Goal: Task Accomplishment & Management: Manage account settings

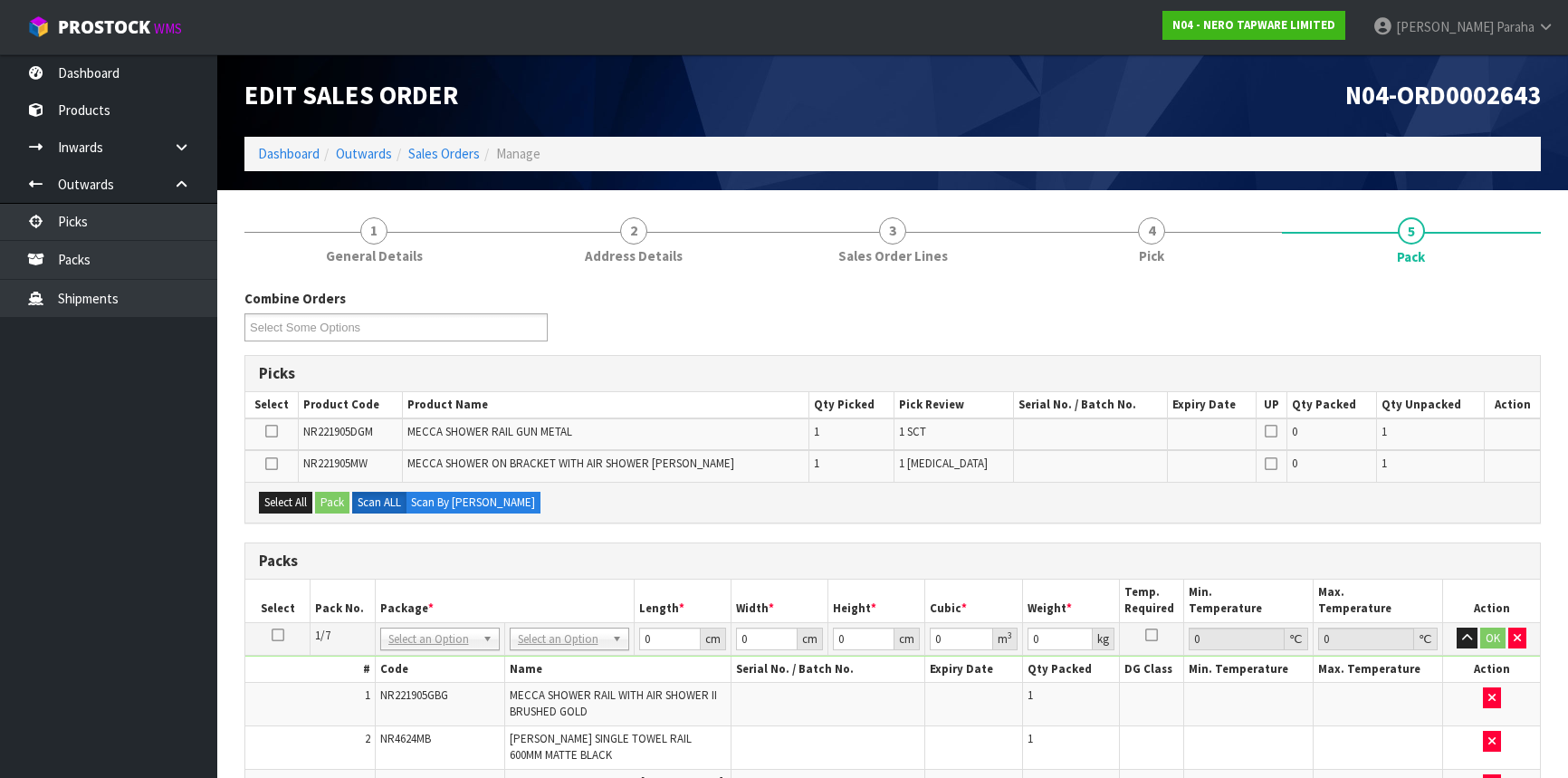
scroll to position [2421, 0]
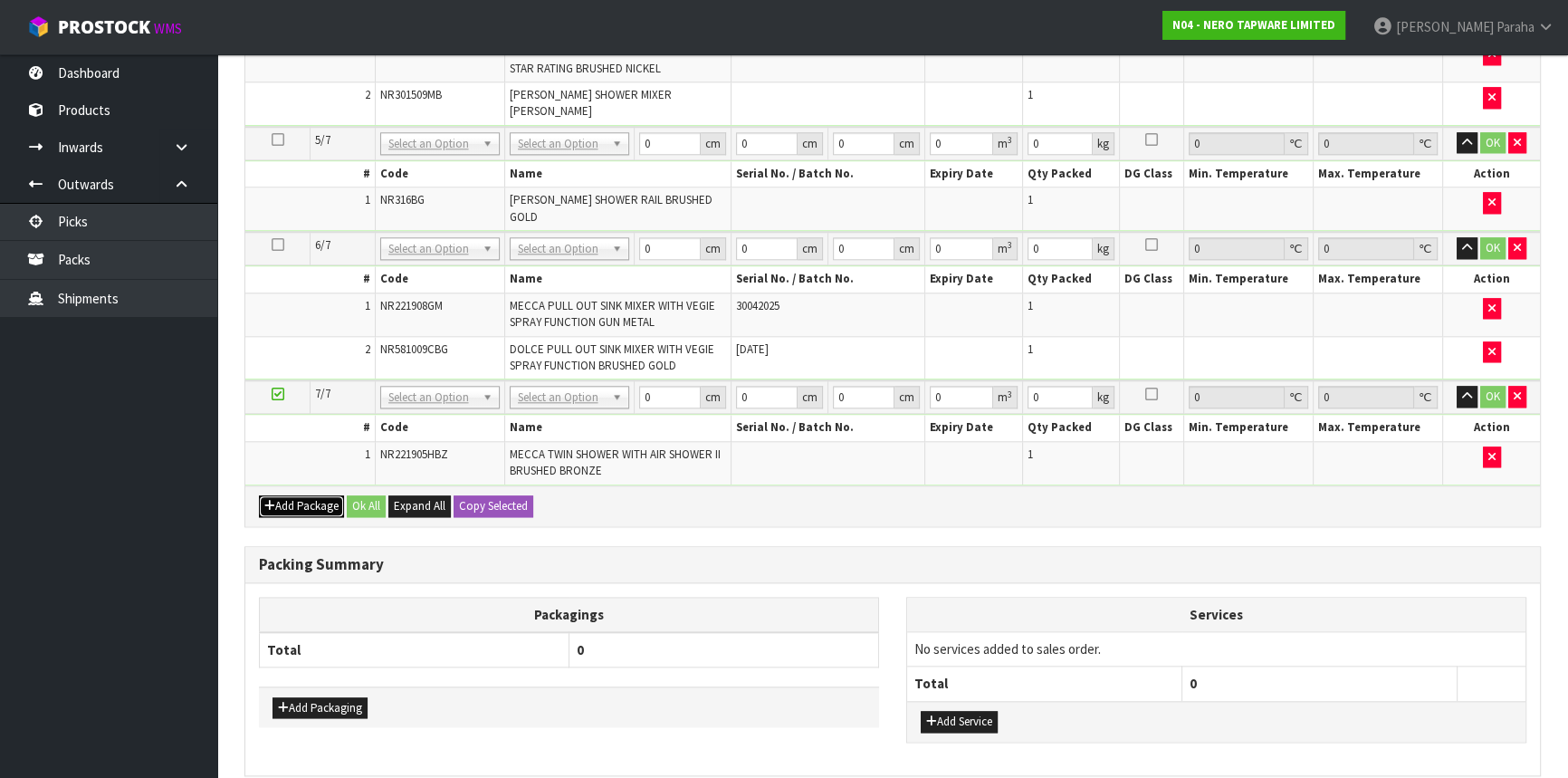
click at [311, 496] on button "Add Package" at bounding box center [301, 506] width 85 height 22
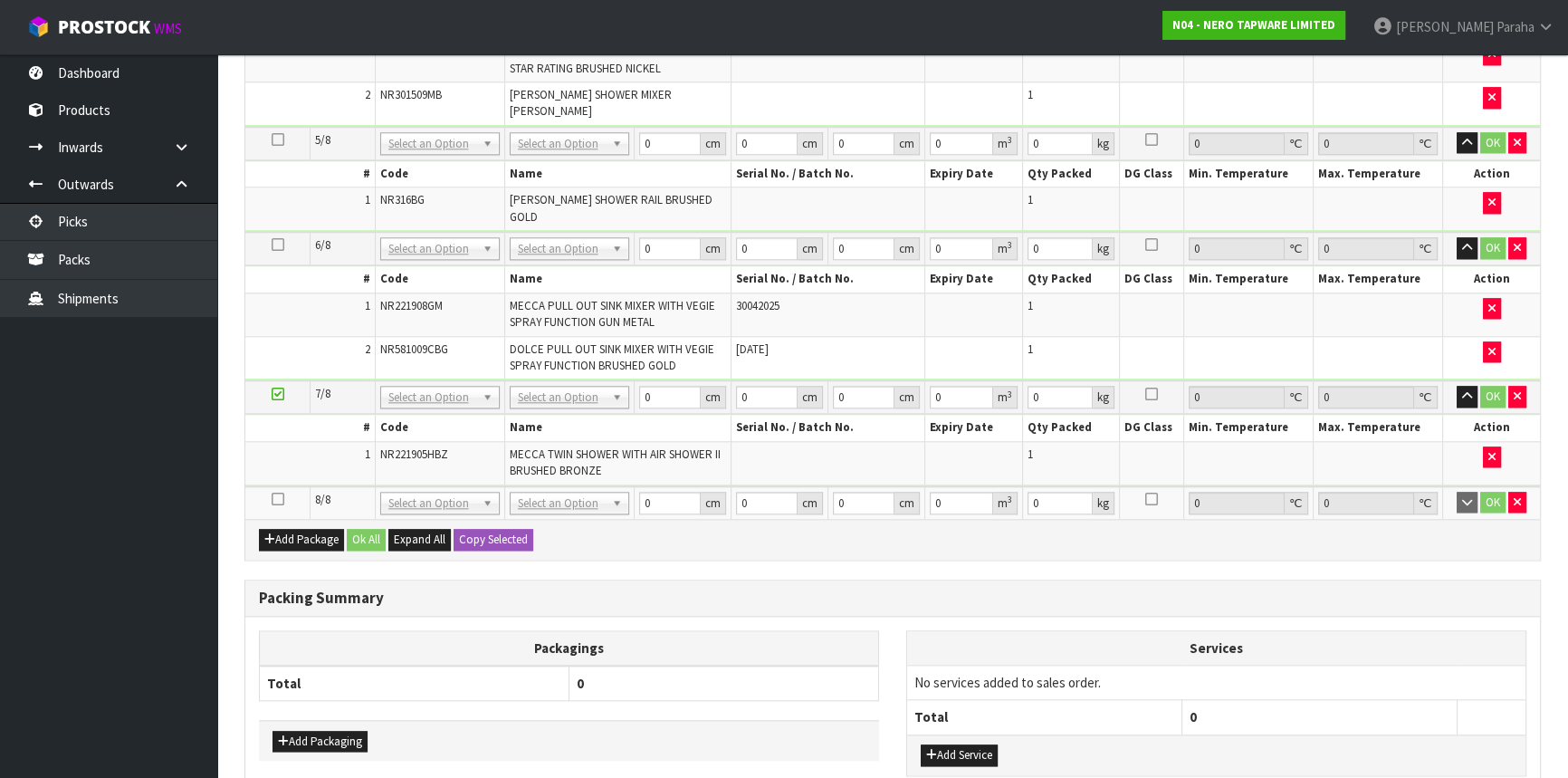
click at [271, 486] on td at bounding box center [277, 502] width 65 height 33
click at [276, 499] on icon at bounding box center [277, 499] width 12 height 1
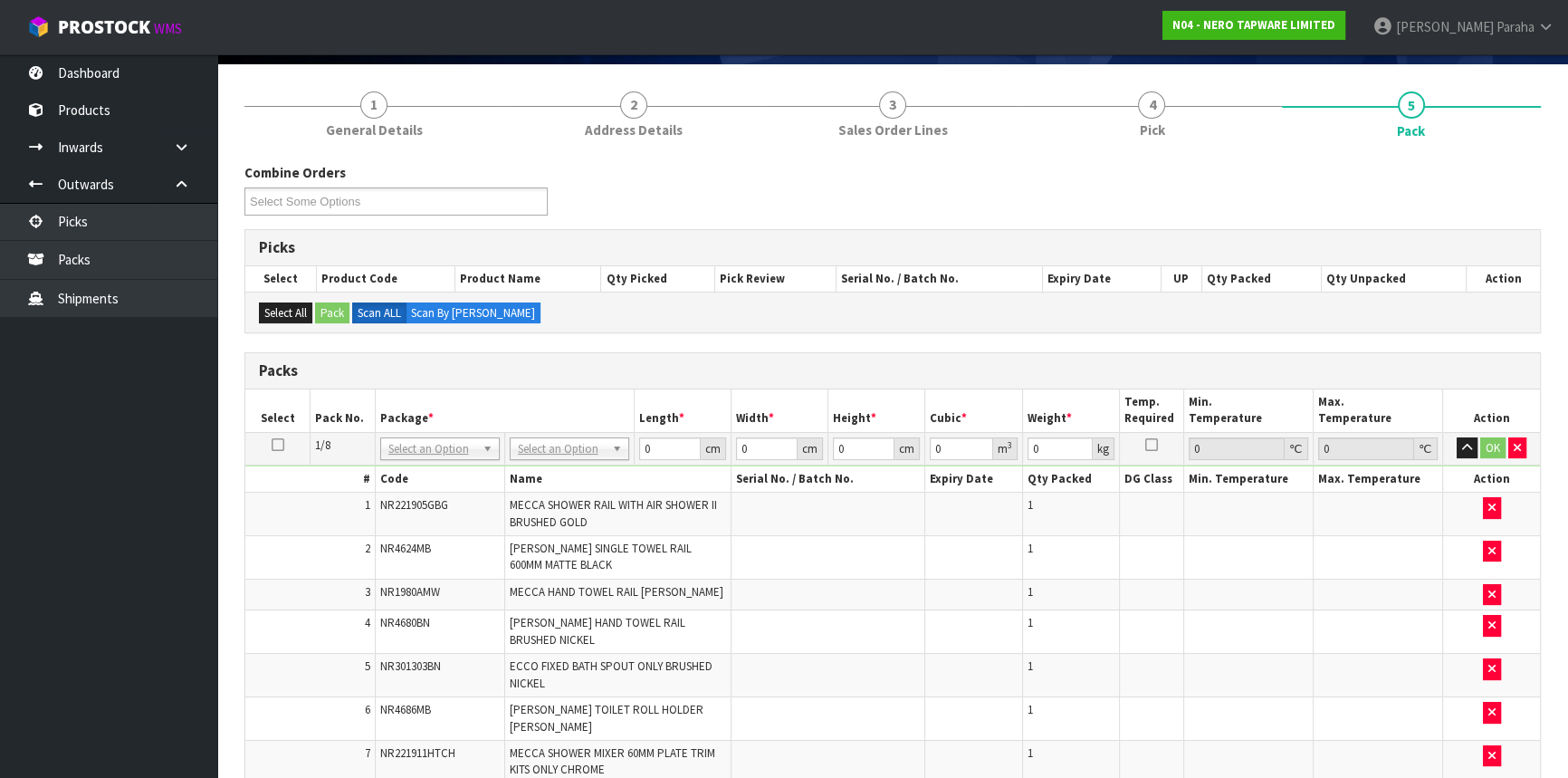
scroll to position [216, 0]
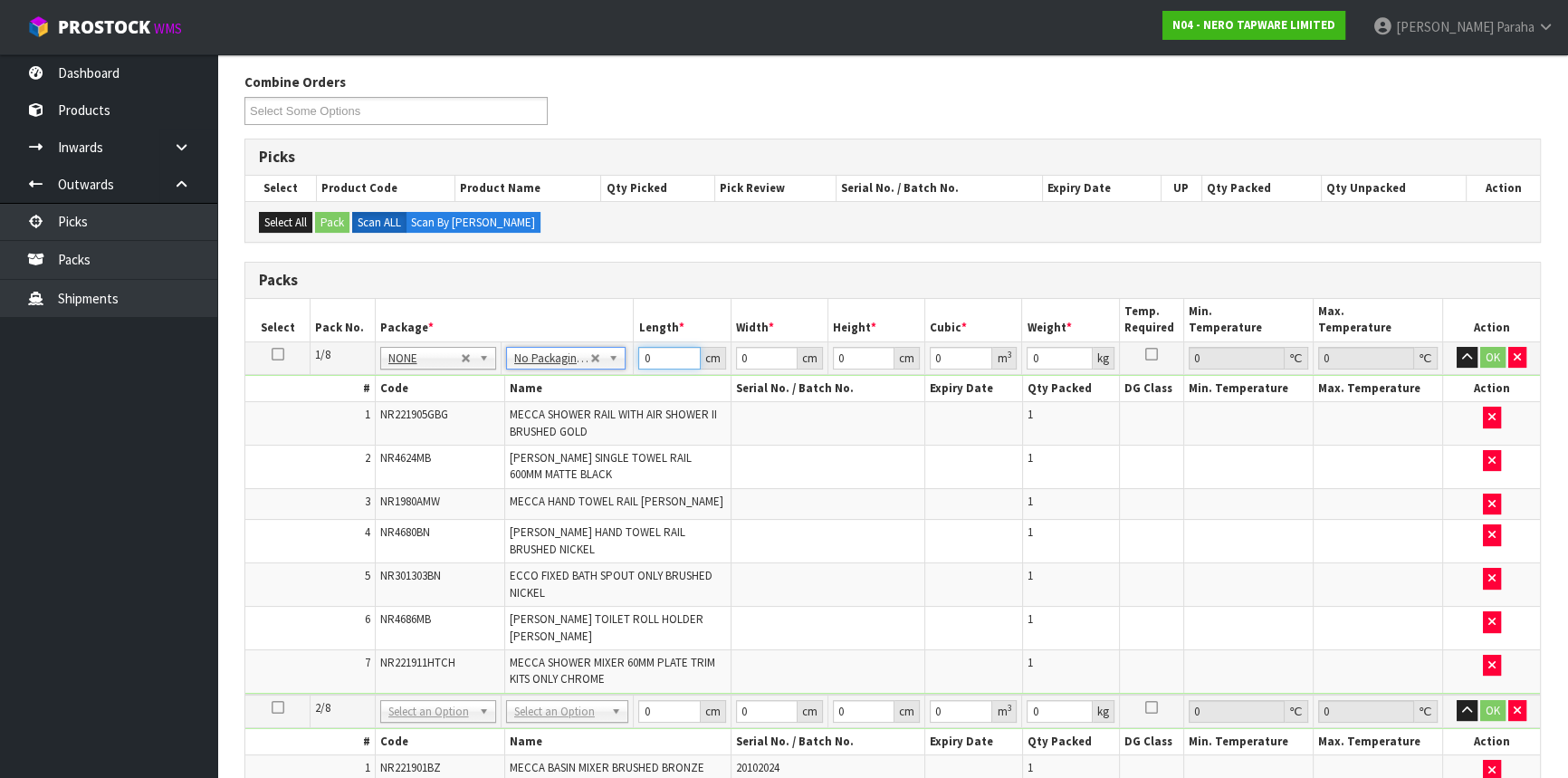
drag, startPoint x: 660, startPoint y: 358, endPoint x: 635, endPoint y: 361, distance: 25.2
click at [635, 361] on td "0 cm" at bounding box center [682, 357] width 97 height 33
type input "96"
type input "17"
type input "2"
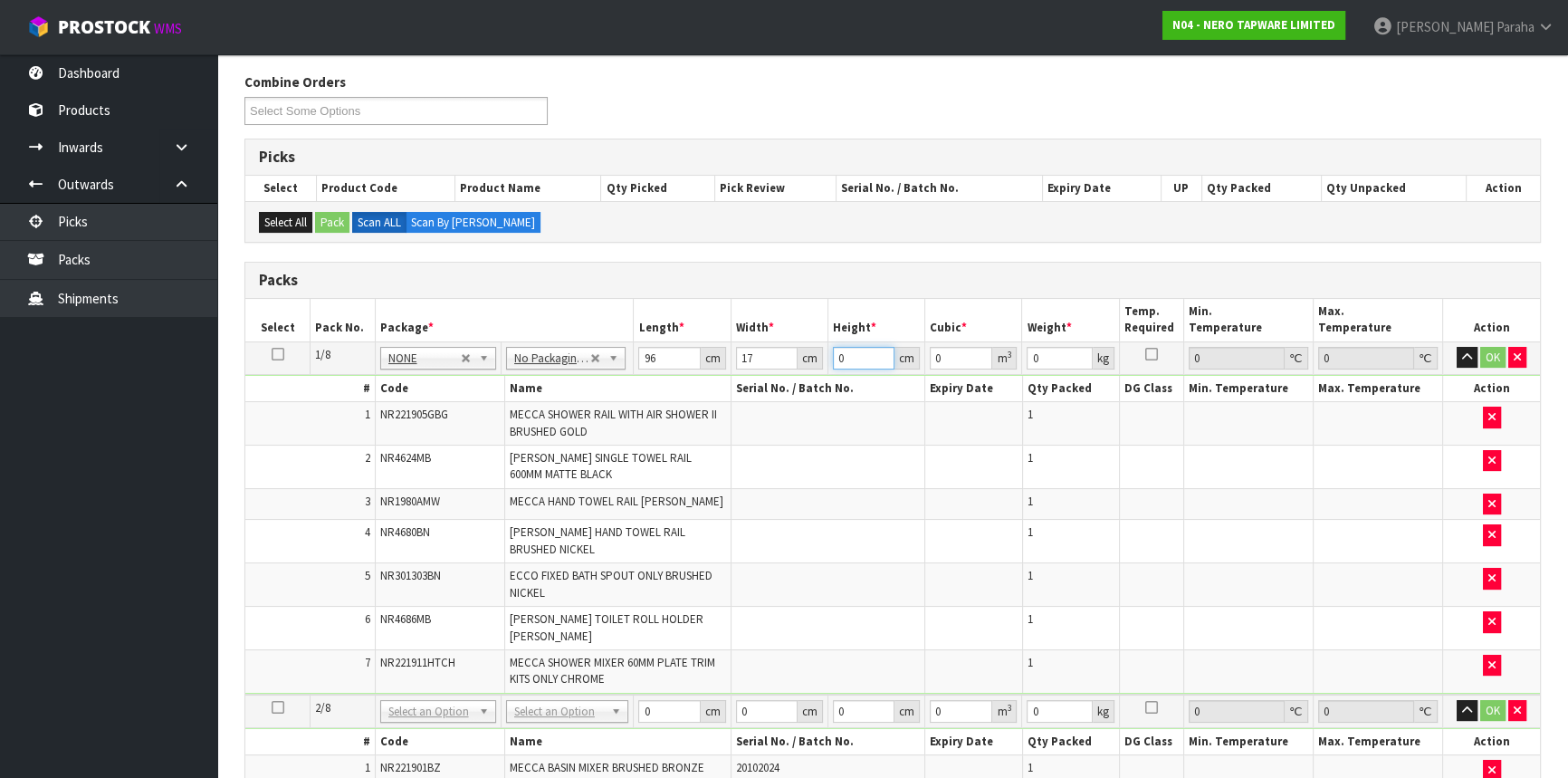
type input "0.003264"
type input "23"
type input "0.037536"
type input "23"
type input "7"
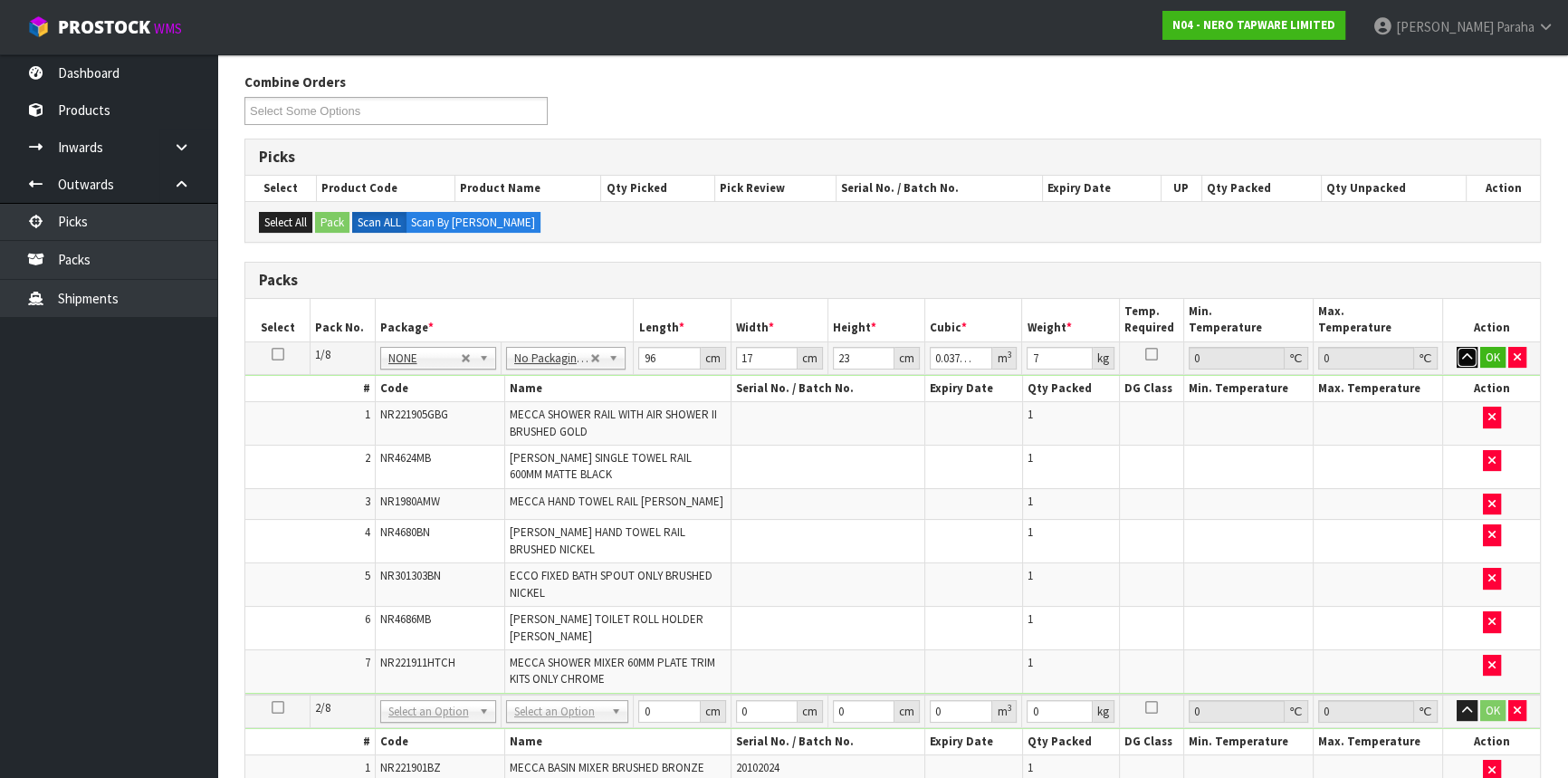
click at [1457, 347] on button "button" at bounding box center [1467, 357] width 21 height 22
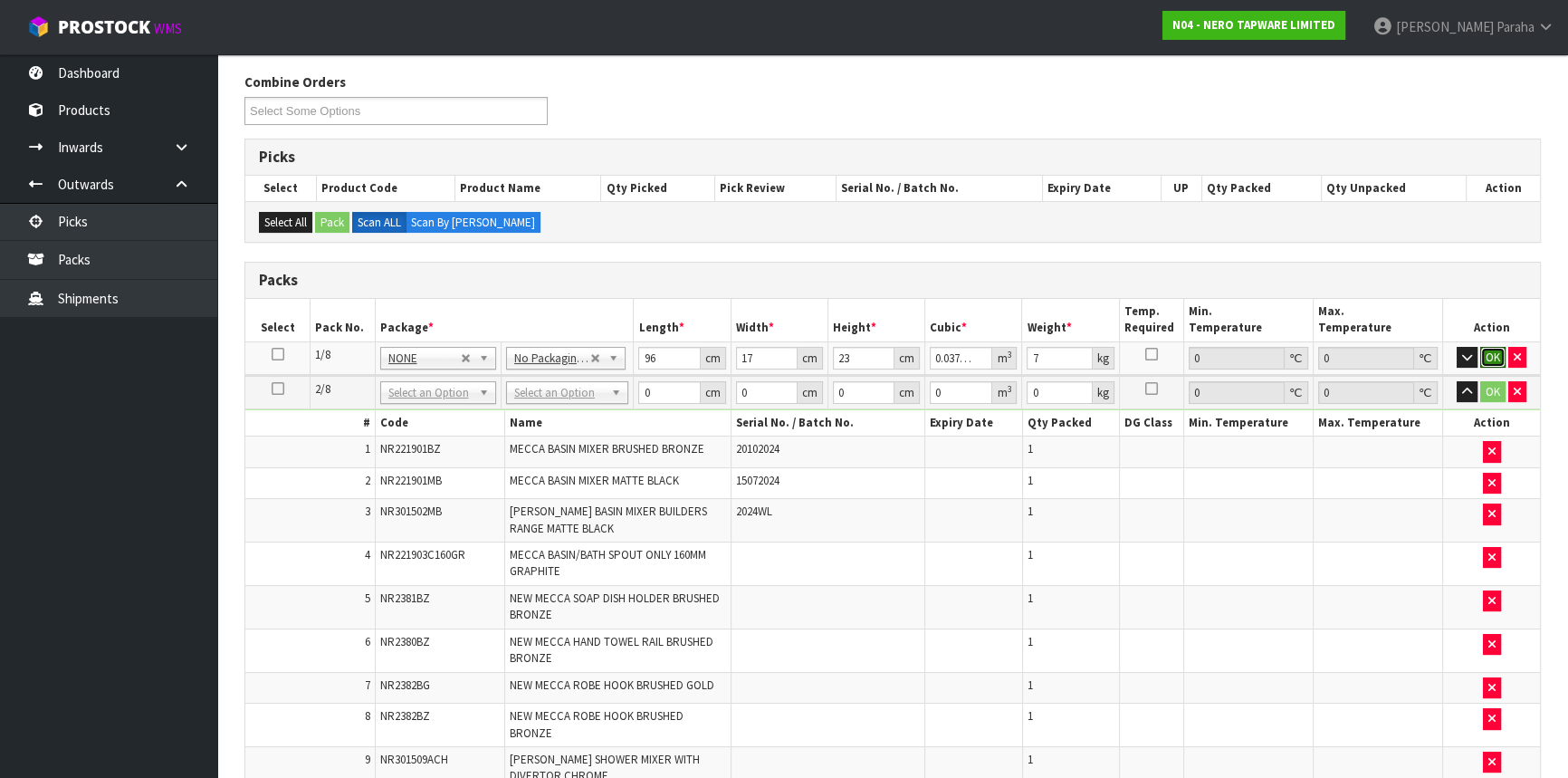
click button "OK" at bounding box center [1493, 357] width 25 height 22
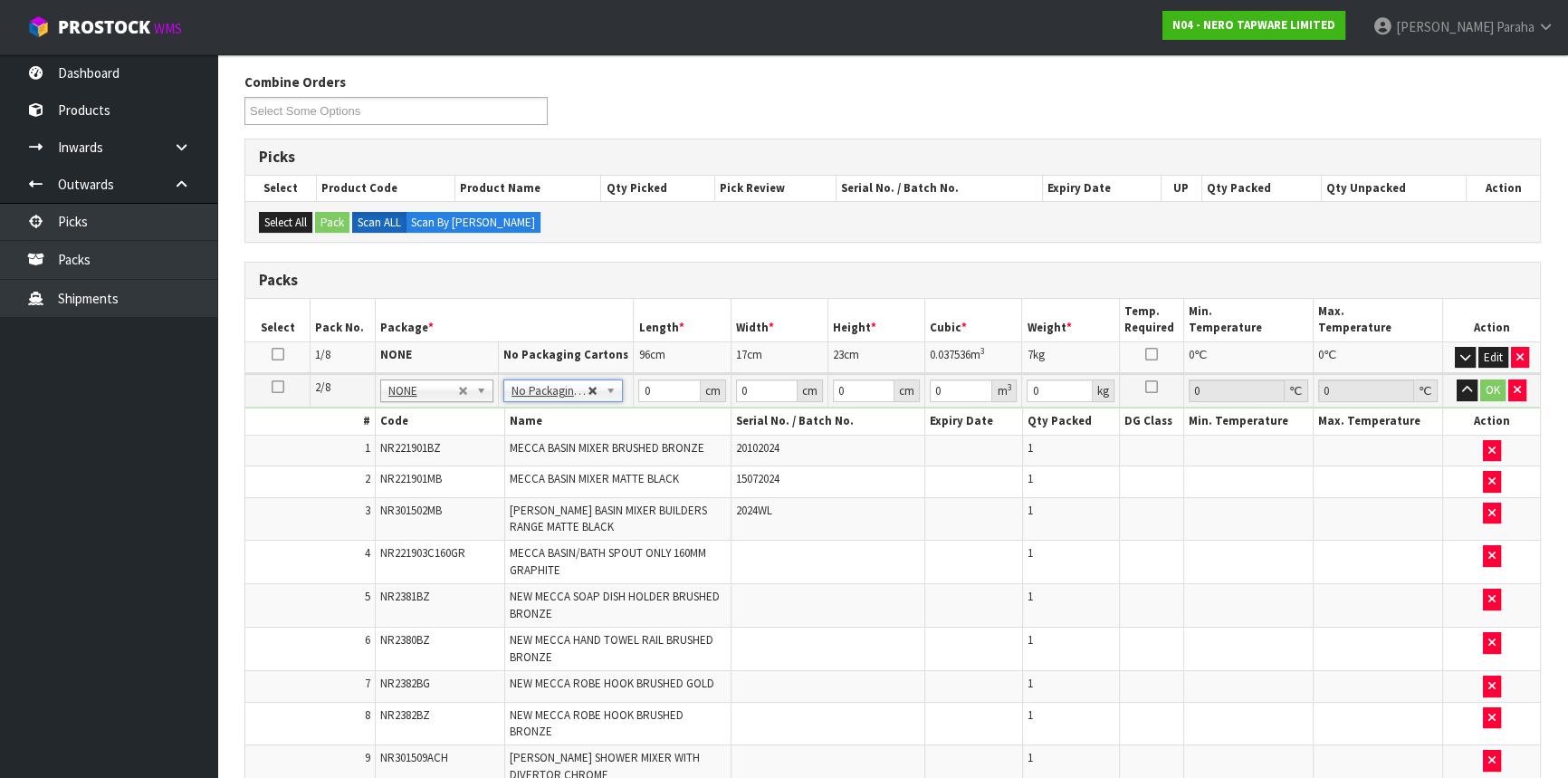
type input "1"
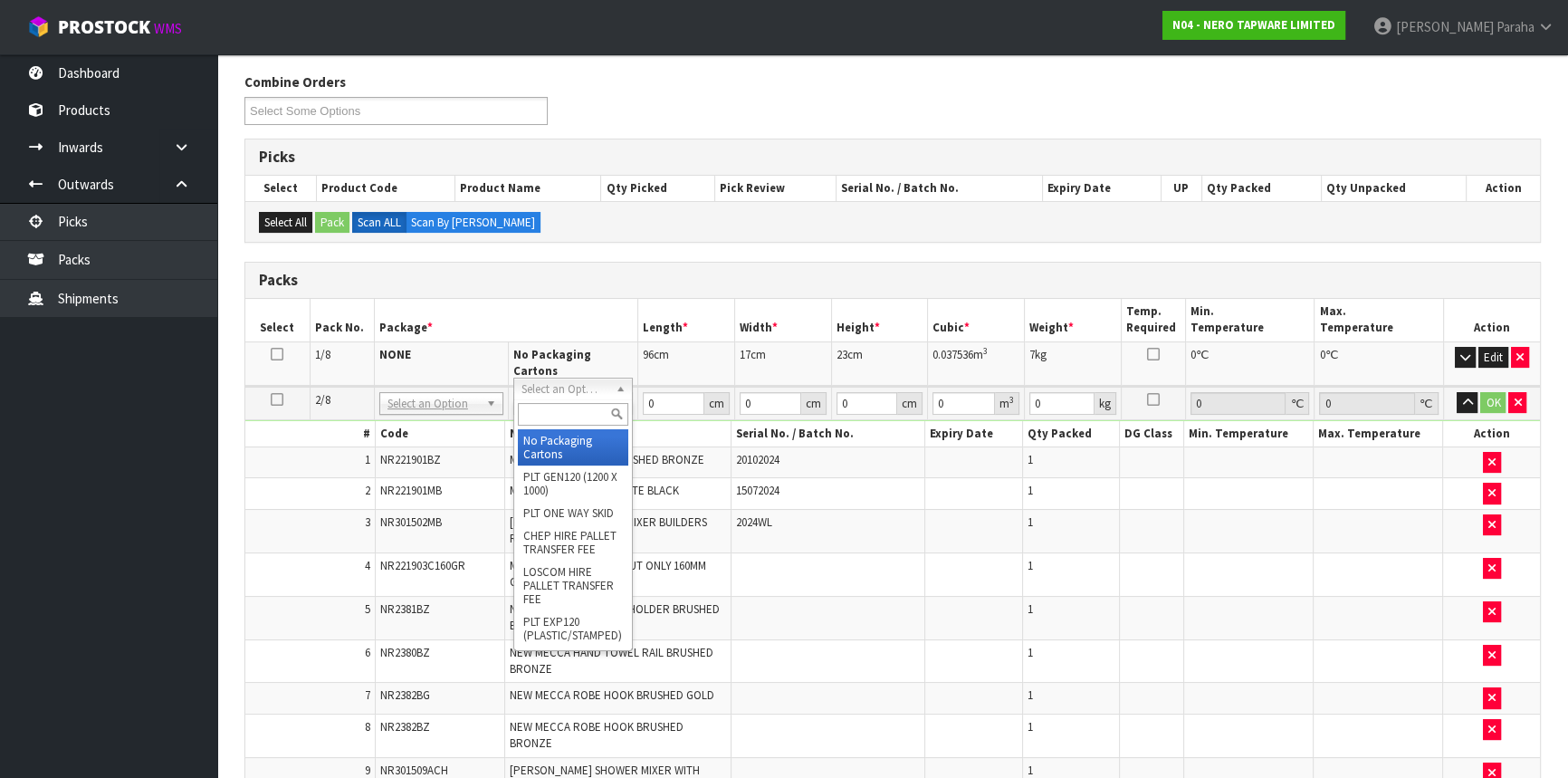
click at [590, 407] on input "text" at bounding box center [573, 414] width 110 height 23
type input "C"
click at [1495, 352] on button "Edit" at bounding box center [1494, 357] width 30 height 22
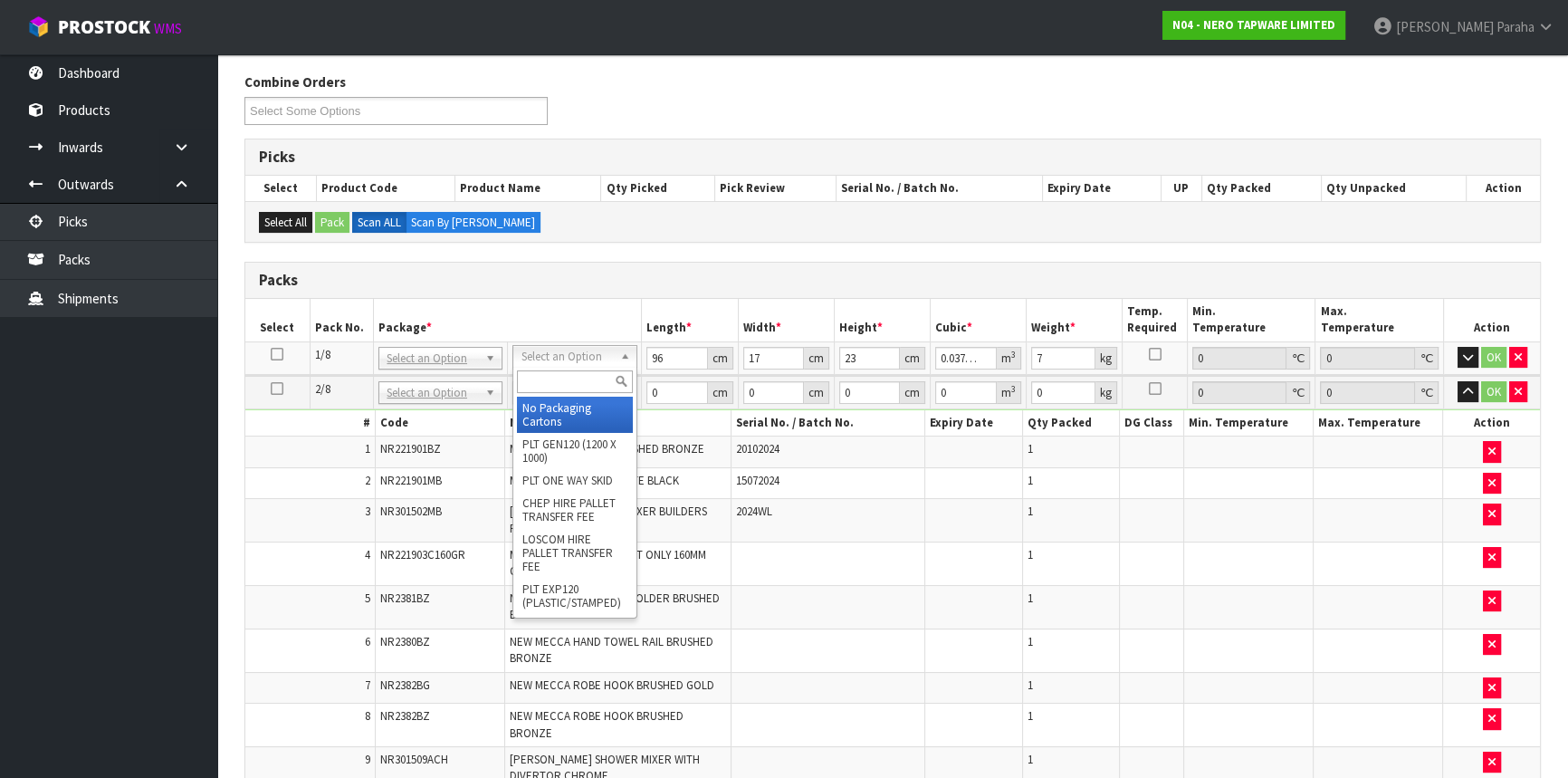
click at [580, 371] on input "text" at bounding box center [575, 382] width 115 height 23
type input "CL"
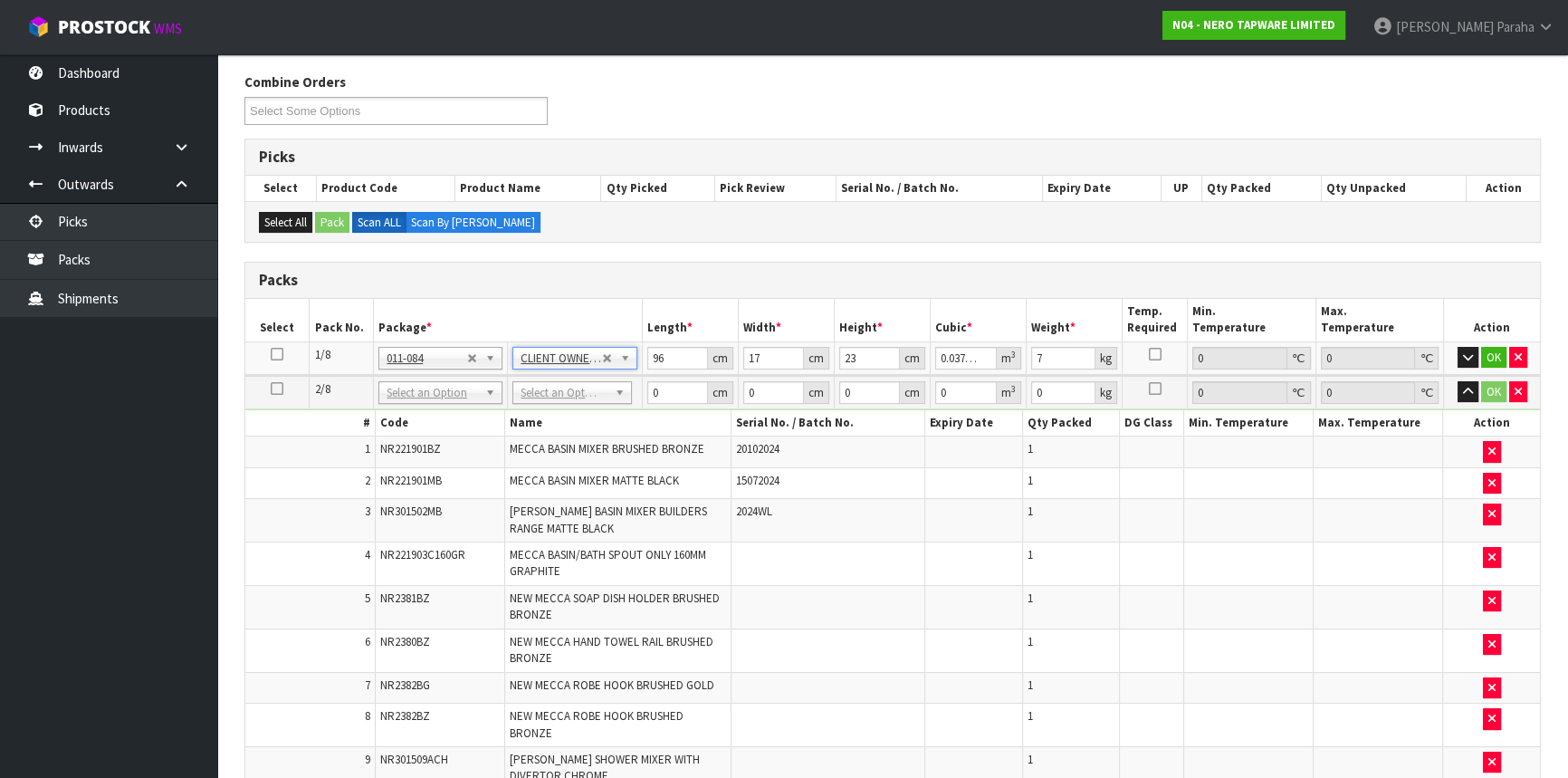
type input "0"
type input "5.7"
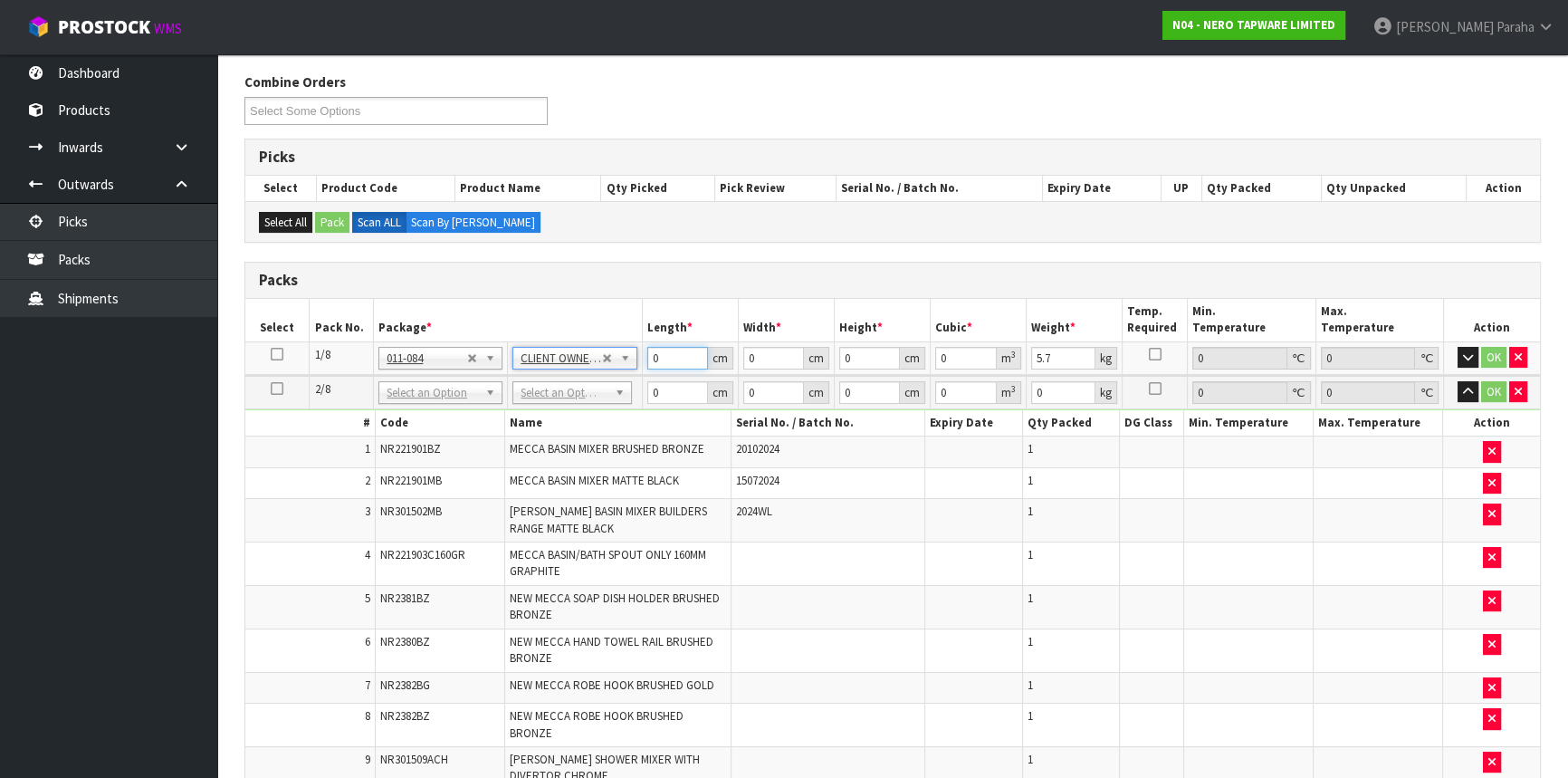
drag, startPoint x: 661, startPoint y: 353, endPoint x: 642, endPoint y: 353, distance: 19.0
click at [642, 353] on td "0 cm" at bounding box center [690, 357] width 96 height 33
type input "96"
type input "17"
type input "2"
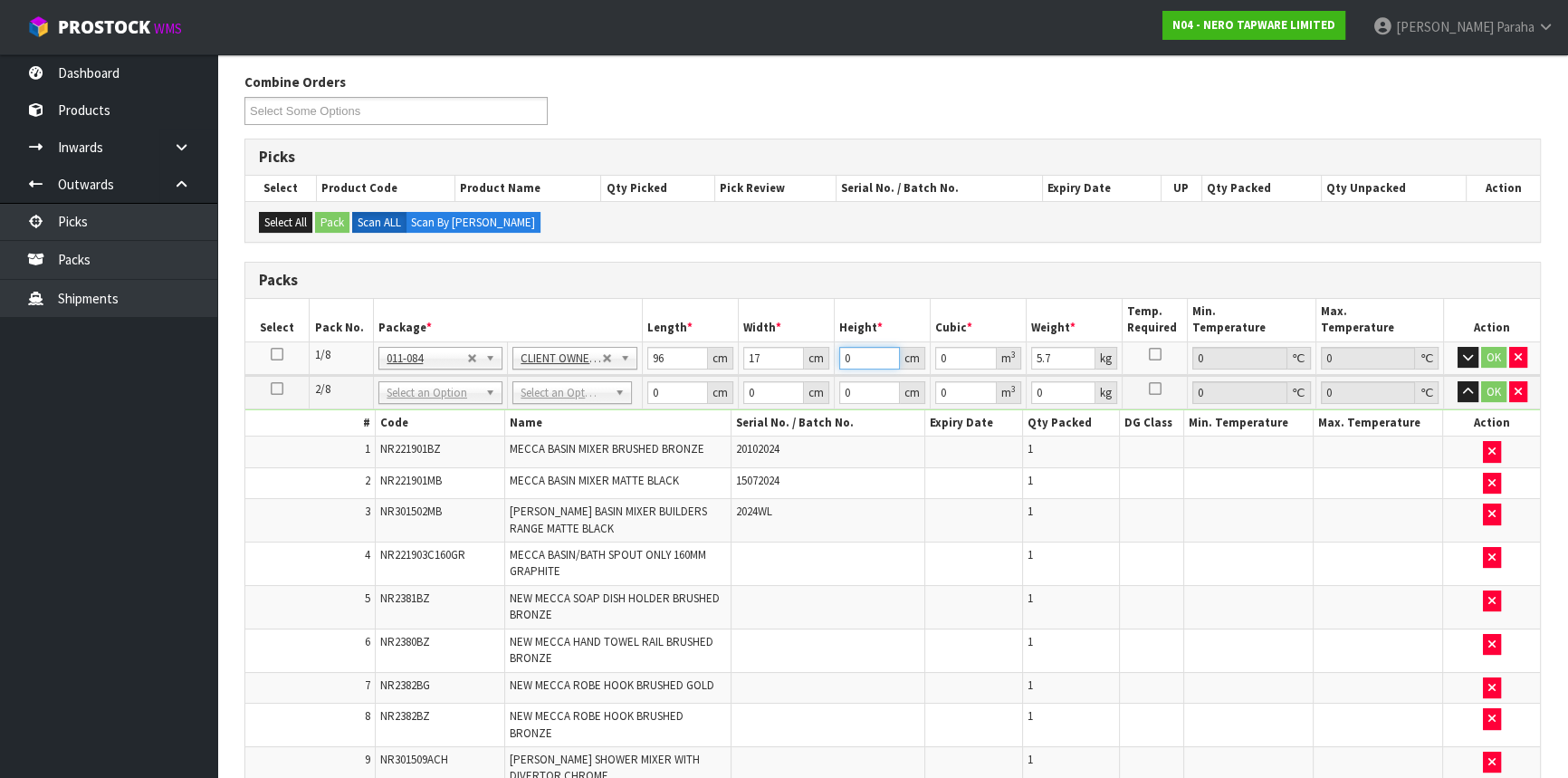
type input "0.003264"
type input "23"
type input "0.037536"
type input "23"
type input "7"
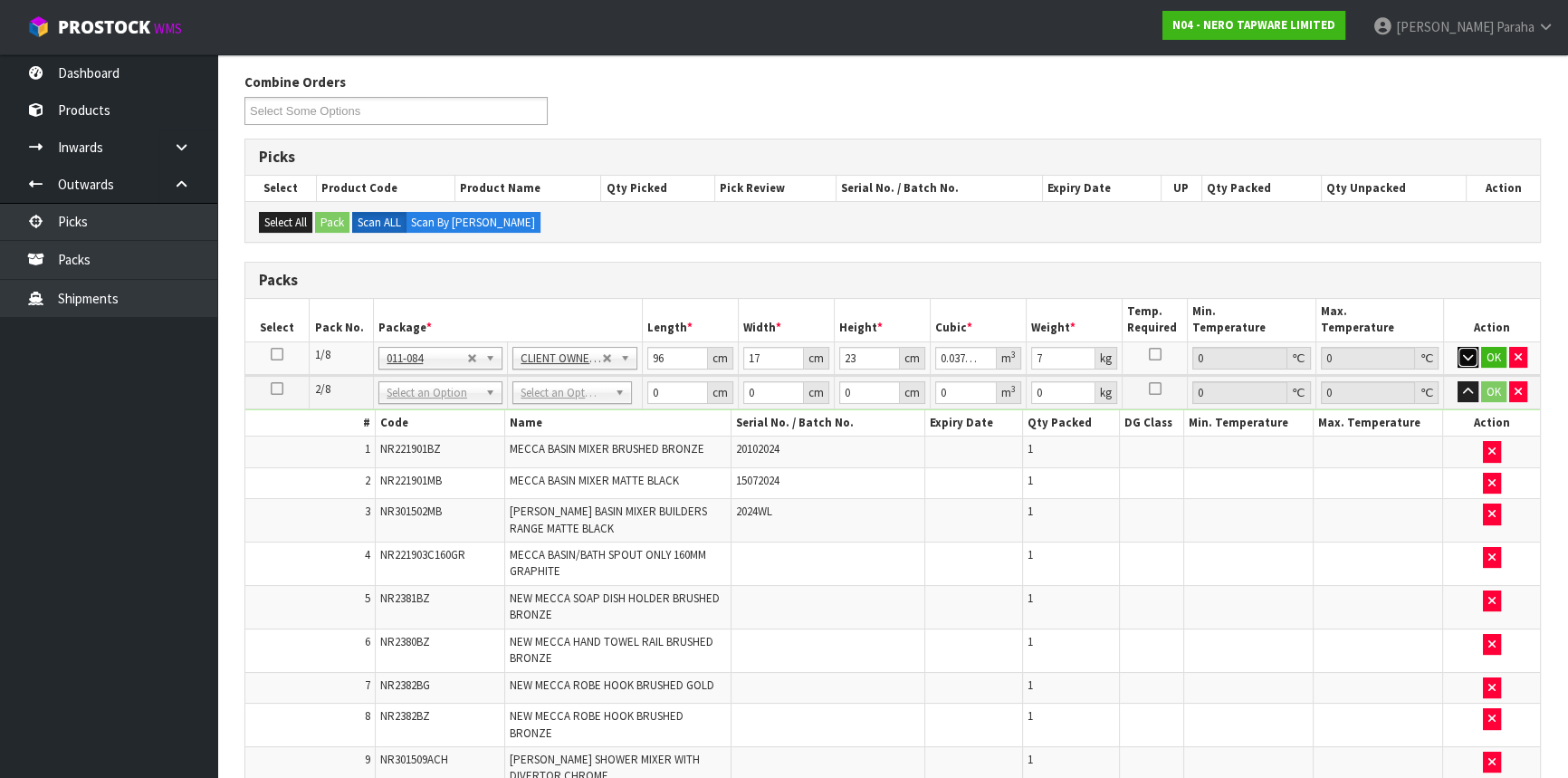
click at [1458, 347] on button "button" at bounding box center [1468, 357] width 21 height 22
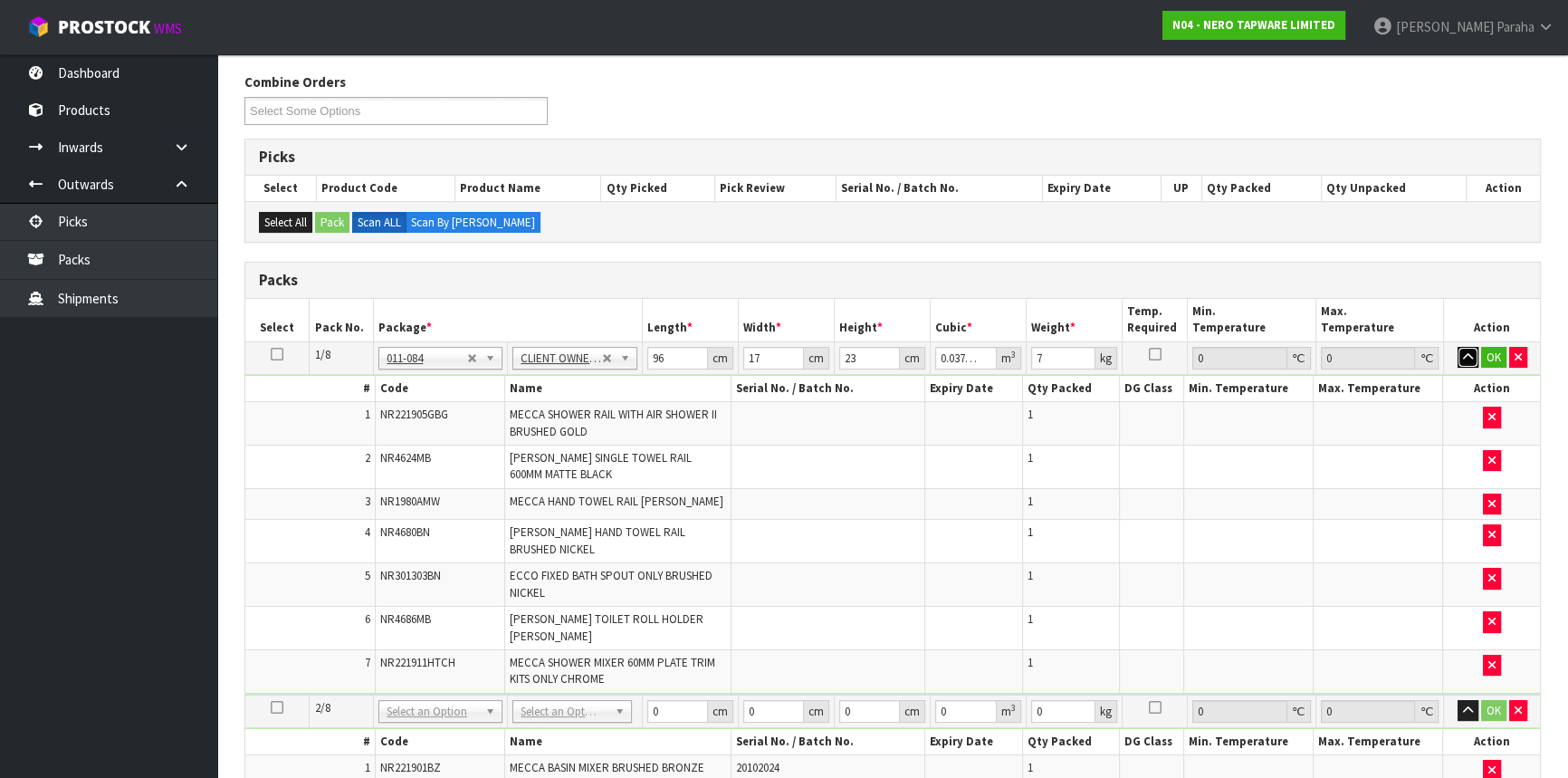
click at [1458, 347] on button "button" at bounding box center [1468, 357] width 21 height 22
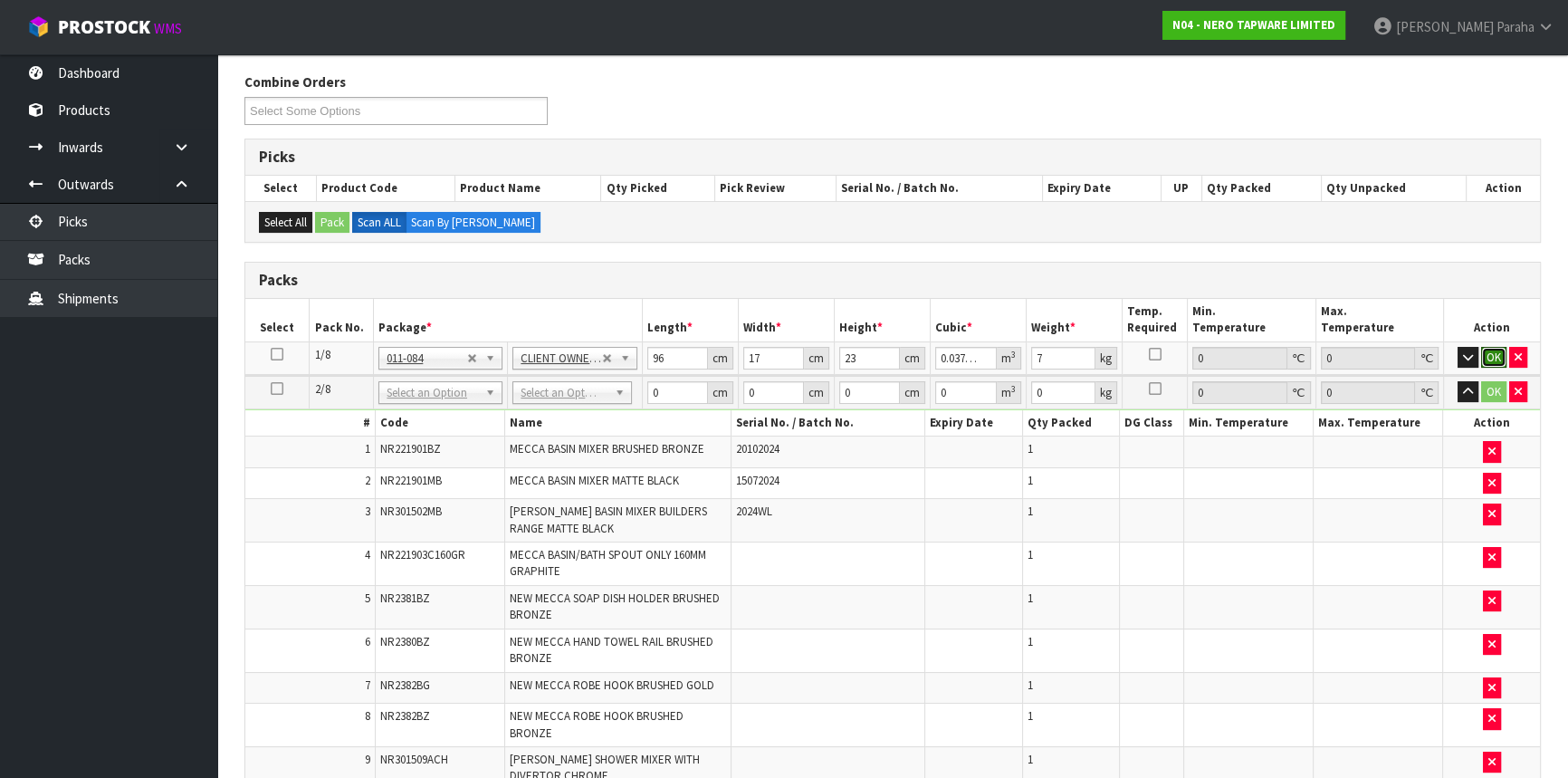
click button "OK" at bounding box center [1494, 357] width 25 height 22
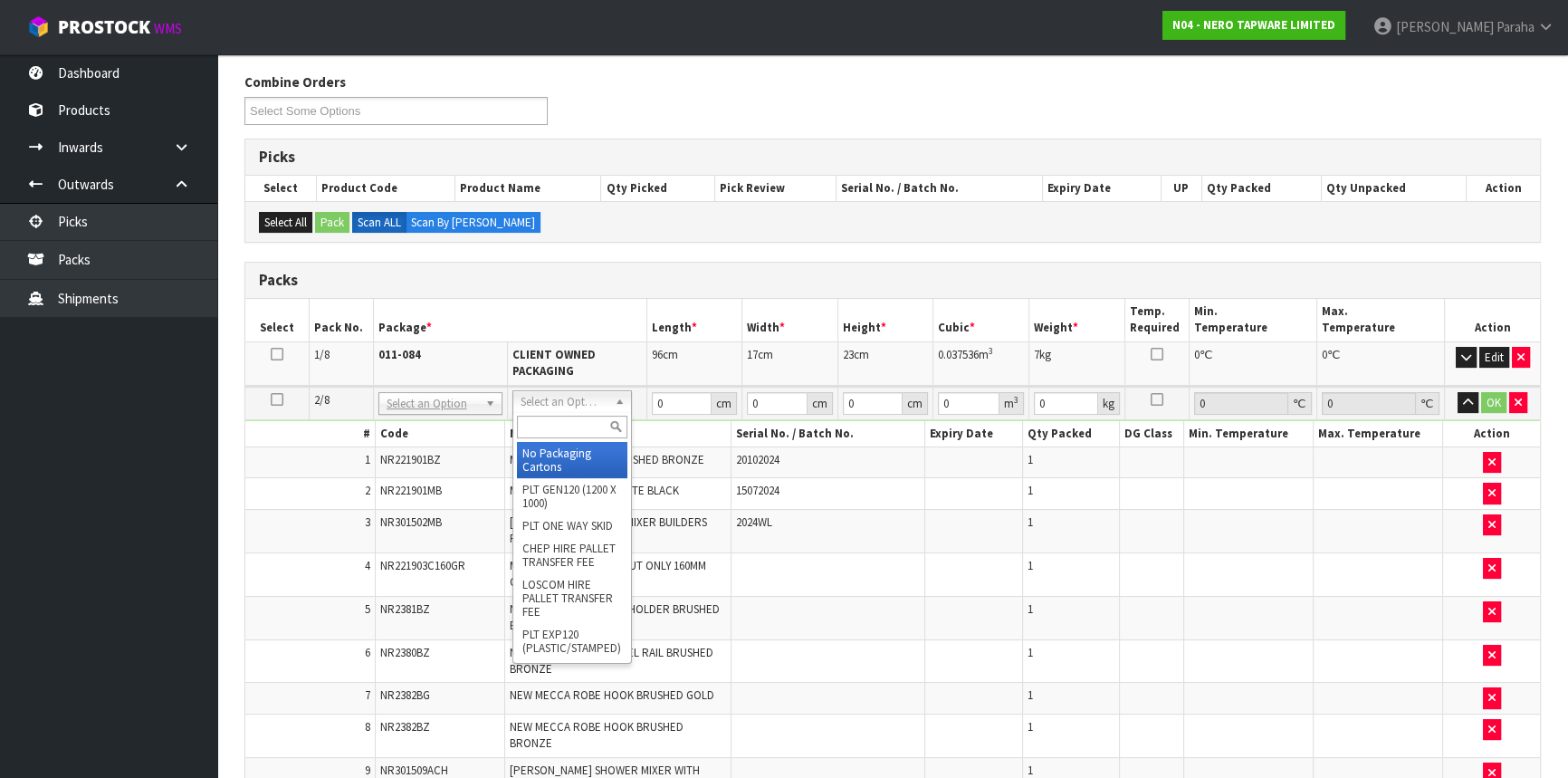
click at [589, 420] on input "text" at bounding box center [572, 427] width 110 height 23
type input "CL"
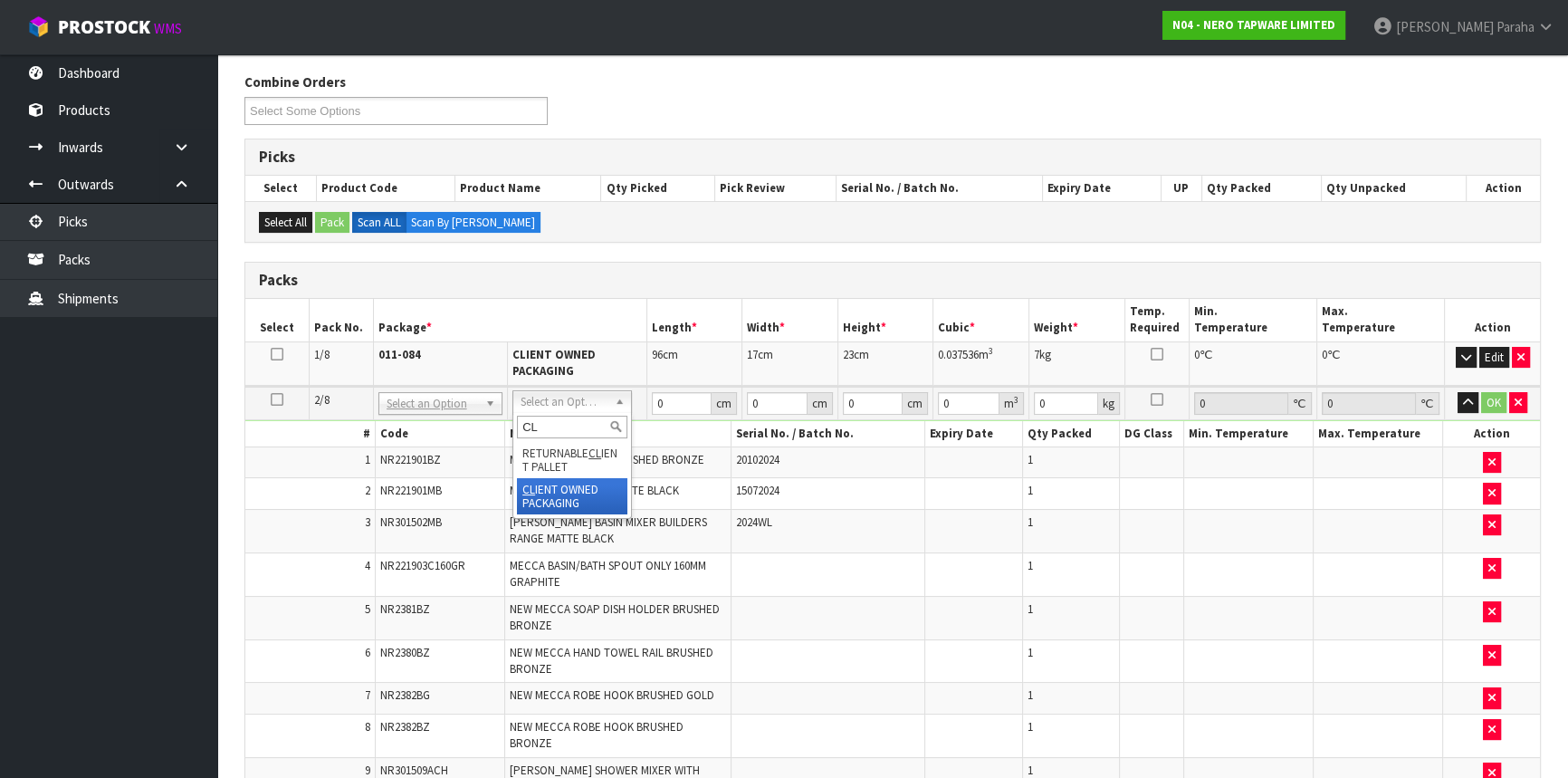
type input "2"
type input "14.24"
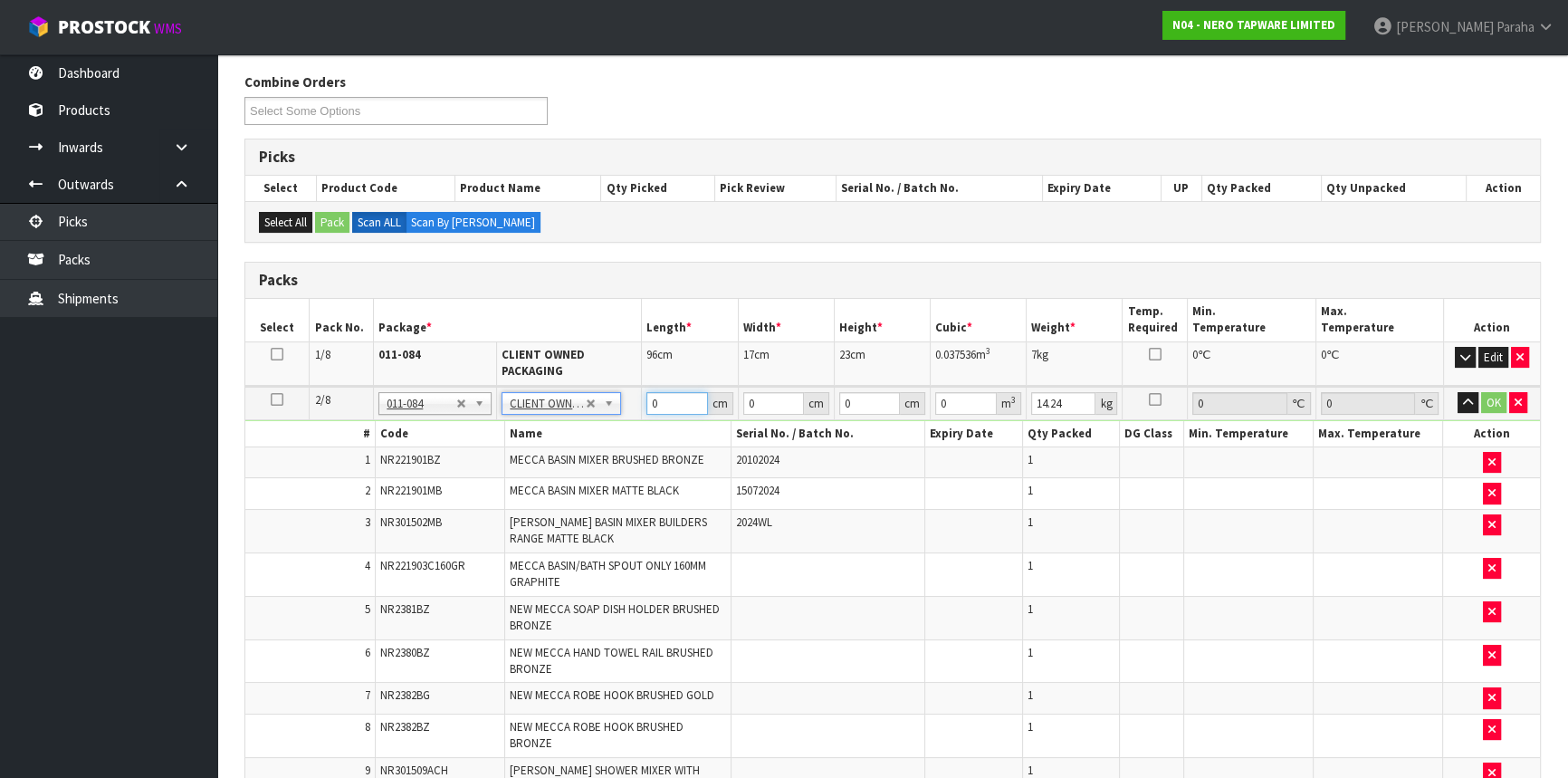
drag, startPoint x: 657, startPoint y: 400, endPoint x: 637, endPoint y: 400, distance: 20.0
click at [637, 400] on tr "2/8 NONE 007-001 007-002 007-004 007-009 007-013 007-014 007-015 007-017 007-01…" at bounding box center [893, 404] width 1295 height 34
type input "37"
type input "34"
type input "4"
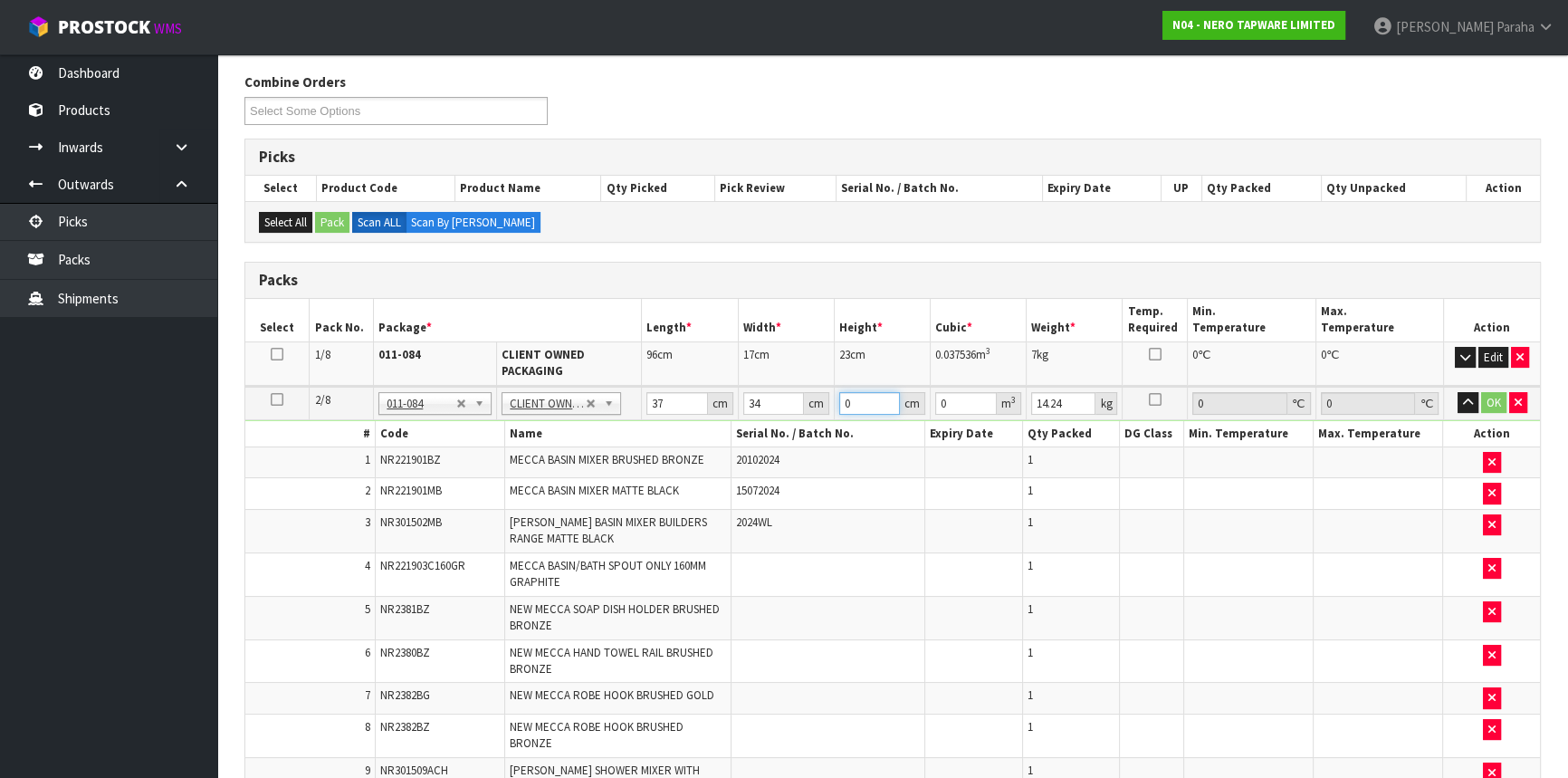
type input "0.005032"
type input "45"
type input "0.05661"
type input "45"
type input "14"
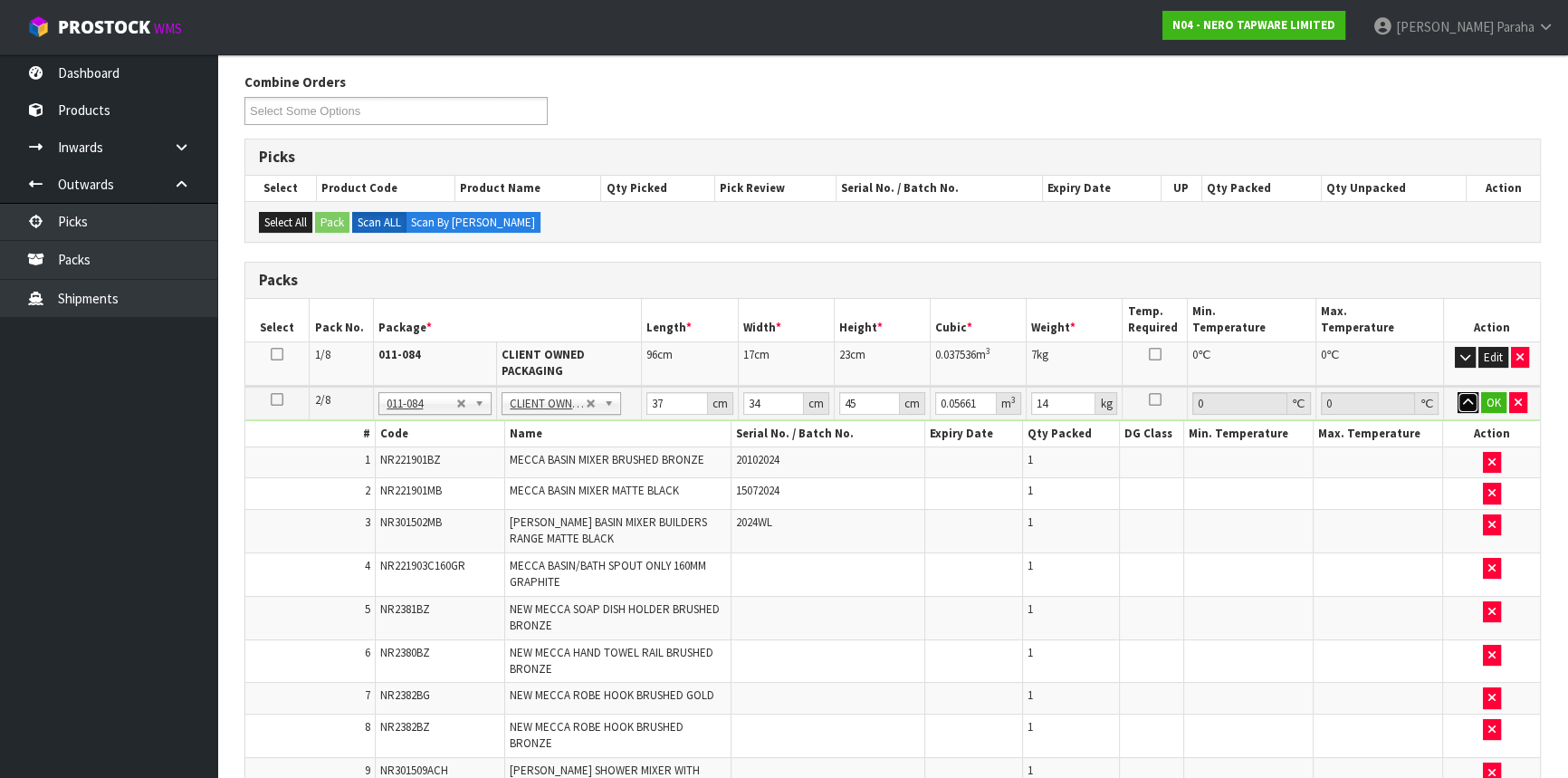
click at [1458, 392] on button "button" at bounding box center [1468, 403] width 21 height 22
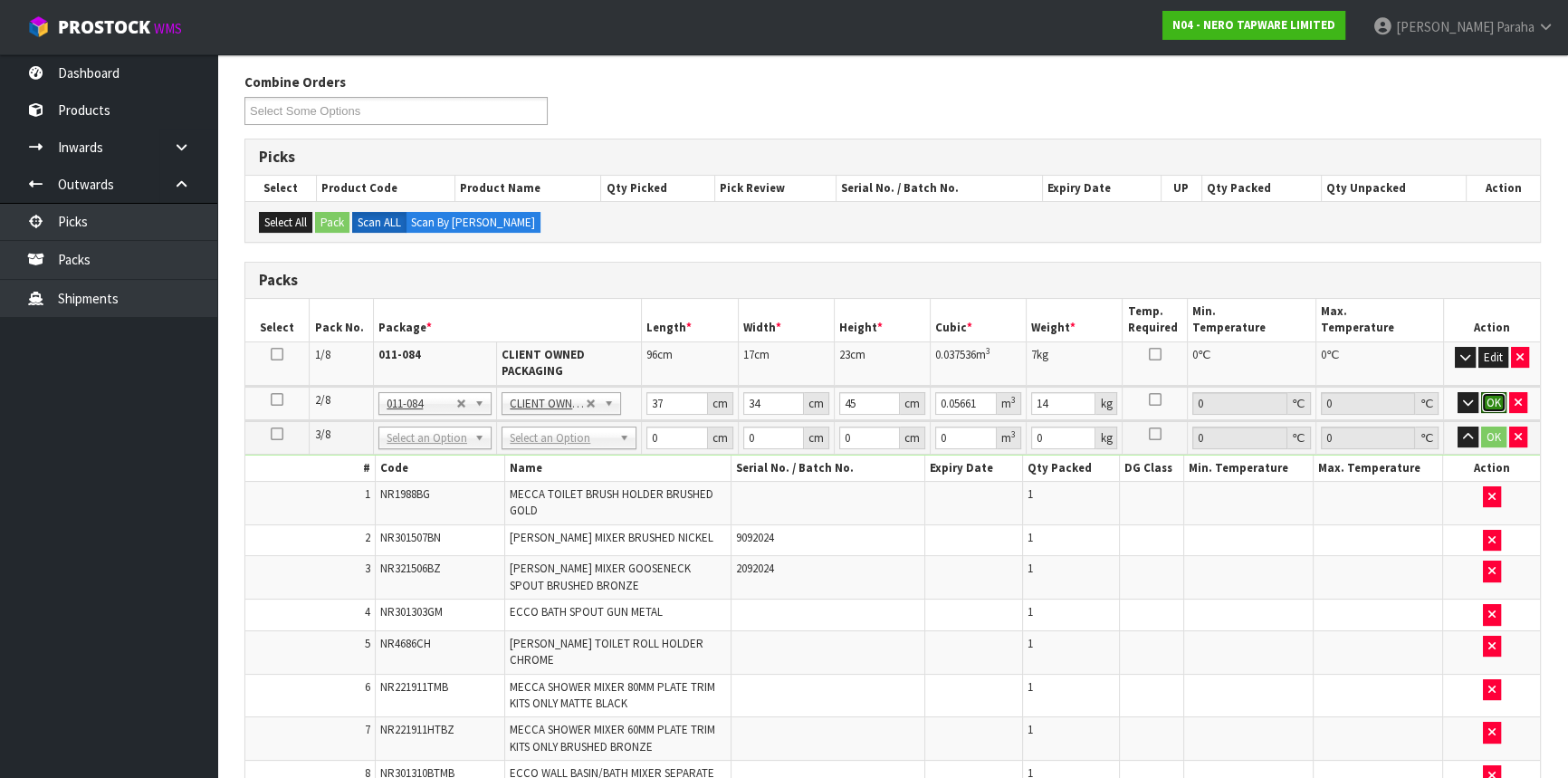
click button "OK" at bounding box center [1494, 403] width 25 height 22
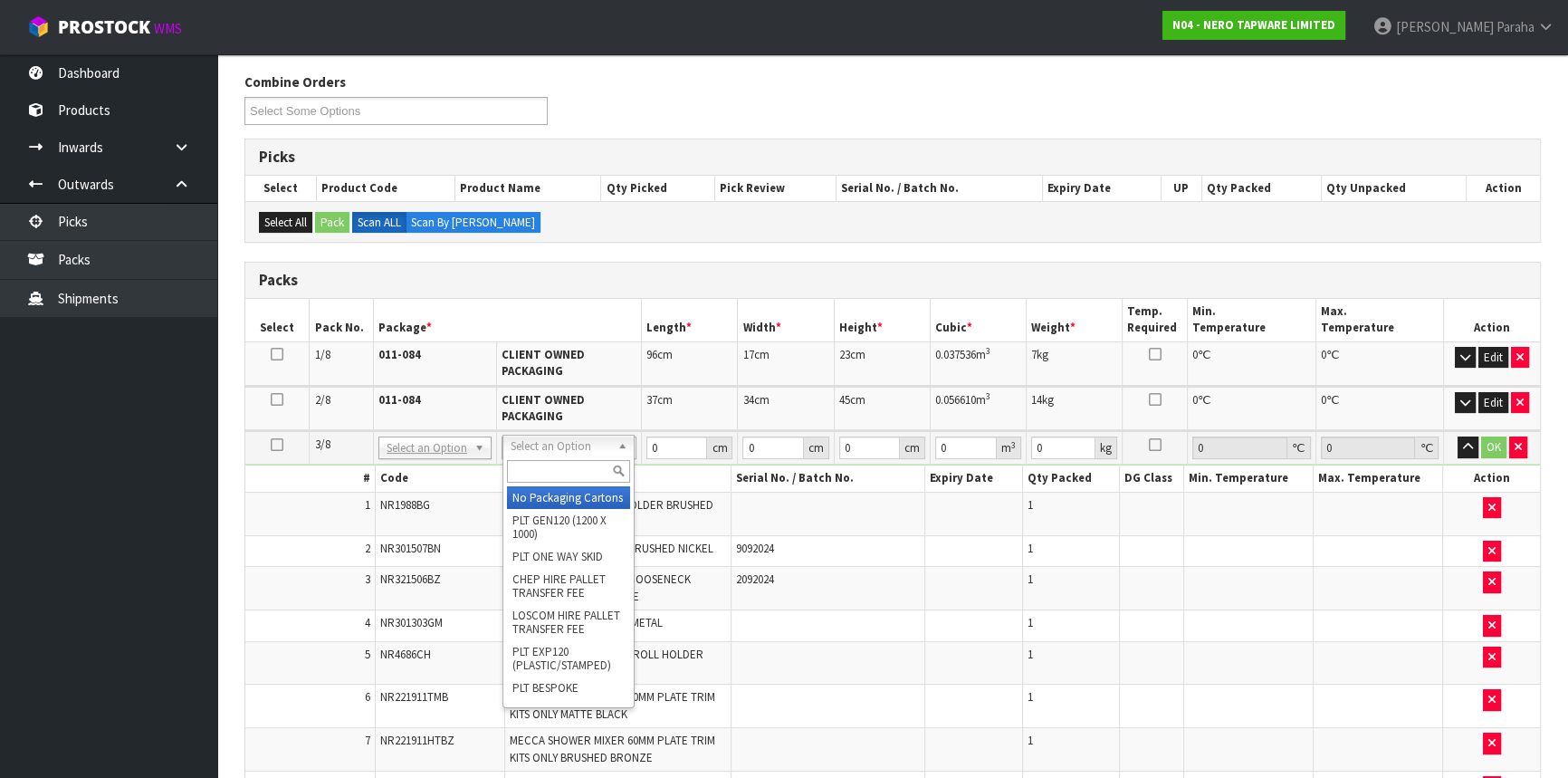
click at [544, 472] on input "text" at bounding box center [568, 471] width 123 height 23
type input "OC"
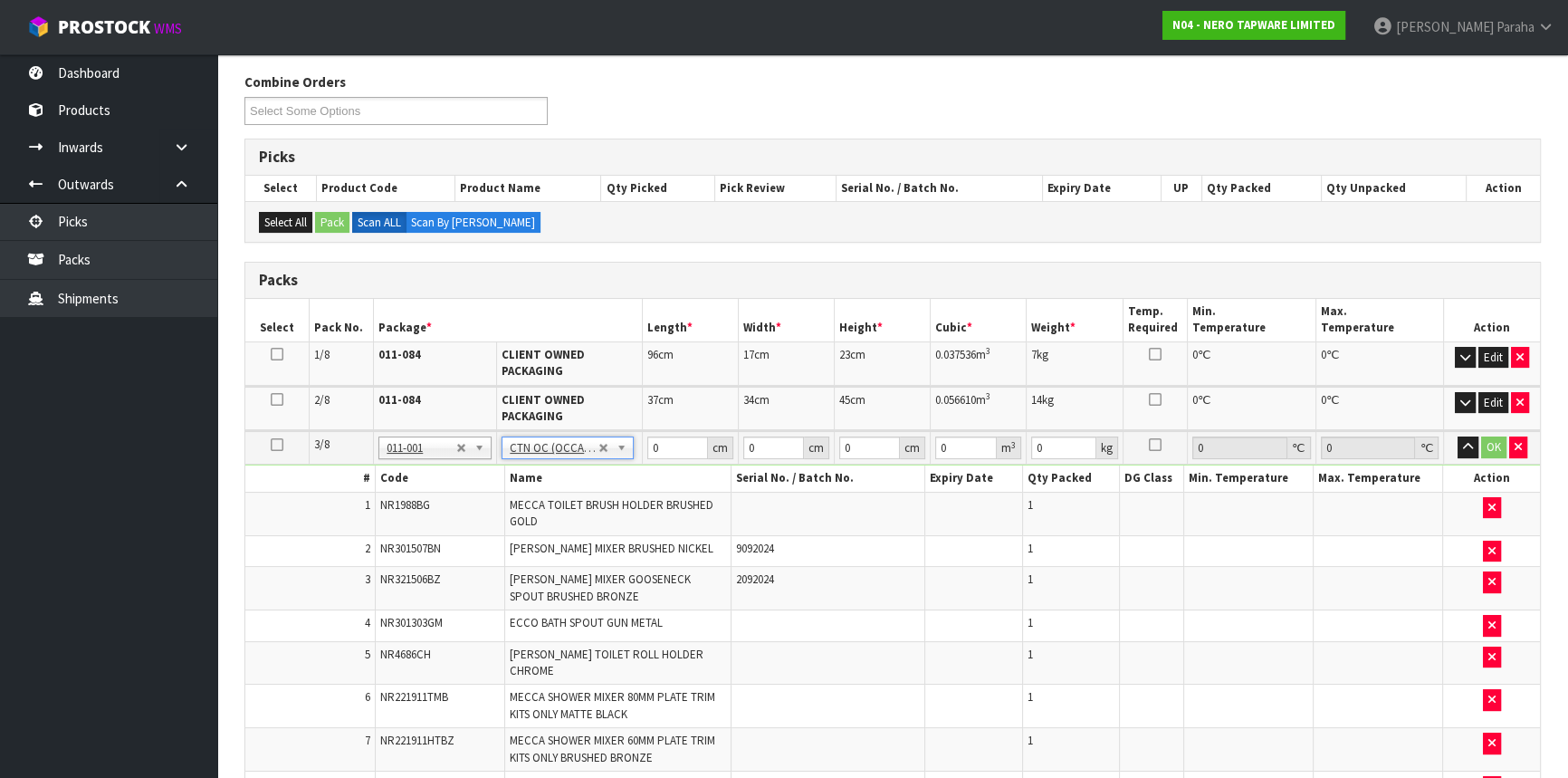
type input "10.61"
drag, startPoint x: 660, startPoint y: 449, endPoint x: 648, endPoint y: 449, distance: 12.0
click at [648, 449] on input "0" at bounding box center [677, 448] width 60 height 23
type input "49"
type input "44"
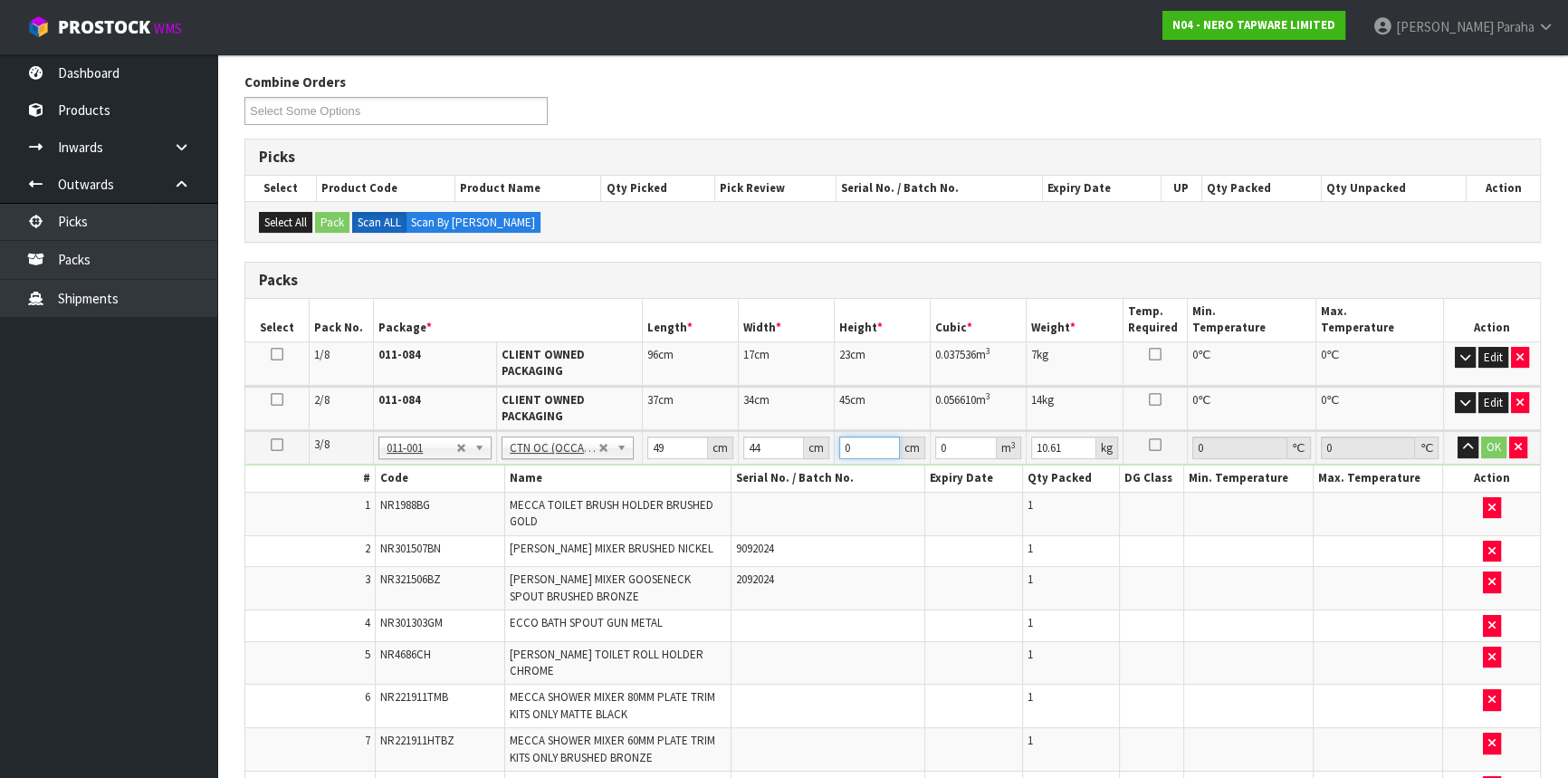
type input "2"
type input "0.004312"
type input "25"
type input "0.0539"
type input "25"
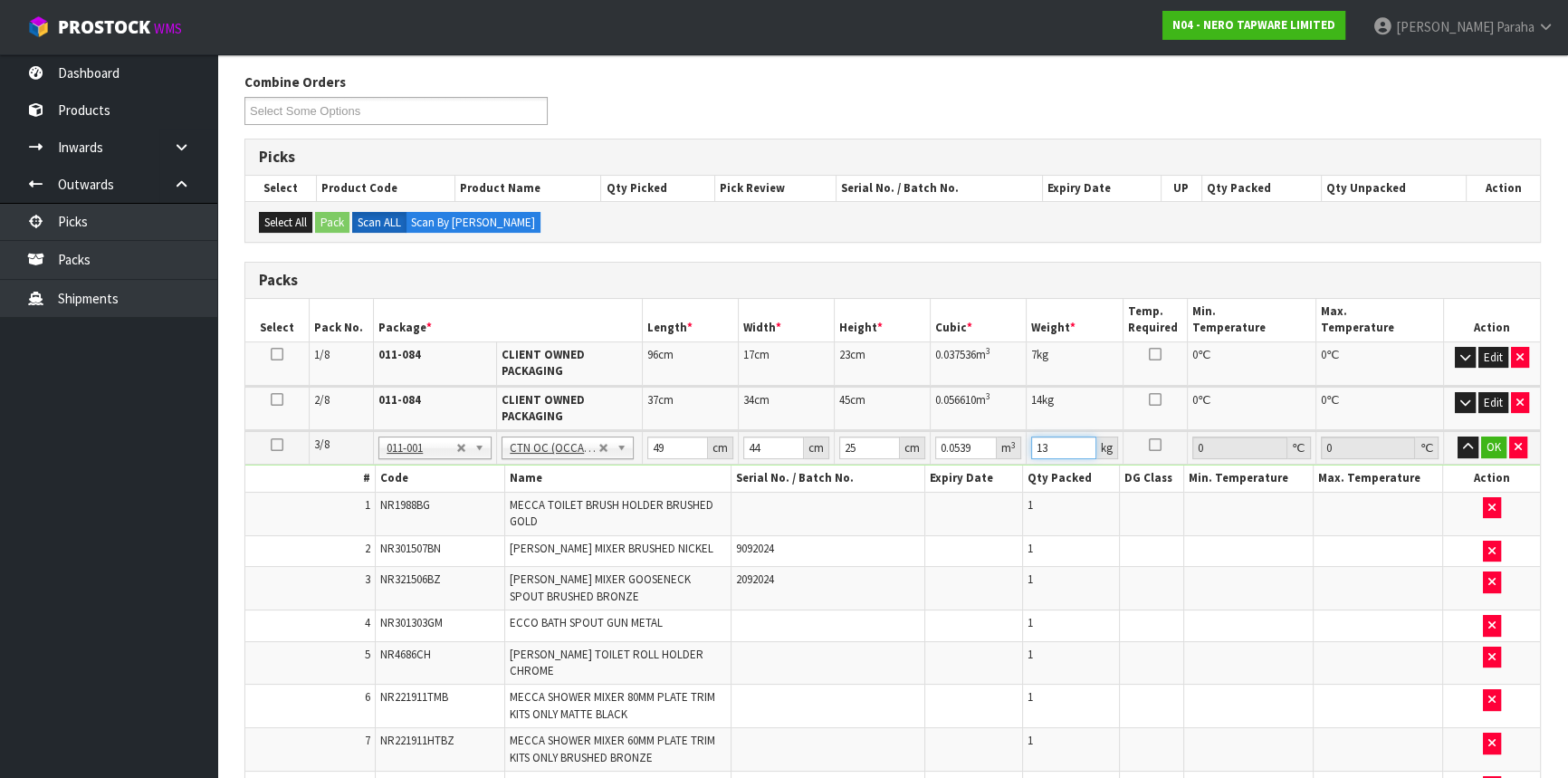
type input "13"
click at [1458, 437] on button "button" at bounding box center [1468, 447] width 21 height 22
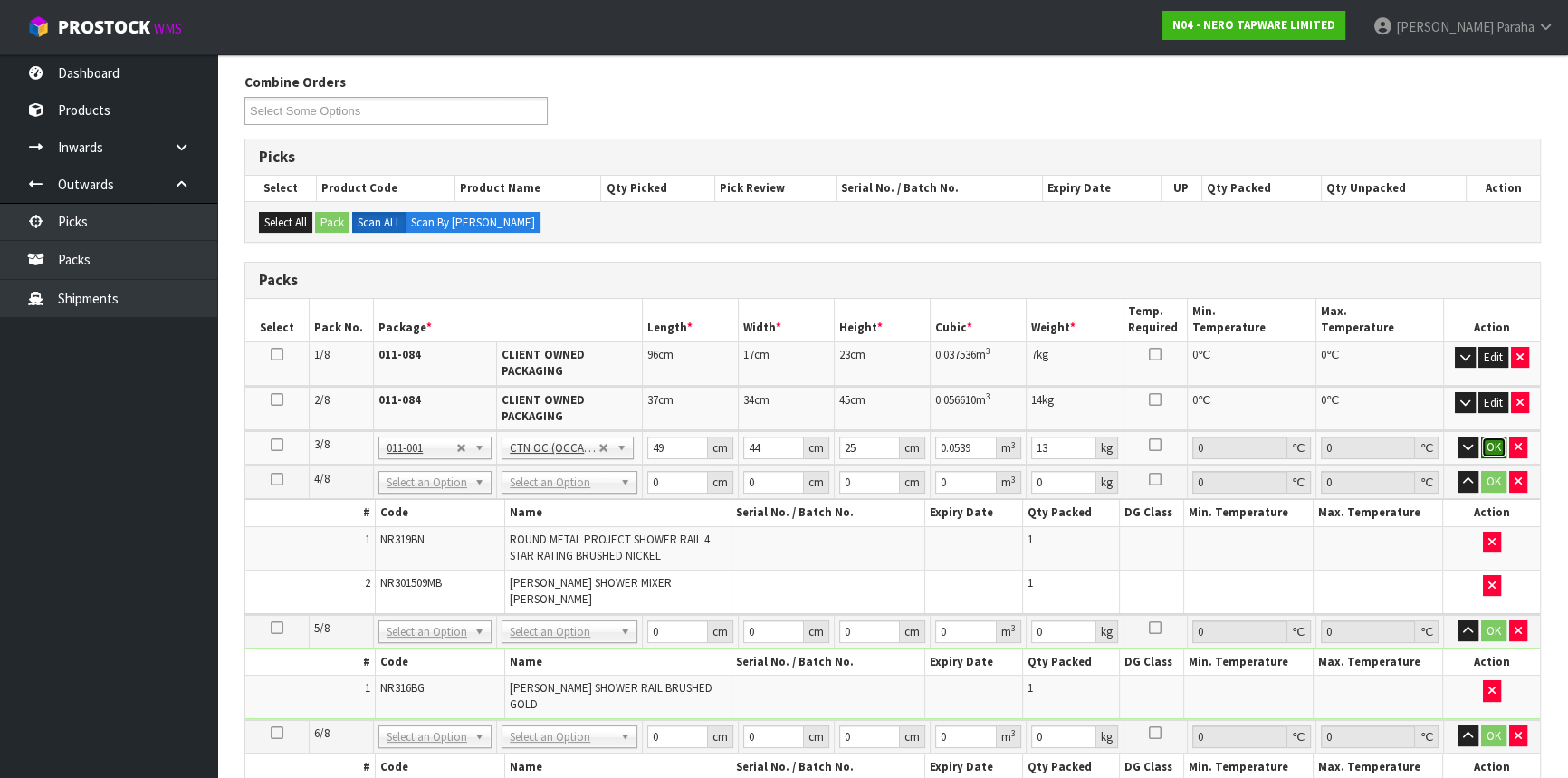
click button "OK" at bounding box center [1494, 447] width 25 height 22
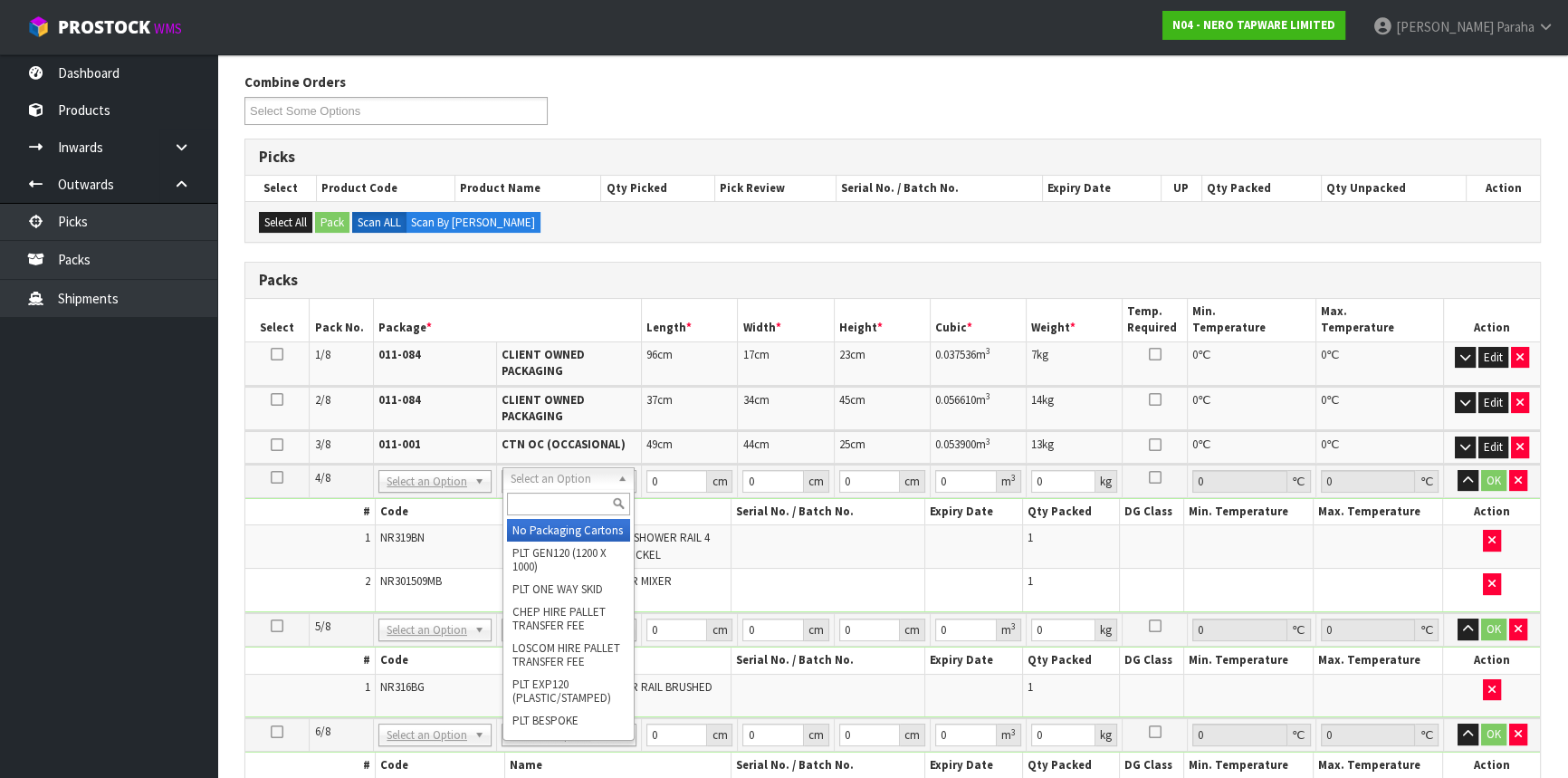
click at [594, 508] on input "text" at bounding box center [568, 504] width 123 height 23
type input "CL"
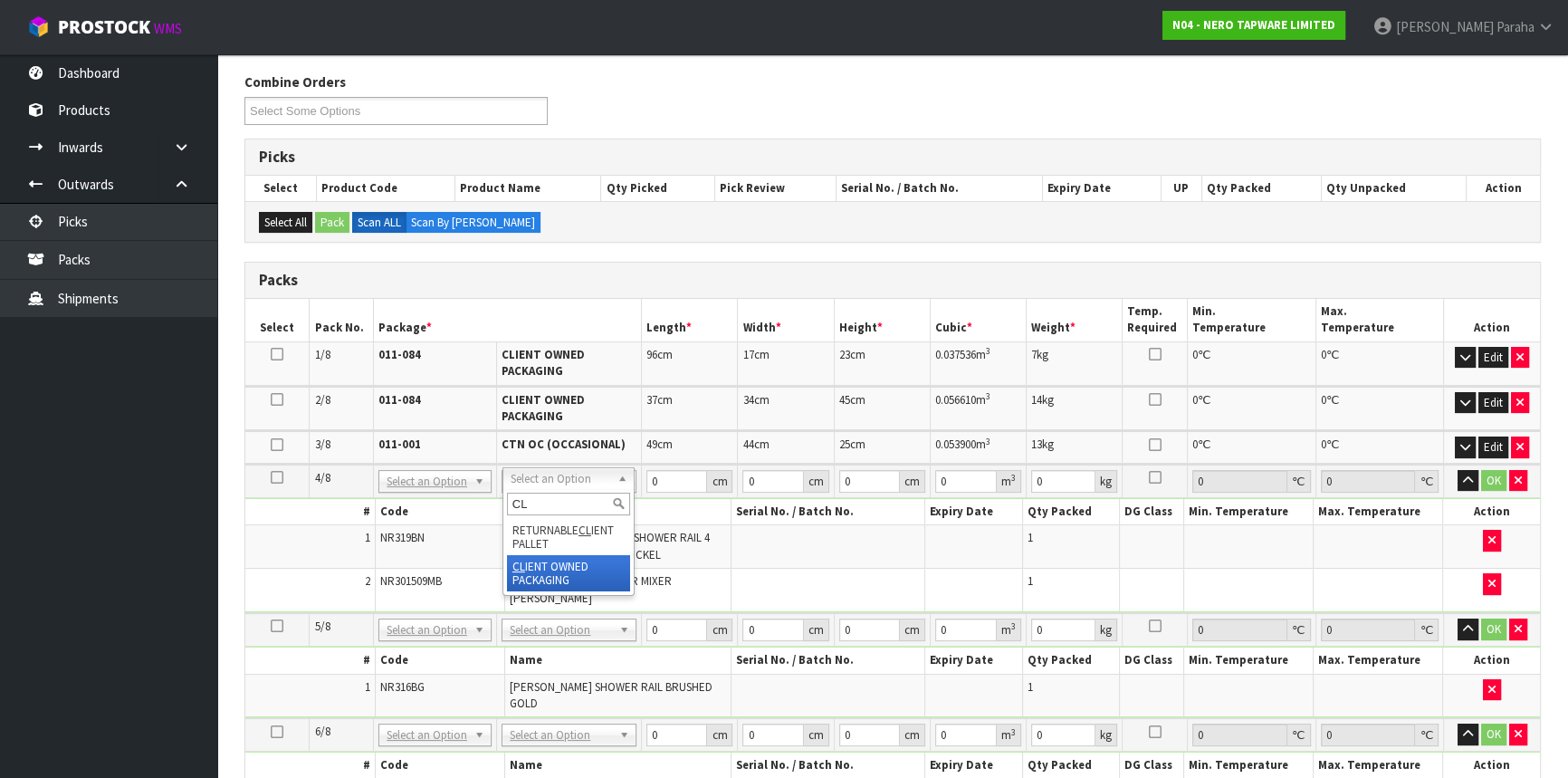
type input "3"
type input "2.98"
drag, startPoint x: 643, startPoint y: 475, endPoint x: 630, endPoint y: 472, distance: 13.3
click at [630, 472] on tr "4/8 NONE 007-001 007-002 007-004 007-009 007-013 007-014 007-015 007-017 007-01…" at bounding box center [893, 482] width 1295 height 34
type input "96"
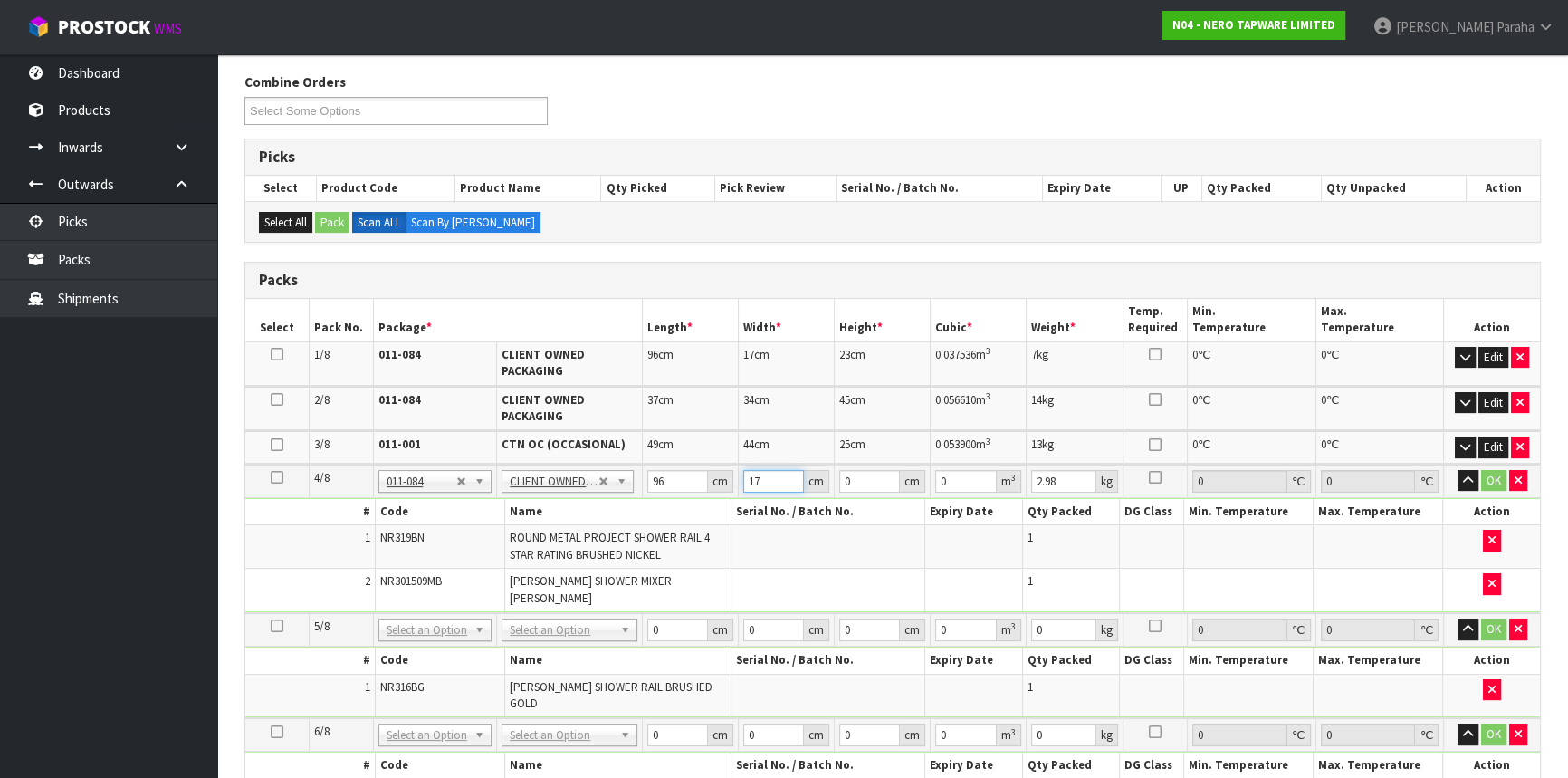
type input "17"
type input "2"
type input "0.003264"
type input "23"
type input "0.037536"
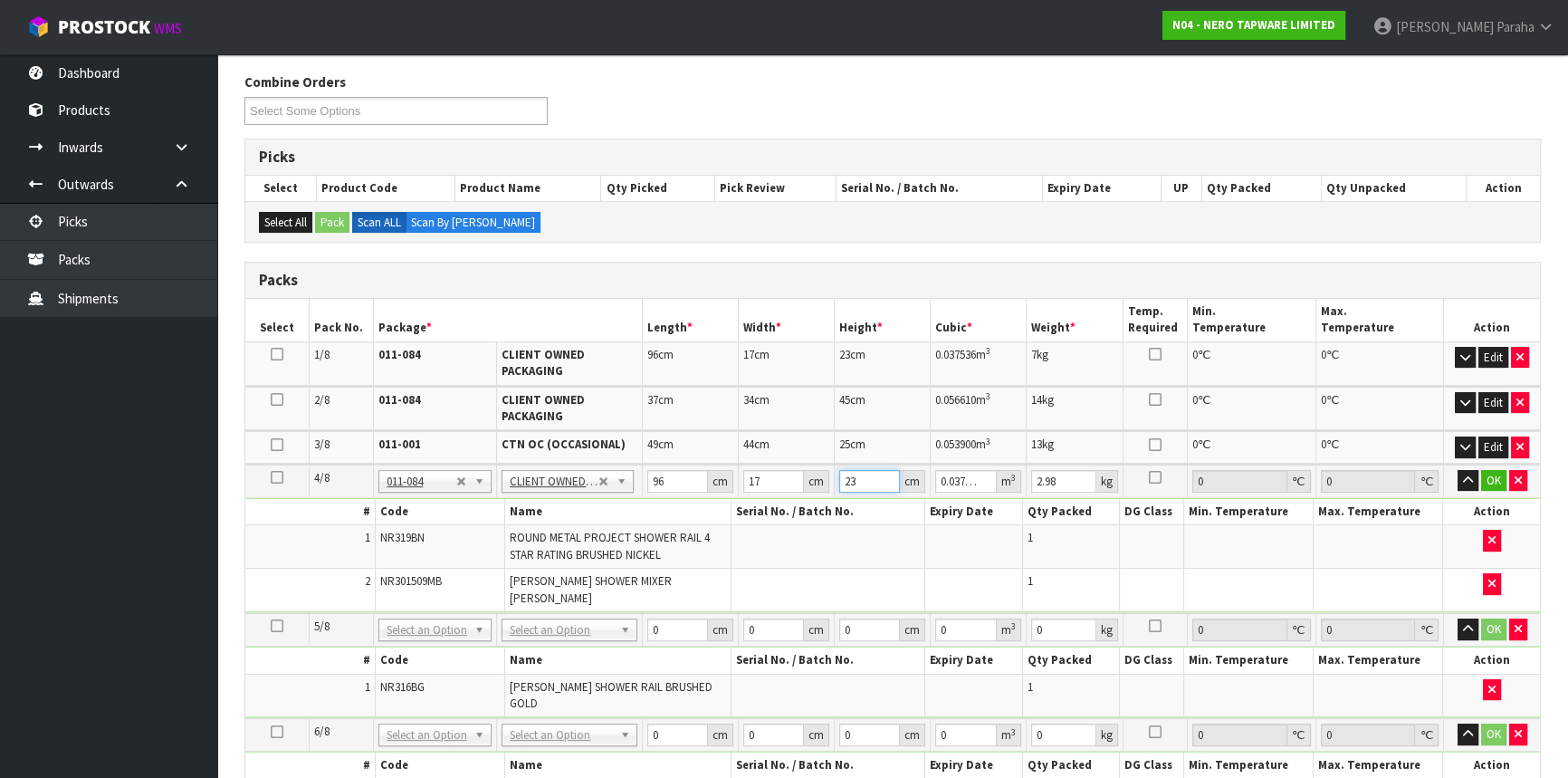
type input "23"
type input "4"
click at [1458, 470] on button "button" at bounding box center [1468, 481] width 21 height 22
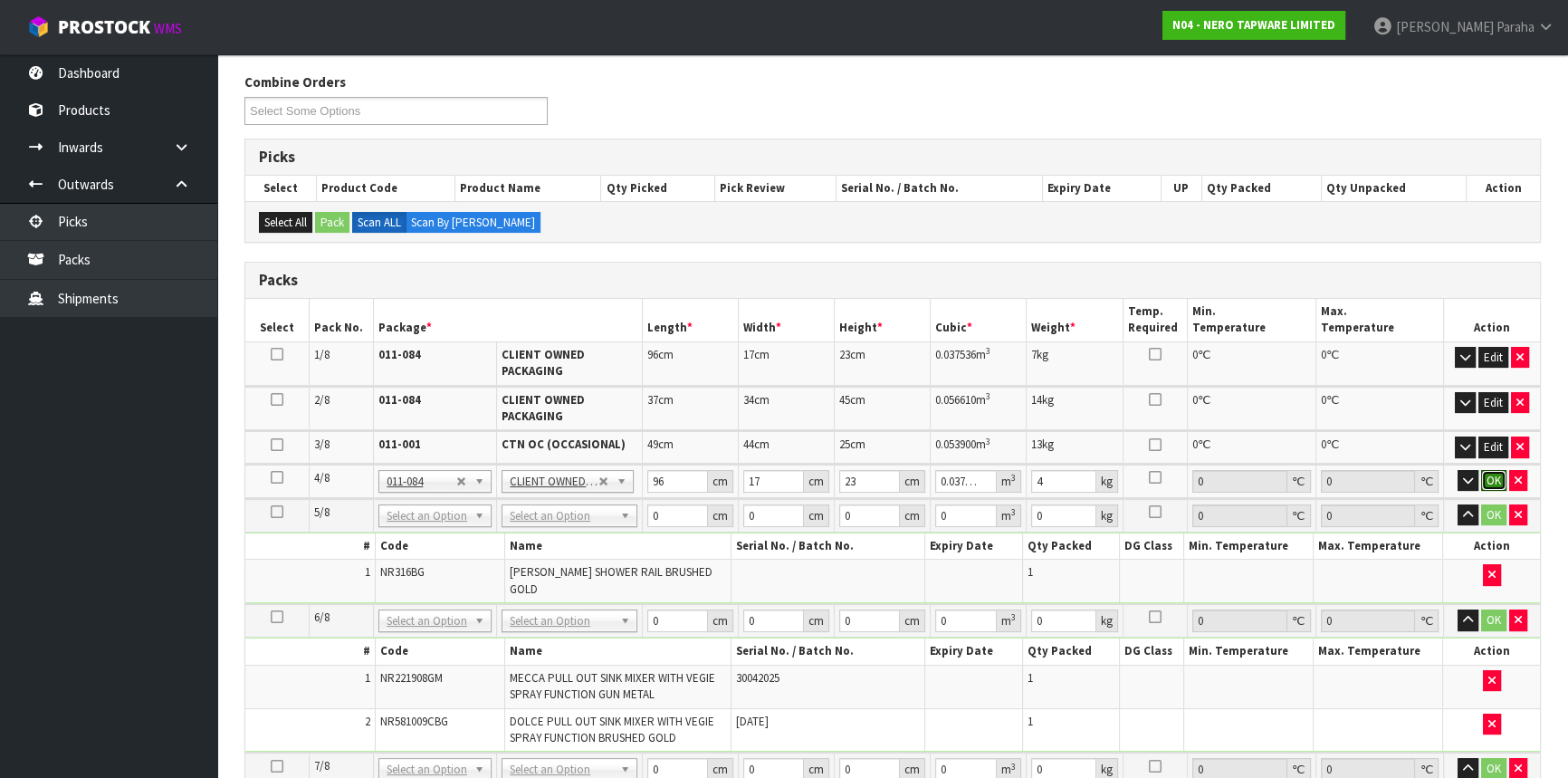
click button "OK" at bounding box center [1494, 481] width 25 height 22
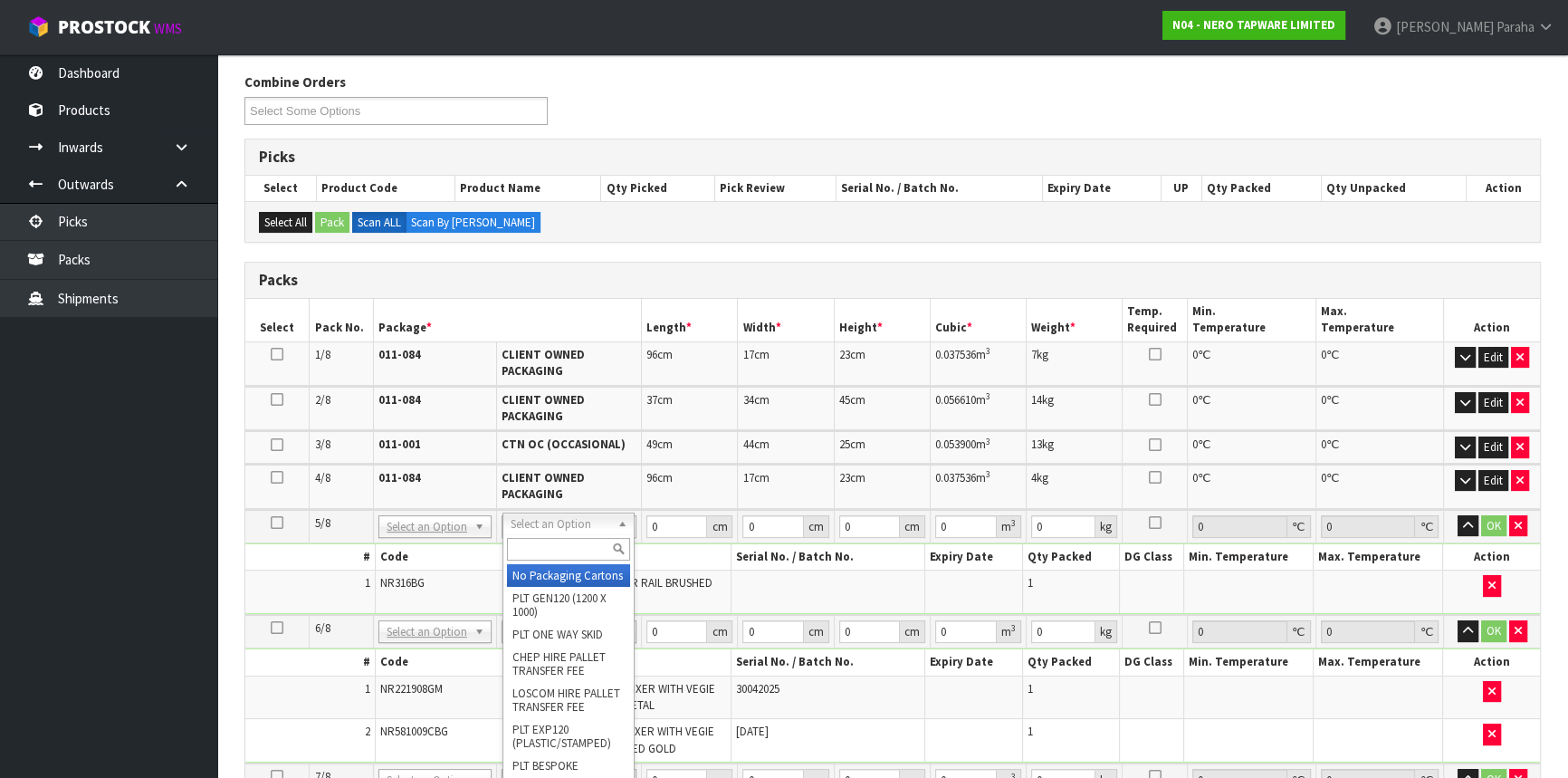
click at [582, 552] on input "text" at bounding box center [568, 549] width 123 height 23
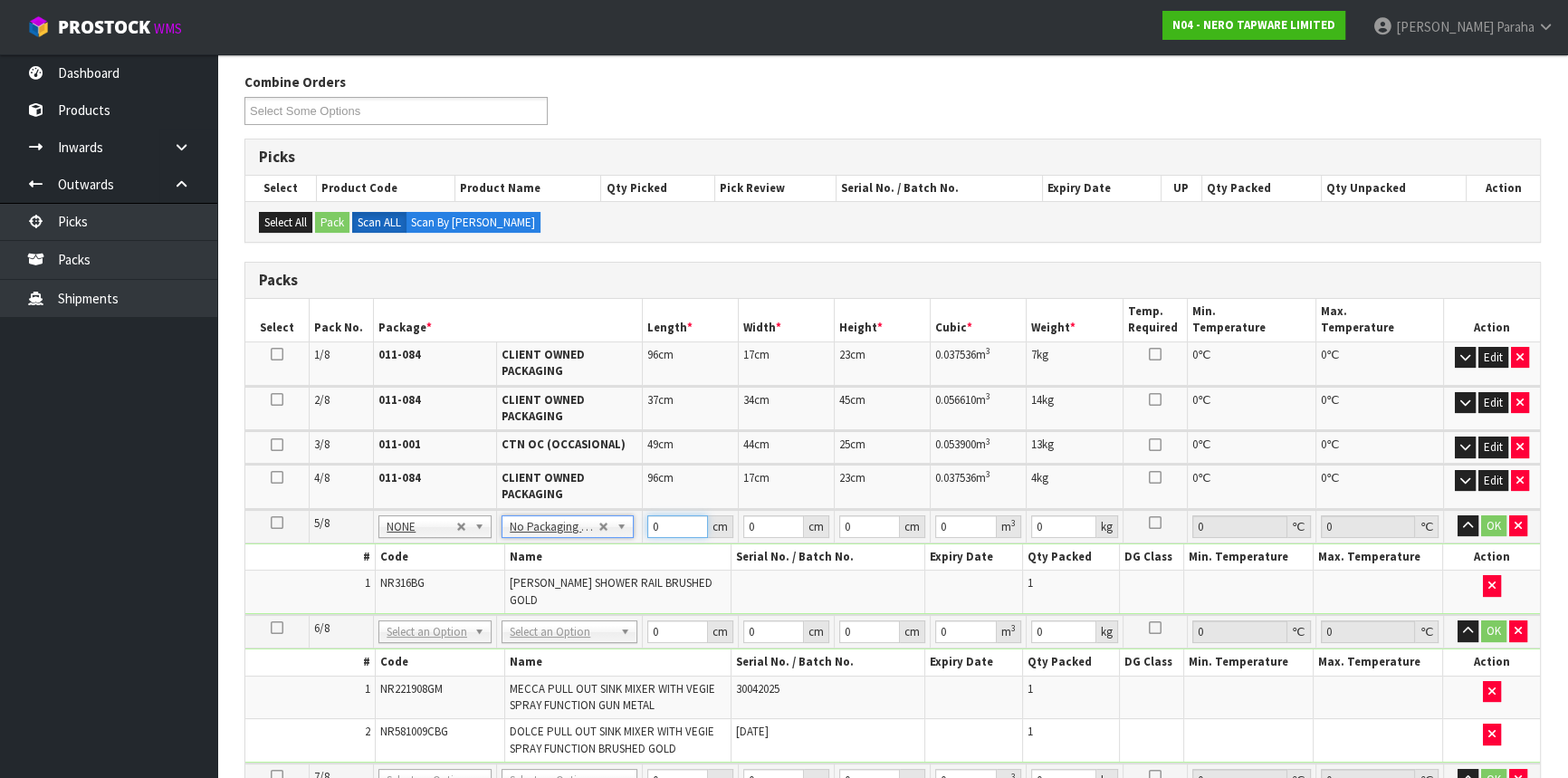
drag, startPoint x: 657, startPoint y: 525, endPoint x: 617, endPoint y: 522, distance: 40.1
click at [617, 522] on tr "5/8 NONE 007-001 007-002 007-004 007-009 007-013 007-014 007-015 007-017 007-01…" at bounding box center [893, 527] width 1295 height 34
type input "84"
type input "16"
type input "1"
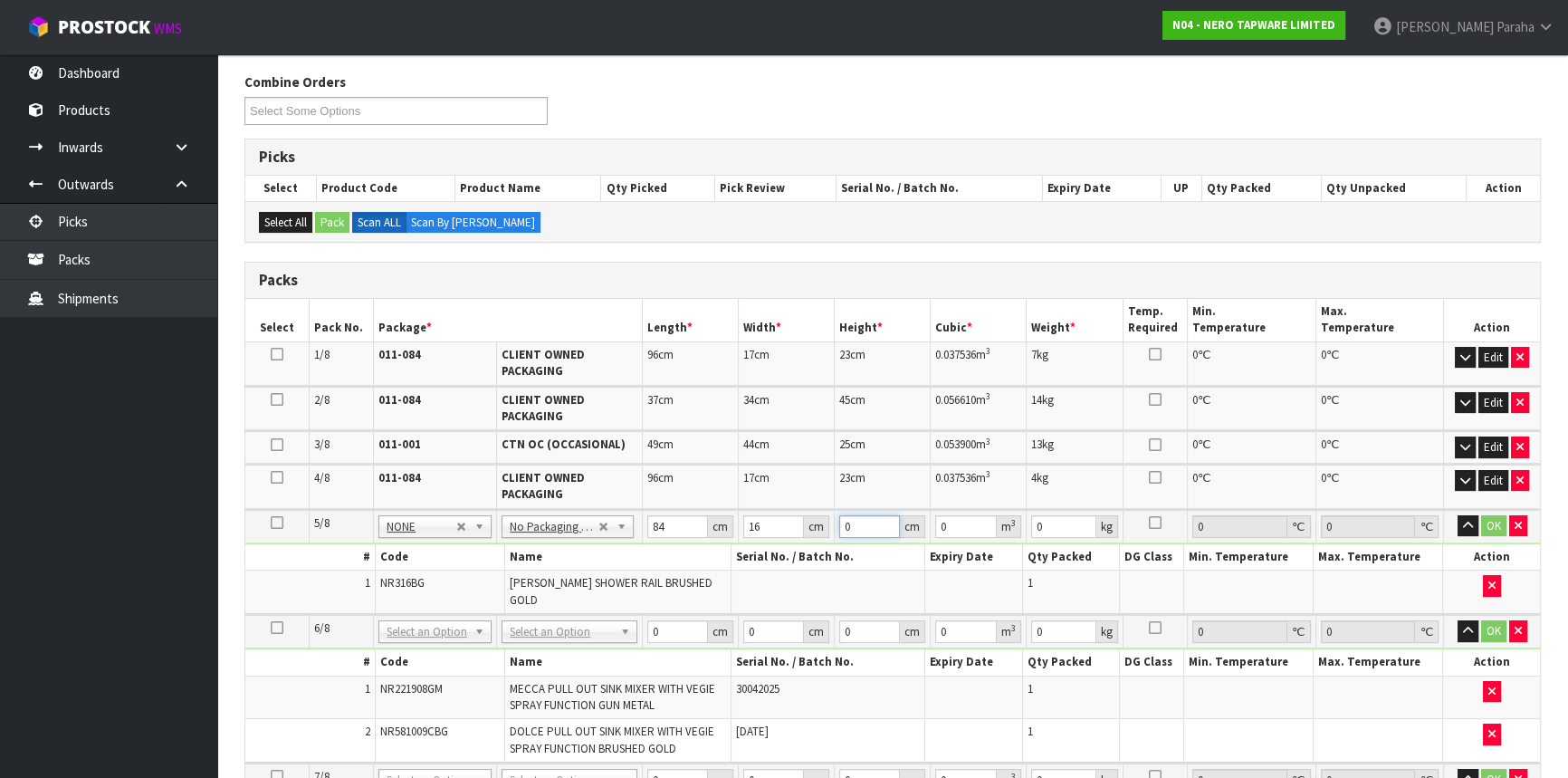
type input "0.001344"
type input "11"
type input "0.014784"
type input "11"
type input "3"
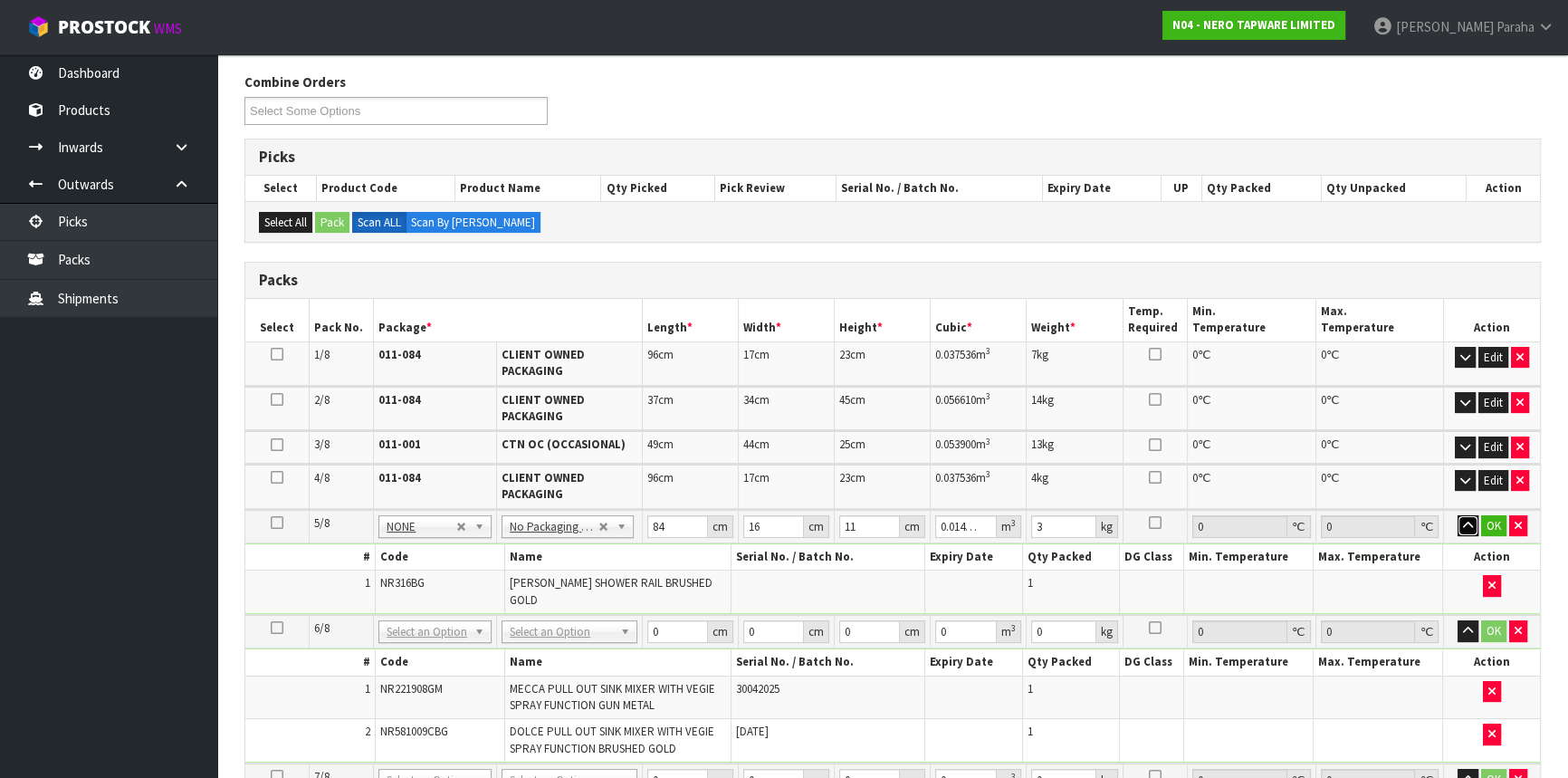
click at [1458, 516] on button "button" at bounding box center [1468, 526] width 21 height 22
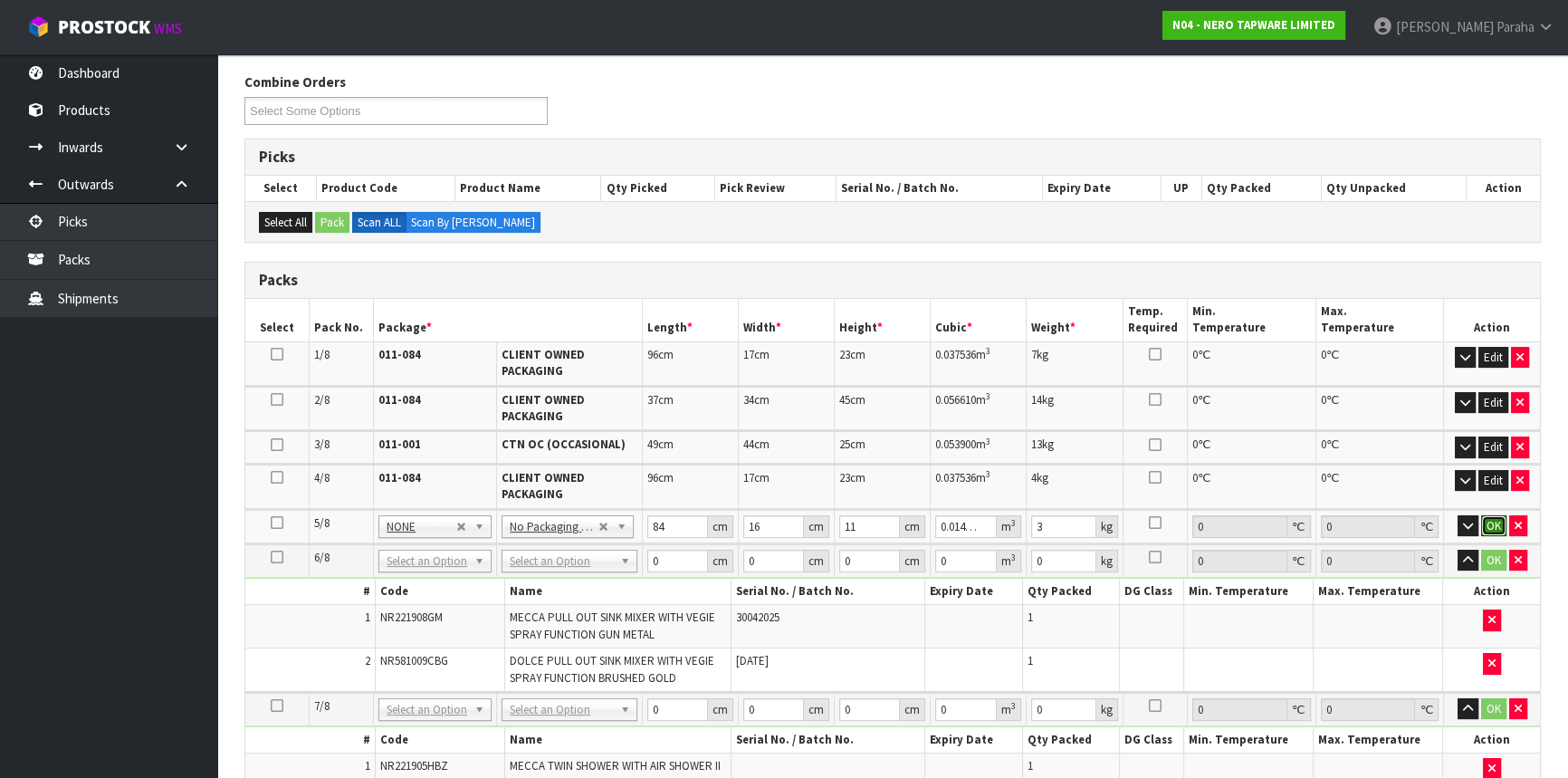
click button "OK" at bounding box center [1494, 526] width 25 height 22
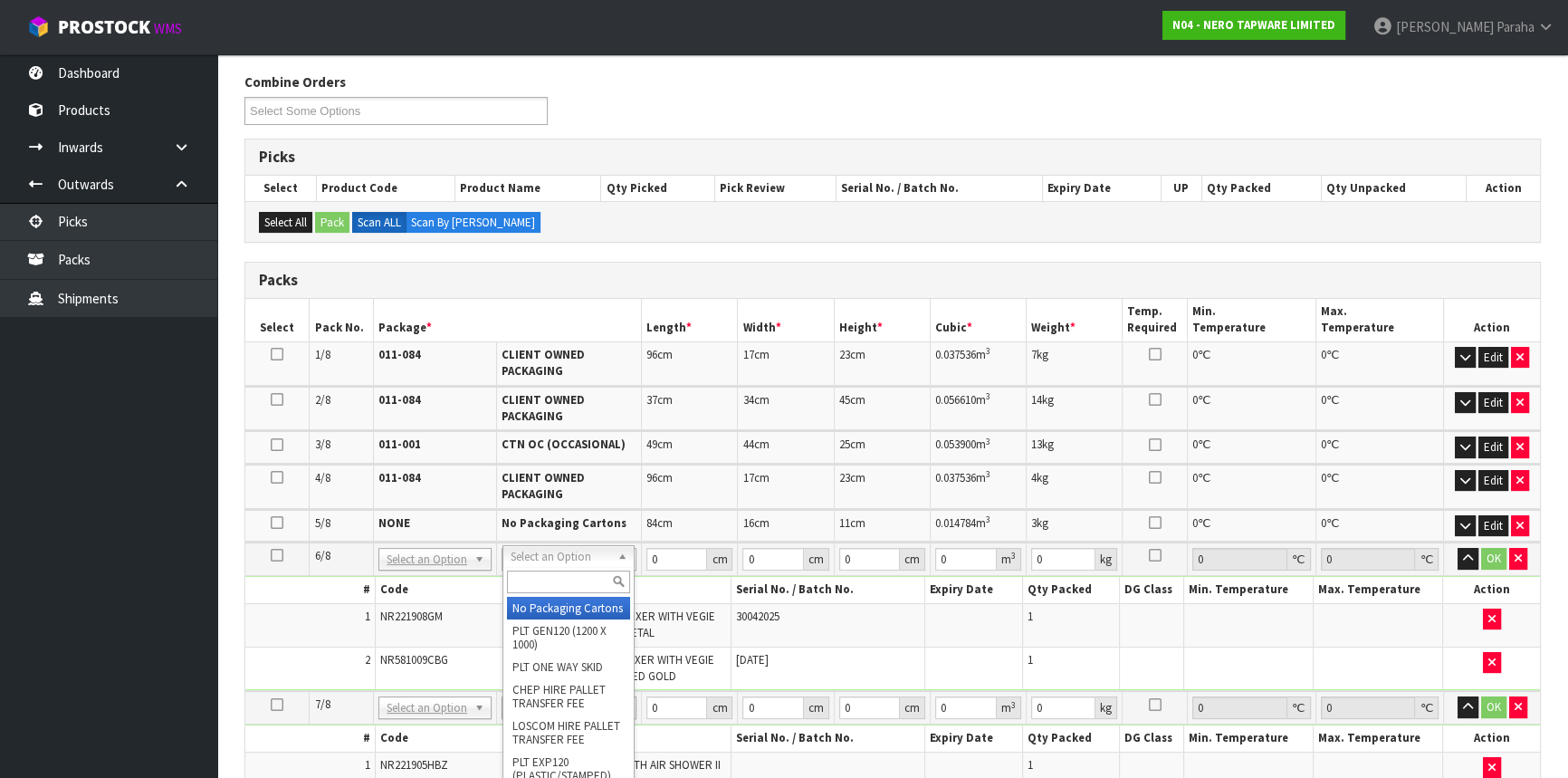
type input "2"
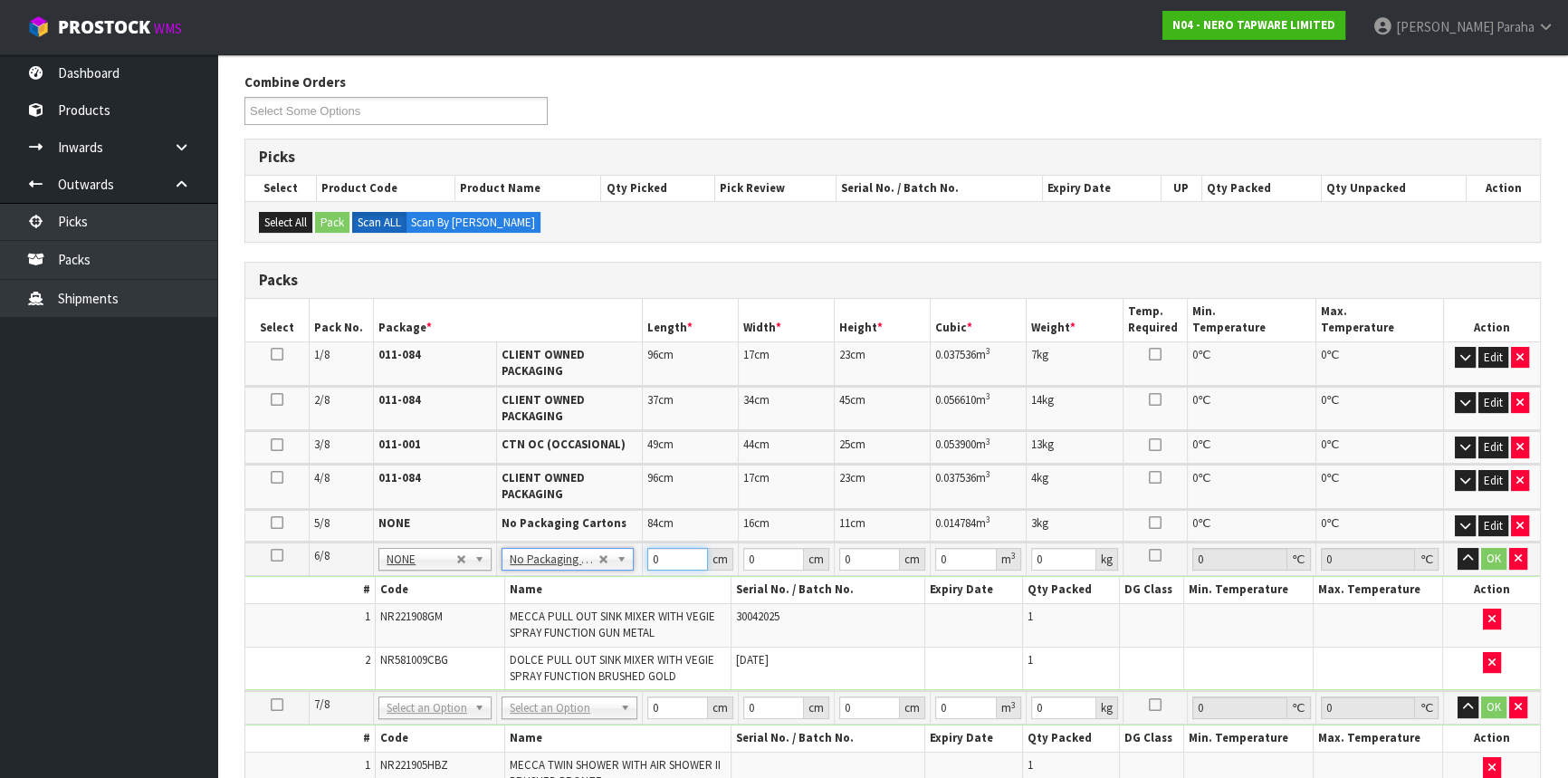
drag, startPoint x: 648, startPoint y: 557, endPoint x: 628, endPoint y: 556, distance: 20.0
click at [628, 556] on tr "6/8 NONE 007-001 007-002 007-004 007-009 007-013 007-014 007-015 007-017 007-01…" at bounding box center [893, 560] width 1295 height 34
type input "71"
type input "33"
type input "1"
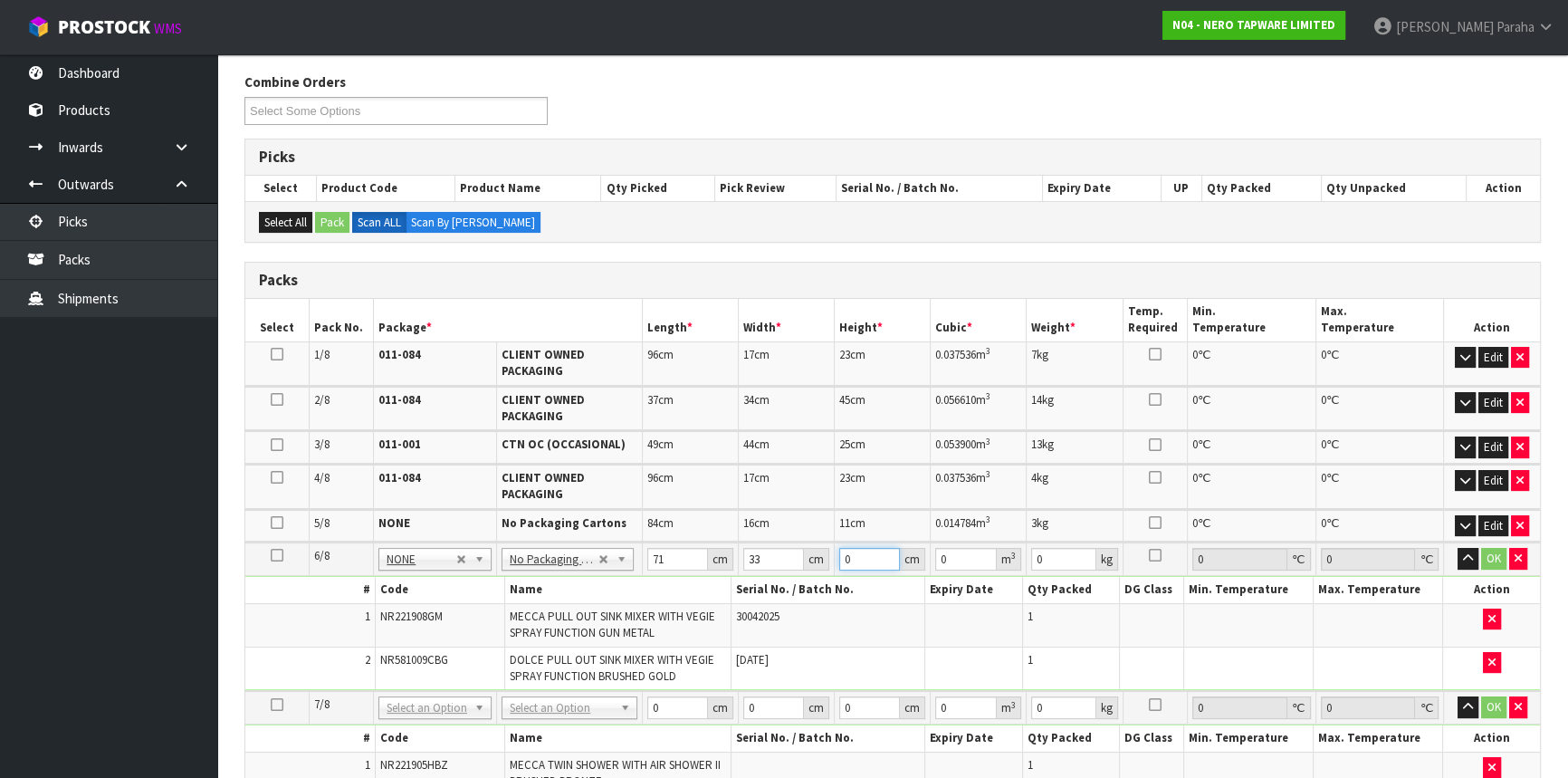
type input "0.002343"
type input "15"
type input "0.035145"
type input "15"
type input "7"
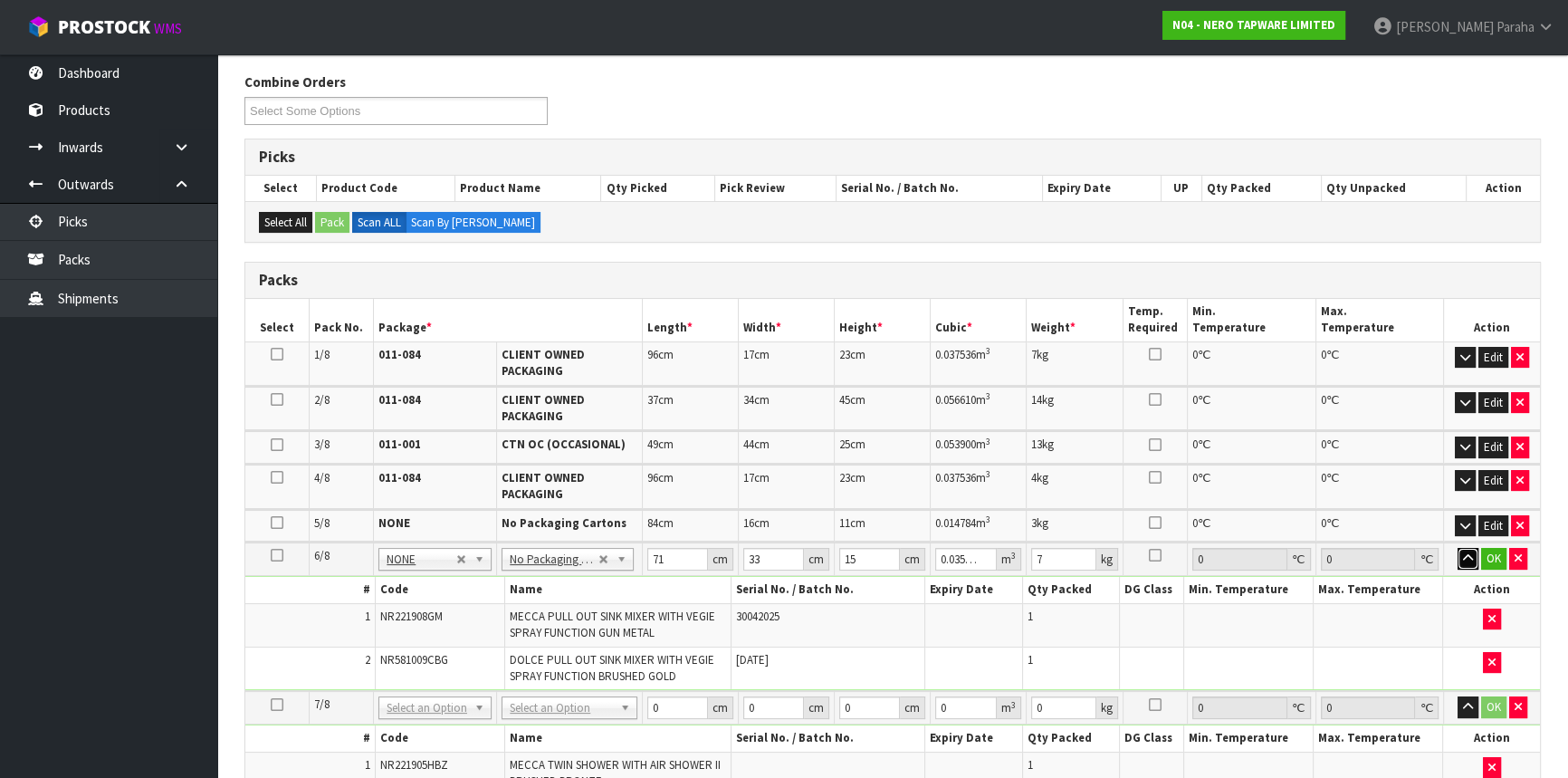
click at [1458, 548] on button "button" at bounding box center [1468, 558] width 21 height 22
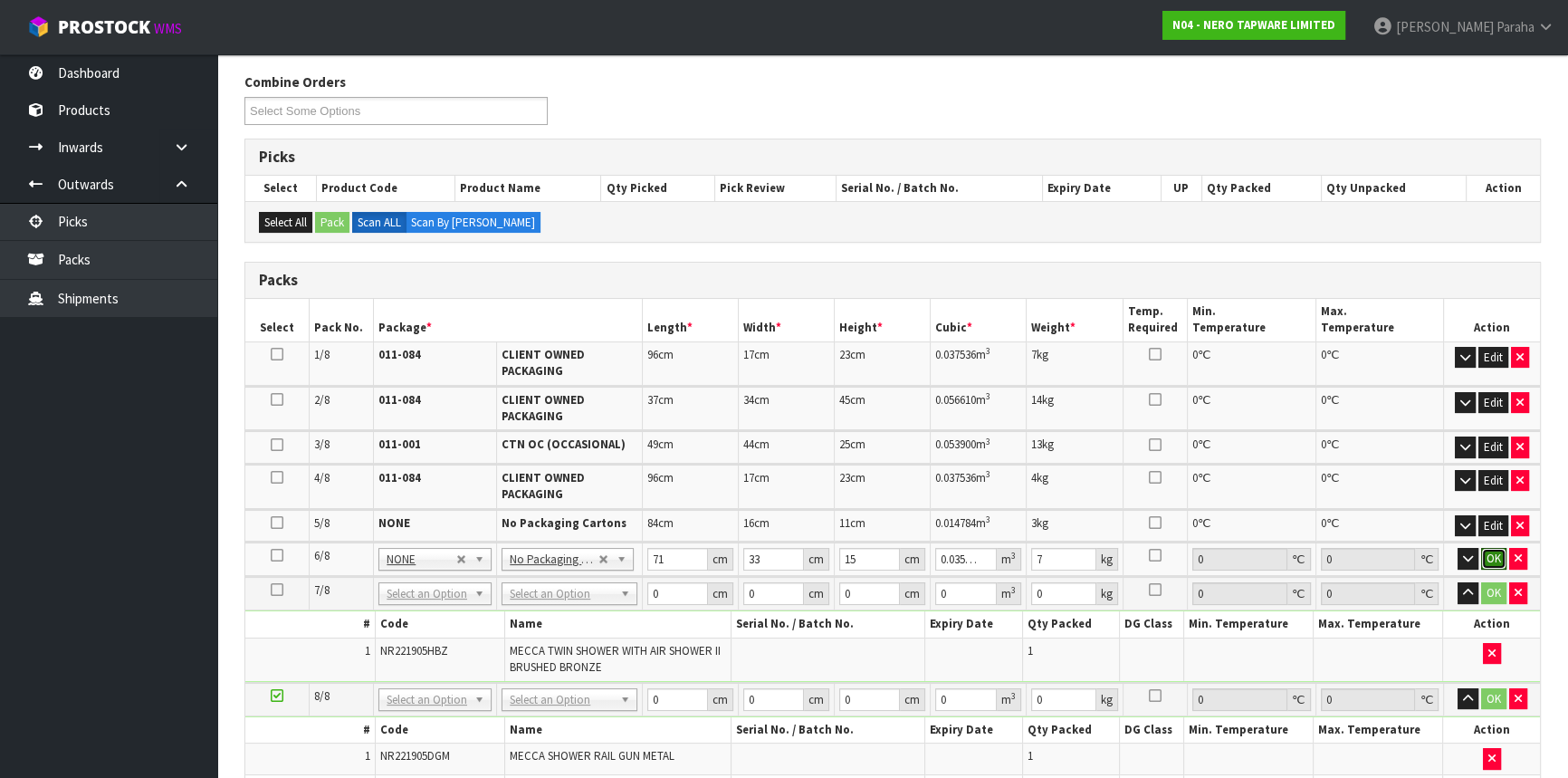
click button "OK" at bounding box center [1494, 558] width 25 height 22
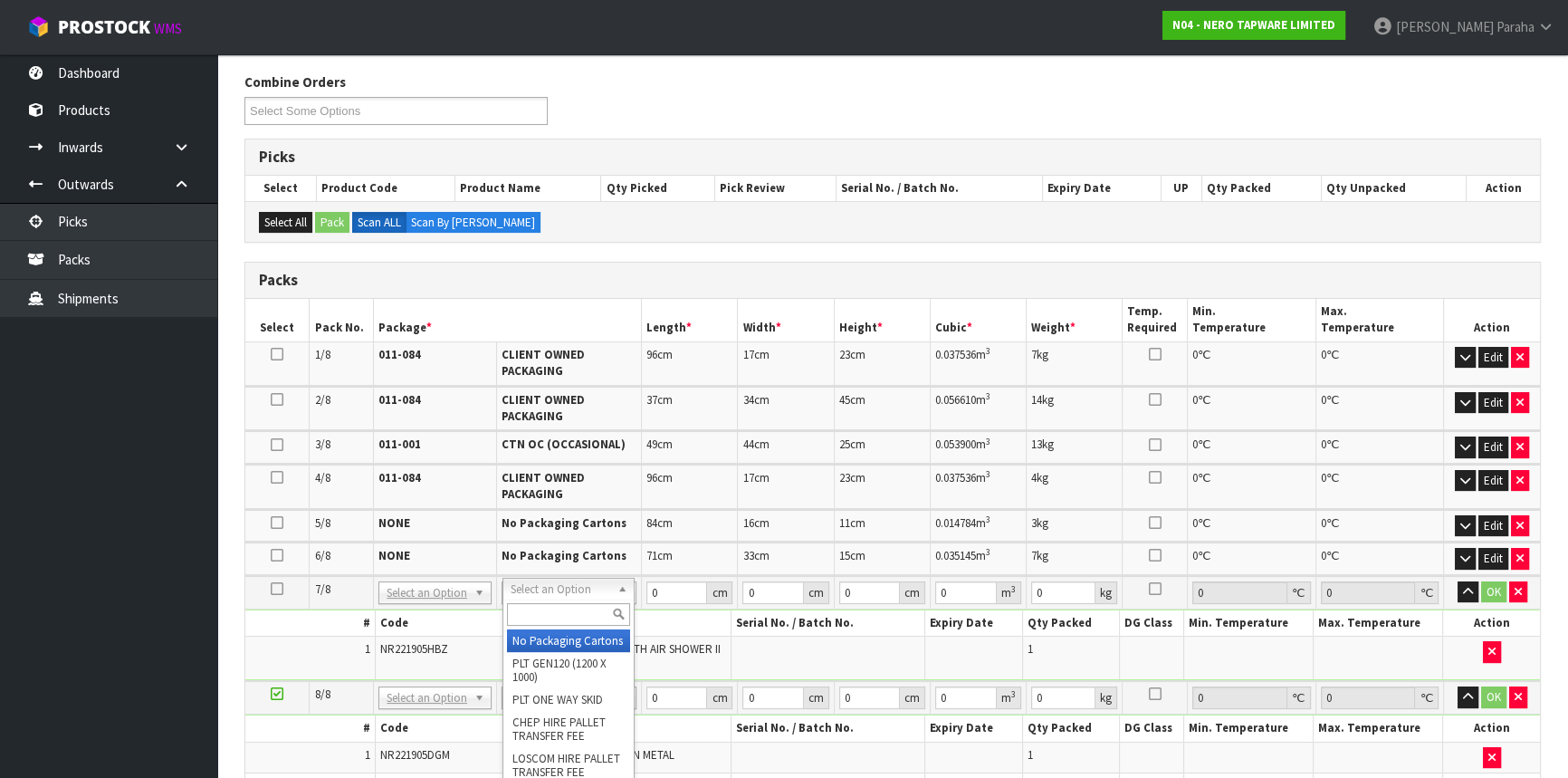
type input "3"
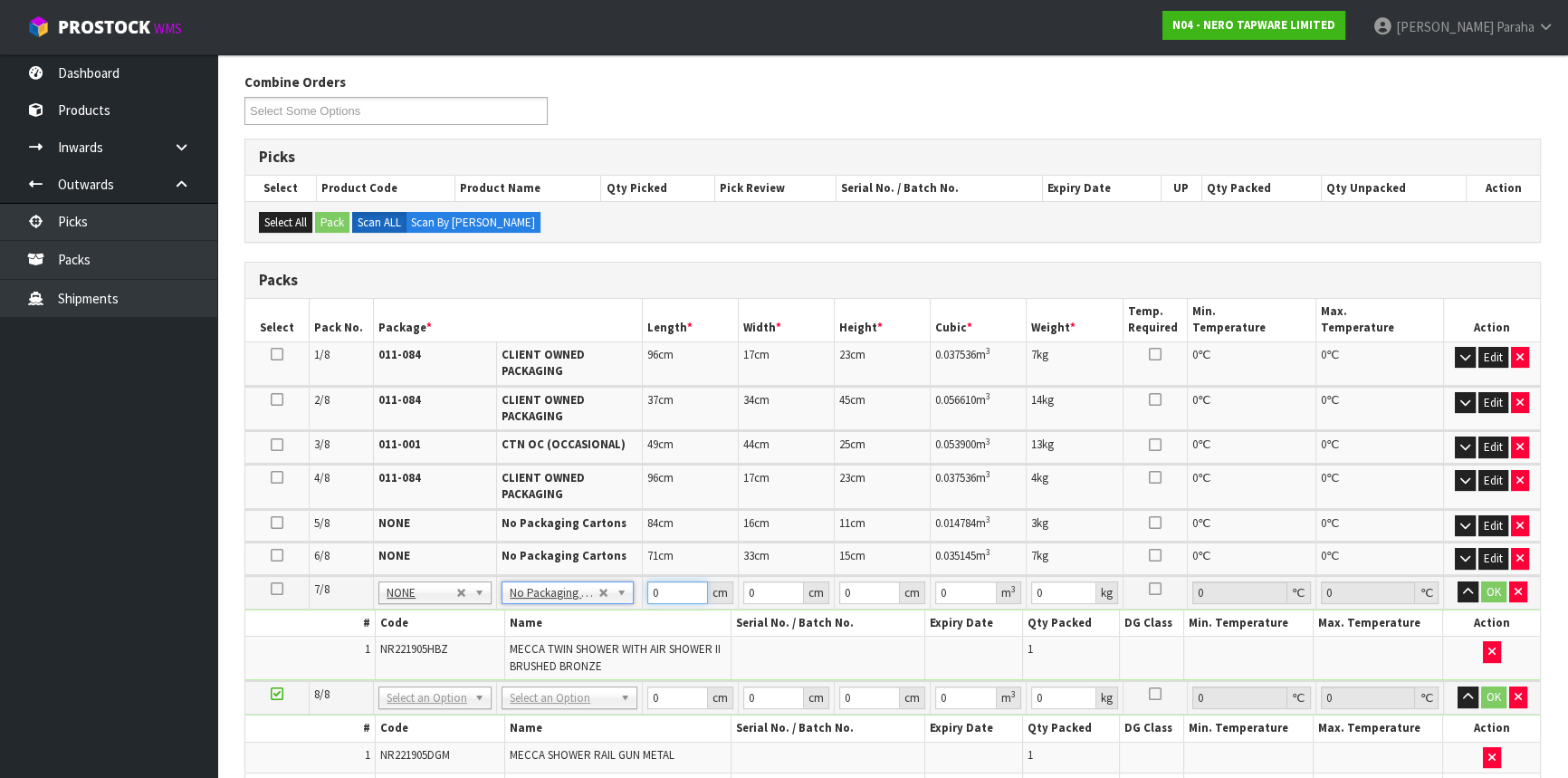
click at [635, 581] on tr "7/8 NONE 007-001 007-002 007-004 007-009 007-013 007-014 007-015 007-017 007-01…" at bounding box center [893, 593] width 1295 height 34
type input "89"
type input "48"
type input "1"
type input "0.004272"
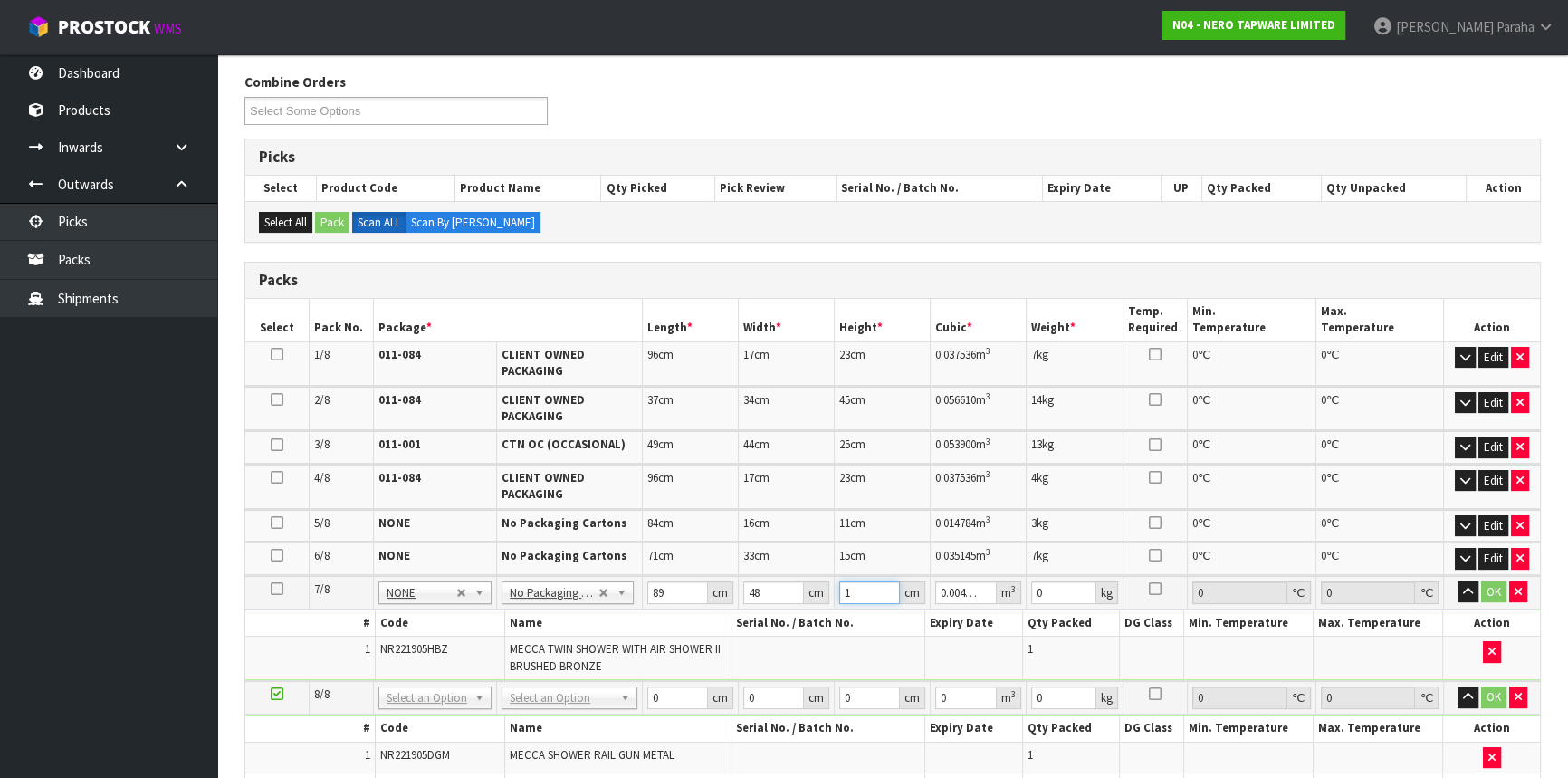
type input "11"
type input "0.046992"
type input "11"
type input "7"
click at [1458, 581] on button "button" at bounding box center [1468, 592] width 21 height 22
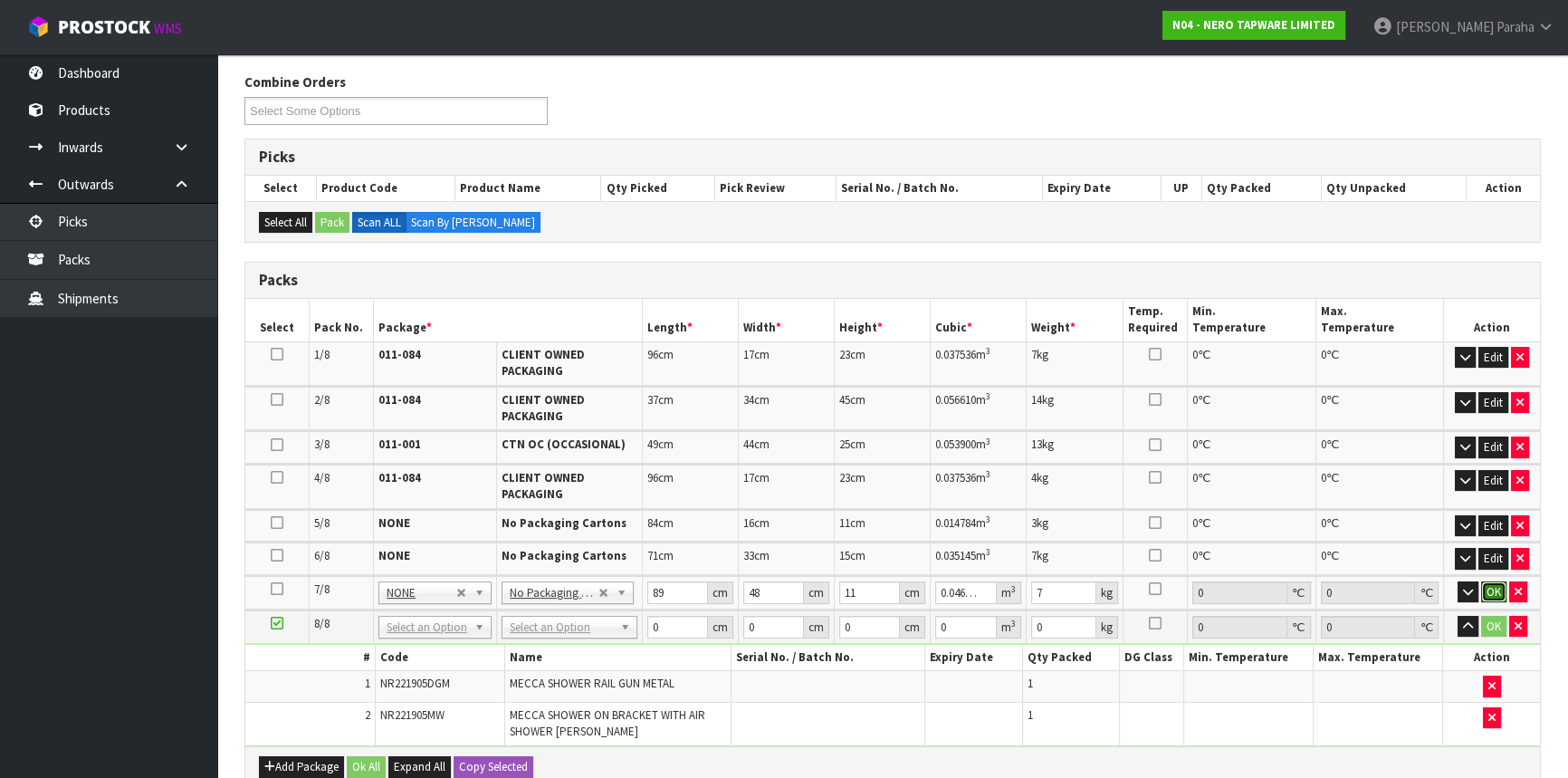
click button "OK" at bounding box center [1494, 592] width 25 height 22
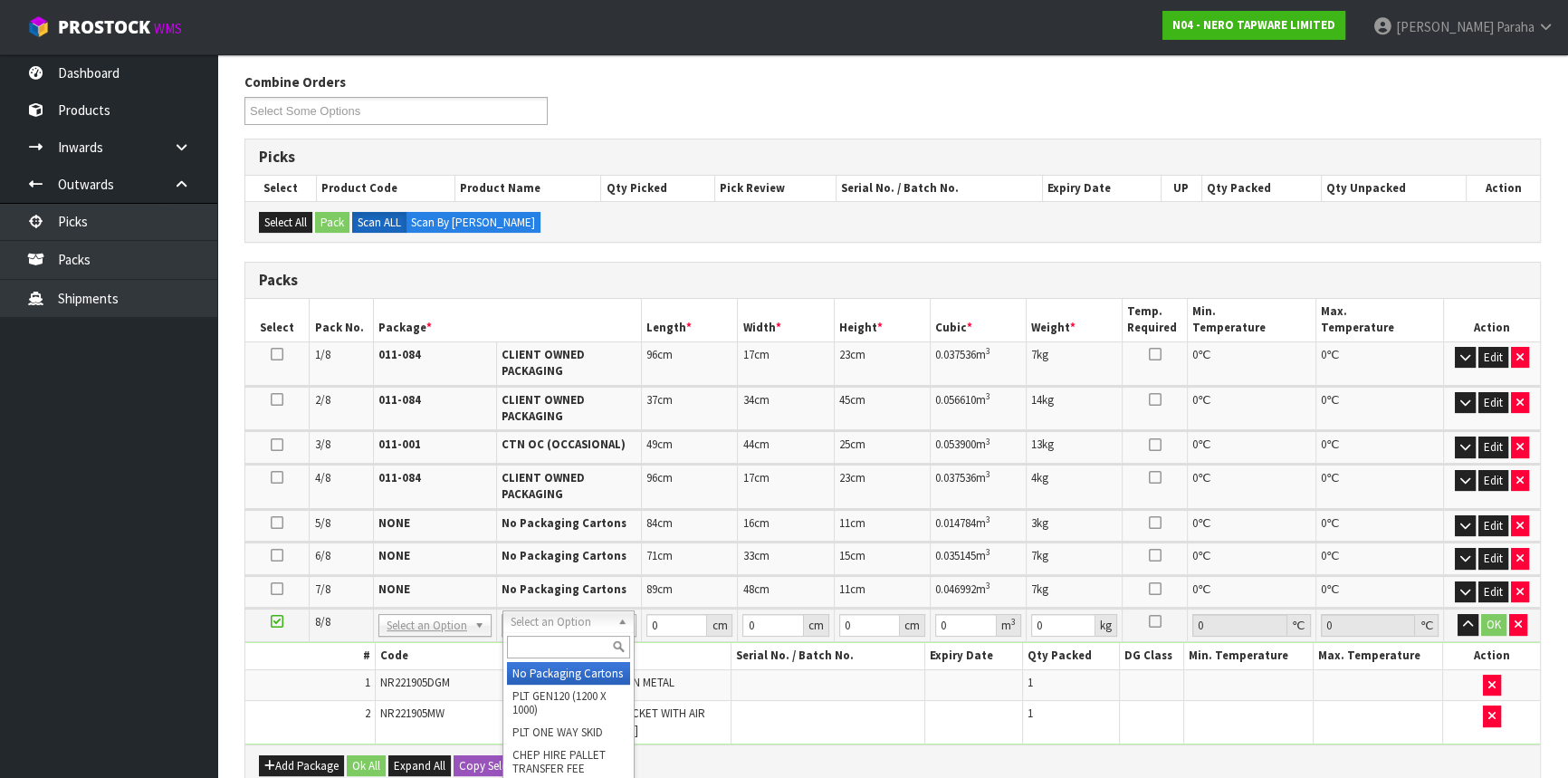
type input "4"
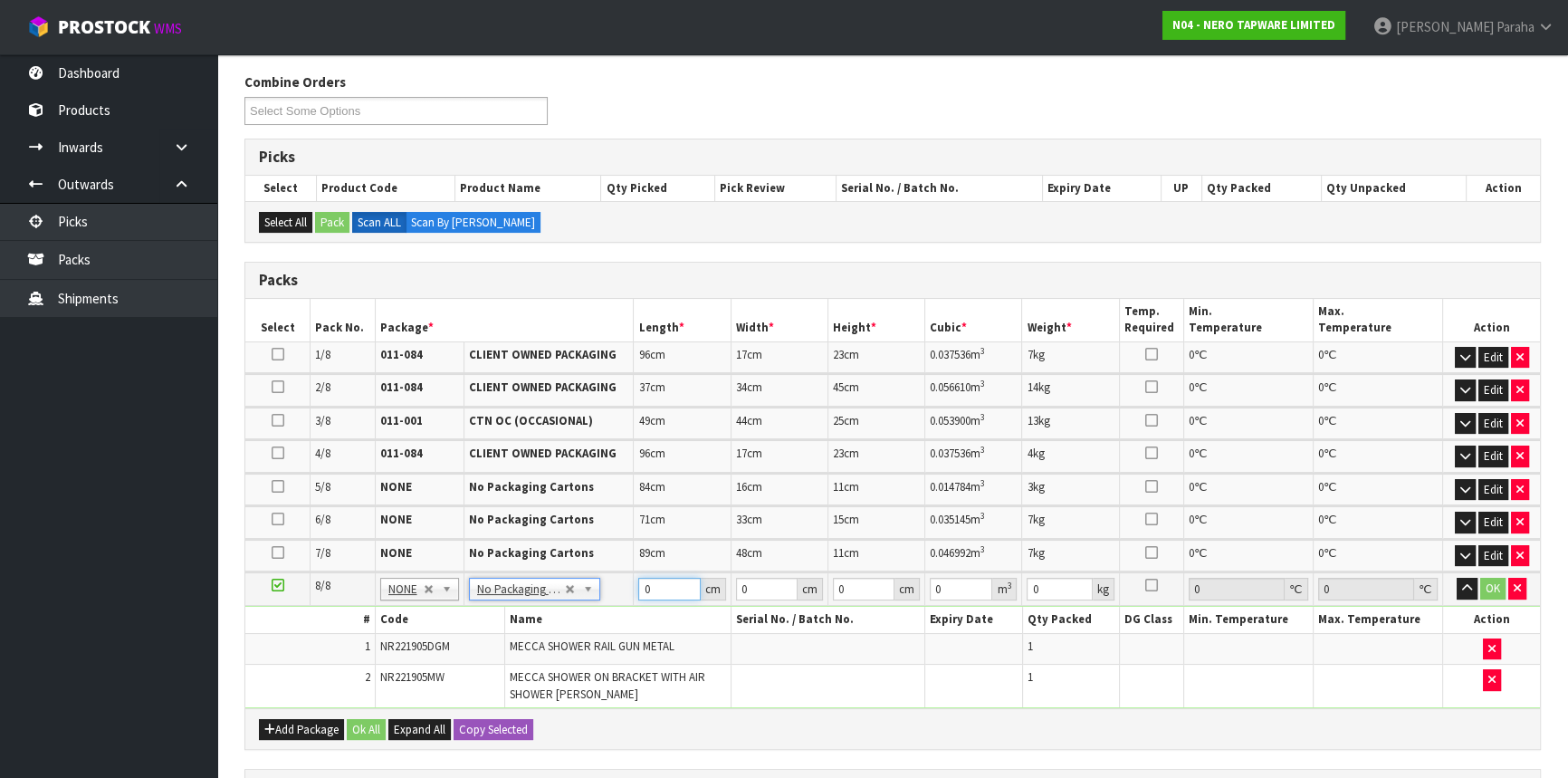
drag, startPoint x: 640, startPoint y: 584, endPoint x: 628, endPoint y: 583, distance: 12.0
click at [628, 583] on tr "8/8 NONE 007-001 007-002 007-004 007-009 007-013 007-014 007-015 007-017 007-01…" at bounding box center [893, 589] width 1295 height 34
type input "81"
type input "28"
type input "1"
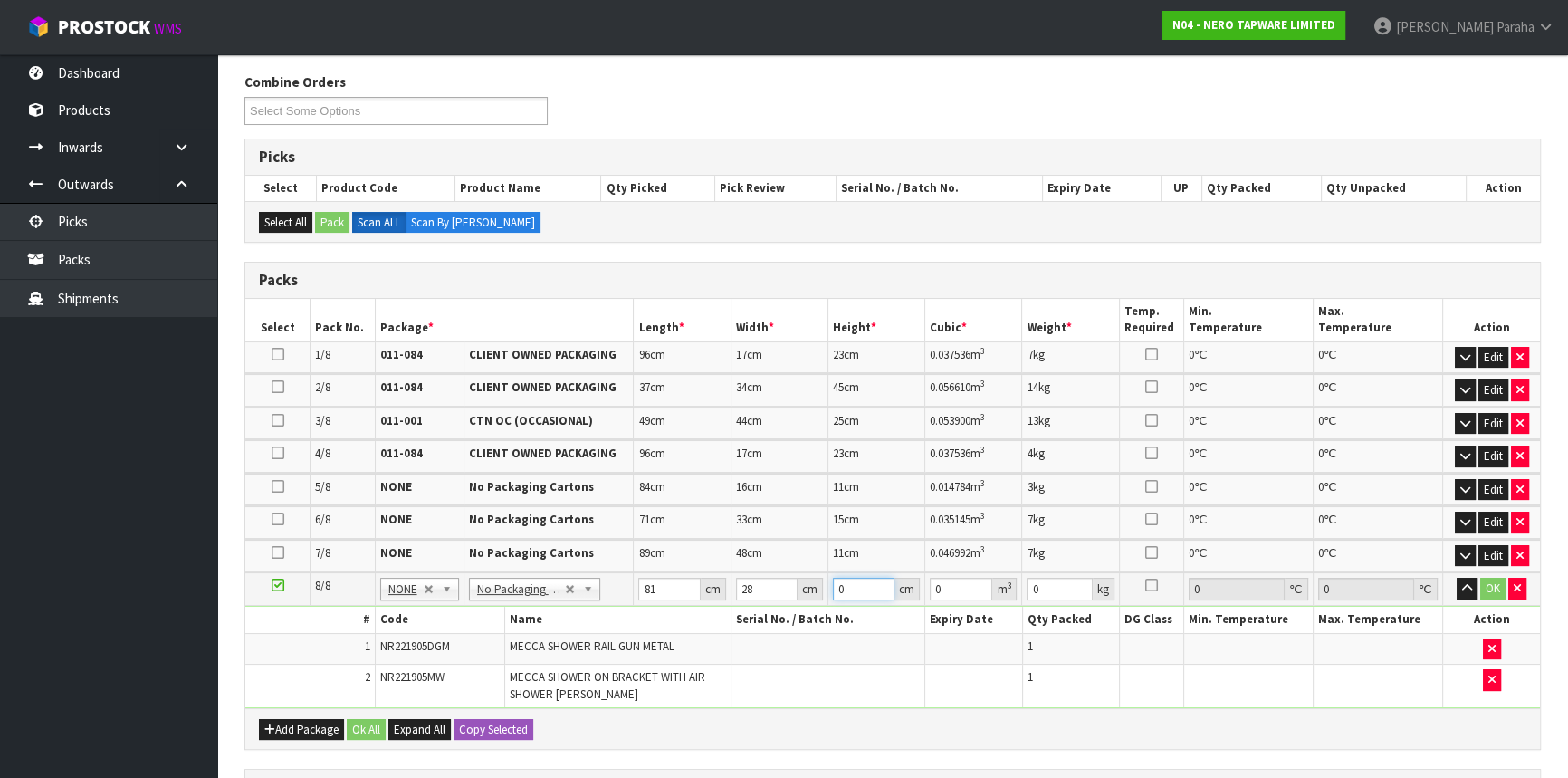
type input "0.002268"
type input "19"
type input "0.043092"
type input "19"
type input "4"
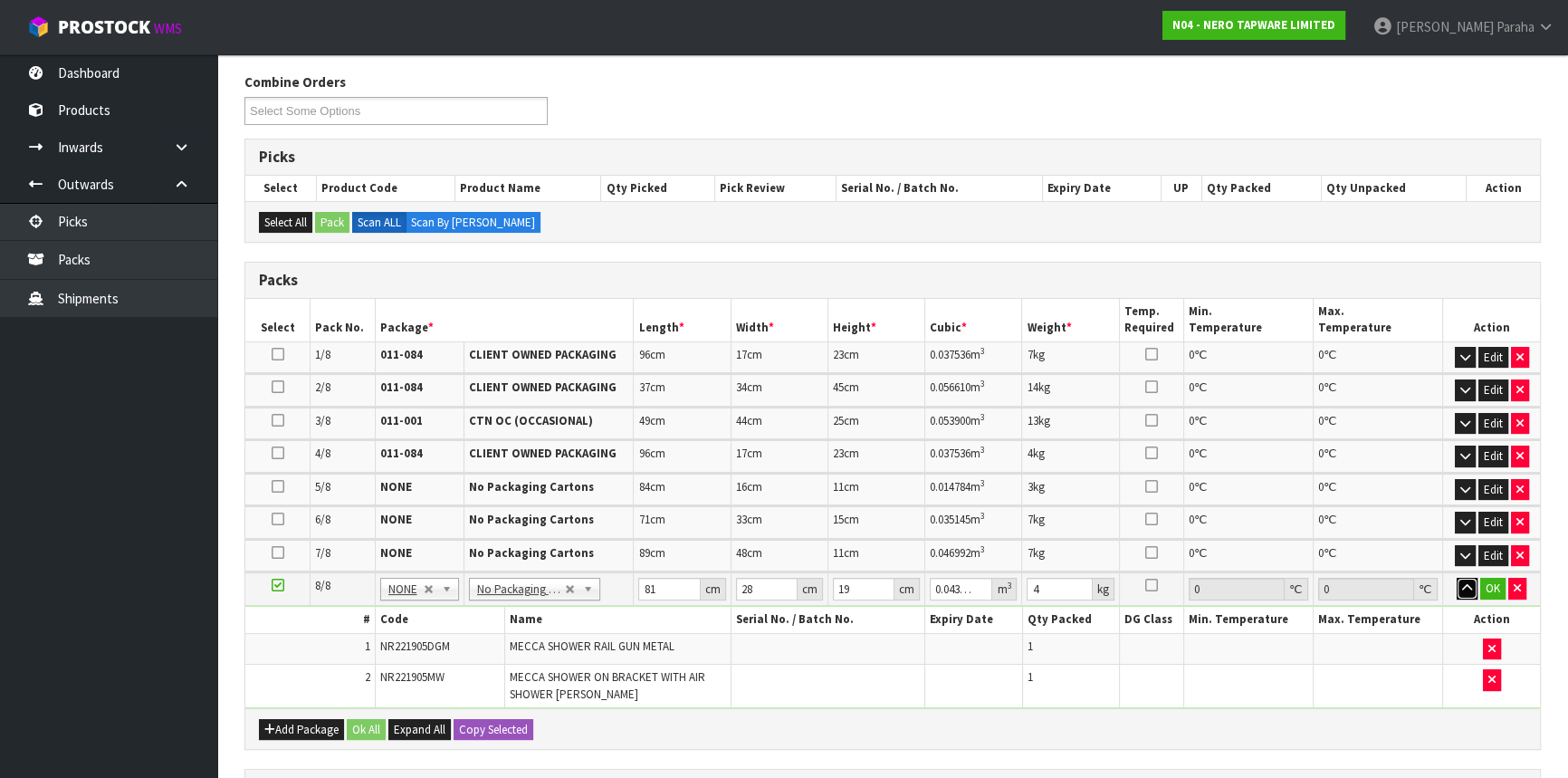
click at [1457, 578] on button "button" at bounding box center [1467, 588] width 21 height 22
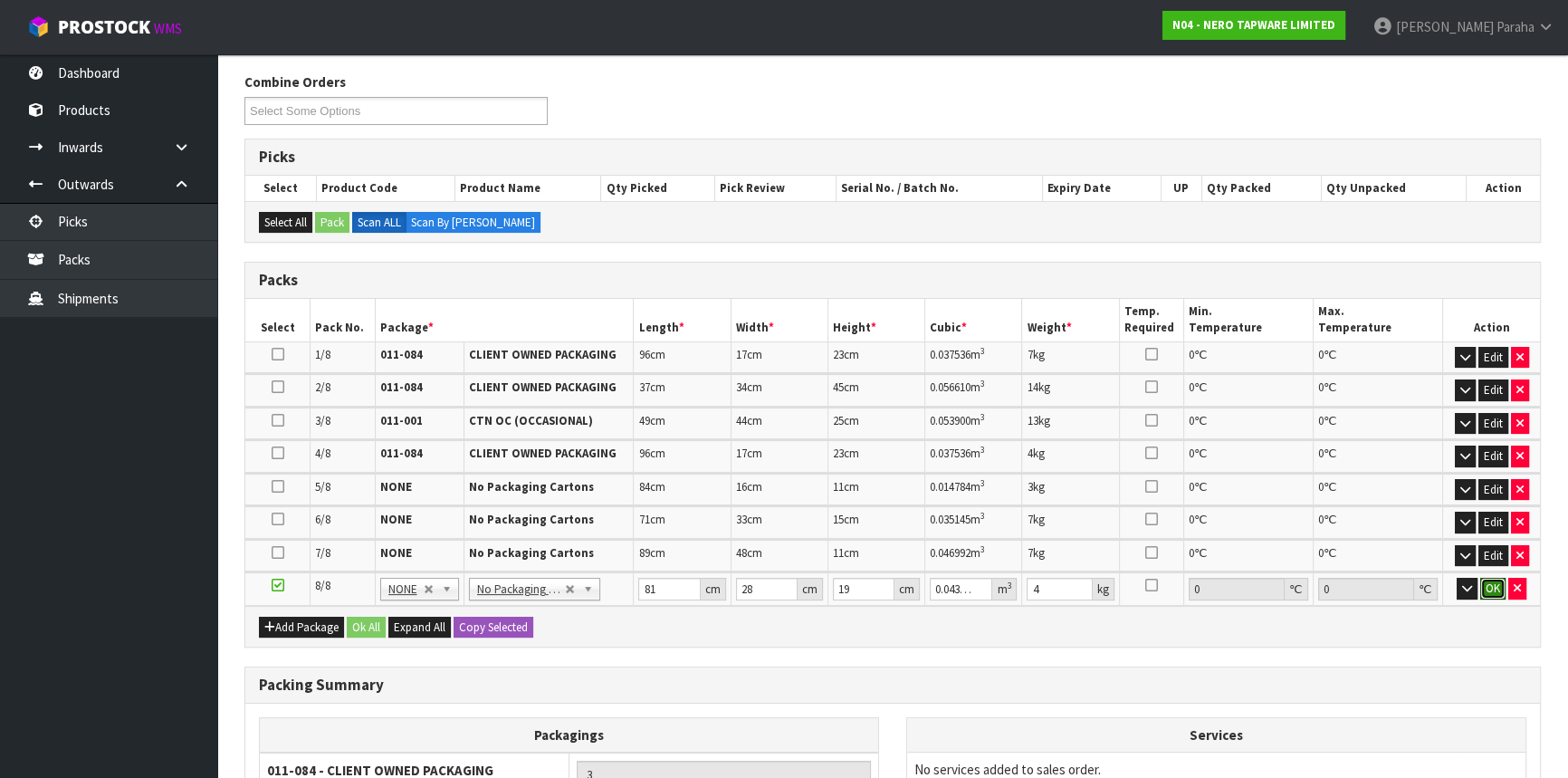
click button "OK" at bounding box center [1493, 588] width 25 height 22
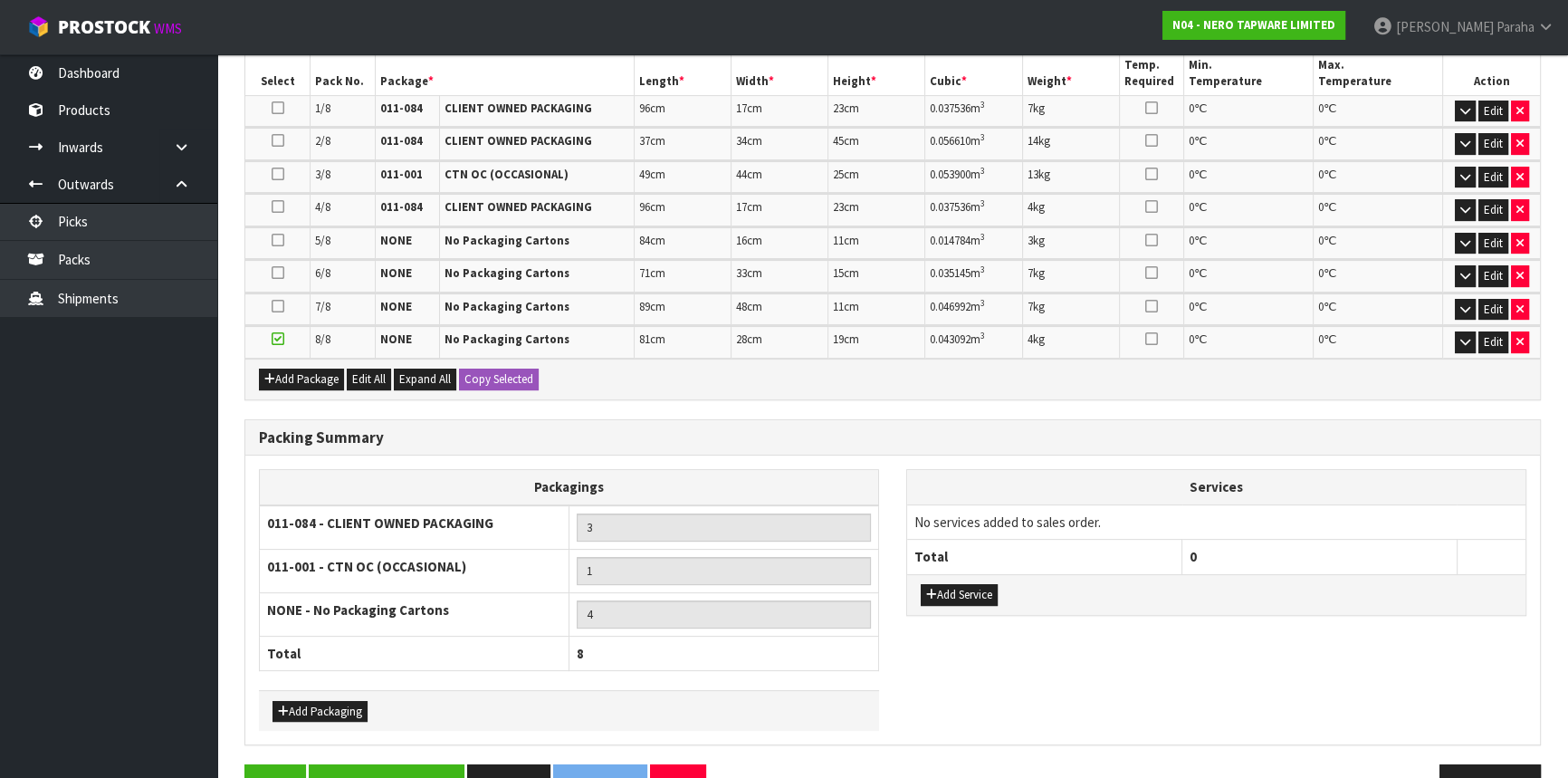
scroll to position [509, 0]
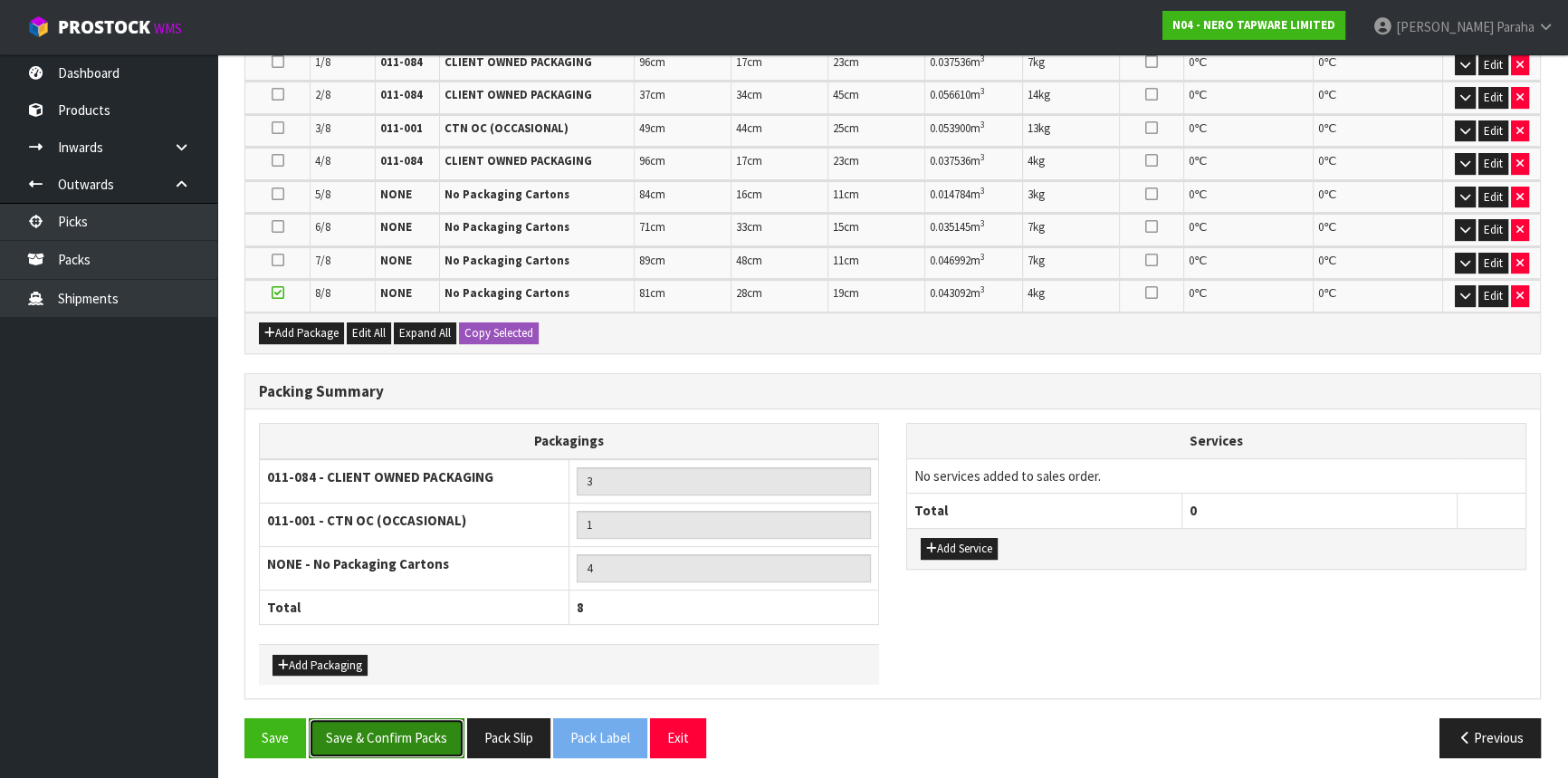
click at [411, 730] on button "Save & Confirm Packs" at bounding box center [387, 737] width 156 height 39
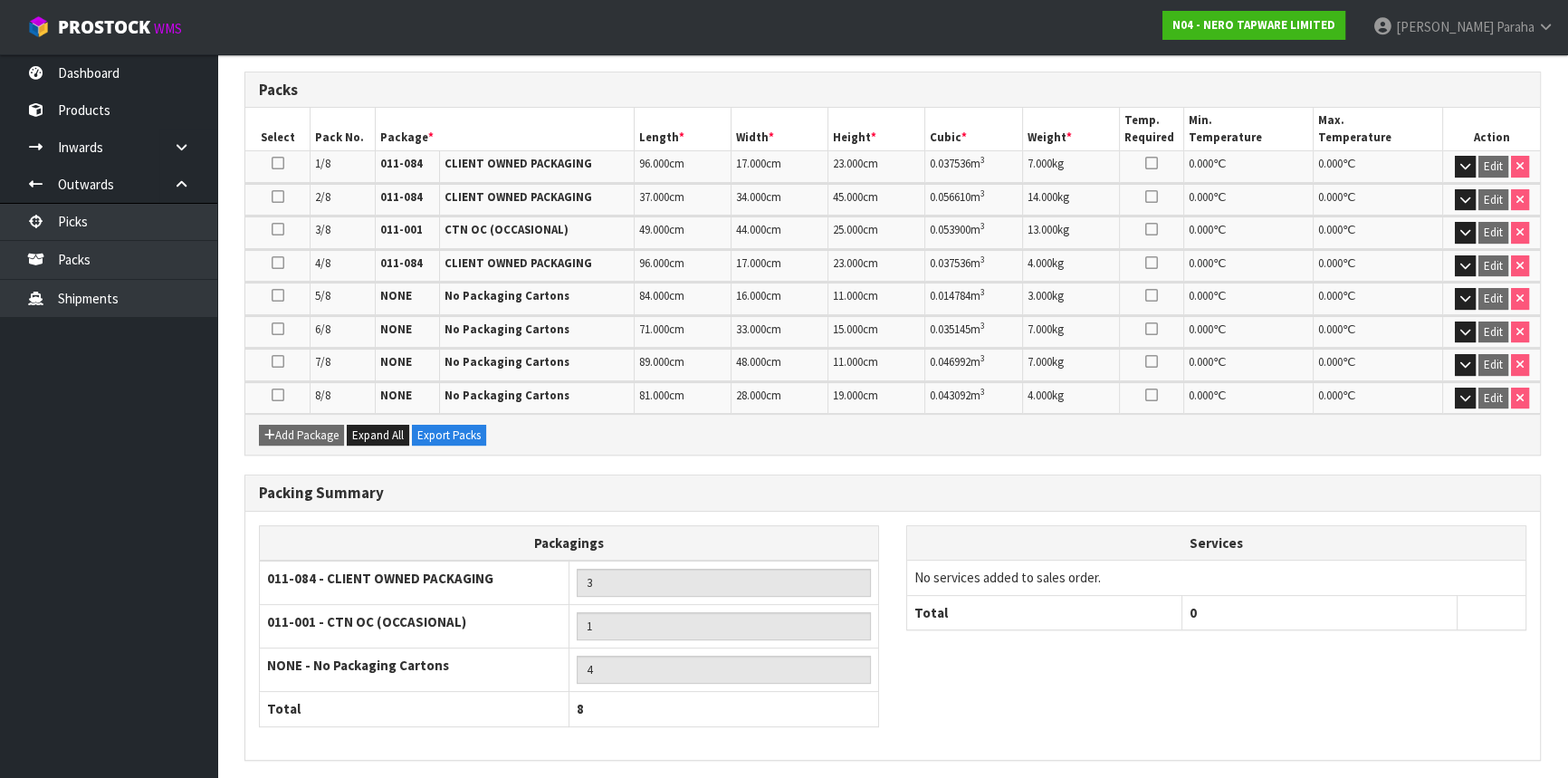
scroll to position [534, 0]
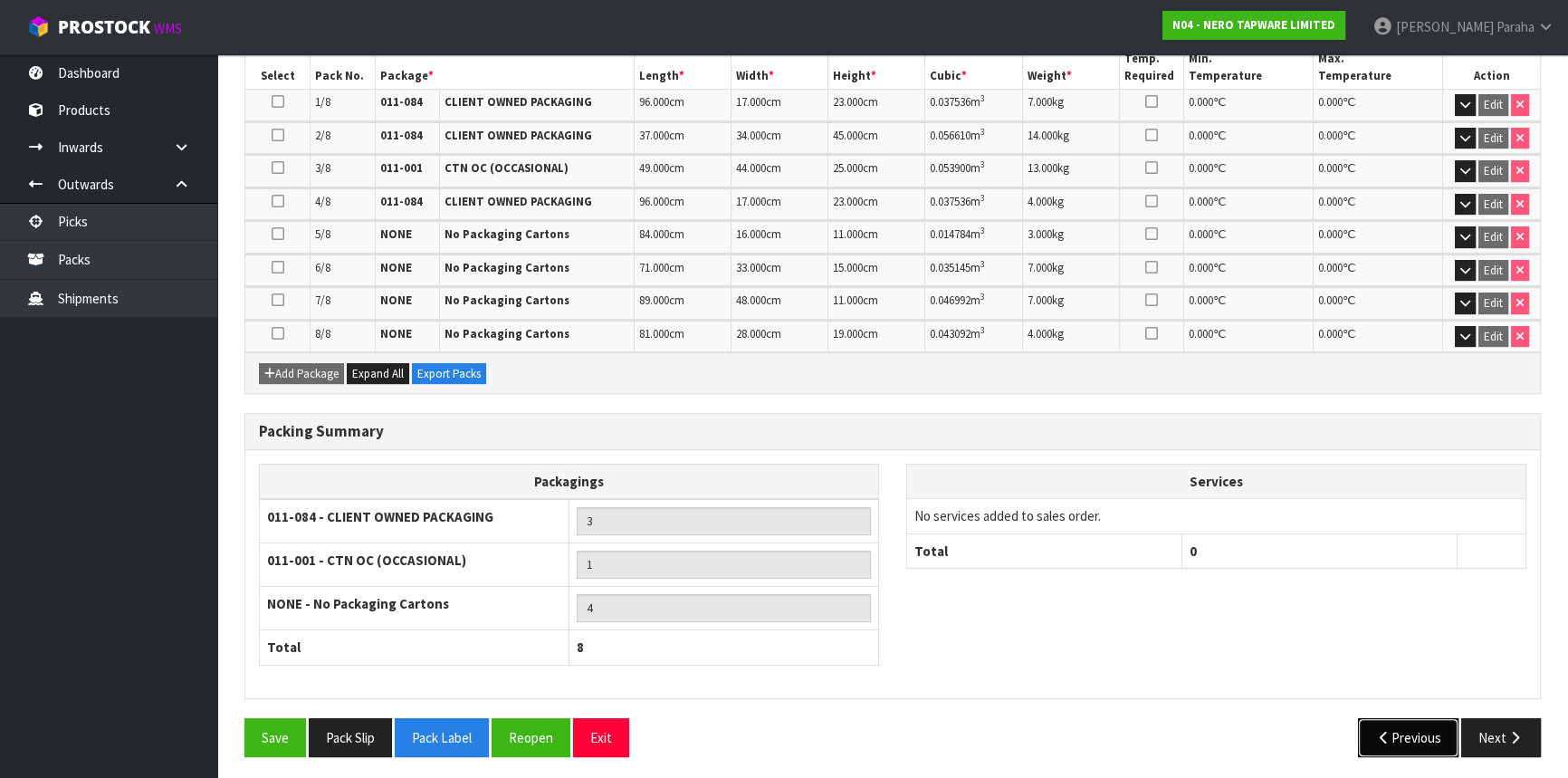
click at [1414, 731] on button "Previous" at bounding box center [1409, 737] width 102 height 39
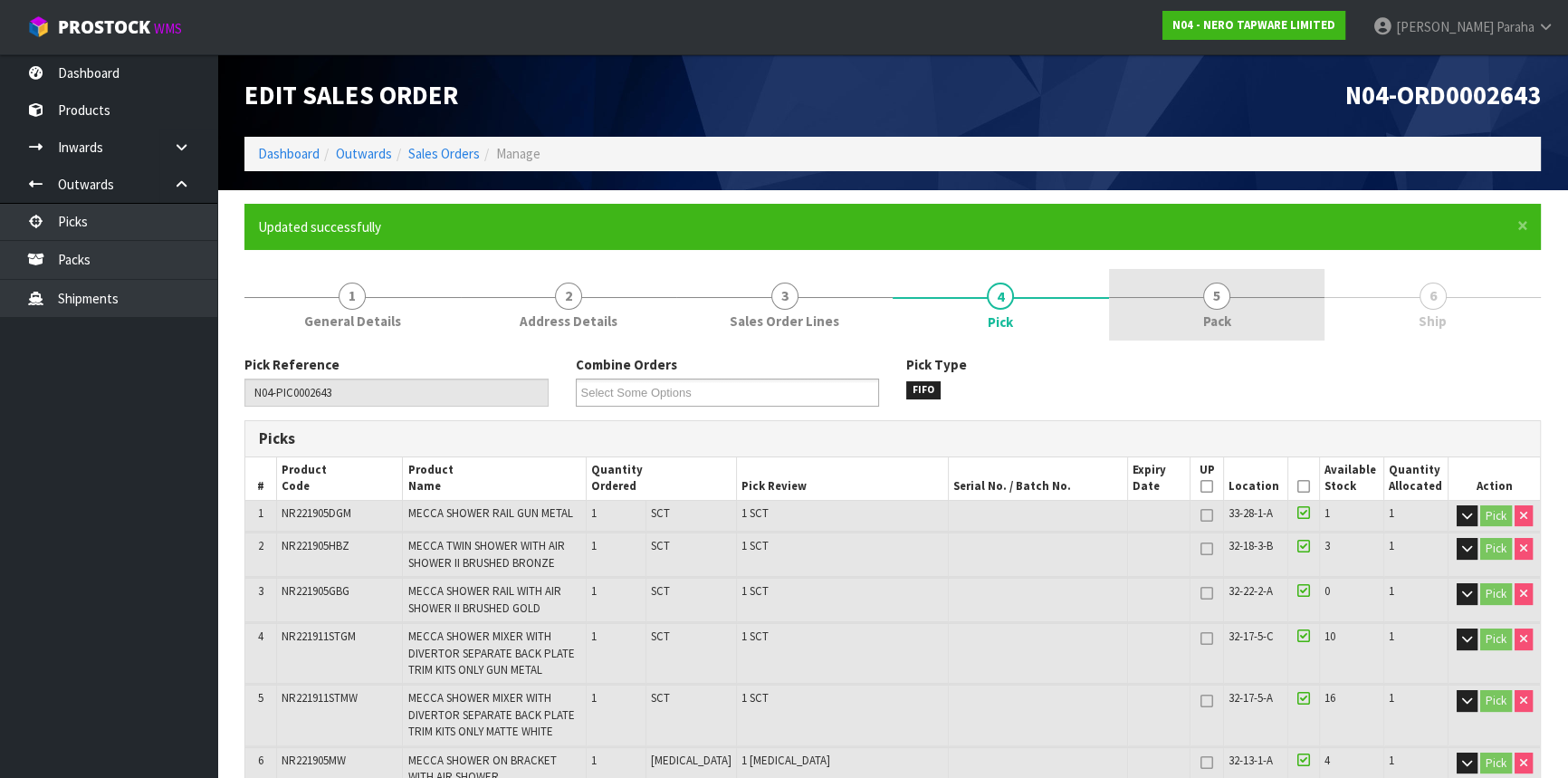
click at [1224, 303] on span "5" at bounding box center [1216, 295] width 27 height 27
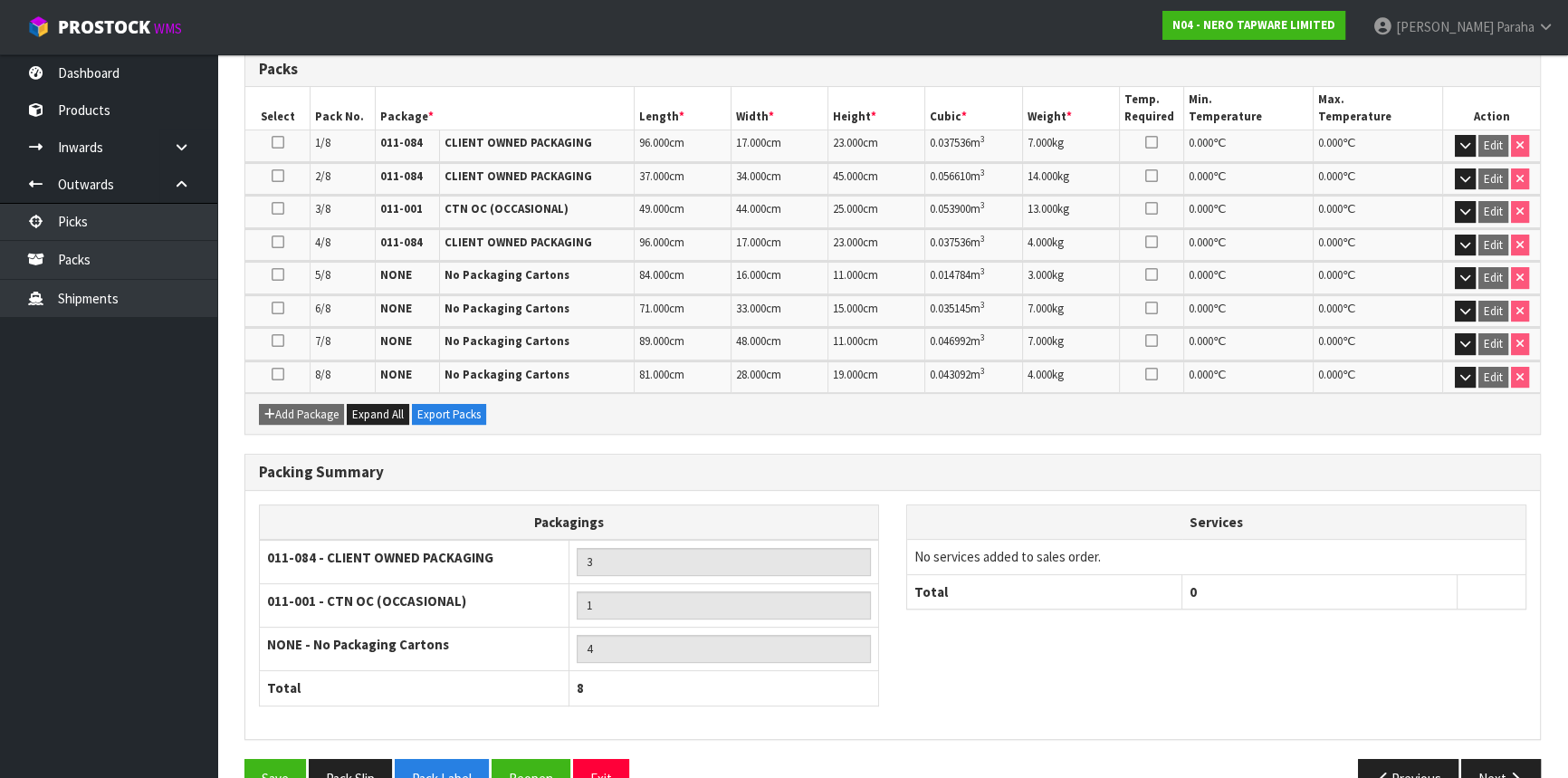
scroll to position [534, 0]
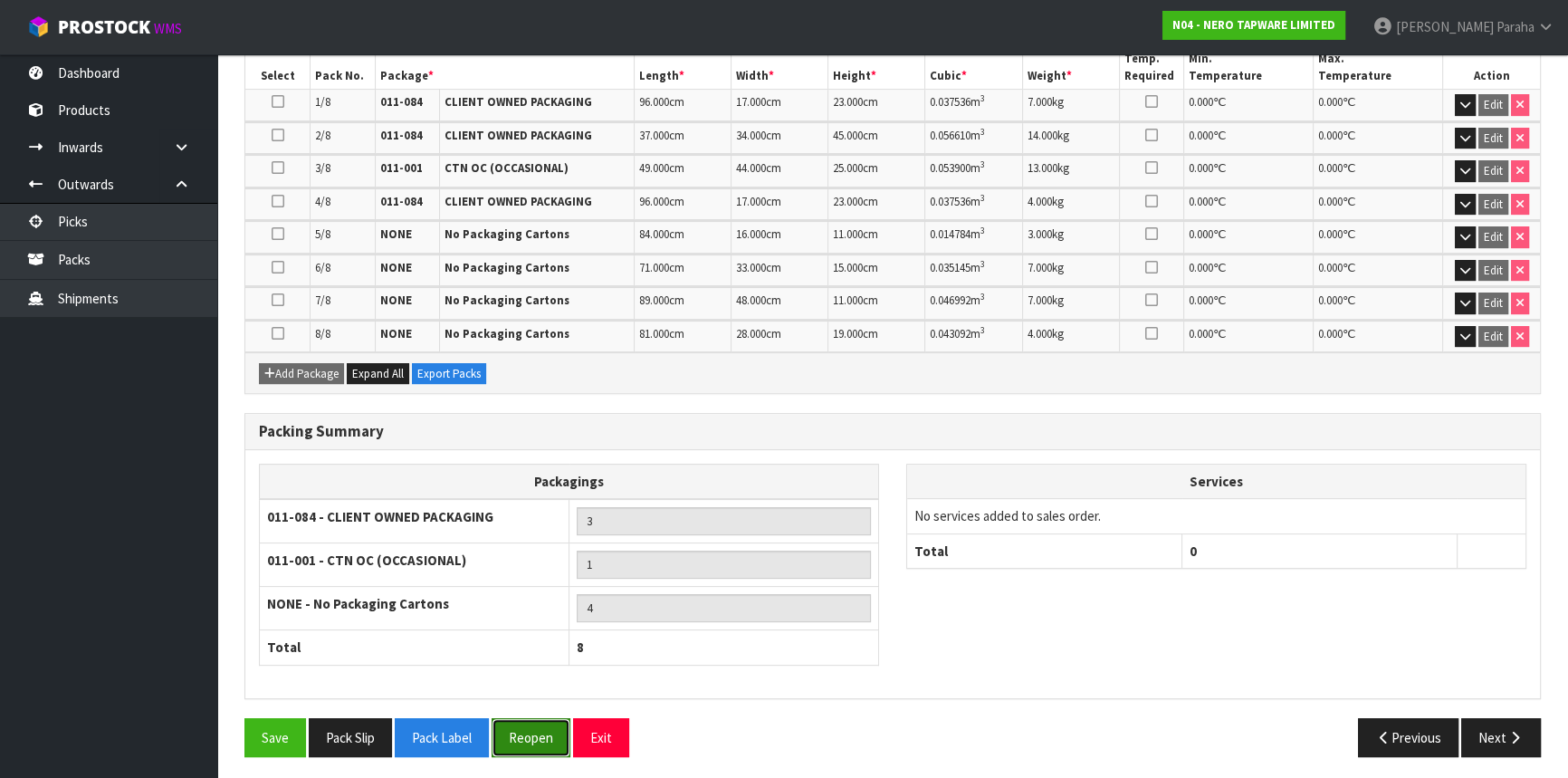
click at [534, 732] on button "Reopen" at bounding box center [531, 737] width 79 height 39
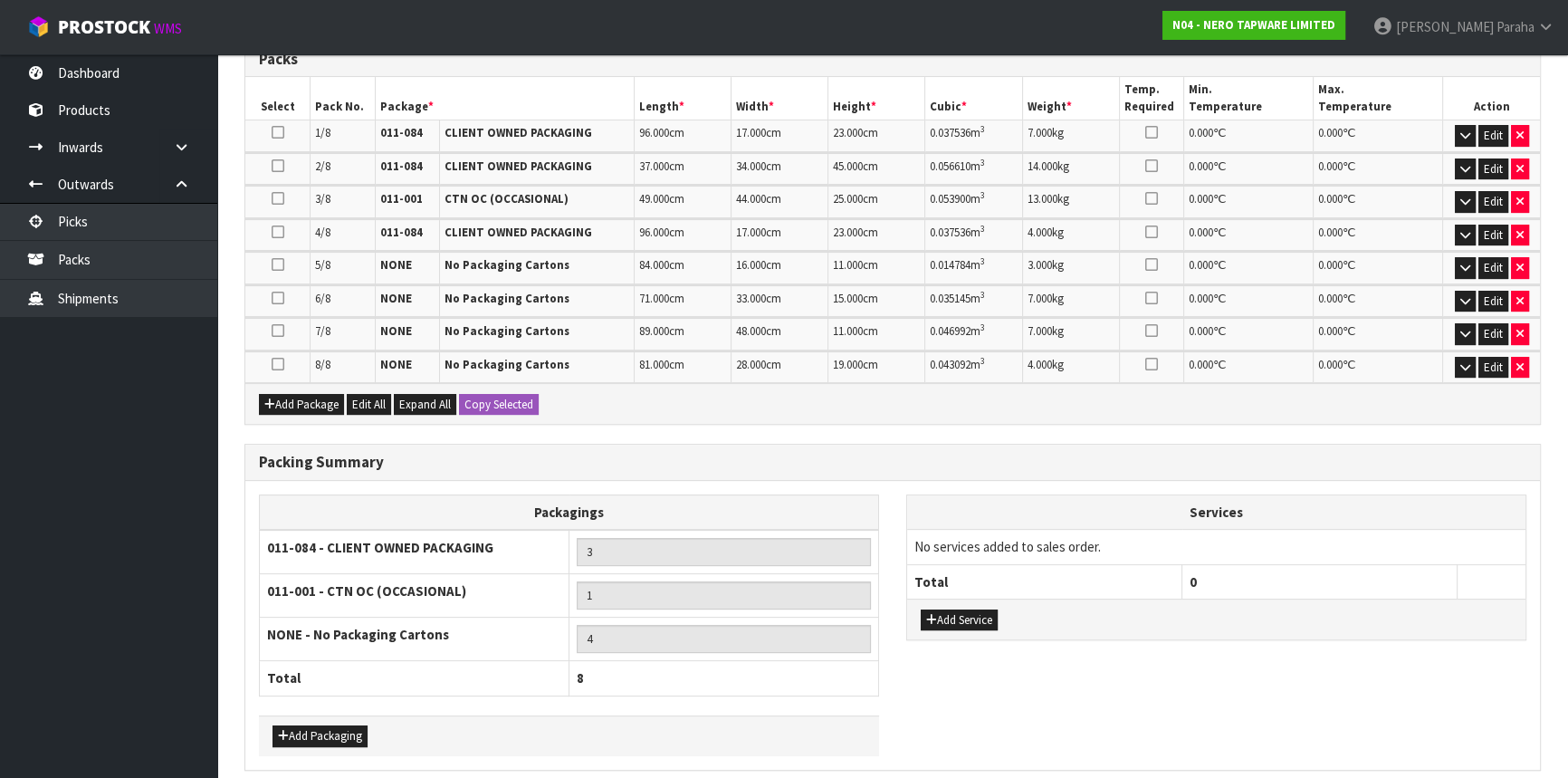
scroll to position [575, 0]
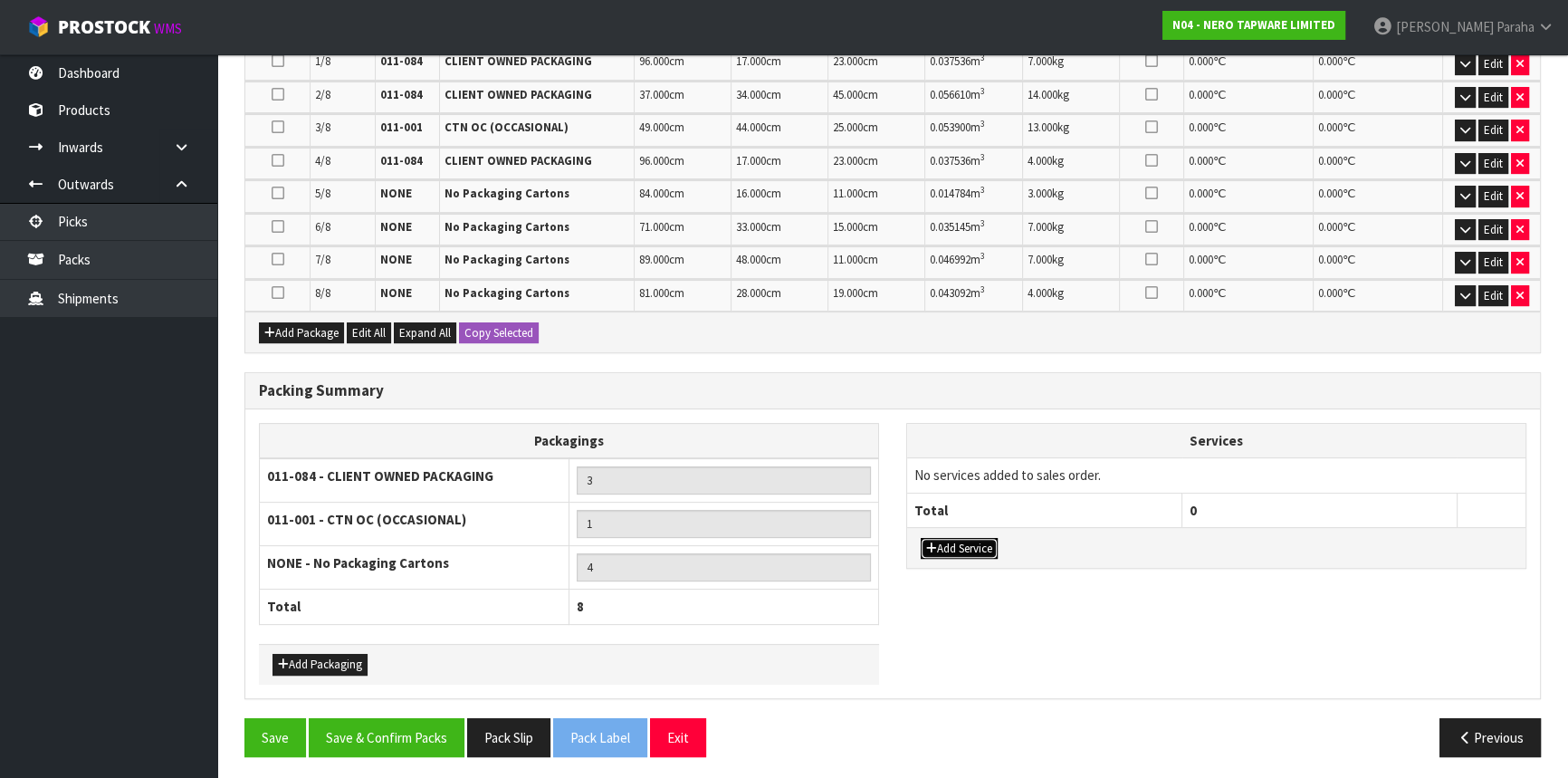
click at [959, 548] on button "Add Service" at bounding box center [959, 548] width 77 height 22
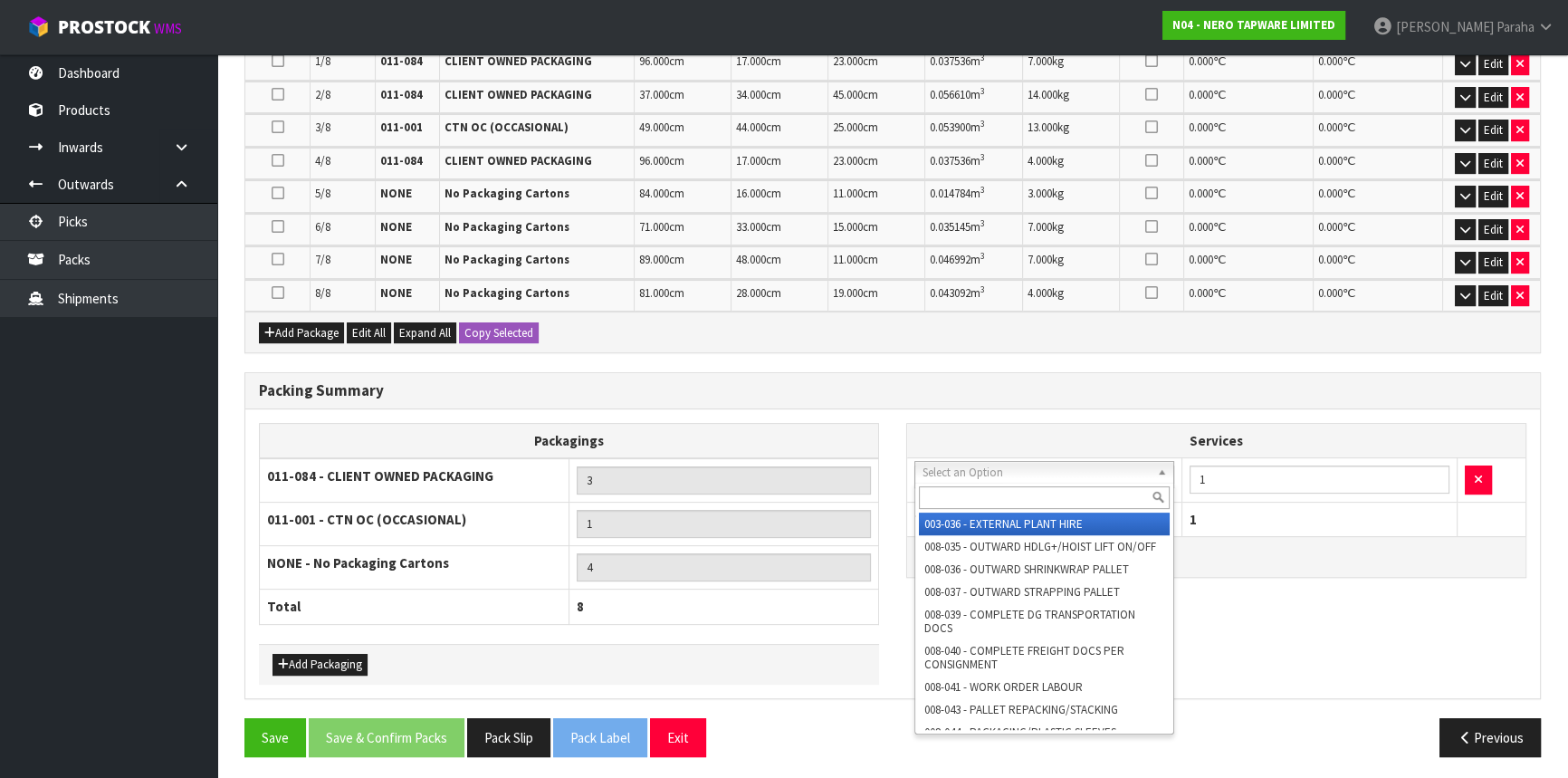
click at [1006, 507] on input "text" at bounding box center [1044, 498] width 251 height 23
type input "044"
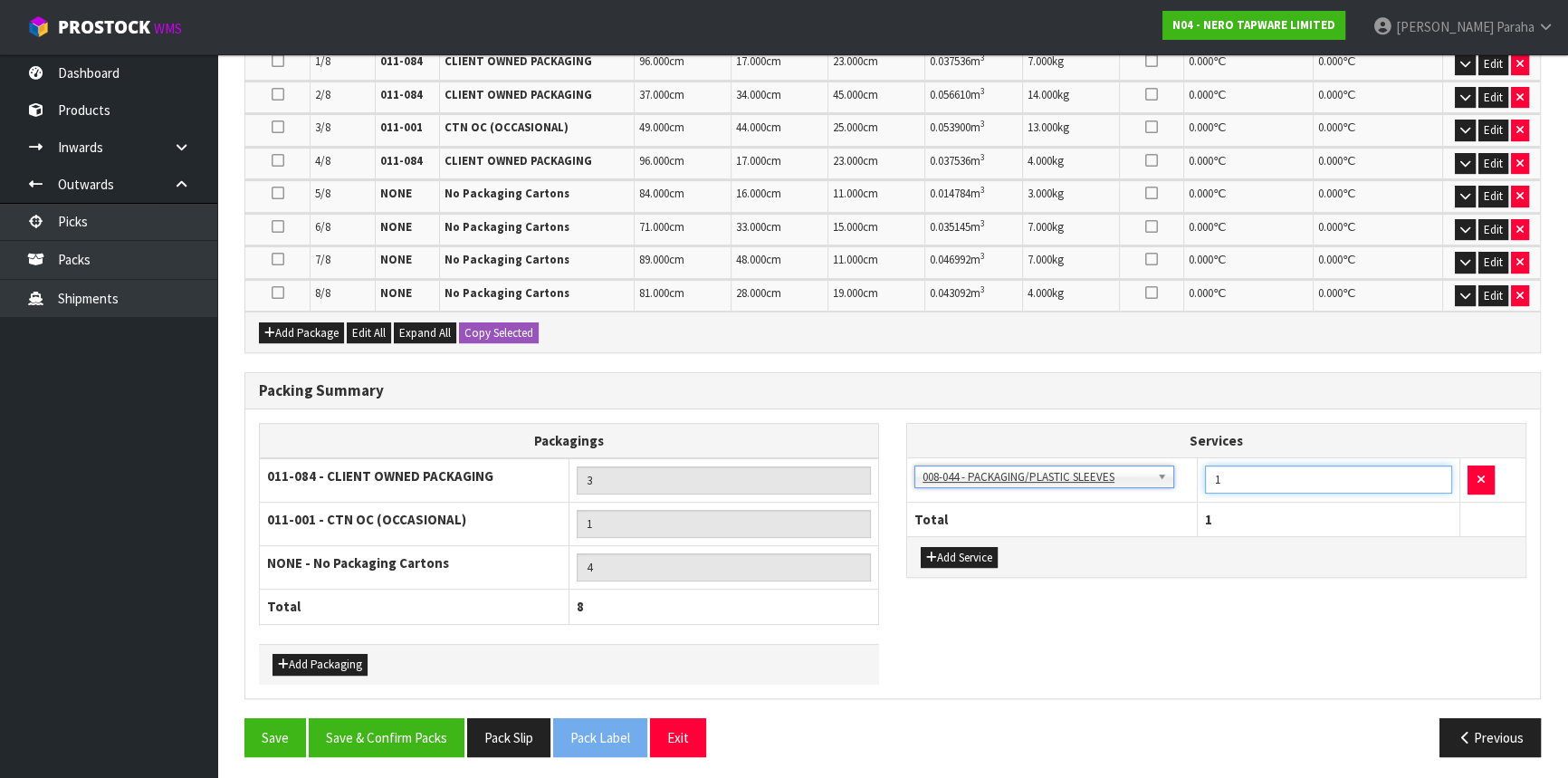
drag, startPoint x: 1226, startPoint y: 473, endPoint x: 1195, endPoint y: 480, distance: 31.8
click at [1195, 480] on tr "003-036 - EXTERNAL PLANT HIRE 008-035 - OUTWARD HDLG+/HOIST LIFT ON/OFF 008-036…" at bounding box center [1216, 480] width 618 height 44
type input "4"
click at [384, 730] on button "Save & Confirm Packs" at bounding box center [387, 737] width 156 height 39
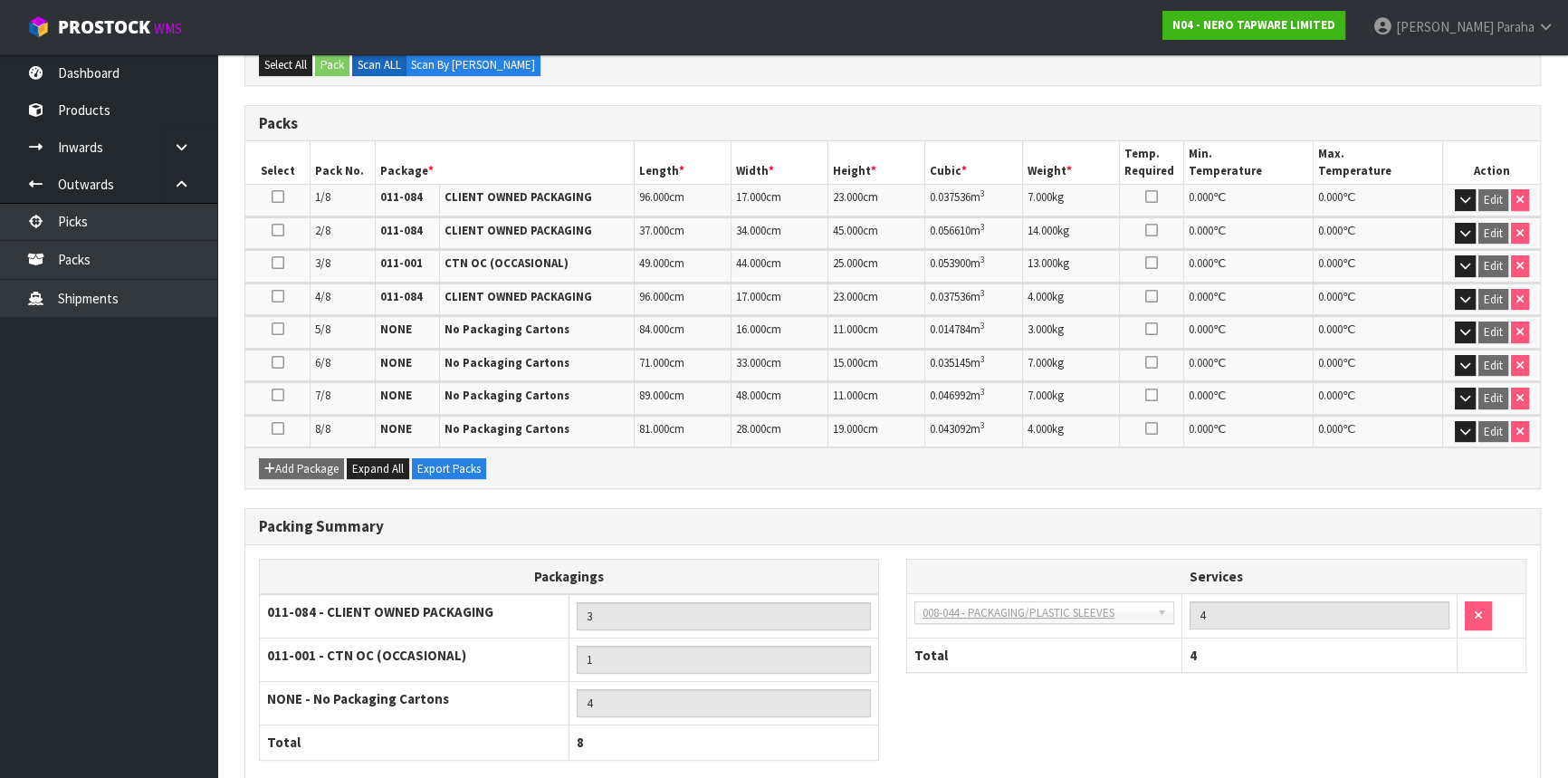
scroll to position [534, 0]
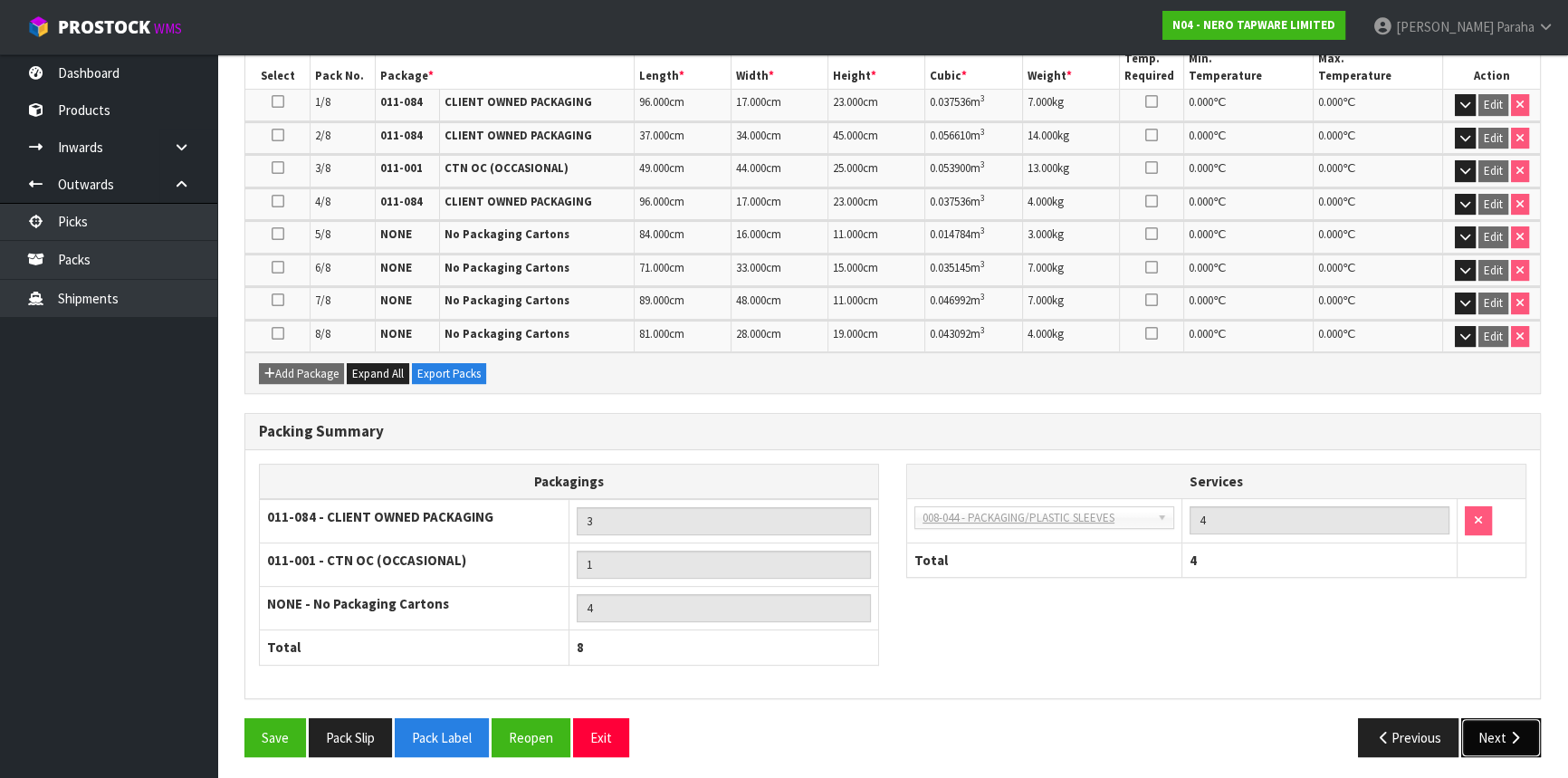
click at [1495, 739] on button "Next" at bounding box center [1501, 737] width 80 height 39
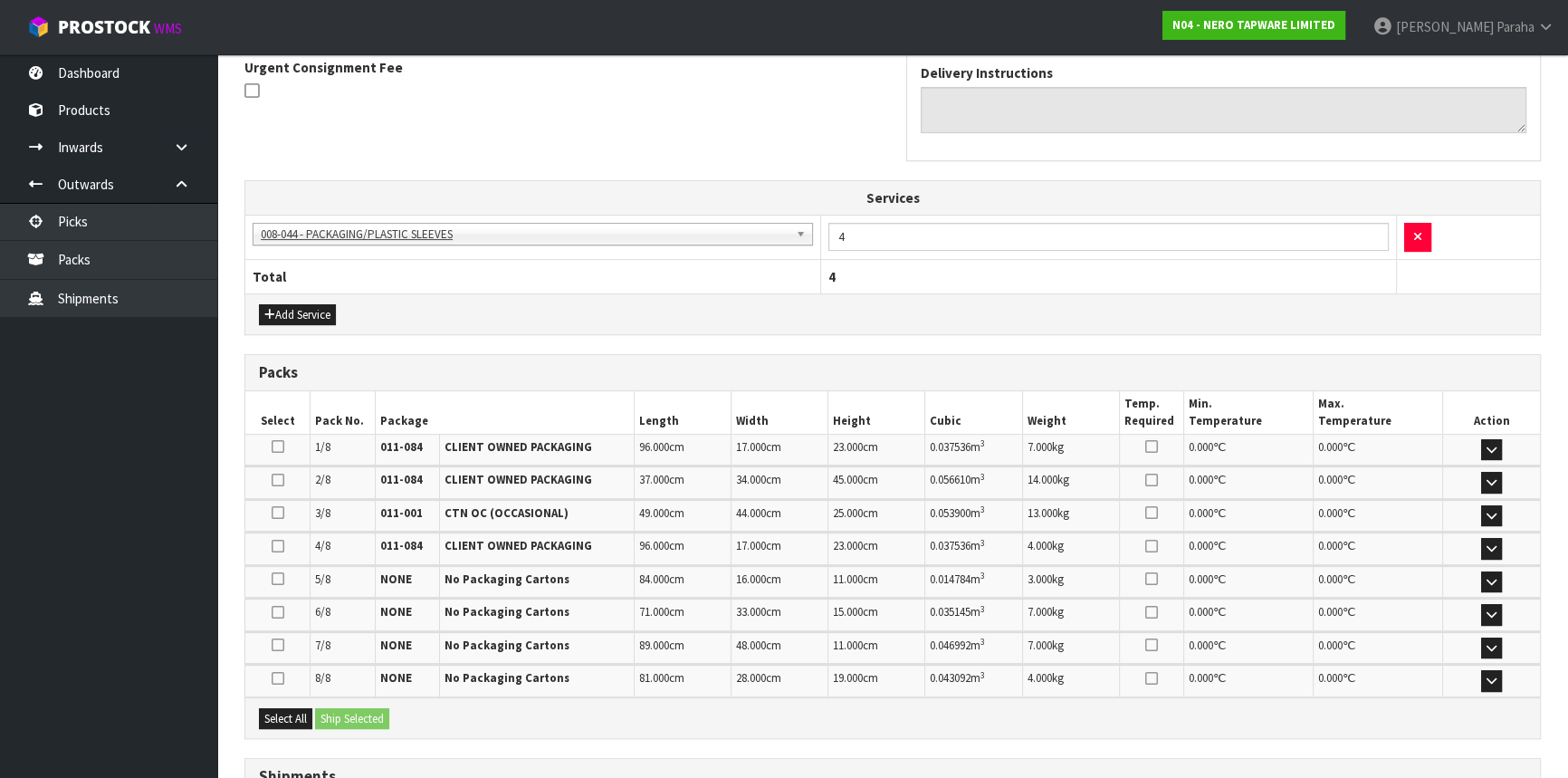
scroll to position [692, 0]
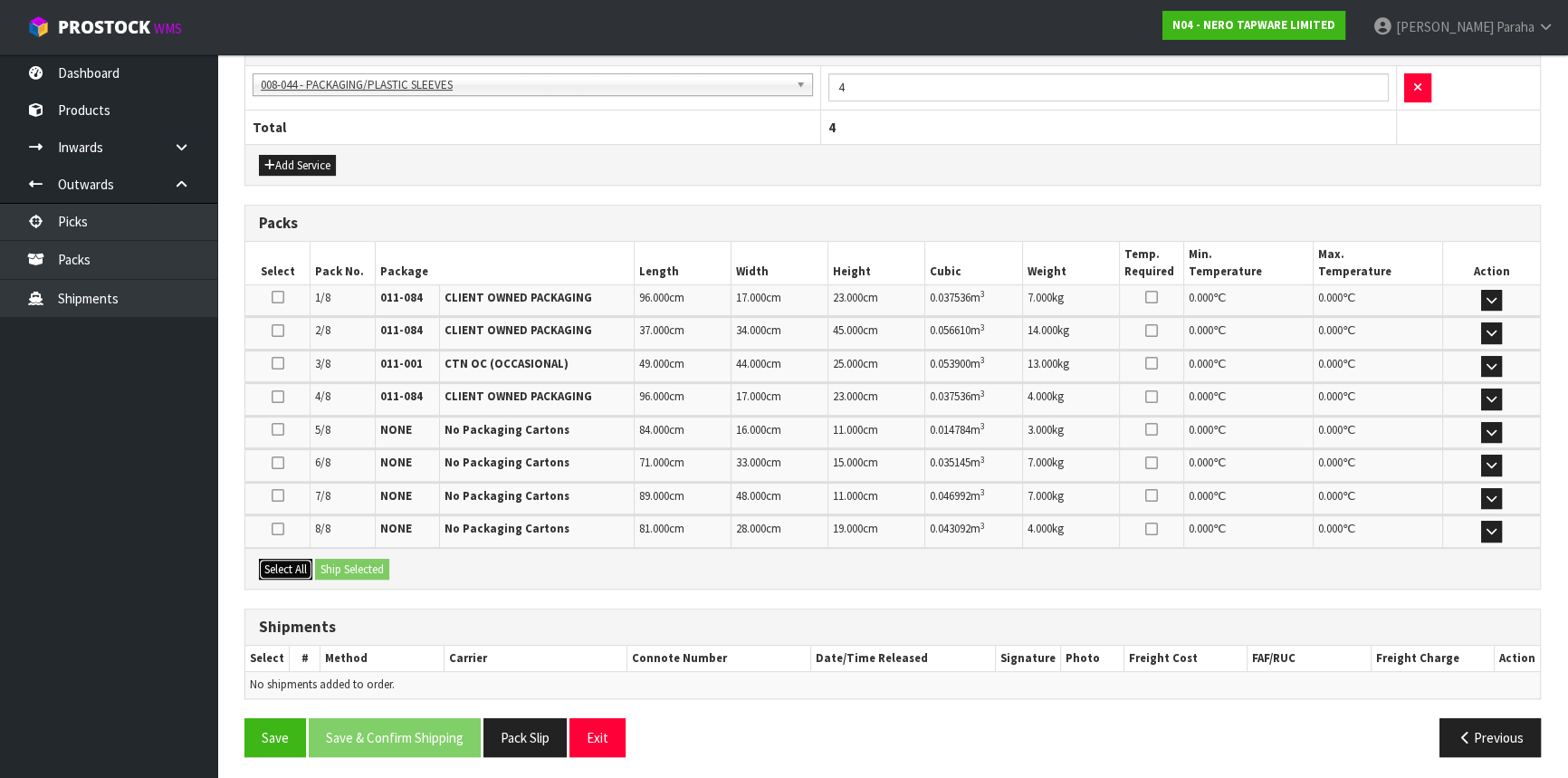
click at [285, 564] on button "Select All" at bounding box center [285, 569] width 54 height 22
click at [325, 559] on button "Ship Selected" at bounding box center [352, 569] width 74 height 22
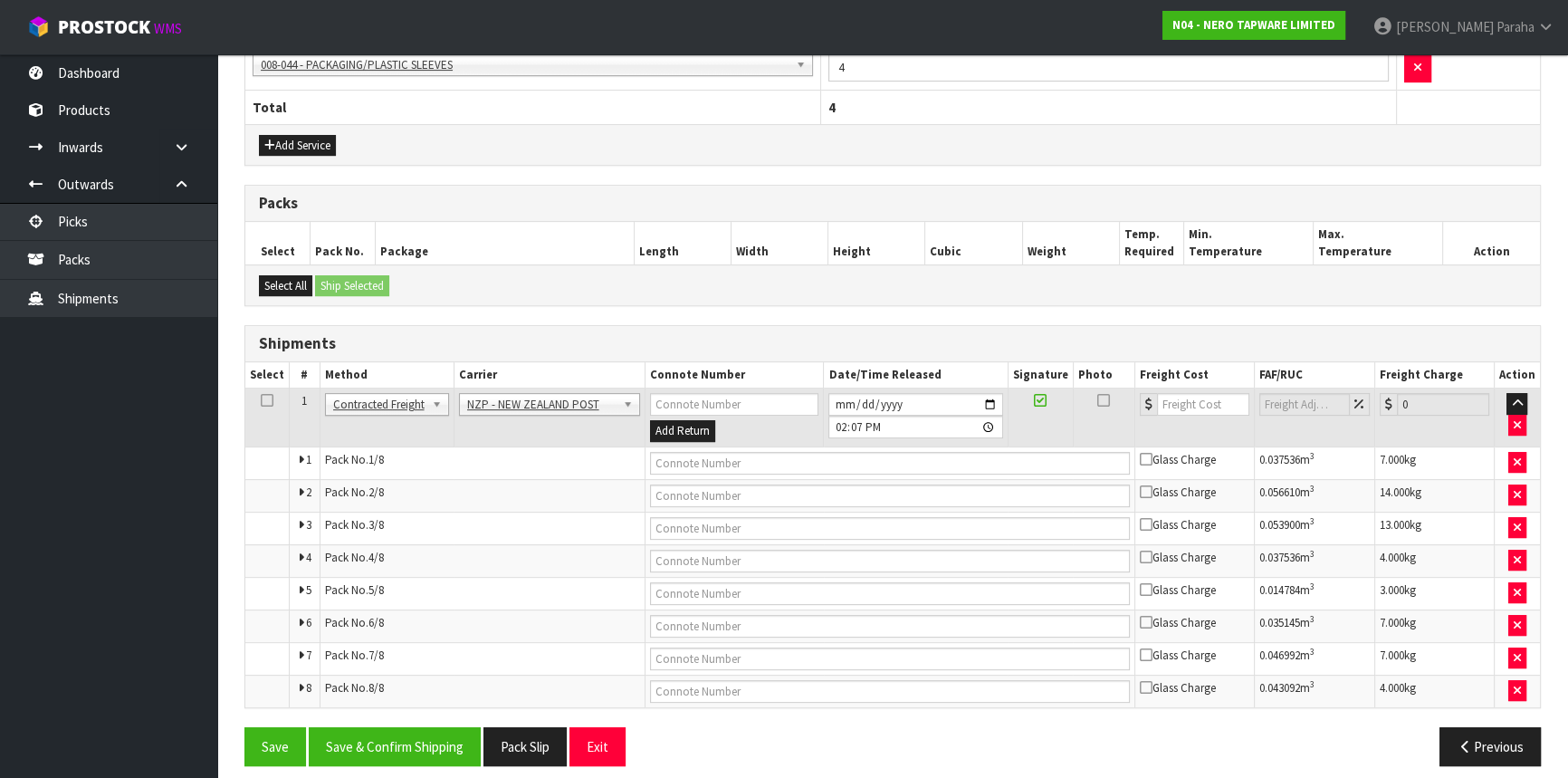
scroll to position [723, 0]
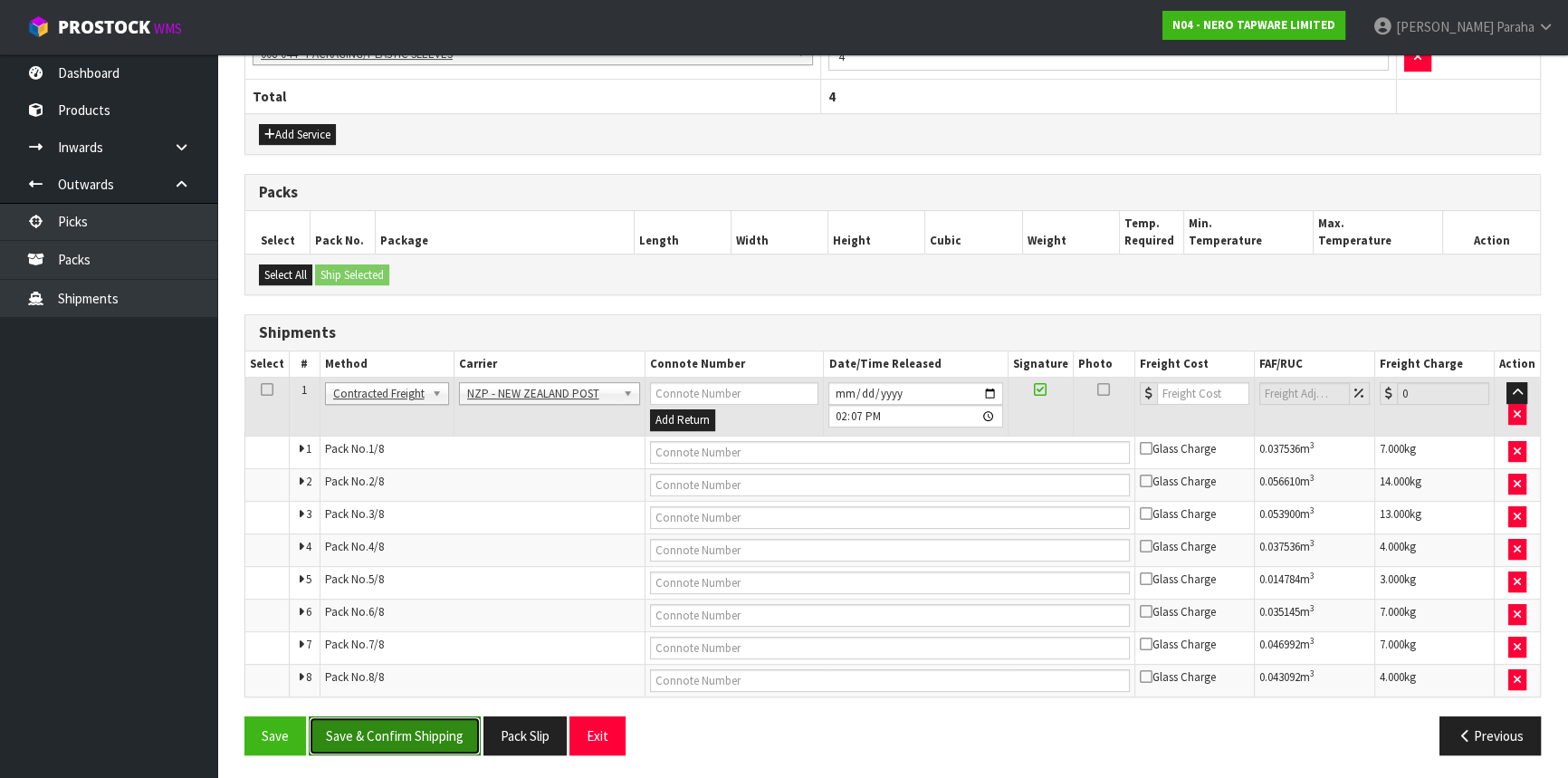
click at [412, 726] on button "Save & Confirm Shipping" at bounding box center [394, 735] width 172 height 39
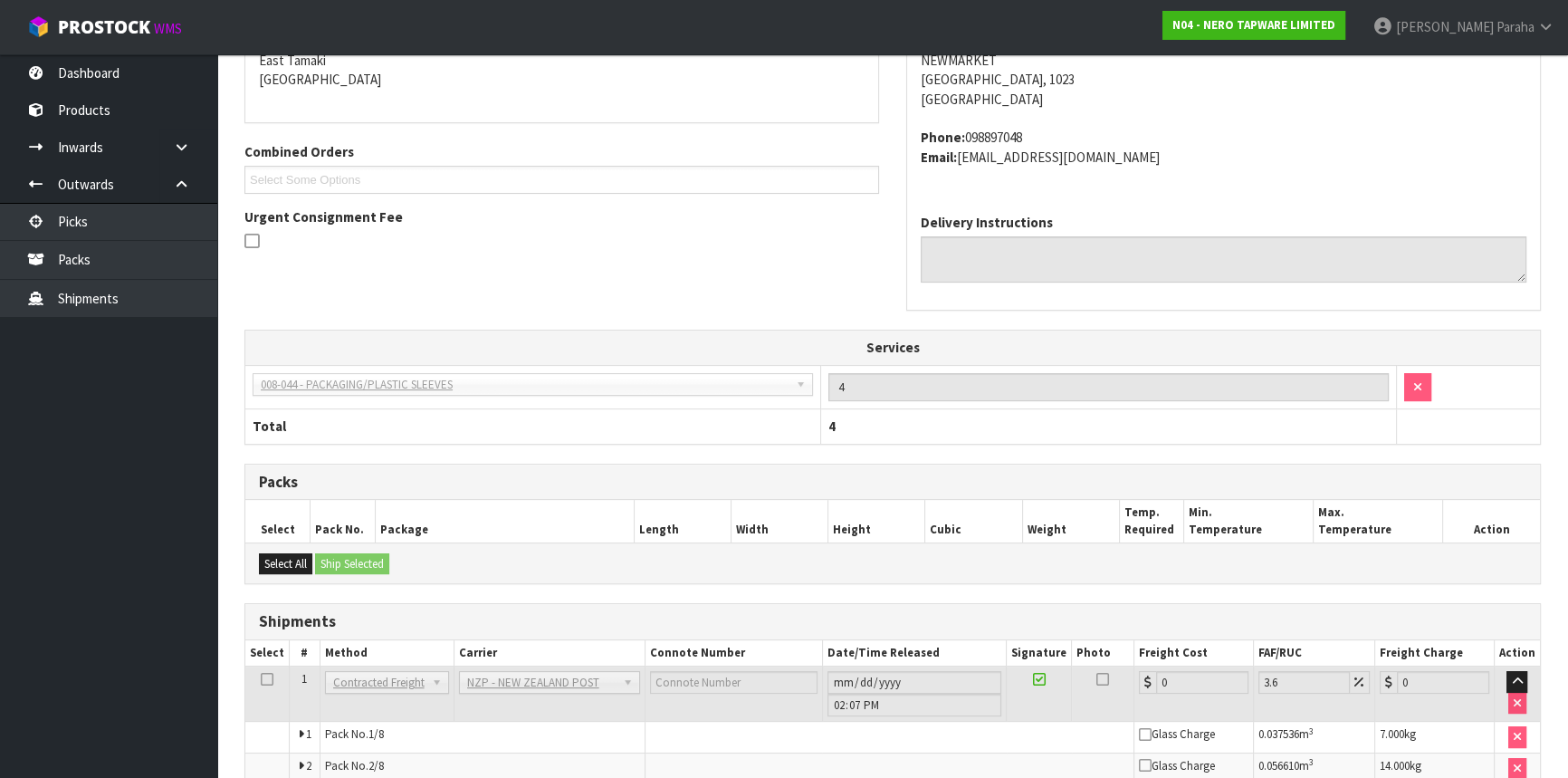
scroll to position [689, 0]
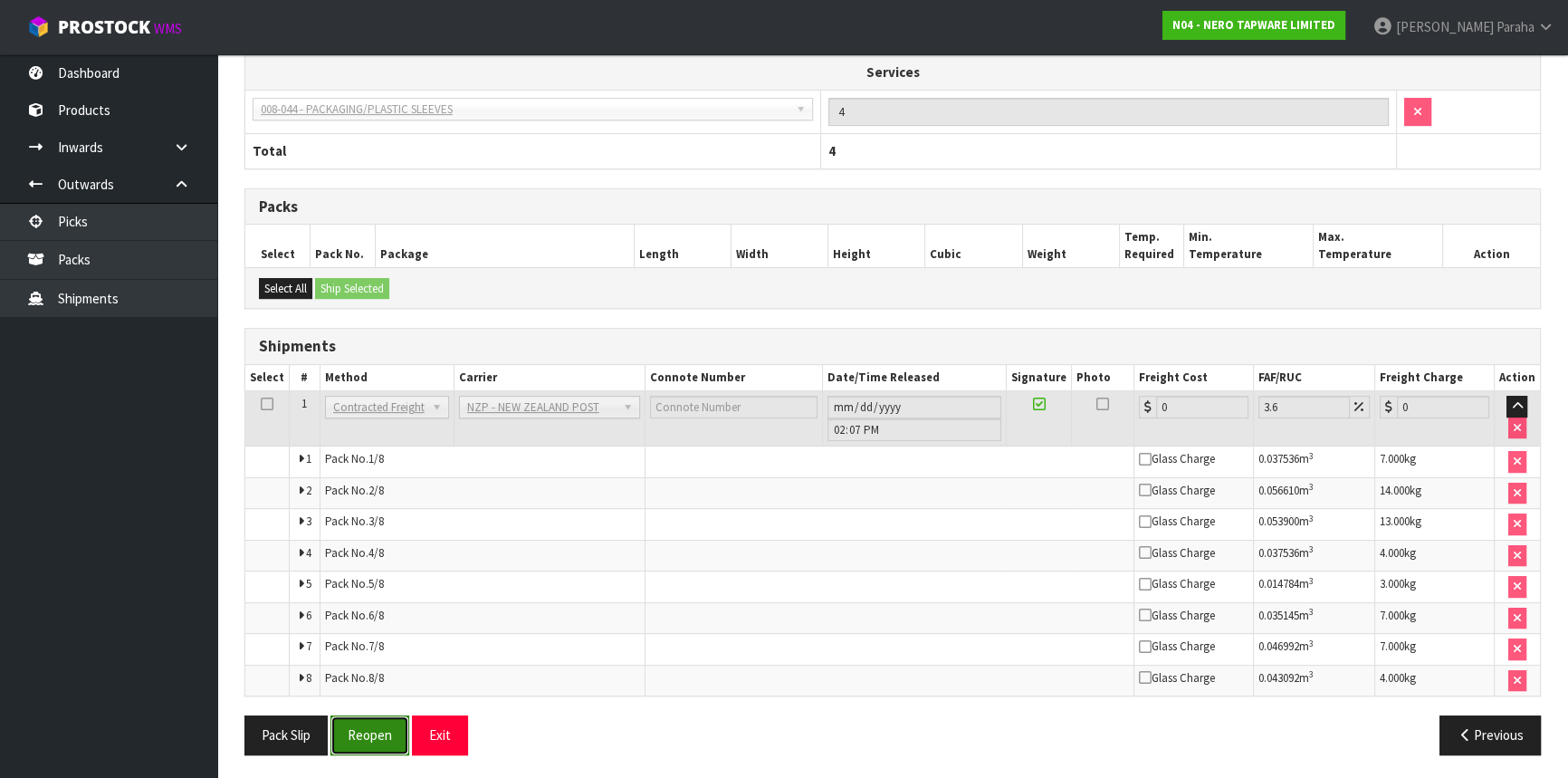
click at [359, 733] on button "Reopen" at bounding box center [370, 735] width 79 height 39
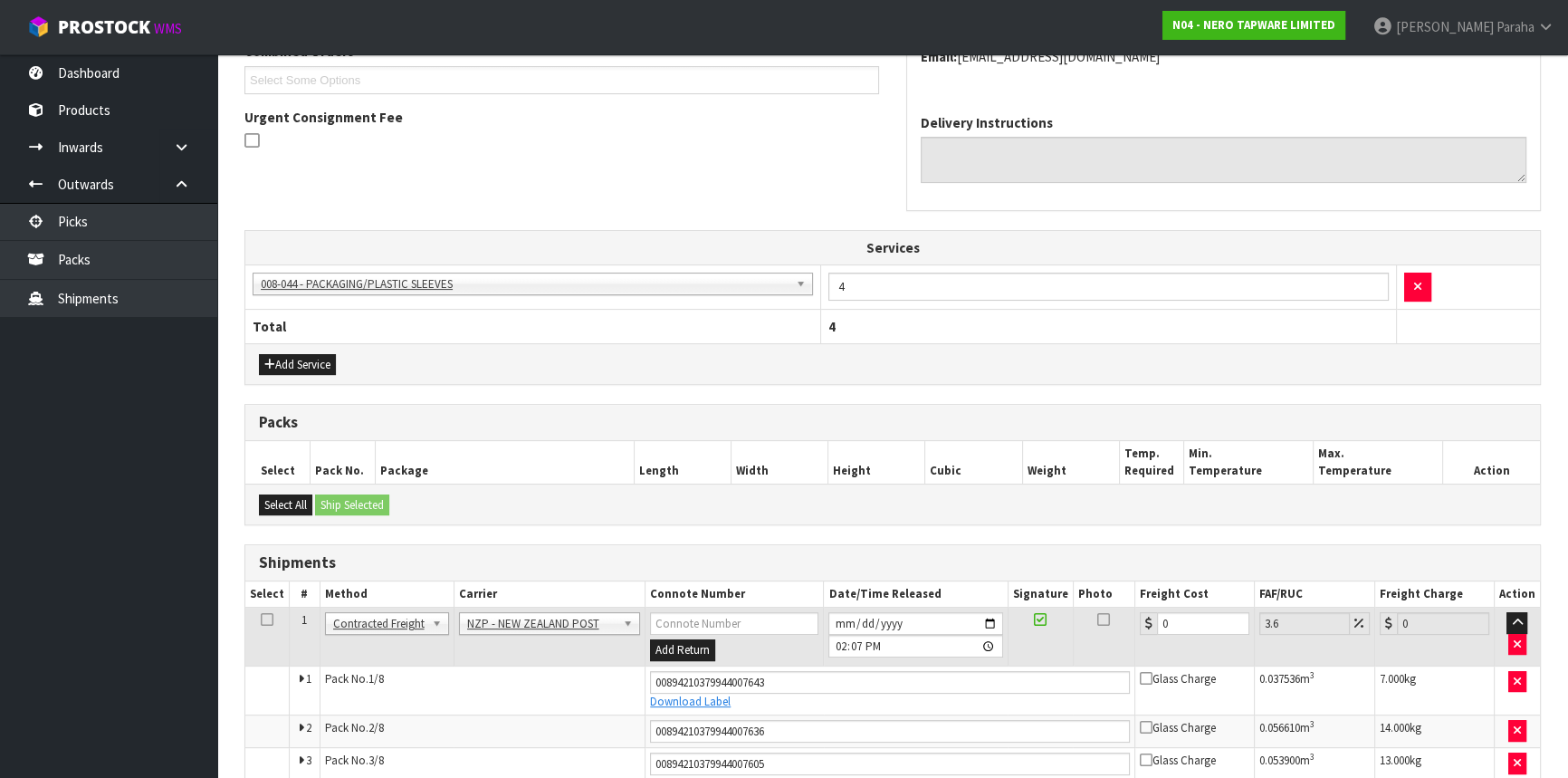
scroll to position [740, 0]
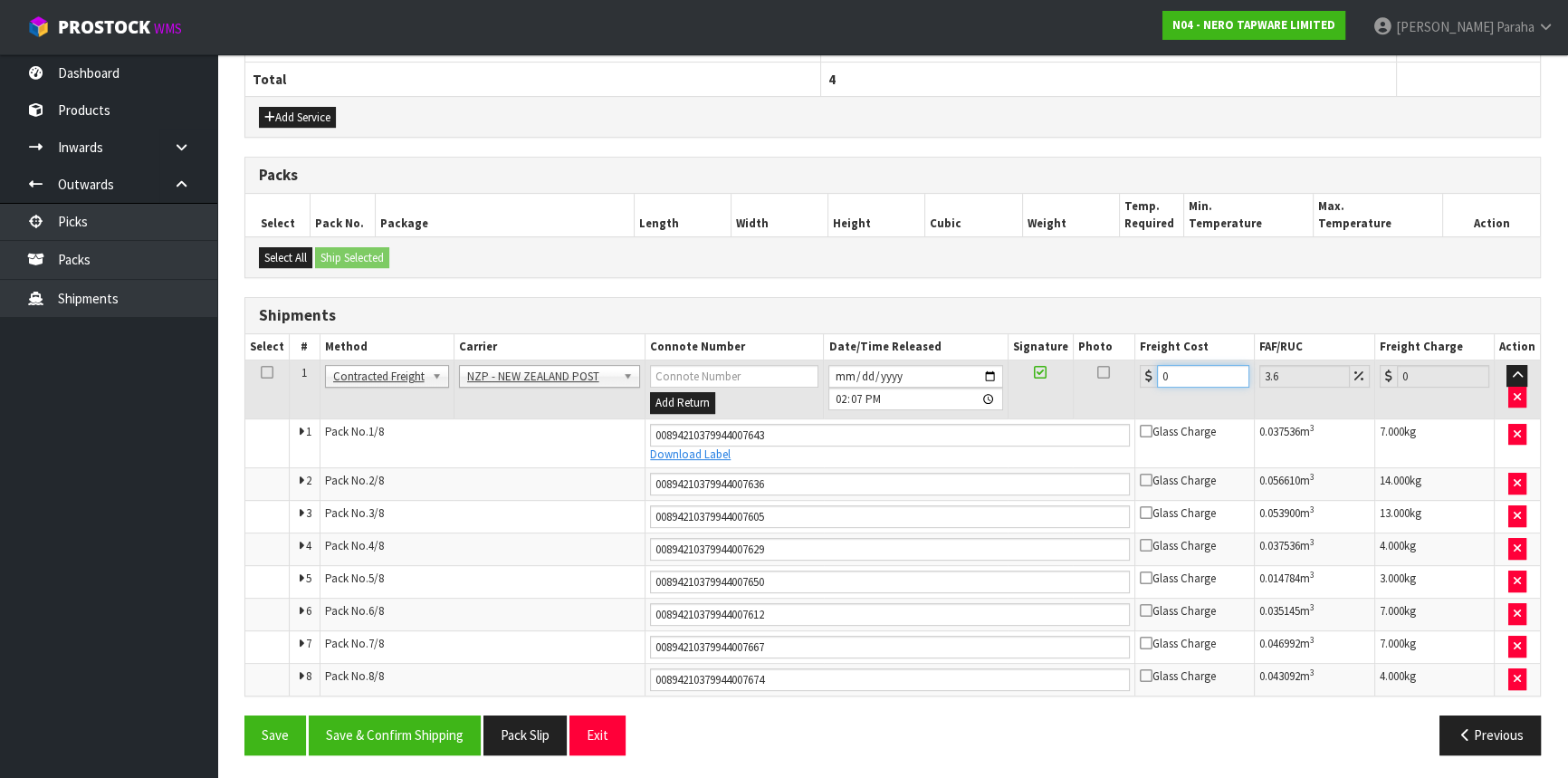
drag, startPoint x: 1170, startPoint y: 375, endPoint x: 1137, endPoint y: 372, distance: 33.1
click at [1137, 372] on td "0" at bounding box center [1195, 389] width 119 height 59
type input "3"
type input "3.11"
type input "34"
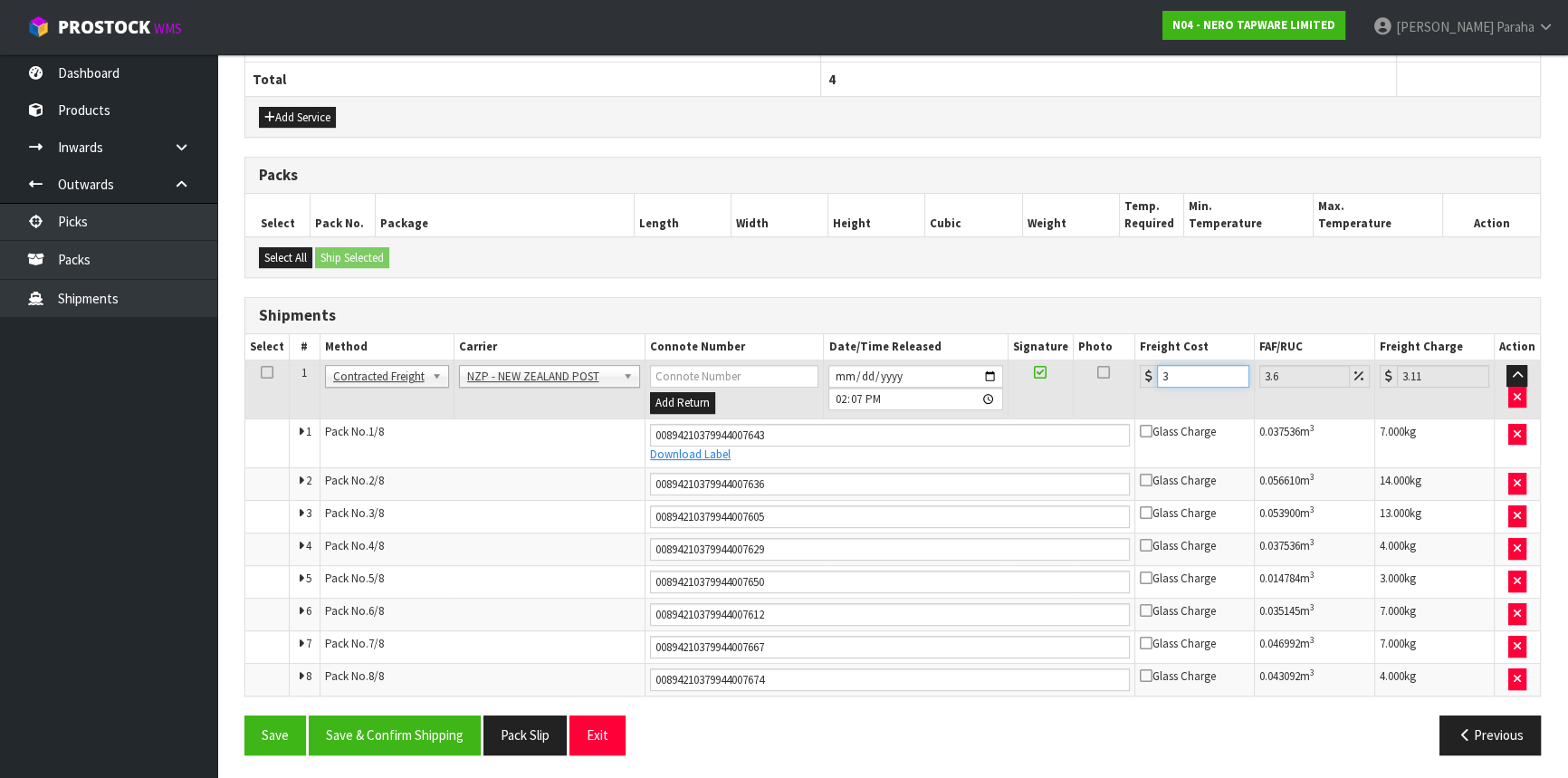
type input "35.22"
type input "34.6"
type input "35.85"
type input "34.64"
type input "35.89"
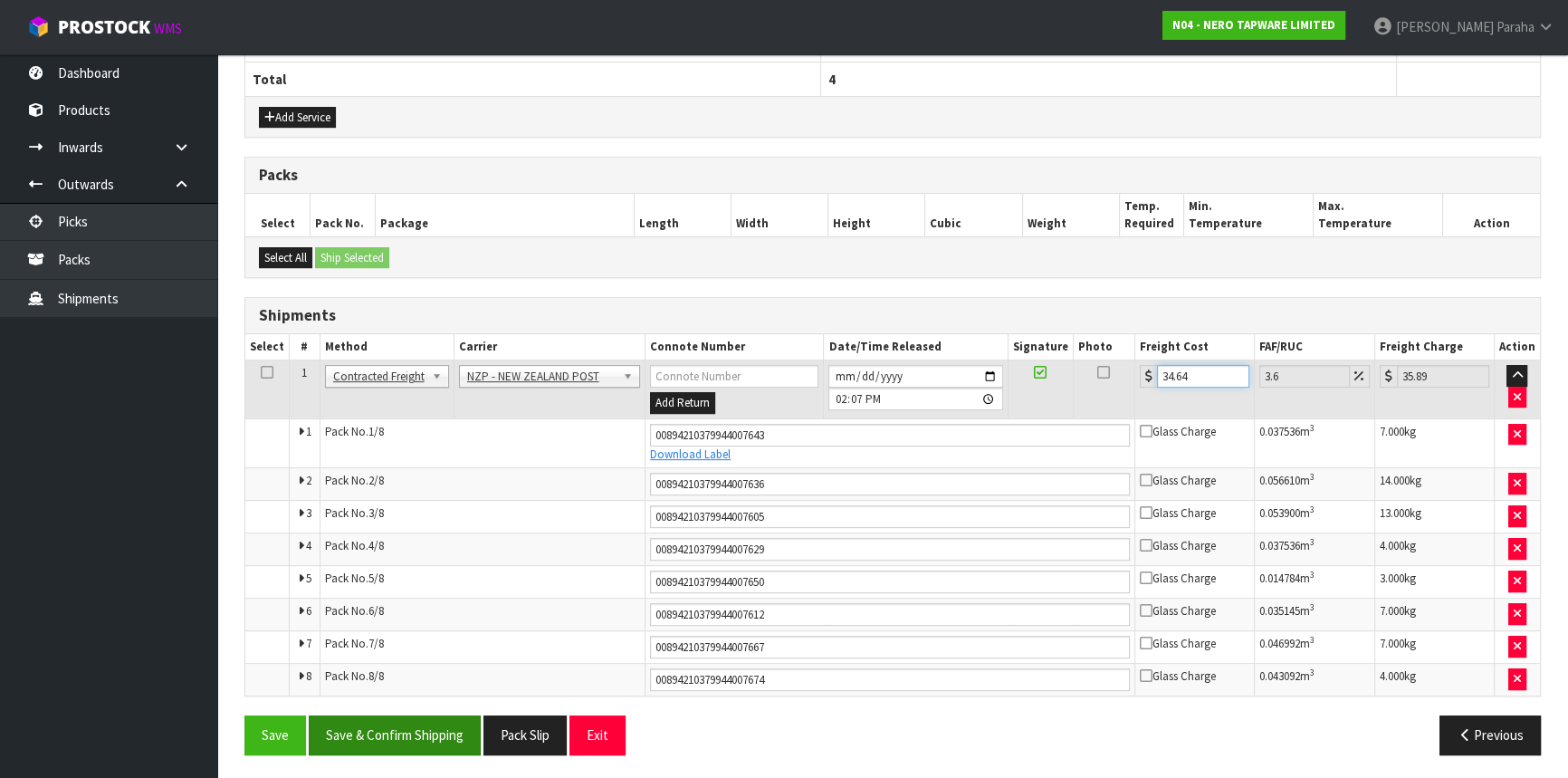
type input "34.64"
click at [449, 734] on button "Save & Confirm Shipping" at bounding box center [394, 735] width 172 height 39
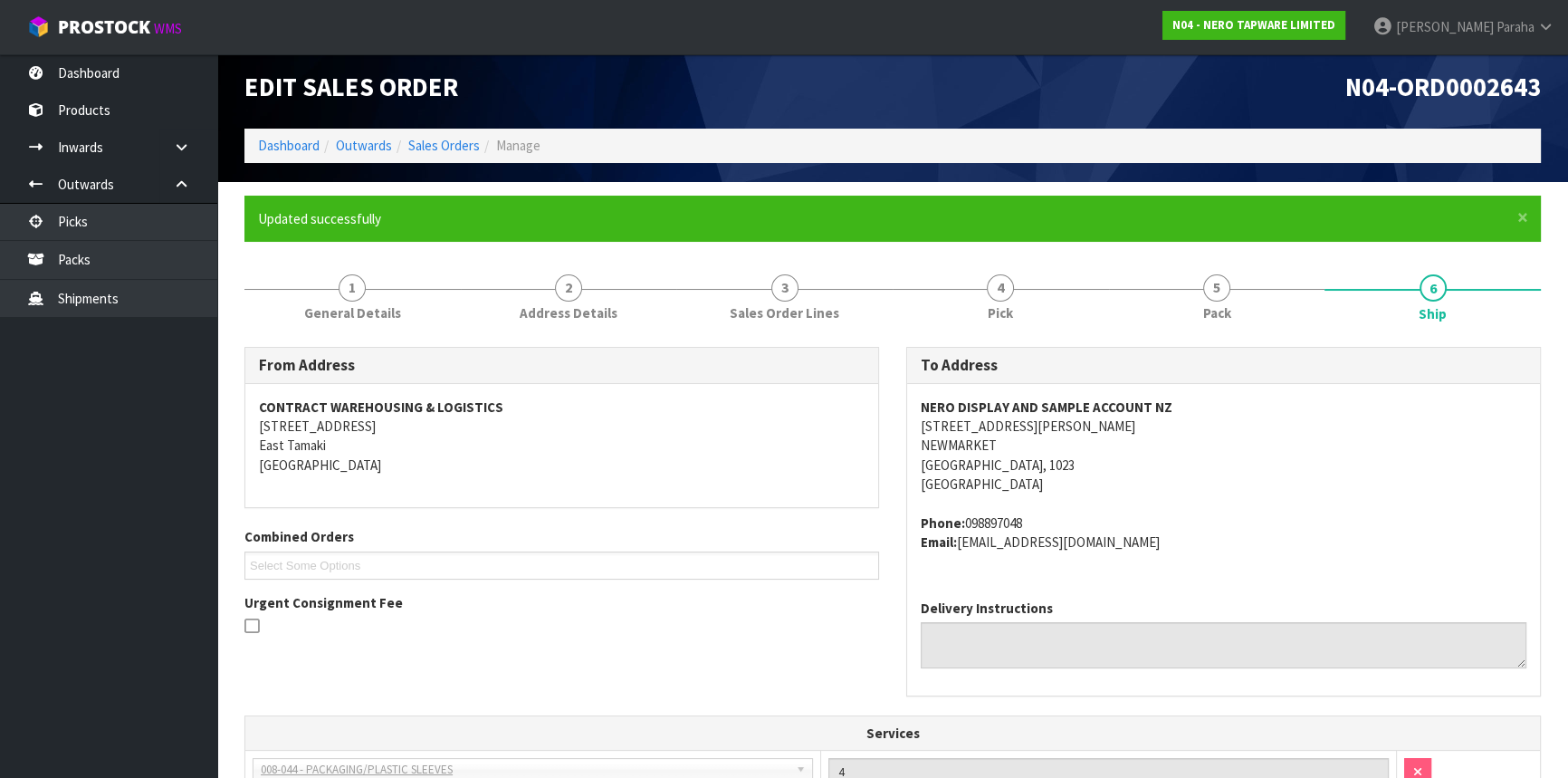
scroll to position [0, 0]
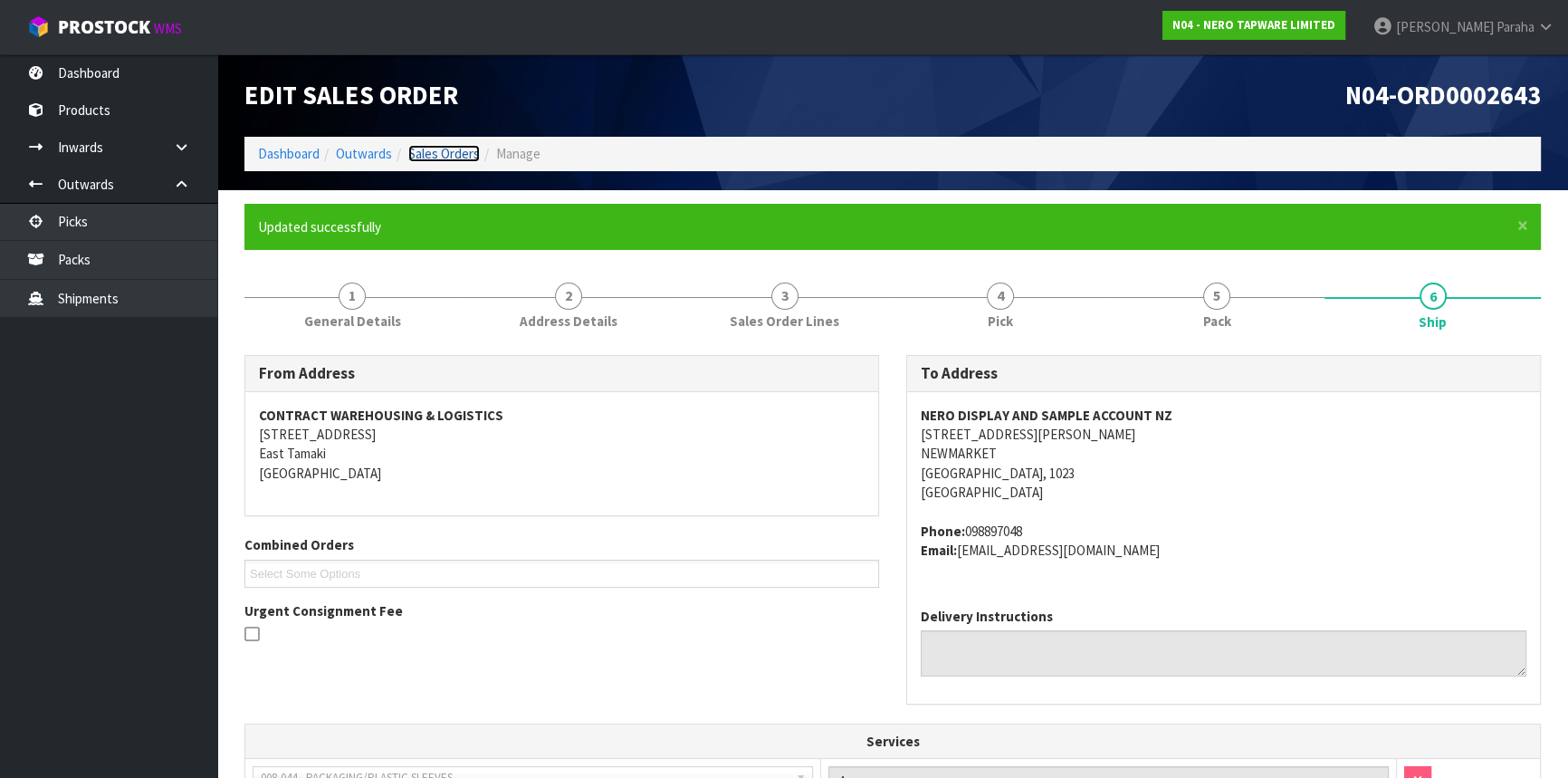
click at [465, 148] on link "Sales Orders" at bounding box center [444, 153] width 71 height 17
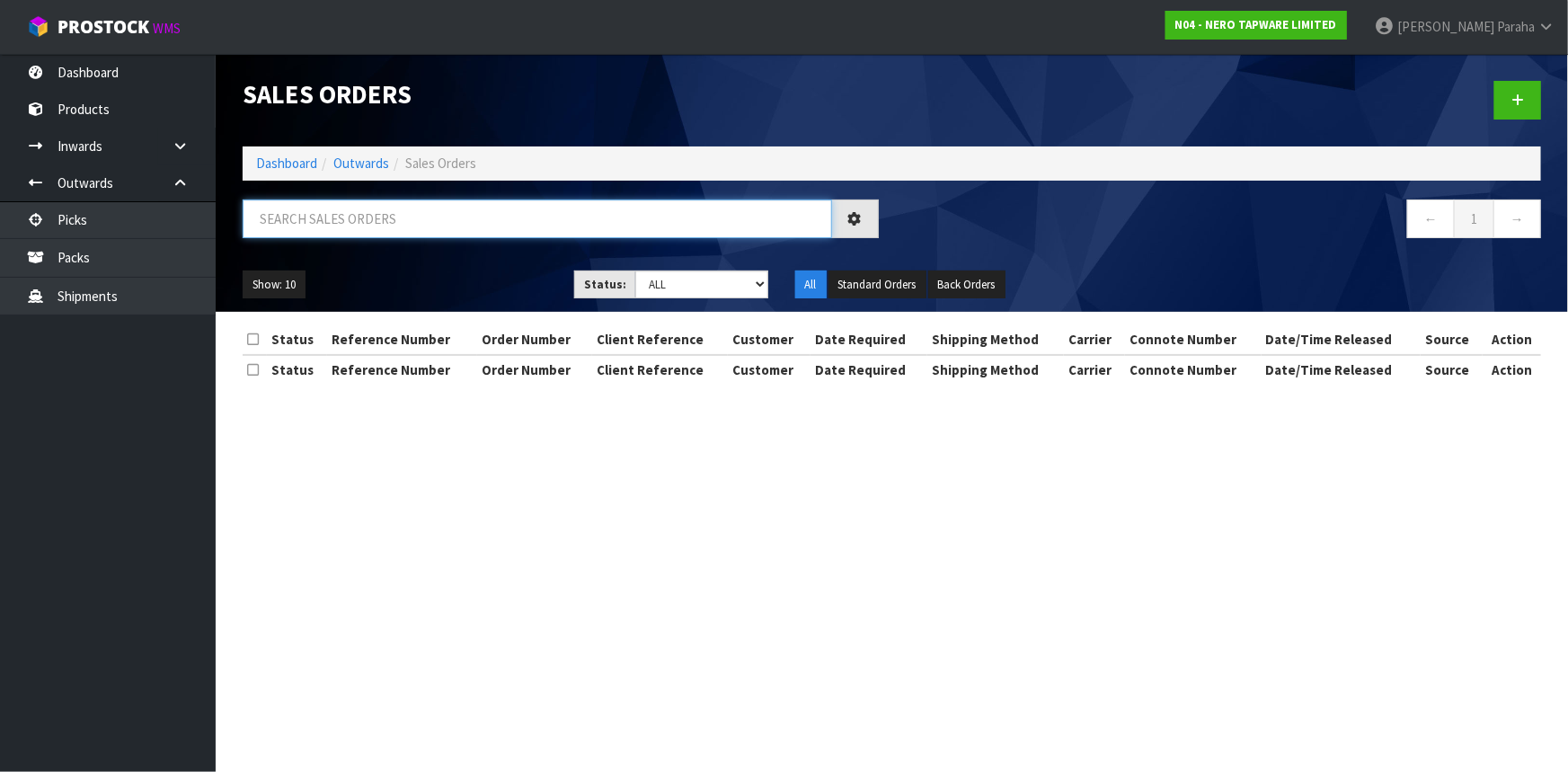
click at [308, 221] on input "text" at bounding box center [538, 218] width 590 height 38
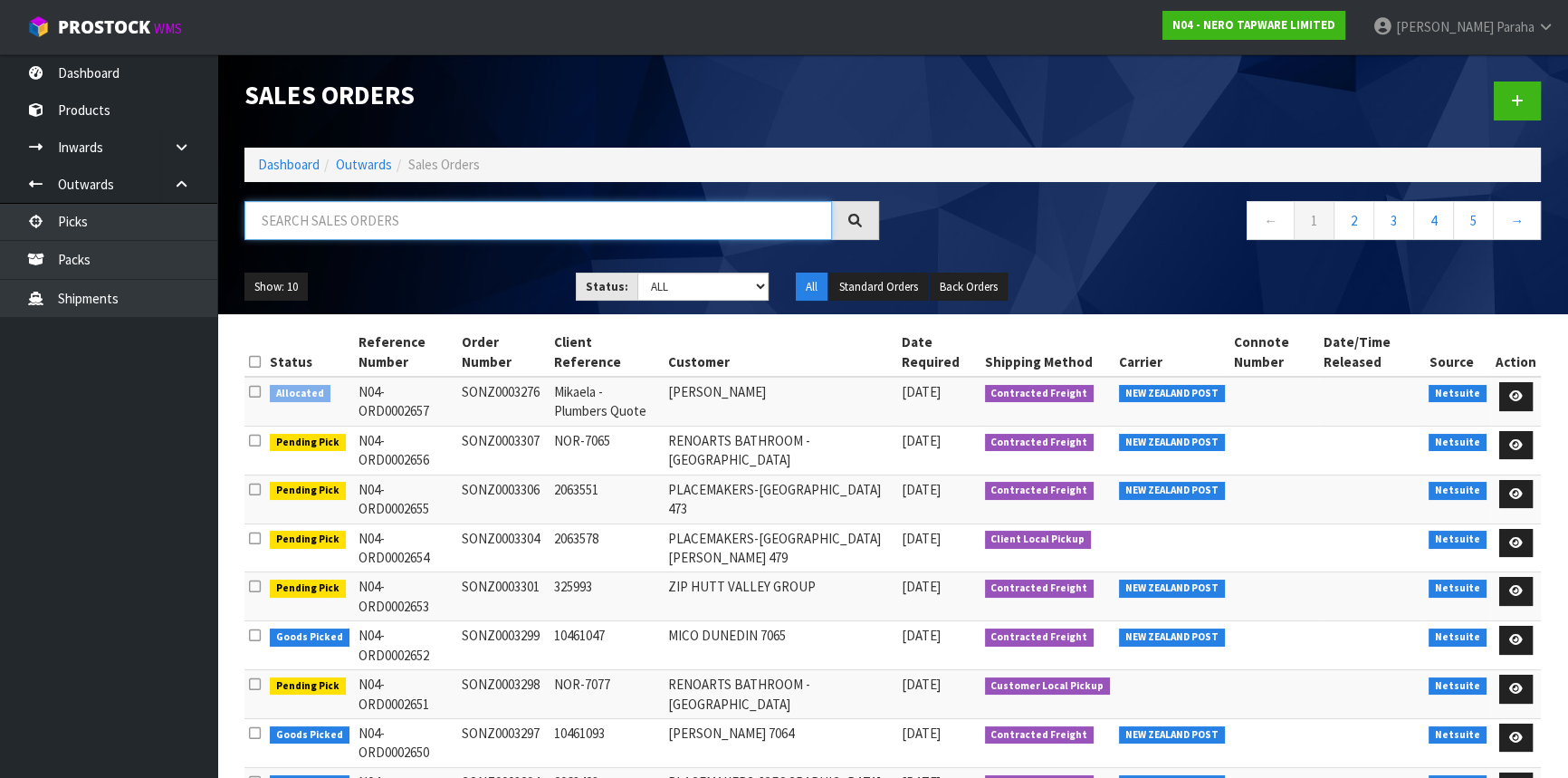
click at [675, 221] on input "text" at bounding box center [538, 220] width 588 height 39
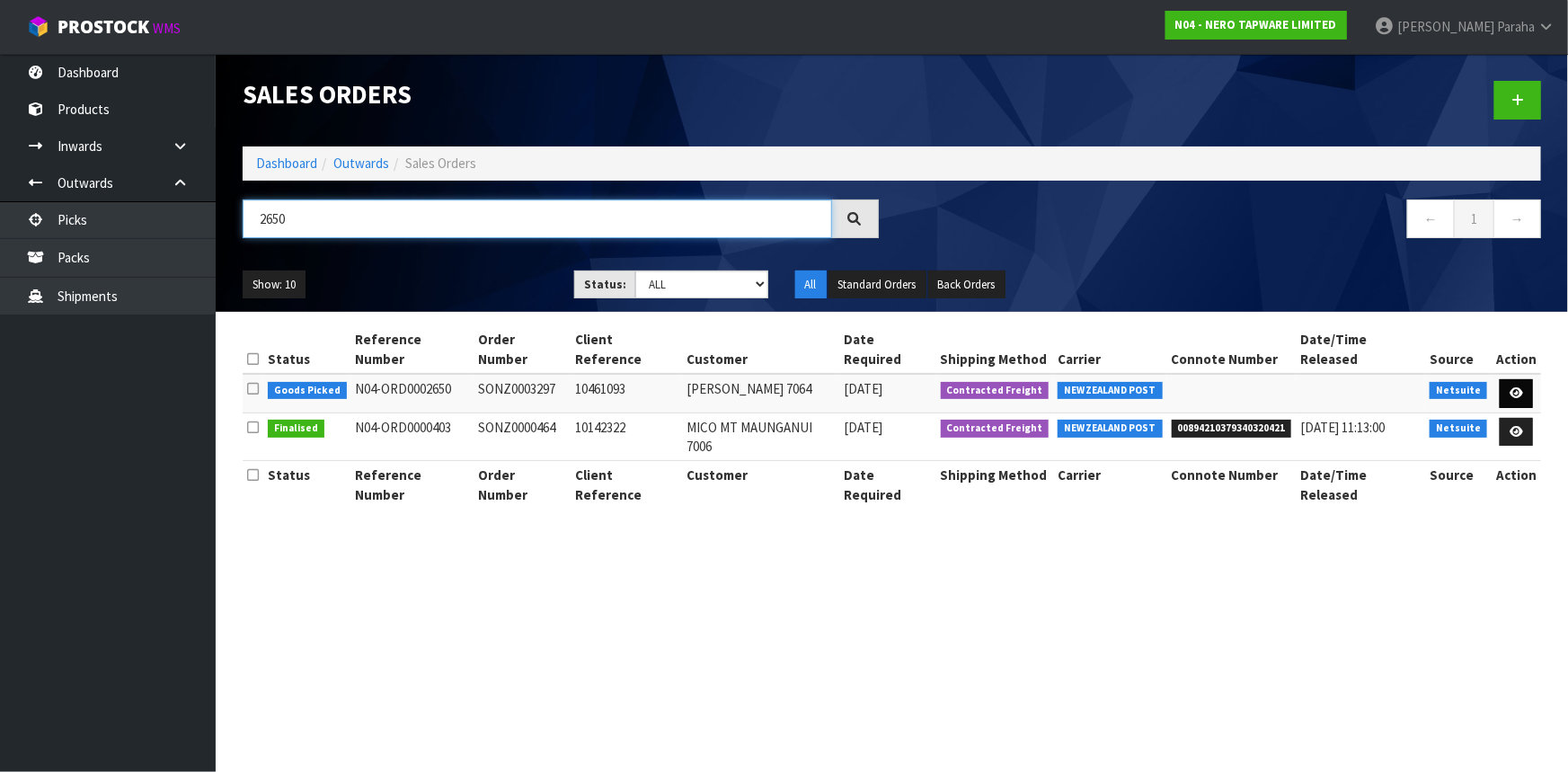
type input "2650"
click at [1513, 387] on icon at bounding box center [1516, 393] width 13 height 12
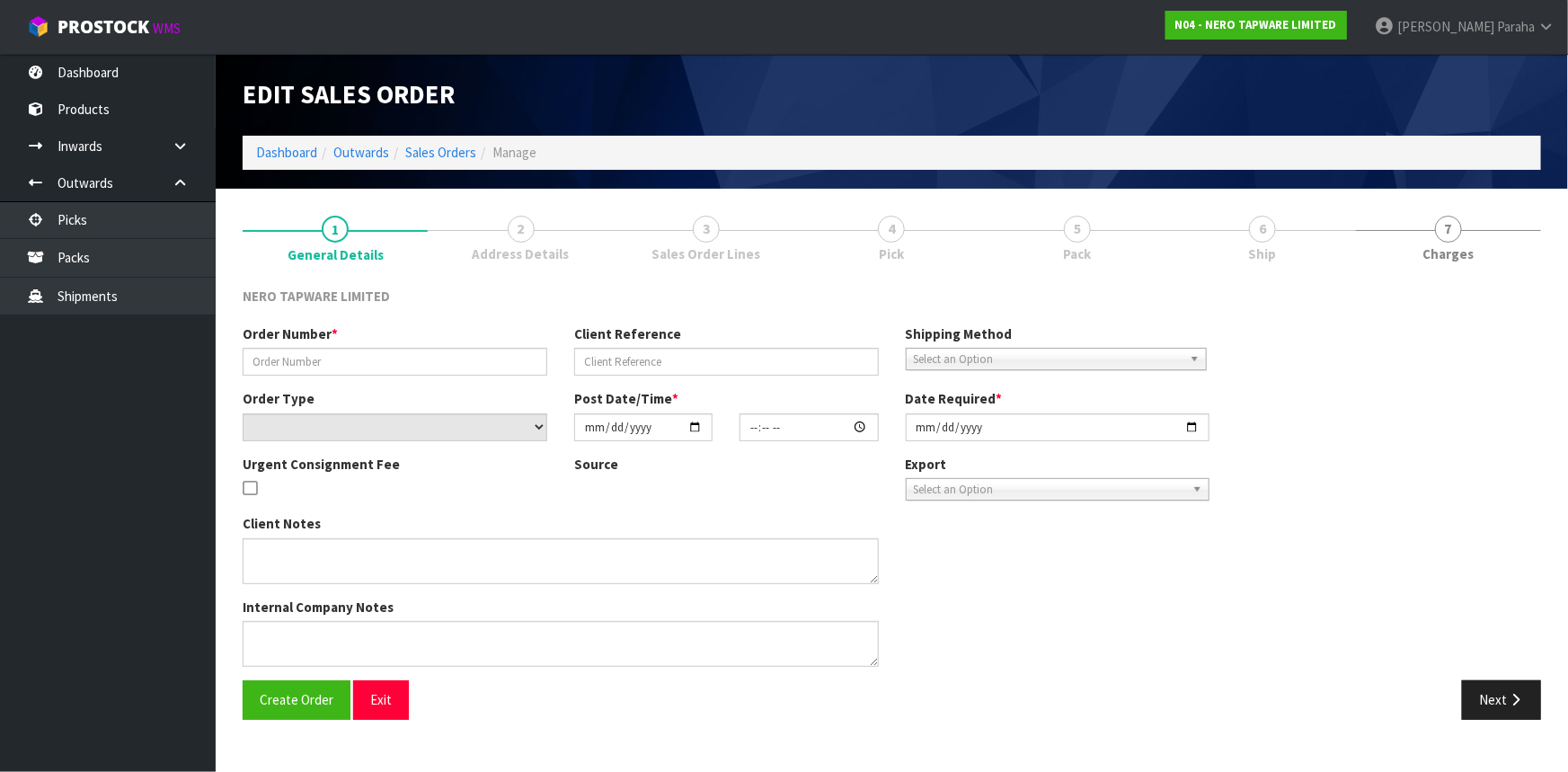
type input "SONZ0003297"
type input "10461093"
select select "number:0"
type input "[DATE]"
type input "11:00:13.000"
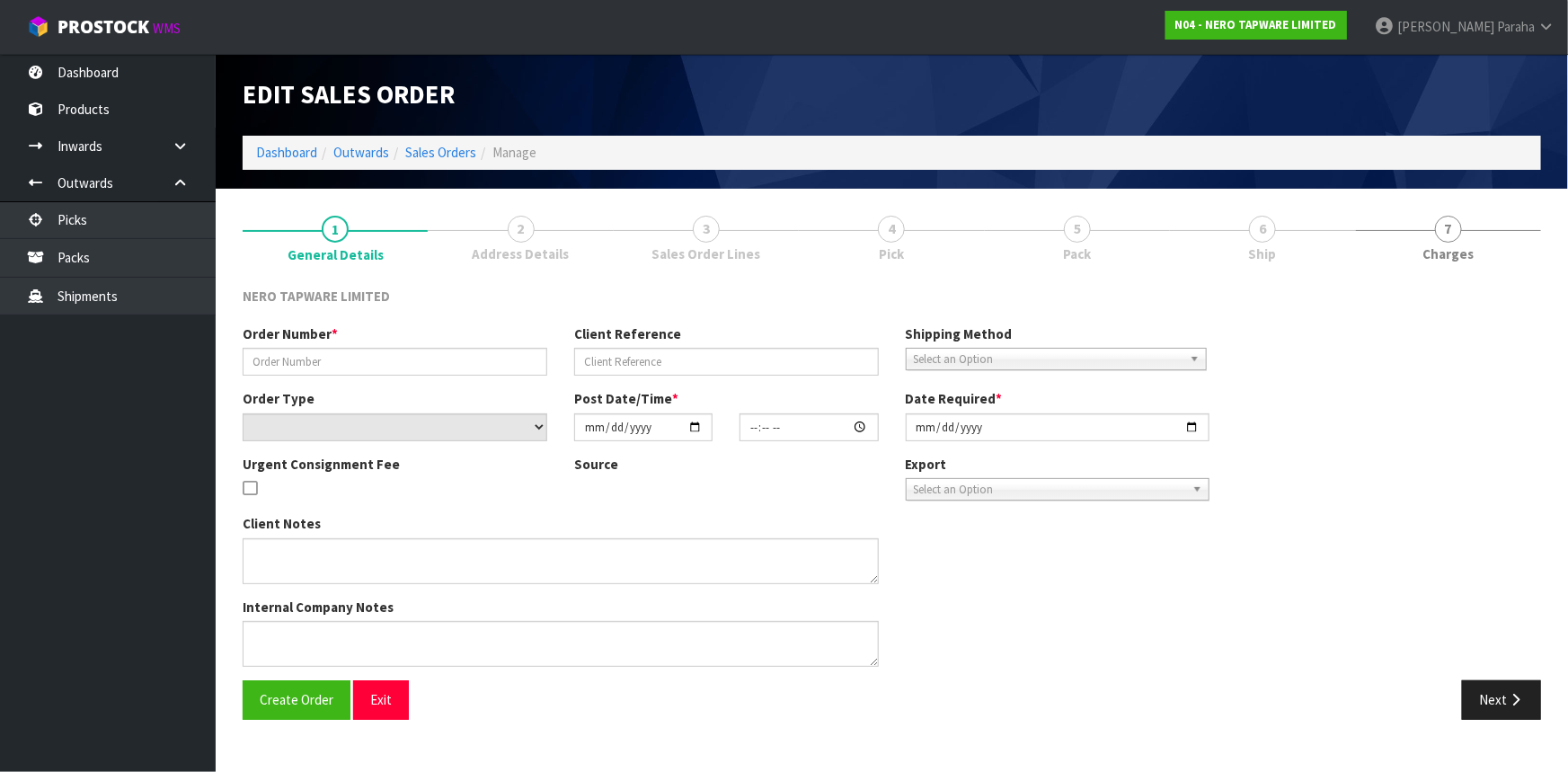
type input "[DATE]"
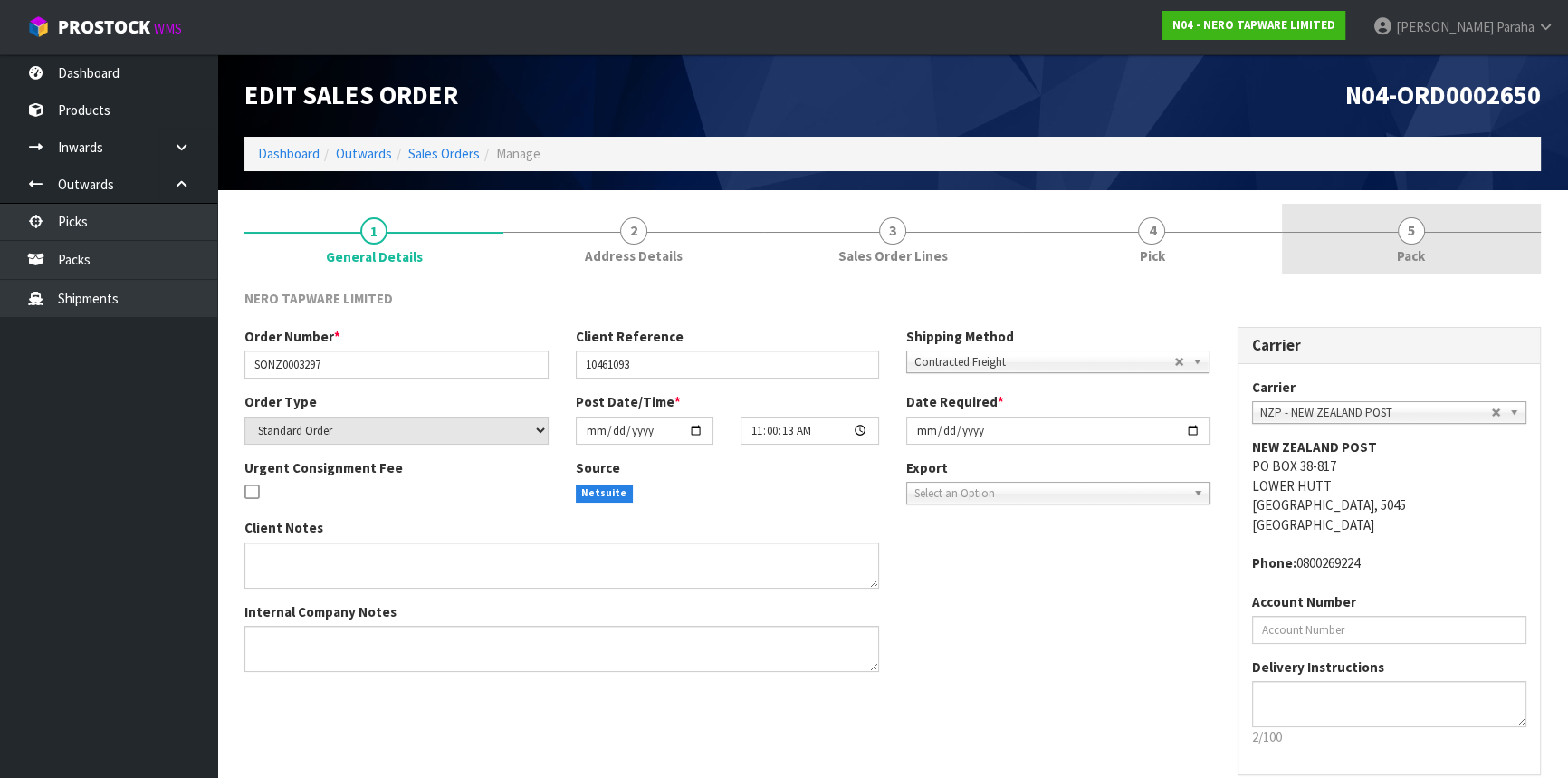
click at [1416, 236] on span "5" at bounding box center [1411, 230] width 27 height 27
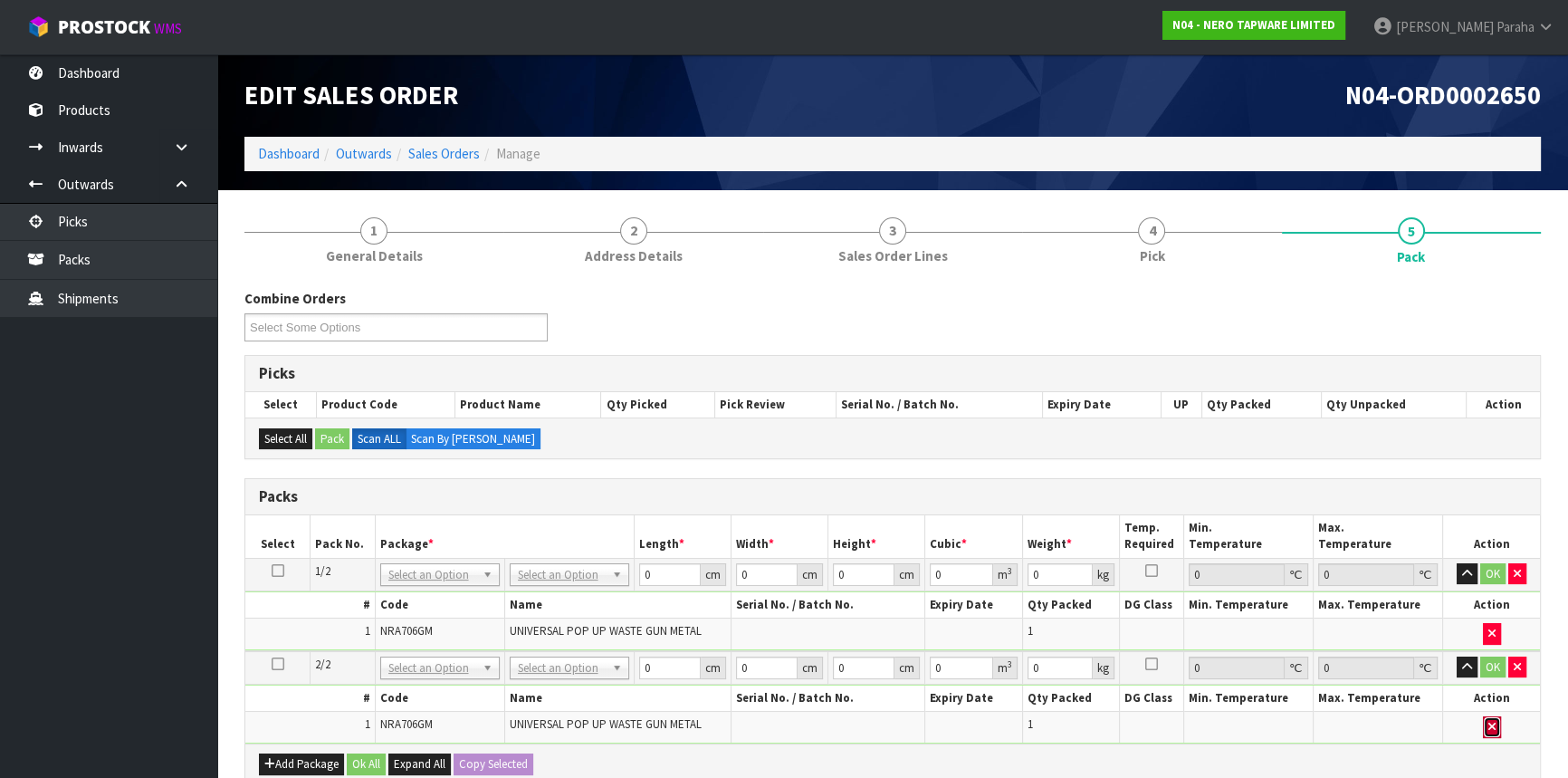
click at [1496, 721] on button "button" at bounding box center [1492, 726] width 18 height 22
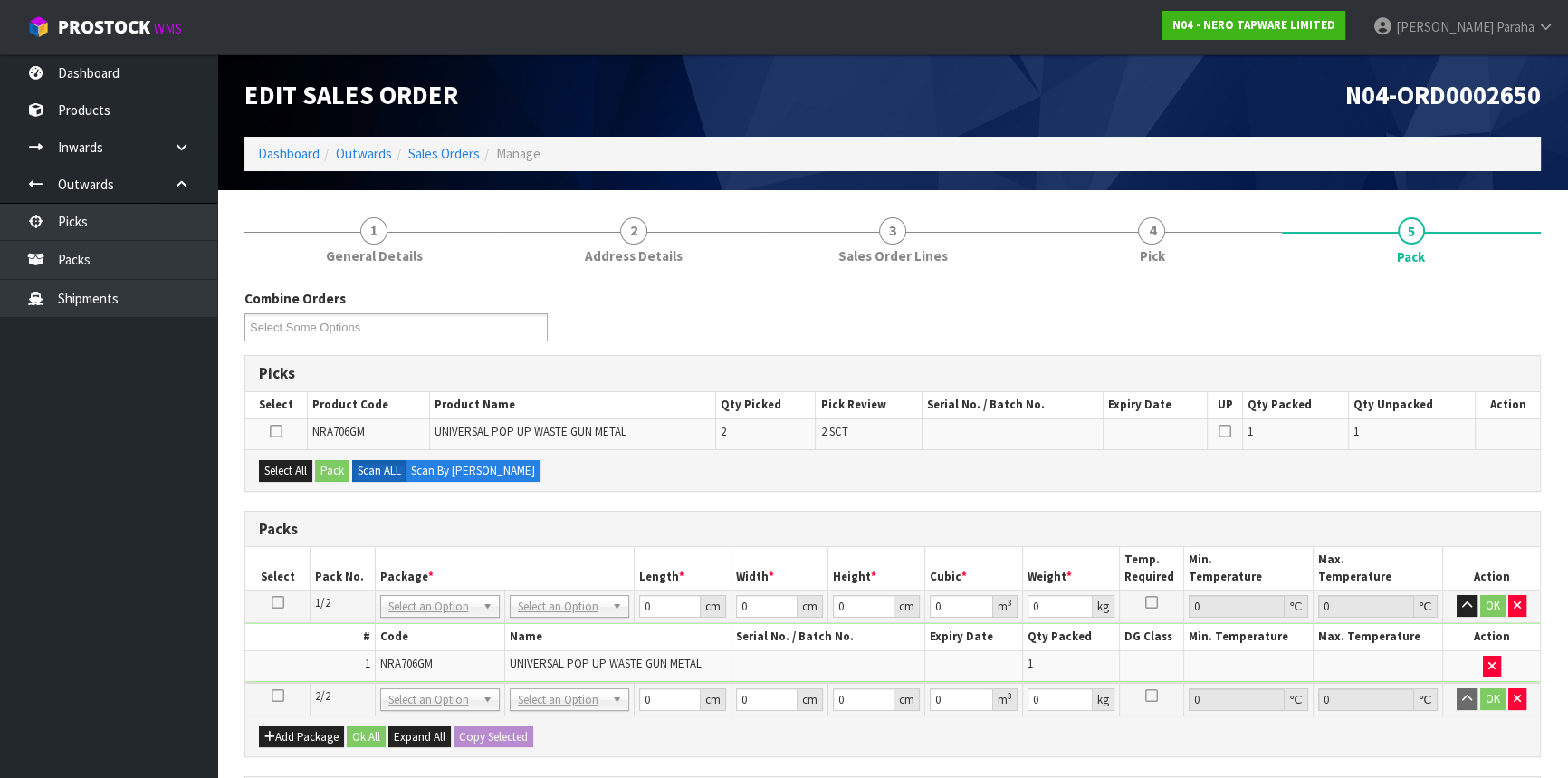
click at [273, 602] on icon at bounding box center [277, 602] width 12 height 1
click at [1521, 698] on button "button" at bounding box center [1517, 699] width 18 height 22
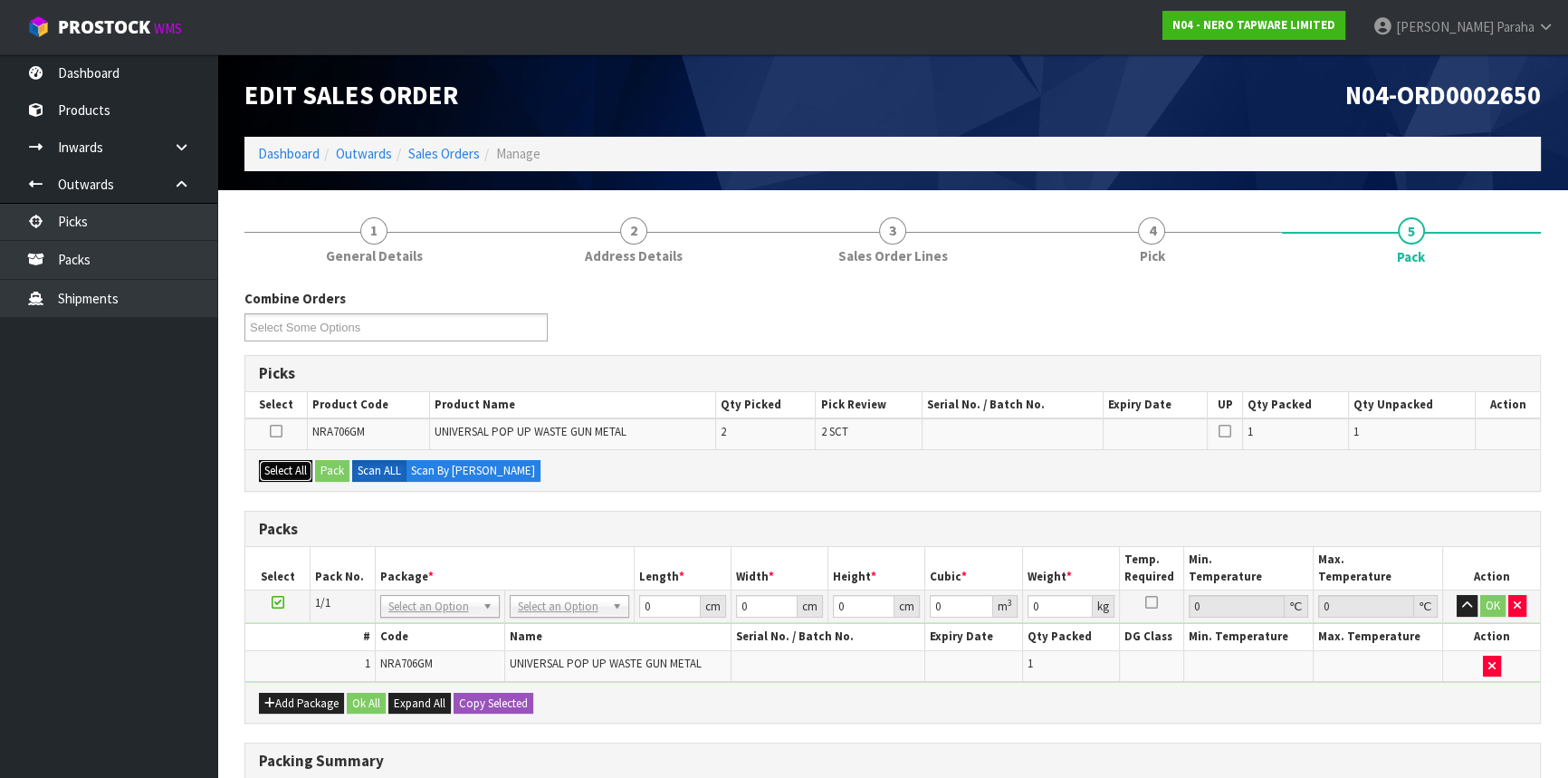
click at [293, 473] on button "Select All" at bounding box center [285, 470] width 54 height 22
click at [272, 431] on icon at bounding box center [276, 431] width 12 height 1
click at [0, 0] on input "checkbox" at bounding box center [0, 0] width 0 height 0
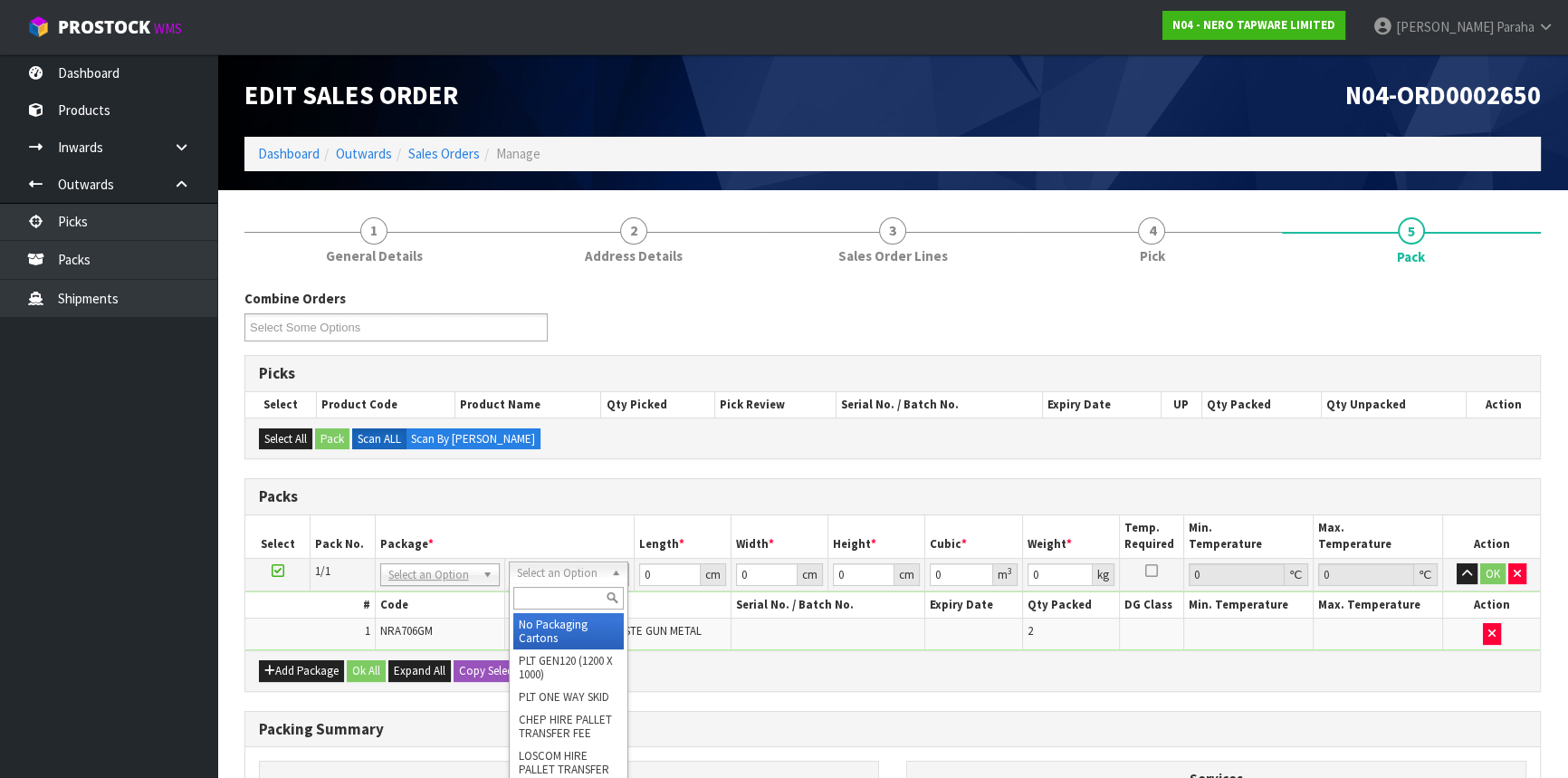
click at [570, 597] on input "text" at bounding box center [568, 598] width 110 height 23
type input "OC"
type input "0.64"
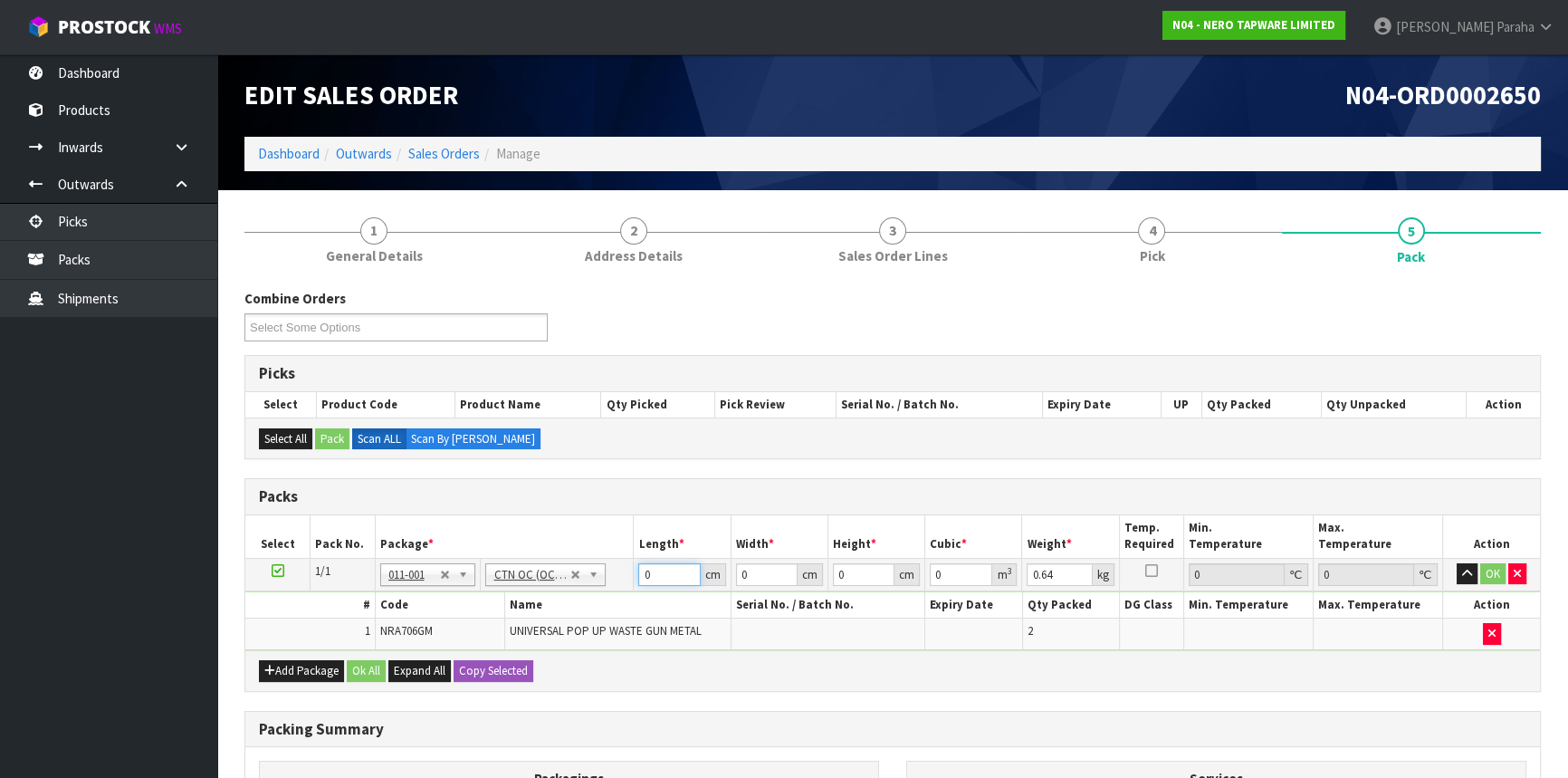
drag, startPoint x: 652, startPoint y: 575, endPoint x: 628, endPoint y: 580, distance: 24.5
click at [628, 580] on tr "1/1 NONE 007-001 007-002 007-004 007-009 007-013 007-014 007-015 007-017 007-01…" at bounding box center [893, 574] width 1295 height 33
type input "2"
type input "16"
type input "15"
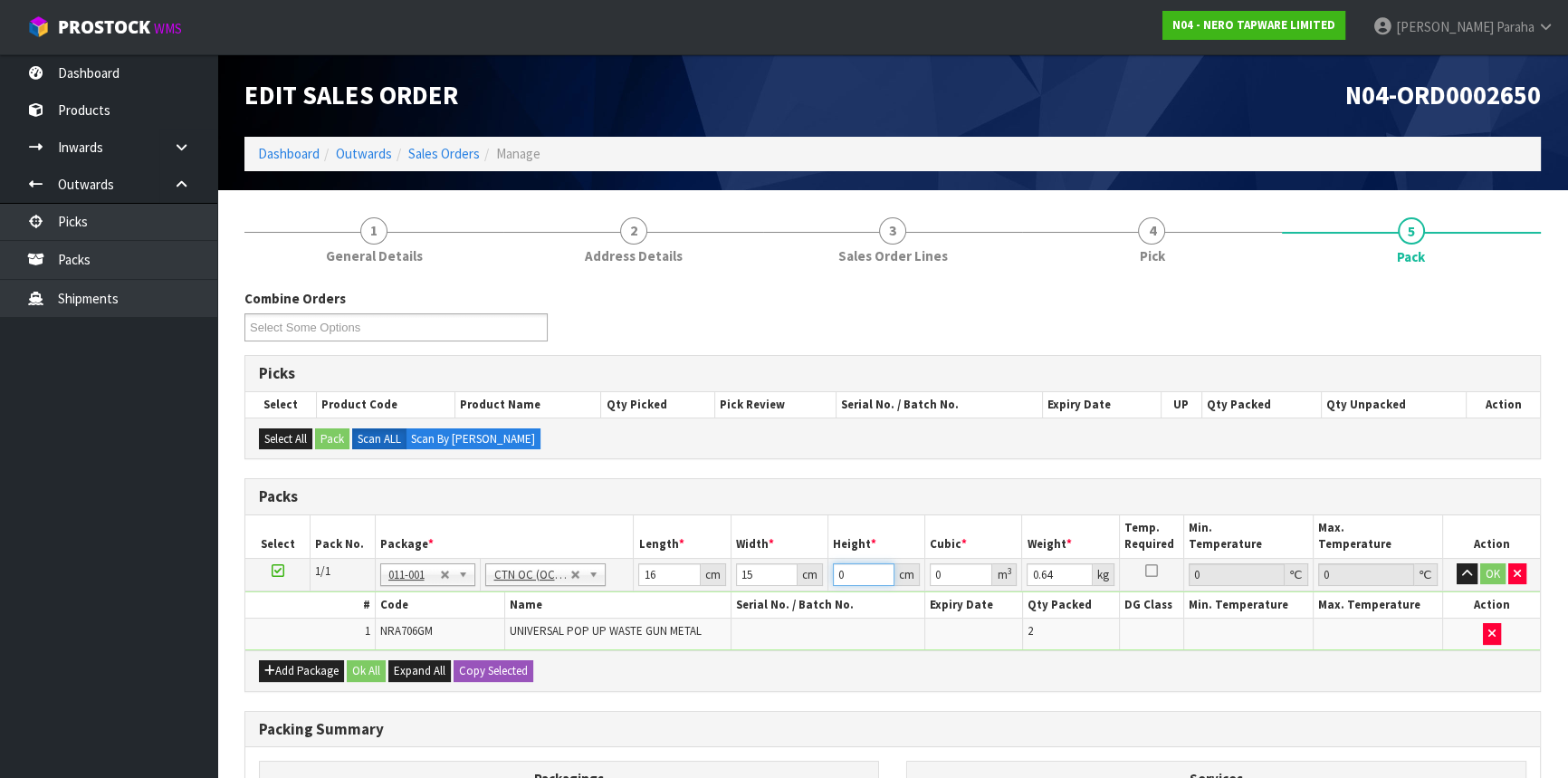
type input "1"
type input "0.00024"
type input "12"
type input "0.00288"
type input "12"
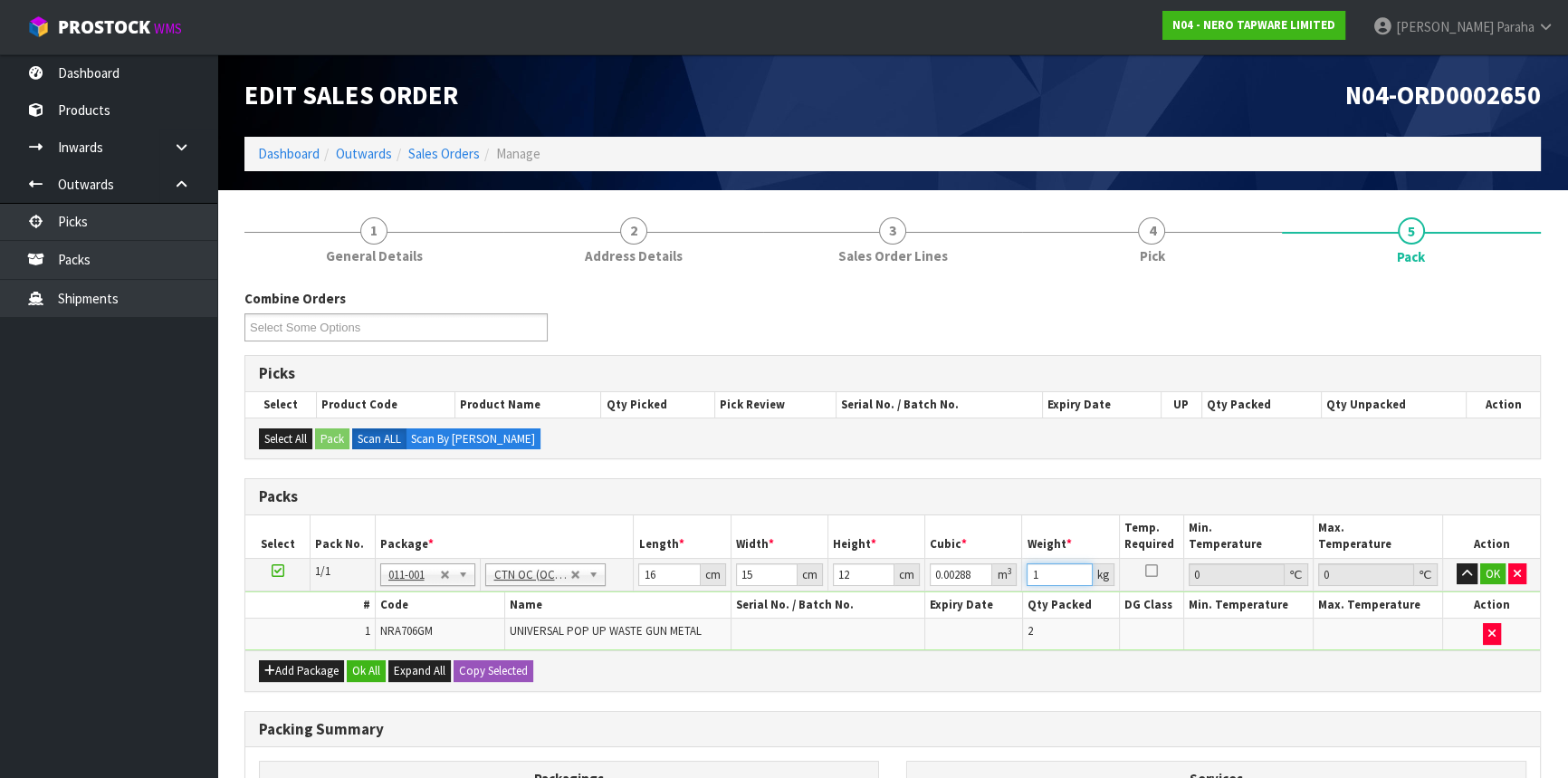
type input "1"
click at [1457, 564] on button "button" at bounding box center [1467, 574] width 21 height 22
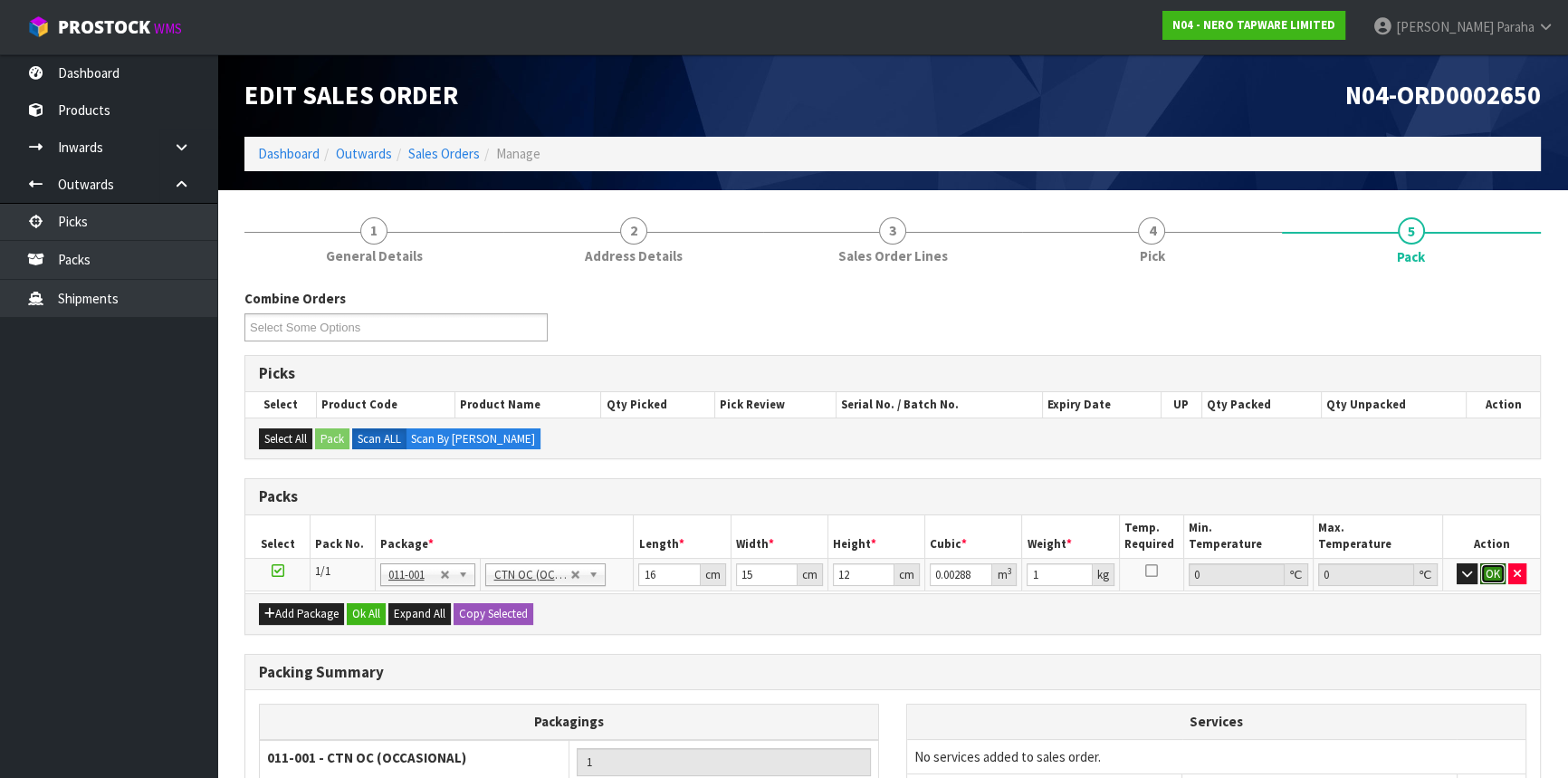
click button "OK" at bounding box center [1493, 574] width 25 height 22
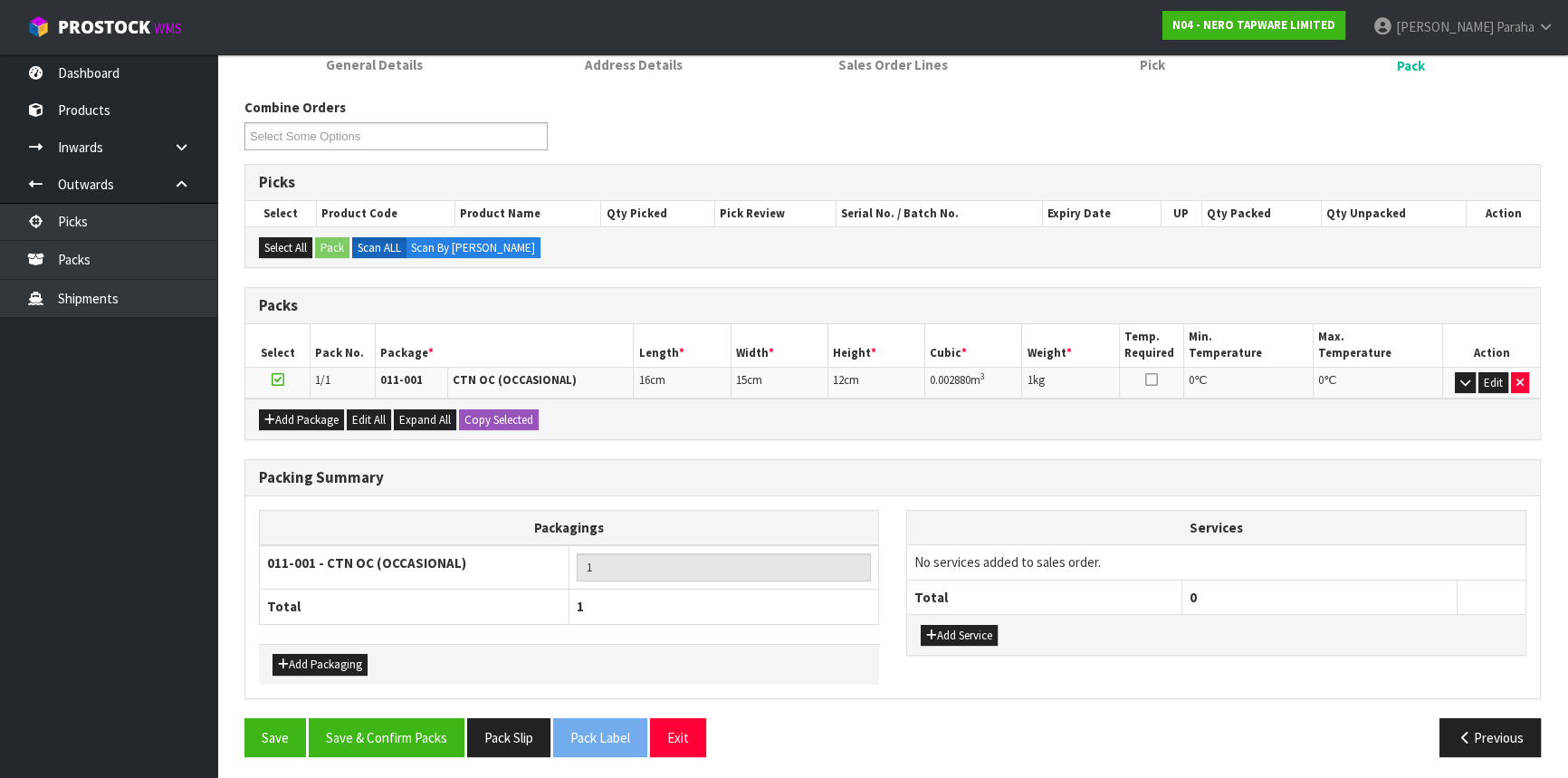
scroll to position [193, 0]
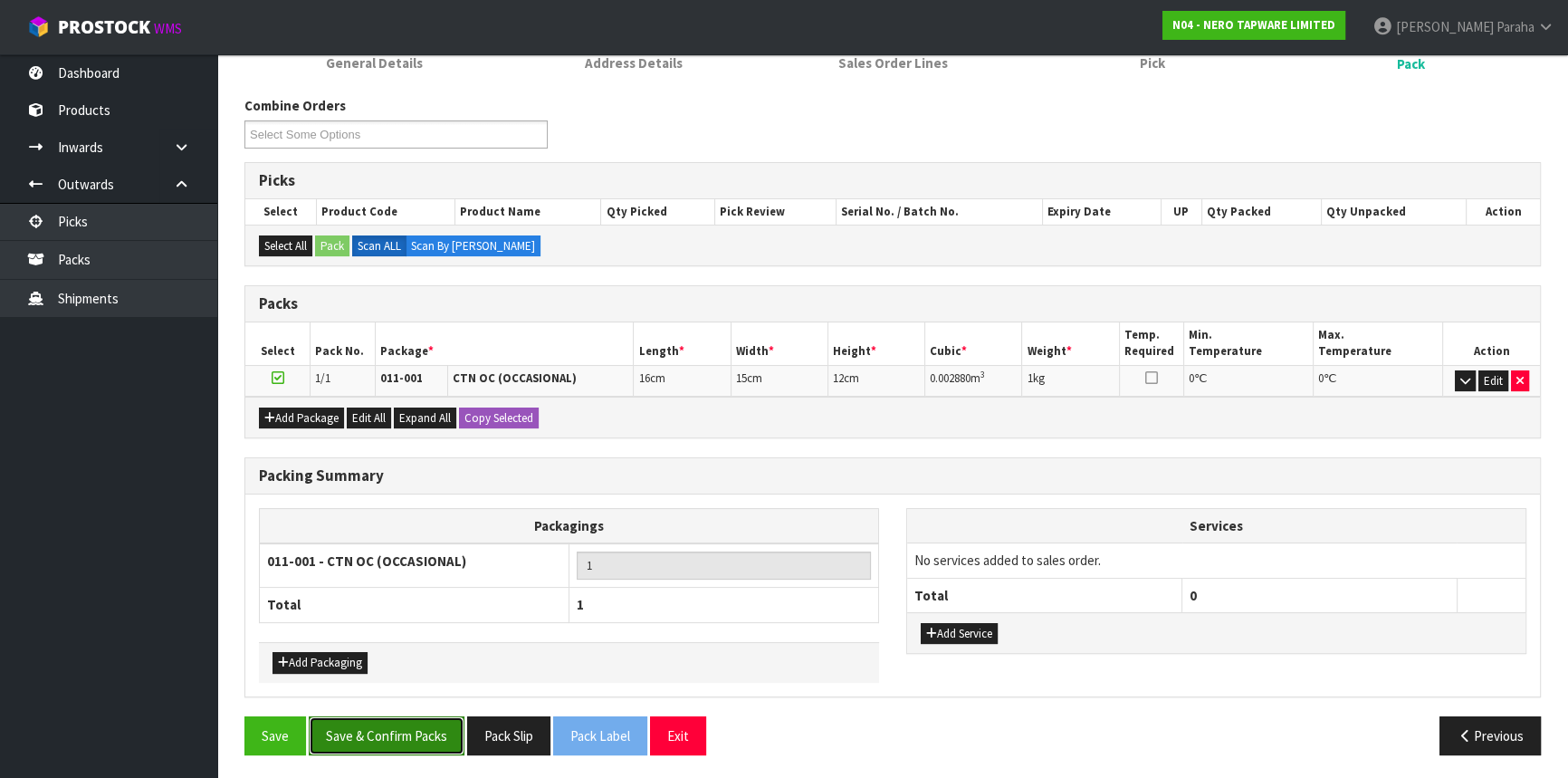
click at [406, 740] on button "Save & Confirm Packs" at bounding box center [387, 735] width 156 height 39
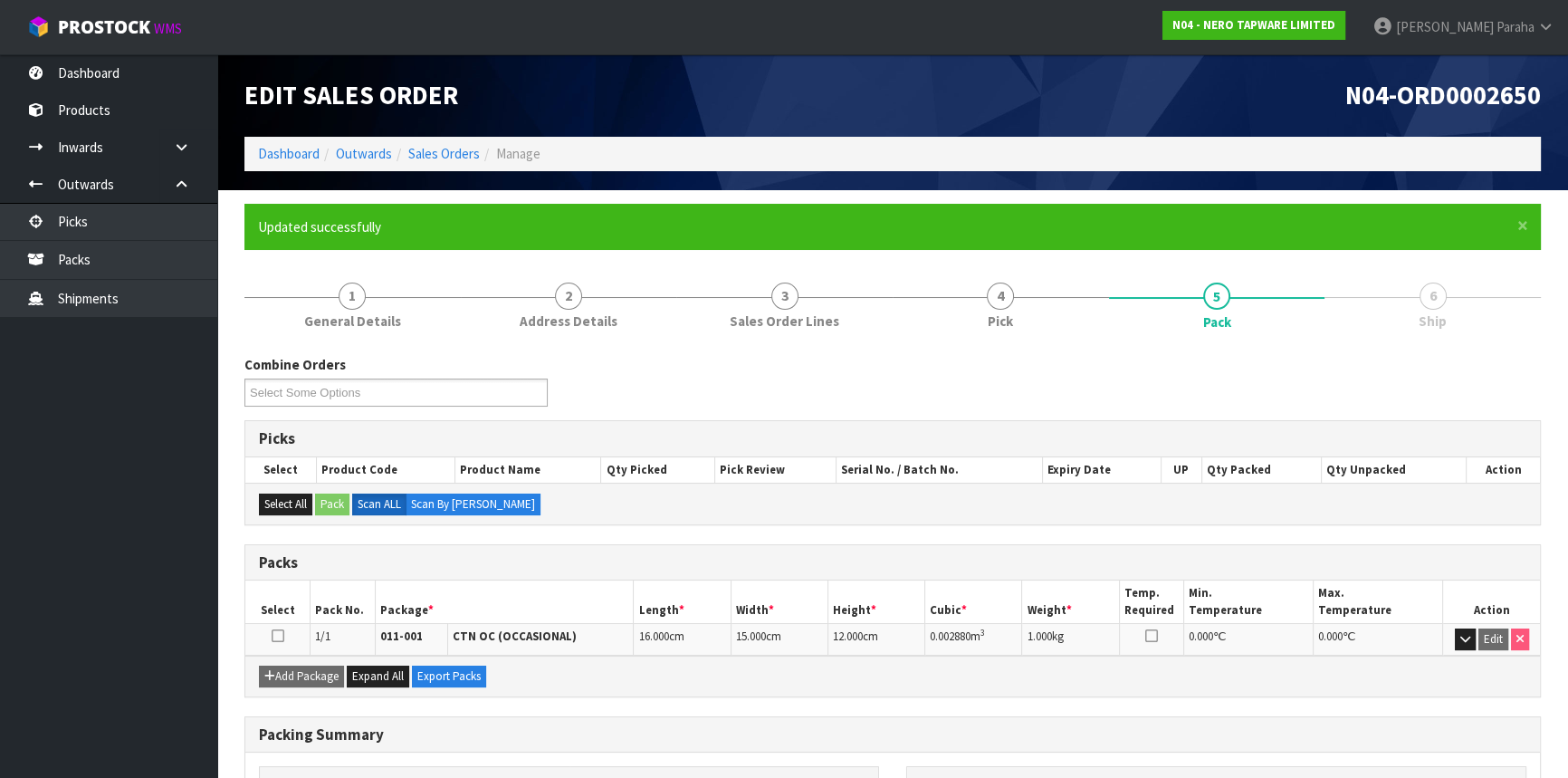
scroll to position [218, 0]
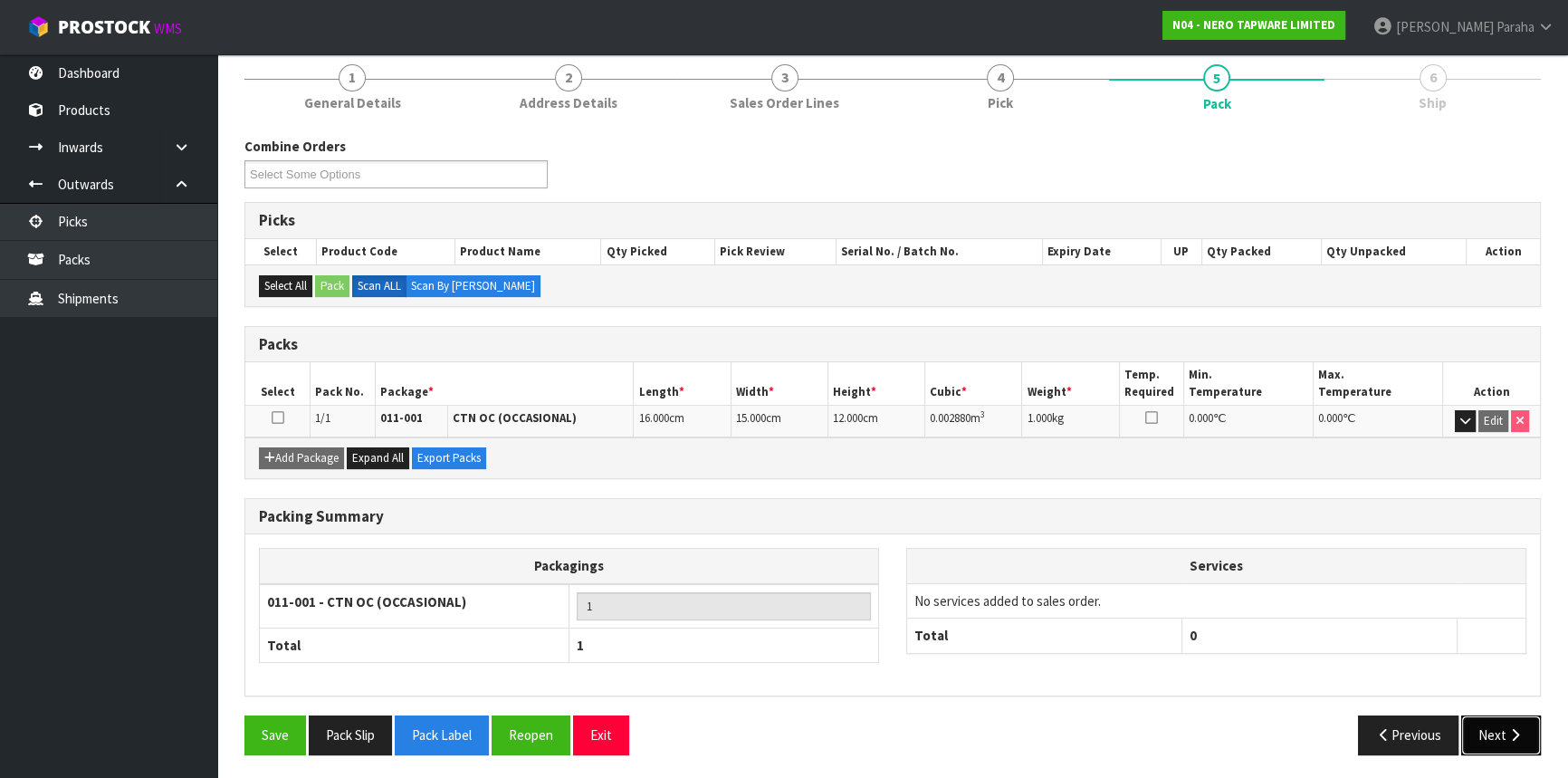
click at [1510, 731] on icon "button" at bounding box center [1515, 735] width 17 height 13
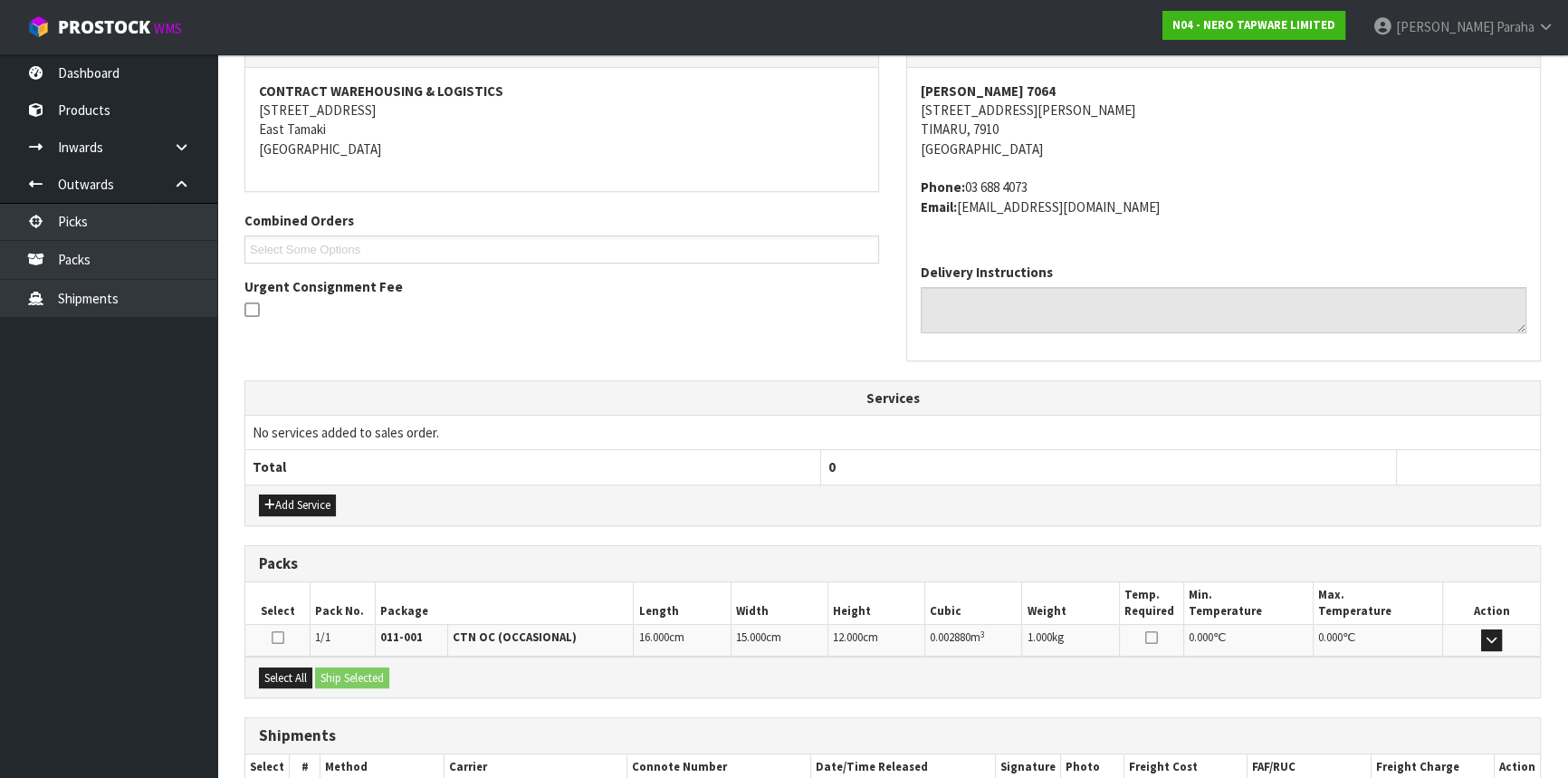
scroll to position [435, 0]
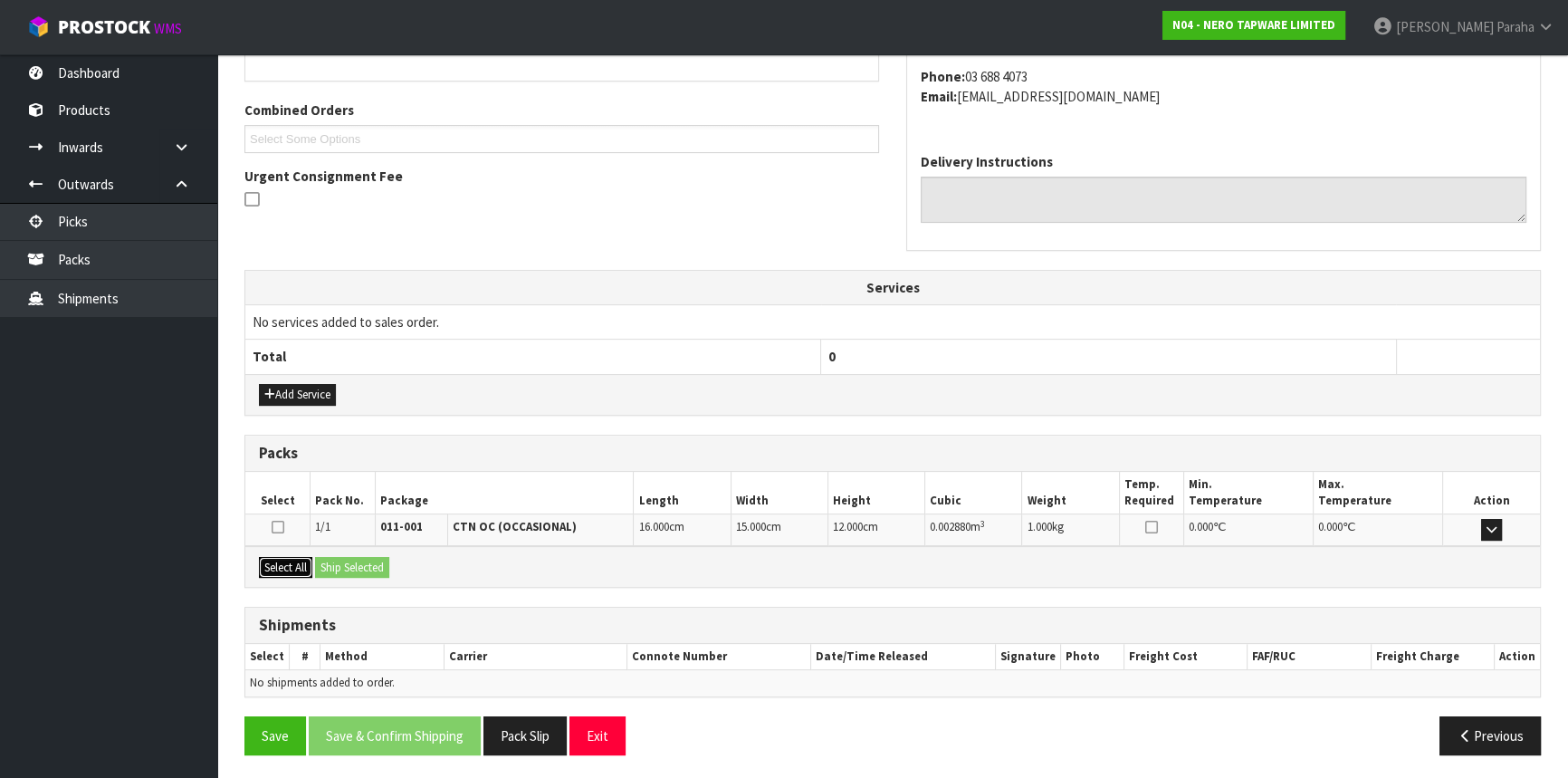
click at [285, 557] on button "Select All" at bounding box center [285, 567] width 54 height 22
click at [357, 562] on button "Ship Selected" at bounding box center [352, 567] width 74 height 22
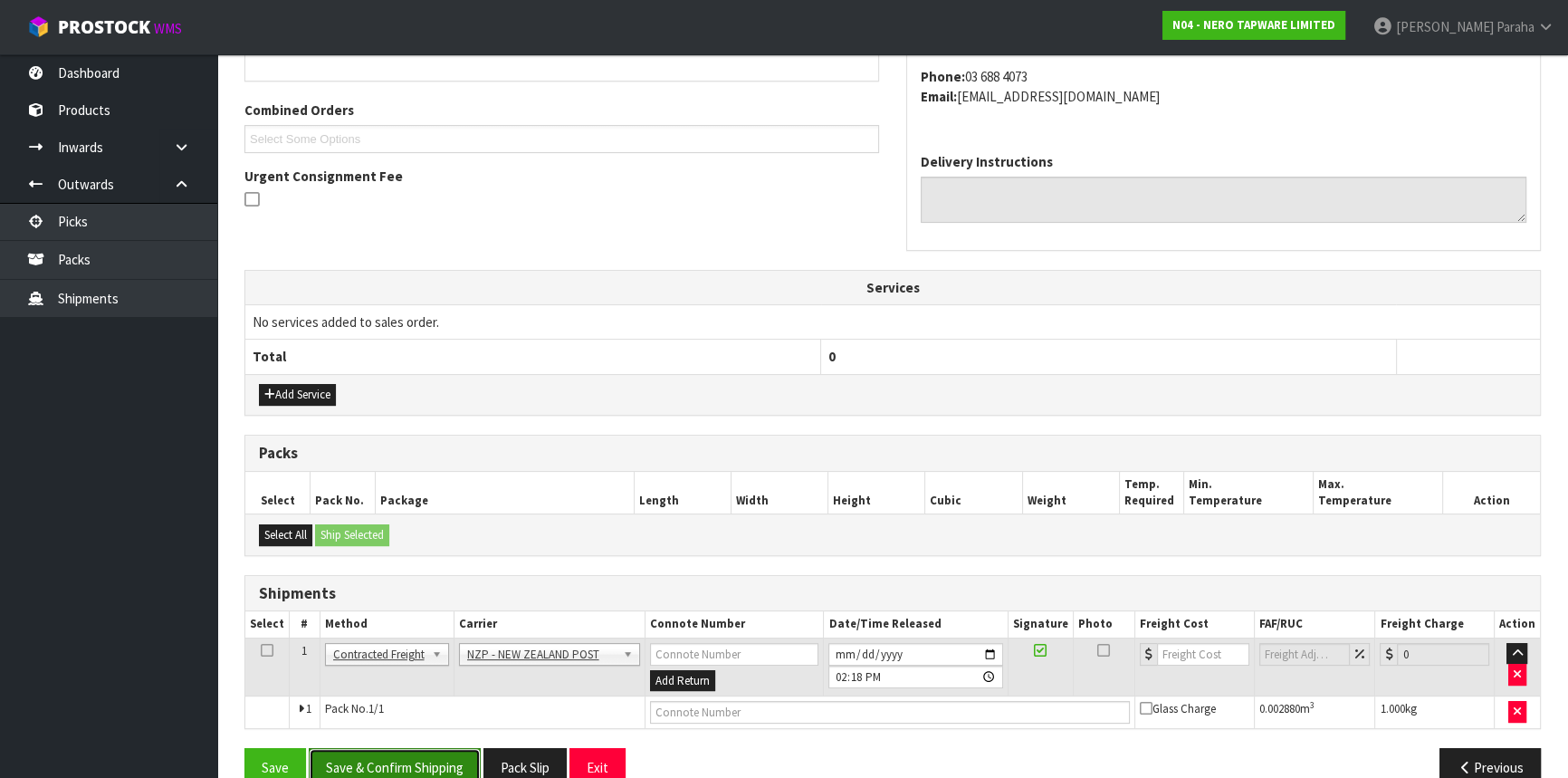
click at [395, 748] on button "Save & Confirm Shipping" at bounding box center [394, 767] width 172 height 39
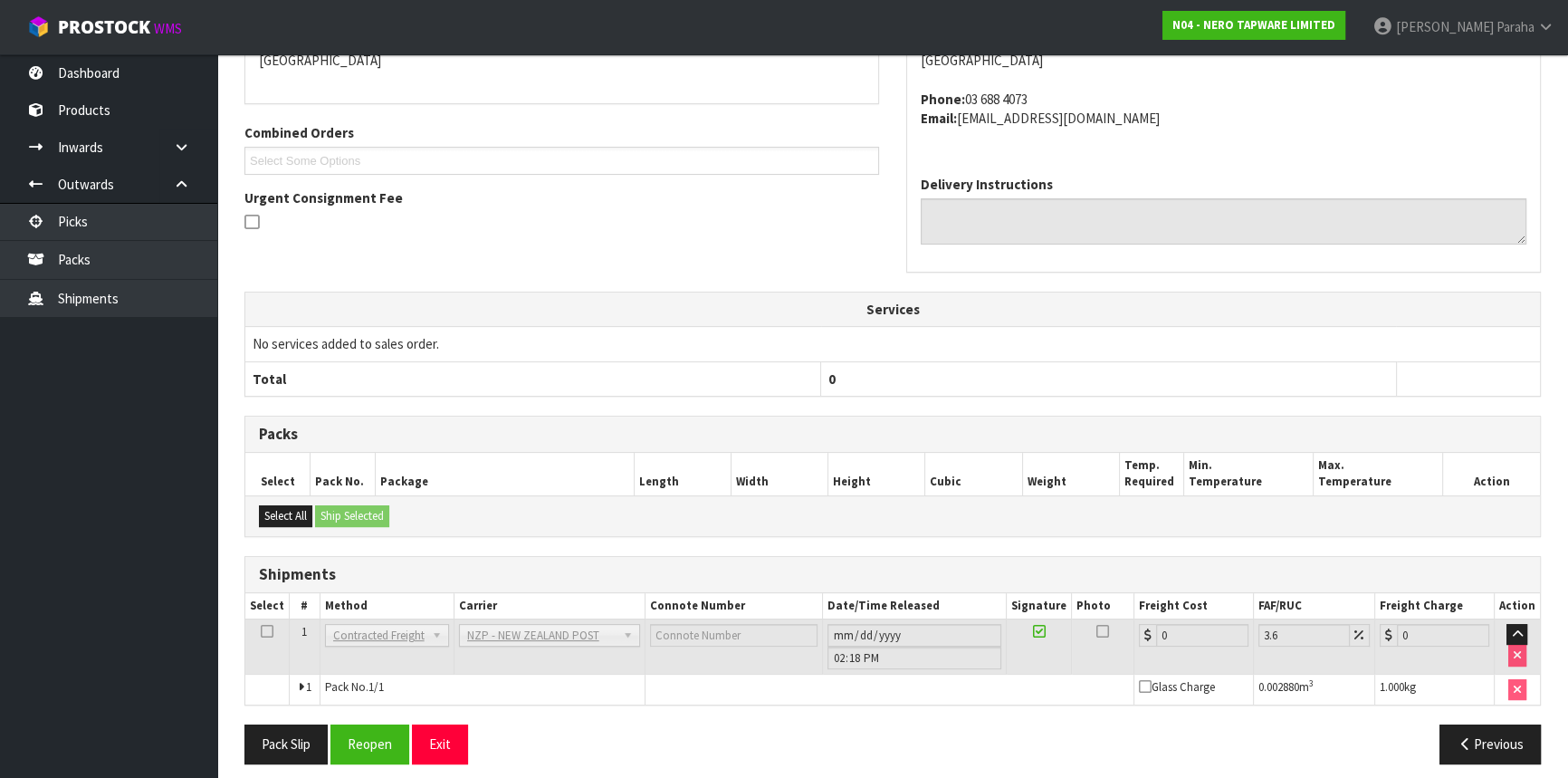
scroll to position [443, 0]
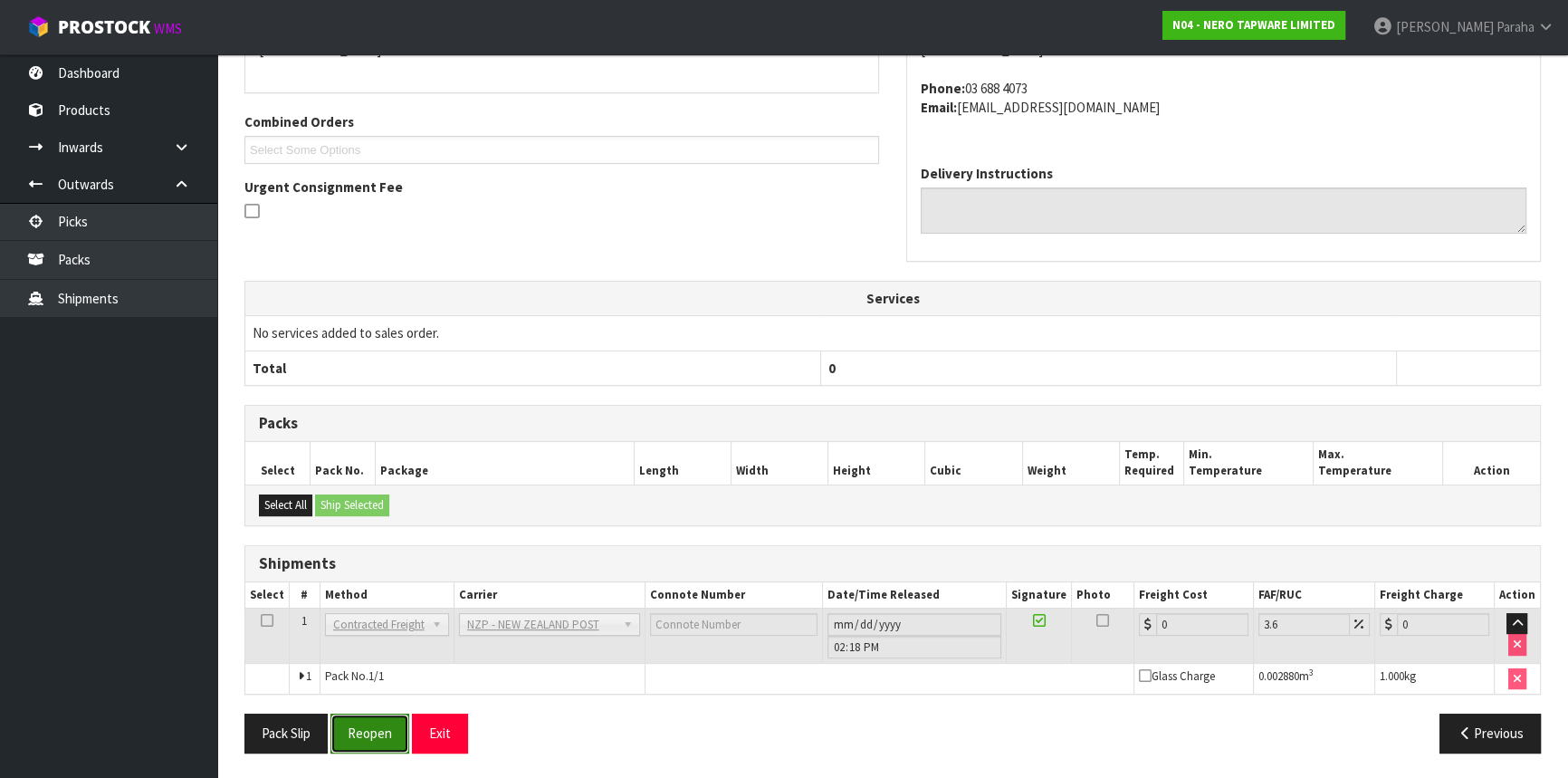
click at [387, 727] on button "Reopen" at bounding box center [370, 733] width 79 height 39
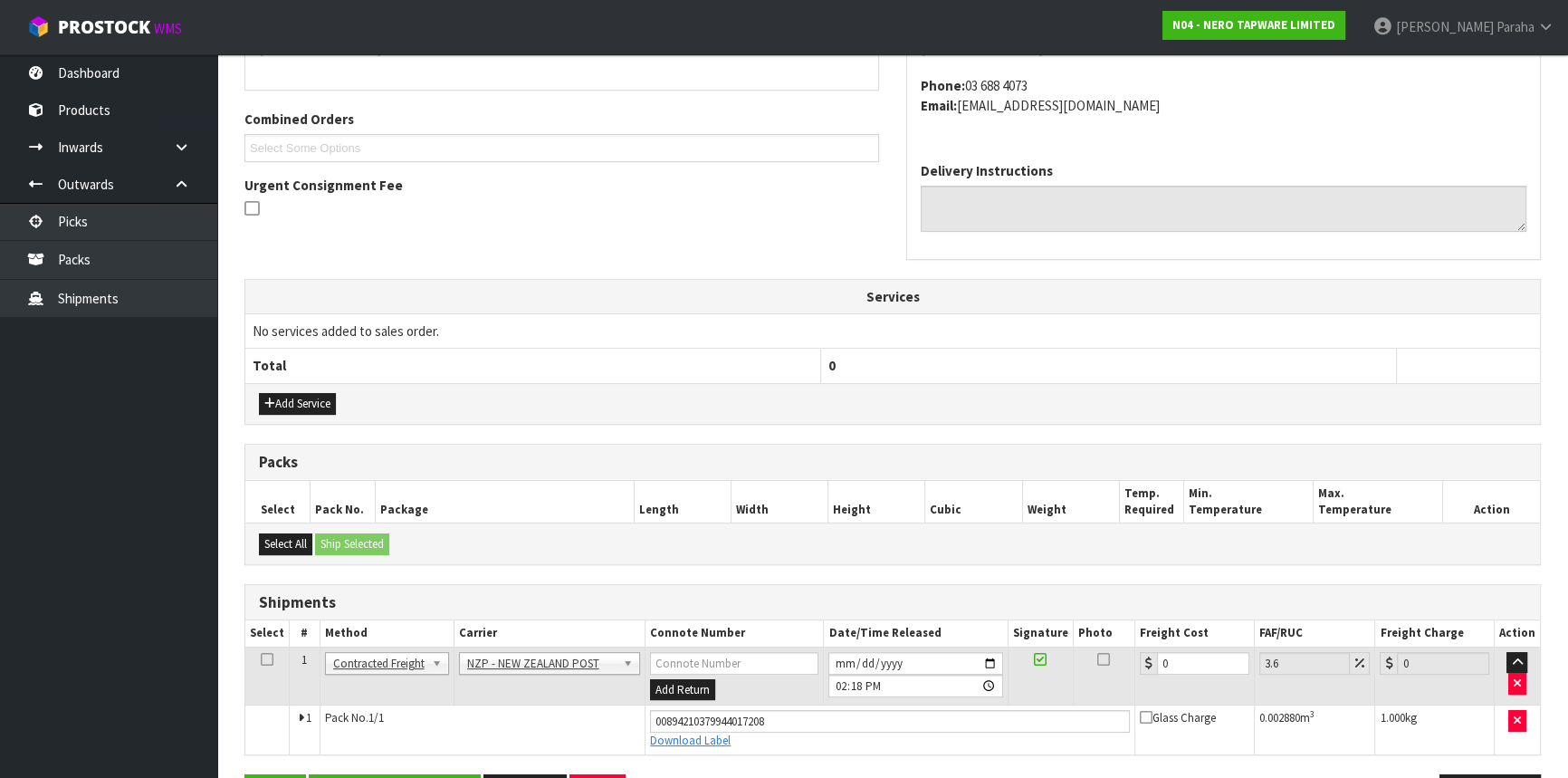
scroll to position [484, 0]
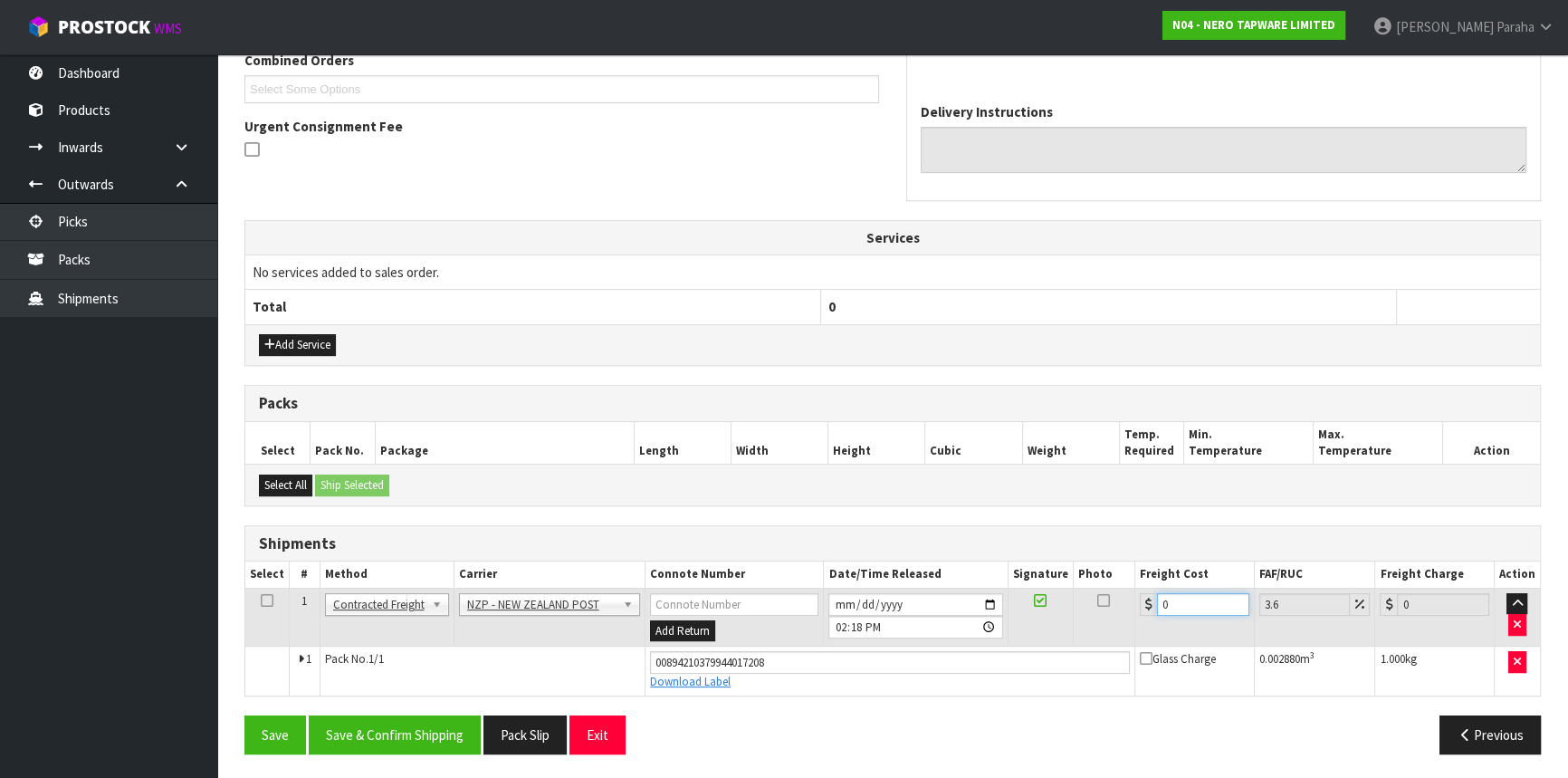
drag, startPoint x: 1171, startPoint y: 595, endPoint x: 1130, endPoint y: 598, distance: 41.1
click at [1130, 598] on tr "1 Client Local Pickup Customer Local Pickup Company Freight Contracted Freight …" at bounding box center [893, 617] width 1295 height 59
type input "1"
type input "1.04"
type input "11"
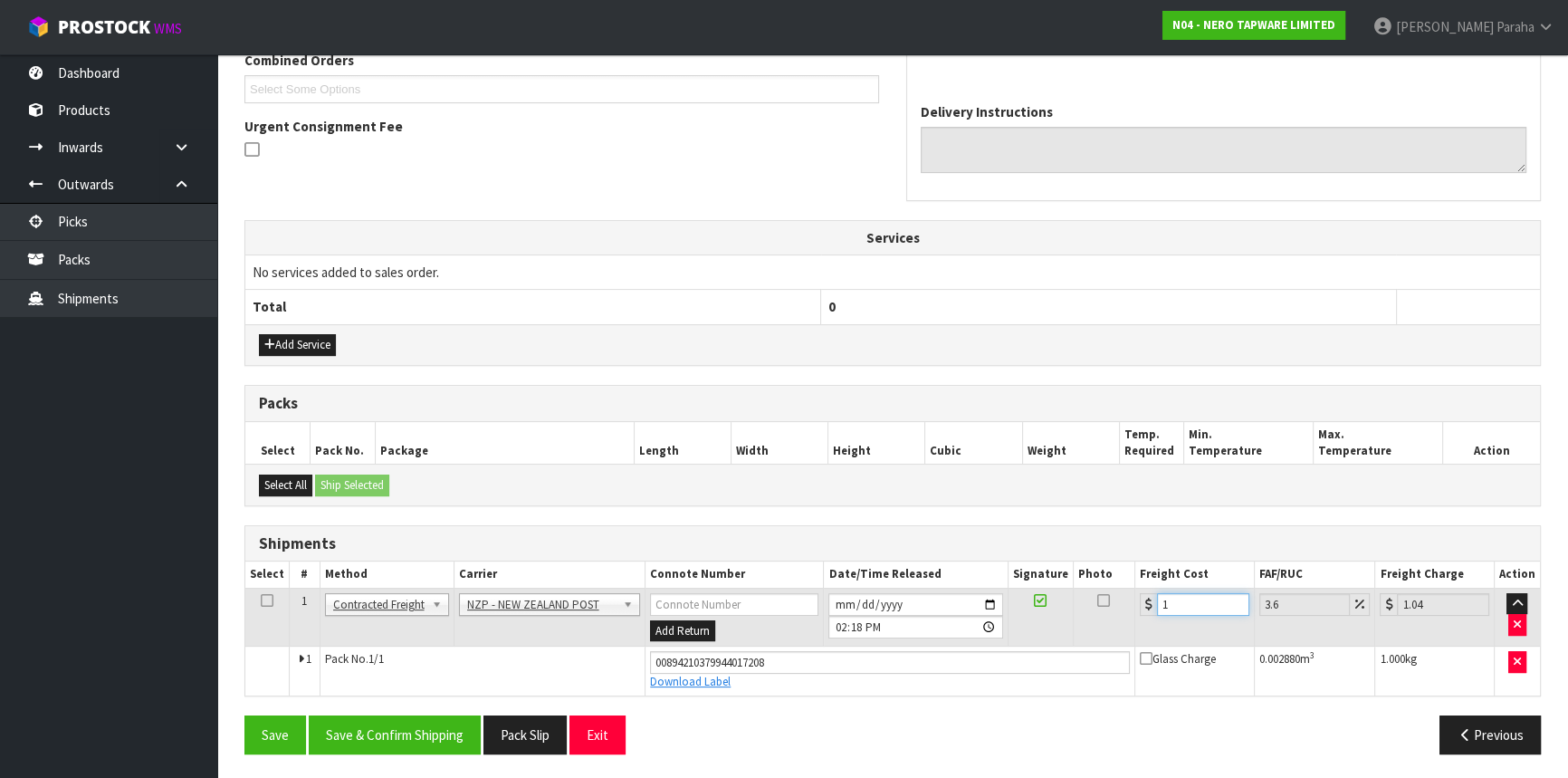
type input "11.4"
type input "11.6"
type input "12.02"
type input "11.61"
type input "12.03"
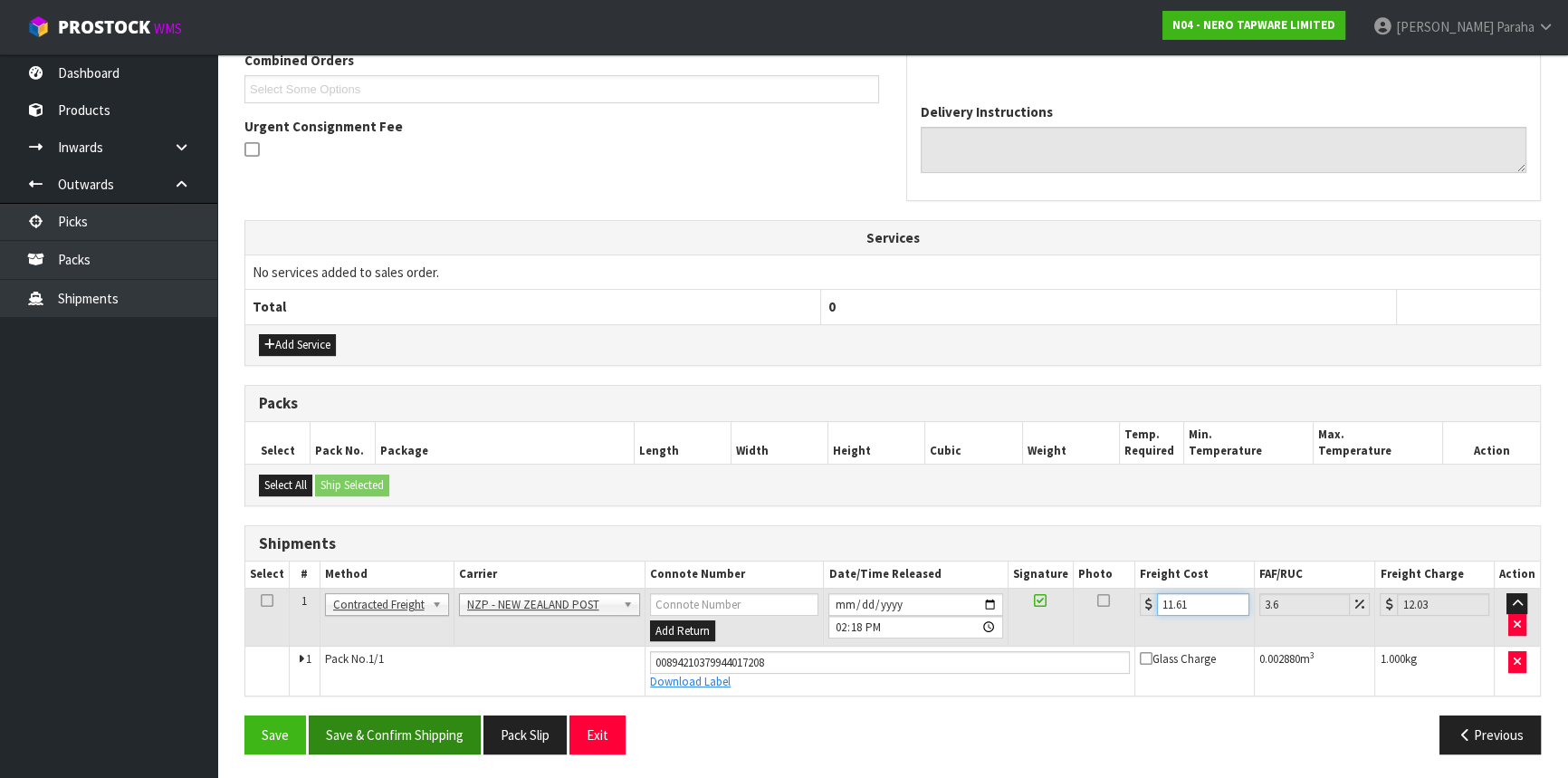
type input "11.61"
click at [352, 736] on button "Save & Confirm Shipping" at bounding box center [394, 735] width 172 height 39
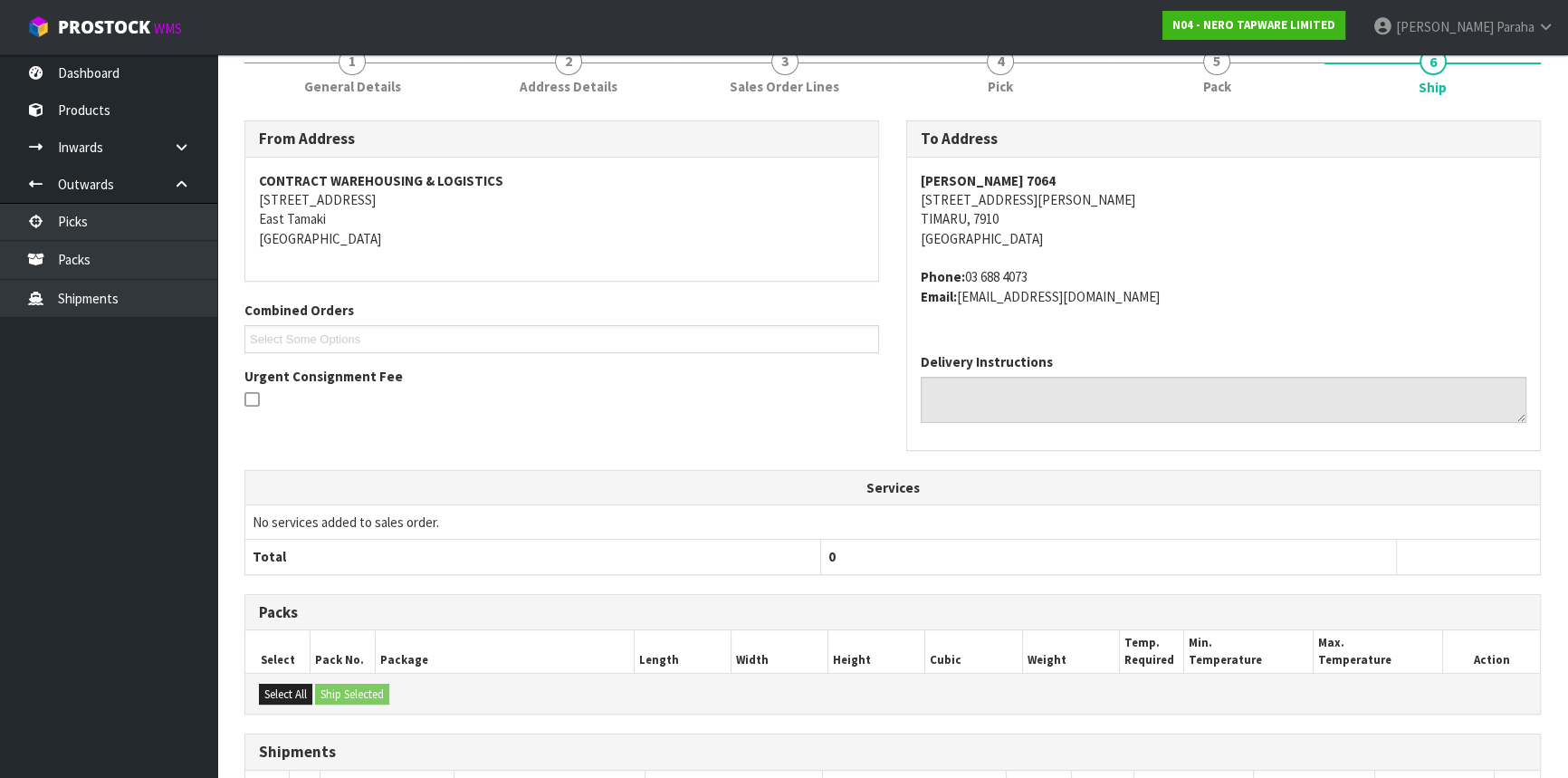
scroll to position [0, 0]
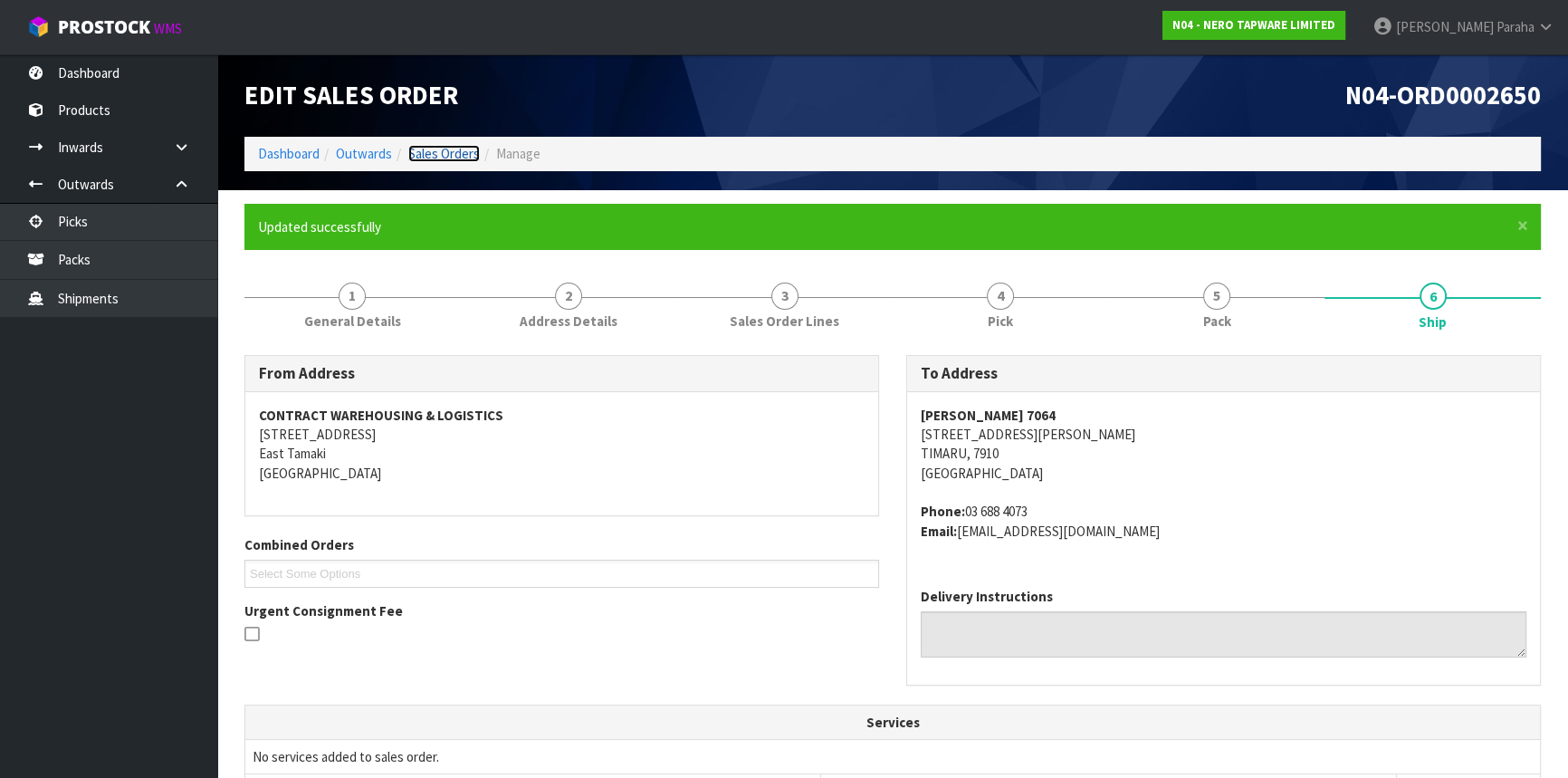
click at [444, 148] on link "Sales Orders" at bounding box center [444, 153] width 71 height 17
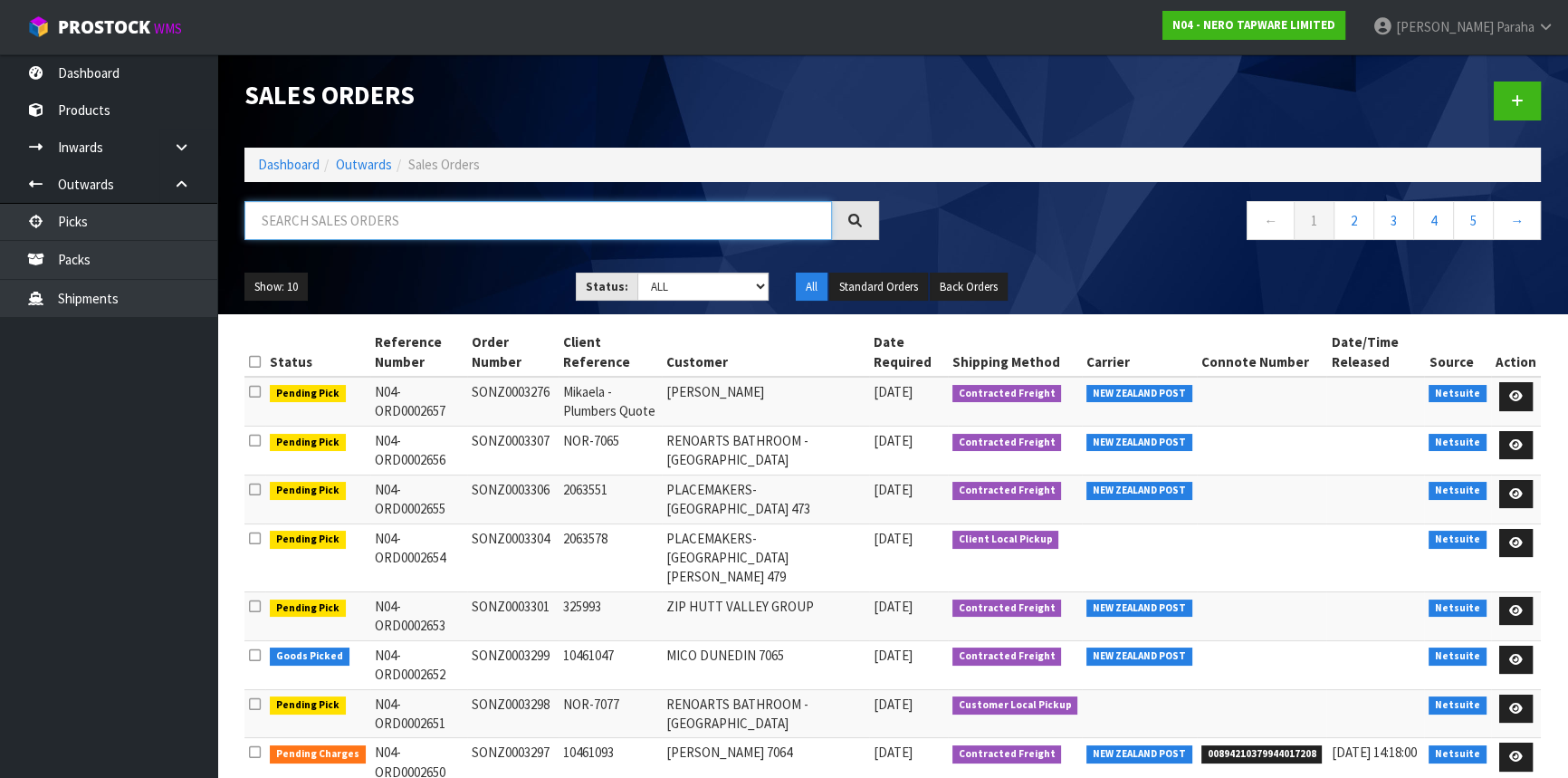
click at [398, 220] on input "text" at bounding box center [538, 220] width 588 height 39
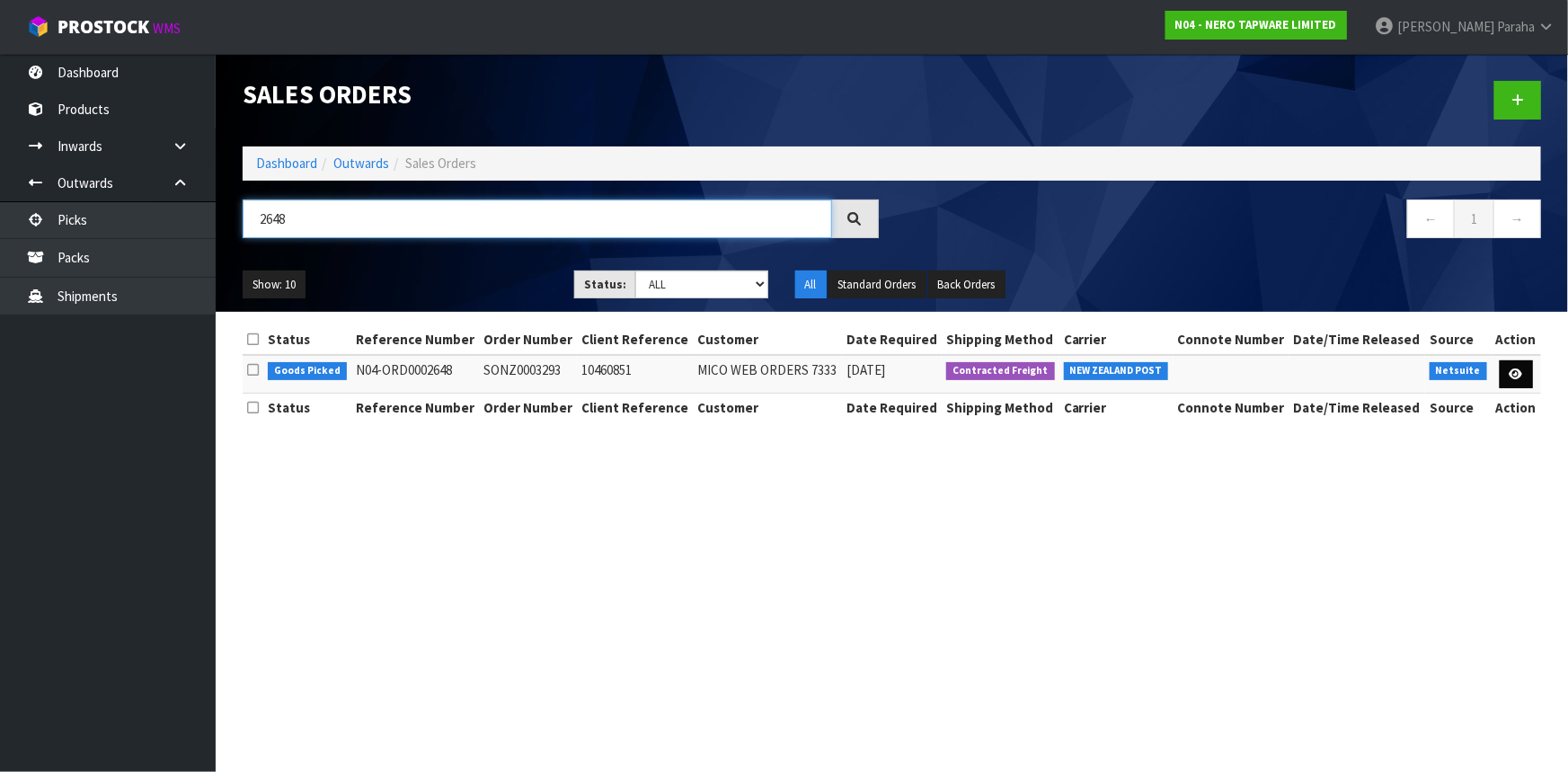
type input "2648"
click at [1521, 374] on icon at bounding box center [1516, 374] width 13 height 12
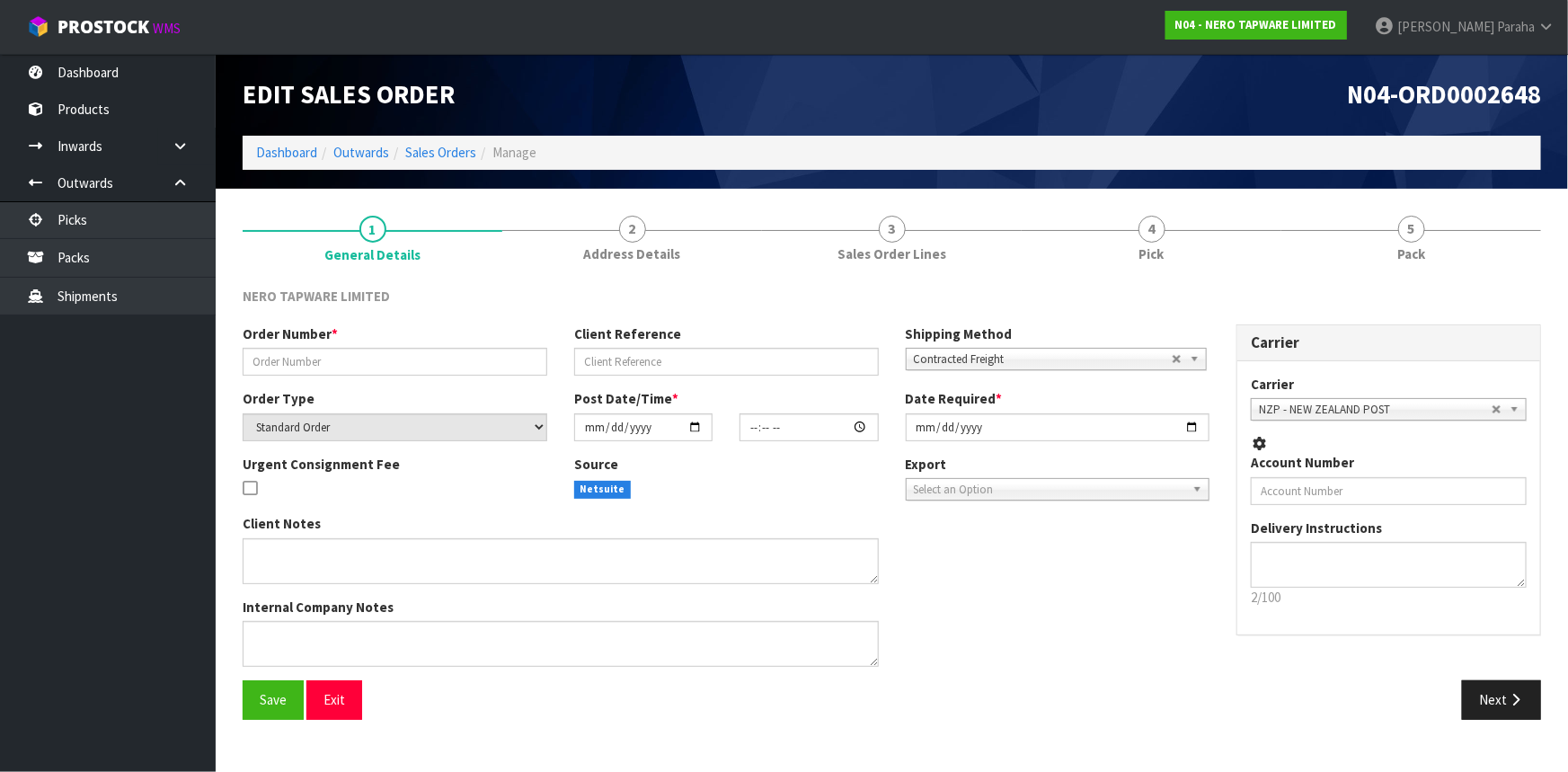
type input "SONZ0003293"
type input "10460851"
select select "number:0"
type input "[DATE]"
type input "11:00:10.000"
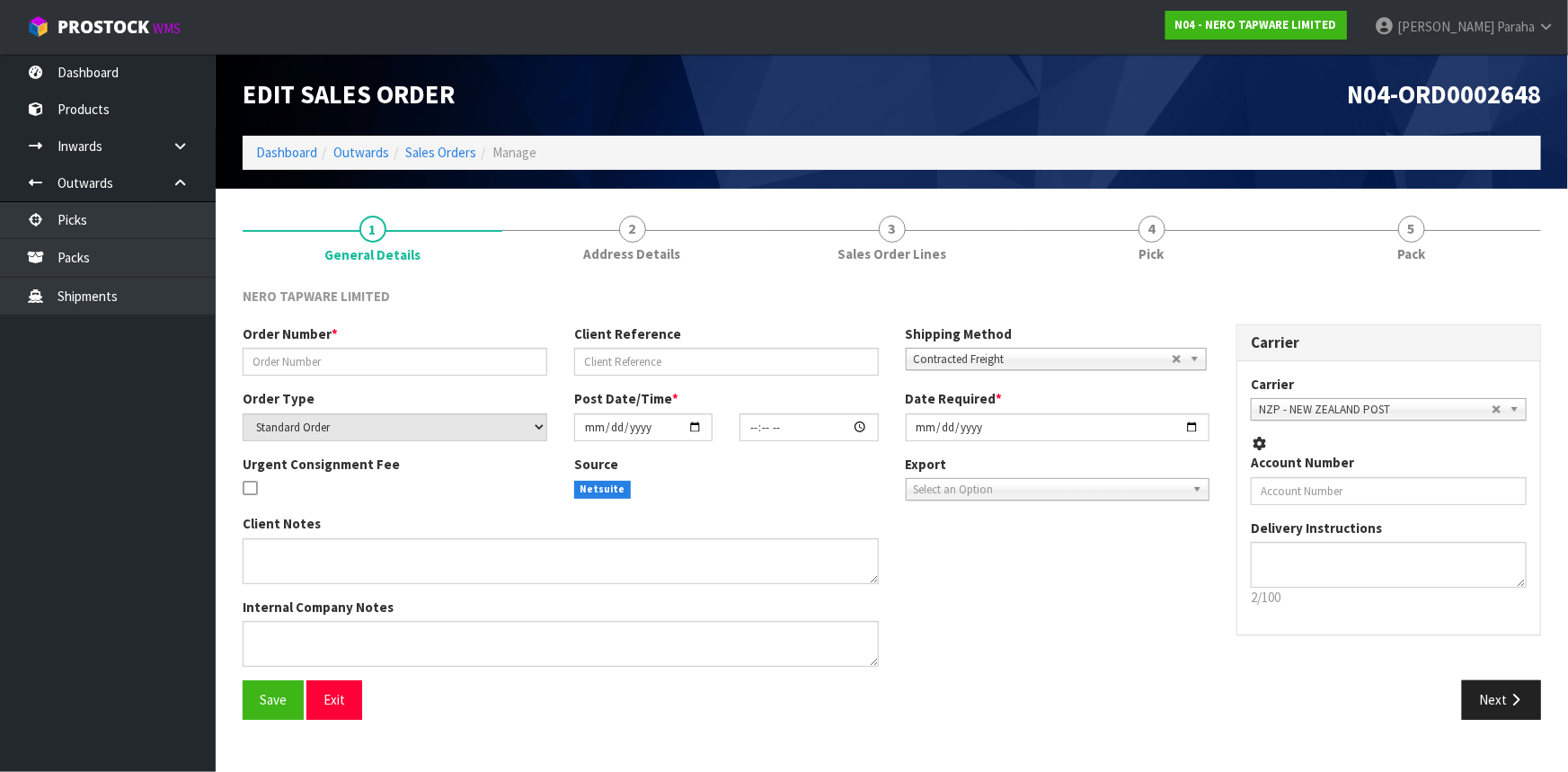
type input "[DATE]"
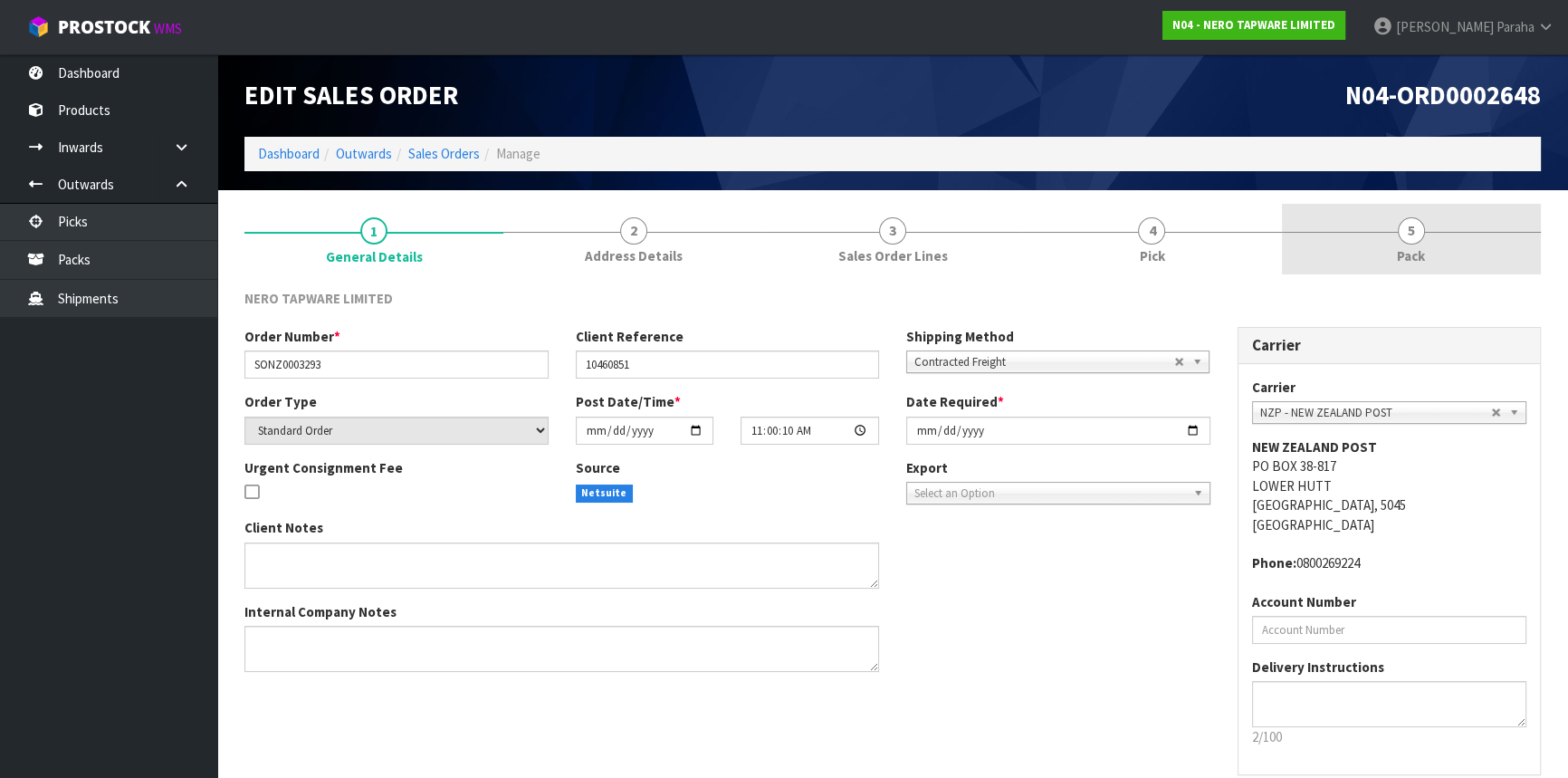
click at [1418, 223] on span "5" at bounding box center [1411, 230] width 27 height 27
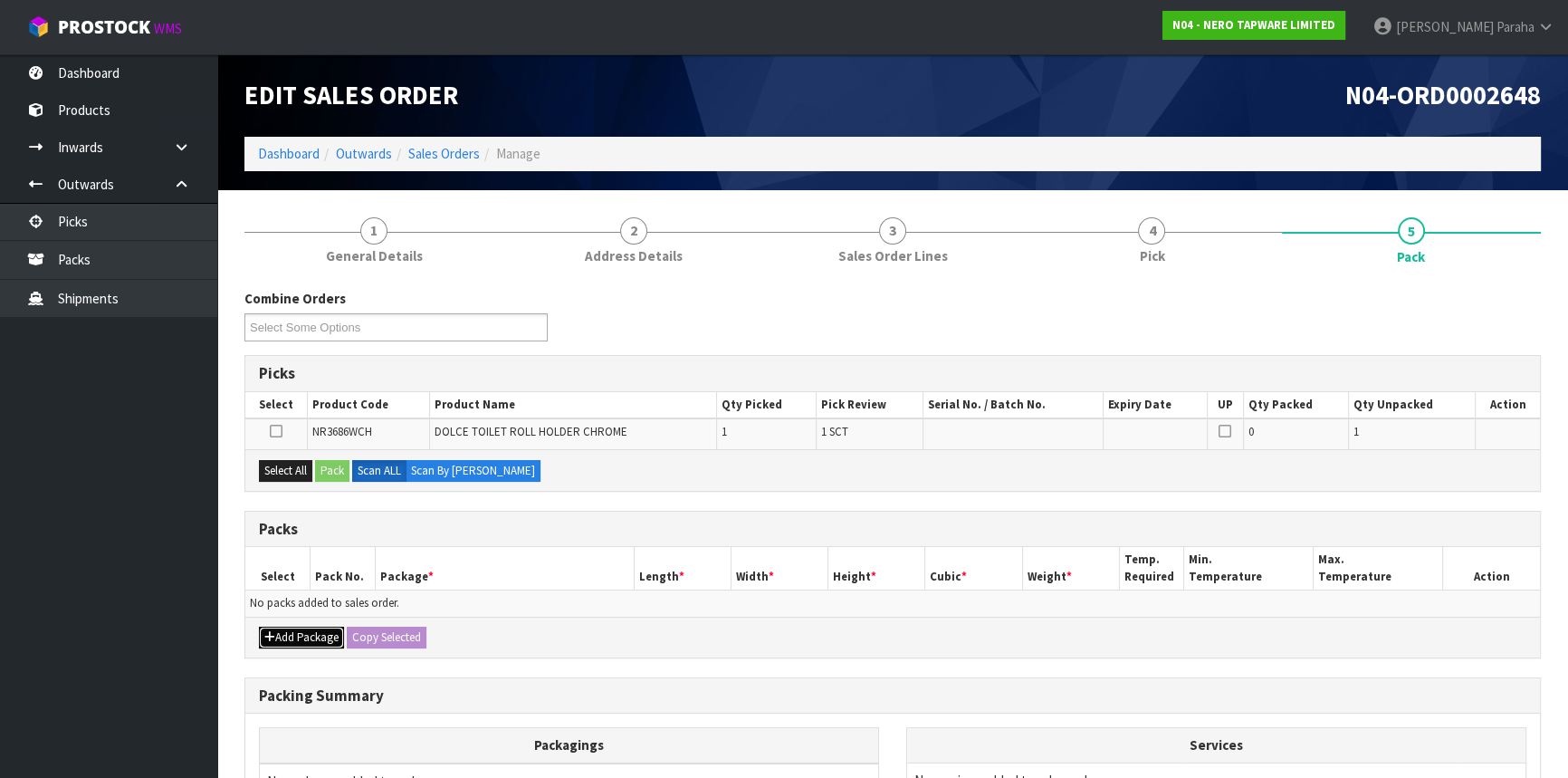
click at [315, 634] on button "Add Package" at bounding box center [301, 637] width 85 height 22
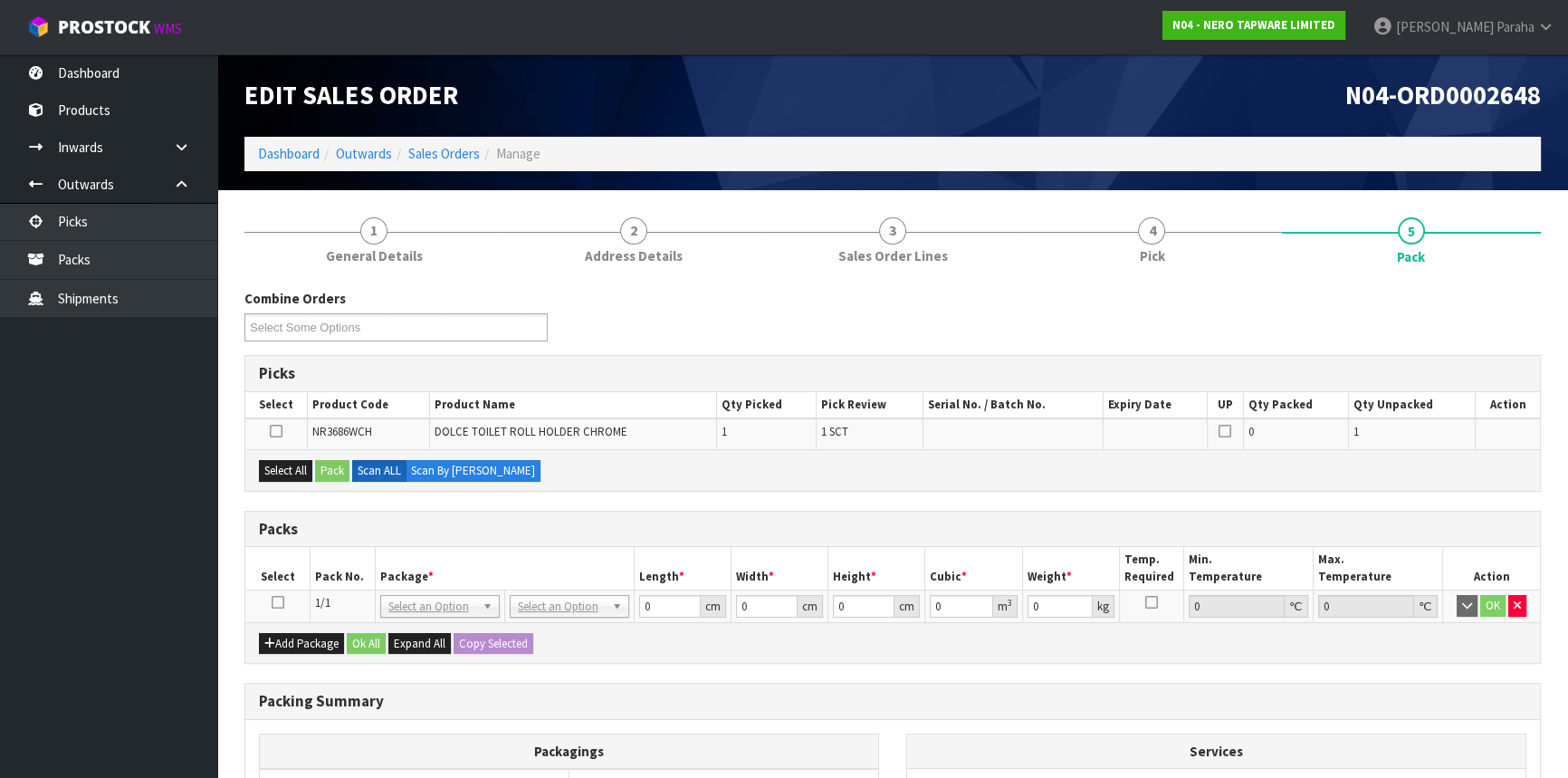
click at [281, 602] on icon at bounding box center [277, 602] width 12 height 1
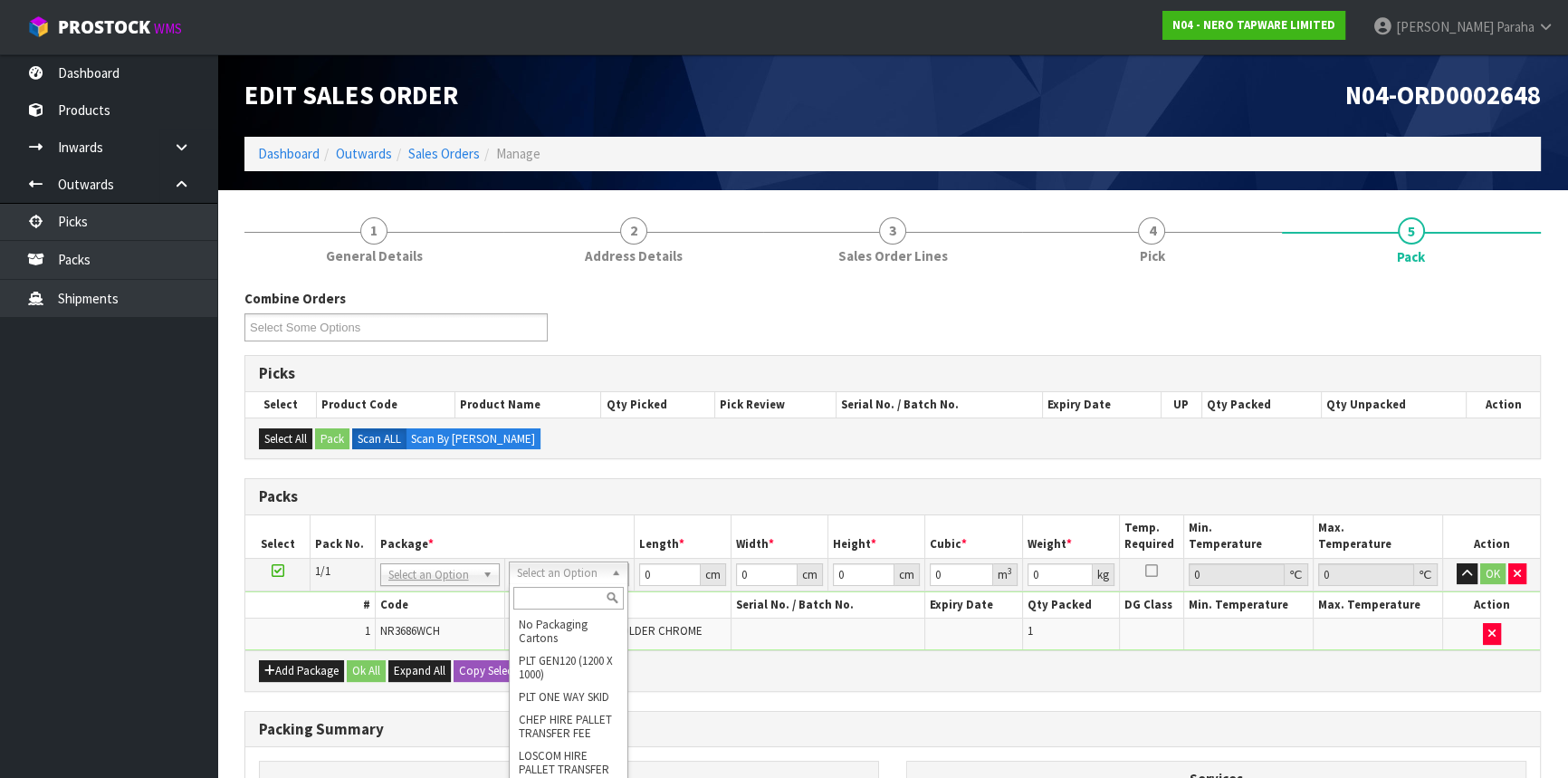
click at [569, 595] on input "text" at bounding box center [568, 598] width 110 height 23
click at [576, 591] on input "text" at bounding box center [568, 598] width 110 height 23
type input "OC"
type input "0.32"
drag, startPoint x: 630, startPoint y: 569, endPoint x: 613, endPoint y: 570, distance: 17.0
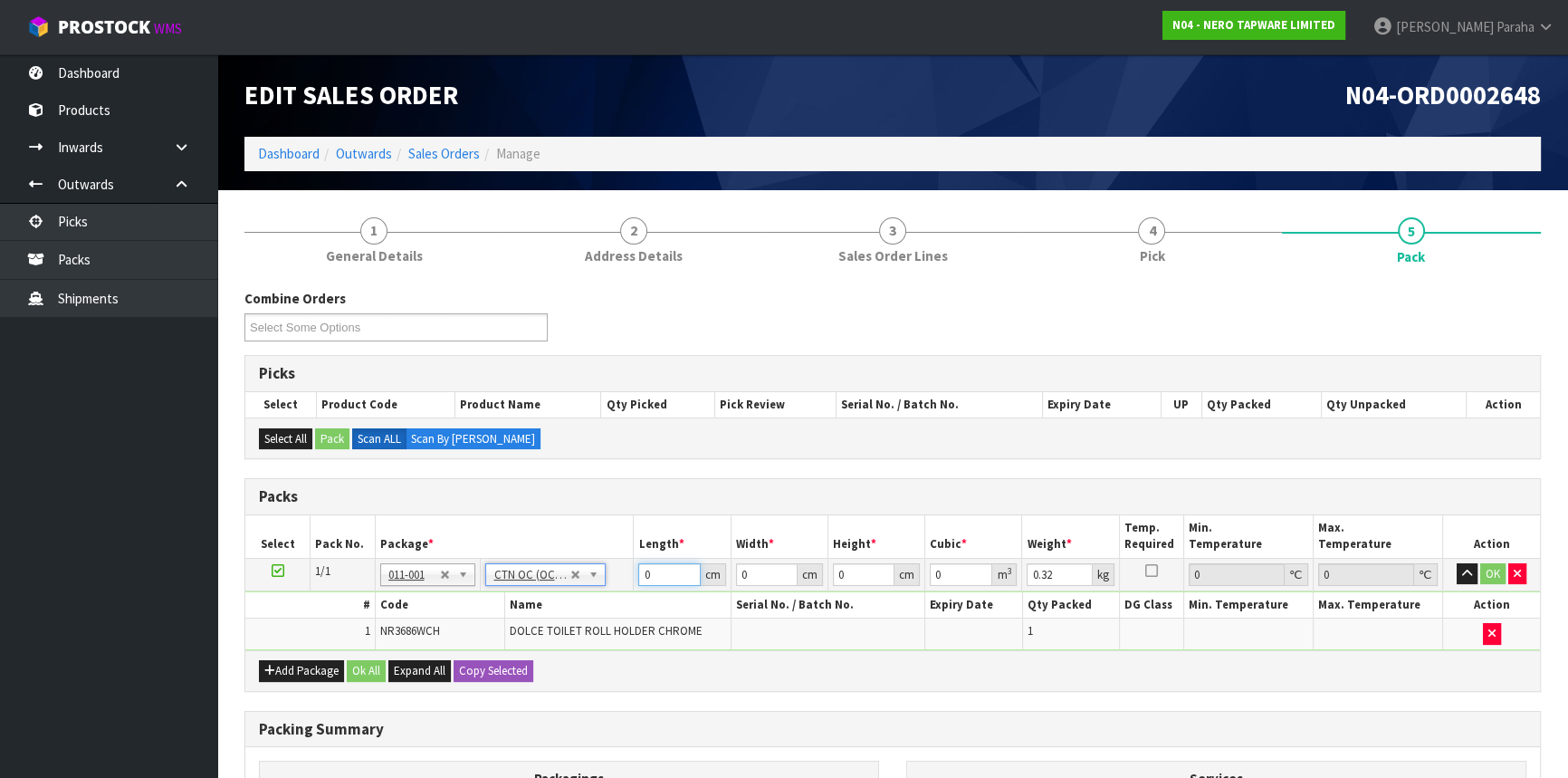
click at [614, 570] on tr "1/1 NONE 007-001 007-002 007-004 007-009 007-013 007-014 007-015 007-017 007-01…" at bounding box center [893, 574] width 1295 height 33
type input "30"
type input "24"
type input "1"
type input "0.00072"
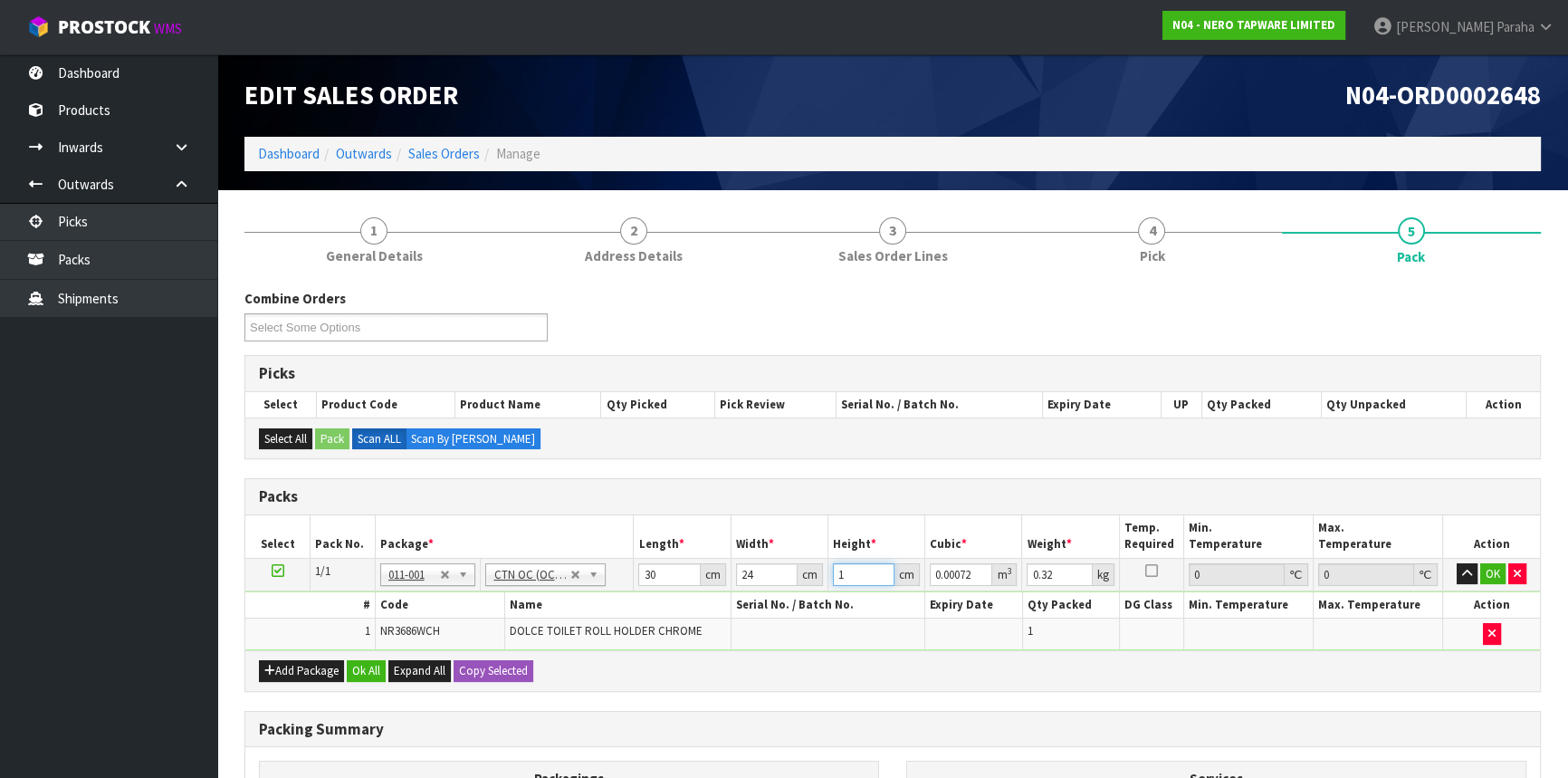
type input "11"
type input "0.00792"
type input "11"
type input "1"
click at [1457, 564] on button "button" at bounding box center [1467, 574] width 21 height 22
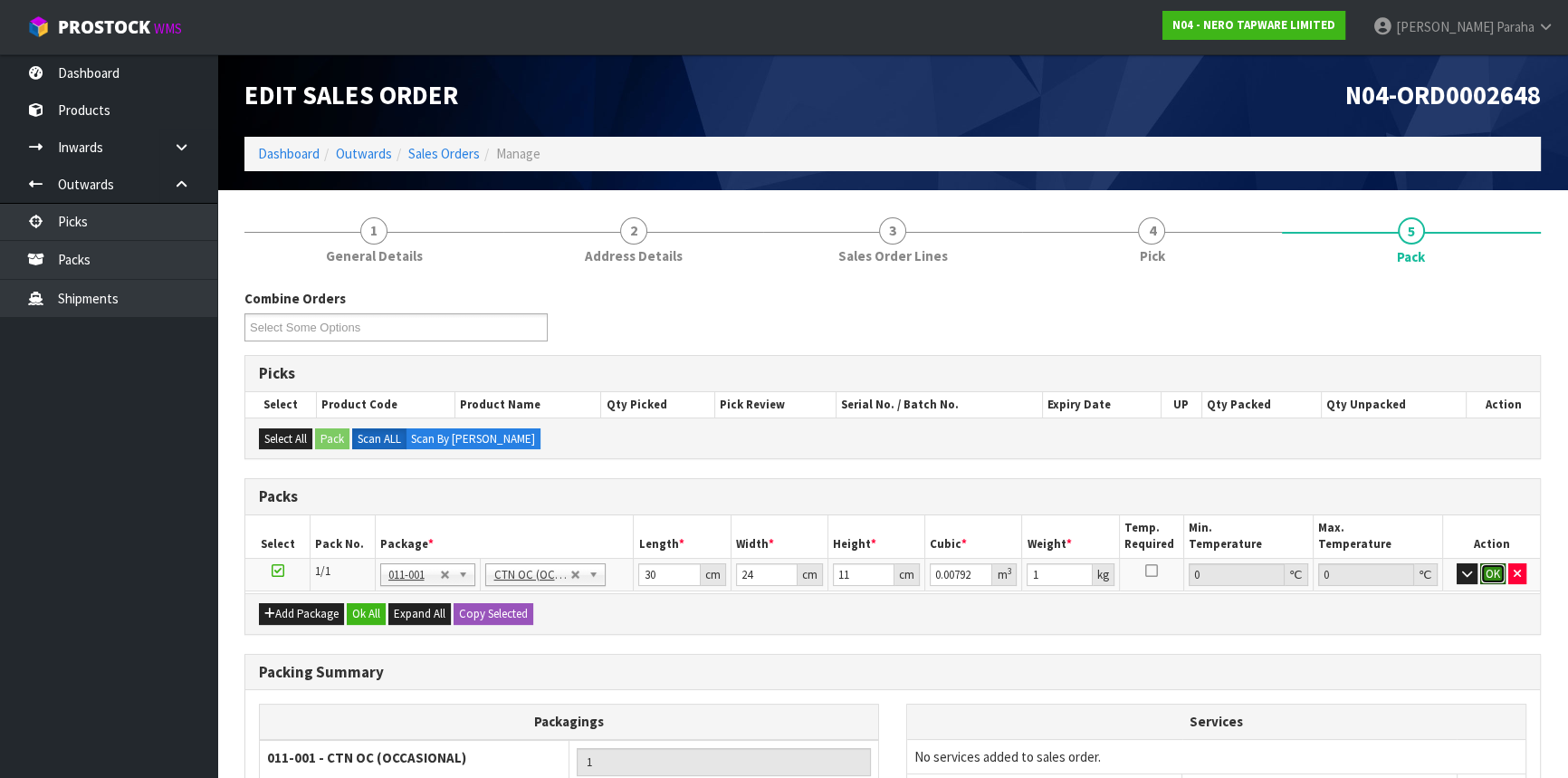
click button "OK" at bounding box center [1493, 574] width 25 height 22
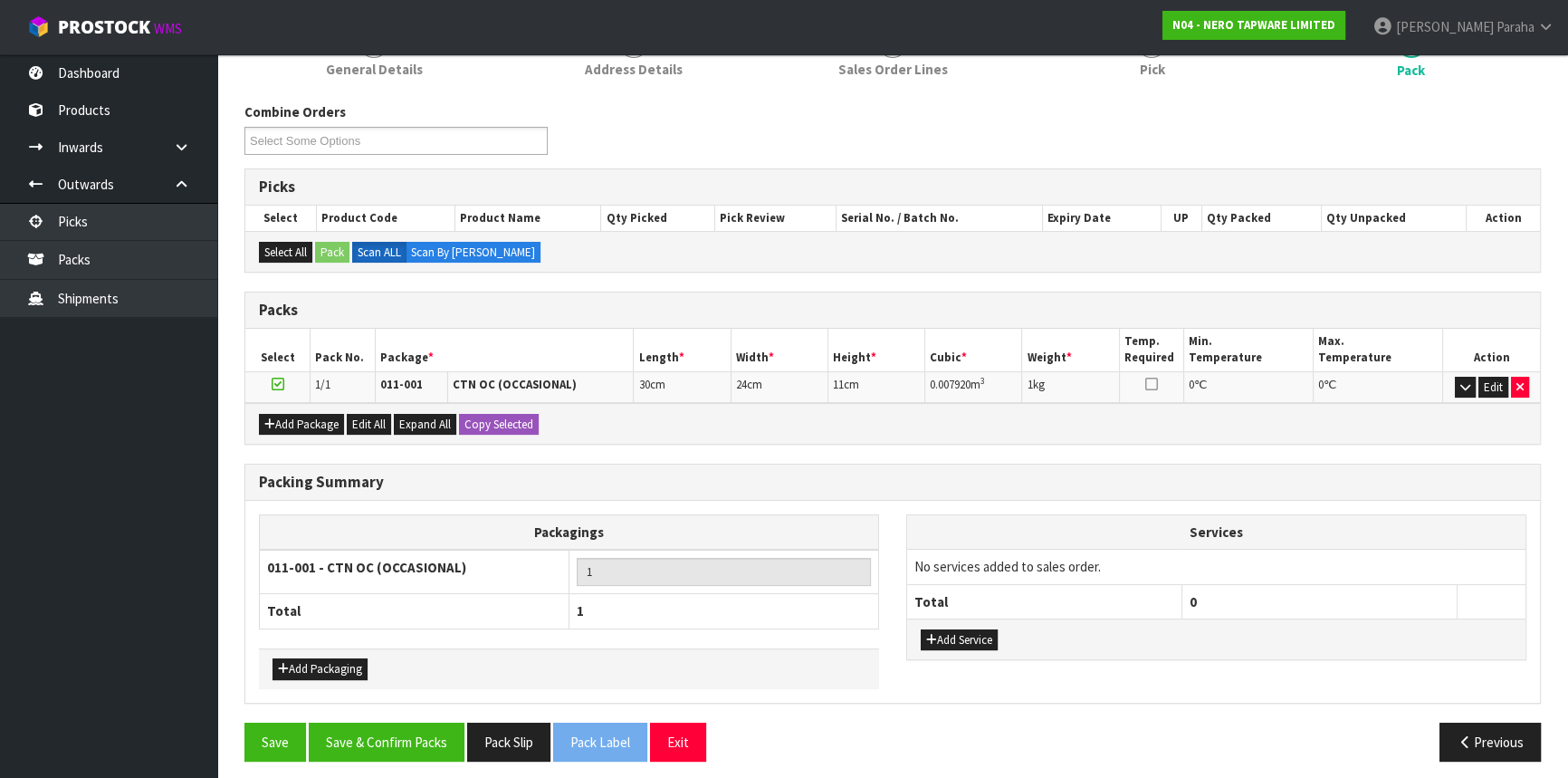
scroll to position [193, 0]
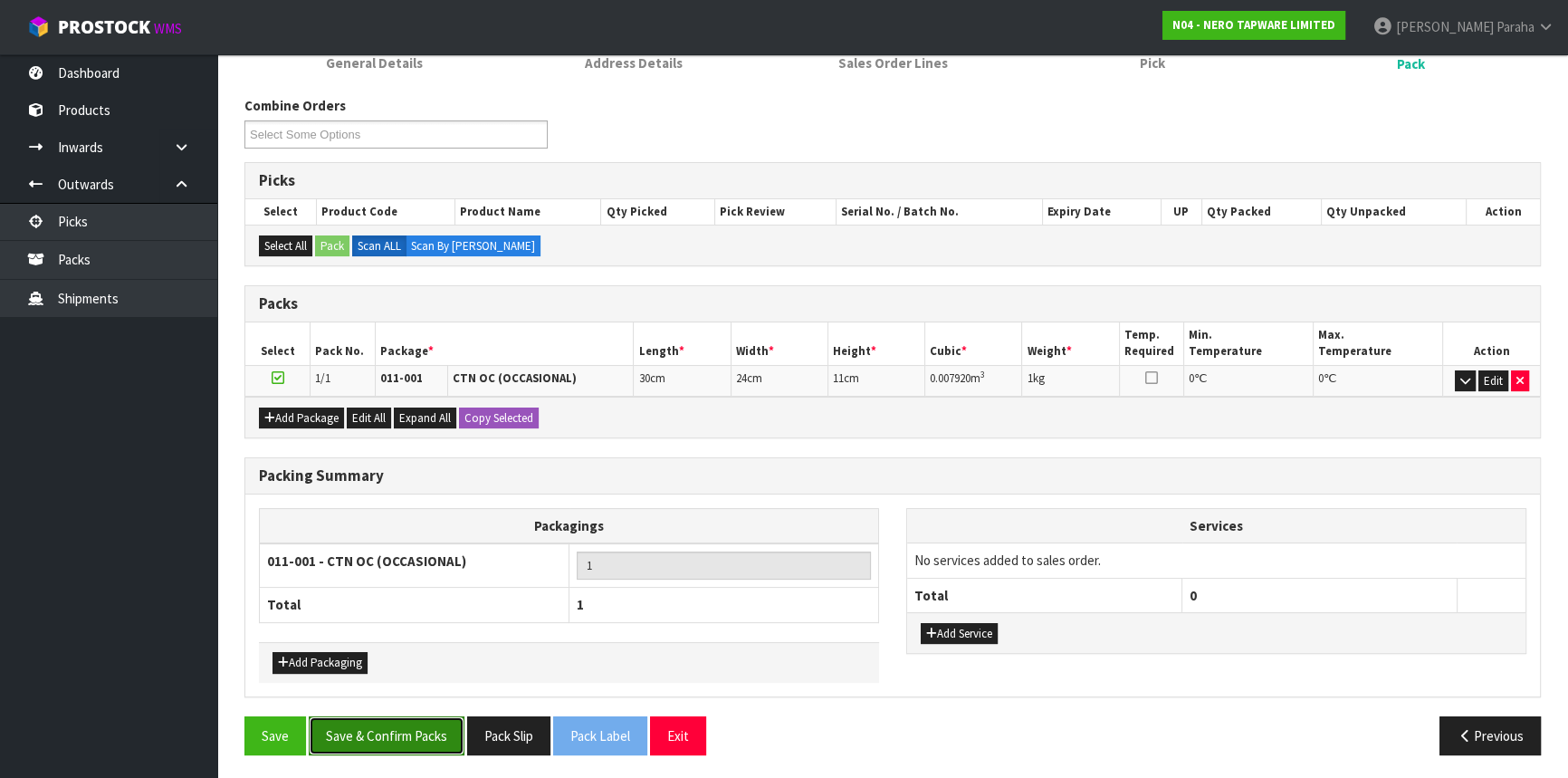
click at [352, 739] on button "Save & Confirm Packs" at bounding box center [387, 735] width 156 height 39
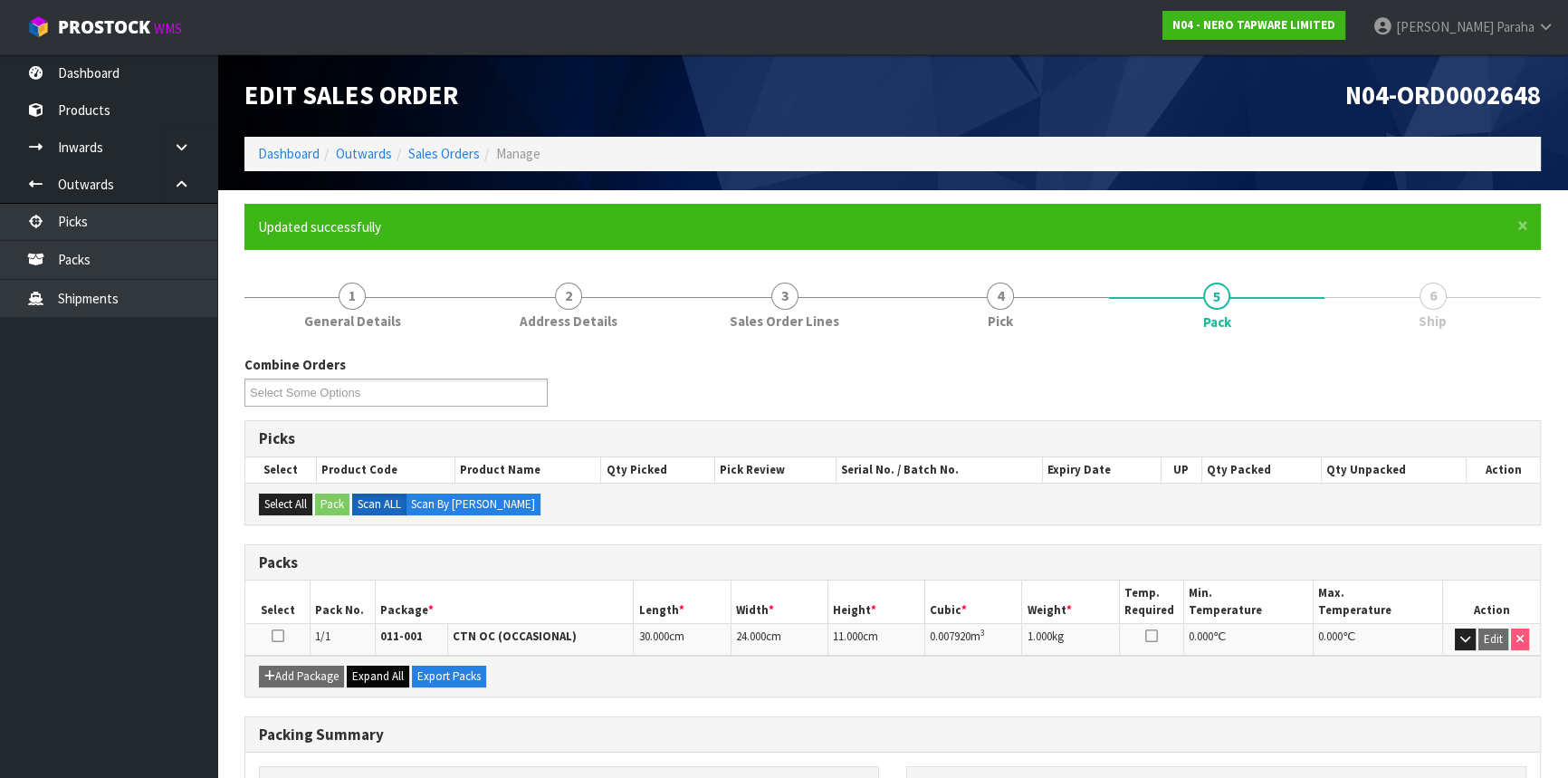
scroll to position [218, 0]
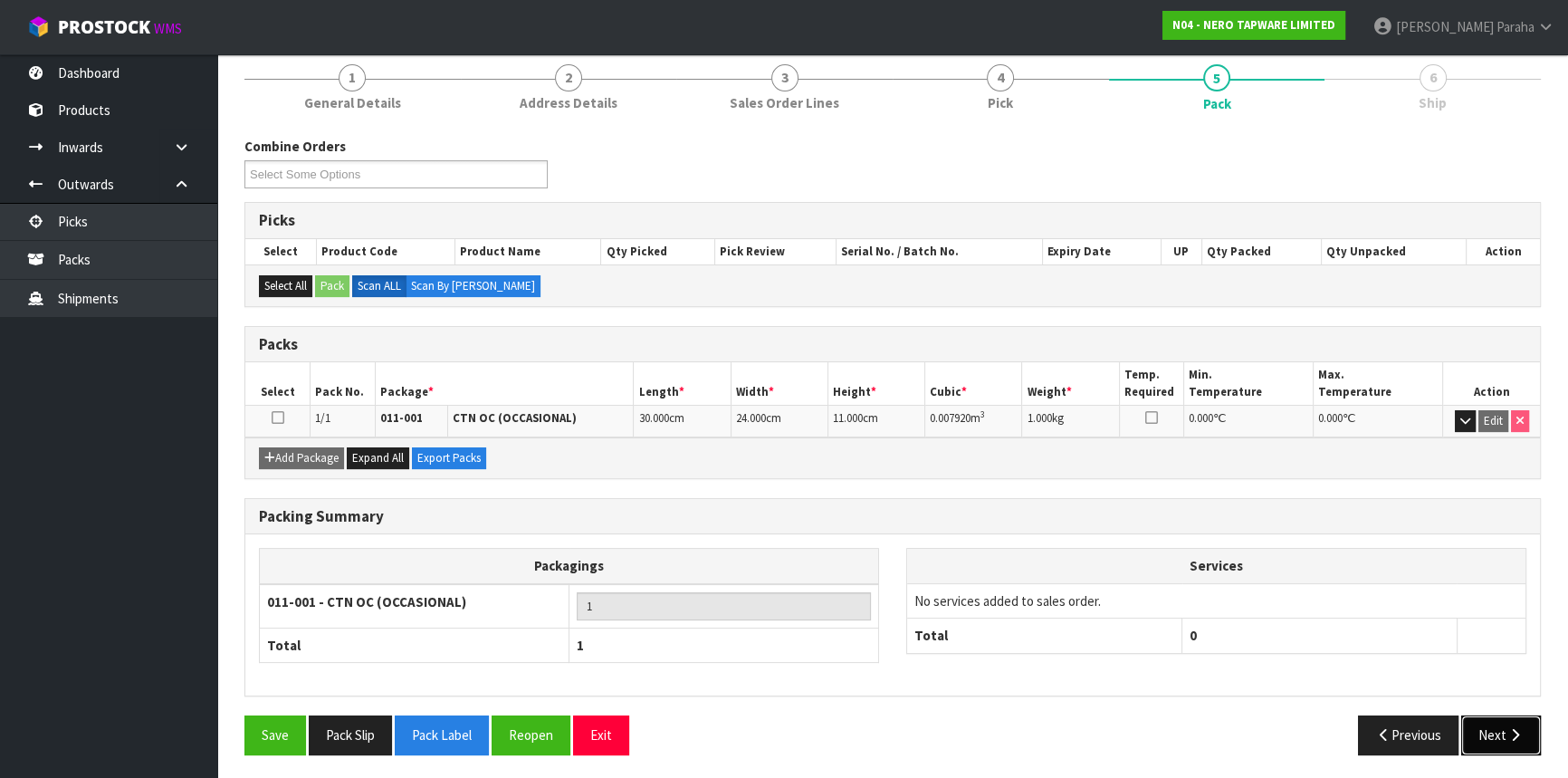
click at [1533, 724] on button "Next" at bounding box center [1501, 735] width 80 height 39
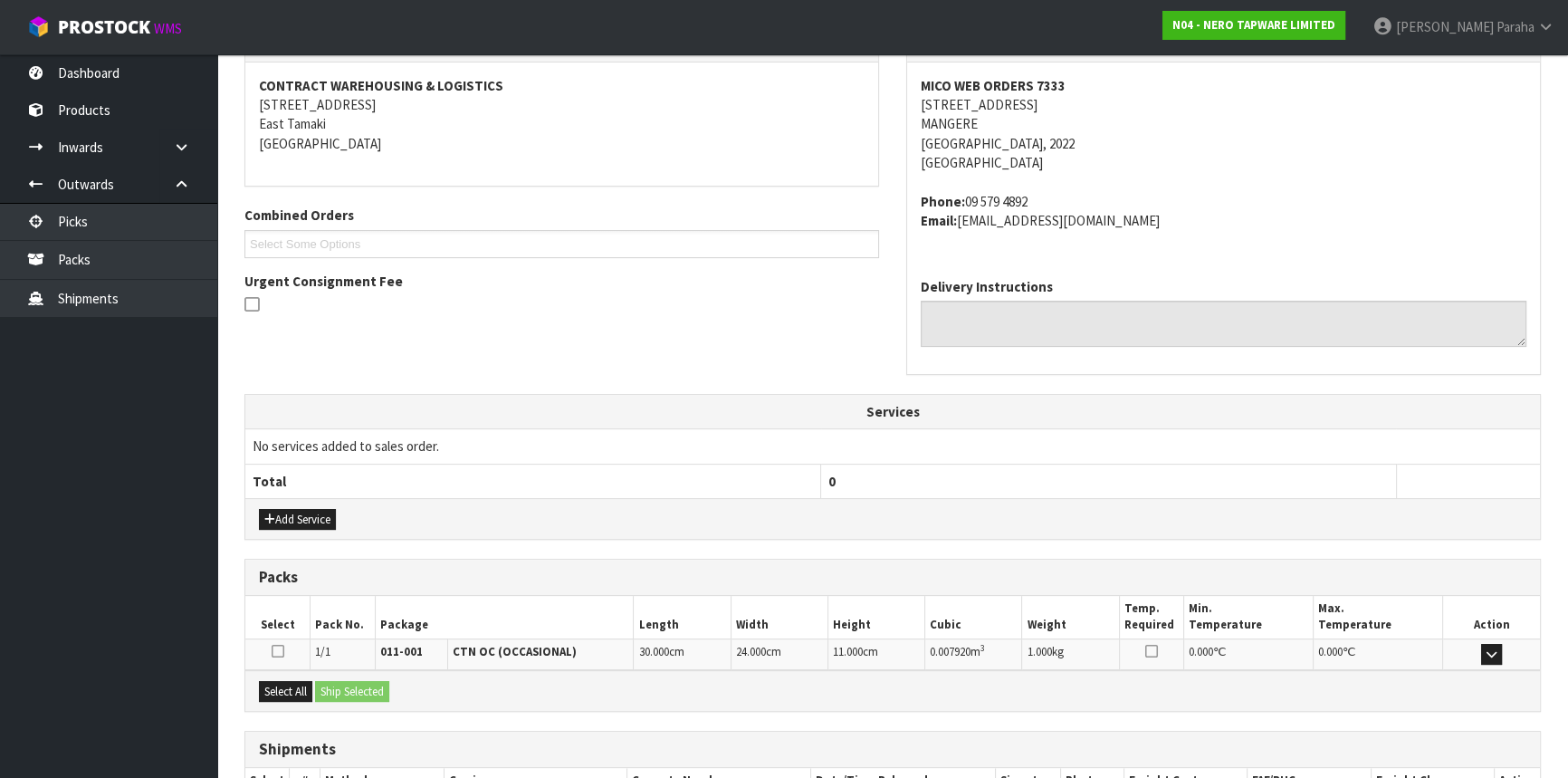
scroll to position [454, 0]
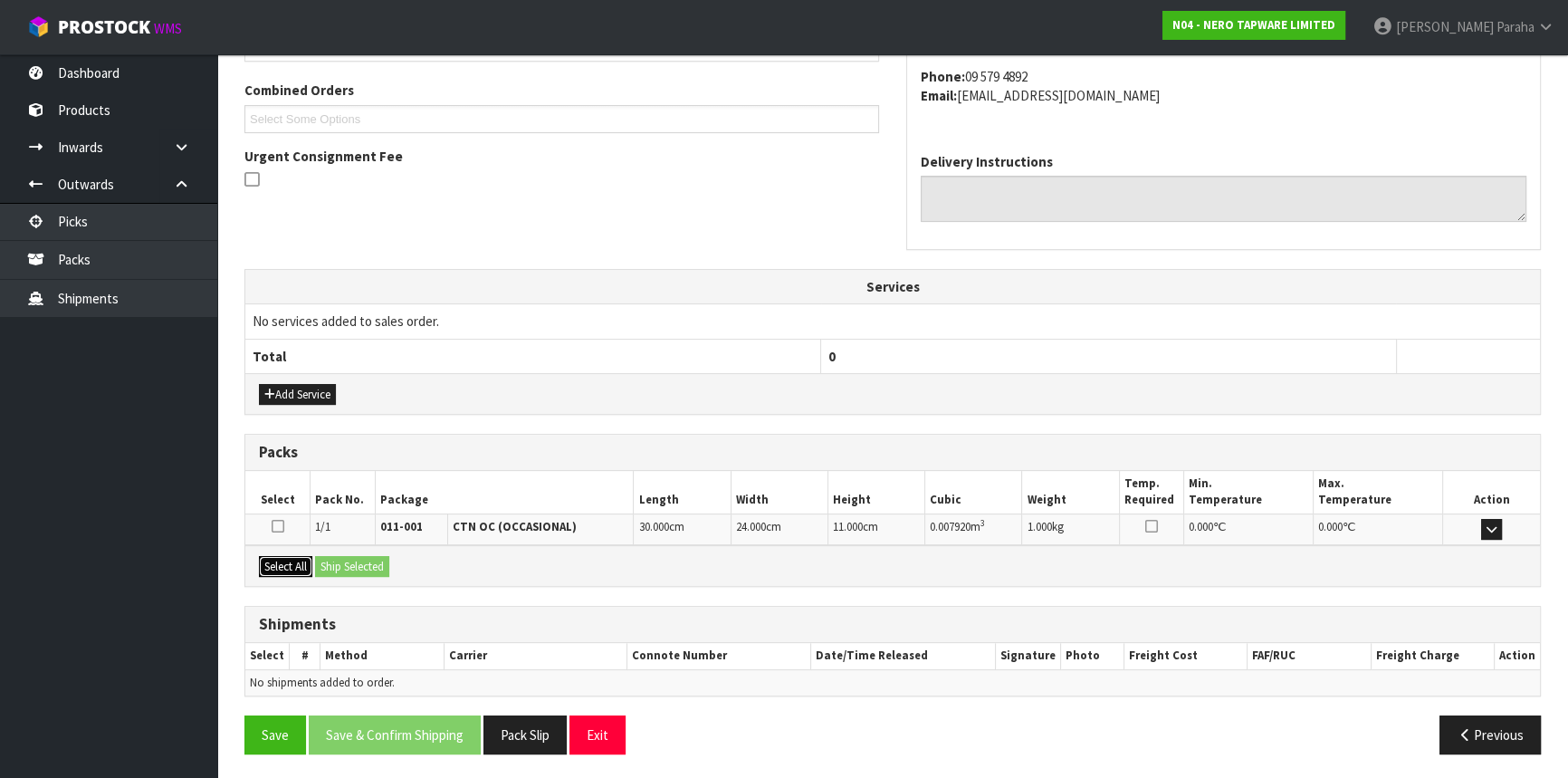
drag, startPoint x: 282, startPoint y: 570, endPoint x: 326, endPoint y: 566, distance: 44.2
click at [282, 569] on button "Select All" at bounding box center [285, 566] width 54 height 22
click at [352, 562] on button "Ship Selected" at bounding box center [352, 566] width 74 height 22
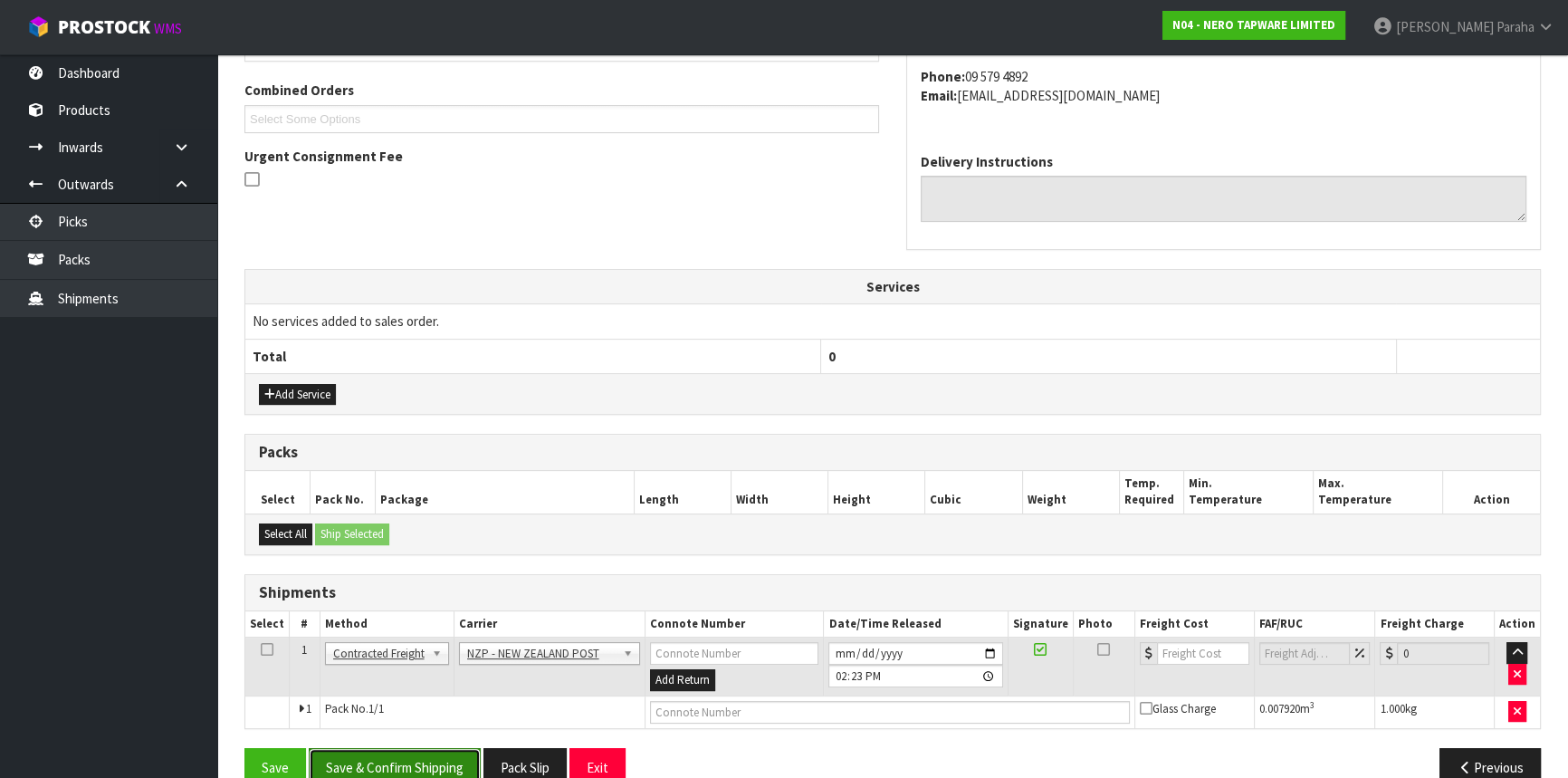
click at [449, 759] on button "Save & Confirm Shipping" at bounding box center [394, 767] width 172 height 39
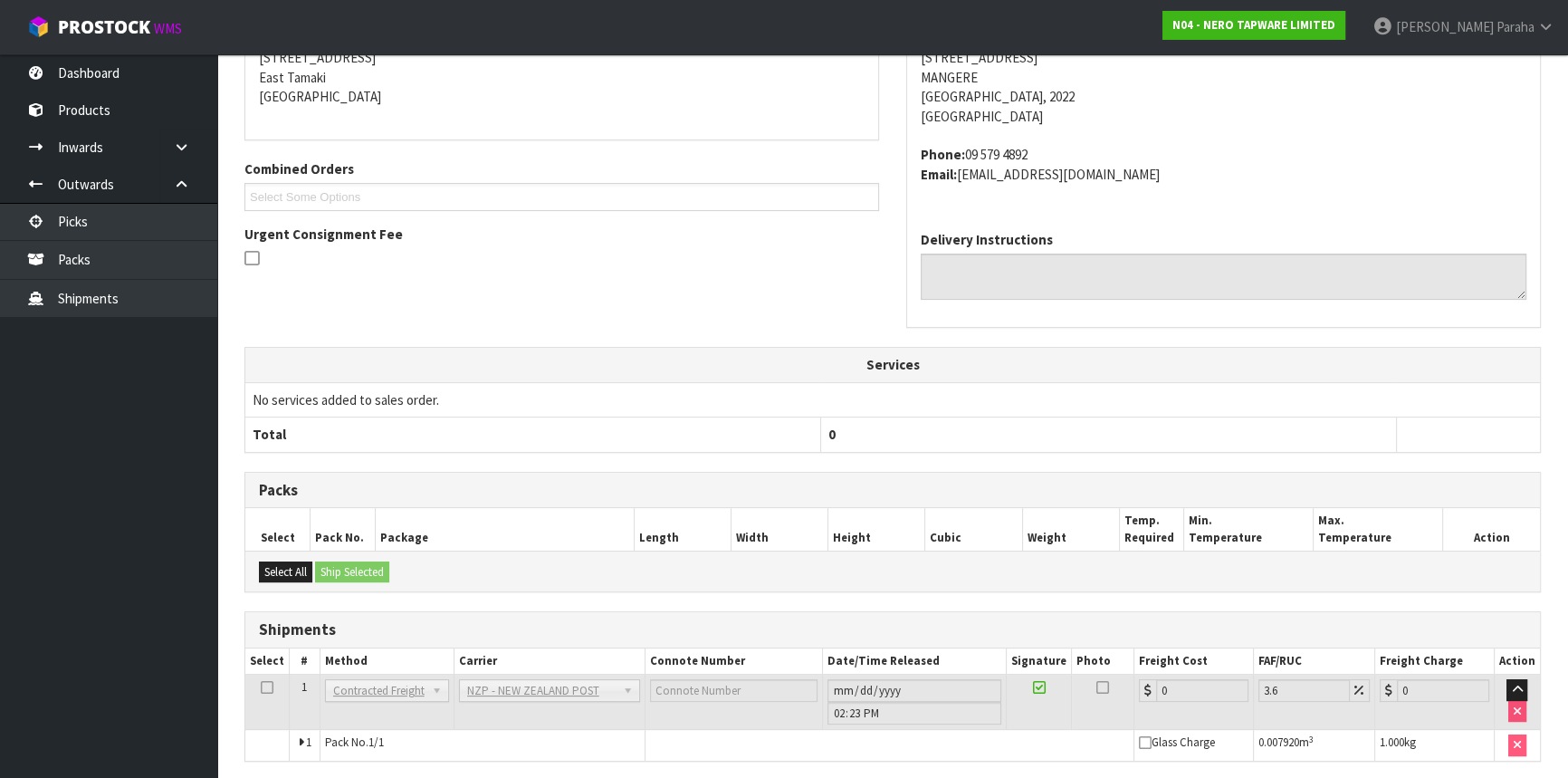
scroll to position [462, 0]
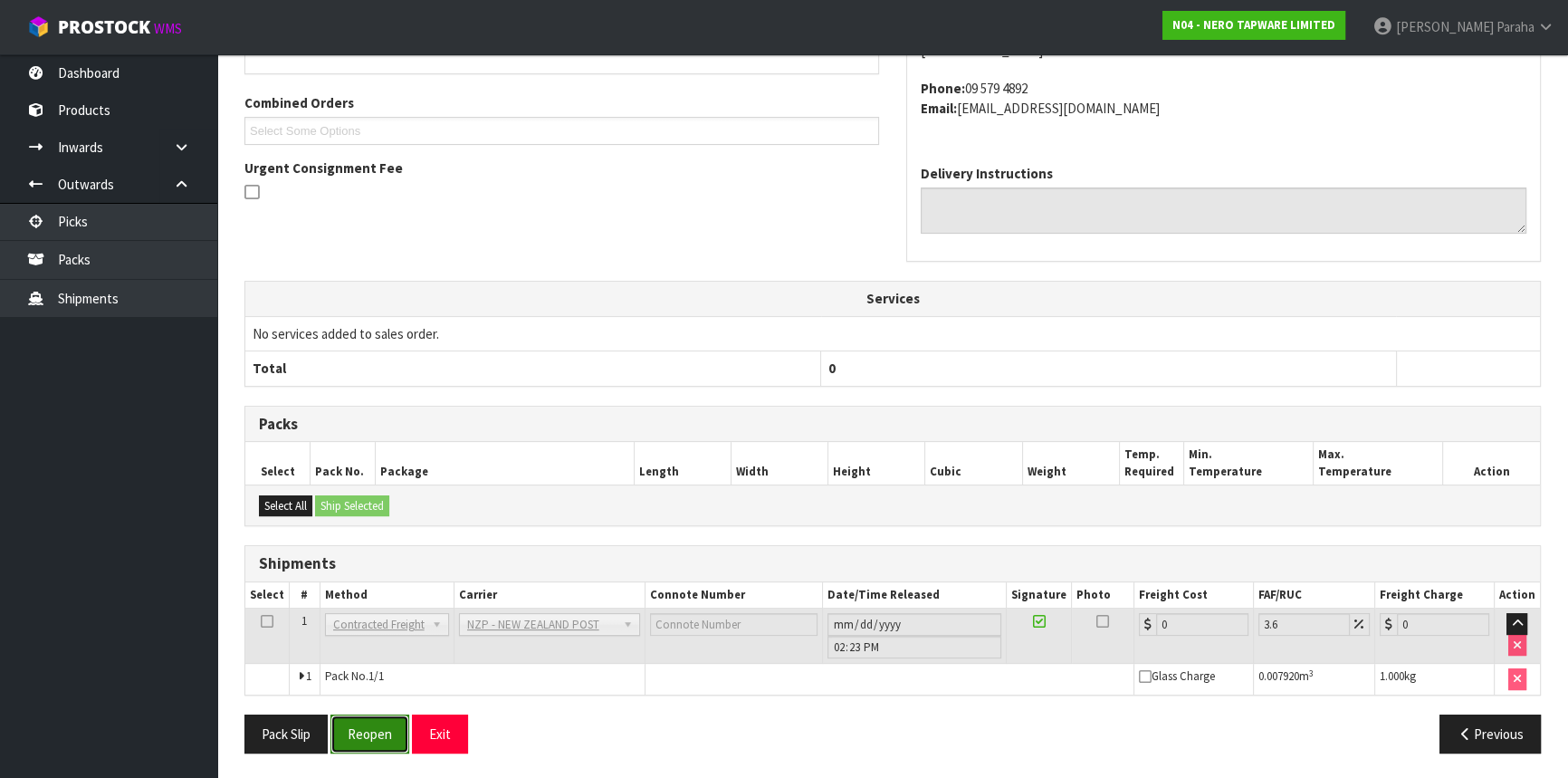
click at [368, 735] on button "Reopen" at bounding box center [370, 734] width 79 height 39
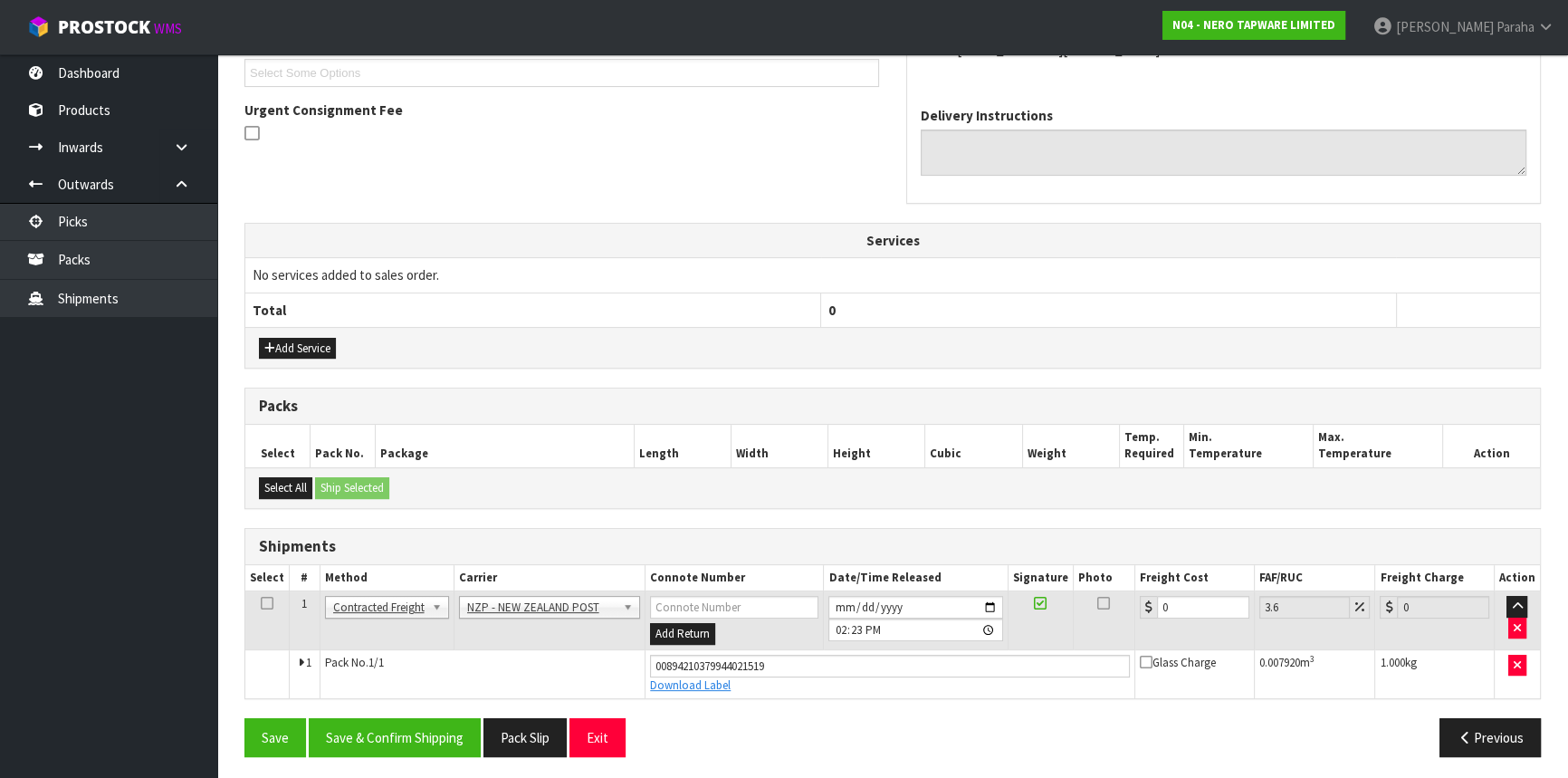
scroll to position [503, 0]
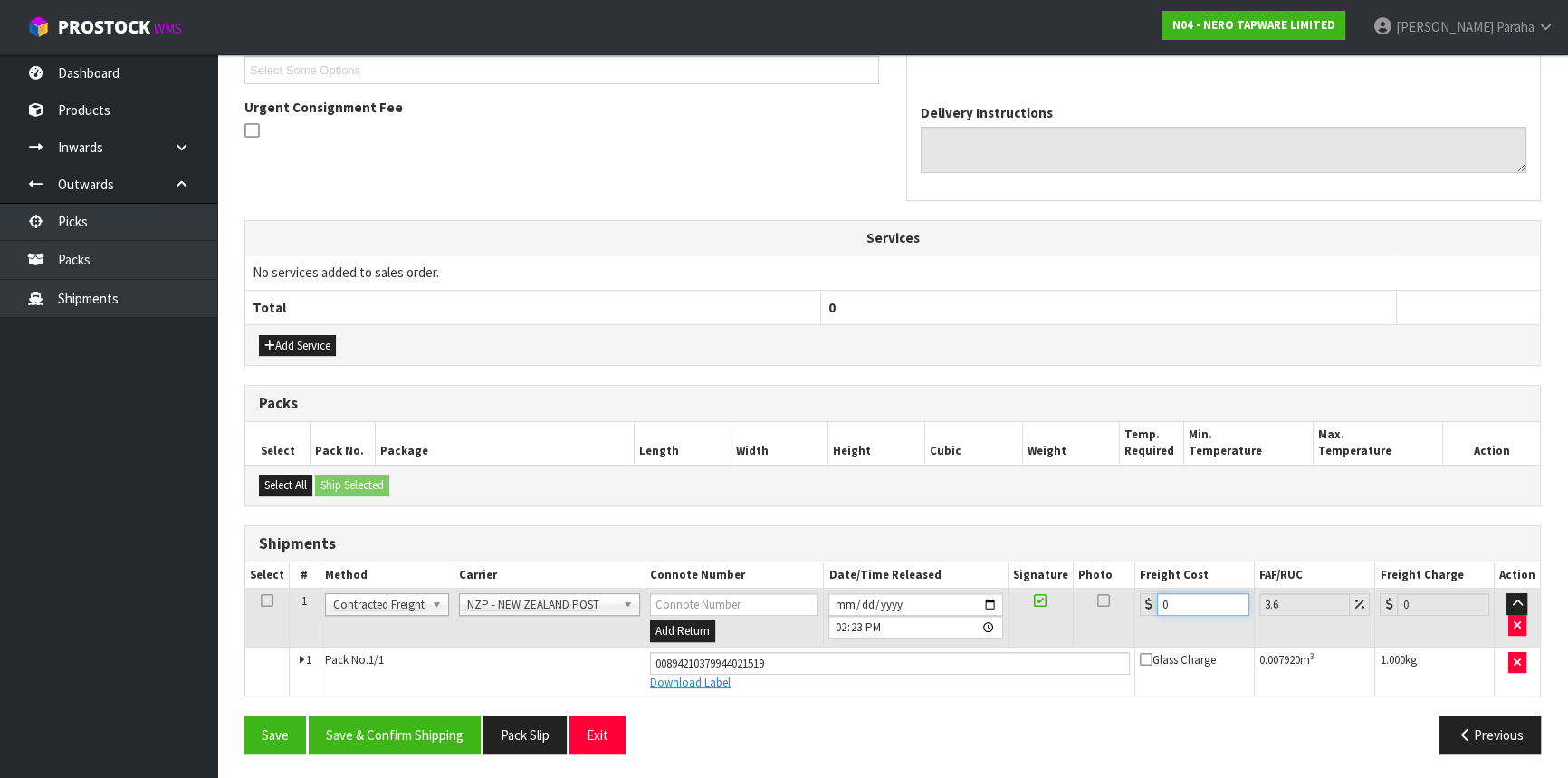
drag, startPoint x: 1186, startPoint y: 594, endPoint x: 1149, endPoint y: 617, distance: 43.6
click at [1149, 617] on td "0" at bounding box center [1195, 618] width 119 height 59
type input "4"
type input "4.14"
type input "4.3"
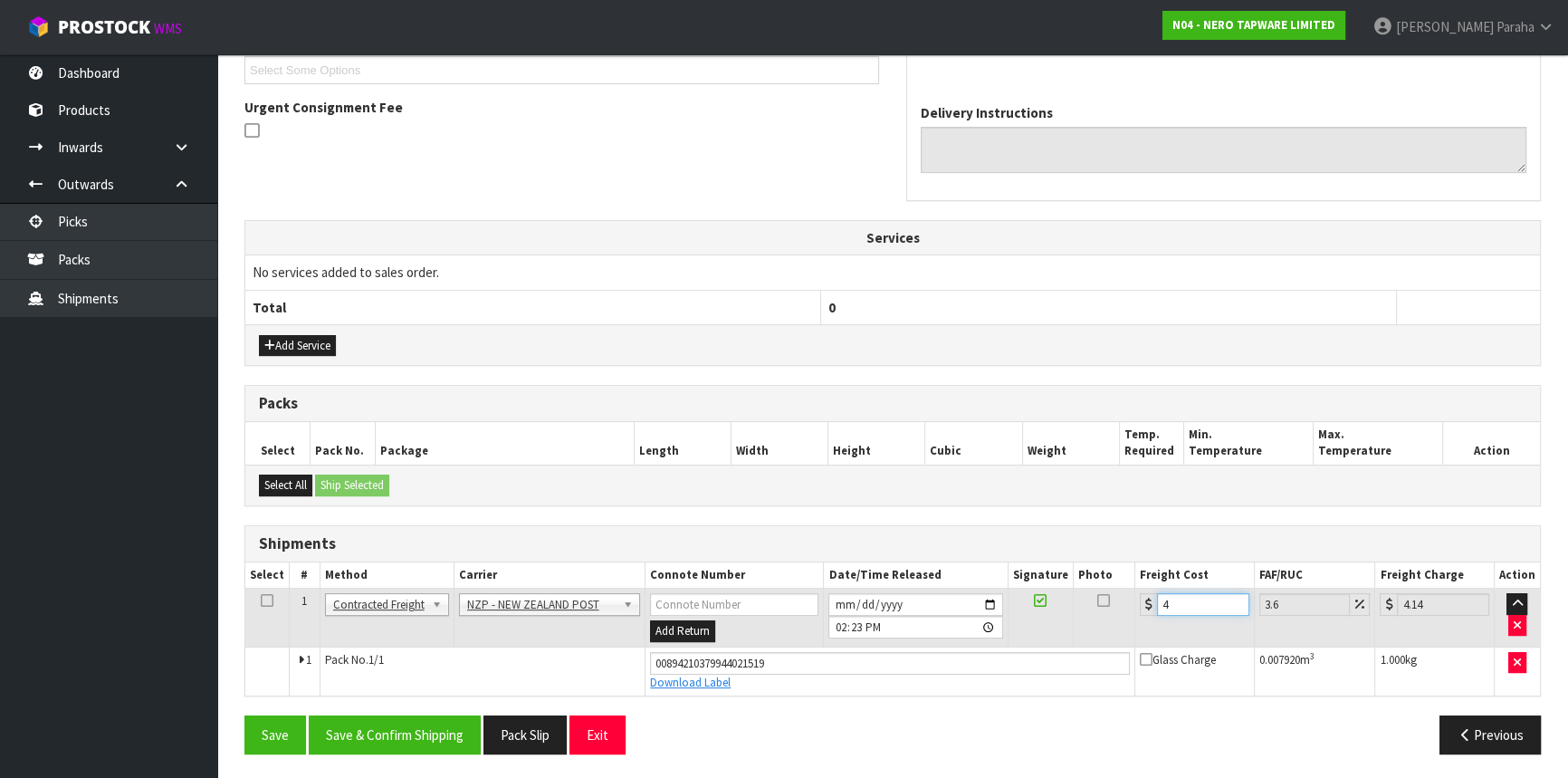
type input "4.45"
type input "4.33"
type input "4.49"
type input "4.33"
click at [466, 738] on button "Save & Confirm Shipping" at bounding box center [394, 735] width 172 height 39
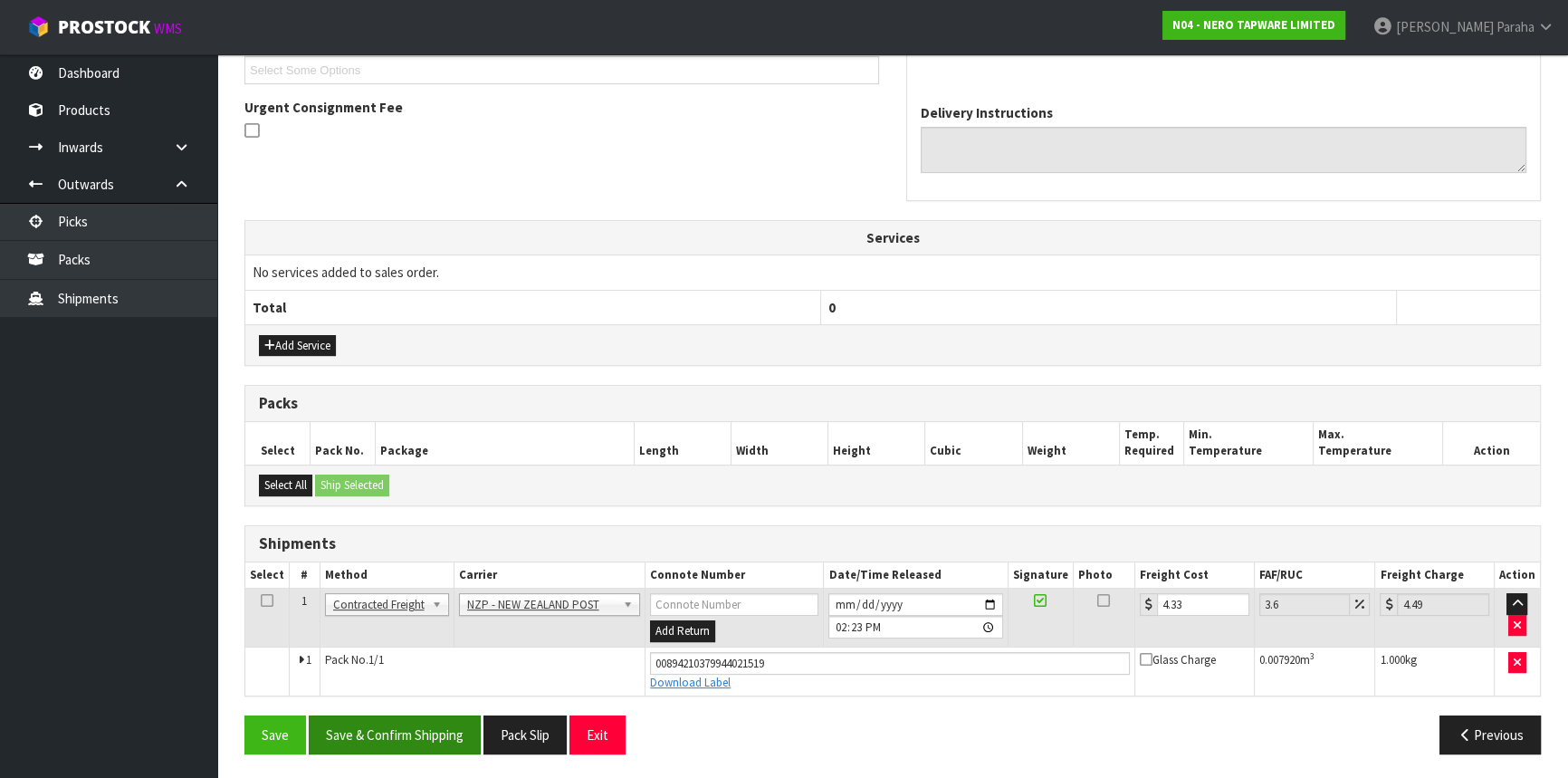
scroll to position [0, 0]
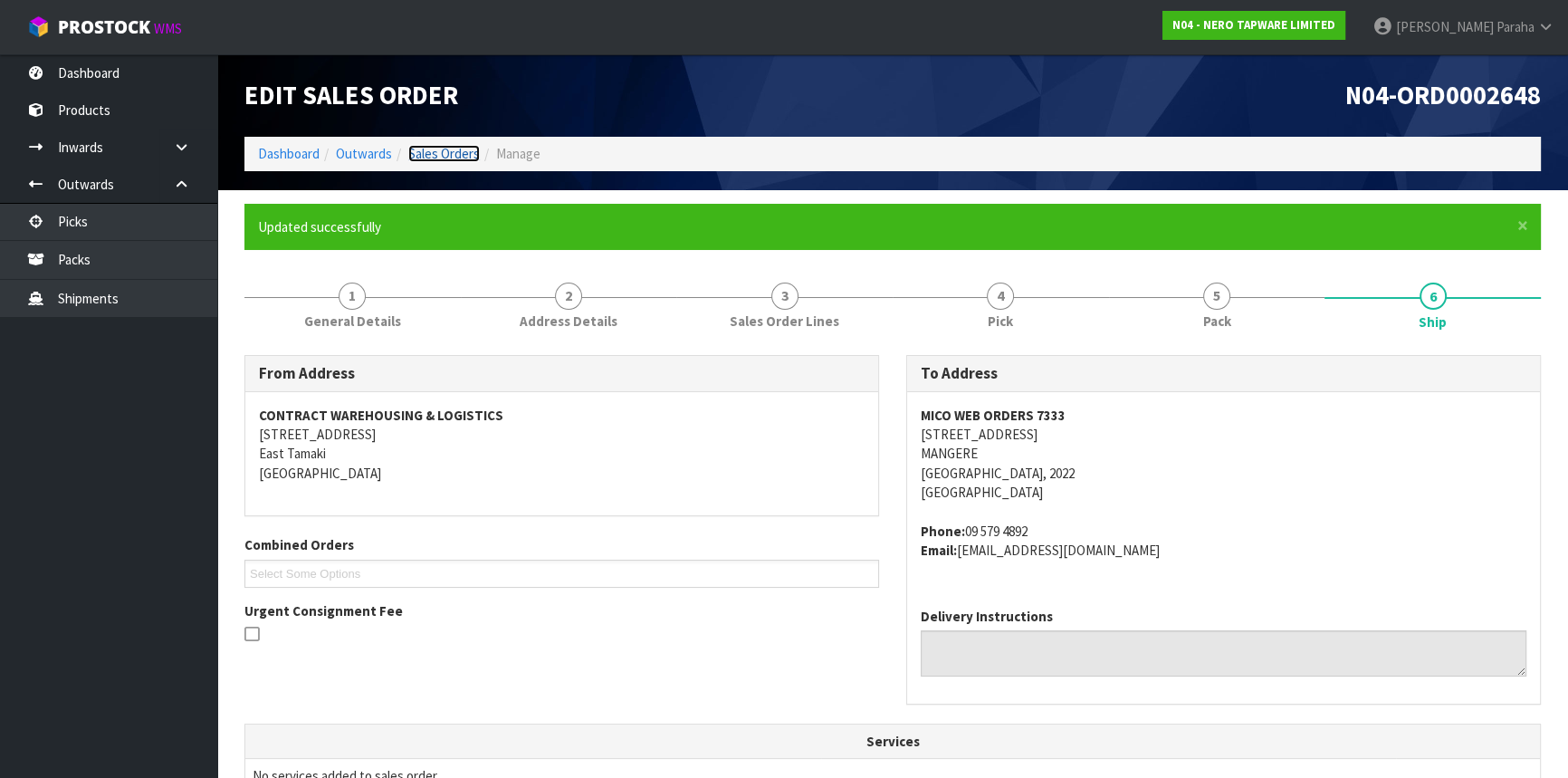
click at [452, 157] on link "Sales Orders" at bounding box center [444, 153] width 71 height 17
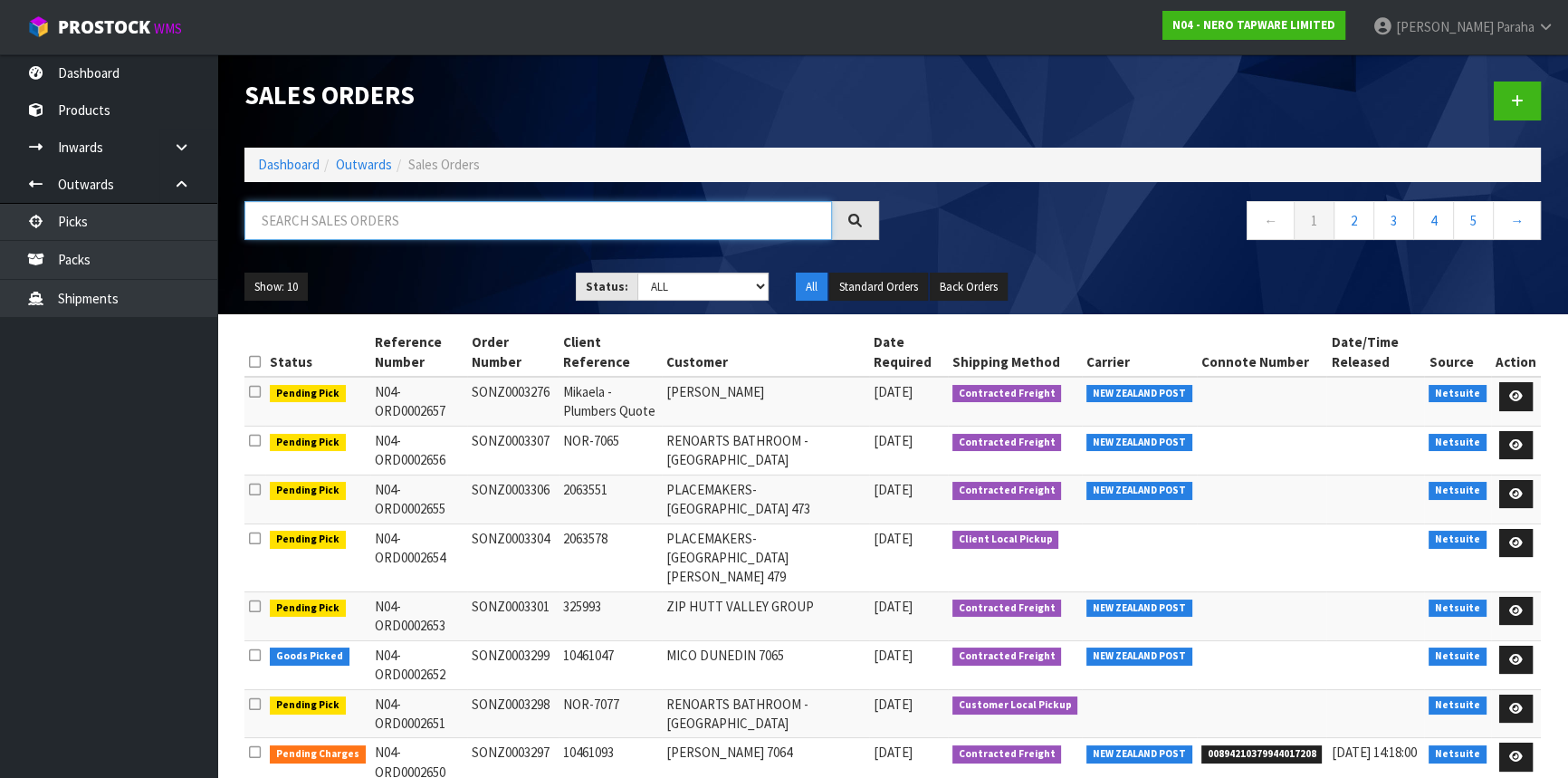
click at [562, 217] on input "text" at bounding box center [538, 220] width 588 height 39
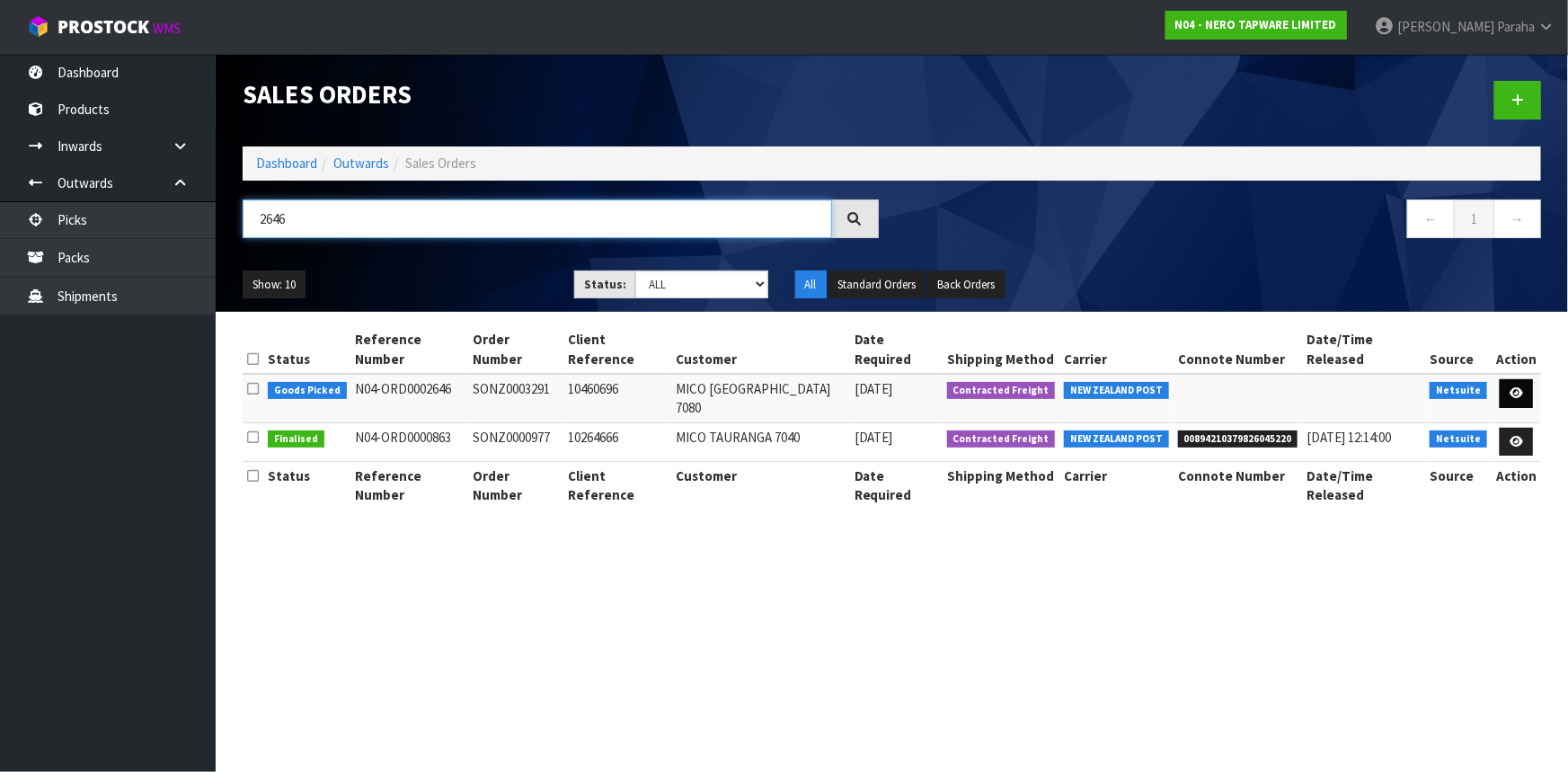
type input "2646"
click at [1528, 379] on link at bounding box center [1517, 393] width 34 height 29
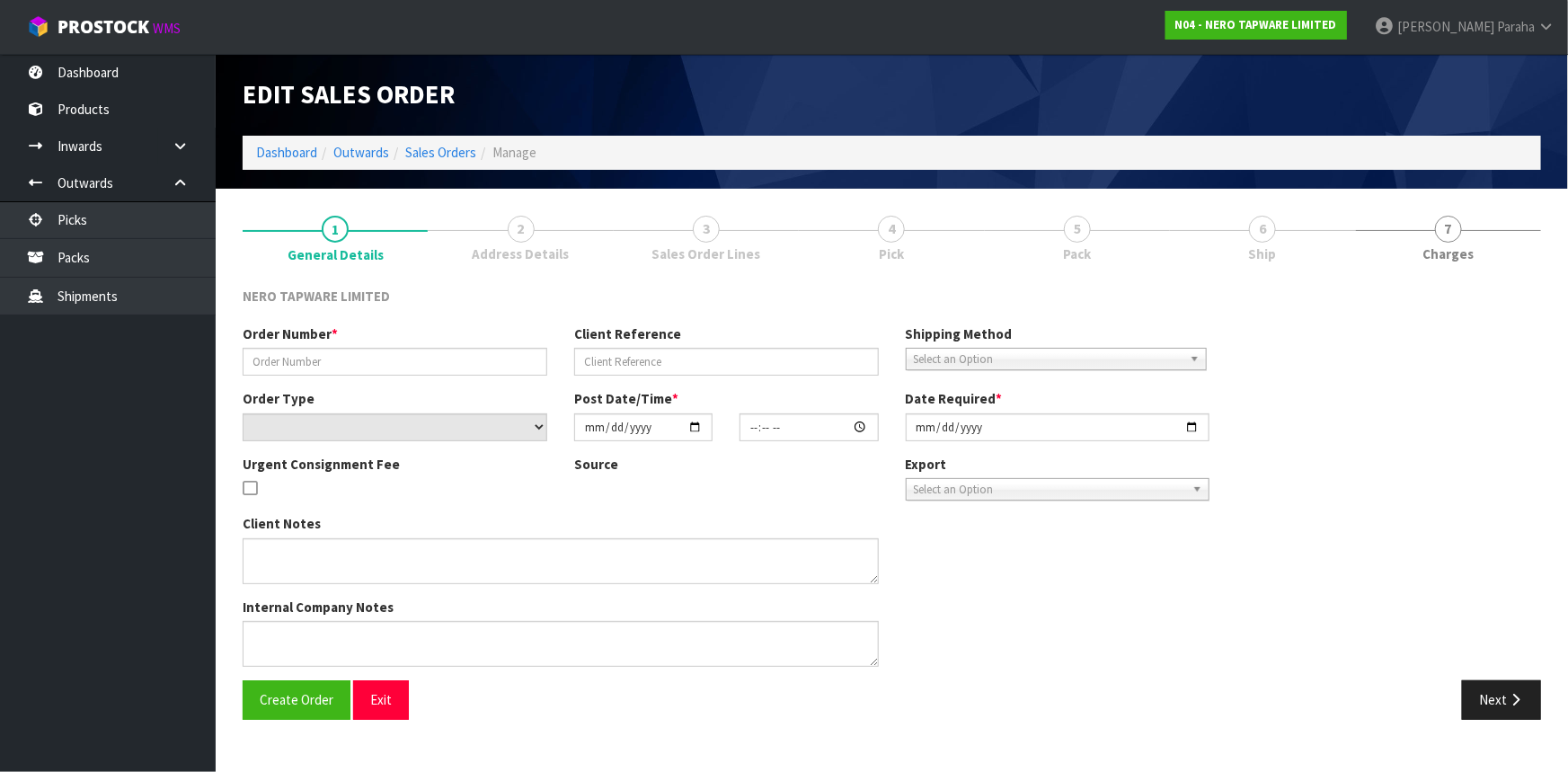
type input "SONZ0003291"
type input "10460696"
select select "number:0"
type input "[DATE]"
type input "11:00:06.000"
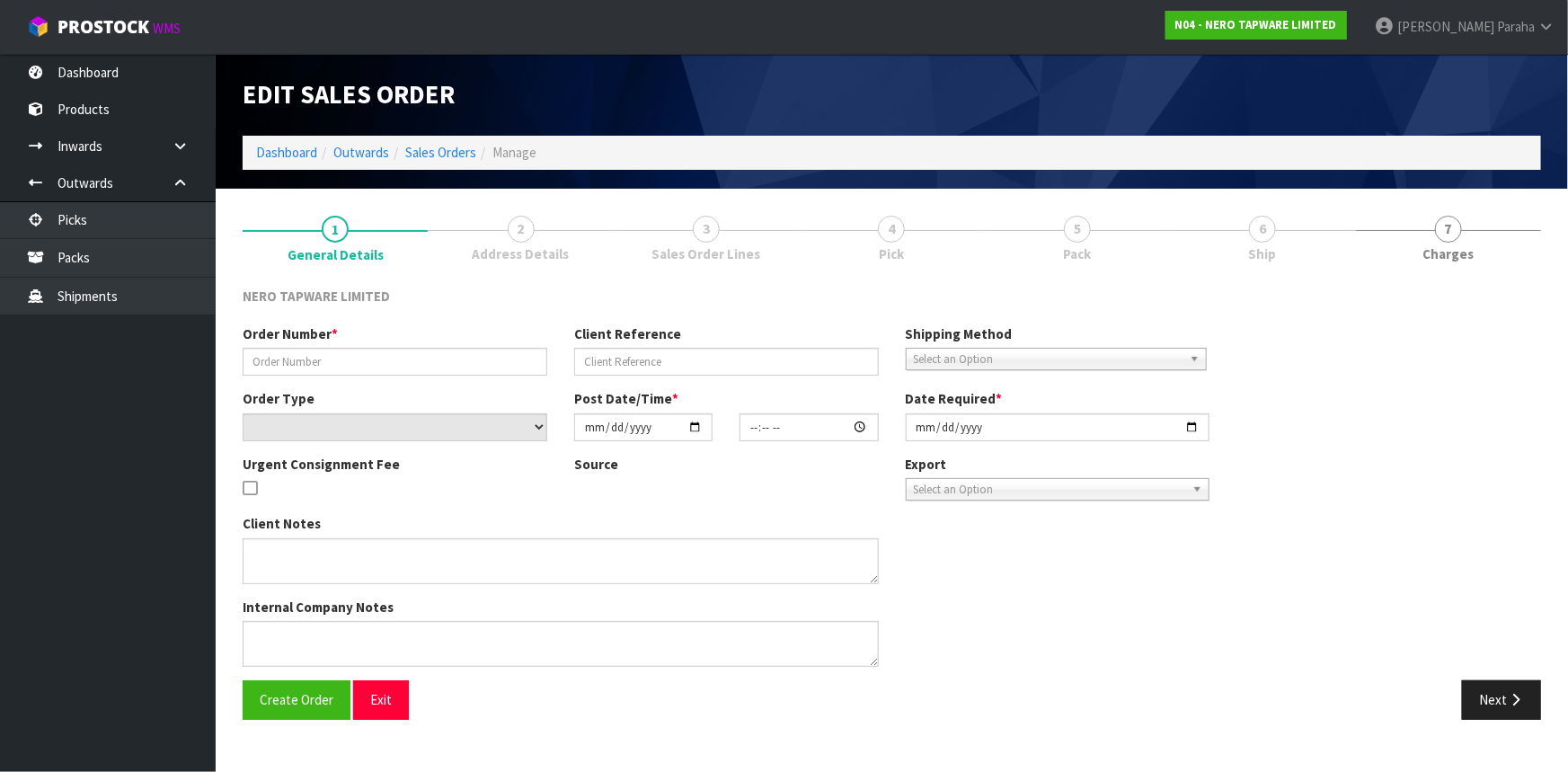
type input "[DATE]"
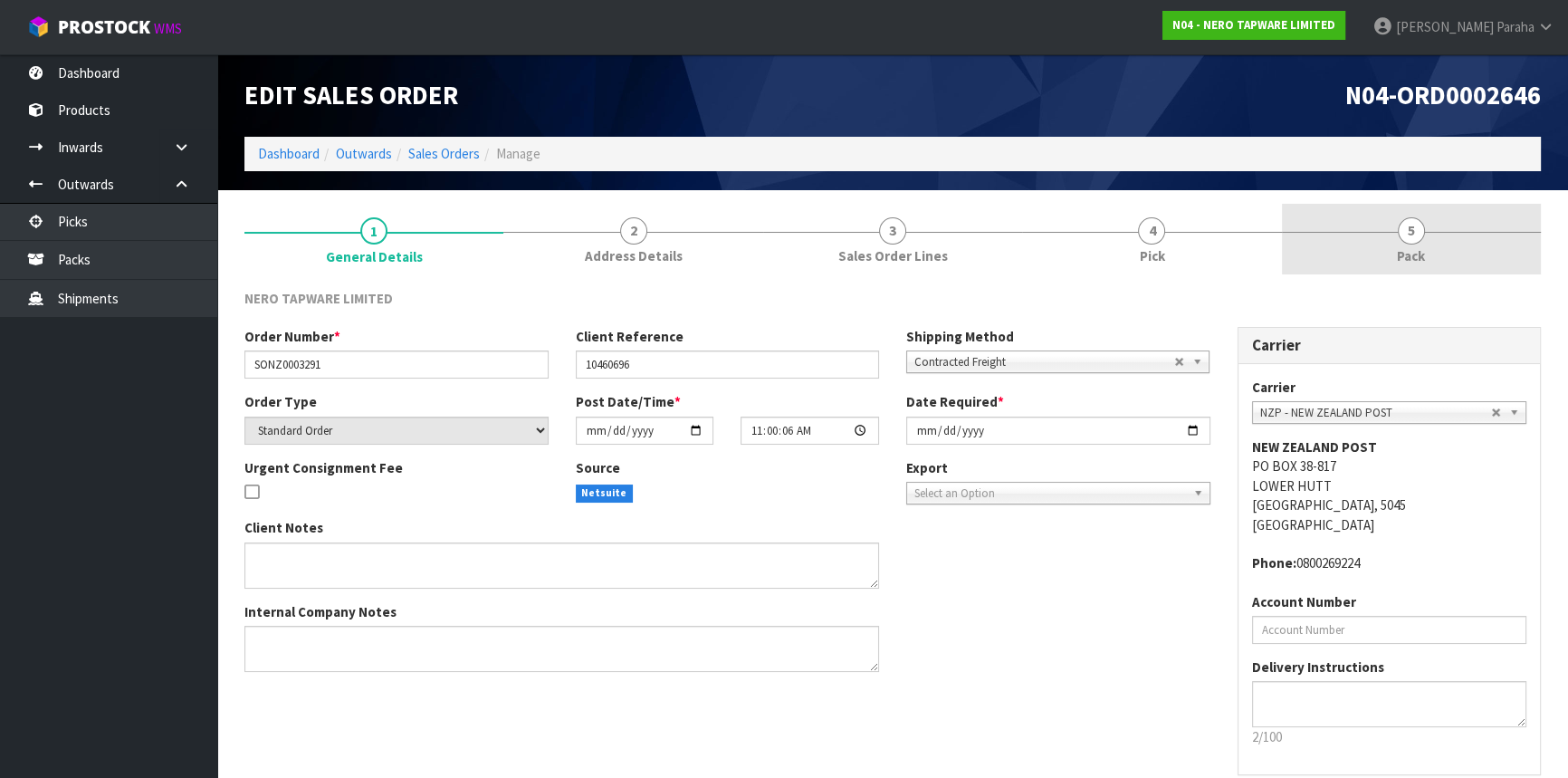
click at [1423, 227] on span "5" at bounding box center [1411, 230] width 27 height 27
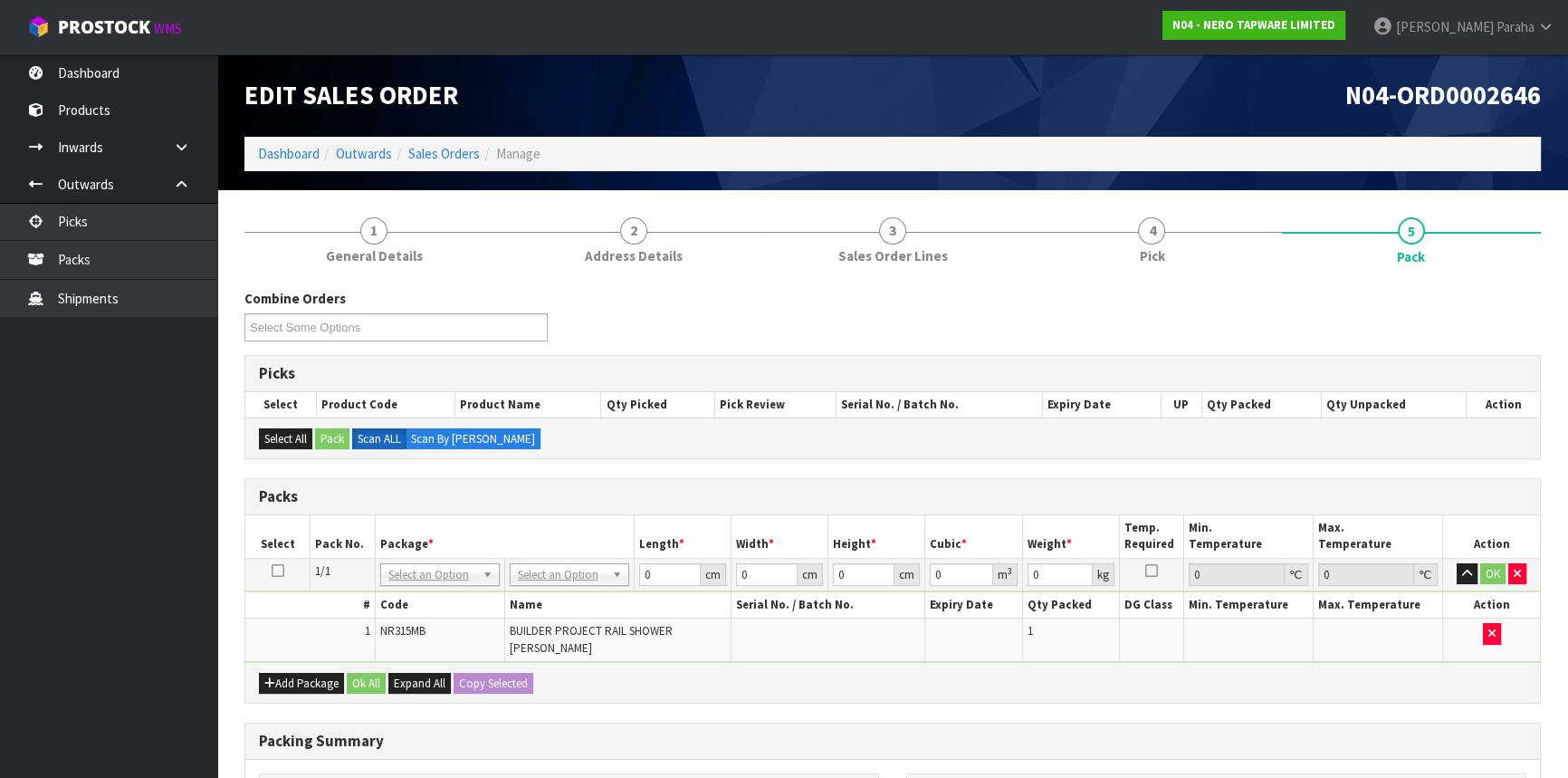
drag, startPoint x: 563, startPoint y: 571, endPoint x: 567, endPoint y: 595, distance: 24.3
drag, startPoint x: 653, startPoint y: 571, endPoint x: 608, endPoint y: 570, distance: 45.0
click at [608, 570] on tr "1/1 NONE 007-001 007-002 007-004 007-009 007-013 007-014 007-015 007-017 007-01…" at bounding box center [893, 574] width 1295 height 33
type input "73"
type input "16"
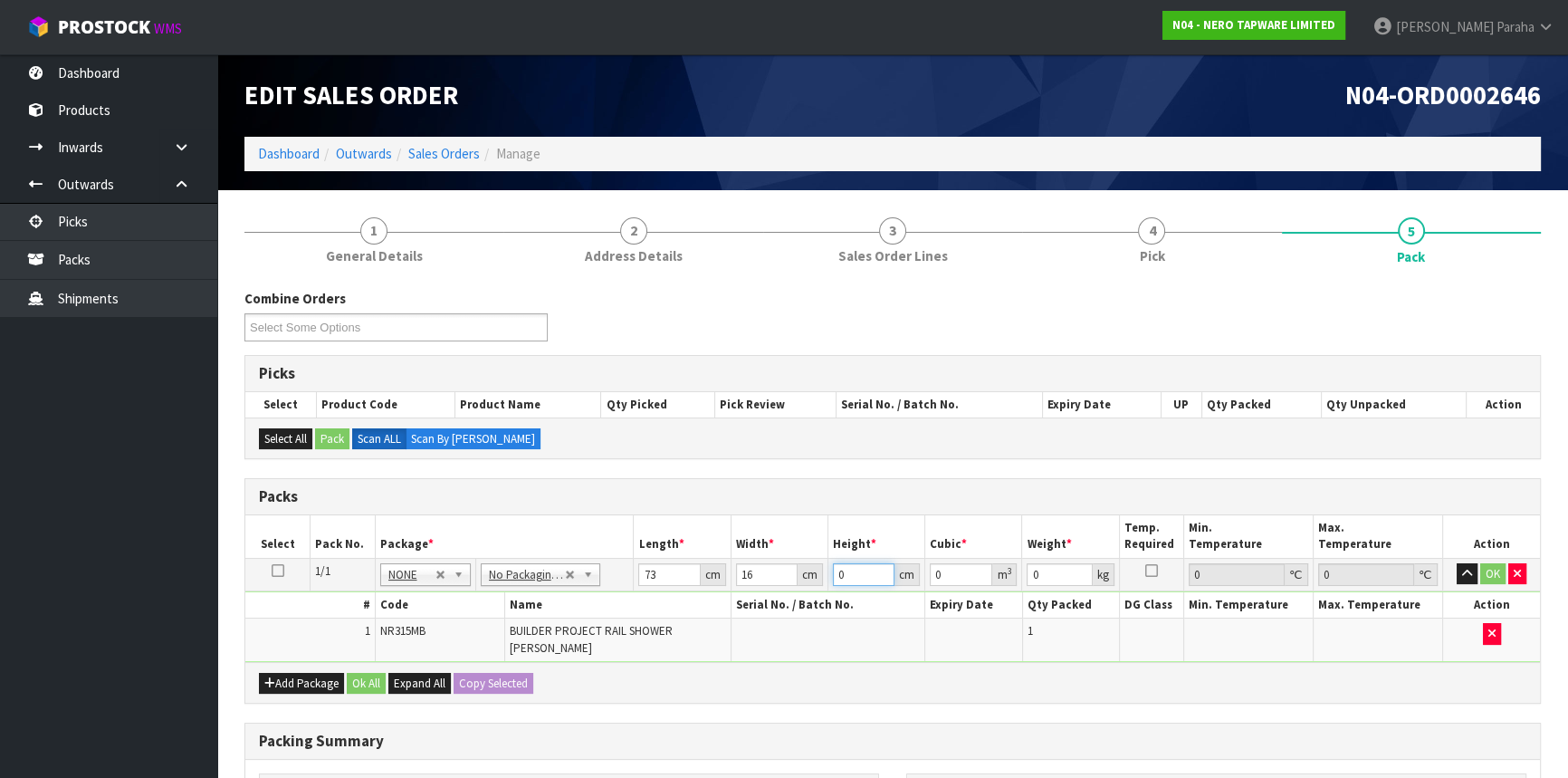
type input "1"
type input "0.001168"
type input "10"
type input "0.01168"
type input "10"
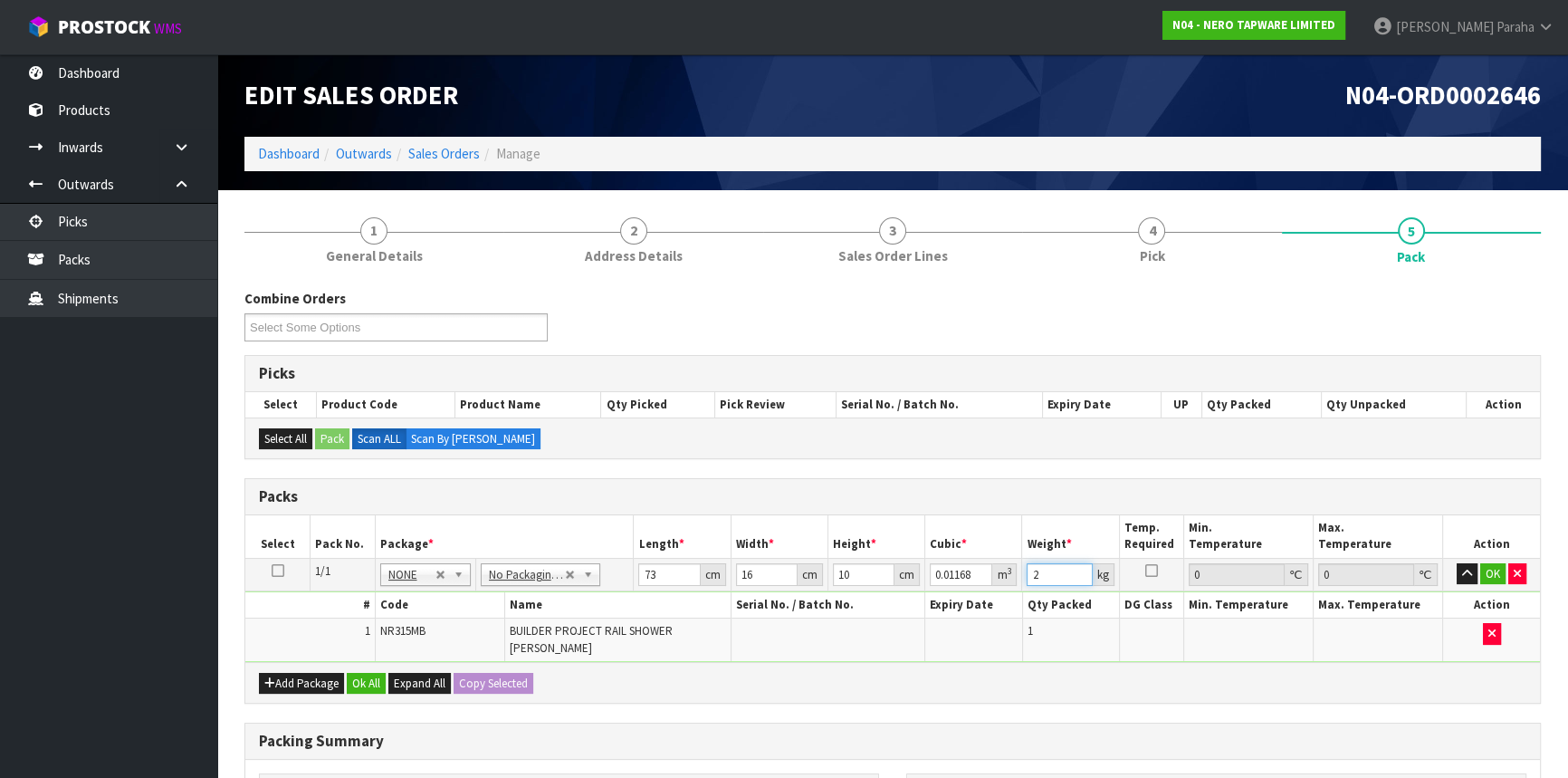
type input "2"
click at [1457, 564] on button "button" at bounding box center [1467, 574] width 21 height 22
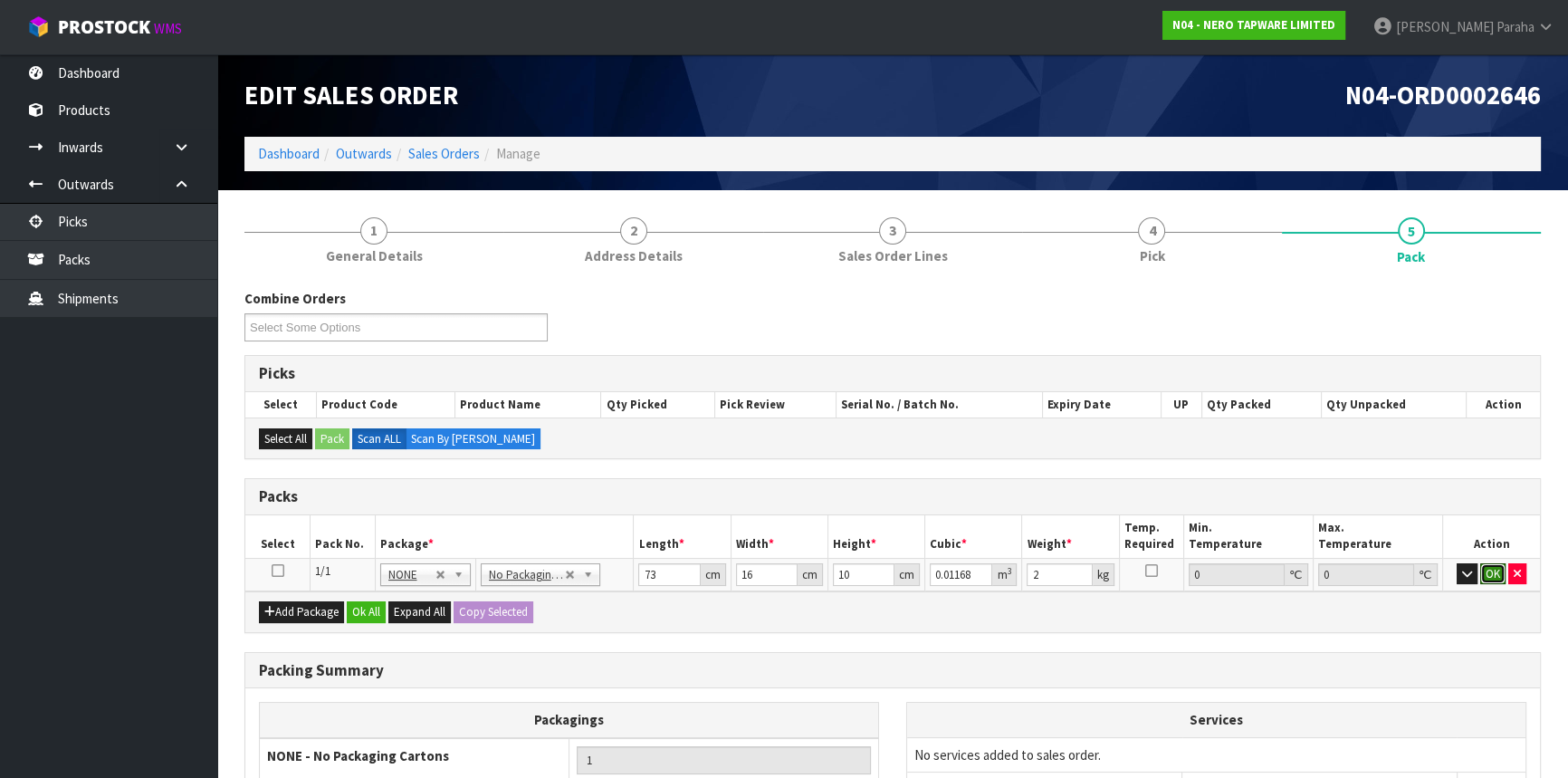
click button "OK" at bounding box center [1493, 574] width 25 height 22
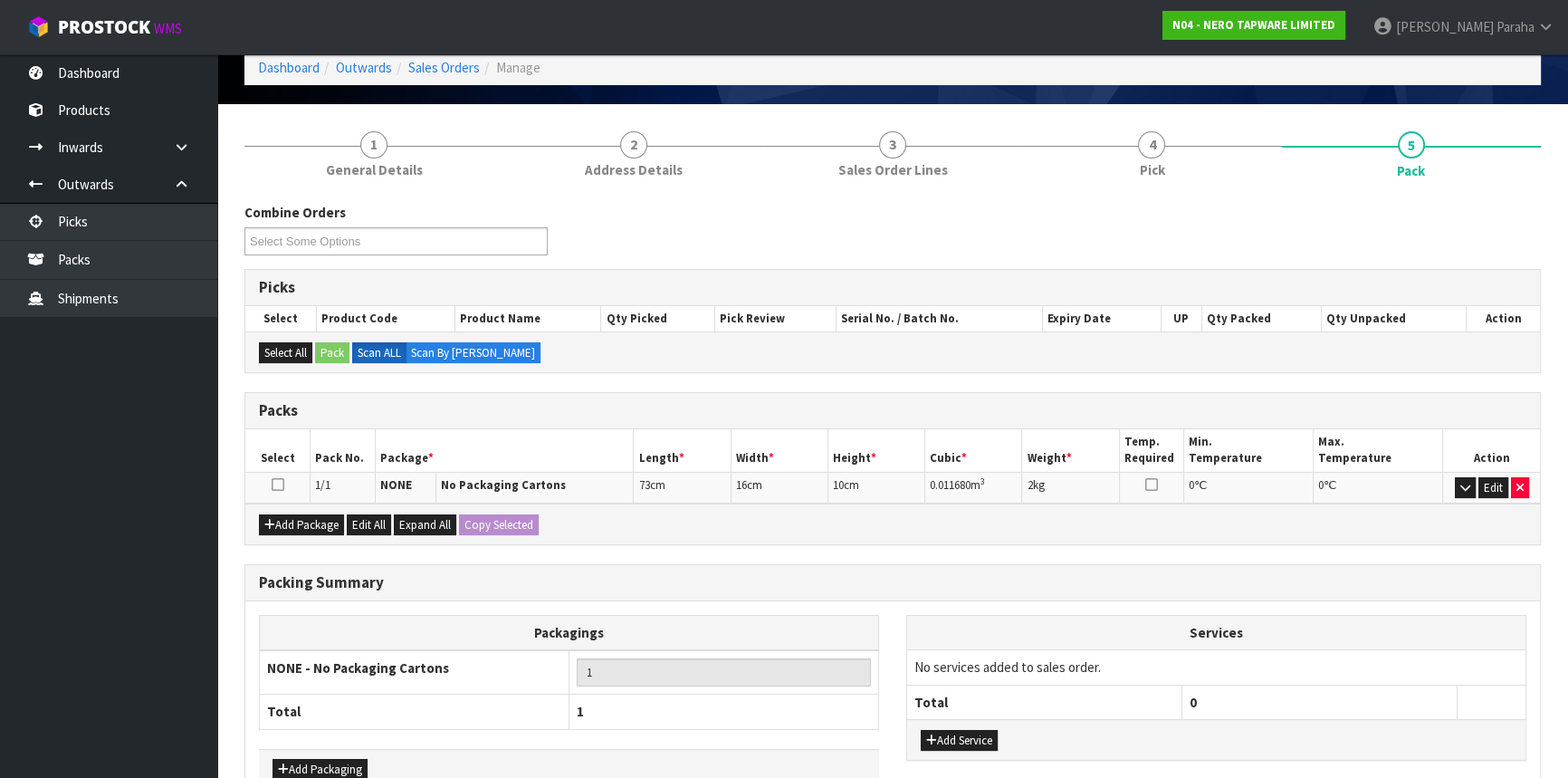
scroll to position [193, 0]
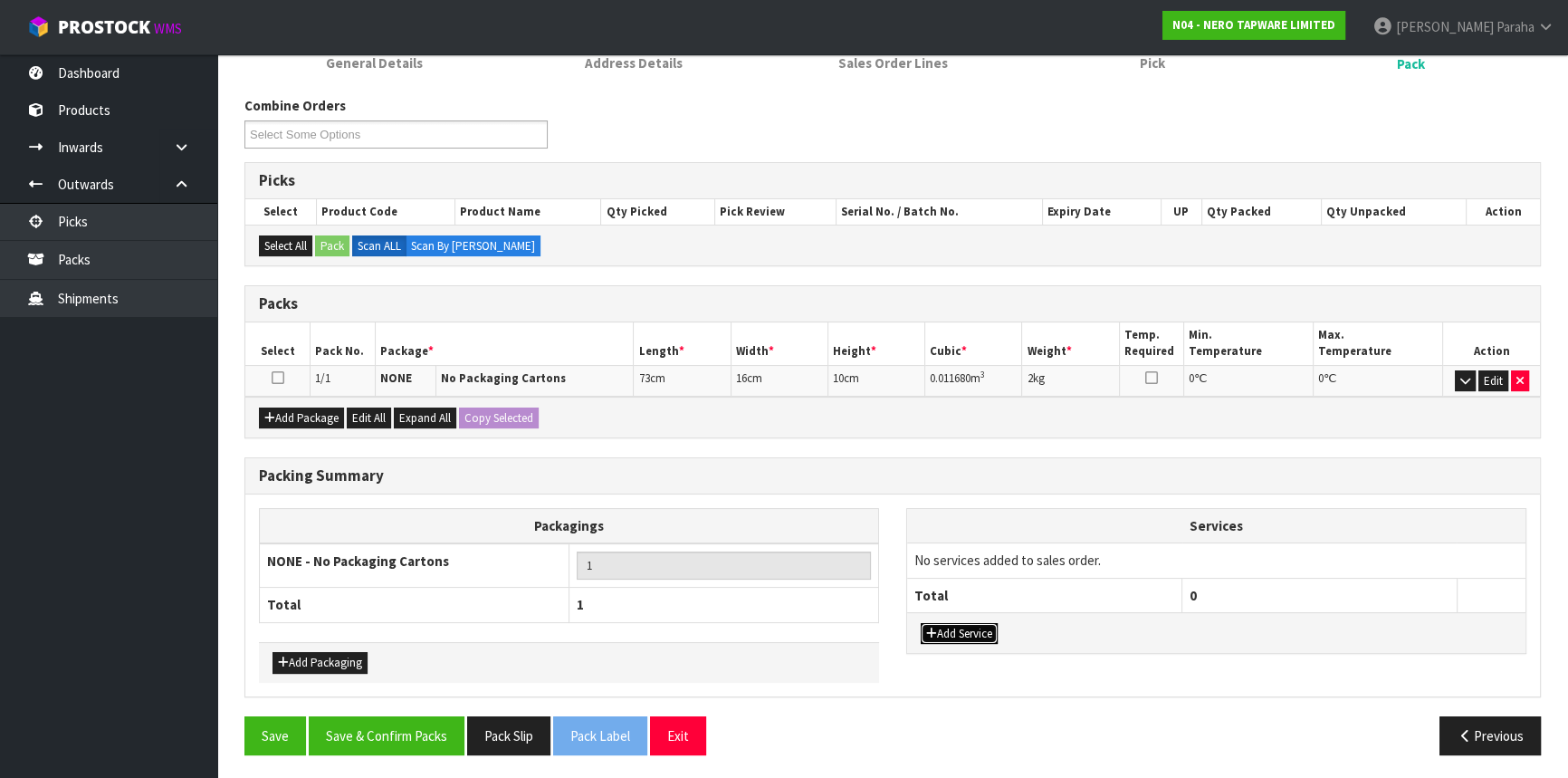
click at [973, 634] on button "Add Service" at bounding box center [959, 633] width 77 height 22
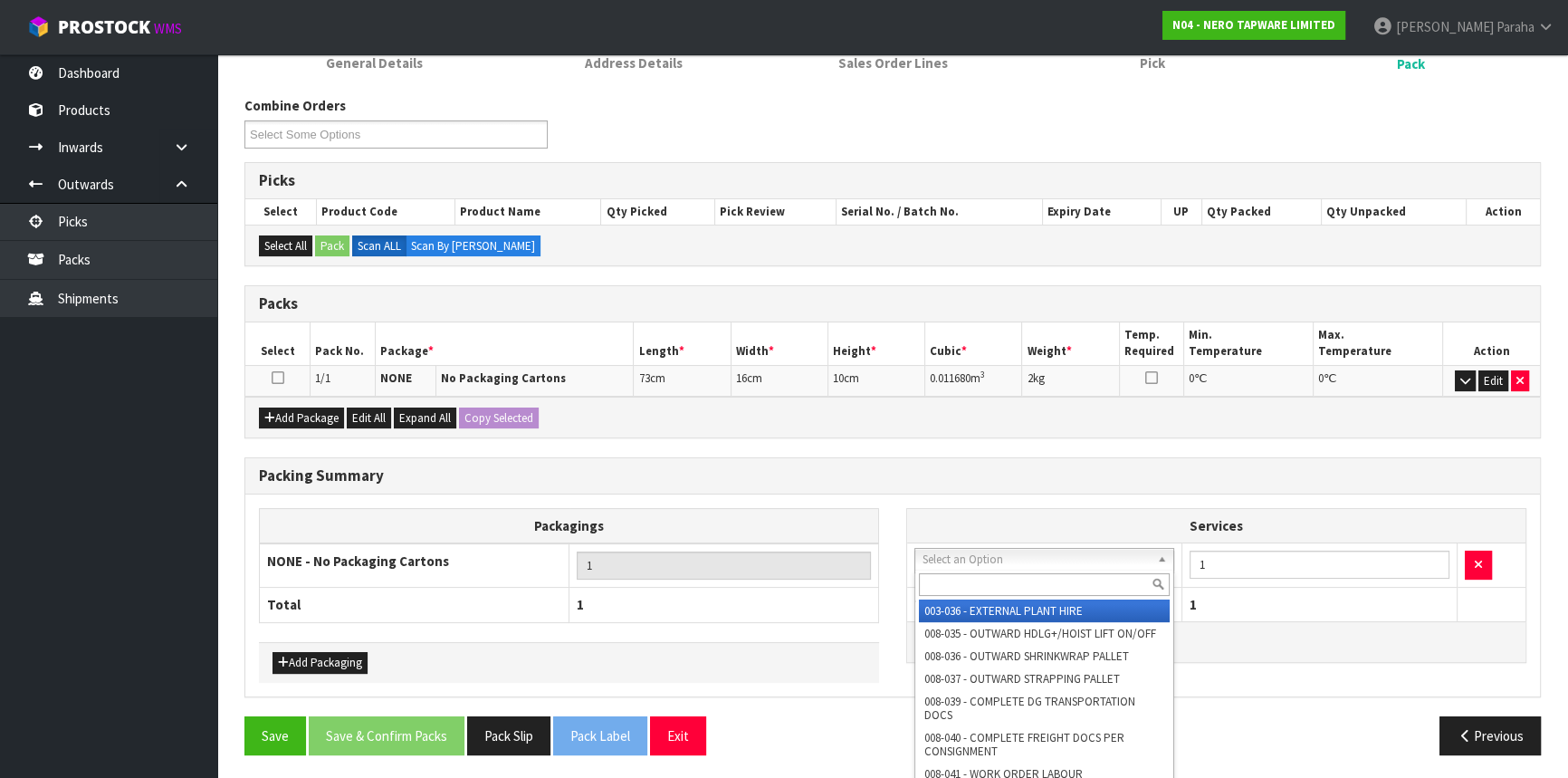
click at [952, 588] on input "text" at bounding box center [1044, 584] width 251 height 23
type input "044"
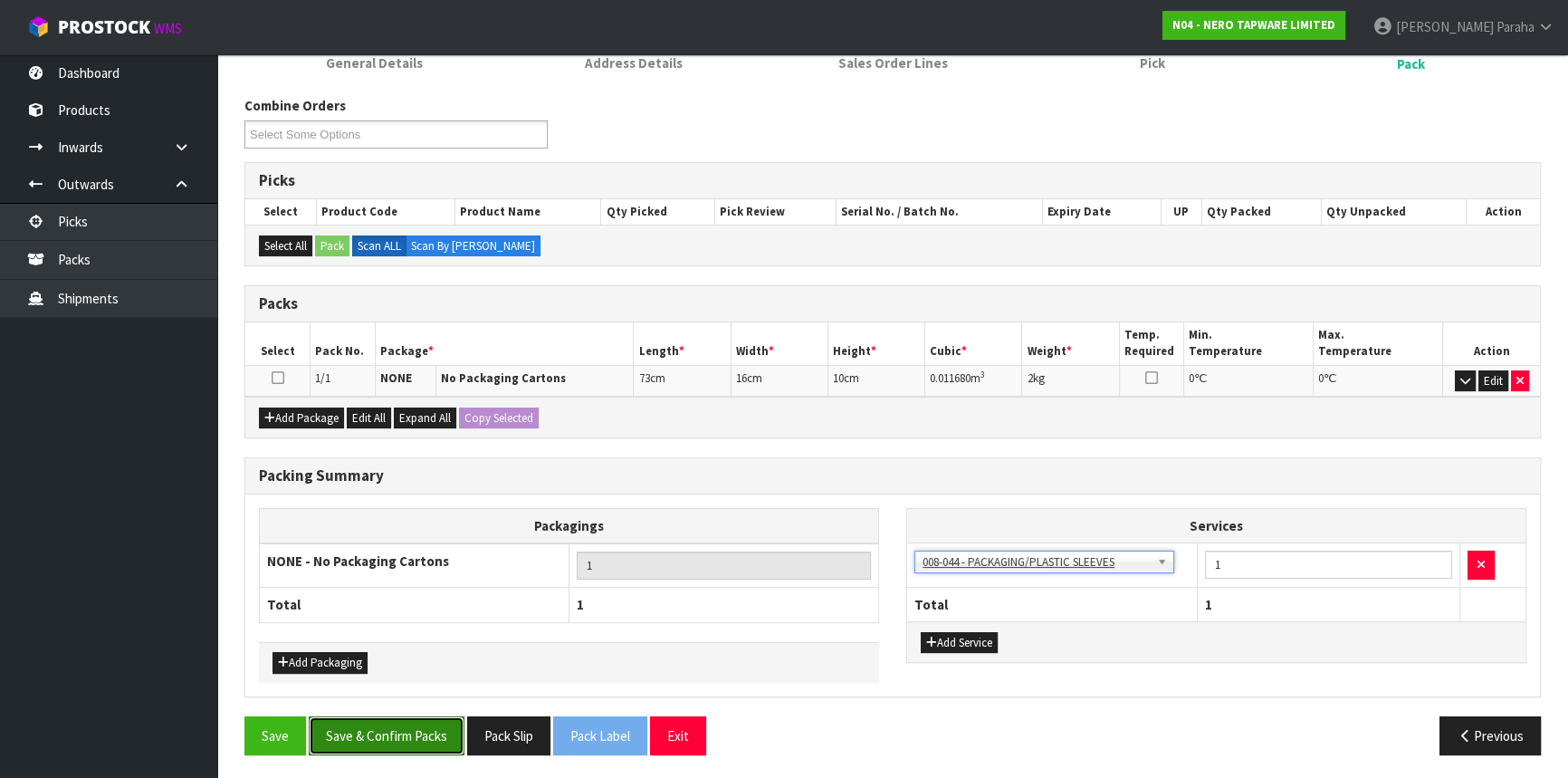
click at [406, 738] on button "Save & Confirm Packs" at bounding box center [387, 735] width 156 height 39
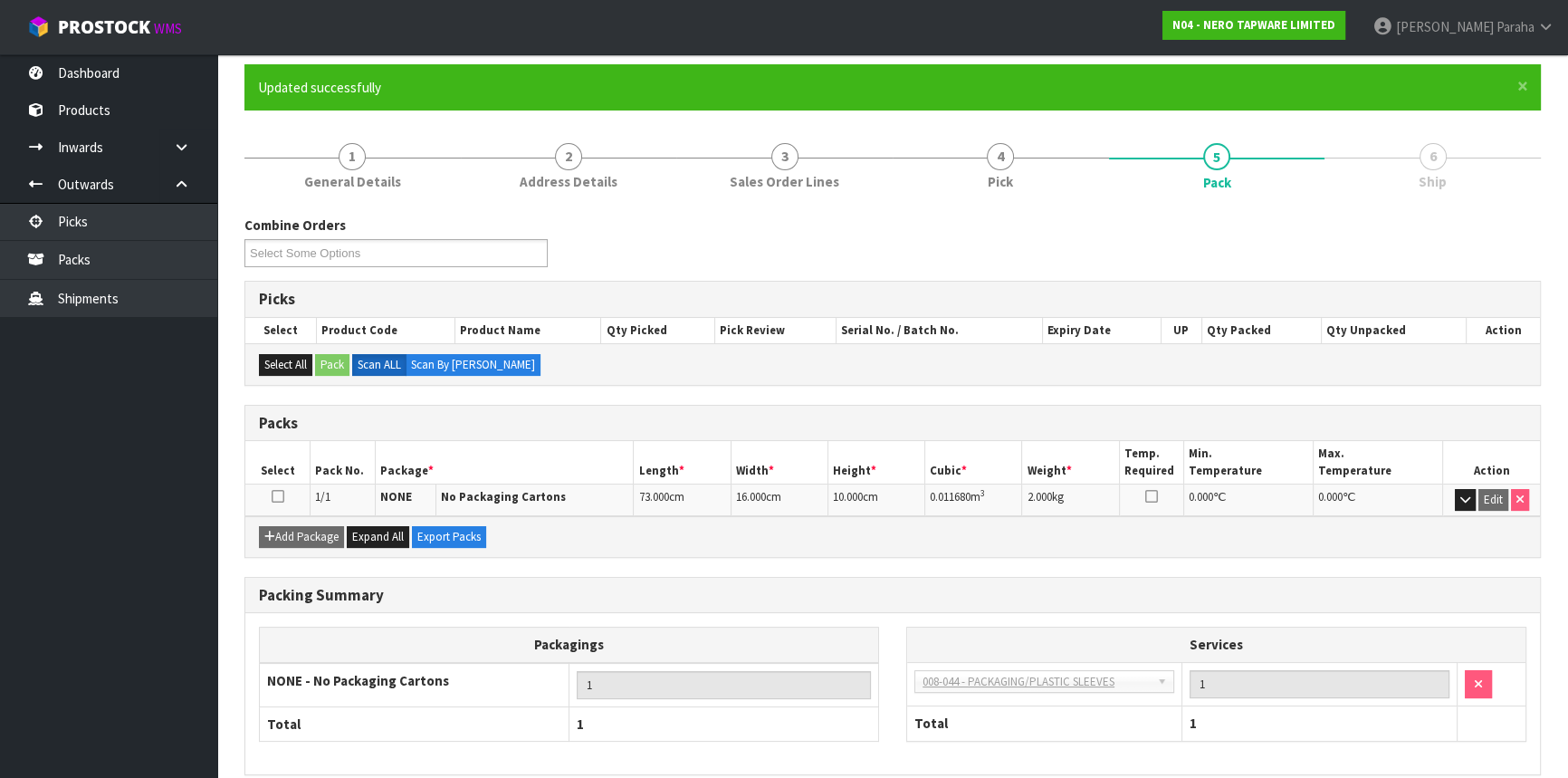
scroll to position [218, 0]
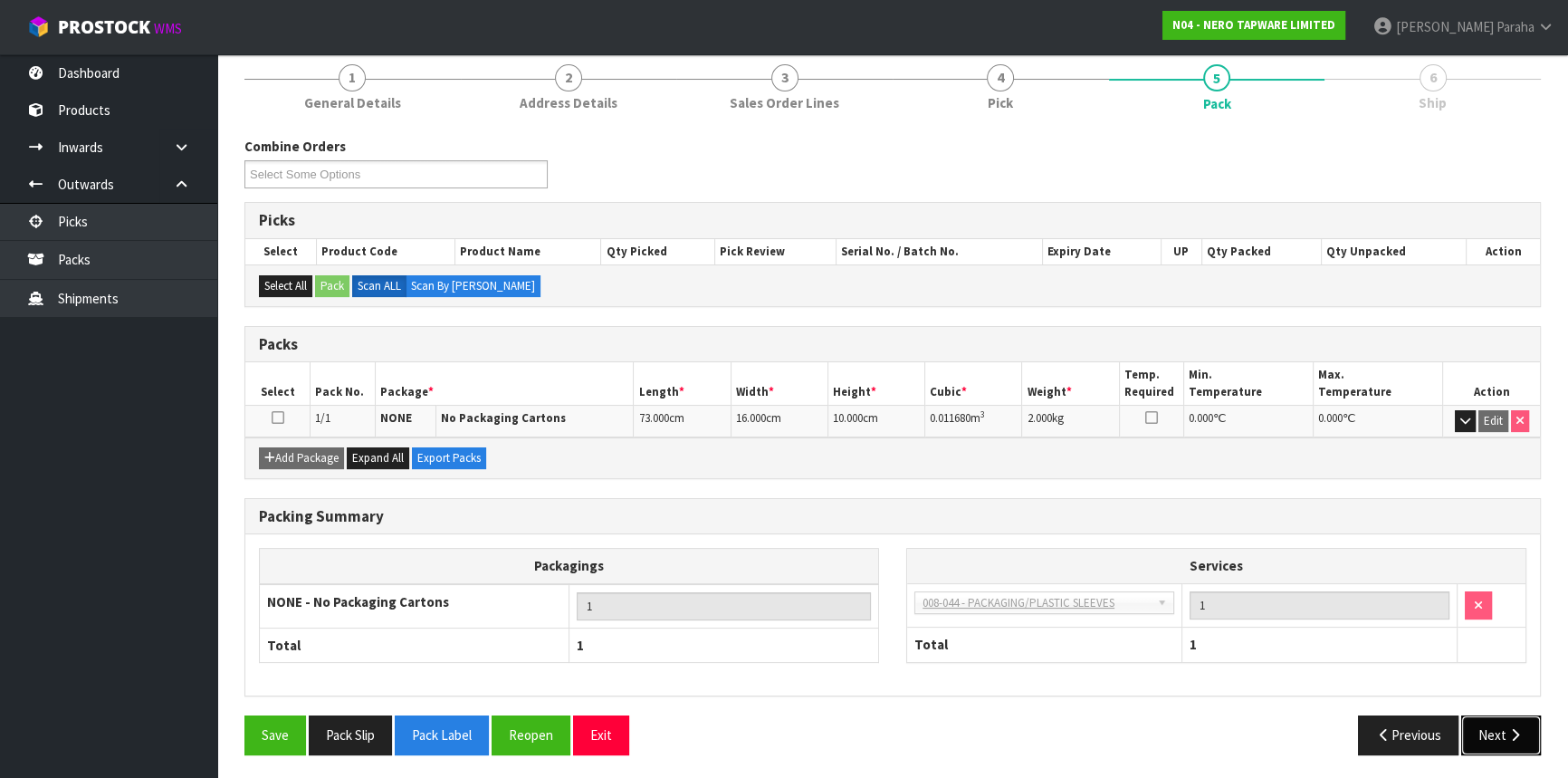
click at [1508, 716] on button "Next" at bounding box center [1501, 735] width 80 height 39
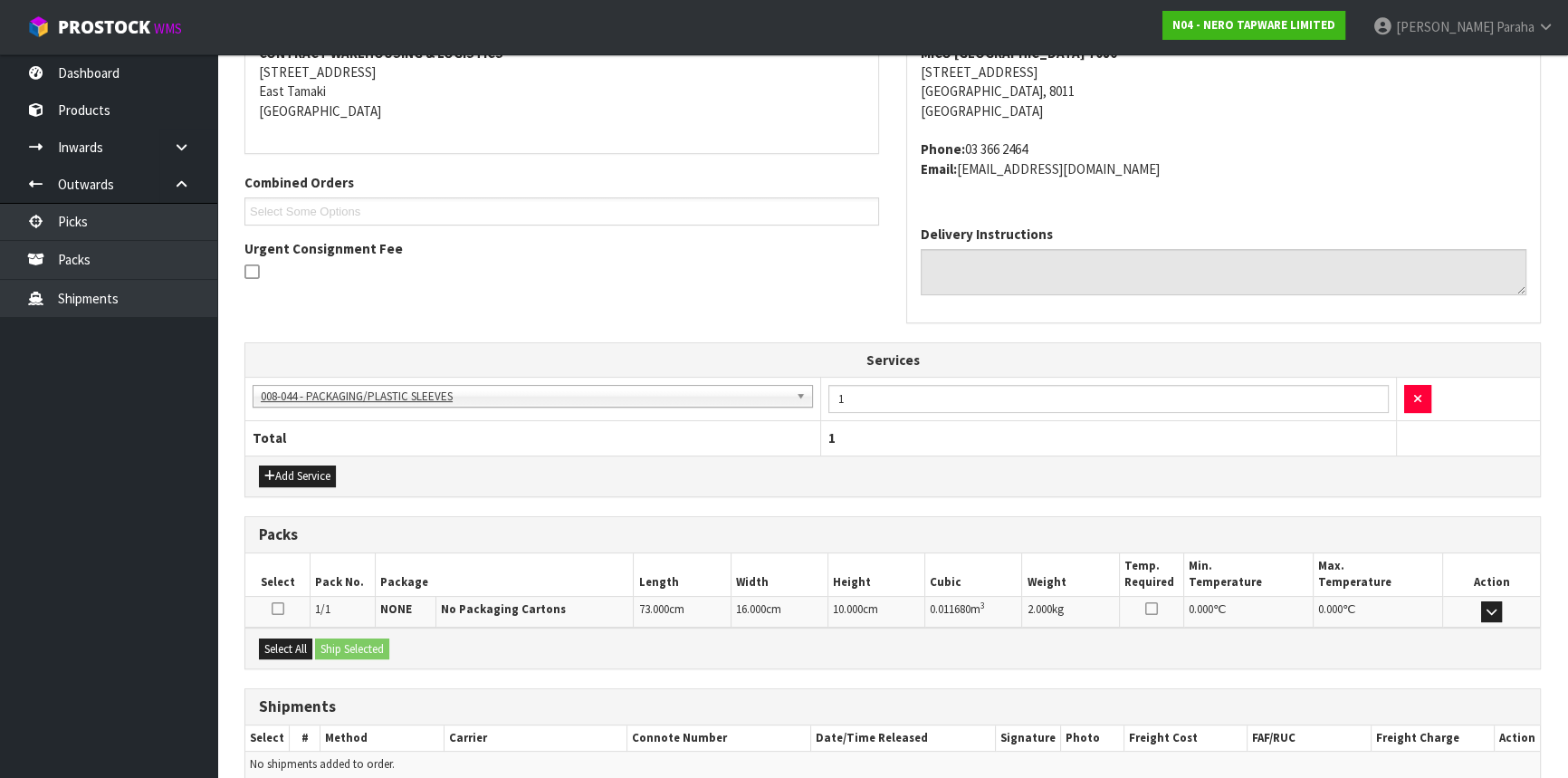
scroll to position [444, 0]
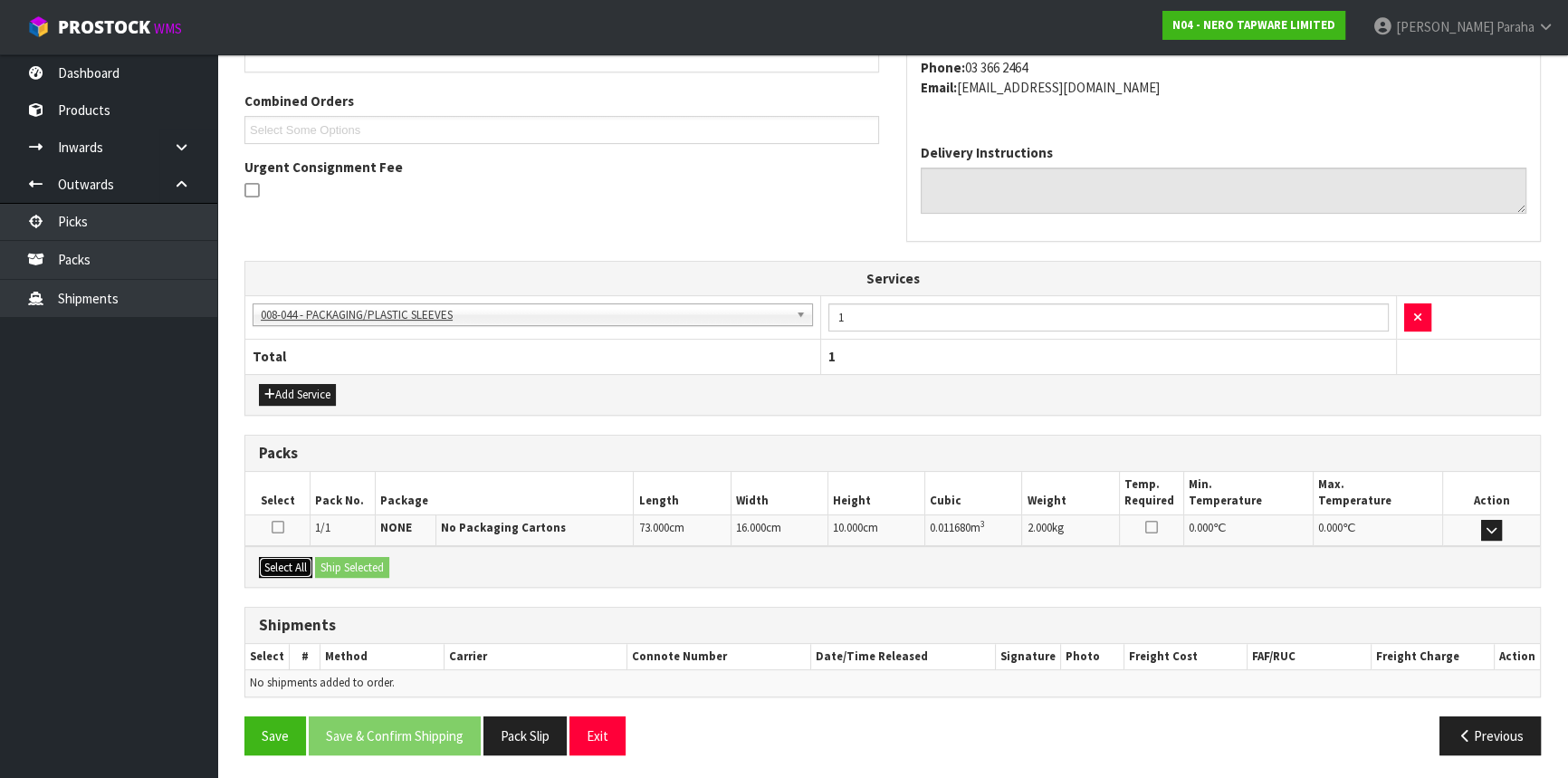
click at [281, 562] on button "Select All" at bounding box center [285, 567] width 54 height 22
click at [364, 578] on div "Select All Ship Selected" at bounding box center [893, 565] width 1295 height 40
click at [368, 563] on button "Ship Selected" at bounding box center [352, 567] width 74 height 22
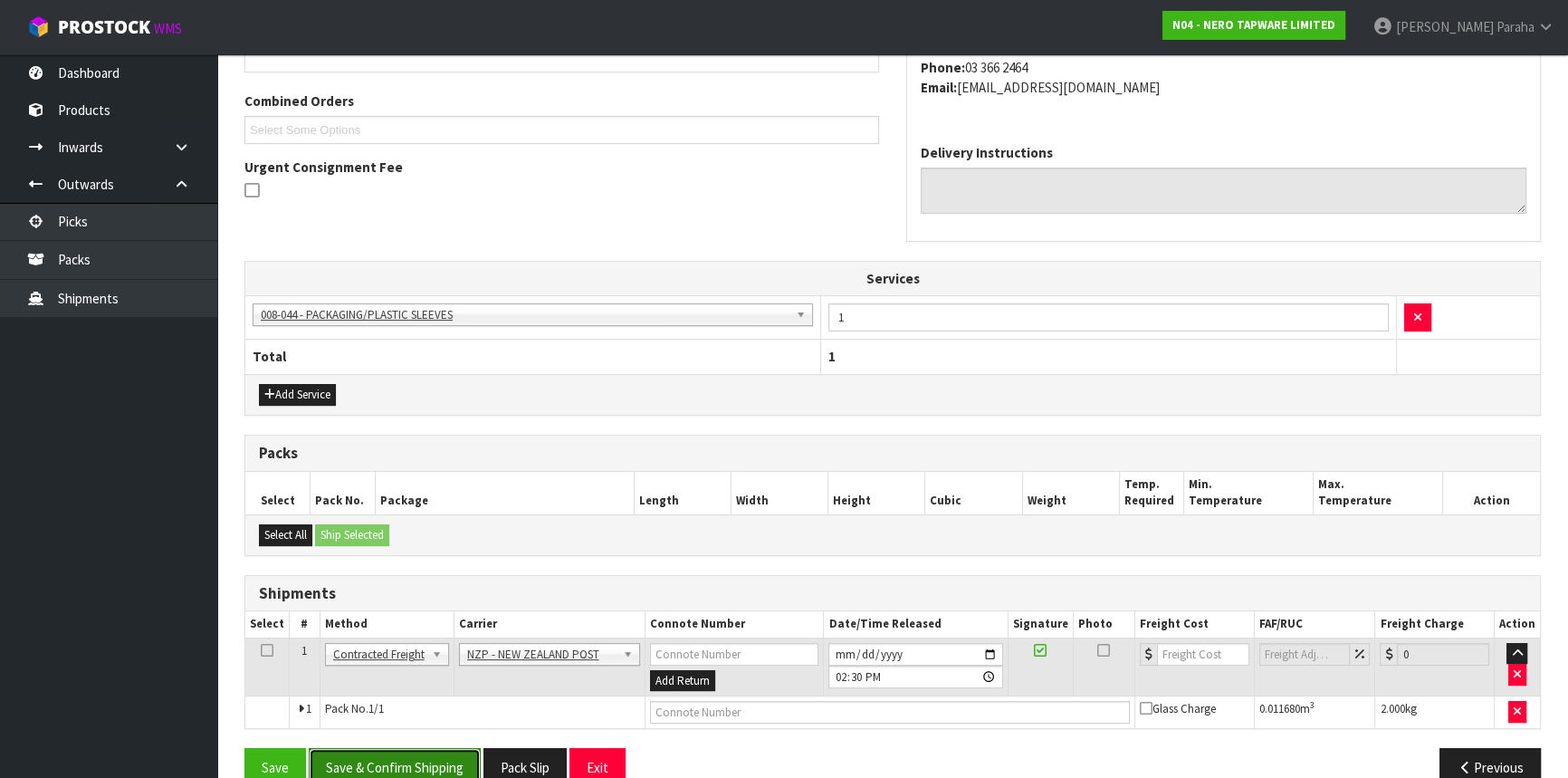
click at [388, 752] on button "Save & Confirm Shipping" at bounding box center [394, 767] width 172 height 39
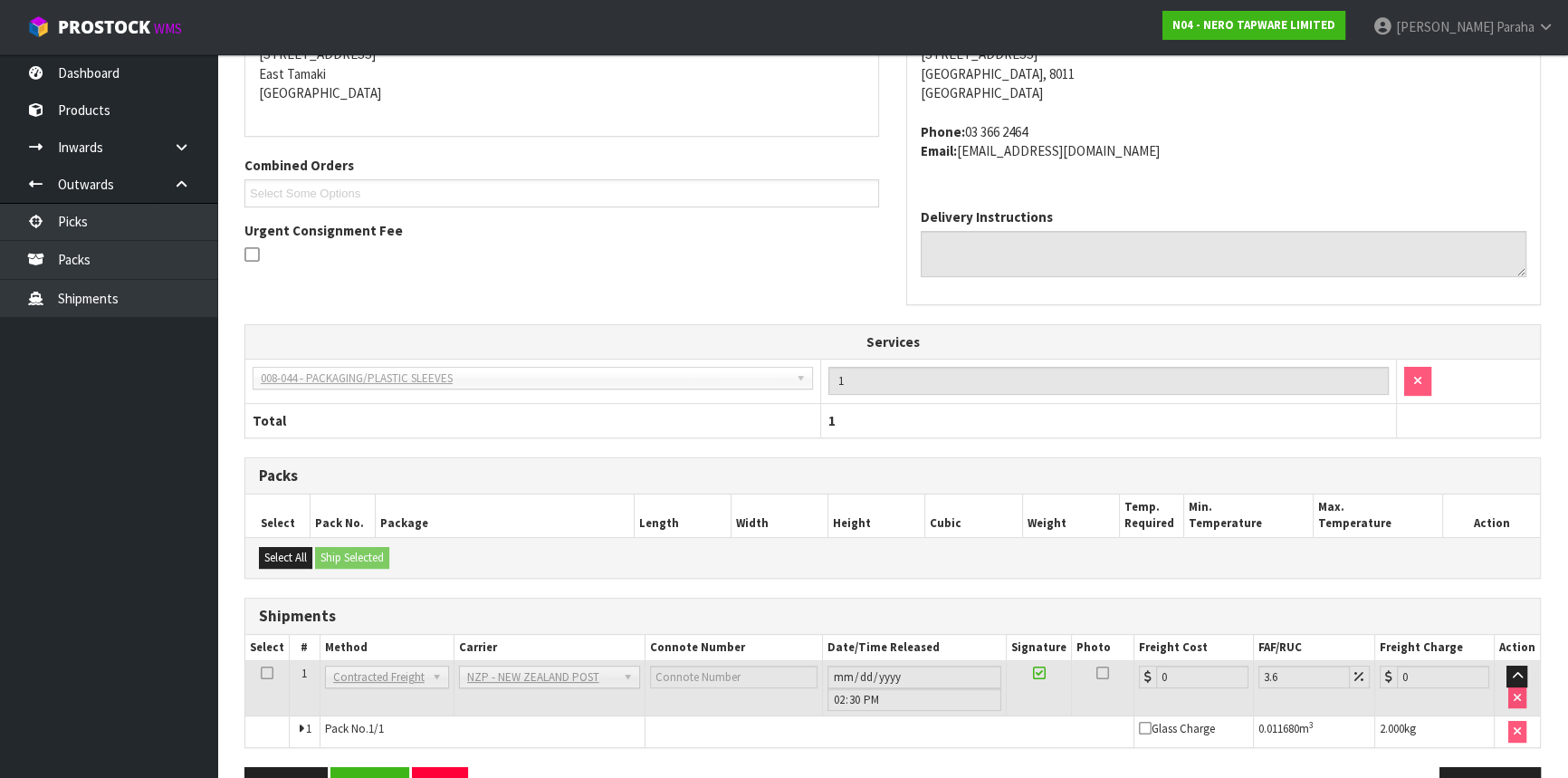
scroll to position [452, 0]
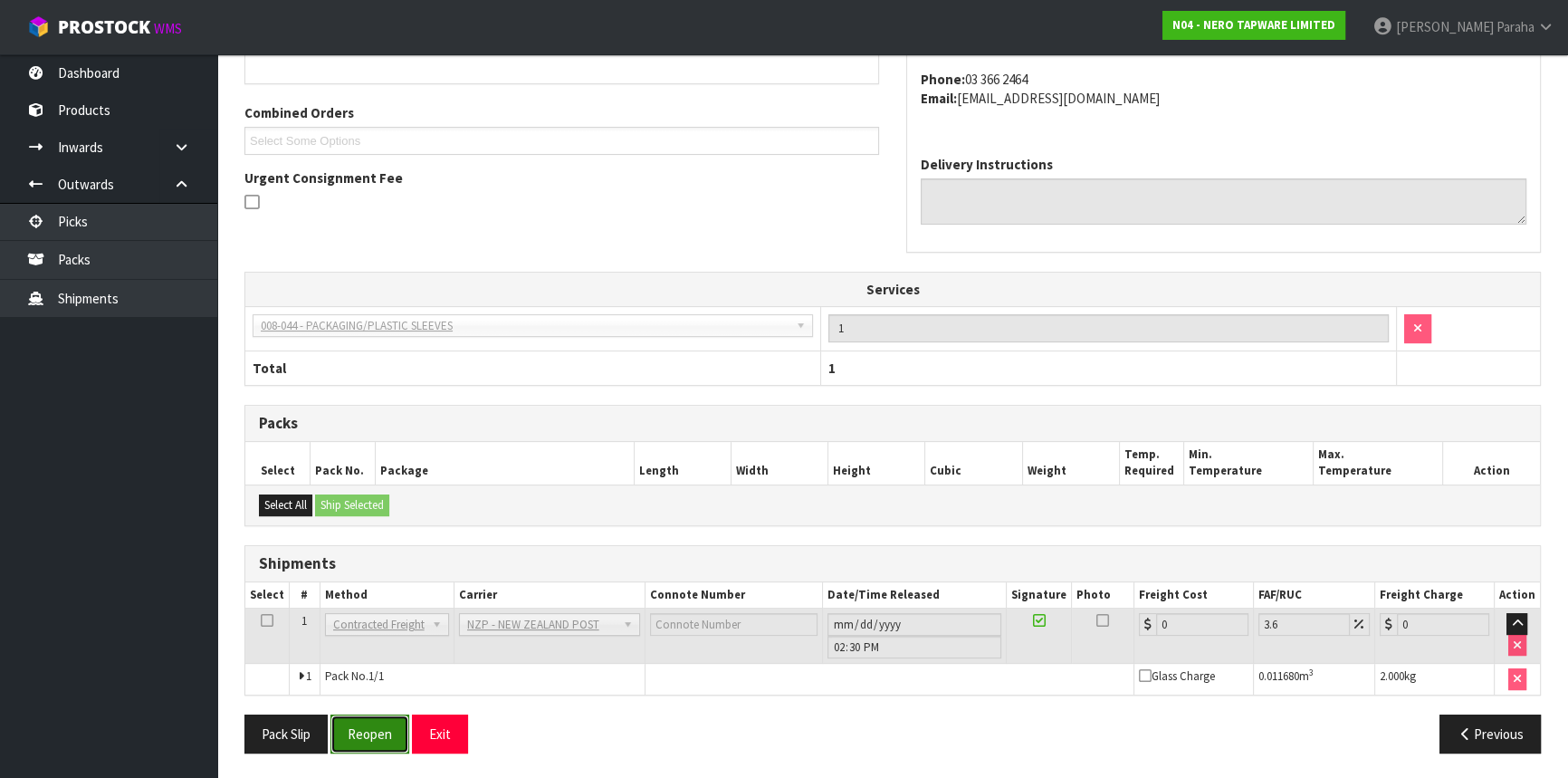
click at [372, 735] on button "Reopen" at bounding box center [370, 734] width 79 height 39
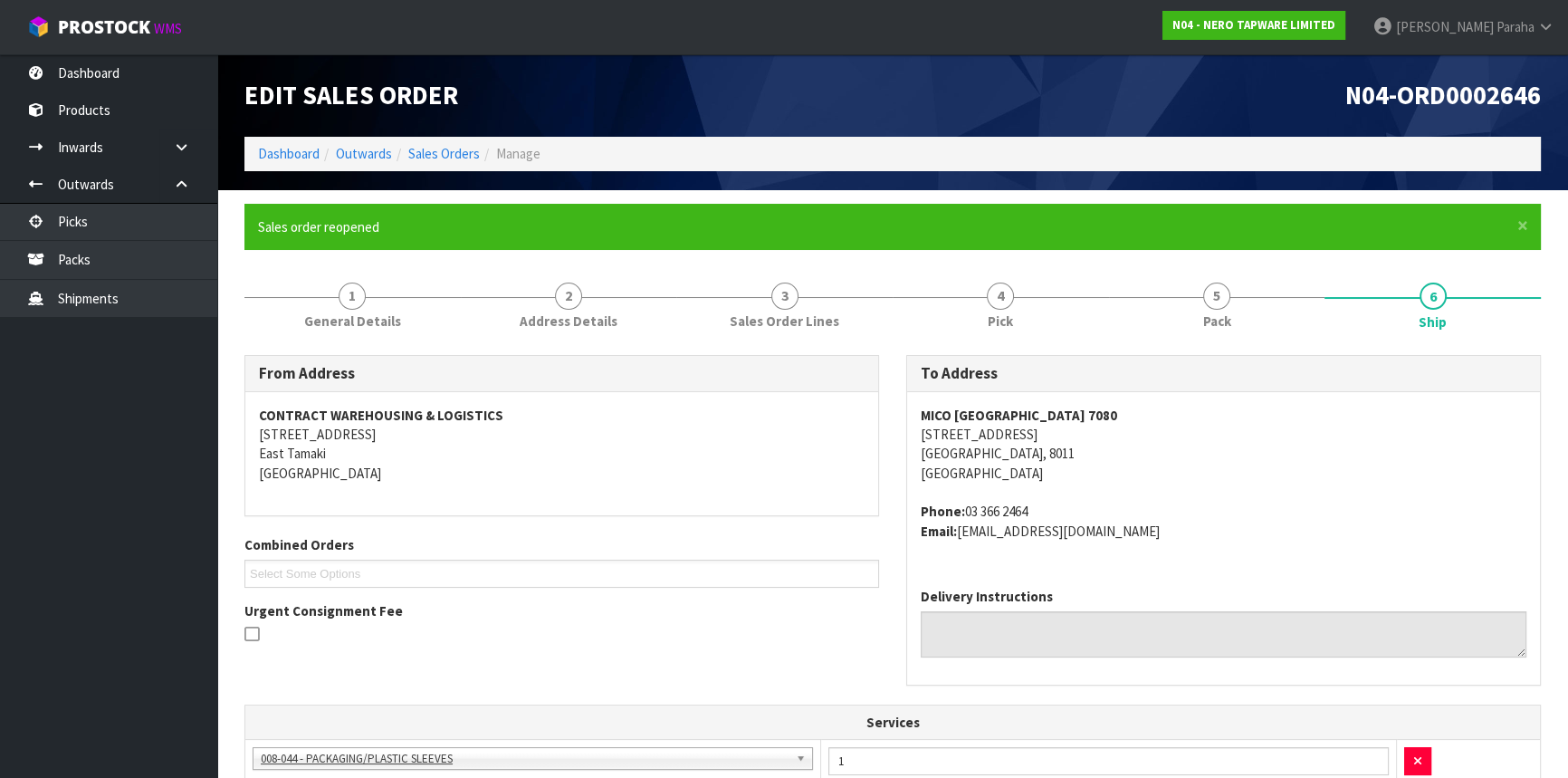
scroll to position [494, 0]
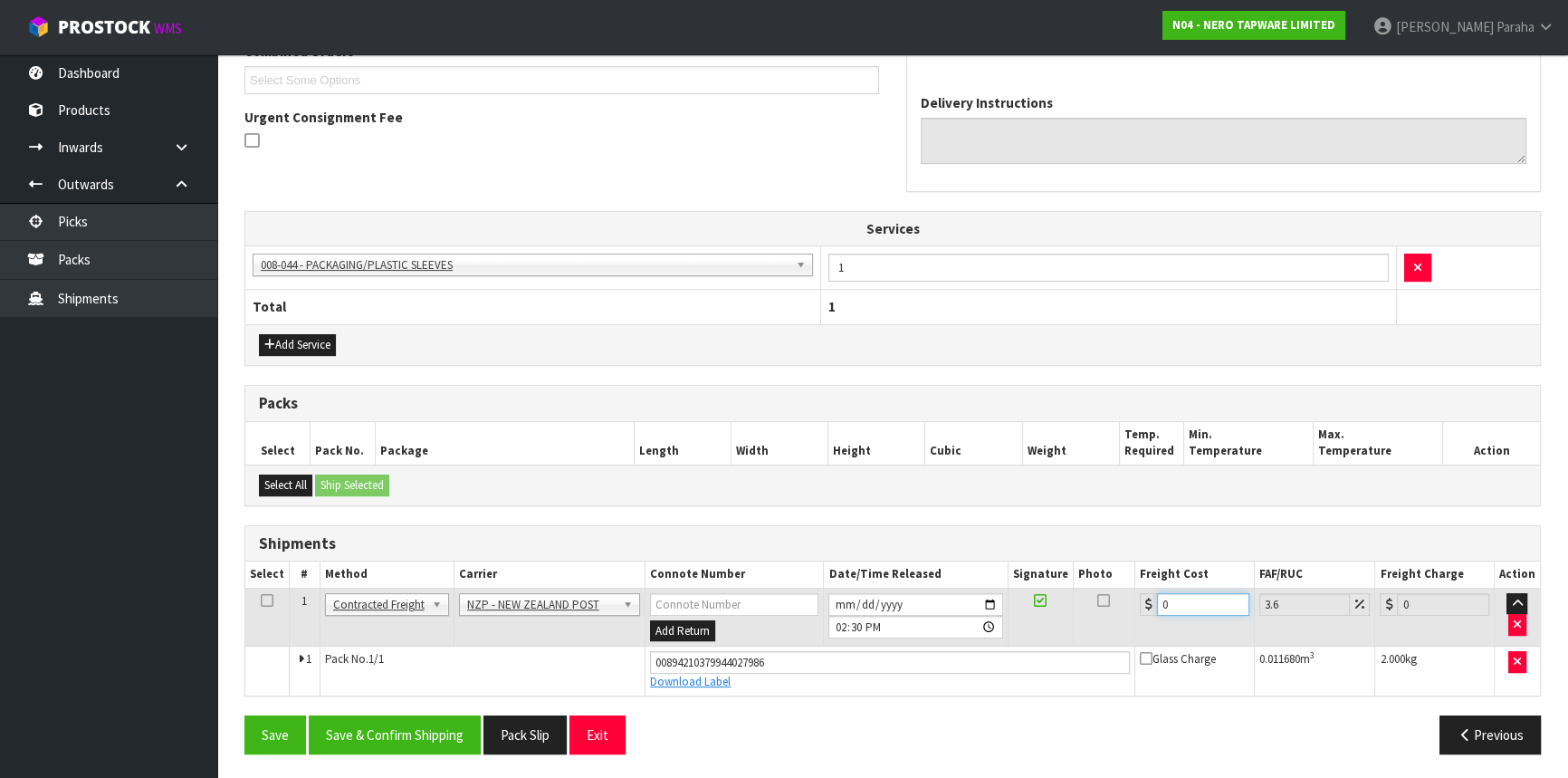
drag, startPoint x: 1201, startPoint y: 600, endPoint x: 1130, endPoint y: 604, distance: 71.1
click at [1130, 604] on tr "1 Client Local Pickup Customer Local Pickup Company Freight Contracted Freight …" at bounding box center [893, 617] width 1295 height 59
type input "1"
type input "1.04"
type input "11"
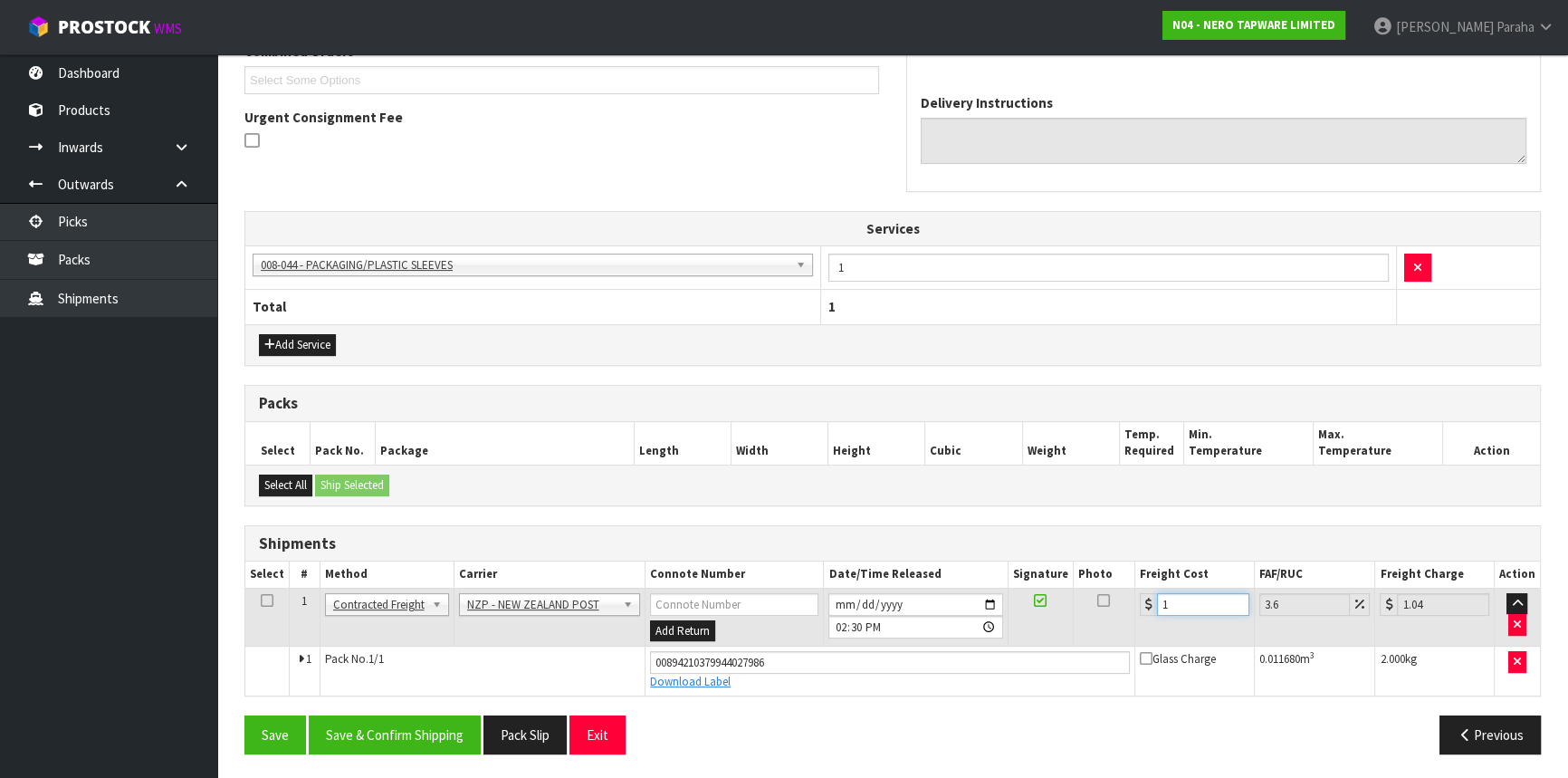
type input "11.4"
click at [245, 716] on button "Save" at bounding box center [275, 735] width 61 height 39
type input "11.6"
type input "12.02"
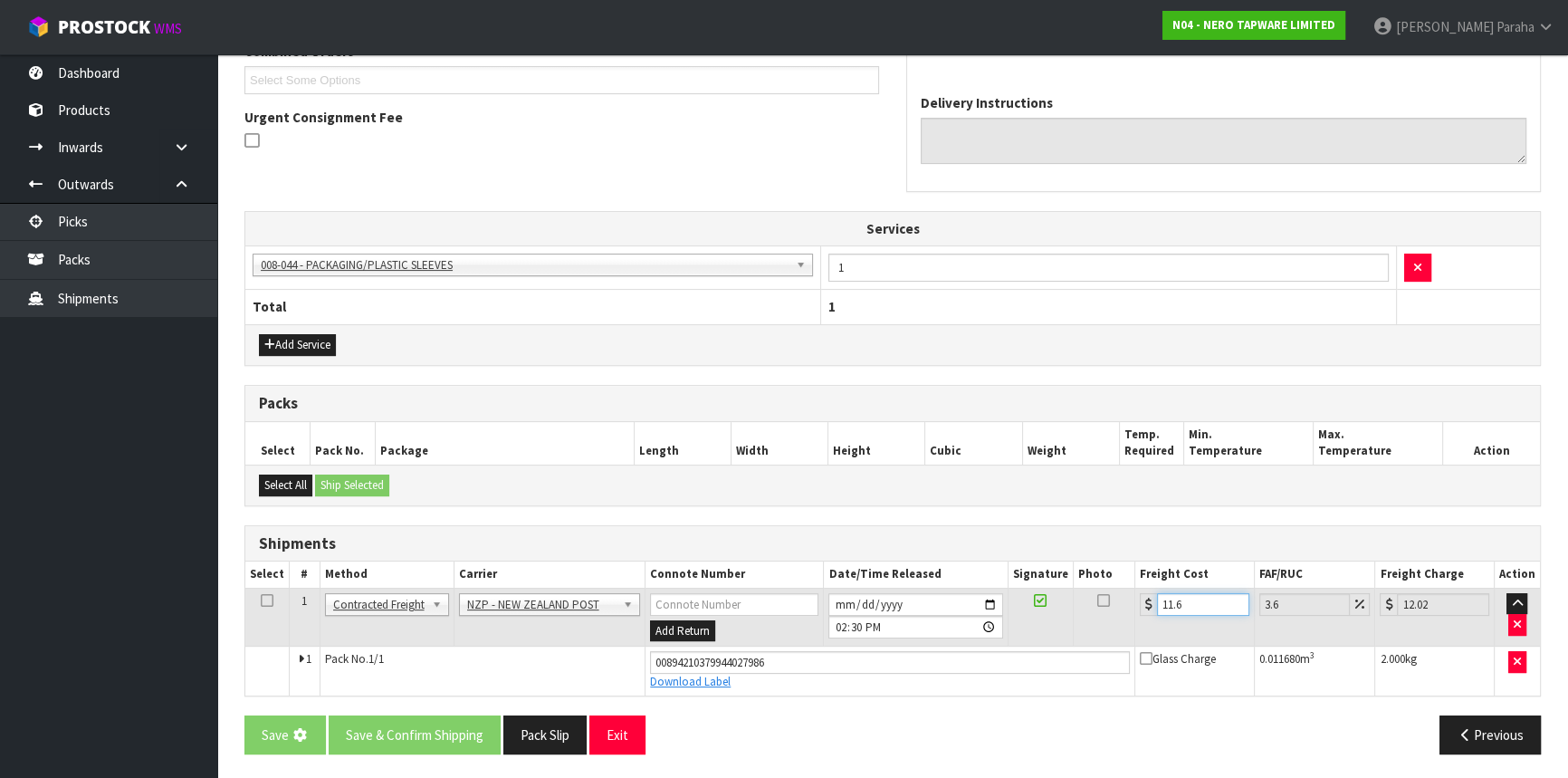
type input "11.61"
click at [1186, 598] on input "11" at bounding box center [1203, 605] width 92 height 23
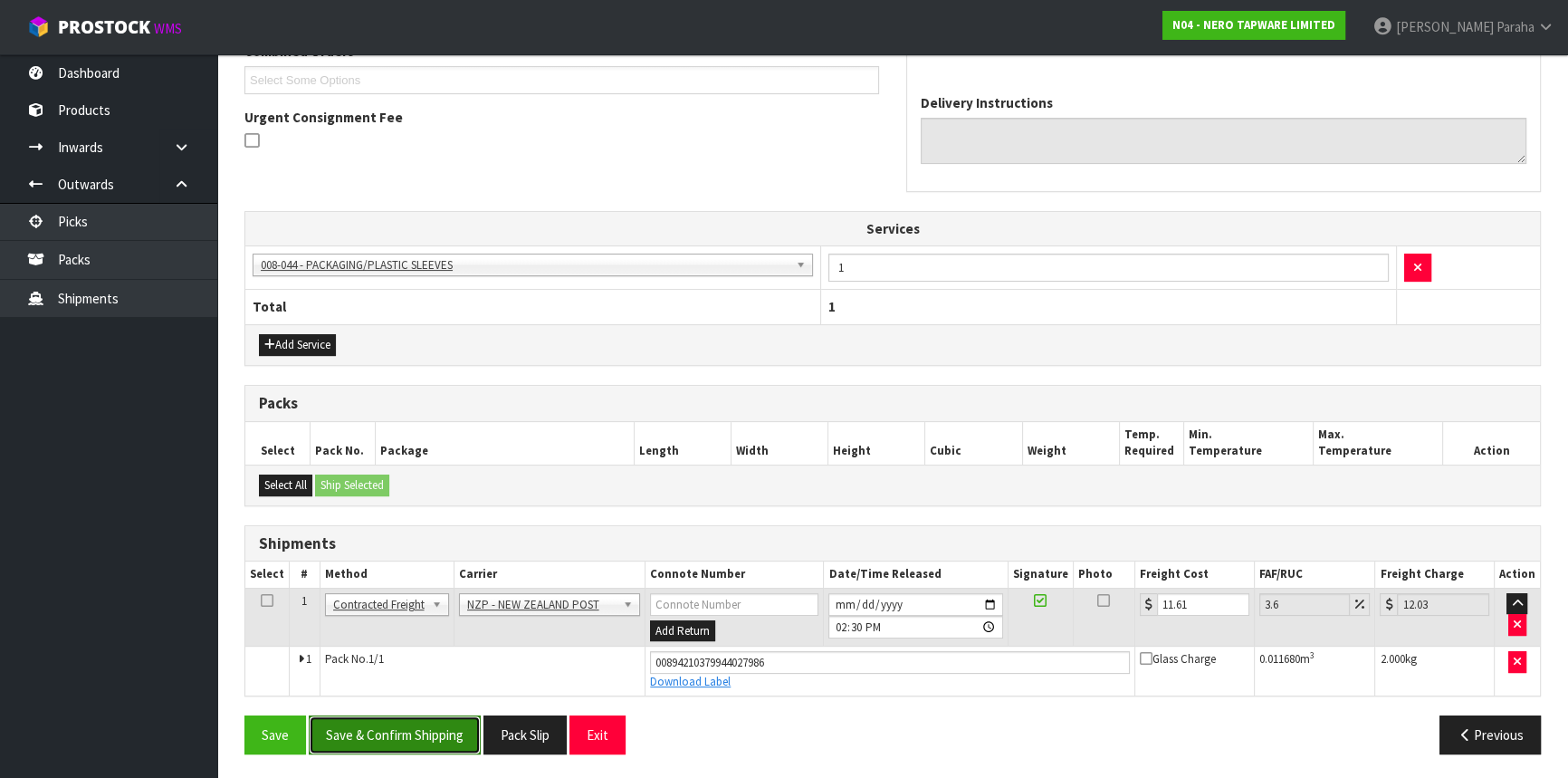
click at [432, 735] on button "Save & Confirm Shipping" at bounding box center [394, 735] width 172 height 39
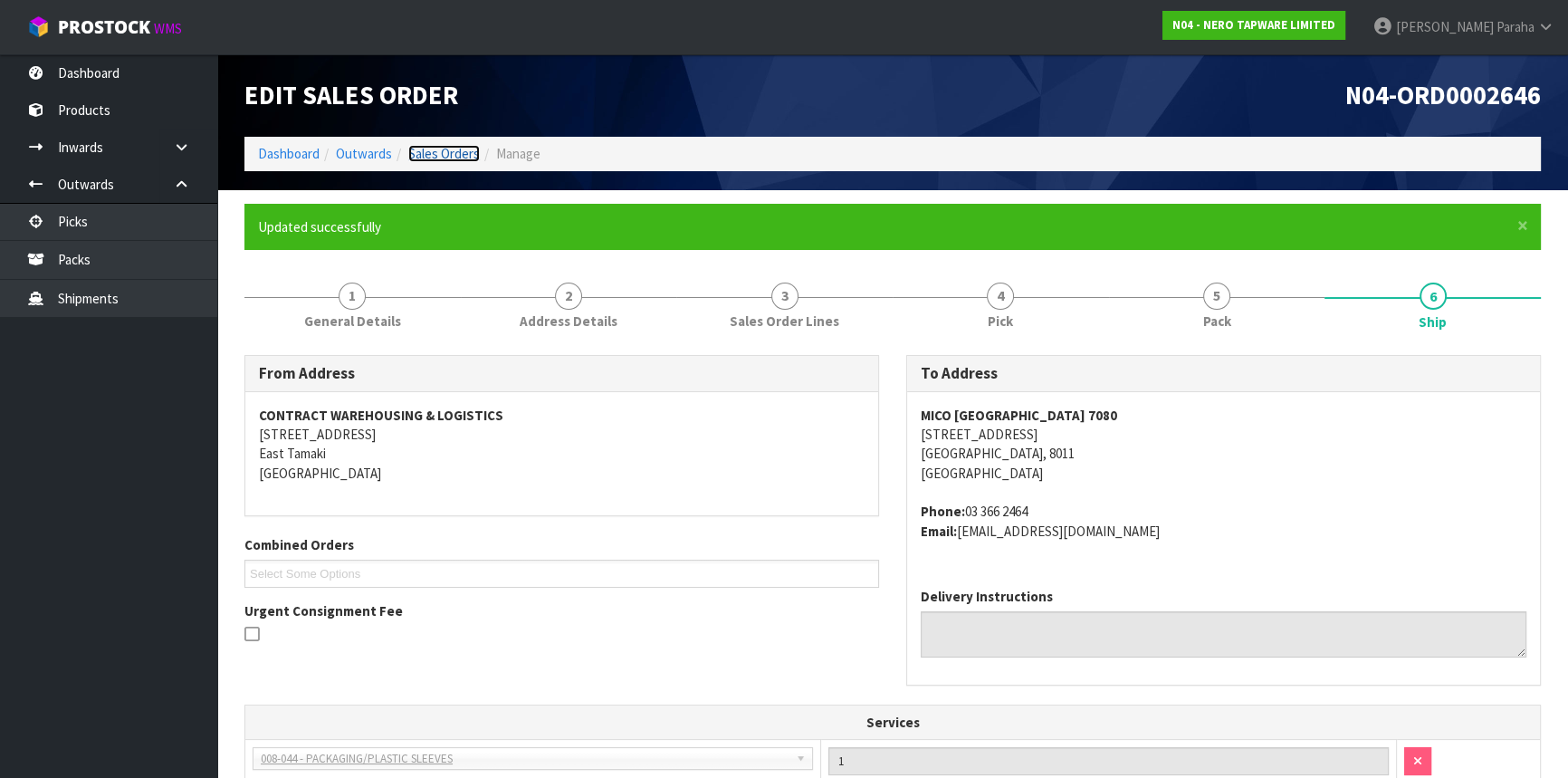
click at [449, 151] on link "Sales Orders" at bounding box center [444, 153] width 71 height 17
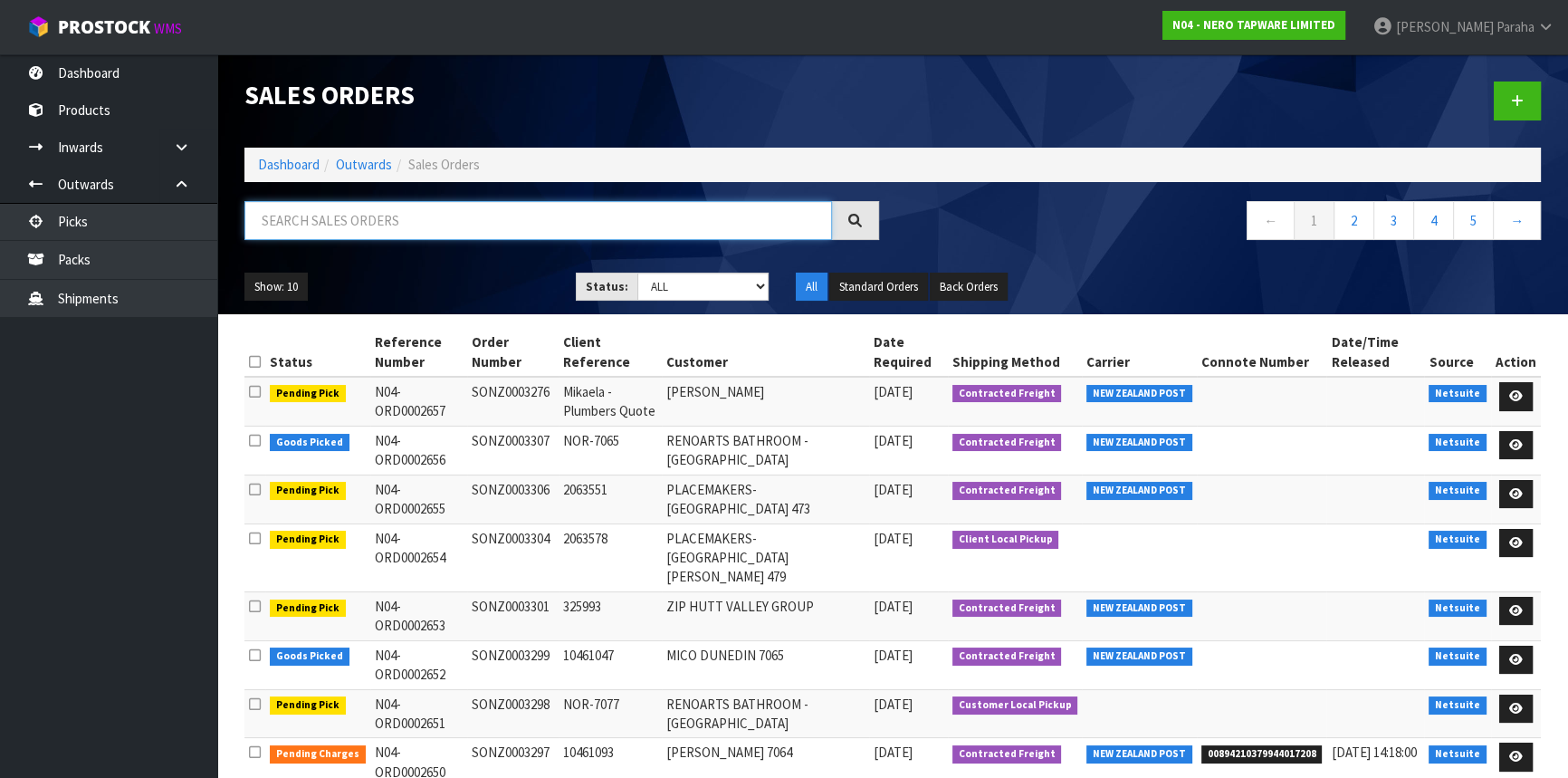
click at [427, 220] on input "text" at bounding box center [538, 220] width 588 height 39
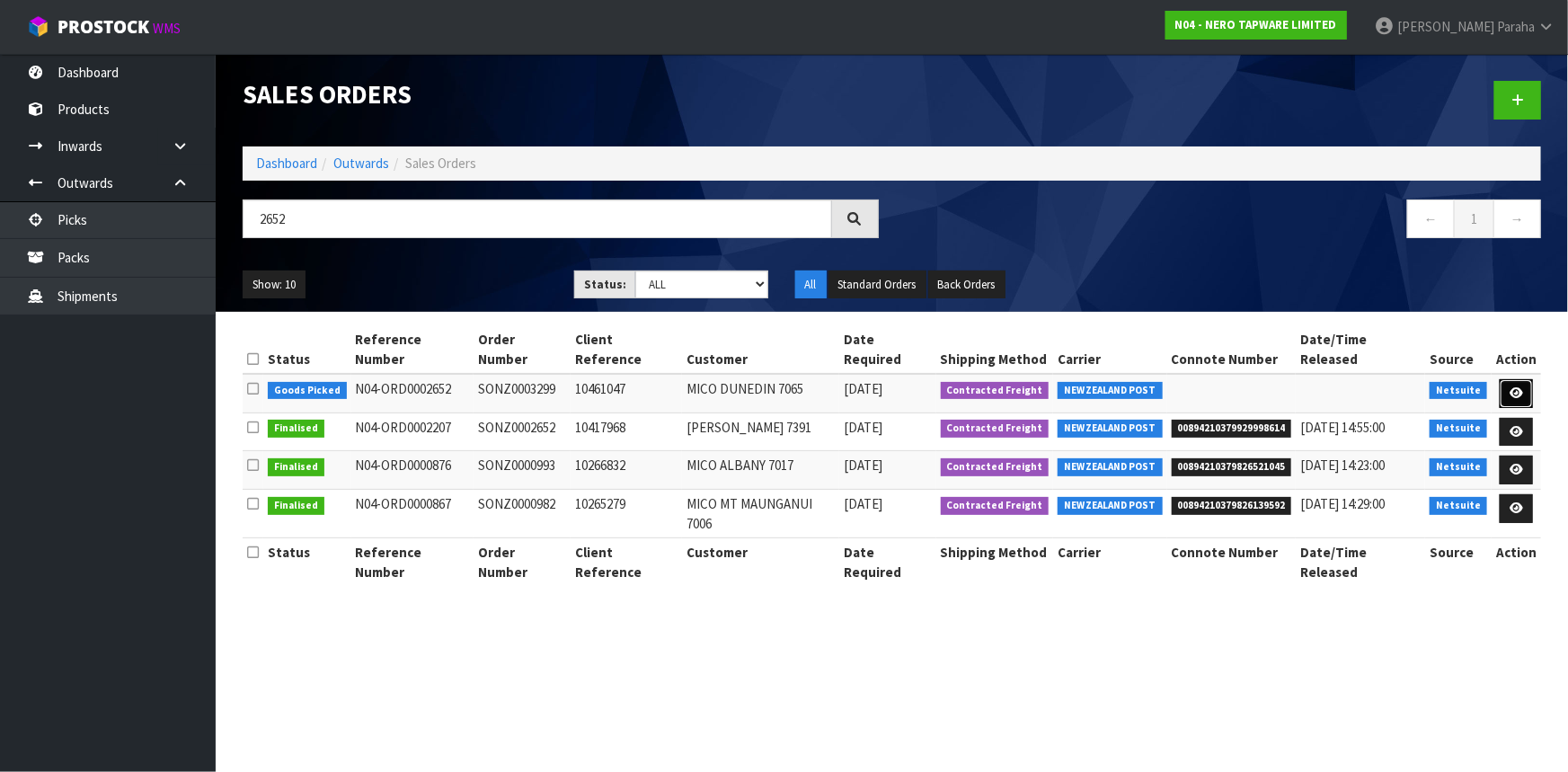
click at [1527, 379] on link at bounding box center [1517, 393] width 34 height 29
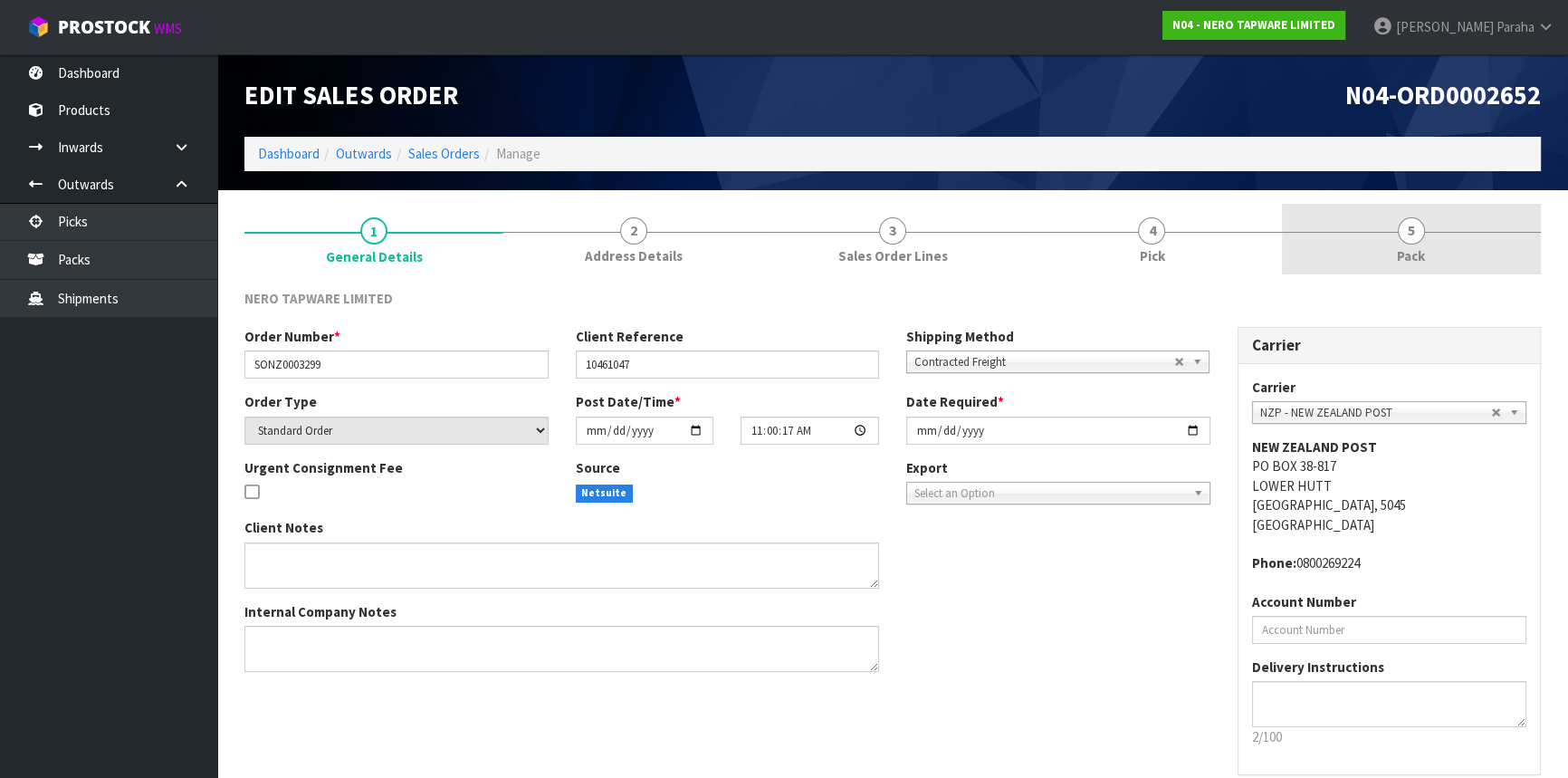
click at [1416, 225] on span "5" at bounding box center [1411, 230] width 27 height 27
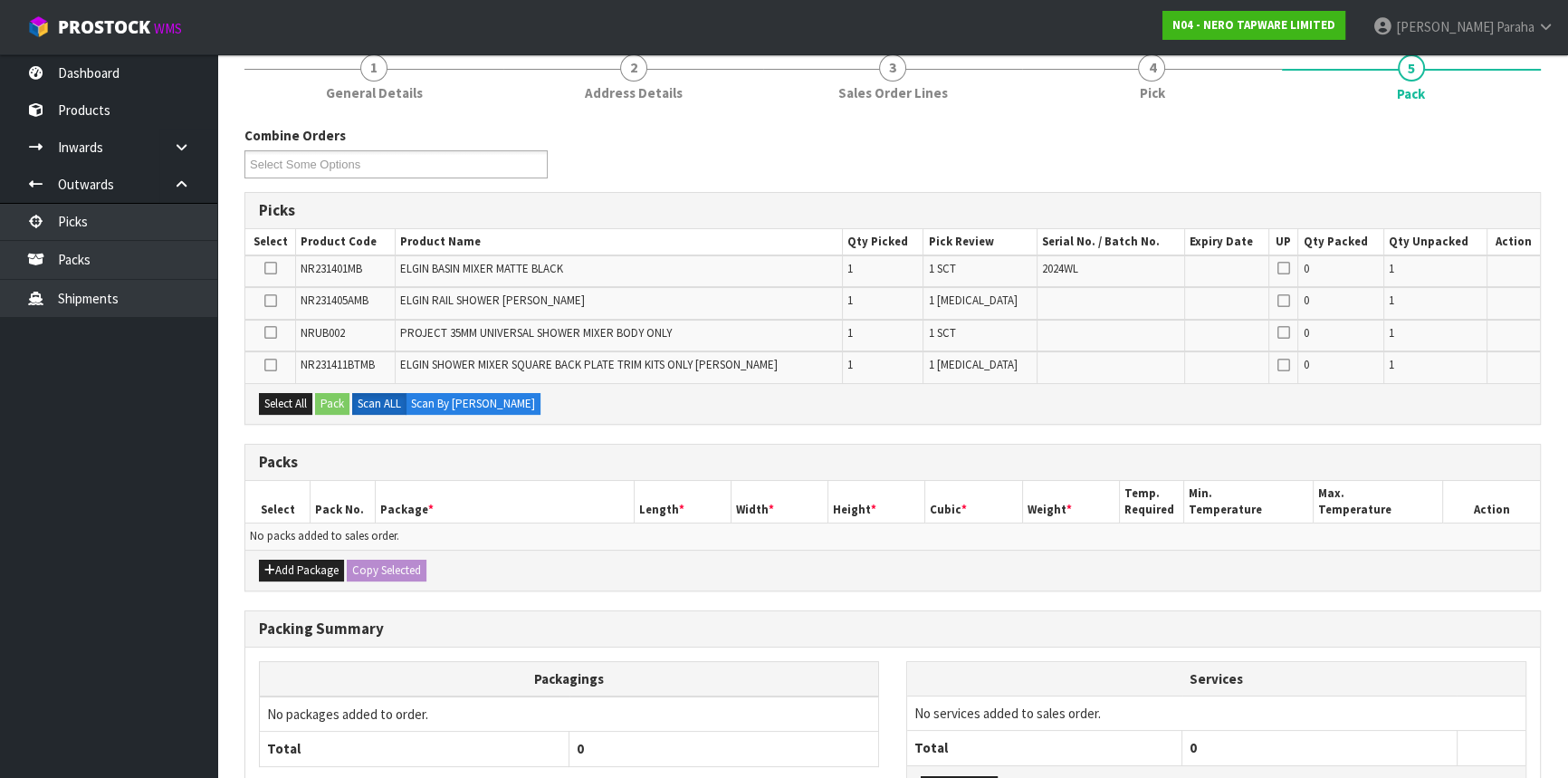
scroll to position [164, 0]
click at [298, 567] on button "Add Package" at bounding box center [301, 569] width 85 height 22
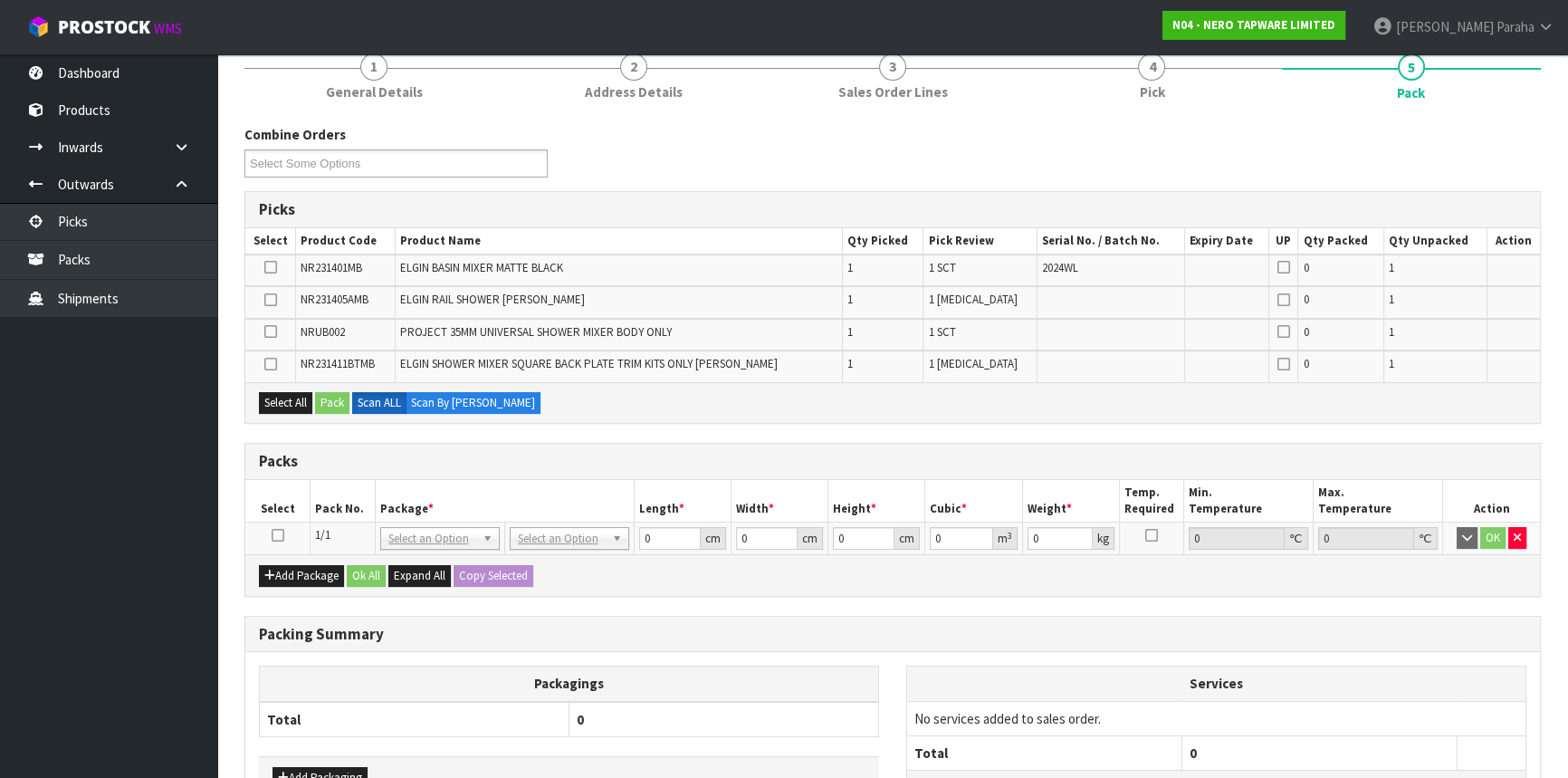
click at [276, 535] on icon at bounding box center [277, 535] width 12 height 1
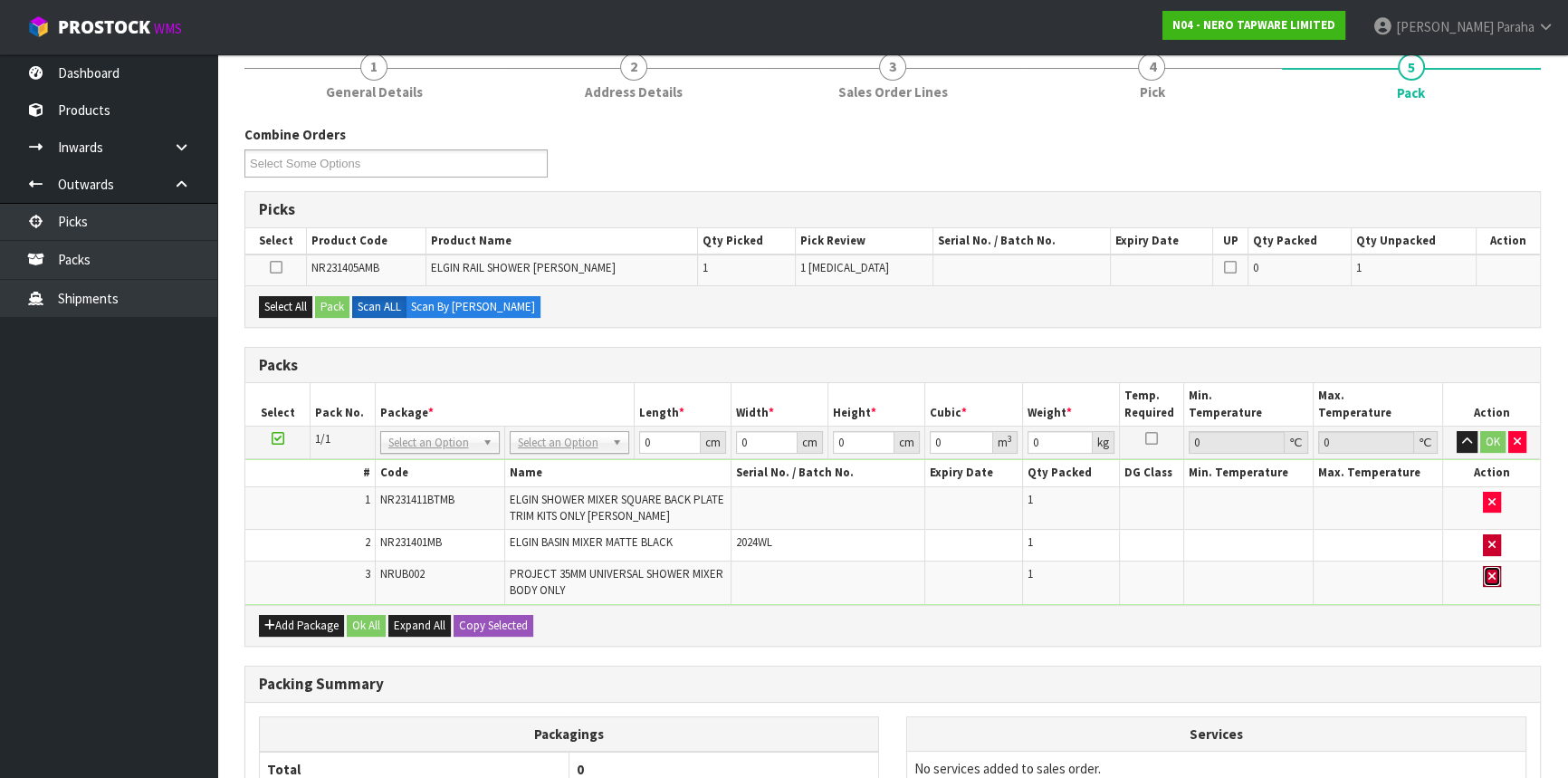
drag, startPoint x: 937, startPoint y: 405, endPoint x: 1496, endPoint y: 578, distance: 585.2
click at [1496, 578] on button "button" at bounding box center [1492, 577] width 18 height 22
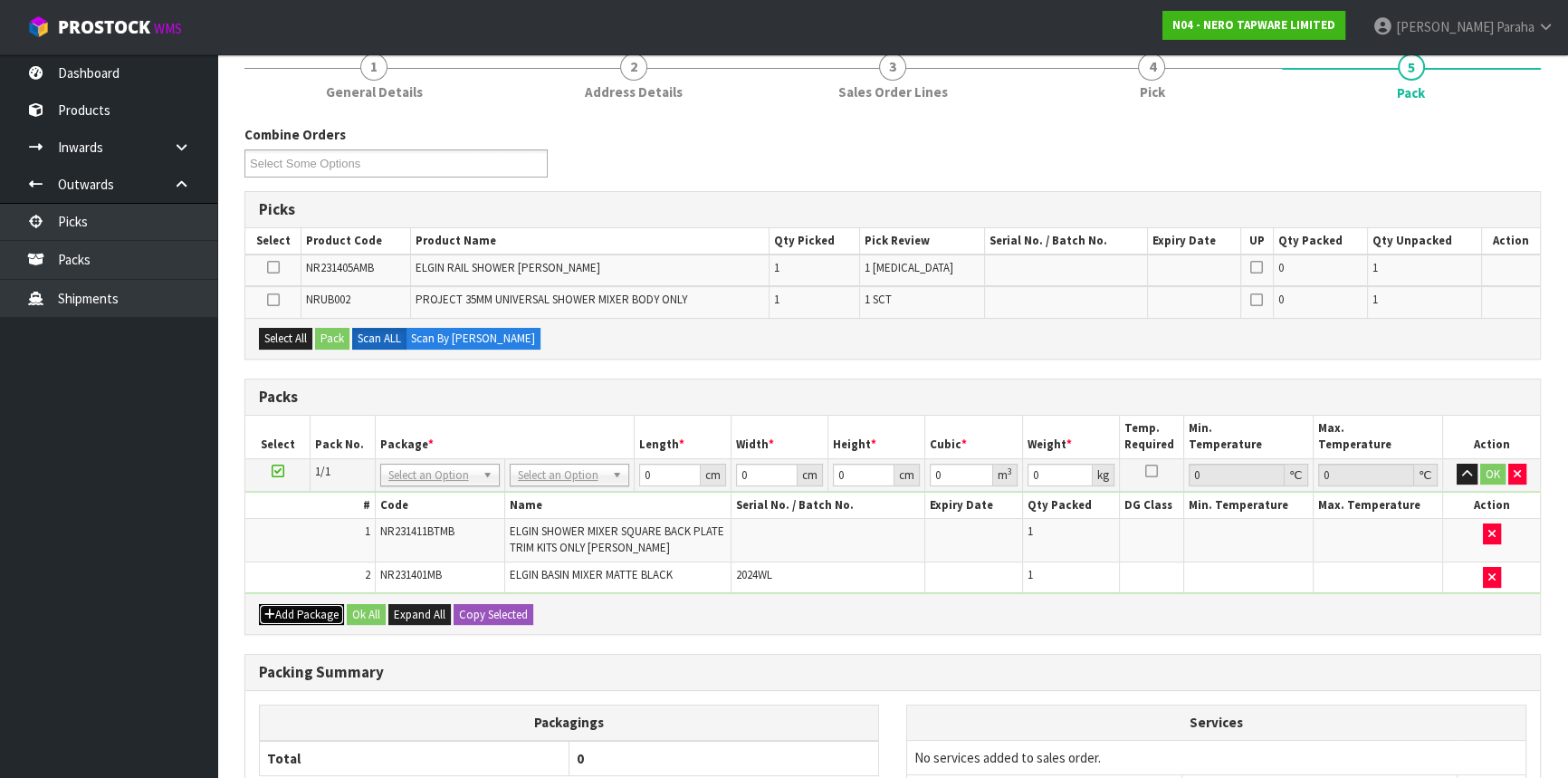
click at [264, 609] on icon "button" at bounding box center [270, 614] width 11 height 12
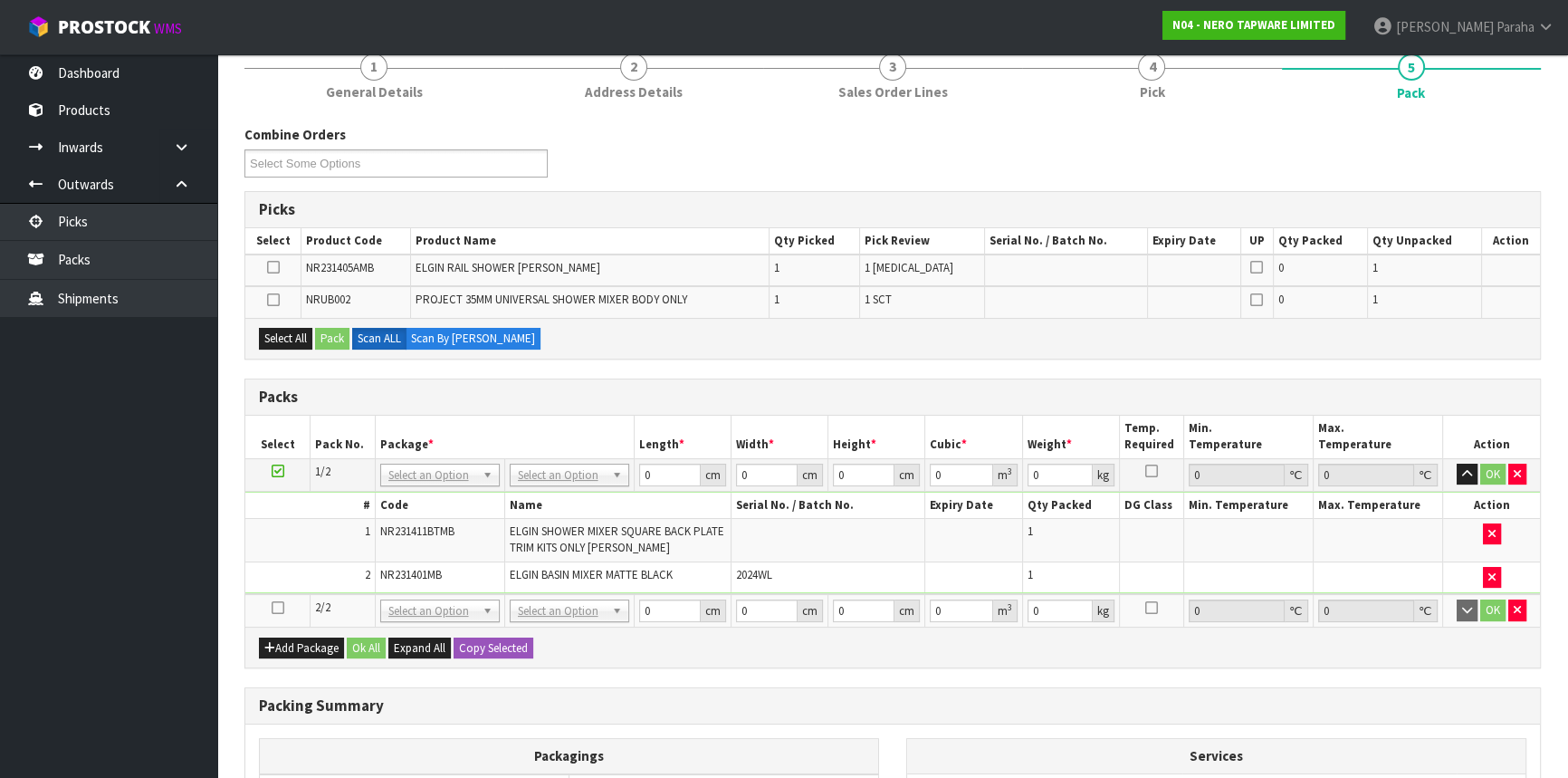
click at [272, 608] on icon at bounding box center [277, 608] width 12 height 1
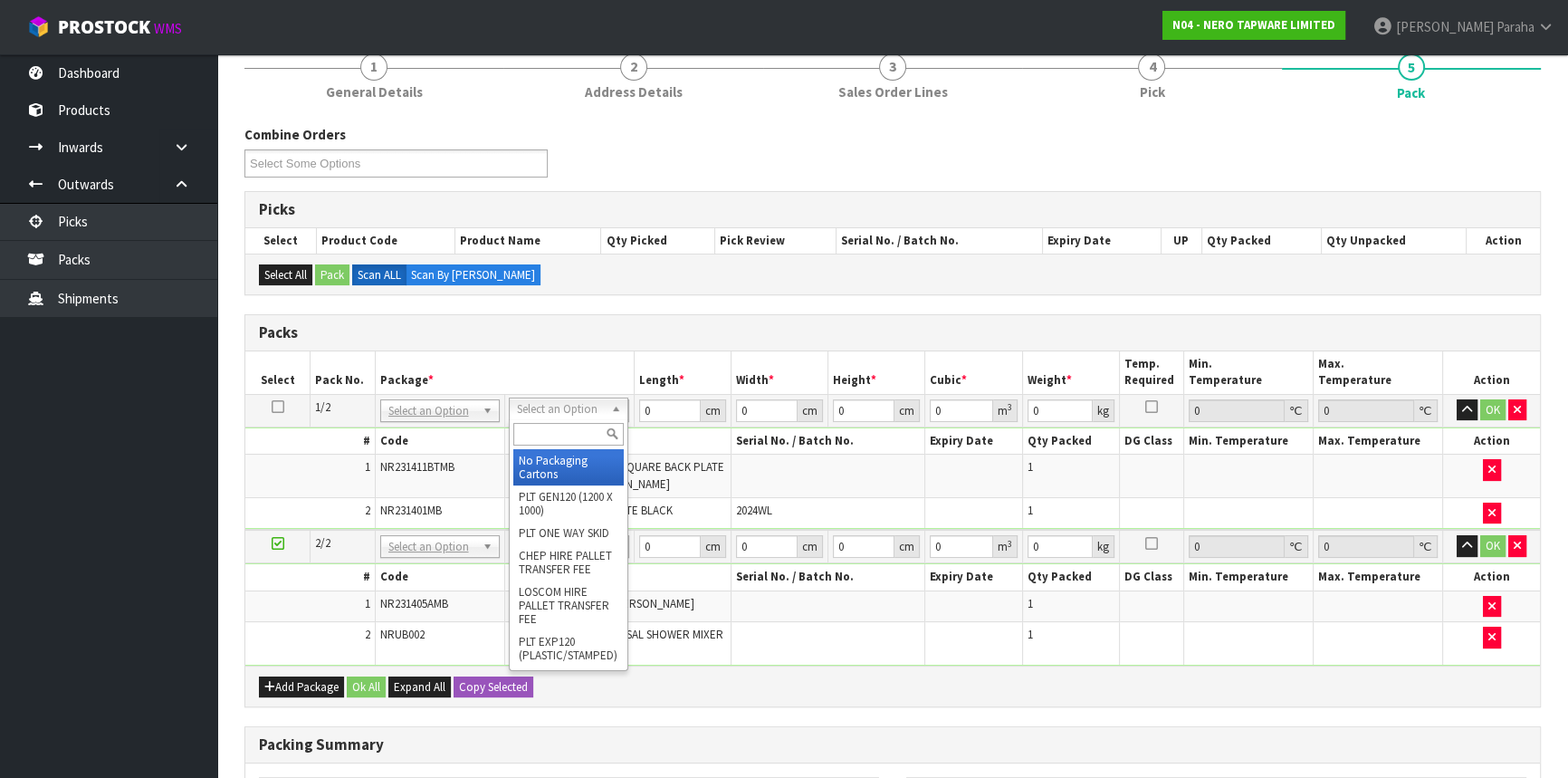
click at [550, 437] on input "text" at bounding box center [568, 435] width 110 height 23
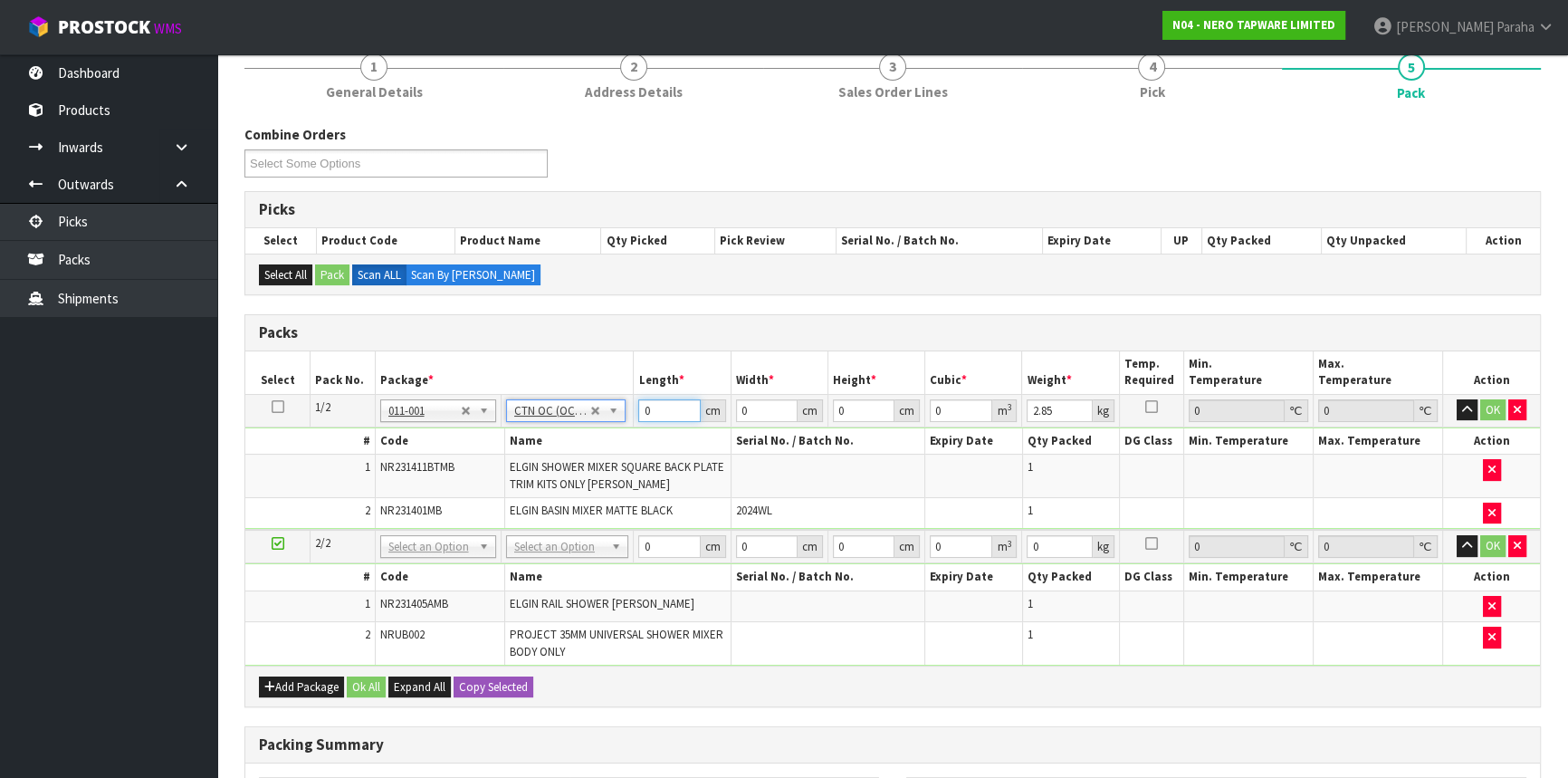
drag, startPoint x: 665, startPoint y: 409, endPoint x: 596, endPoint y: 424, distance: 70.6
click at [596, 424] on tbody "1/2 NONE 007-001 007-002 007-004 007-009 007-013 007-014 007-015 007-017 007-01…" at bounding box center [893, 462] width 1295 height 135
click at [1457, 400] on button "button" at bounding box center [1467, 410] width 21 height 22
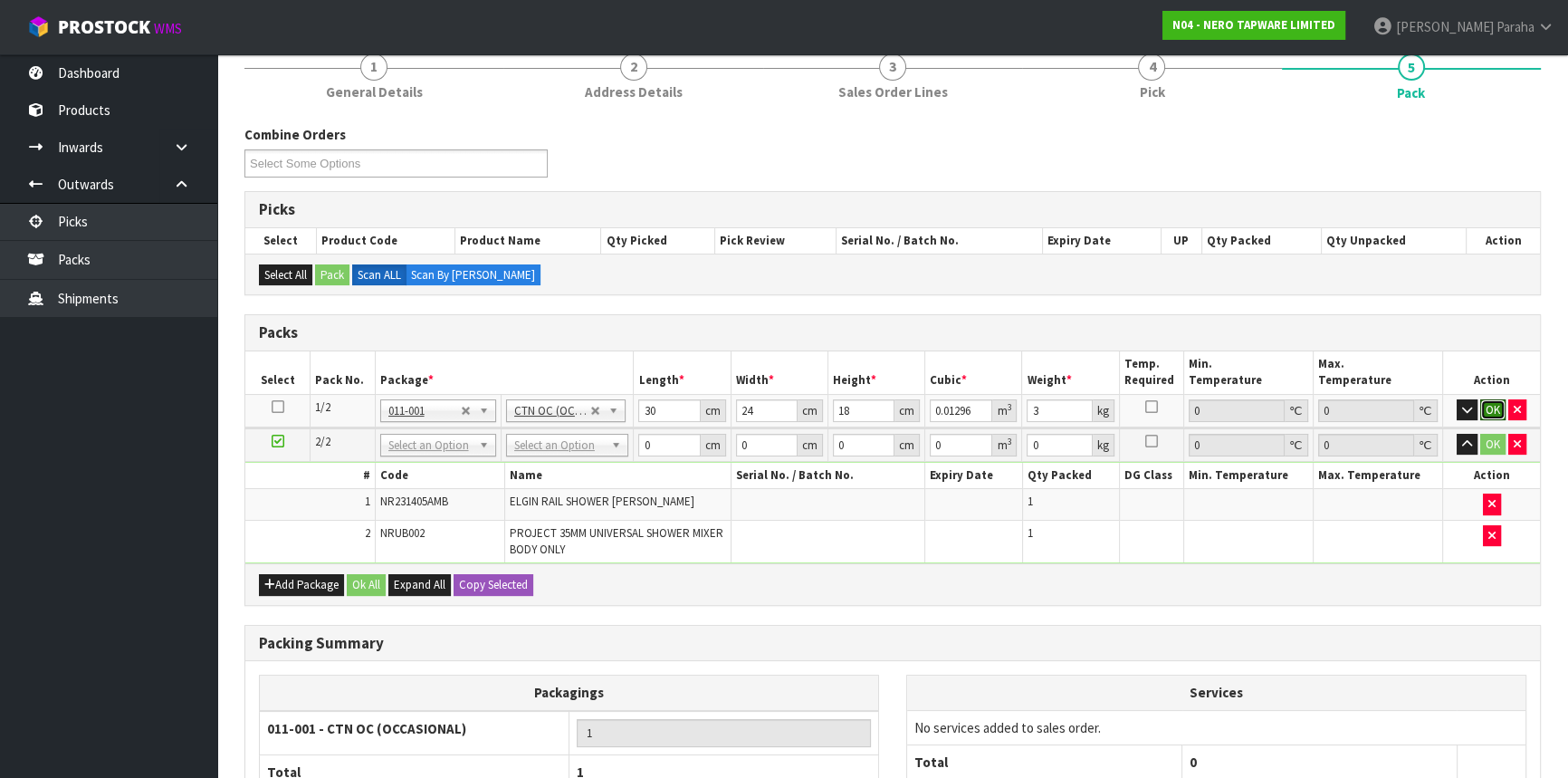
click button "OK" at bounding box center [1493, 410] width 25 height 22
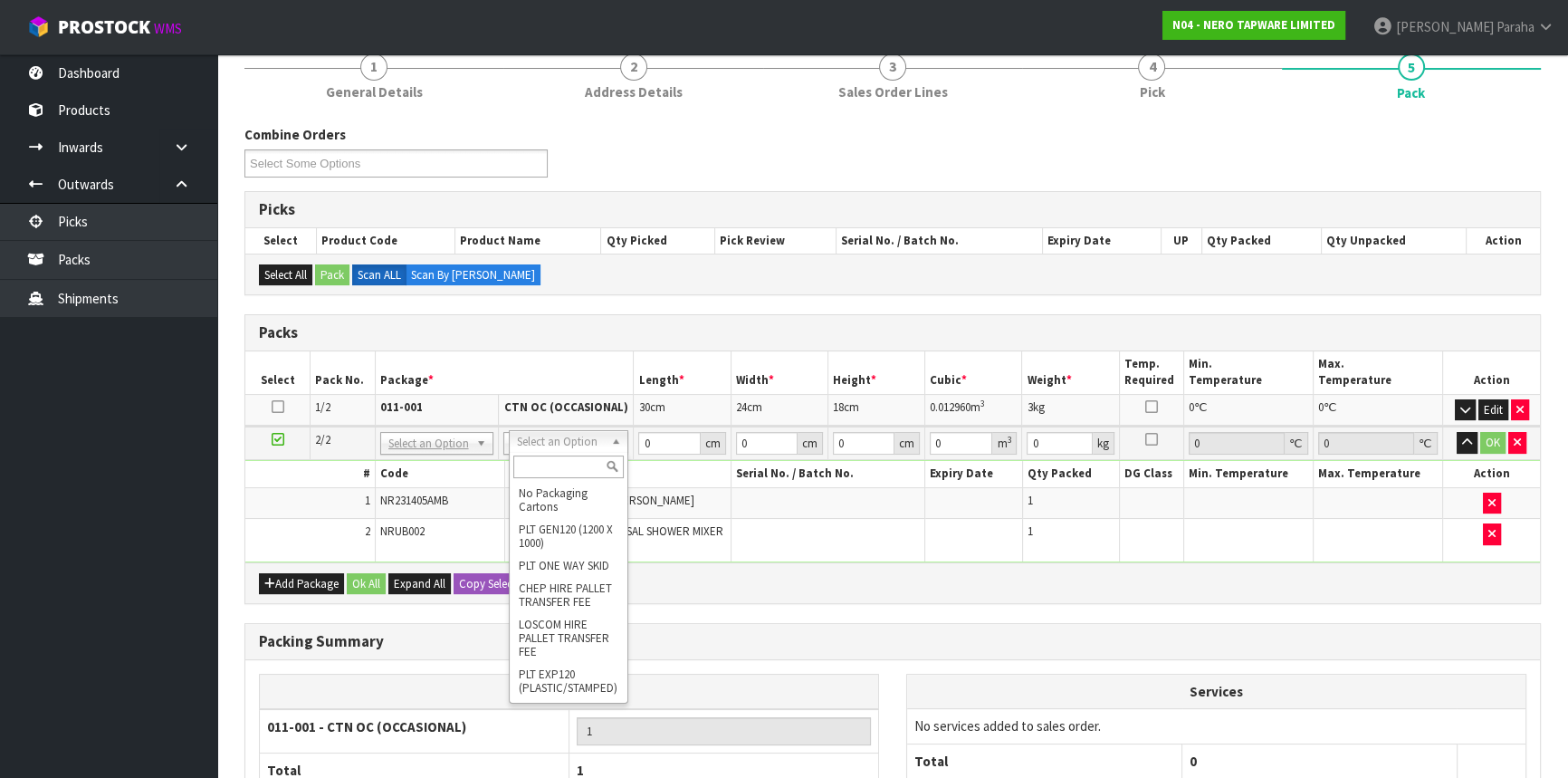
click at [570, 464] on input "text" at bounding box center [569, 467] width 111 height 23
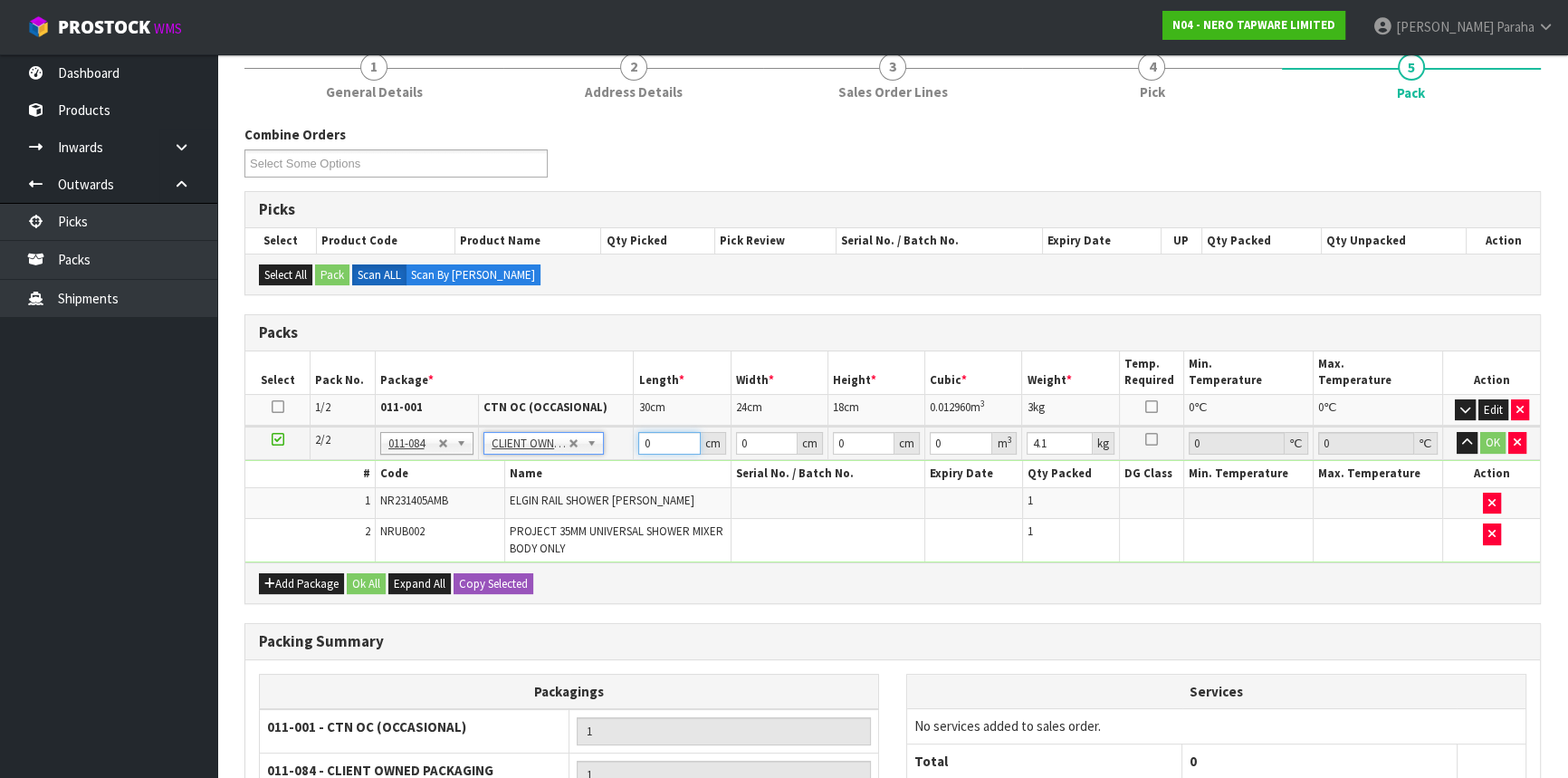
drag, startPoint x: 658, startPoint y: 434, endPoint x: 628, endPoint y: 428, distance: 30.6
click at [629, 429] on tr "2/2 NONE 007-001 007-002 007-004 007-009 007-013 007-014 007-015 007-017 007-01…" at bounding box center [893, 443] width 1295 height 34
click at [1457, 432] on button "button" at bounding box center [1467, 442] width 21 height 22
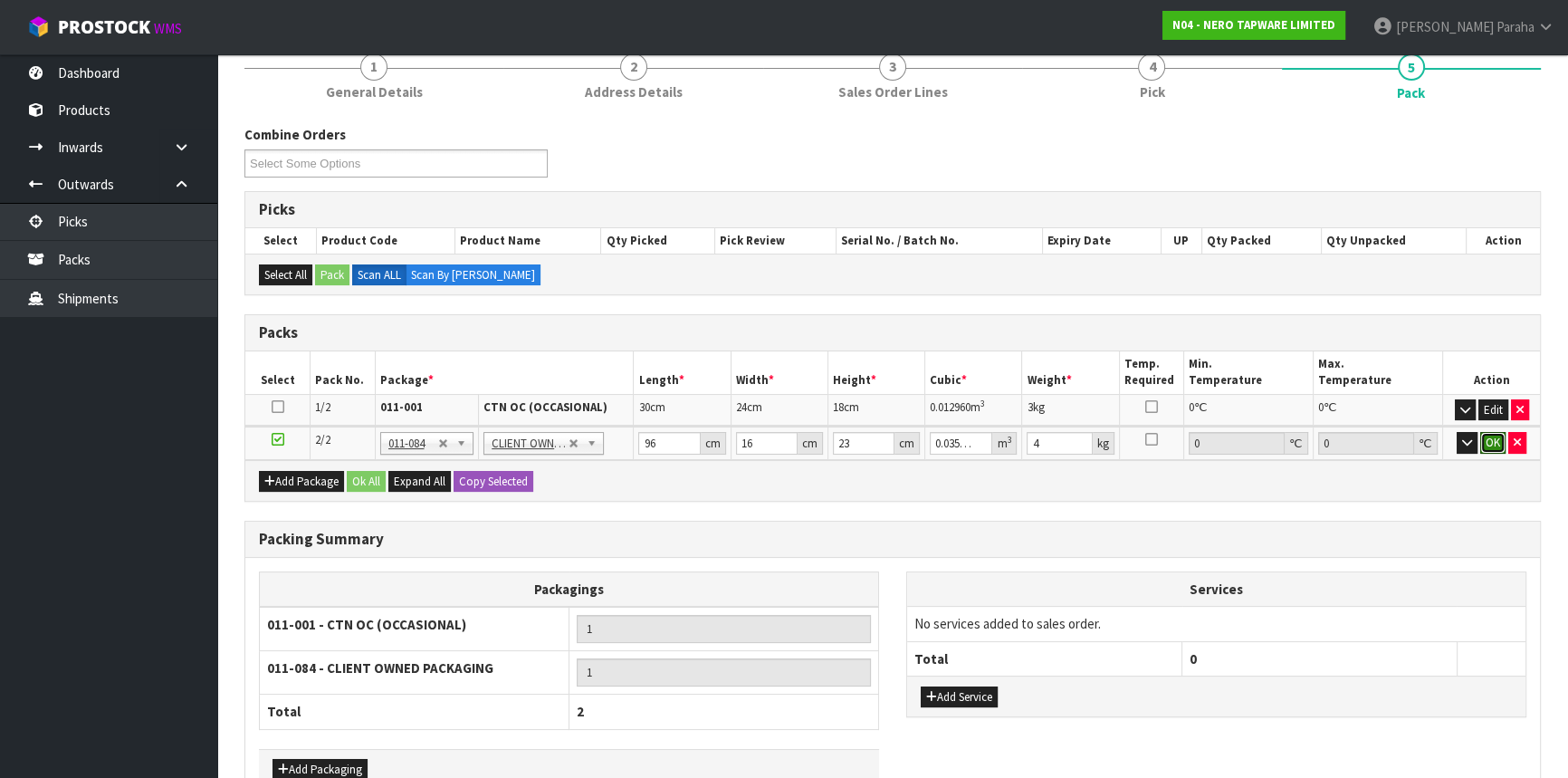
click button "OK" at bounding box center [1493, 442] width 25 height 22
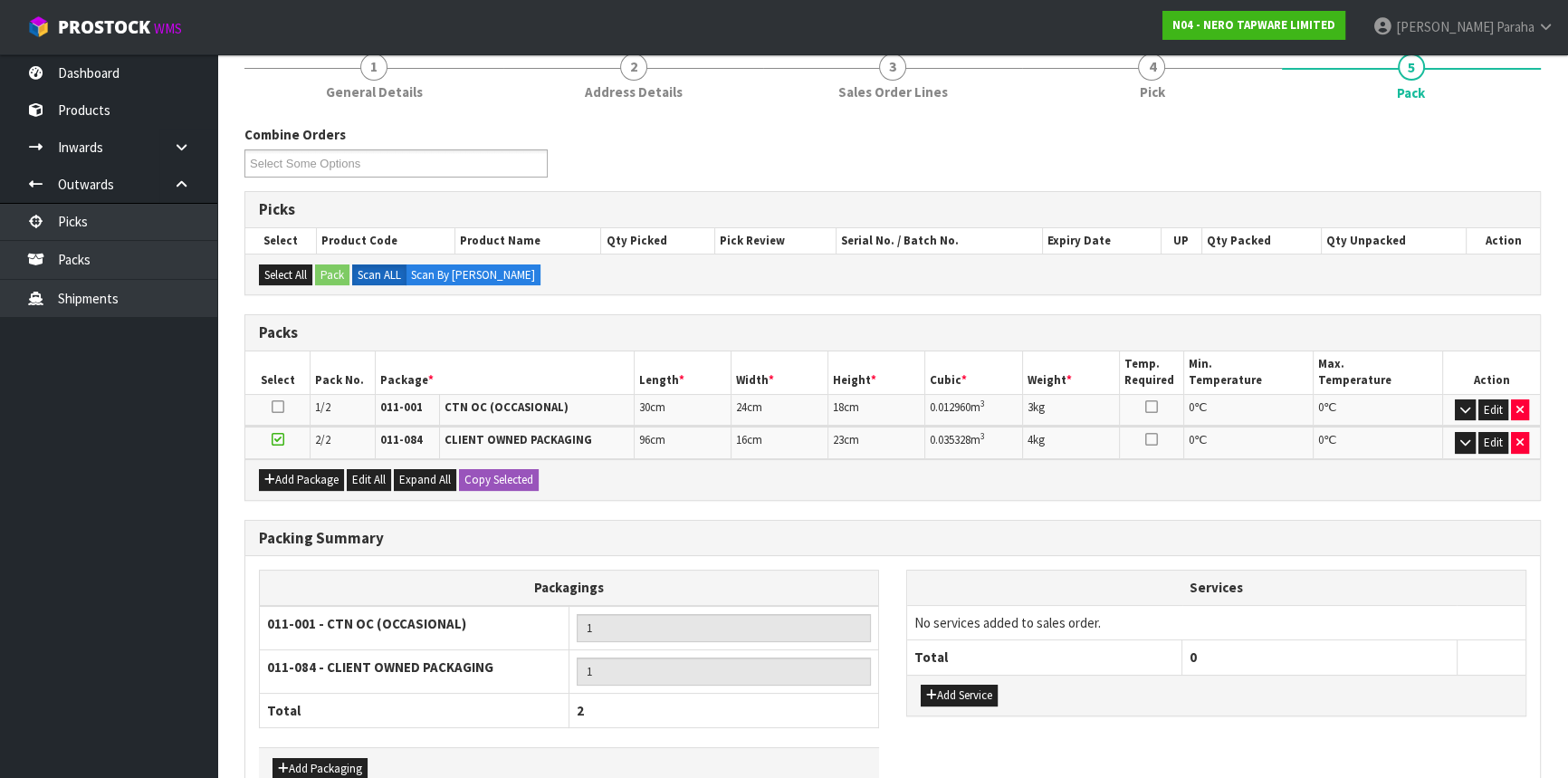
scroll to position [270, 0]
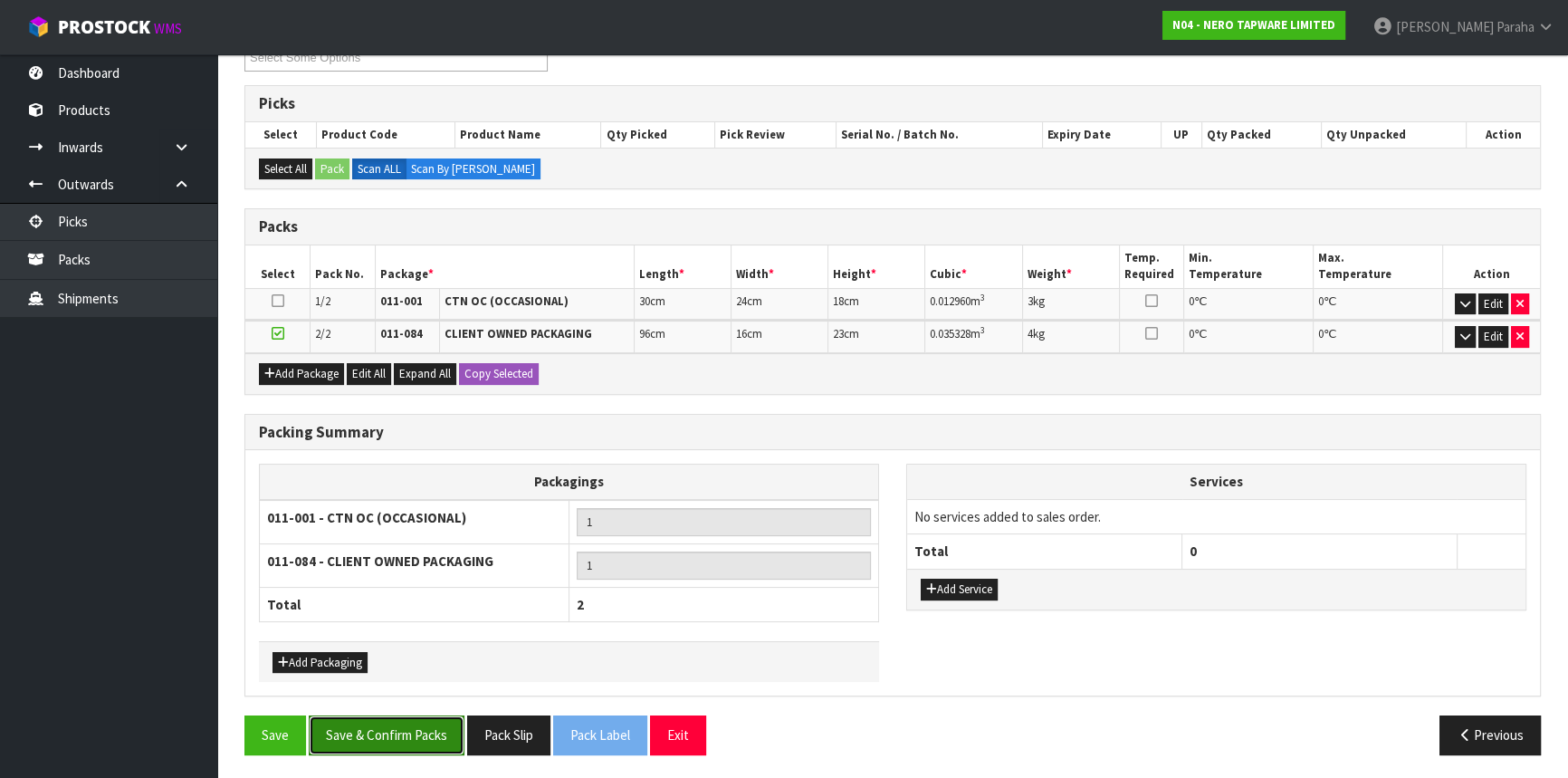
click at [365, 737] on button "Save & Confirm Packs" at bounding box center [387, 735] width 156 height 39
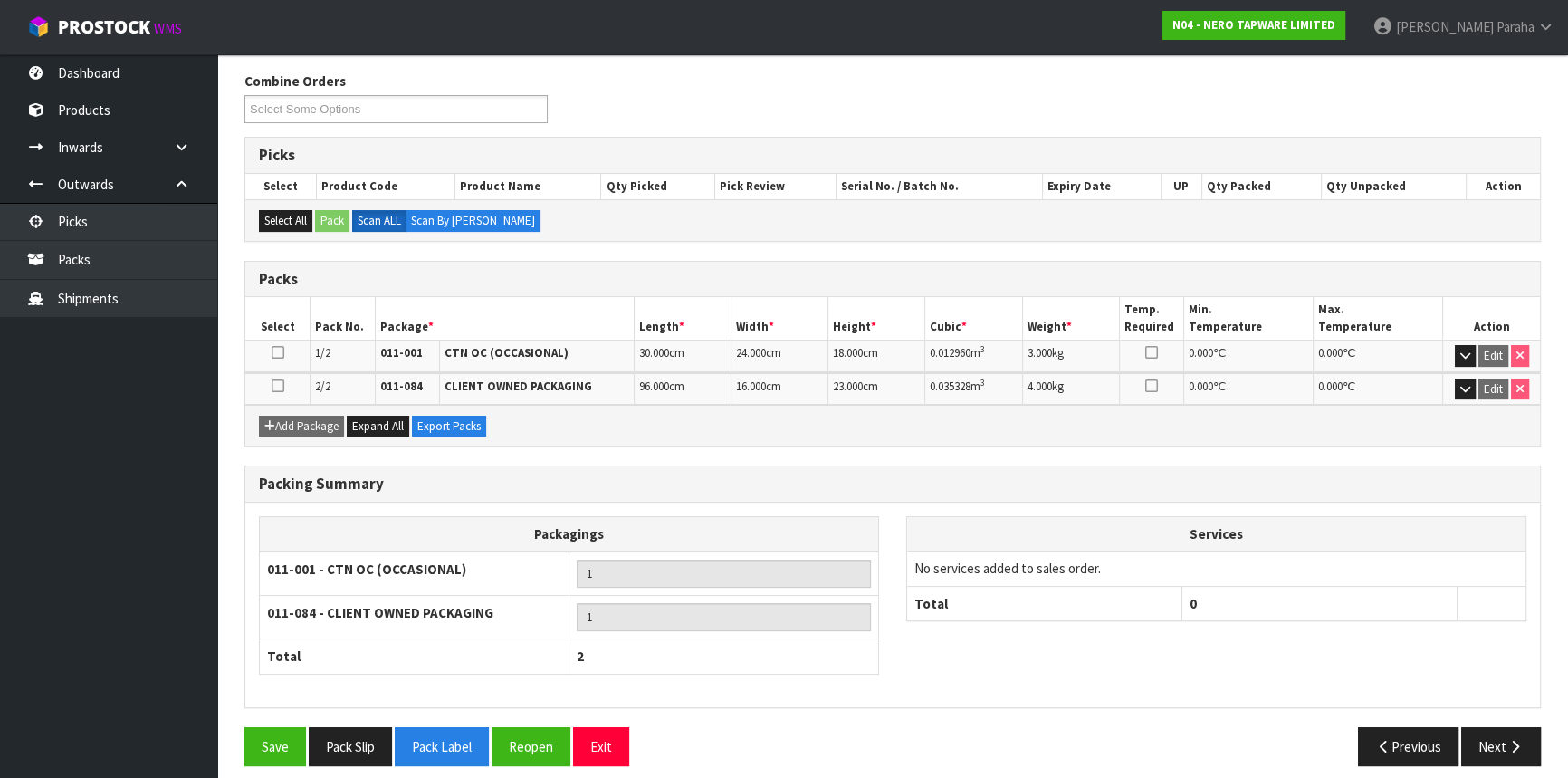
scroll to position [295, 0]
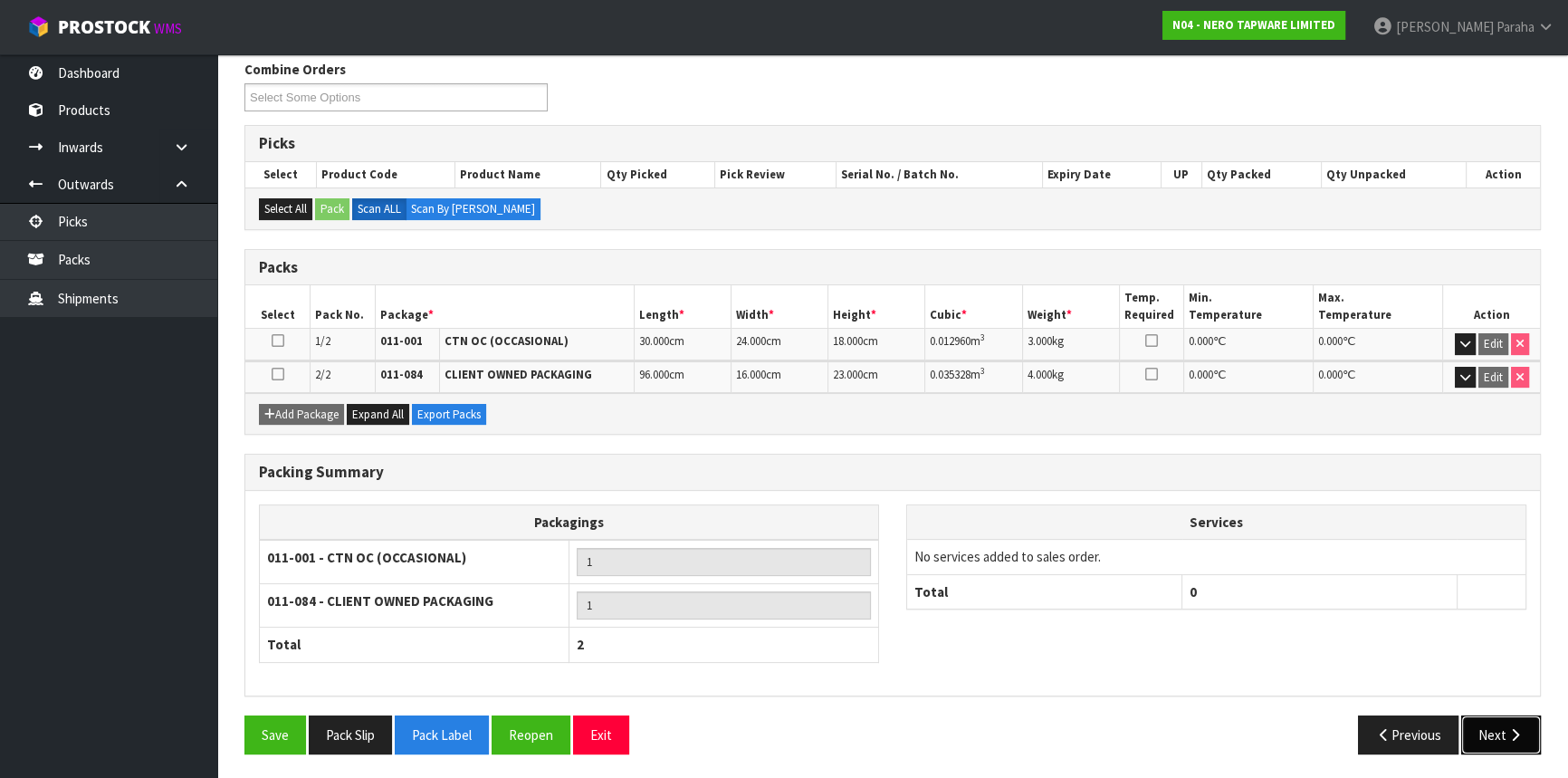
click at [1491, 720] on button "Next" at bounding box center [1501, 735] width 80 height 39
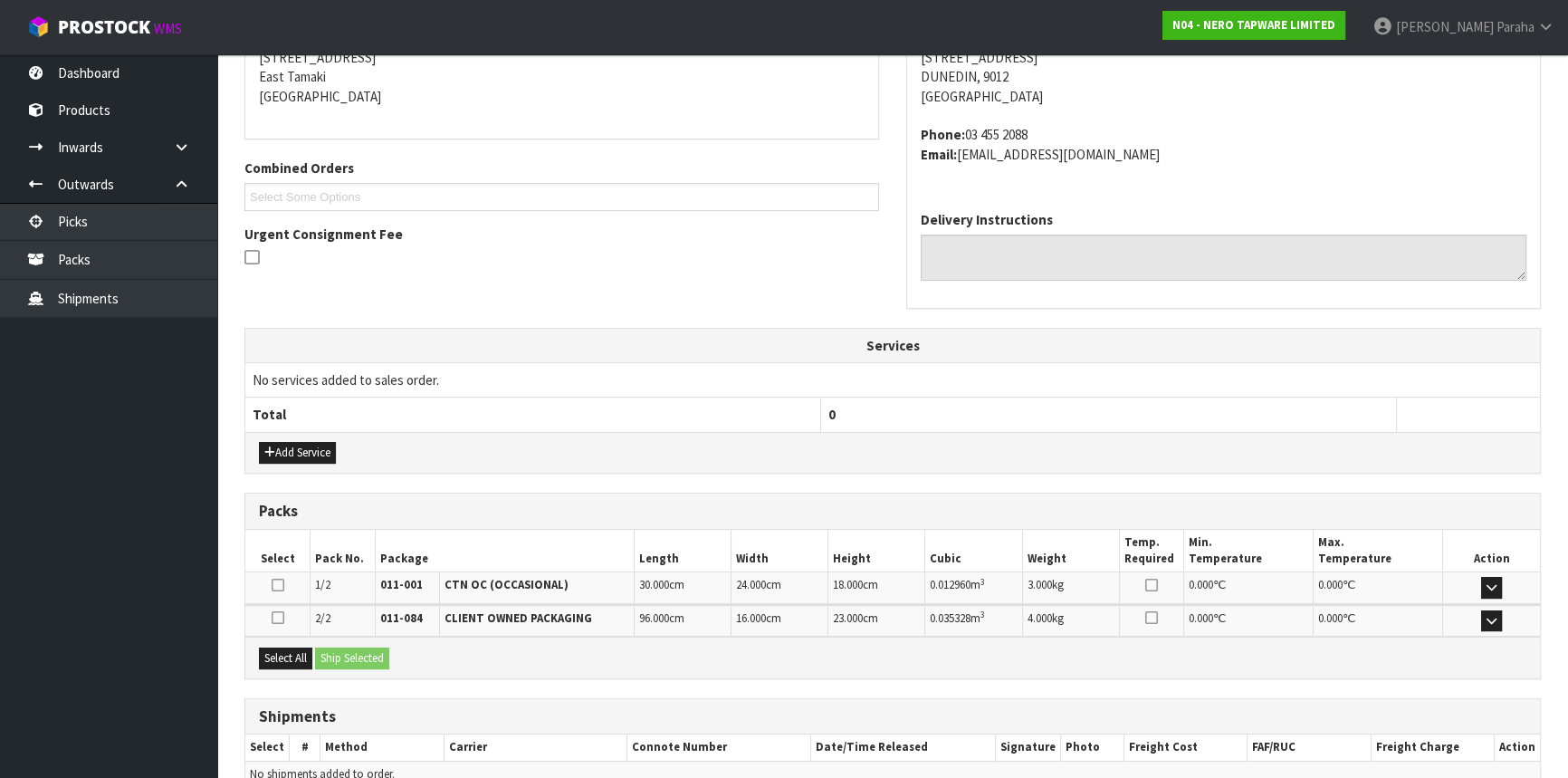
scroll to position [468, 0]
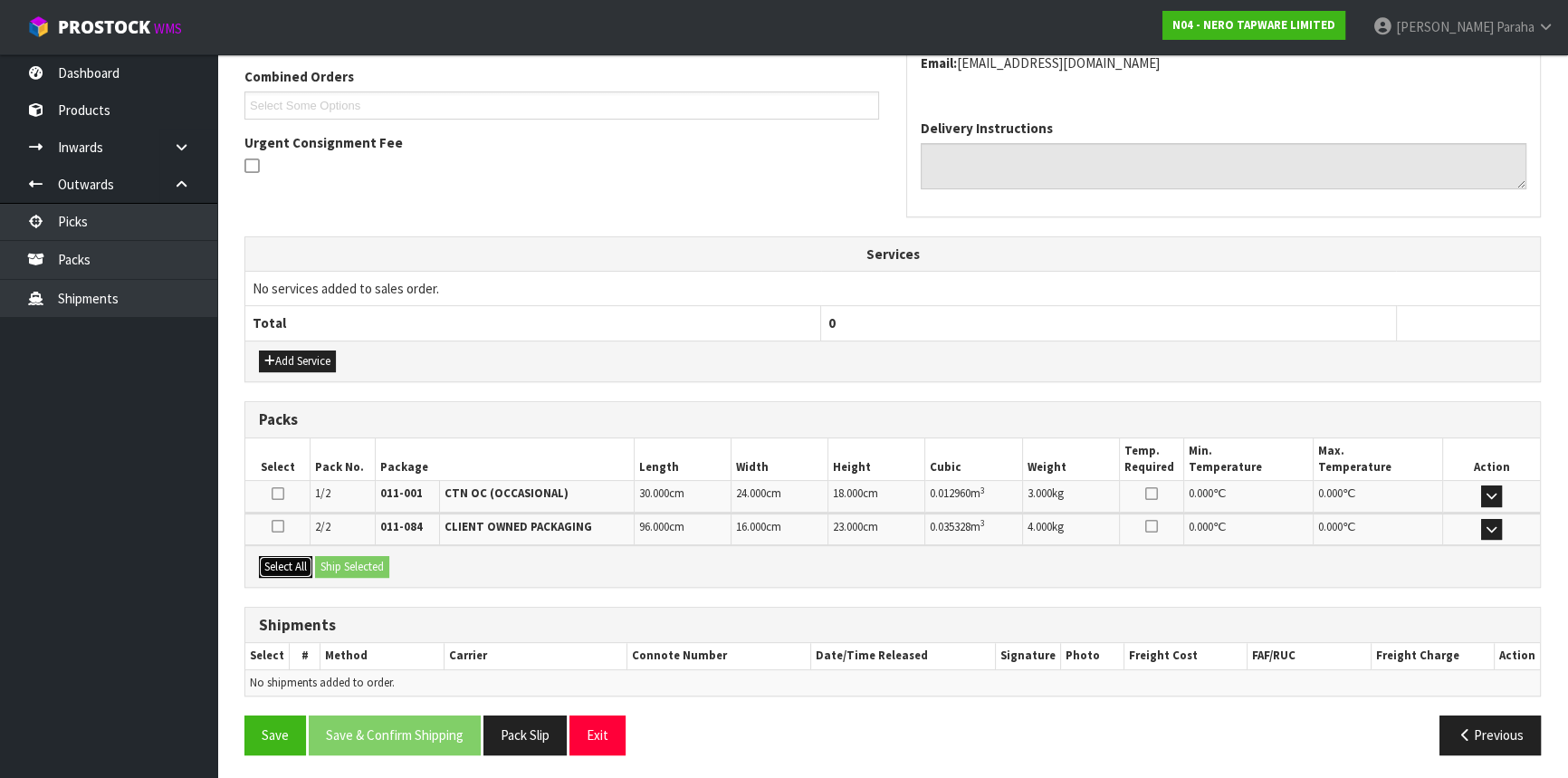
click at [290, 568] on button "Select All" at bounding box center [285, 566] width 54 height 22
click at [338, 565] on button "Ship Selected" at bounding box center [352, 566] width 74 height 22
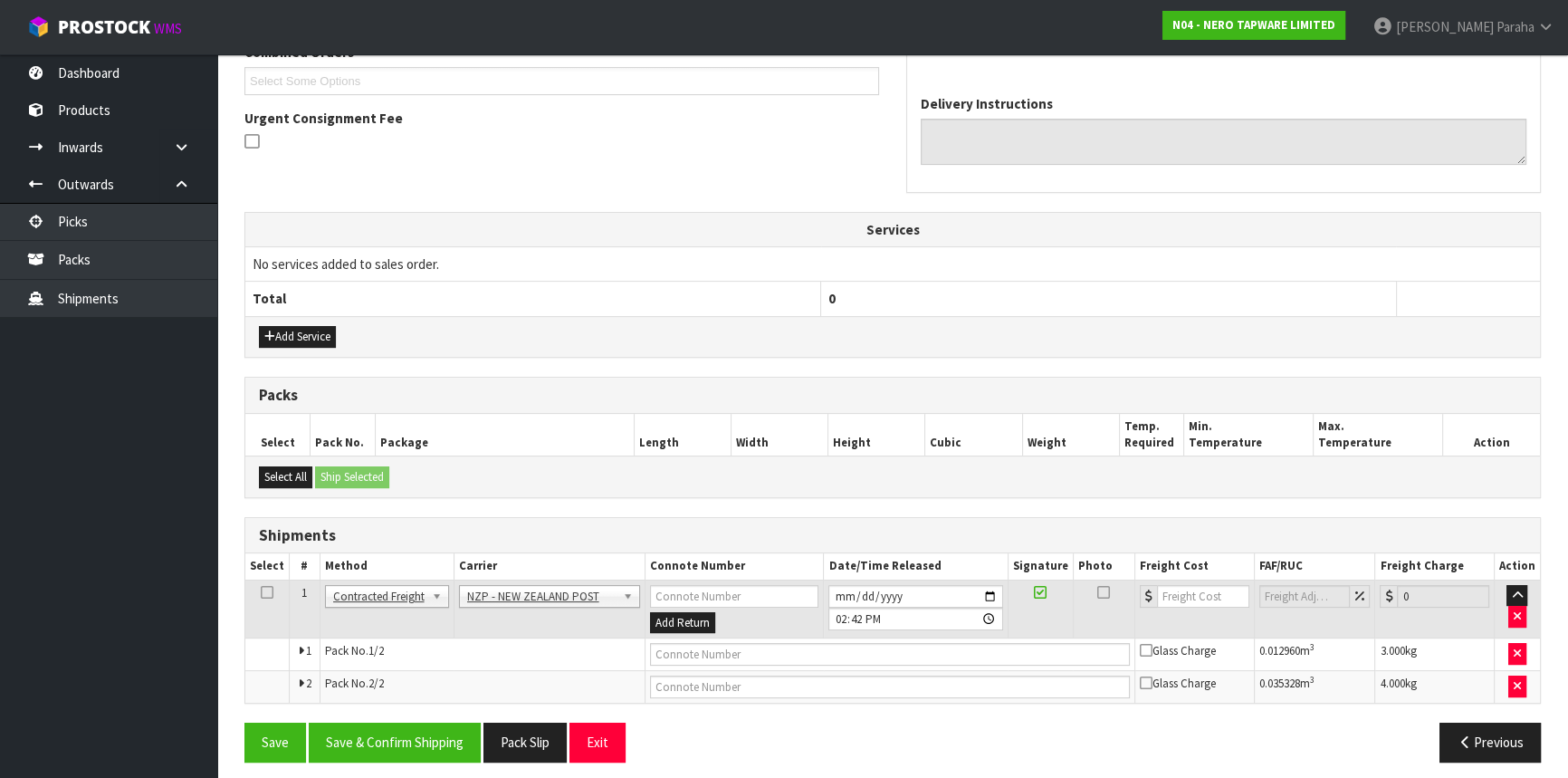
scroll to position [500, 0]
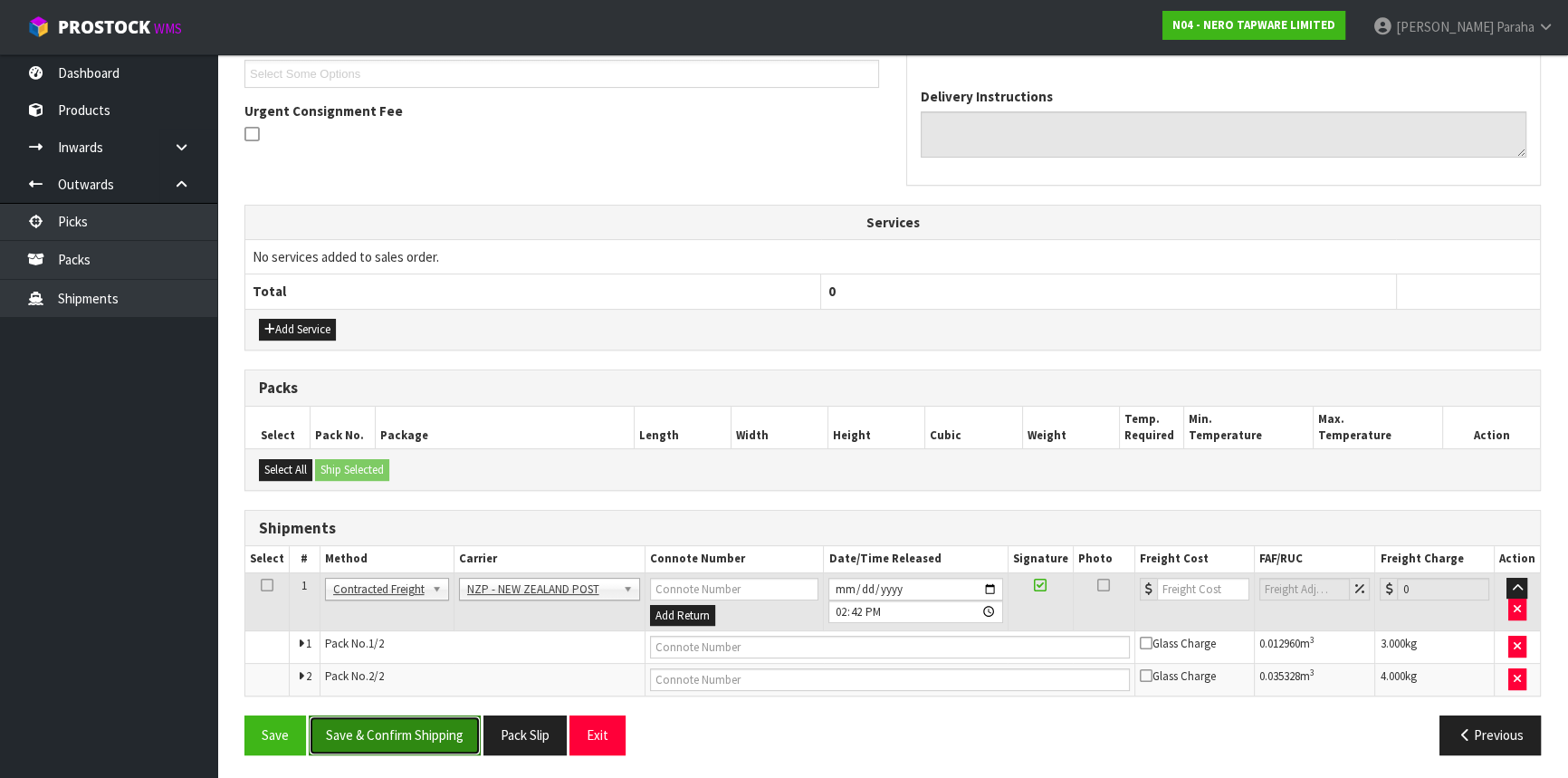
click at [420, 733] on button "Save & Confirm Shipping" at bounding box center [394, 735] width 172 height 39
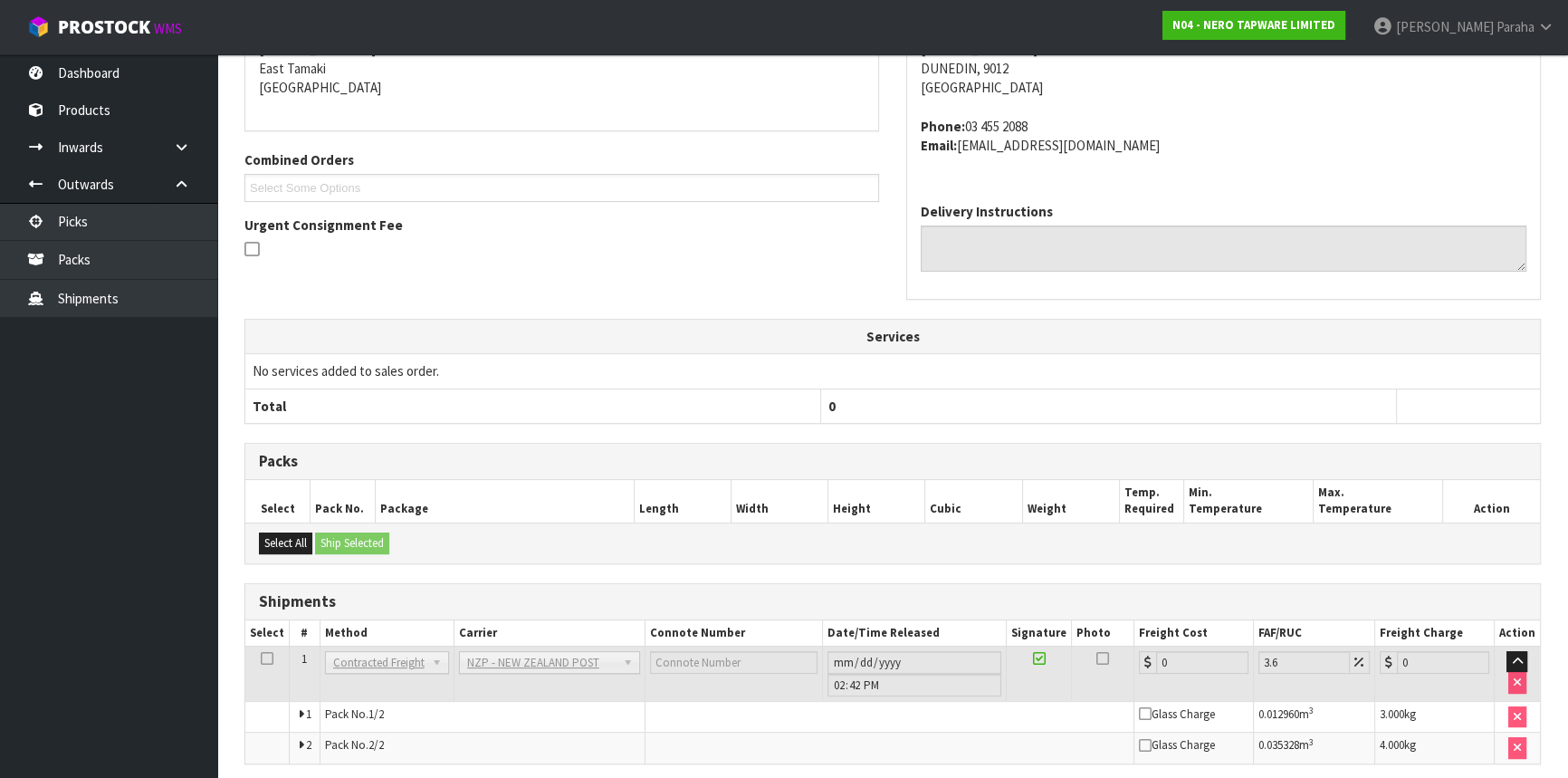
scroll to position [473, 0]
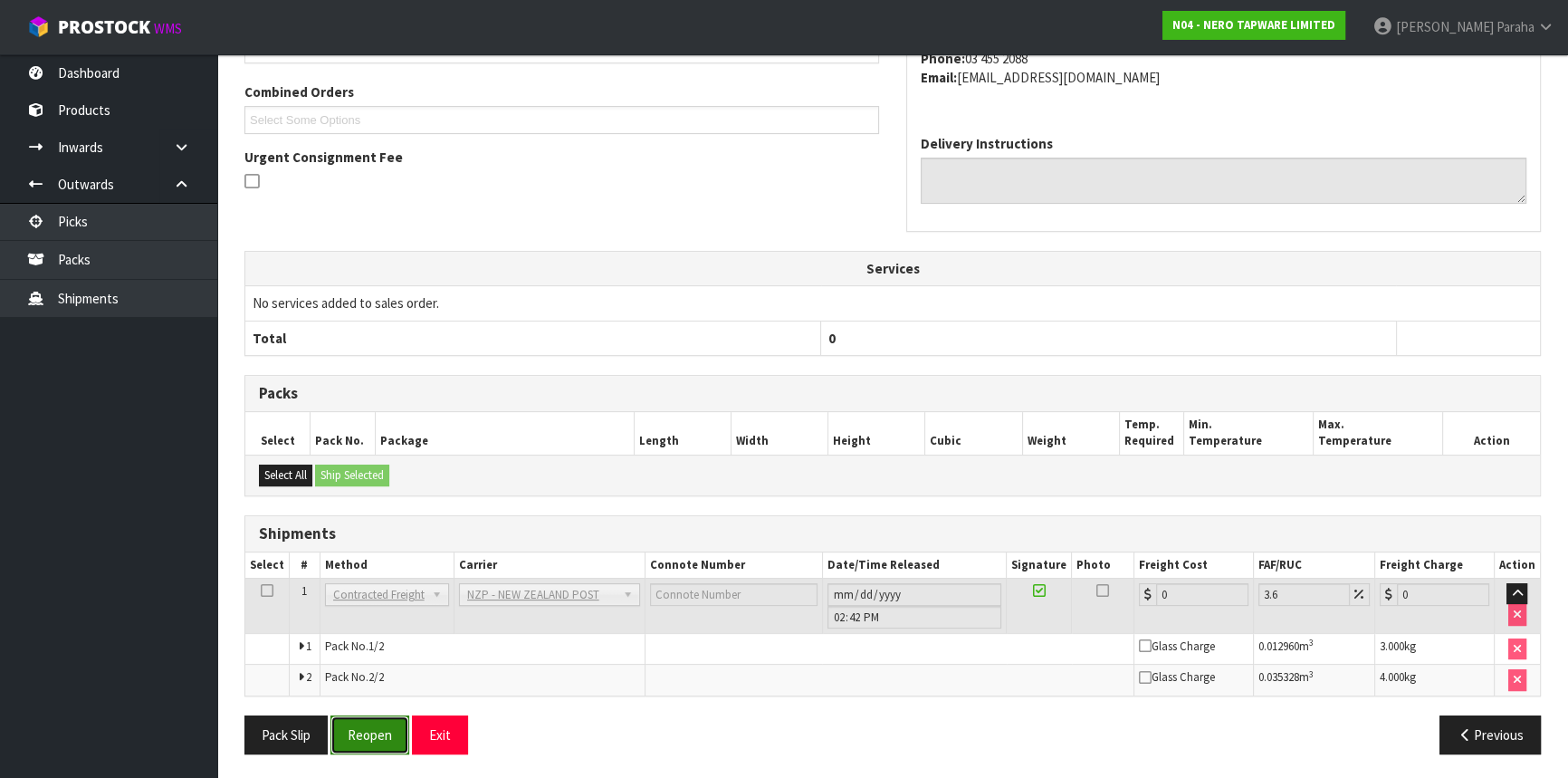
click at [375, 724] on button "Reopen" at bounding box center [370, 735] width 79 height 39
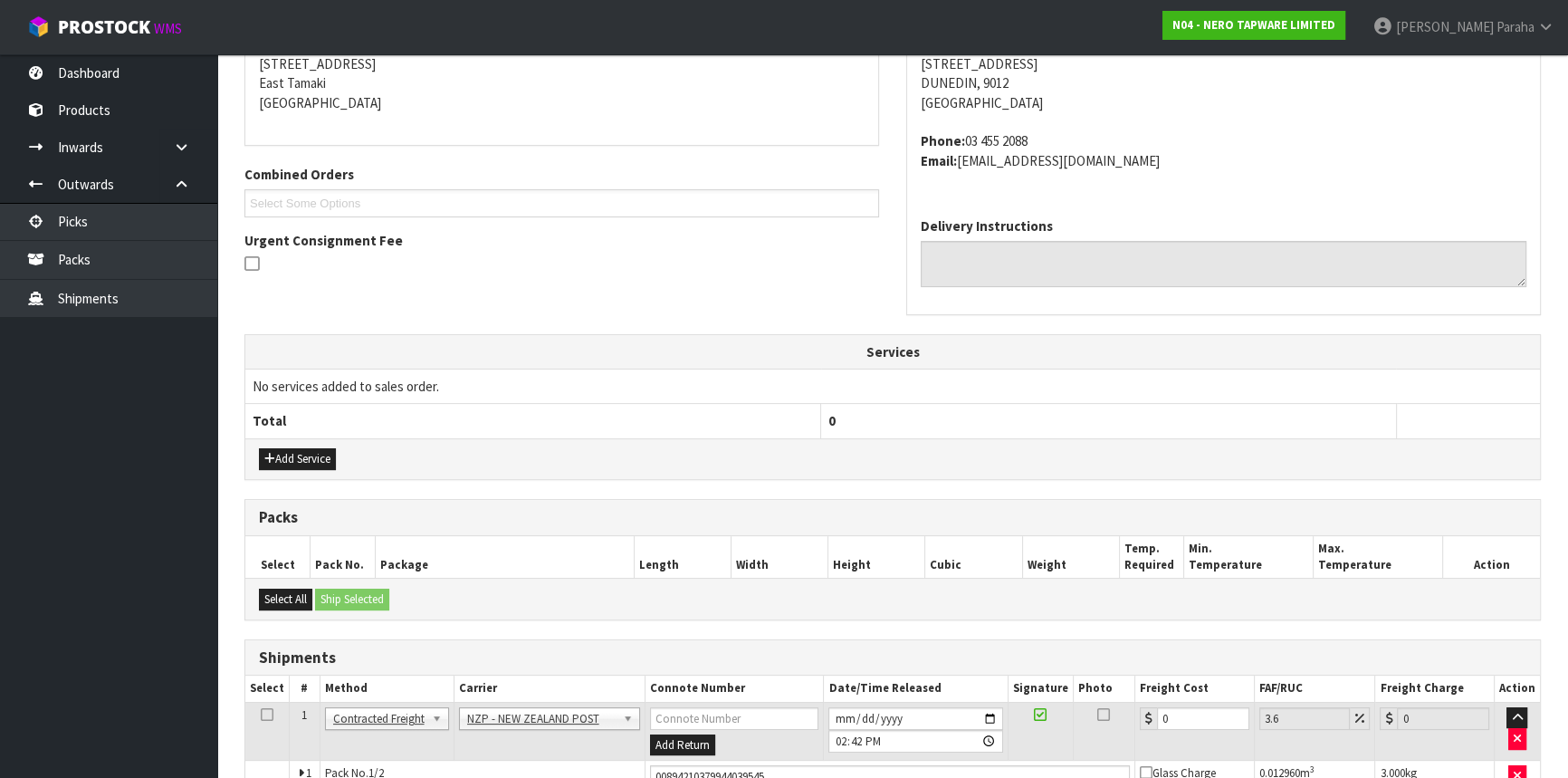
scroll to position [516, 0]
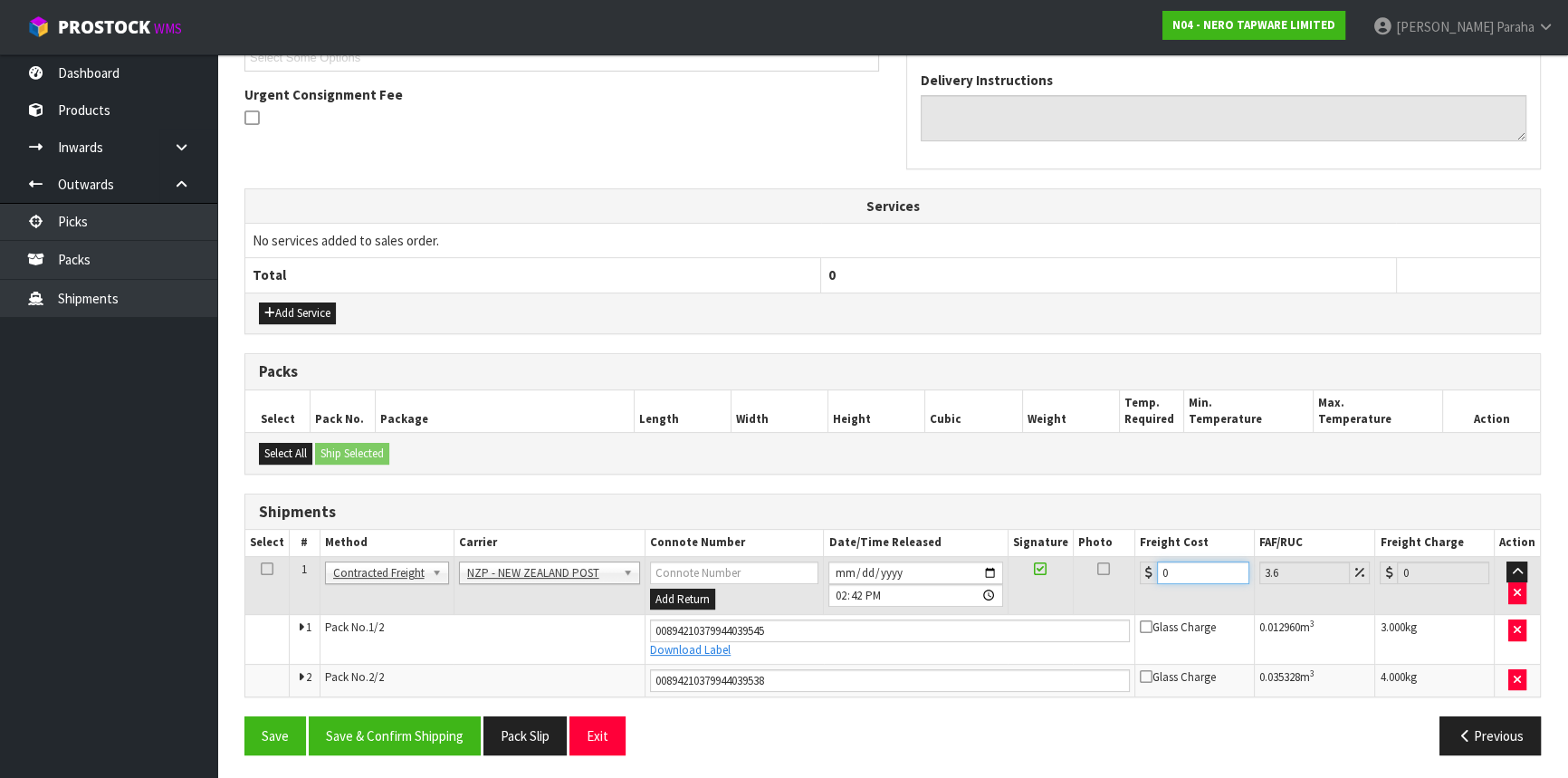
drag, startPoint x: 1186, startPoint y: 564, endPoint x: 1125, endPoint y: 571, distance: 61.4
click at [1125, 571] on tr "1 Client Local Pickup Customer Local Pickup Company Freight Contracted Freight …" at bounding box center [893, 585] width 1295 height 59
click at [408, 730] on button "Save & Confirm Shipping" at bounding box center [394, 735] width 172 height 39
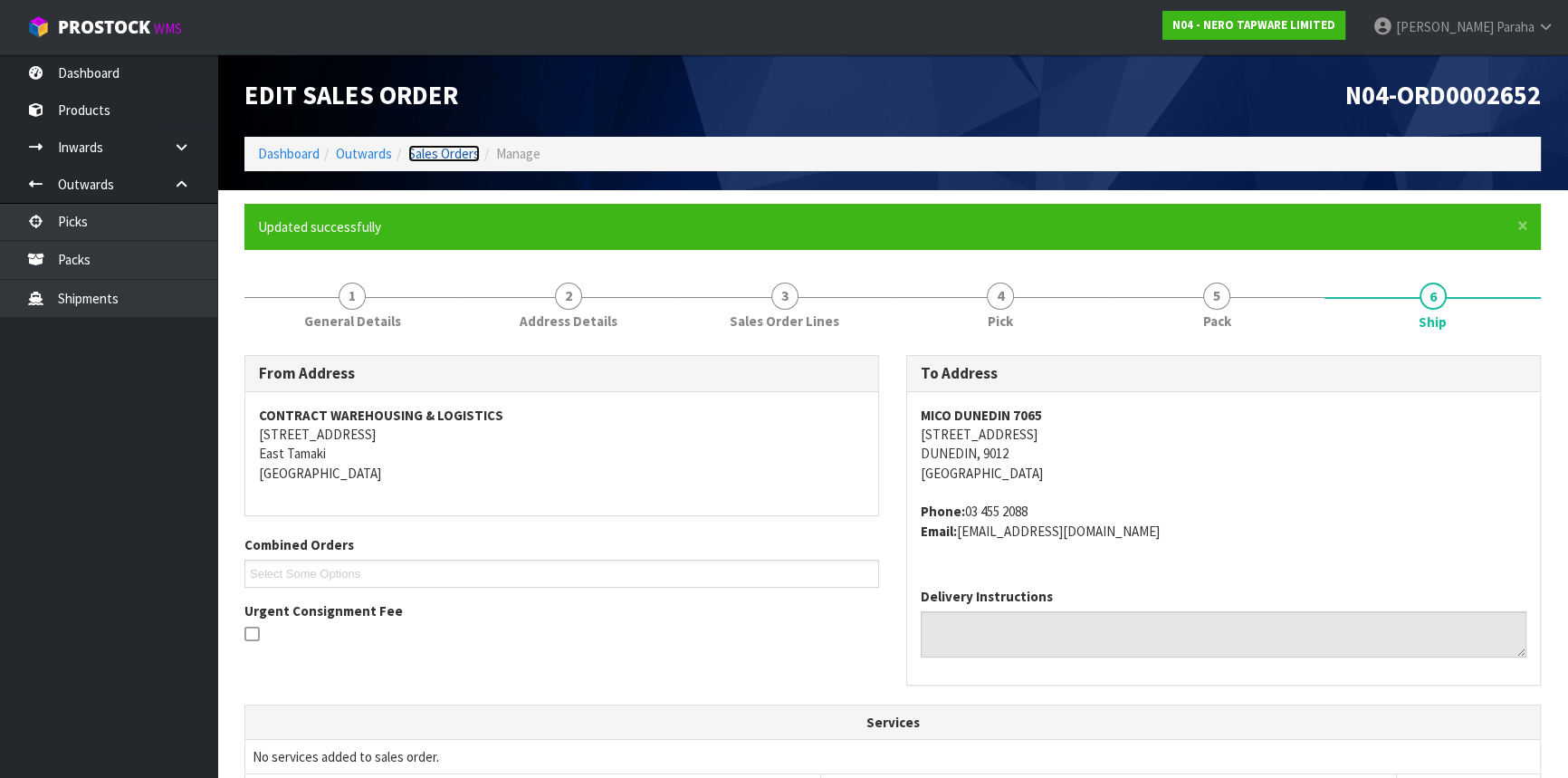
click at [423, 147] on link "Sales Orders" at bounding box center [444, 153] width 71 height 17
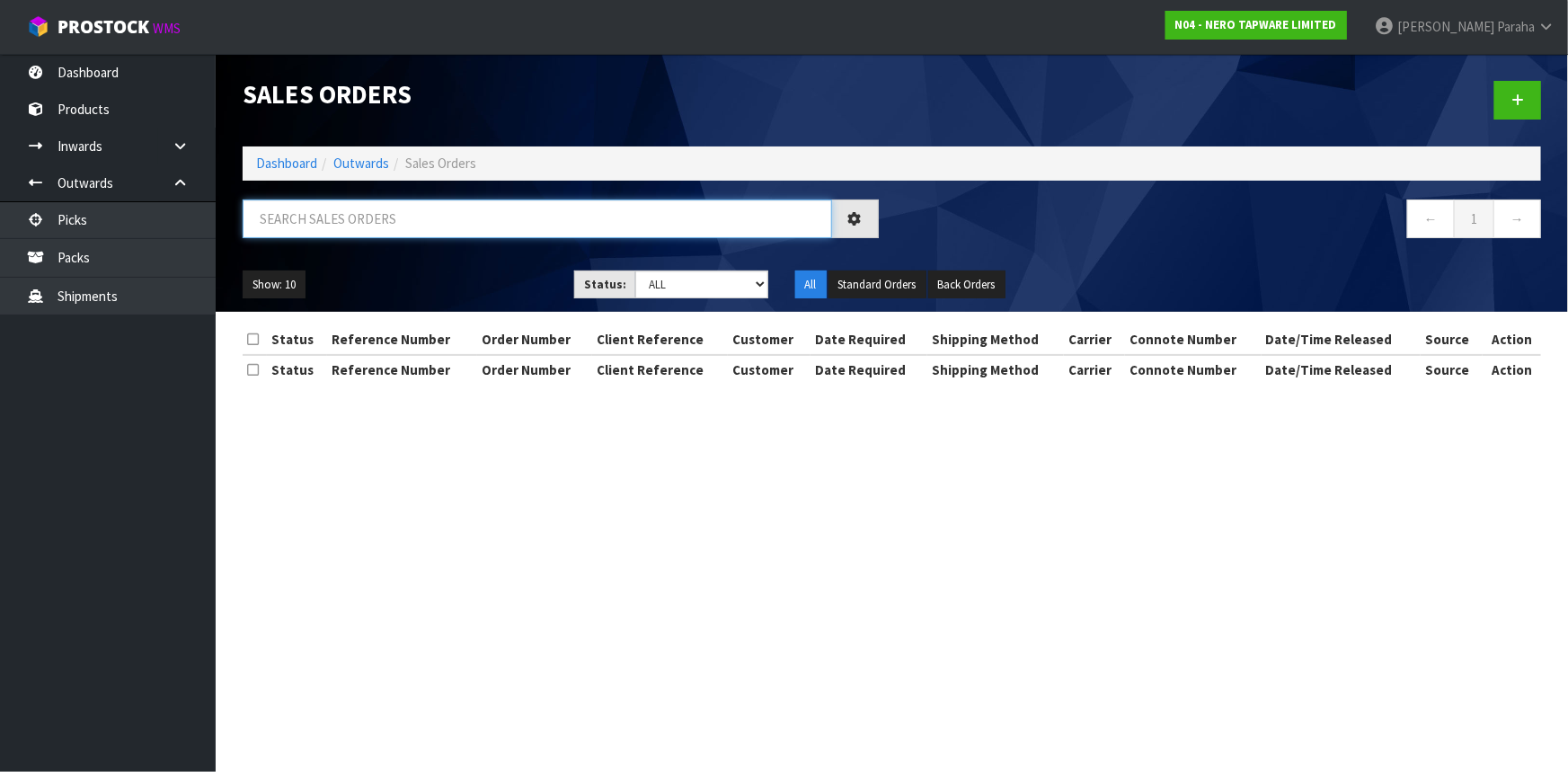
click at [409, 225] on input "text" at bounding box center [538, 218] width 590 height 38
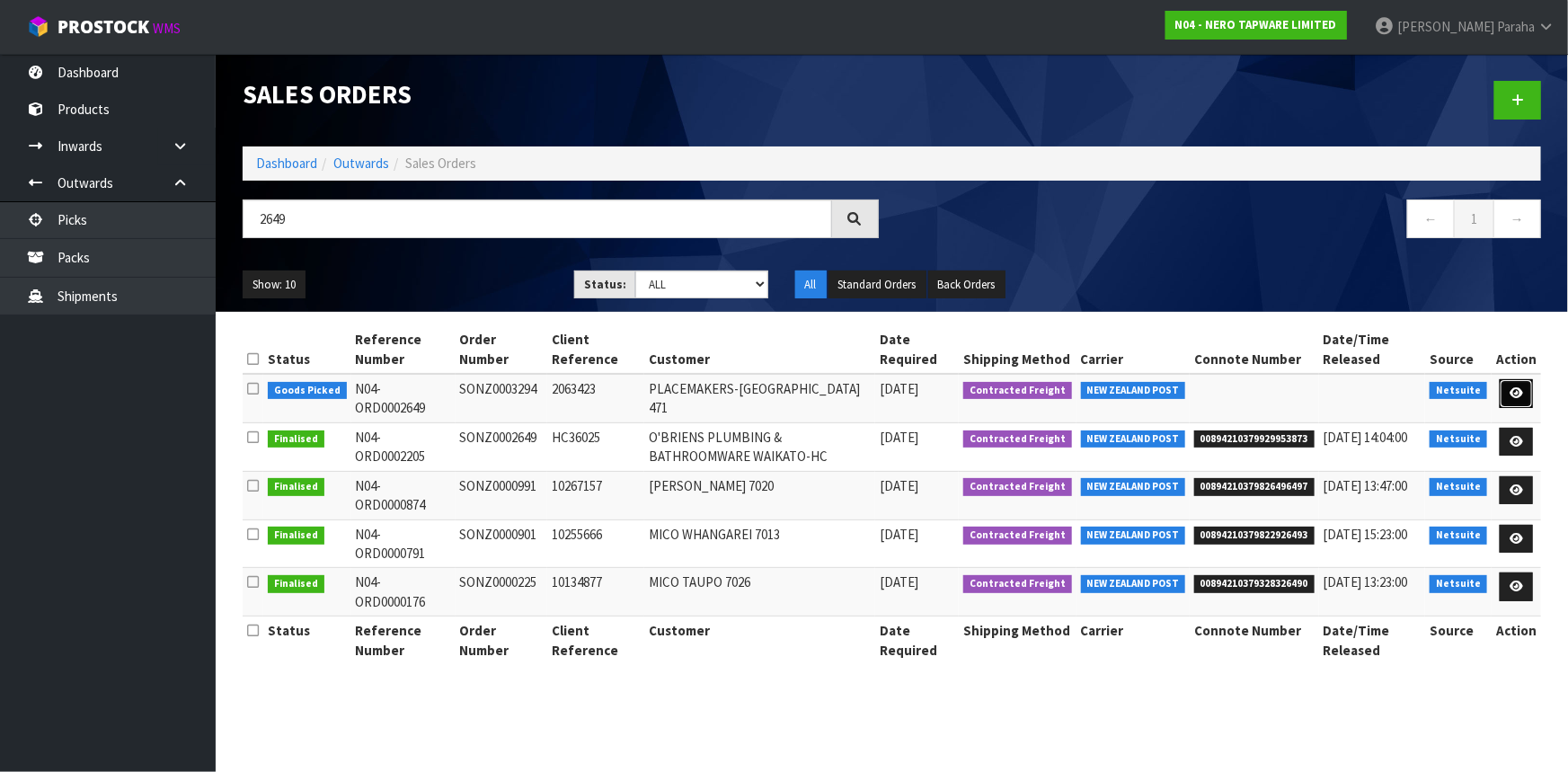
click at [1519, 387] on icon at bounding box center [1516, 393] width 13 height 12
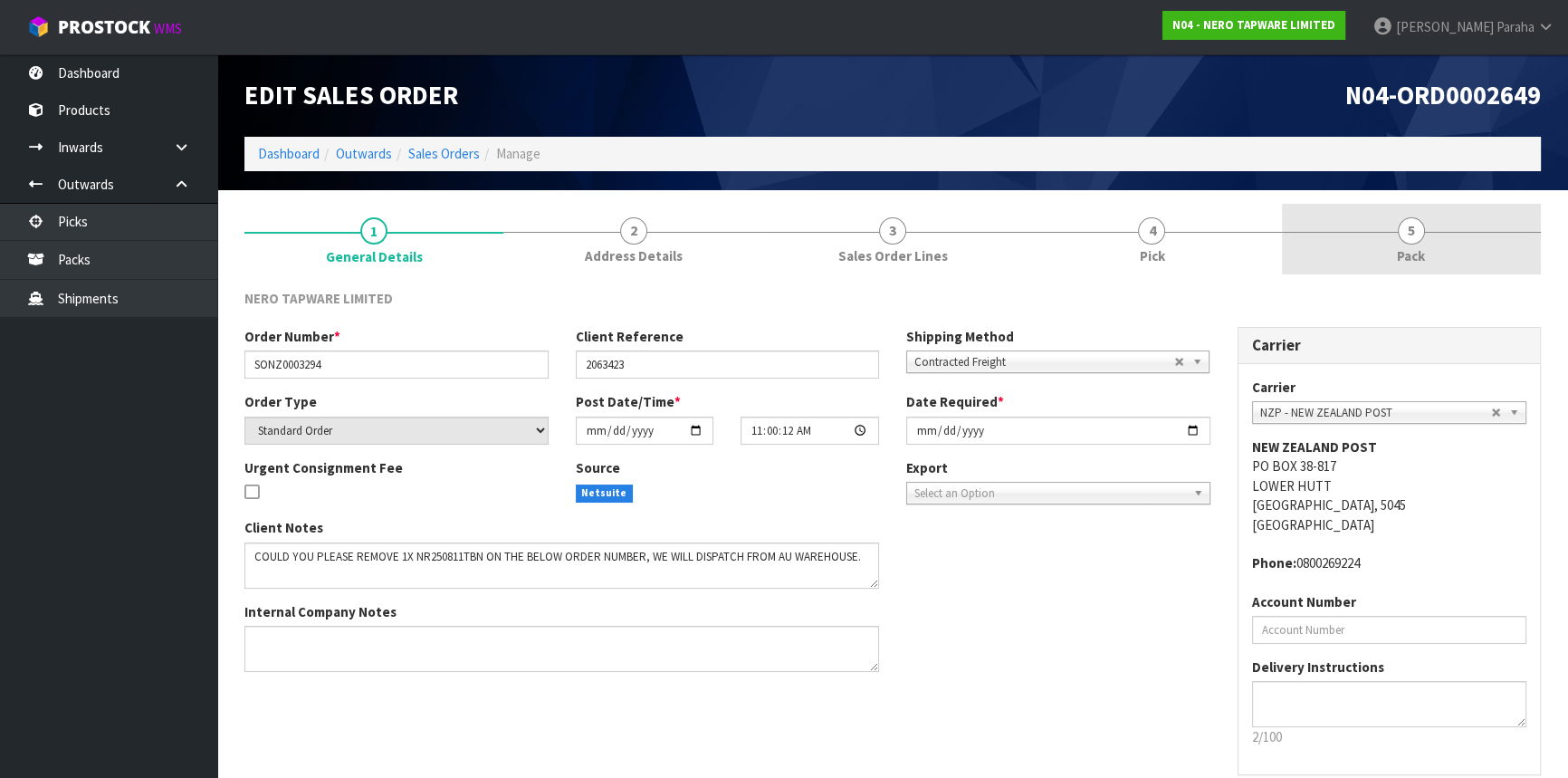
click at [1421, 226] on span "5" at bounding box center [1411, 230] width 27 height 27
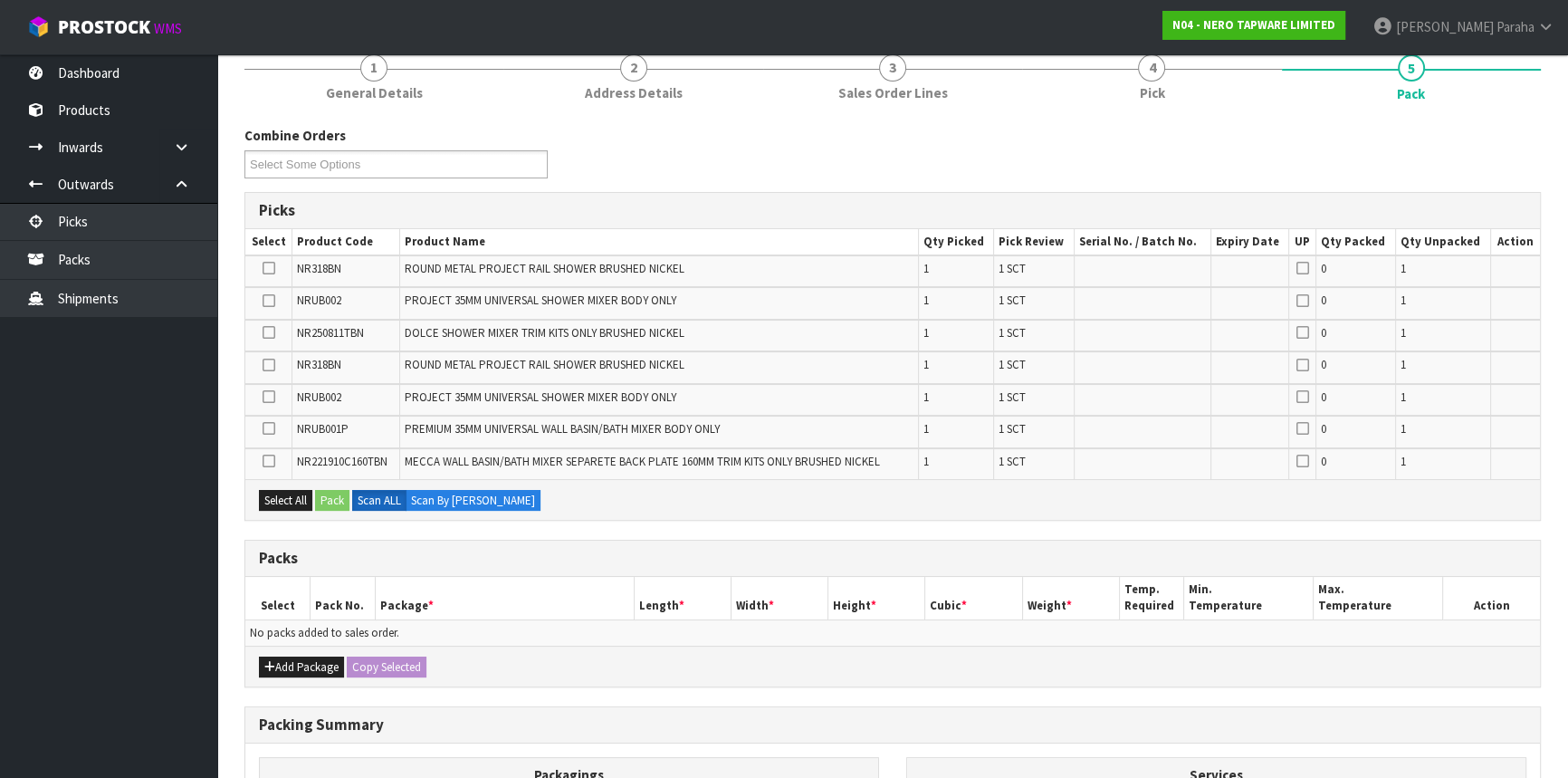
scroll to position [164, 0]
click at [313, 660] on button "Add Package" at bounding box center [301, 666] width 85 height 22
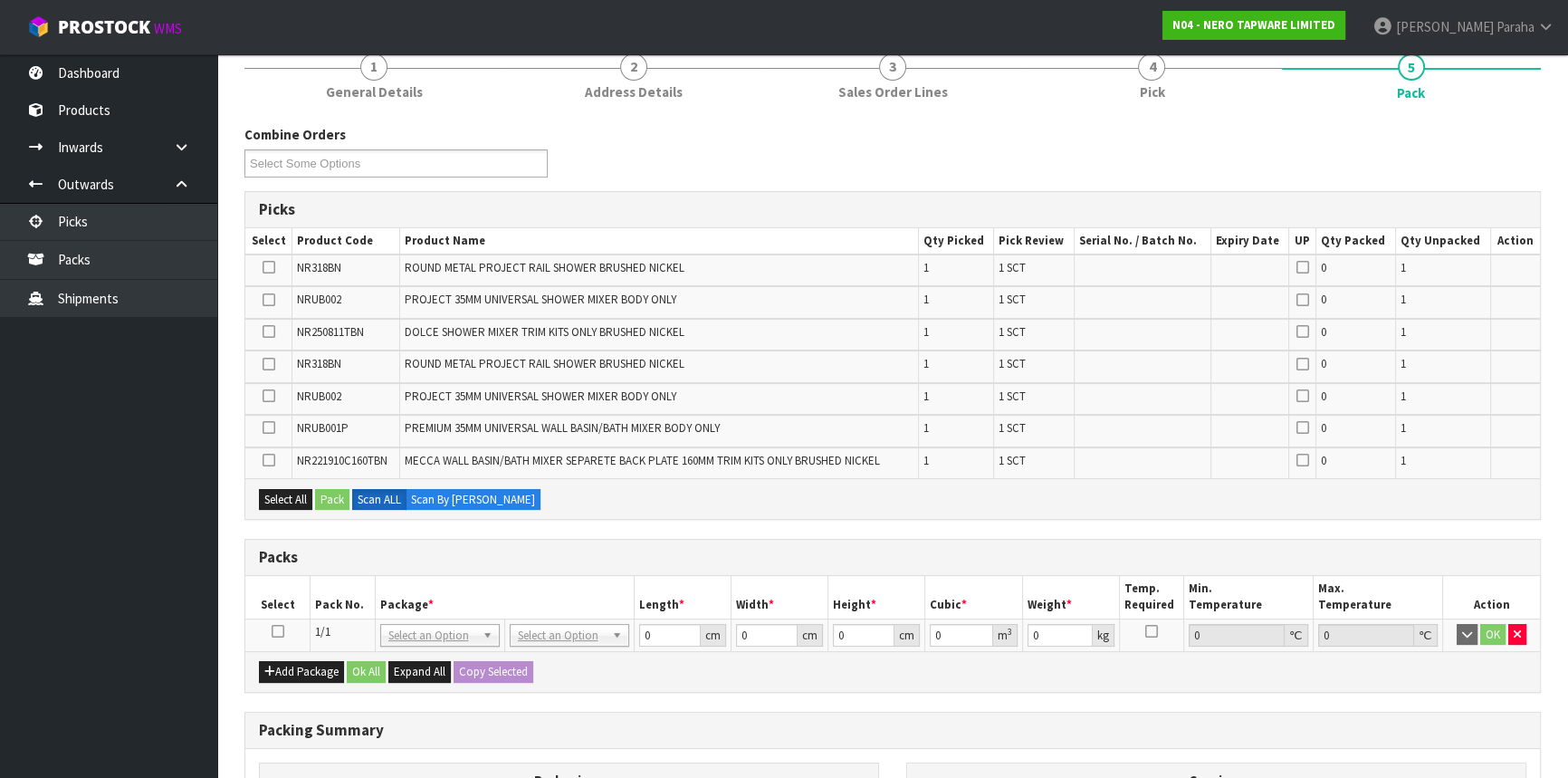
click at [280, 631] on icon at bounding box center [277, 631] width 12 height 1
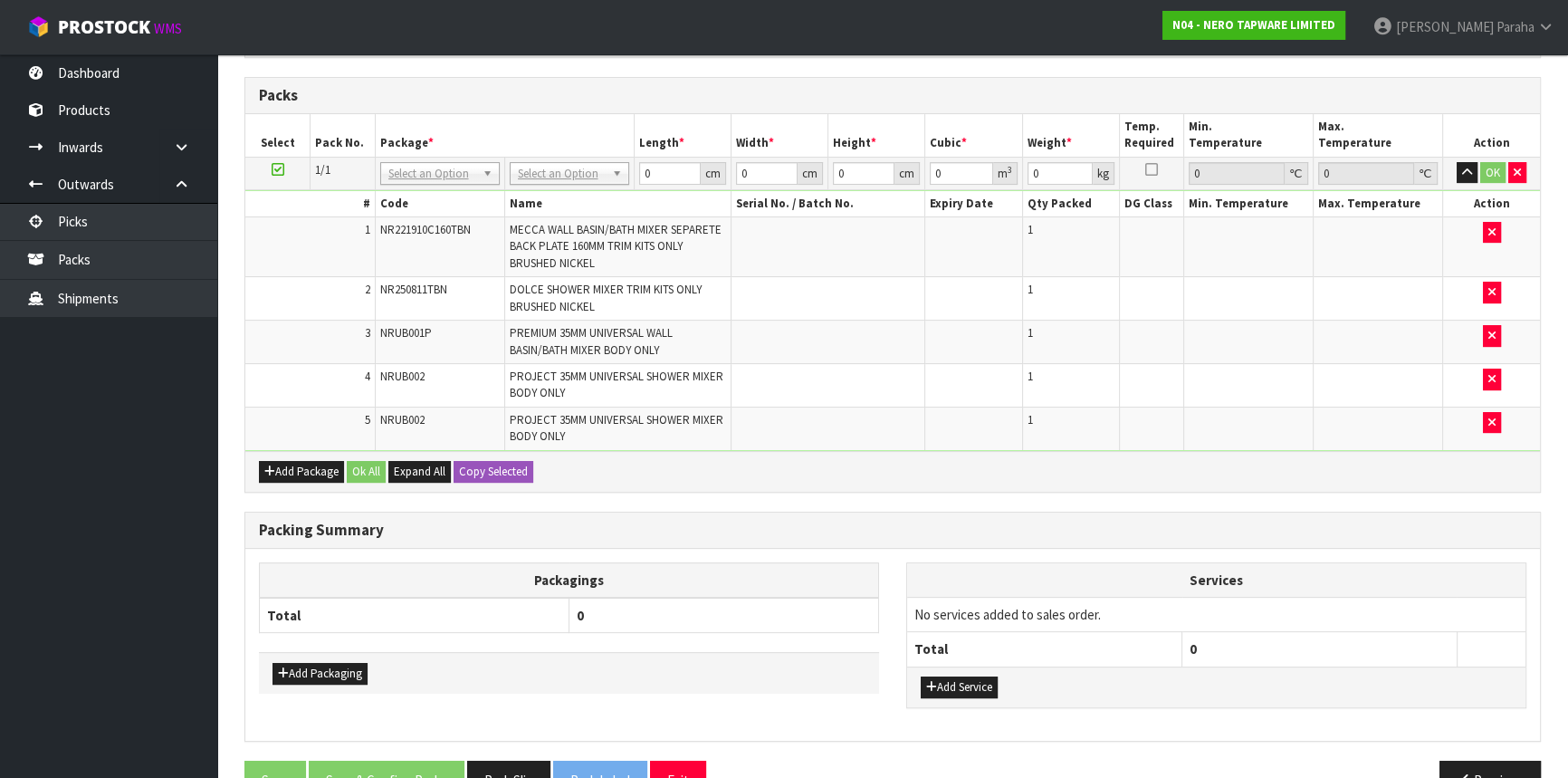
scroll to position [509, 0]
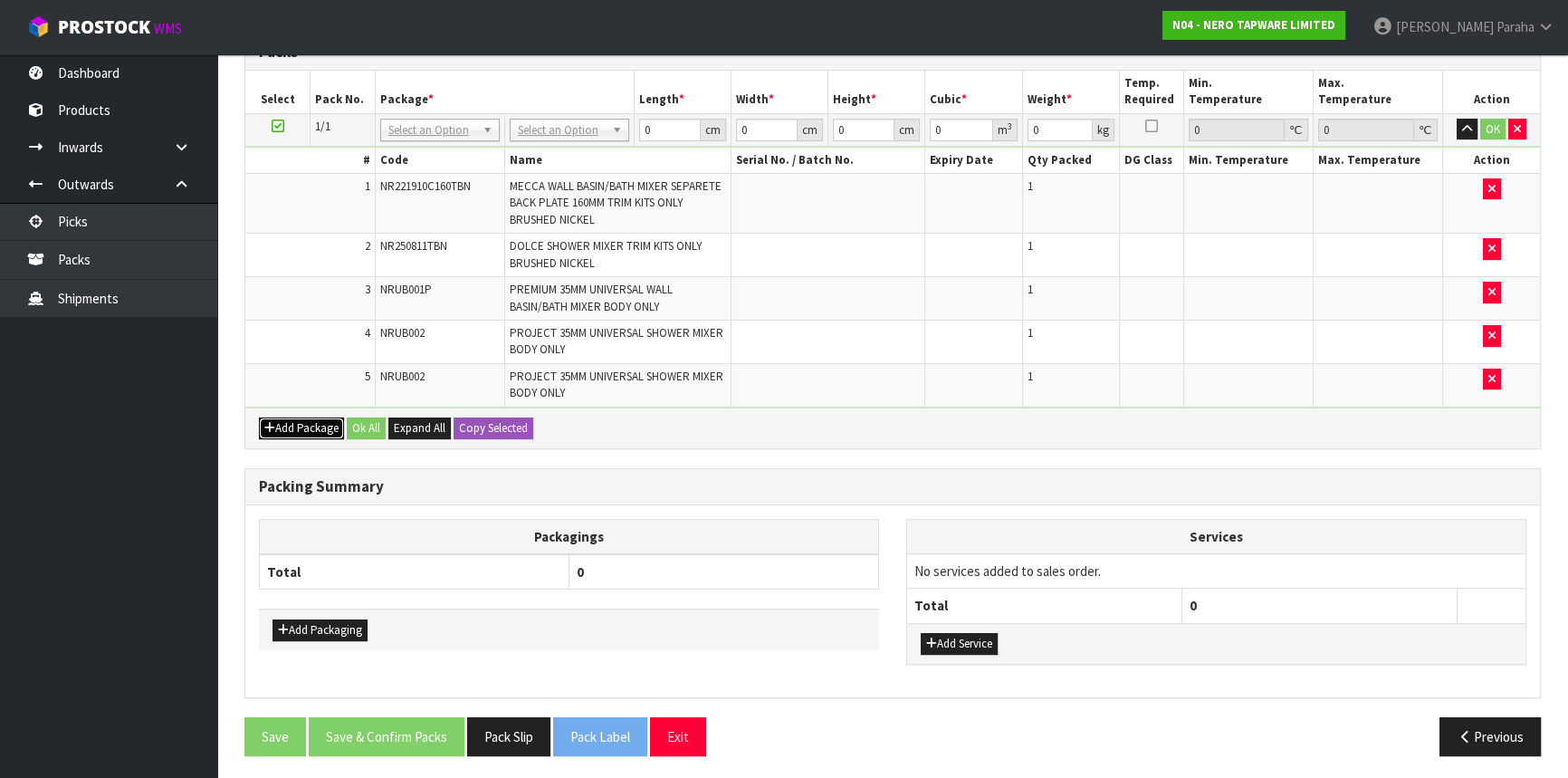
click at [290, 433] on button "Add Package" at bounding box center [301, 428] width 85 height 22
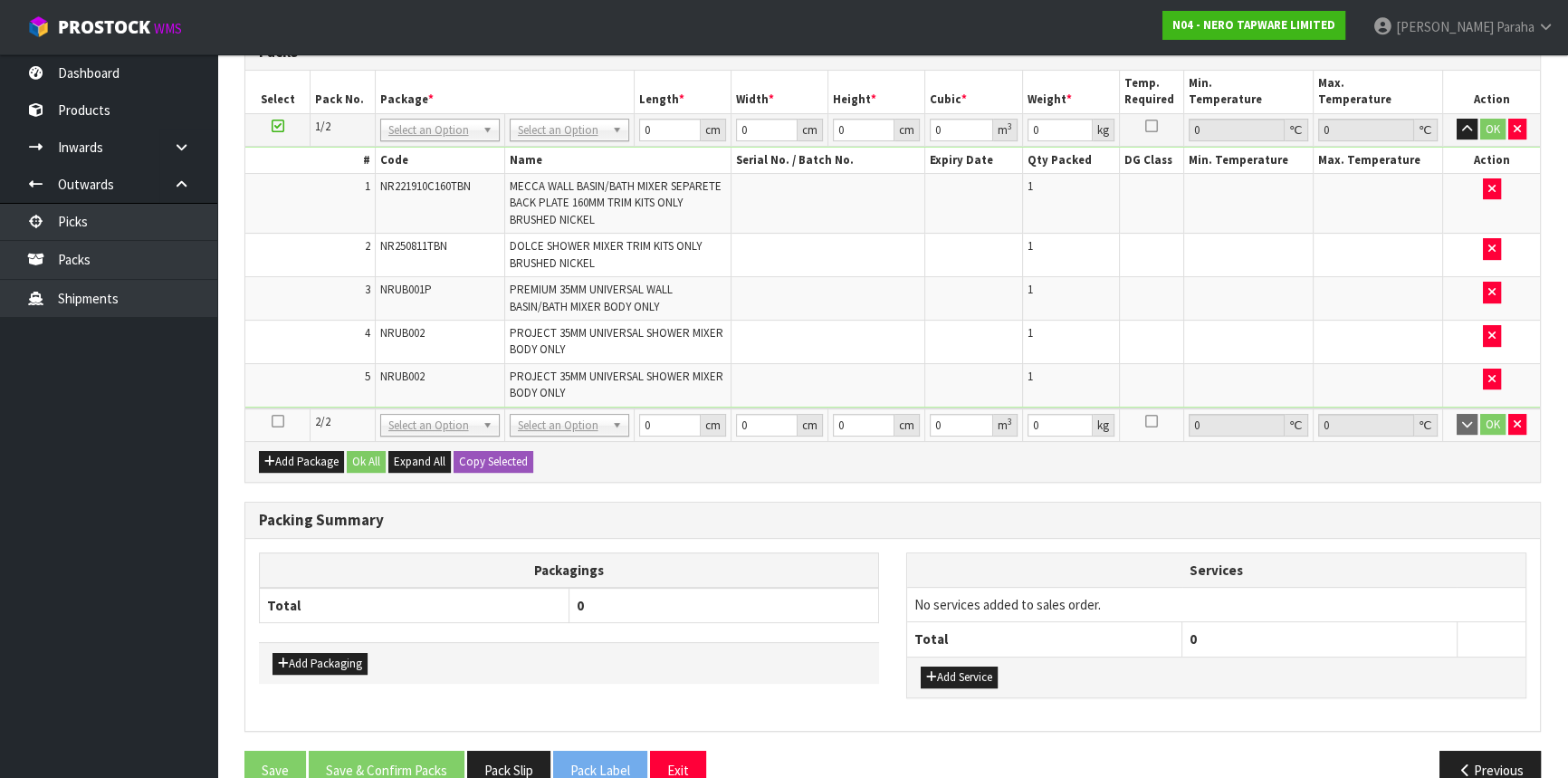
click at [273, 421] on icon at bounding box center [277, 421] width 12 height 1
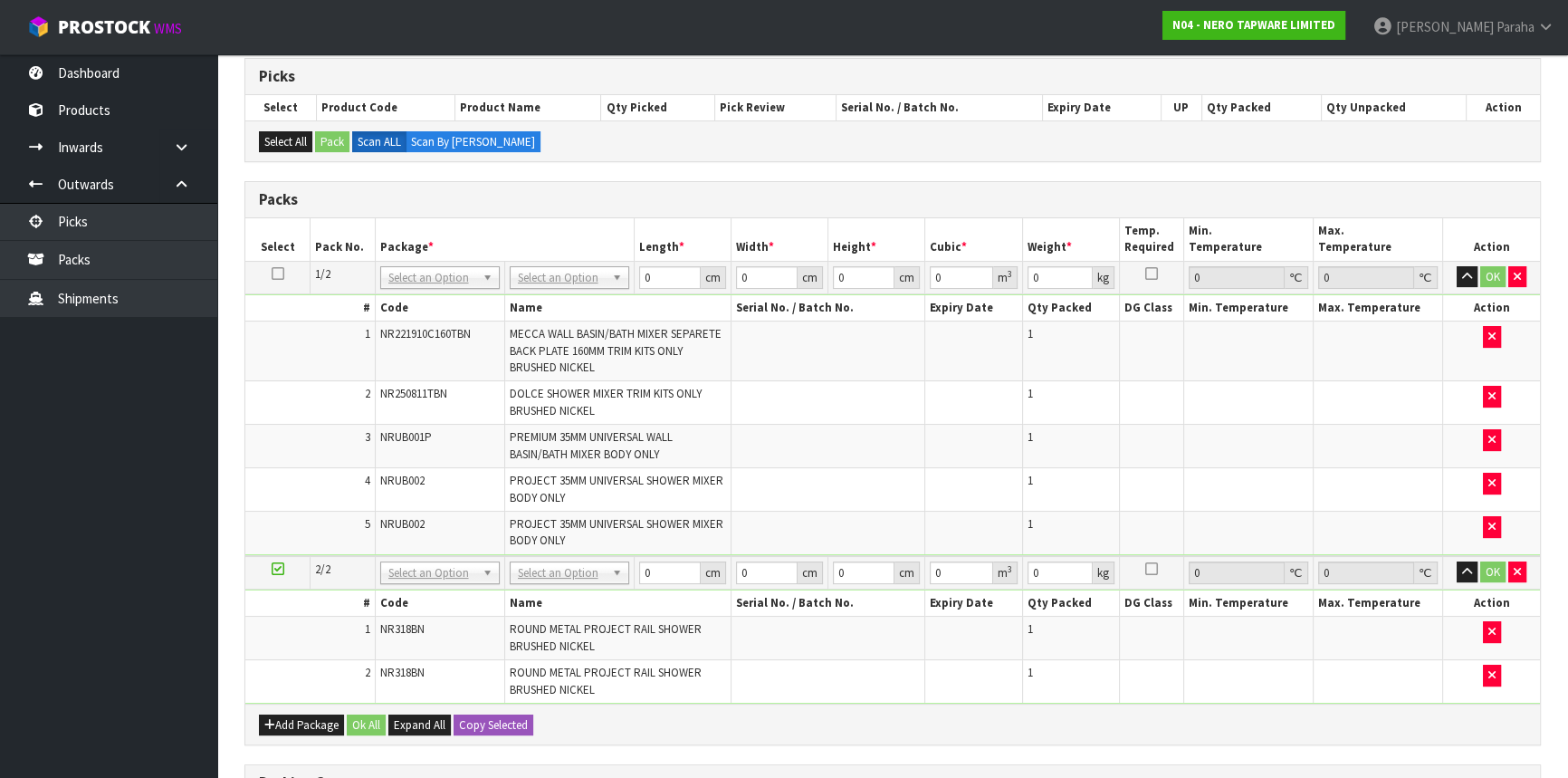
scroll to position [411, 0]
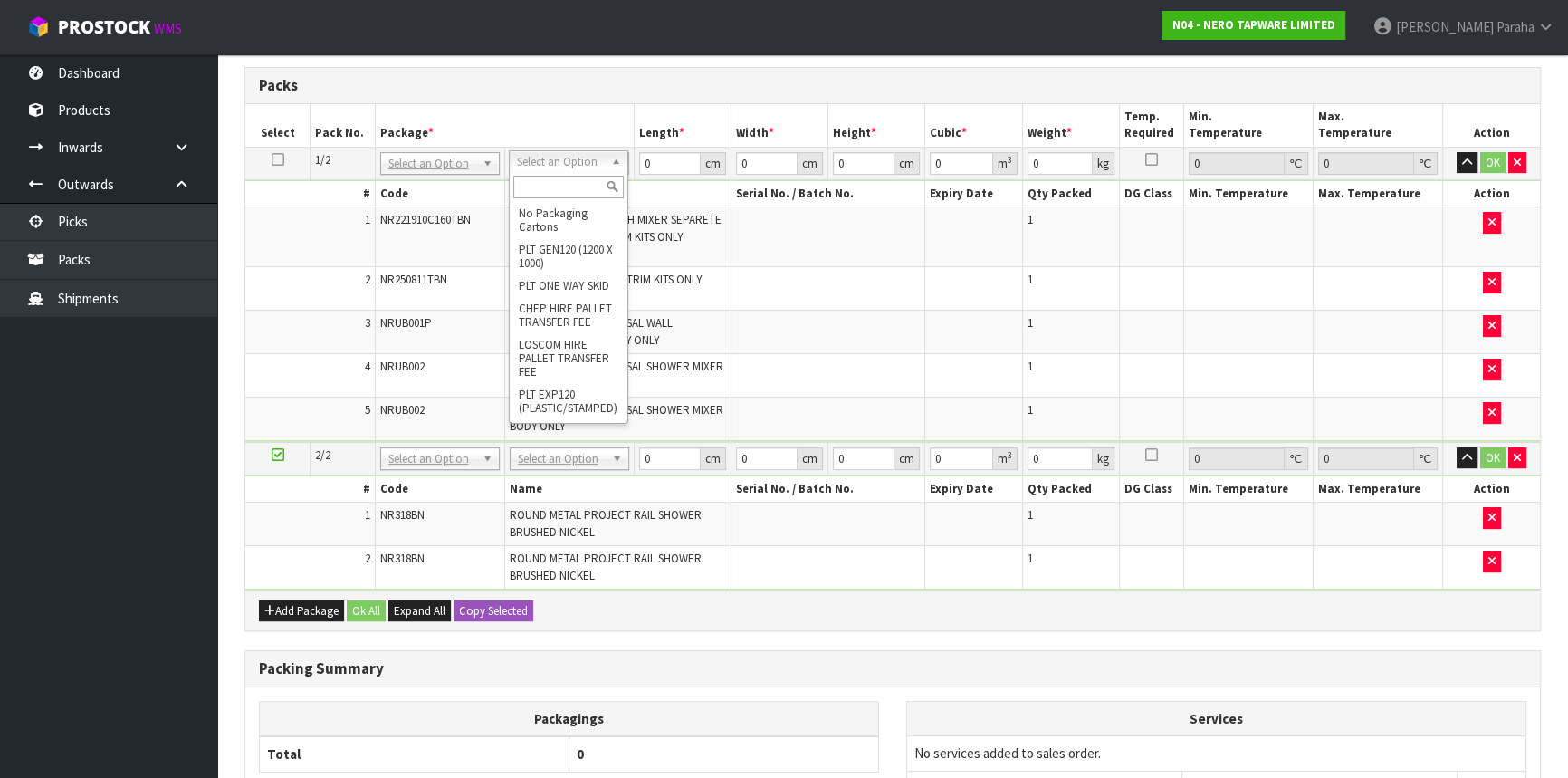
click at [578, 187] on input "text" at bounding box center [568, 187] width 110 height 23
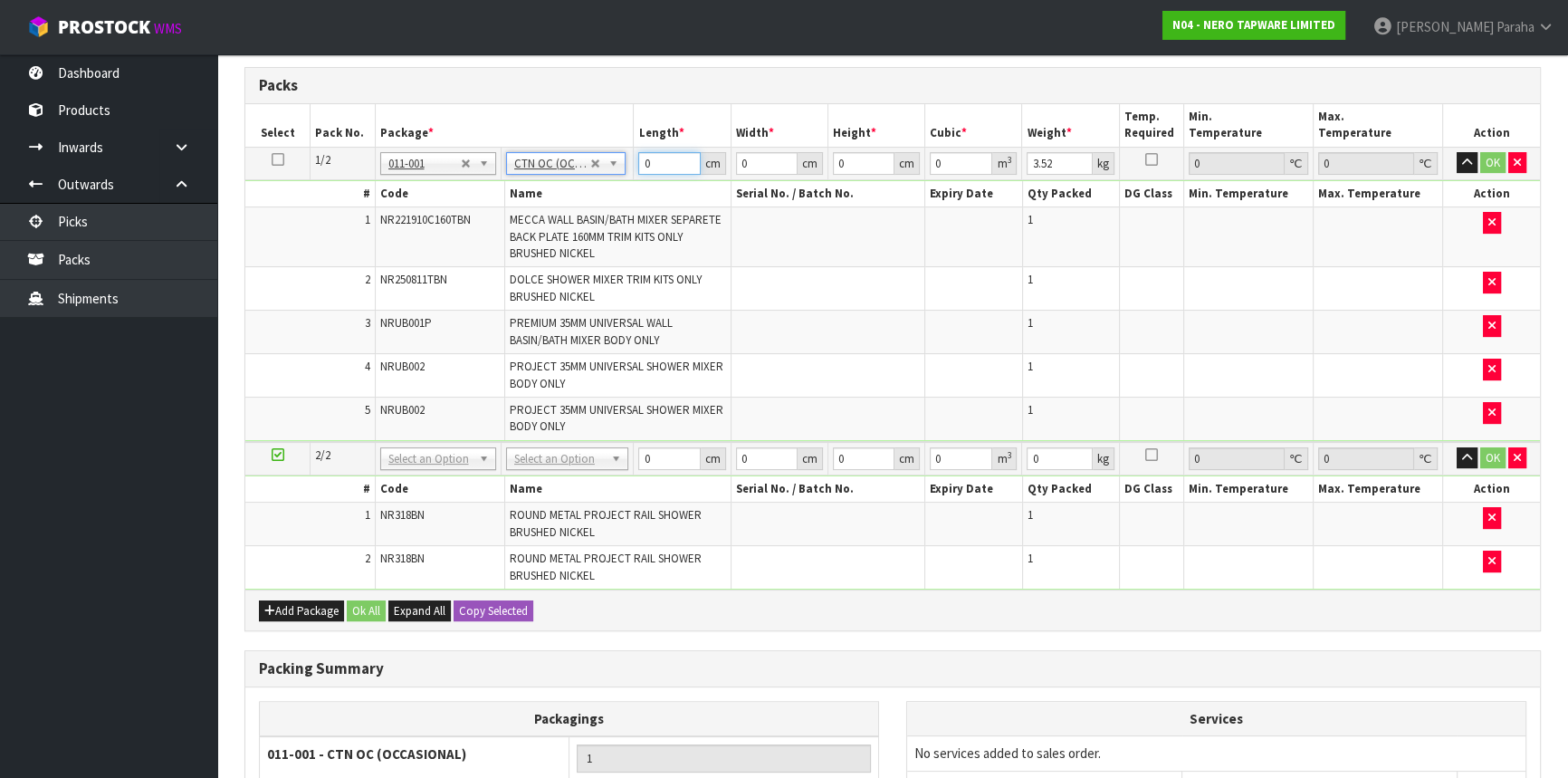
drag, startPoint x: 667, startPoint y: 163, endPoint x: 626, endPoint y: 182, distance: 45.2
click at [626, 182] on tbody "1/2 NONE 007-001 007-002 007-004 007-009 007-013 007-014 007-015 007-017 007-01…" at bounding box center [893, 294] width 1295 height 295
click at [1457, 152] on button "button" at bounding box center [1467, 163] width 21 height 22
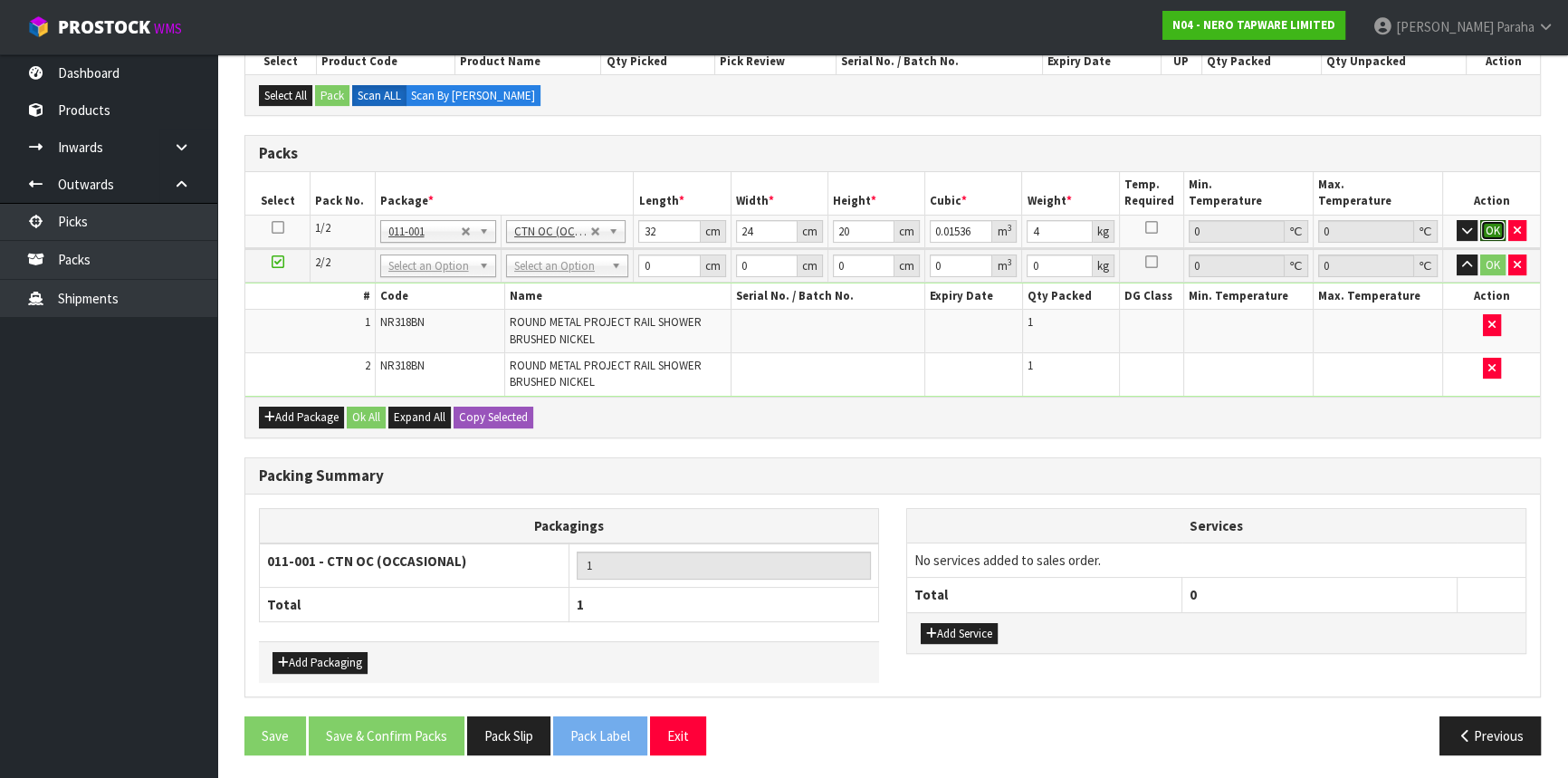
click button "OK" at bounding box center [1493, 230] width 25 height 22
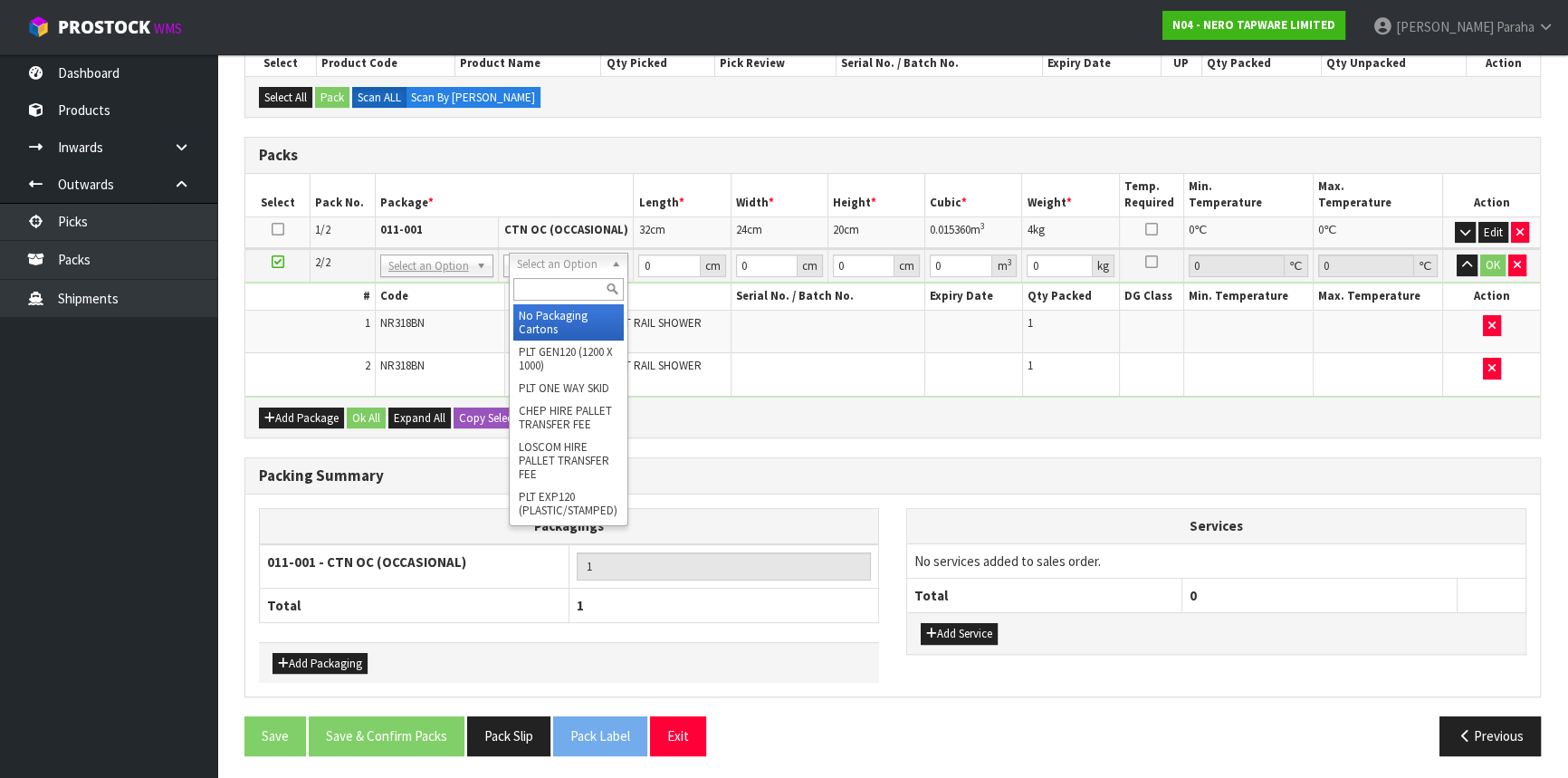
click at [569, 287] on input "text" at bounding box center [569, 290] width 111 height 23
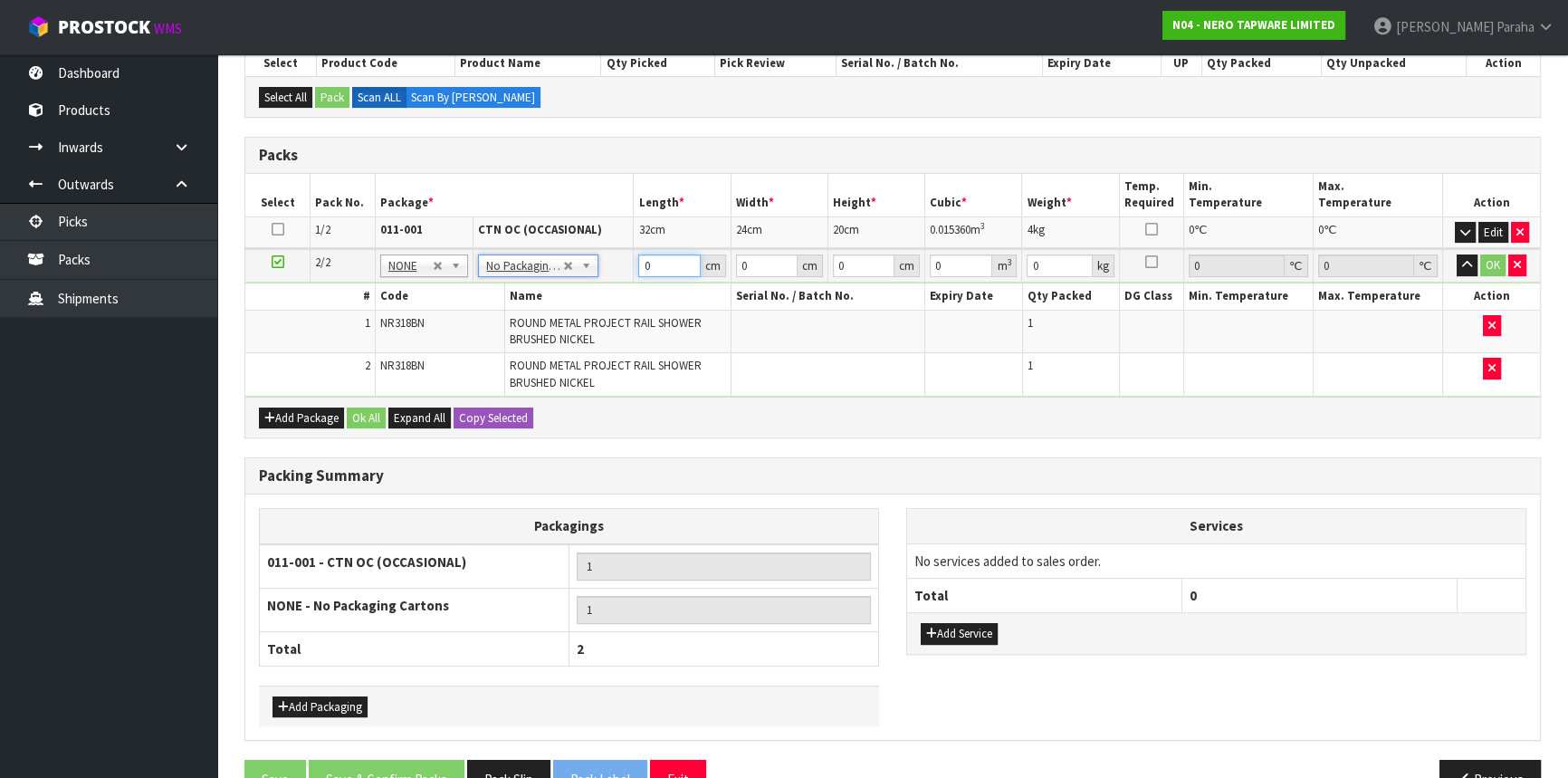
drag, startPoint x: 657, startPoint y: 263, endPoint x: 635, endPoint y: 262, distance: 22.0
click at [635, 262] on td "0 cm" at bounding box center [682, 266] width 97 height 34
click at [1457, 255] on button "button" at bounding box center [1467, 265] width 21 height 22
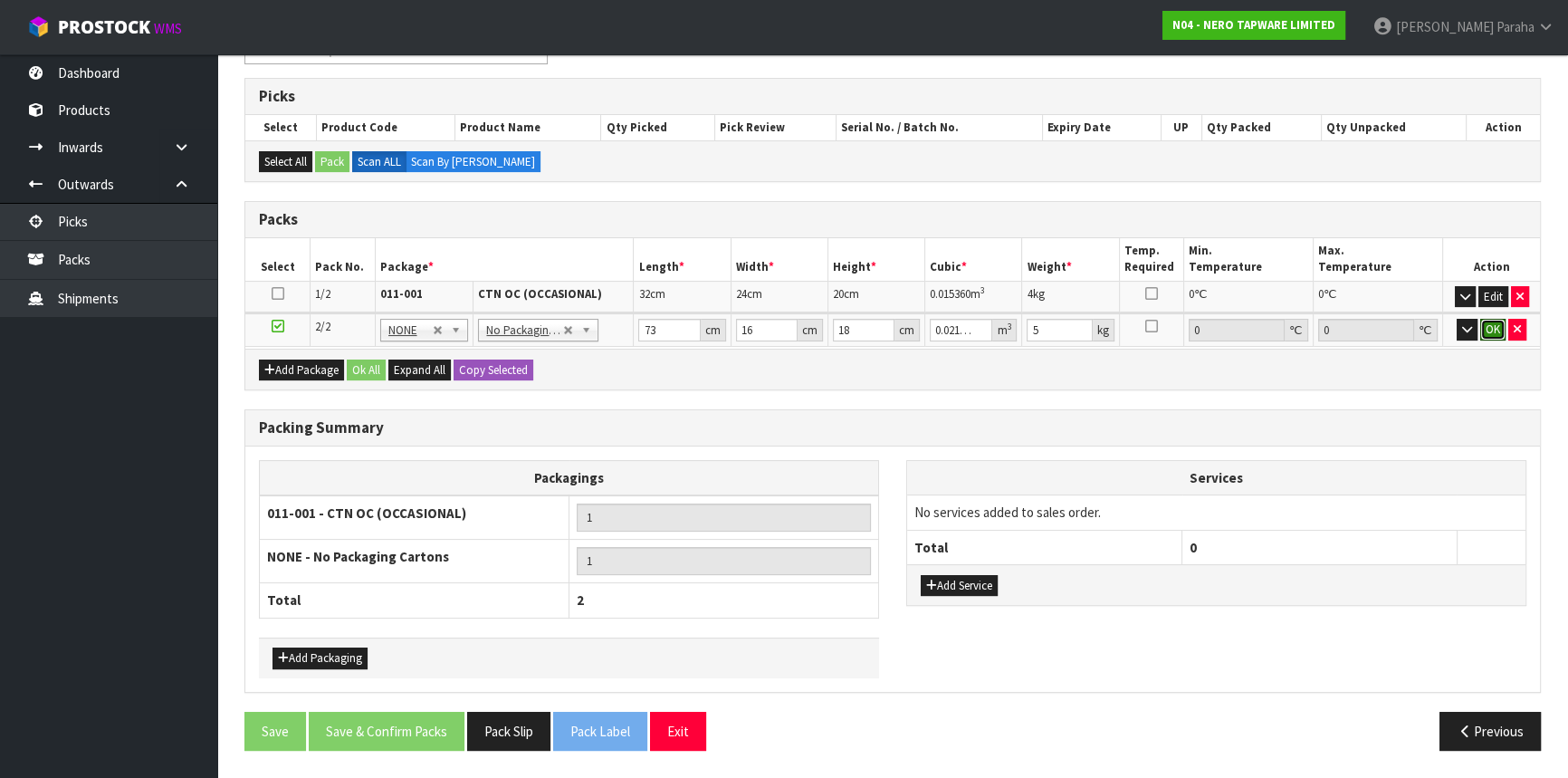
click button "OK" at bounding box center [1493, 329] width 25 height 22
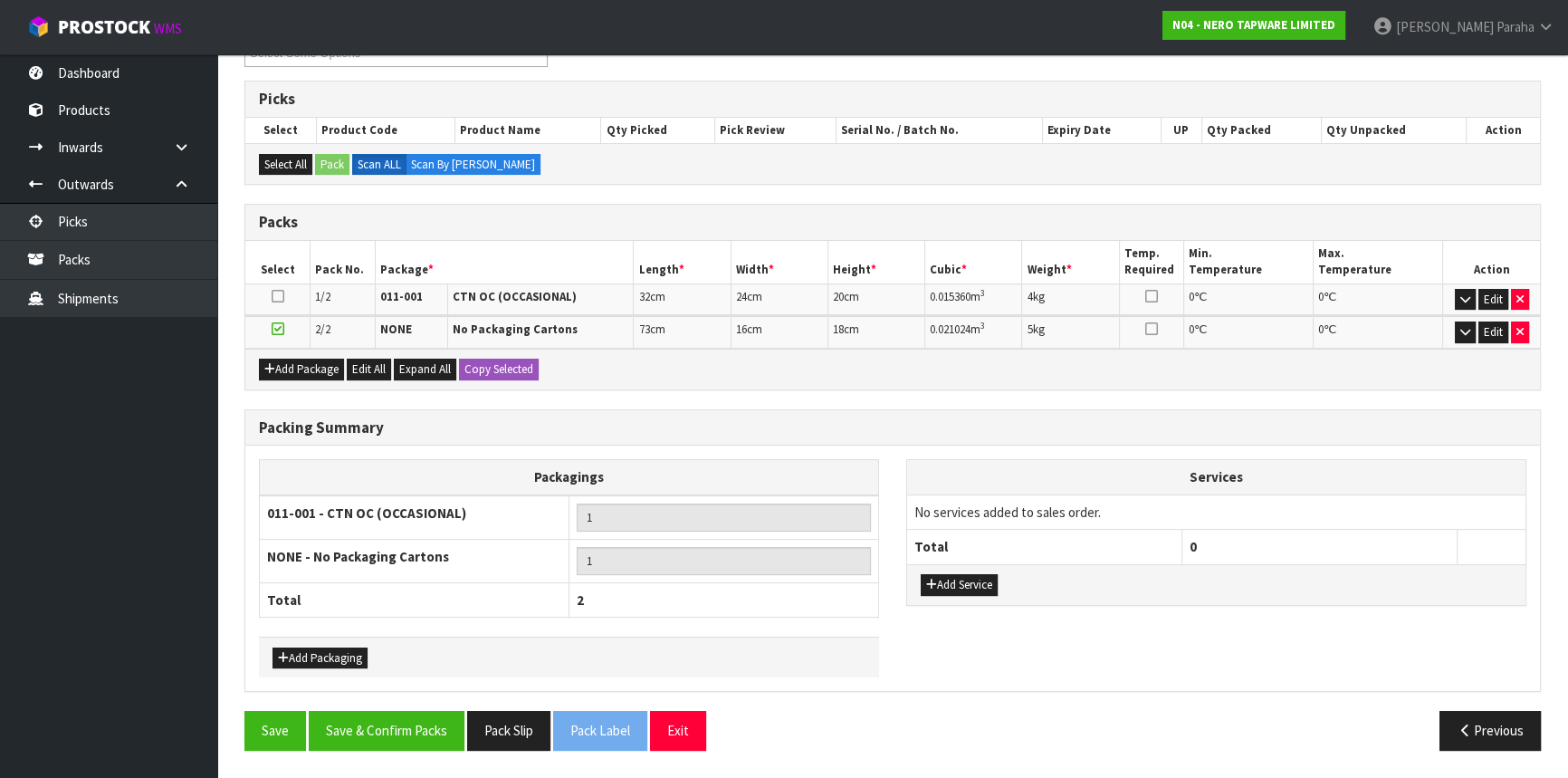
scroll to position [270, 0]
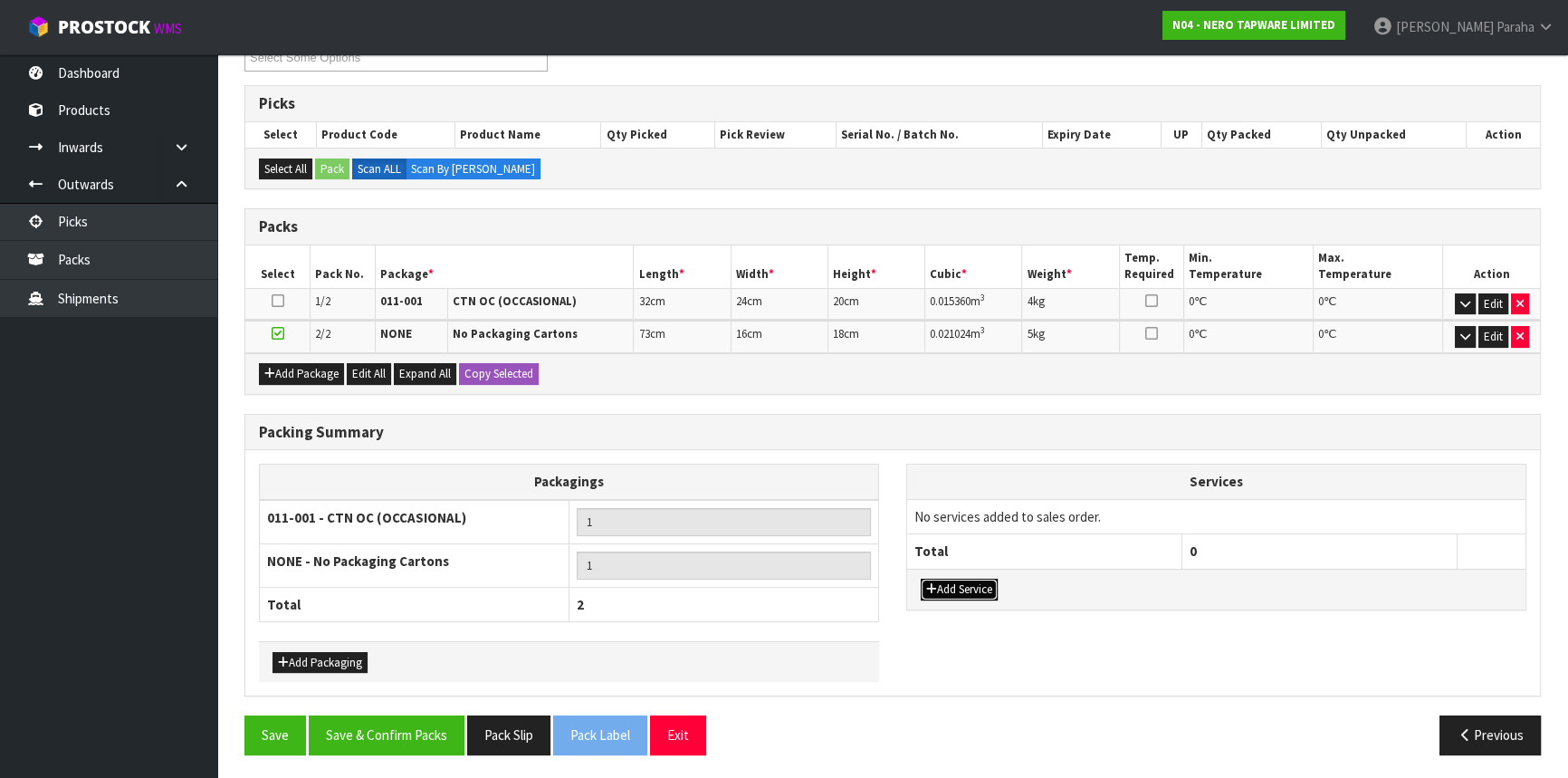
click at [963, 580] on button "Add Service" at bounding box center [959, 589] width 77 height 22
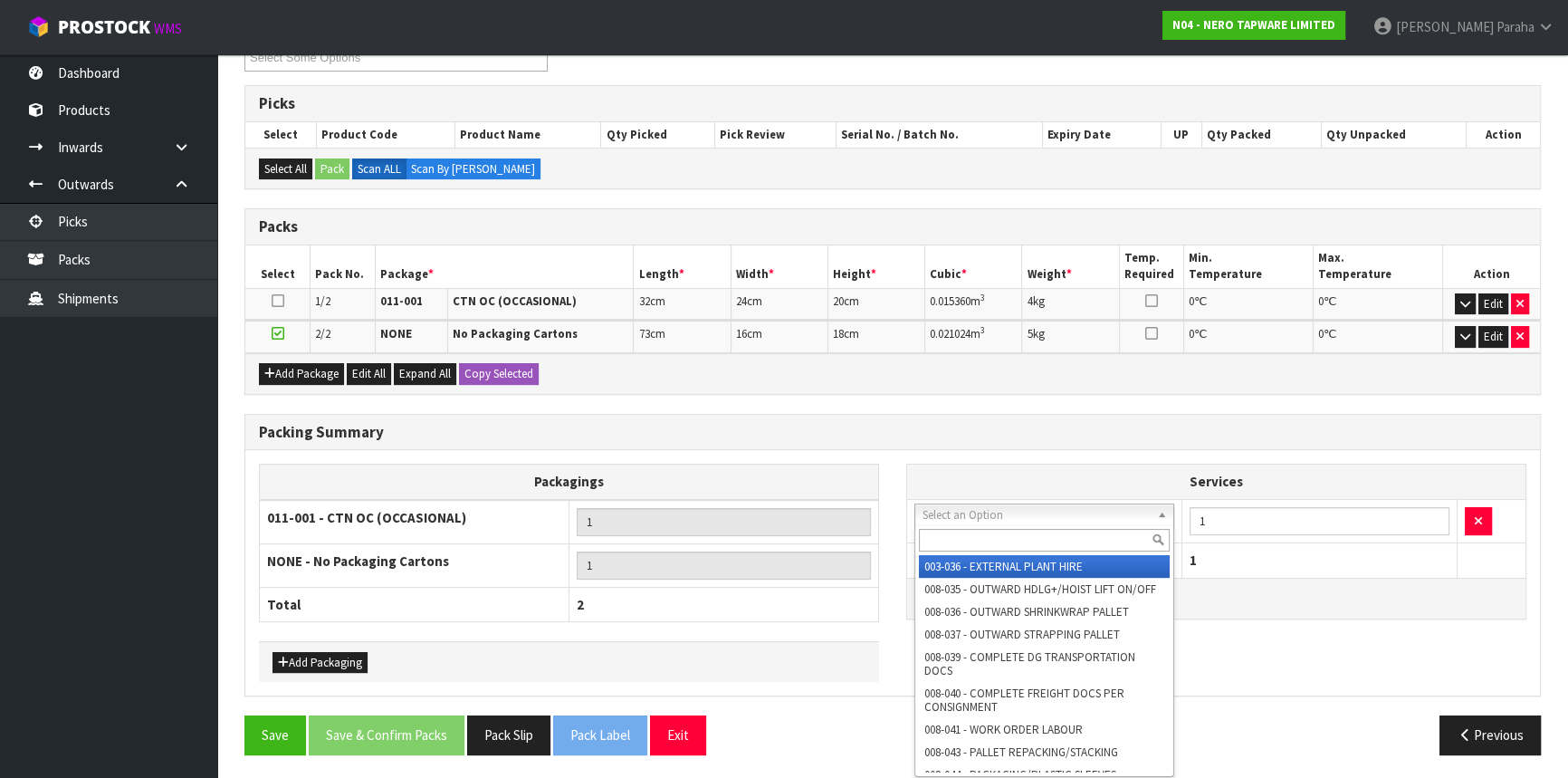
click at [935, 536] on input "text" at bounding box center [1044, 540] width 251 height 23
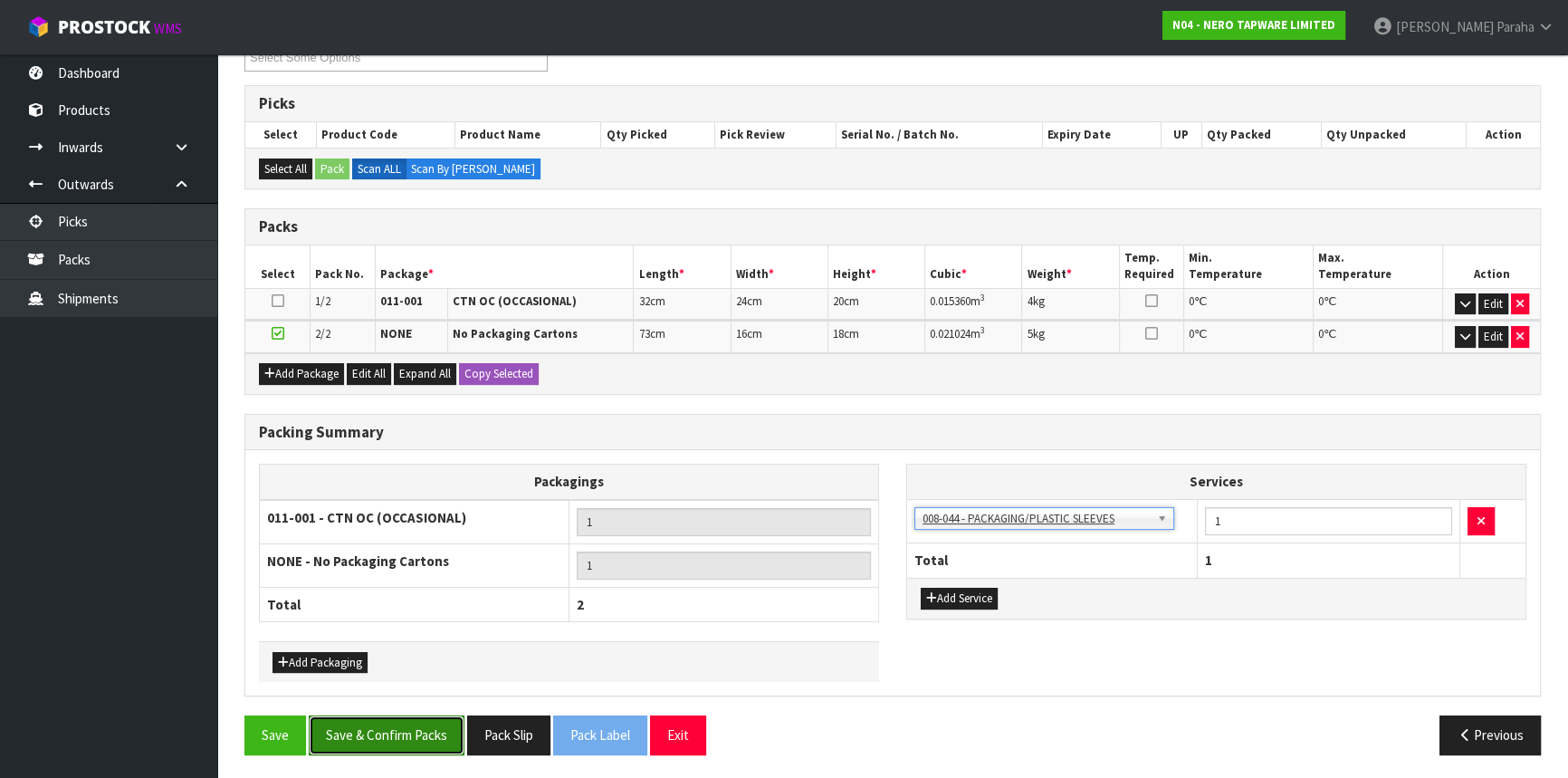
click at [401, 742] on button "Save & Confirm Packs" at bounding box center [387, 735] width 156 height 39
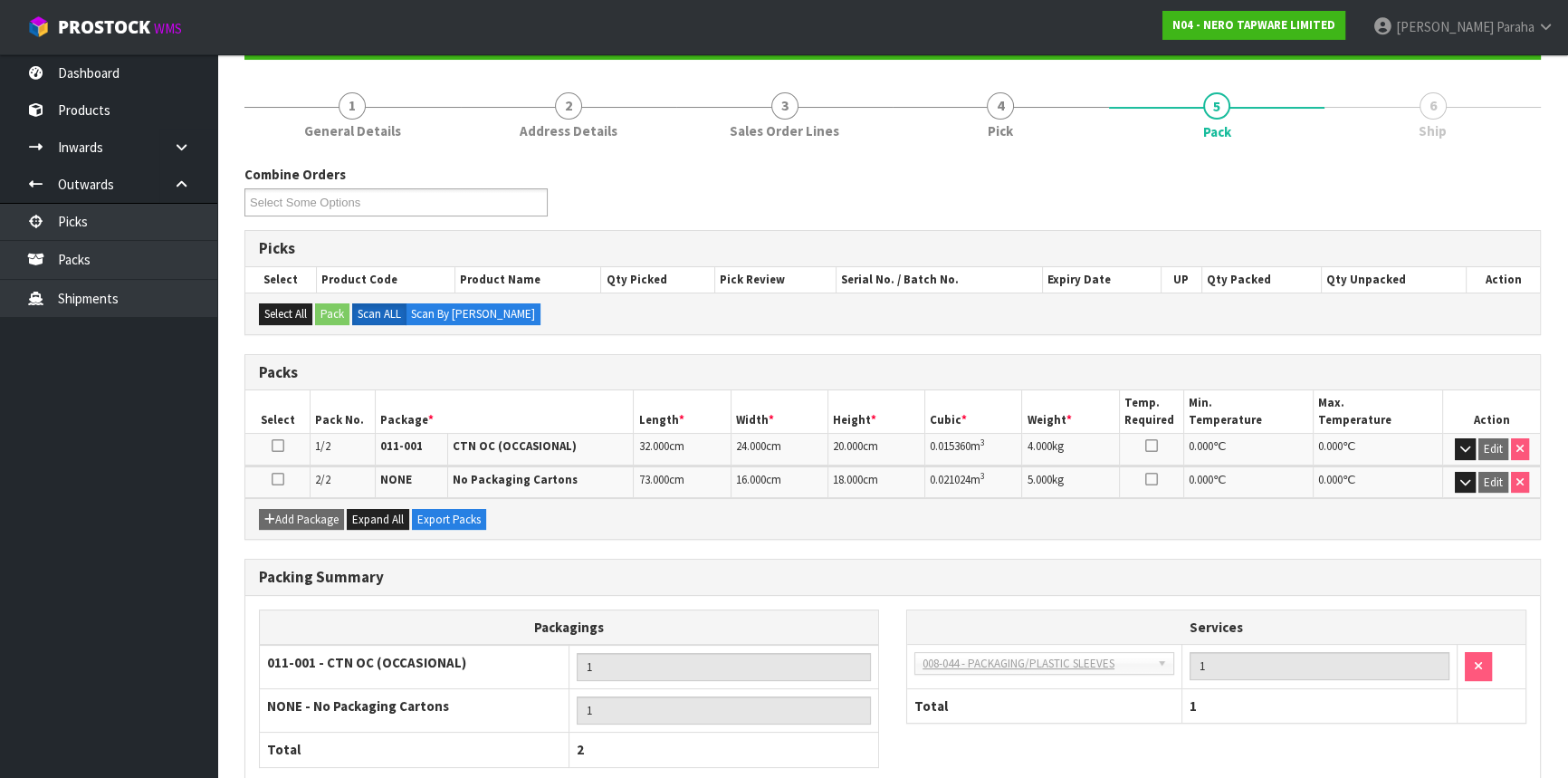
scroll to position [295, 0]
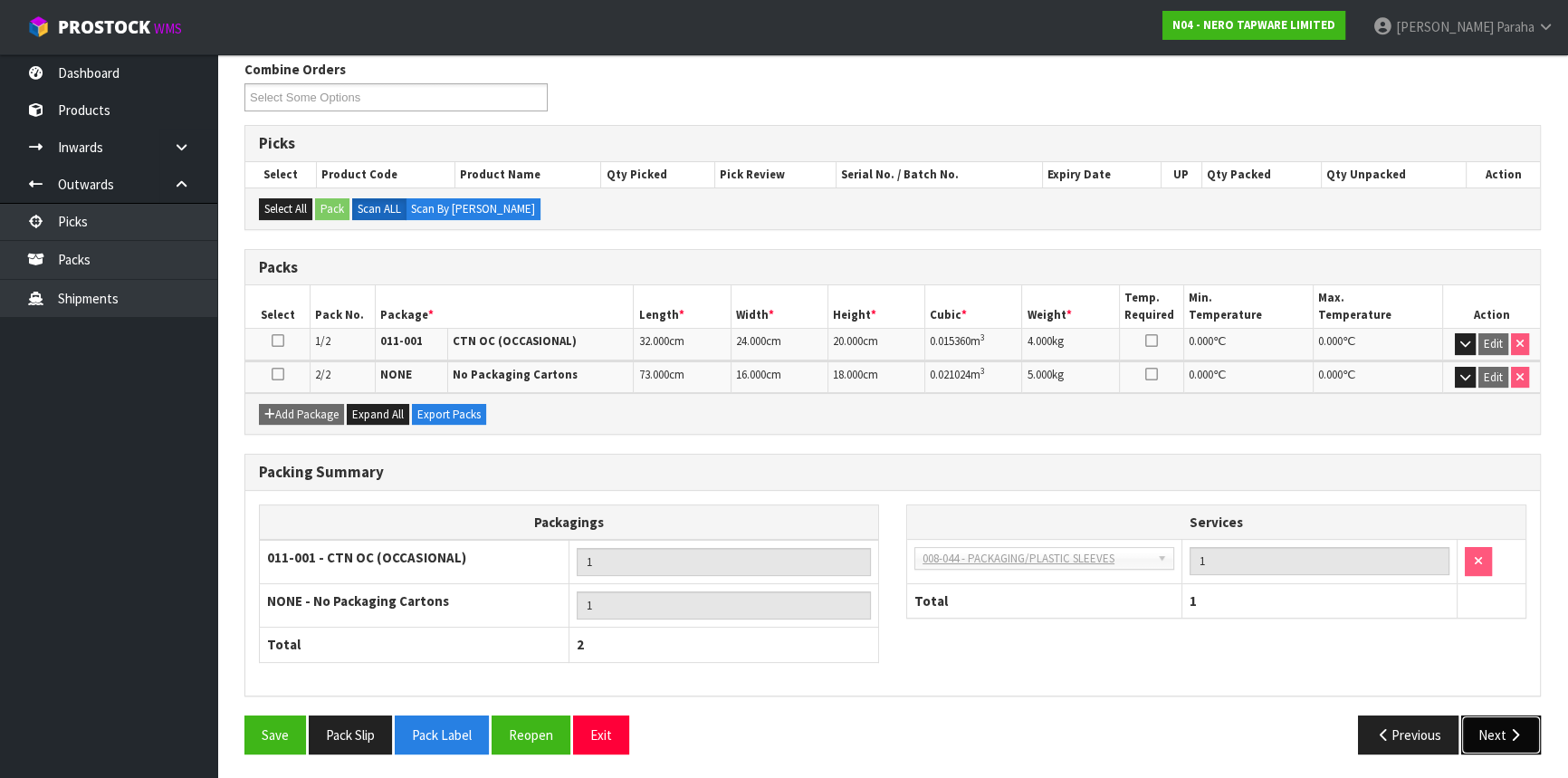
click at [1511, 716] on button "Next" at bounding box center [1501, 735] width 80 height 39
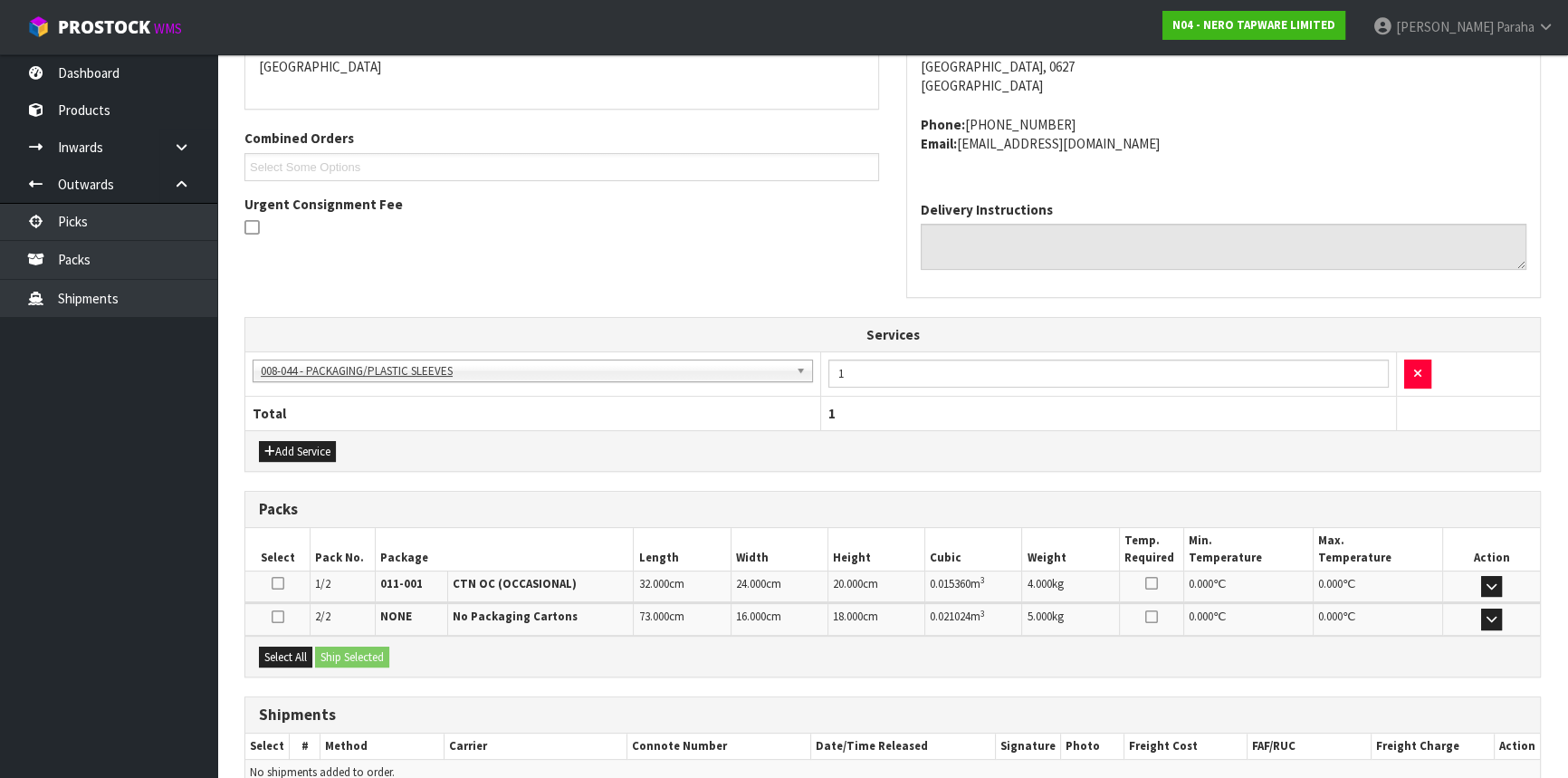
scroll to position [497, 0]
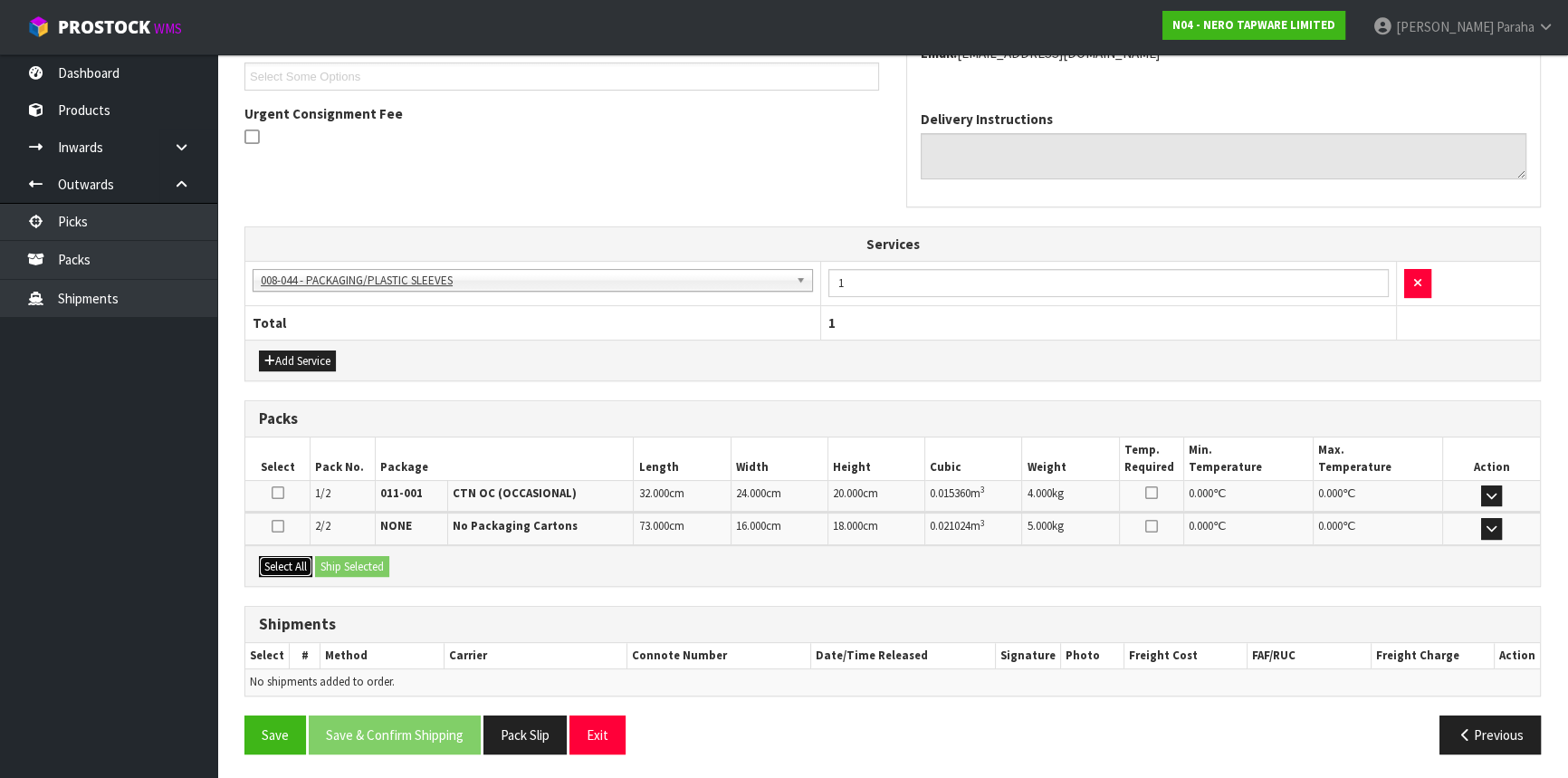
click at [307, 565] on button "Select All" at bounding box center [285, 566] width 54 height 22
click at [339, 562] on button "Ship Selected" at bounding box center [352, 566] width 74 height 22
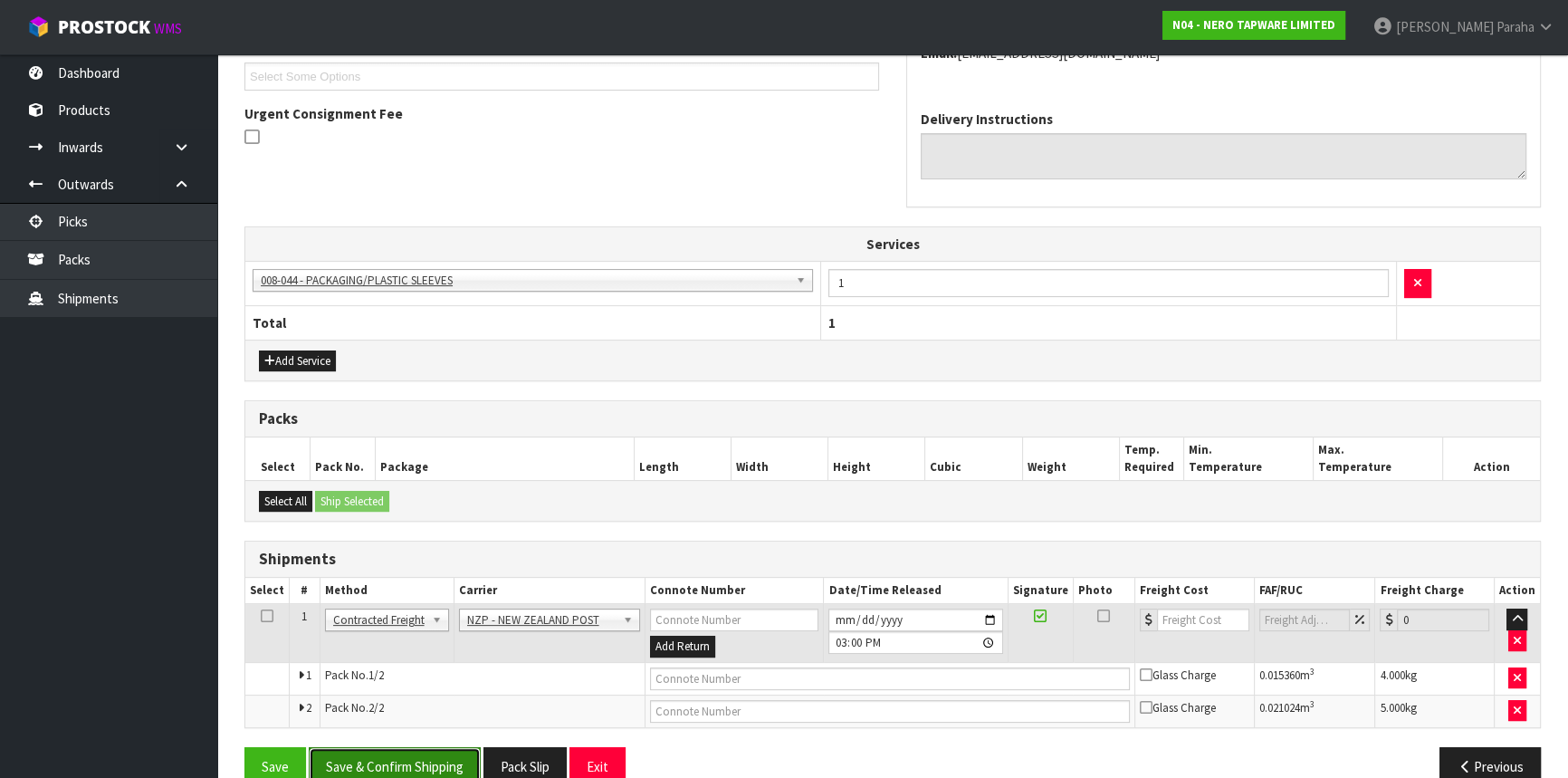
click at [436, 747] on button "Save & Confirm Shipping" at bounding box center [394, 766] width 172 height 39
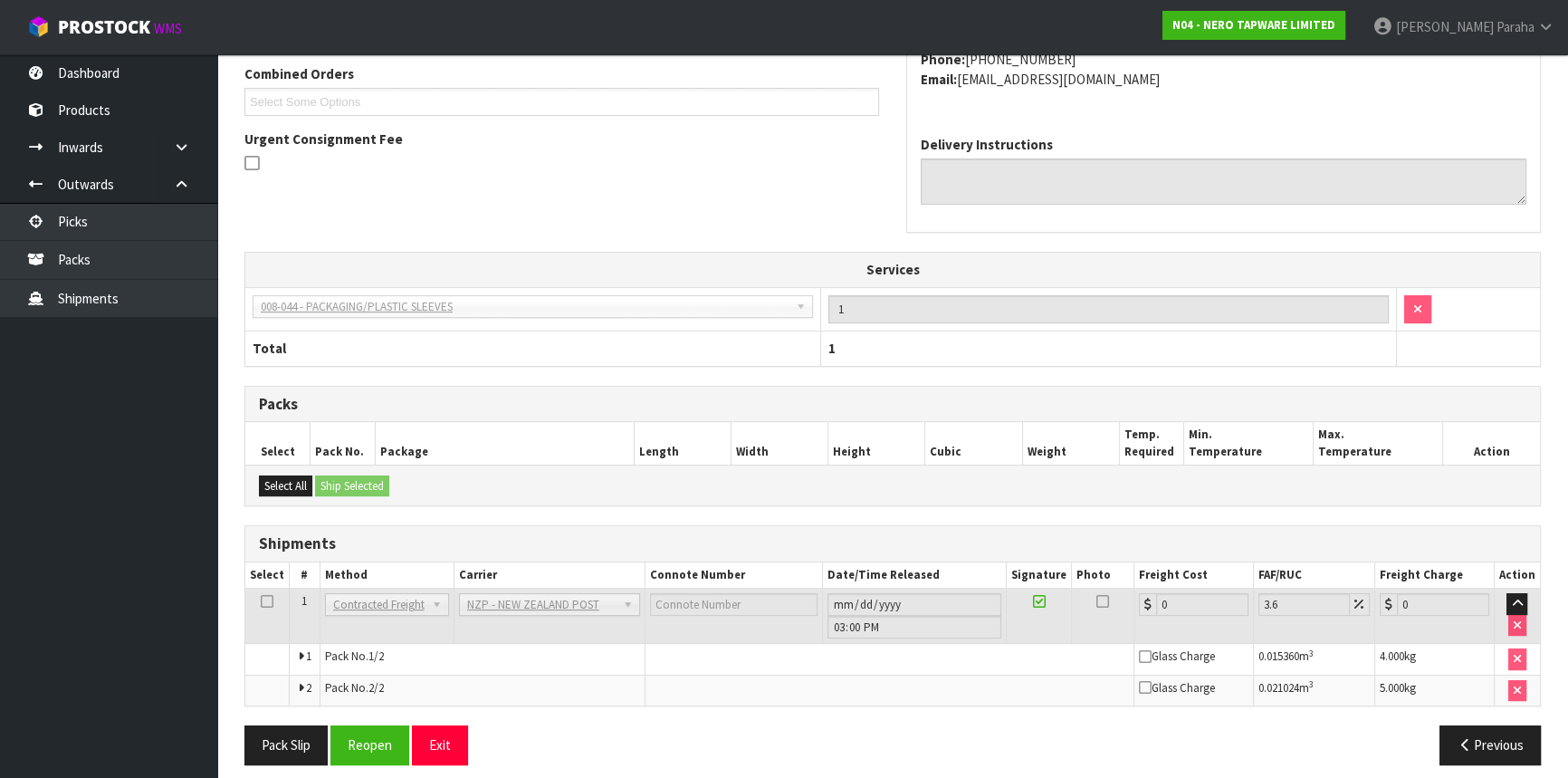
scroll to position [501, 0]
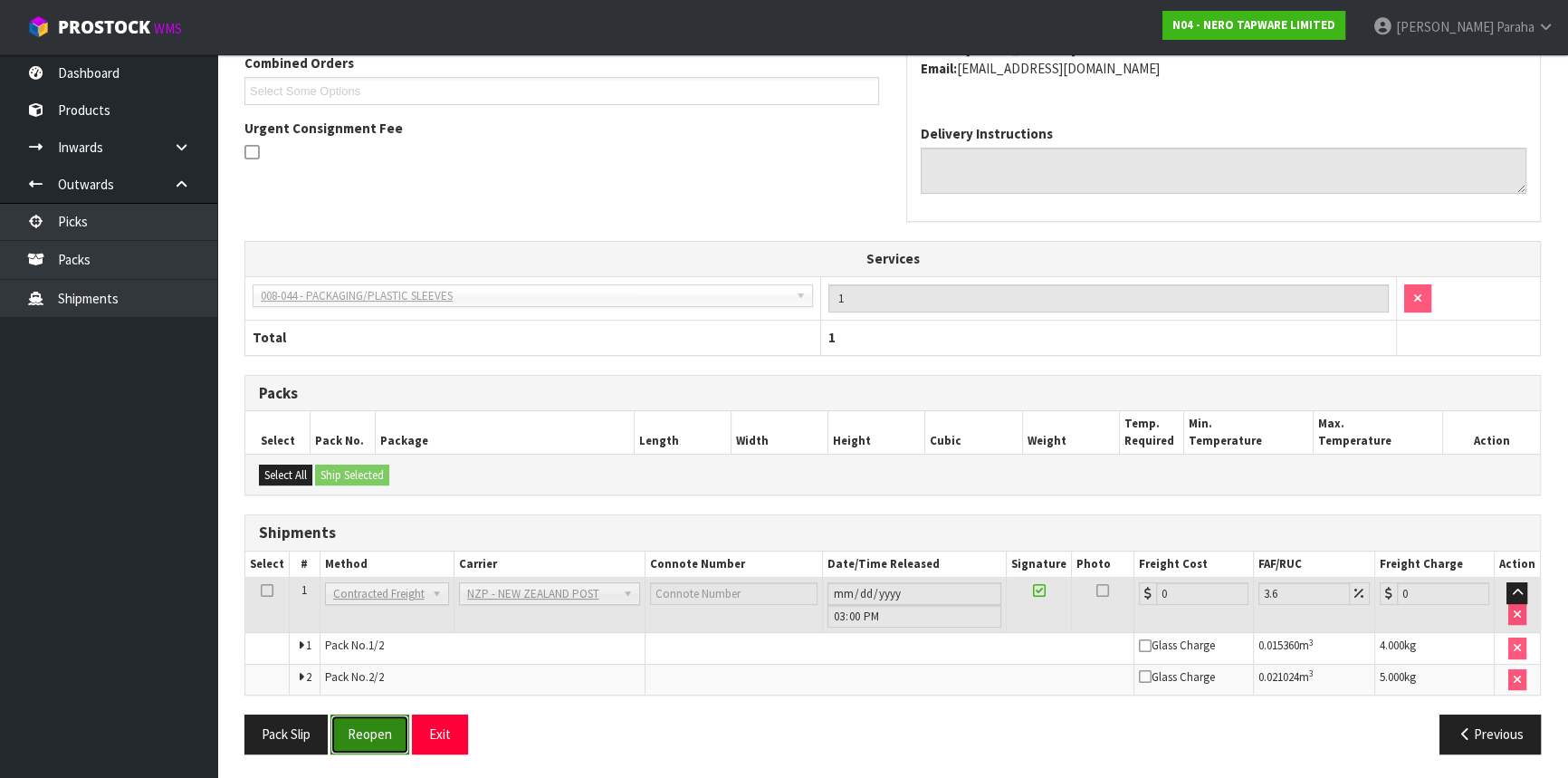
click at [368, 738] on button "Reopen" at bounding box center [370, 734] width 79 height 39
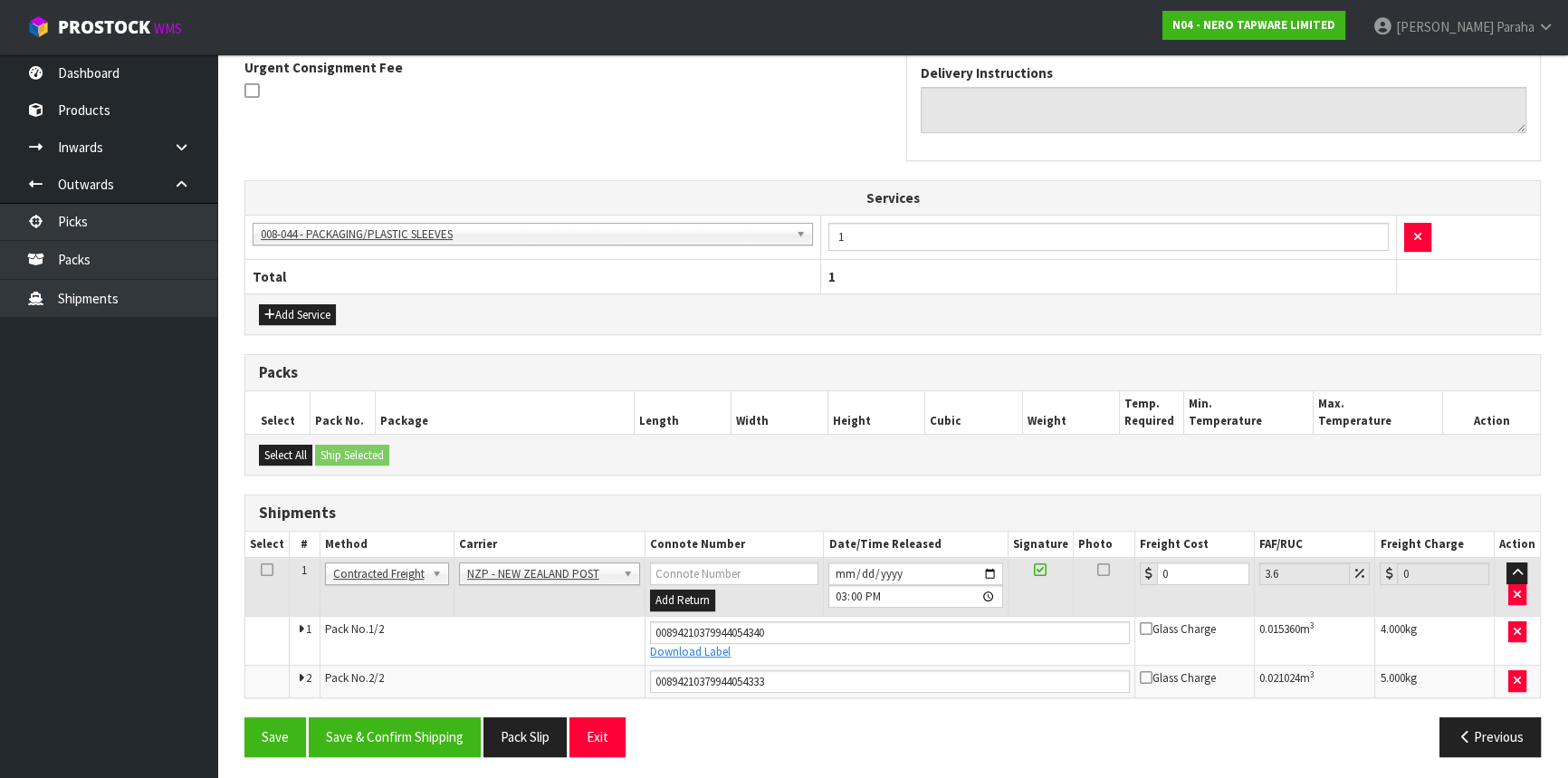
scroll to position [546, 0]
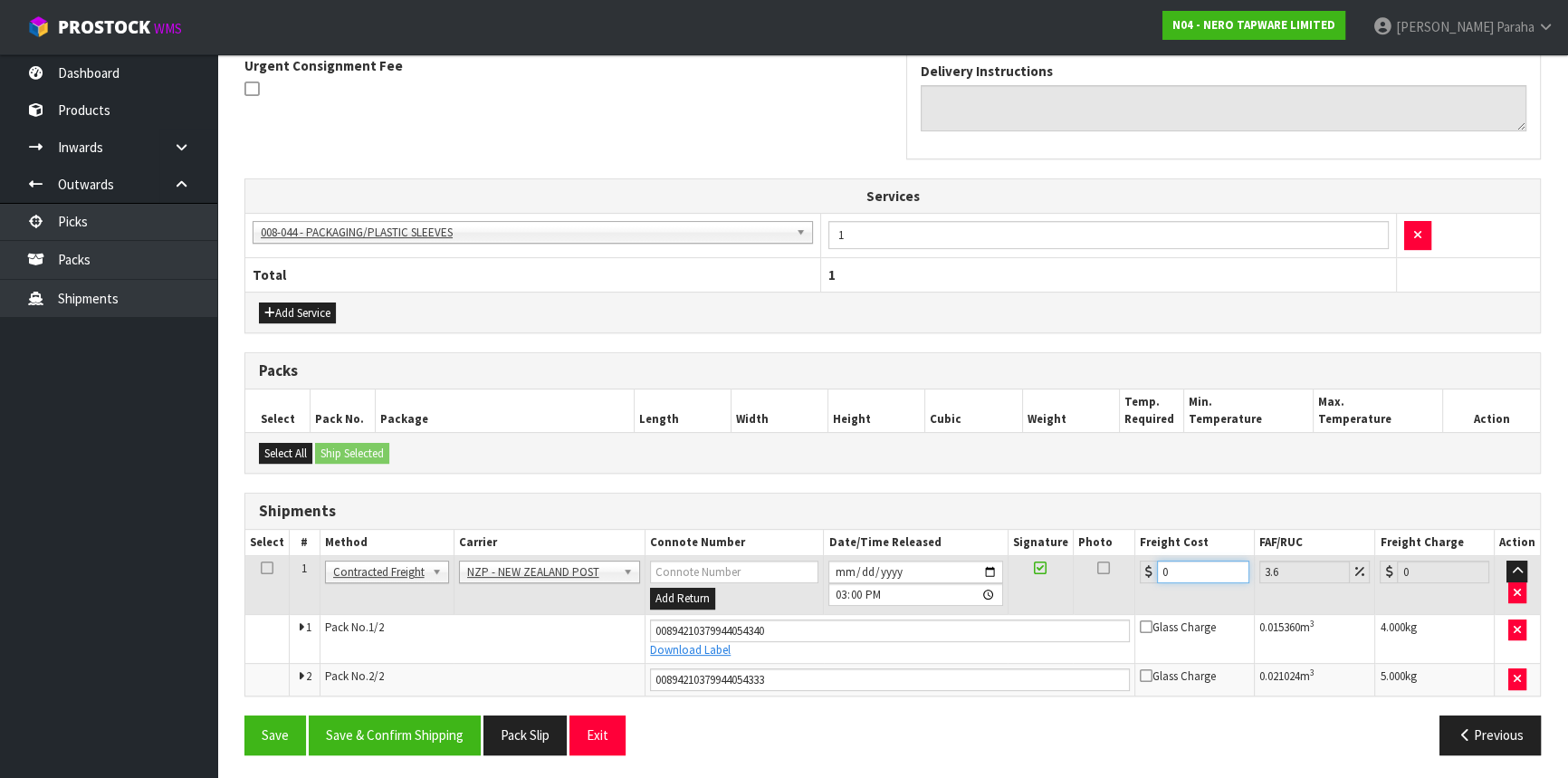
drag, startPoint x: 1191, startPoint y: 564, endPoint x: 1104, endPoint y: 588, distance: 90.2
click at [1104, 588] on tr "1 Client Local Pickup Customer Local Pickup Company Freight Contracted Freight …" at bounding box center [893, 585] width 1295 height 59
click at [449, 734] on button "Save & Confirm Shipping" at bounding box center [394, 735] width 172 height 39
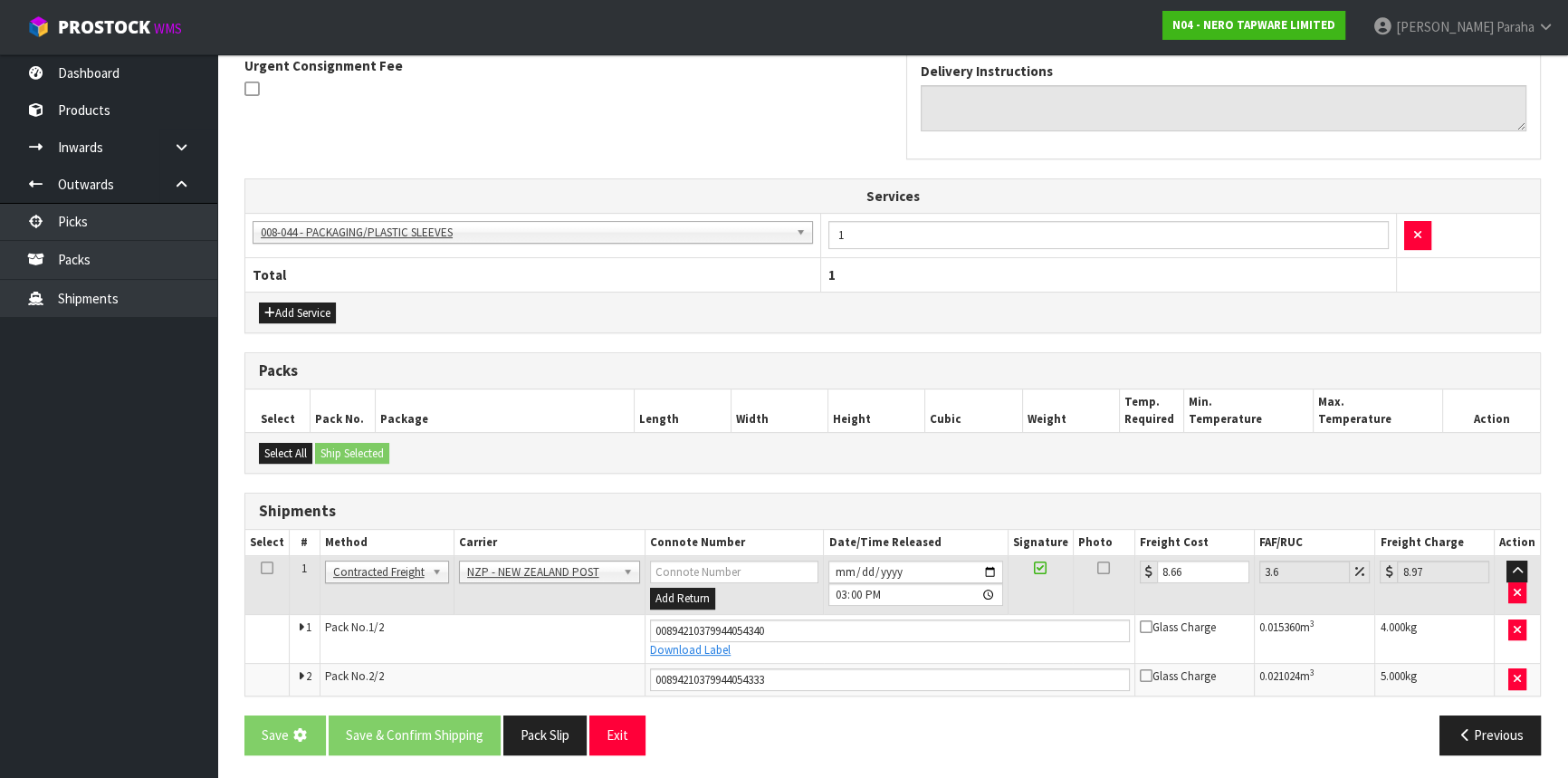
scroll to position [0, 0]
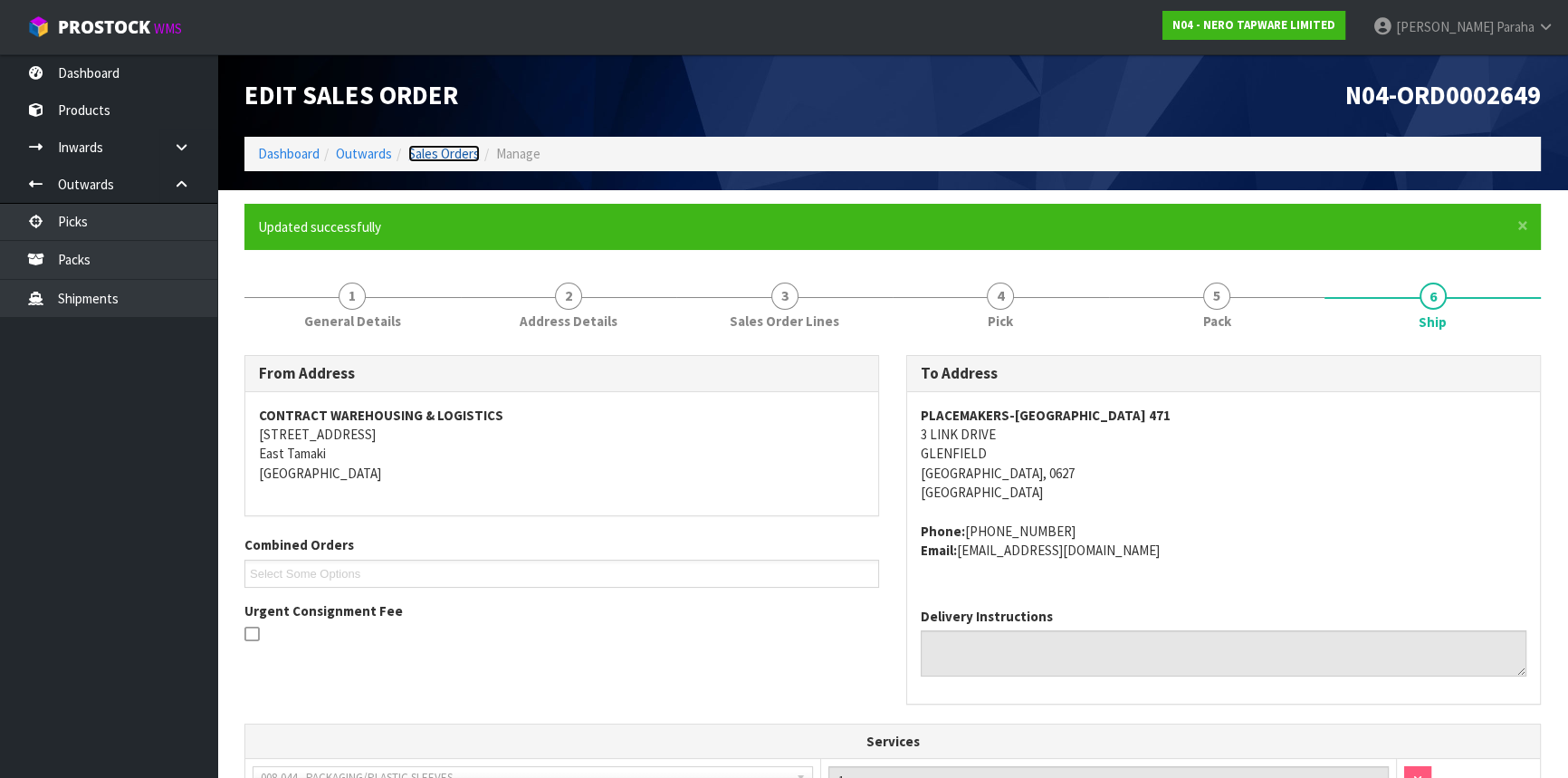
click at [455, 162] on link "Sales Orders" at bounding box center [444, 153] width 71 height 17
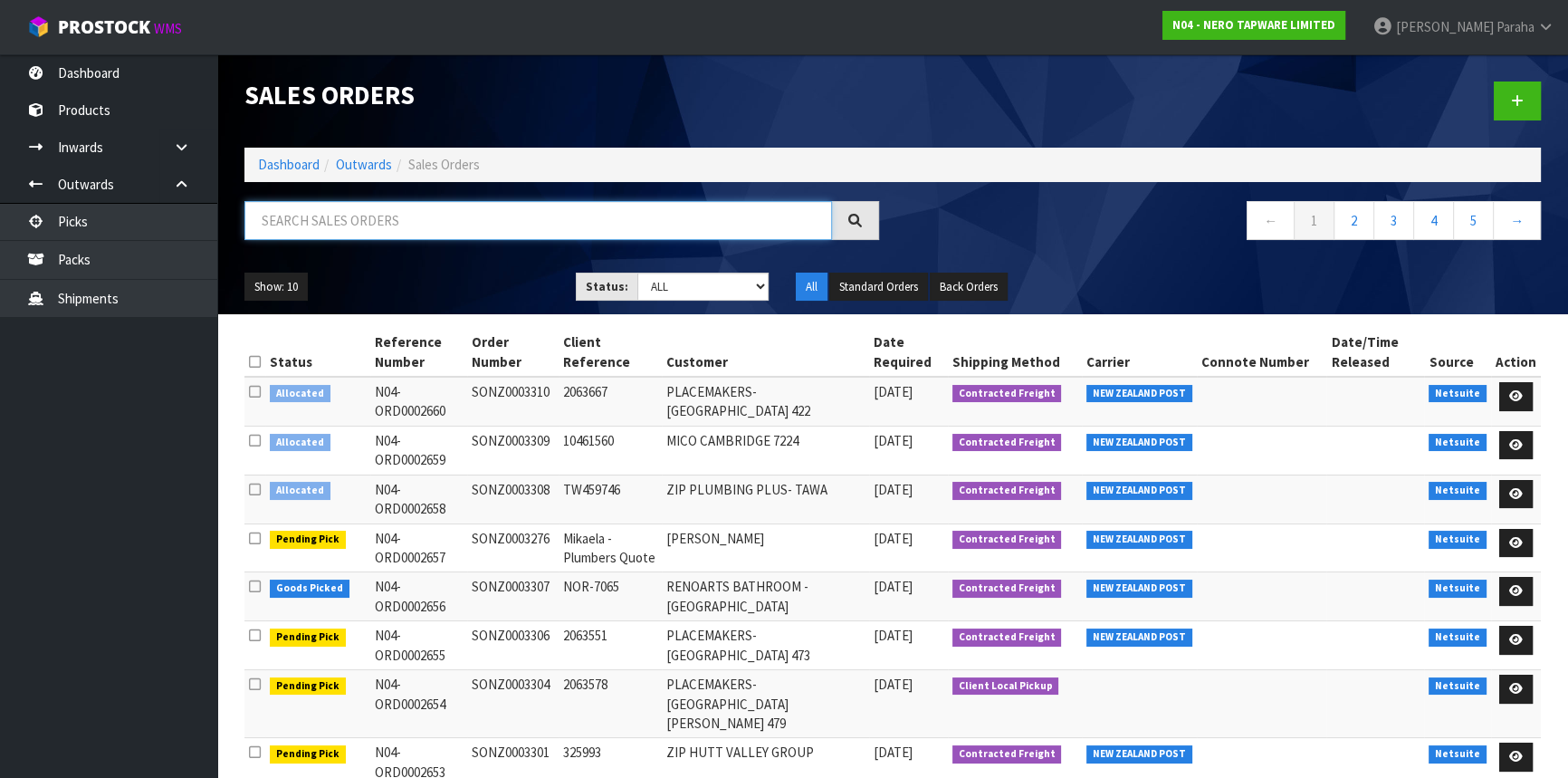
click at [431, 227] on input "text" at bounding box center [538, 220] width 588 height 39
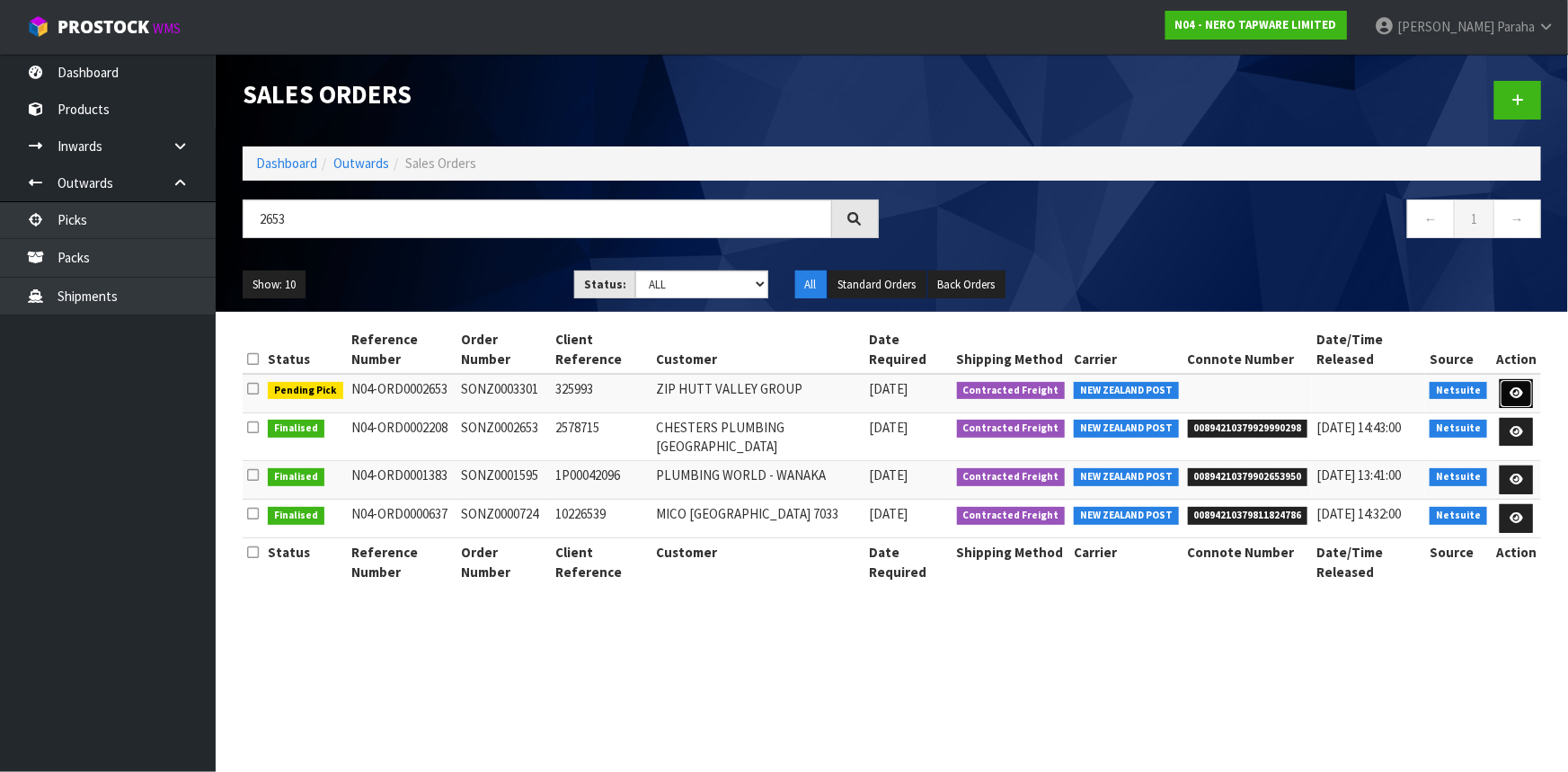
click at [1513, 389] on icon at bounding box center [1516, 393] width 13 height 12
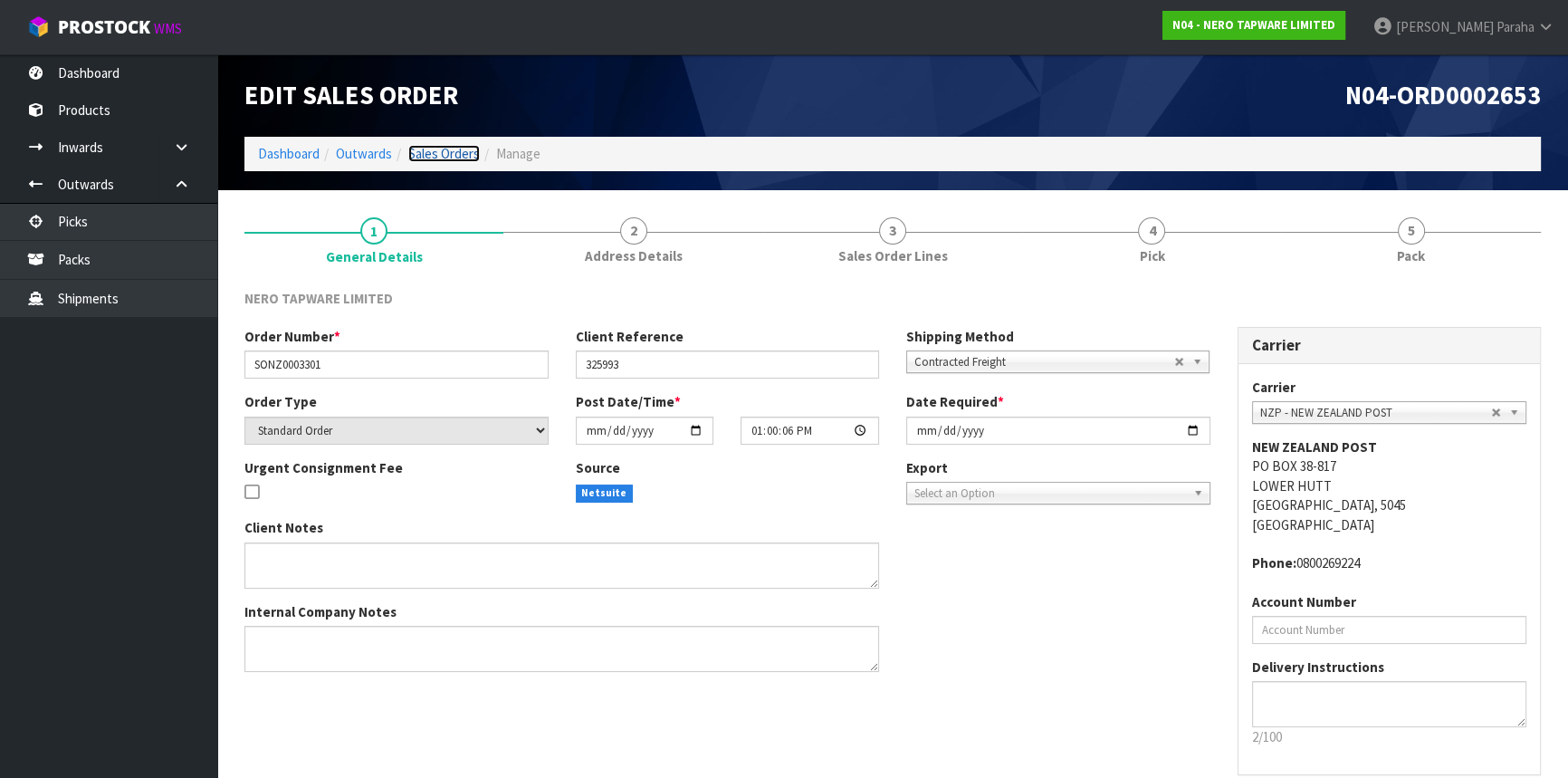
click at [440, 158] on link "Sales Orders" at bounding box center [444, 153] width 71 height 17
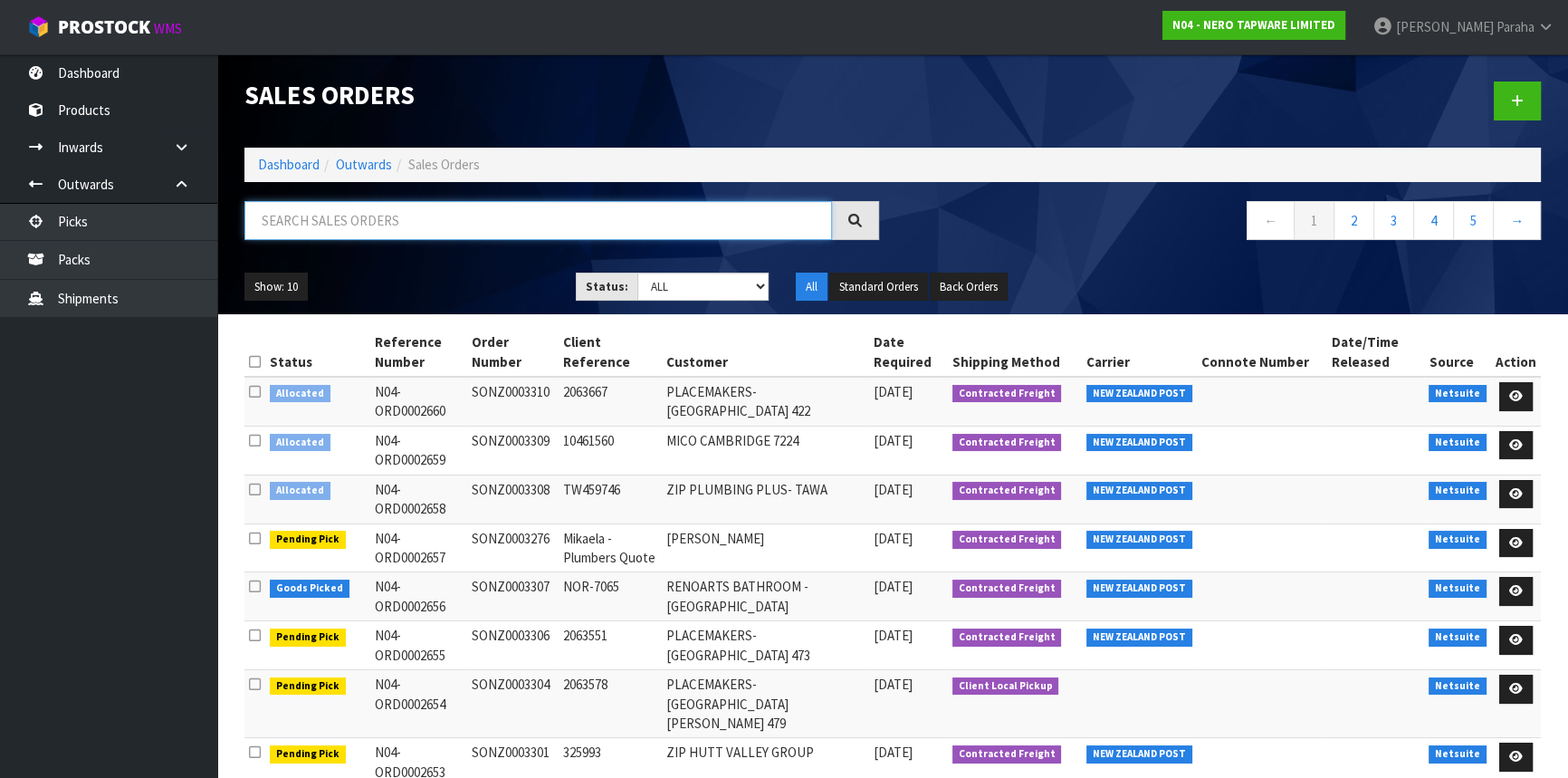
click at [481, 218] on input "text" at bounding box center [538, 220] width 588 height 39
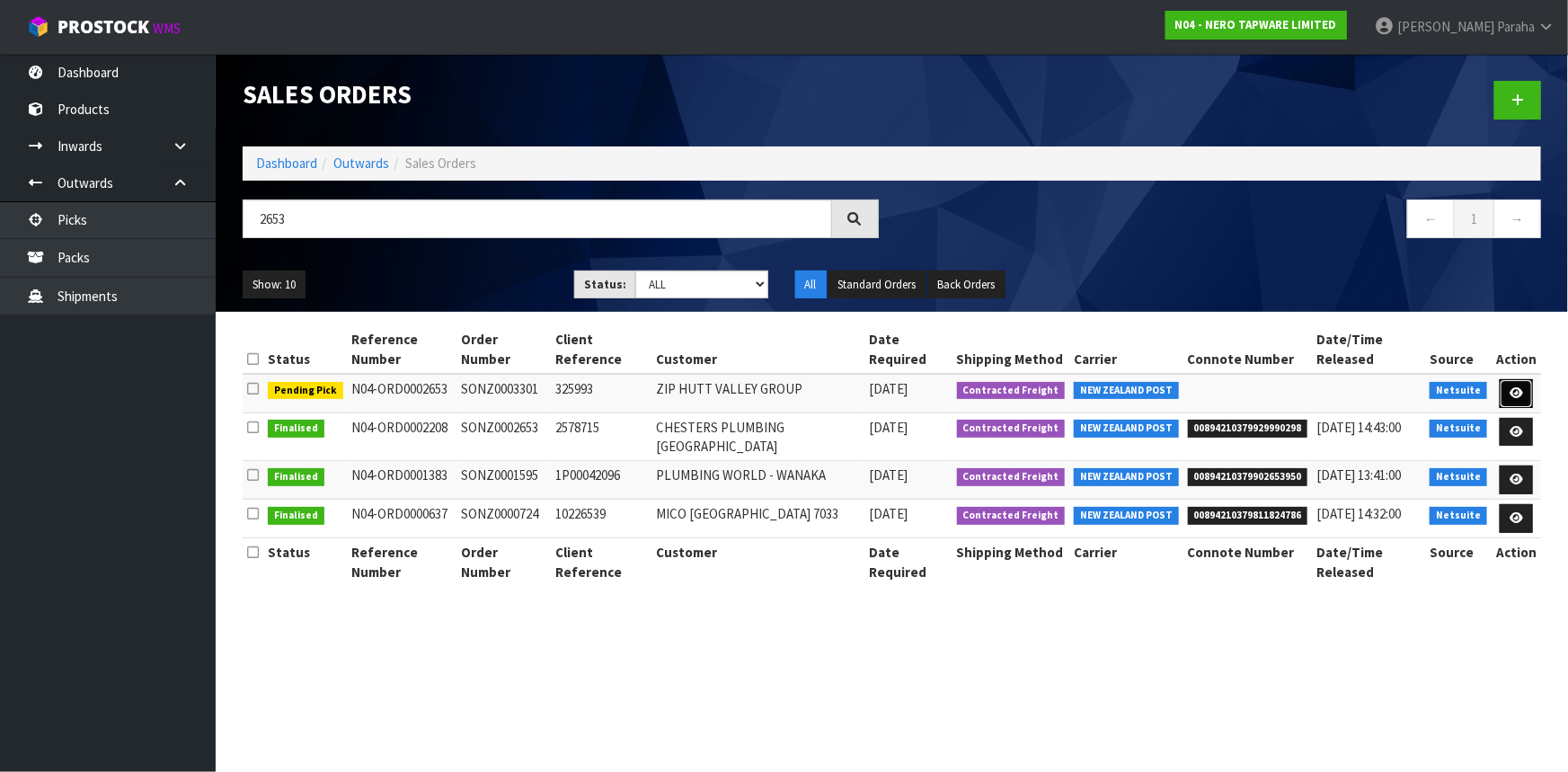
click at [1519, 393] on icon at bounding box center [1516, 393] width 13 height 12
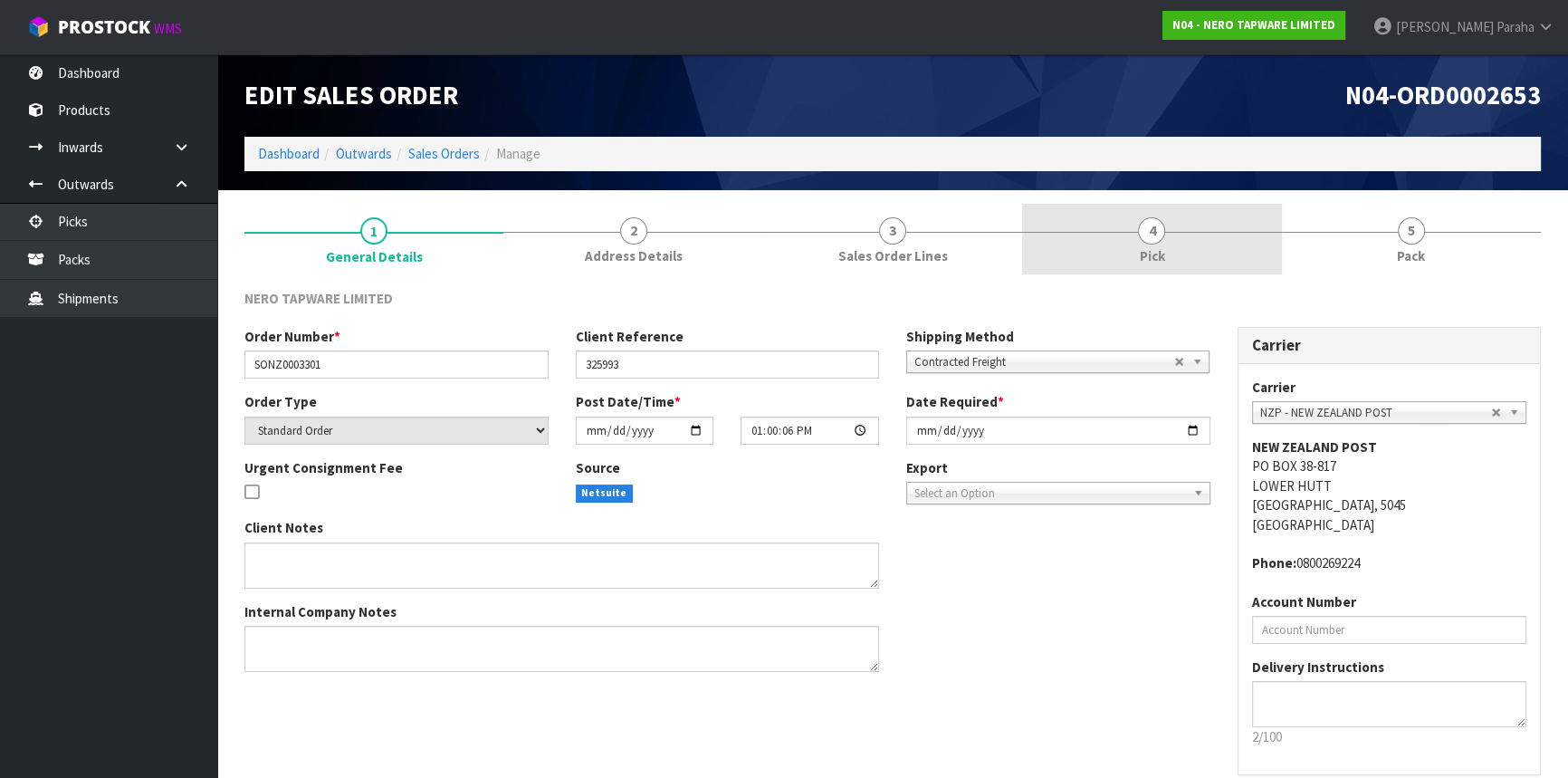
click at [1150, 229] on span "4" at bounding box center [1151, 230] width 27 height 27
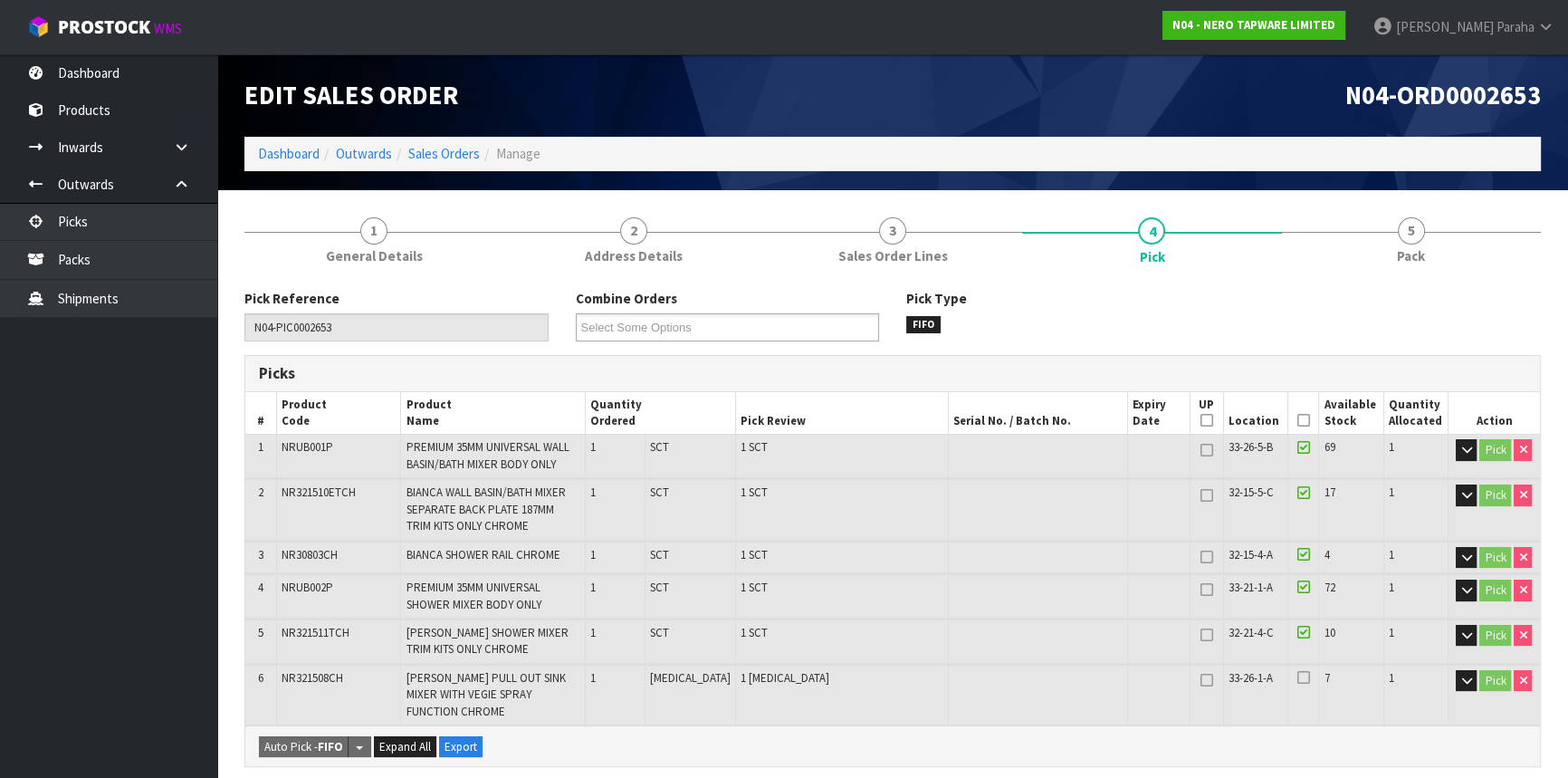
click at [1297, 421] on icon at bounding box center [1303, 421] width 12 height 1
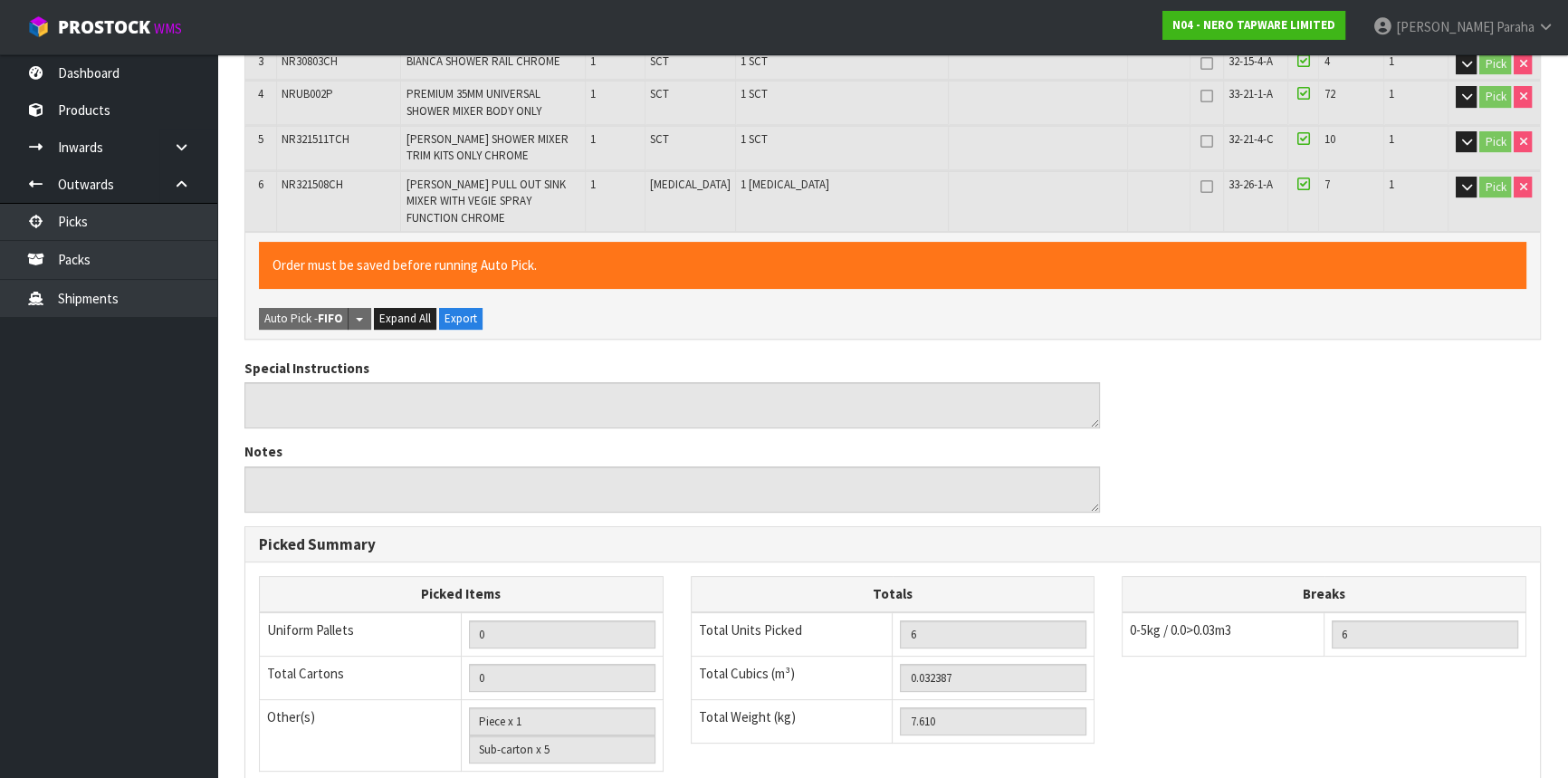
scroll to position [747, 0]
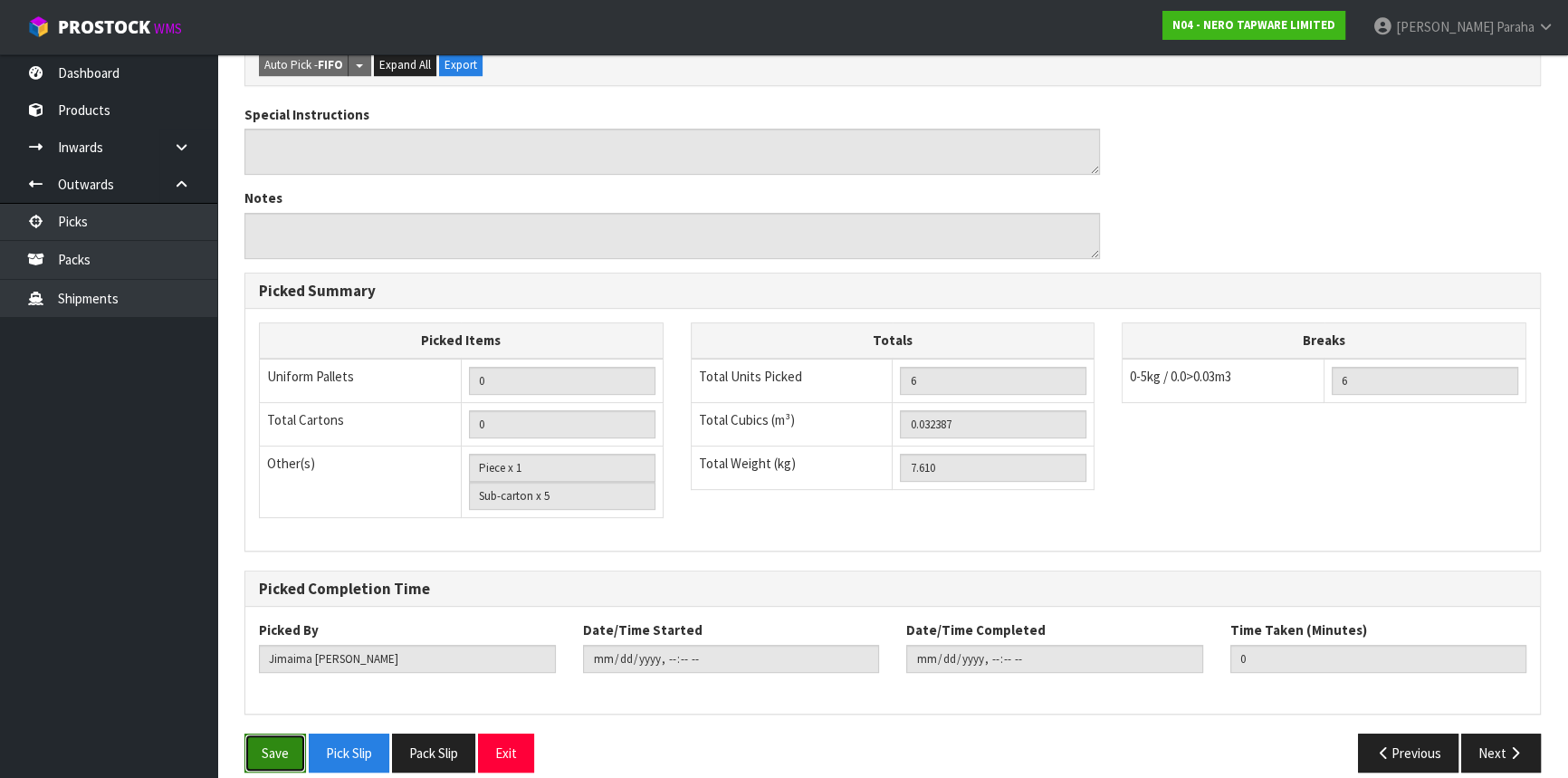
click at [259, 738] on button "Save" at bounding box center [275, 753] width 61 height 39
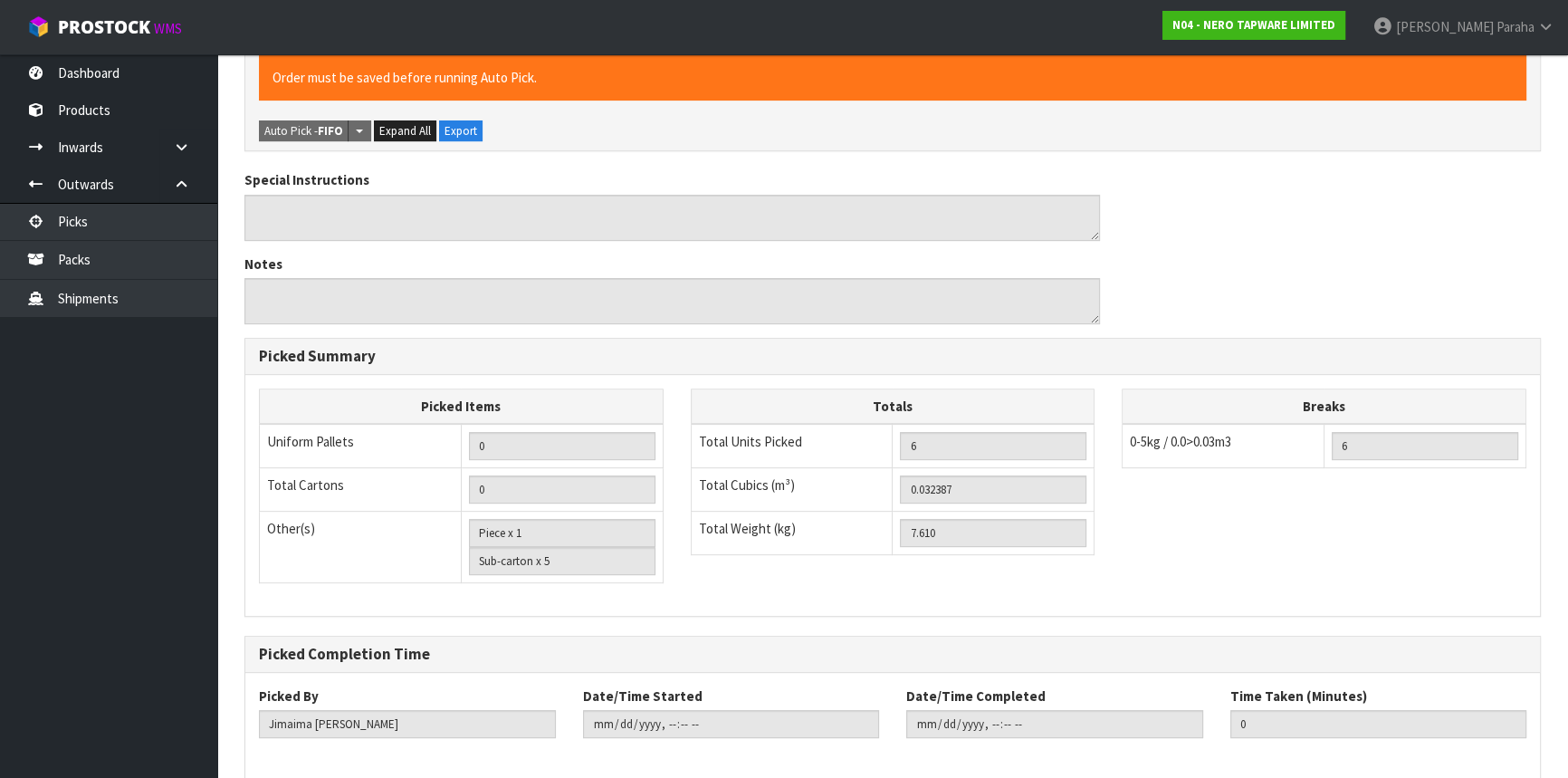
scroll to position [0, 0]
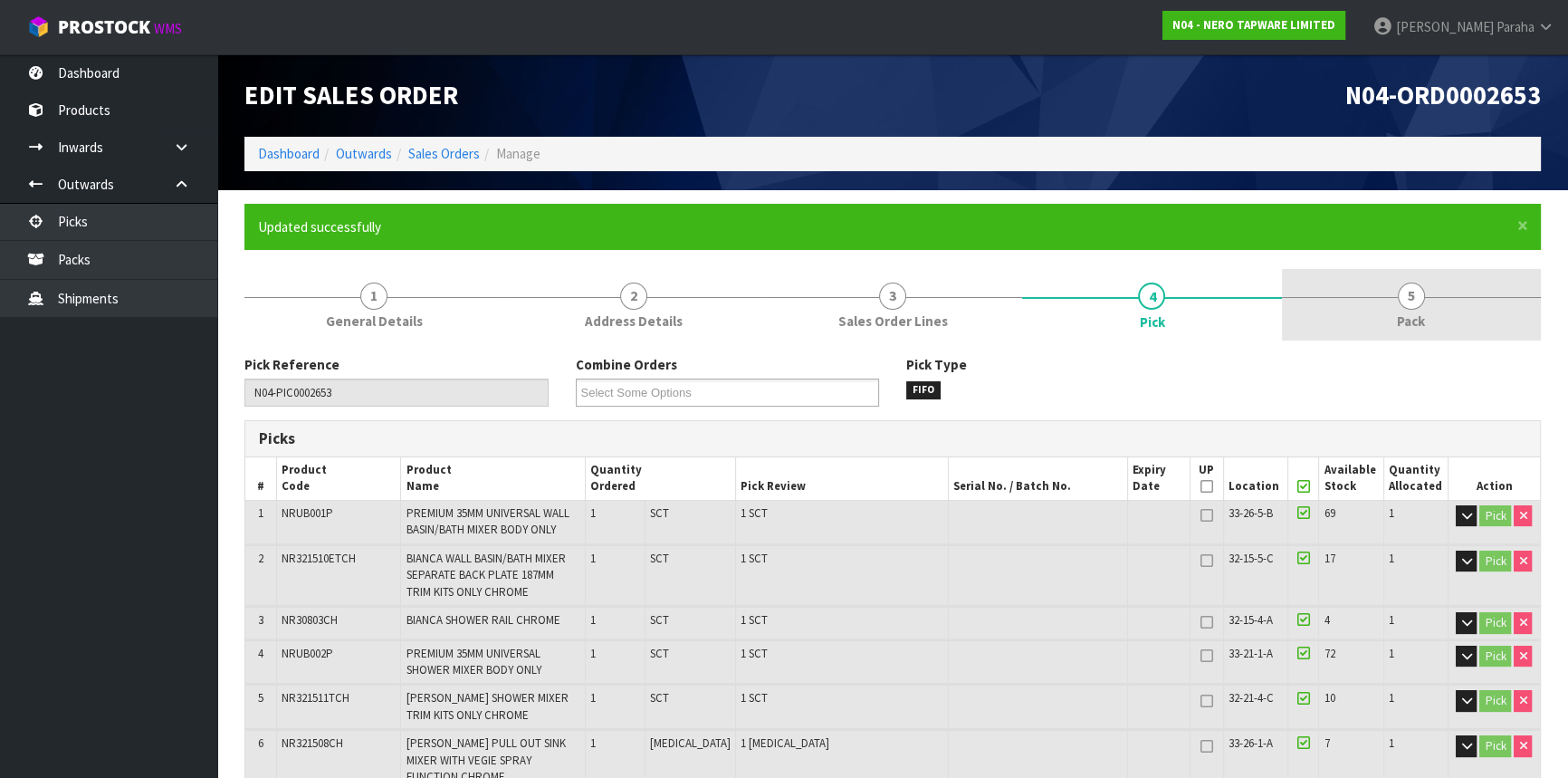
click at [1414, 303] on span "5" at bounding box center [1411, 295] width 27 height 27
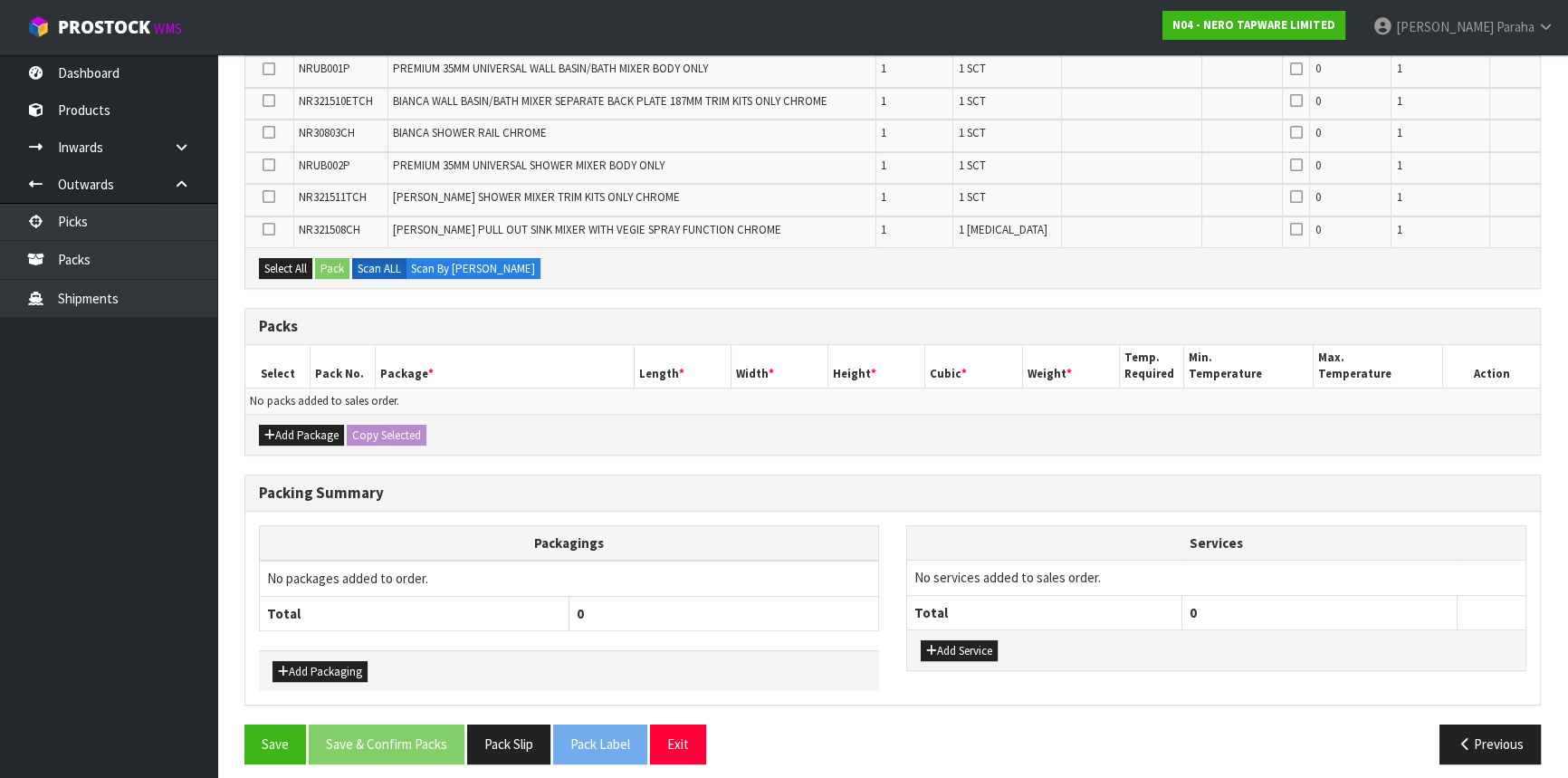
scroll to position [436, 0]
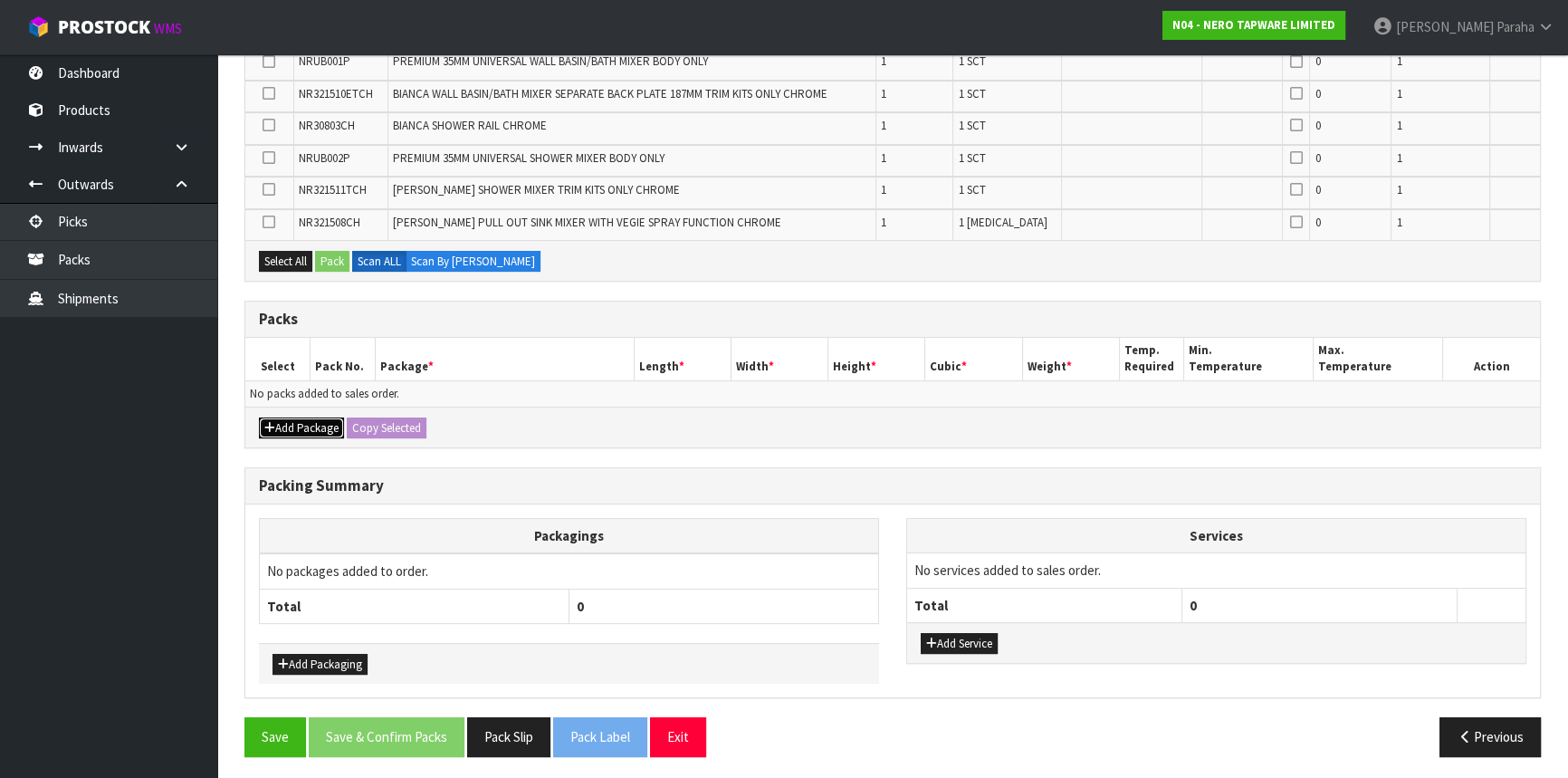
click at [308, 424] on button "Add Package" at bounding box center [301, 428] width 85 height 22
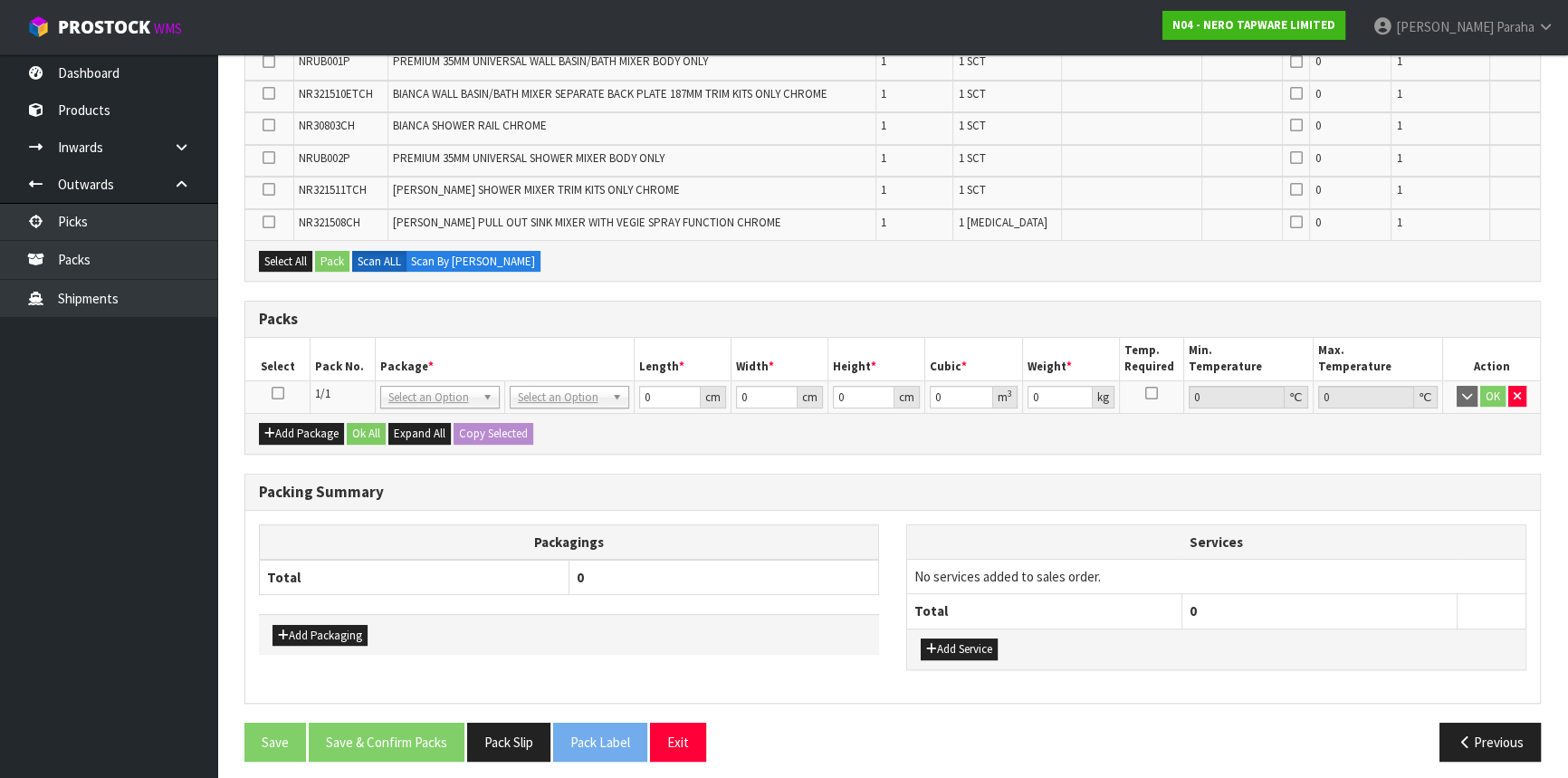
click at [279, 393] on icon at bounding box center [277, 393] width 12 height 1
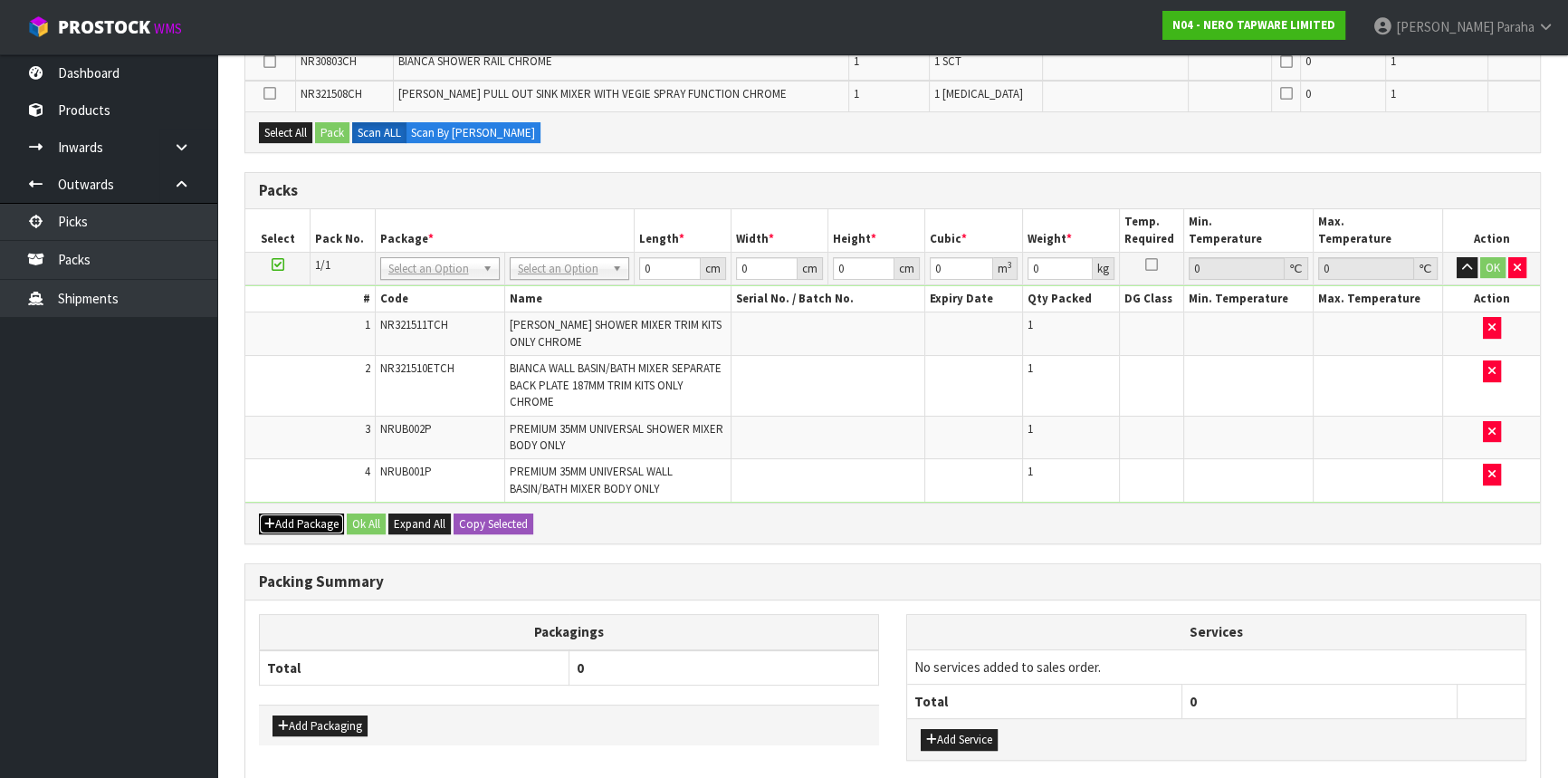
click at [317, 519] on button "Add Package" at bounding box center [301, 524] width 85 height 22
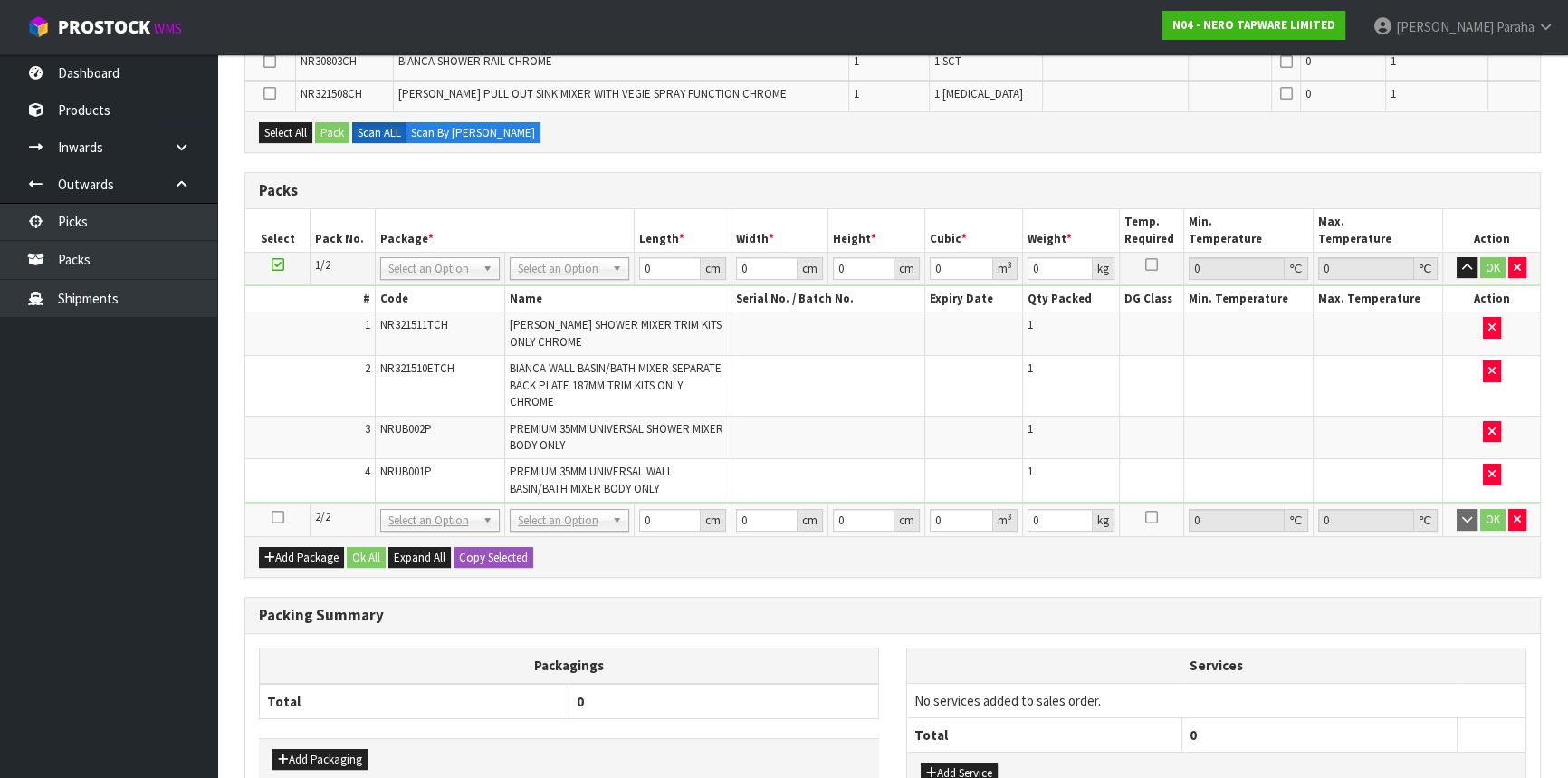
click at [272, 517] on icon at bounding box center [277, 517] width 12 height 1
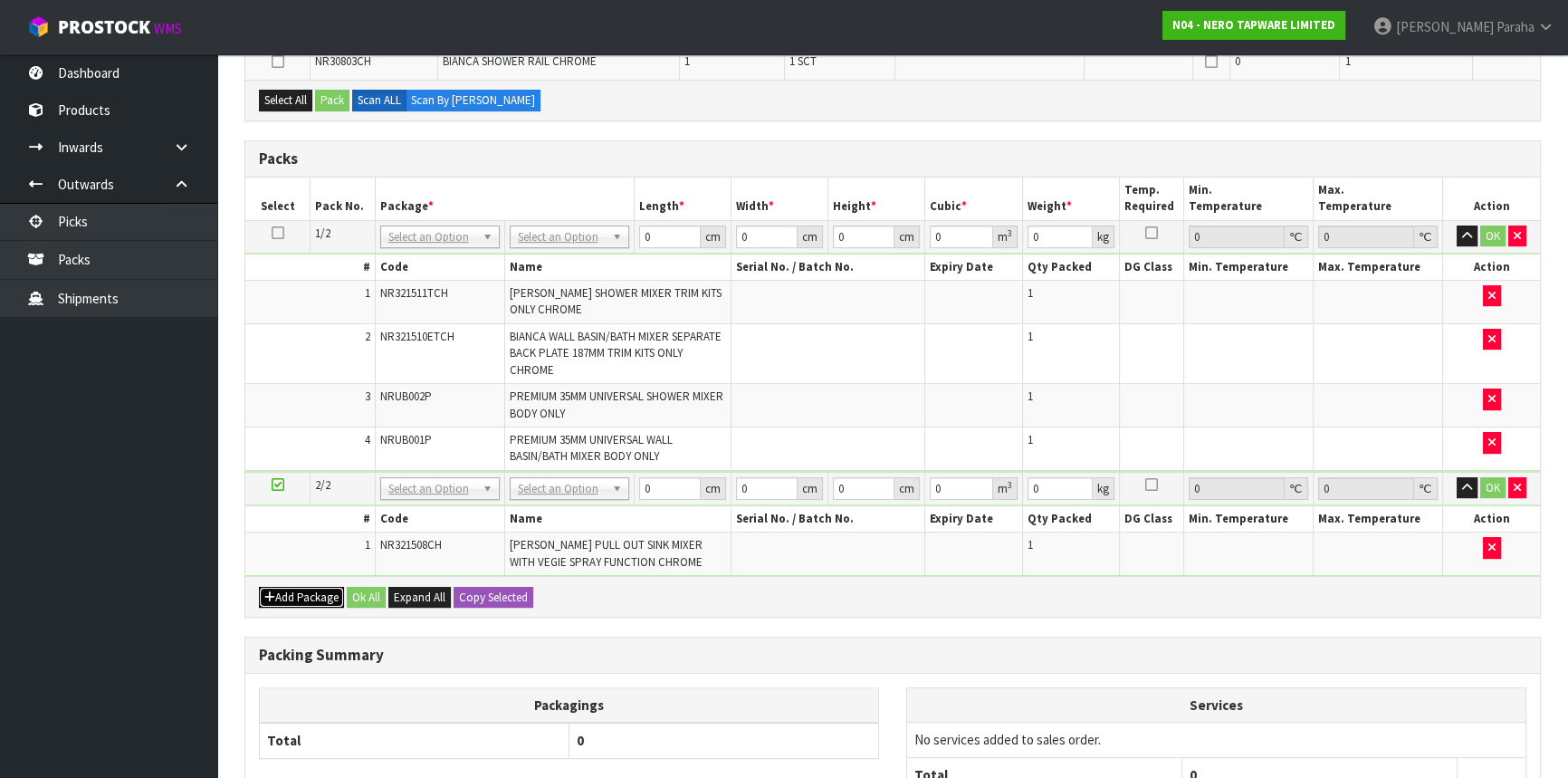
click at [262, 587] on button "Add Package" at bounding box center [301, 597] width 85 height 22
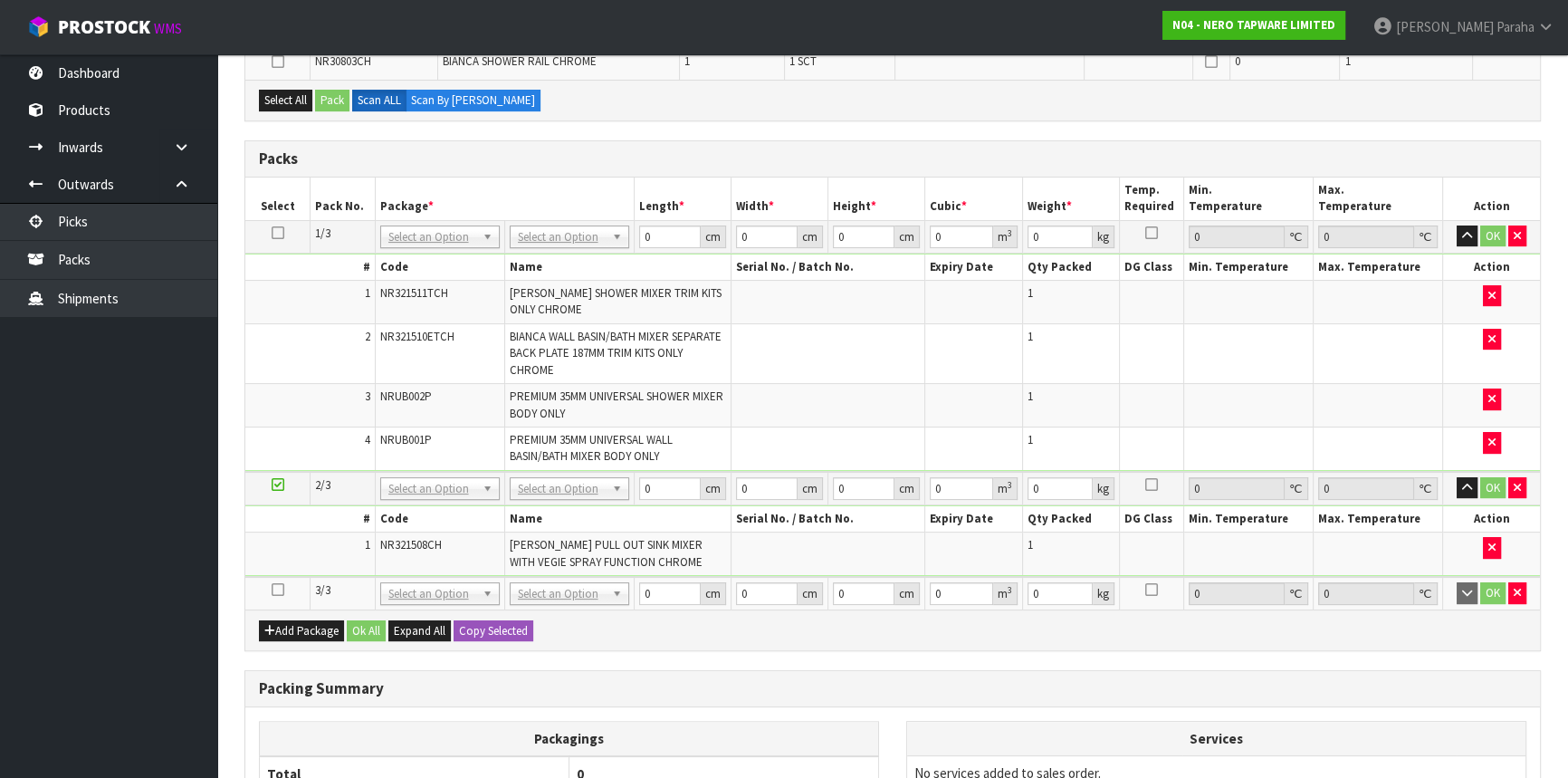
click at [288, 595] on td at bounding box center [277, 593] width 65 height 33
click at [278, 590] on icon at bounding box center [277, 590] width 12 height 1
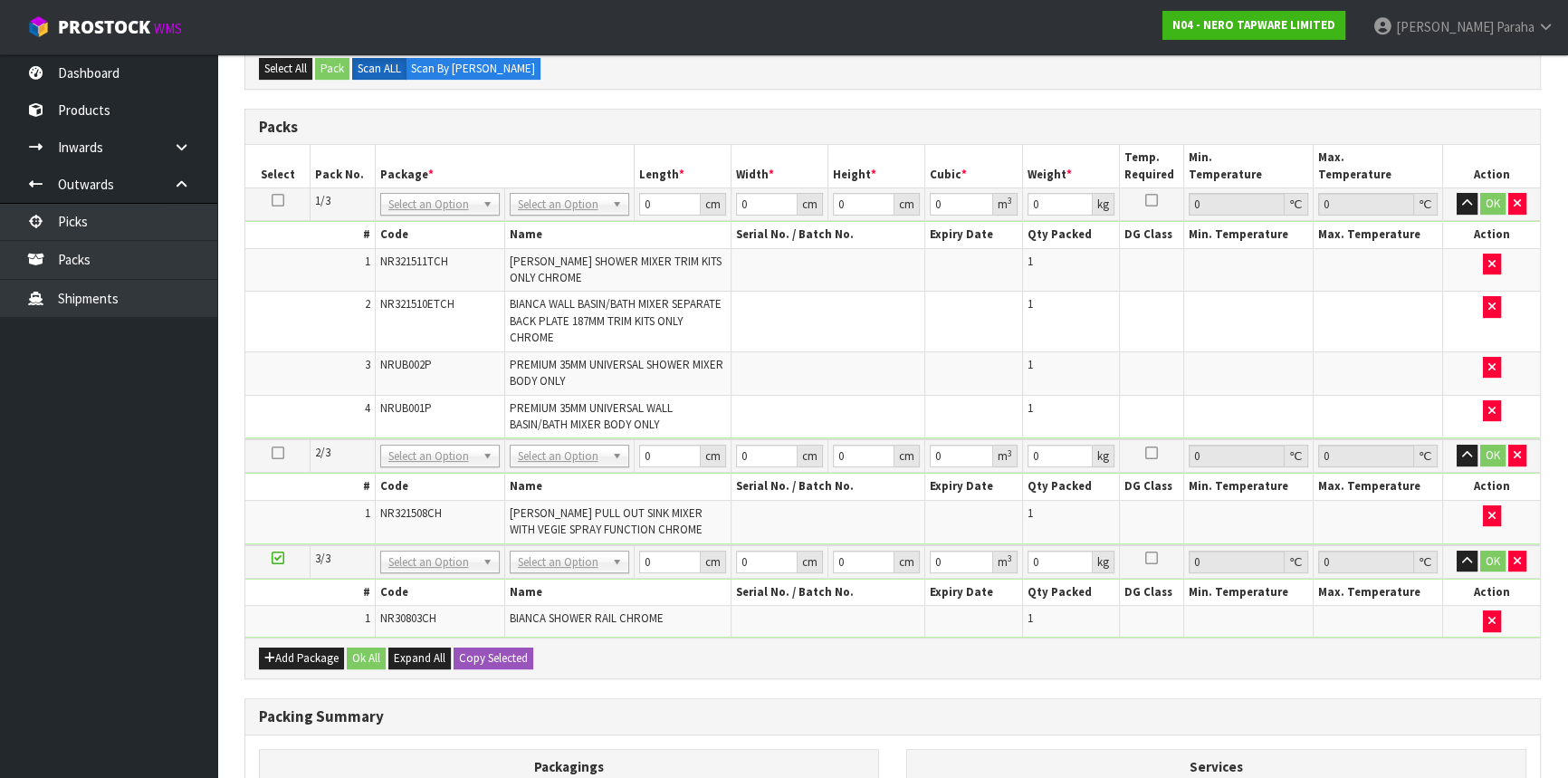
drag, startPoint x: 544, startPoint y: 201, endPoint x: 530, endPoint y: 209, distance: 16.1
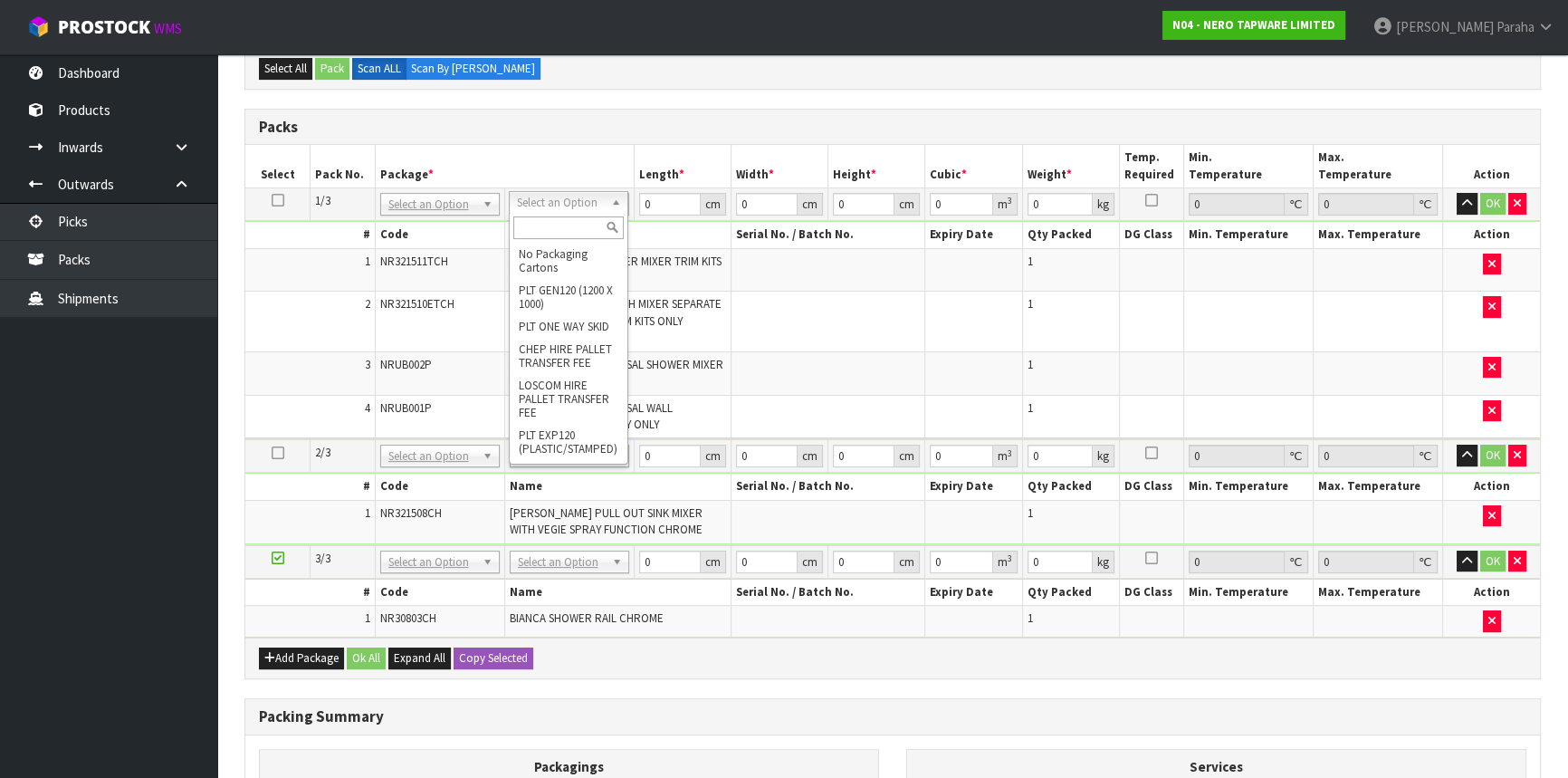
click at [539, 227] on input "text" at bounding box center [568, 228] width 110 height 23
click at [594, 218] on input "text" at bounding box center [568, 228] width 110 height 23
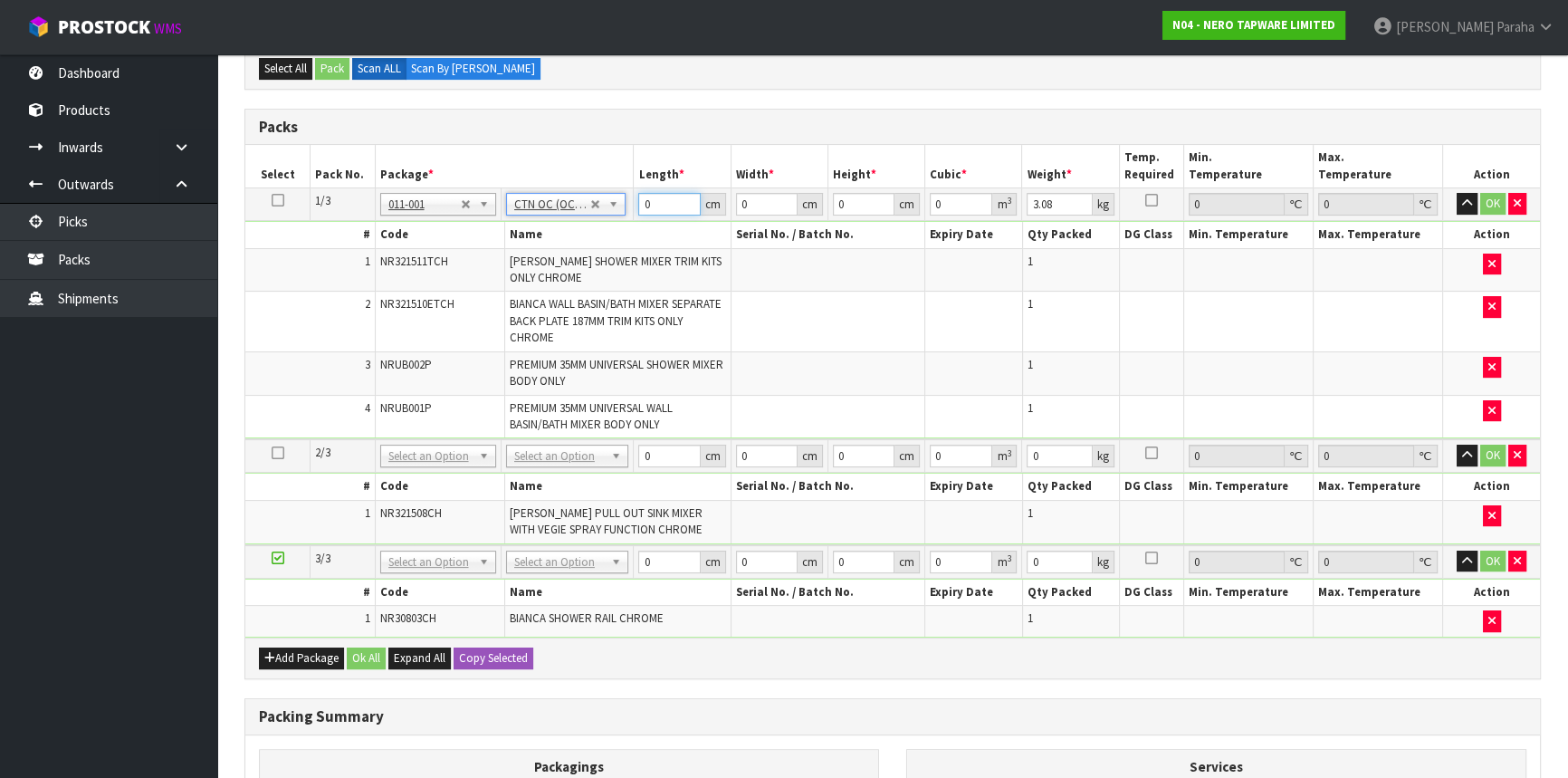
drag, startPoint x: 657, startPoint y: 198, endPoint x: 646, endPoint y: 205, distance: 13.0
click at [646, 205] on input "0" at bounding box center [669, 204] width 61 height 23
click at [1457, 193] on button "button" at bounding box center [1467, 203] width 21 height 22
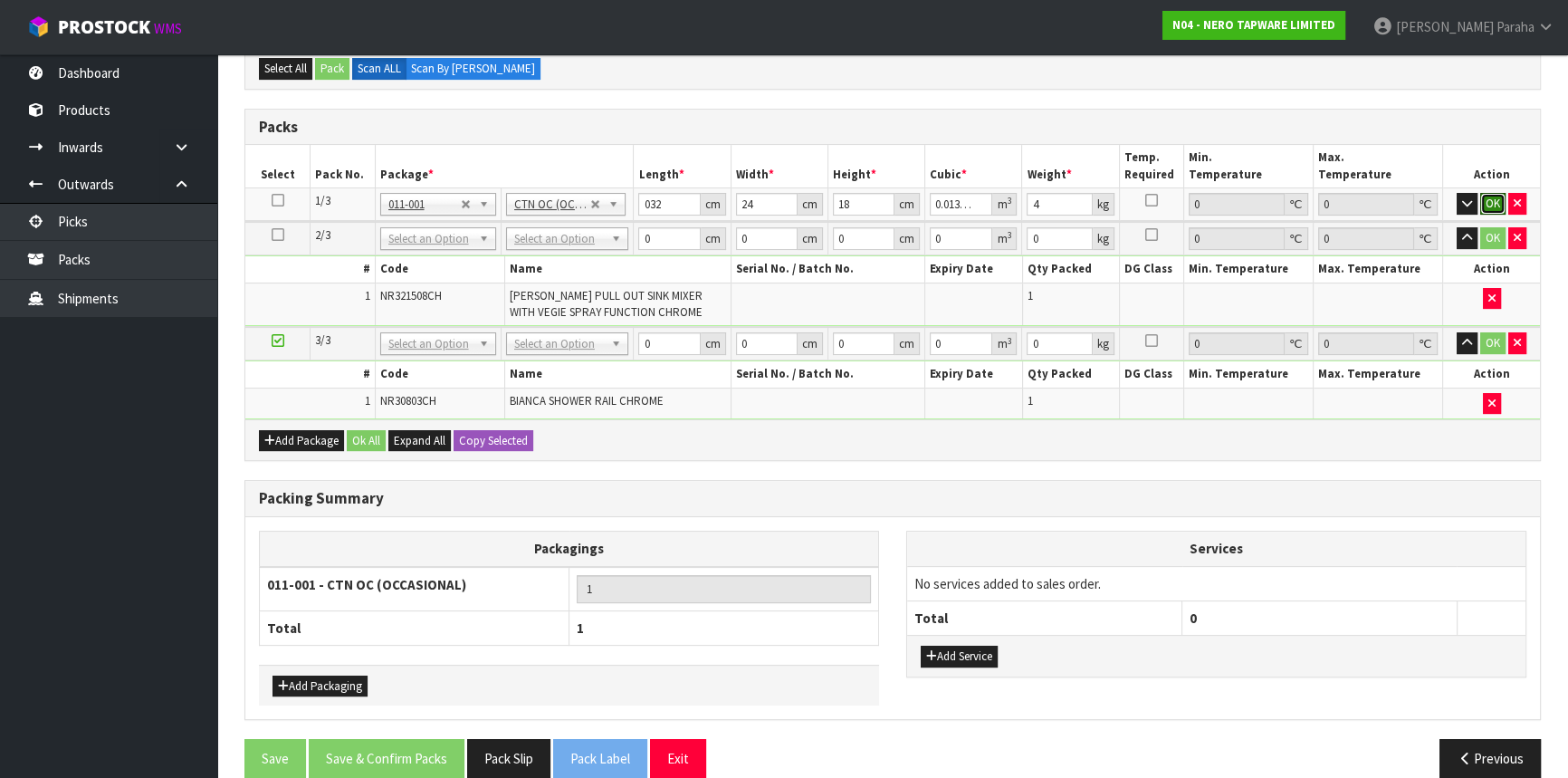
click button "OK" at bounding box center [1493, 203] width 25 height 22
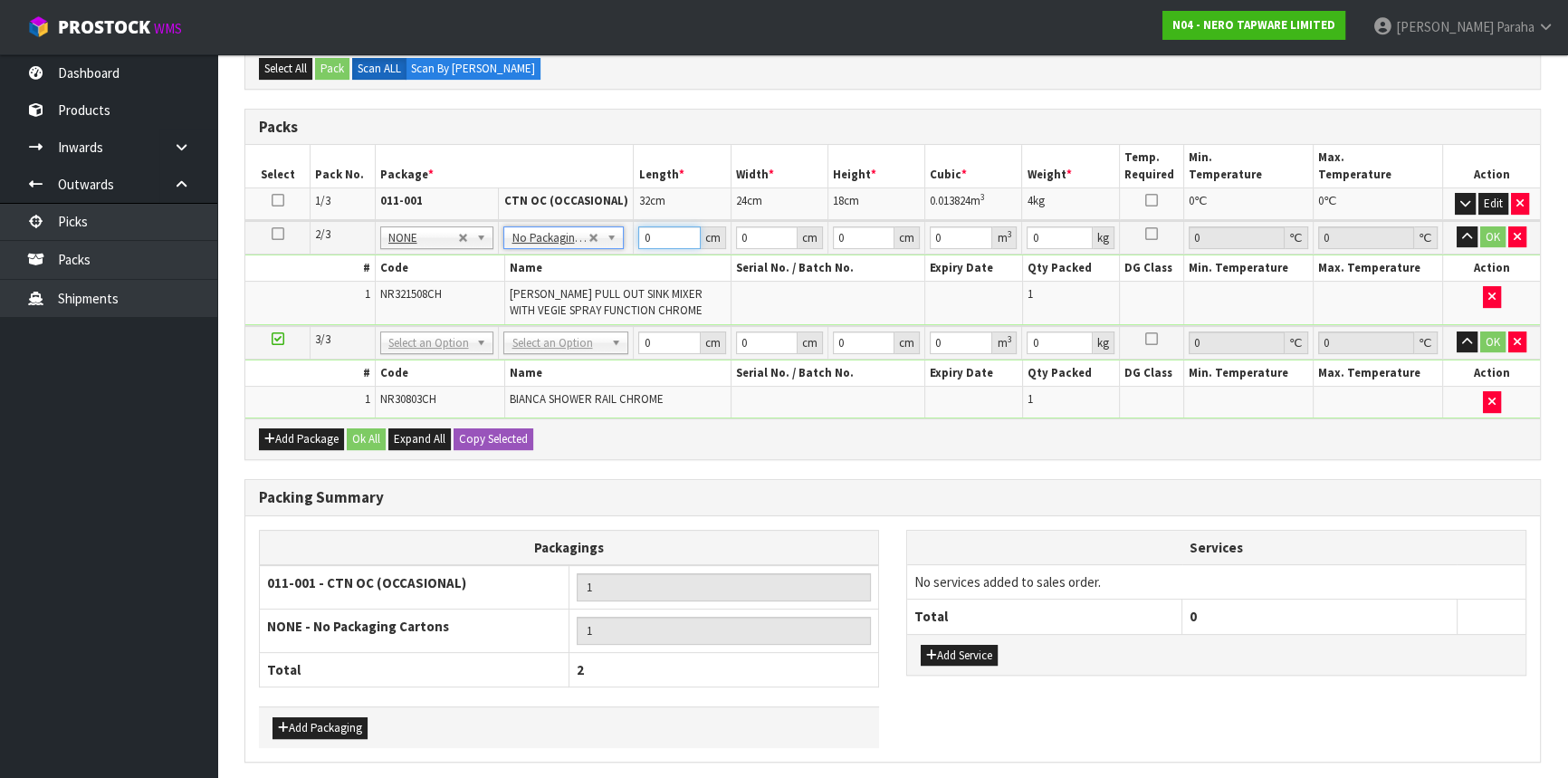
drag, startPoint x: 661, startPoint y: 236, endPoint x: 634, endPoint y: 244, distance: 28.2
click at [634, 244] on td "0 cm" at bounding box center [682, 238] width 97 height 34
click at [1457, 227] on button "button" at bounding box center [1467, 237] width 21 height 22
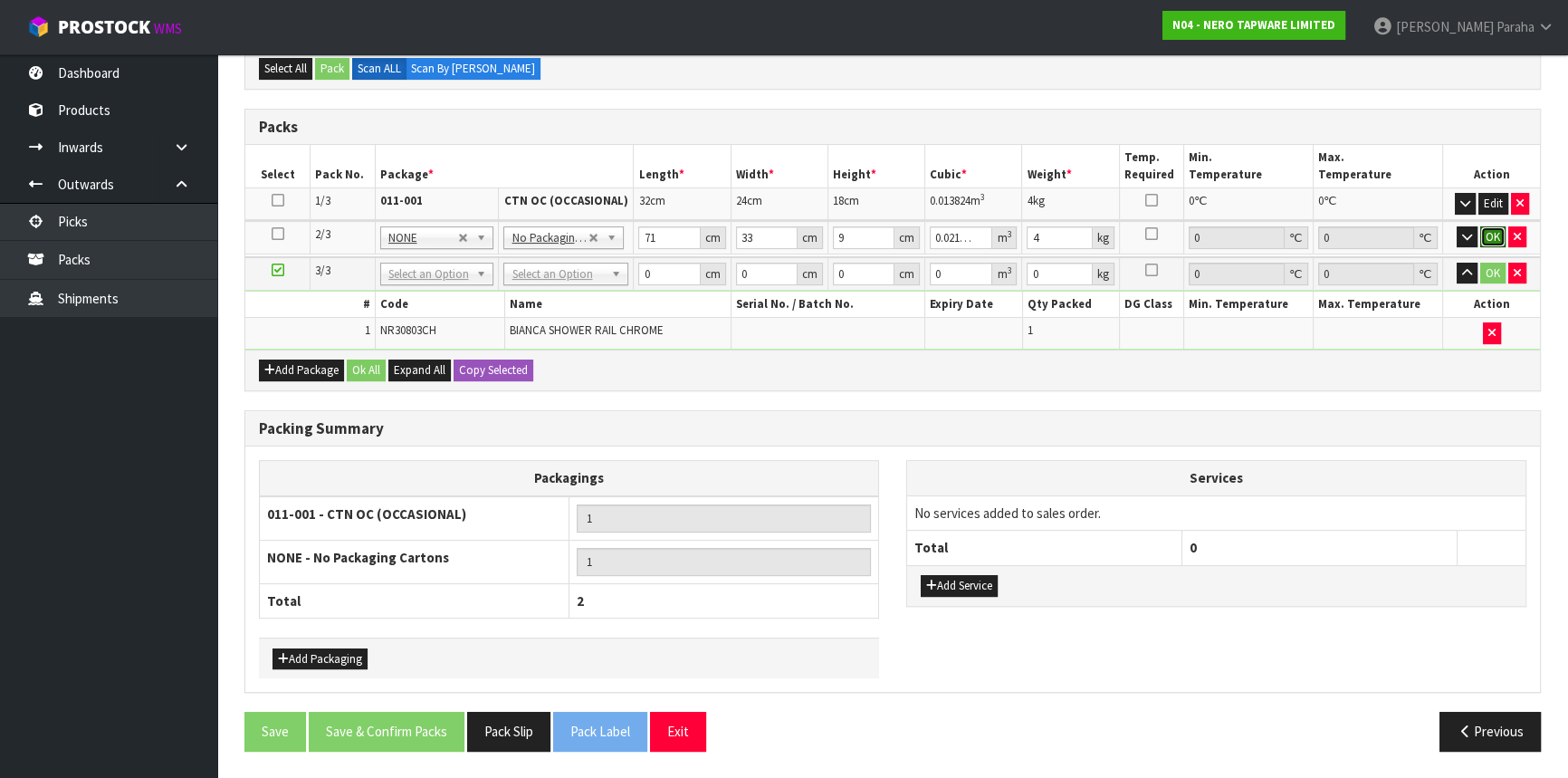
click button "OK" at bounding box center [1493, 237] width 25 height 22
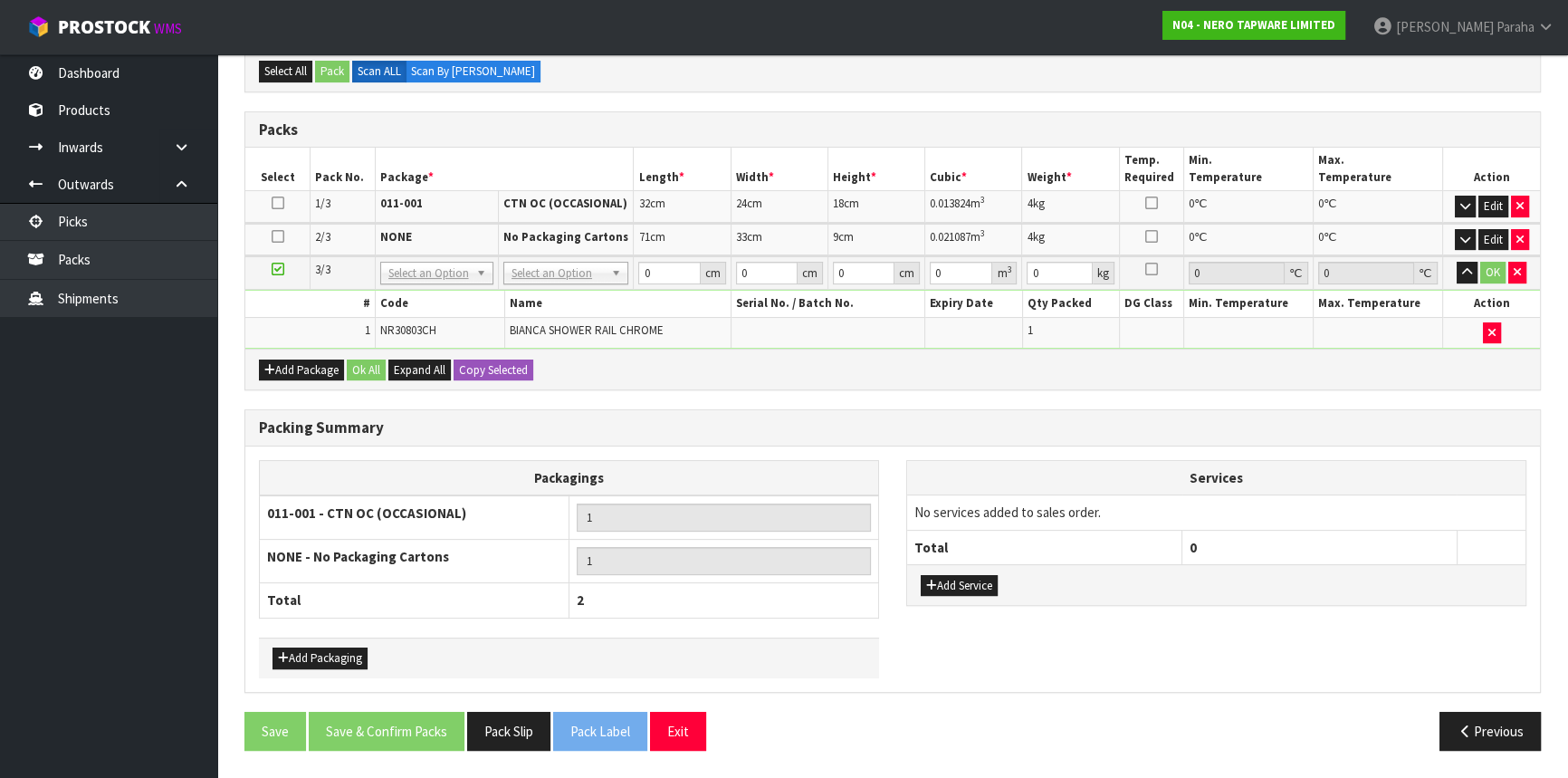
scroll to position [427, 0]
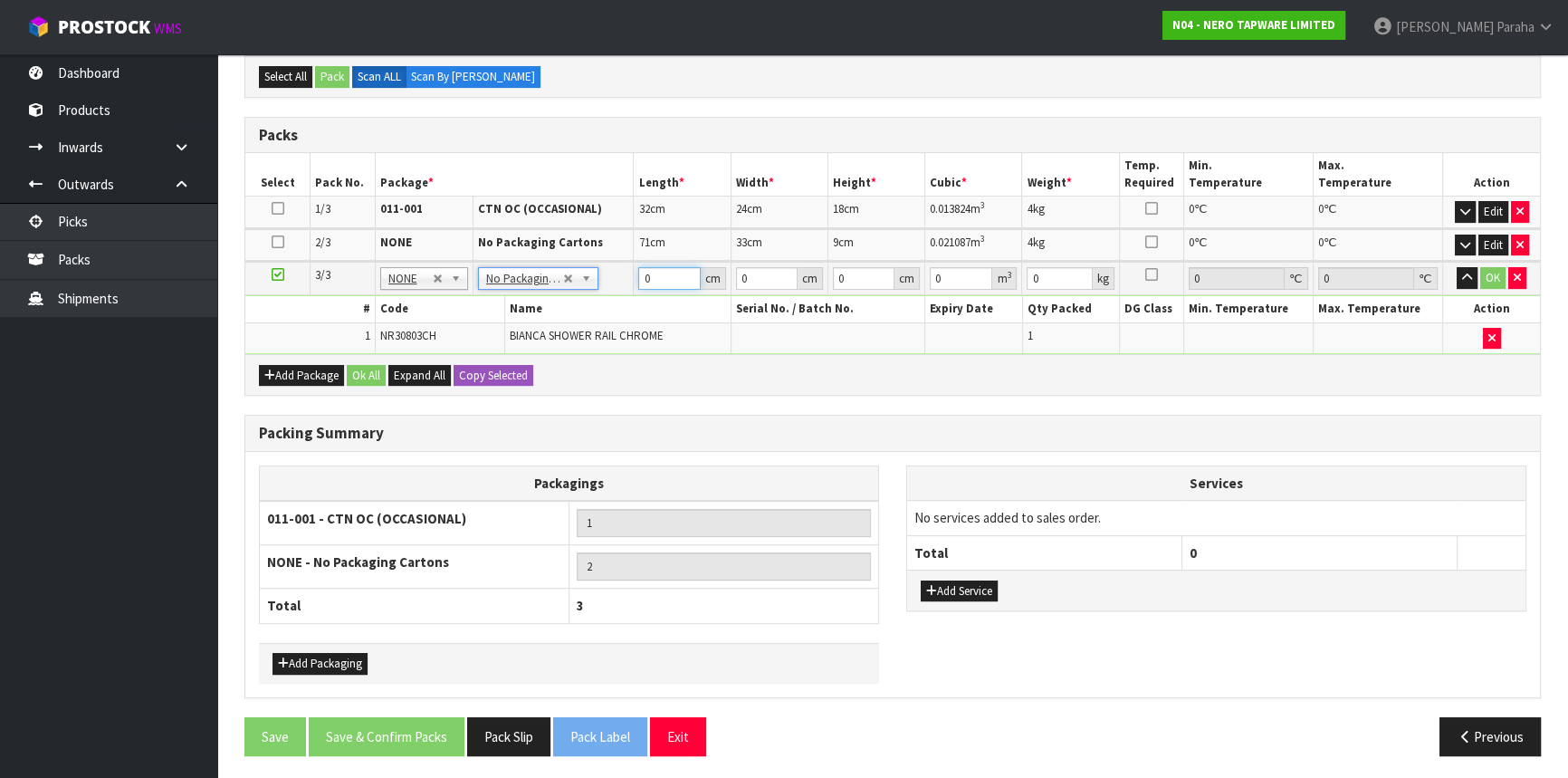
click at [642, 278] on input "0" at bounding box center [669, 278] width 61 height 23
click at [1457, 267] on button "button" at bounding box center [1467, 278] width 21 height 22
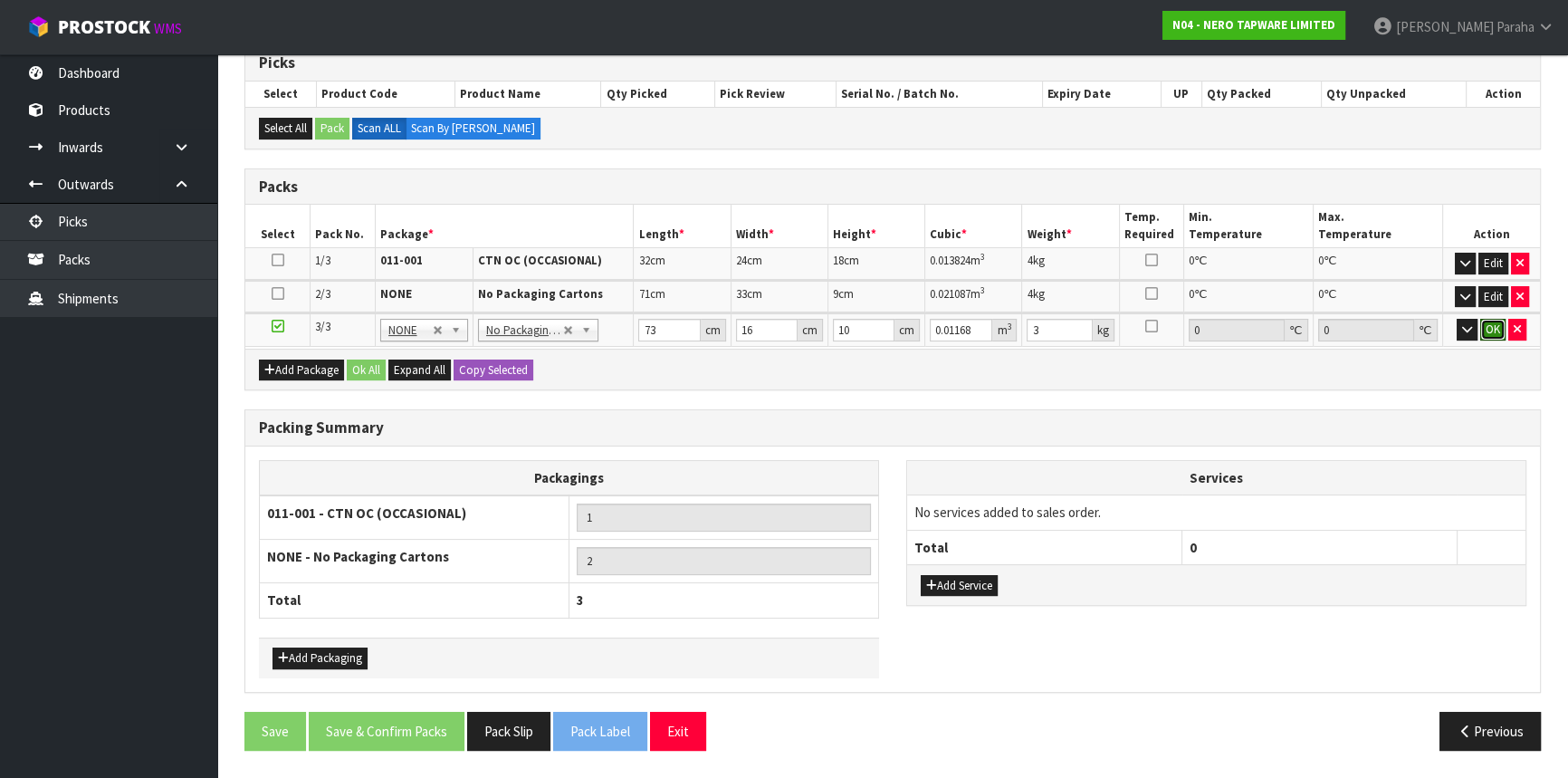
scroll to position [368, 0]
click button "OK" at bounding box center [1493, 330] width 25 height 22
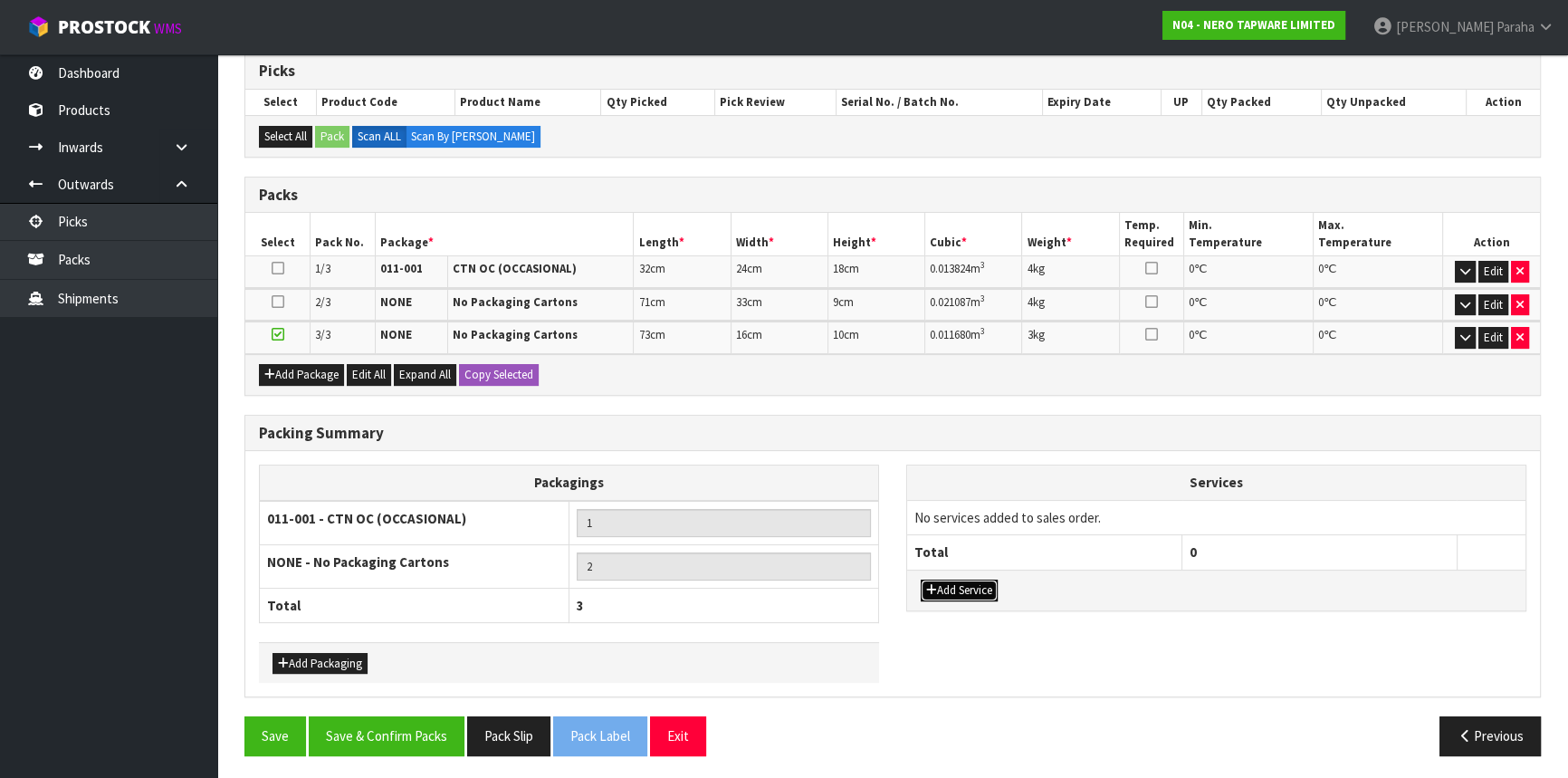
click at [978, 583] on button "Add Service" at bounding box center [959, 590] width 77 height 22
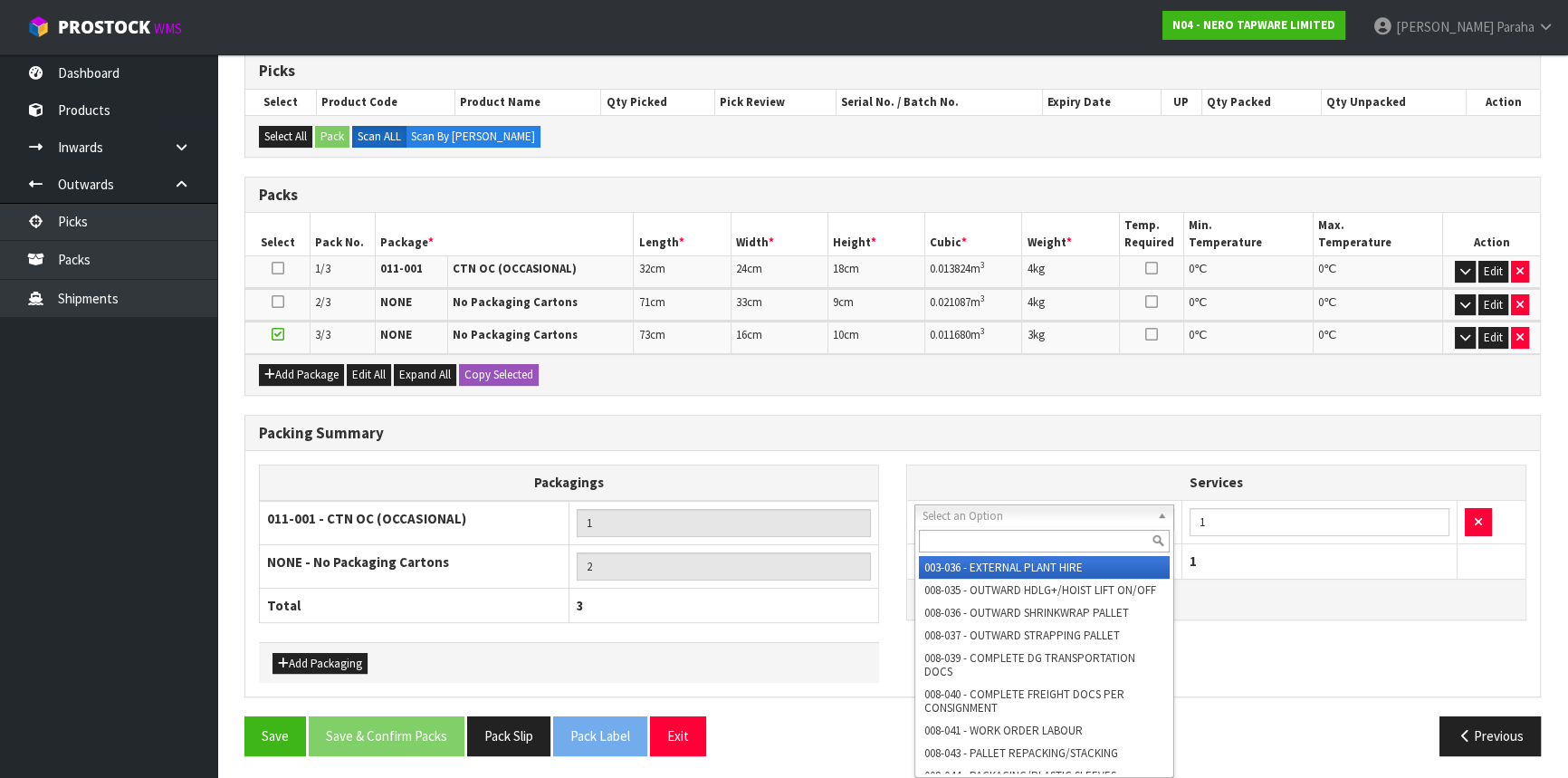
click at [969, 534] on input "text" at bounding box center [1044, 541] width 251 height 23
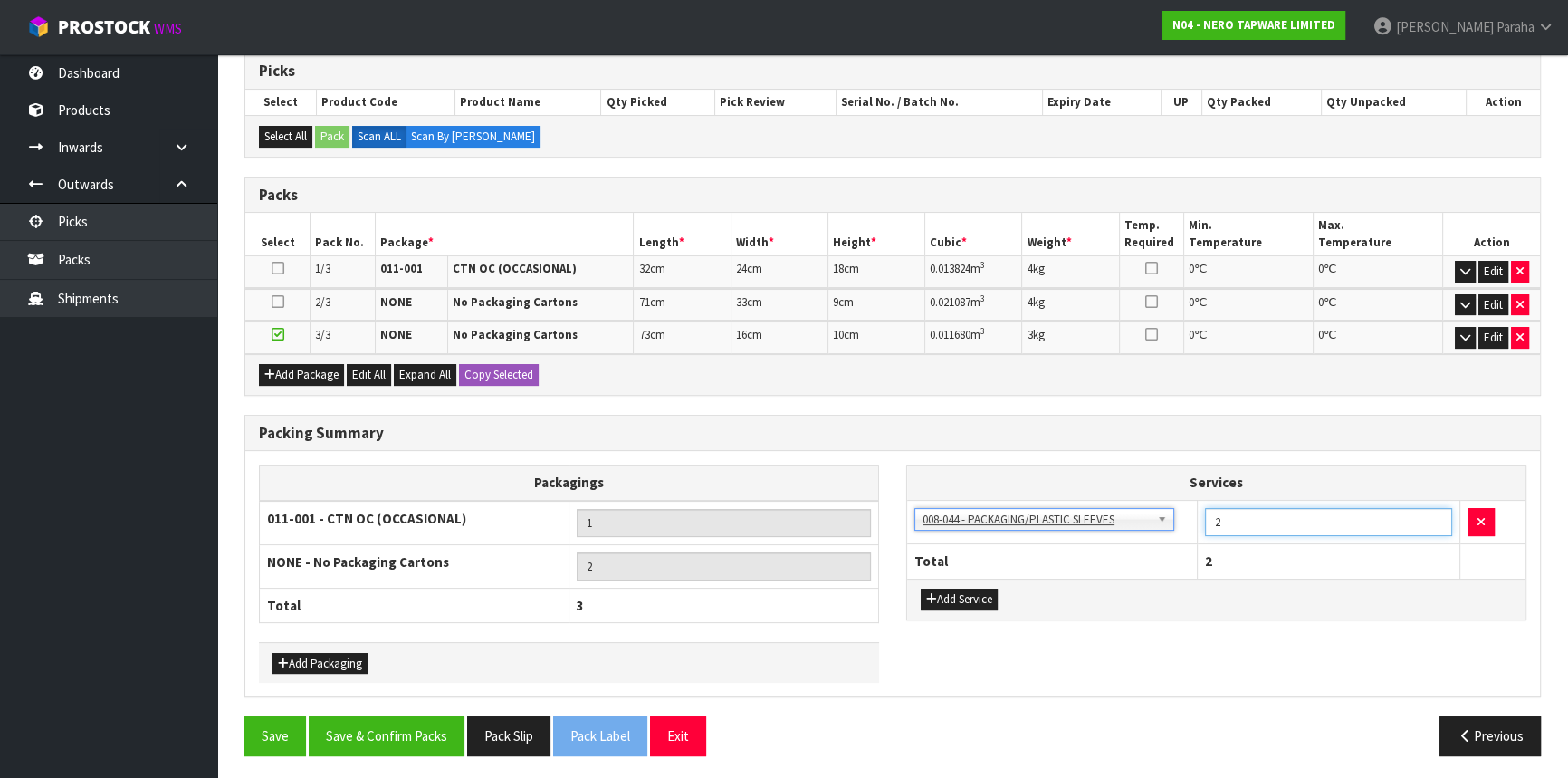
click at [1433, 513] on input "2" at bounding box center [1328, 522] width 247 height 28
click at [409, 743] on button "Save & Confirm Packs" at bounding box center [387, 735] width 156 height 39
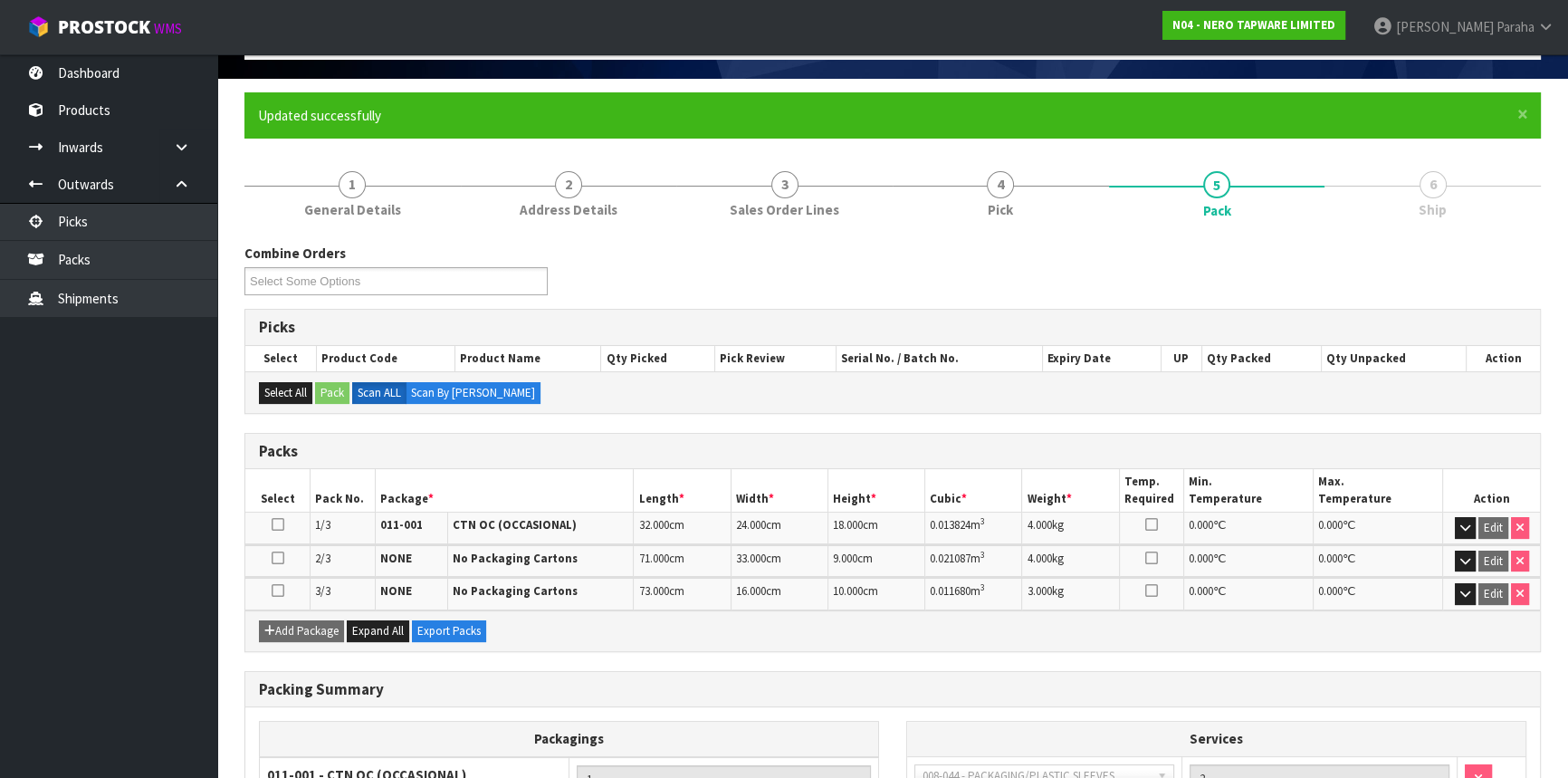
scroll to position [327, 0]
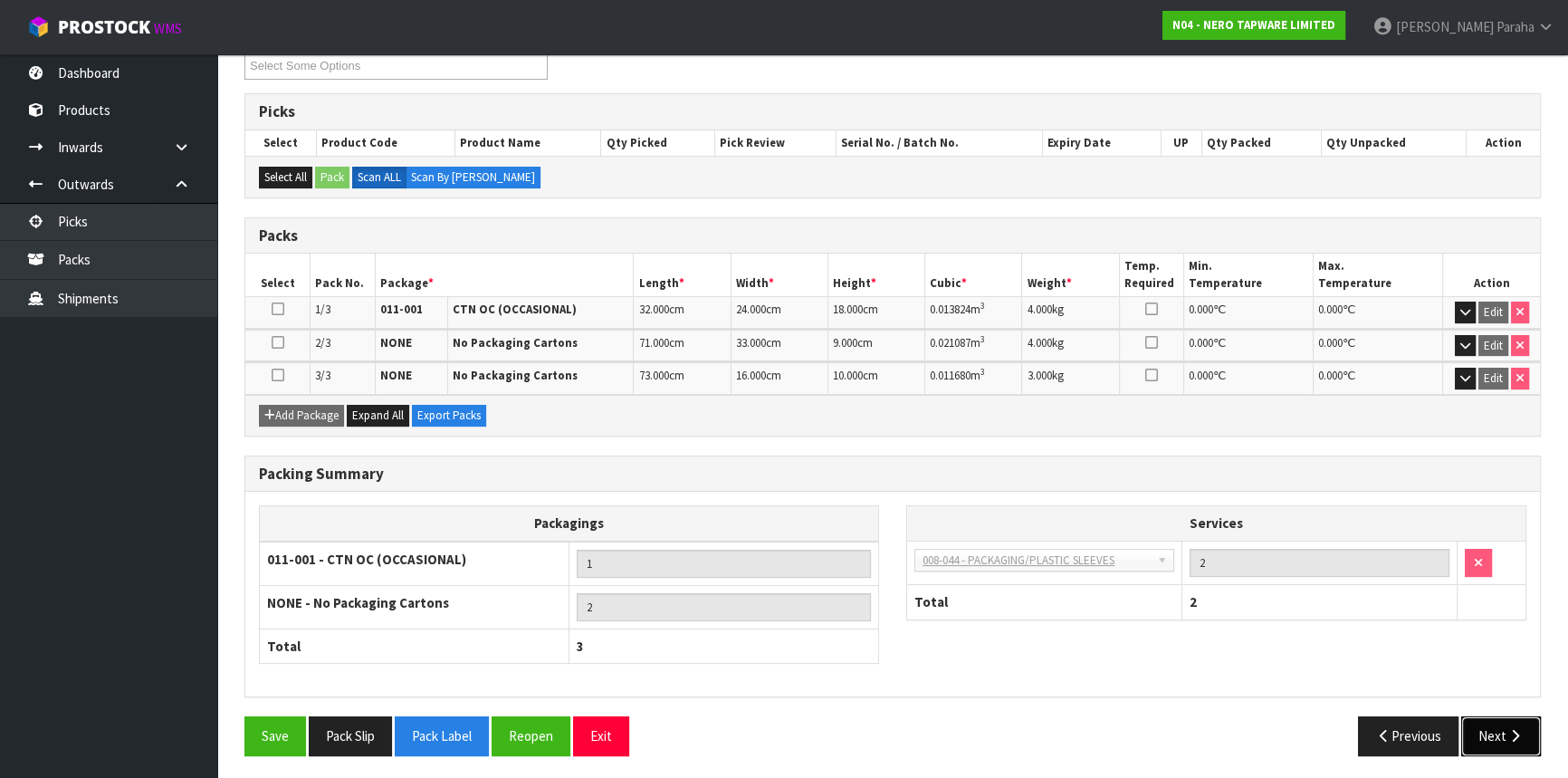
click at [1515, 731] on icon "button" at bounding box center [1515, 736] width 17 height 13
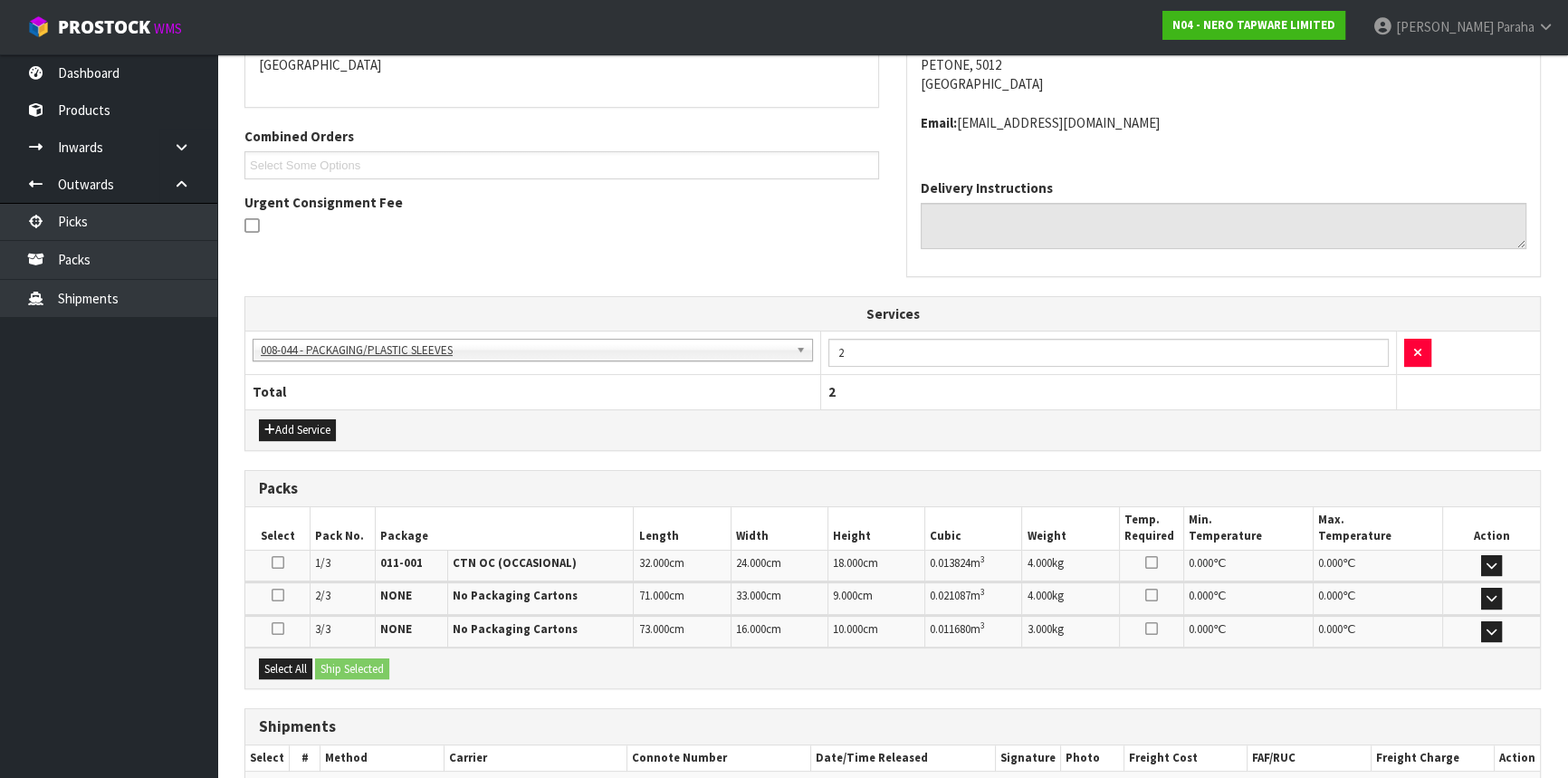
scroll to position [510, 0]
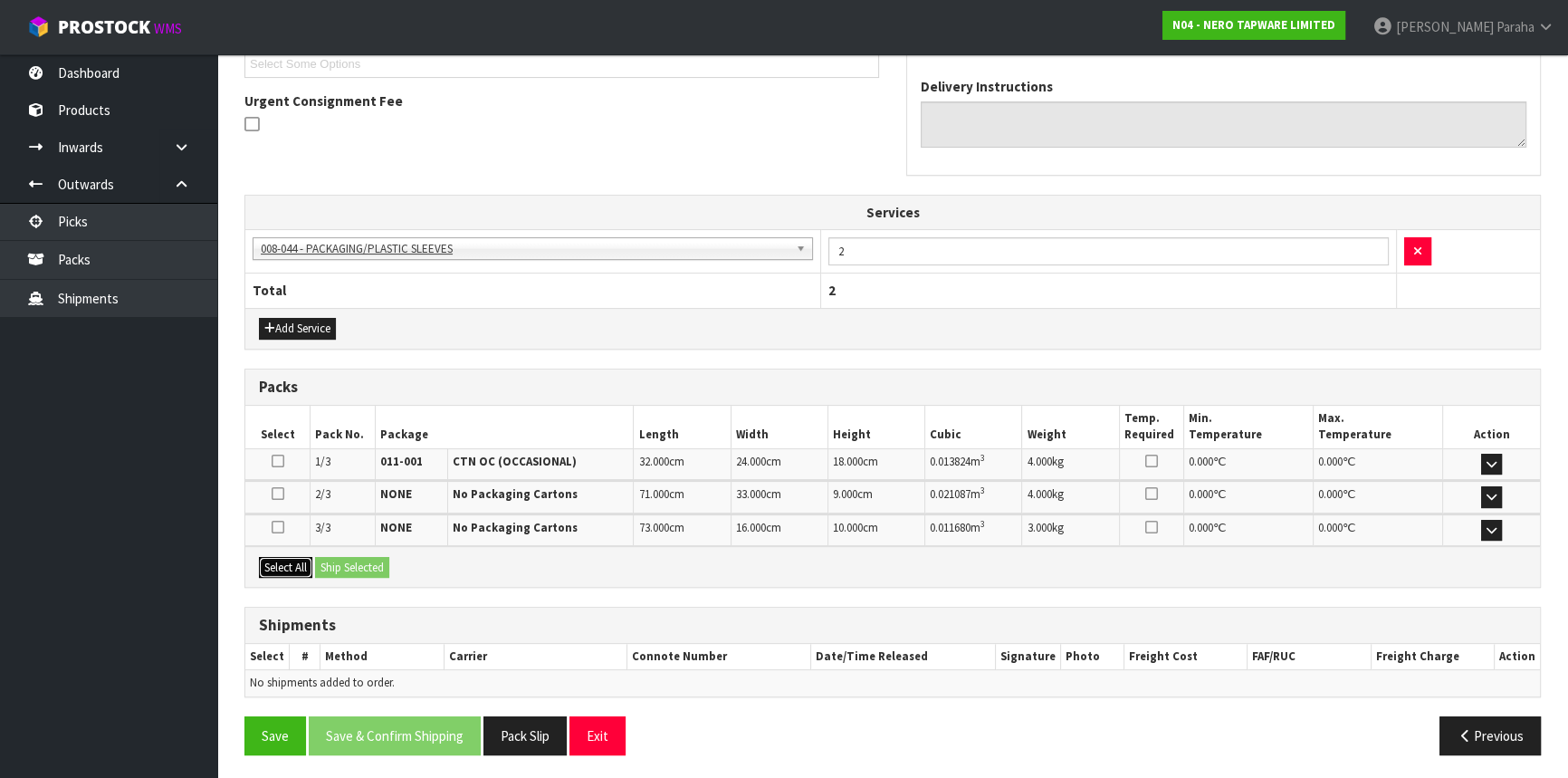
drag, startPoint x: 301, startPoint y: 570, endPoint x: 325, endPoint y: 568, distance: 24.1
click at [300, 570] on button "Select All" at bounding box center [285, 567] width 54 height 22
click at [344, 567] on button "Ship Selected" at bounding box center [352, 567] width 74 height 22
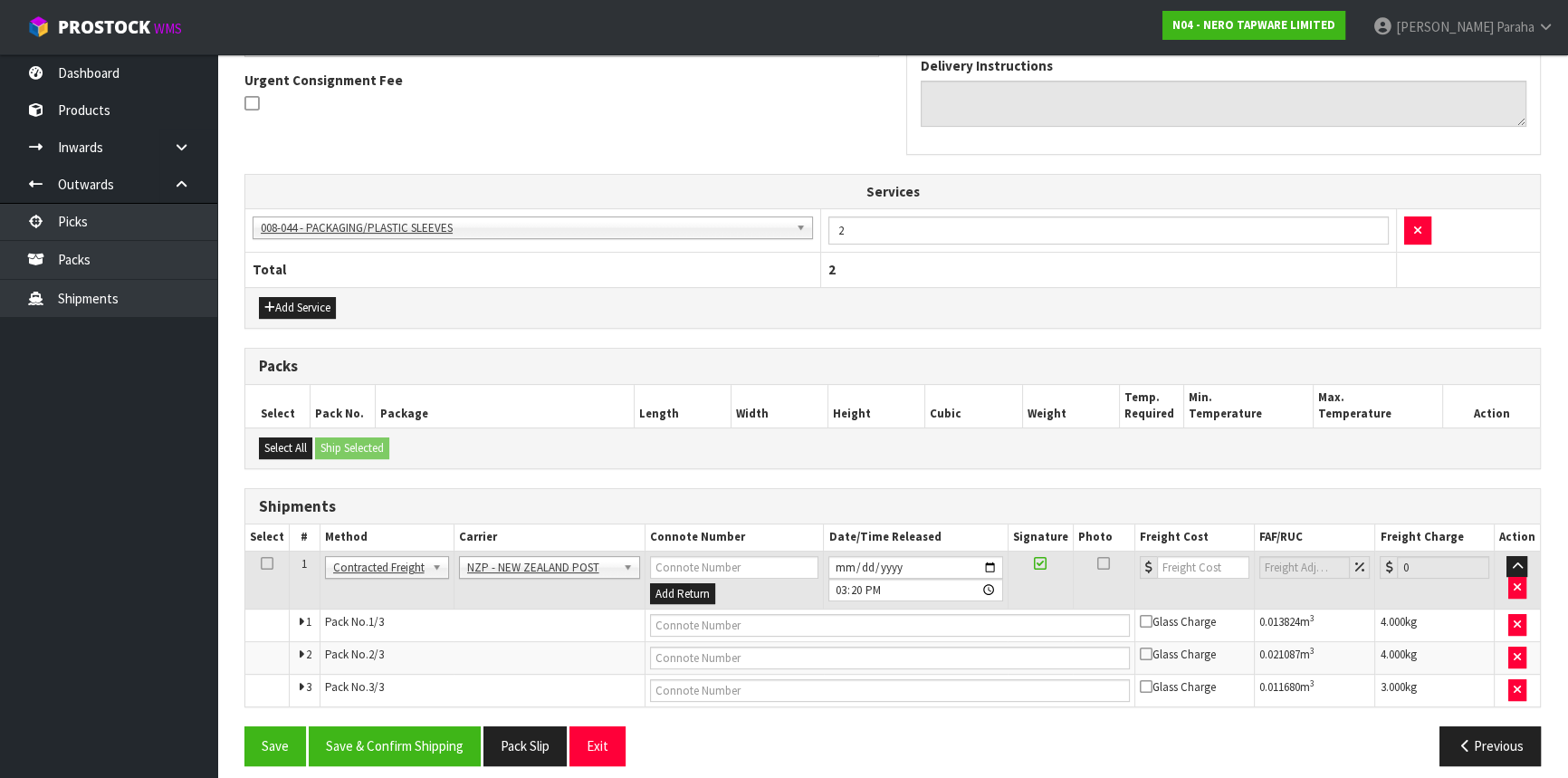
scroll to position [542, 0]
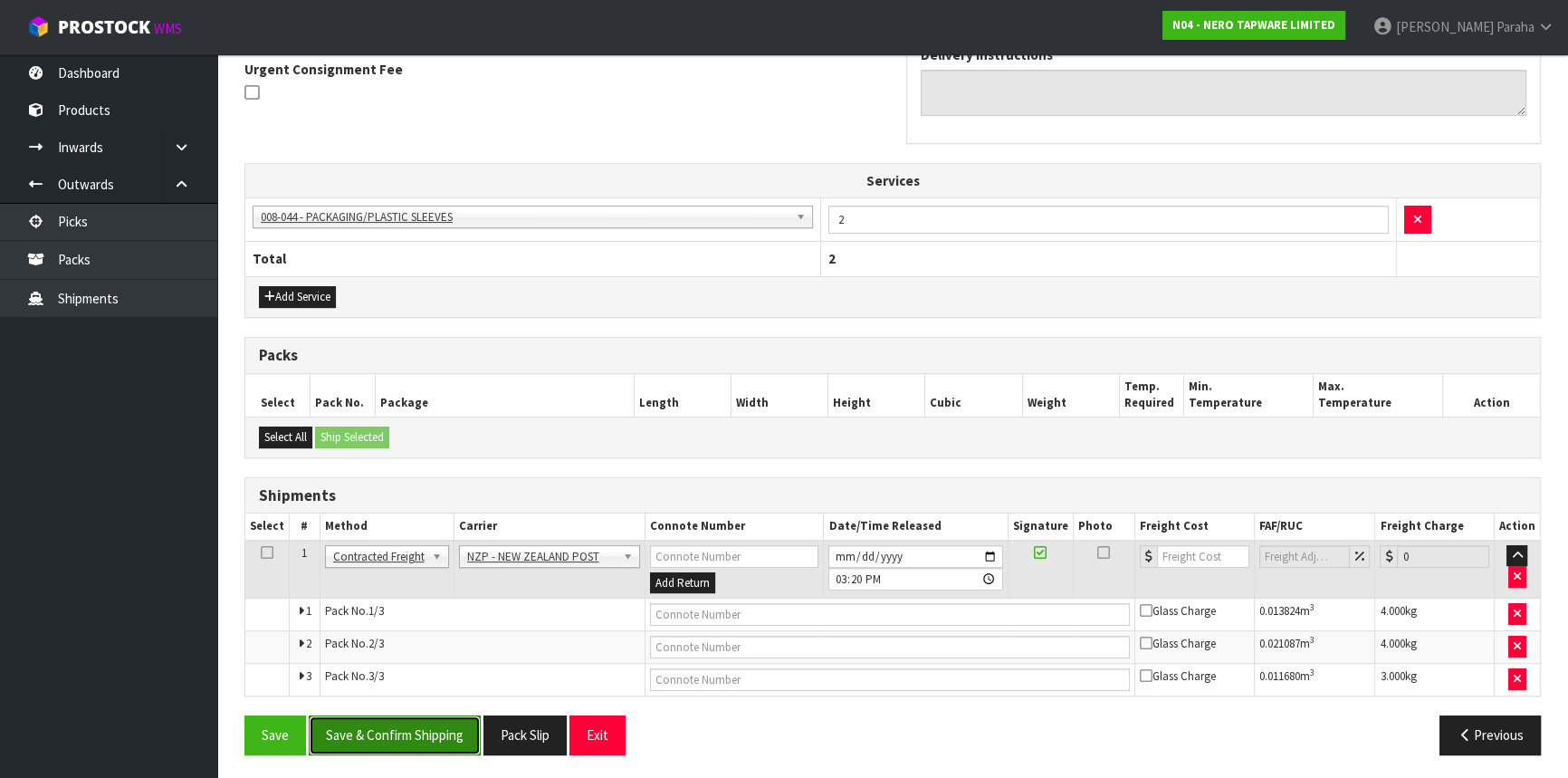
click at [437, 737] on button "Save & Confirm Shipping" at bounding box center [394, 735] width 172 height 39
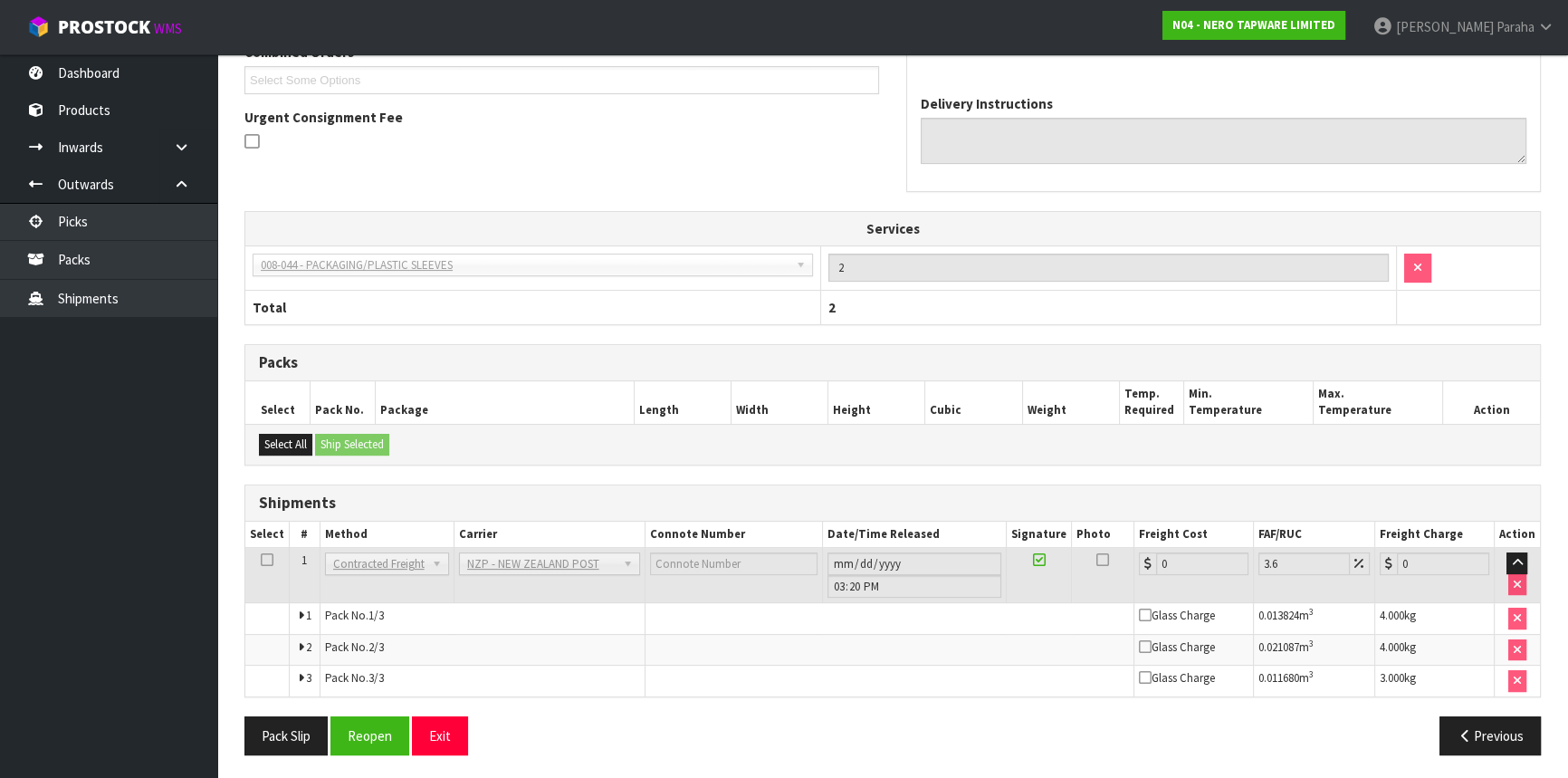
scroll to position [514, 0]
click at [370, 736] on button "Reopen" at bounding box center [370, 735] width 79 height 39
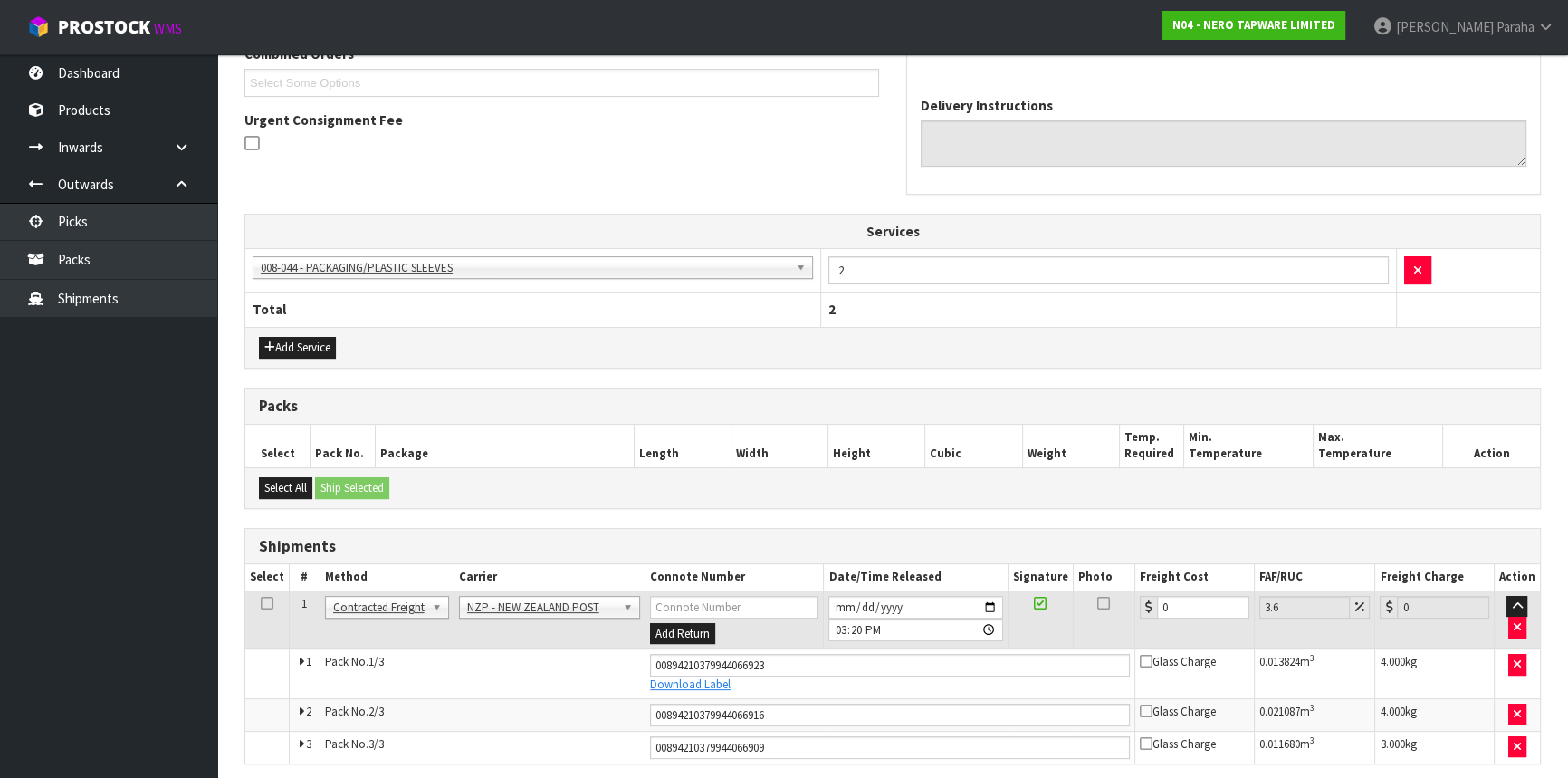
scroll to position [559, 0]
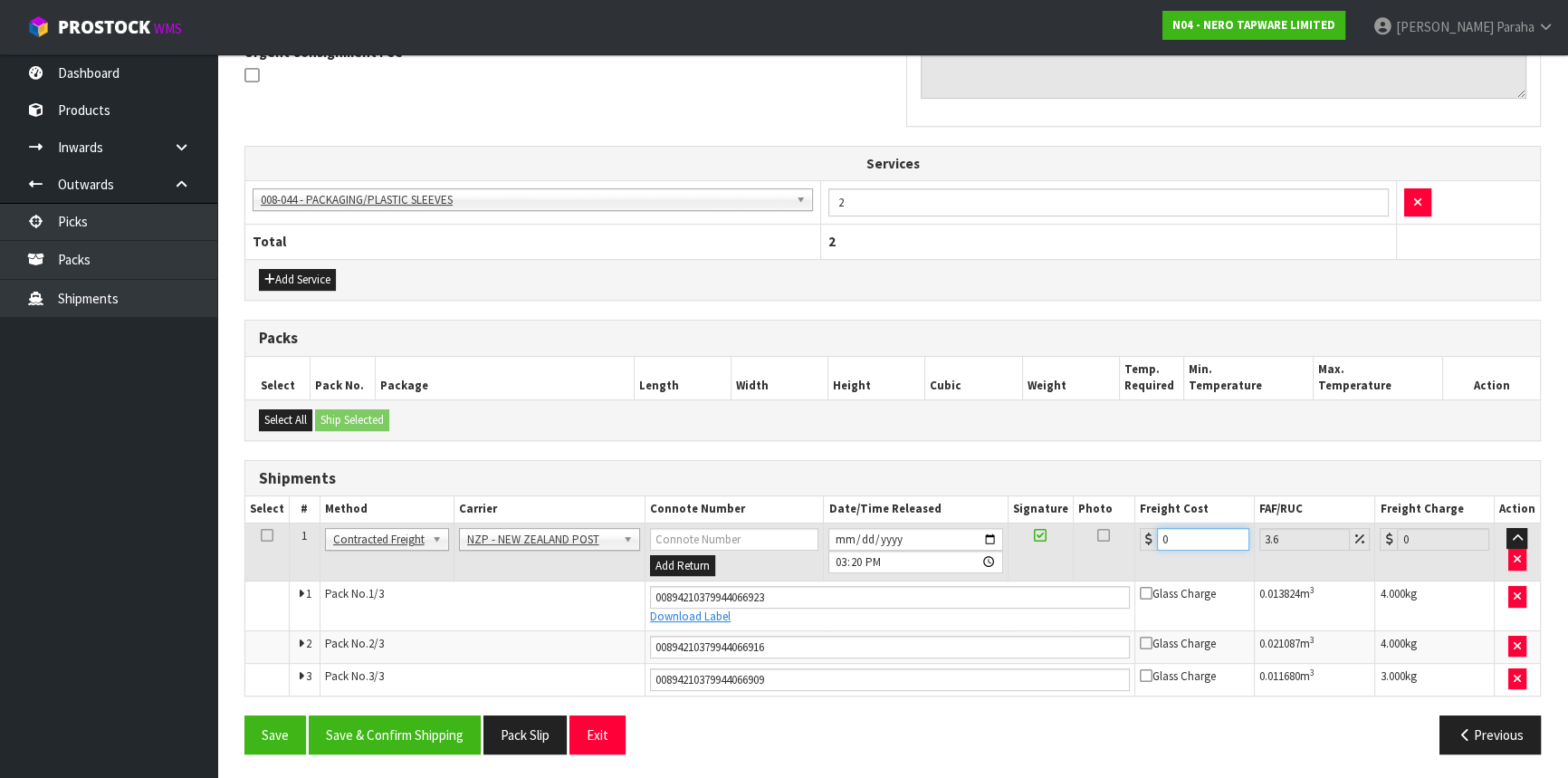
drag, startPoint x: 1156, startPoint y: 537, endPoint x: 1146, endPoint y: 537, distance: 10.0
click at [1146, 537] on div "0" at bounding box center [1195, 539] width 109 height 23
click at [419, 742] on button "Save & Confirm Shipping" at bounding box center [394, 735] width 172 height 39
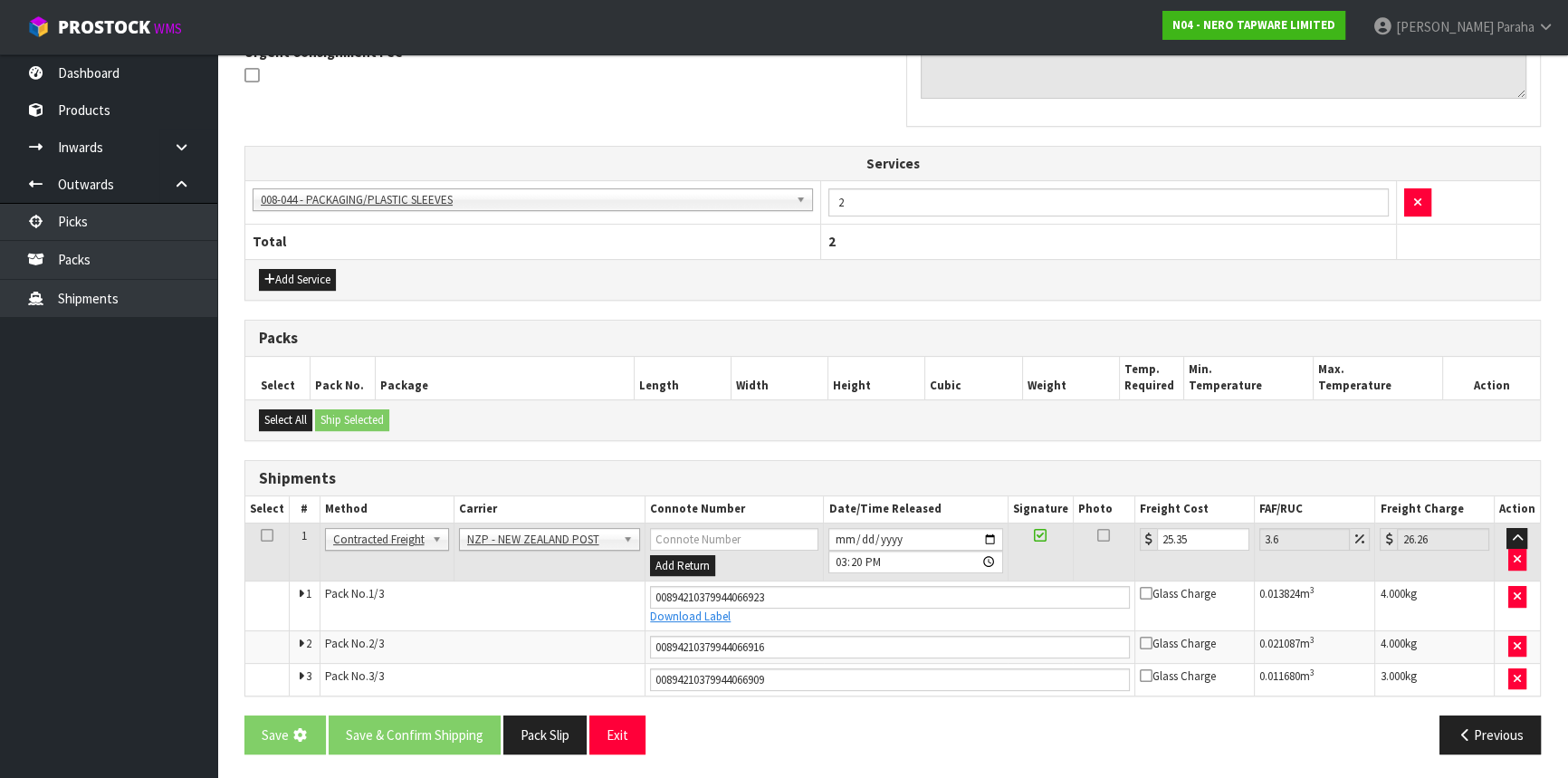
scroll to position [0, 0]
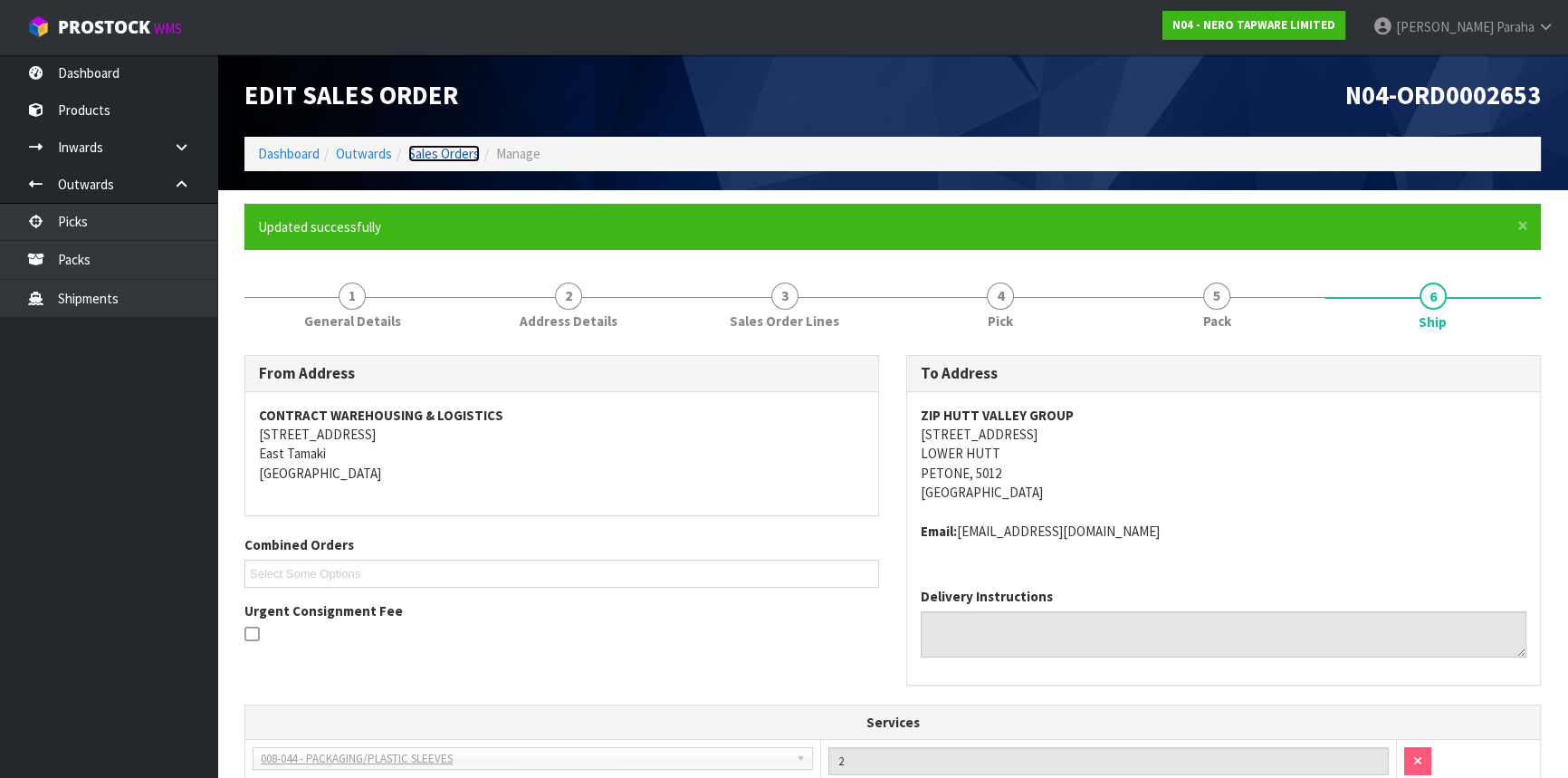
click at [438, 149] on link "Sales Orders" at bounding box center [444, 153] width 71 height 17
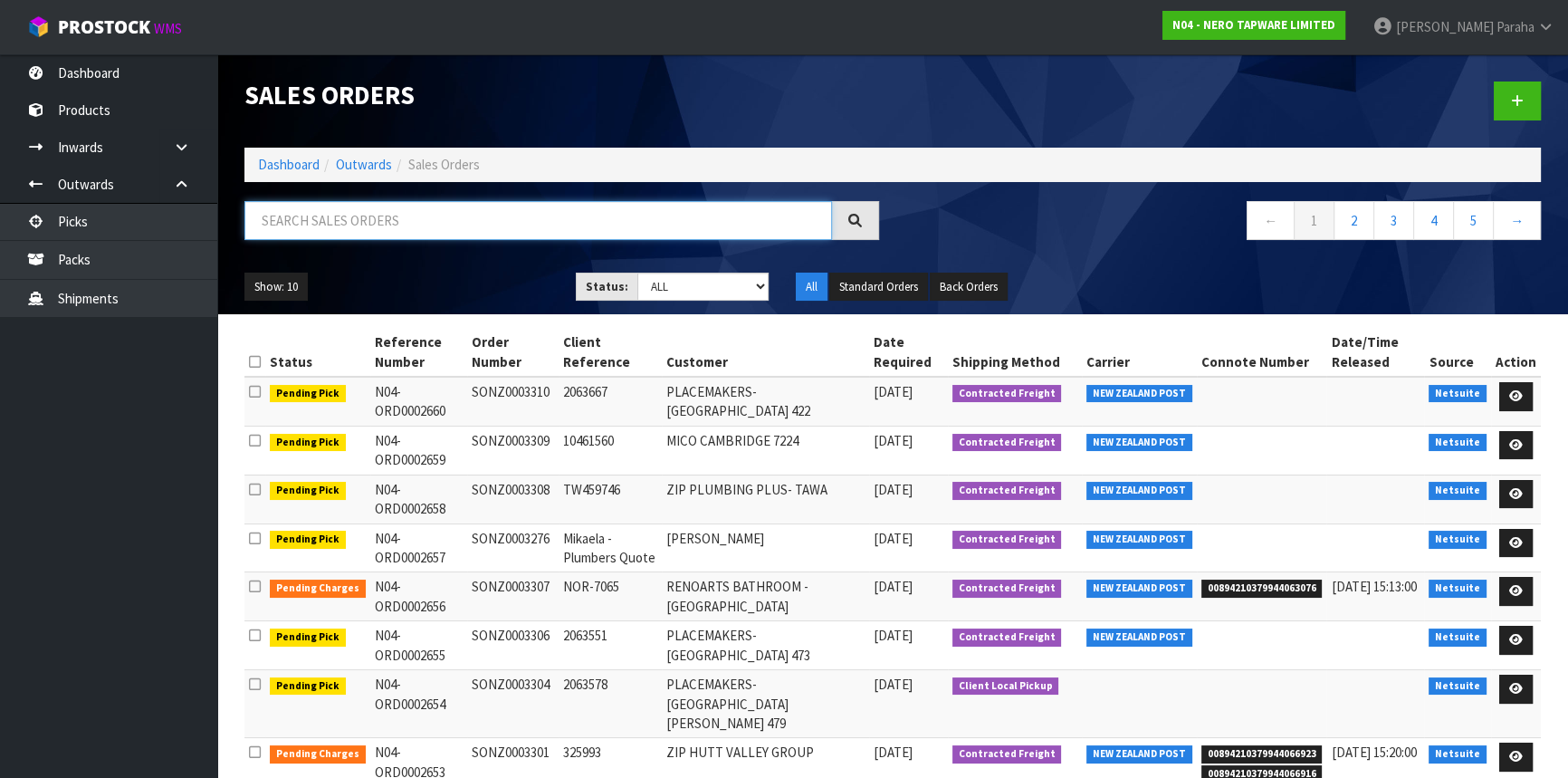
click at [412, 219] on input "text" at bounding box center [538, 220] width 588 height 39
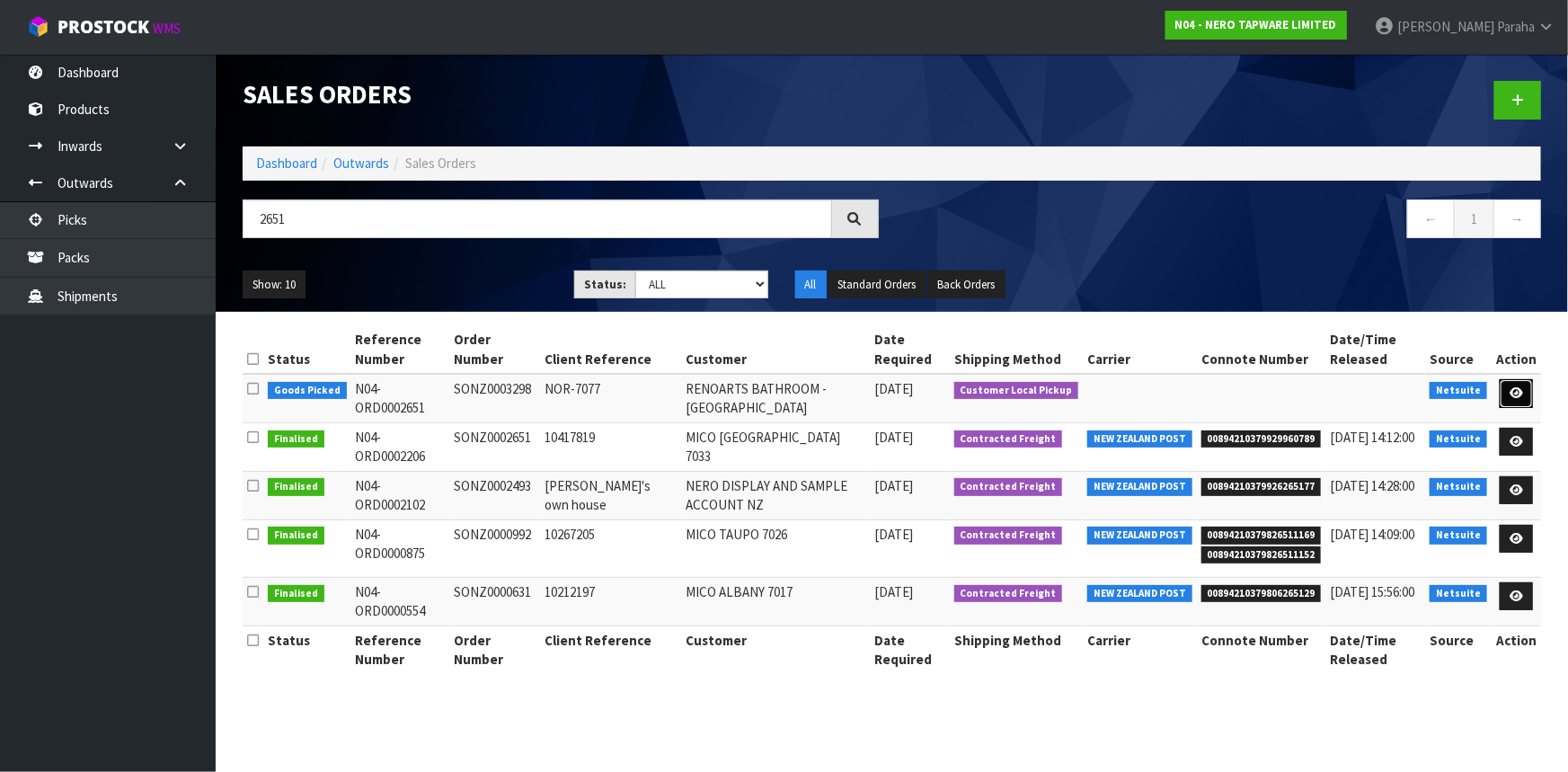
click at [1523, 397] on icon at bounding box center [1516, 393] width 13 height 12
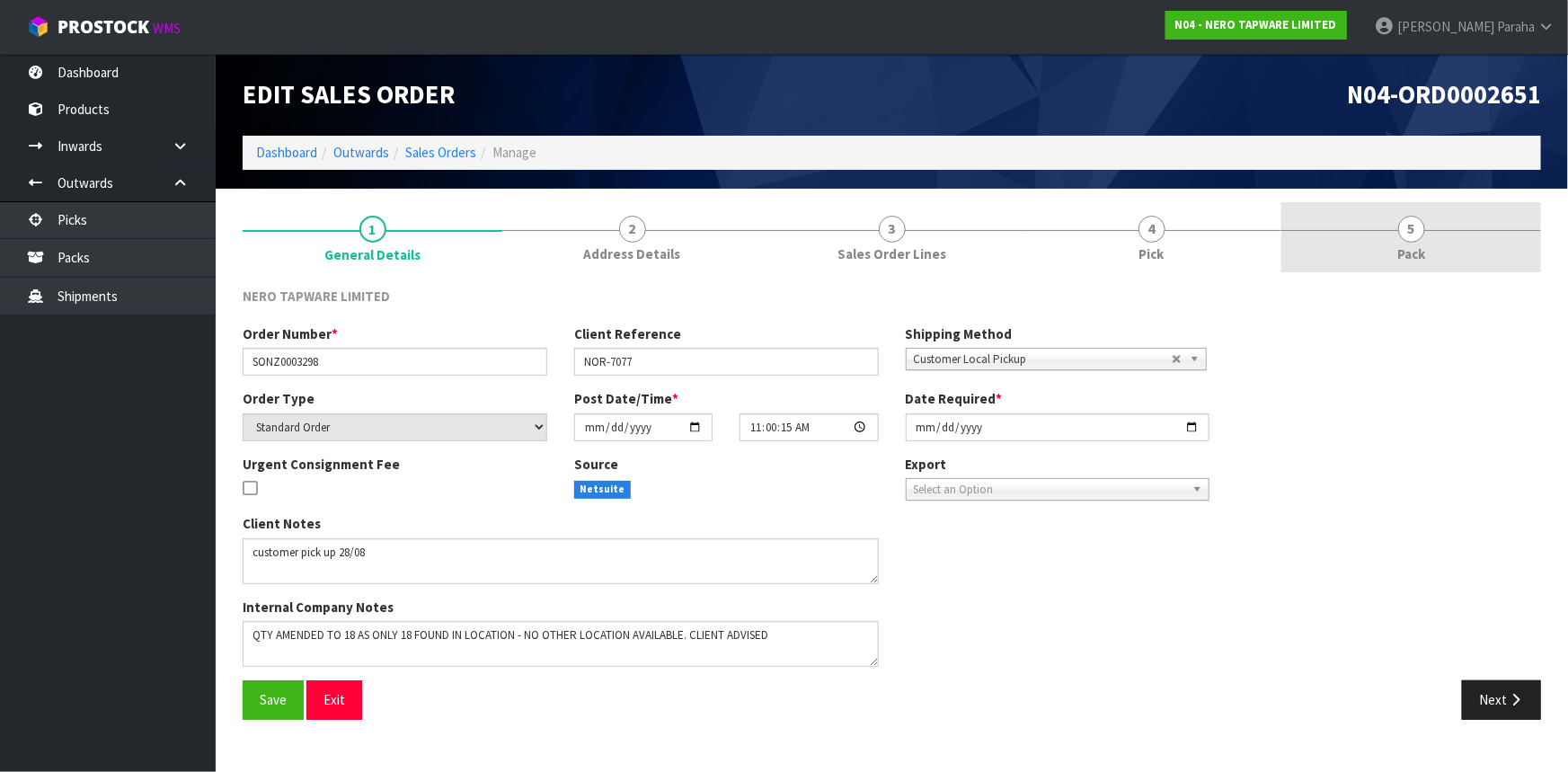
click at [1407, 246] on span "Pack" at bounding box center [1411, 254] width 28 height 19
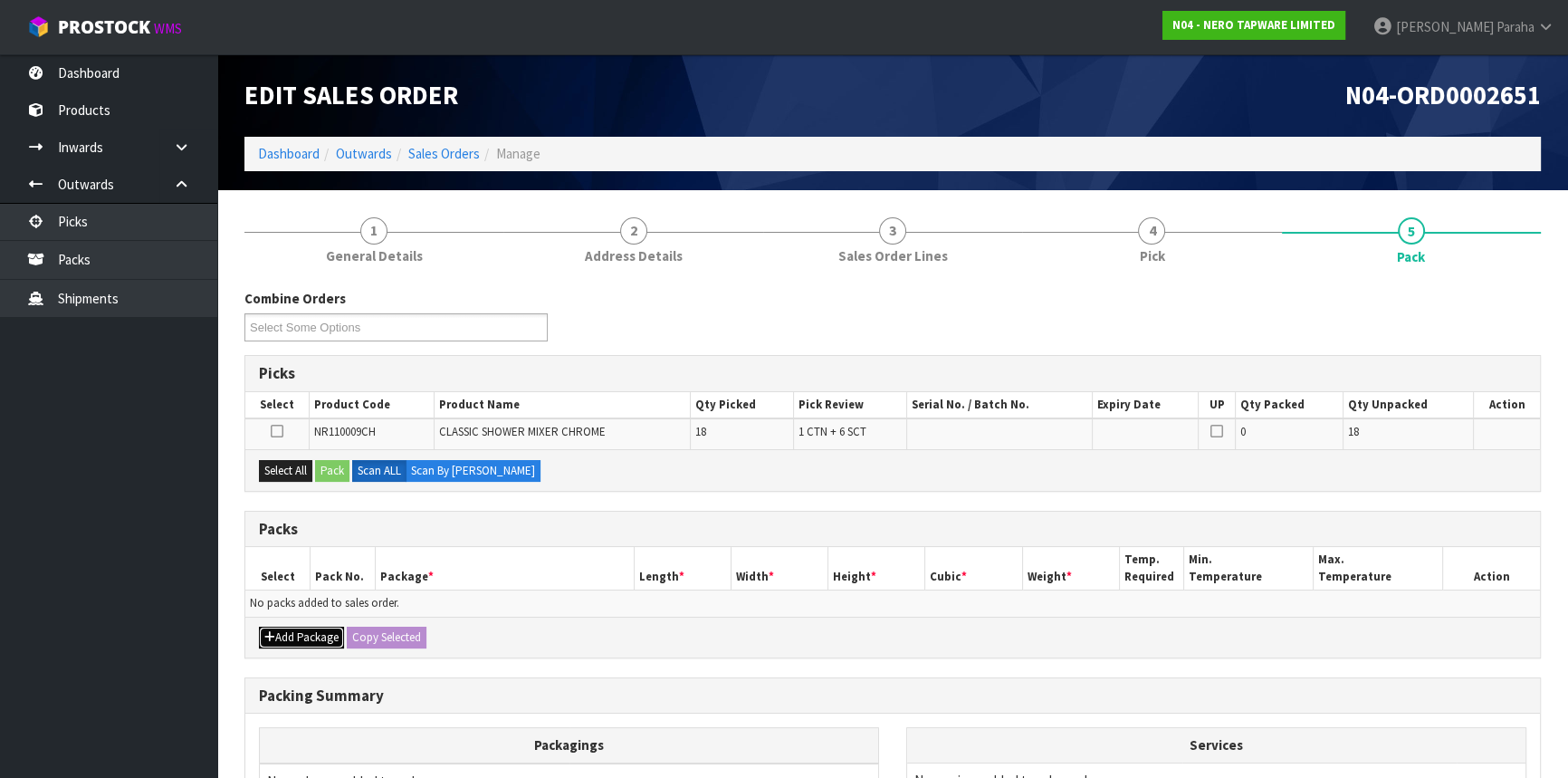
click at [300, 636] on button "Add Package" at bounding box center [301, 637] width 85 height 22
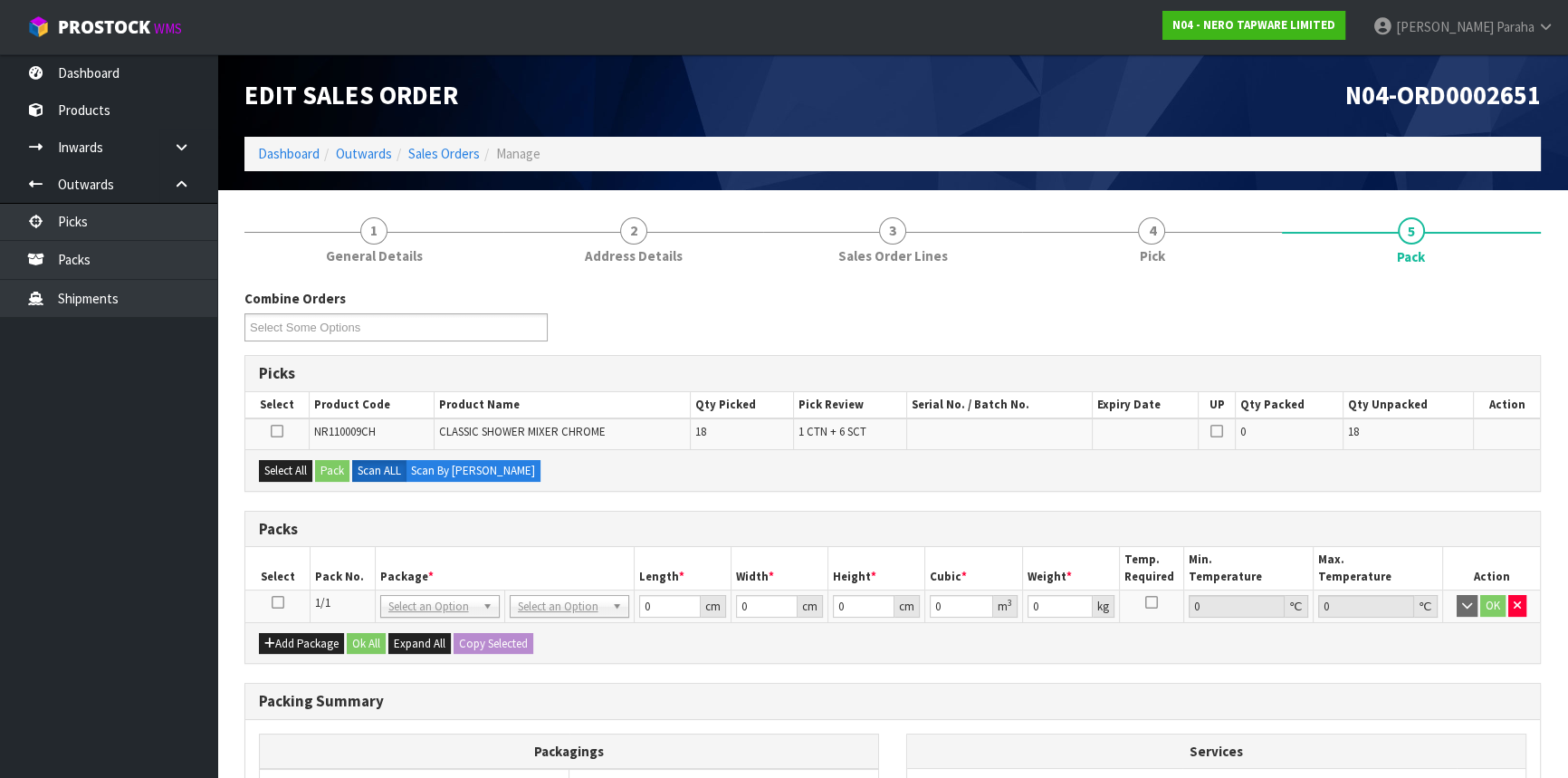
click at [277, 602] on icon at bounding box center [277, 602] width 12 height 1
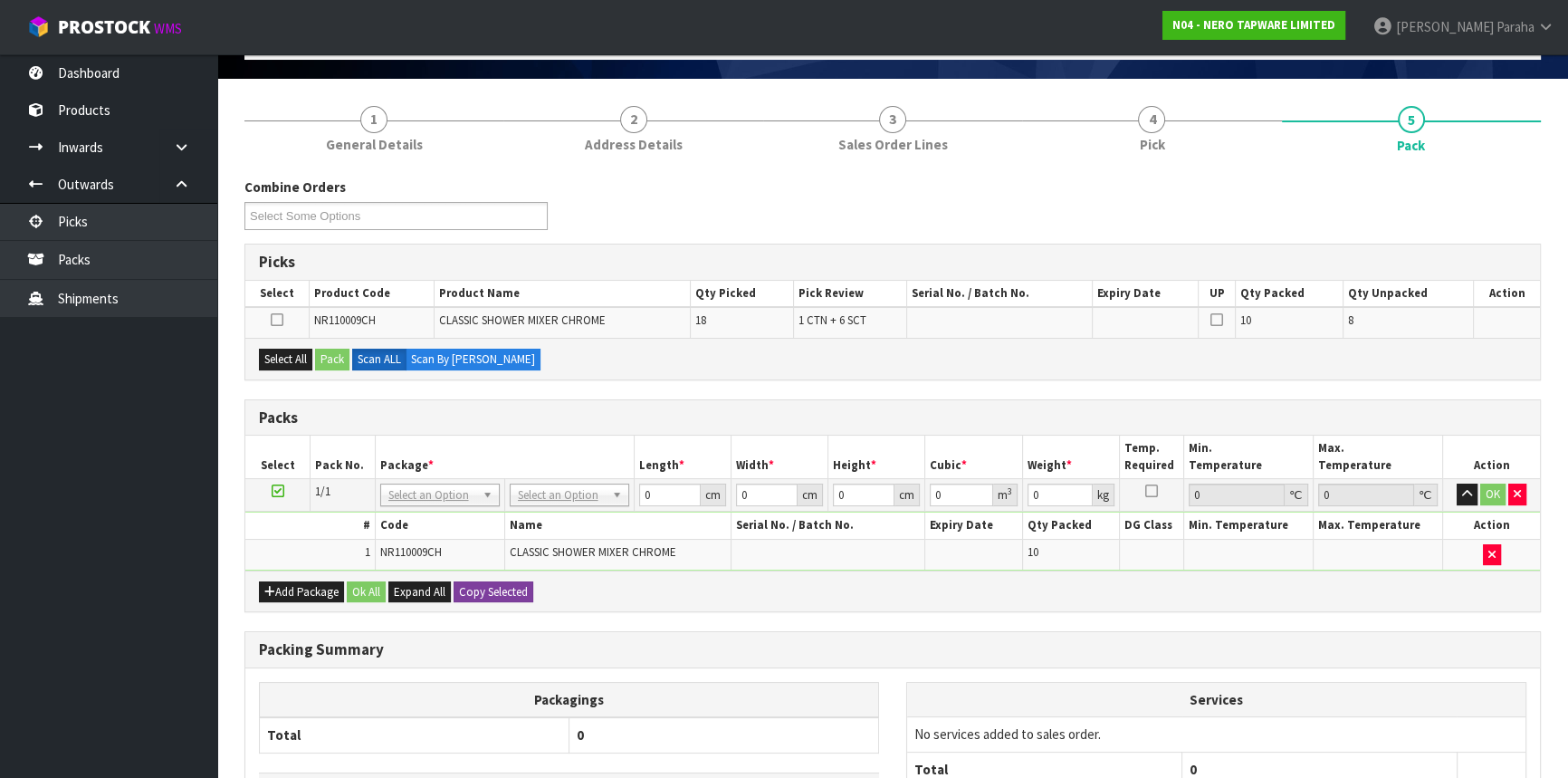
scroll to position [110, 0]
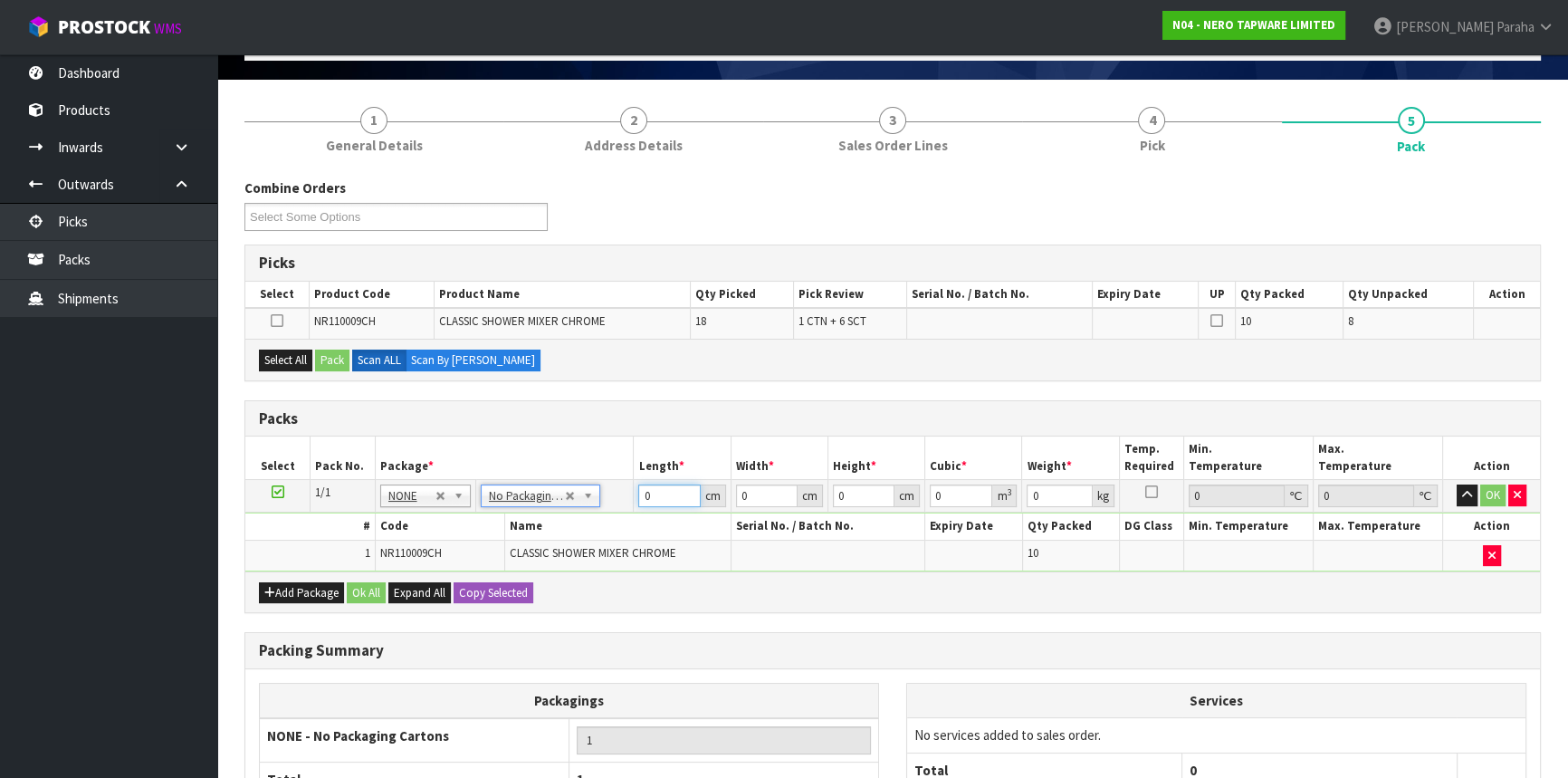
drag, startPoint x: 650, startPoint y: 500, endPoint x: 639, endPoint y: 503, distance: 11.4
click at [639, 503] on input "0" at bounding box center [669, 496] width 61 height 23
click at [358, 591] on button "Ok All" at bounding box center [366, 593] width 39 height 22
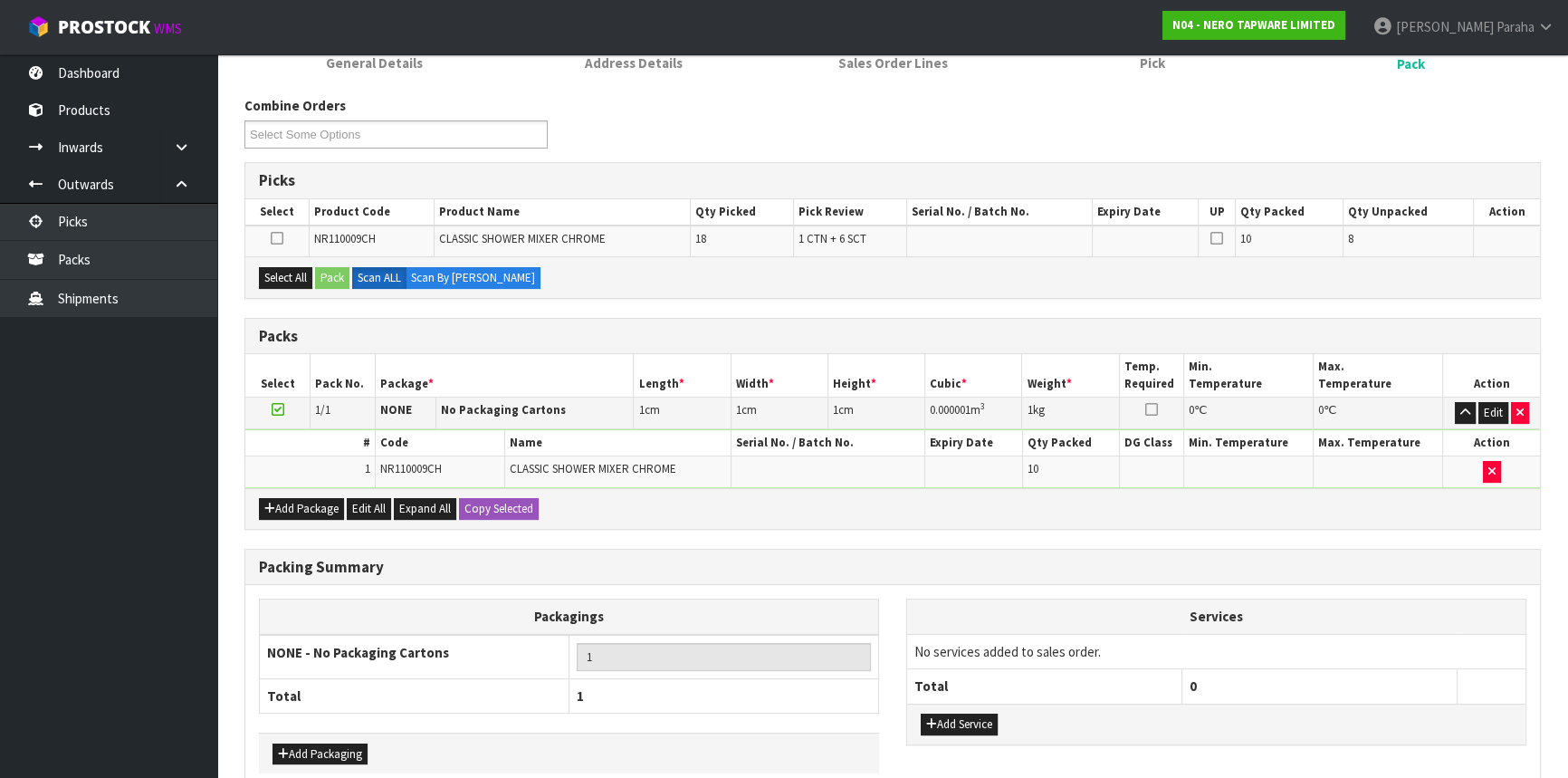
scroll to position [283, 0]
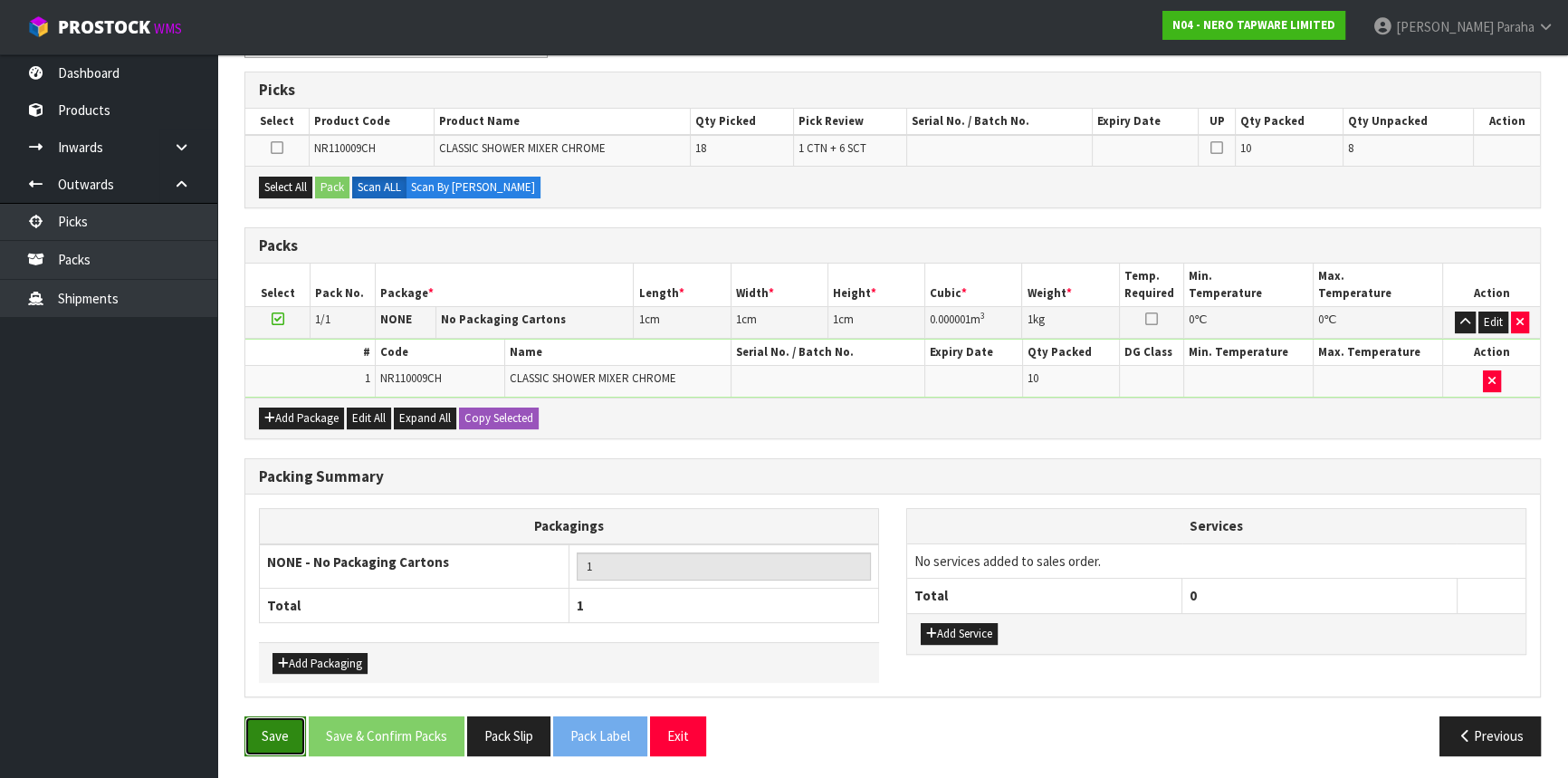
click at [266, 729] on button "Save" at bounding box center [275, 735] width 61 height 39
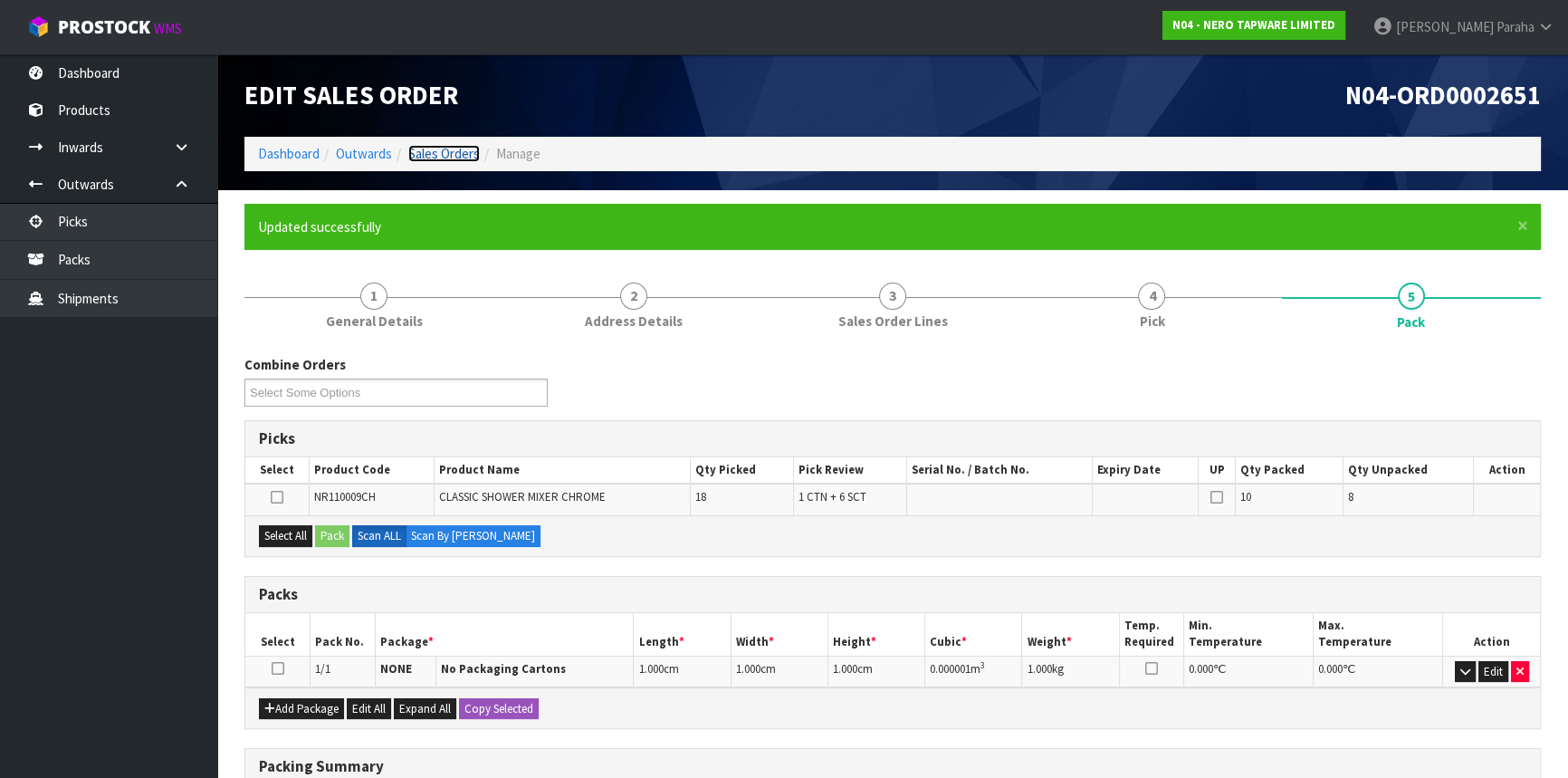
click at [429, 153] on link "Sales Orders" at bounding box center [444, 153] width 71 height 17
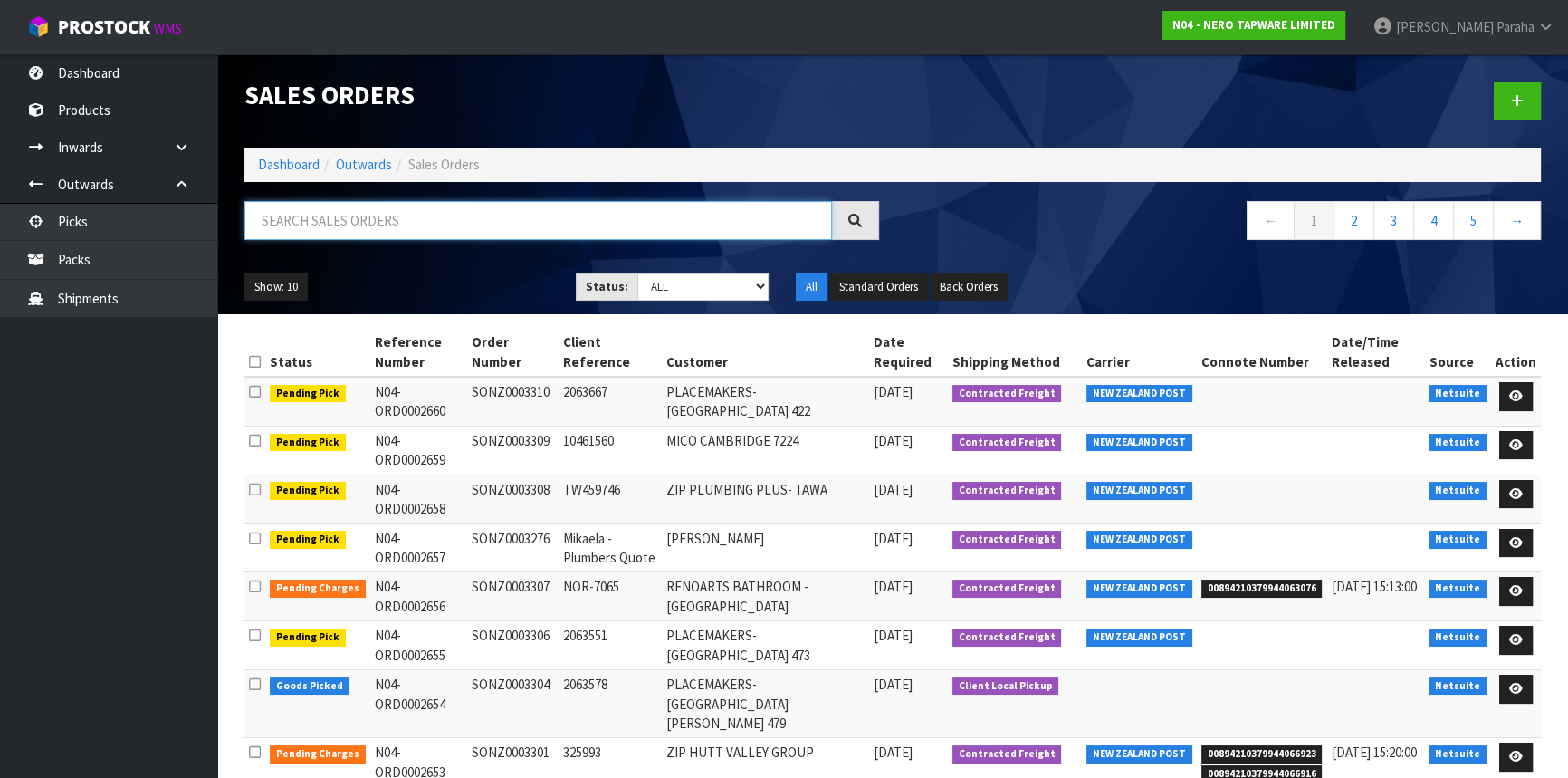
click at [424, 201] on input "text" at bounding box center [538, 220] width 588 height 39
click at [333, 209] on input "text" at bounding box center [538, 220] width 588 height 39
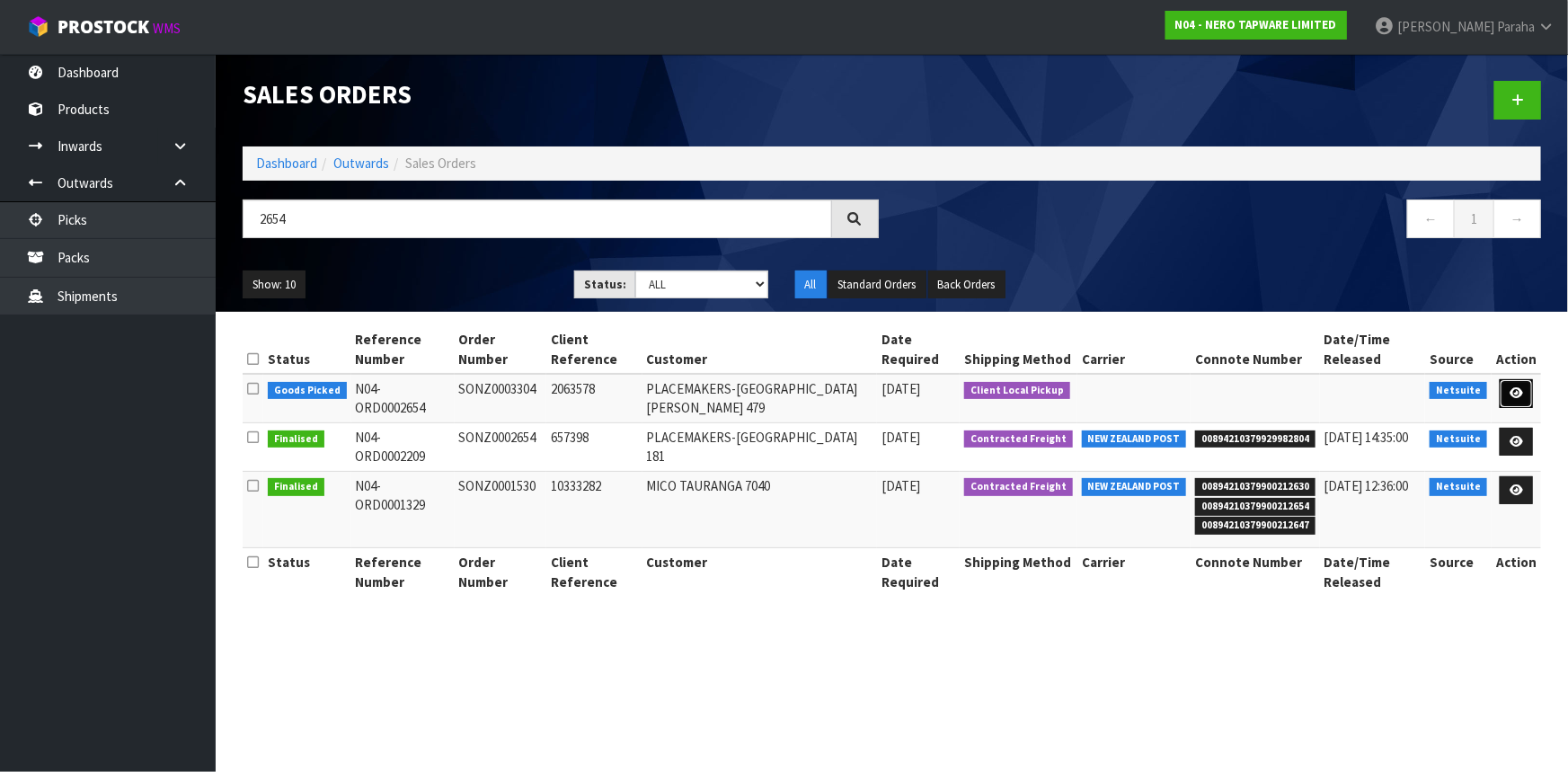
click at [1509, 379] on link at bounding box center [1517, 393] width 34 height 29
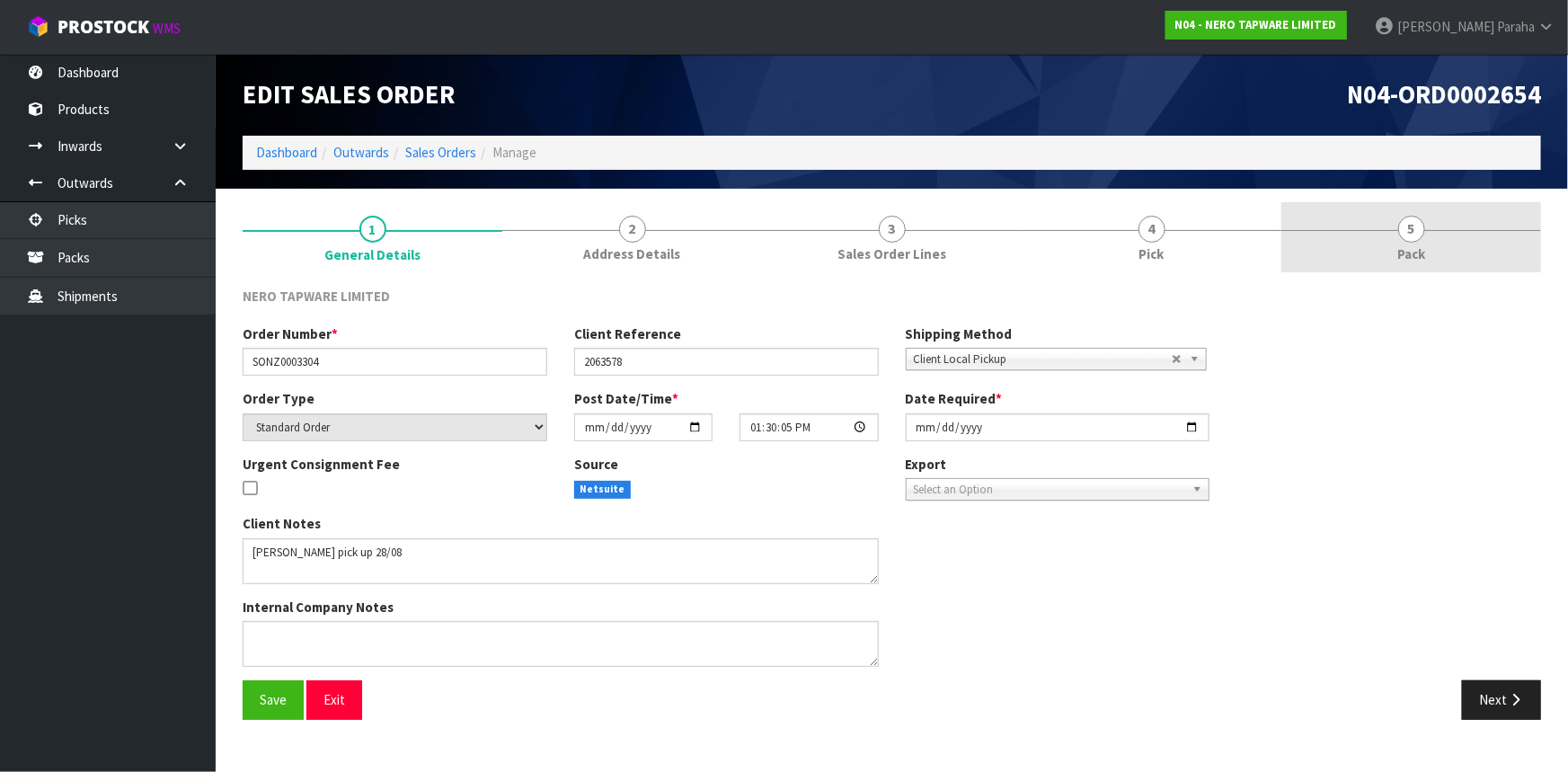
click at [1428, 235] on link "5 Pack" at bounding box center [1411, 238] width 259 height 71
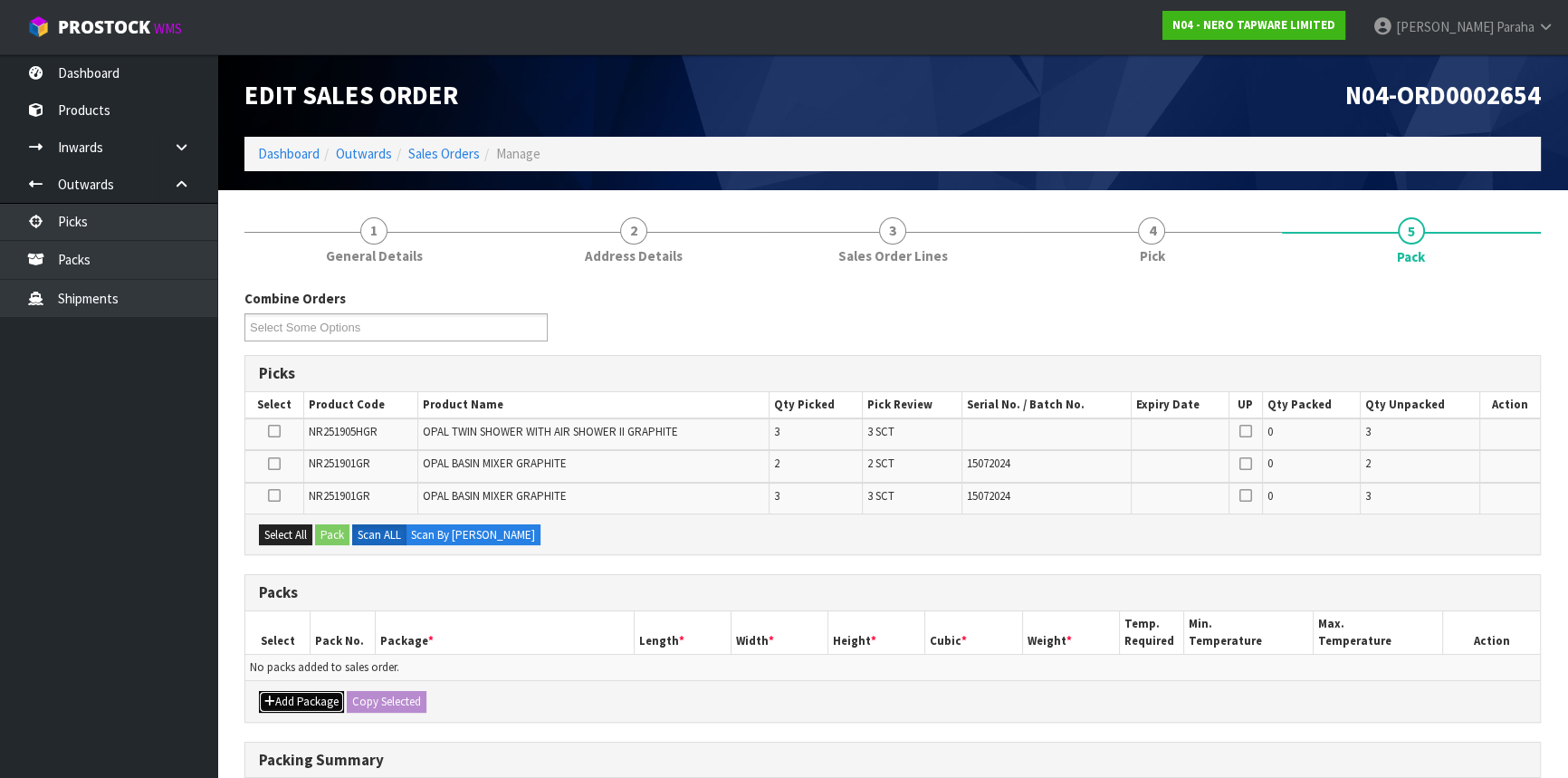
click at [294, 708] on button "Add Package" at bounding box center [301, 702] width 85 height 22
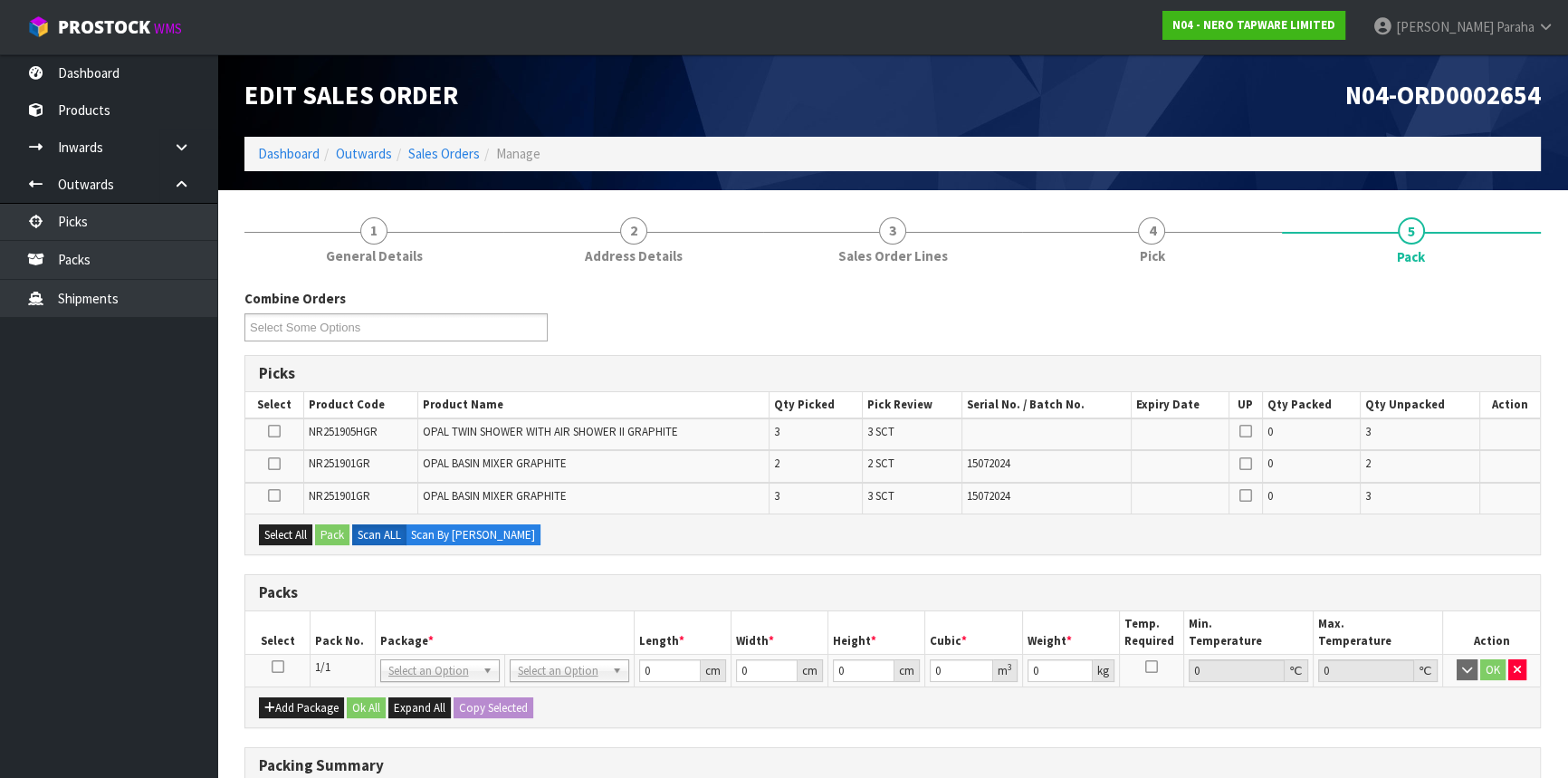
click at [271, 667] on td at bounding box center [277, 670] width 65 height 33
click at [280, 667] on icon at bounding box center [277, 667] width 12 height 1
click at [447, 152] on link "Sales Orders" at bounding box center [444, 153] width 71 height 17
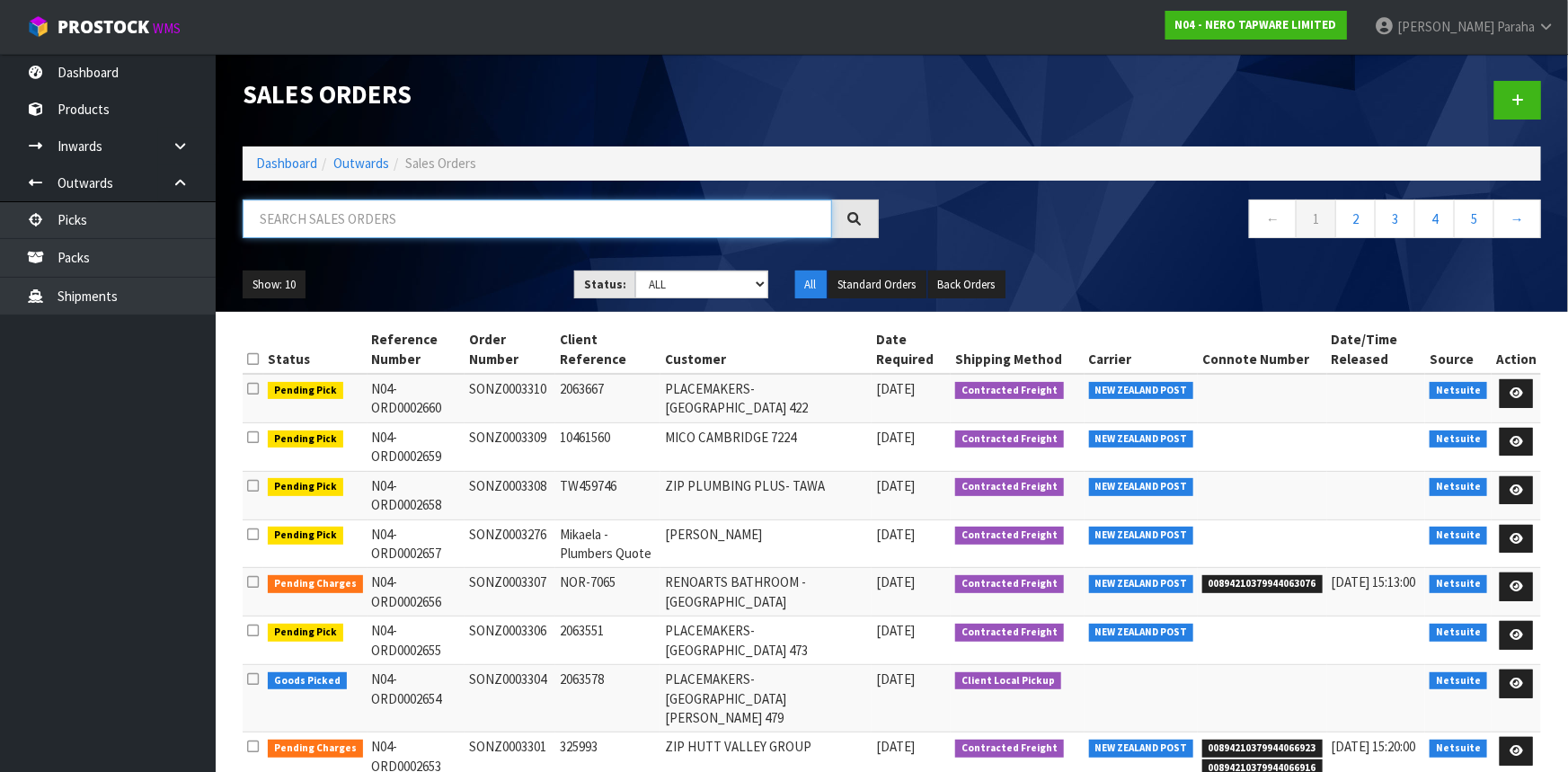
click at [371, 226] on input "text" at bounding box center [538, 218] width 590 height 38
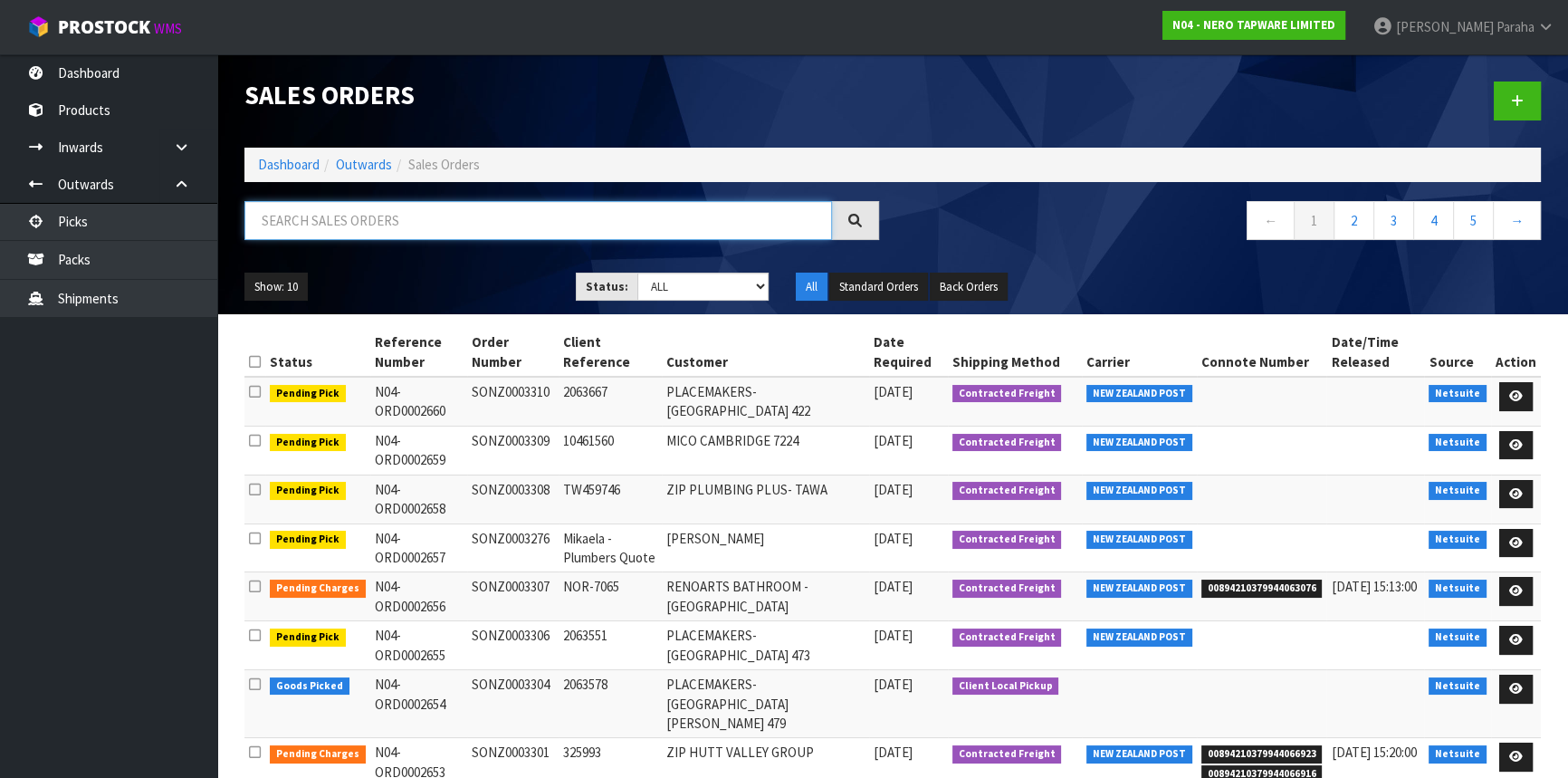
click at [599, 219] on input "text" at bounding box center [538, 220] width 588 height 39
click at [481, 224] on input "text" at bounding box center [538, 220] width 588 height 39
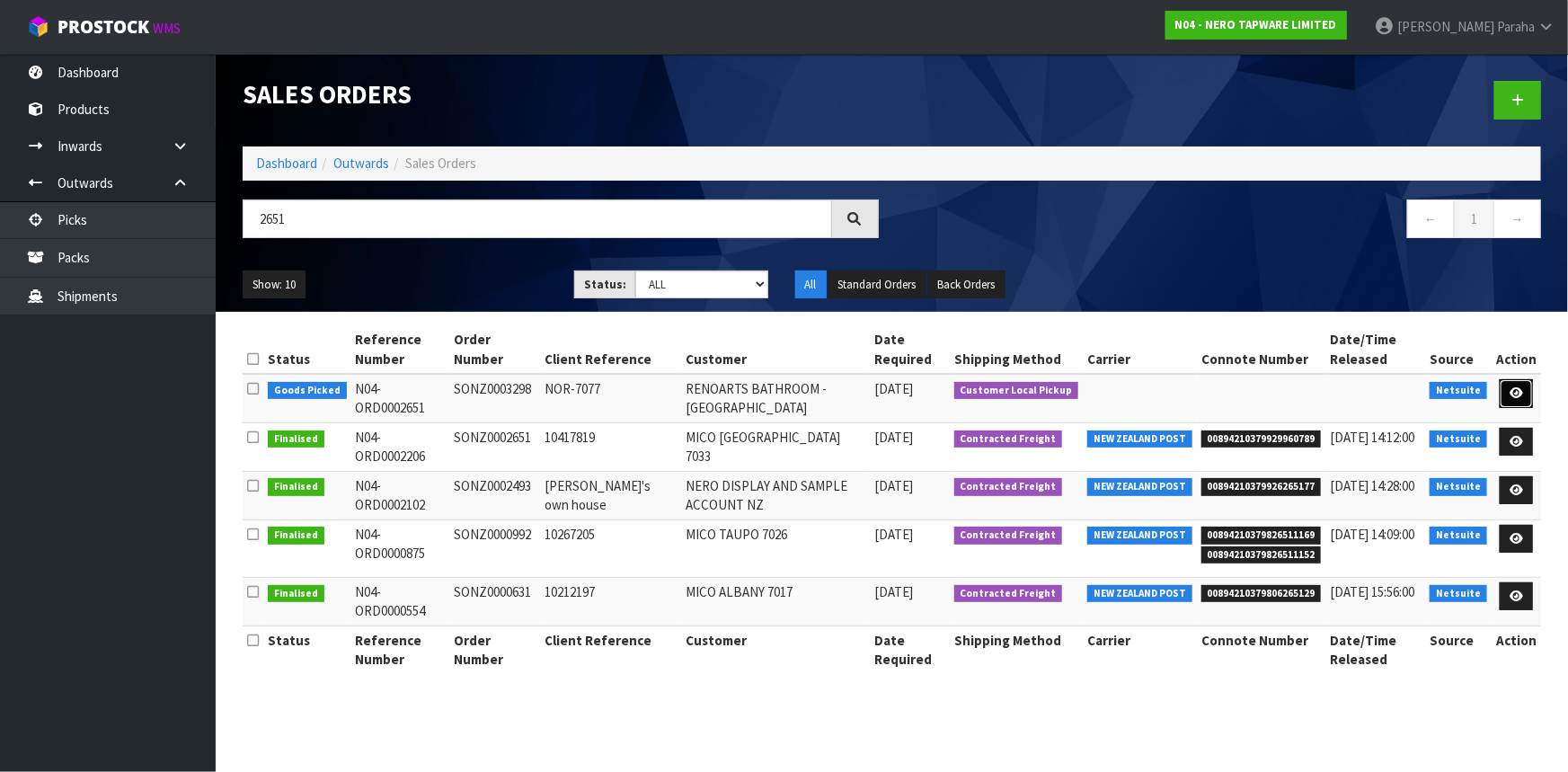
click at [1514, 392] on icon at bounding box center [1516, 393] width 13 height 12
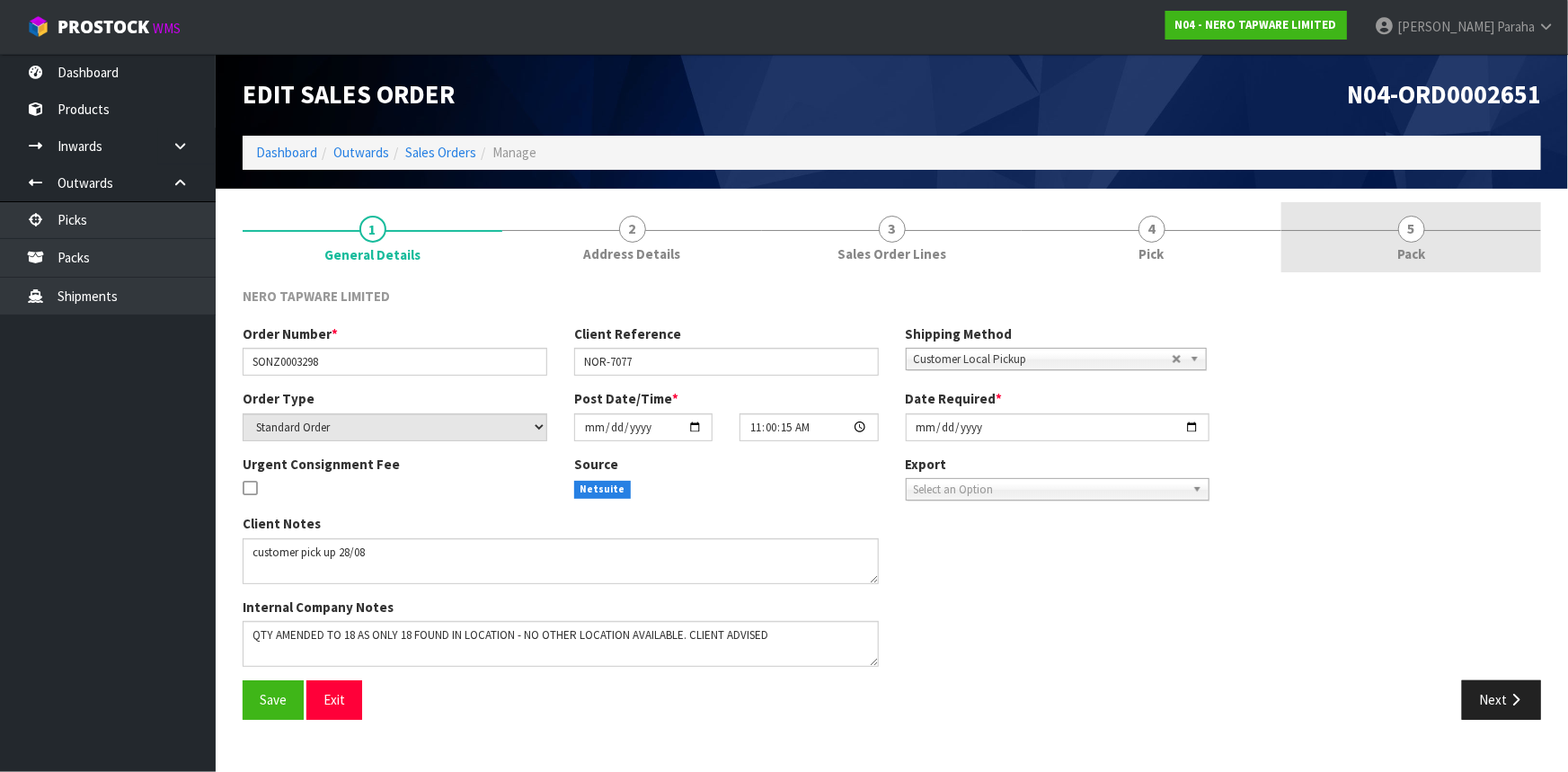
click at [1394, 222] on link "5 Pack" at bounding box center [1411, 238] width 259 height 71
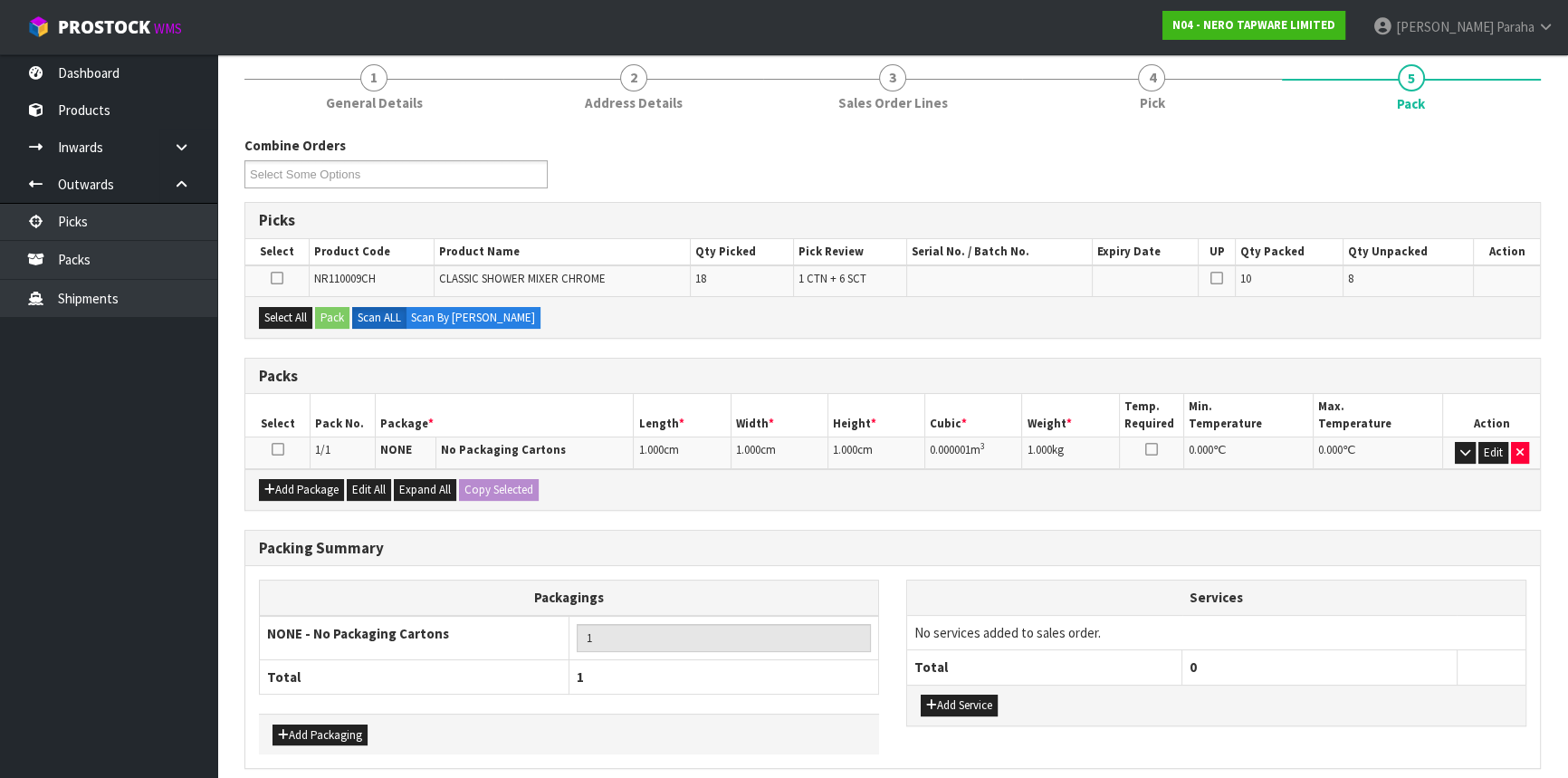
scroll to position [164, 0]
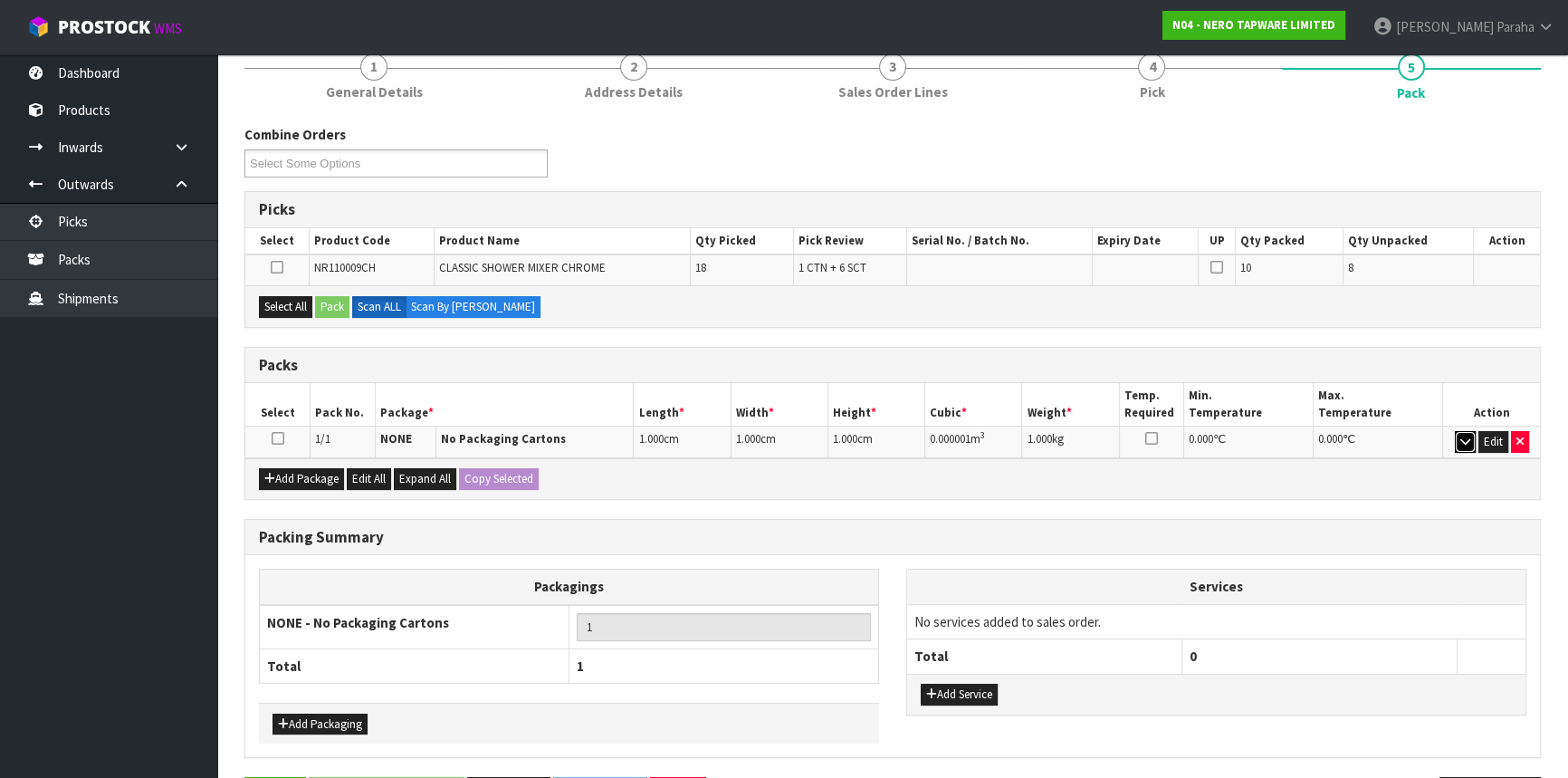
click at [1472, 438] on button "button" at bounding box center [1465, 441] width 21 height 22
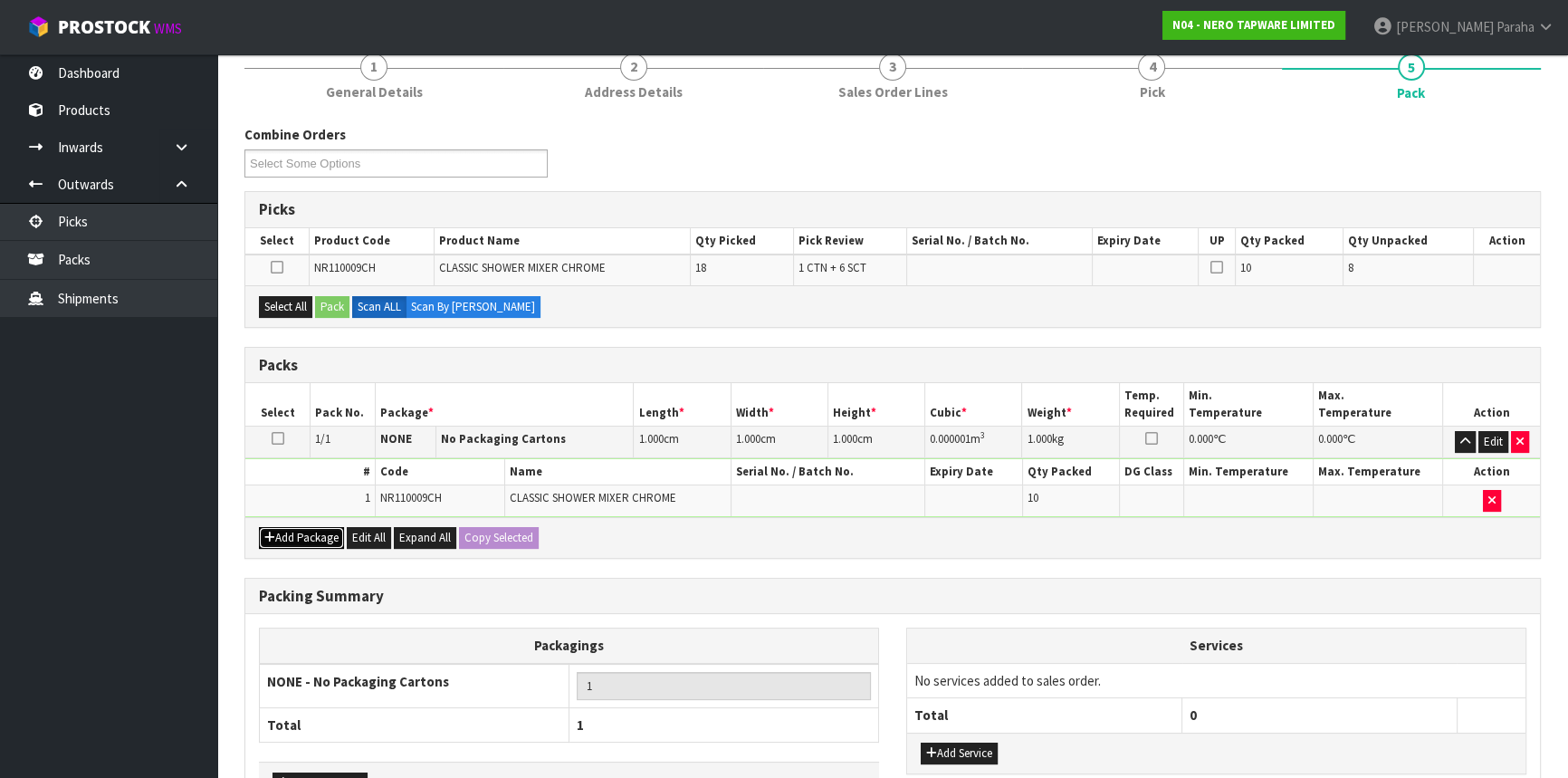
click at [290, 528] on button "Add Package" at bounding box center [301, 537] width 85 height 22
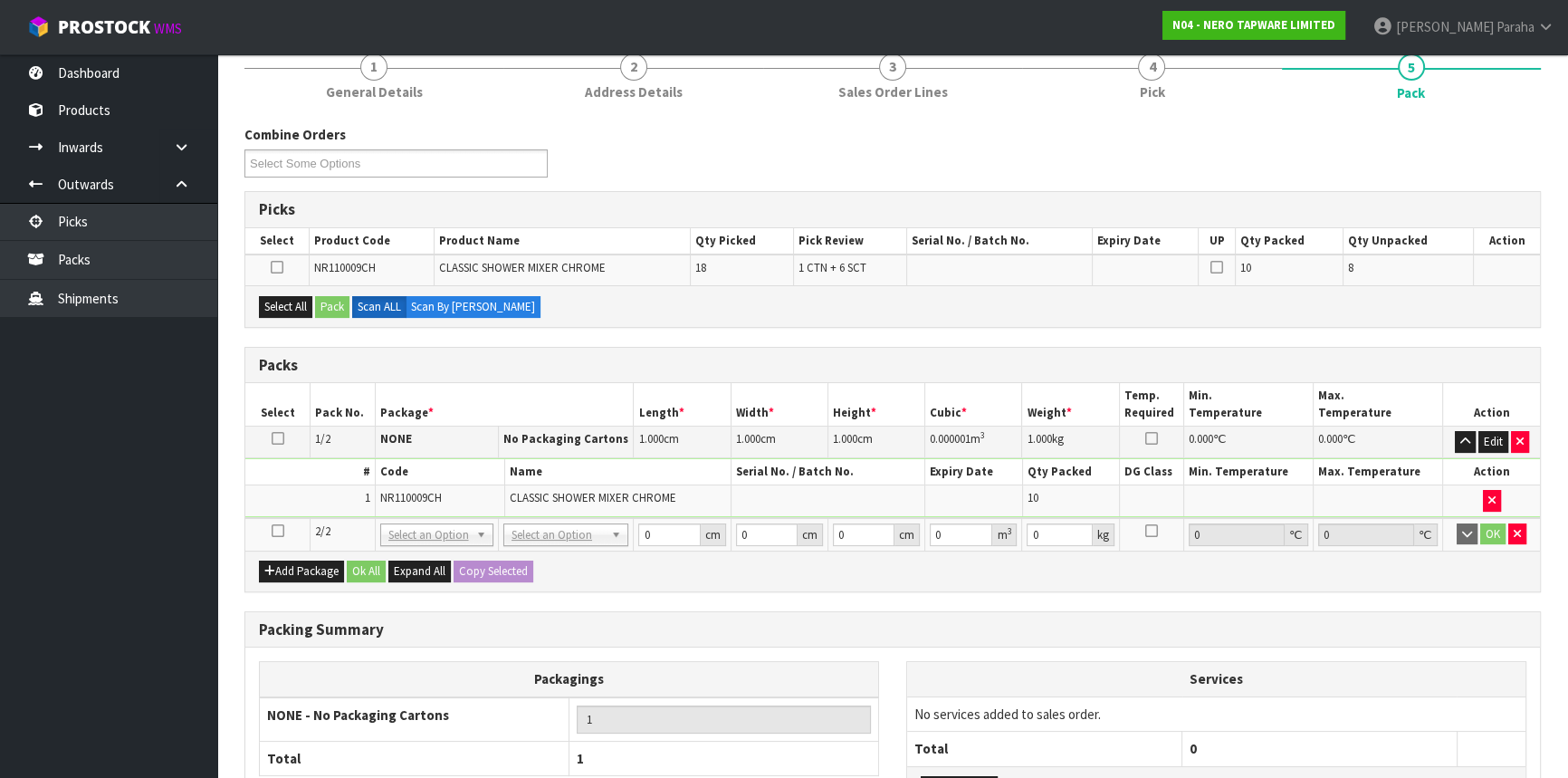
click at [274, 531] on icon at bounding box center [277, 531] width 12 height 1
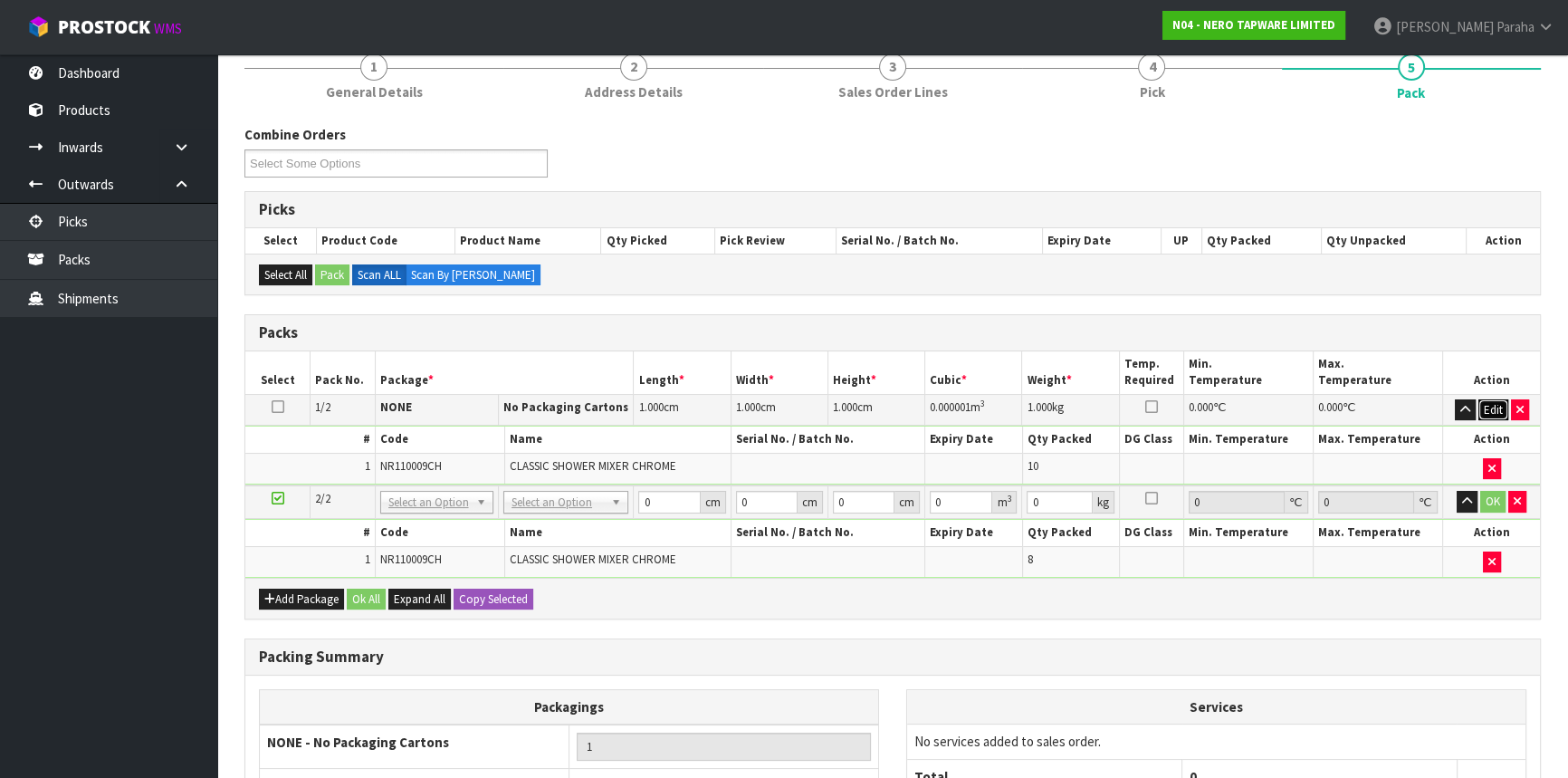
click at [1494, 408] on button "Edit" at bounding box center [1494, 410] width 30 height 22
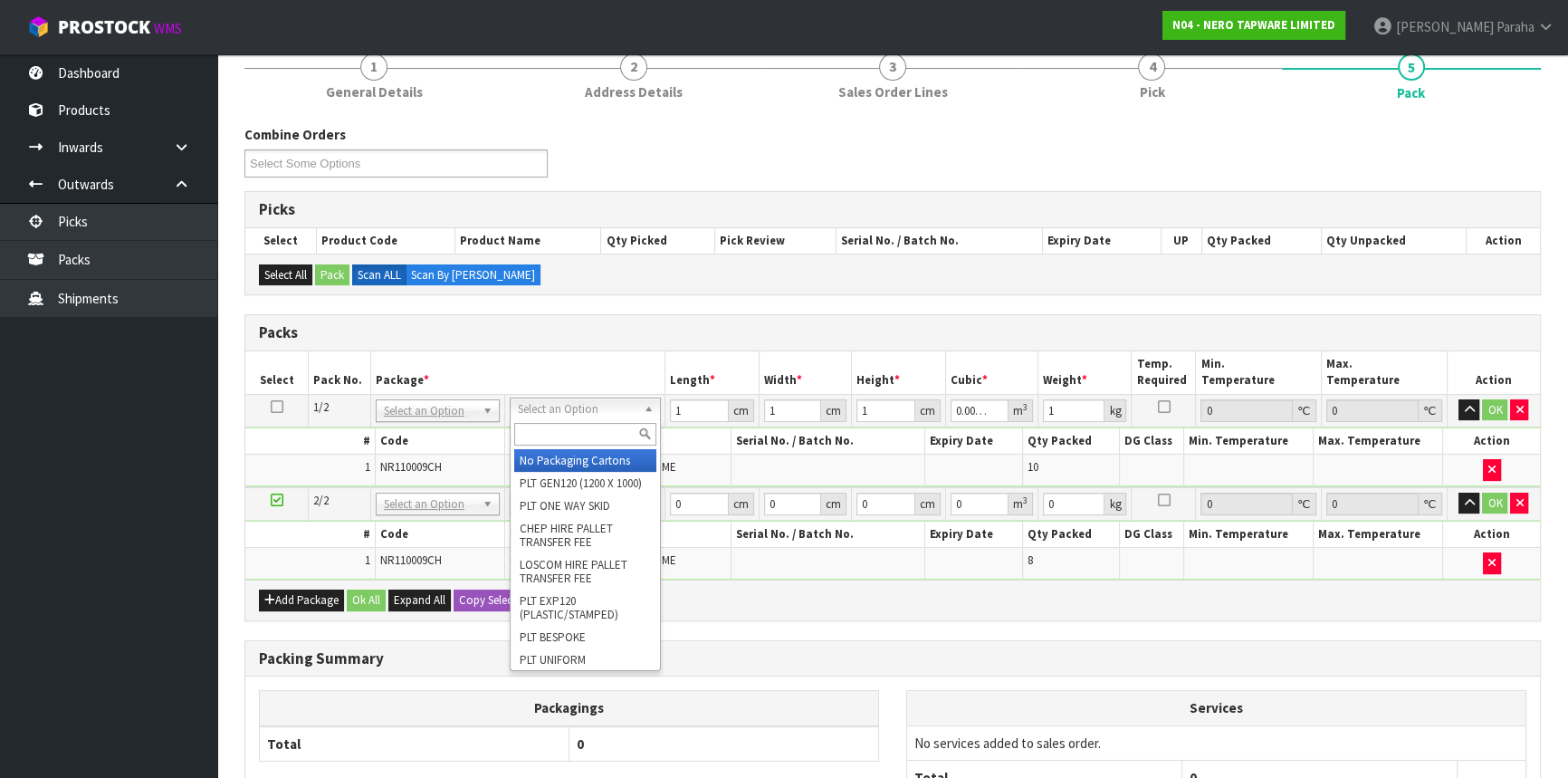
click at [614, 424] on input "text" at bounding box center [585, 435] width 141 height 23
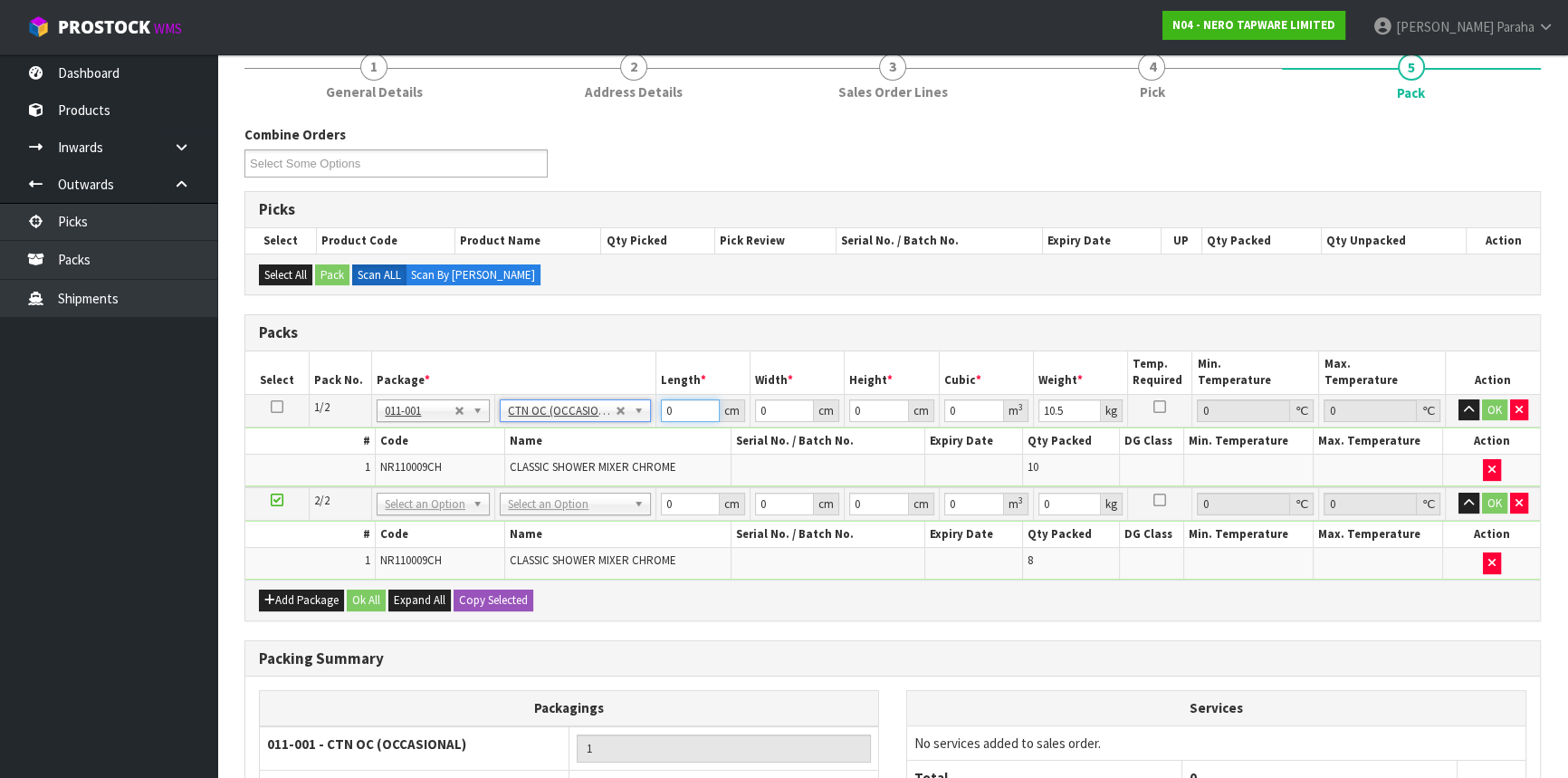
drag, startPoint x: 687, startPoint y: 409, endPoint x: 665, endPoint y: 409, distance: 22.0
click at [665, 409] on input "0" at bounding box center [691, 411] width 60 height 23
click at [1459, 400] on button "button" at bounding box center [1469, 410] width 21 height 22
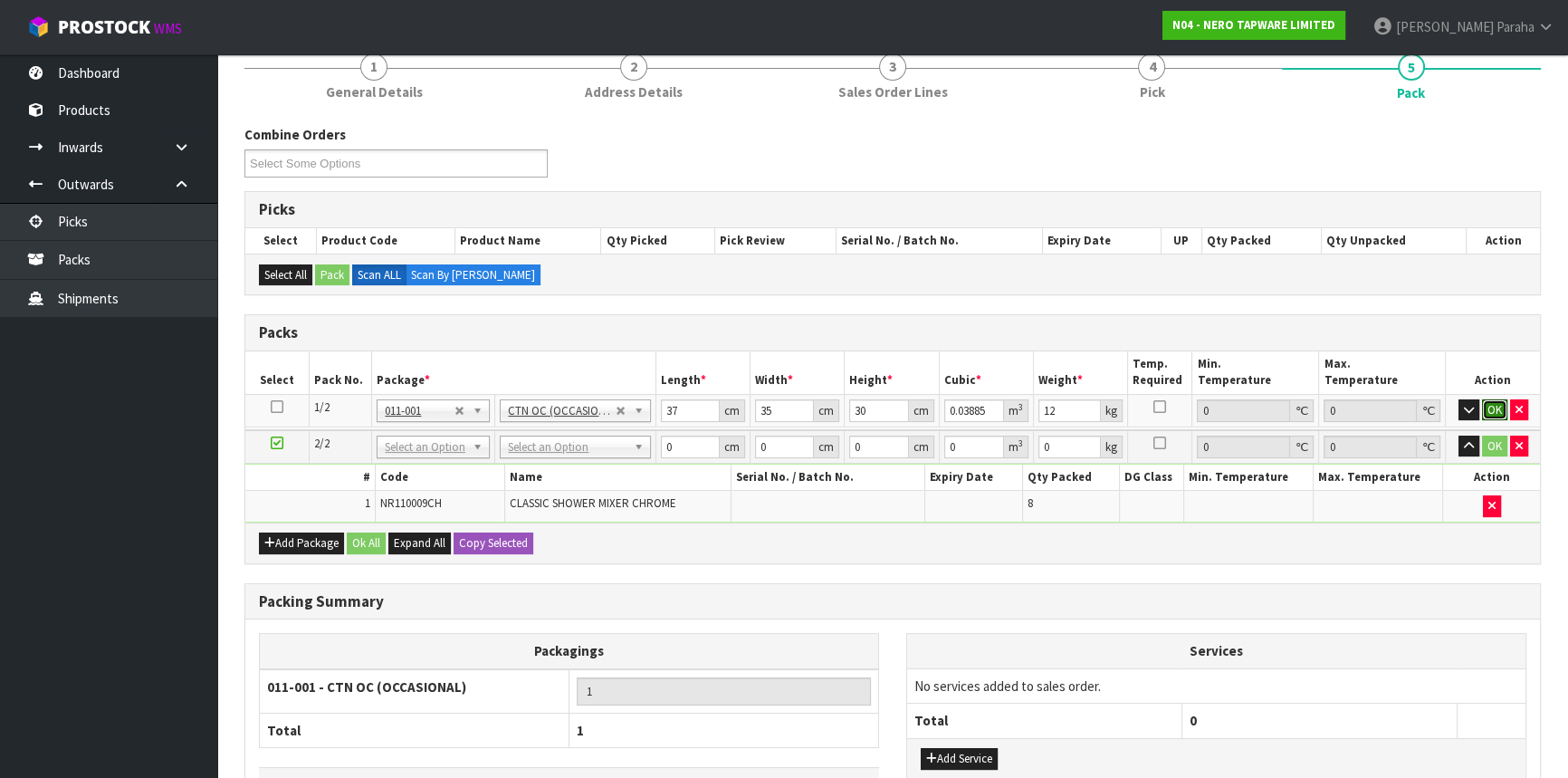
click button "OK" at bounding box center [1495, 410] width 25 height 22
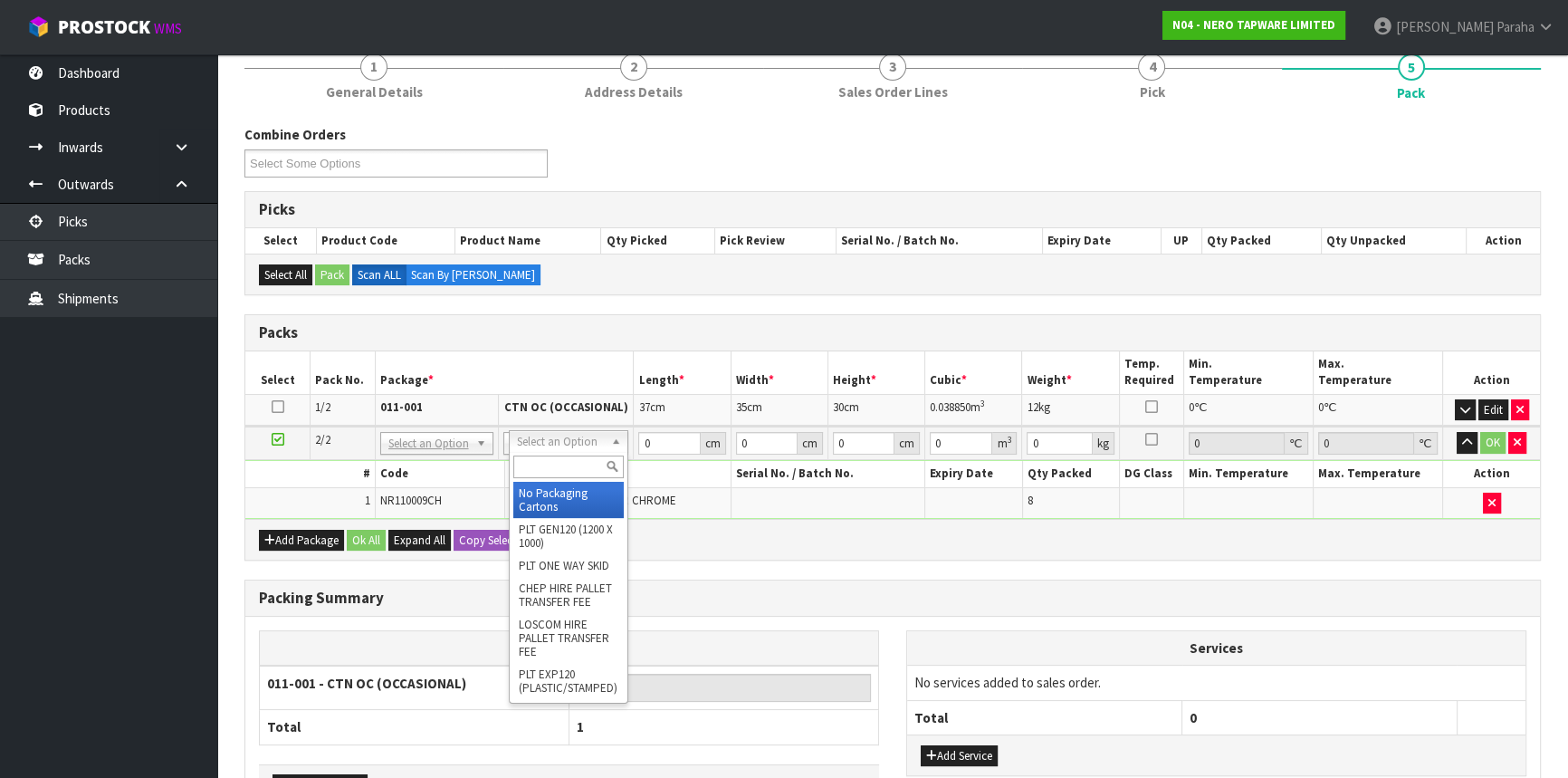
click at [592, 460] on input "text" at bounding box center [569, 467] width 111 height 23
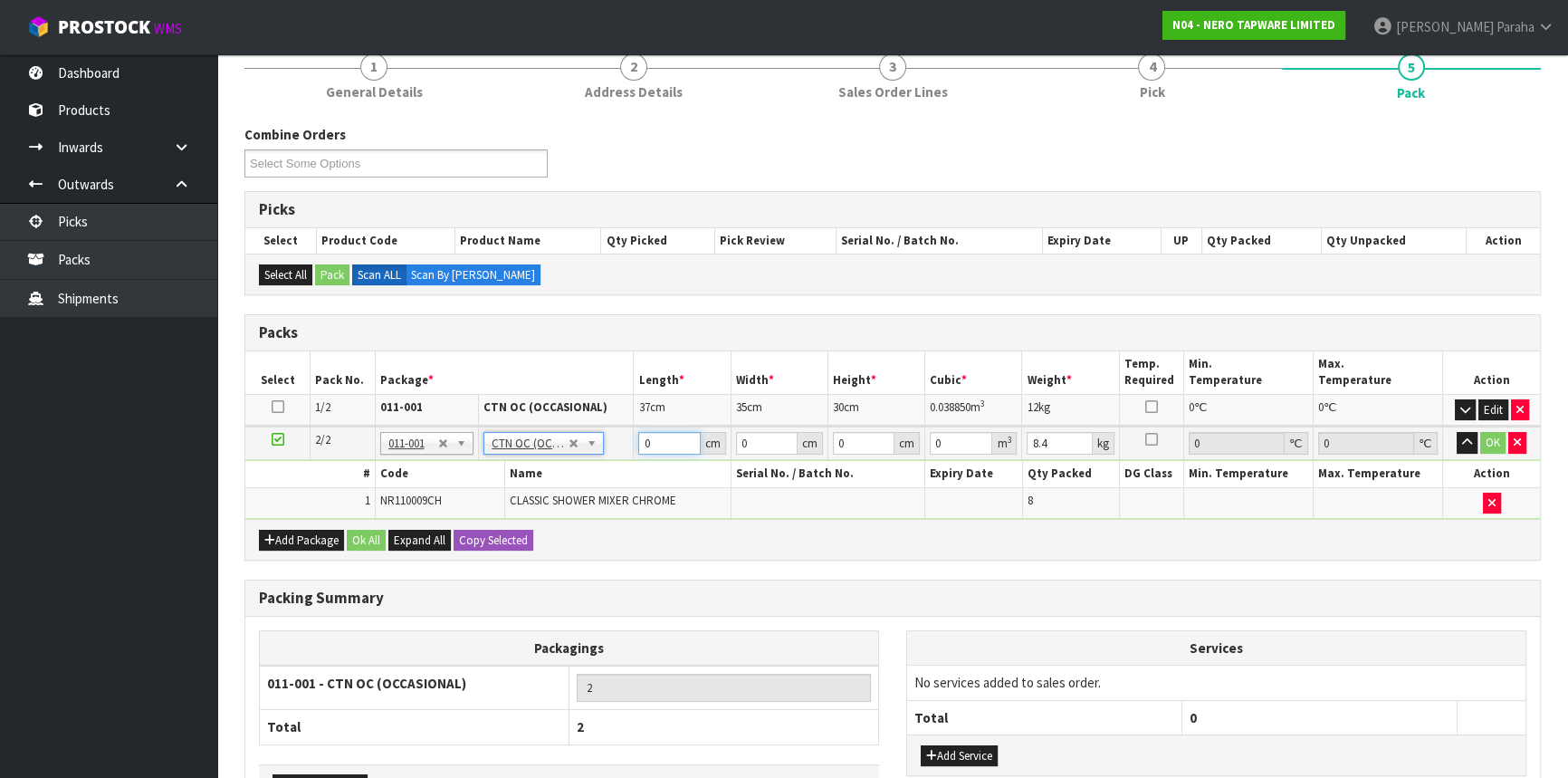
drag, startPoint x: 657, startPoint y: 437, endPoint x: 610, endPoint y: 445, distance: 47.7
click at [610, 445] on tr "2/2 NONE 007-001 007-002 007-004 007-009 007-013 007-014 007-015 007-017 007-01…" at bounding box center [893, 443] width 1295 height 34
click at [1457, 432] on button "button" at bounding box center [1467, 442] width 21 height 22
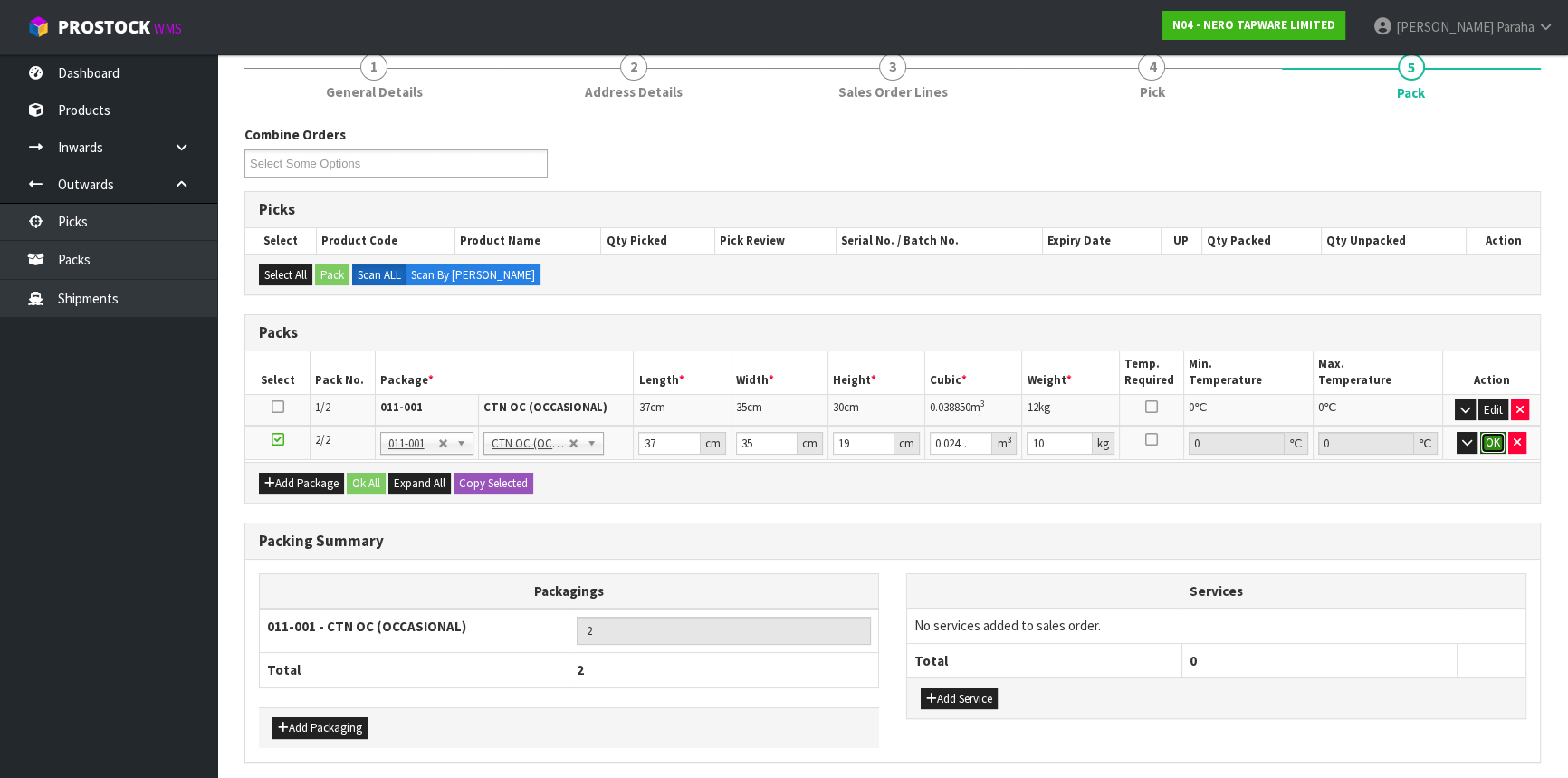
click button "OK" at bounding box center [1493, 442] width 25 height 22
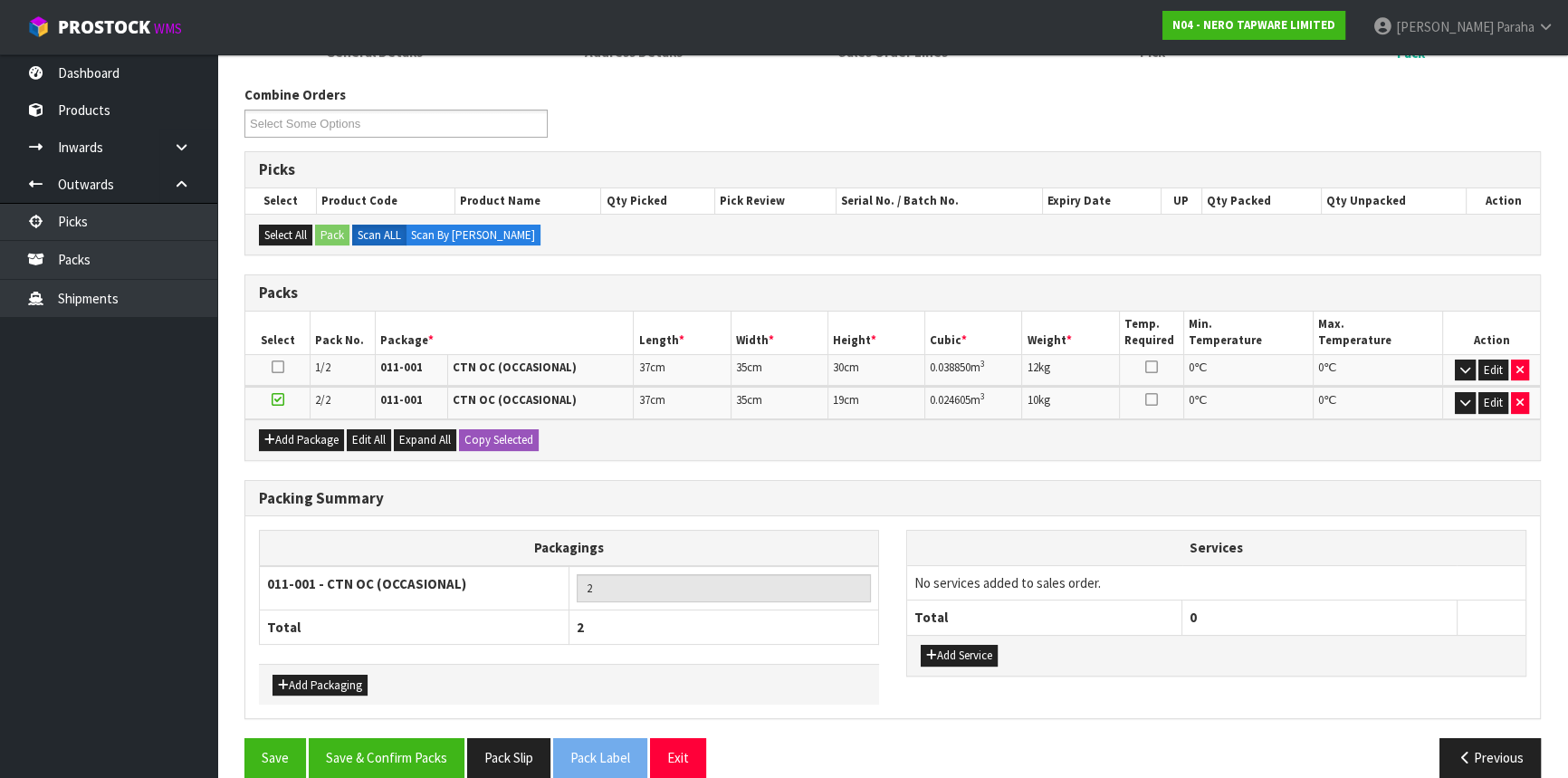
scroll to position [227, 0]
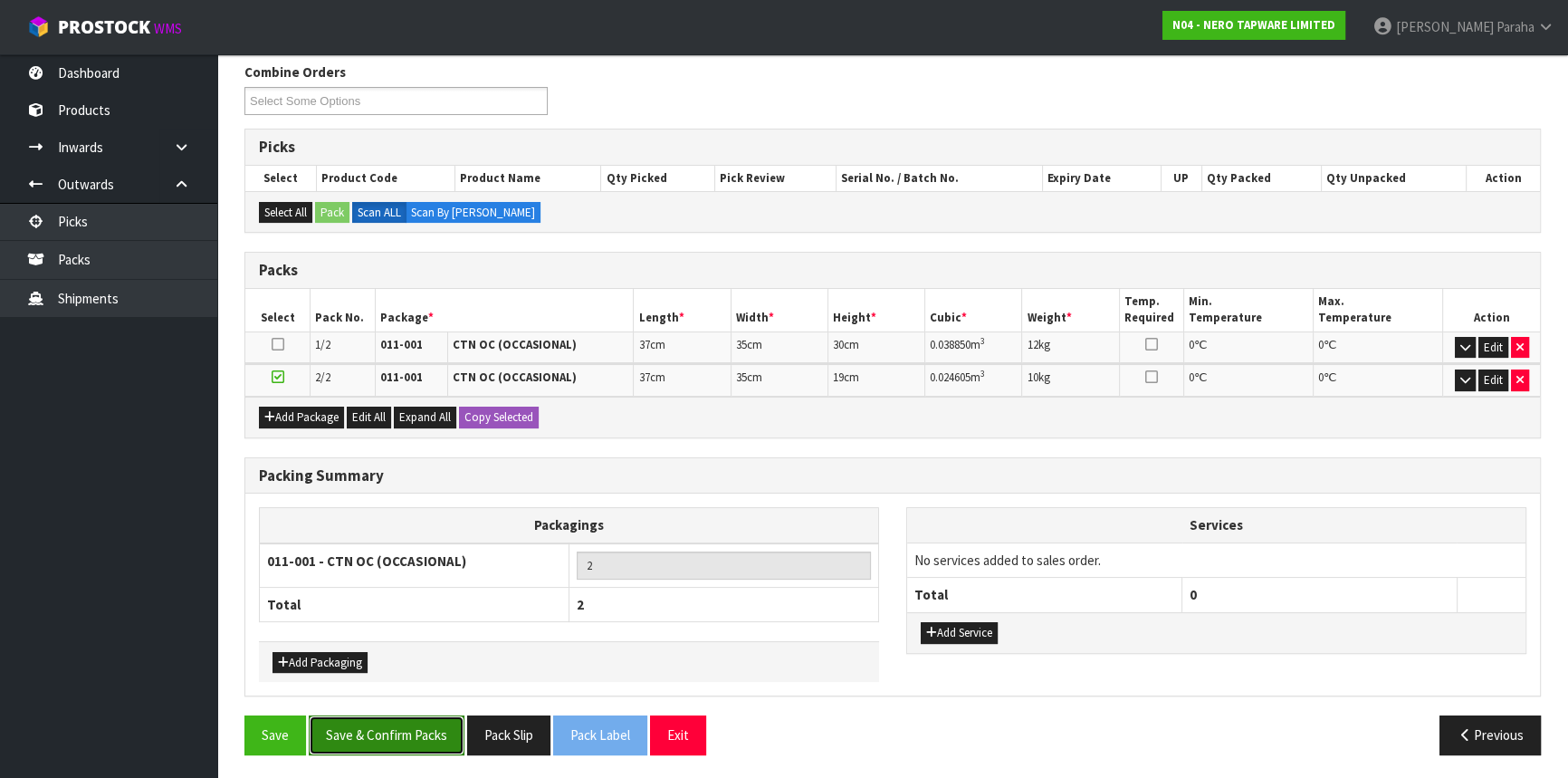
click at [396, 730] on button "Save & Confirm Packs" at bounding box center [387, 735] width 156 height 39
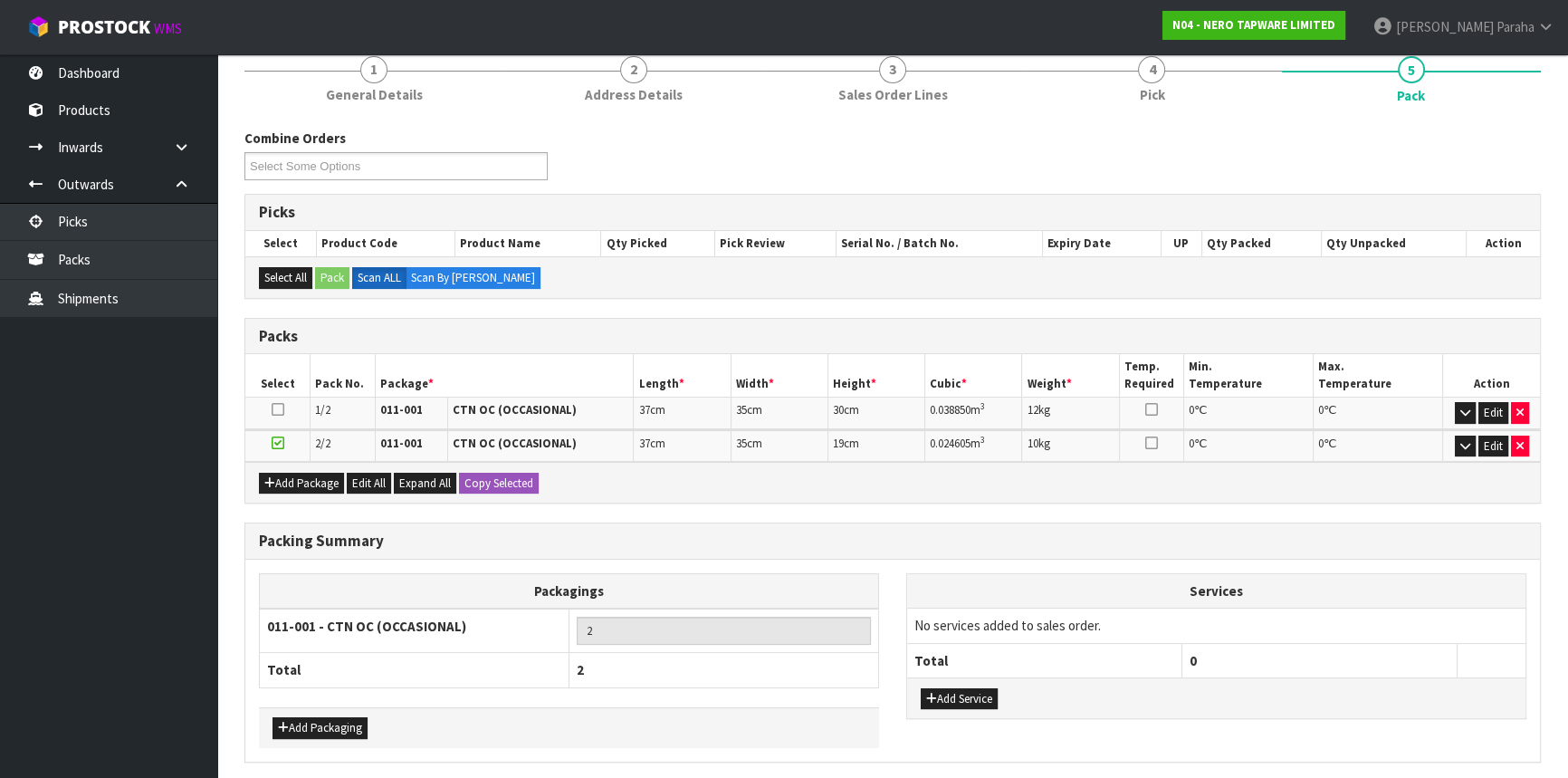
scroll to position [0, 0]
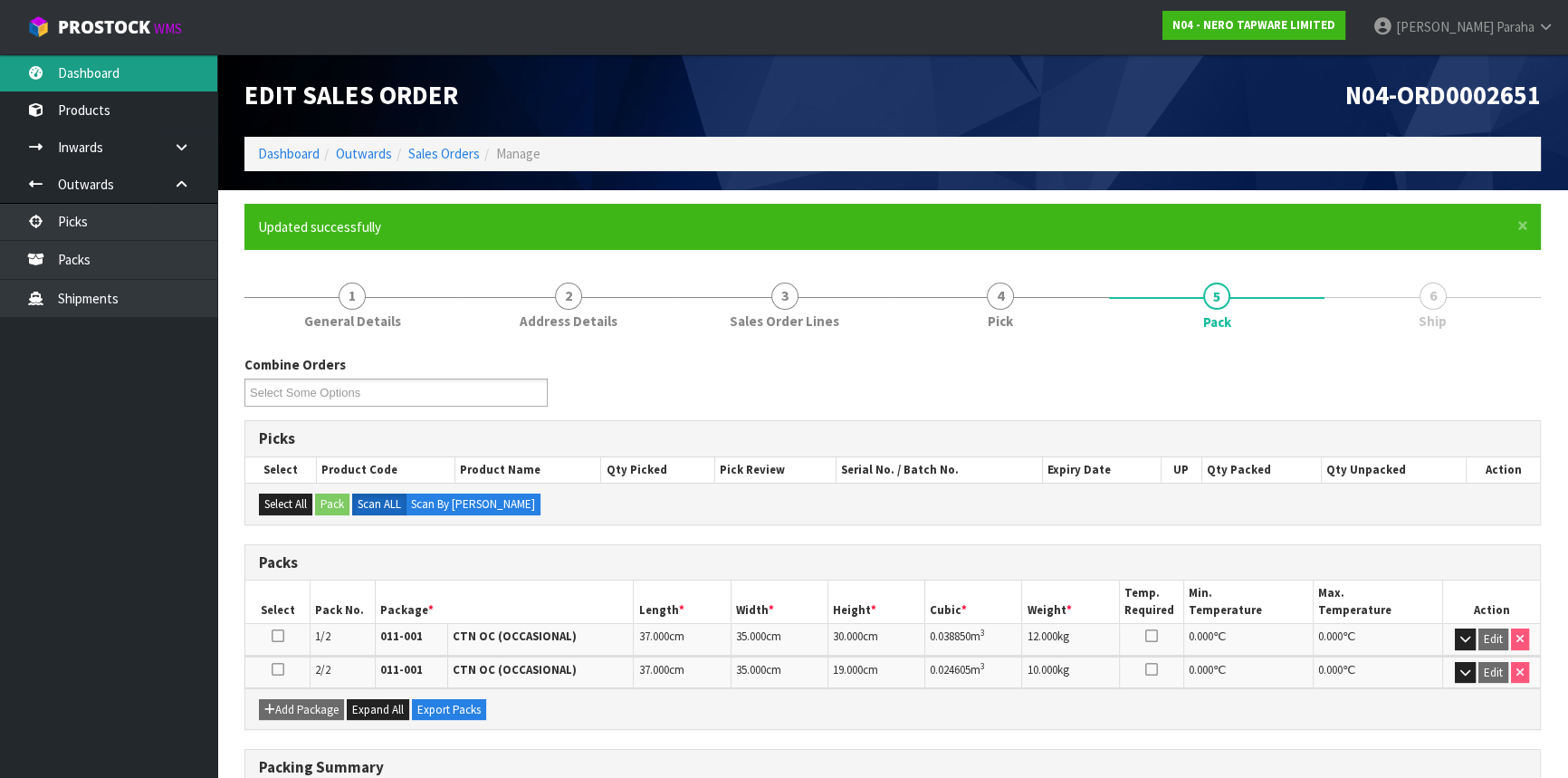
click at [134, 74] on link "Dashboard" at bounding box center [108, 72] width 217 height 37
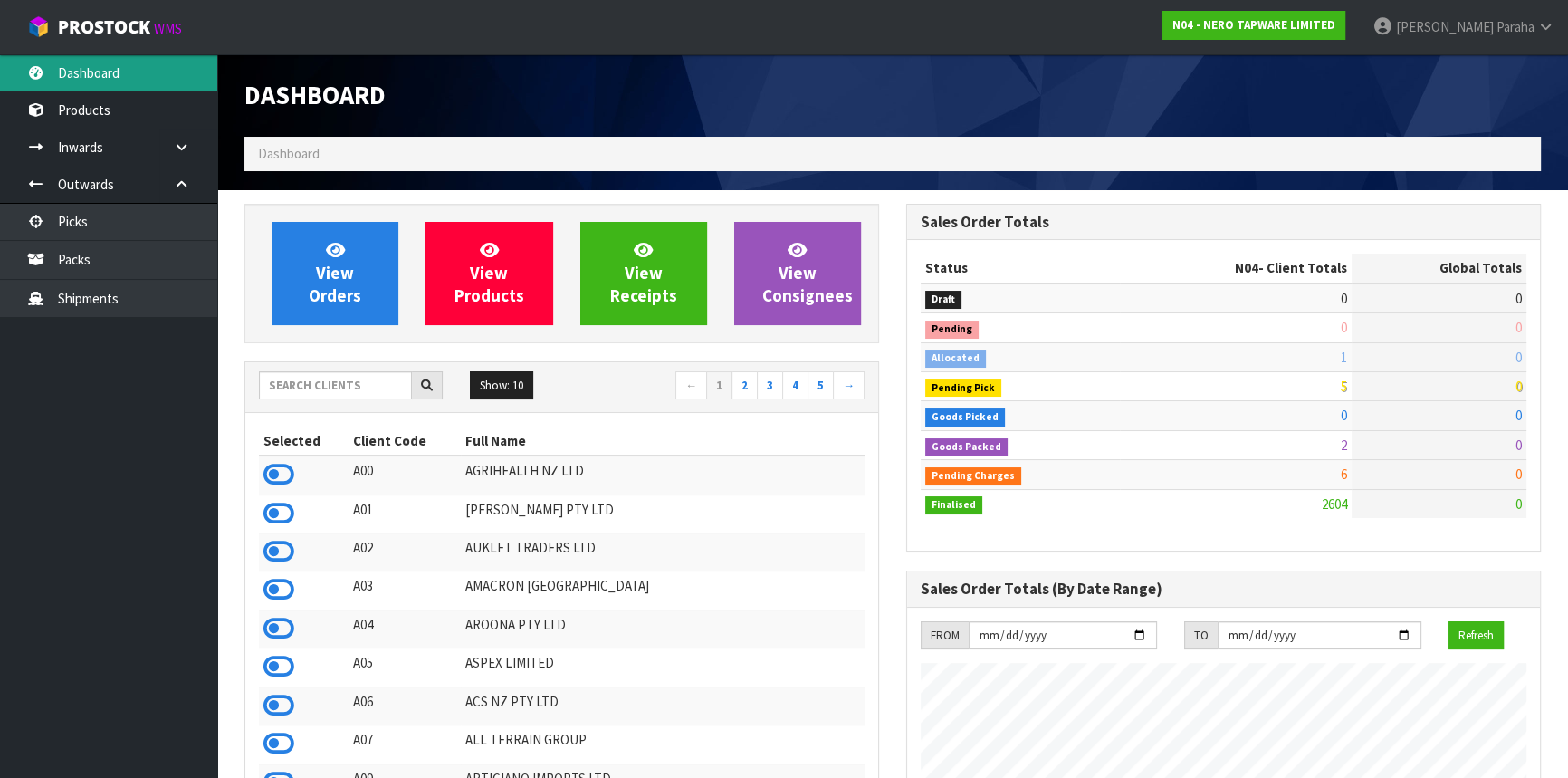
scroll to position [1446, 661]
click at [354, 389] on input "text" at bounding box center [335, 386] width 153 height 28
click at [307, 391] on input "text" at bounding box center [335, 386] width 153 height 28
click at [341, 395] on input "text" at bounding box center [335, 386] width 153 height 28
click at [344, 383] on input "text" at bounding box center [335, 386] width 153 height 28
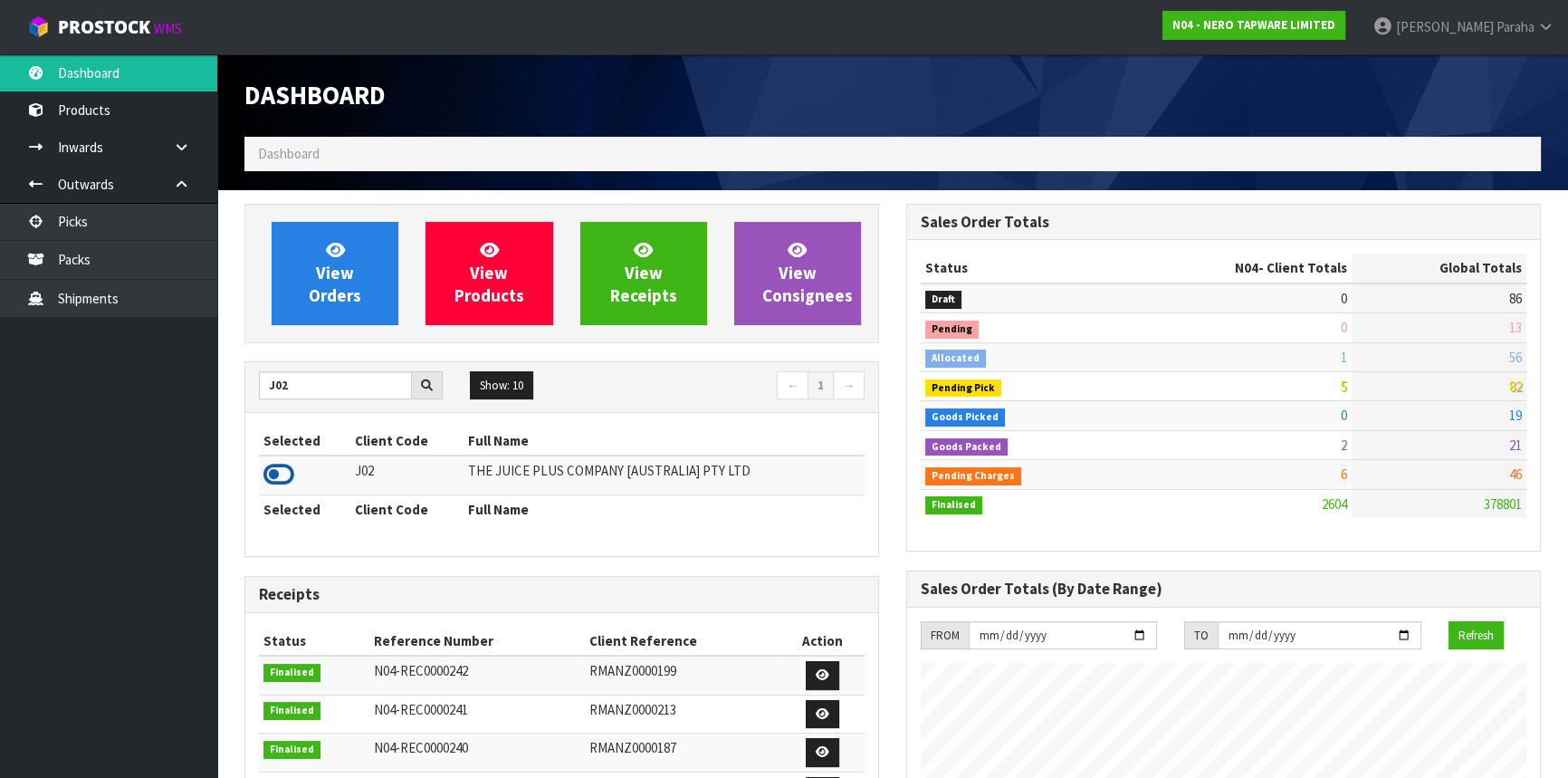
click at [291, 476] on icon at bounding box center [278, 474] width 31 height 27
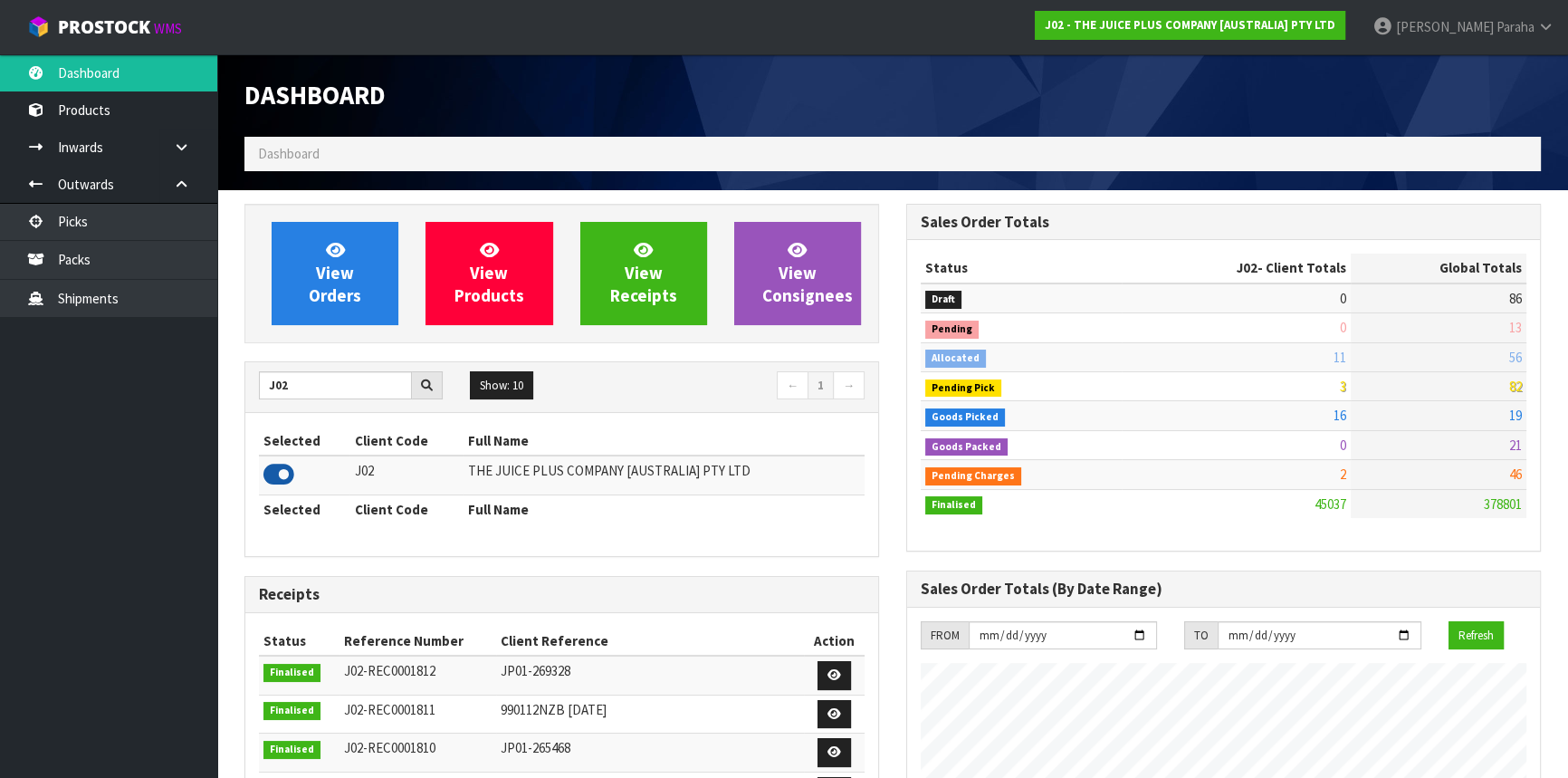
scroll to position [1370, 661]
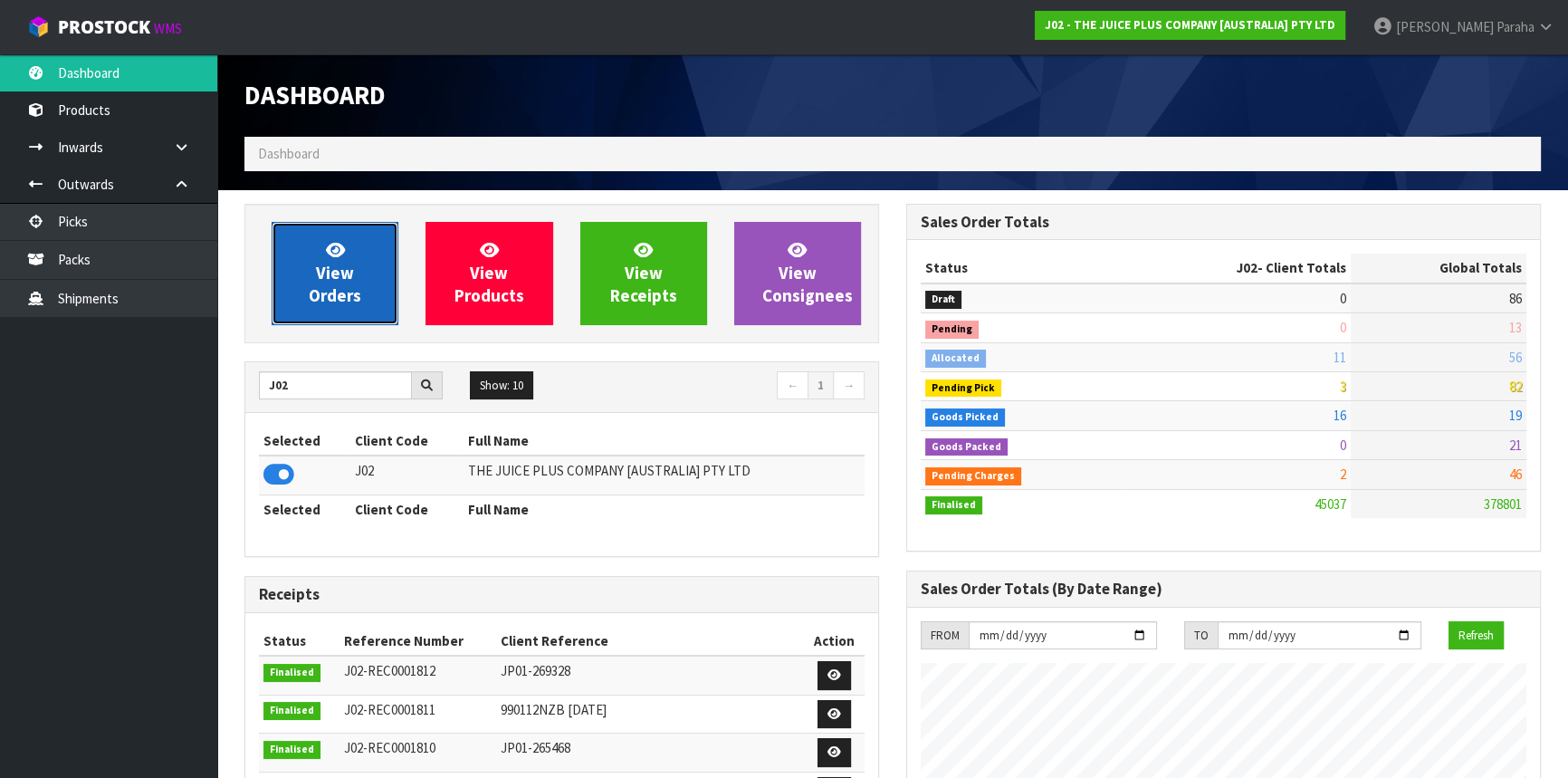
click at [344, 273] on span "View Orders" at bounding box center [335, 273] width 53 height 68
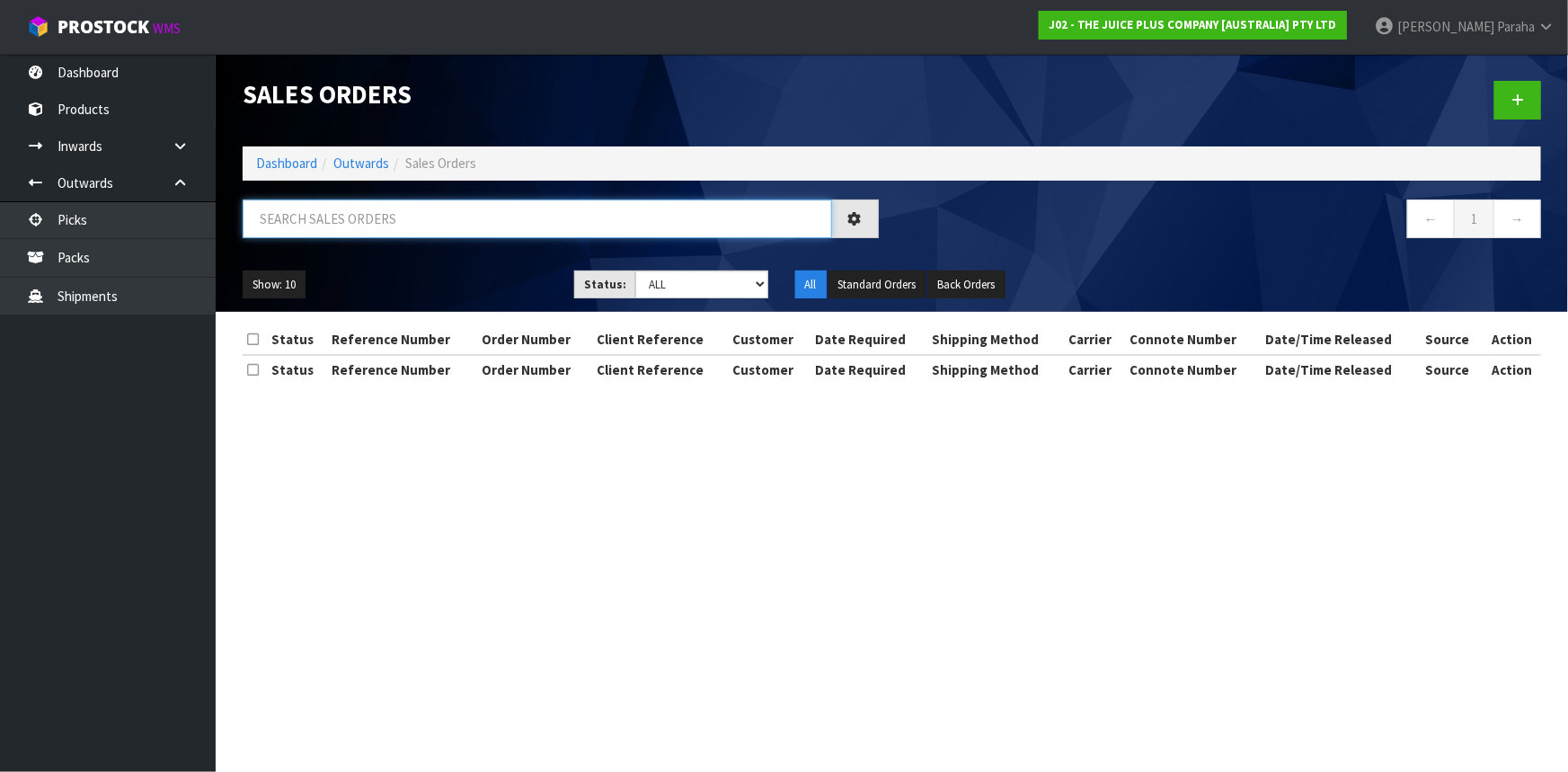
click at [323, 214] on input "text" at bounding box center [538, 218] width 590 height 38
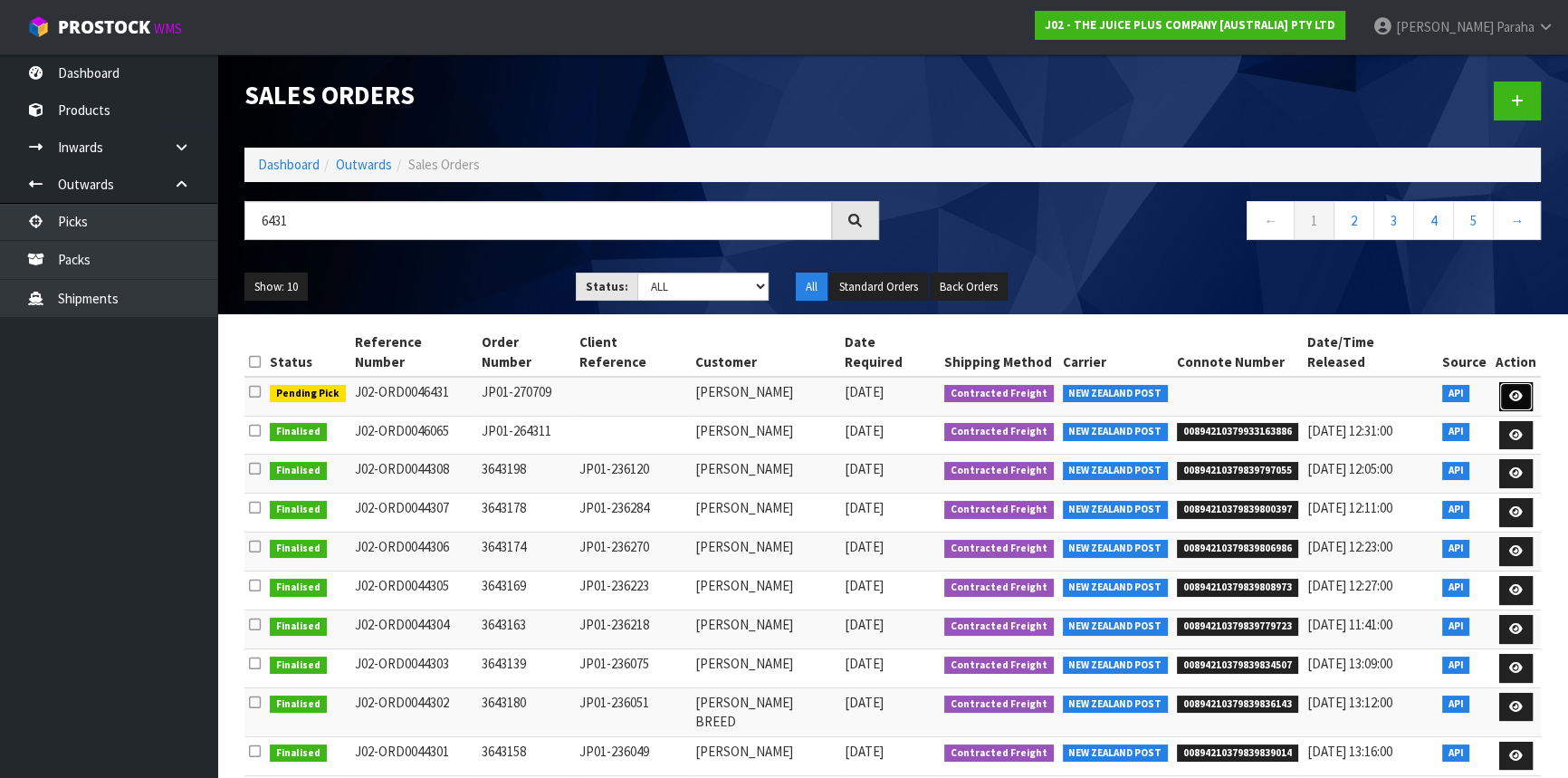
click at [1514, 383] on link at bounding box center [1516, 396] width 34 height 29
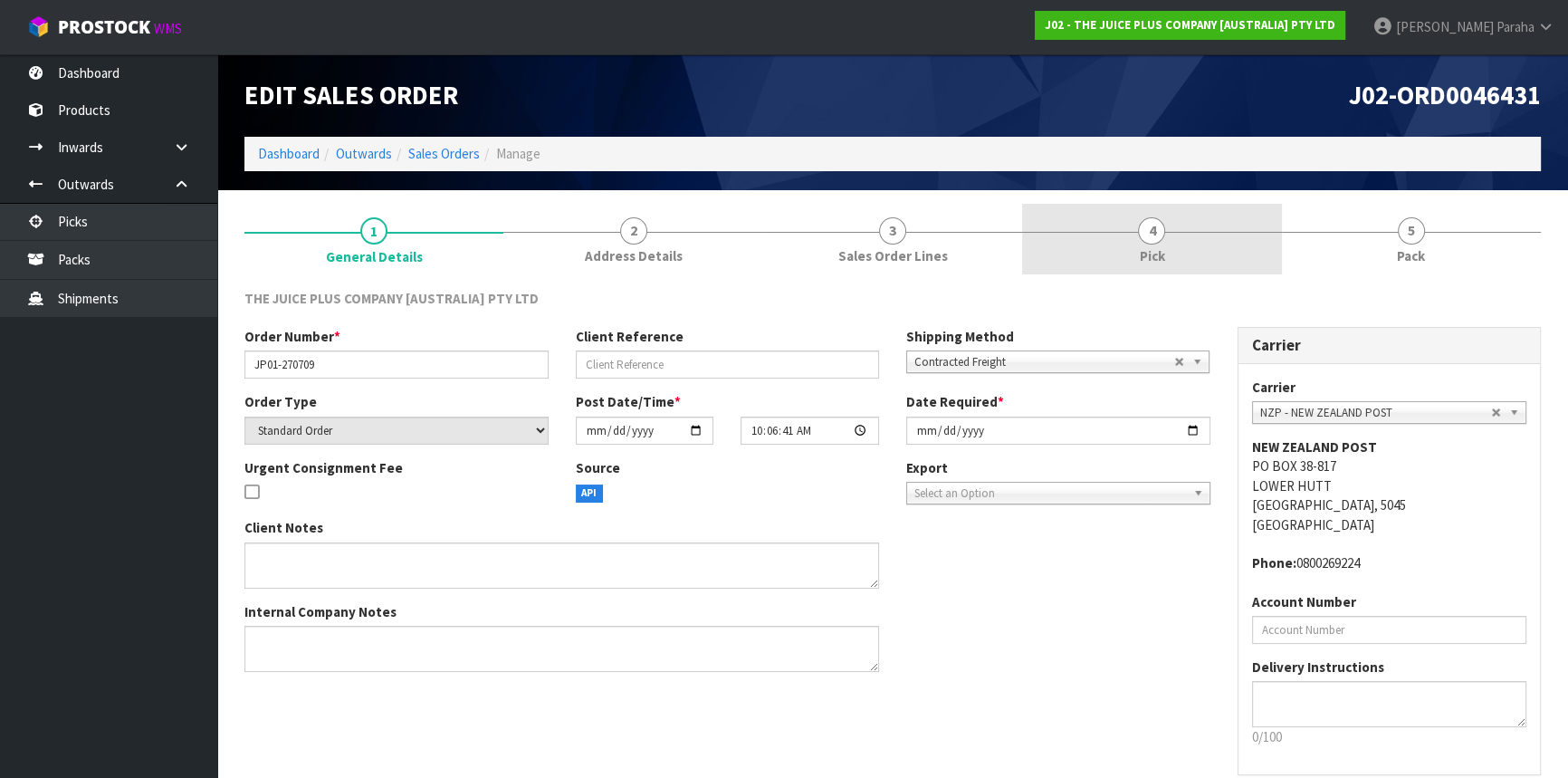
click at [1154, 230] on span "4" at bounding box center [1151, 230] width 27 height 27
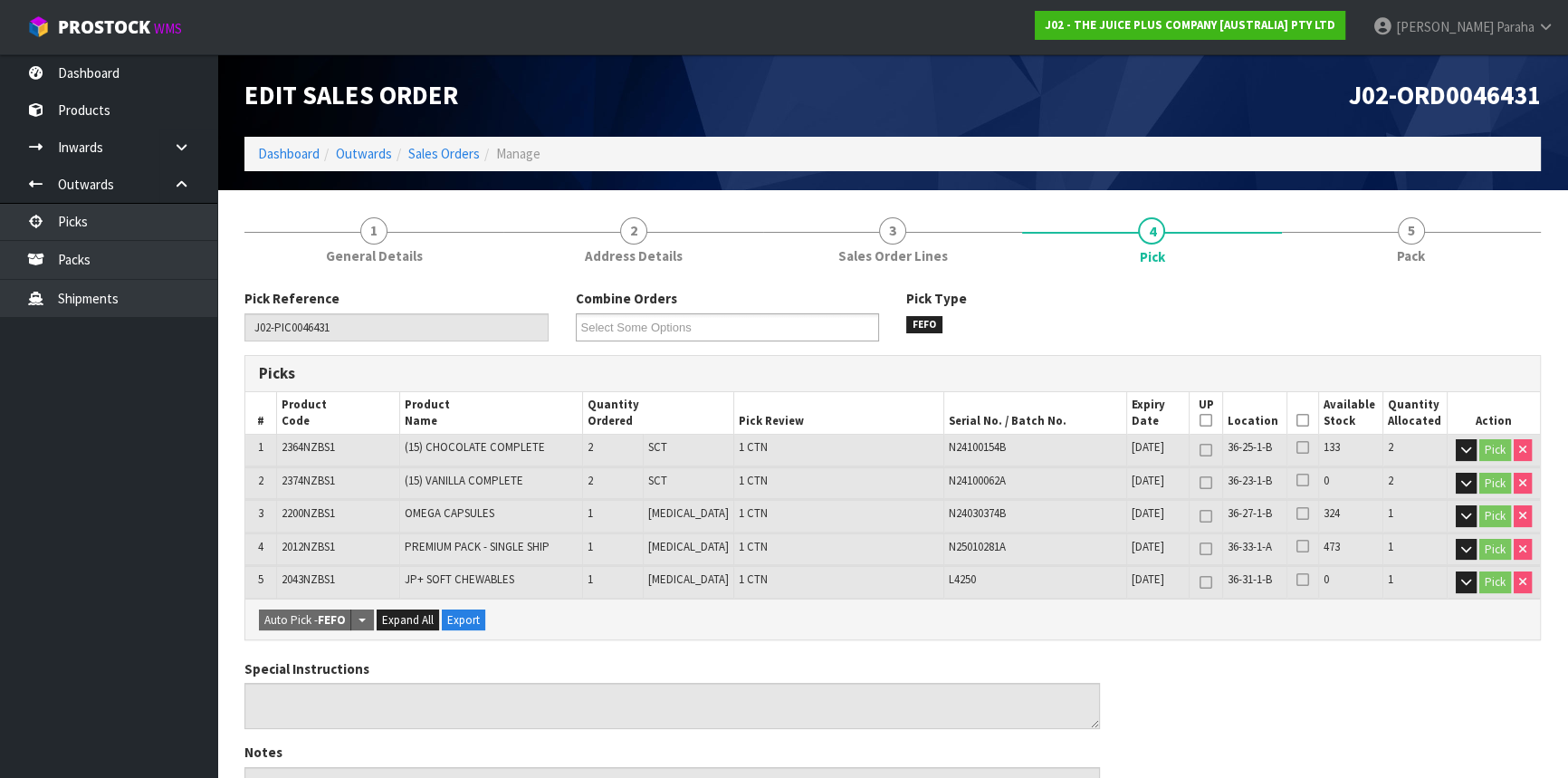
click at [1297, 421] on icon at bounding box center [1303, 421] width 12 height 1
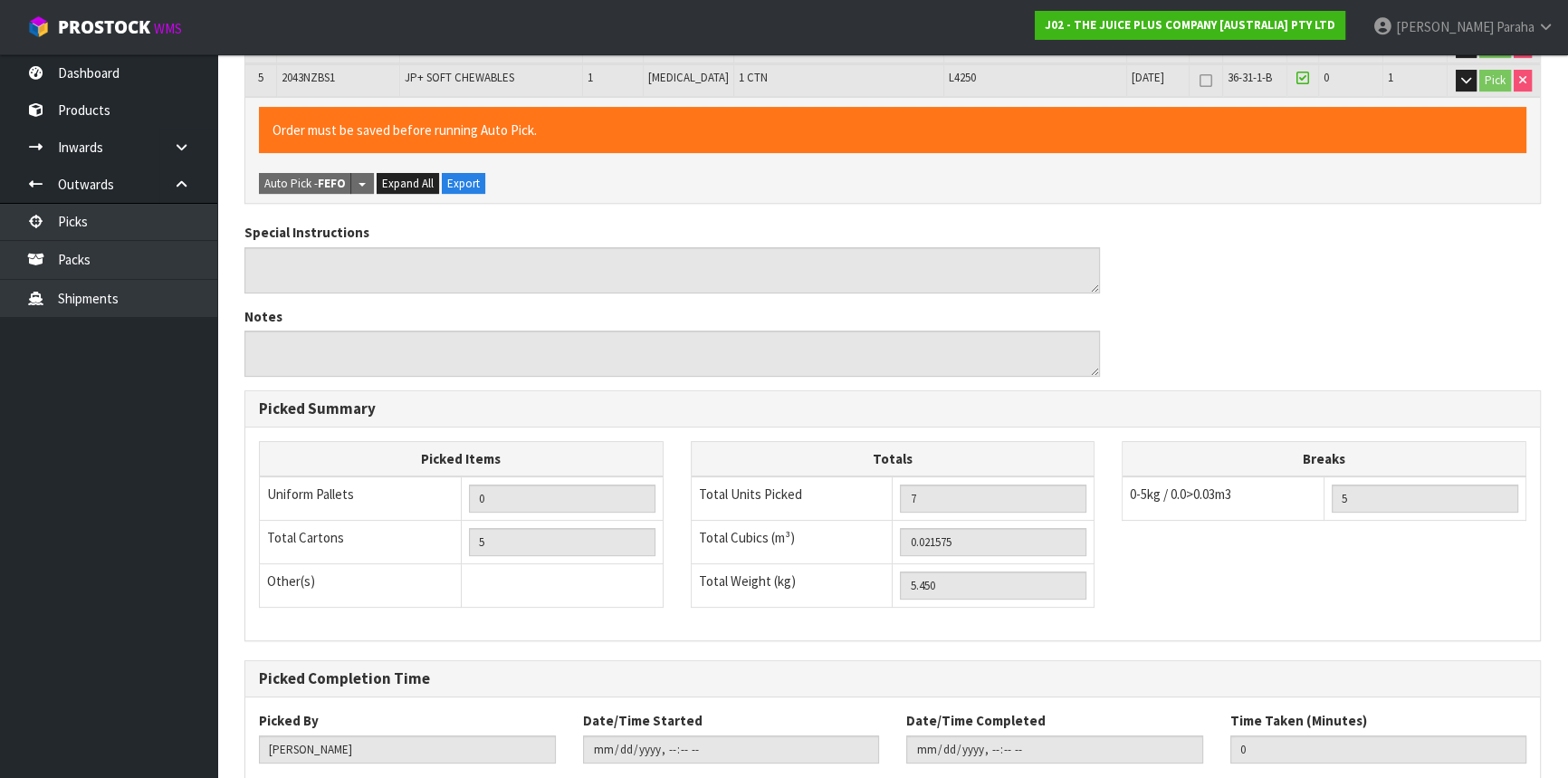
scroll to position [609, 0]
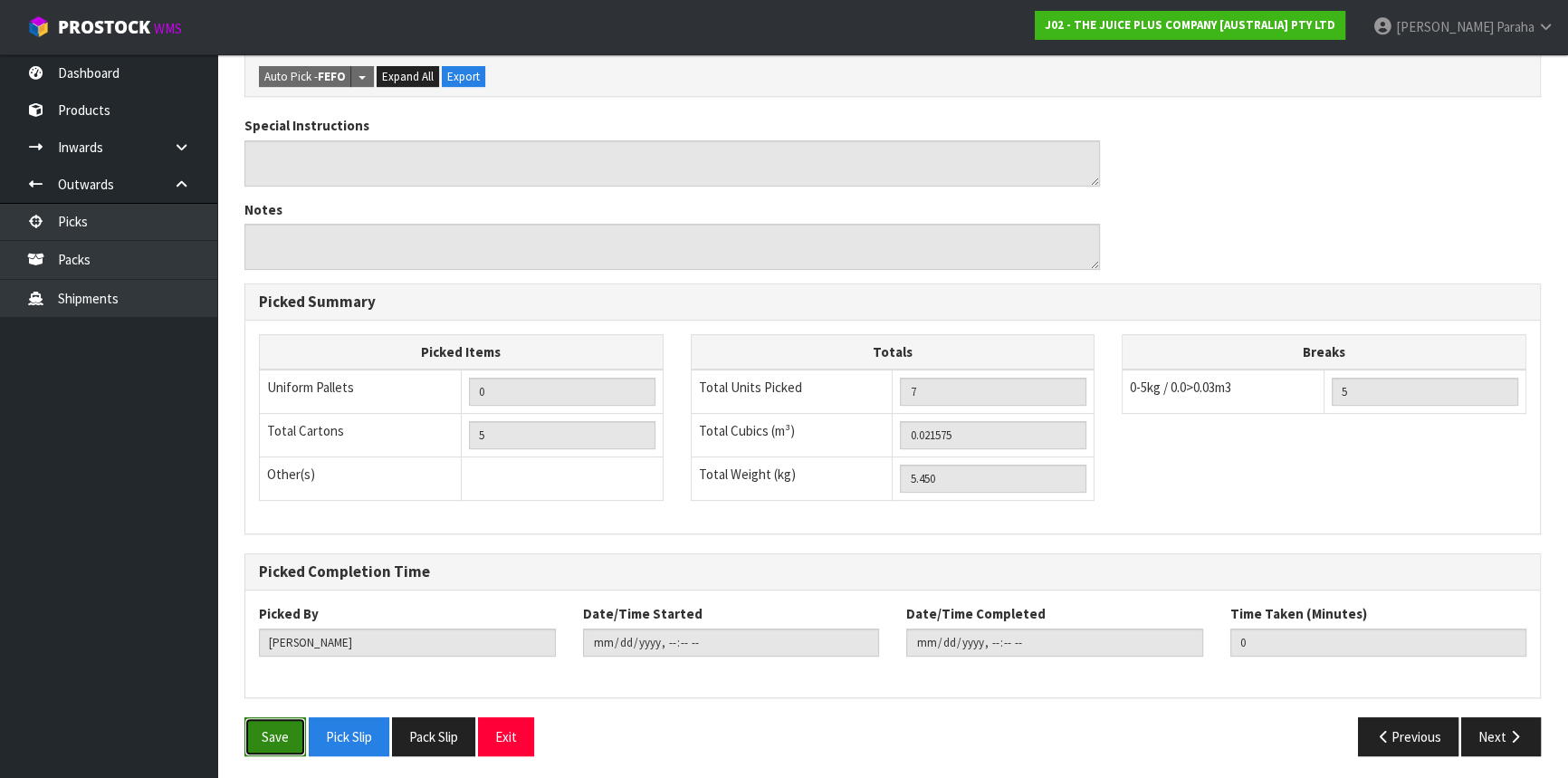
click at [282, 732] on button "Save" at bounding box center [275, 736] width 61 height 39
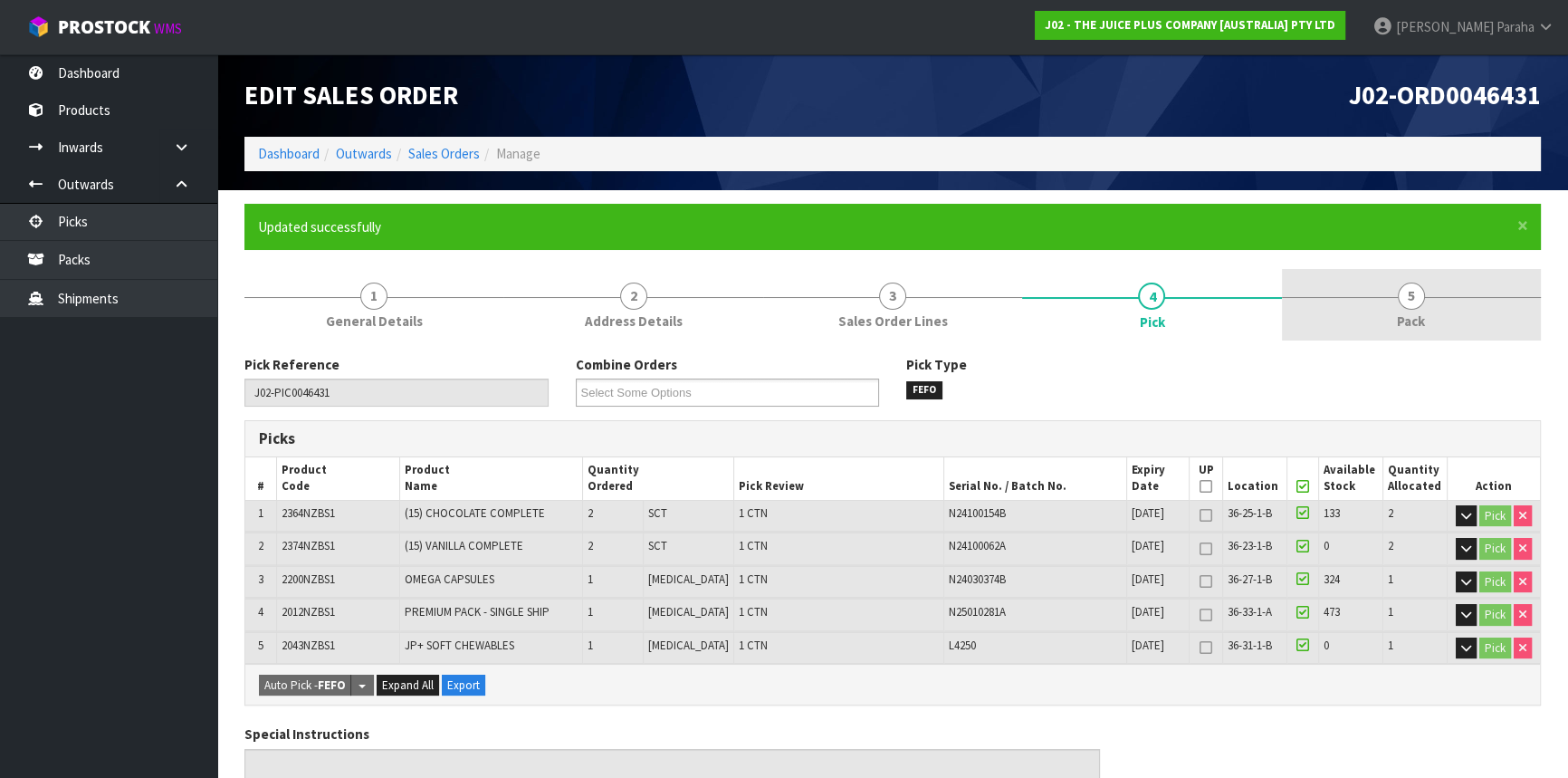
click at [1422, 292] on span "5" at bounding box center [1411, 295] width 27 height 27
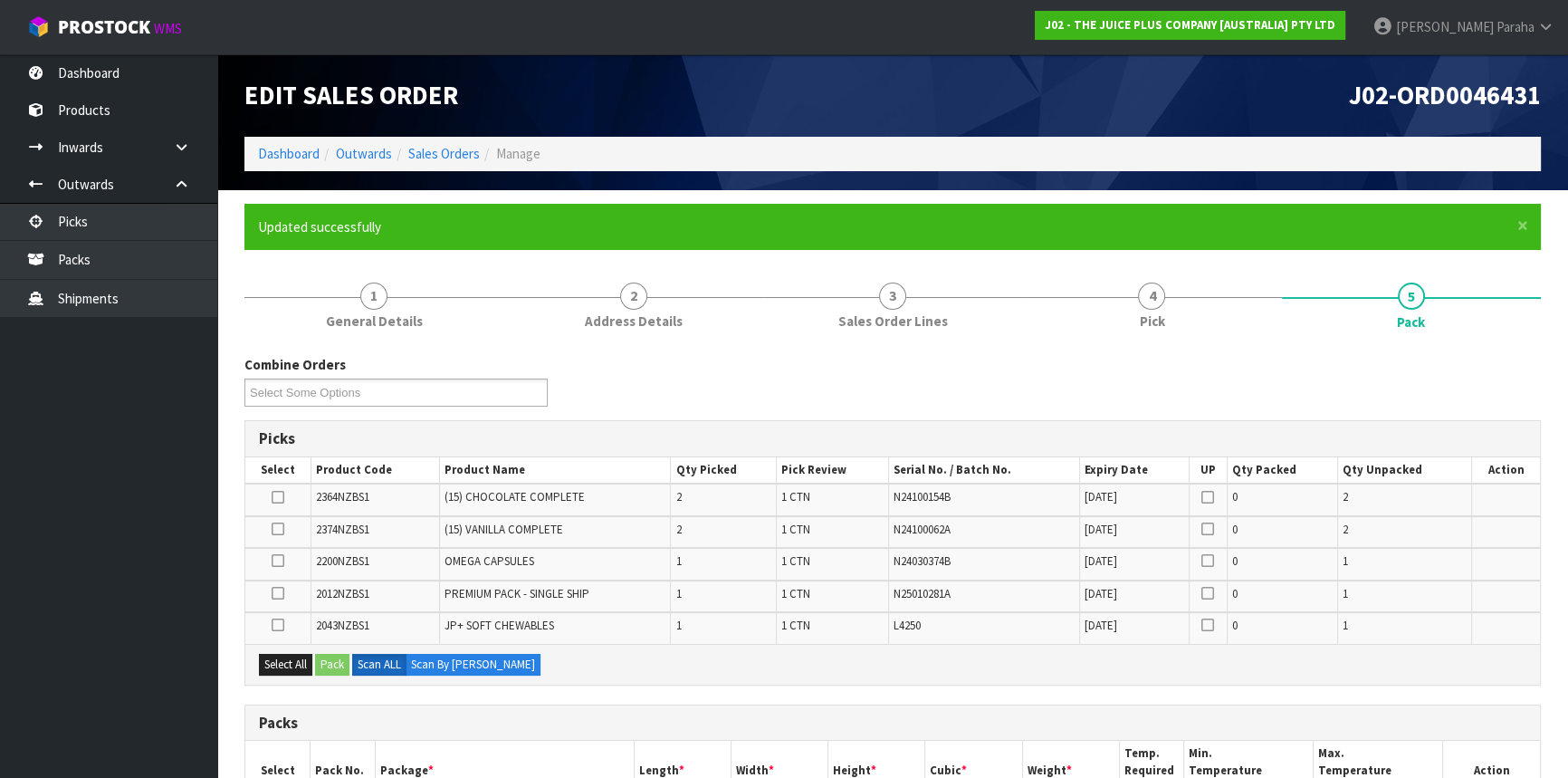
scroll to position [328, 0]
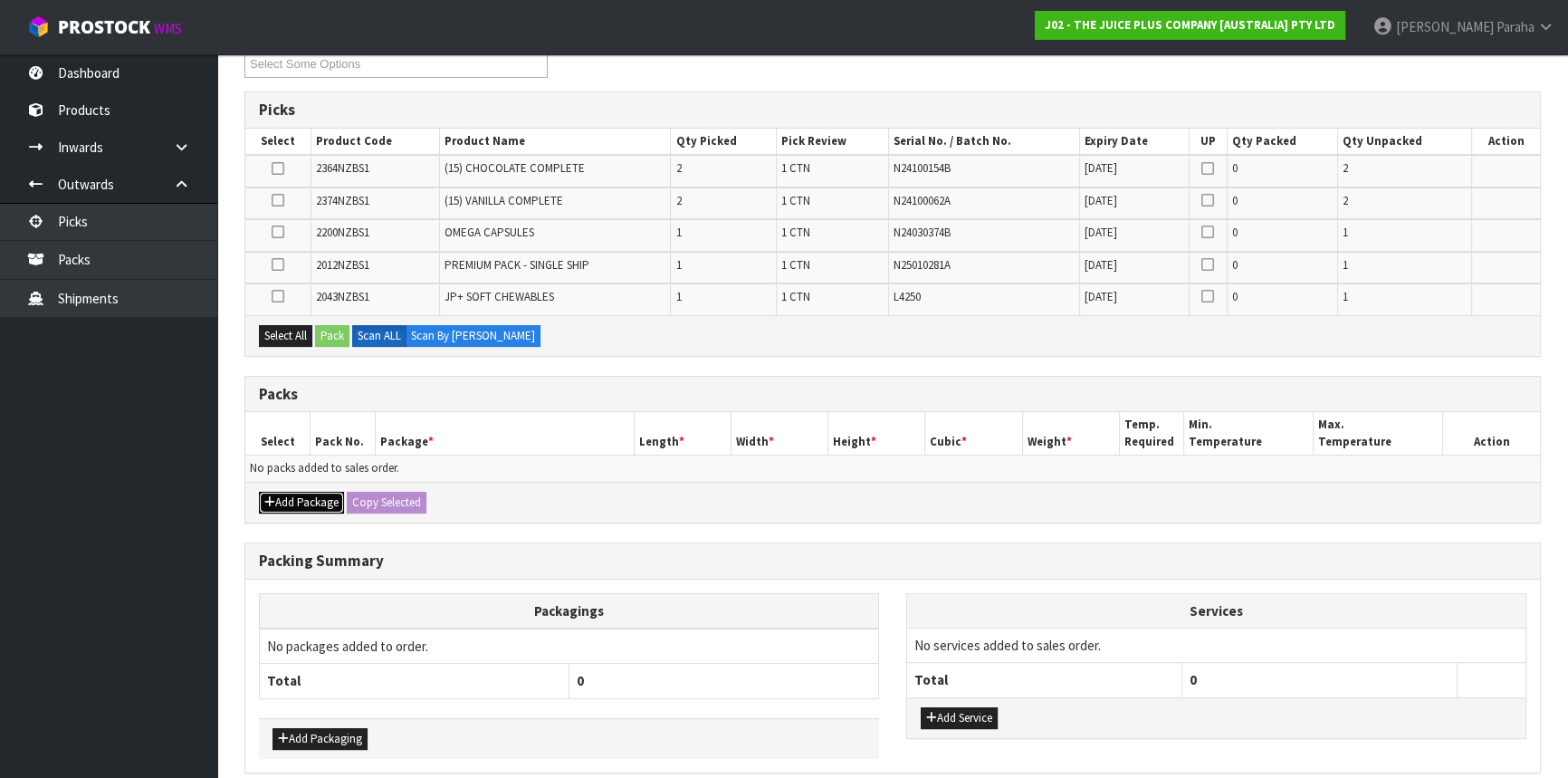
click at [303, 493] on button "Add Package" at bounding box center [301, 502] width 85 height 22
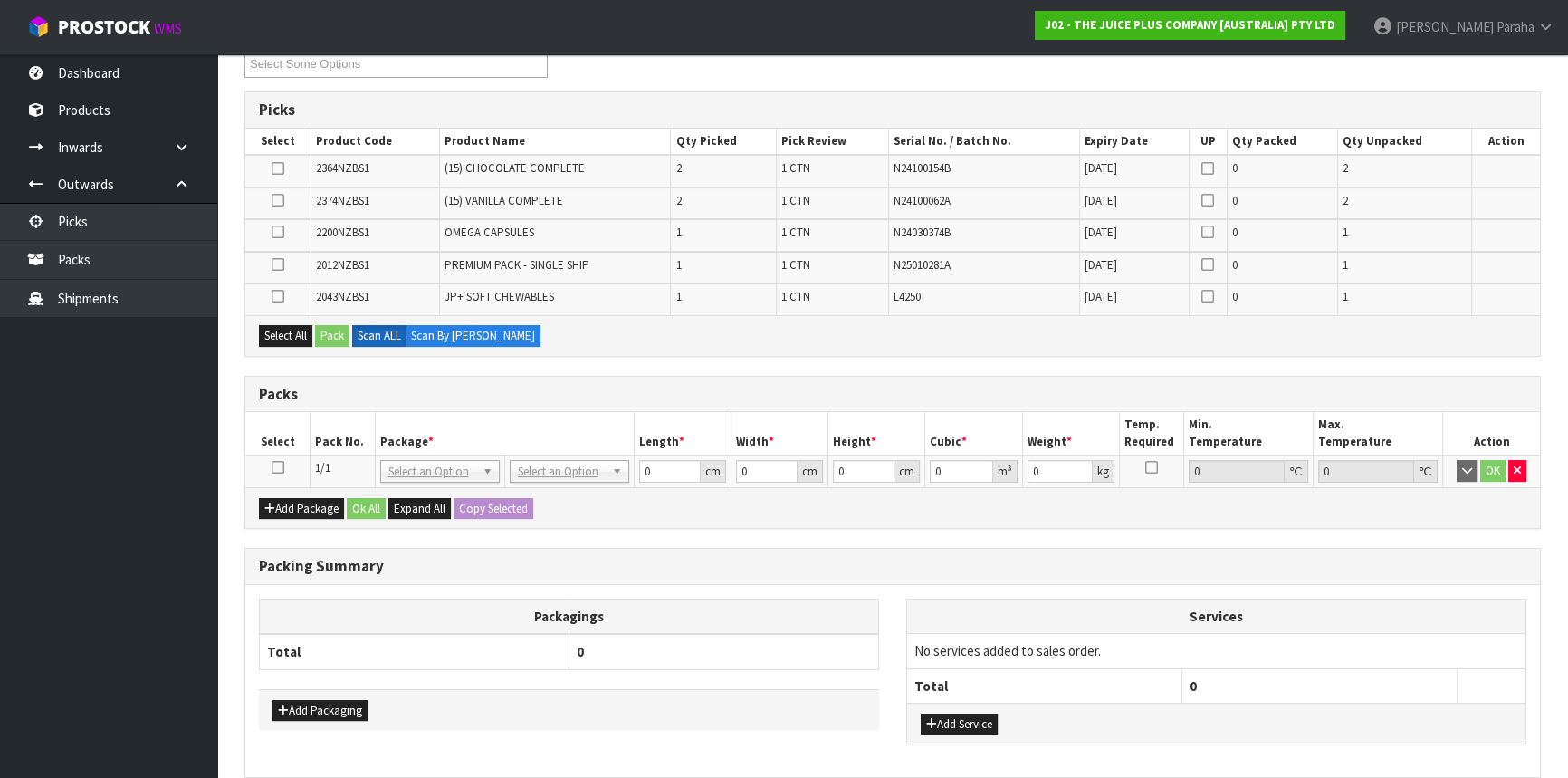
click at [280, 468] on icon at bounding box center [277, 468] width 12 height 1
click at [300, 325] on button "Select All" at bounding box center [285, 336] width 54 height 22
click at [329, 326] on button "Pack" at bounding box center [332, 336] width 35 height 22
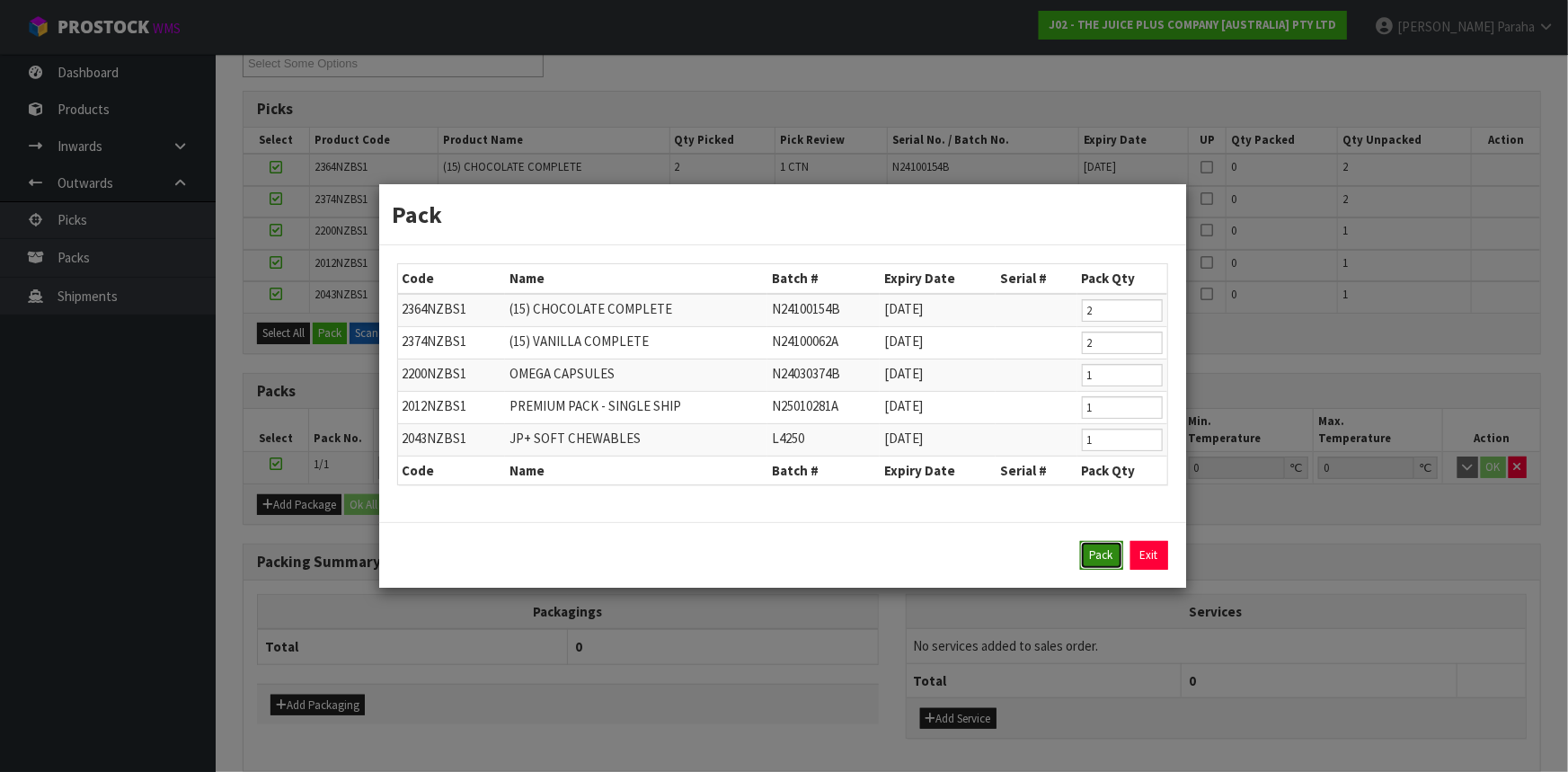
click at [1101, 562] on button "Pack" at bounding box center [1101, 555] width 43 height 29
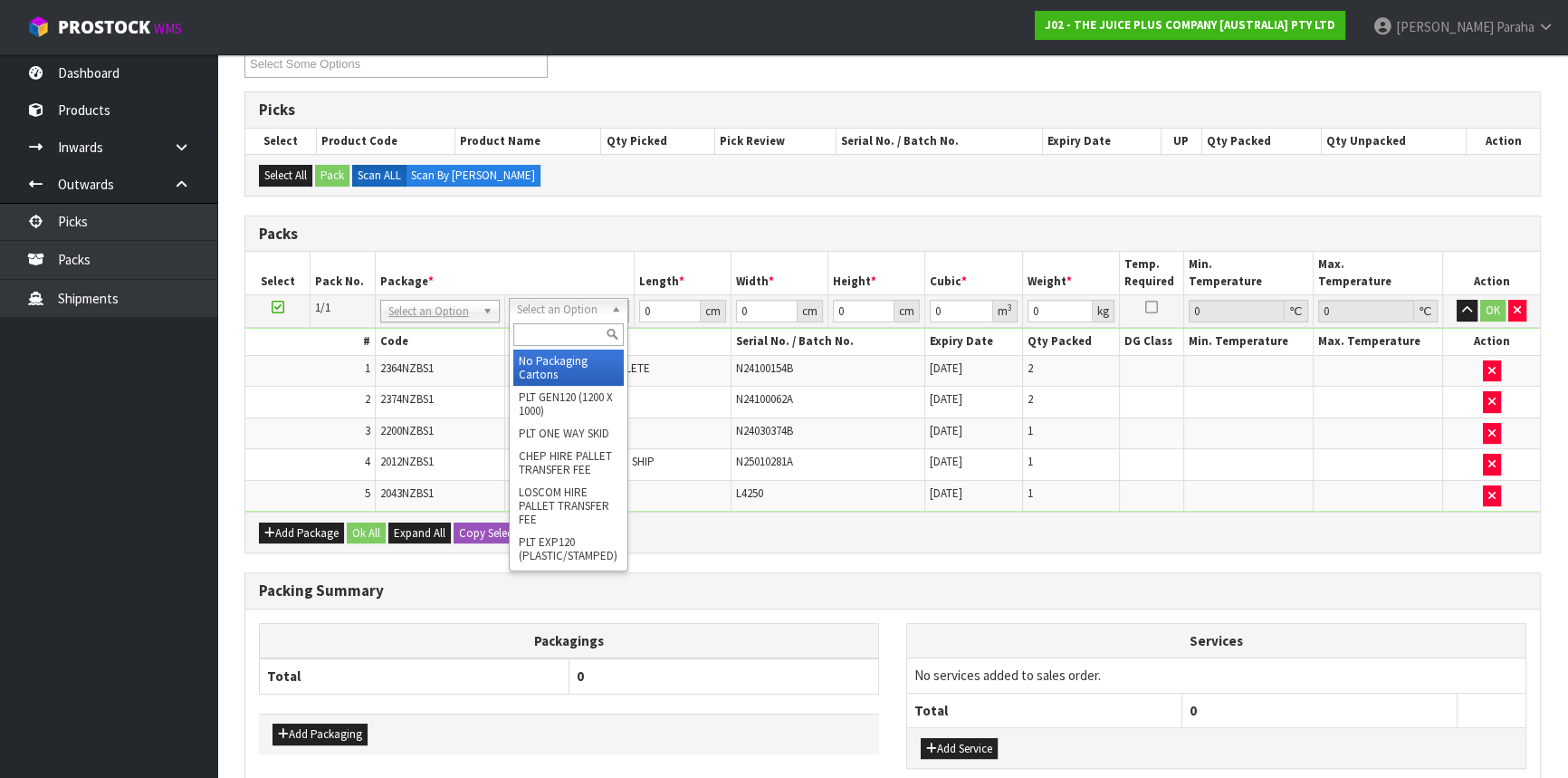
click at [584, 336] on input "text" at bounding box center [568, 335] width 110 height 23
drag, startPoint x: 596, startPoint y: 362, endPoint x: 618, endPoint y: 346, distance: 27.2
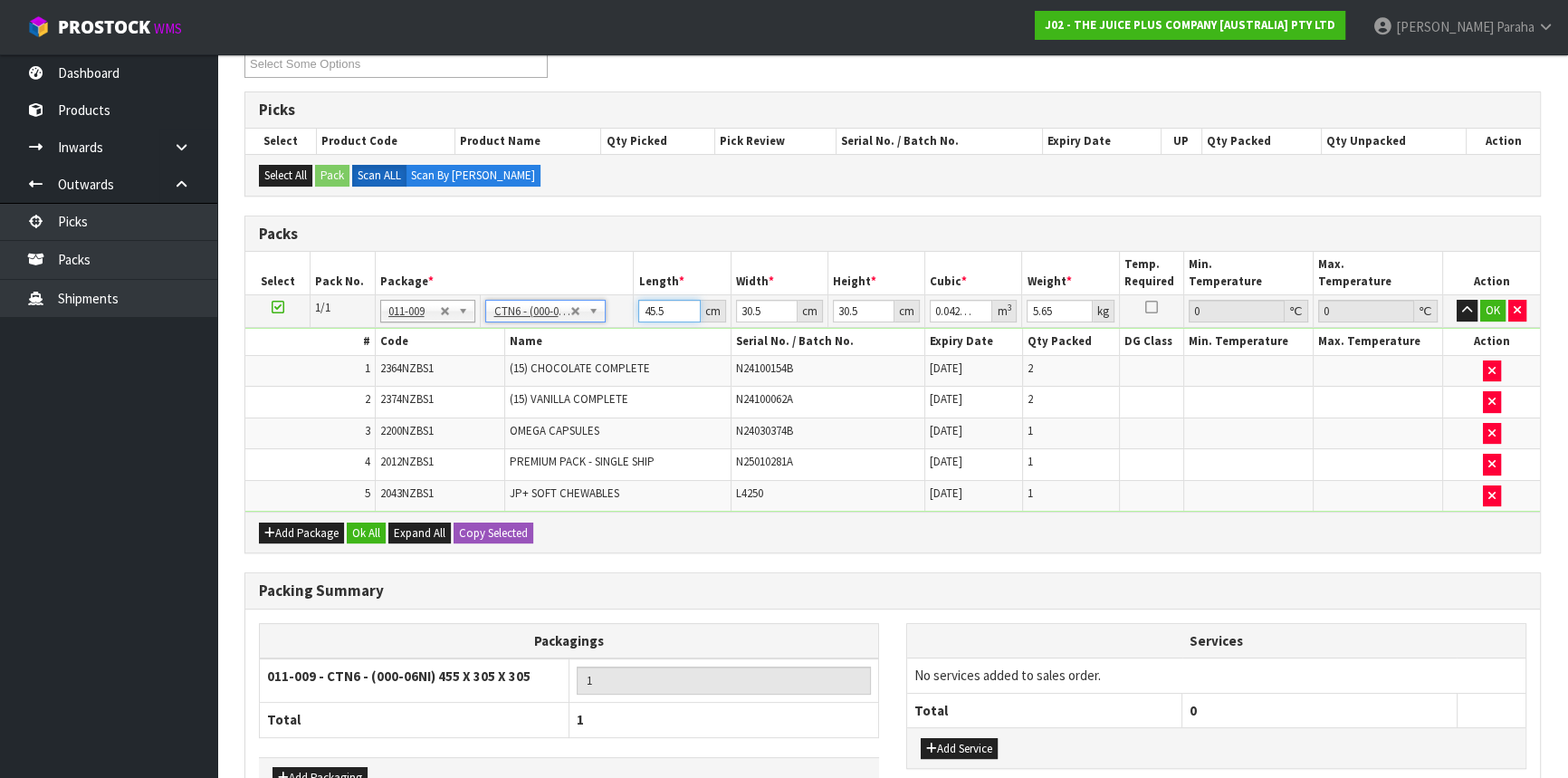
drag, startPoint x: 667, startPoint y: 302, endPoint x: 607, endPoint y: 306, distance: 60.1
click at [607, 306] on tr "1/1 NONE 007-001 007-002 007-004 007-009 007-013 007-014 007-015 007-017 007-01…" at bounding box center [893, 311] width 1295 height 33
click at [1457, 300] on button "button" at bounding box center [1467, 310] width 21 height 22
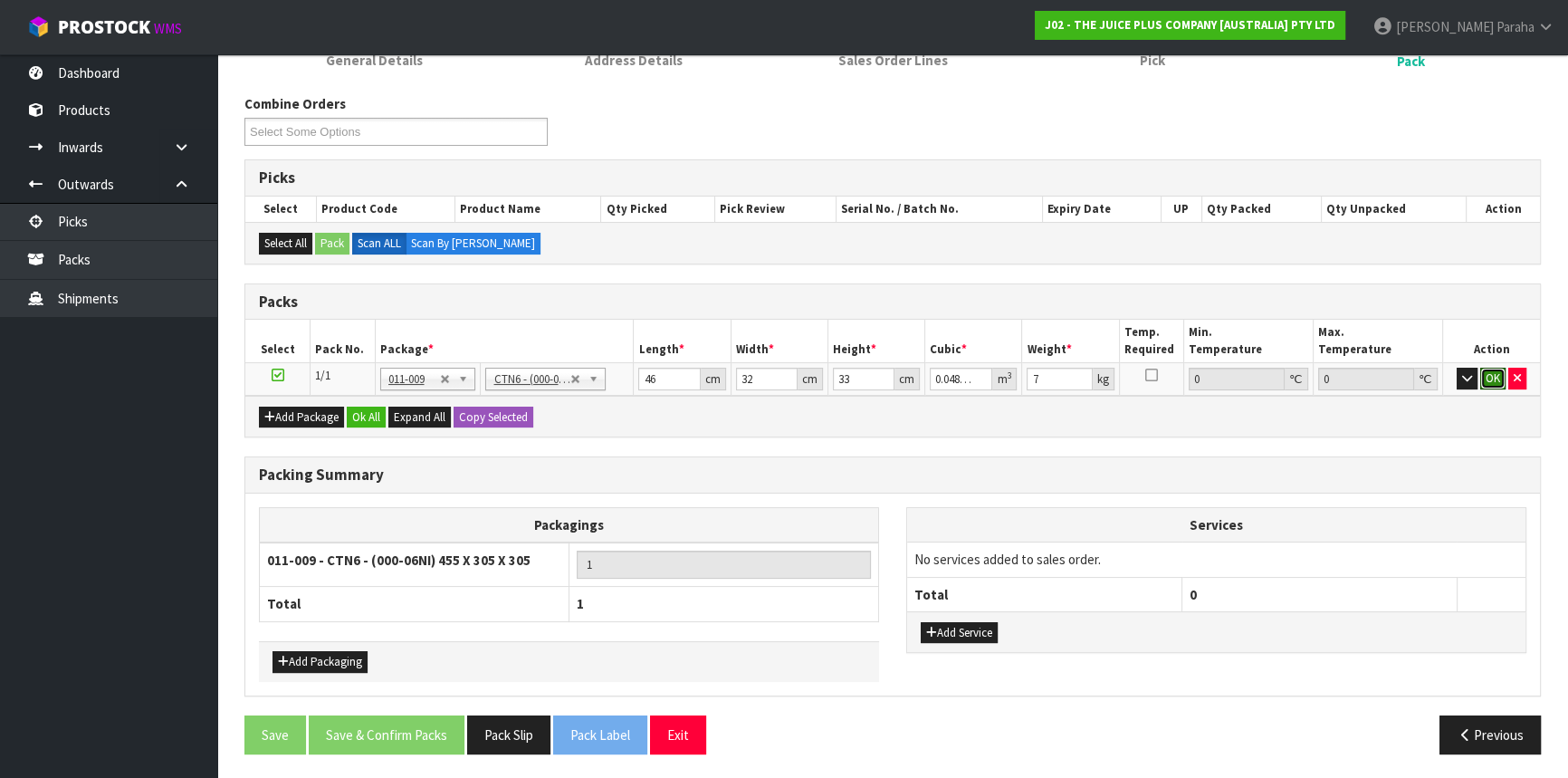
click button "OK" at bounding box center [1493, 378] width 25 height 22
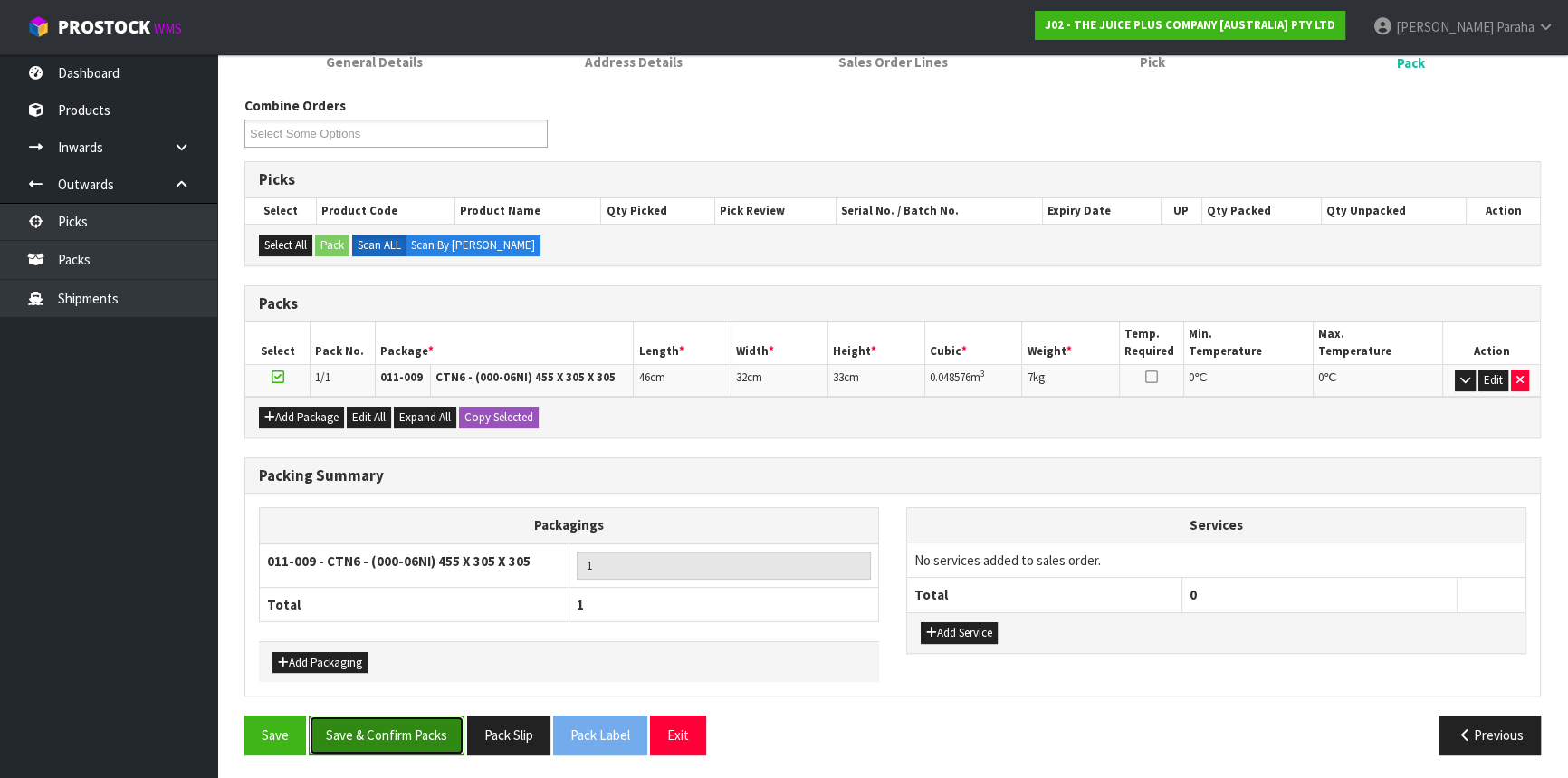
click at [405, 724] on button "Save & Confirm Packs" at bounding box center [387, 735] width 156 height 39
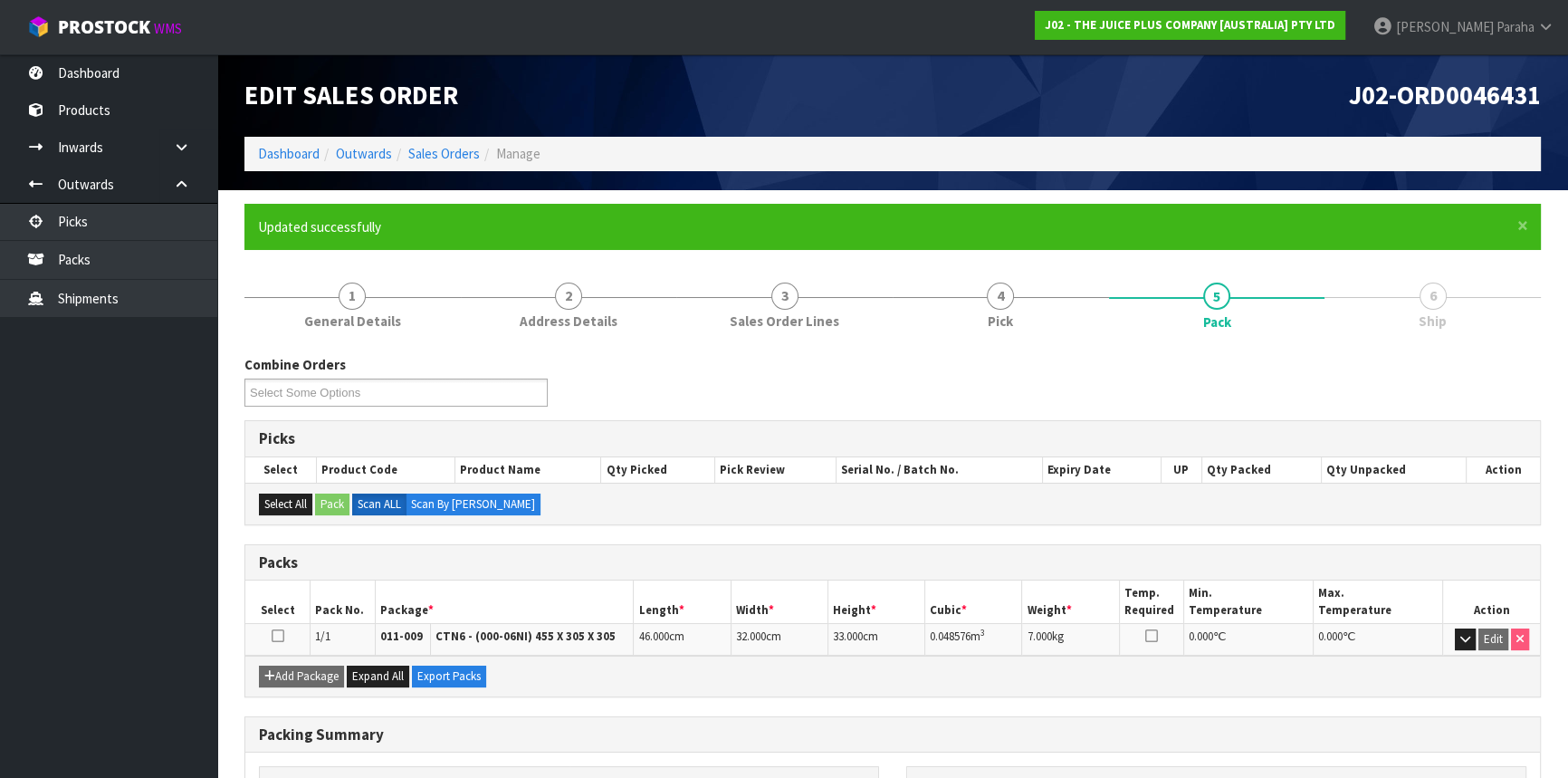
scroll to position [218, 0]
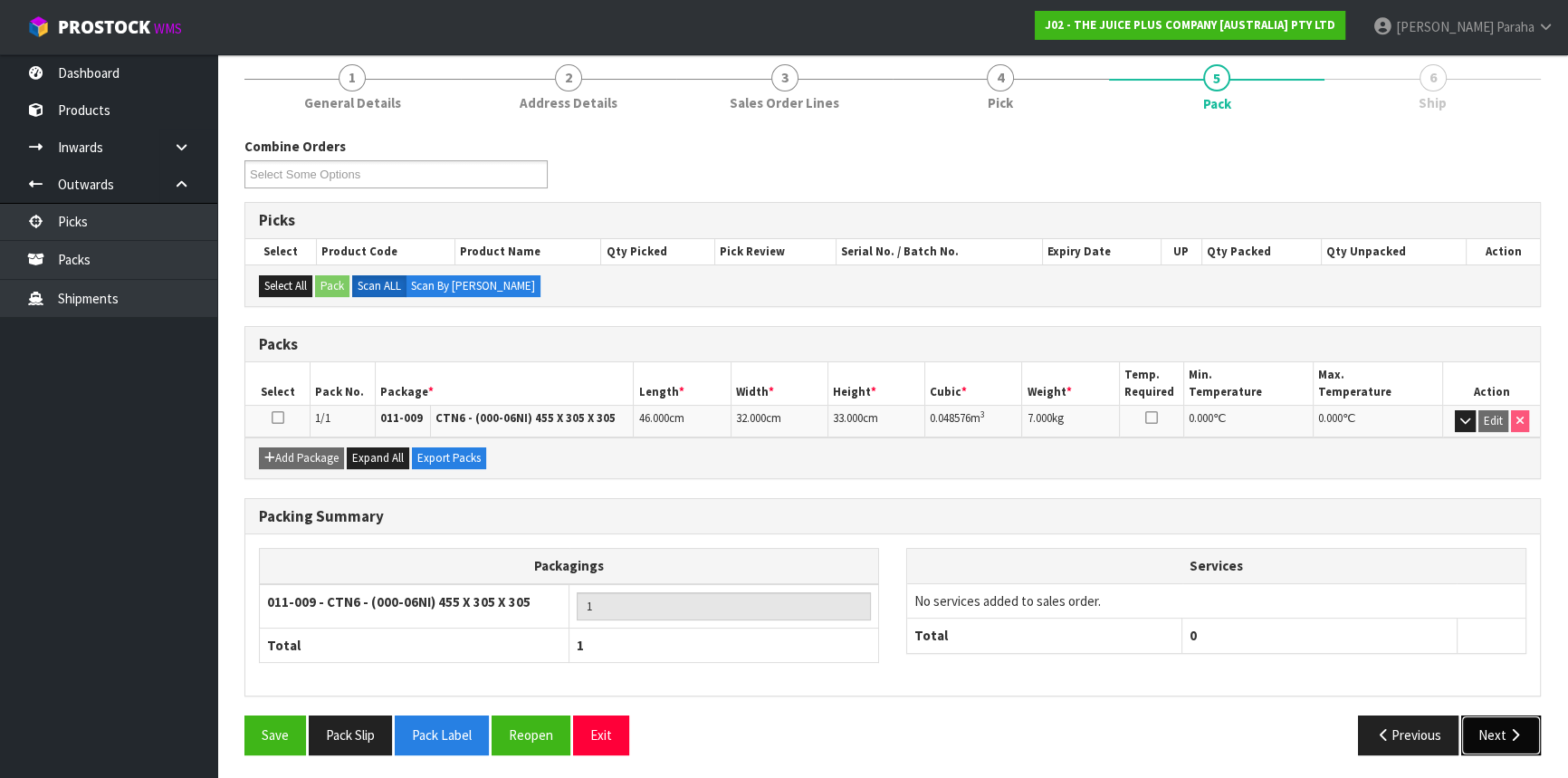
click at [1513, 728] on icon "button" at bounding box center [1515, 735] width 17 height 13
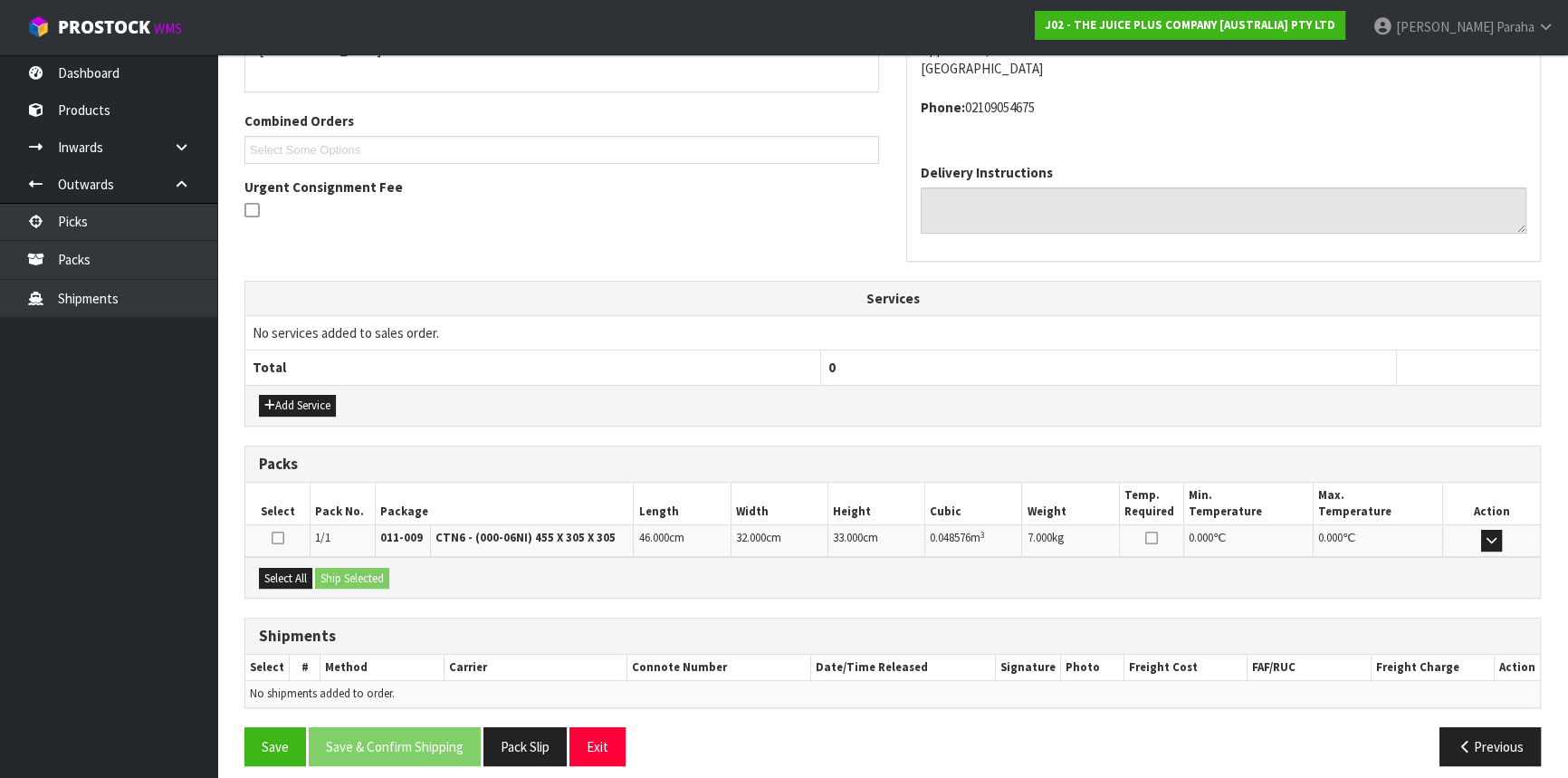
scroll to position [435, 0]
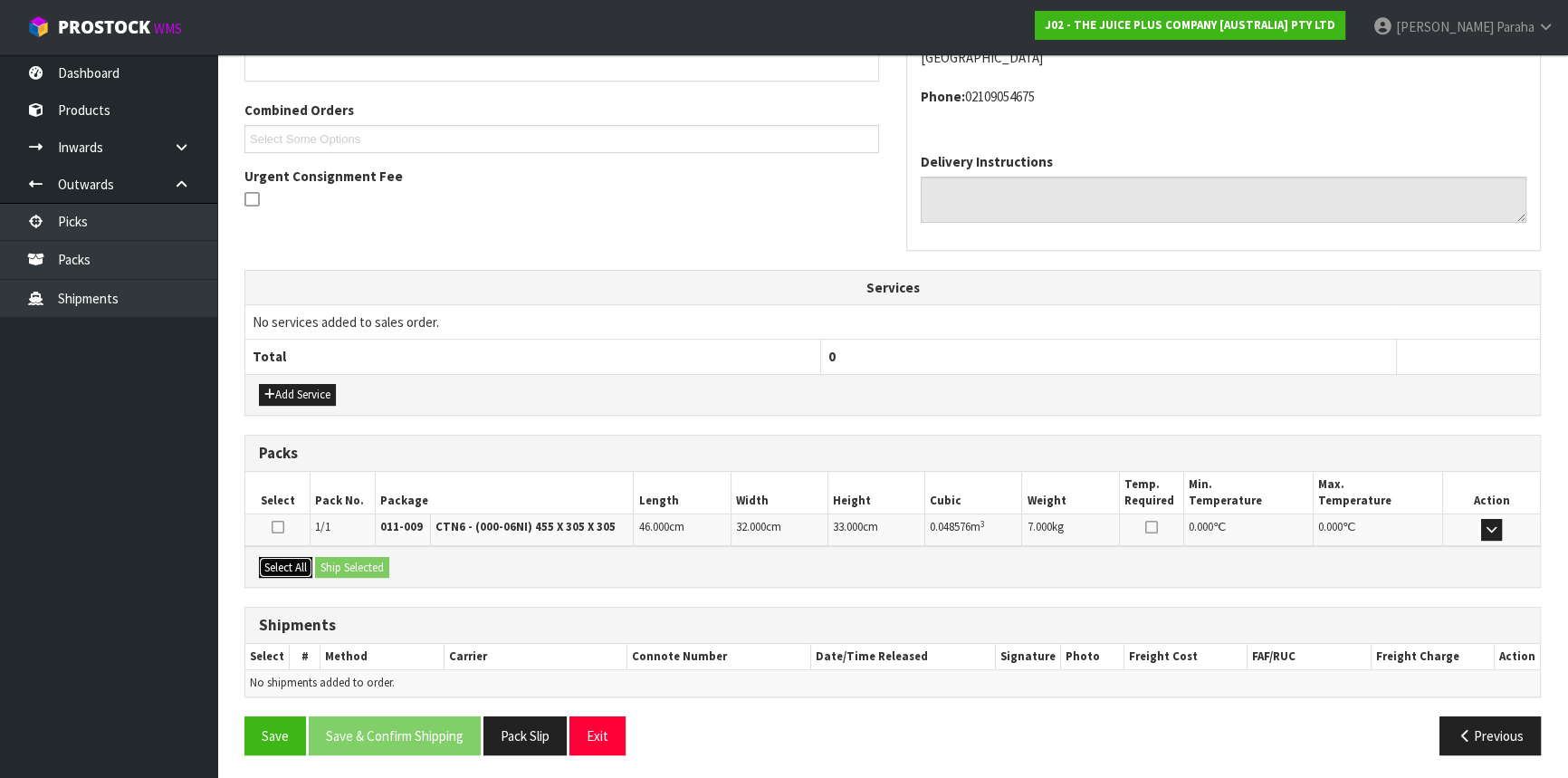
click at [291, 560] on button "Select All" at bounding box center [285, 567] width 54 height 22
click at [362, 562] on button "Ship Selected" at bounding box center [352, 567] width 74 height 22
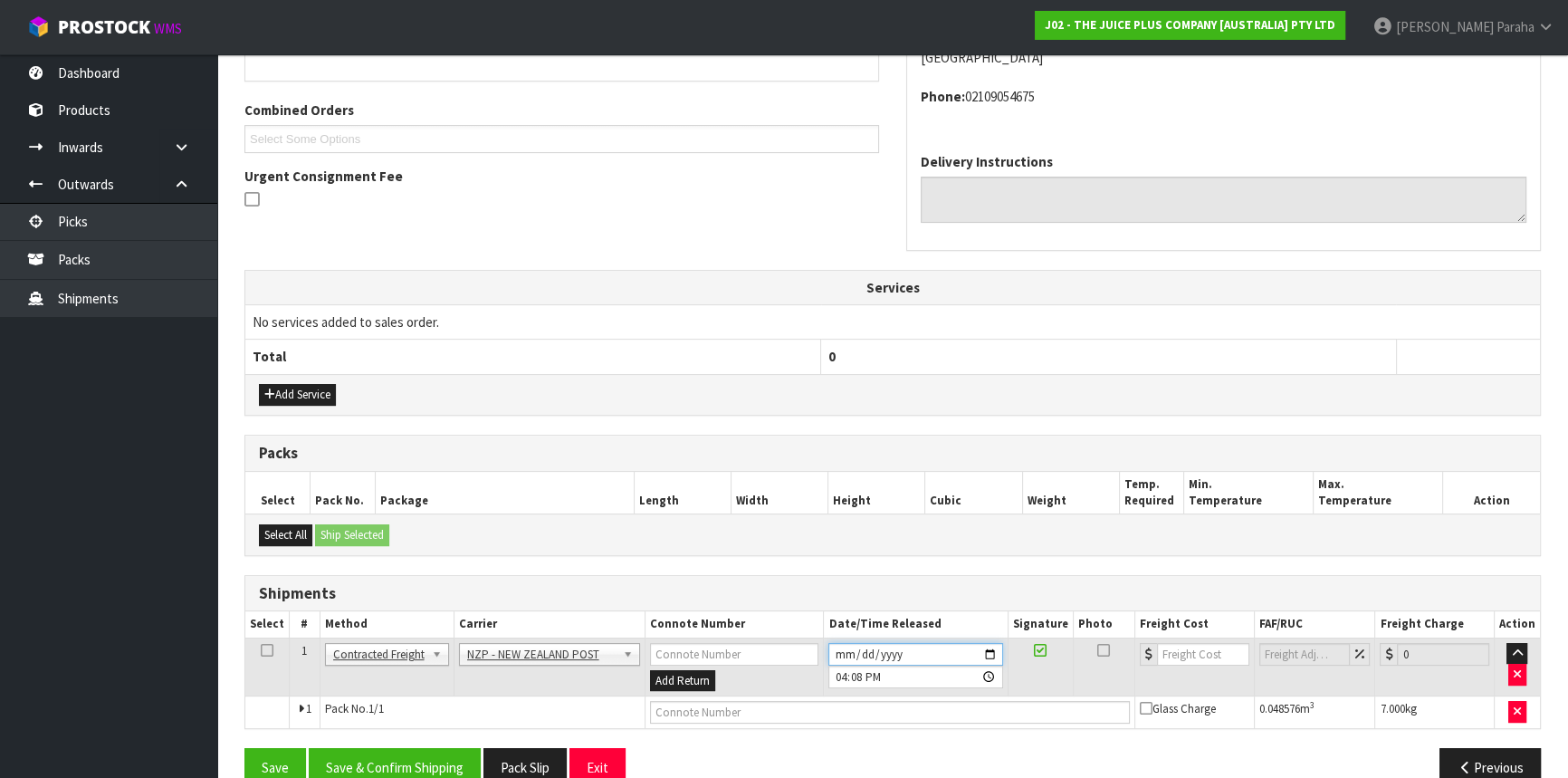
click at [988, 650] on input "[DATE]" at bounding box center [915, 654] width 174 height 23
click at [393, 757] on button "Save & Confirm Shipping" at bounding box center [394, 767] width 172 height 39
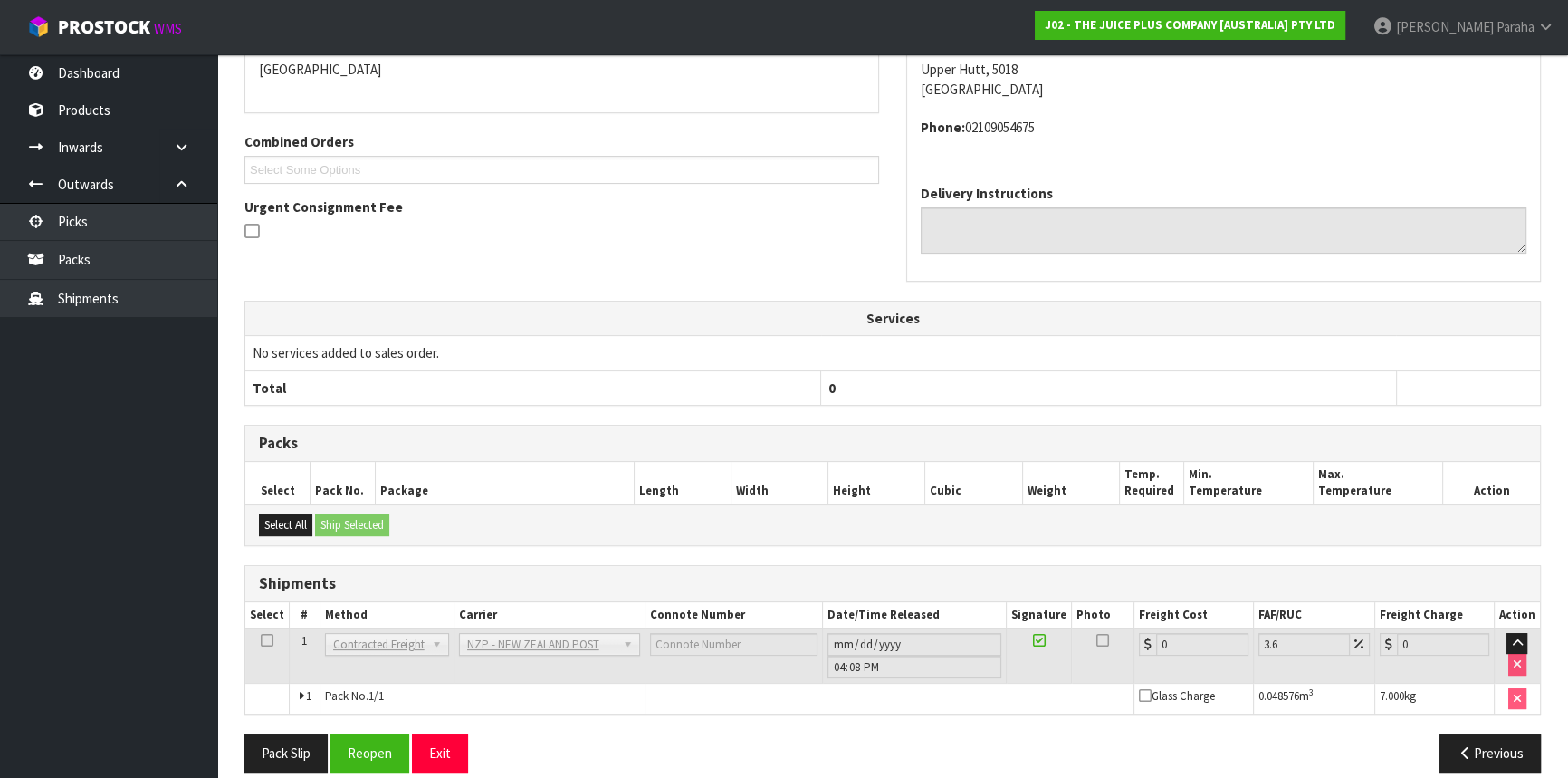
scroll to position [443, 0]
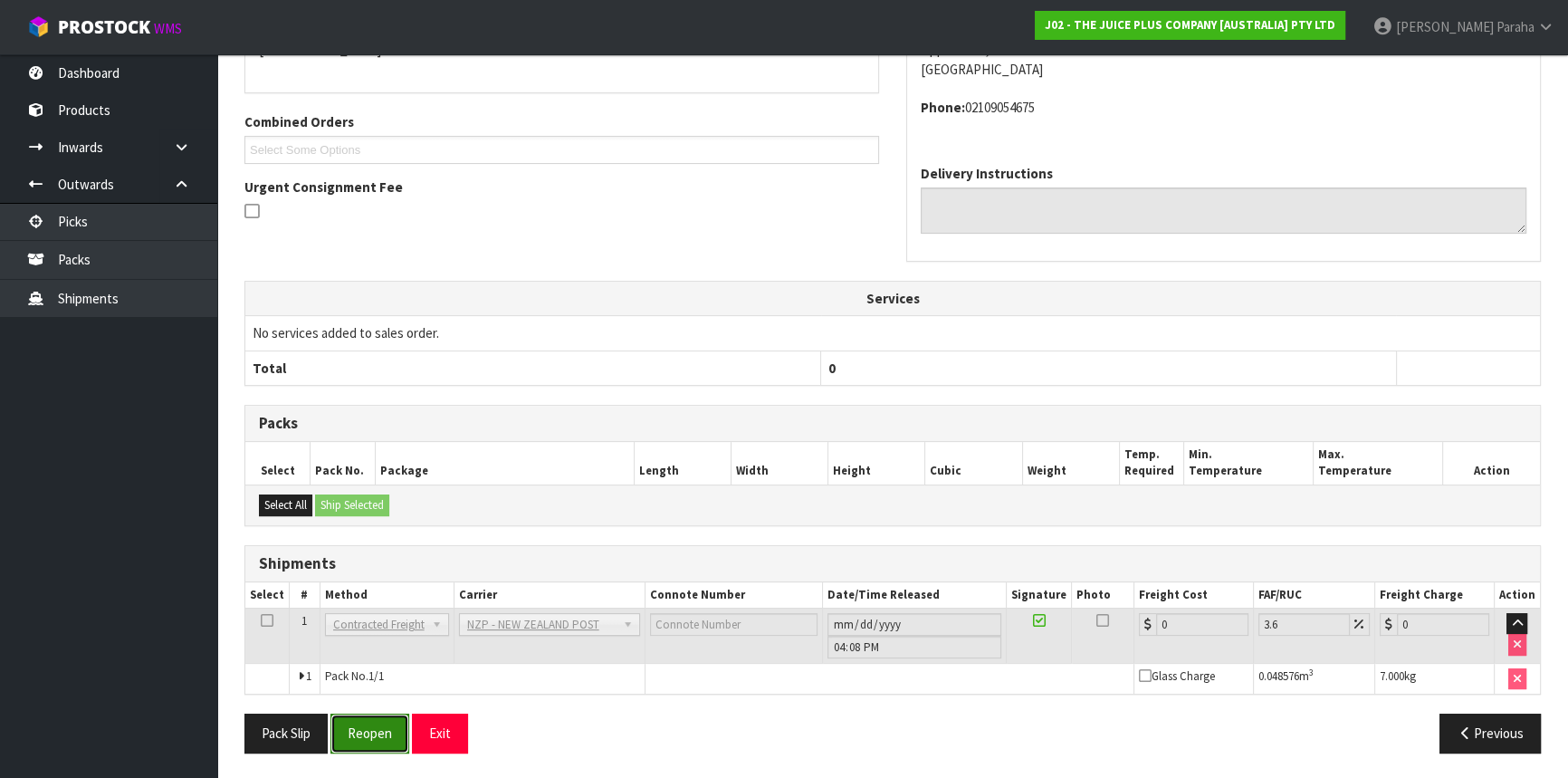
click at [364, 722] on button "Reopen" at bounding box center [370, 733] width 79 height 39
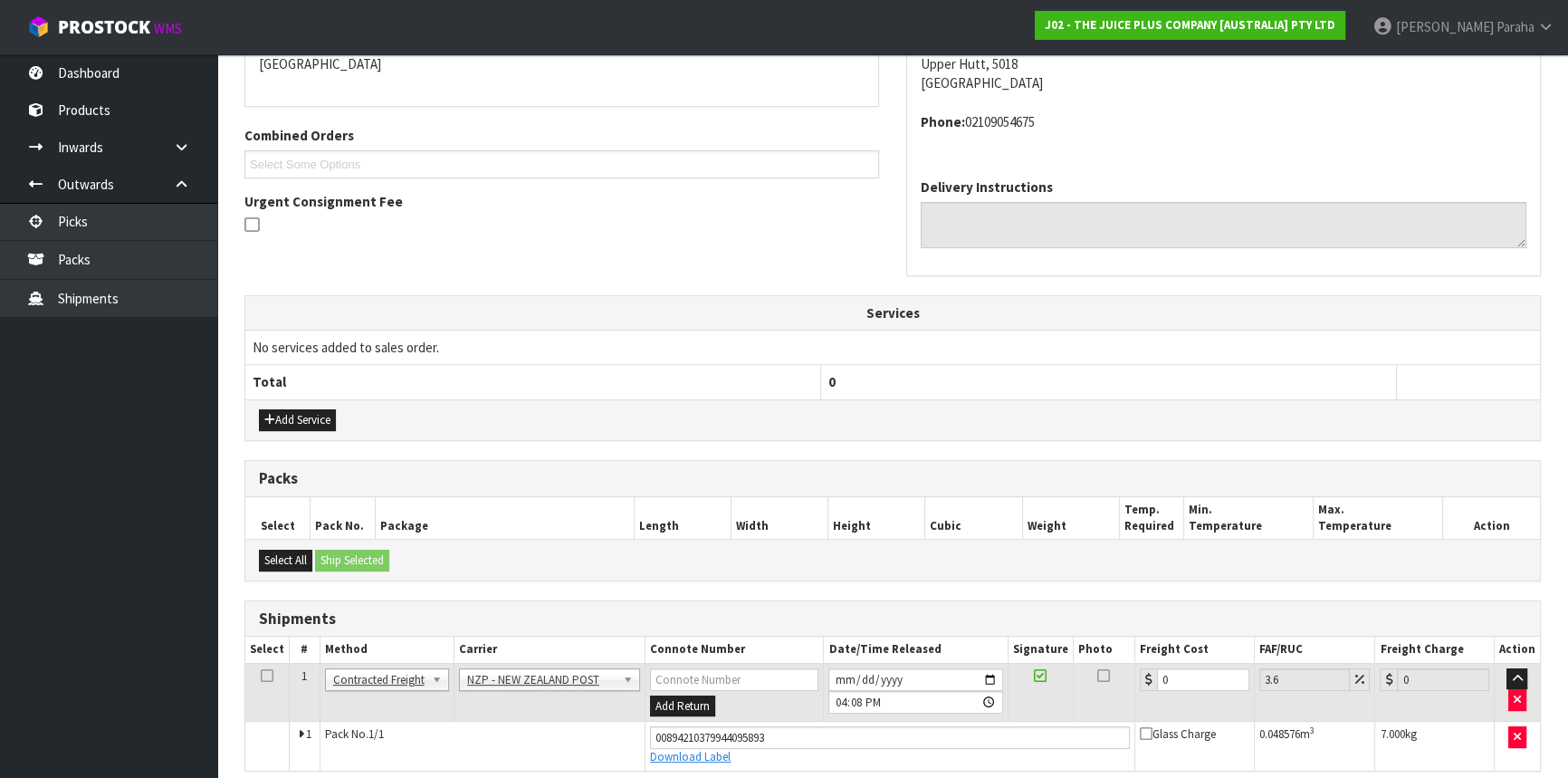
scroll to position [484, 0]
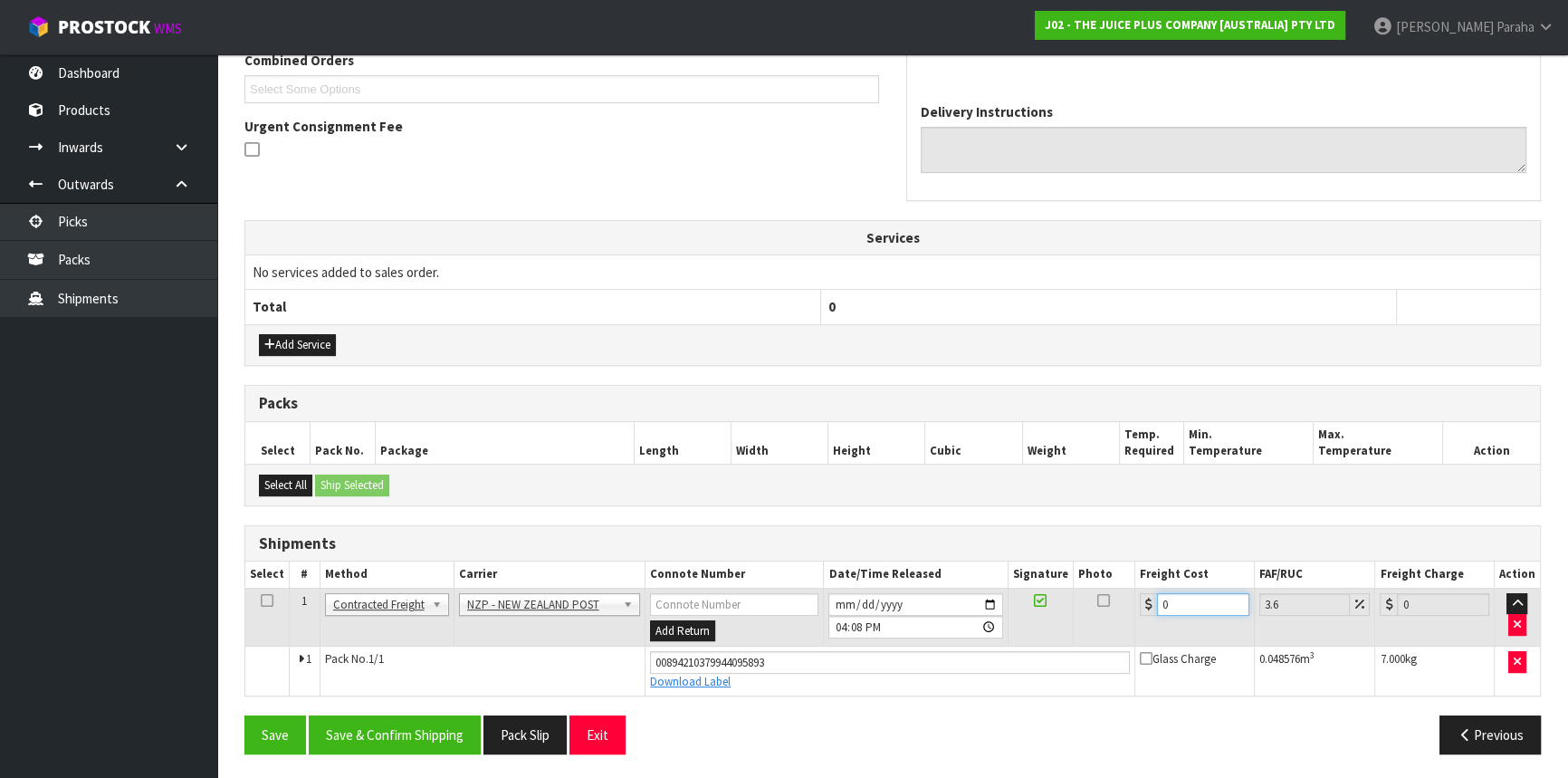
drag, startPoint x: 1140, startPoint y: 603, endPoint x: 1112, endPoint y: 603, distance: 28.0
click at [1120, 602] on tr "1 Client Local Pickup Customer Local Pickup Company Freight Contracted Freight …" at bounding box center [893, 617] width 1295 height 59
click at [418, 728] on button "Save & Confirm Shipping" at bounding box center [394, 735] width 172 height 39
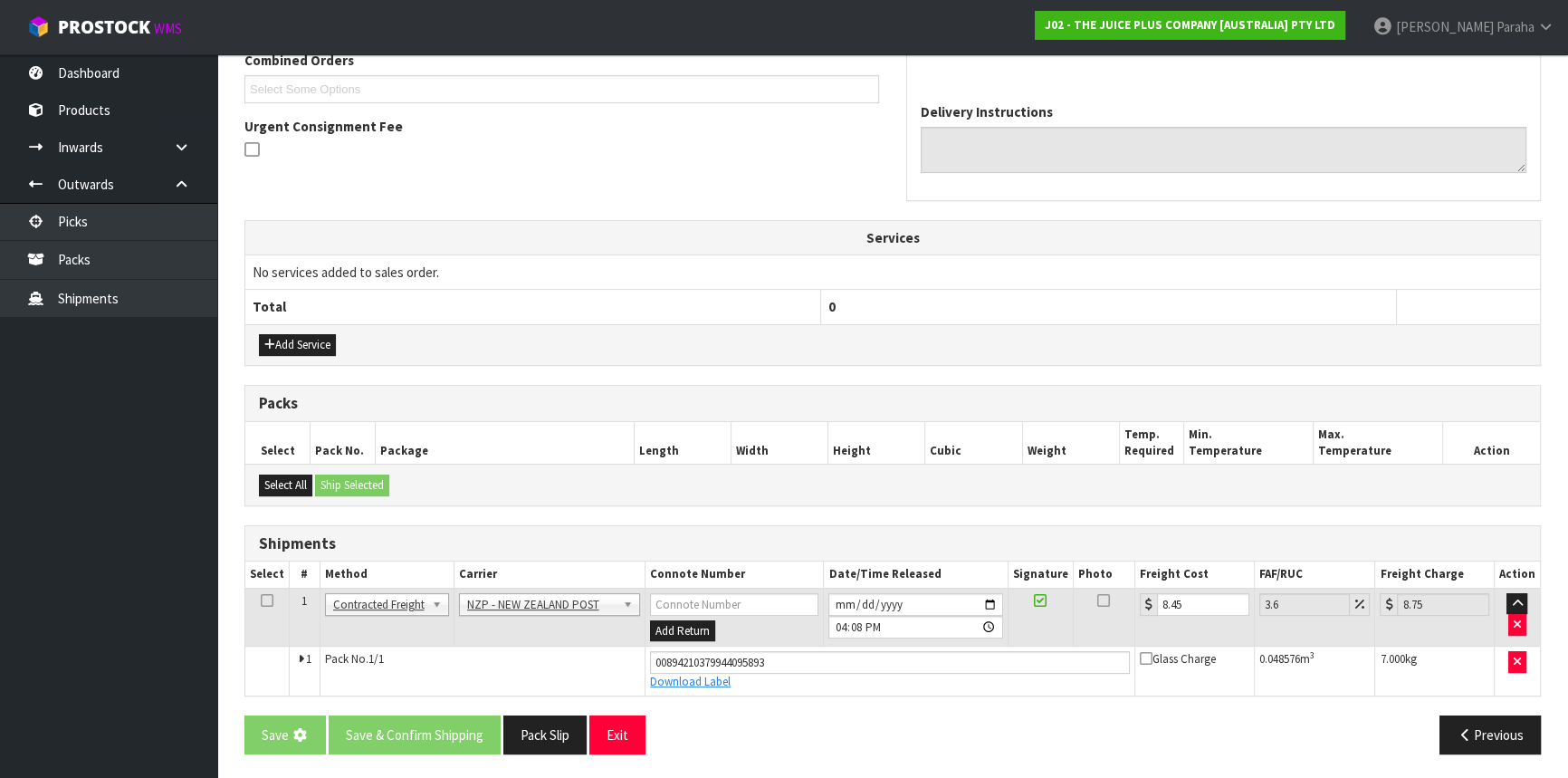
scroll to position [0, 0]
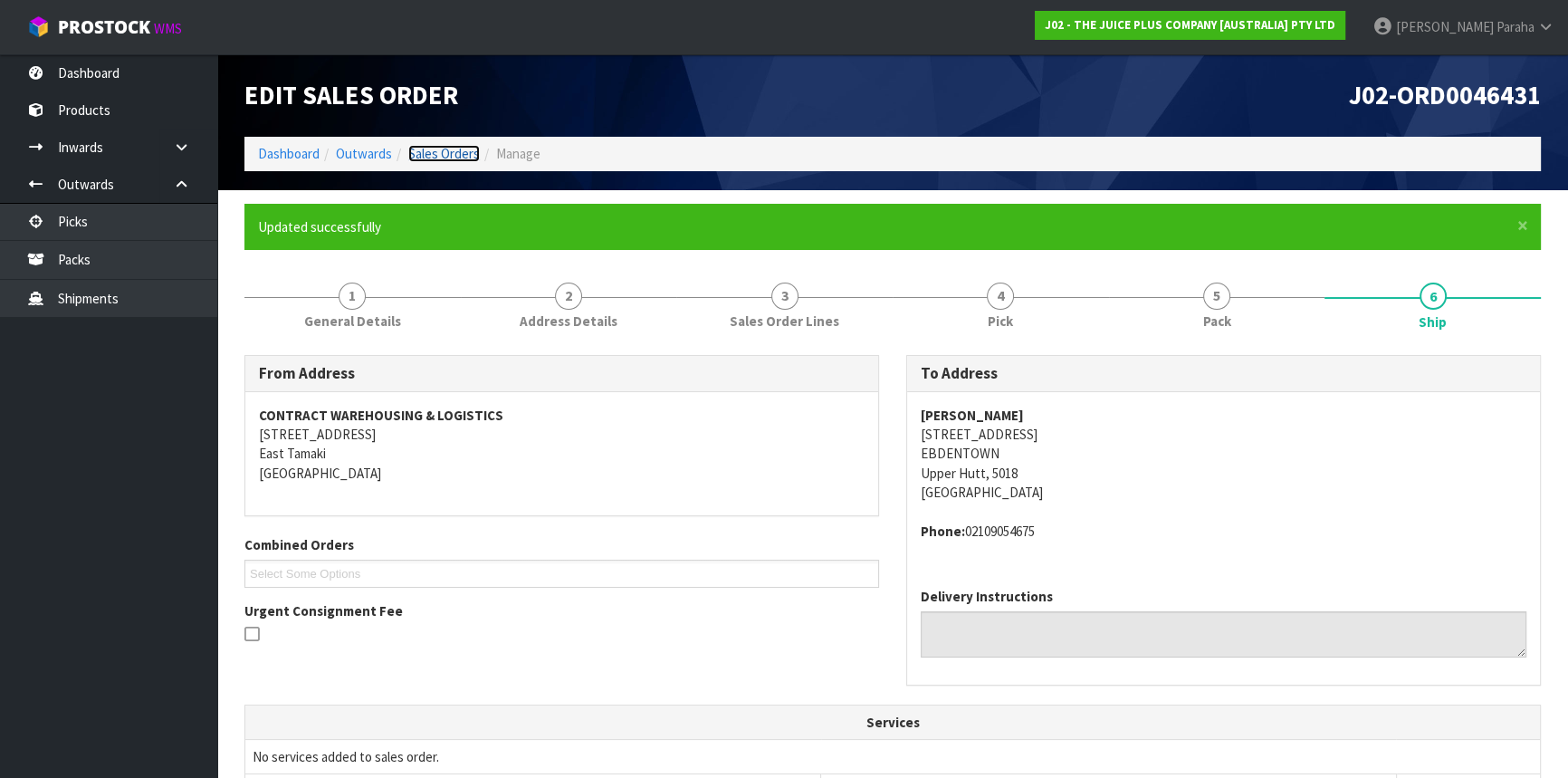
click at [457, 148] on link "Sales Orders" at bounding box center [444, 153] width 71 height 17
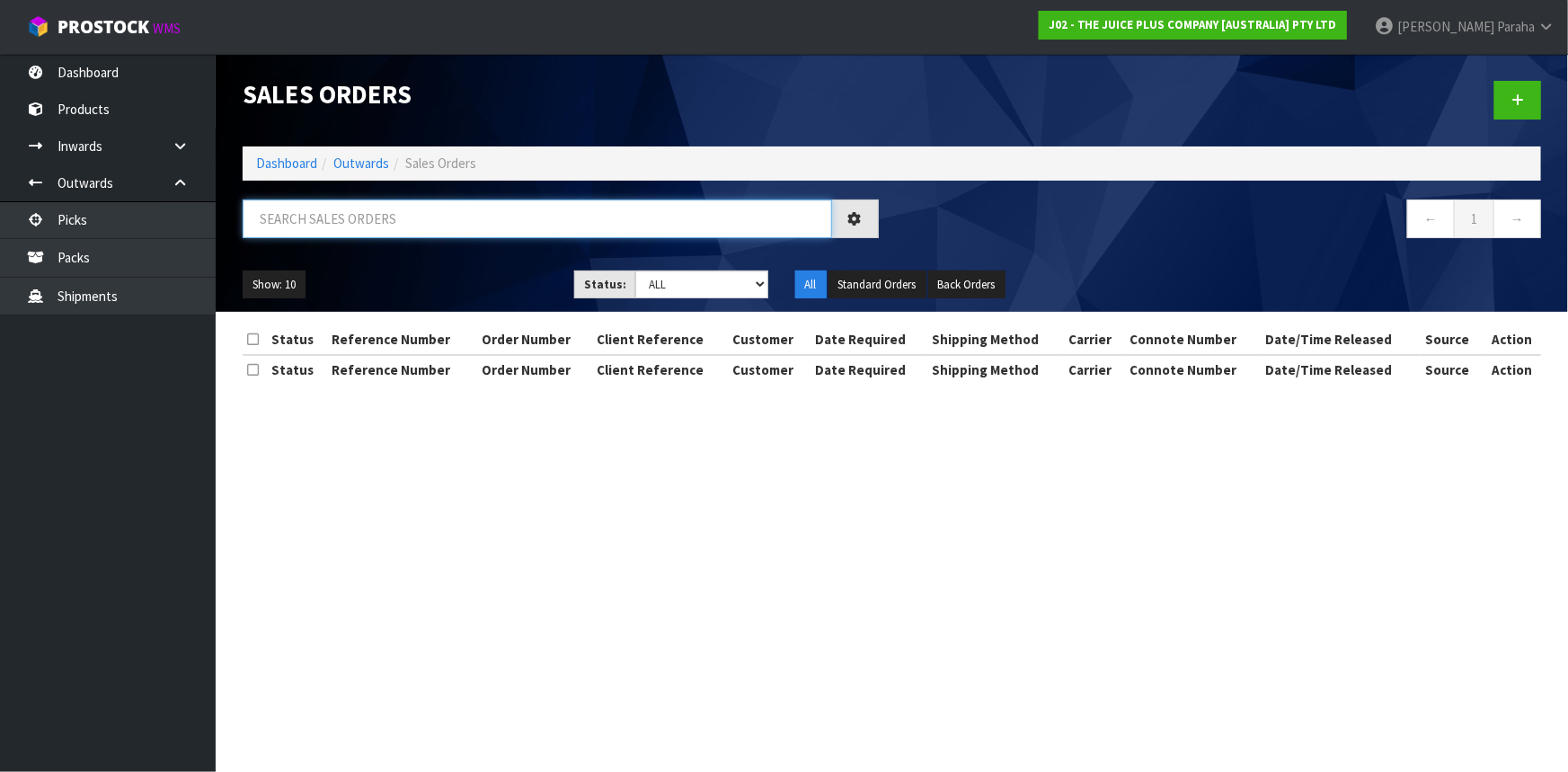
click at [467, 211] on input "text" at bounding box center [538, 218] width 590 height 38
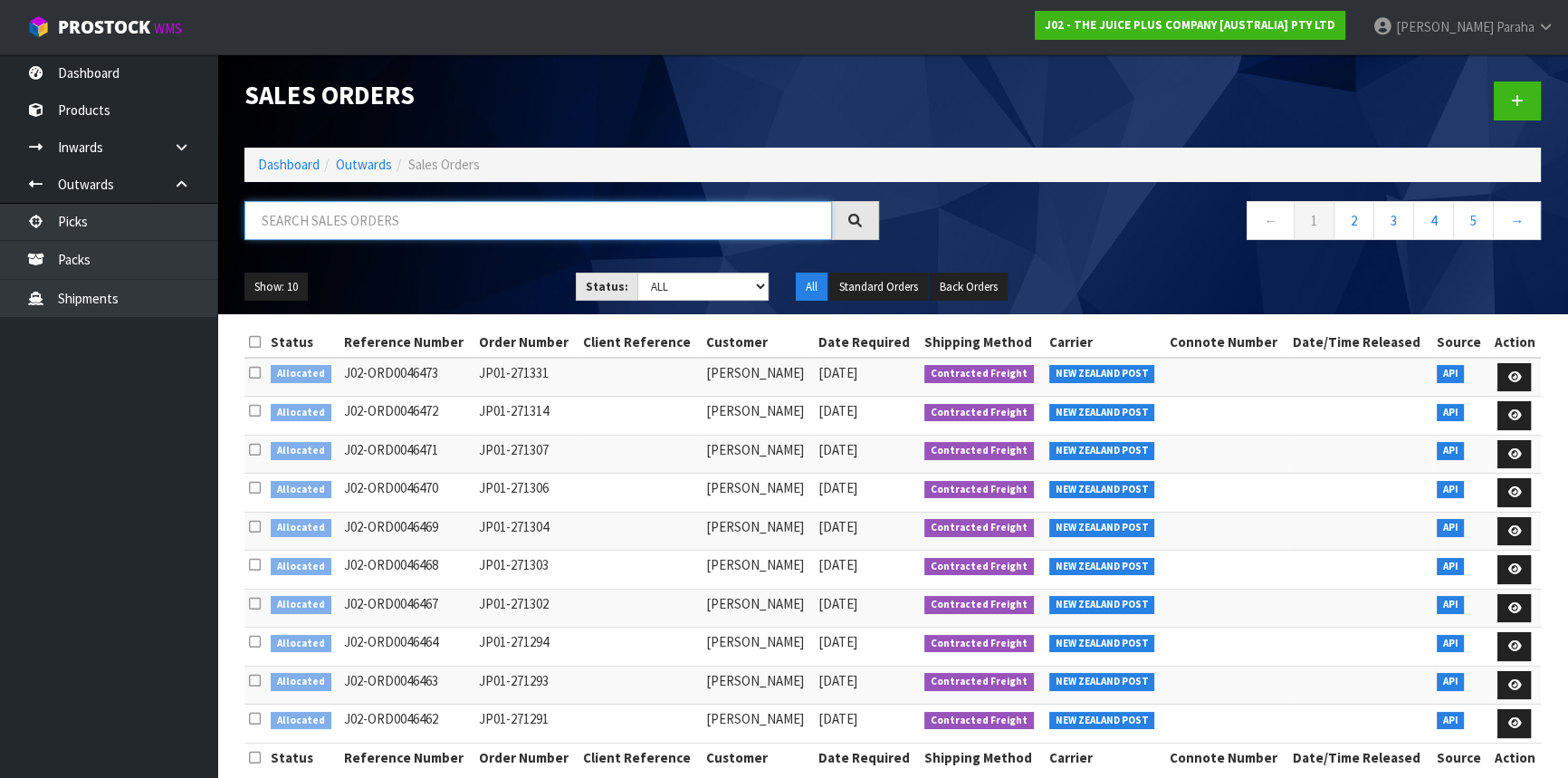
click at [491, 216] on input "text" at bounding box center [538, 220] width 588 height 39
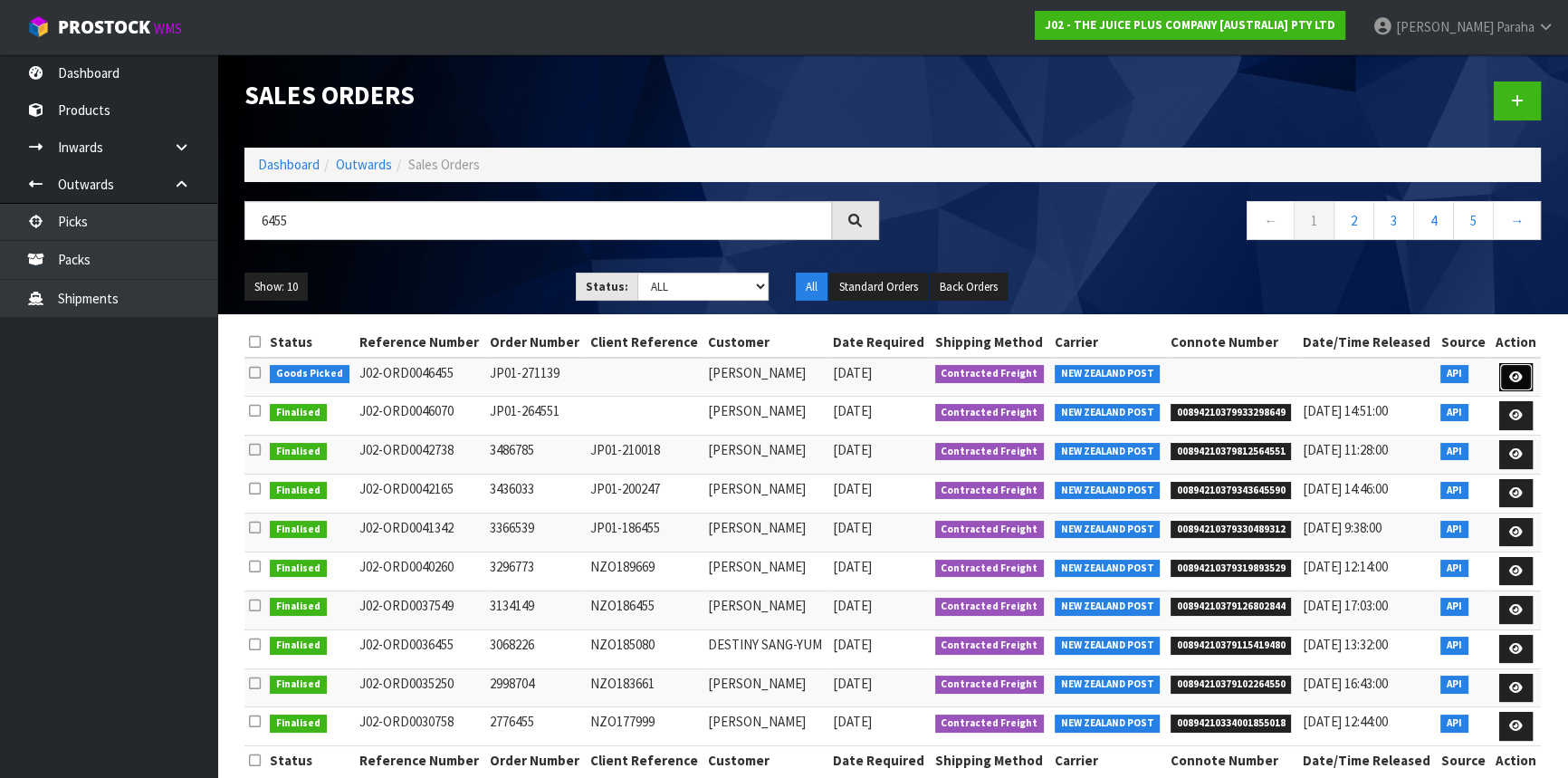
click at [1521, 377] on icon at bounding box center [1516, 377] width 13 height 12
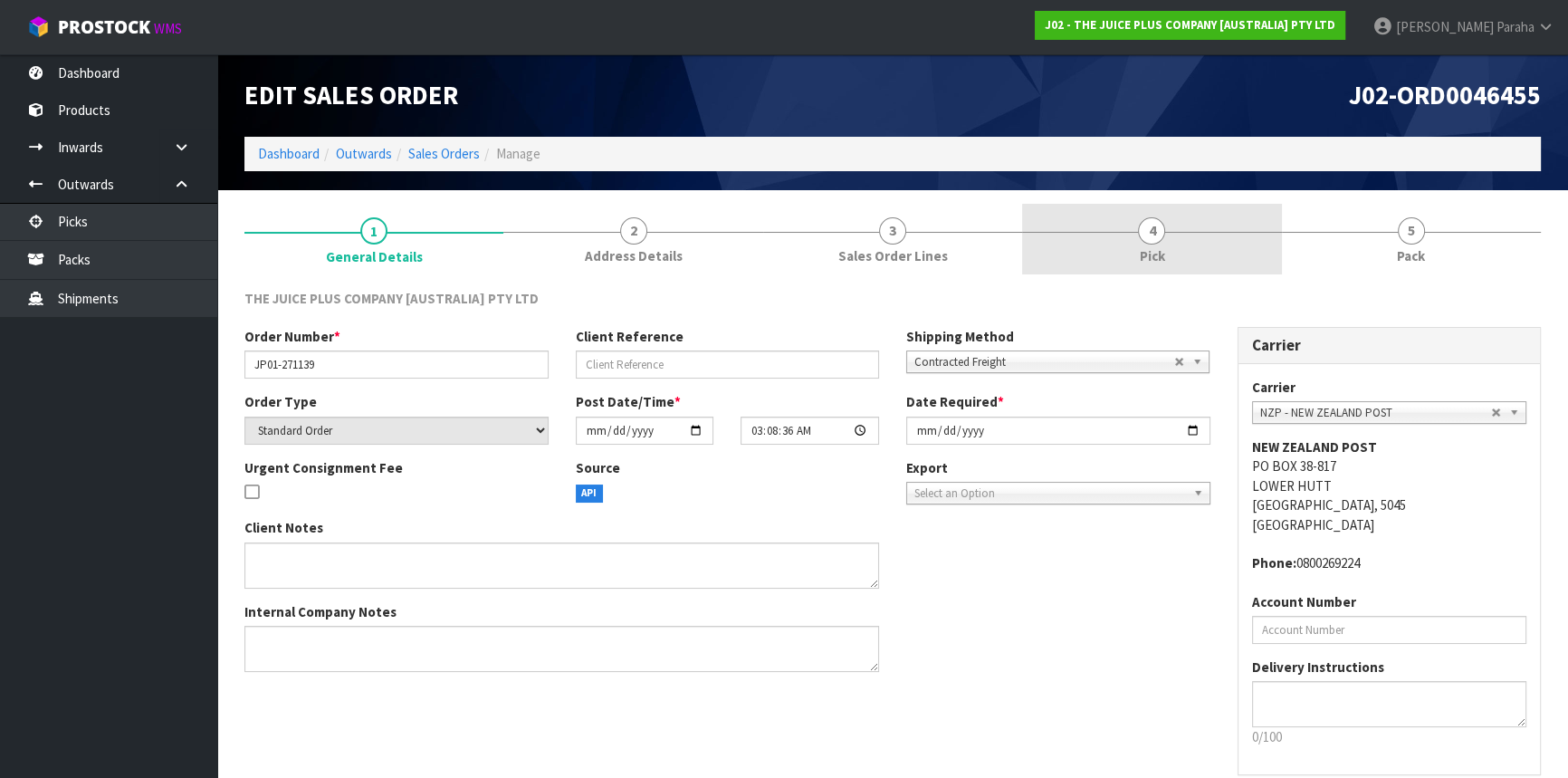
click at [1159, 235] on span "4" at bounding box center [1151, 230] width 27 height 27
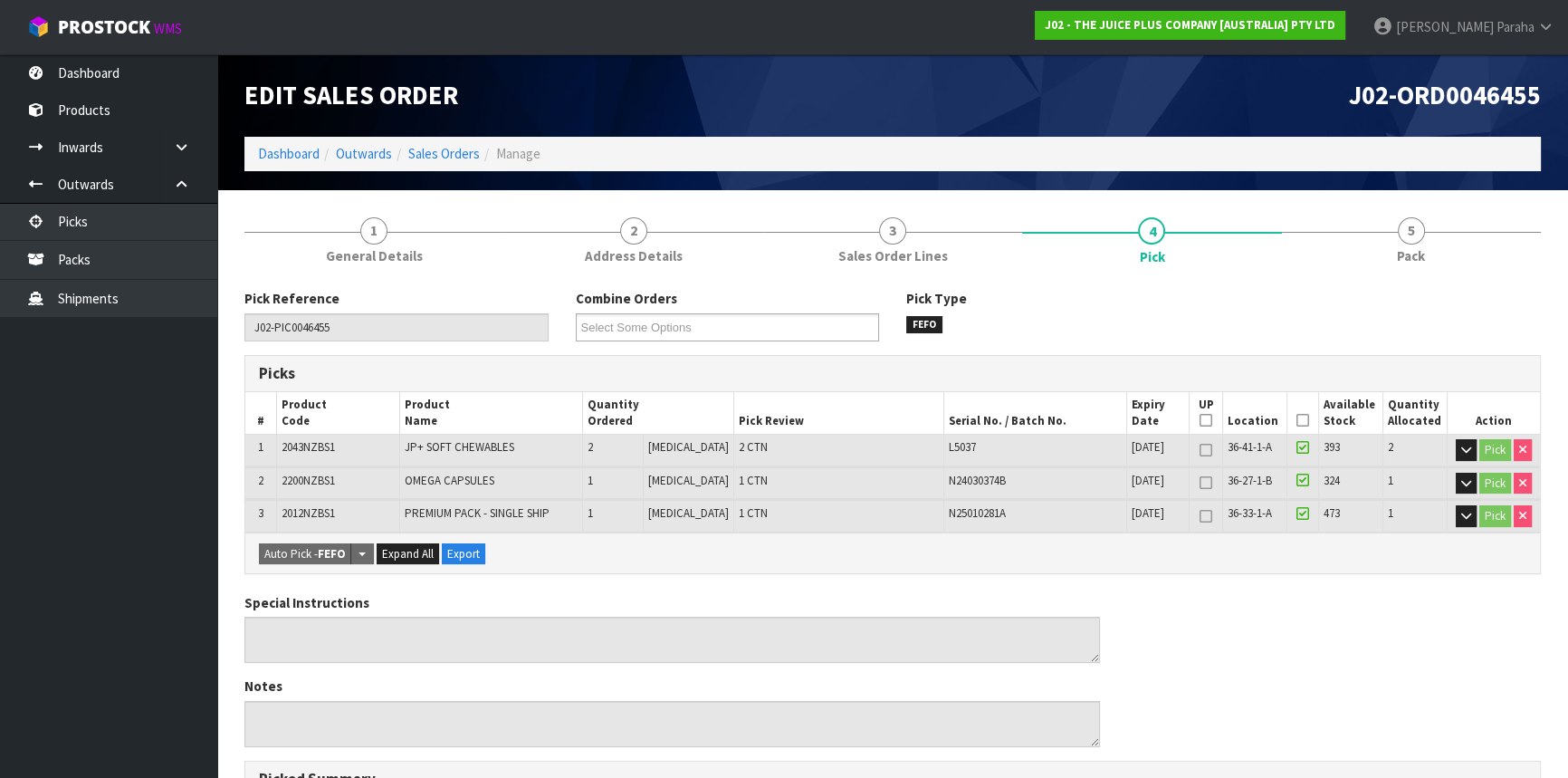
click at [1297, 421] on icon at bounding box center [1303, 421] width 12 height 1
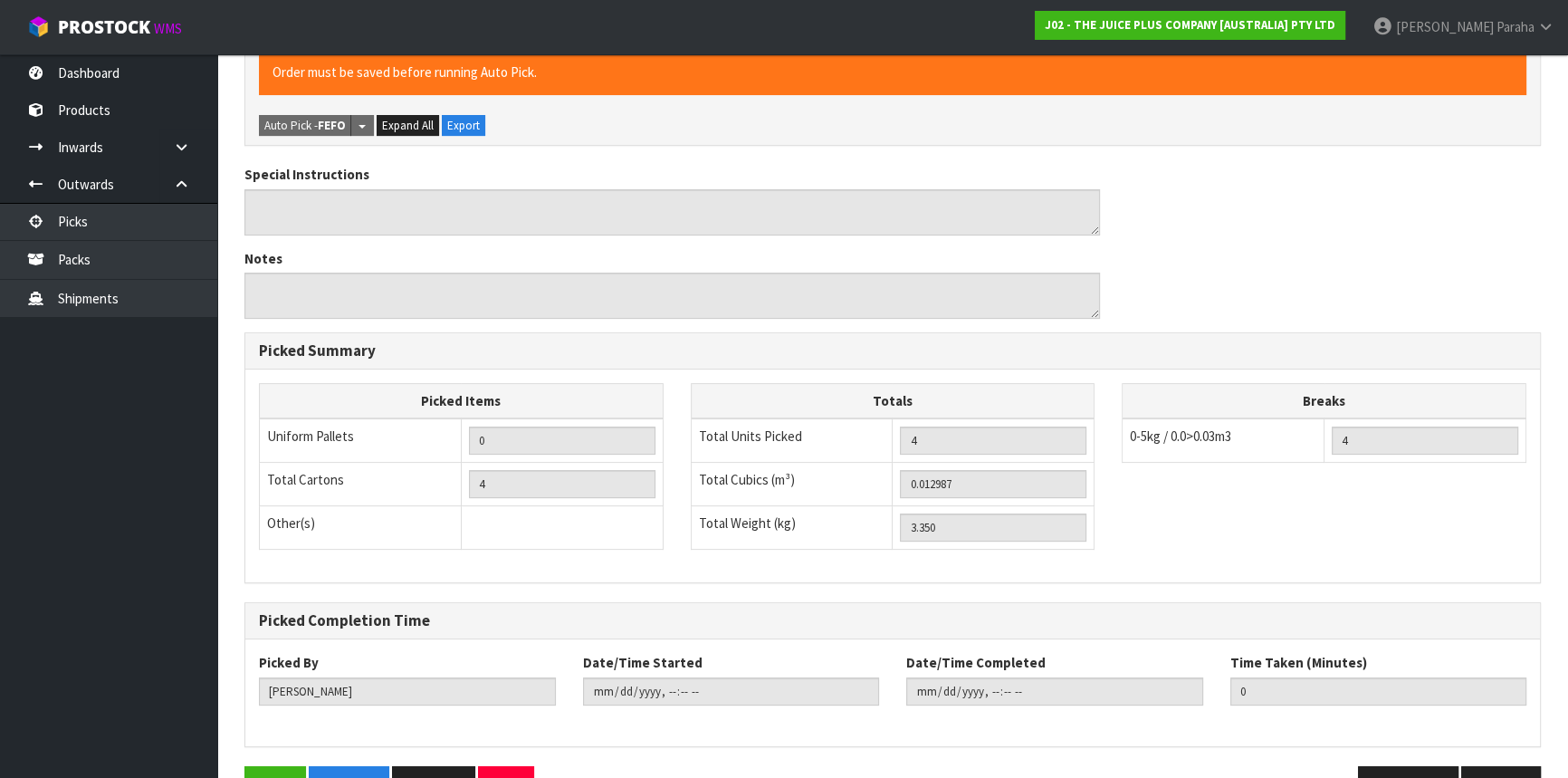
scroll to position [544, 0]
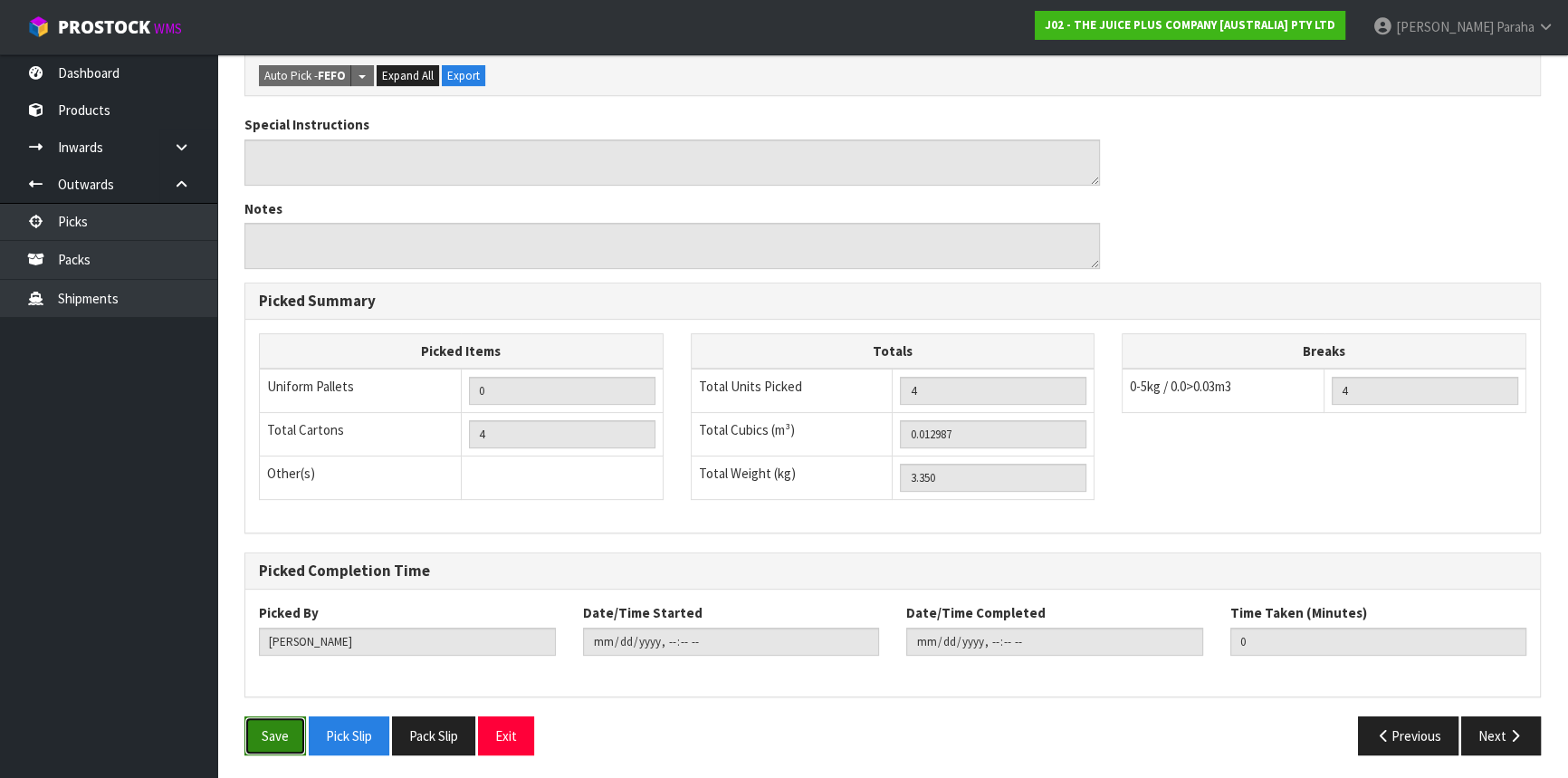
click at [250, 720] on button "Save" at bounding box center [275, 735] width 61 height 39
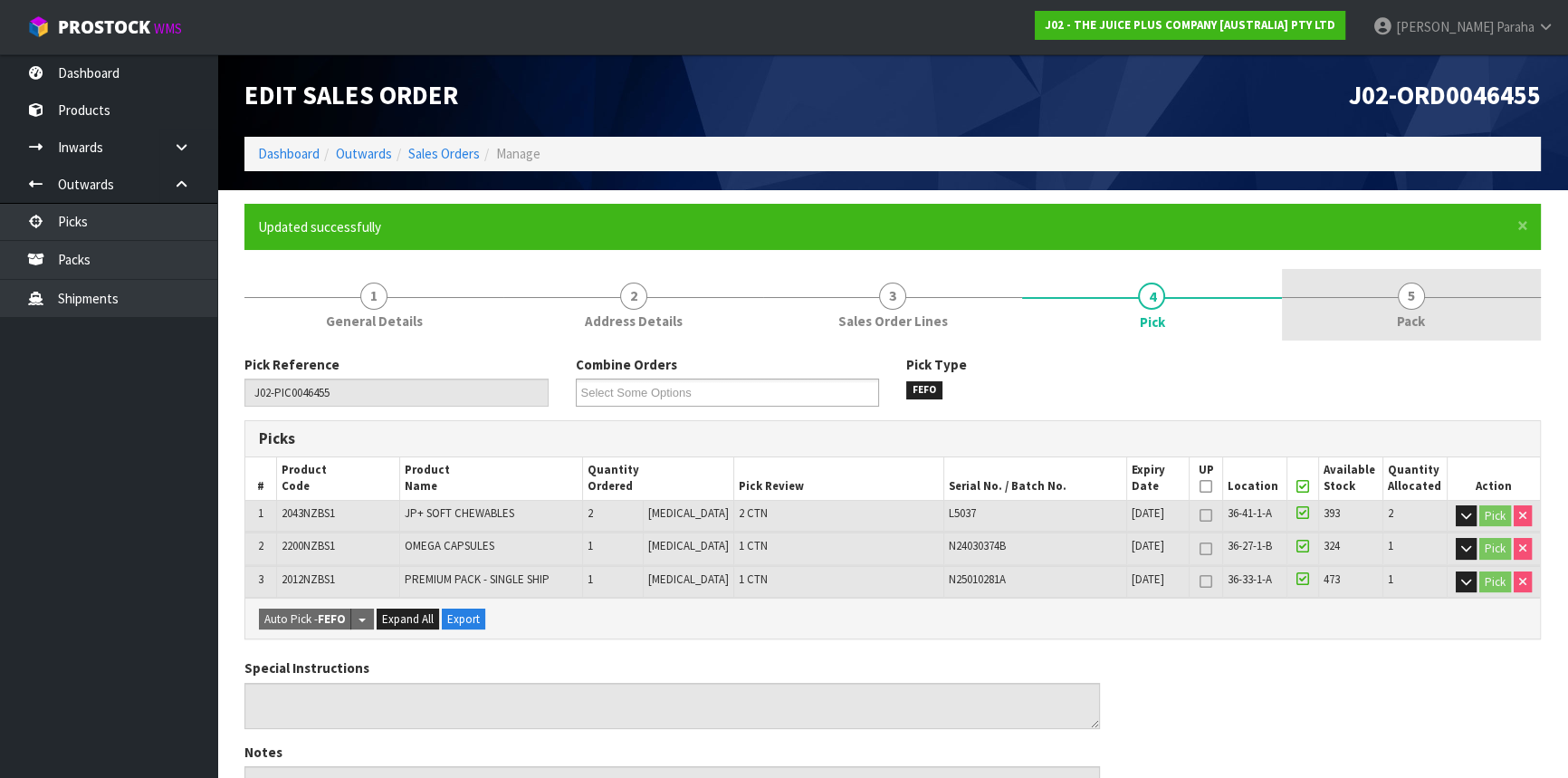
click at [1402, 298] on span "5" at bounding box center [1411, 295] width 27 height 27
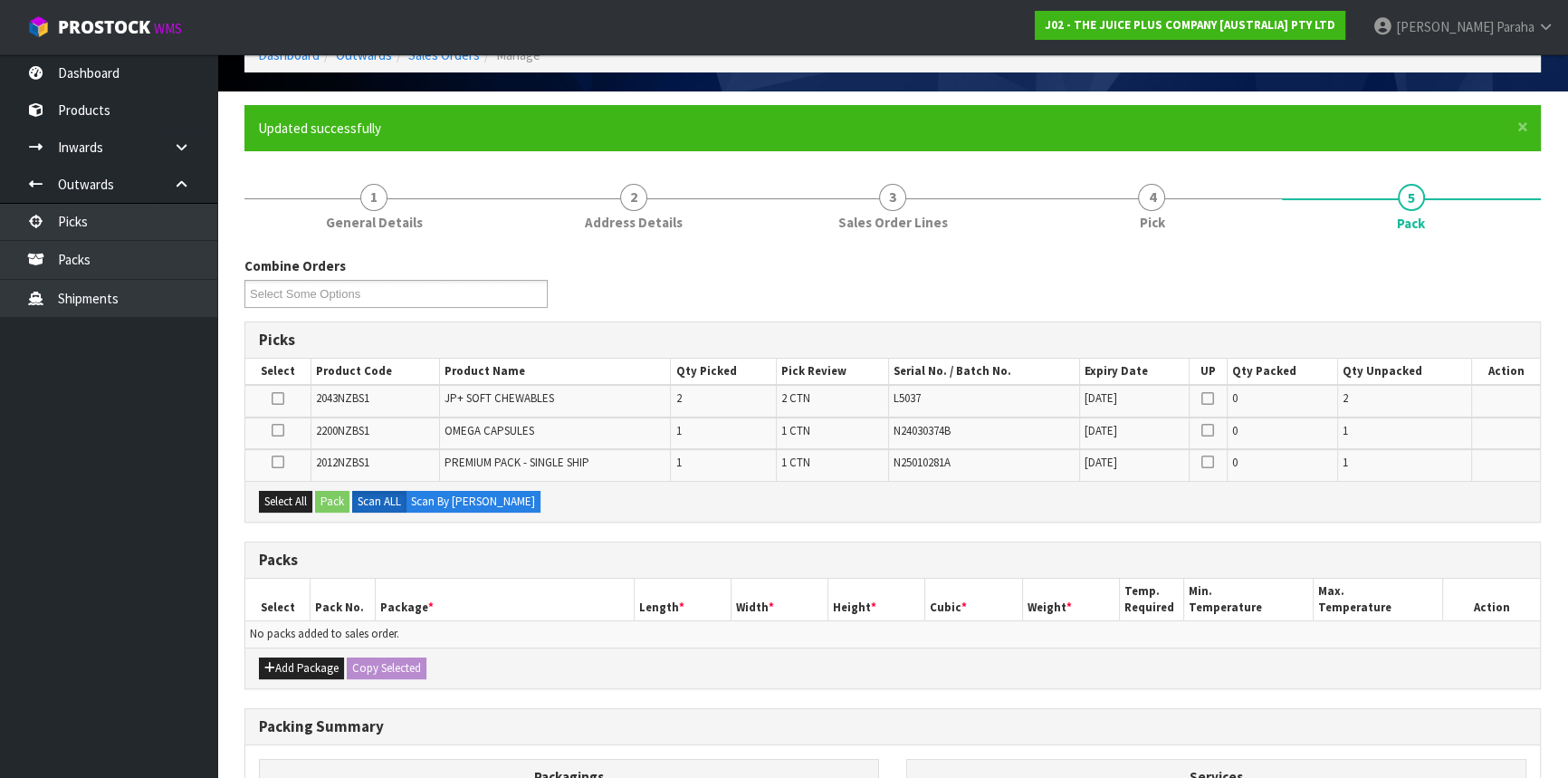
scroll to position [341, 0]
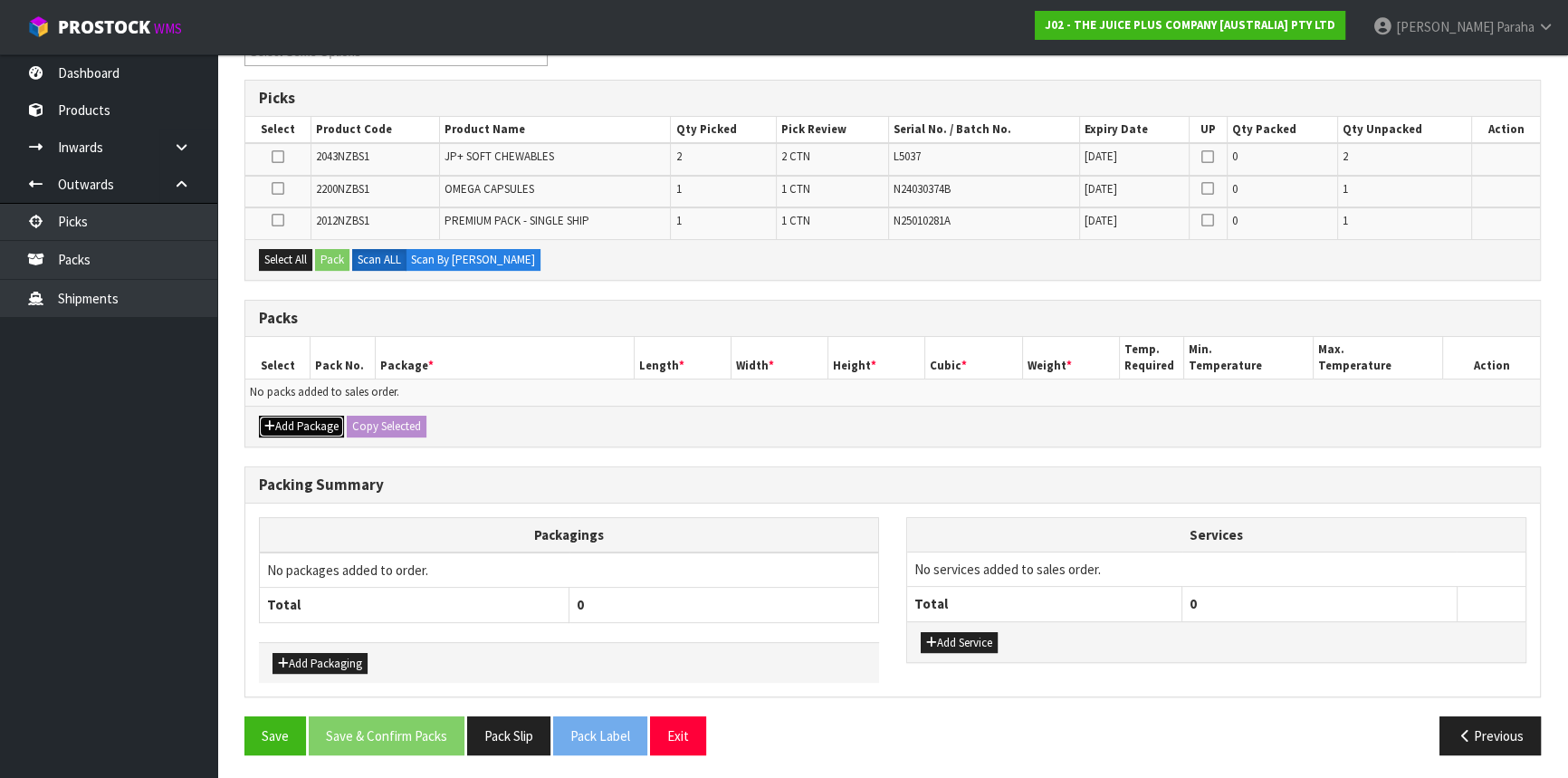
click at [296, 427] on button "Add Package" at bounding box center [301, 426] width 85 height 22
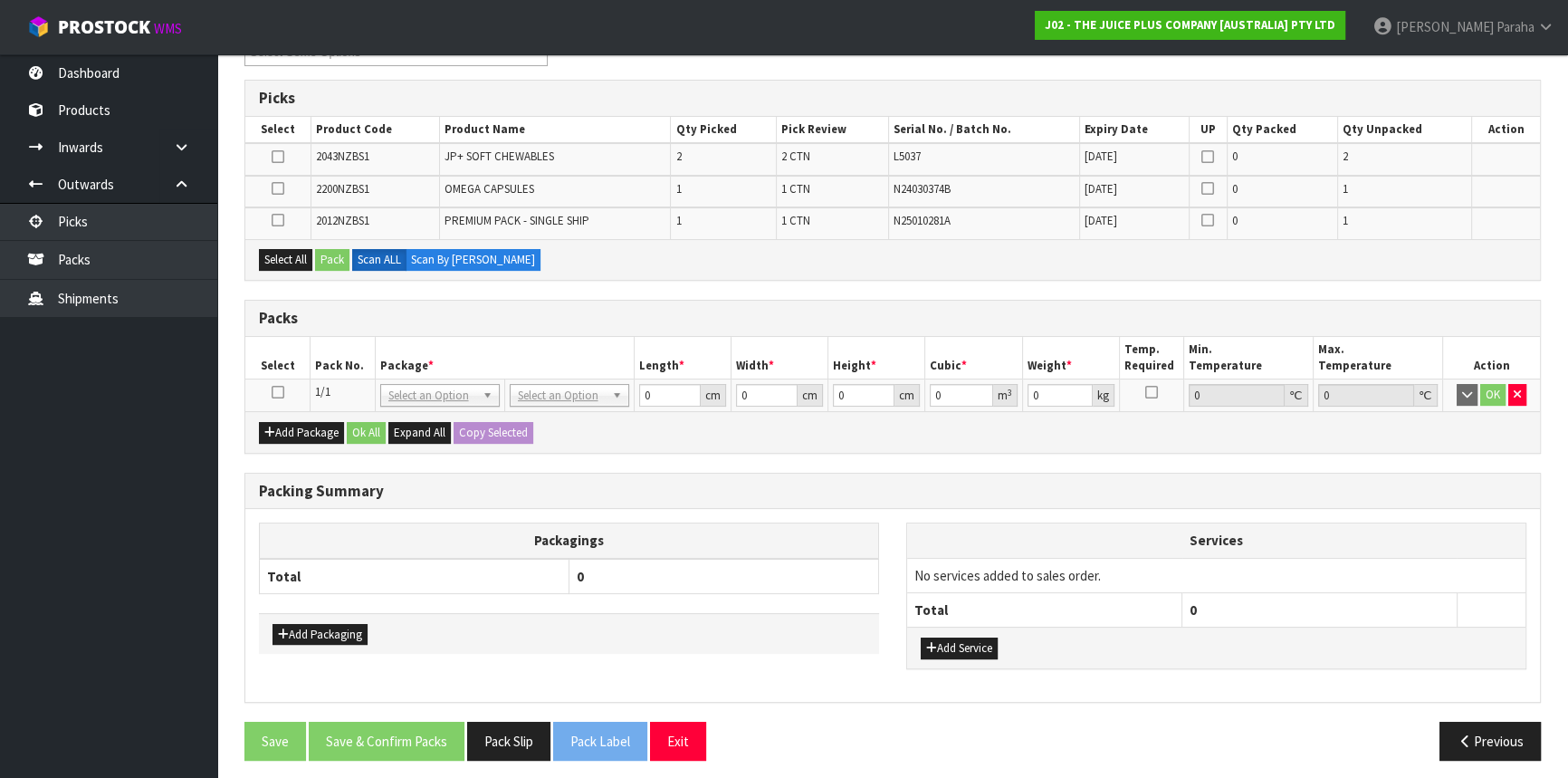
click at [277, 392] on icon at bounding box center [277, 392] width 12 height 1
click at [291, 269] on div "Select All Pack Scan ALL Scan By [PERSON_NAME]" at bounding box center [893, 259] width 1295 height 40
drag, startPoint x: 281, startPoint y: 259, endPoint x: 300, endPoint y: 259, distance: 19.0
click at [280, 259] on button "Select All" at bounding box center [285, 260] width 54 height 22
click at [337, 256] on button "Pack" at bounding box center [332, 260] width 35 height 22
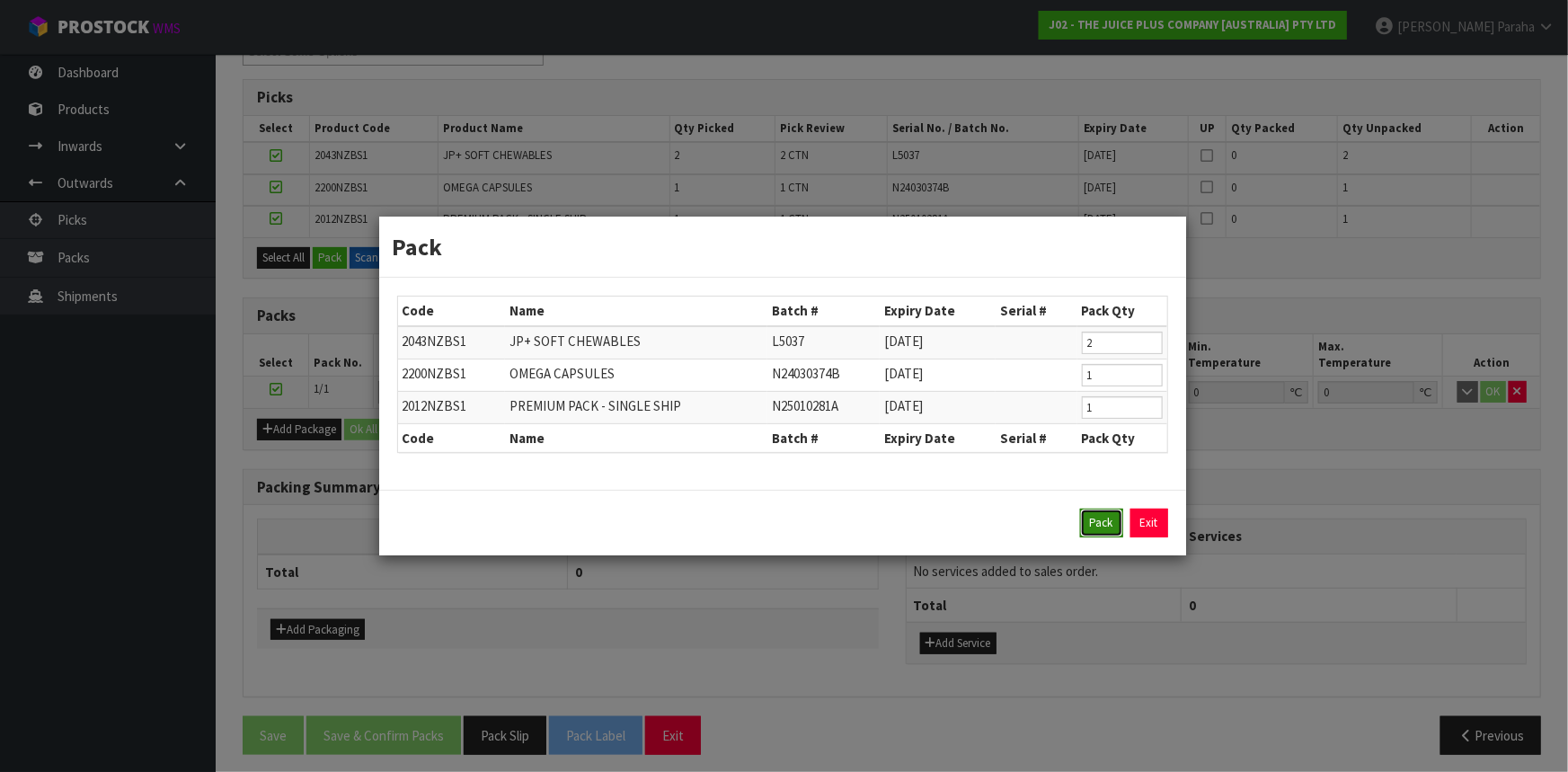
click at [1091, 514] on button "Pack" at bounding box center [1101, 523] width 43 height 29
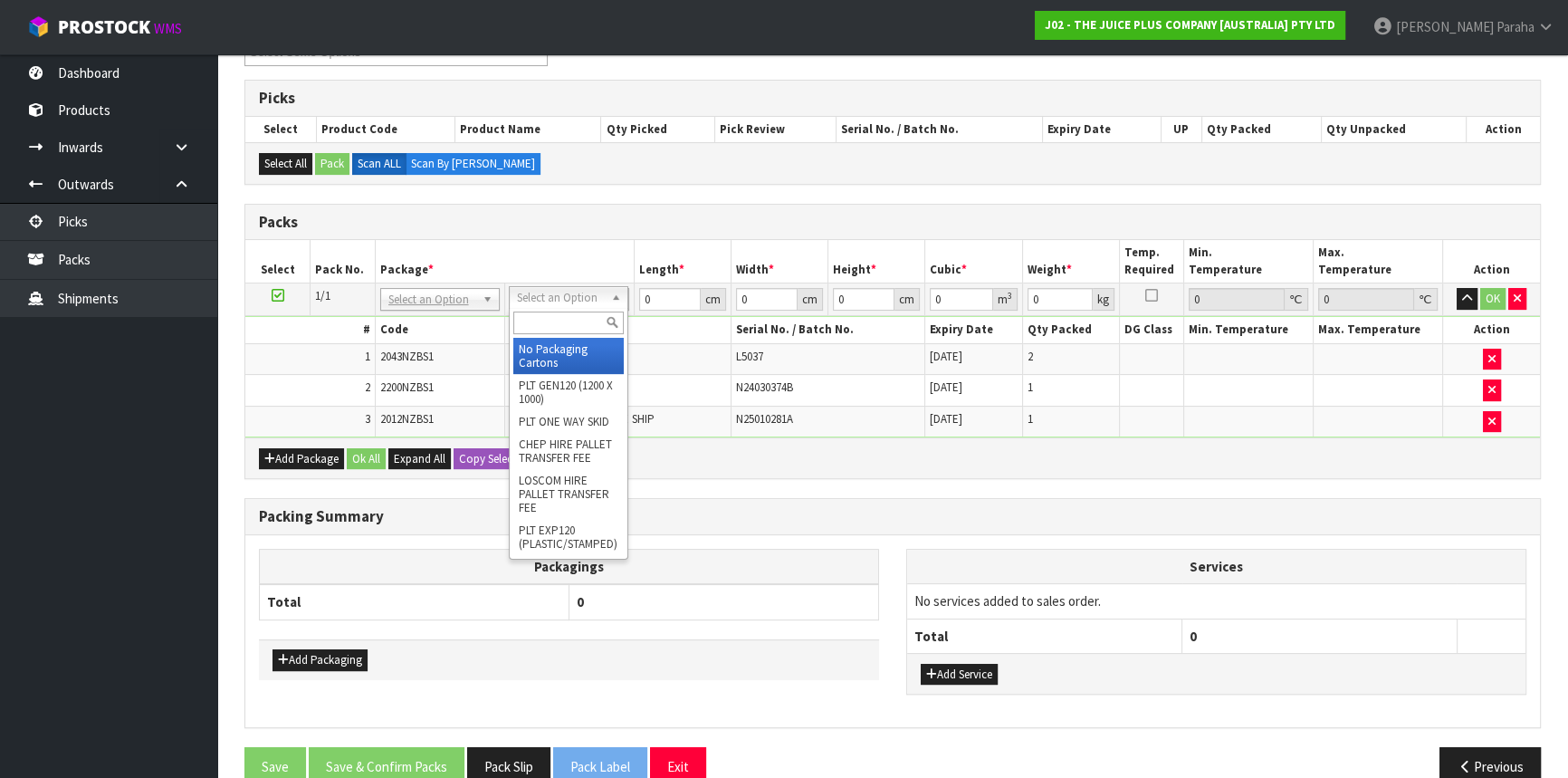
click at [594, 326] on input "text" at bounding box center [568, 323] width 110 height 23
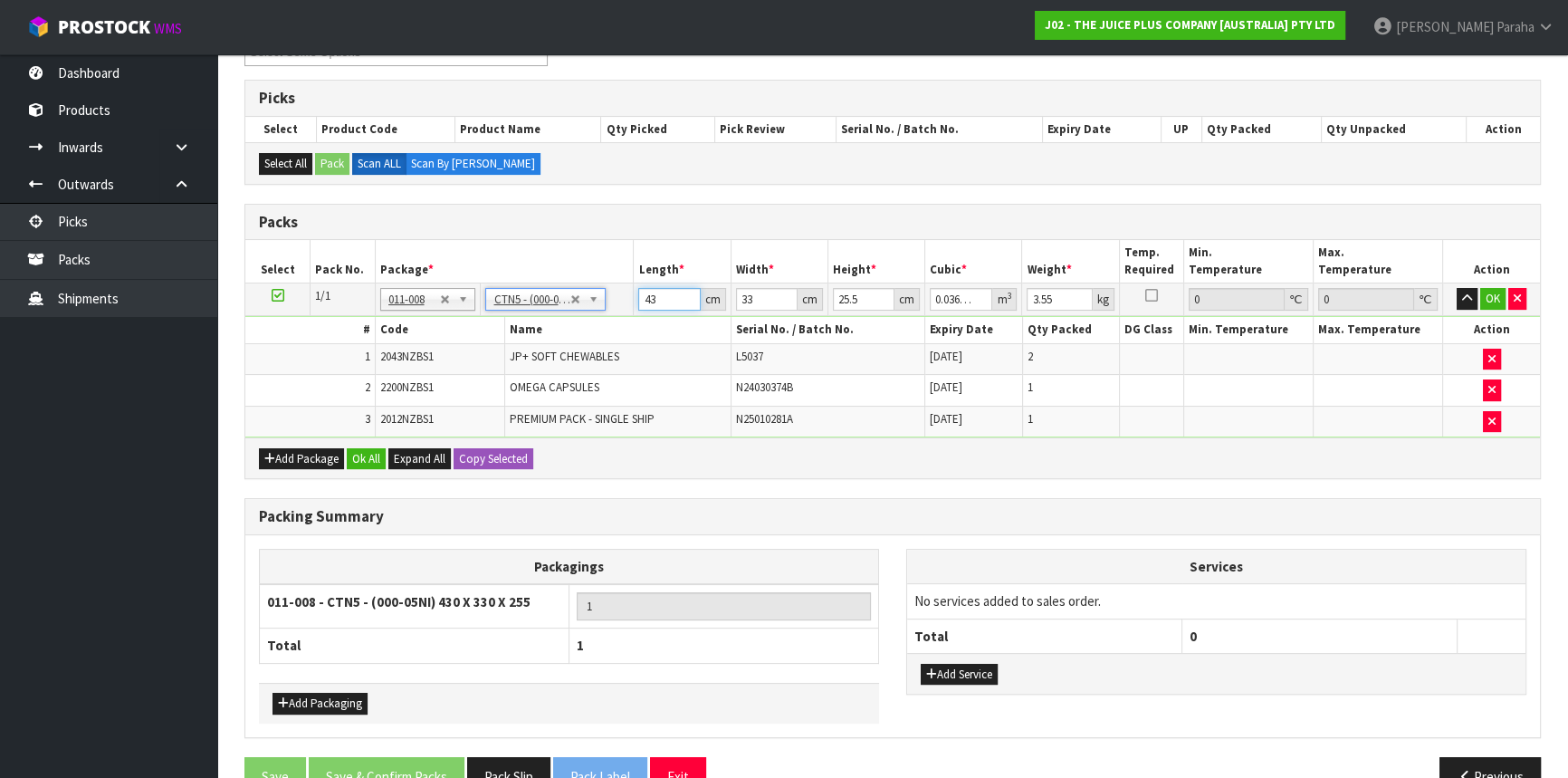
drag, startPoint x: 657, startPoint y: 298, endPoint x: 640, endPoint y: 298, distance: 17.0
click at [640, 298] on input "43" at bounding box center [669, 299] width 61 height 23
click at [1457, 288] on button "button" at bounding box center [1467, 298] width 21 height 22
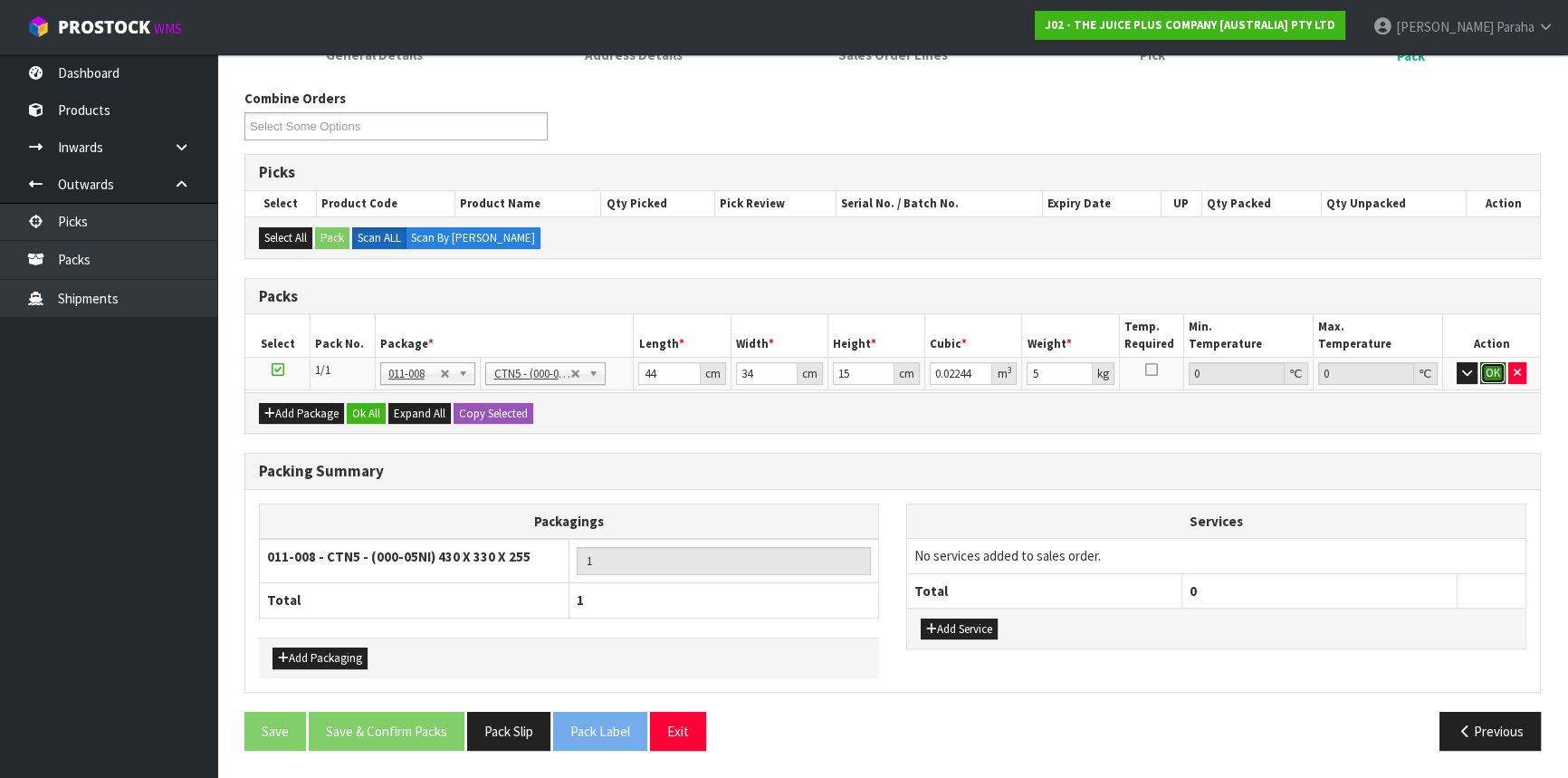
click button "OK" at bounding box center [1493, 373] width 25 height 22
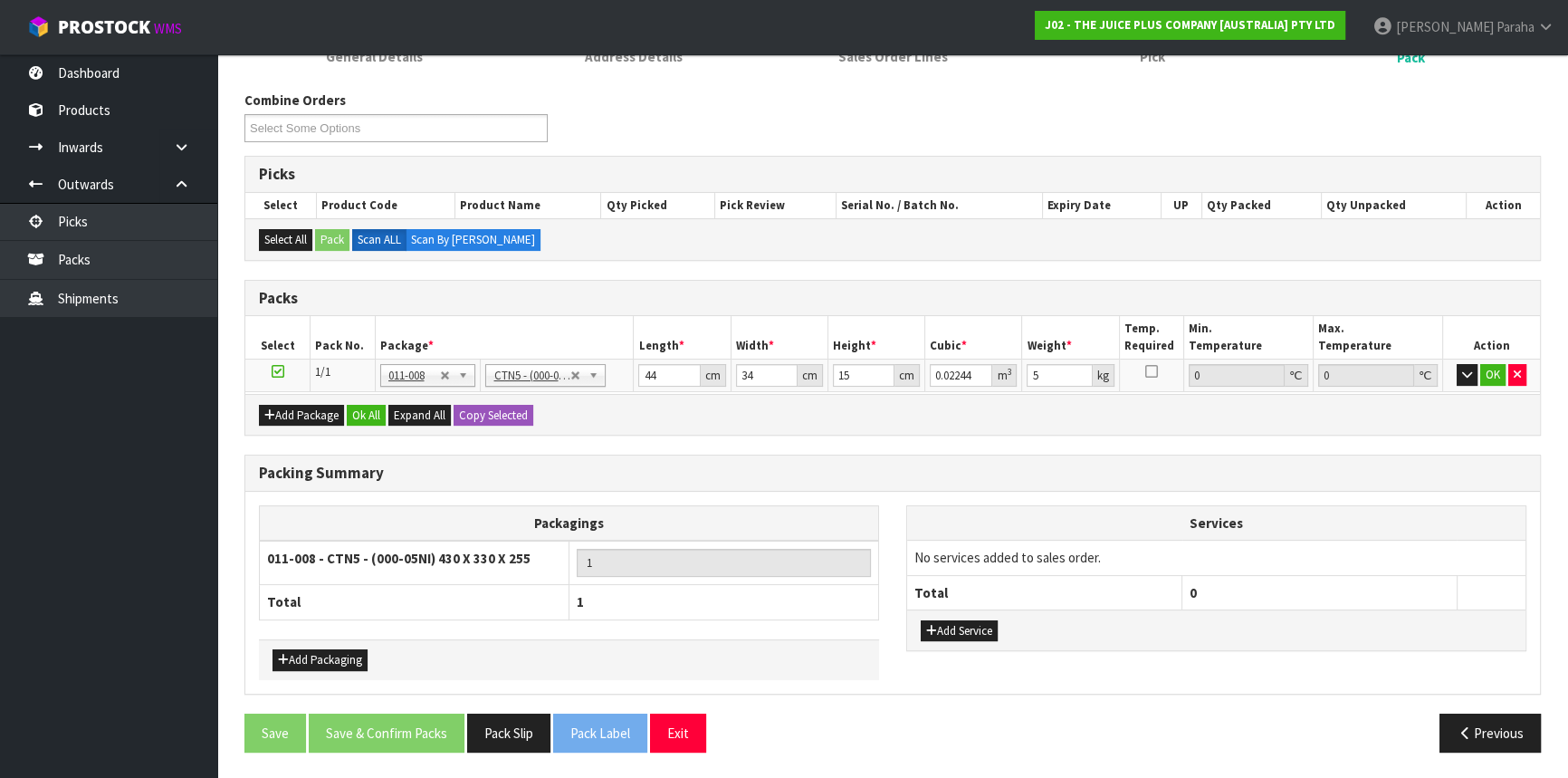
scroll to position [259, 0]
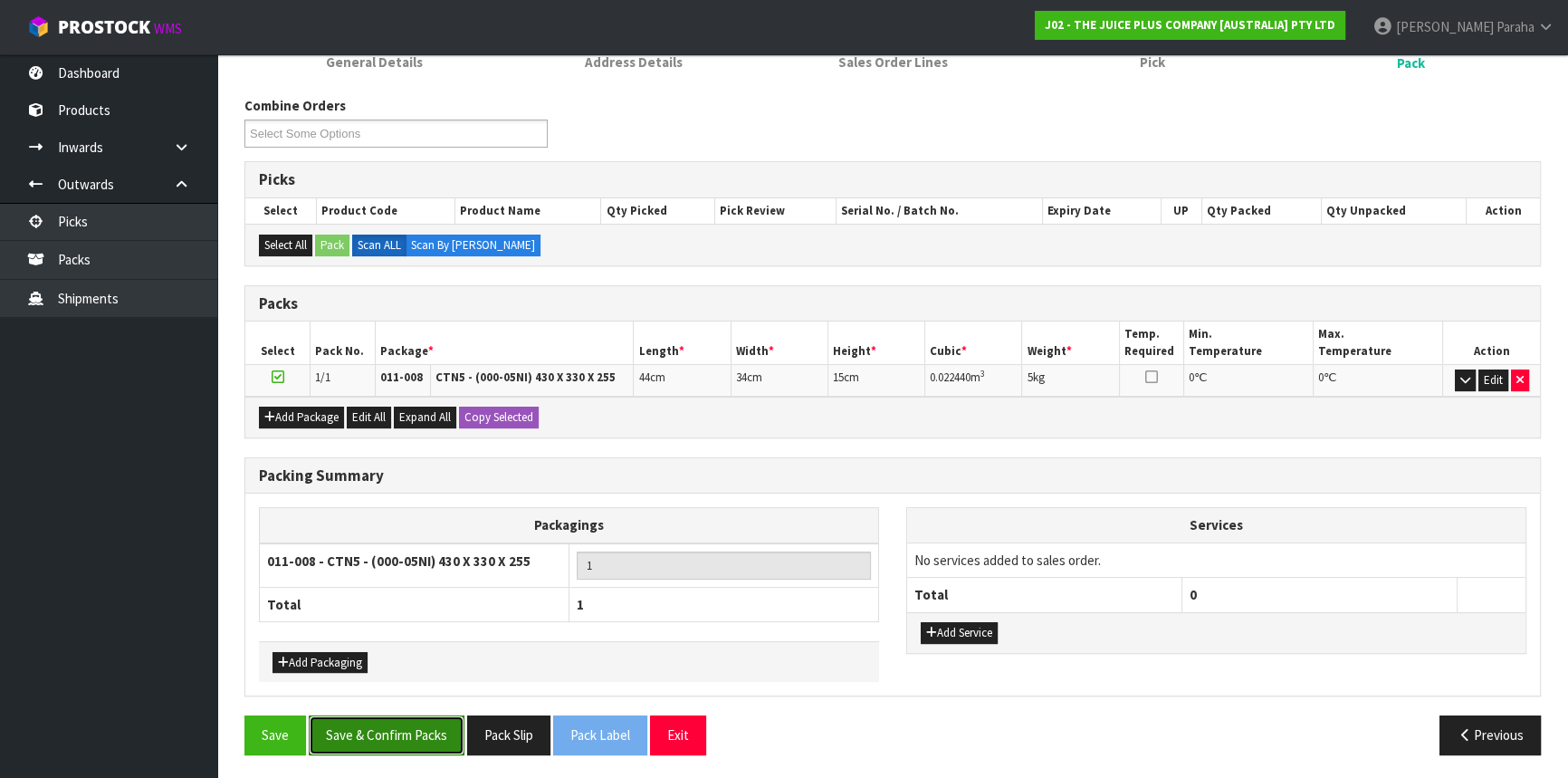
click at [400, 742] on button "Save & Confirm Packs" at bounding box center [387, 735] width 156 height 39
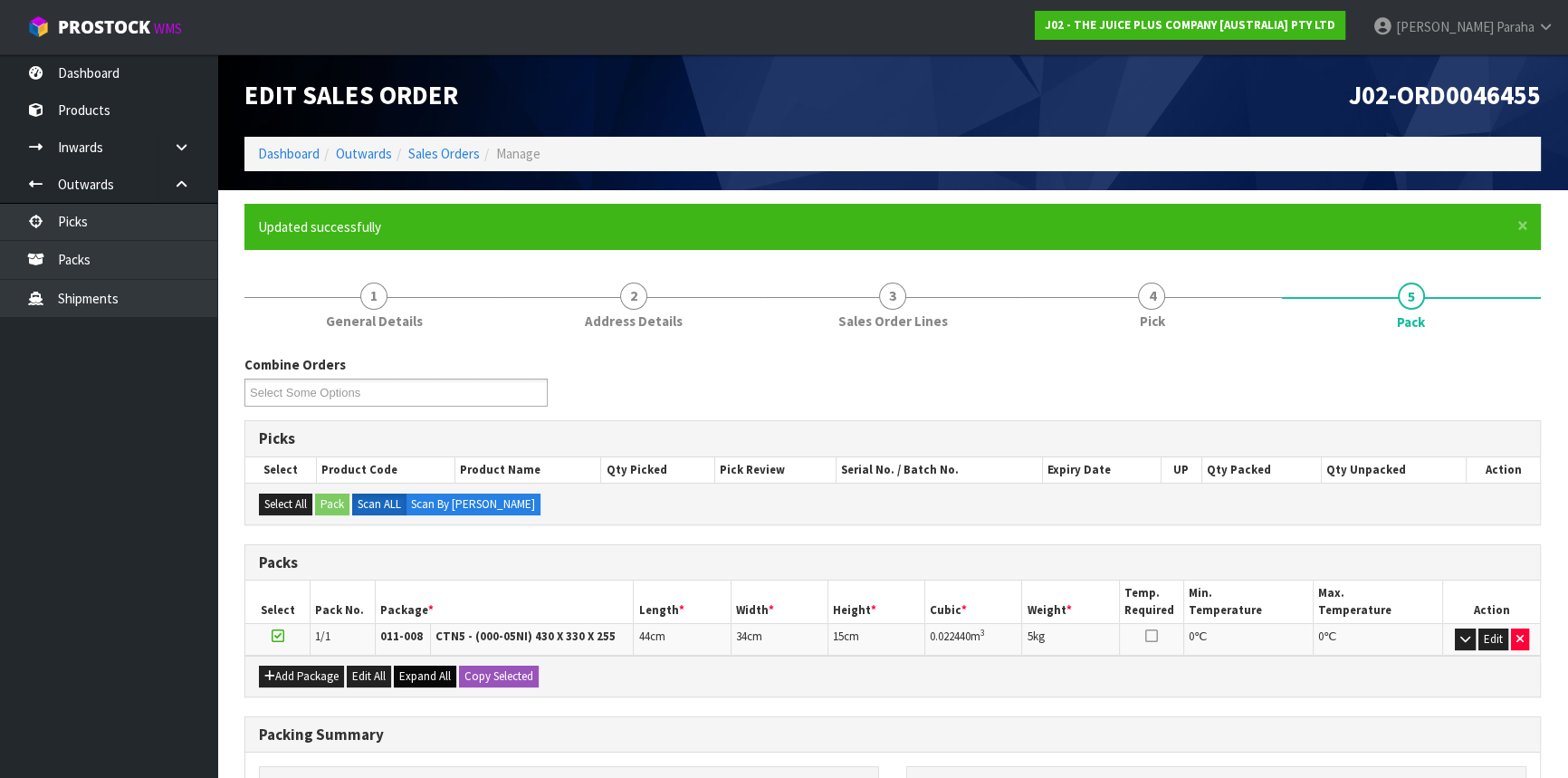
scroll to position [218, 0]
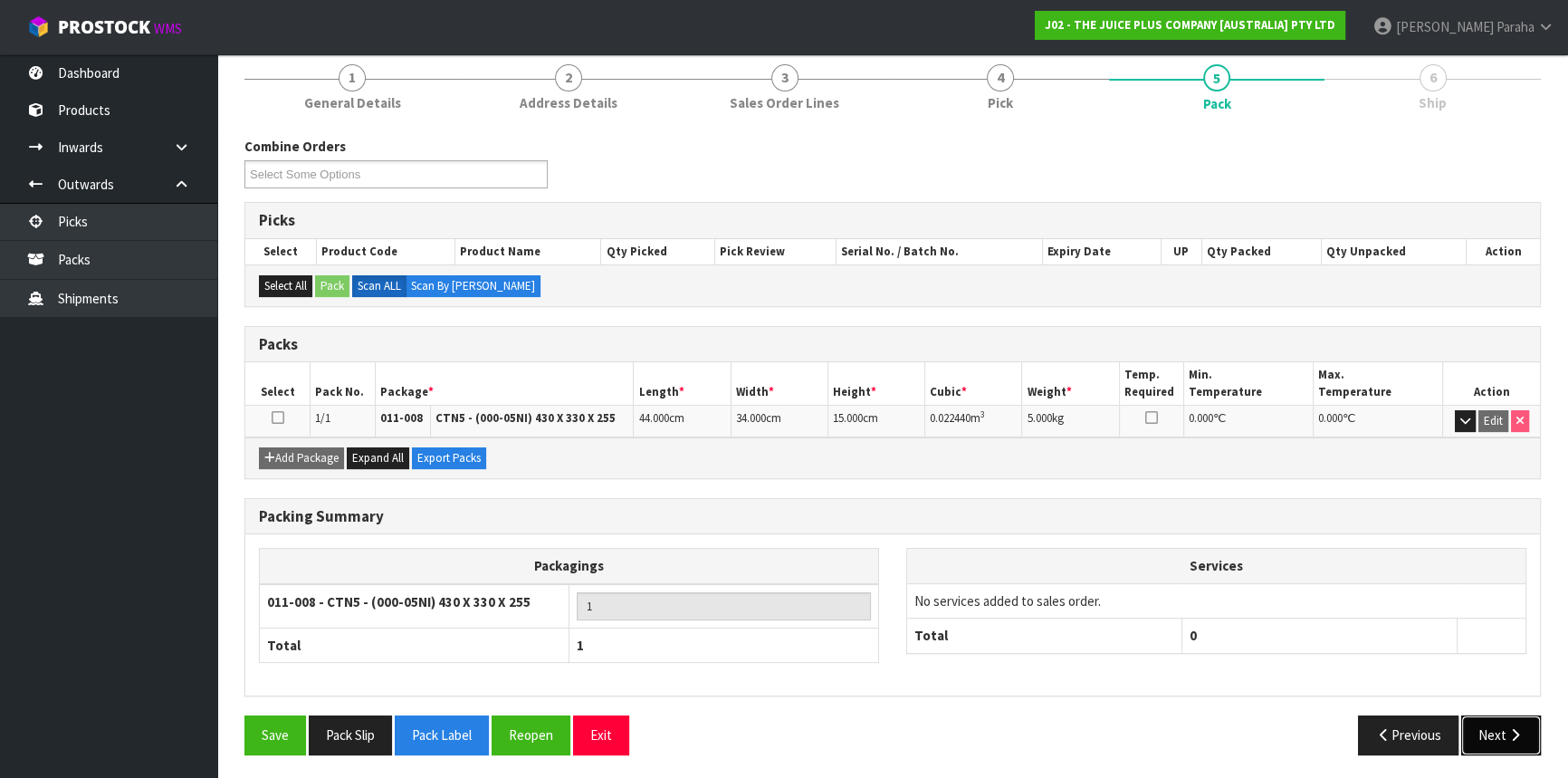
click at [1491, 725] on button "Next" at bounding box center [1501, 735] width 80 height 39
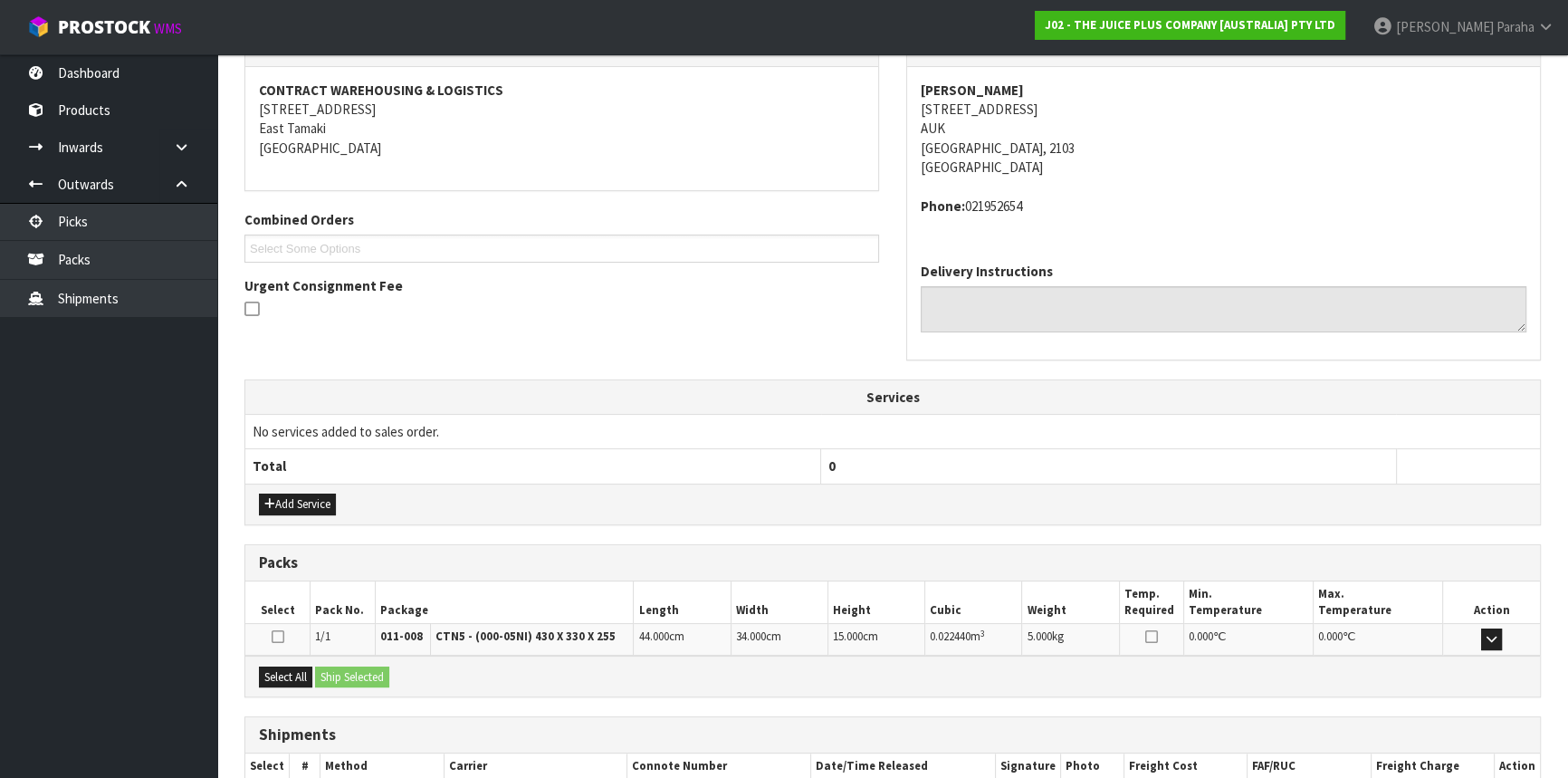
scroll to position [435, 0]
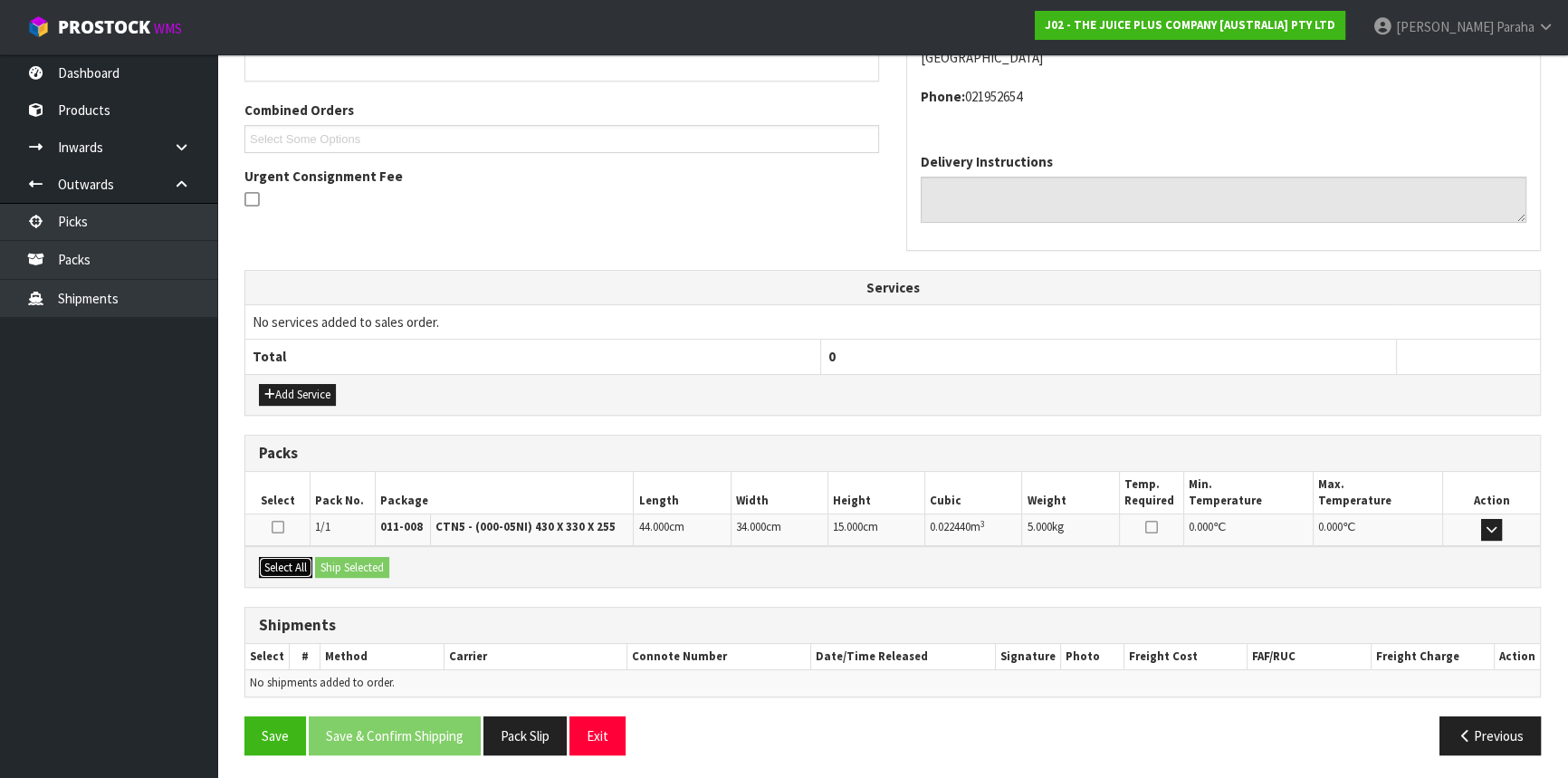
click at [290, 559] on button "Select All" at bounding box center [285, 567] width 54 height 22
click at [379, 563] on button "Ship Selected" at bounding box center [352, 567] width 74 height 22
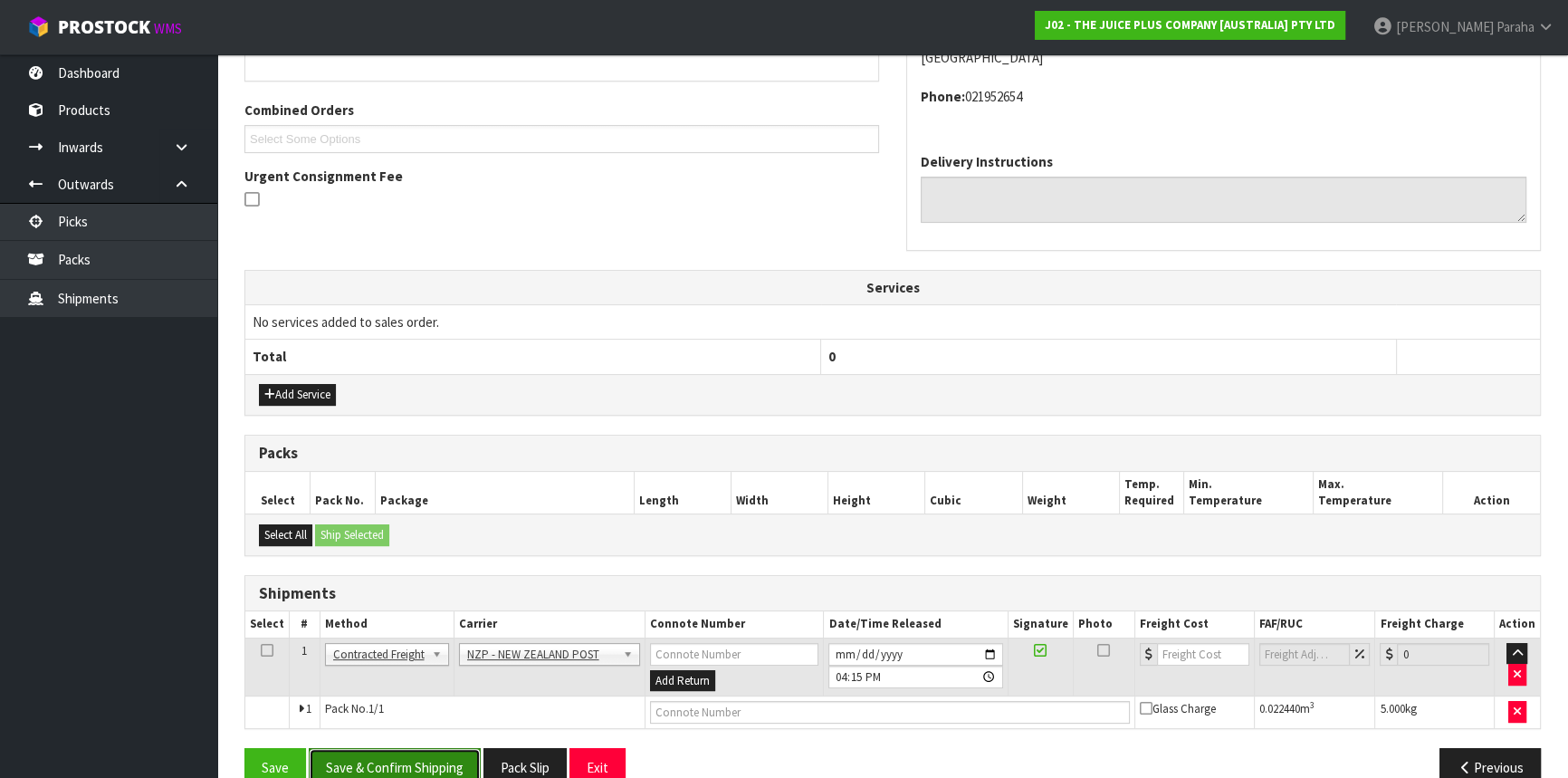
click at [415, 760] on button "Save & Confirm Shipping" at bounding box center [394, 767] width 172 height 39
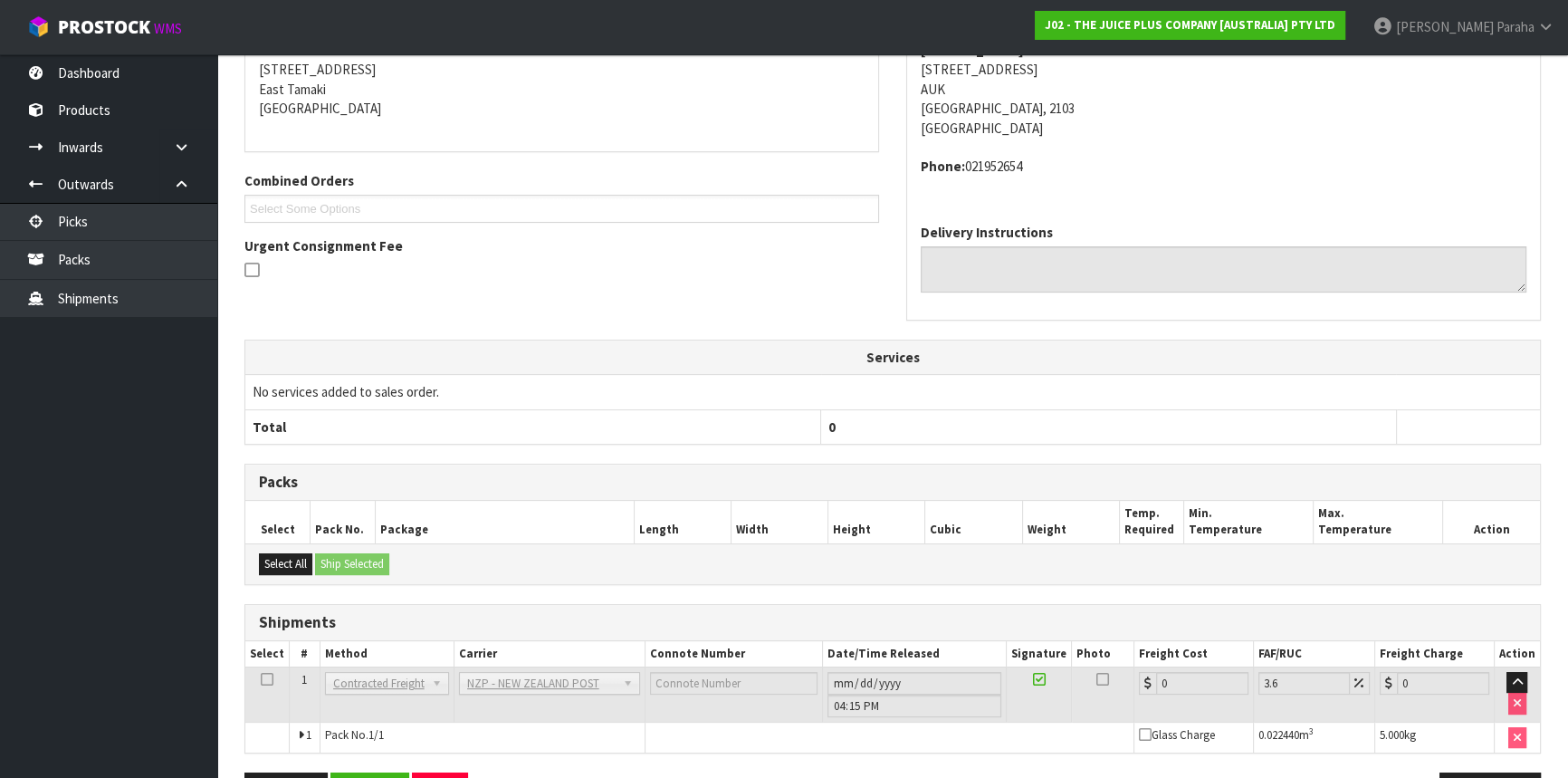
scroll to position [443, 0]
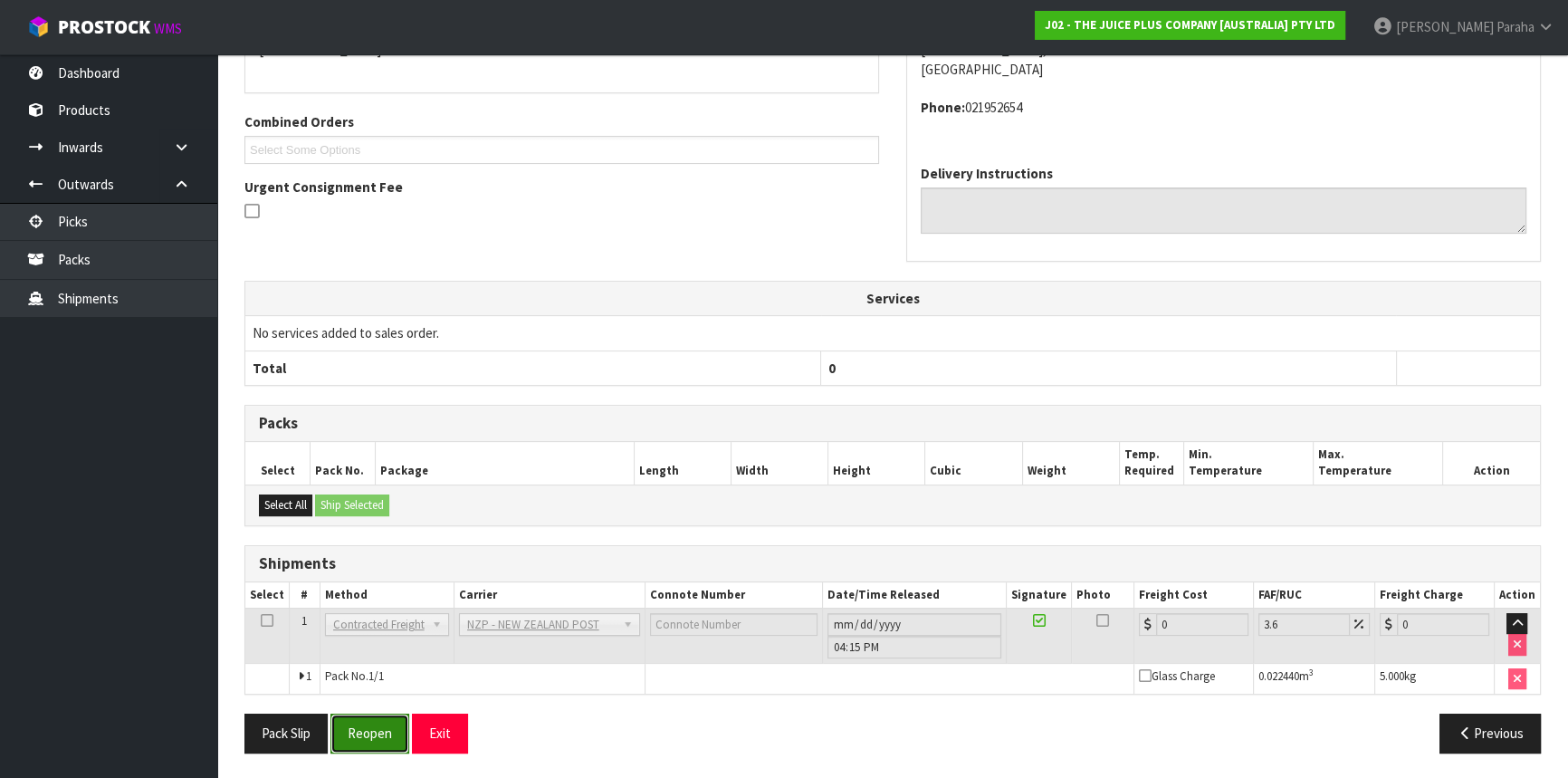
click at [384, 731] on button "Reopen" at bounding box center [370, 733] width 79 height 39
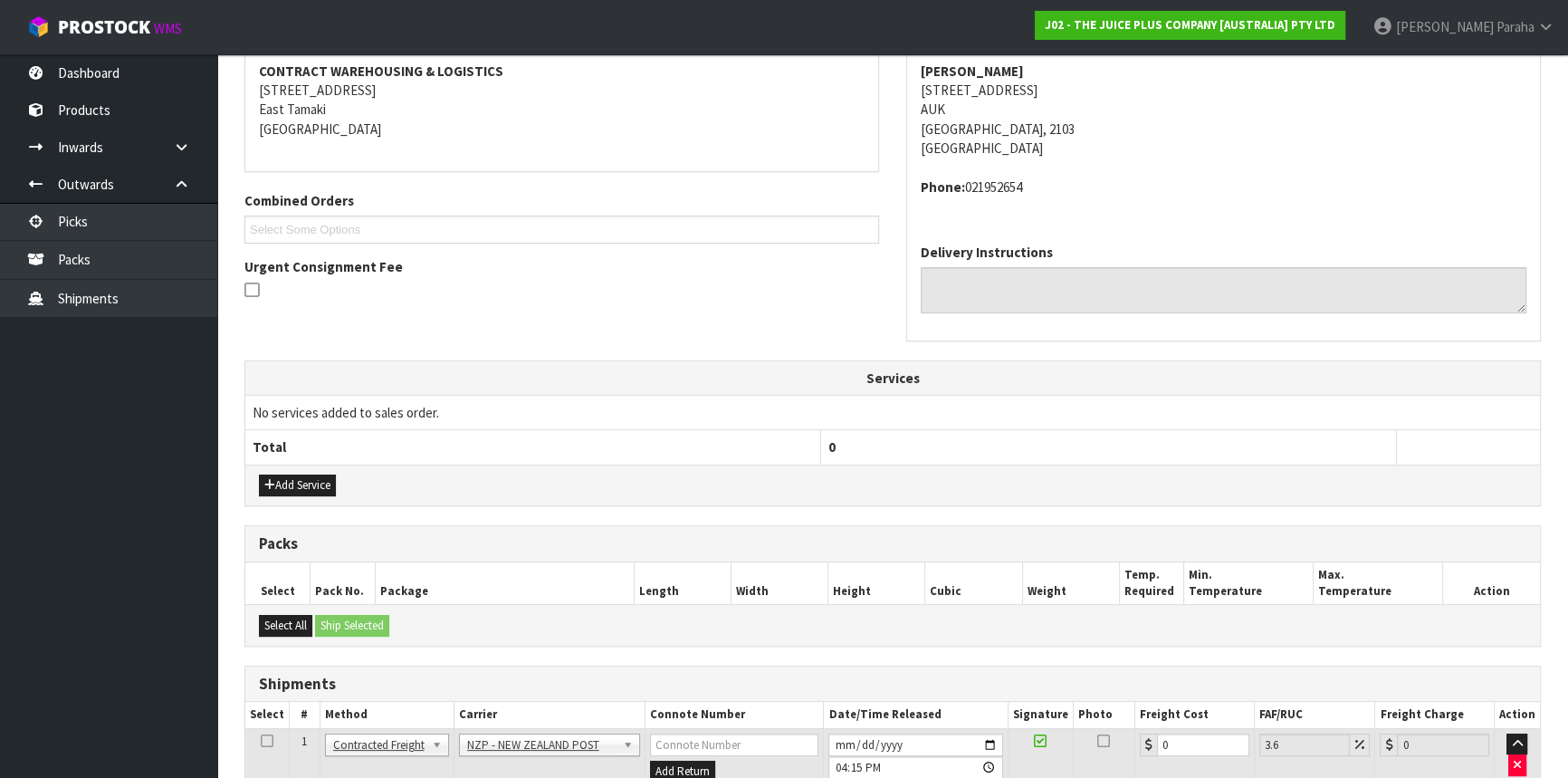
scroll to position [484, 0]
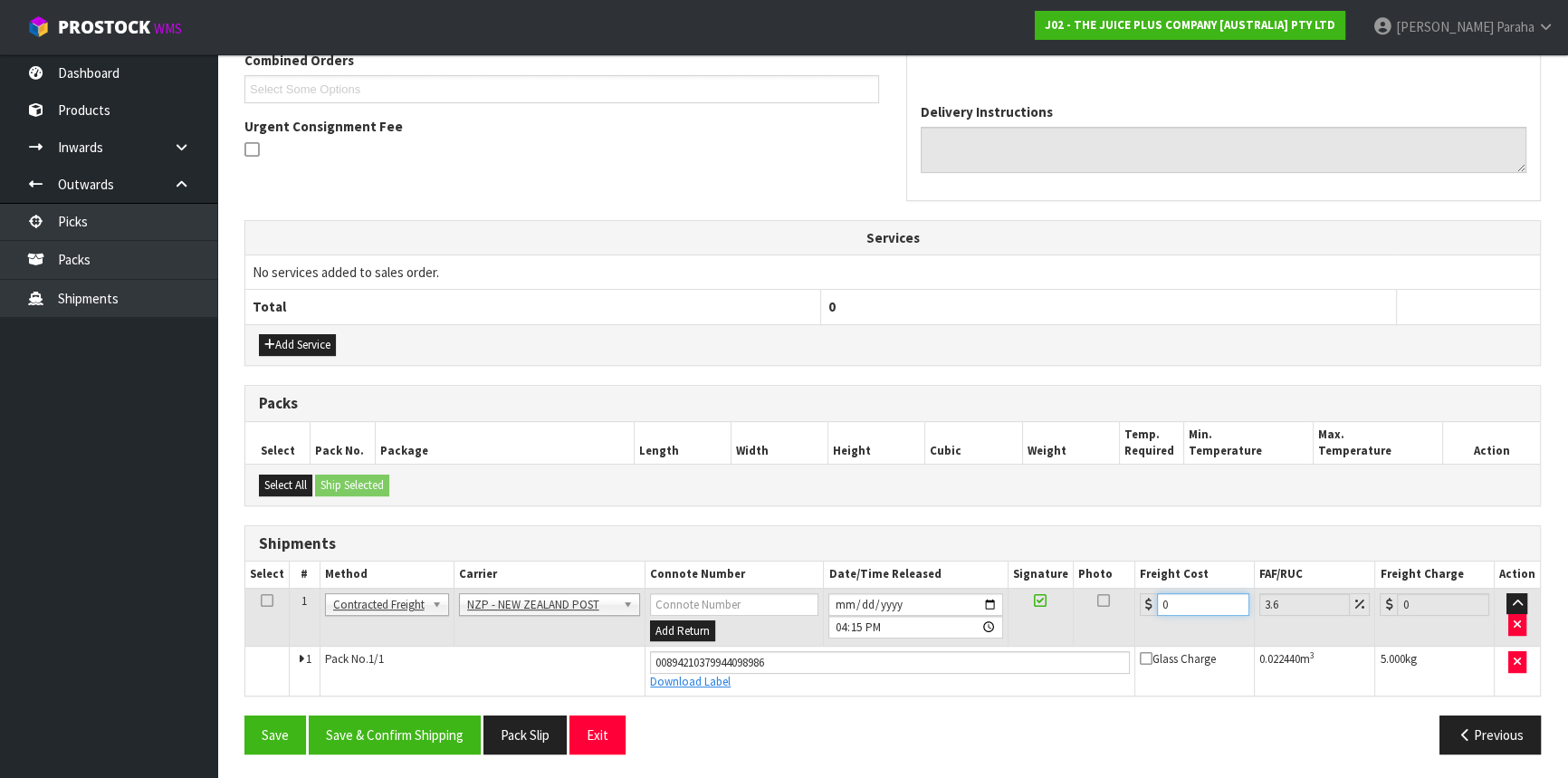
drag, startPoint x: 1204, startPoint y: 603, endPoint x: 1133, endPoint y: 601, distance: 71.0
click at [1135, 601] on td "0" at bounding box center [1195, 617] width 119 height 59
click at [451, 734] on button "Save & Confirm Shipping" at bounding box center [394, 735] width 172 height 39
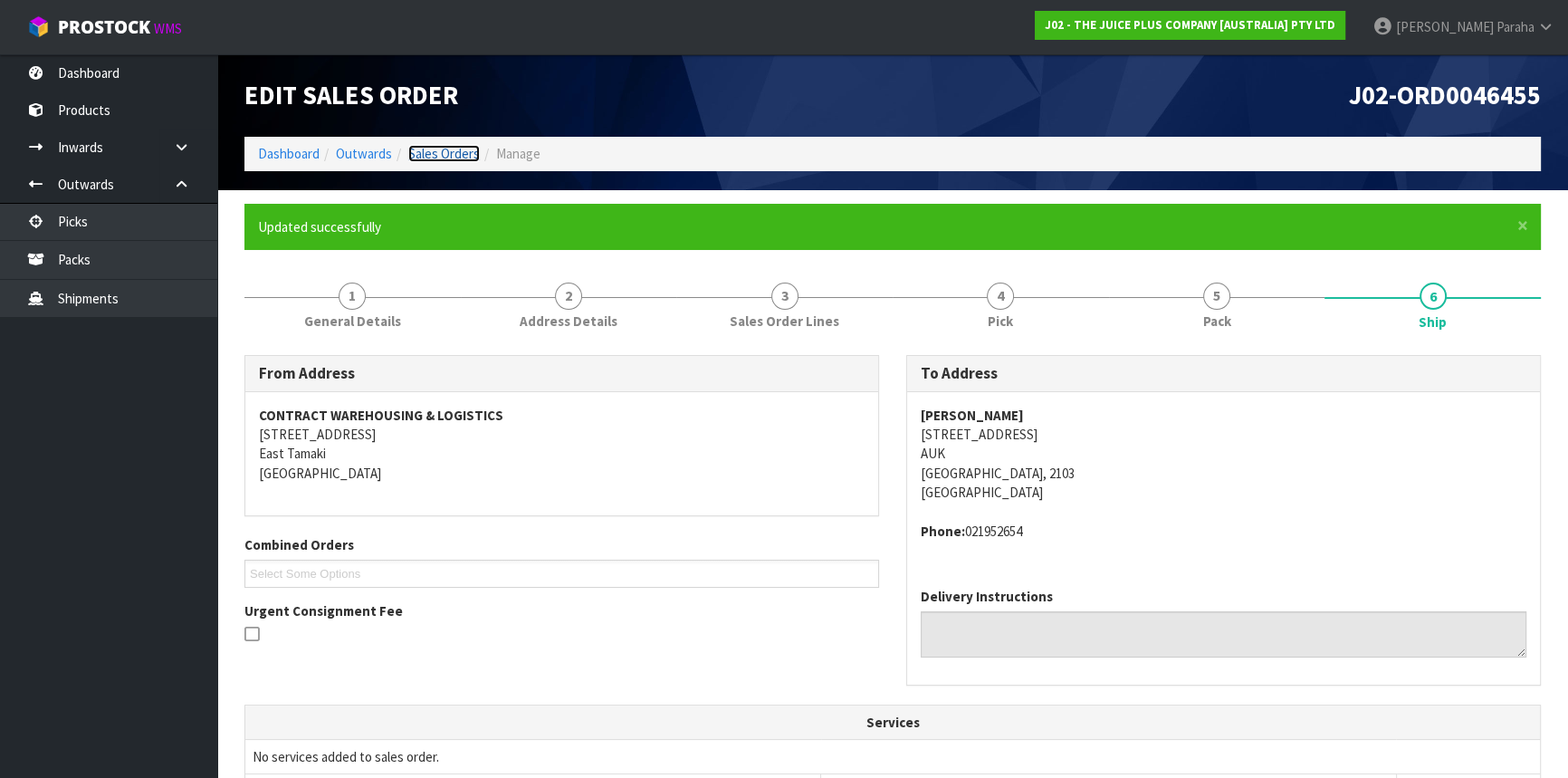
click at [450, 151] on link "Sales Orders" at bounding box center [444, 153] width 71 height 17
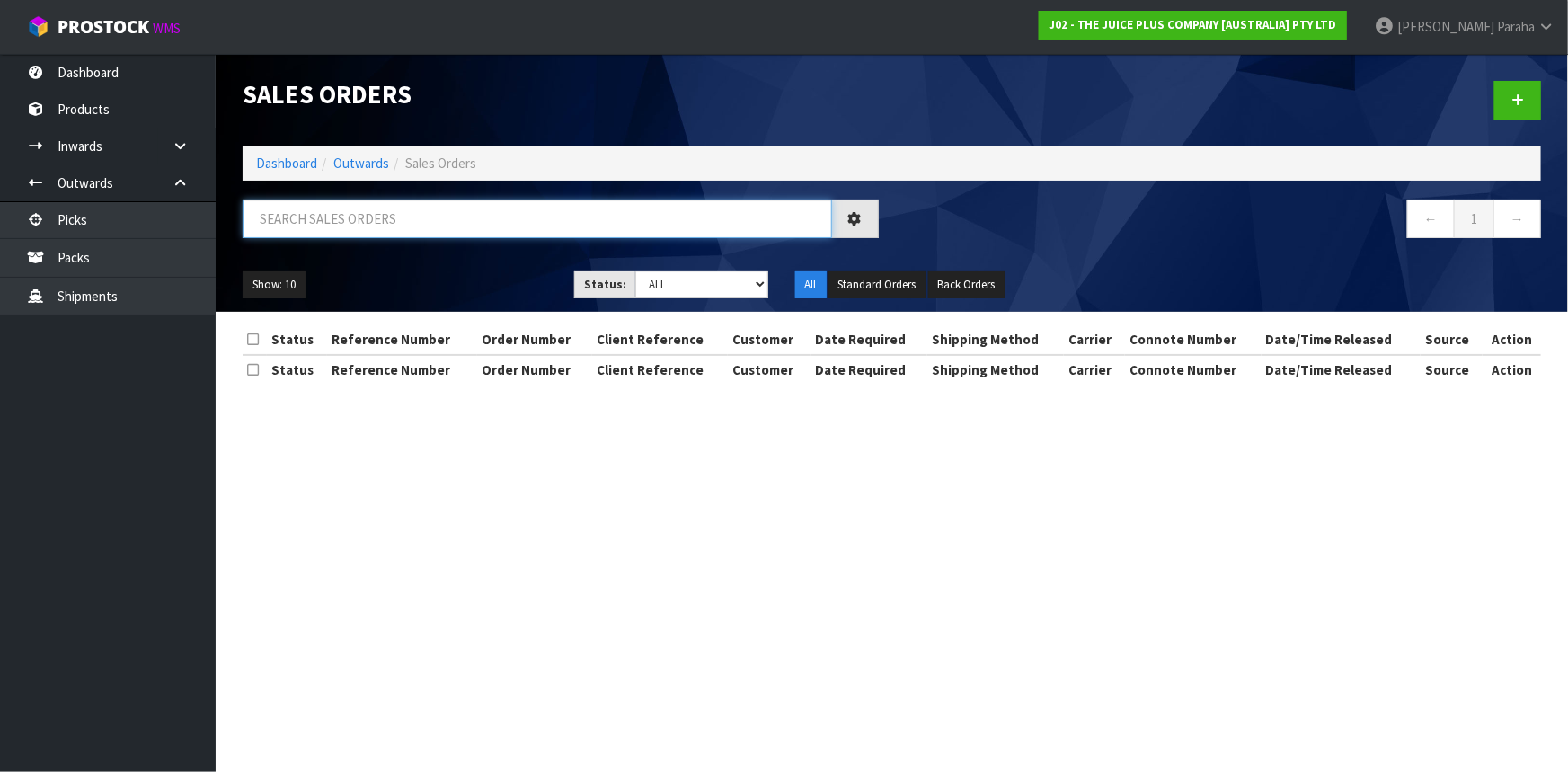
click at [427, 207] on input "text" at bounding box center [538, 218] width 590 height 38
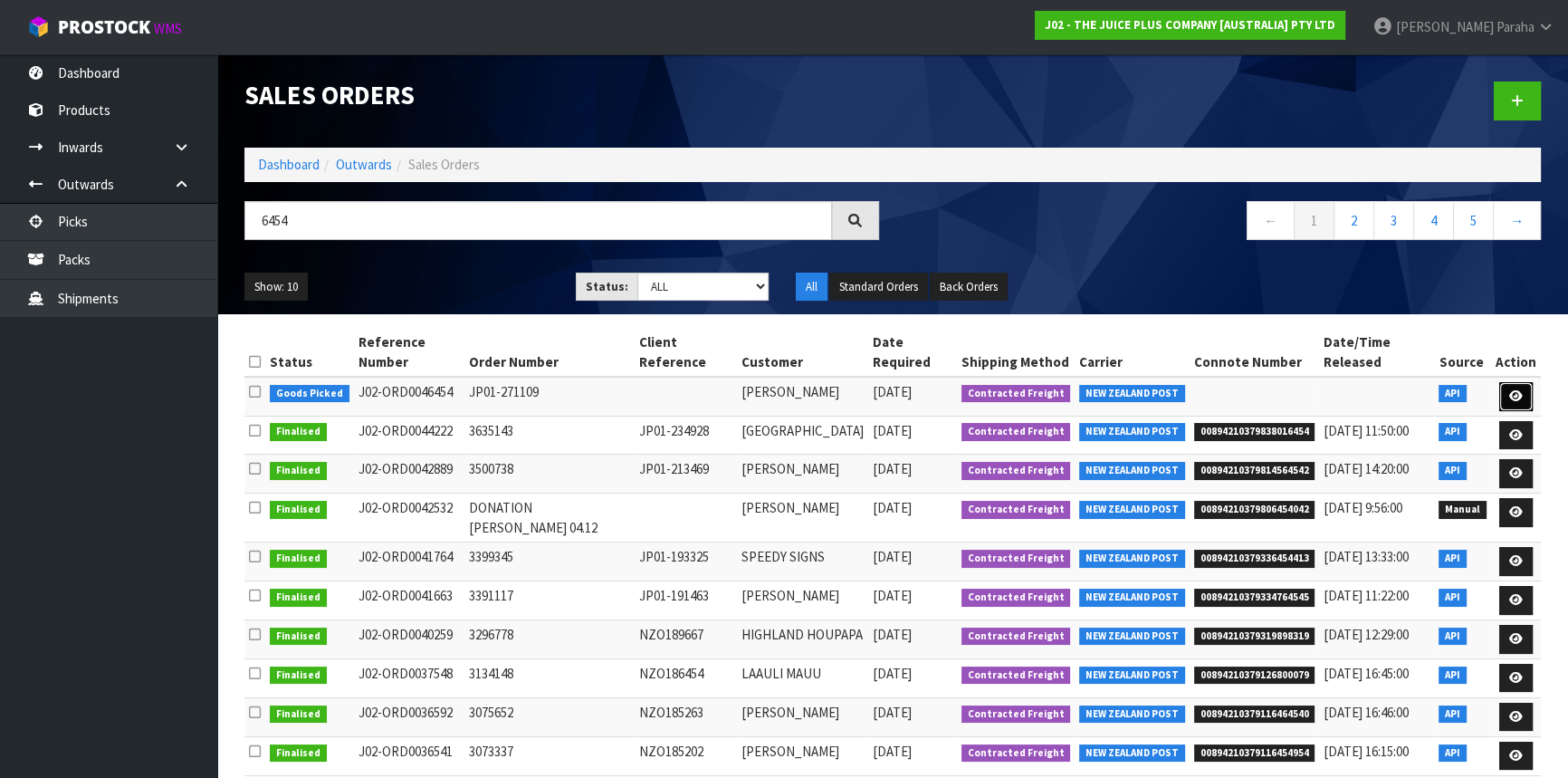
click at [1522, 400] on icon at bounding box center [1516, 396] width 13 height 12
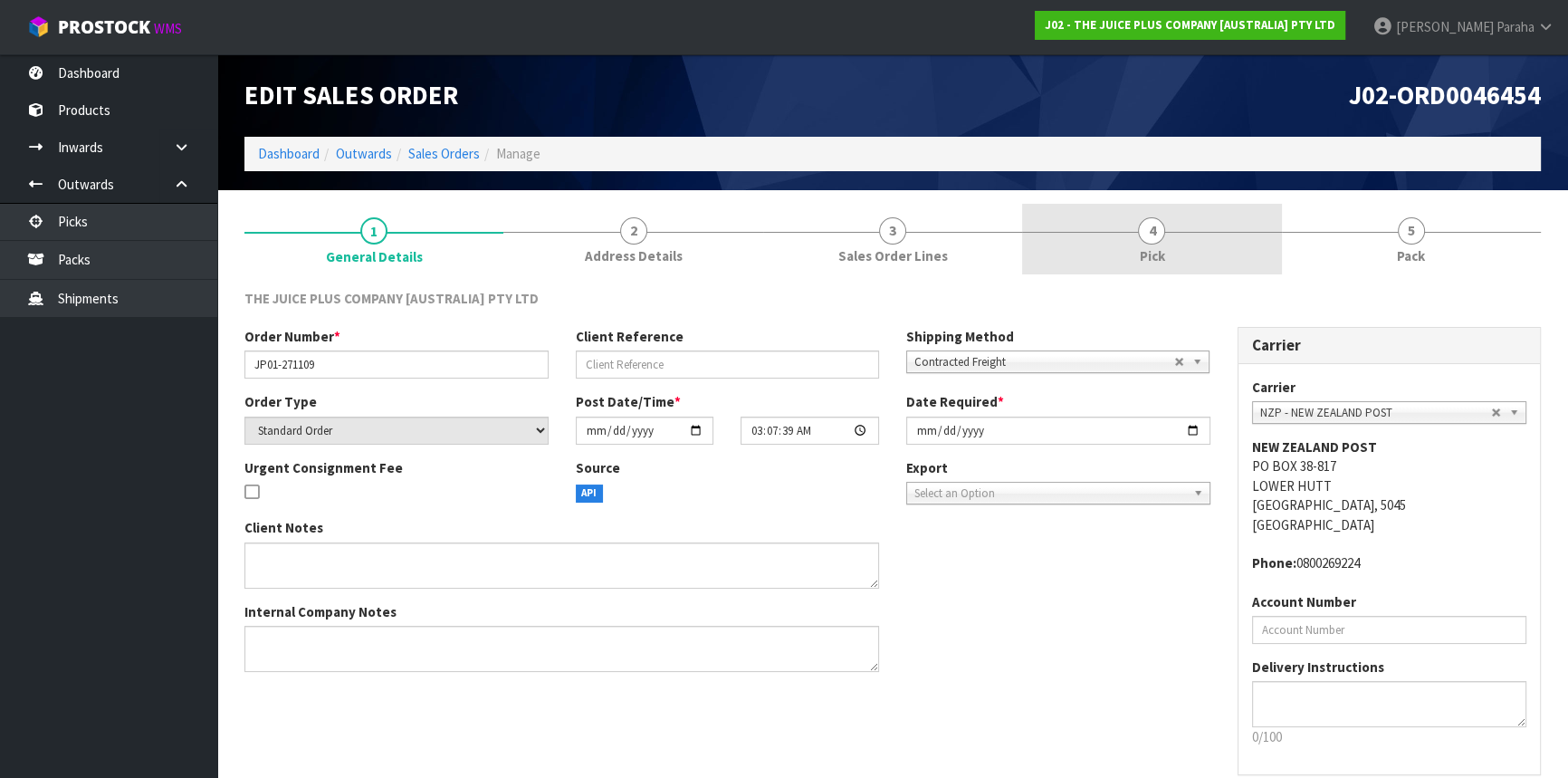
click at [1164, 235] on span "4" at bounding box center [1151, 230] width 27 height 27
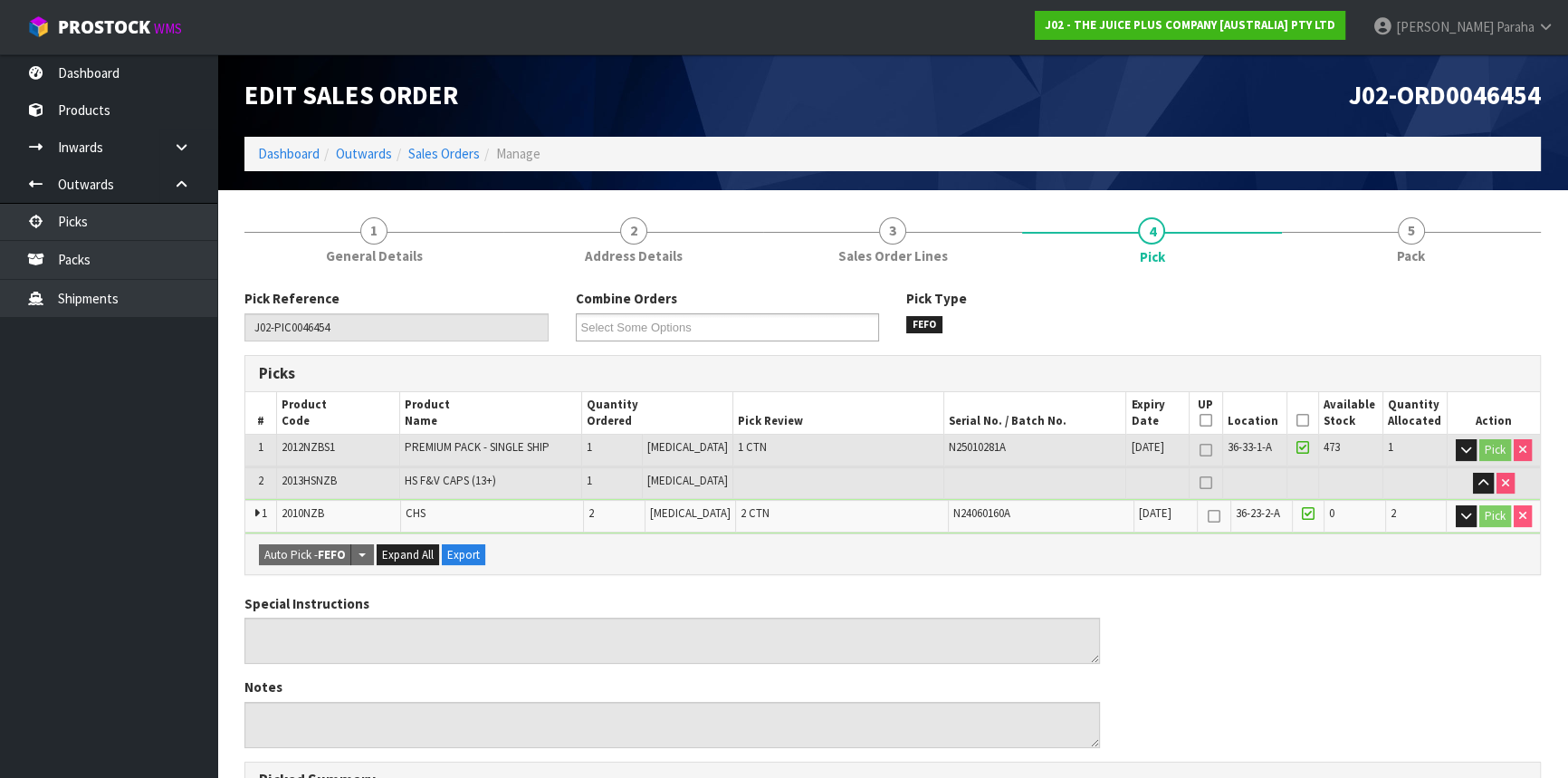
click at [1301, 421] on icon at bounding box center [1303, 421] width 12 height 1
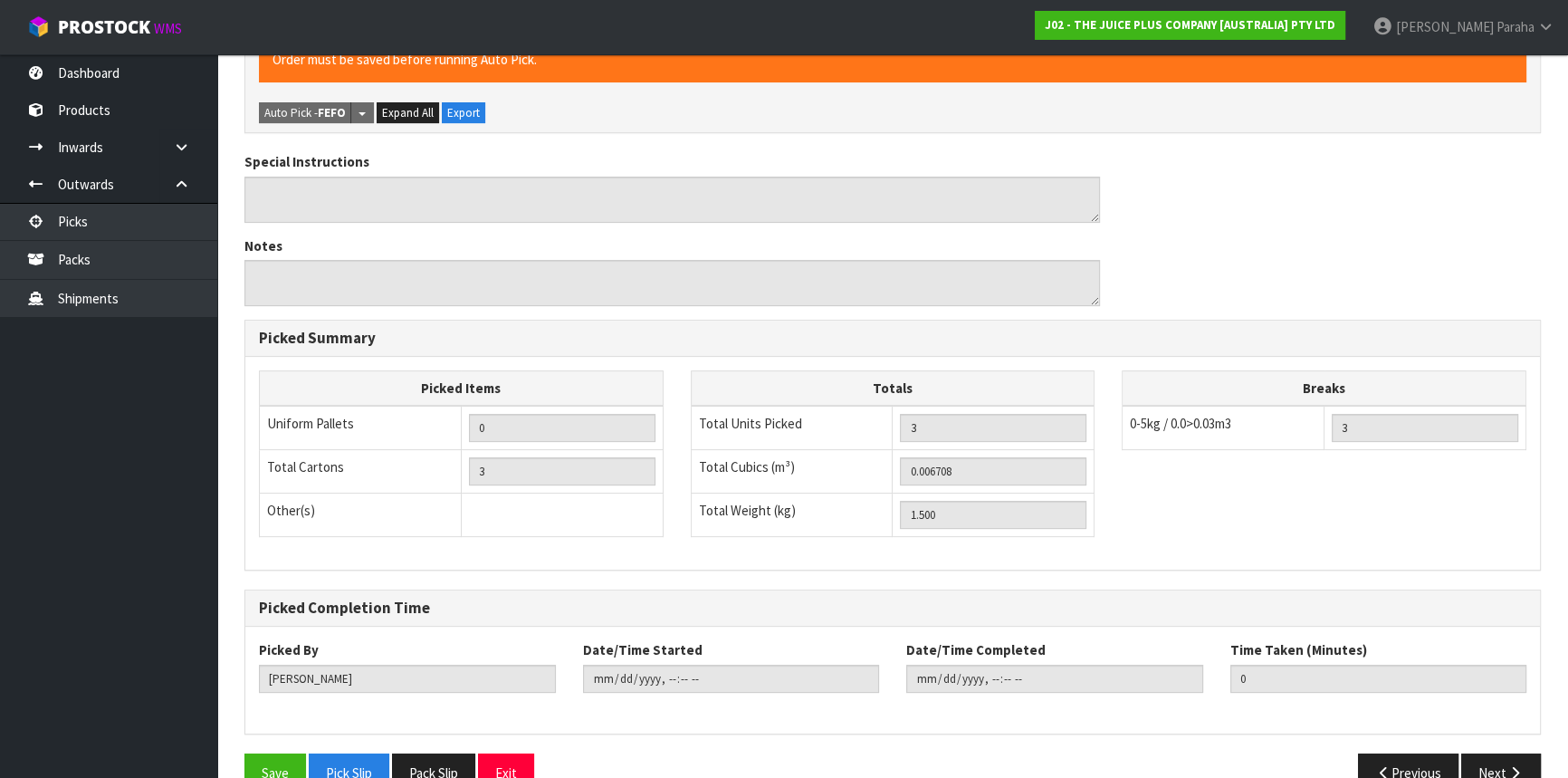
scroll to position [545, 0]
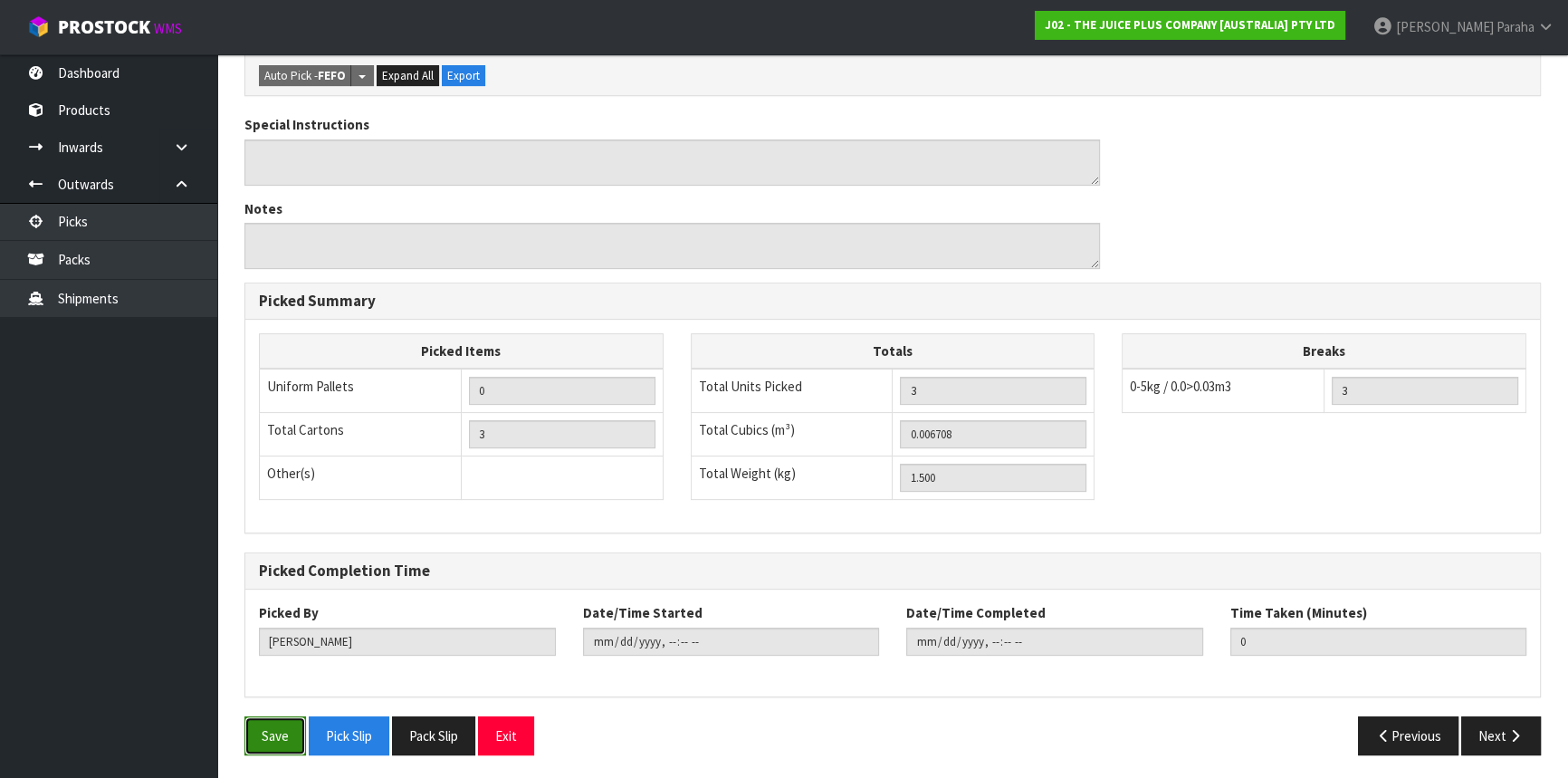
click at [251, 724] on button "Save" at bounding box center [275, 735] width 61 height 39
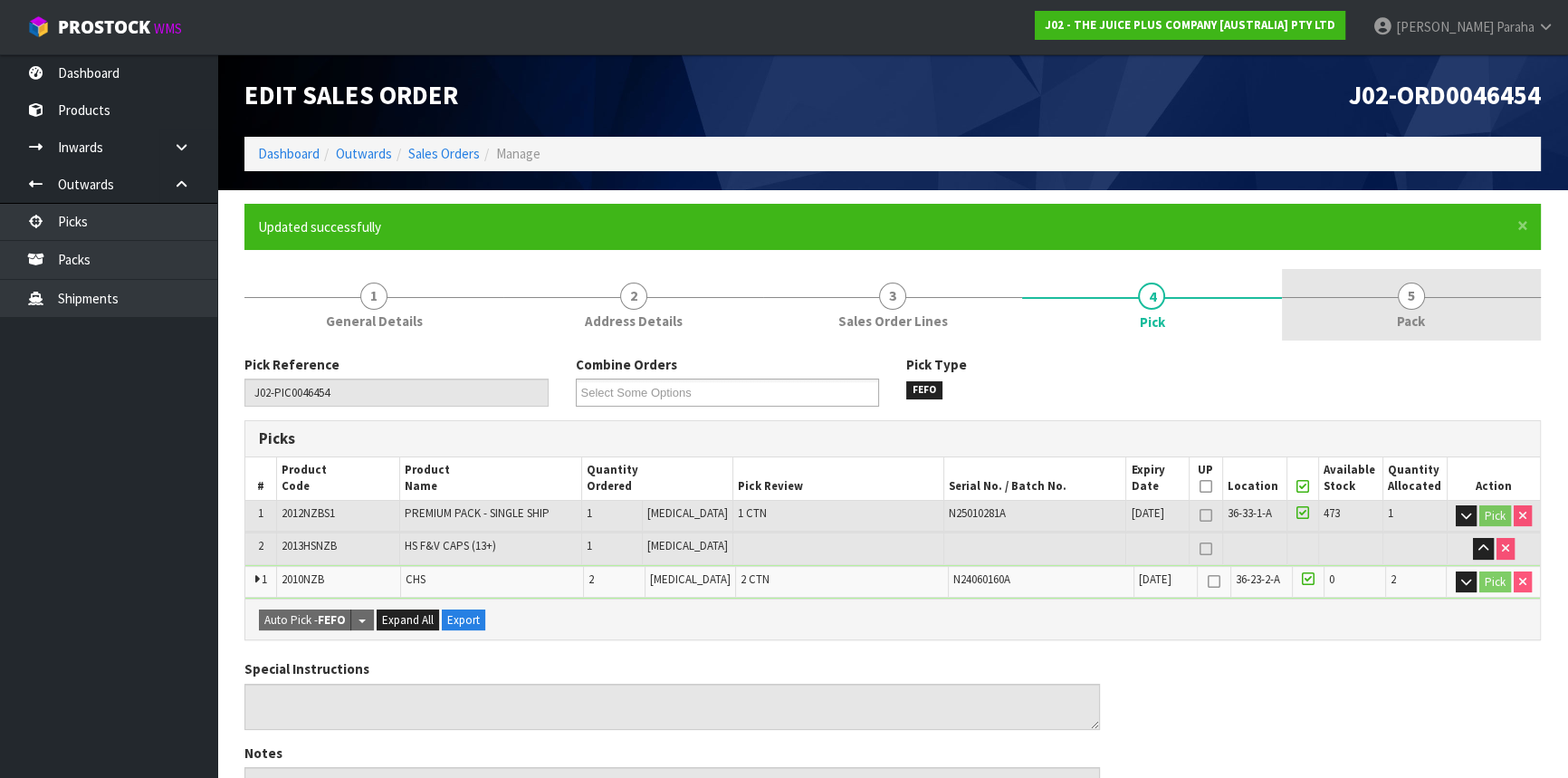
click at [1417, 296] on span "5" at bounding box center [1411, 295] width 27 height 27
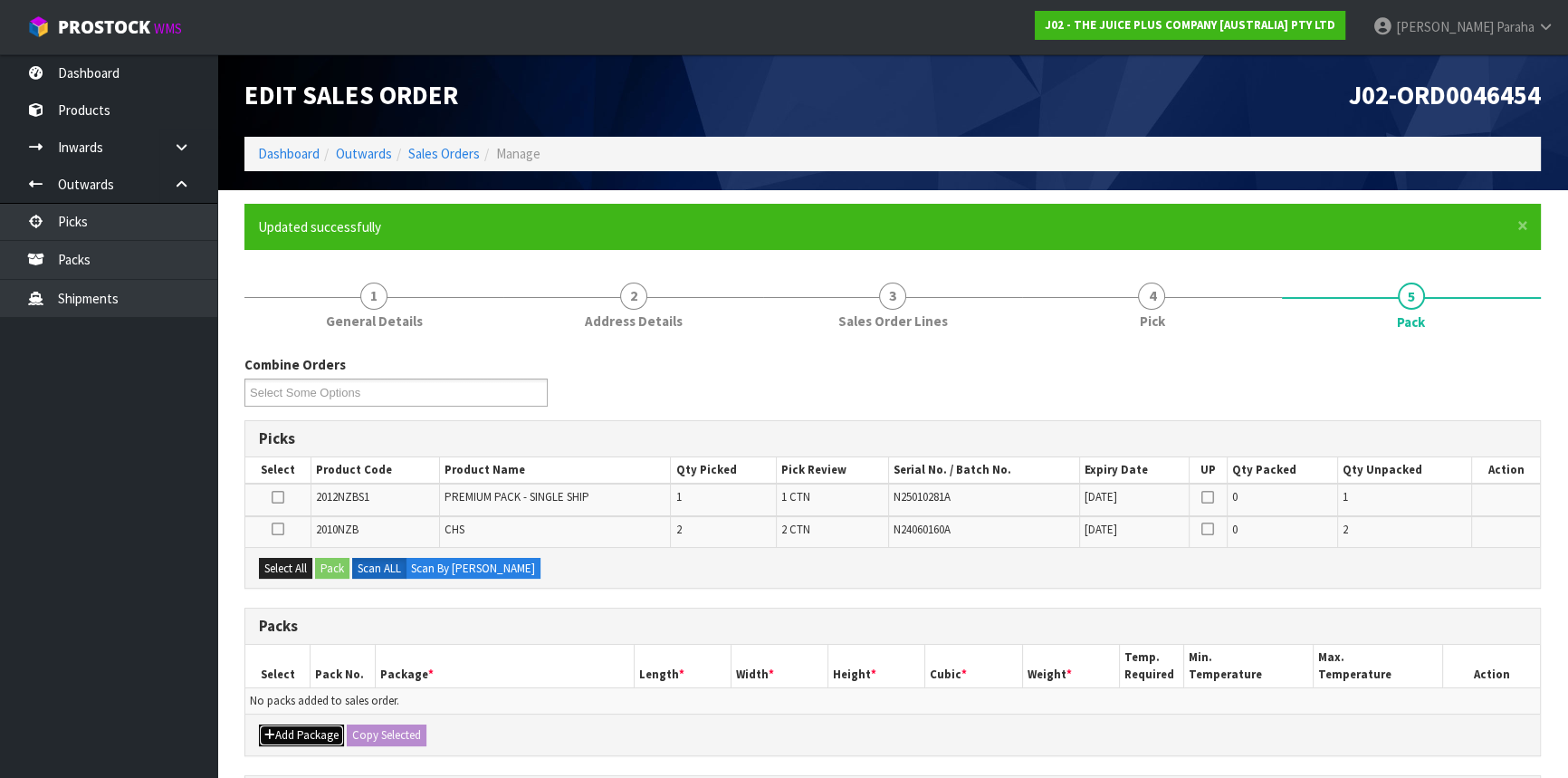
click at [293, 724] on button "Add Package" at bounding box center [301, 735] width 85 height 22
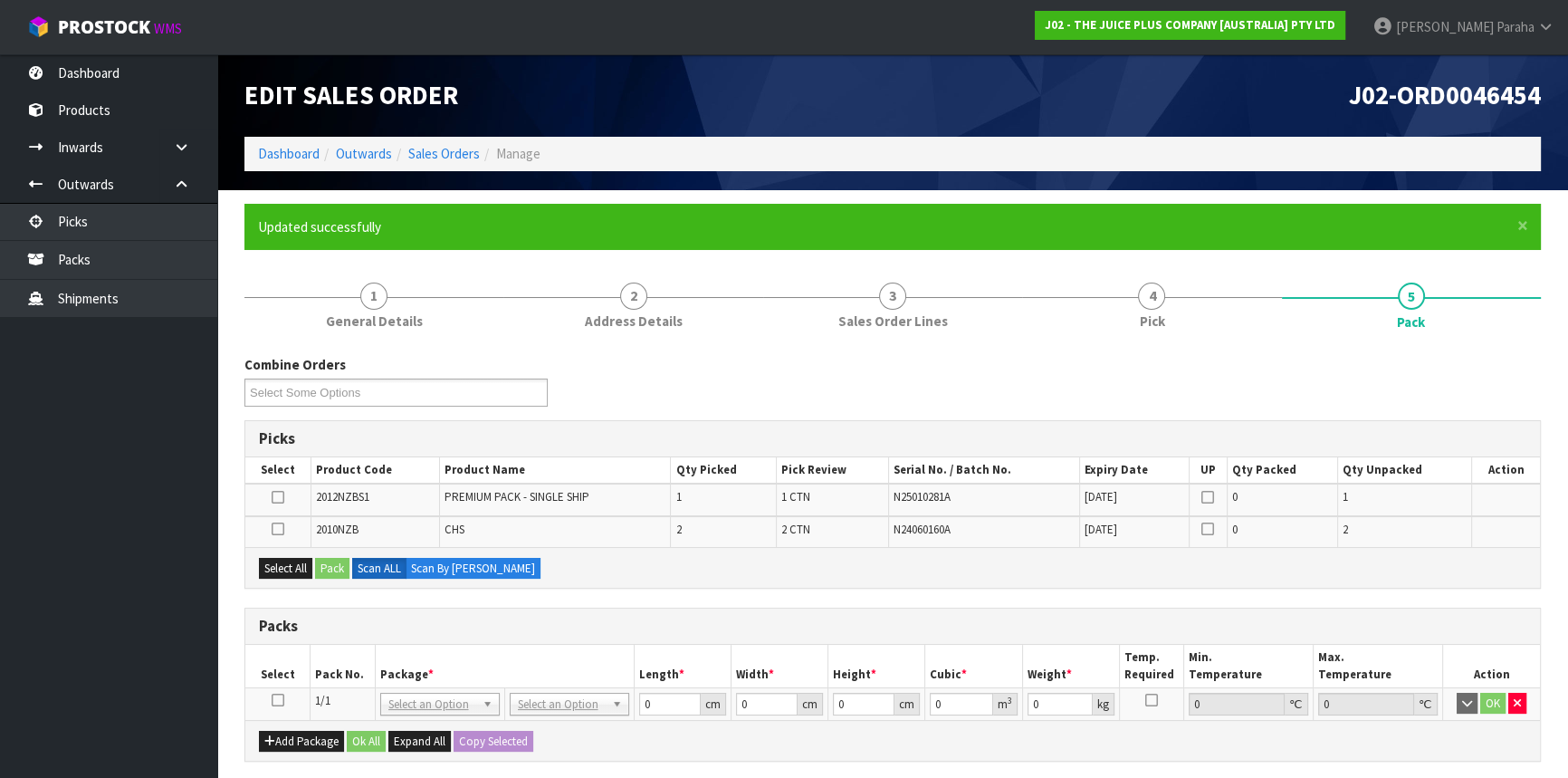
click at [278, 701] on icon at bounding box center [277, 700] width 12 height 1
click at [268, 576] on button "Select All" at bounding box center [285, 568] width 54 height 22
click at [338, 572] on button "Pack" at bounding box center [332, 568] width 35 height 22
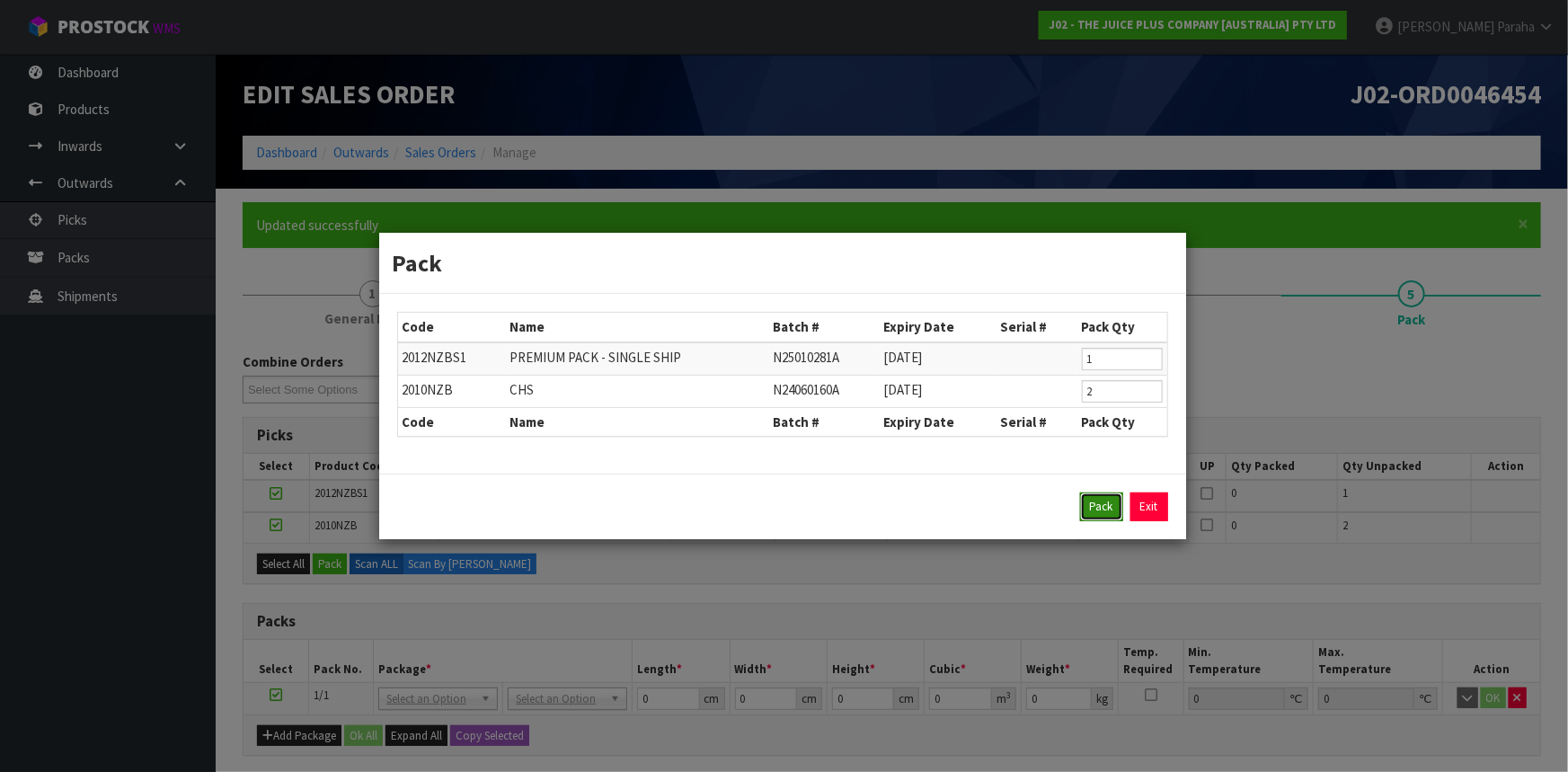
click at [1105, 498] on button "Pack" at bounding box center [1101, 507] width 43 height 29
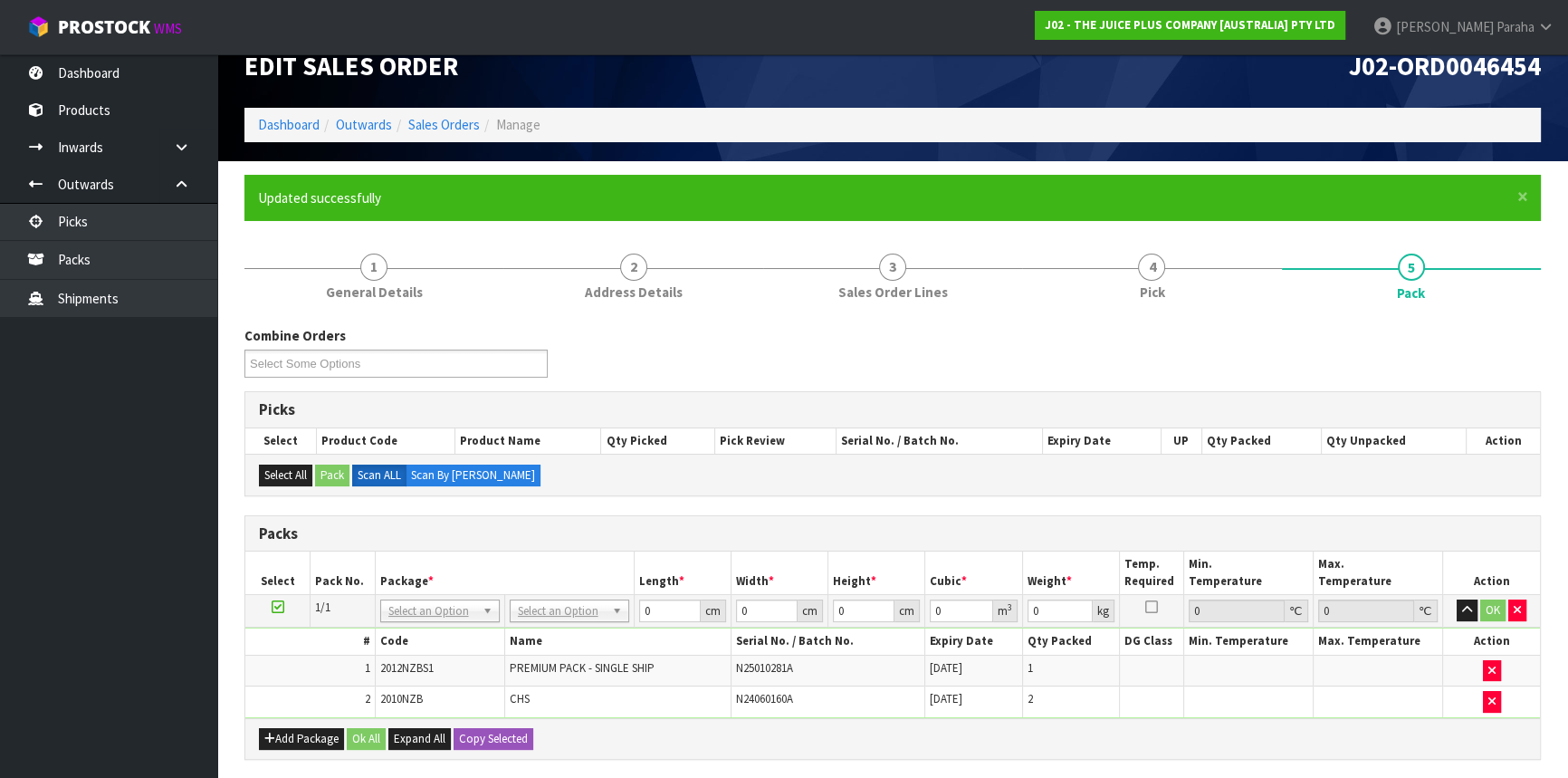
scroll to position [82, 0]
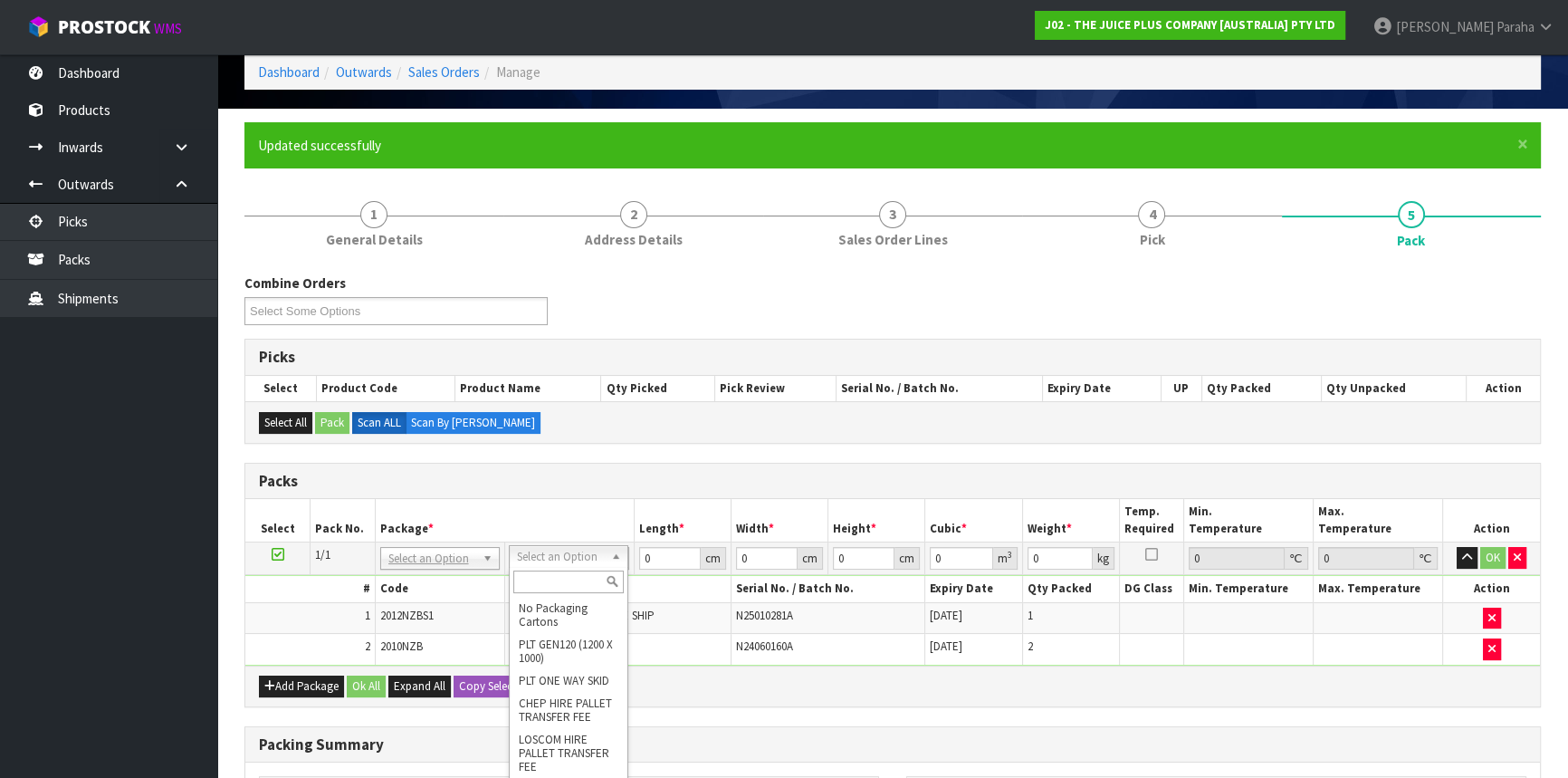
click at [554, 575] on input "text" at bounding box center [568, 581] width 110 height 23
drag, startPoint x: 570, startPoint y: 661, endPoint x: 576, endPoint y: 650, distance: 12.5
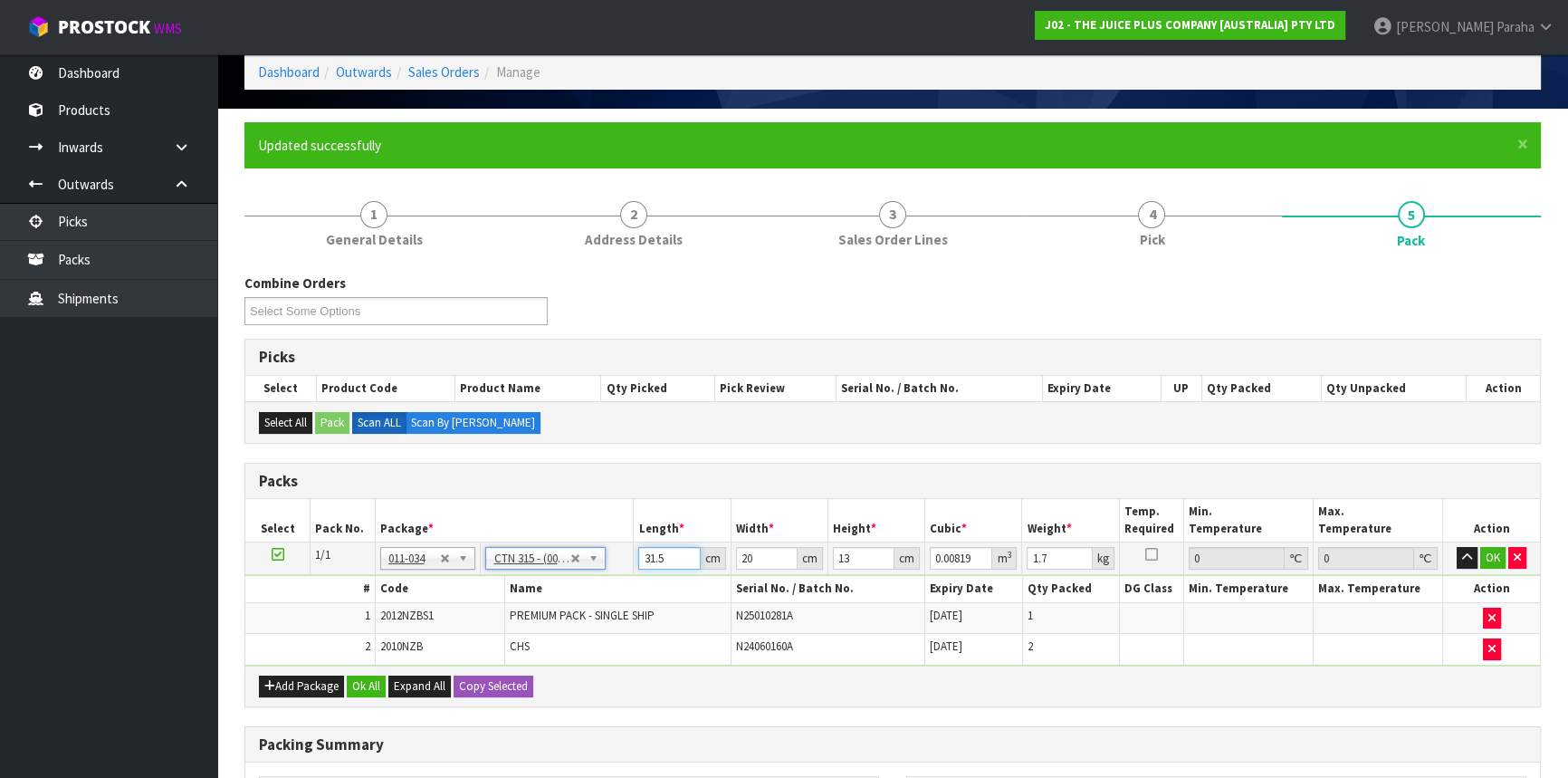
drag, startPoint x: 670, startPoint y: 556, endPoint x: 646, endPoint y: 555, distance: 24.0
click at [646, 554] on input "31.5" at bounding box center [669, 558] width 61 height 23
click at [670, 553] on input "31.5" at bounding box center [669, 558] width 61 height 23
drag, startPoint x: 667, startPoint y: 553, endPoint x: 632, endPoint y: 555, distance: 35.1
click at [632, 555] on tr "1/1 NONE 007-001 007-002 007-004 007-009 007-013 007-014 007-015 007-017 007-01…" at bounding box center [893, 559] width 1295 height 33
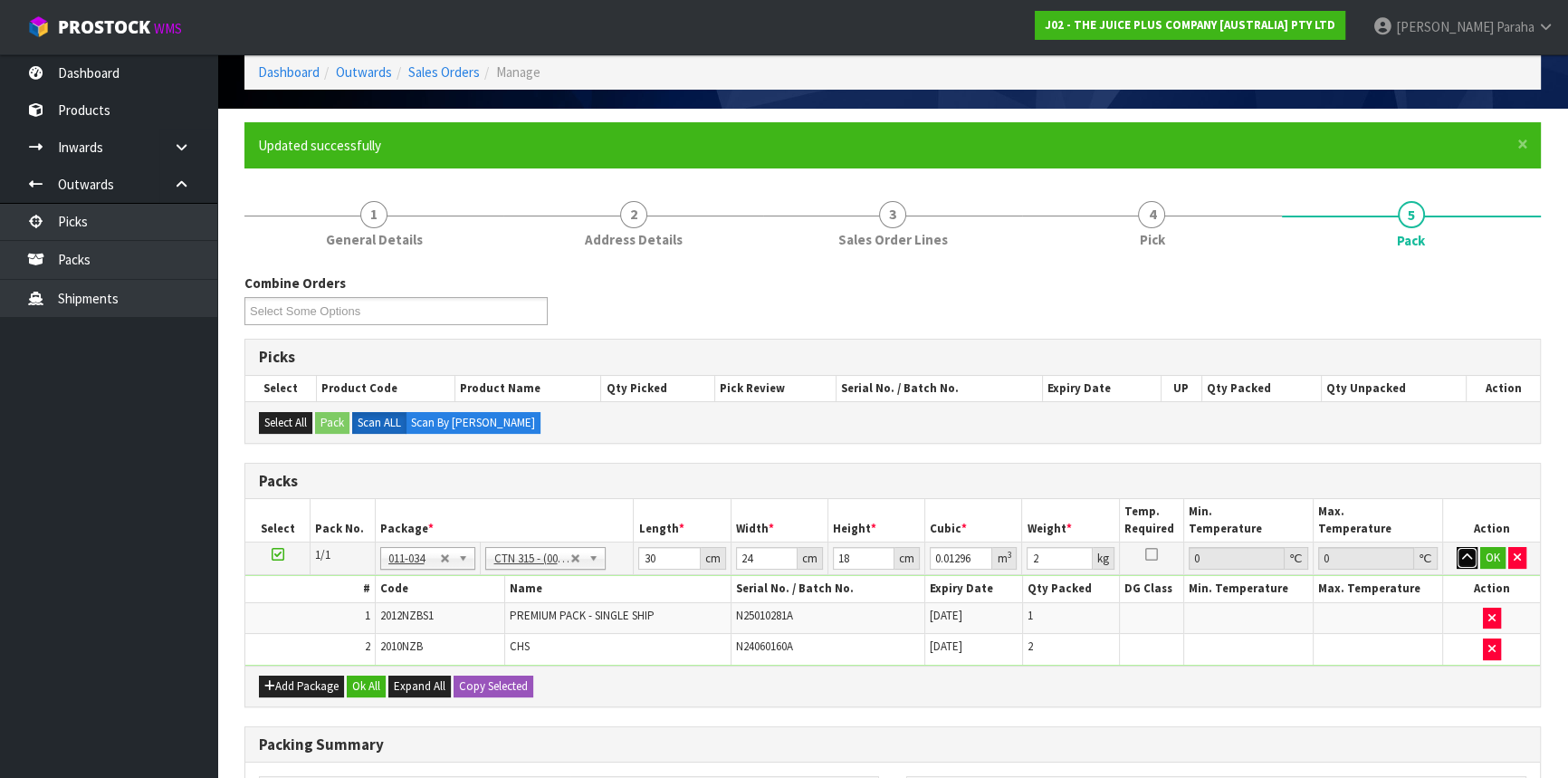
click at [1457, 547] on button "button" at bounding box center [1467, 557] width 21 height 22
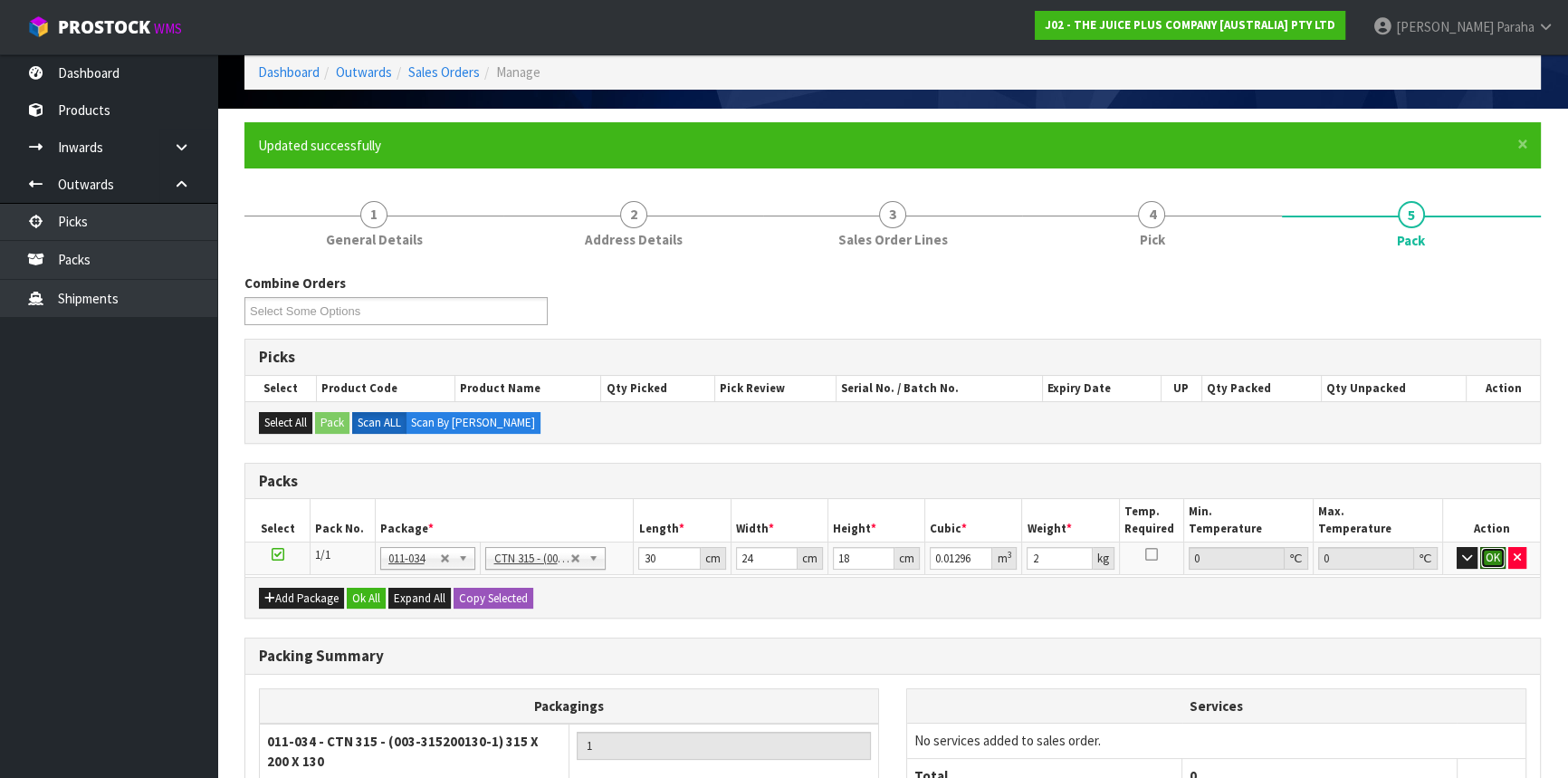
click button "OK" at bounding box center [1493, 557] width 25 height 22
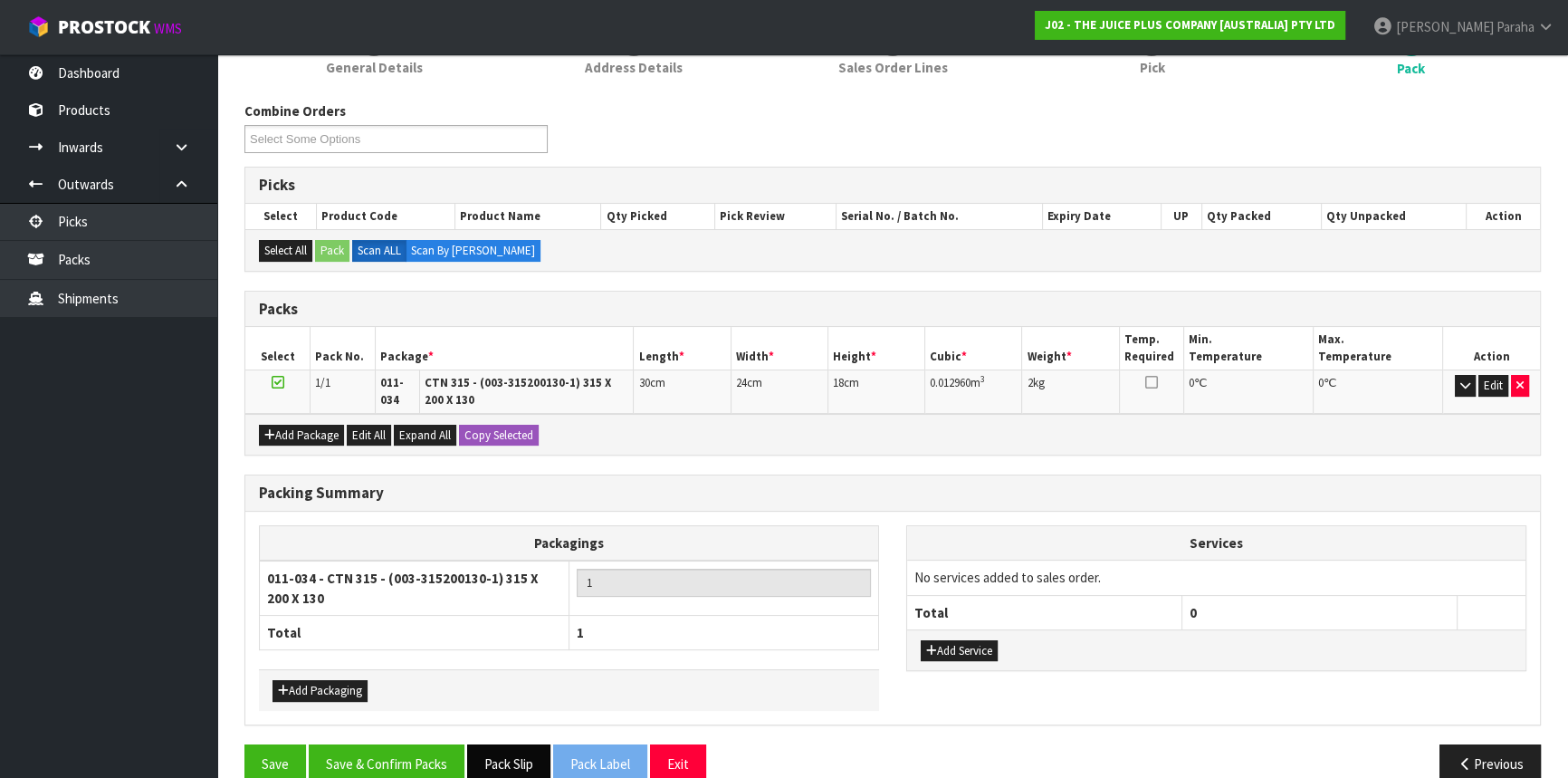
scroll to position [281, 0]
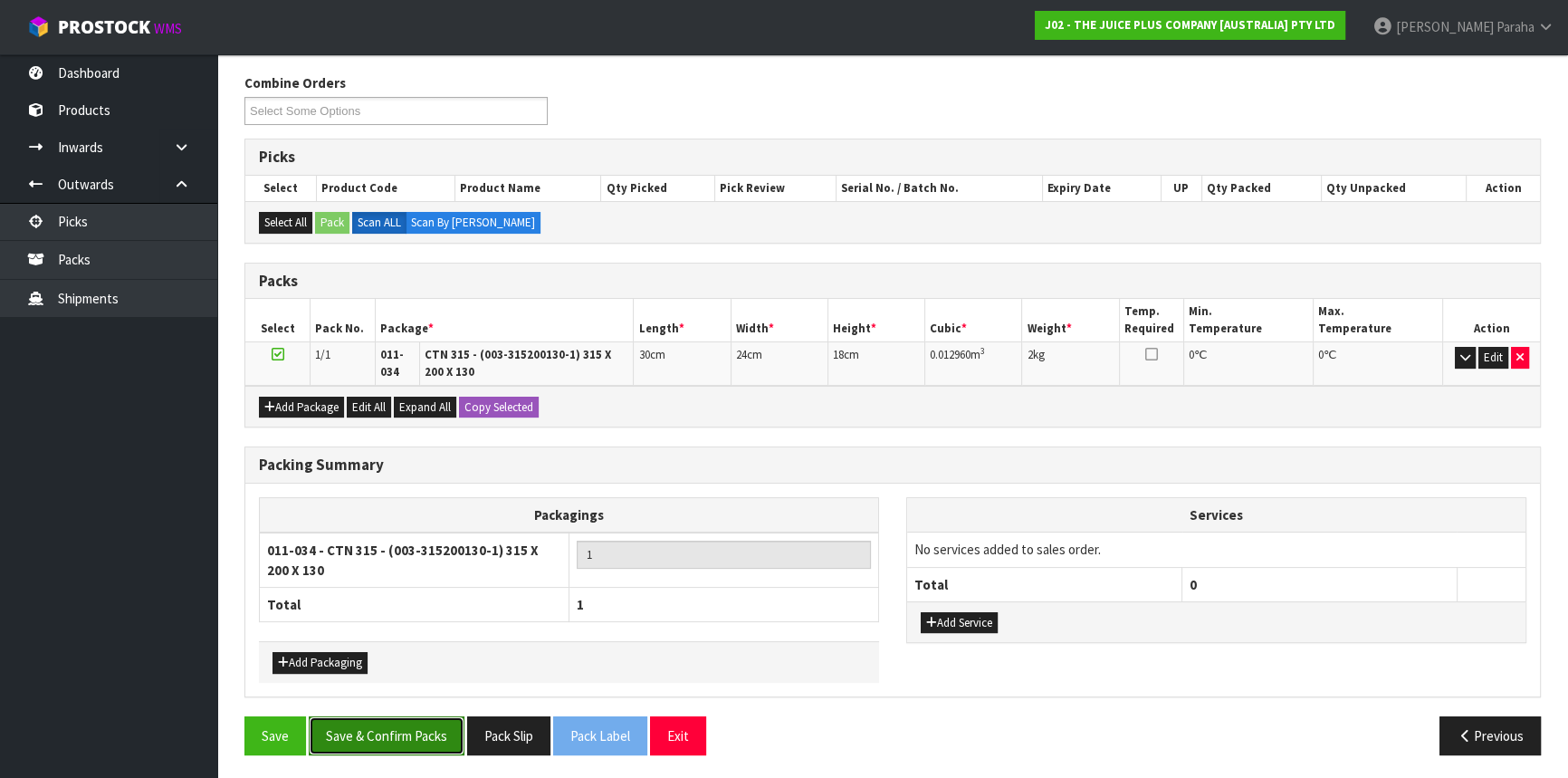
click at [356, 724] on button "Save & Confirm Packs" at bounding box center [387, 735] width 156 height 39
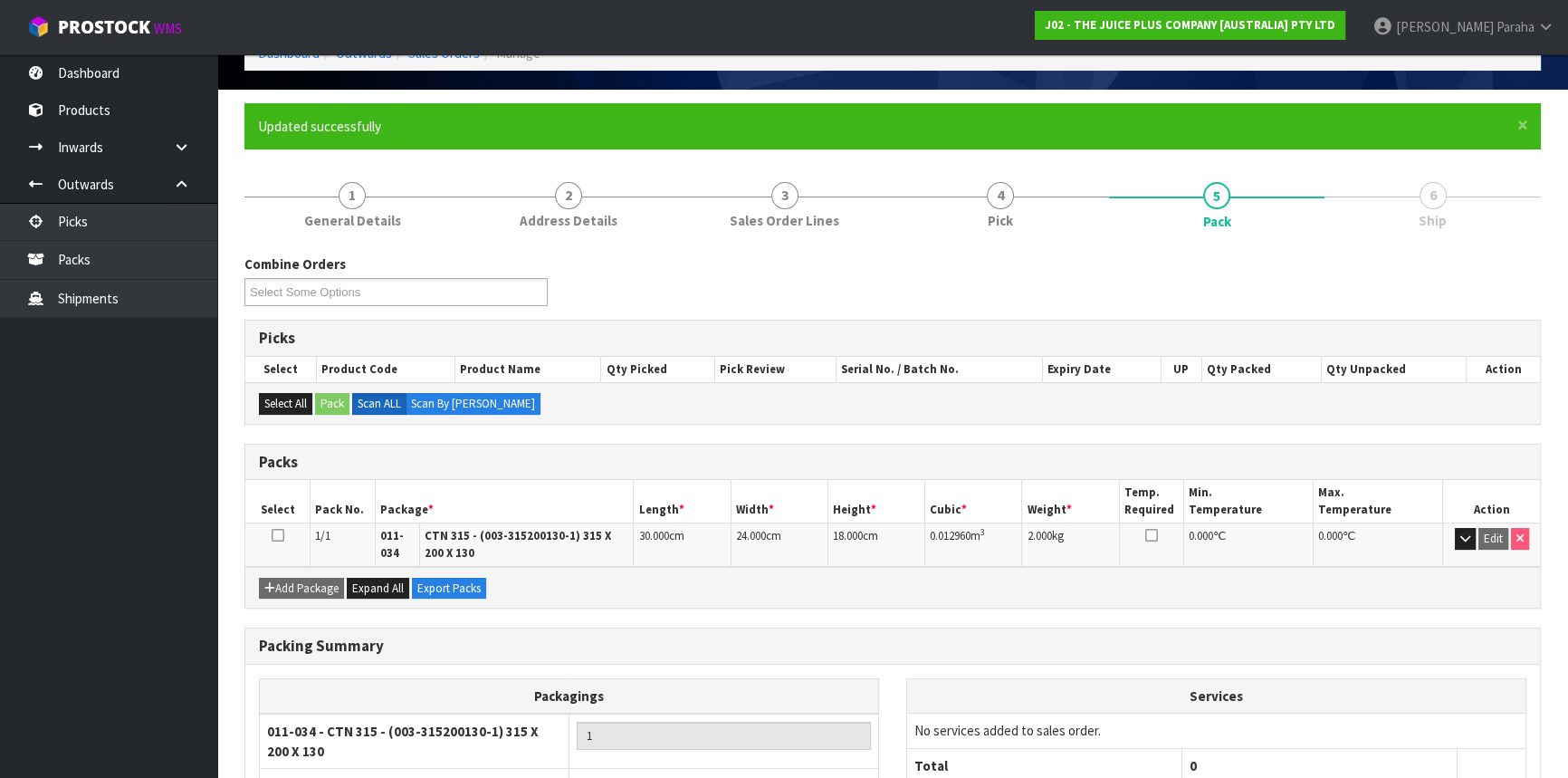
scroll to position [242, 0]
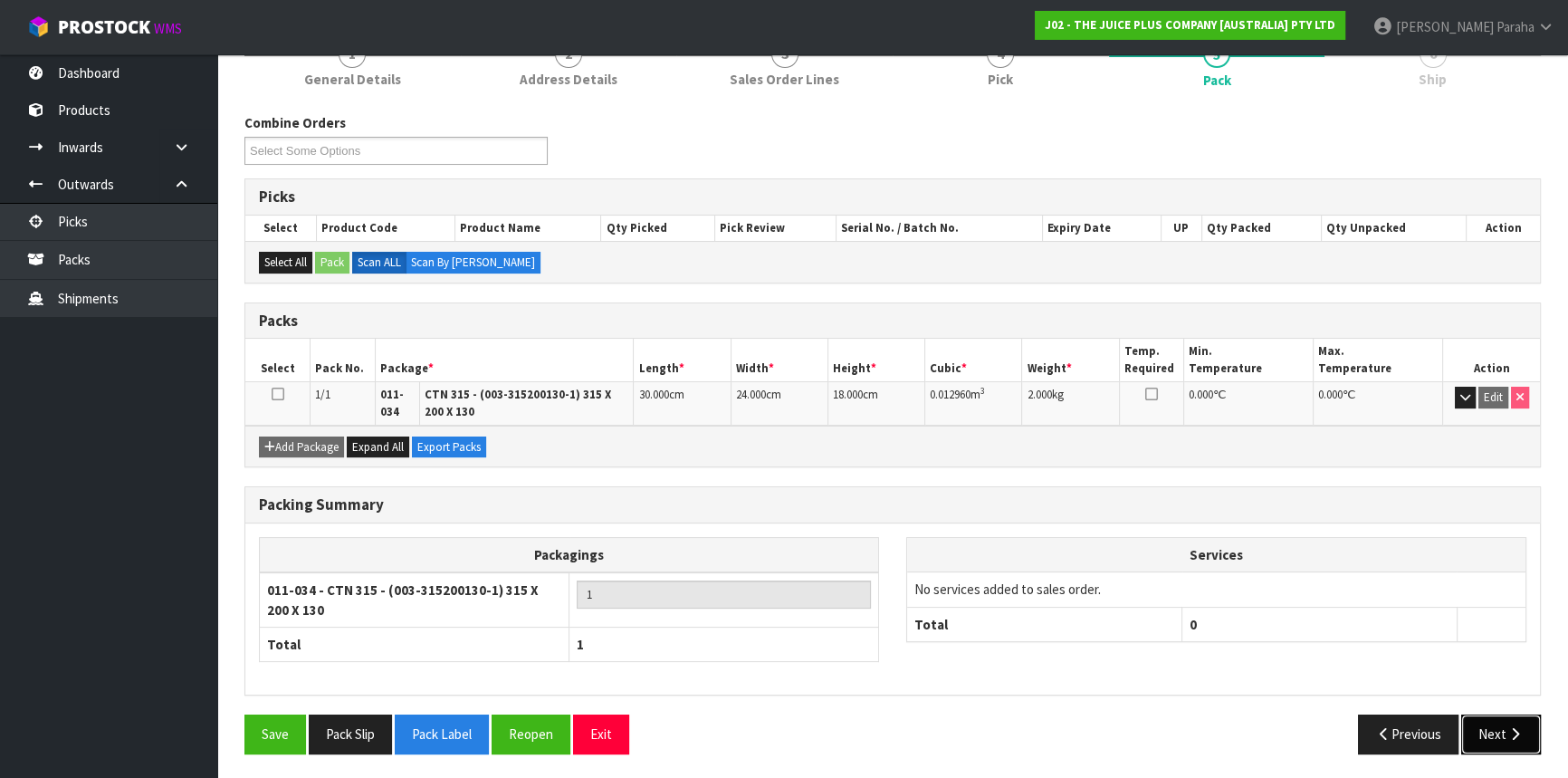
click at [1508, 736] on icon "button" at bounding box center [1515, 734] width 17 height 13
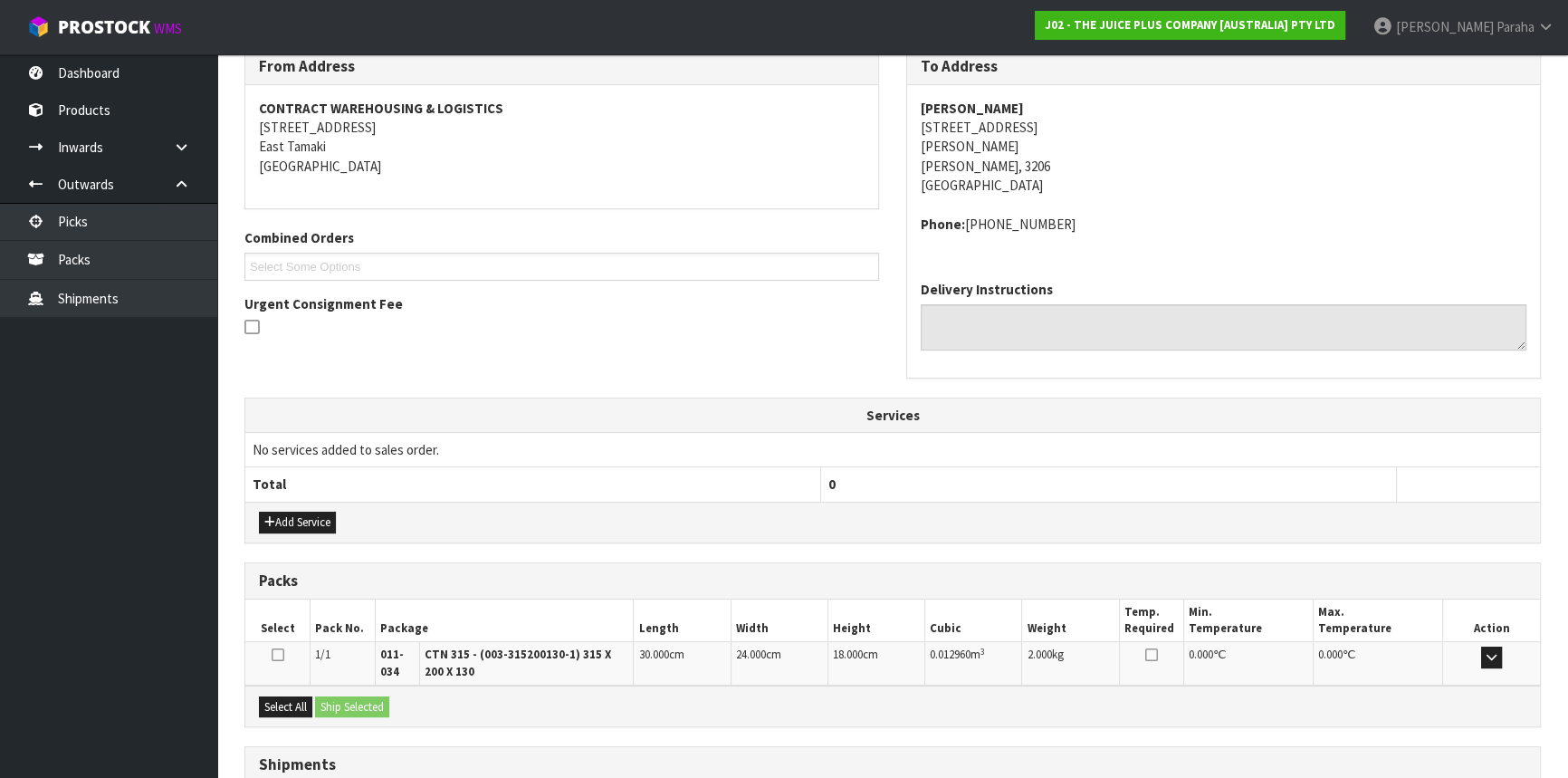
scroll to position [448, 0]
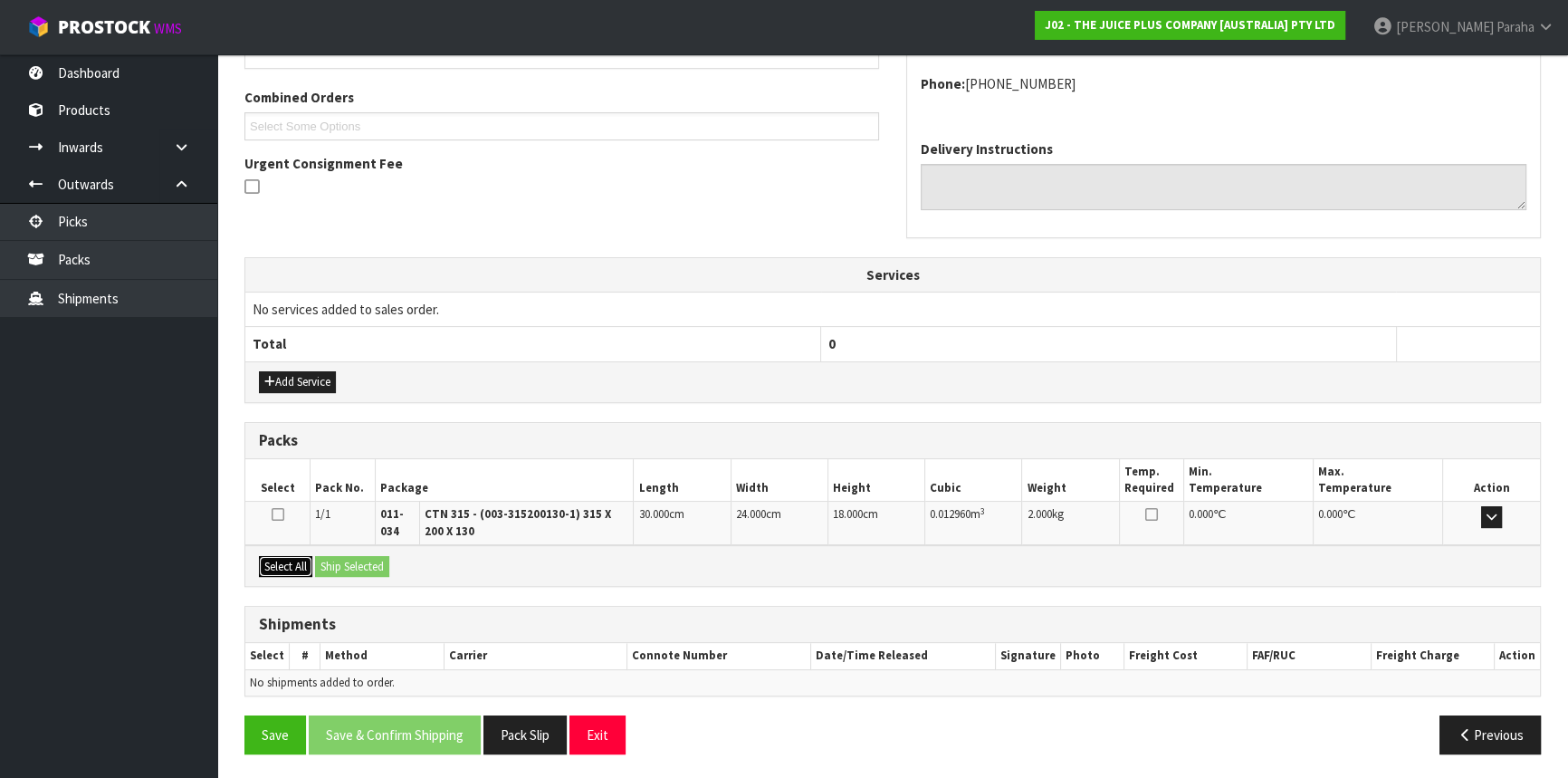
click at [275, 565] on button "Select All" at bounding box center [285, 566] width 54 height 22
click at [340, 556] on button "Ship Selected" at bounding box center [352, 566] width 74 height 22
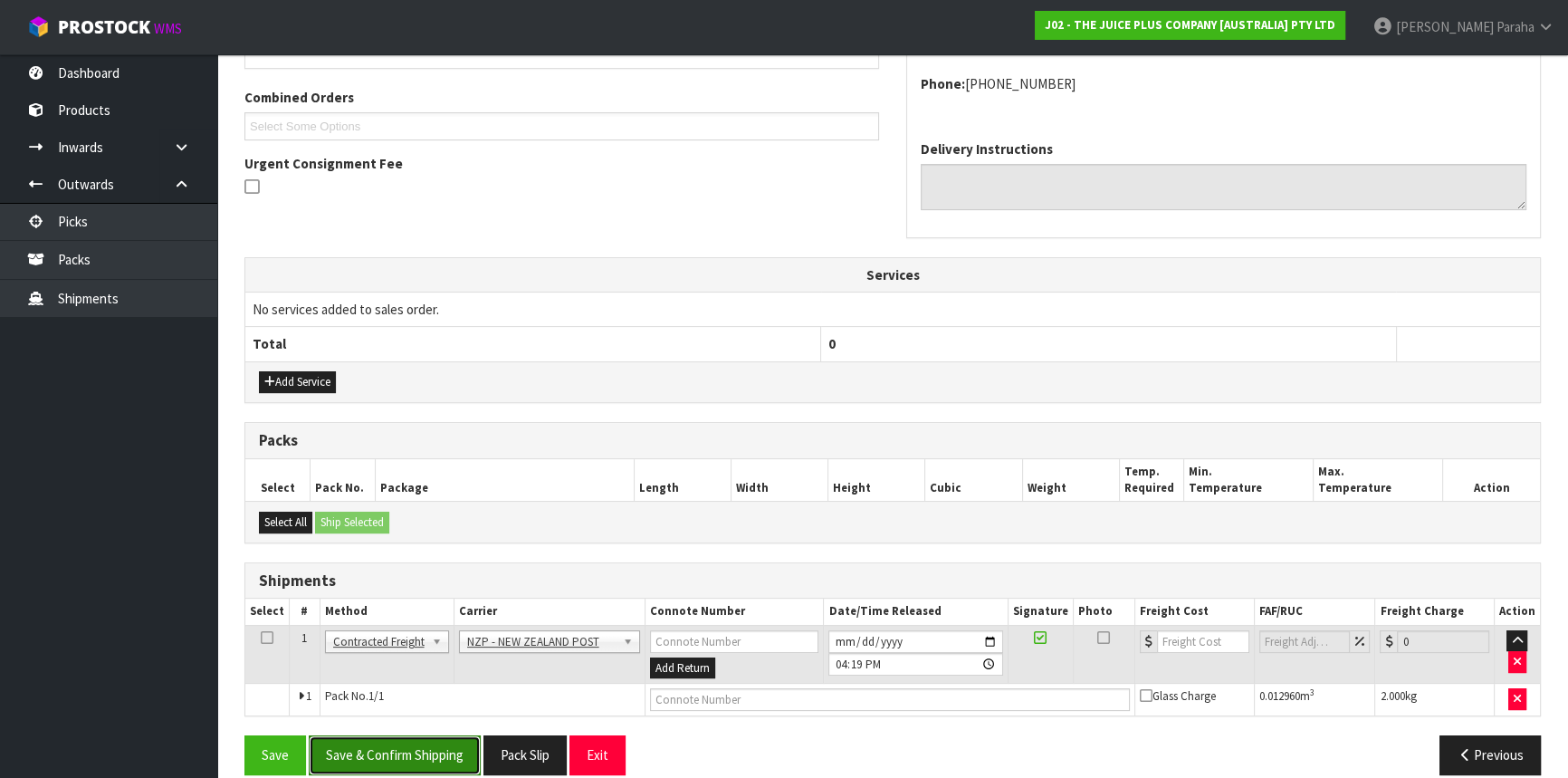
click at [424, 752] on button "Save & Confirm Shipping" at bounding box center [394, 754] width 172 height 39
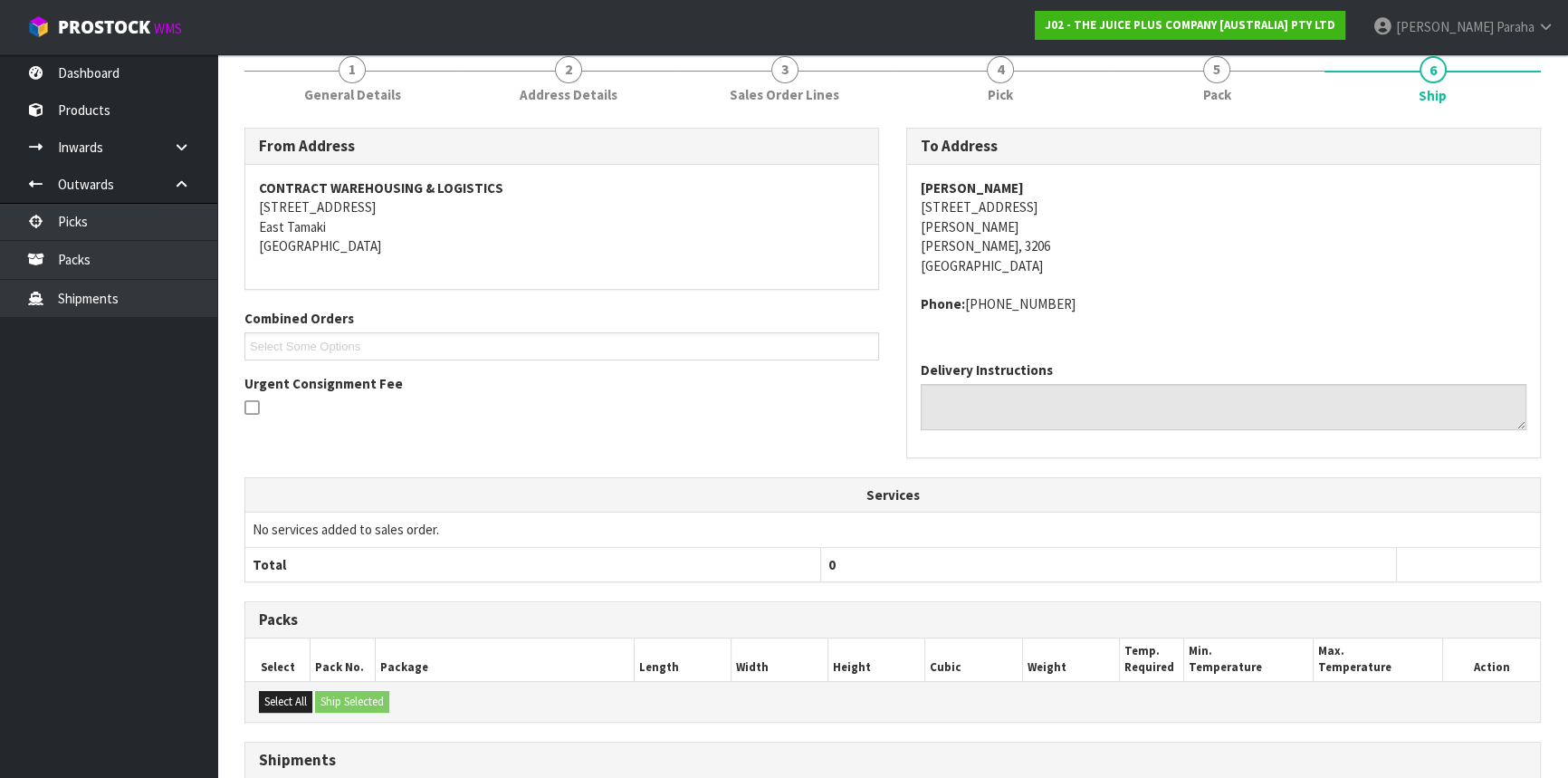
scroll to position [443, 0]
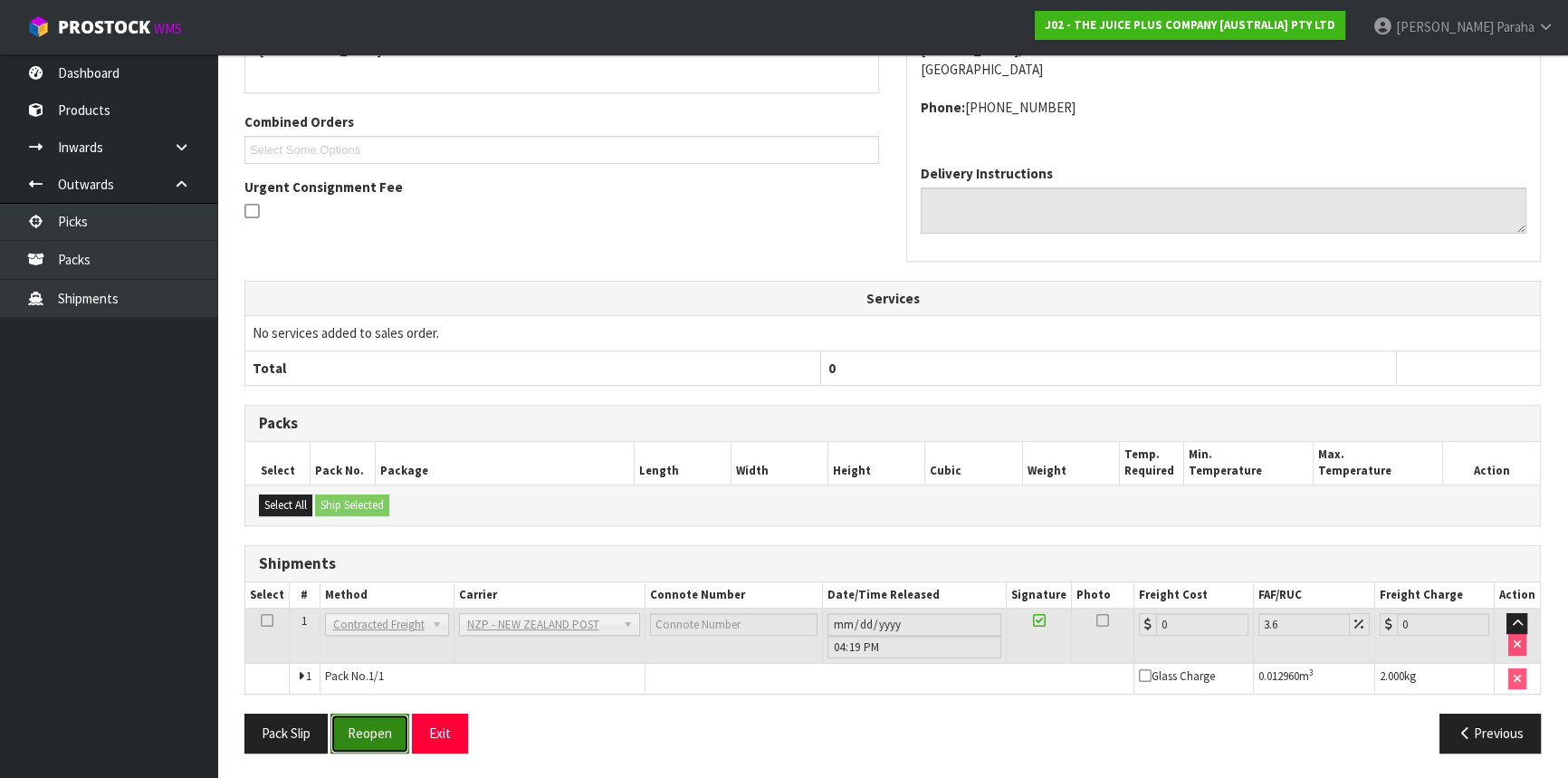
click at [356, 720] on button "Reopen" at bounding box center [370, 733] width 79 height 39
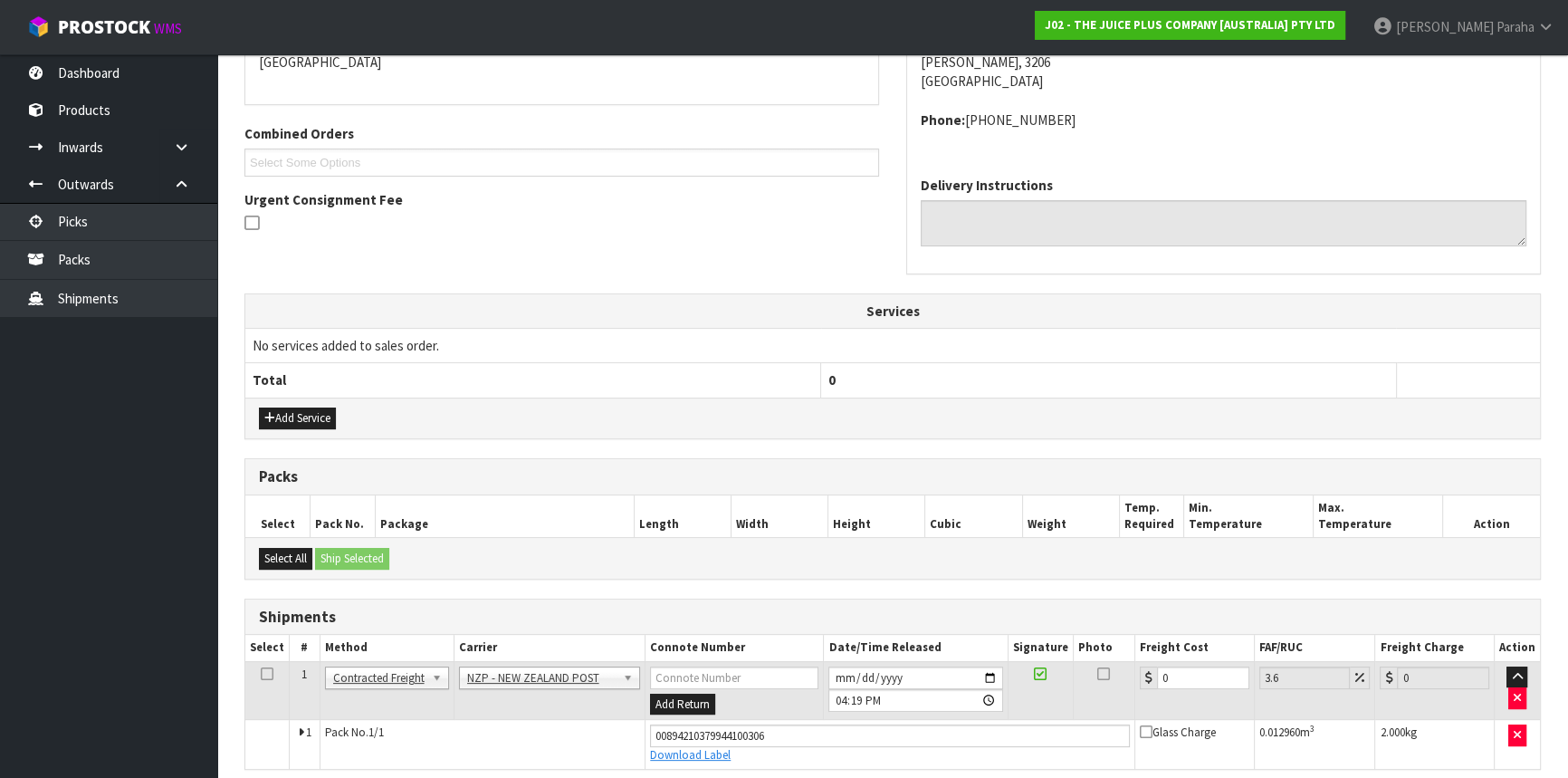
scroll to position [484, 0]
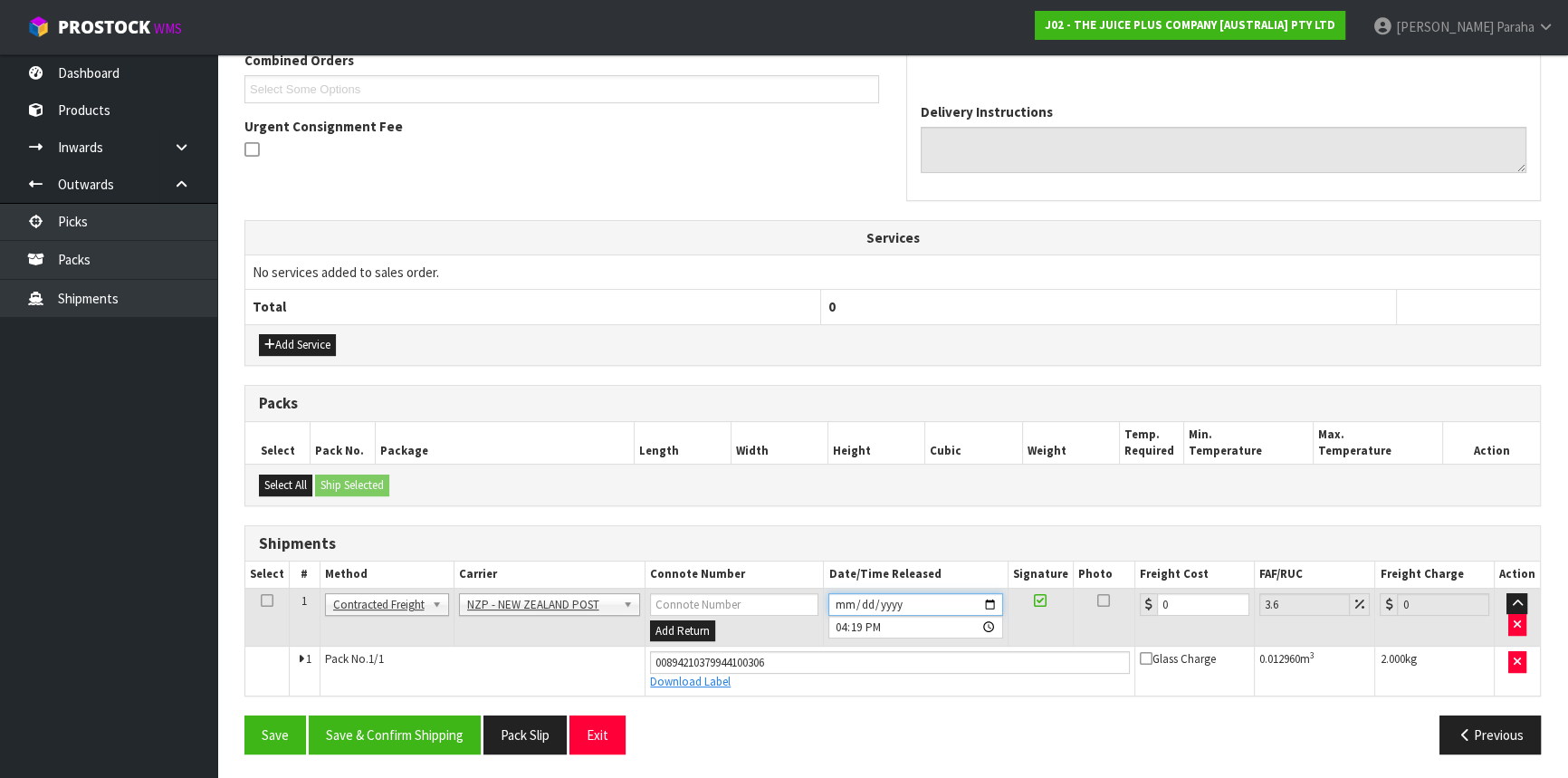
click at [993, 599] on input "[DATE]" at bounding box center [915, 605] width 174 height 23
drag, startPoint x: 1177, startPoint y: 595, endPoint x: 1148, endPoint y: 592, distance: 29.2
click at [1149, 594] on div "0" at bounding box center [1195, 605] width 109 height 23
click at [415, 742] on button "Save & Confirm Shipping" at bounding box center [394, 735] width 172 height 39
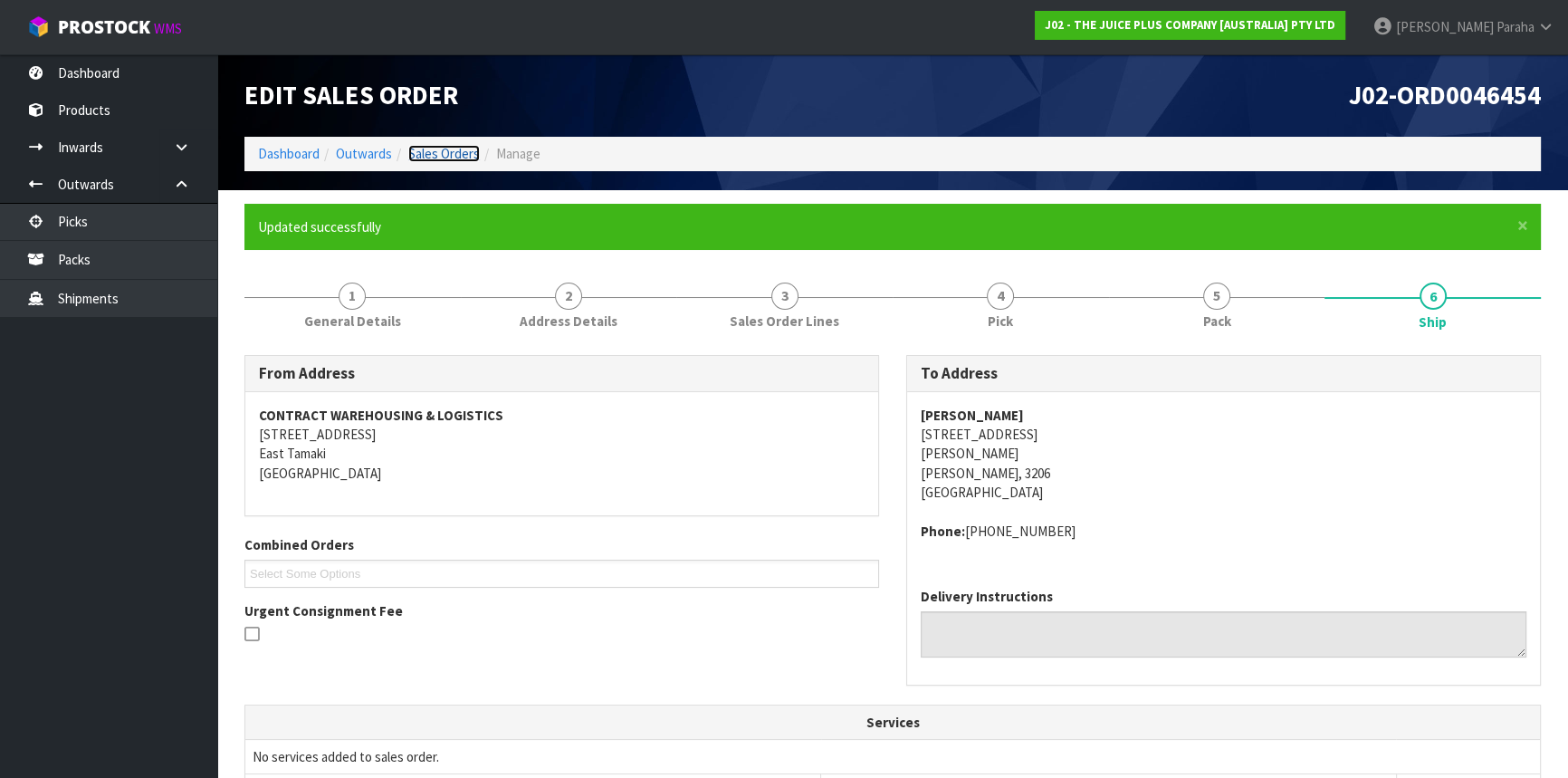
click at [441, 154] on link "Sales Orders" at bounding box center [444, 153] width 71 height 17
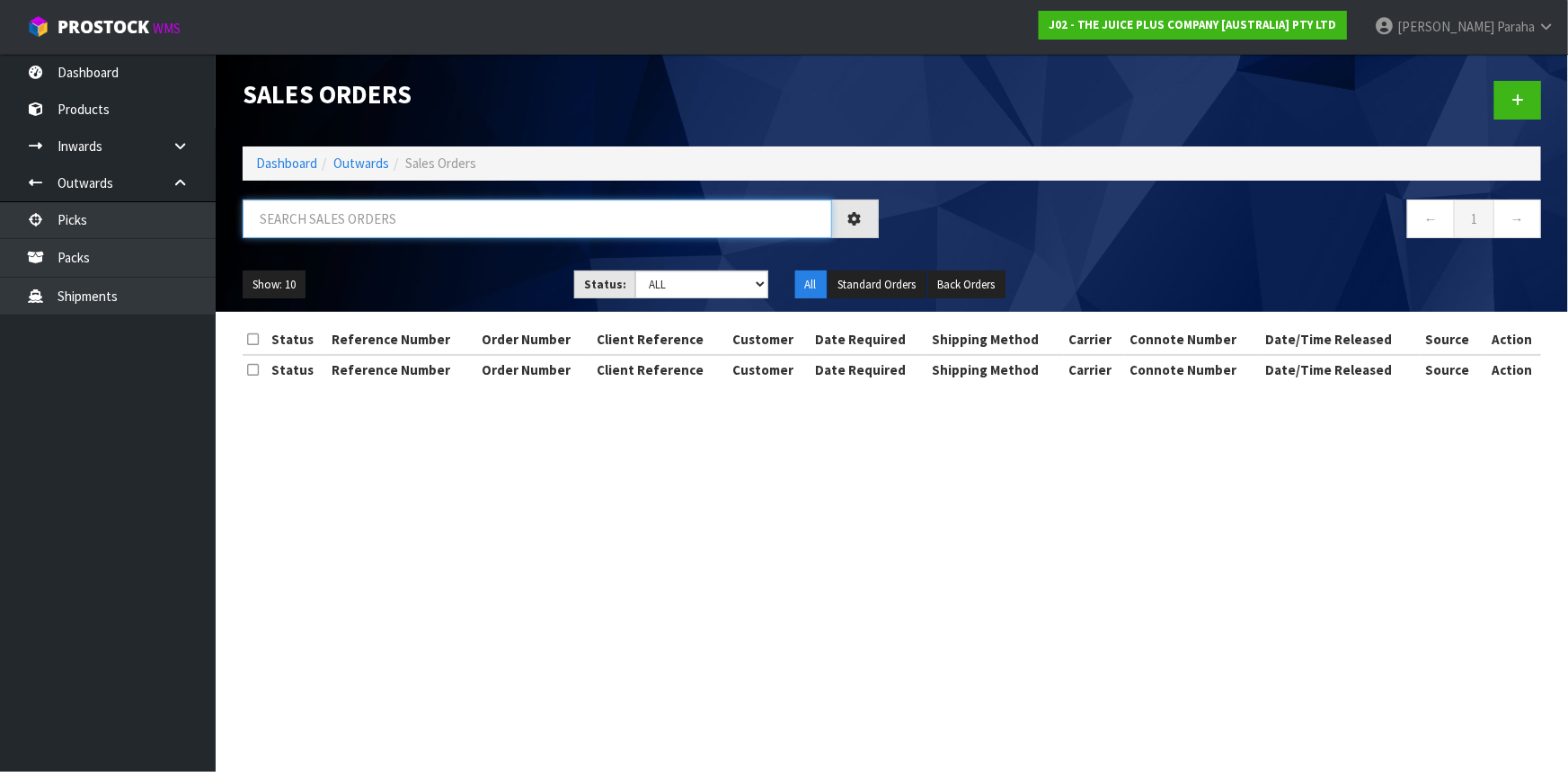
click at [397, 215] on input "text" at bounding box center [538, 218] width 590 height 38
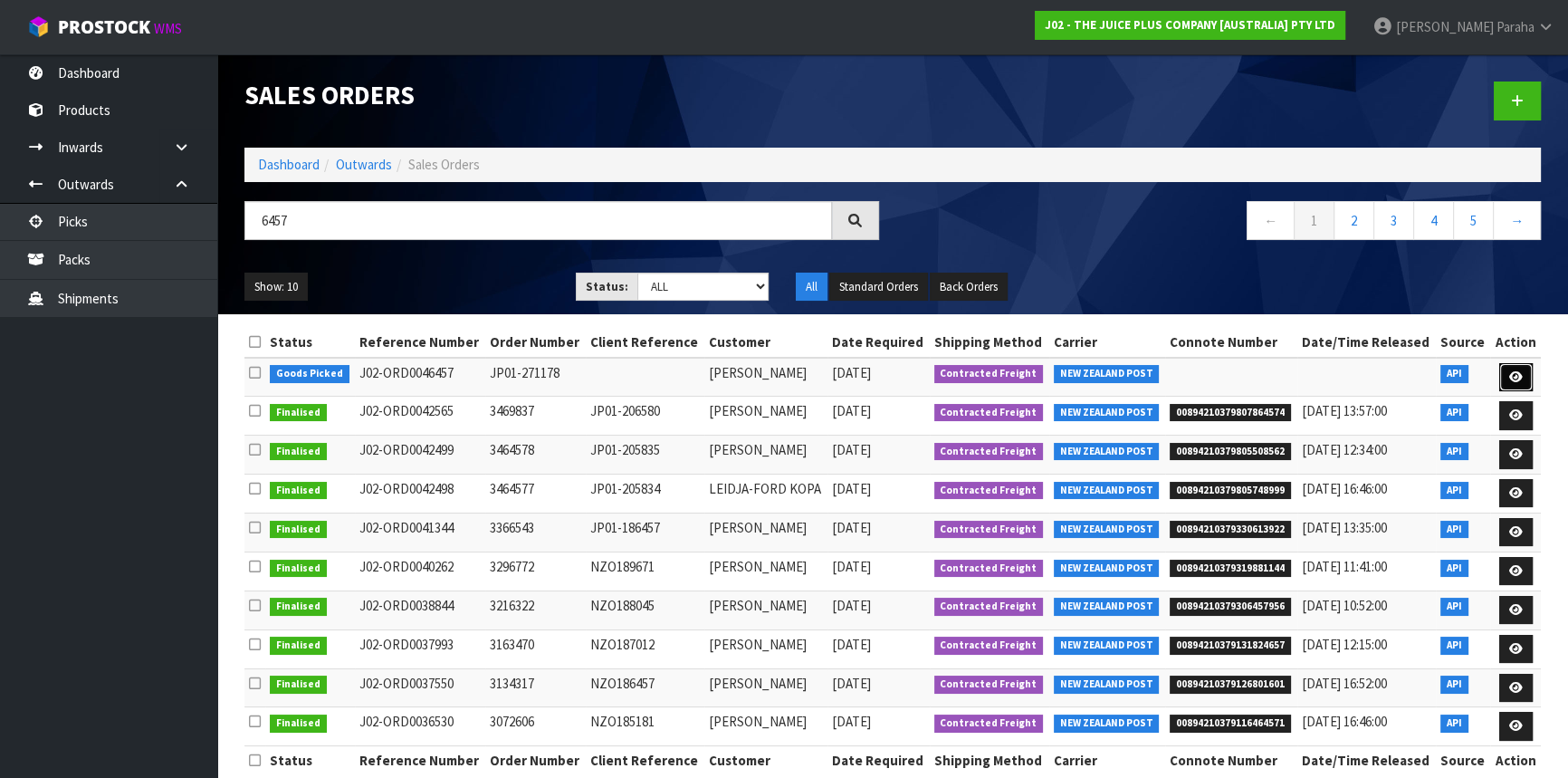
click at [1519, 372] on icon at bounding box center [1516, 377] width 13 height 12
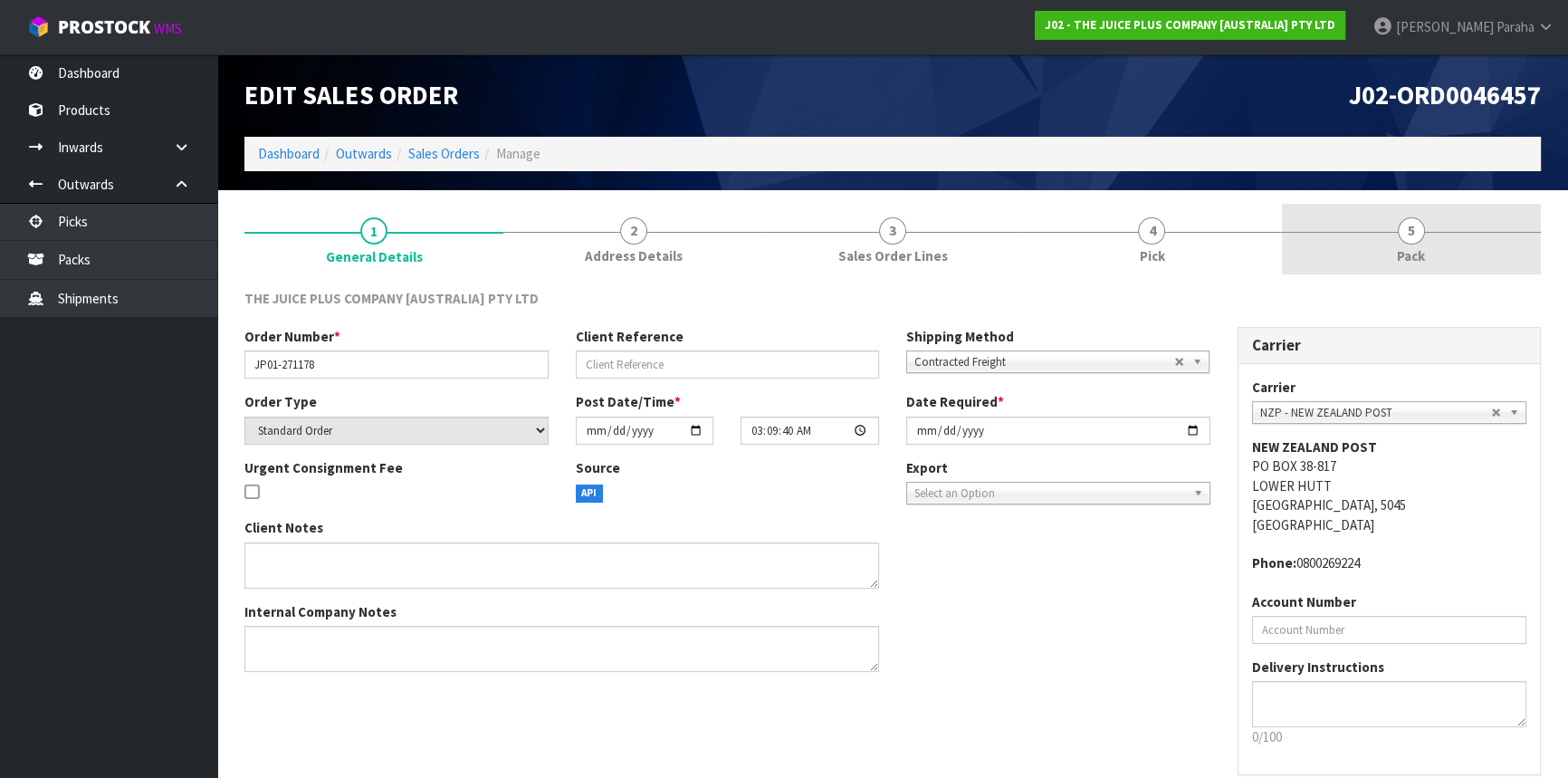
click at [1407, 228] on span "5" at bounding box center [1411, 230] width 27 height 27
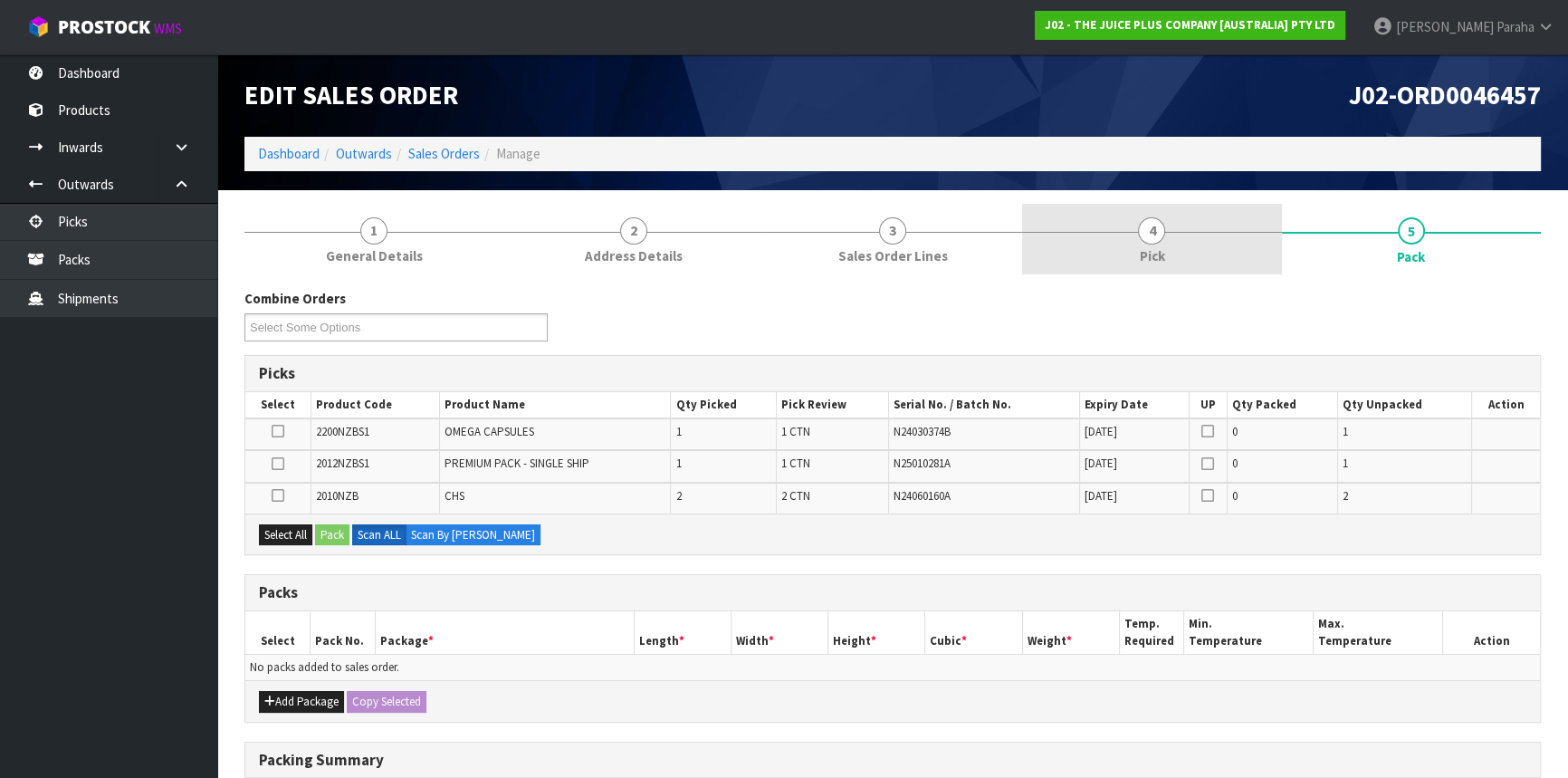
click at [1179, 218] on link "4 Pick" at bounding box center [1151, 240] width 259 height 71
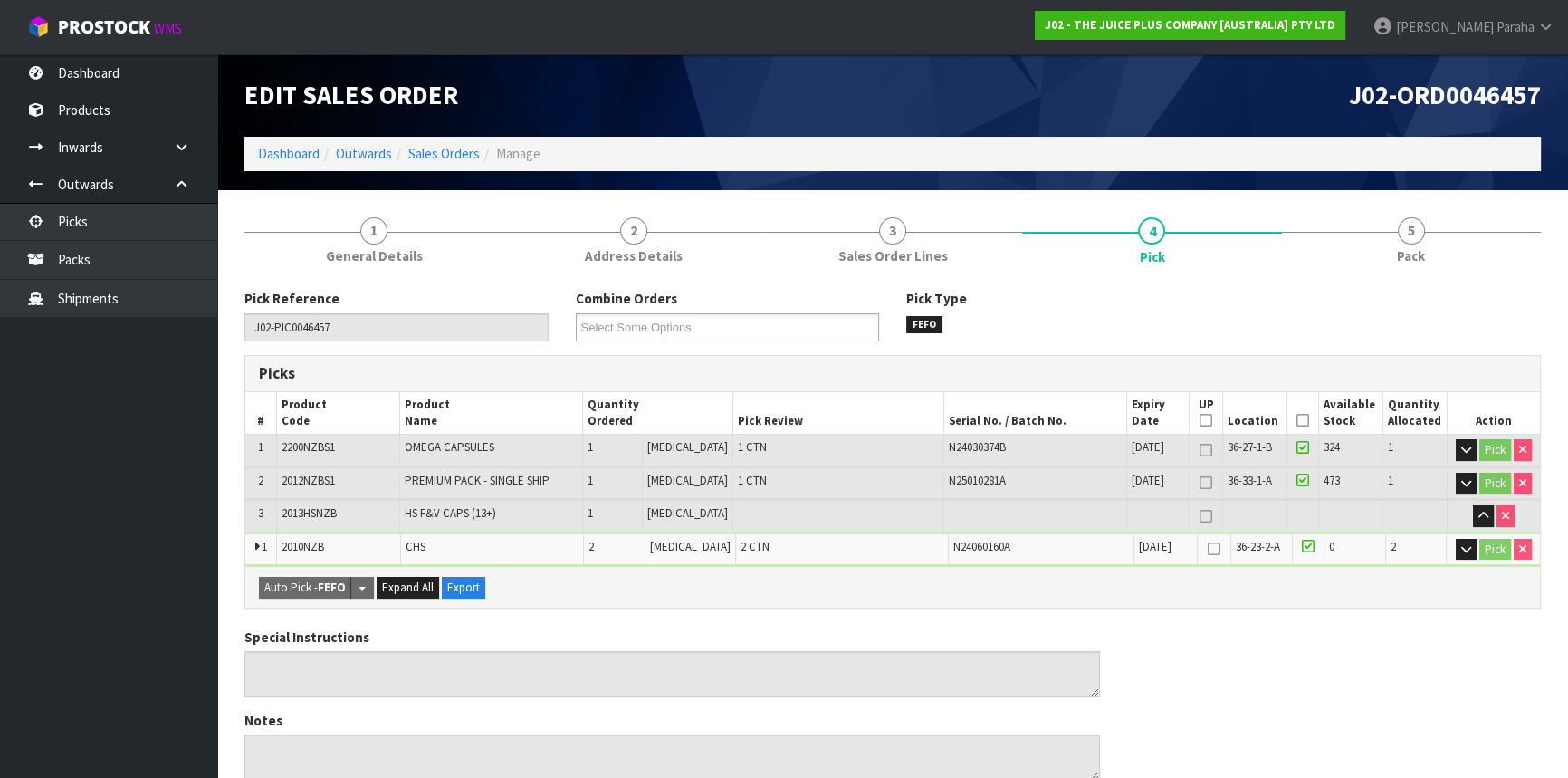
click at [1304, 421] on th "Picked" at bounding box center [1303, 413] width 32 height 42
click at [1299, 421] on icon at bounding box center [1303, 421] width 12 height 1
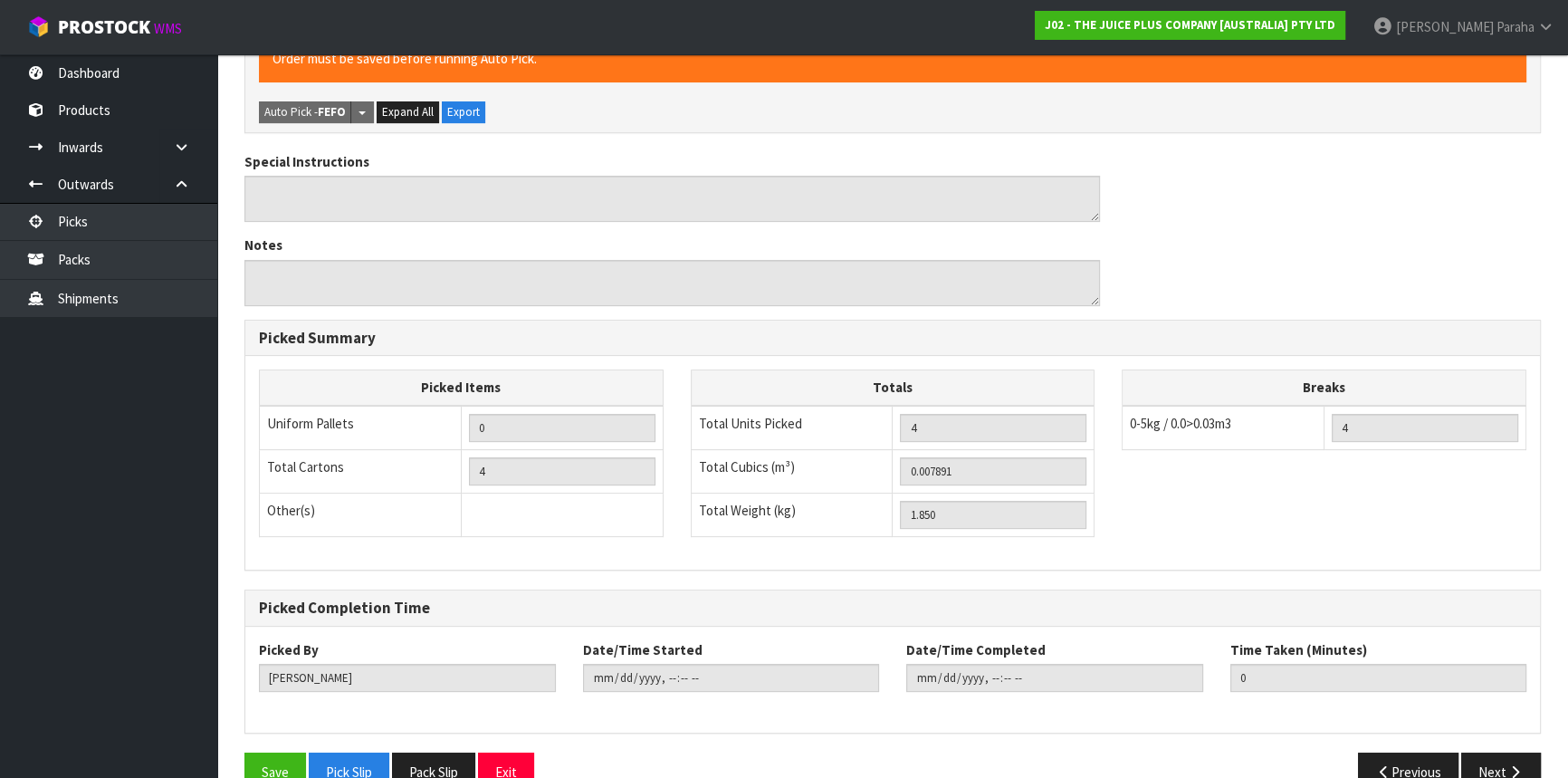
scroll to position [577, 0]
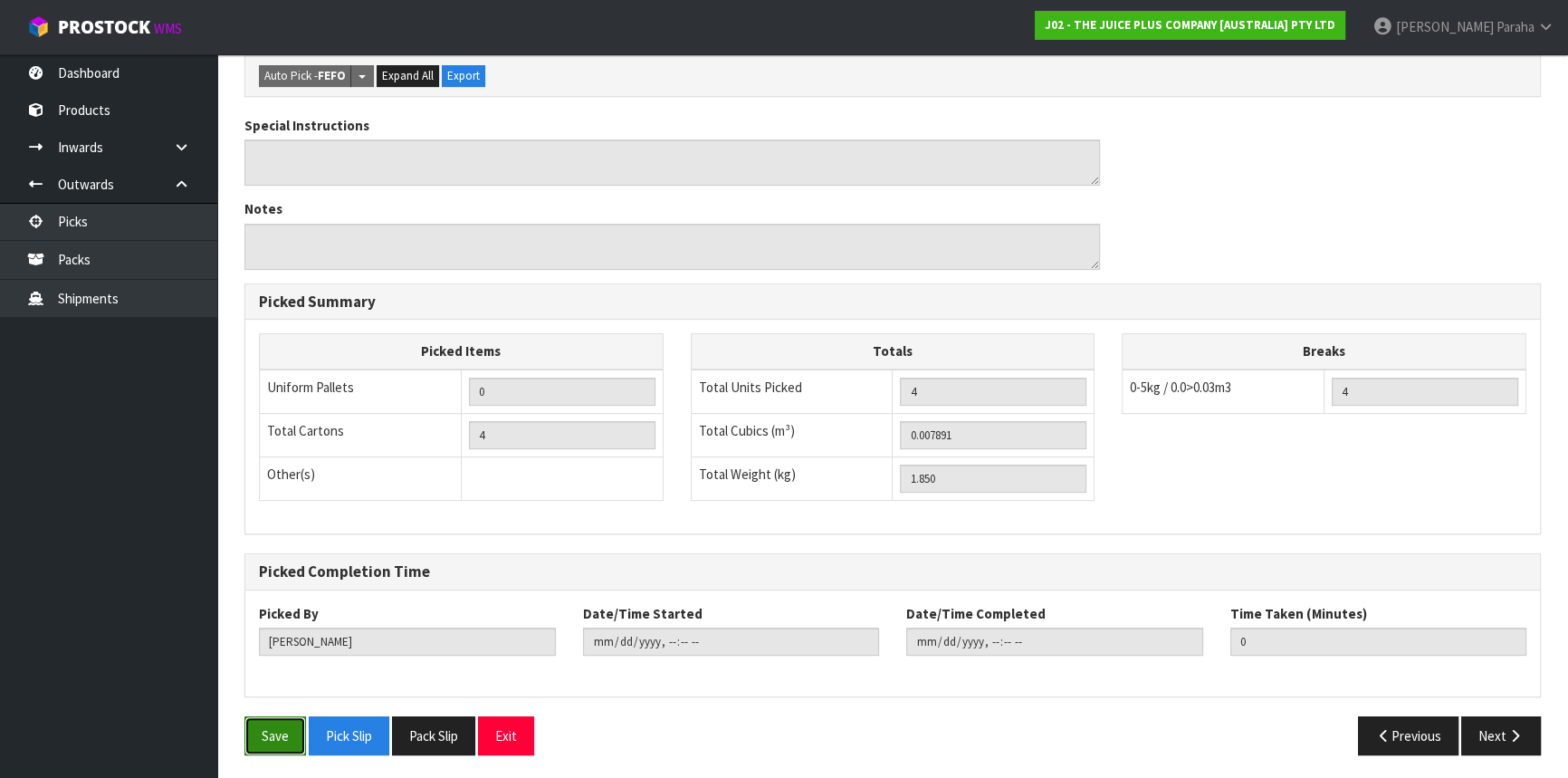
click at [282, 739] on button "Save" at bounding box center [275, 735] width 61 height 39
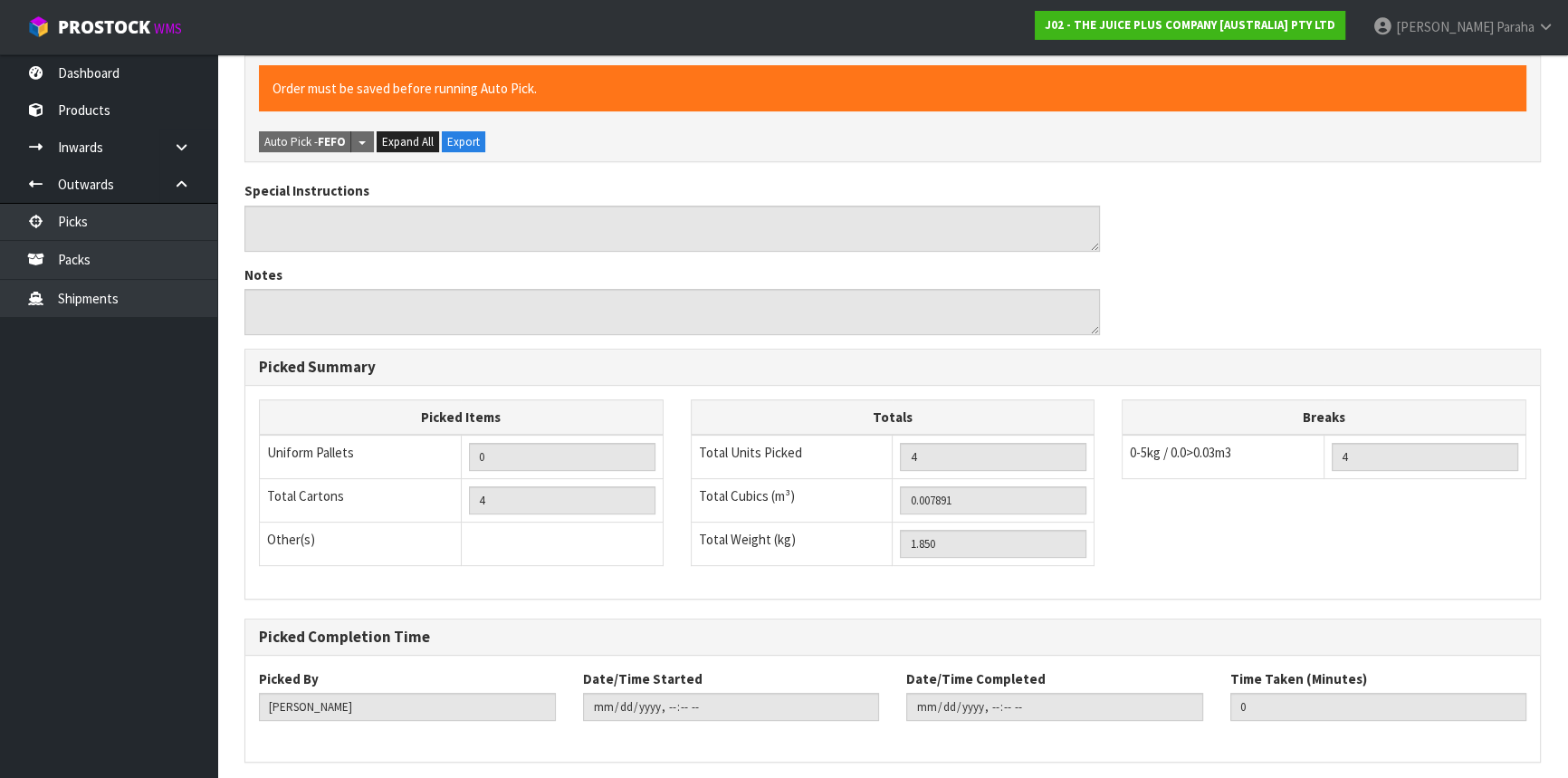
scroll to position [0, 0]
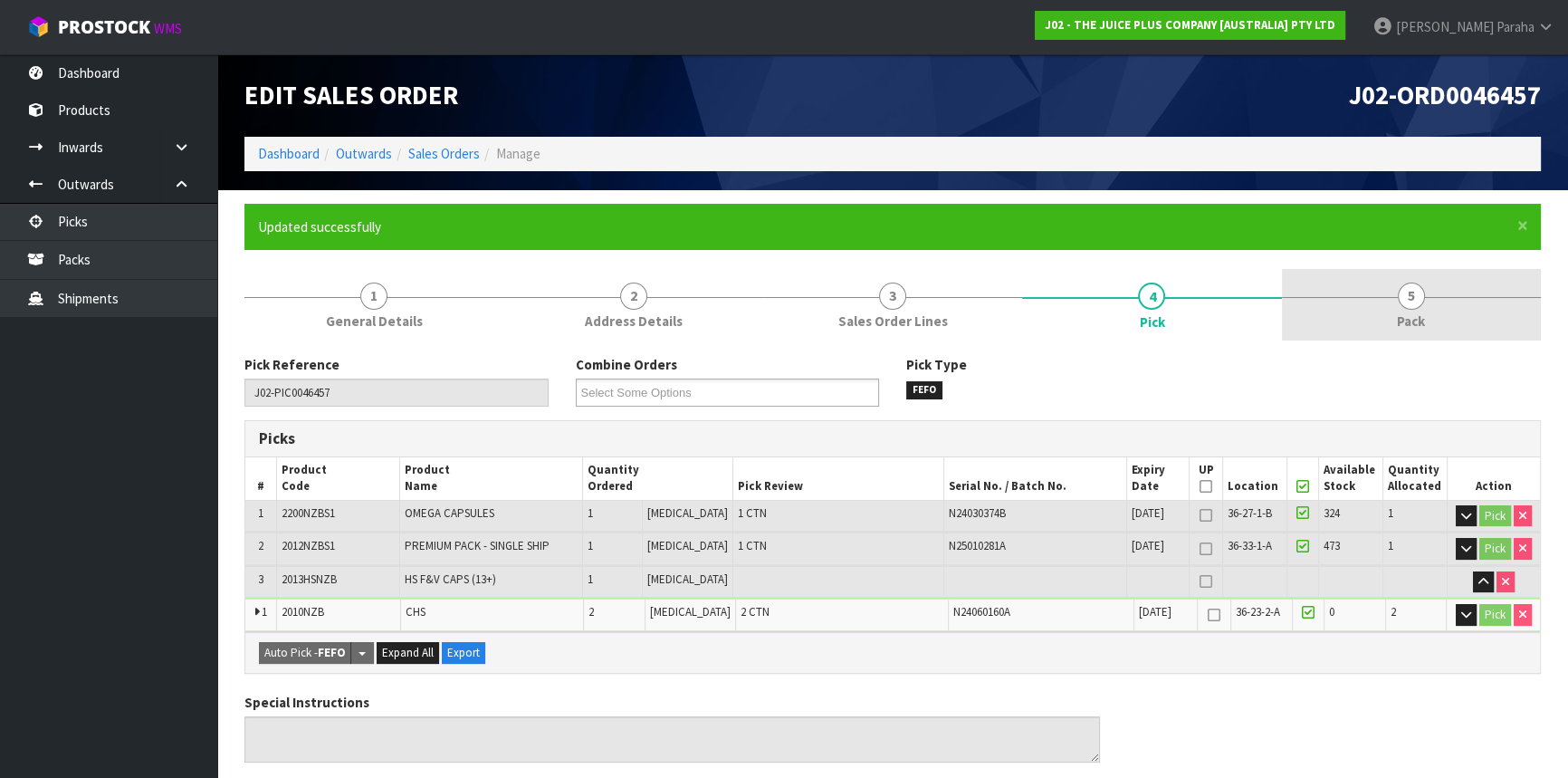
click at [1402, 308] on link "5 Pack" at bounding box center [1411, 305] width 259 height 71
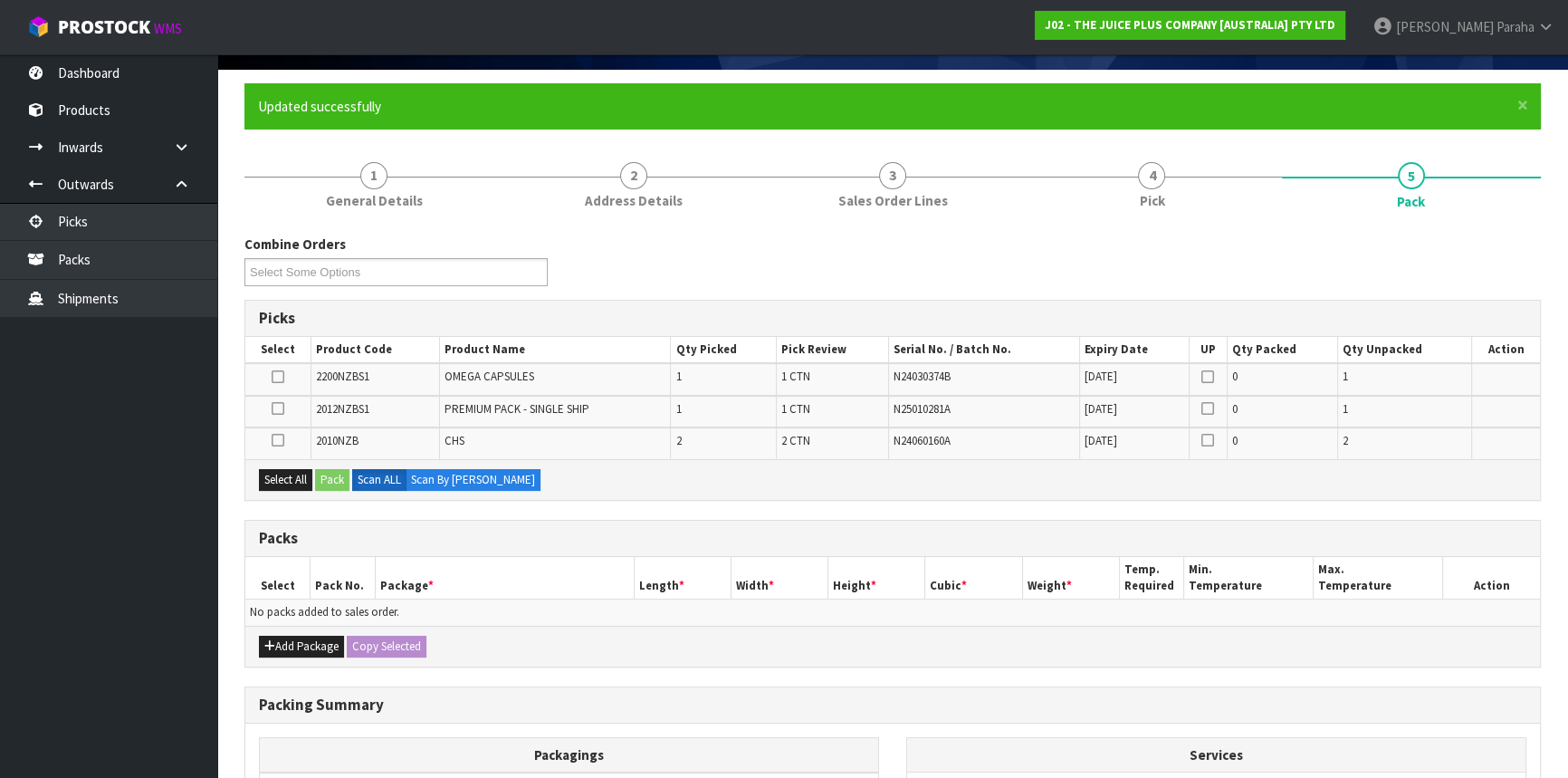
scroll to position [246, 0]
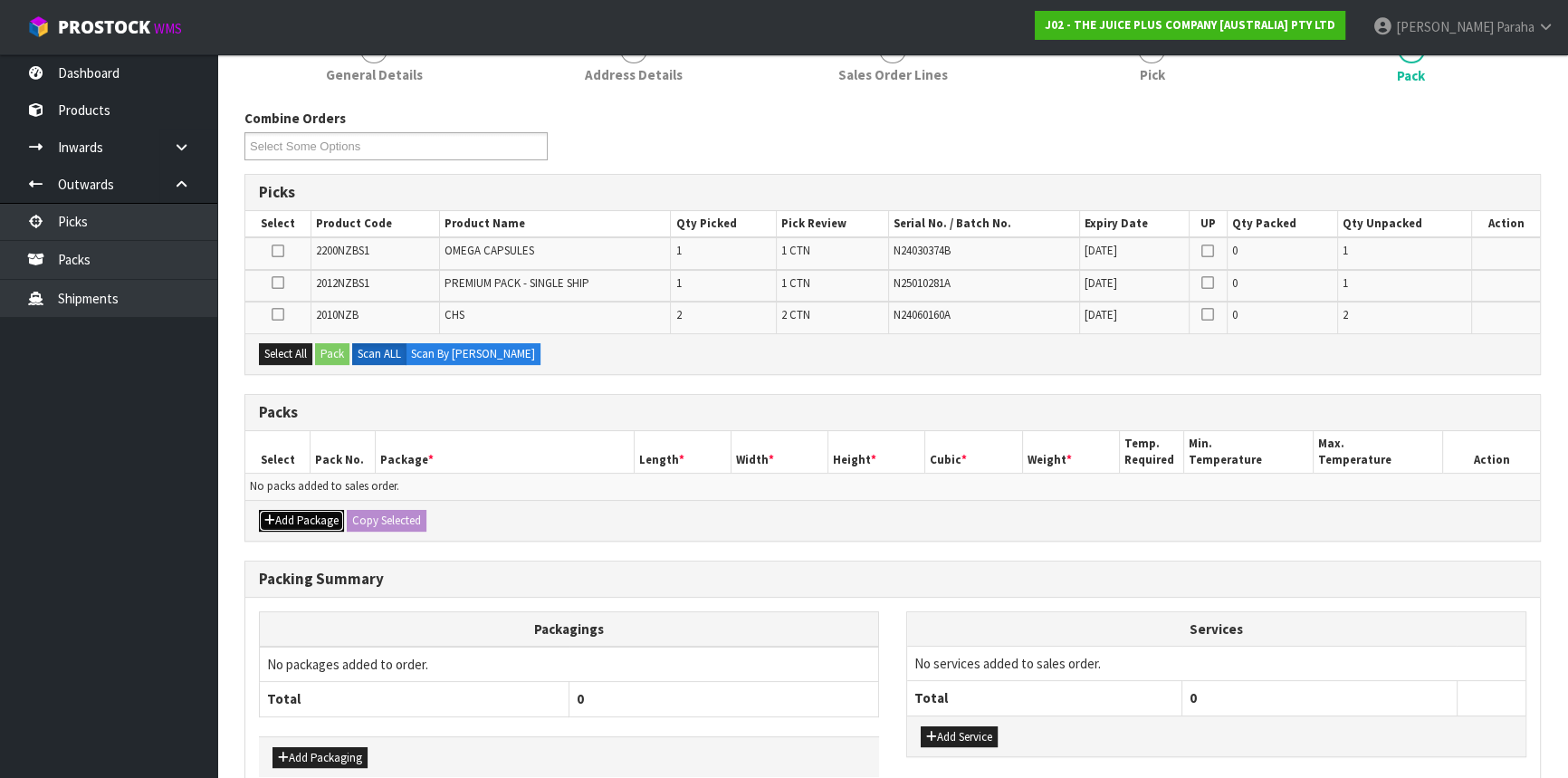
click at [311, 521] on button "Add Package" at bounding box center [301, 520] width 85 height 22
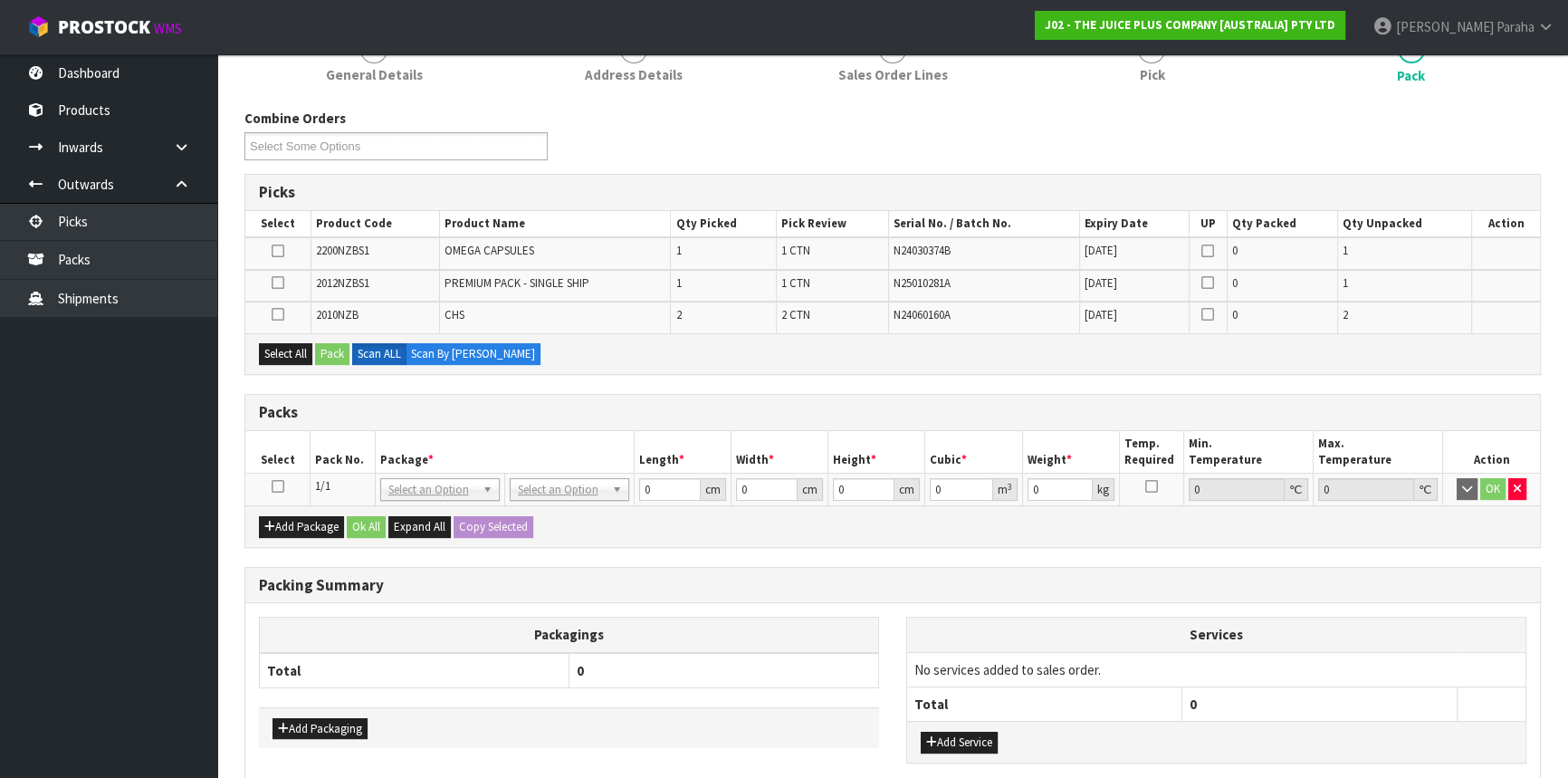
click at [275, 486] on icon at bounding box center [277, 486] width 12 height 1
click at [278, 352] on button "Select All" at bounding box center [285, 354] width 54 height 22
click at [333, 353] on button "Pack" at bounding box center [332, 354] width 35 height 22
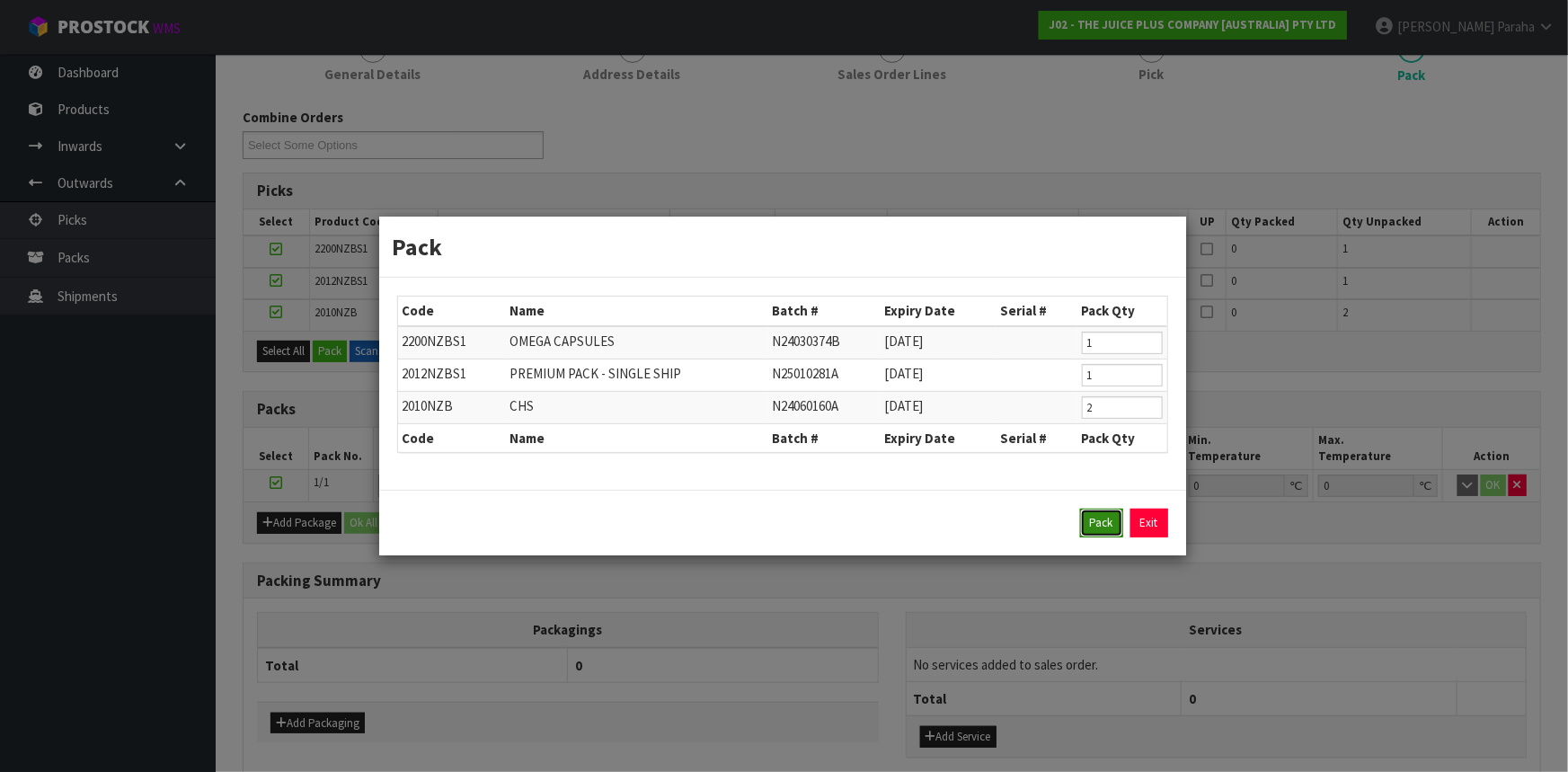
click at [1094, 522] on button "Pack" at bounding box center [1101, 523] width 43 height 29
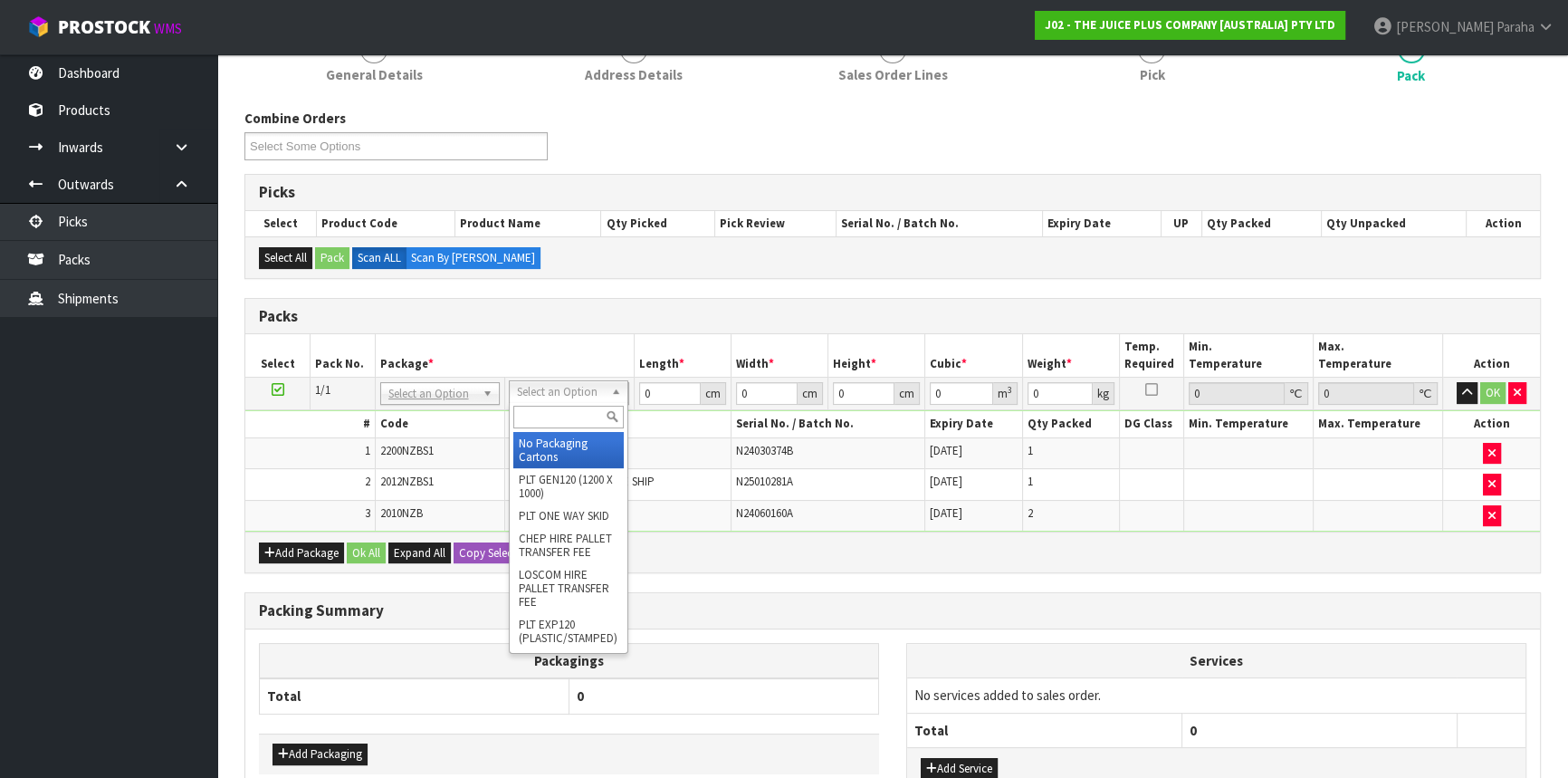
click at [564, 411] on input "text" at bounding box center [568, 417] width 110 height 23
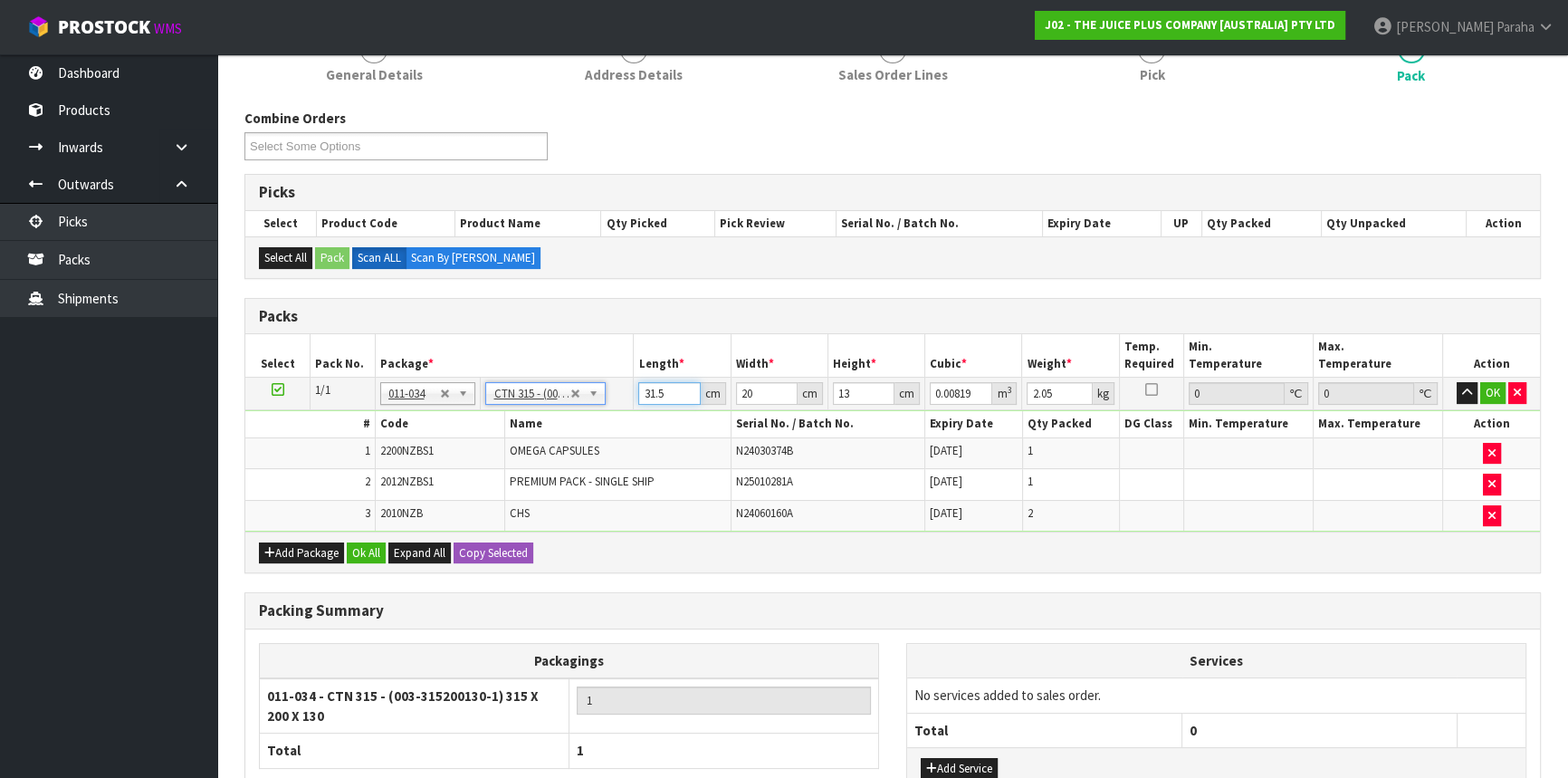
drag, startPoint x: 670, startPoint y: 387, endPoint x: 611, endPoint y: 390, distance: 59.1
click at [611, 390] on tr "1/1 NONE 007-001 007-002 007-004 007-009 007-013 007-014 007-015 007-017 007-01…" at bounding box center [893, 393] width 1295 height 33
click at [1457, 382] on button "button" at bounding box center [1467, 392] width 21 height 22
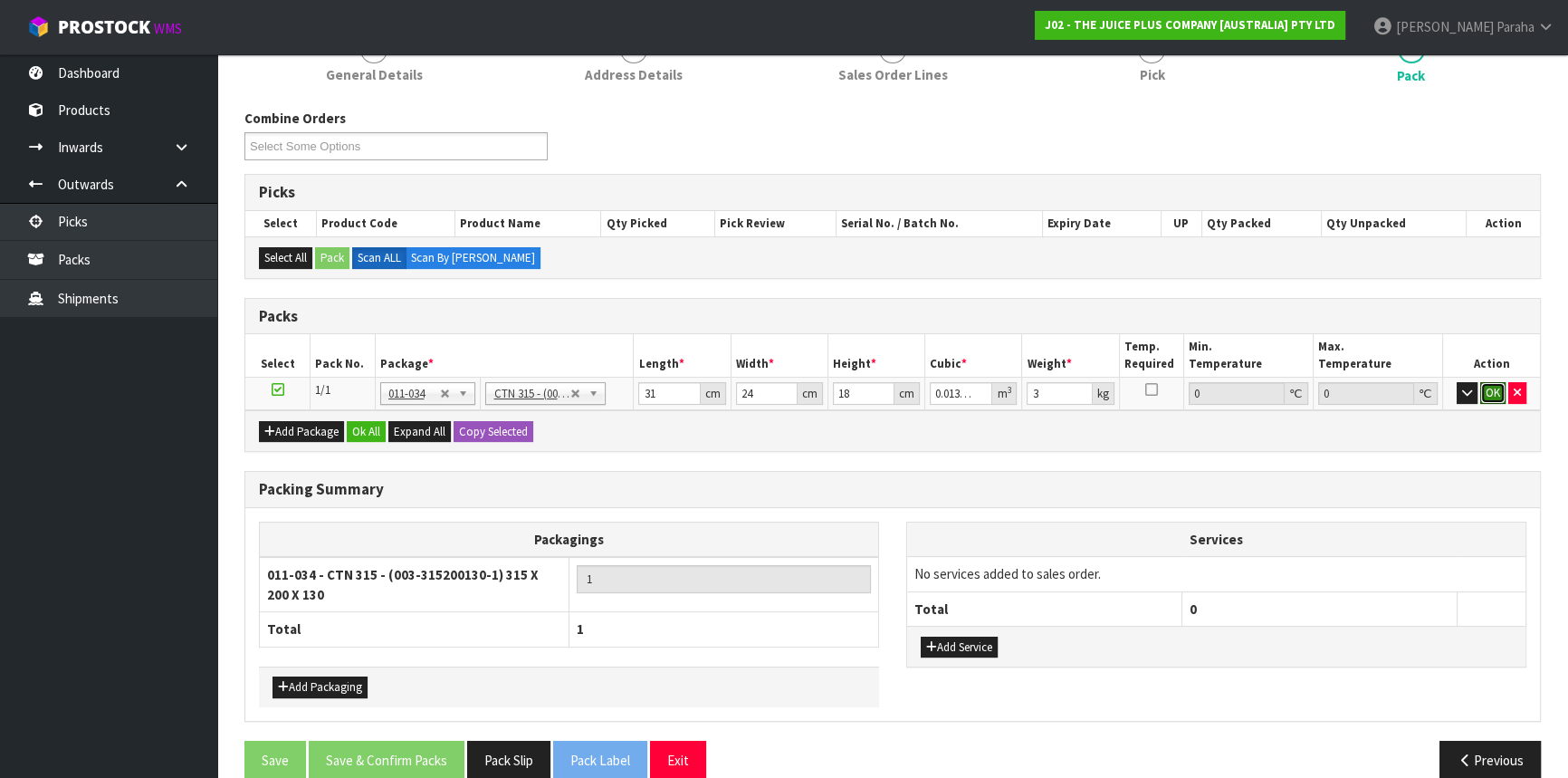
click button "OK" at bounding box center [1493, 392] width 25 height 22
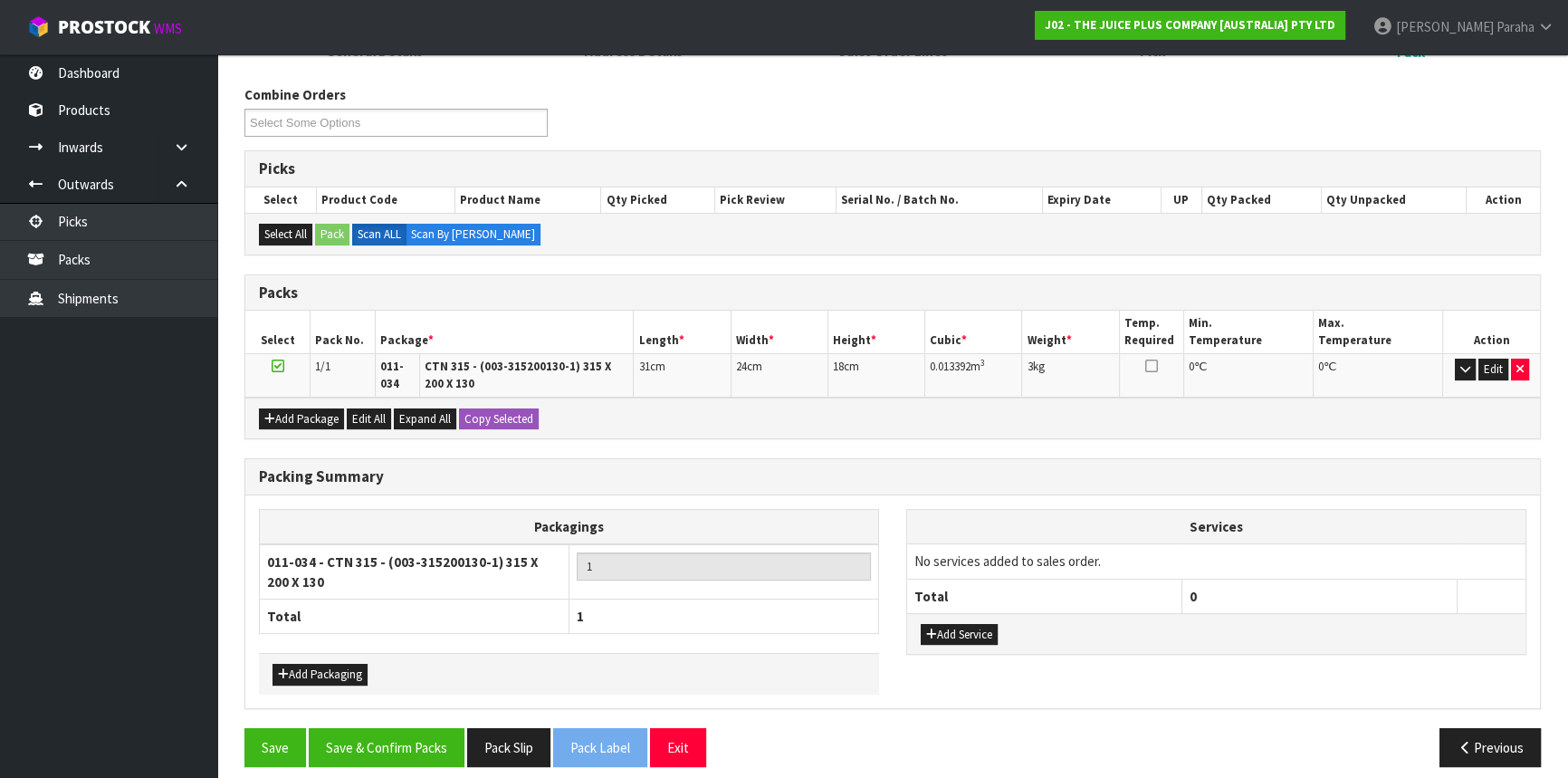
scroll to position [281, 0]
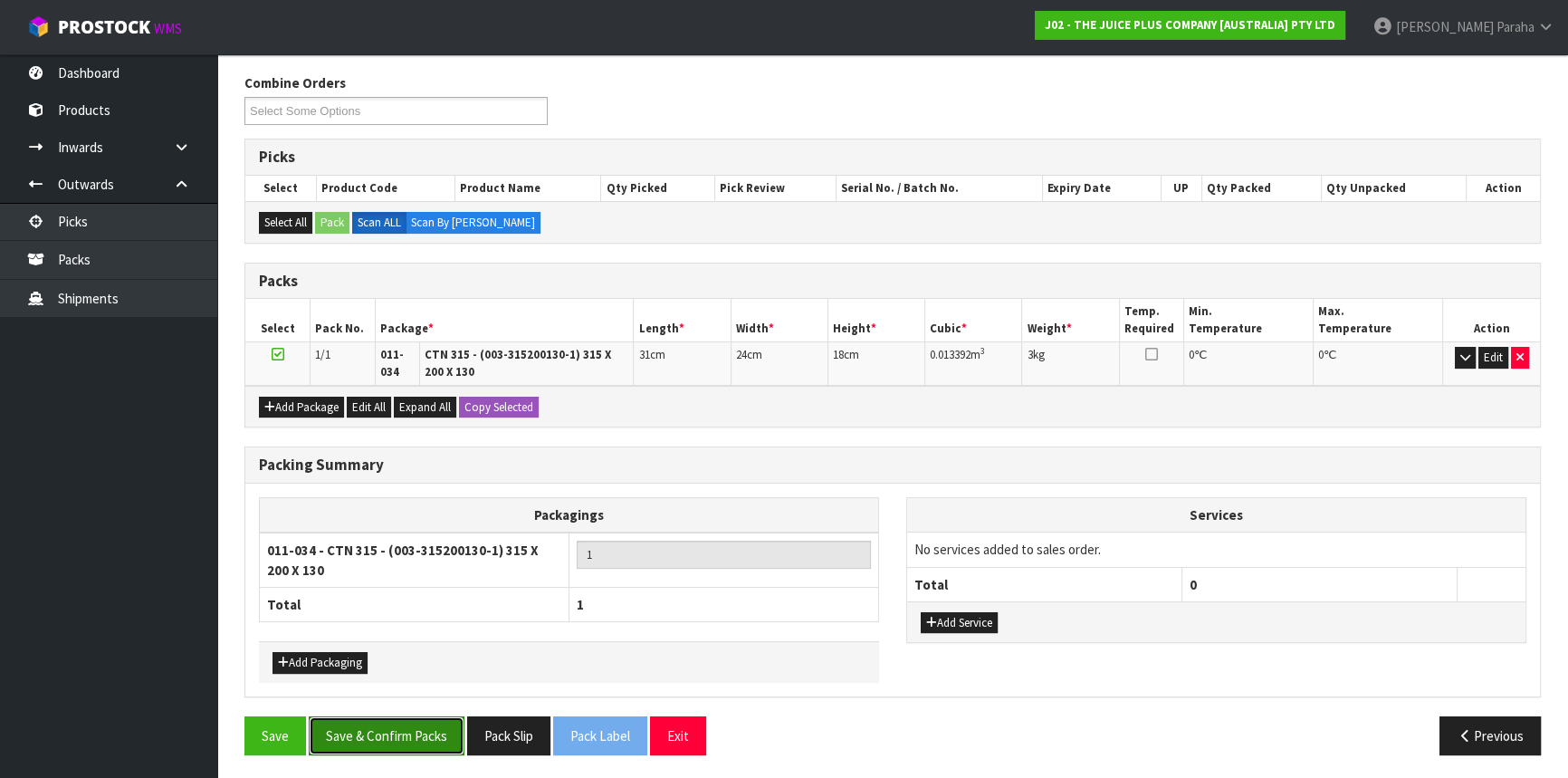
click at [394, 735] on button "Save & Confirm Packs" at bounding box center [387, 735] width 156 height 39
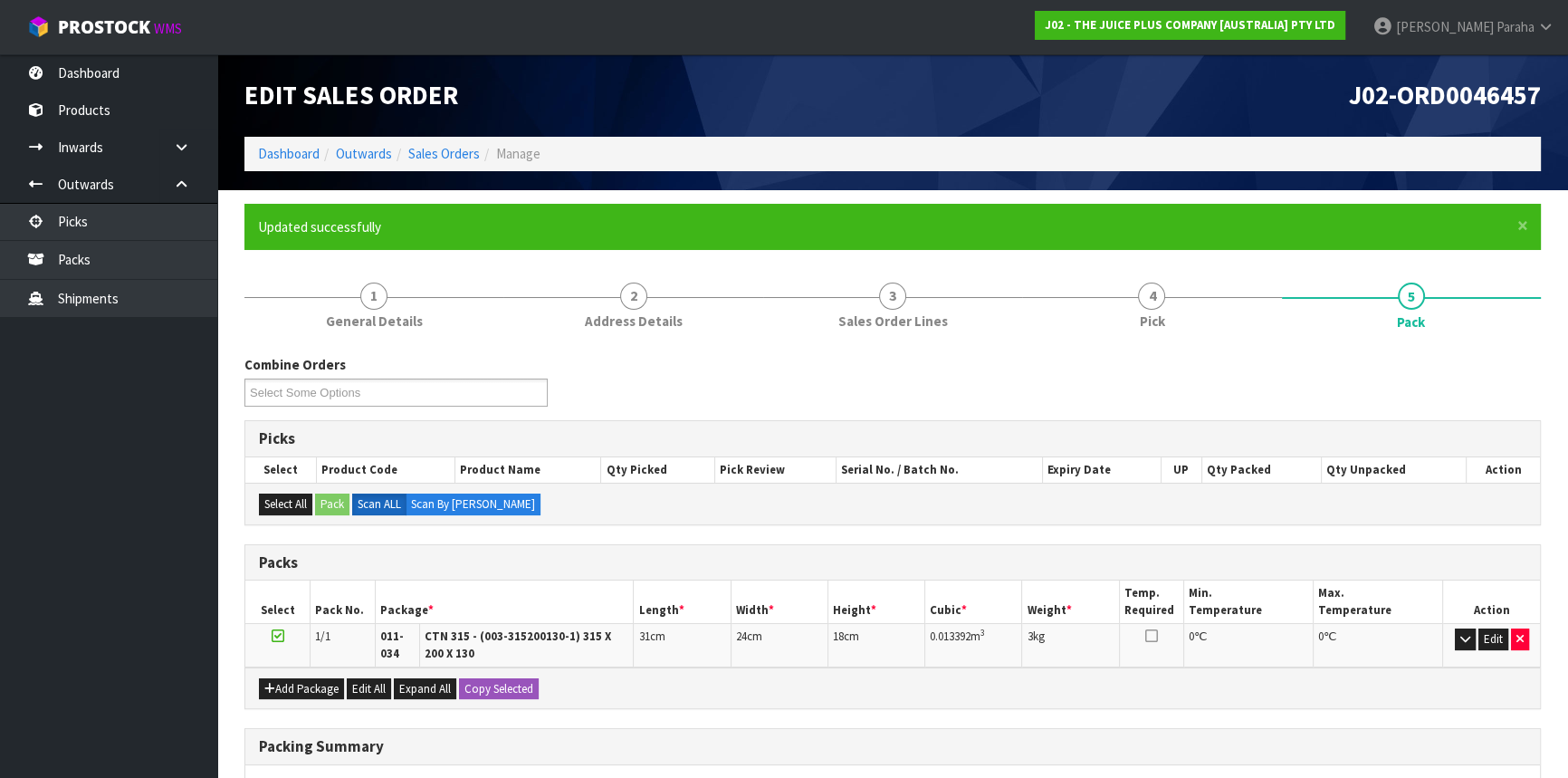
scroll to position [242, 0]
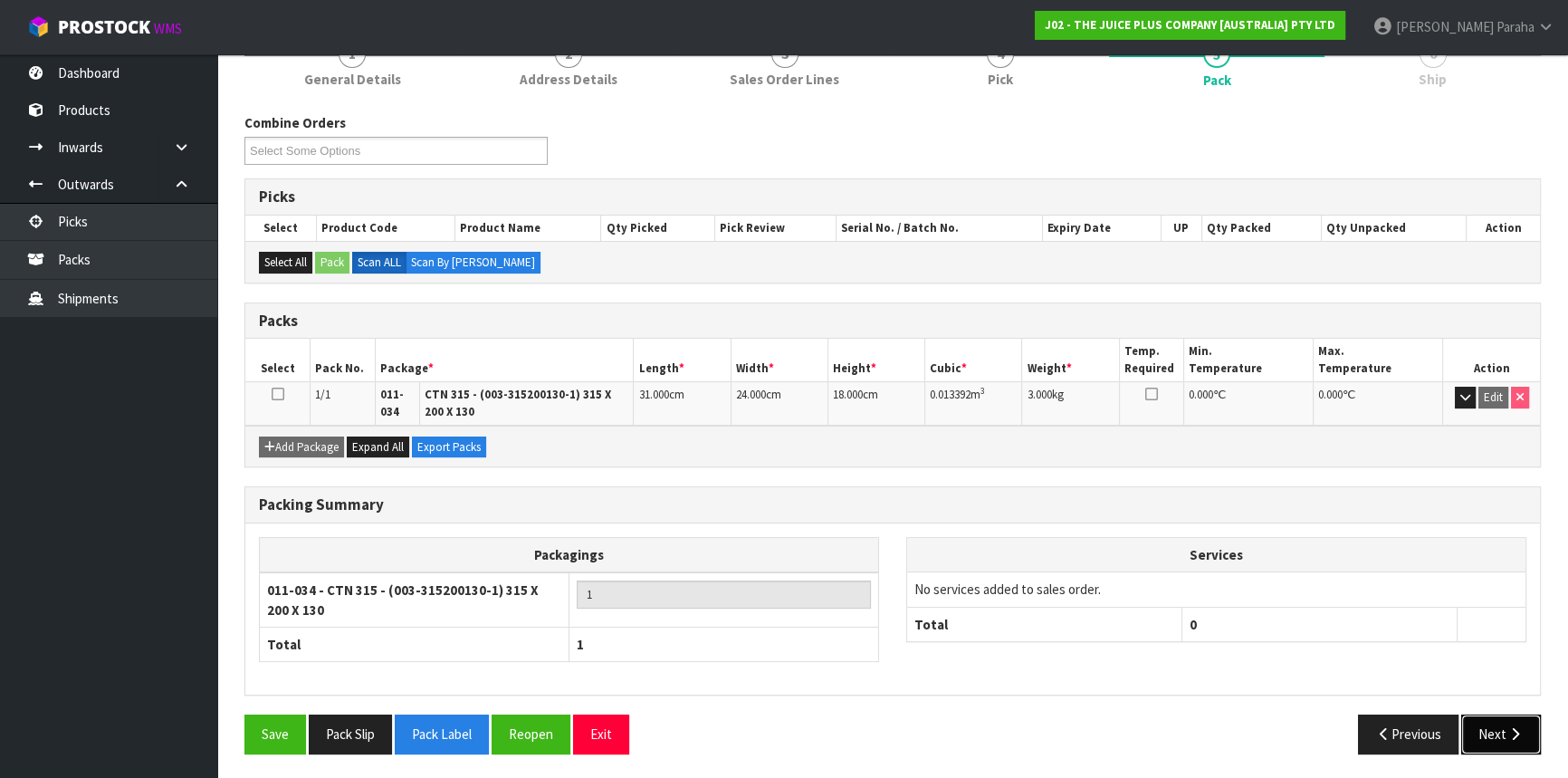
click at [1479, 722] on button "Next" at bounding box center [1501, 734] width 80 height 39
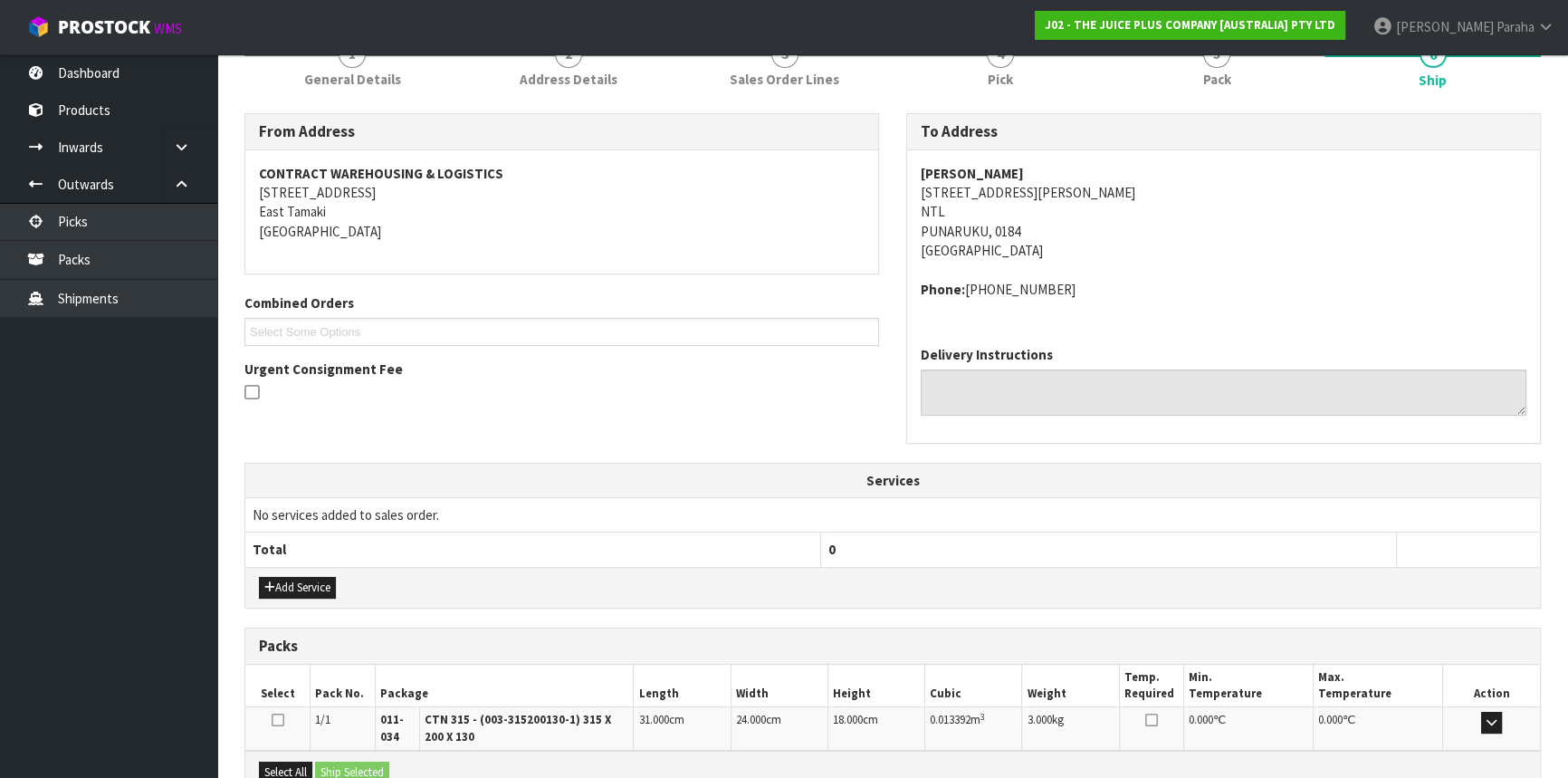
scroll to position [448, 0]
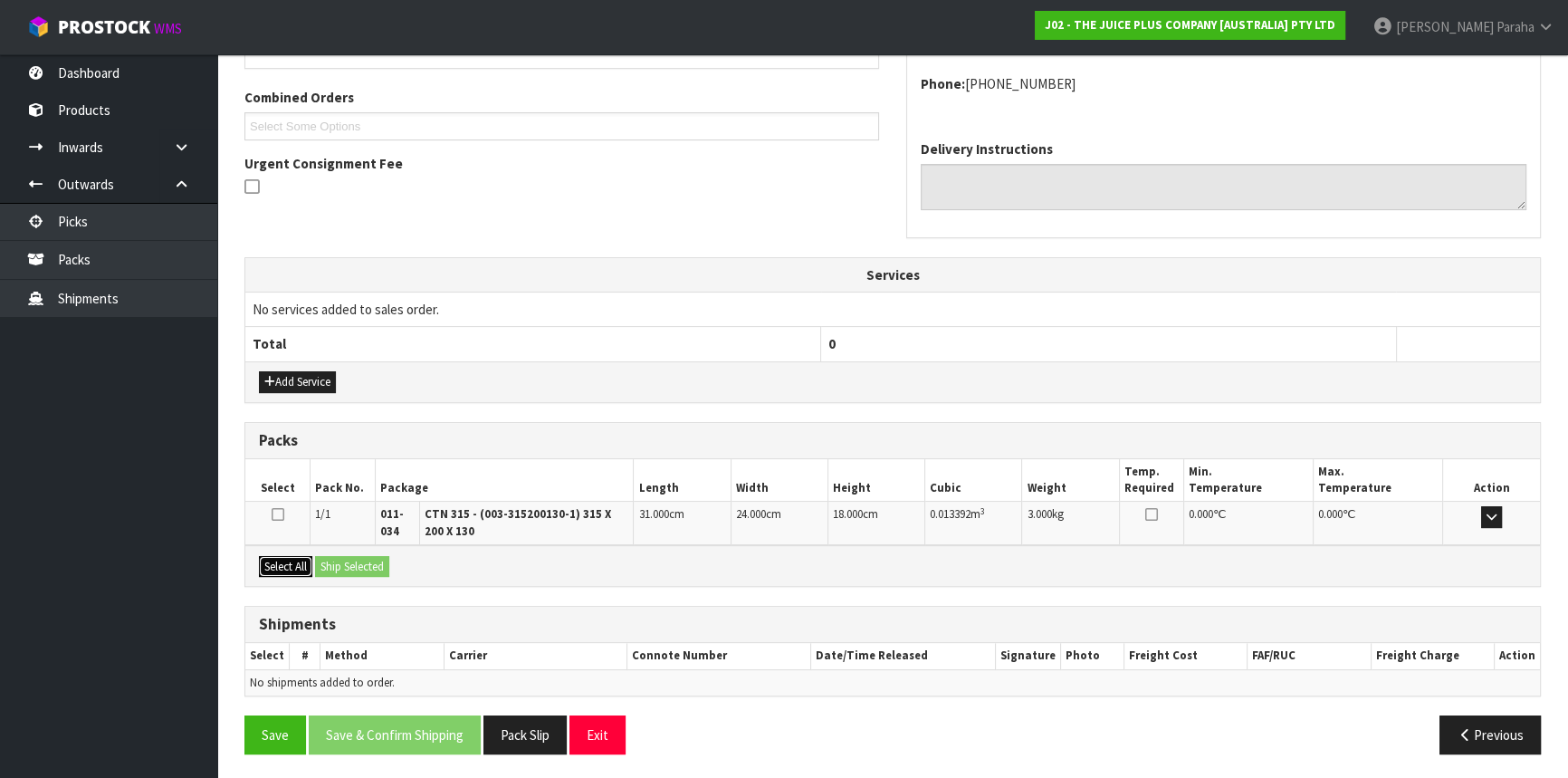
click at [292, 568] on button "Select All" at bounding box center [285, 566] width 54 height 22
click at [352, 565] on button "Ship Selected" at bounding box center [352, 566] width 74 height 22
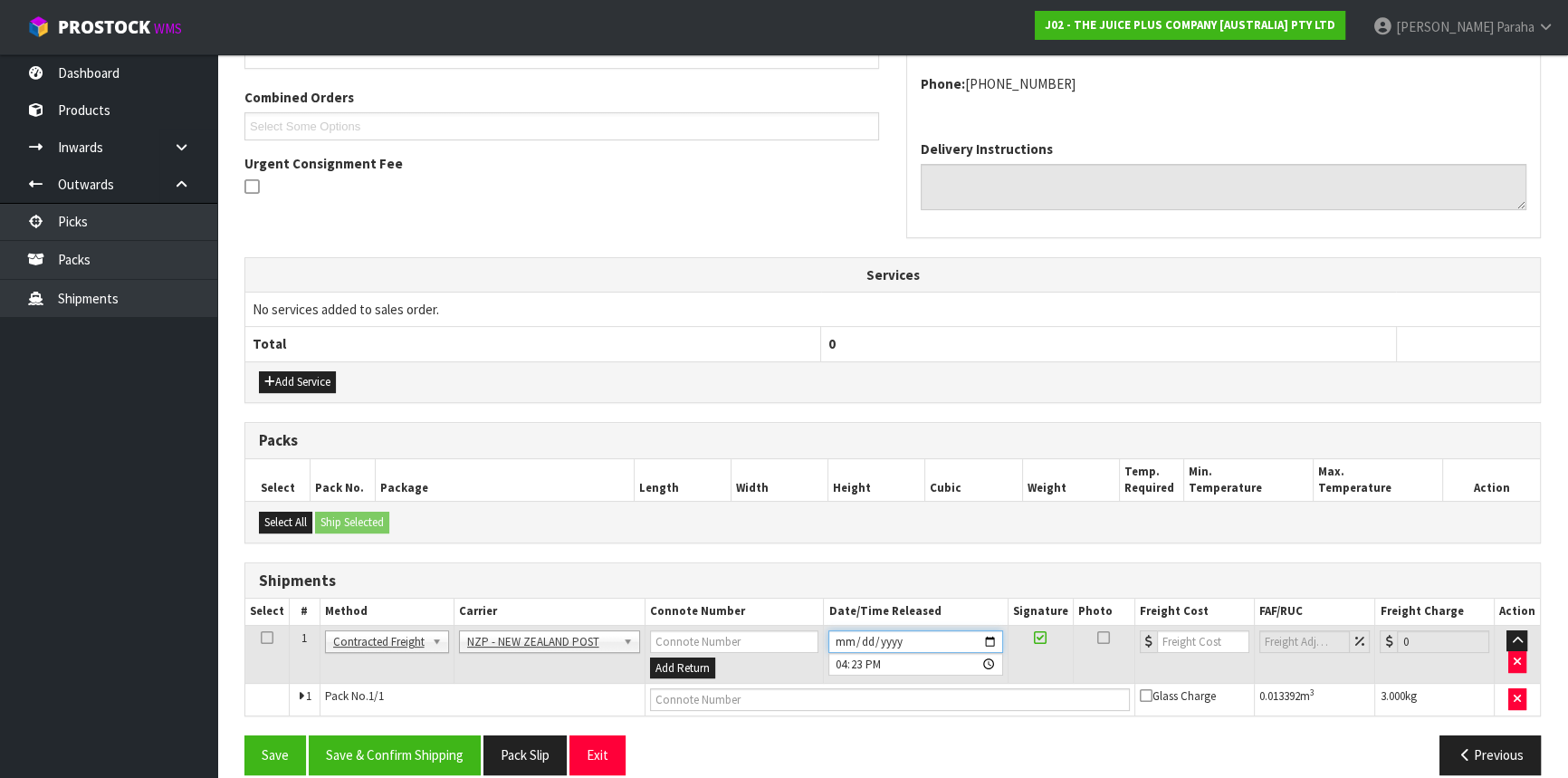
click at [996, 643] on input "[DATE]" at bounding box center [915, 642] width 174 height 23
click at [365, 742] on button "Save & Confirm Shipping" at bounding box center [394, 754] width 172 height 39
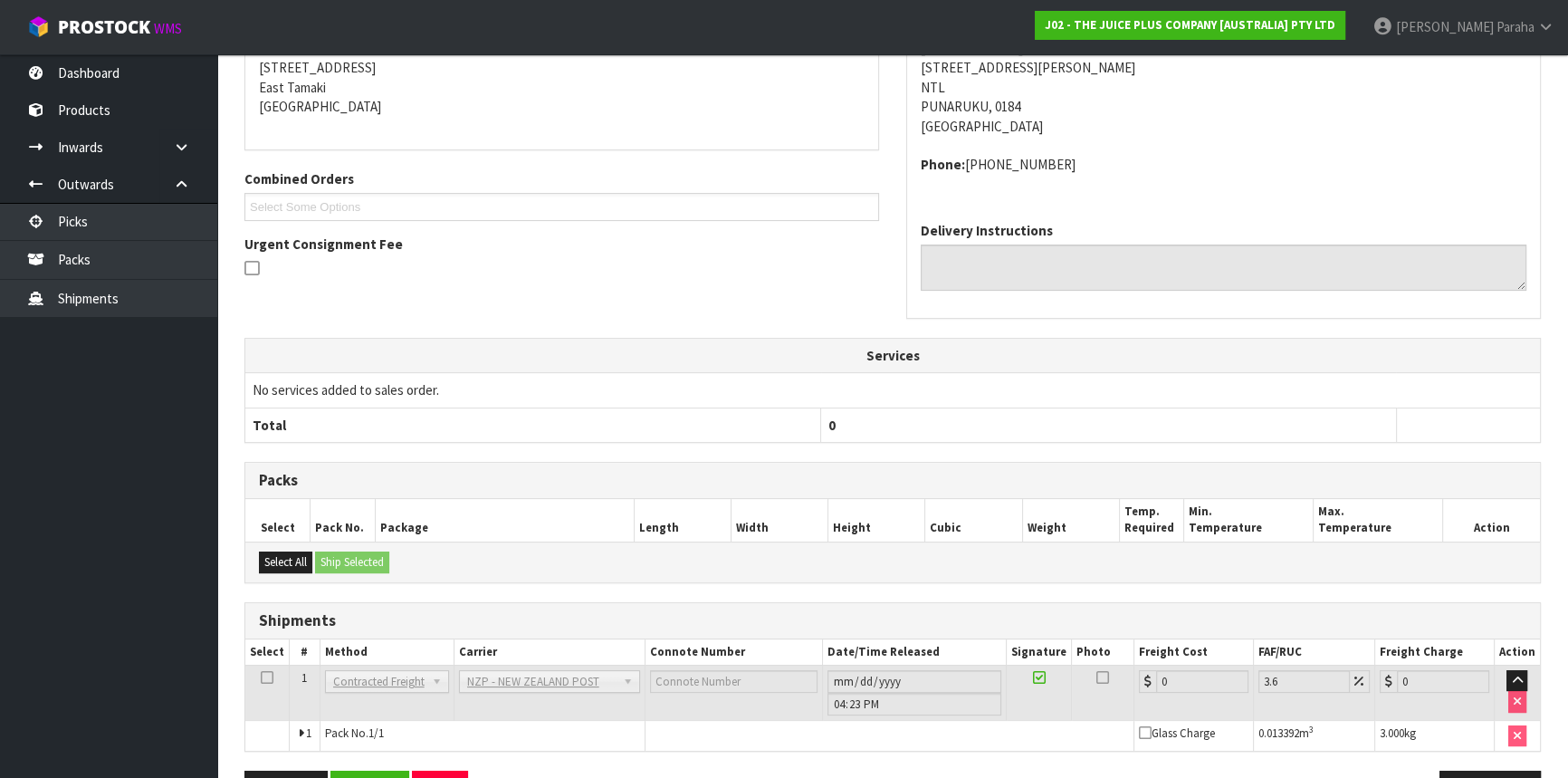
scroll to position [443, 0]
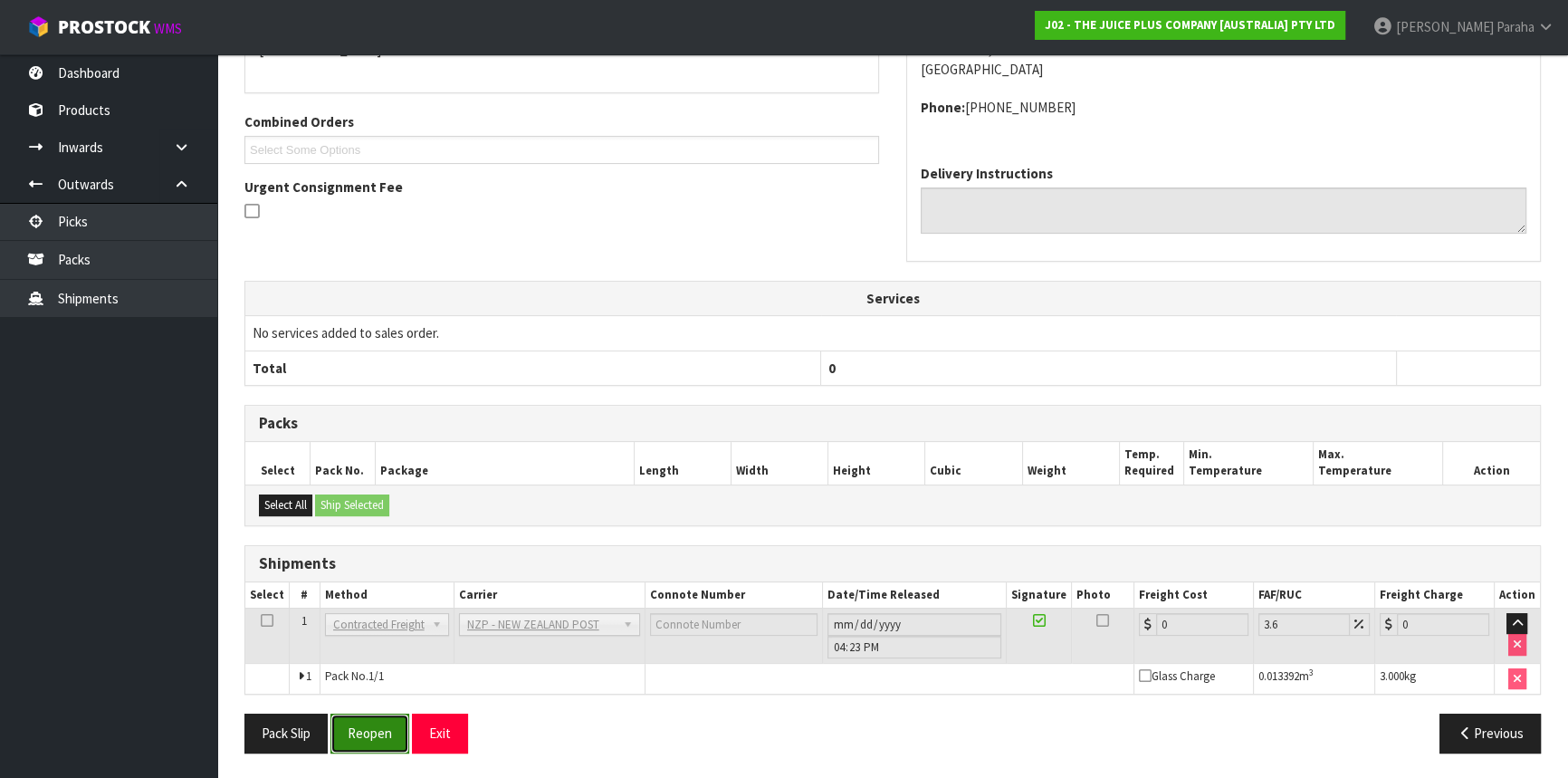
click at [388, 736] on button "Reopen" at bounding box center [370, 733] width 79 height 39
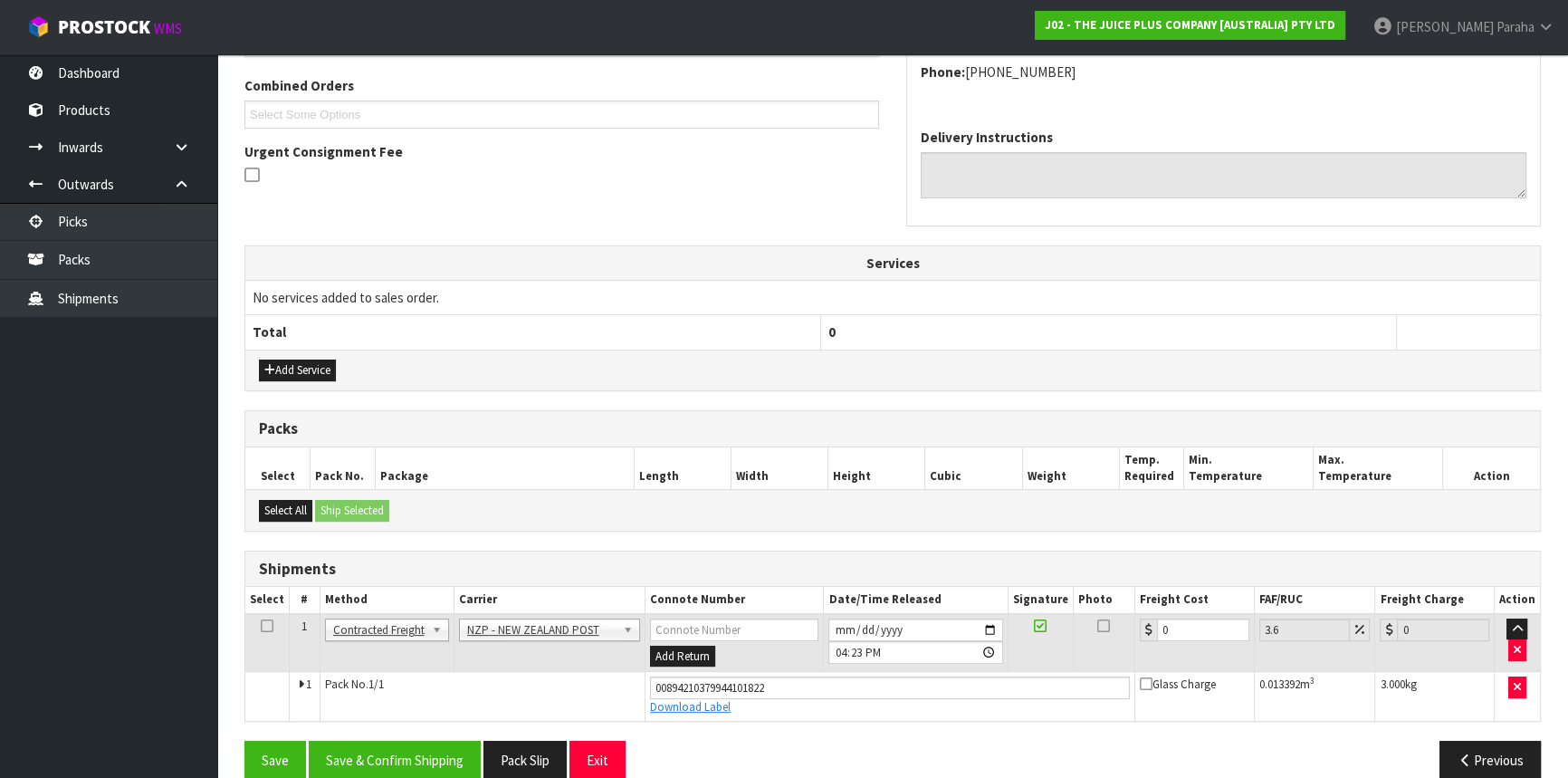
scroll to position [484, 0]
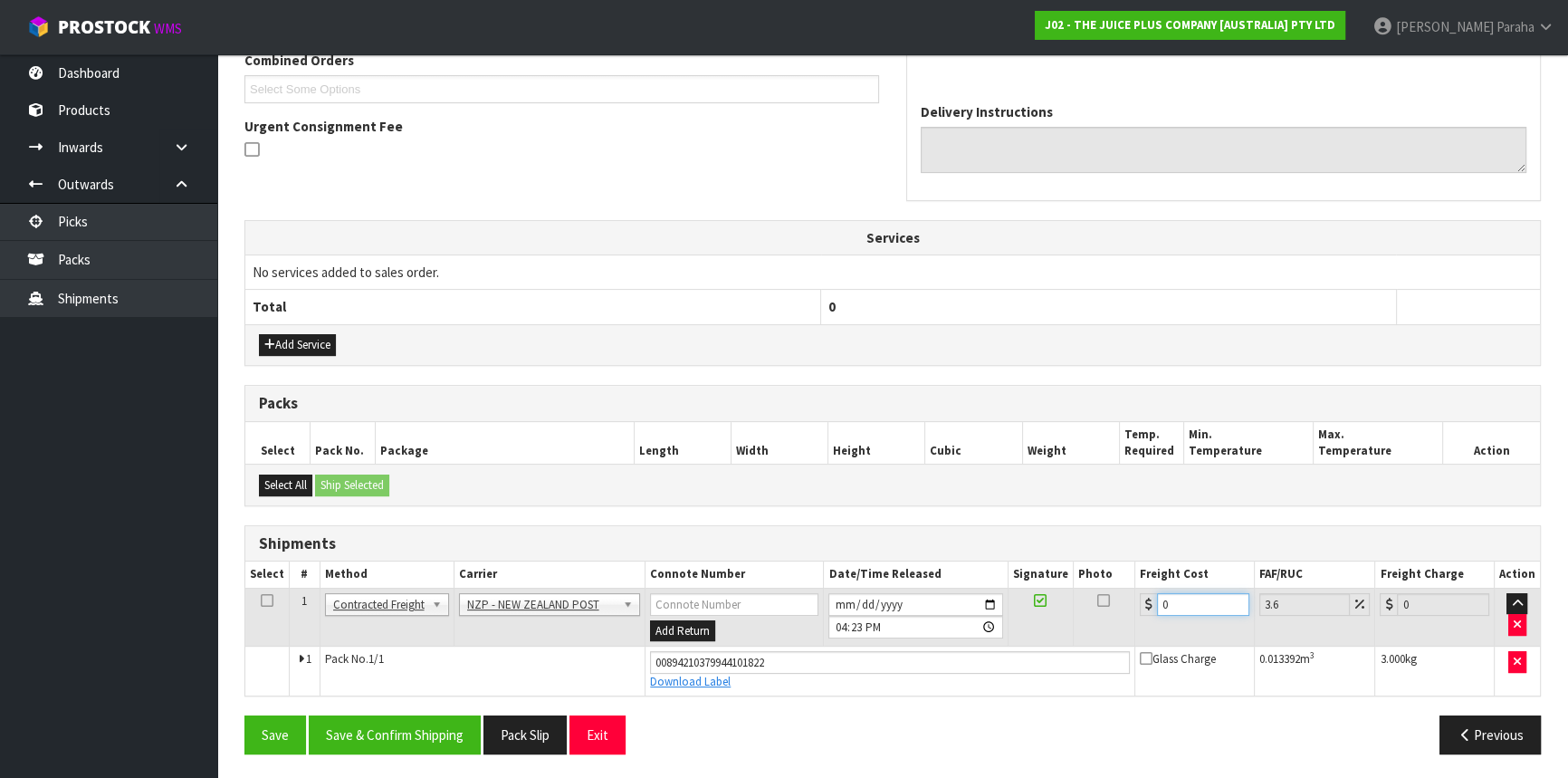
drag, startPoint x: 1175, startPoint y: 611, endPoint x: 1135, endPoint y: 603, distance: 40.8
click at [1135, 603] on td "0" at bounding box center [1195, 617] width 119 height 59
click at [409, 736] on button "Save & Confirm Shipping" at bounding box center [394, 735] width 172 height 39
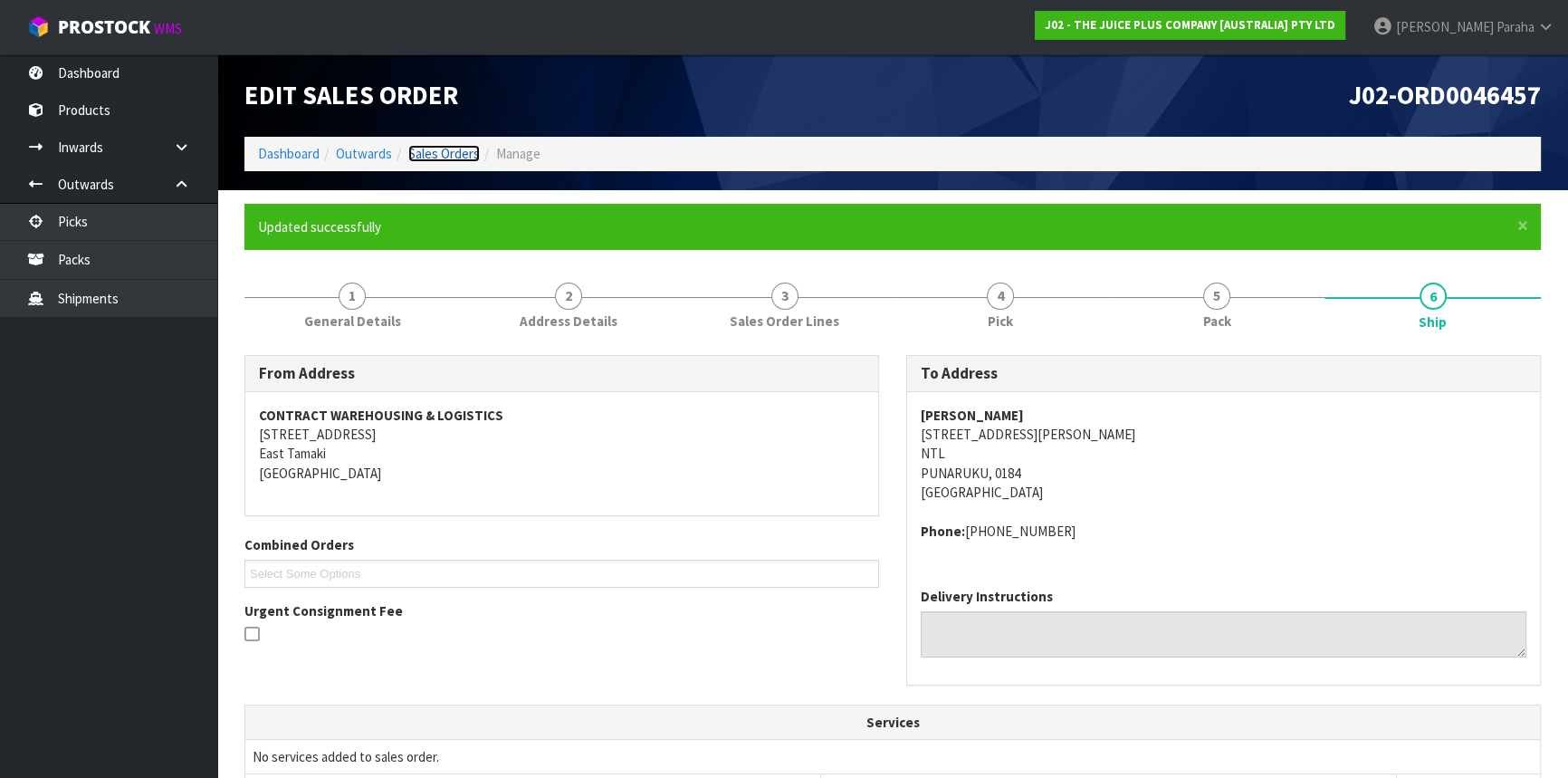
click at [451, 146] on link "Sales Orders" at bounding box center [444, 153] width 71 height 17
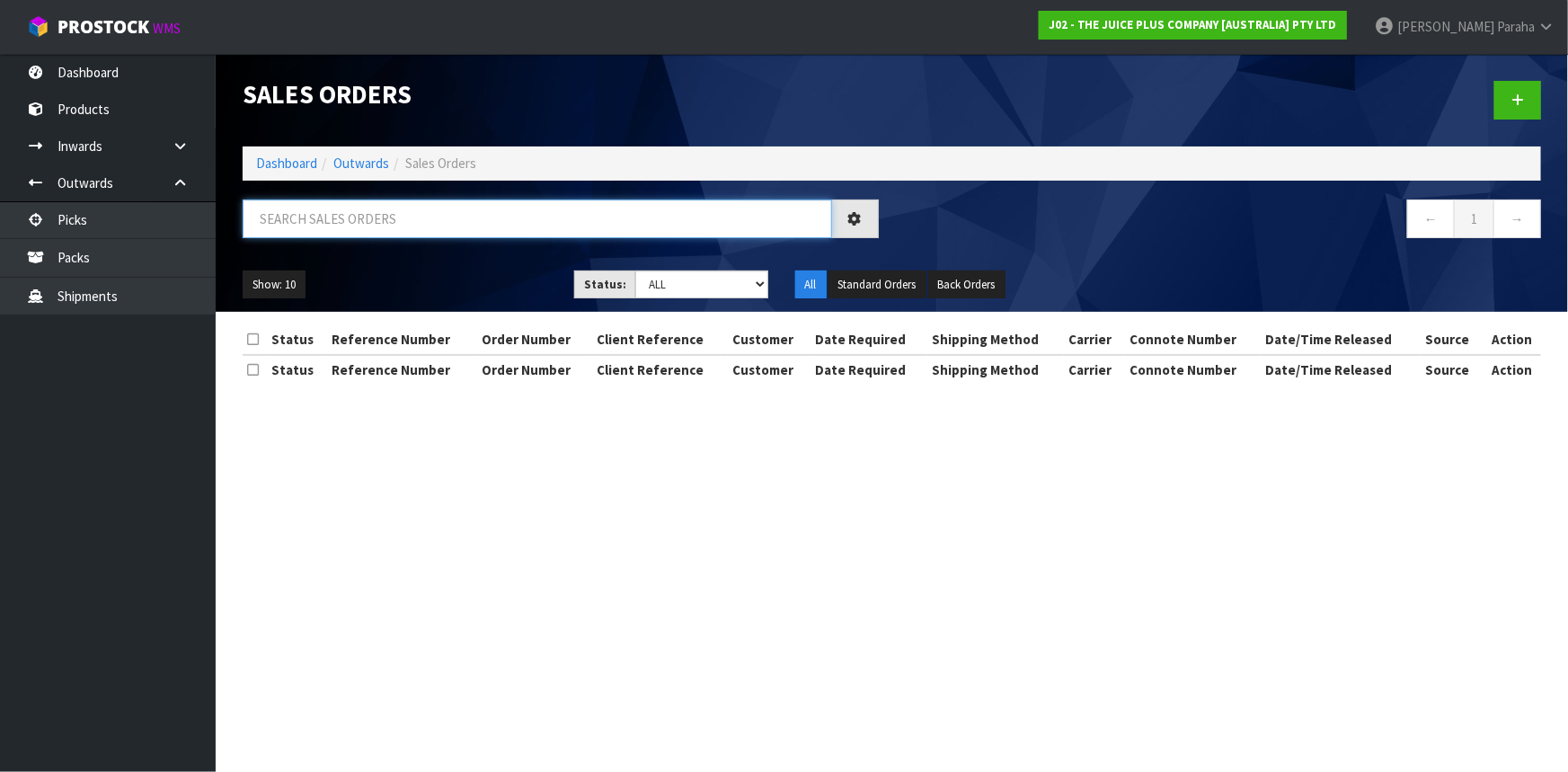
click at [411, 222] on input "text" at bounding box center [538, 218] width 590 height 38
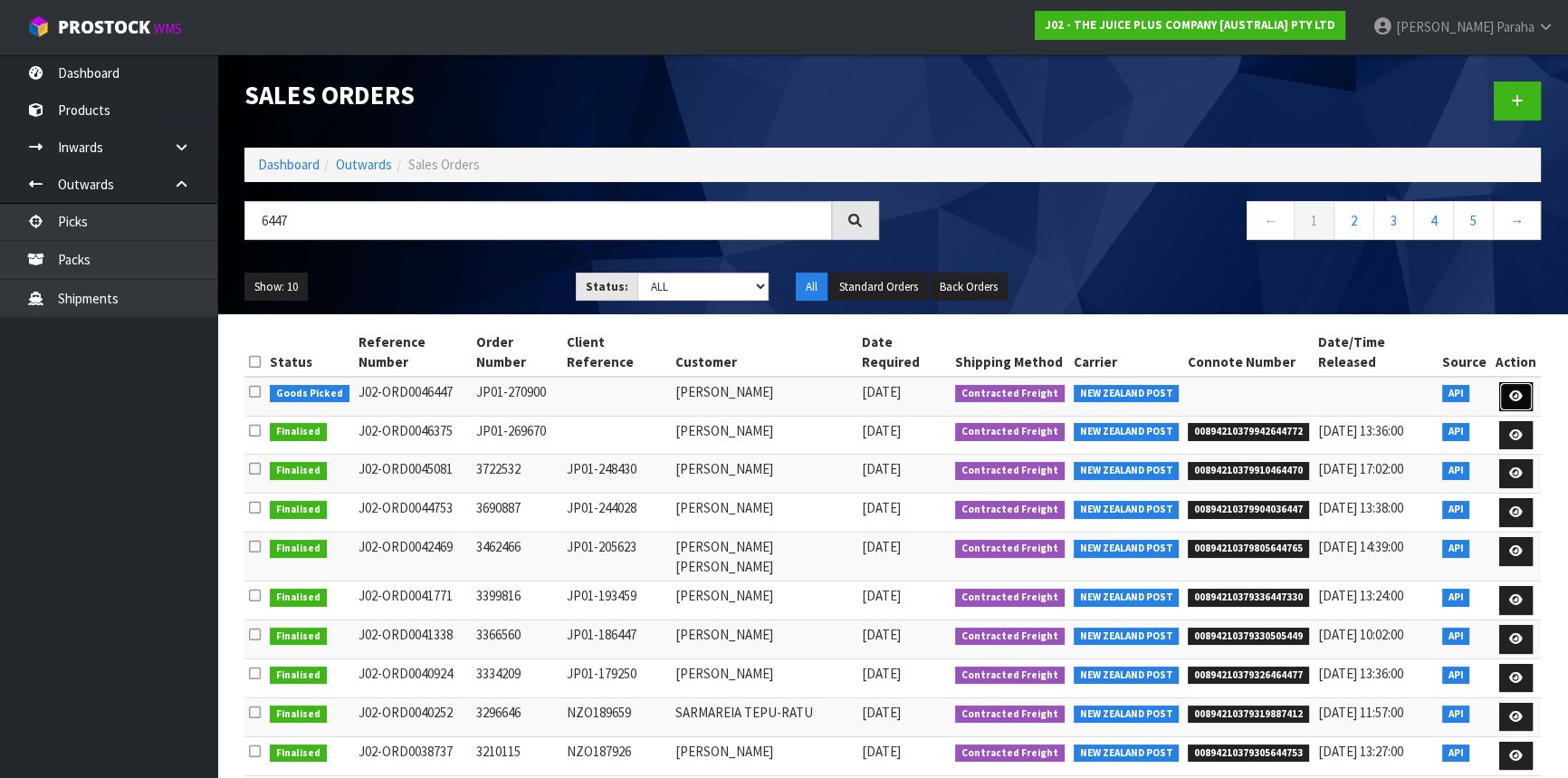
click at [1520, 390] on icon at bounding box center [1516, 396] width 13 height 12
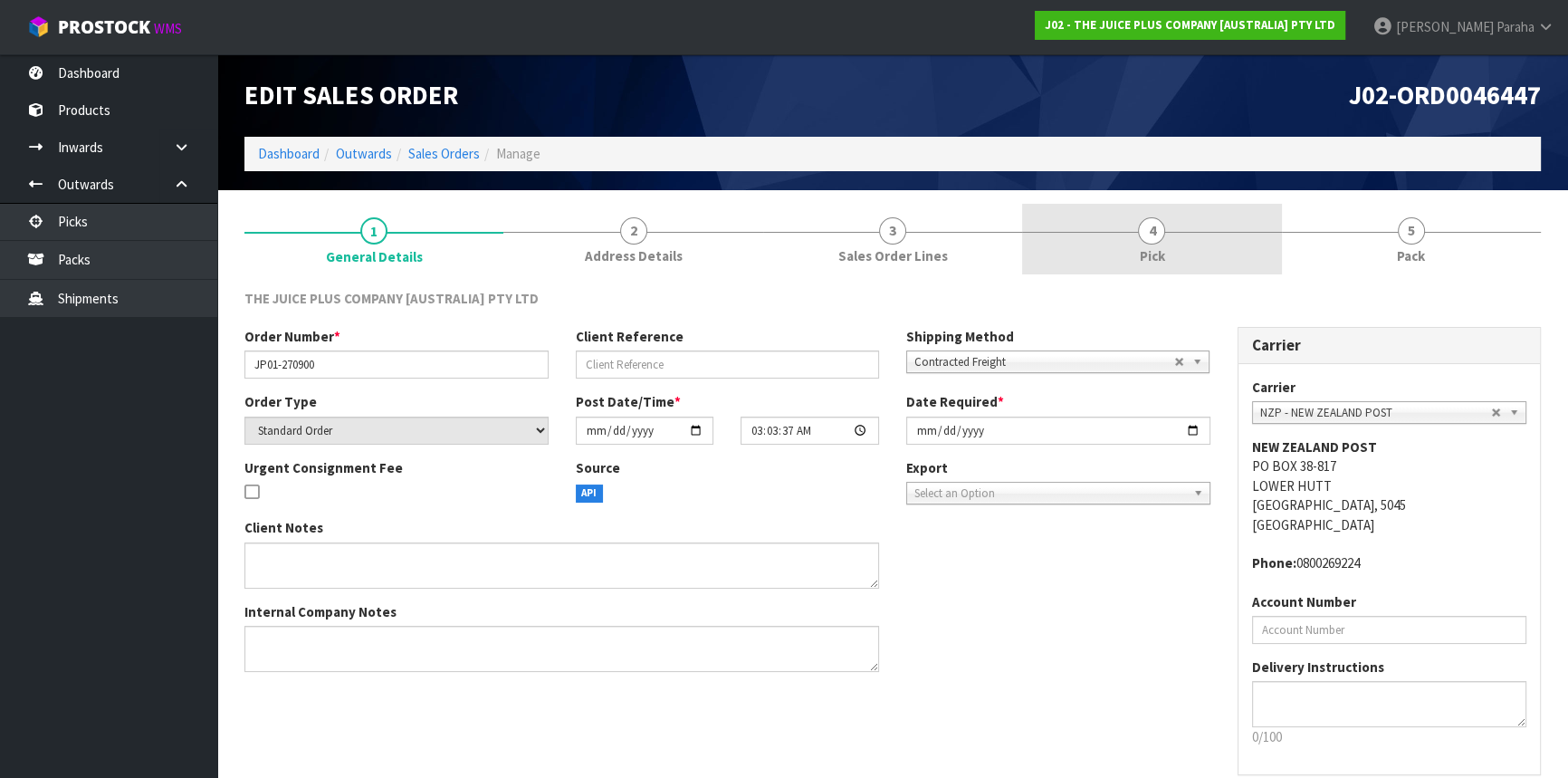
click at [1164, 230] on span "4" at bounding box center [1151, 230] width 27 height 27
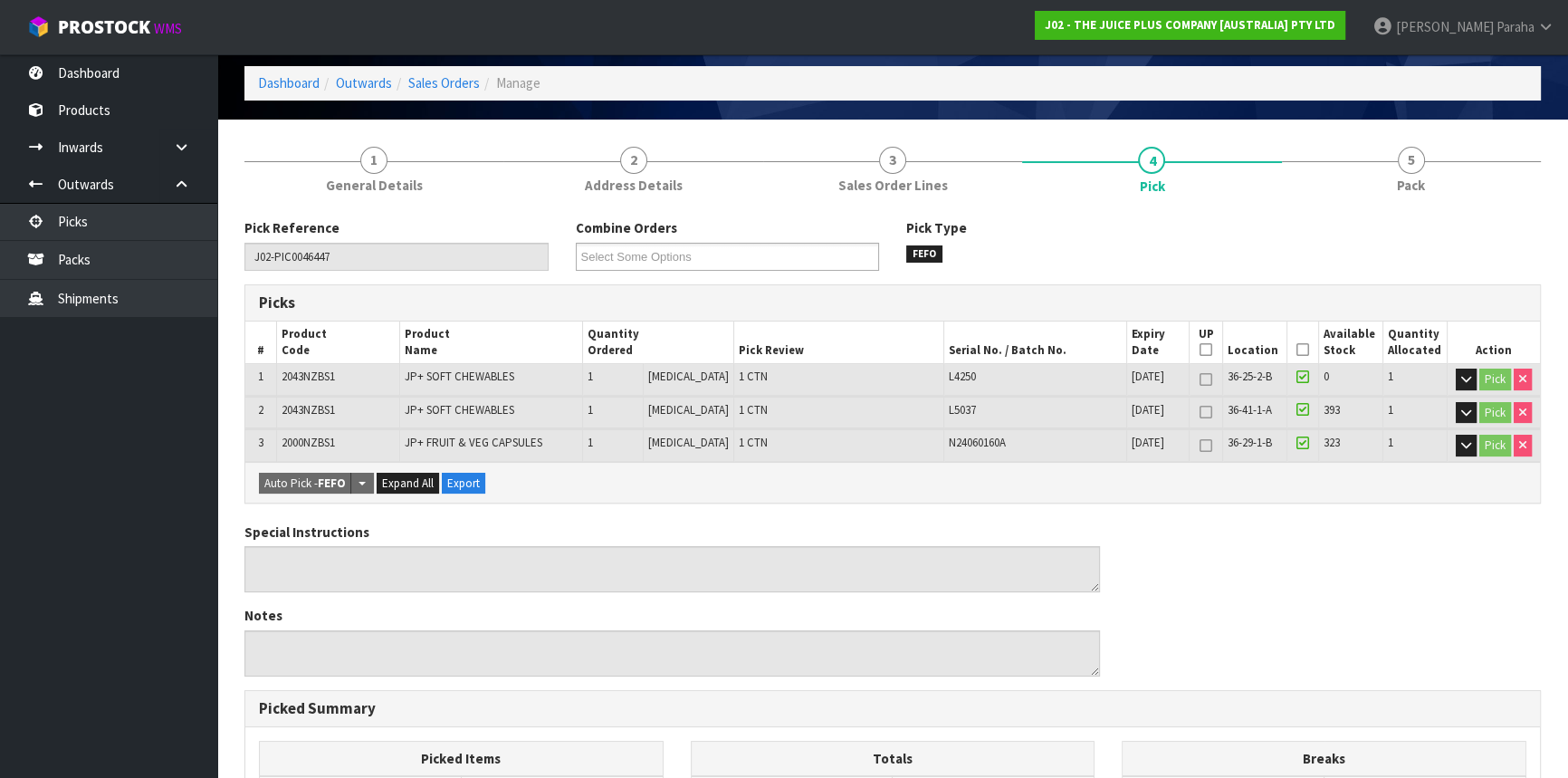
scroll to position [164, 0]
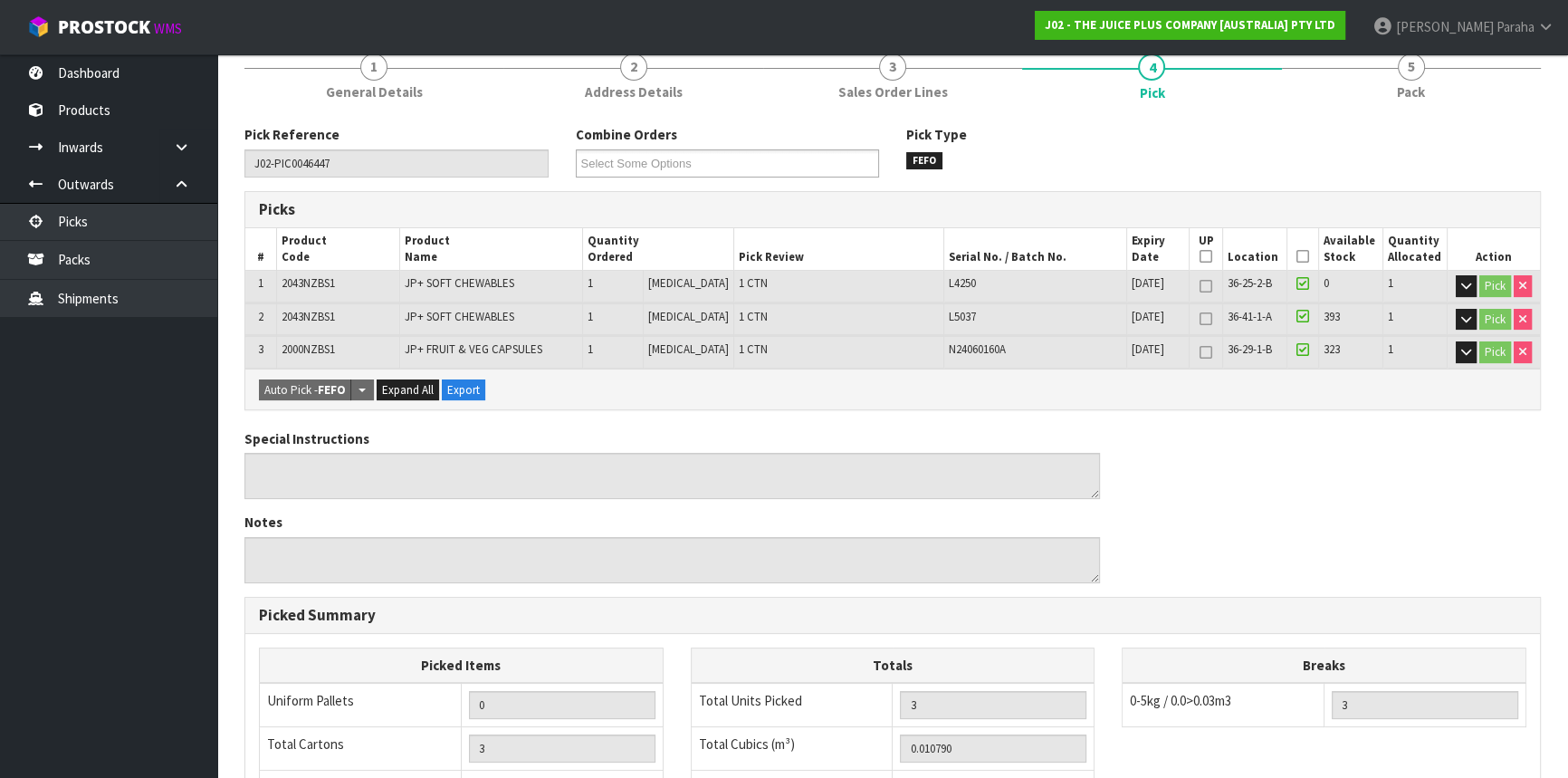
click at [1302, 257] on icon at bounding box center [1303, 256] width 12 height 1
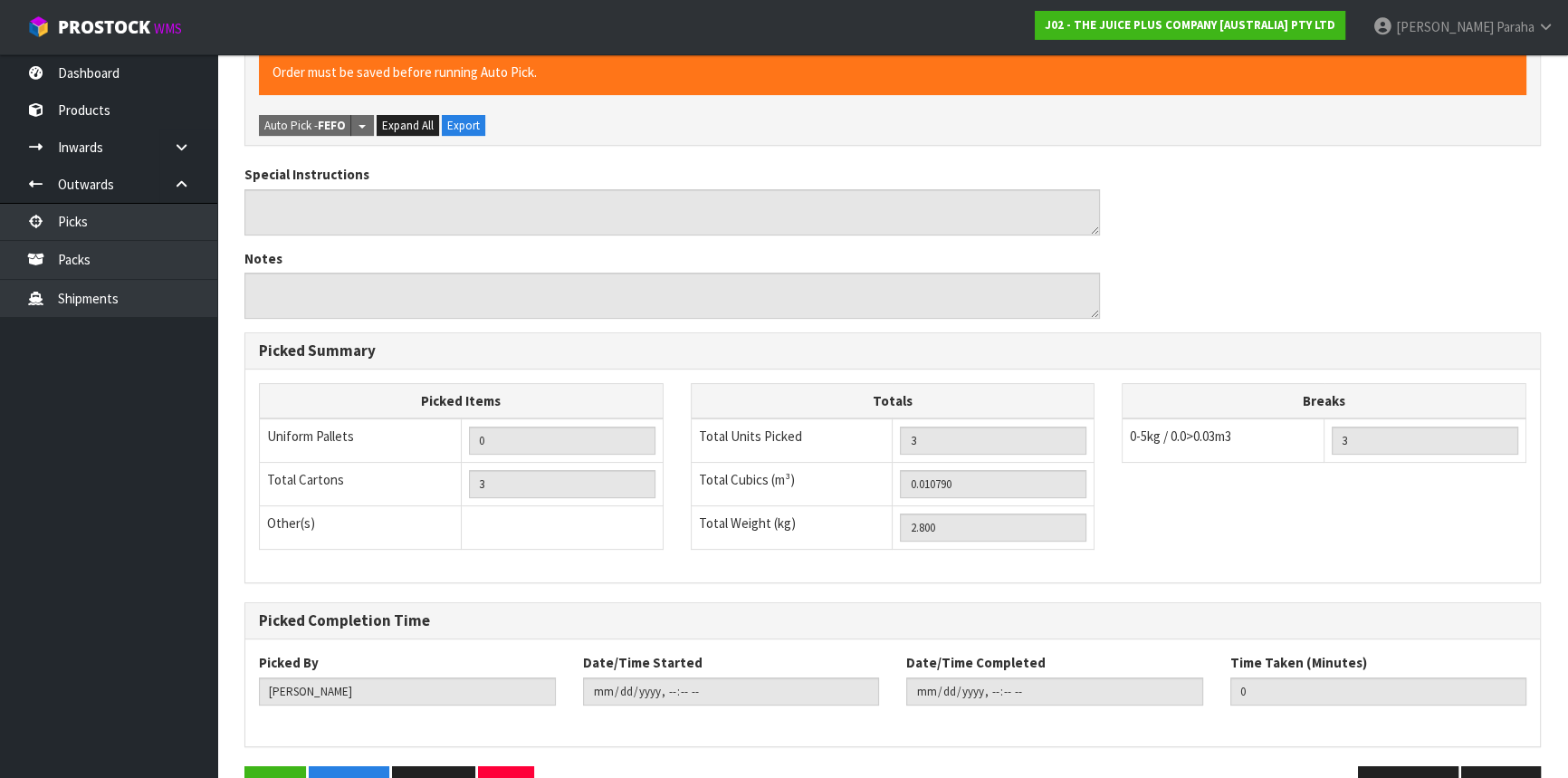
scroll to position [544, 0]
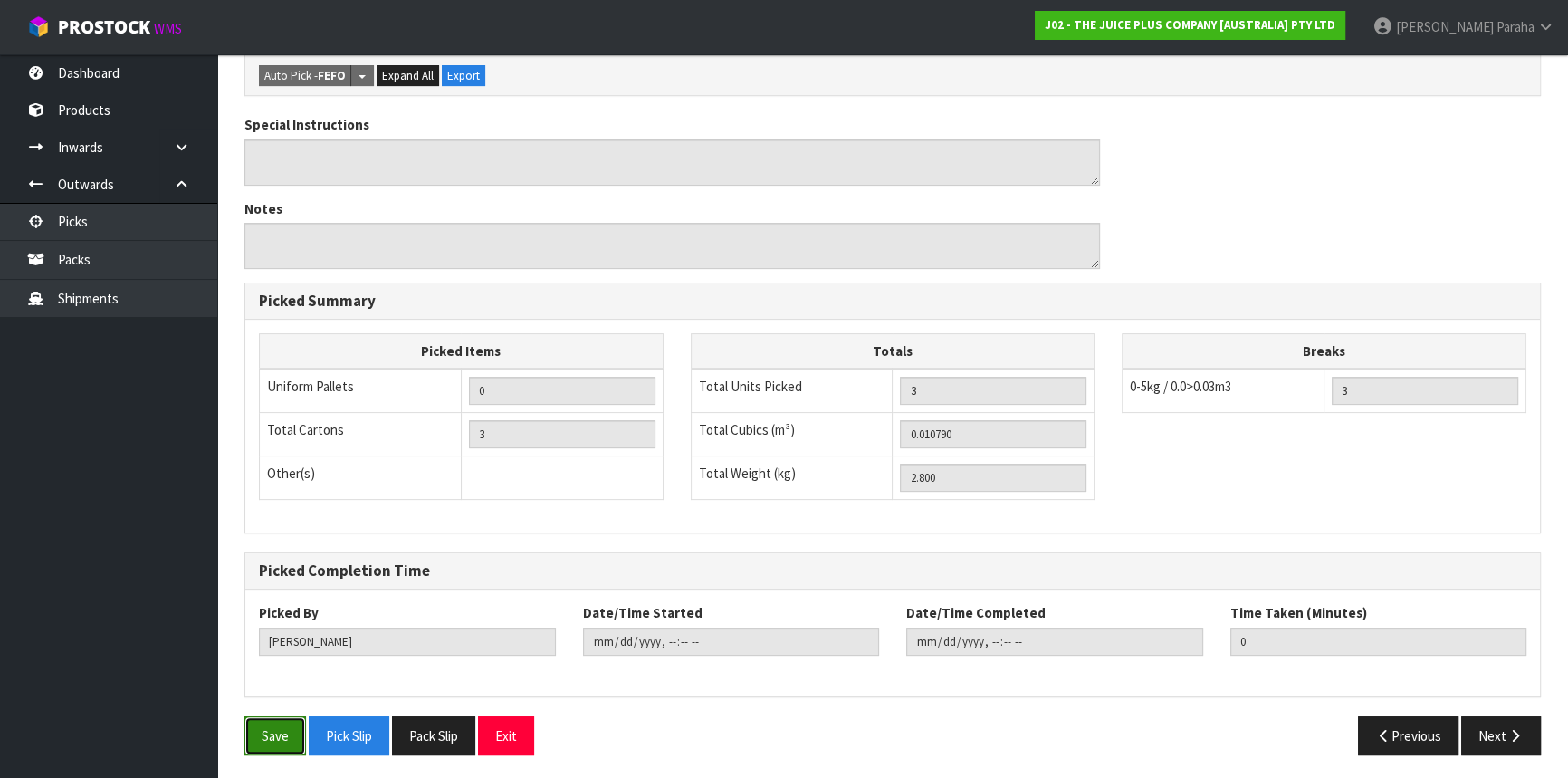
click at [287, 724] on button "Save" at bounding box center [275, 735] width 61 height 39
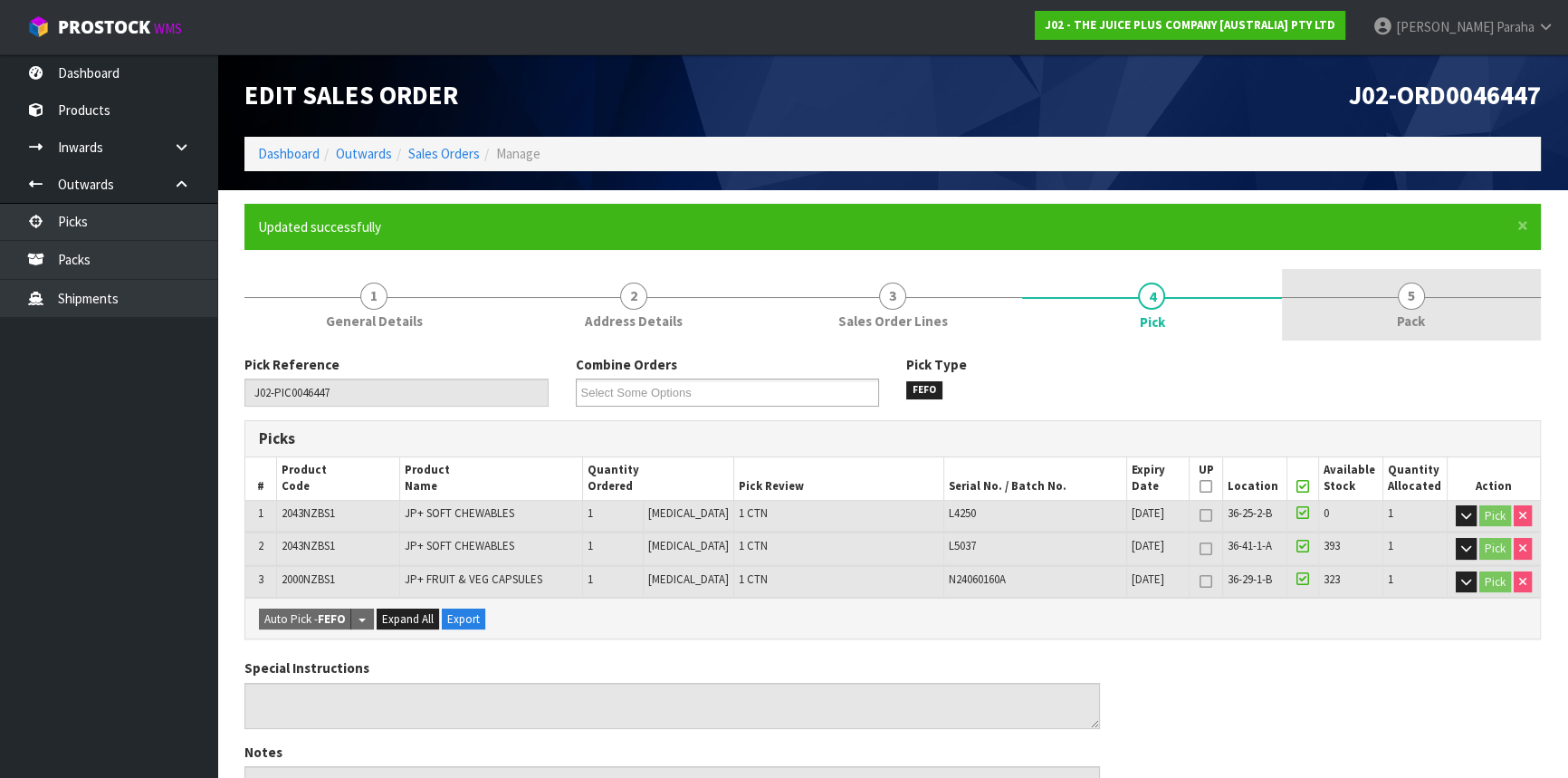
click at [1411, 288] on span "5" at bounding box center [1411, 295] width 27 height 27
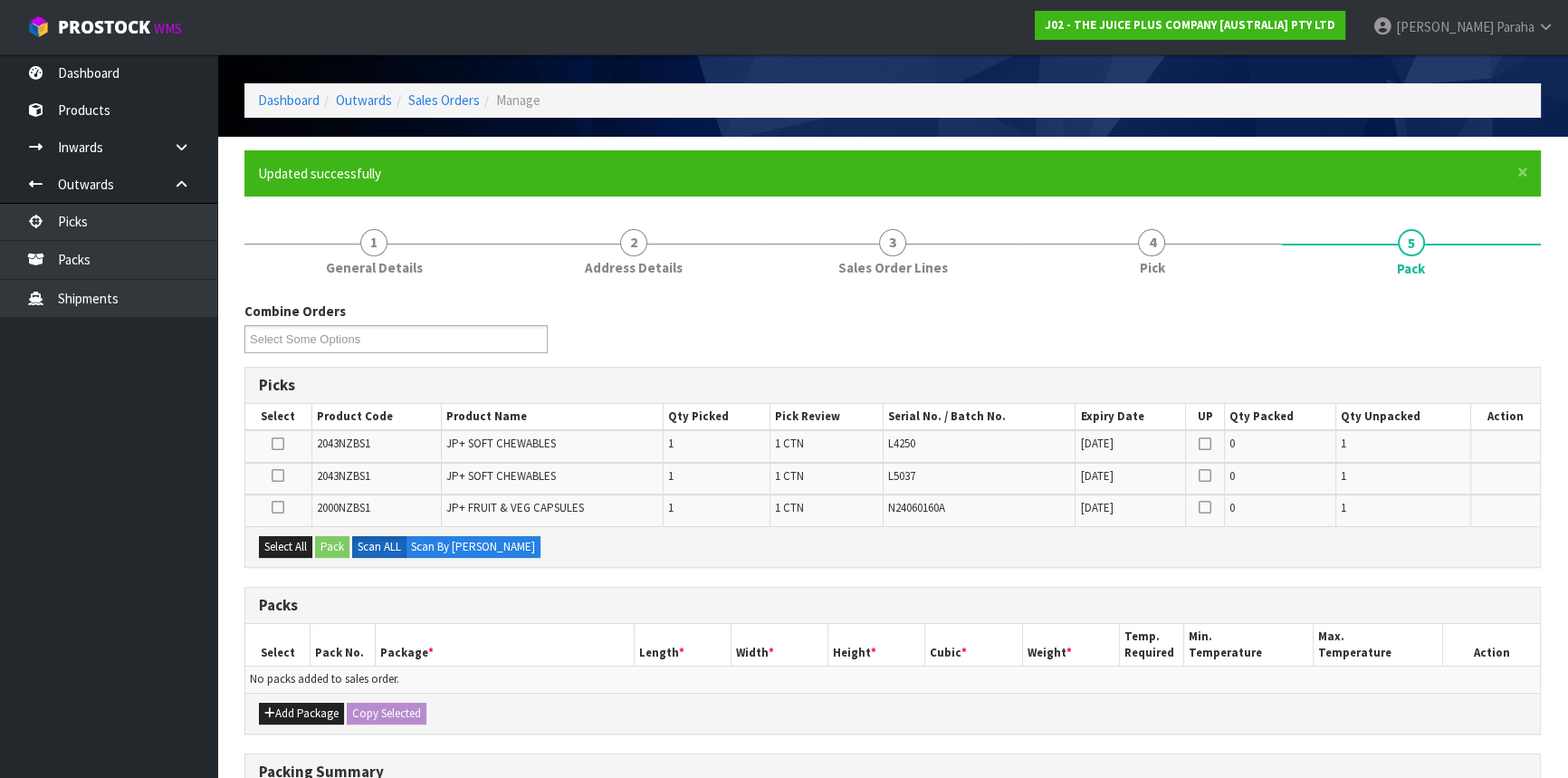
scroll to position [82, 0]
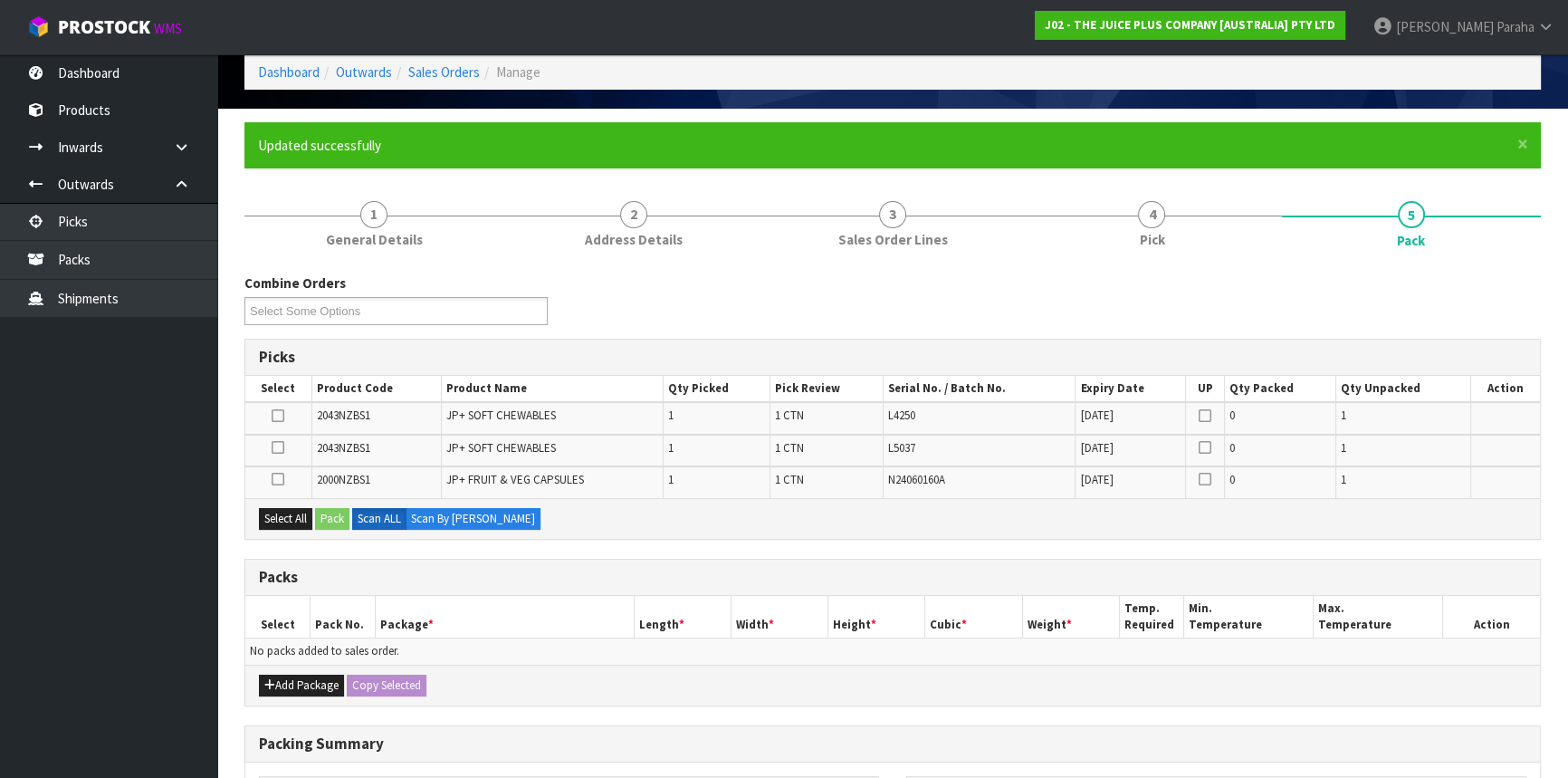
click at [304, 693] on div "Add Package Copy Selected" at bounding box center [893, 685] width 1295 height 40
click at [304, 687] on button "Add Package" at bounding box center [301, 685] width 85 height 22
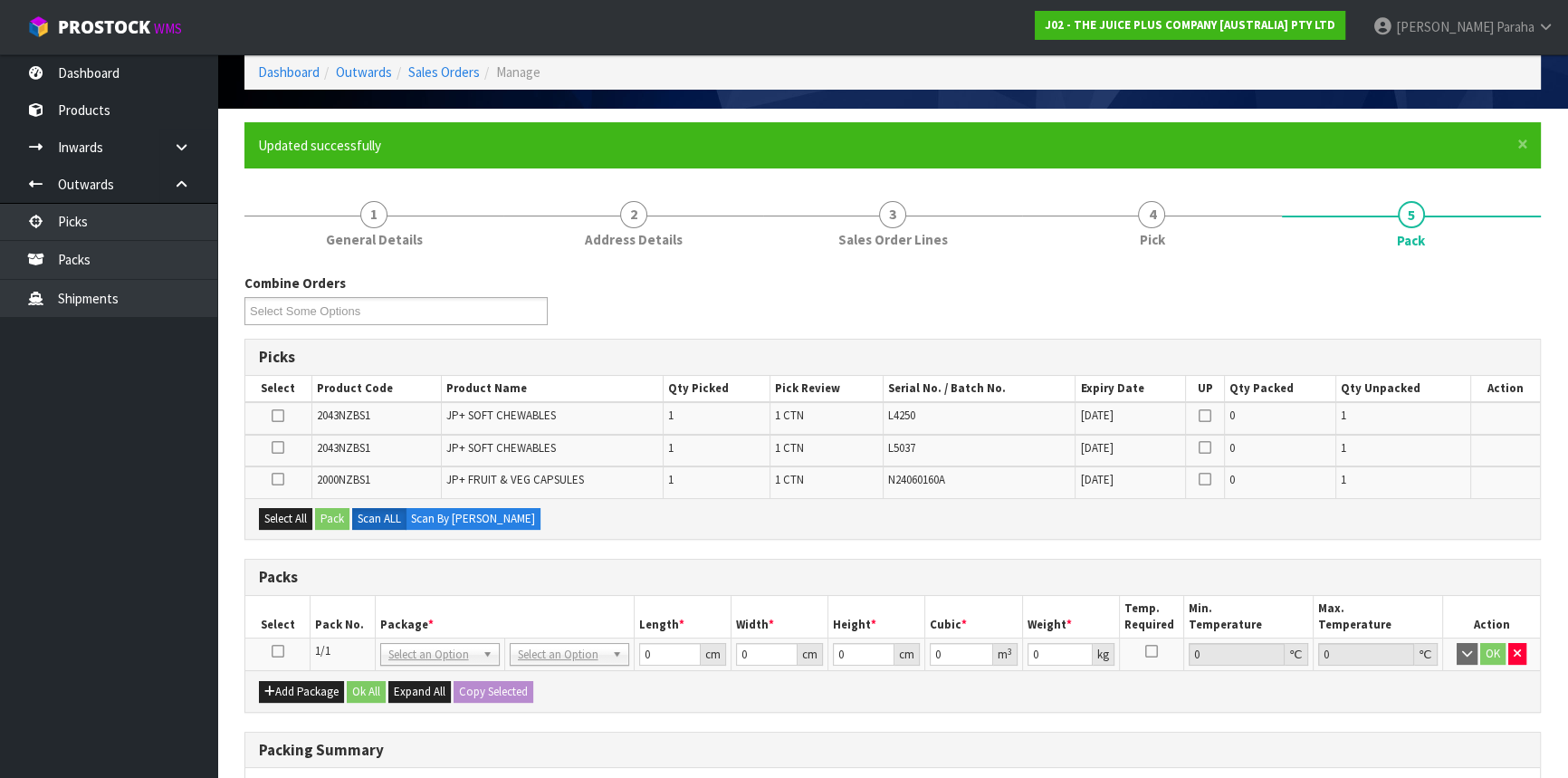
click at [279, 651] on icon at bounding box center [277, 651] width 12 height 1
click at [280, 521] on button "Select All" at bounding box center [285, 518] width 54 height 22
click at [345, 514] on button "Pack" at bounding box center [332, 518] width 35 height 22
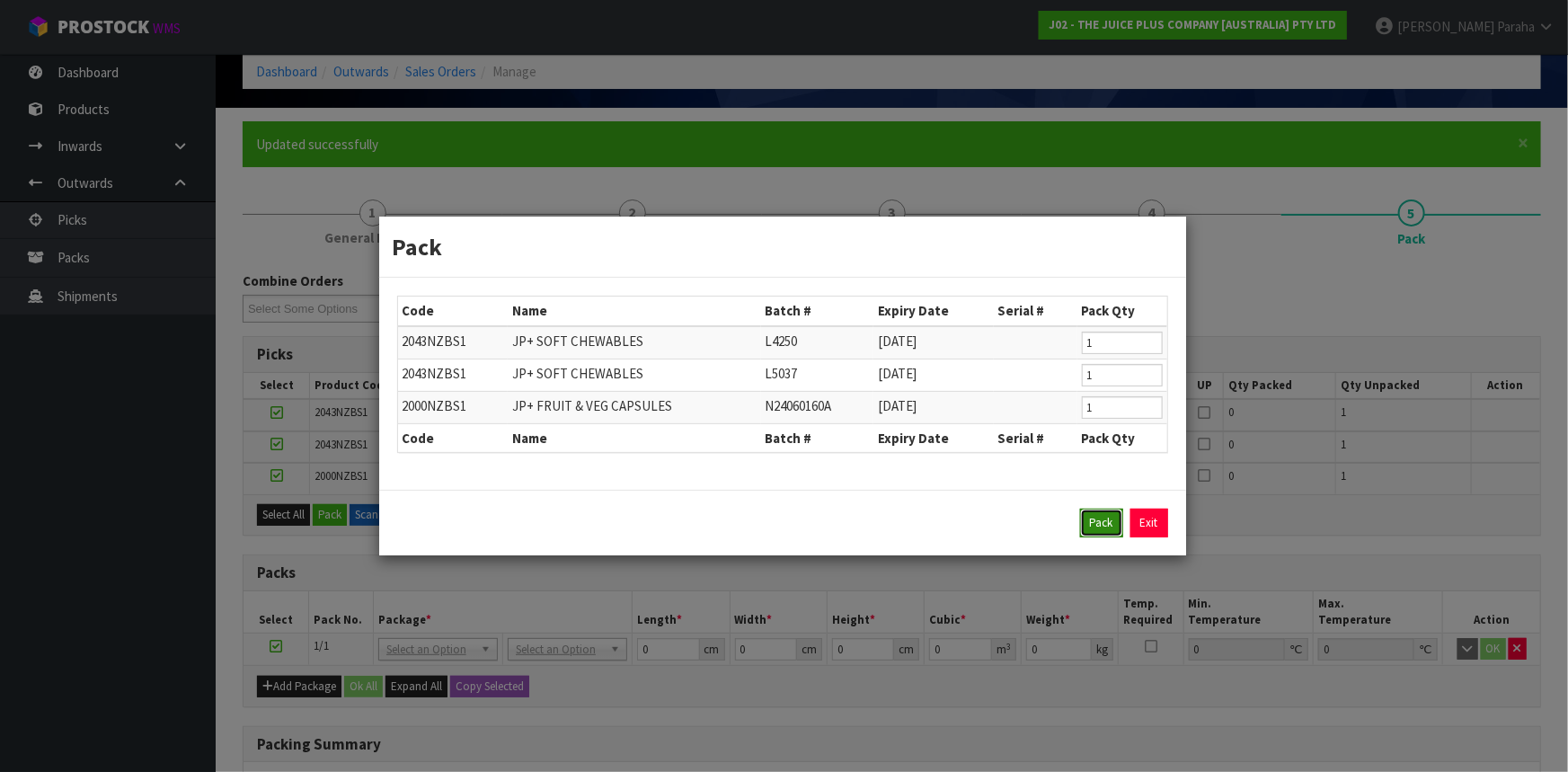
click at [1094, 517] on button "Pack" at bounding box center [1101, 523] width 43 height 29
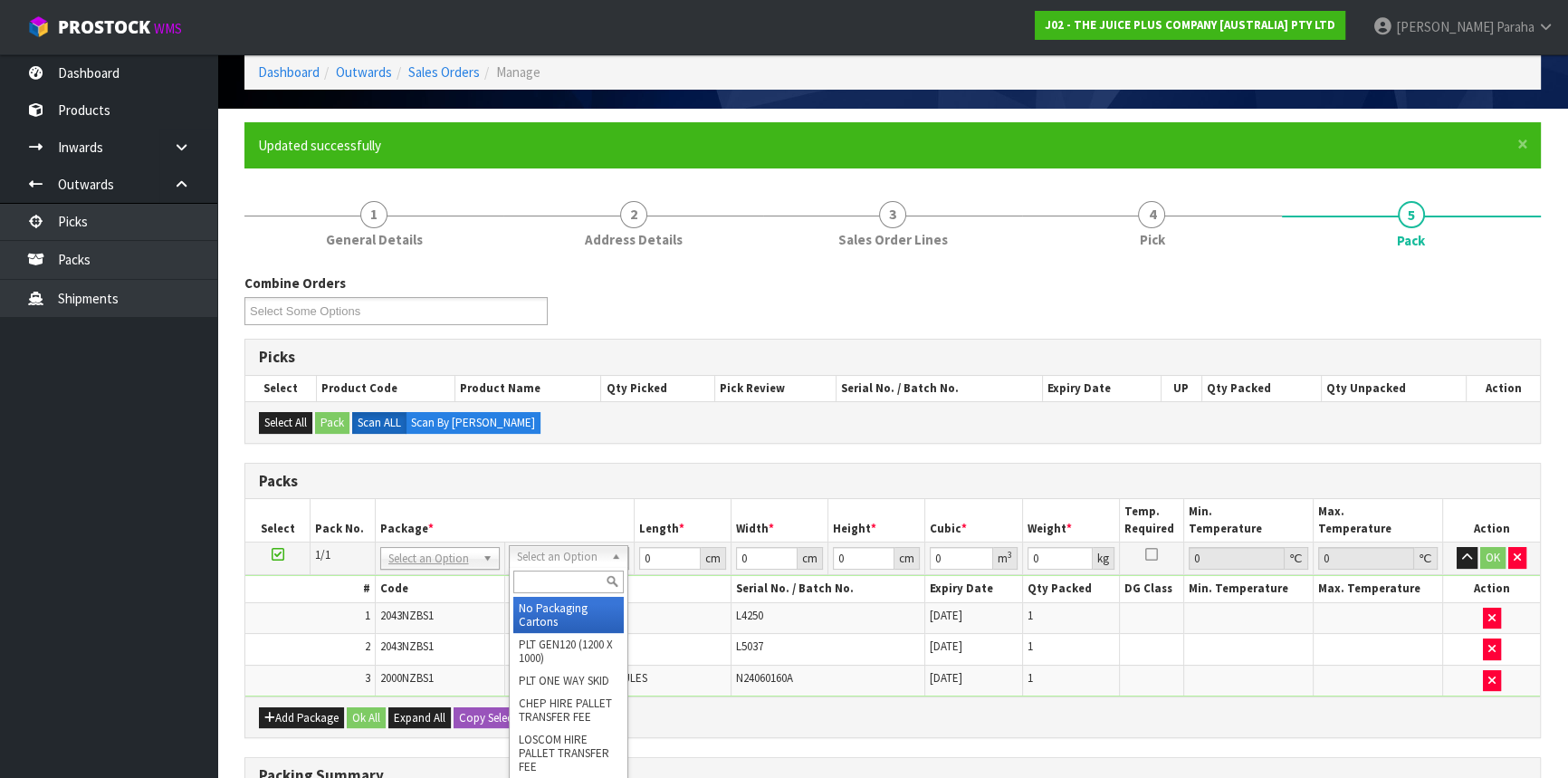
click at [582, 582] on input "text" at bounding box center [568, 581] width 110 height 23
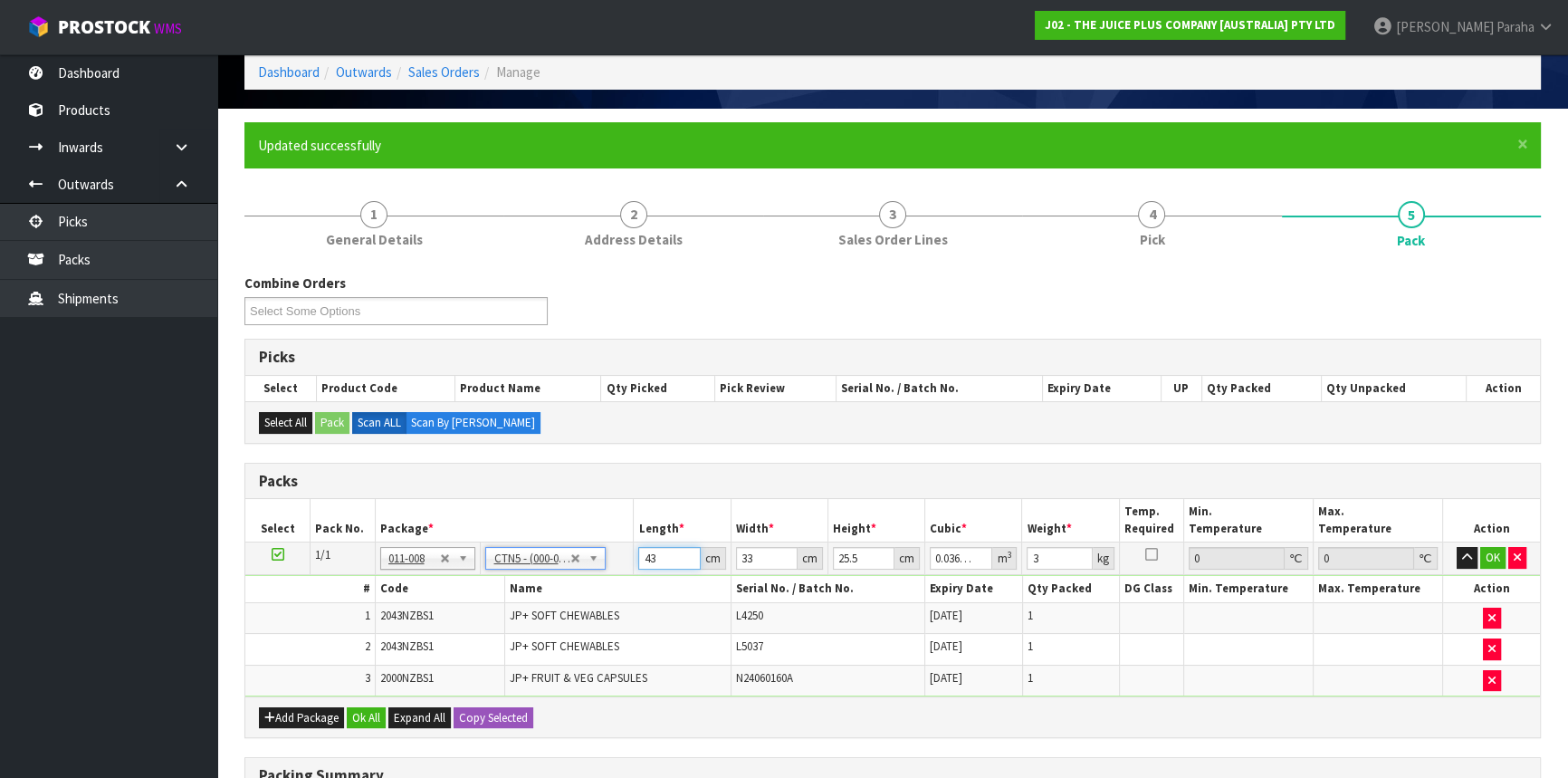
drag, startPoint x: 658, startPoint y: 547, endPoint x: 624, endPoint y: 561, distance: 36.8
click at [621, 561] on tr "1/1 NONE 007-001 007-002 007-004 007-009 007-013 007-014 007-015 007-017 007-01…" at bounding box center [893, 559] width 1295 height 33
click at [1457, 547] on button "button" at bounding box center [1467, 557] width 21 height 22
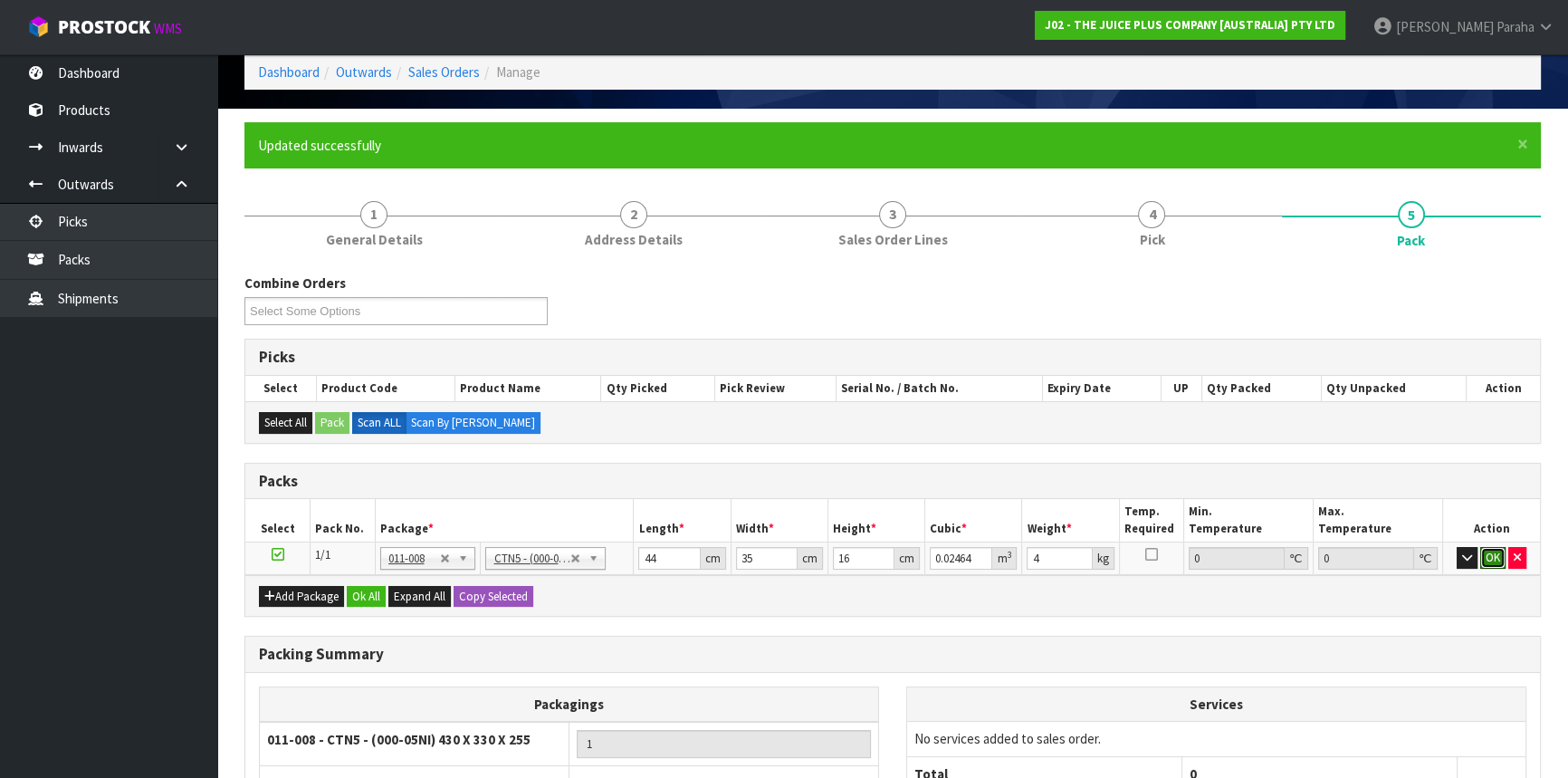
click button "OK" at bounding box center [1493, 557] width 25 height 22
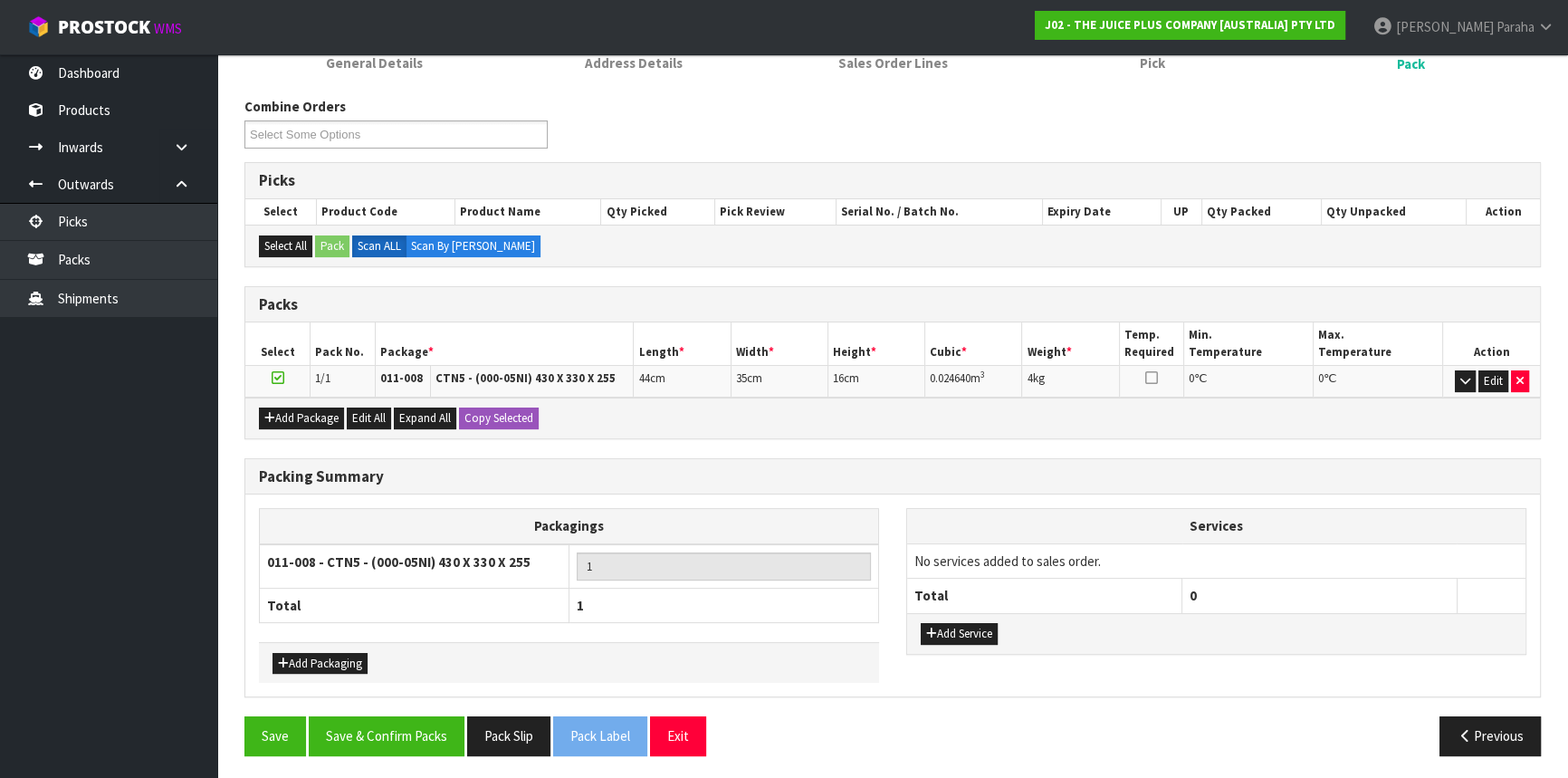
scroll to position [259, 0]
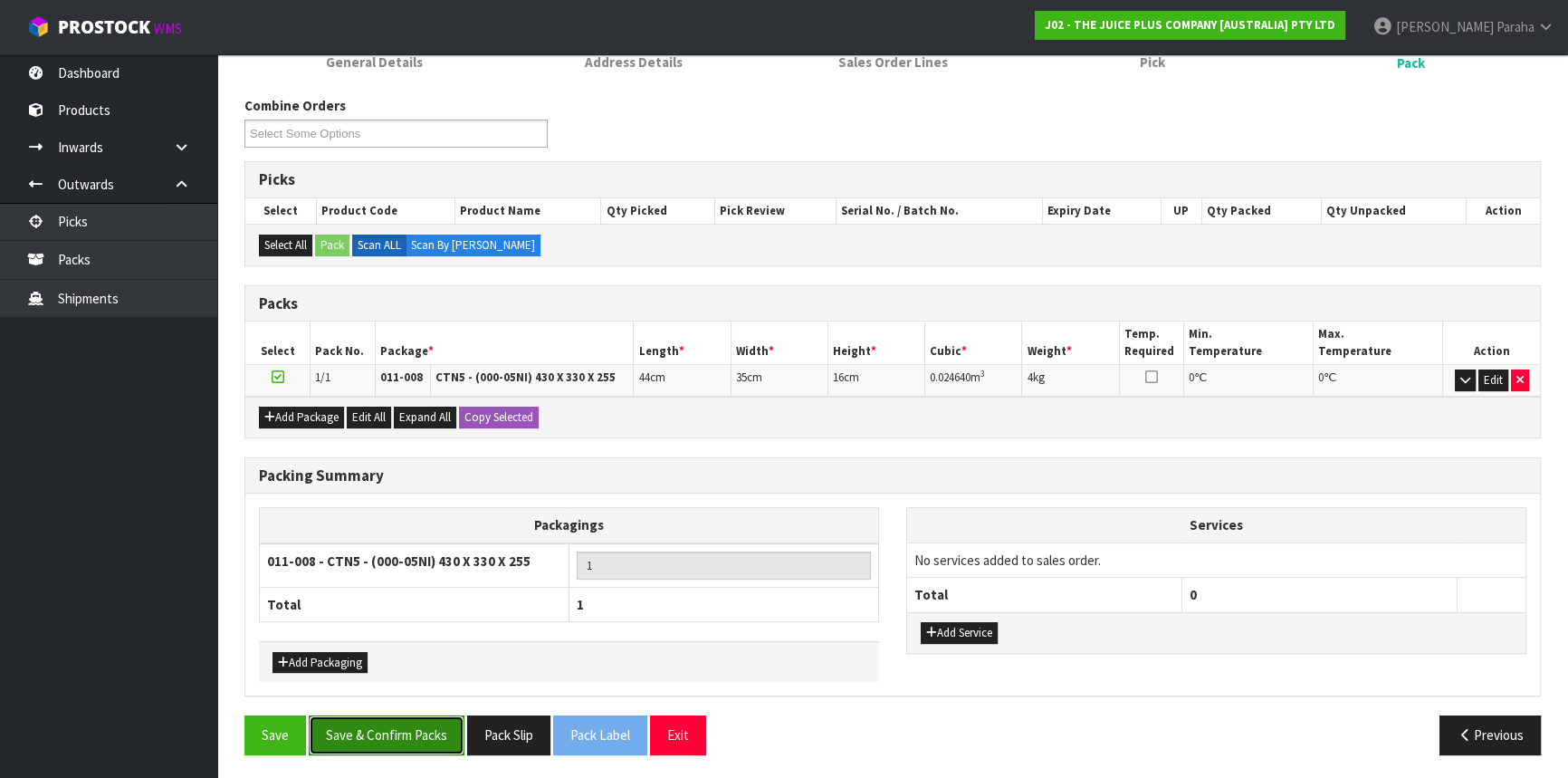
click at [419, 738] on button "Save & Confirm Packs" at bounding box center [387, 735] width 156 height 39
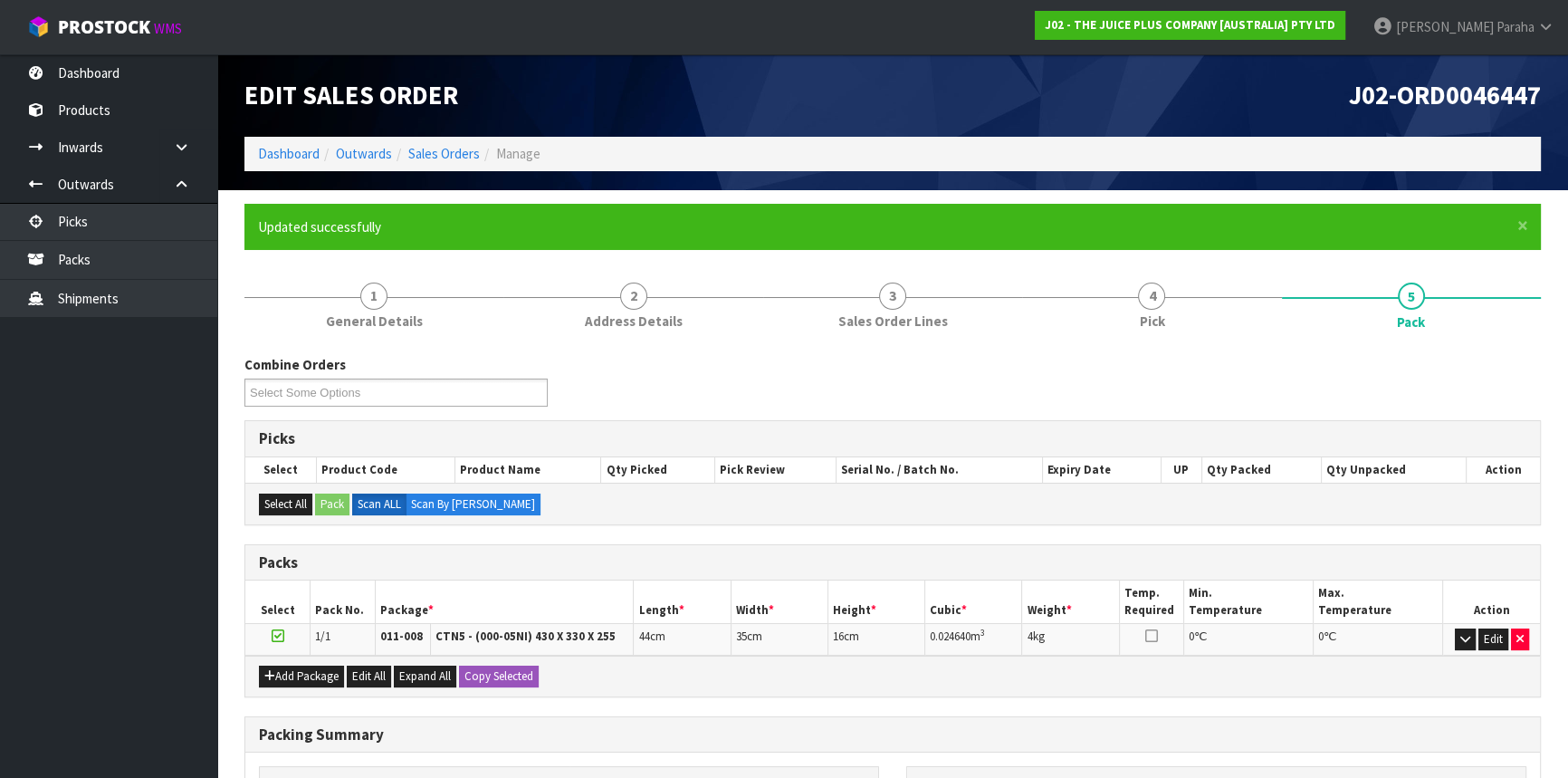
scroll to position [218, 0]
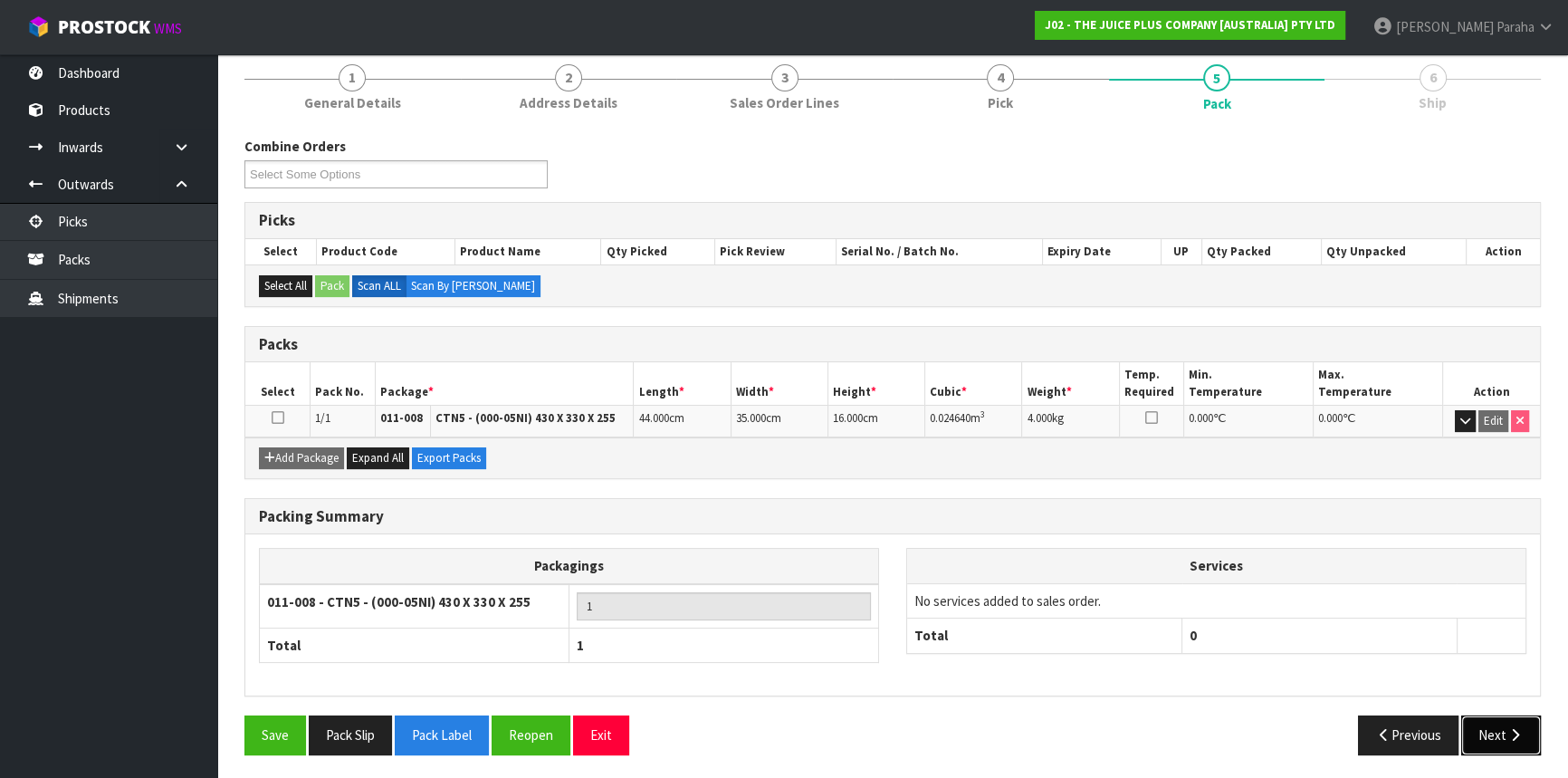
click at [1504, 738] on button "Next" at bounding box center [1501, 735] width 80 height 39
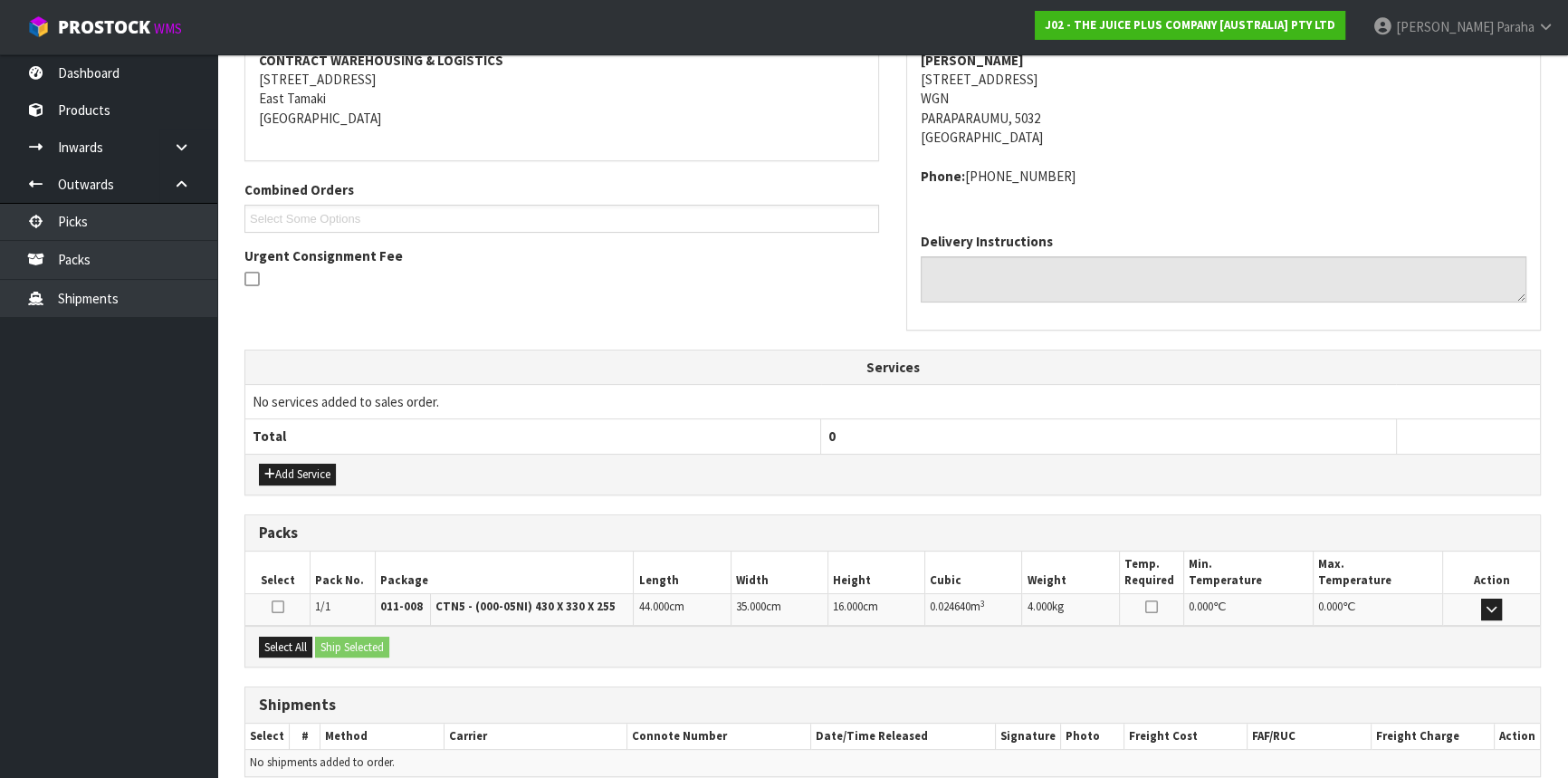
scroll to position [435, 0]
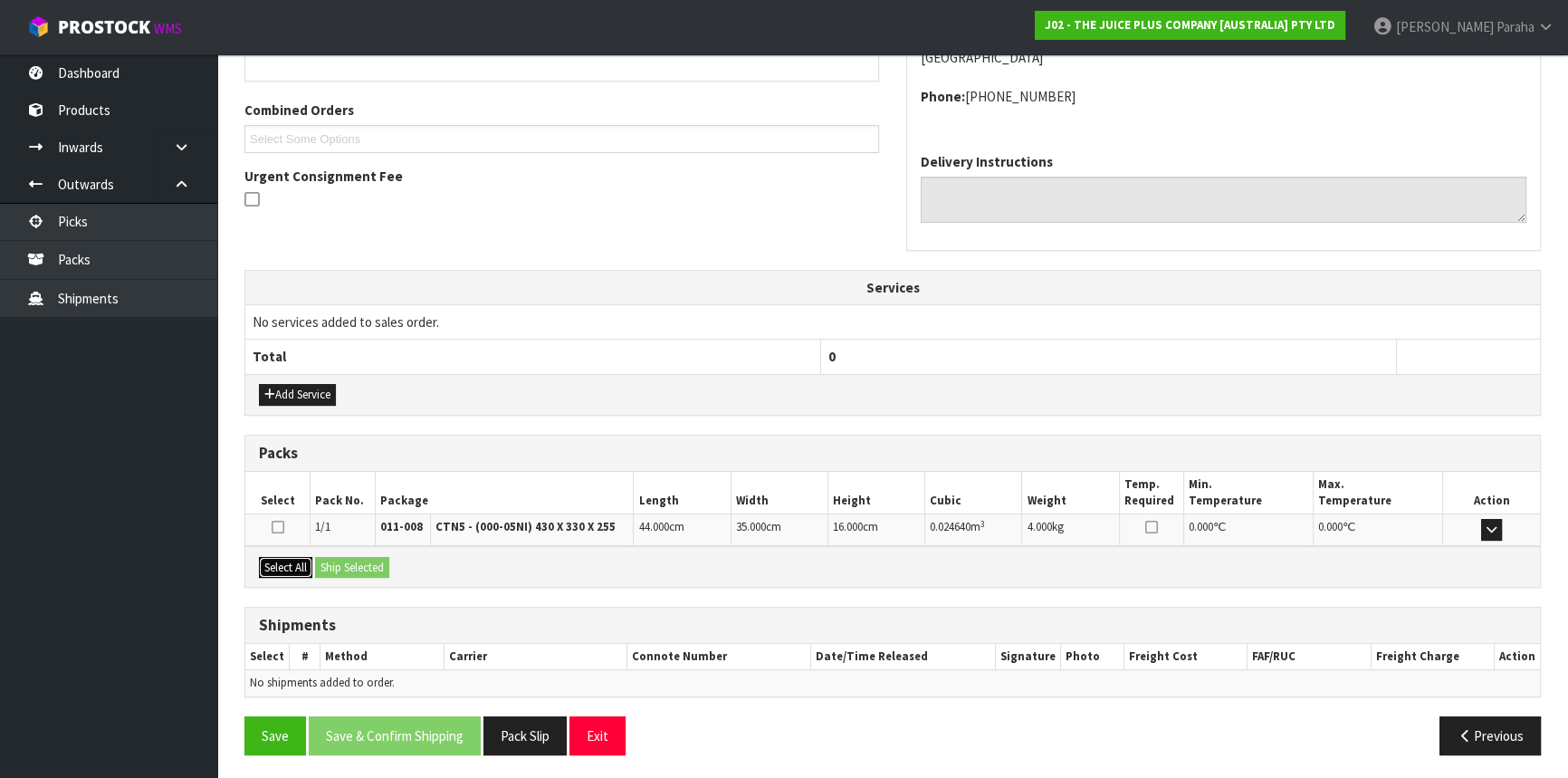
click at [297, 564] on button "Select All" at bounding box center [285, 567] width 54 height 22
click at [337, 564] on button "Ship Selected" at bounding box center [352, 567] width 74 height 22
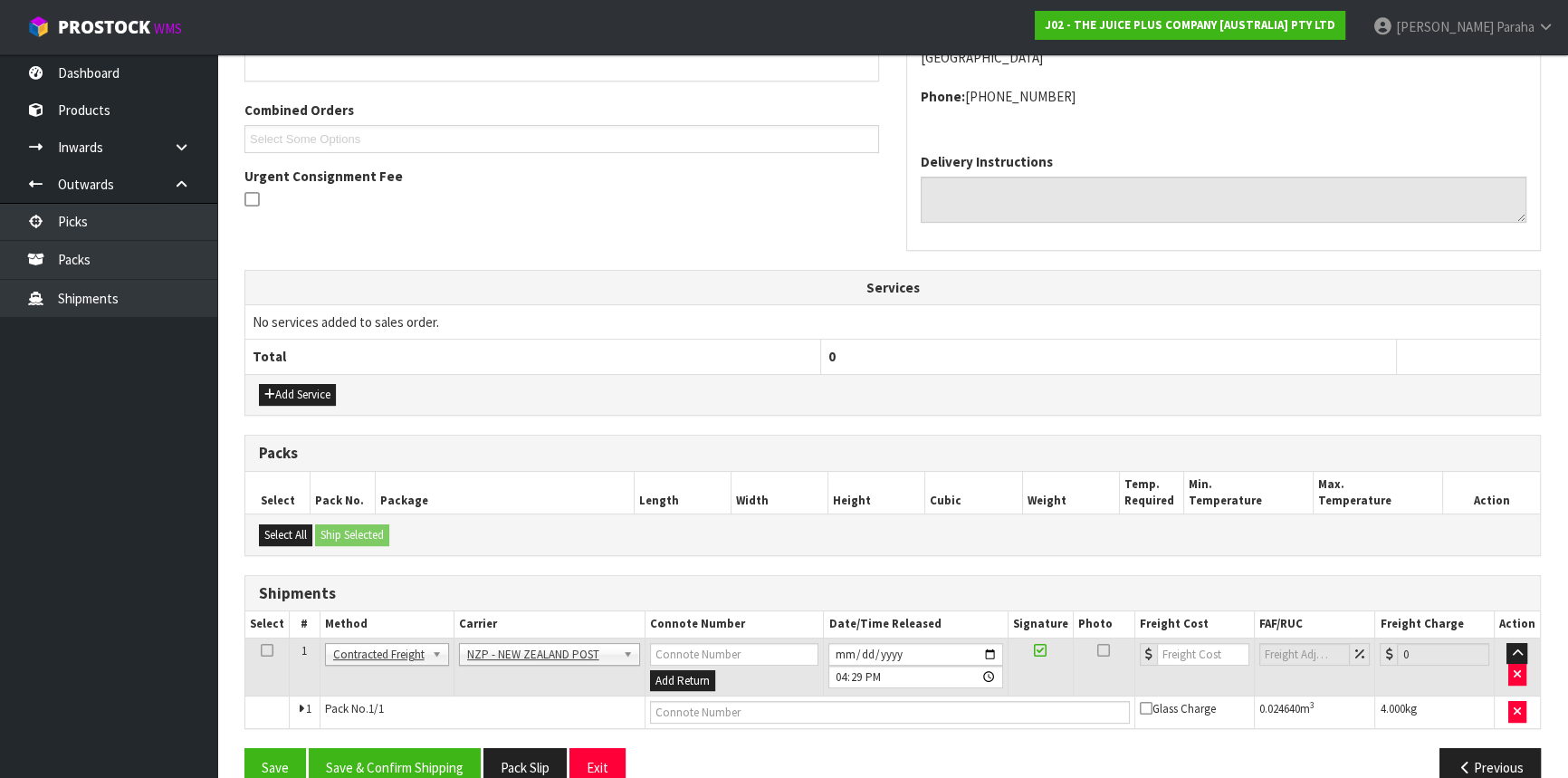
scroll to position [468, 0]
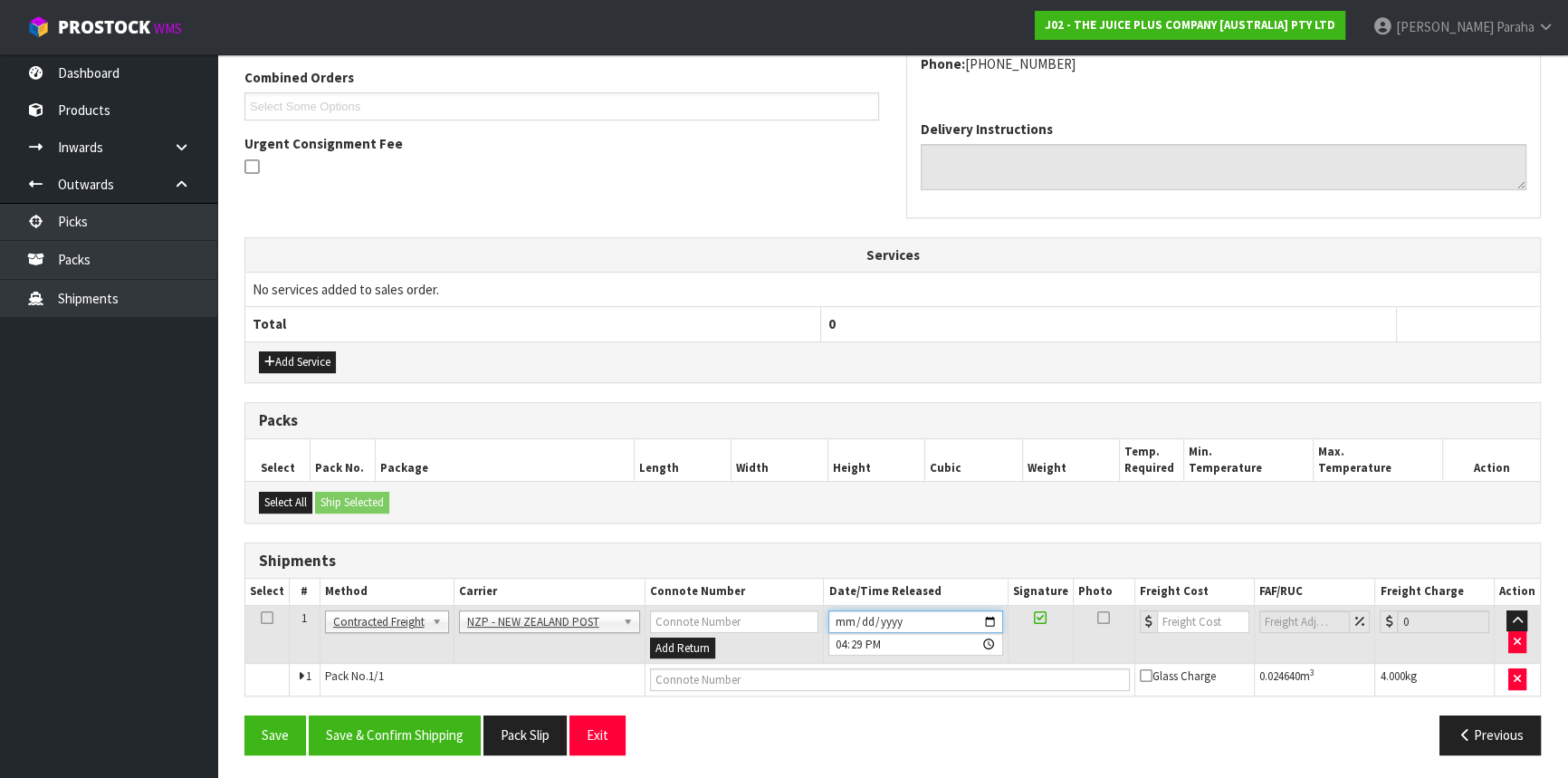
click at [991, 616] on input "[DATE]" at bounding box center [915, 622] width 174 height 23
click at [410, 743] on button "Save & Confirm Shipping" at bounding box center [394, 735] width 172 height 39
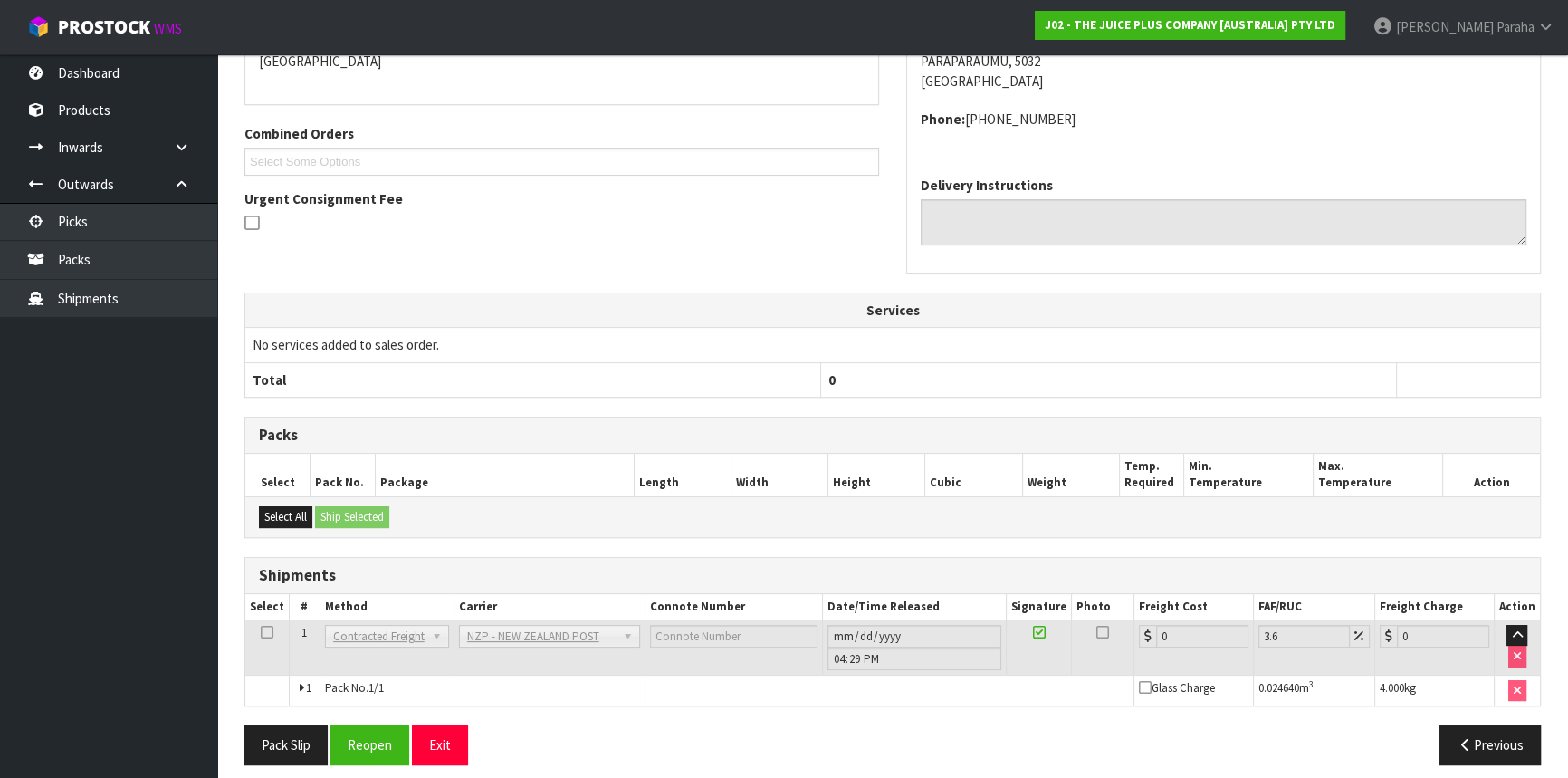
scroll to position [443, 0]
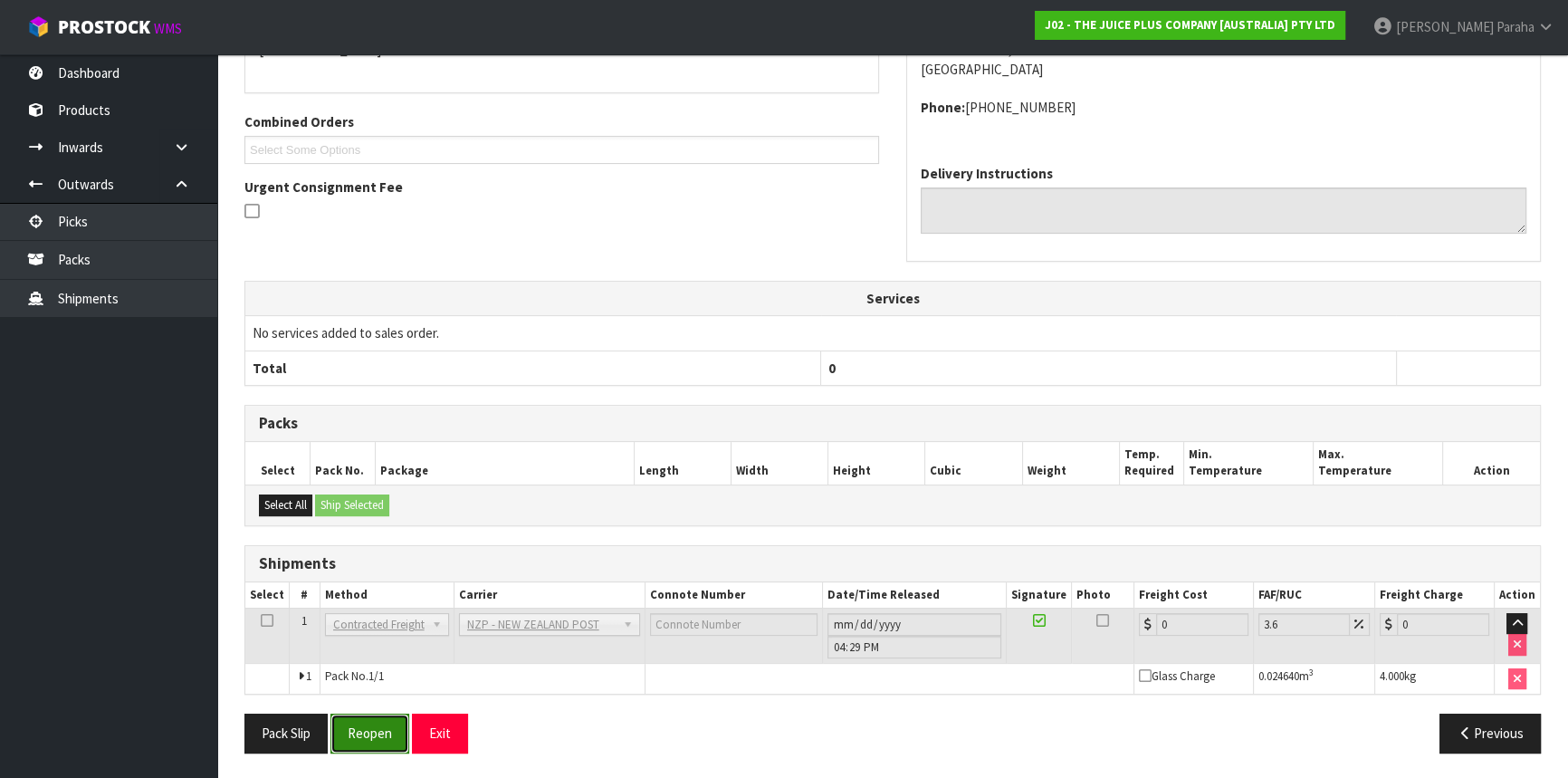
click at [380, 734] on button "Reopen" at bounding box center [370, 733] width 79 height 39
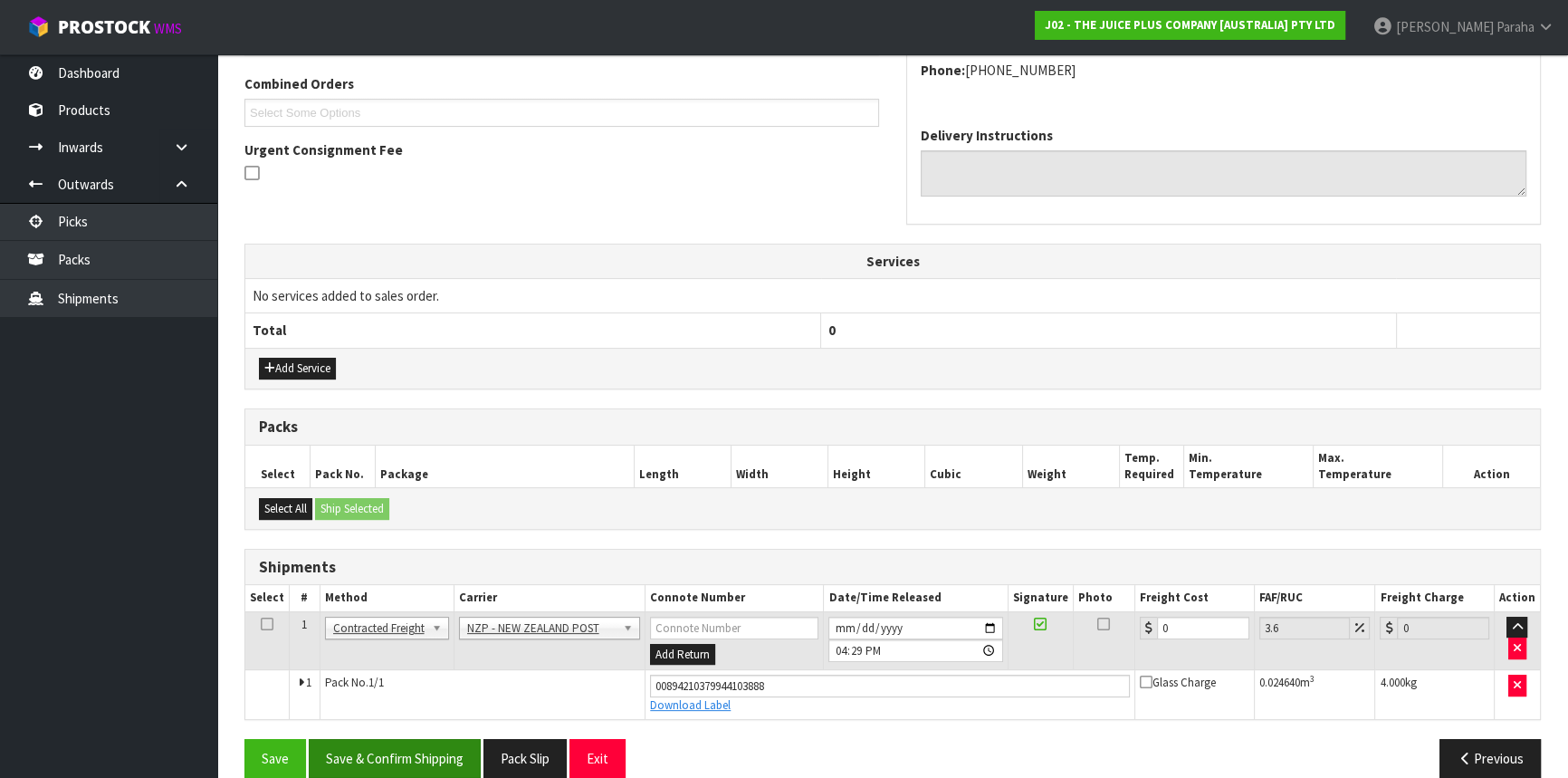
scroll to position [484, 0]
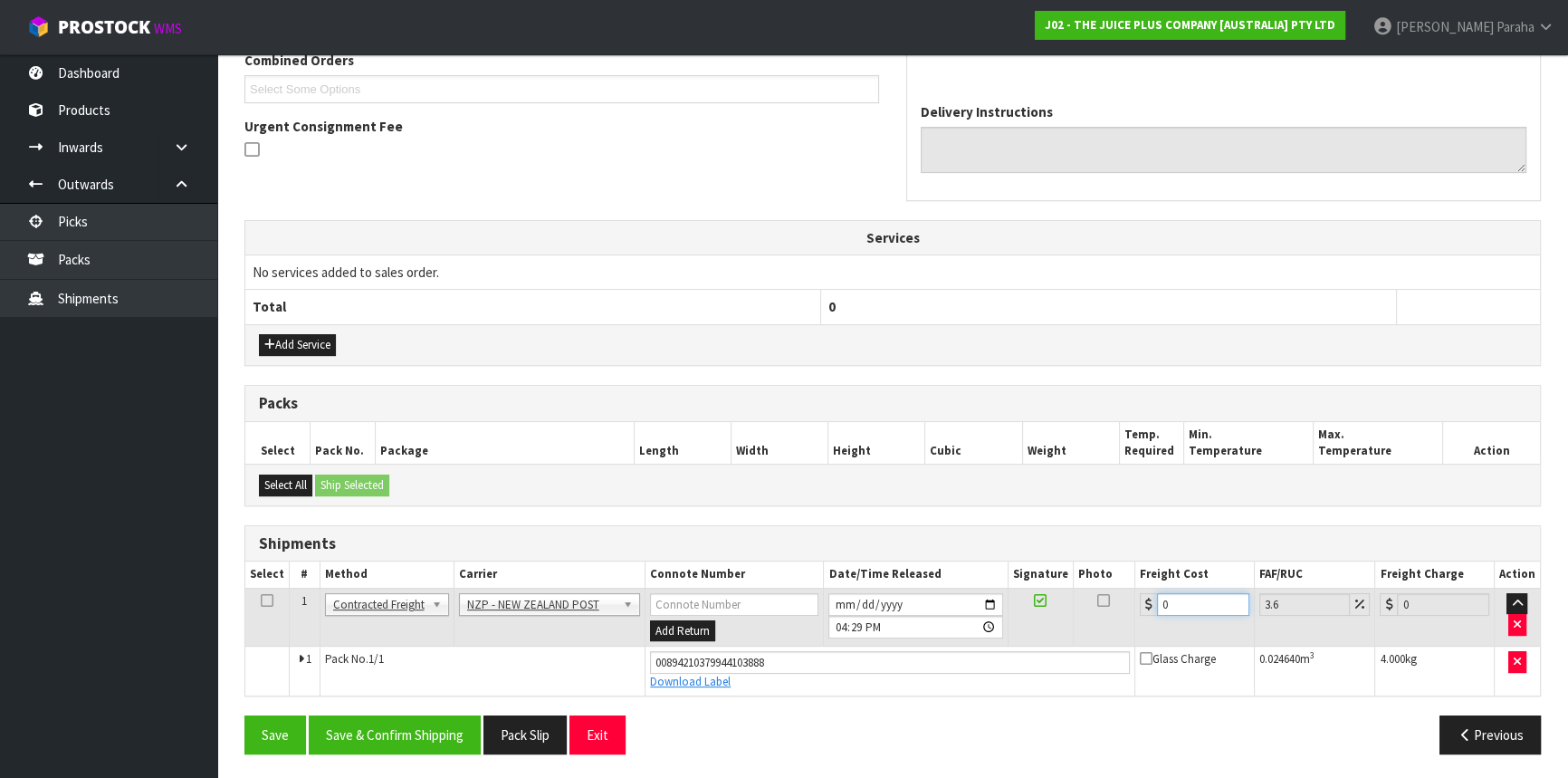
drag, startPoint x: 1171, startPoint y: 597, endPoint x: 1147, endPoint y: 601, distance: 24.3
click at [1147, 601] on div "0" at bounding box center [1195, 605] width 109 height 23
click at [404, 732] on button "Save & Confirm Shipping" at bounding box center [394, 735] width 172 height 39
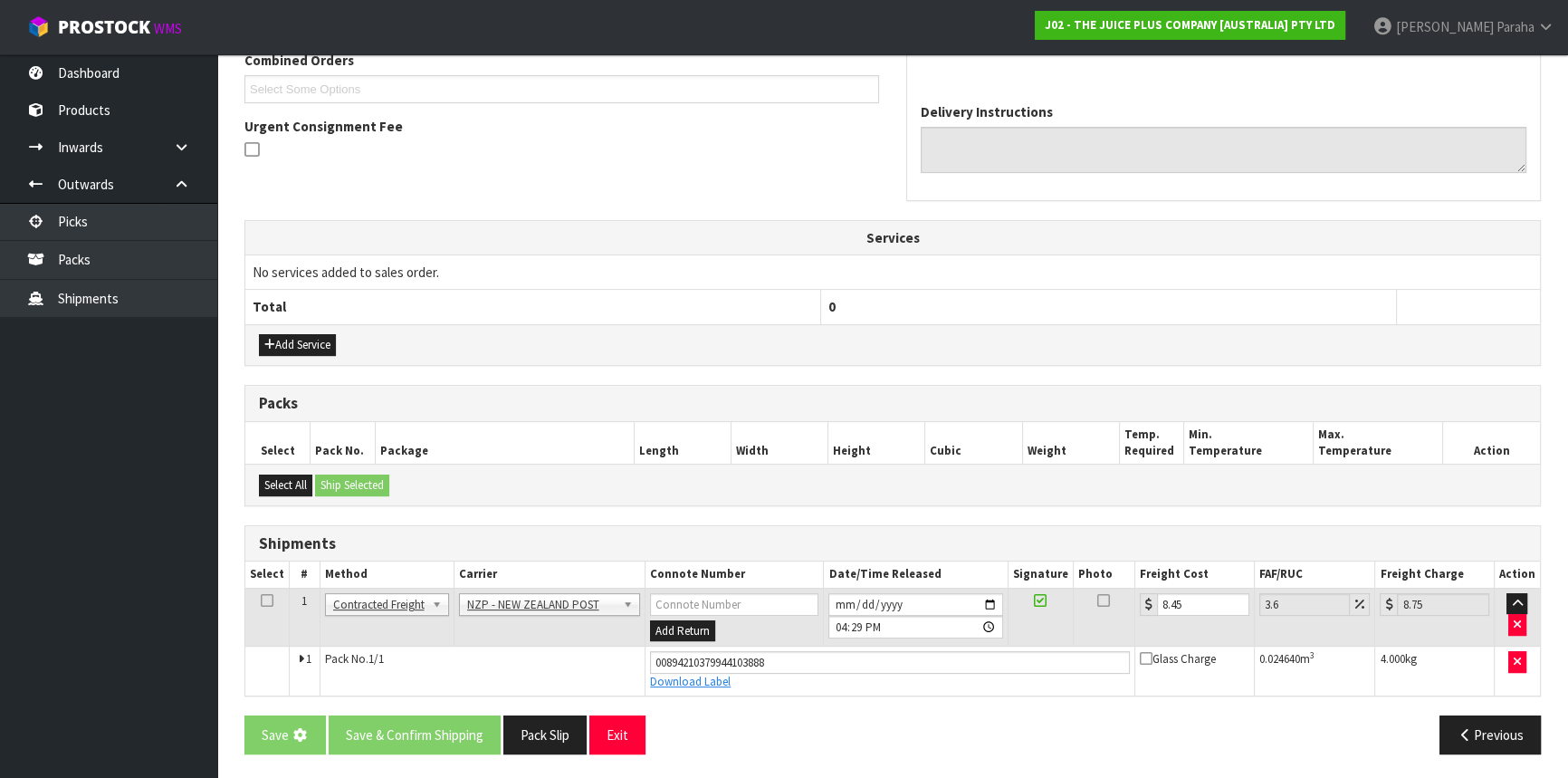
scroll to position [0, 0]
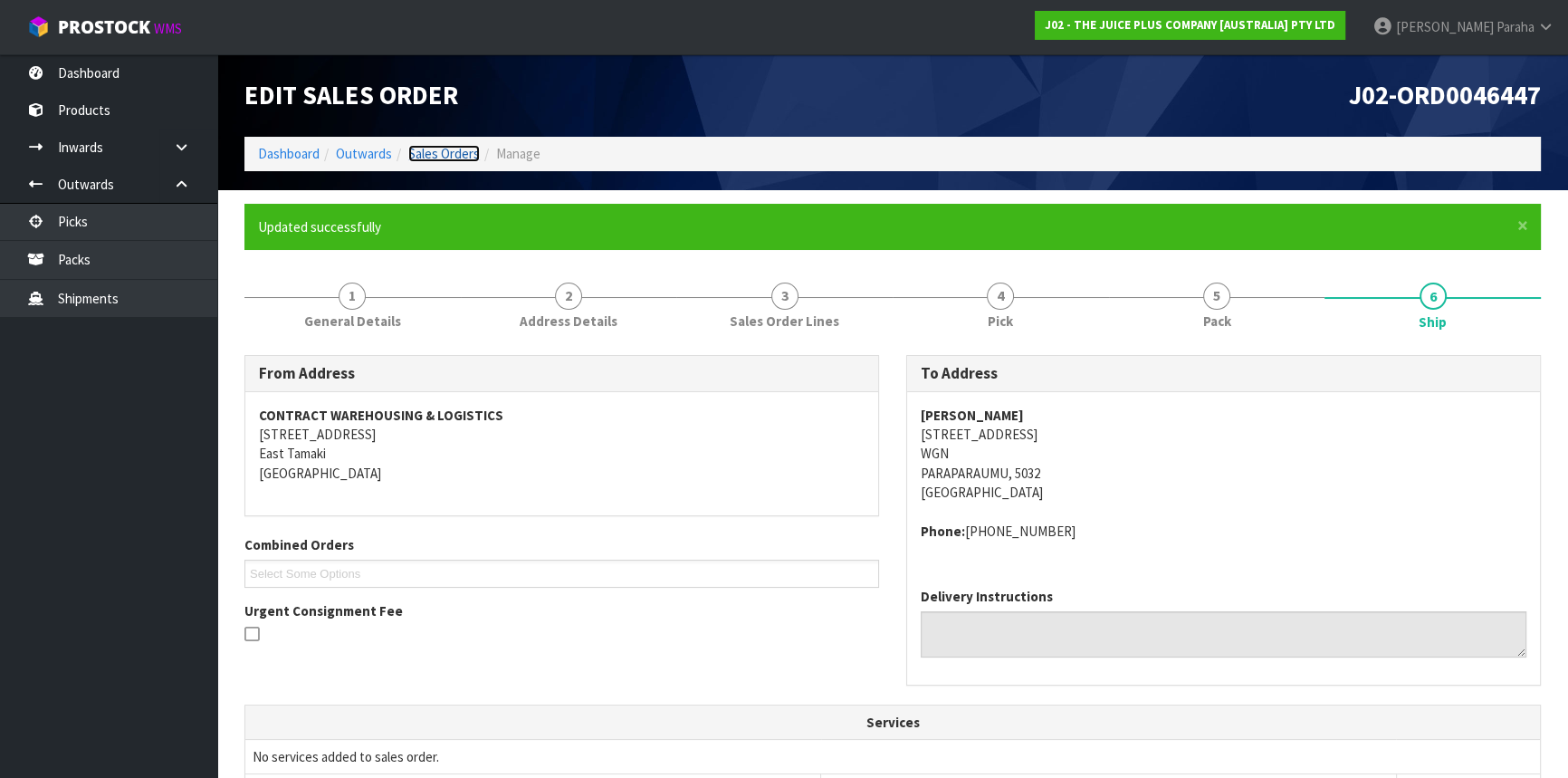
click at [459, 145] on link "Sales Orders" at bounding box center [444, 153] width 71 height 17
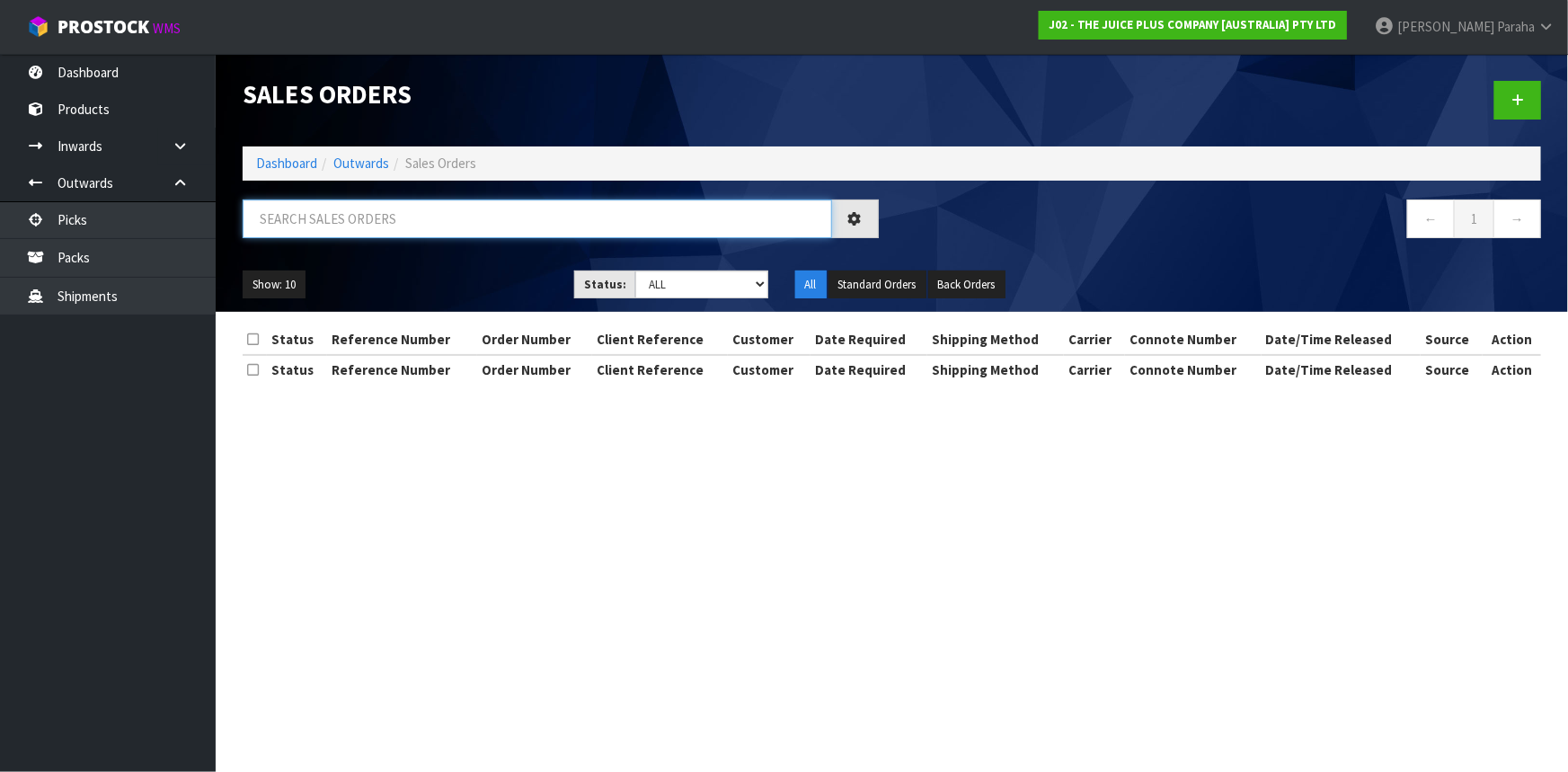
click at [409, 216] on input "text" at bounding box center [538, 218] width 590 height 38
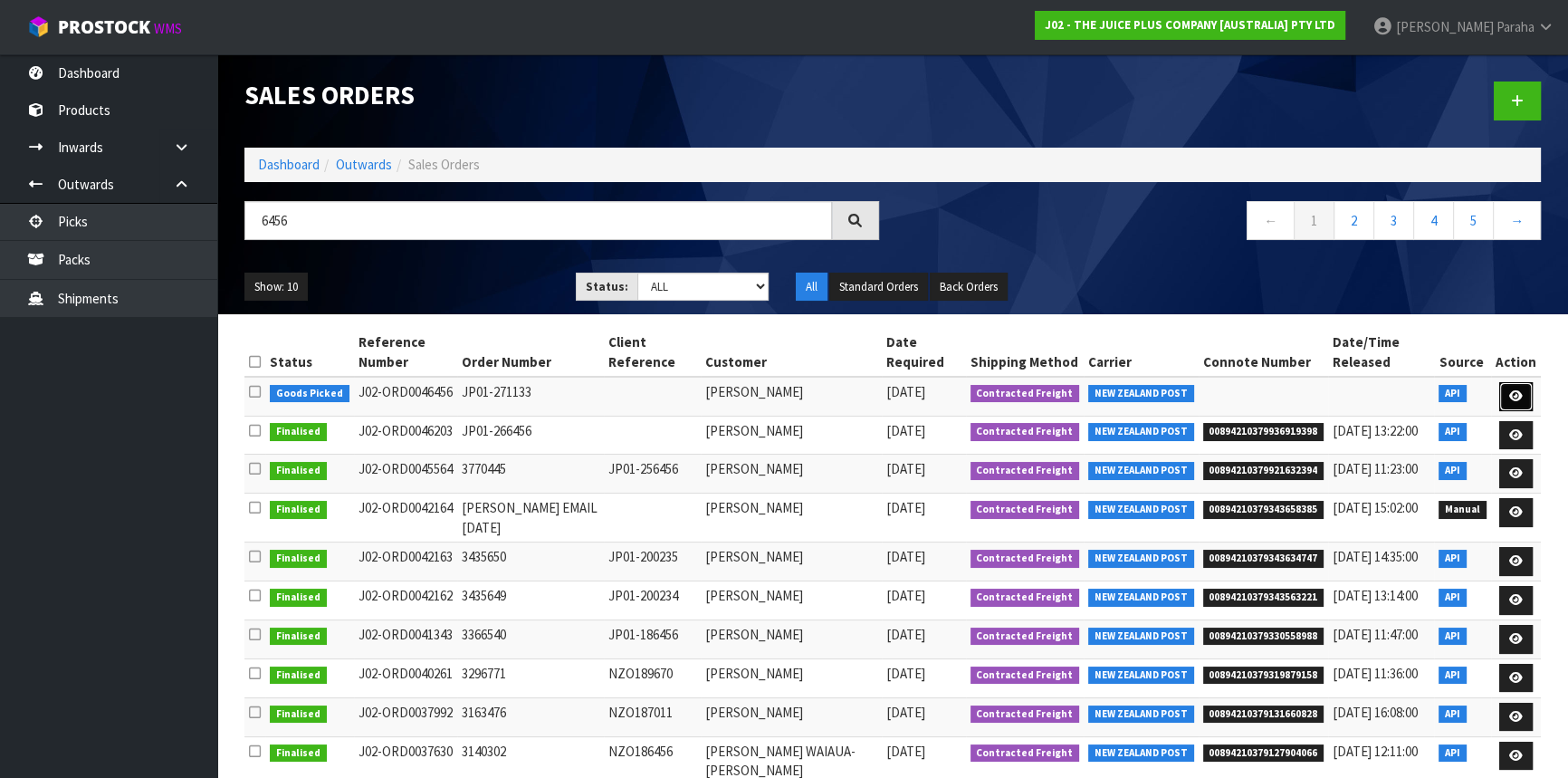
click at [1529, 382] on link at bounding box center [1516, 396] width 34 height 29
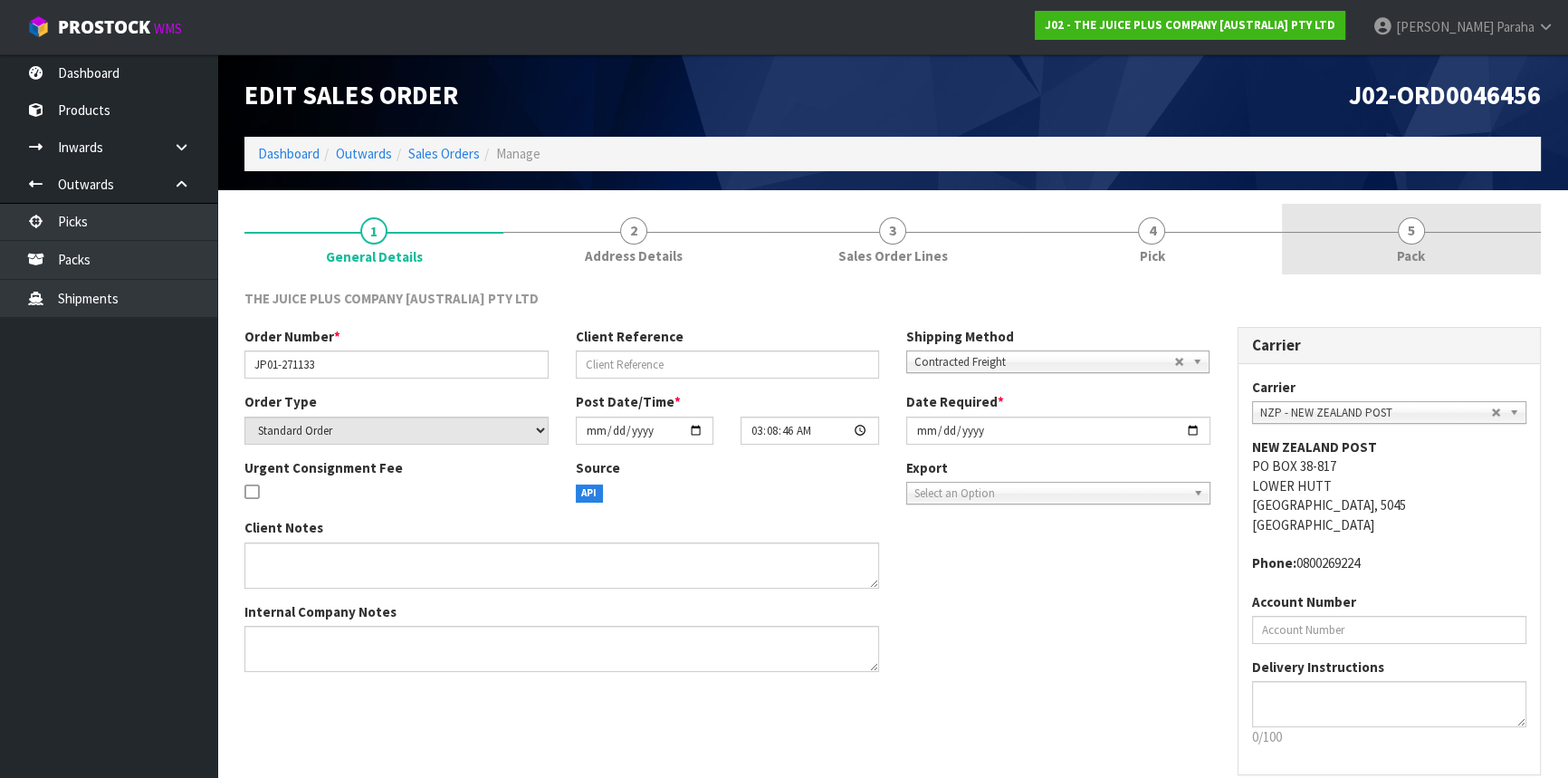
click at [1420, 246] on span "Pack" at bounding box center [1411, 256] width 28 height 19
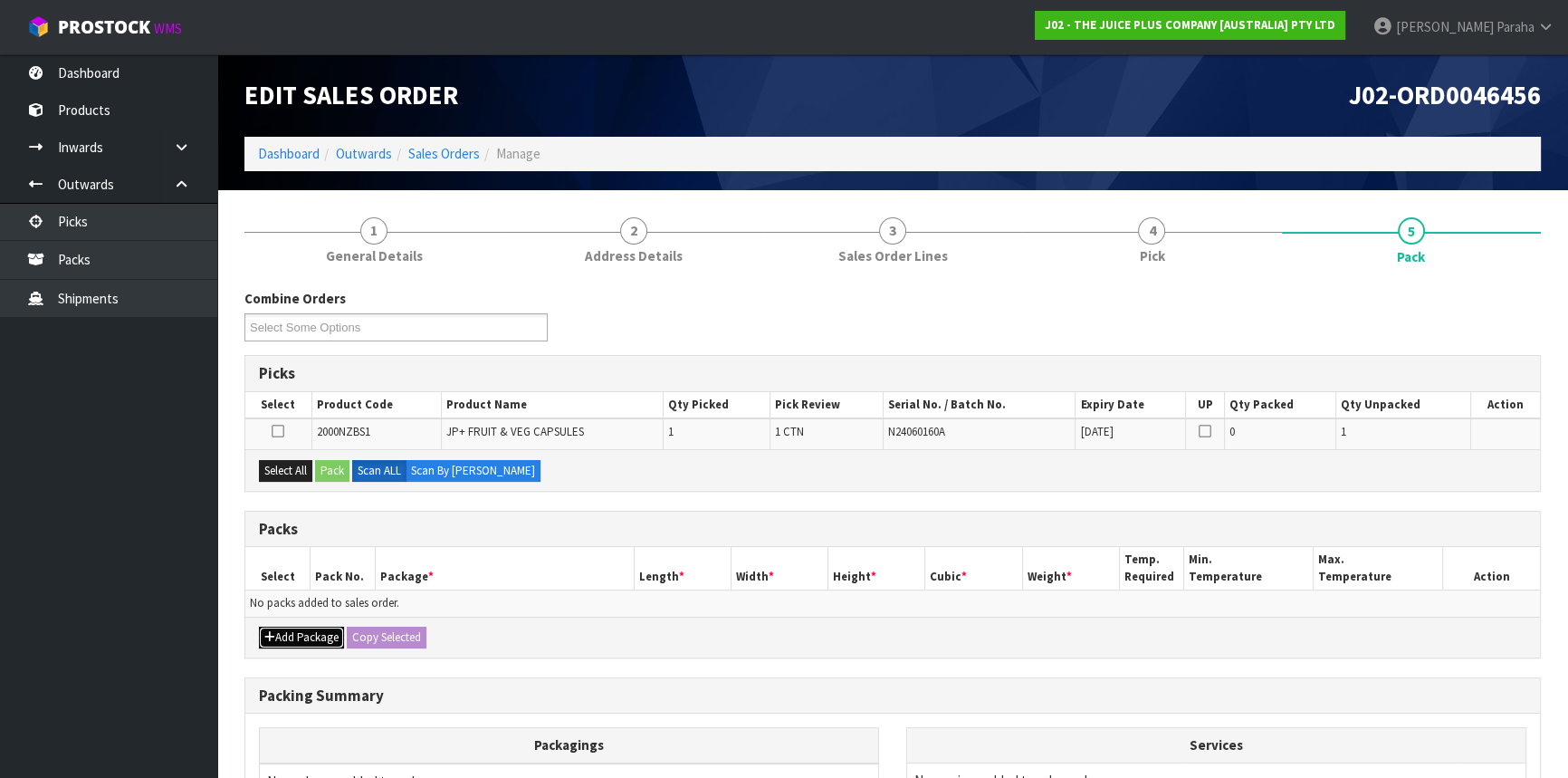
click at [310, 636] on button "Add Package" at bounding box center [301, 637] width 85 height 22
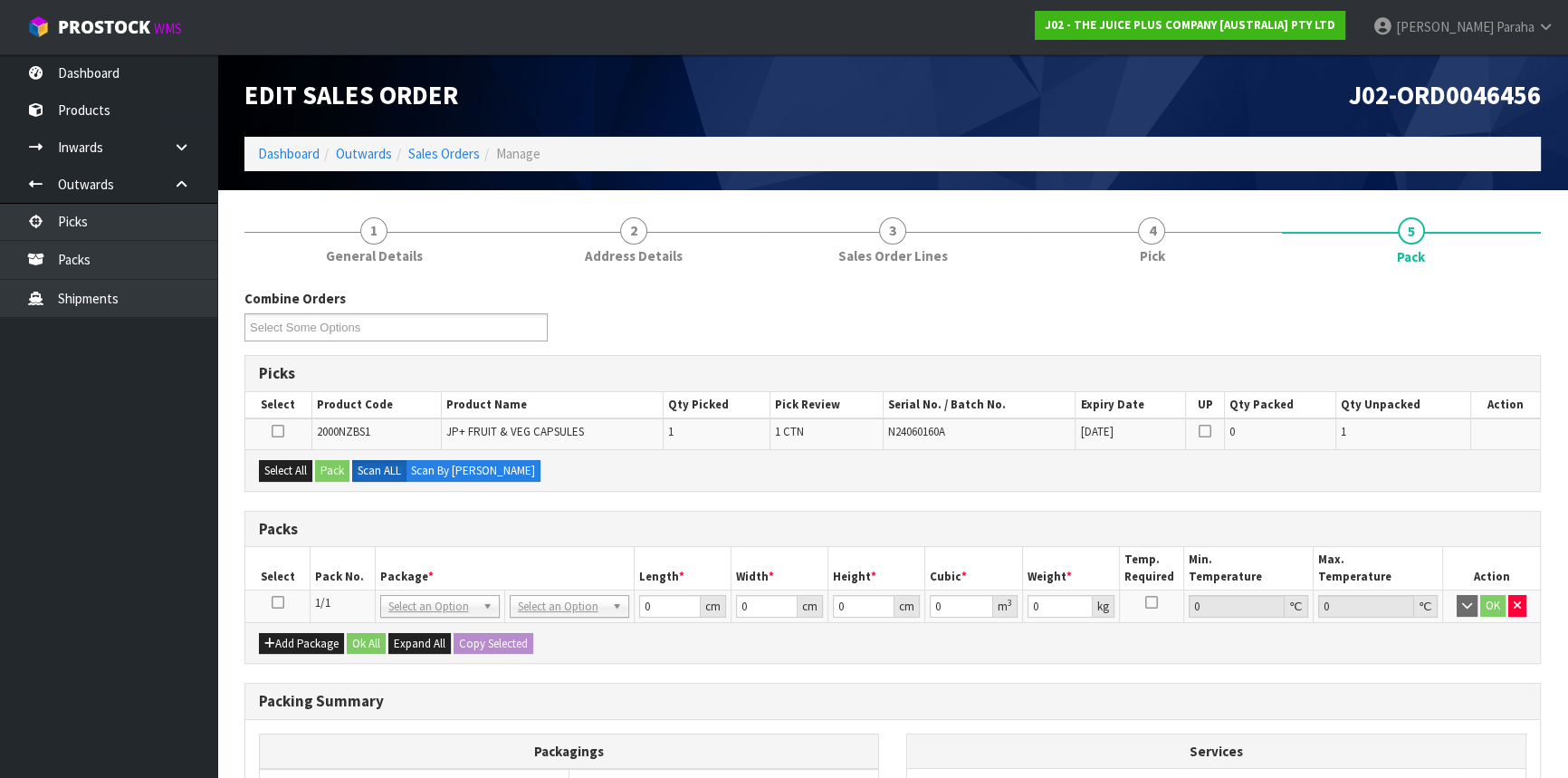
click at [278, 602] on icon at bounding box center [277, 602] width 12 height 1
click at [293, 473] on button "Select All" at bounding box center [285, 470] width 54 height 22
click at [325, 473] on button "Pack" at bounding box center [332, 470] width 35 height 22
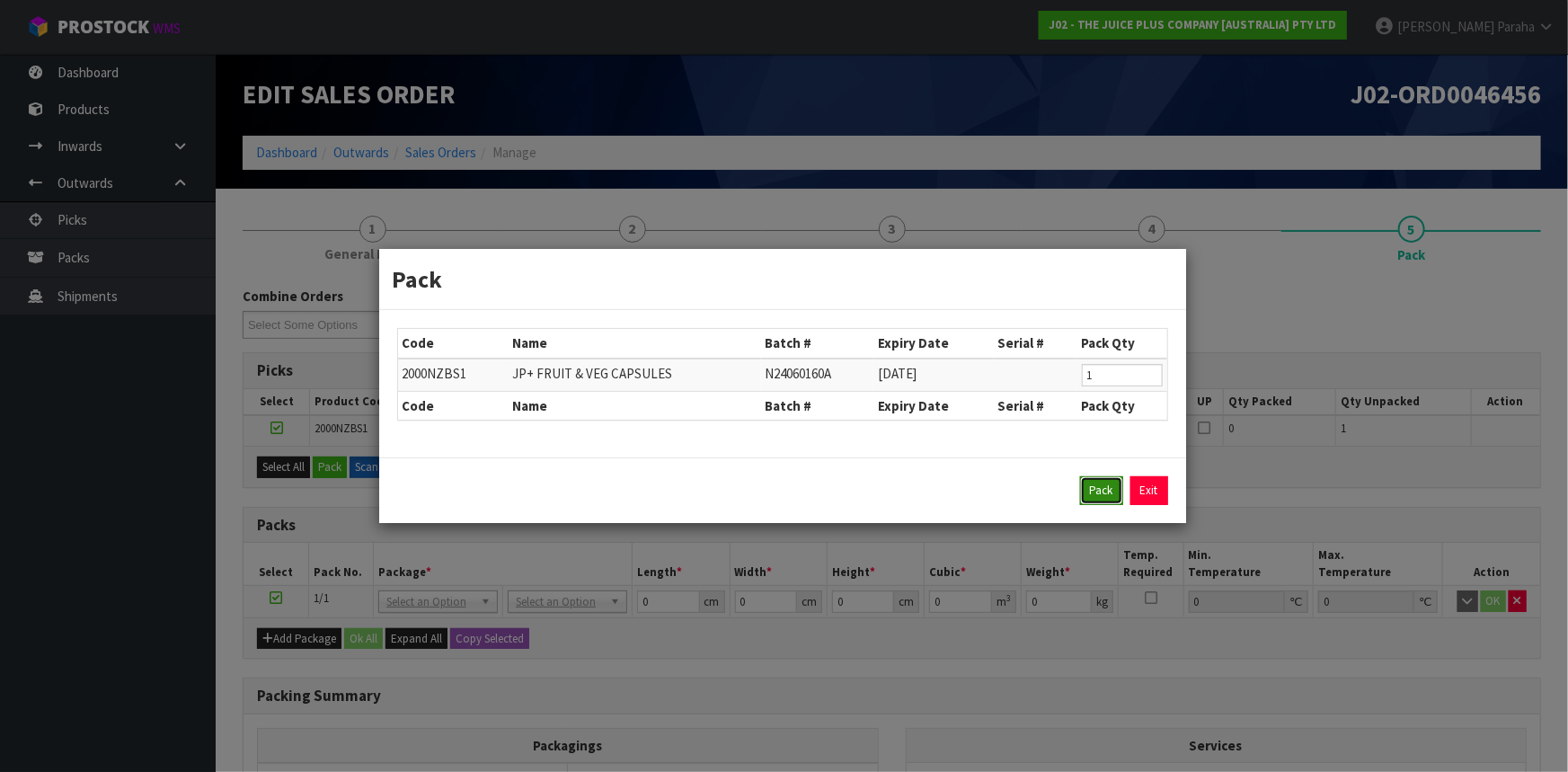
click at [1097, 491] on button "Pack" at bounding box center [1101, 490] width 43 height 29
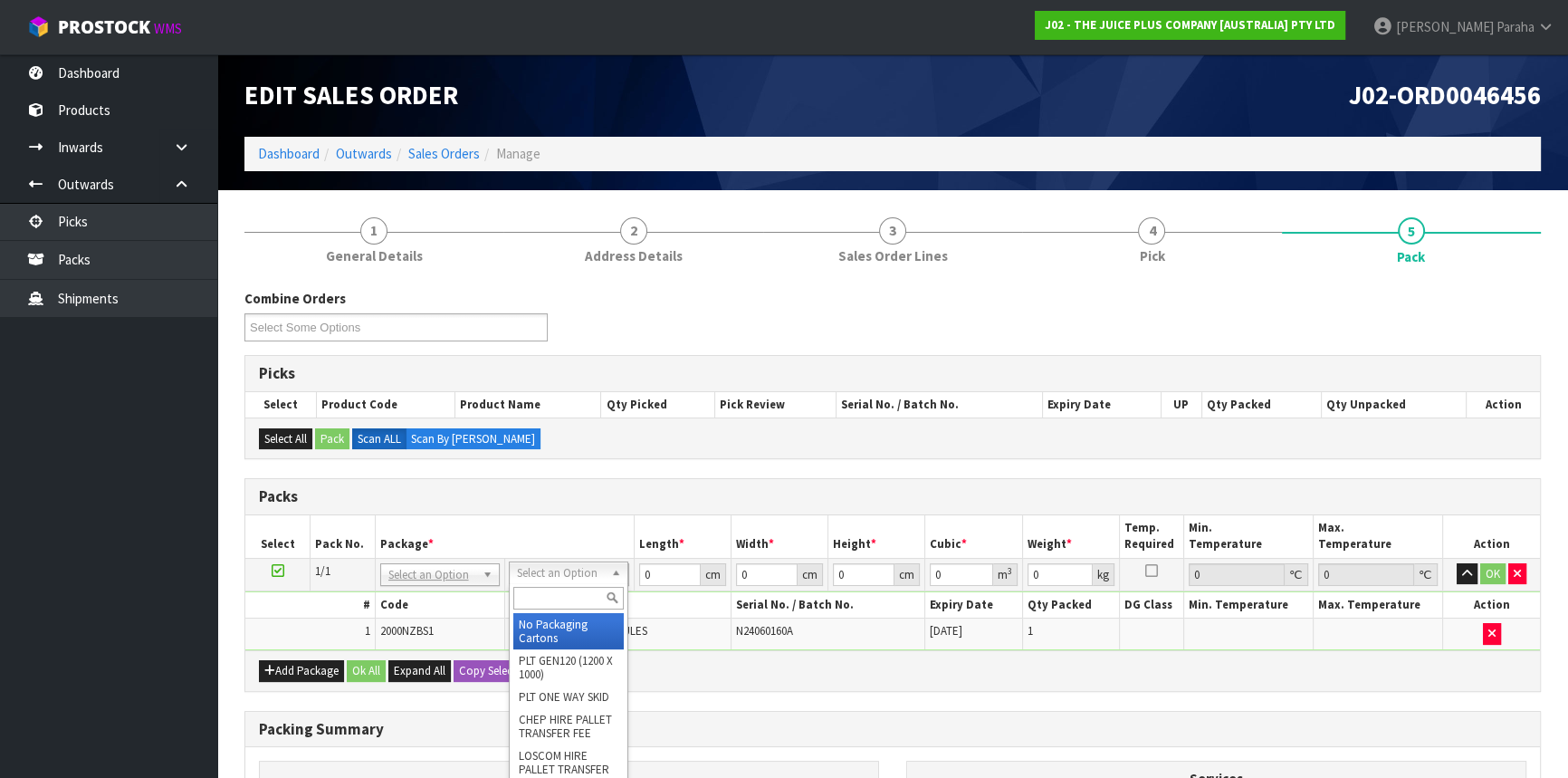
click at [588, 595] on input "text" at bounding box center [568, 598] width 110 height 23
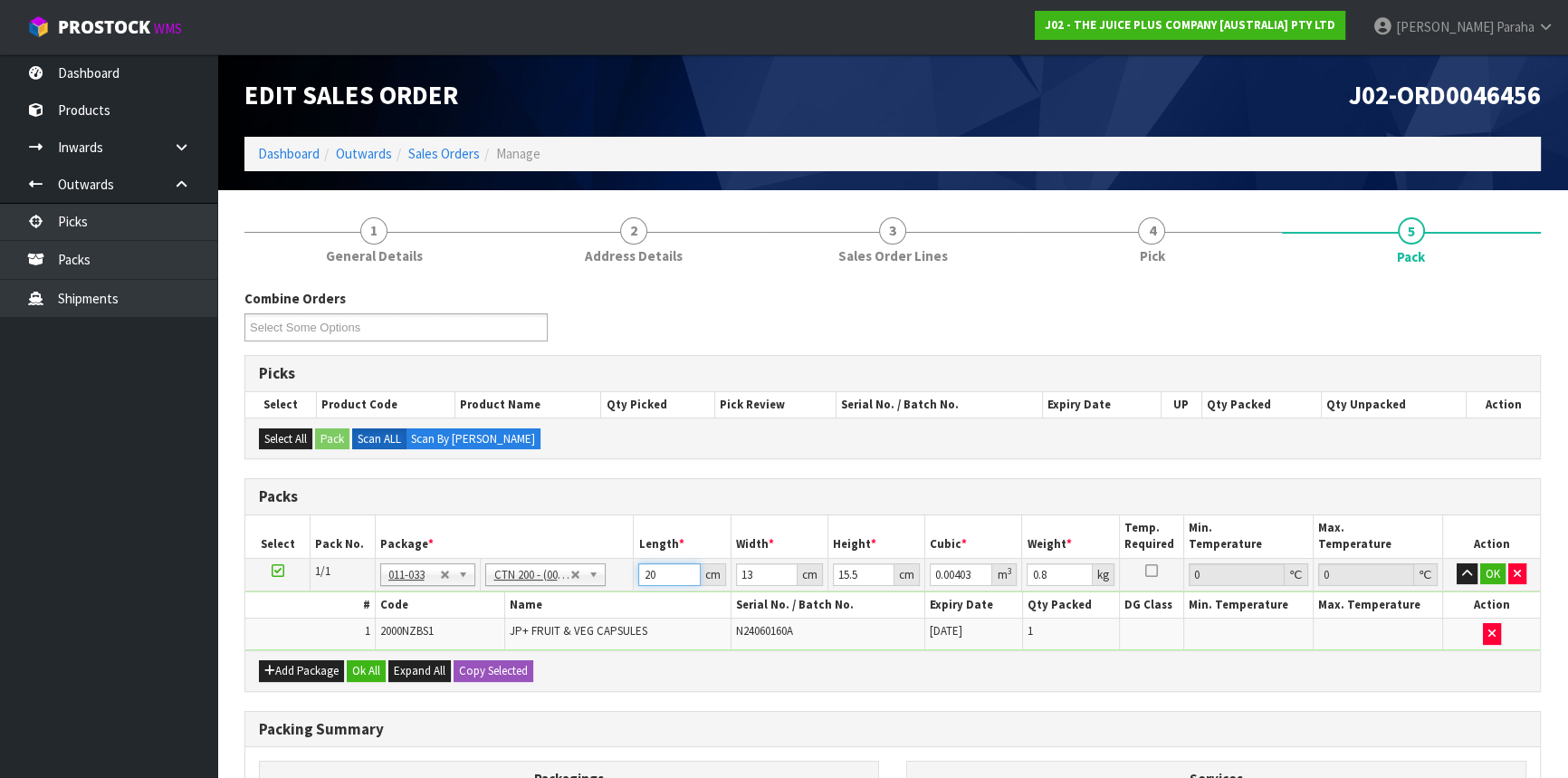
drag, startPoint x: 655, startPoint y: 575, endPoint x: 623, endPoint y: 570, distance: 32.4
click at [623, 570] on tr "1/1 NONE 007-001 007-002 007-004 007-009 007-013 007-014 007-015 007-017 007-01…" at bounding box center [893, 574] width 1295 height 33
click at [1457, 564] on button "button" at bounding box center [1467, 574] width 21 height 22
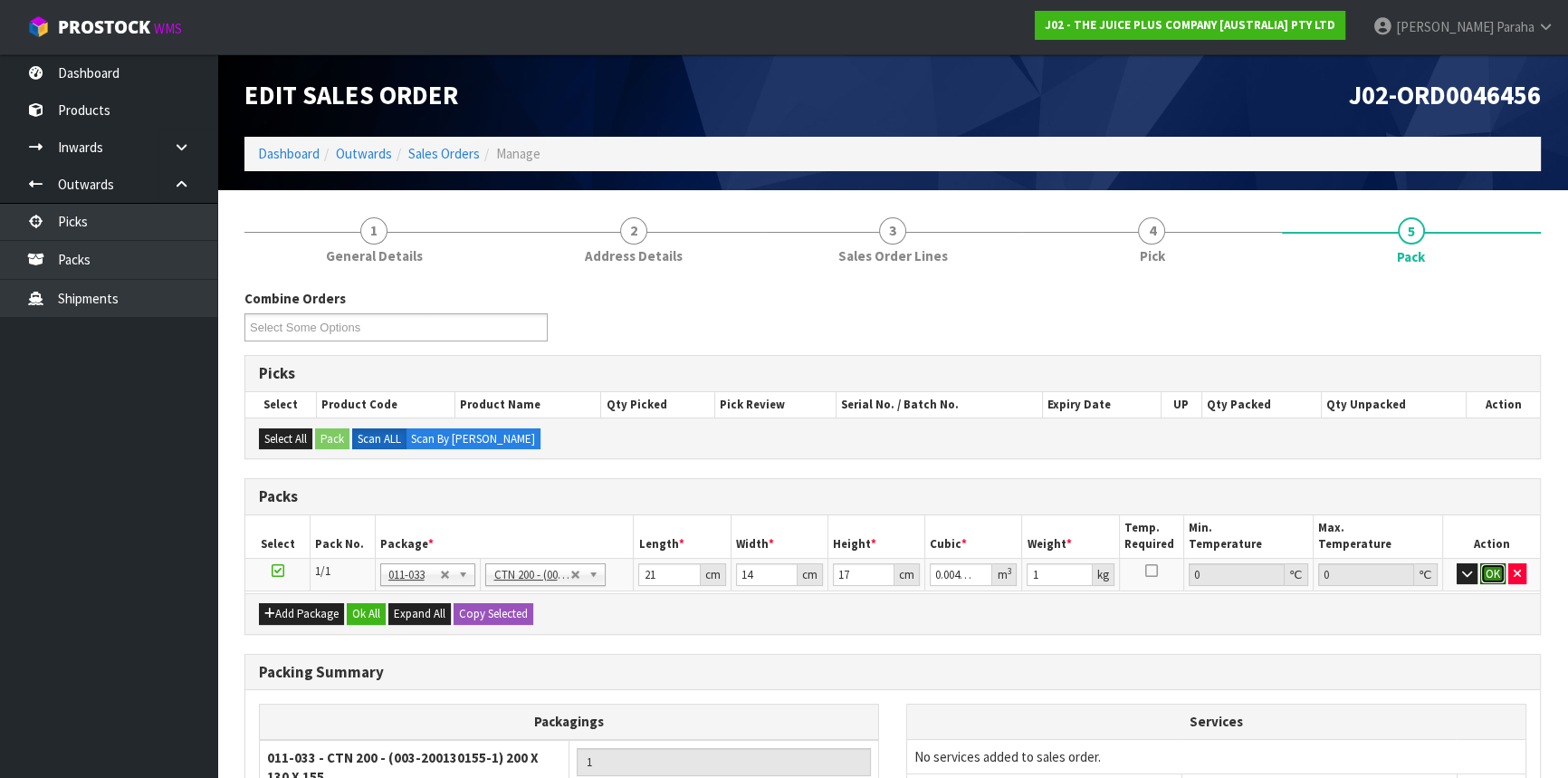
click button "OK" at bounding box center [1493, 574] width 25 height 22
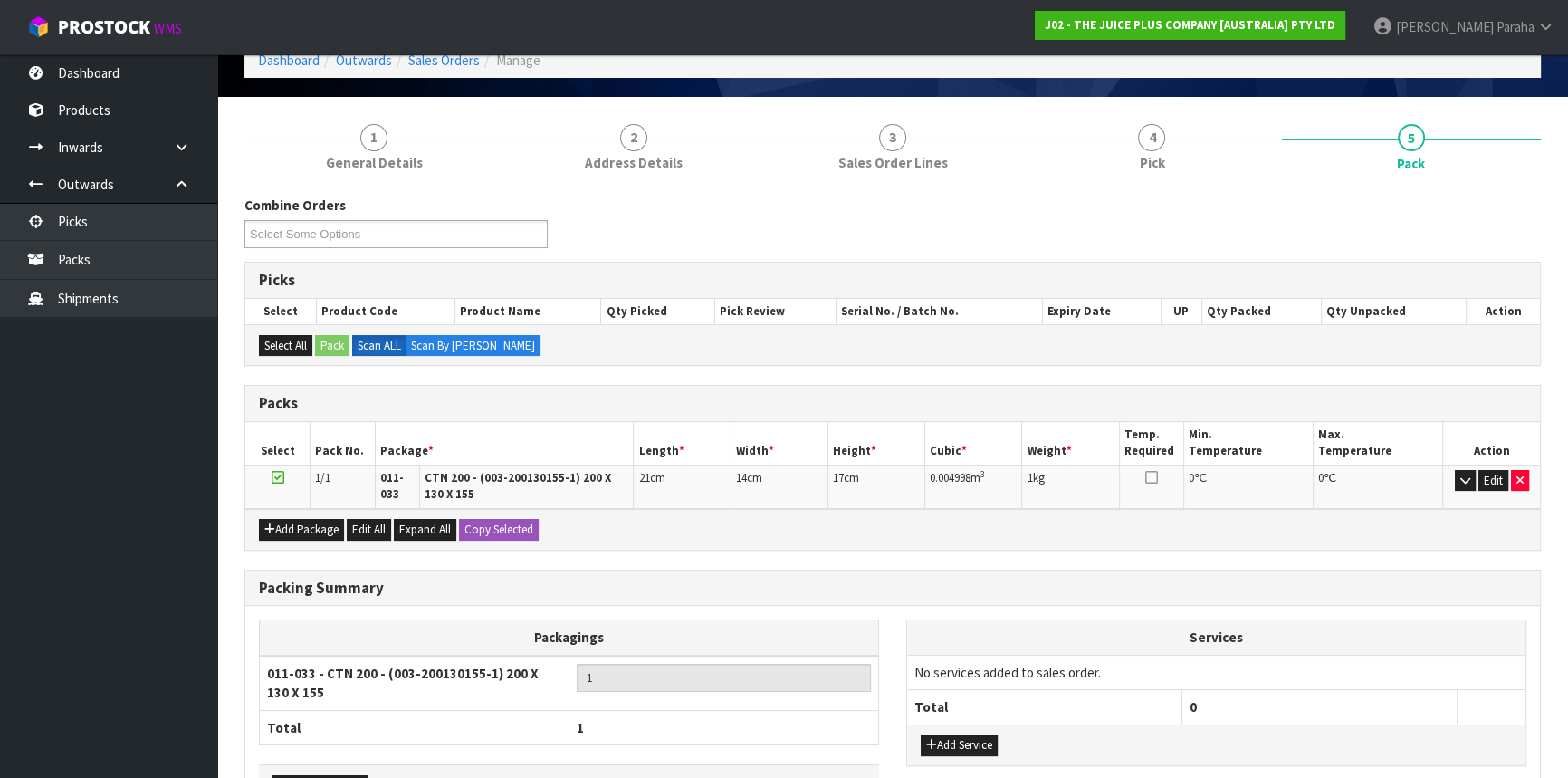
scroll to position [216, 0]
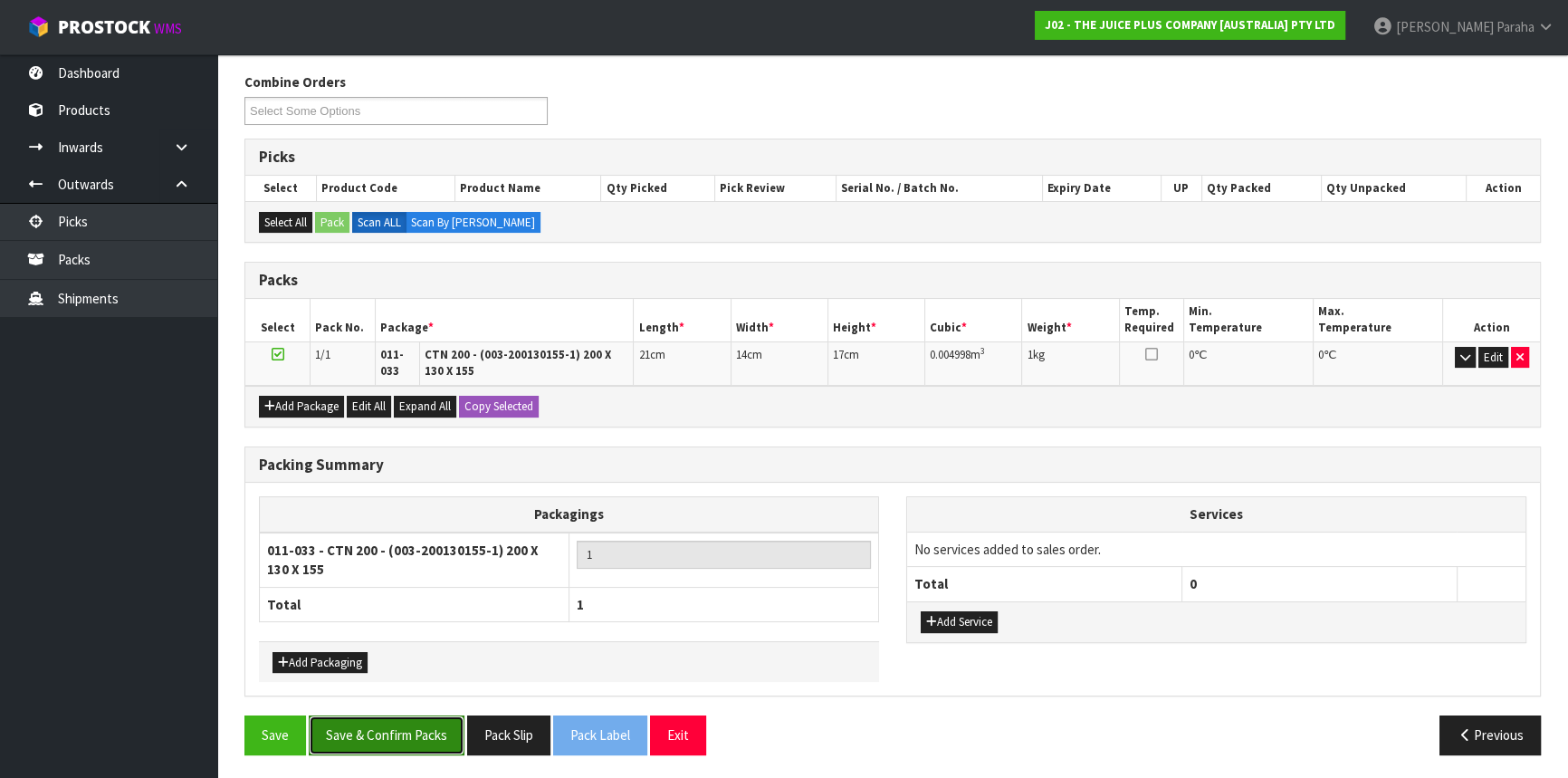
click at [402, 721] on button "Save & Confirm Packs" at bounding box center [387, 735] width 156 height 39
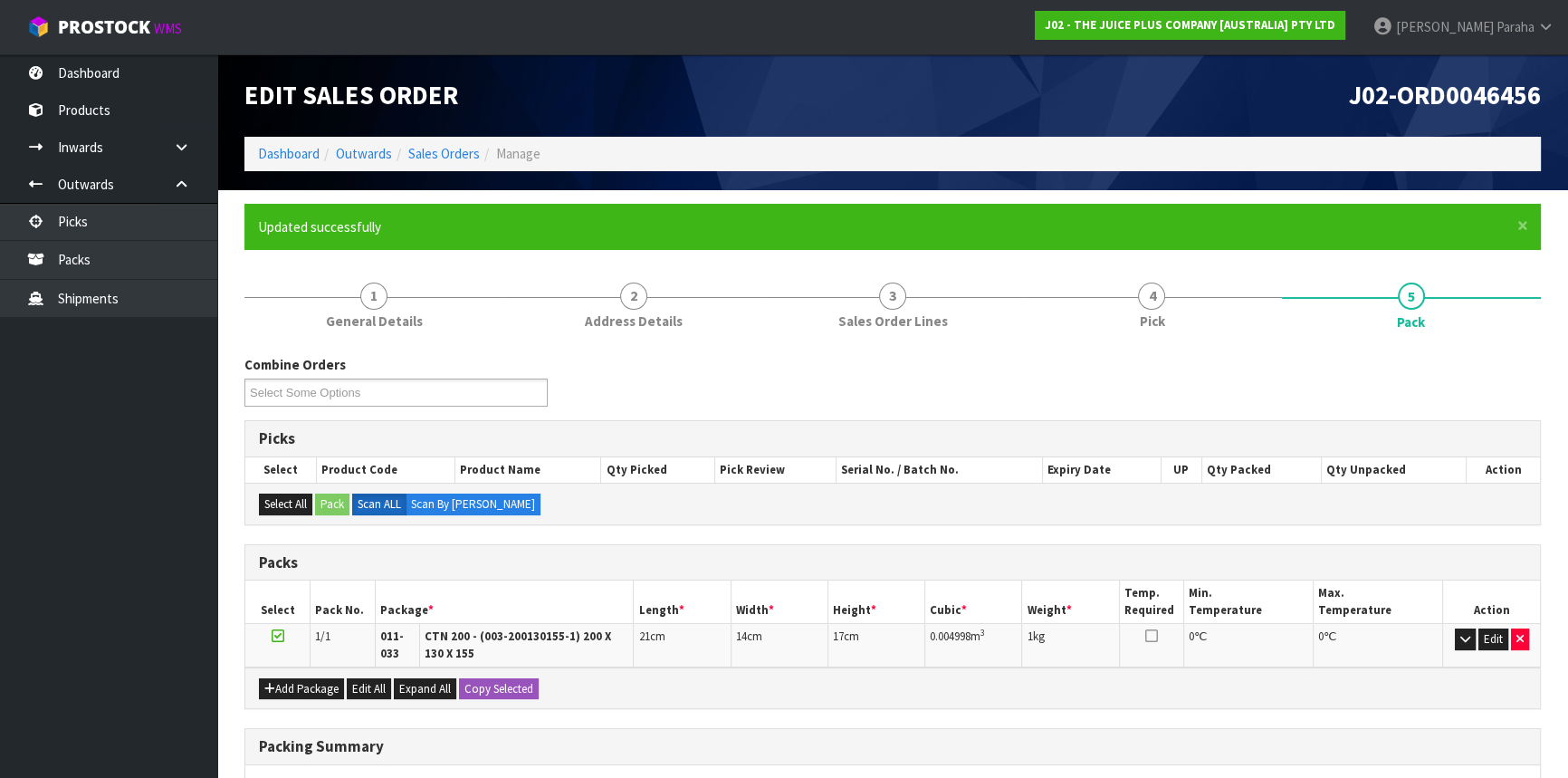
scroll to position [242, 0]
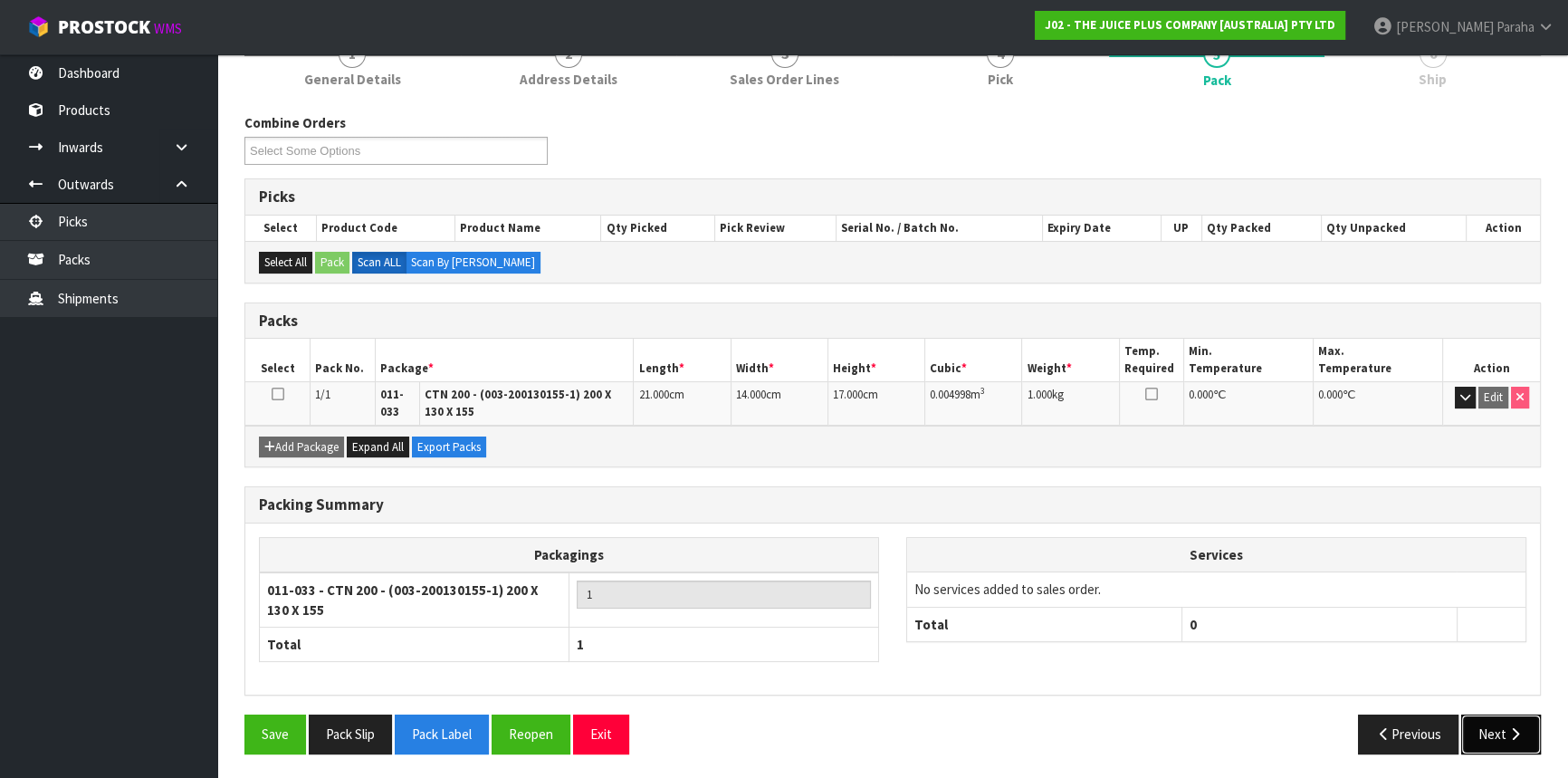
click at [1502, 738] on button "Next" at bounding box center [1501, 734] width 80 height 39
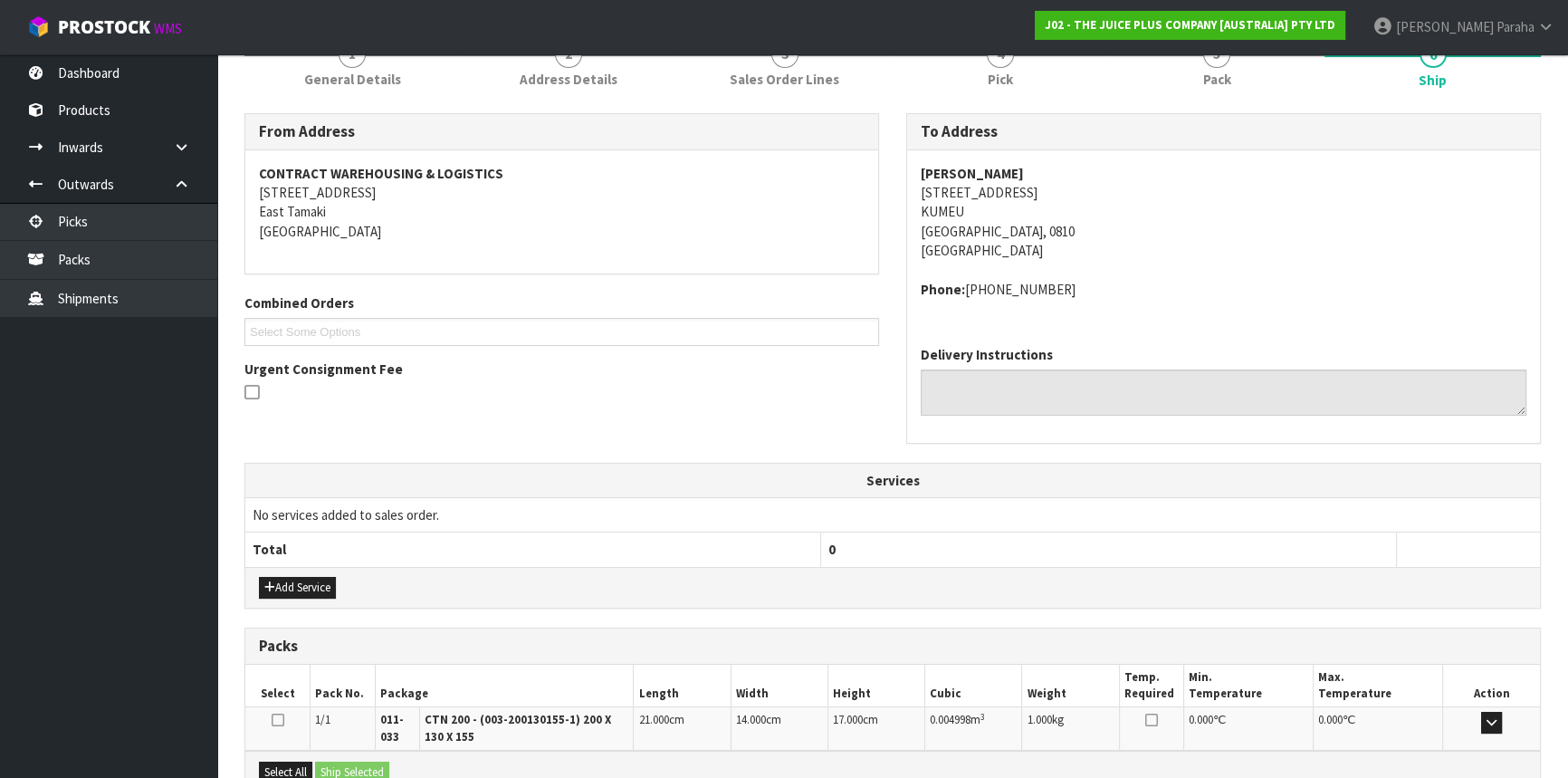
scroll to position [448, 0]
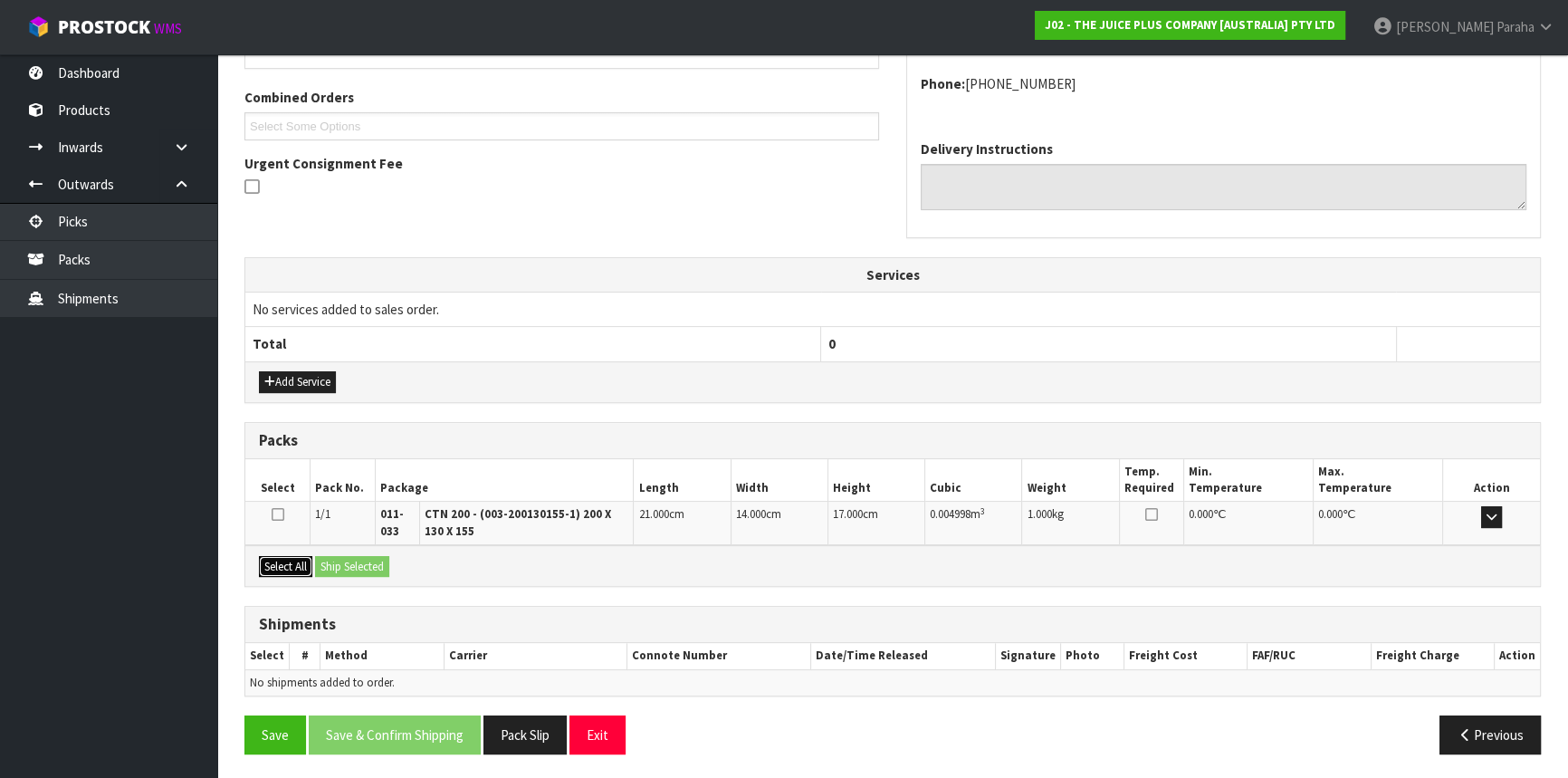
click at [290, 566] on button "Select All" at bounding box center [285, 566] width 54 height 22
click at [344, 564] on button "Ship Selected" at bounding box center [352, 566] width 74 height 22
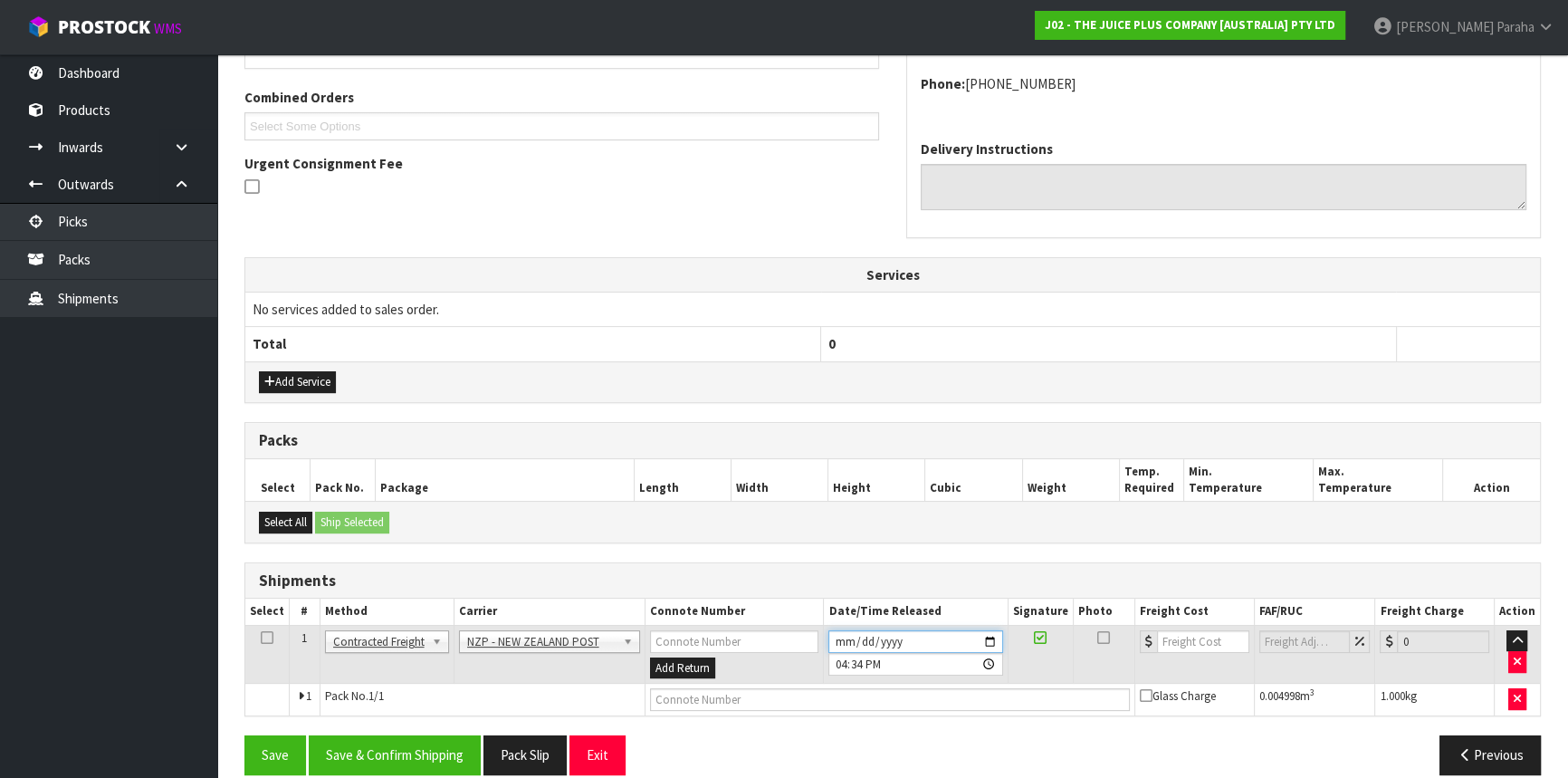
click at [990, 633] on input "[DATE]" at bounding box center [915, 642] width 174 height 23
click at [460, 741] on button "Save & Confirm Shipping" at bounding box center [394, 754] width 172 height 39
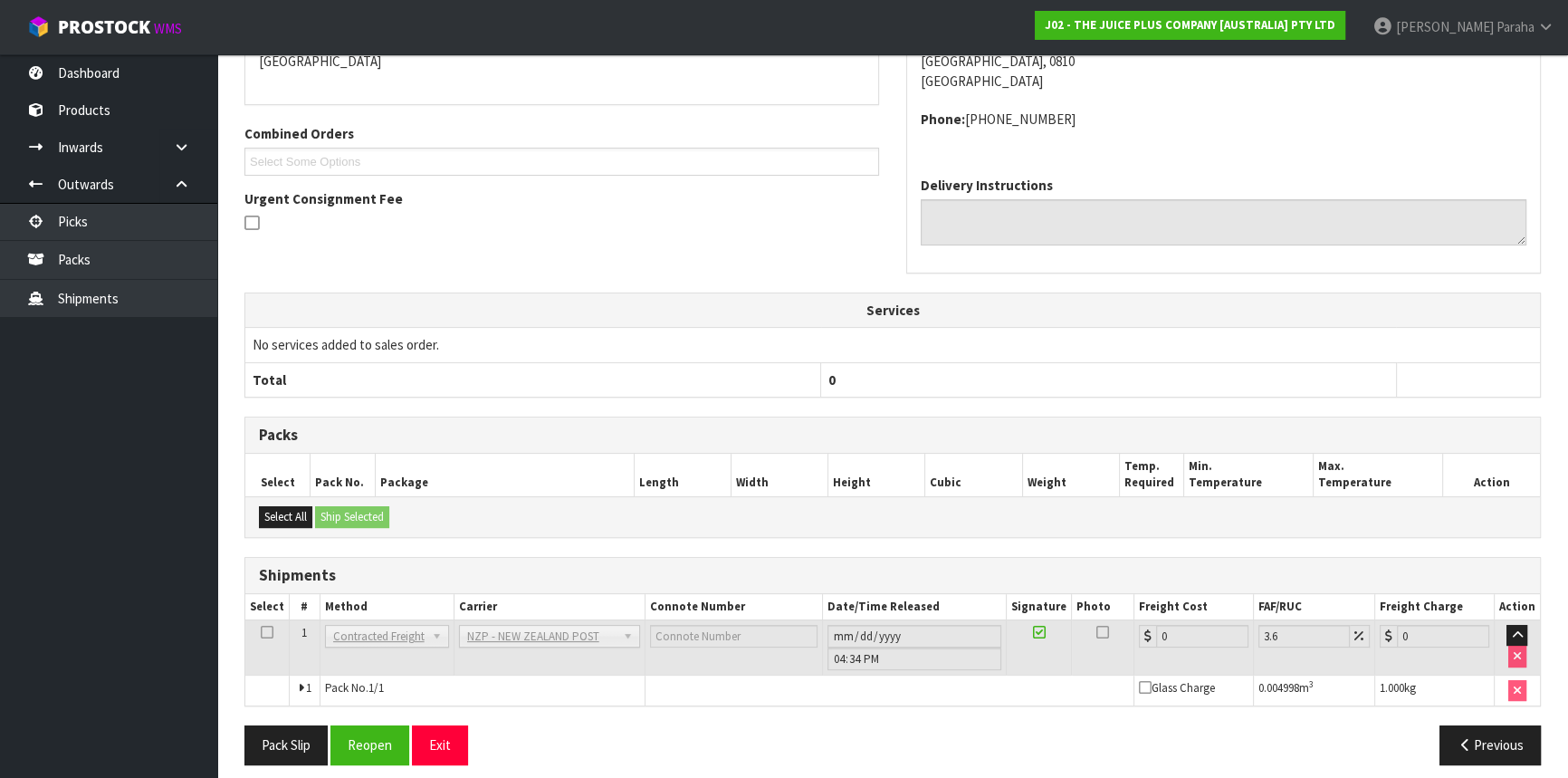
scroll to position [443, 0]
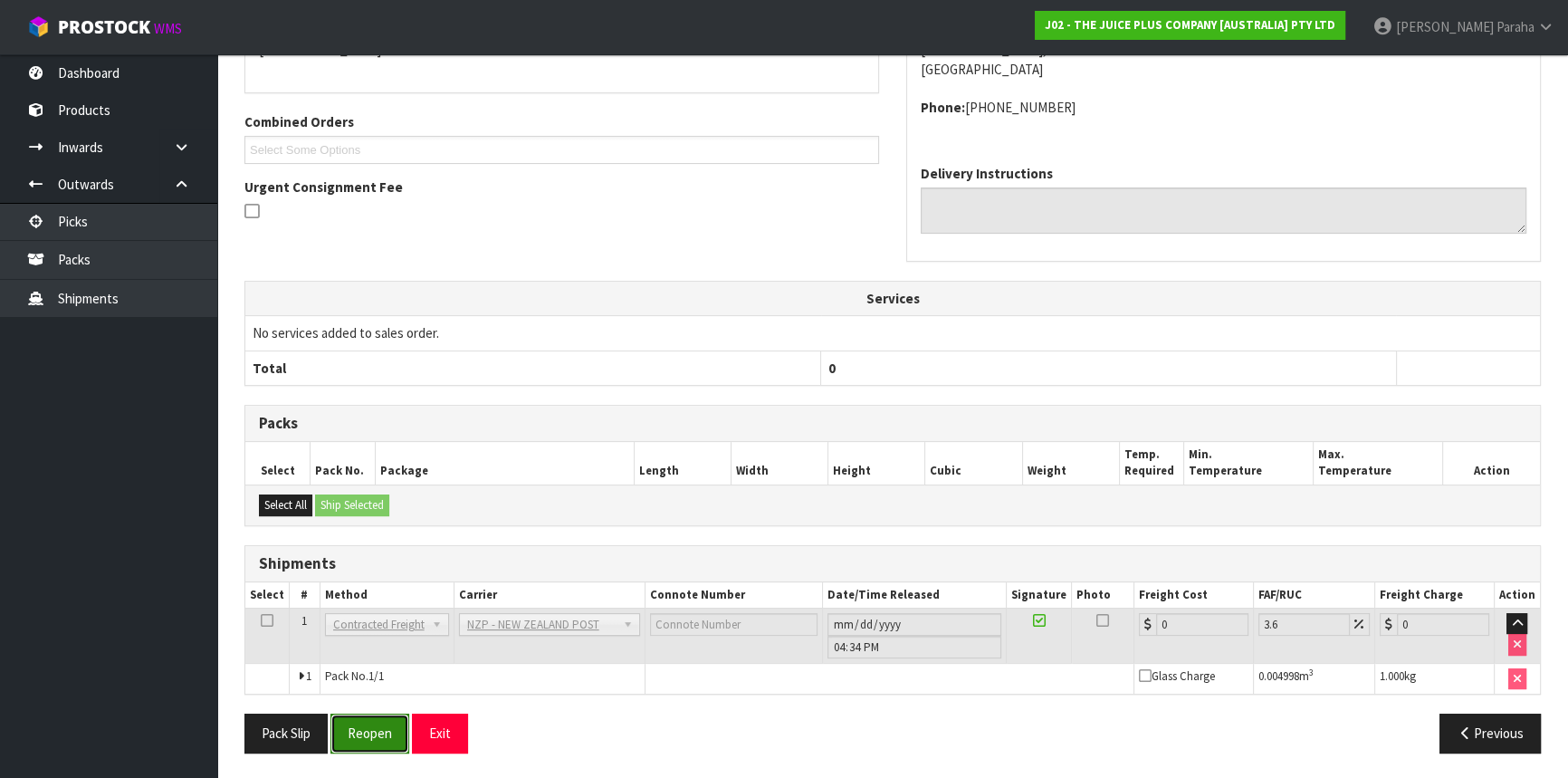
click at [372, 730] on button "Reopen" at bounding box center [370, 733] width 79 height 39
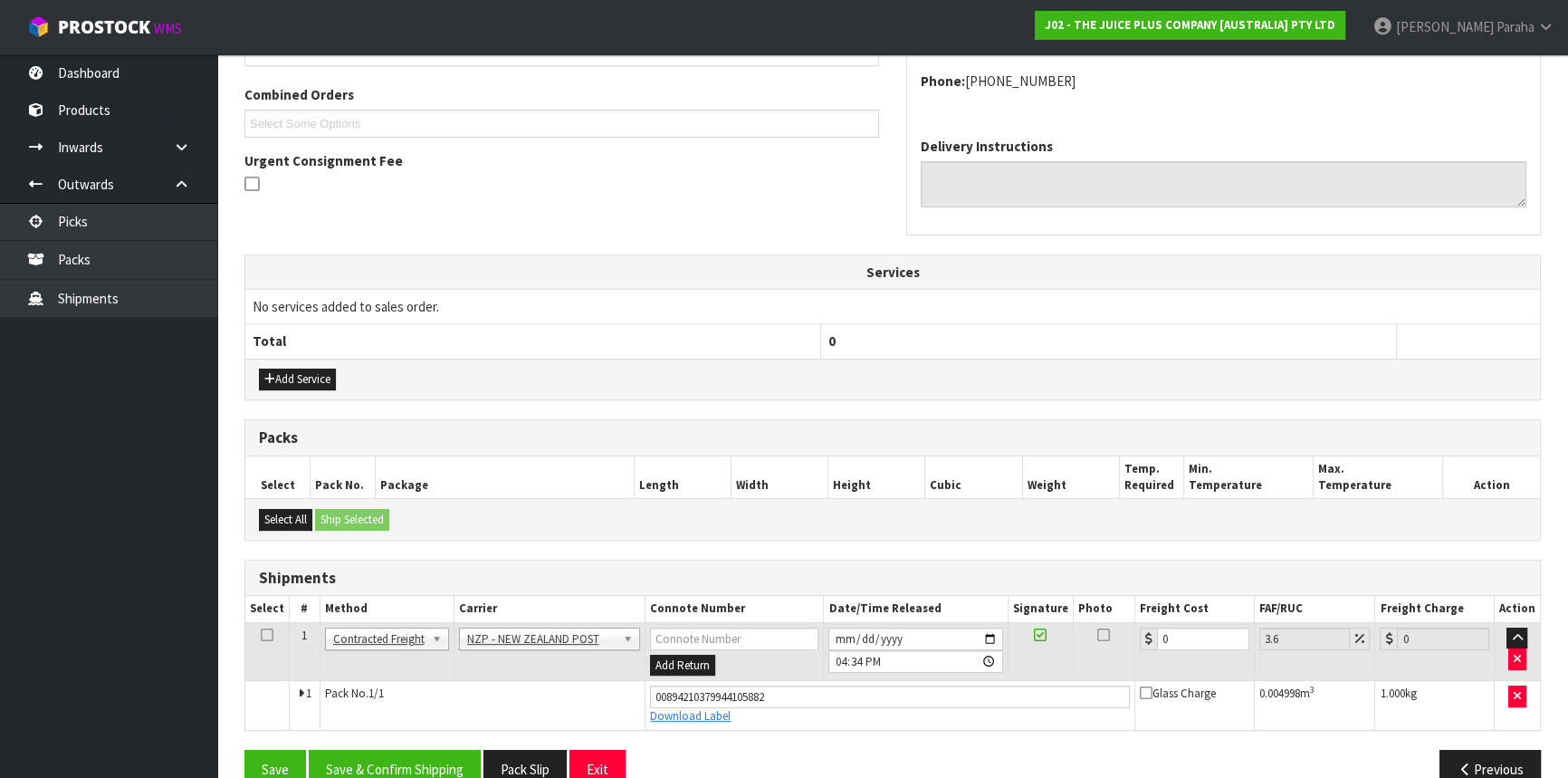
scroll to position [484, 0]
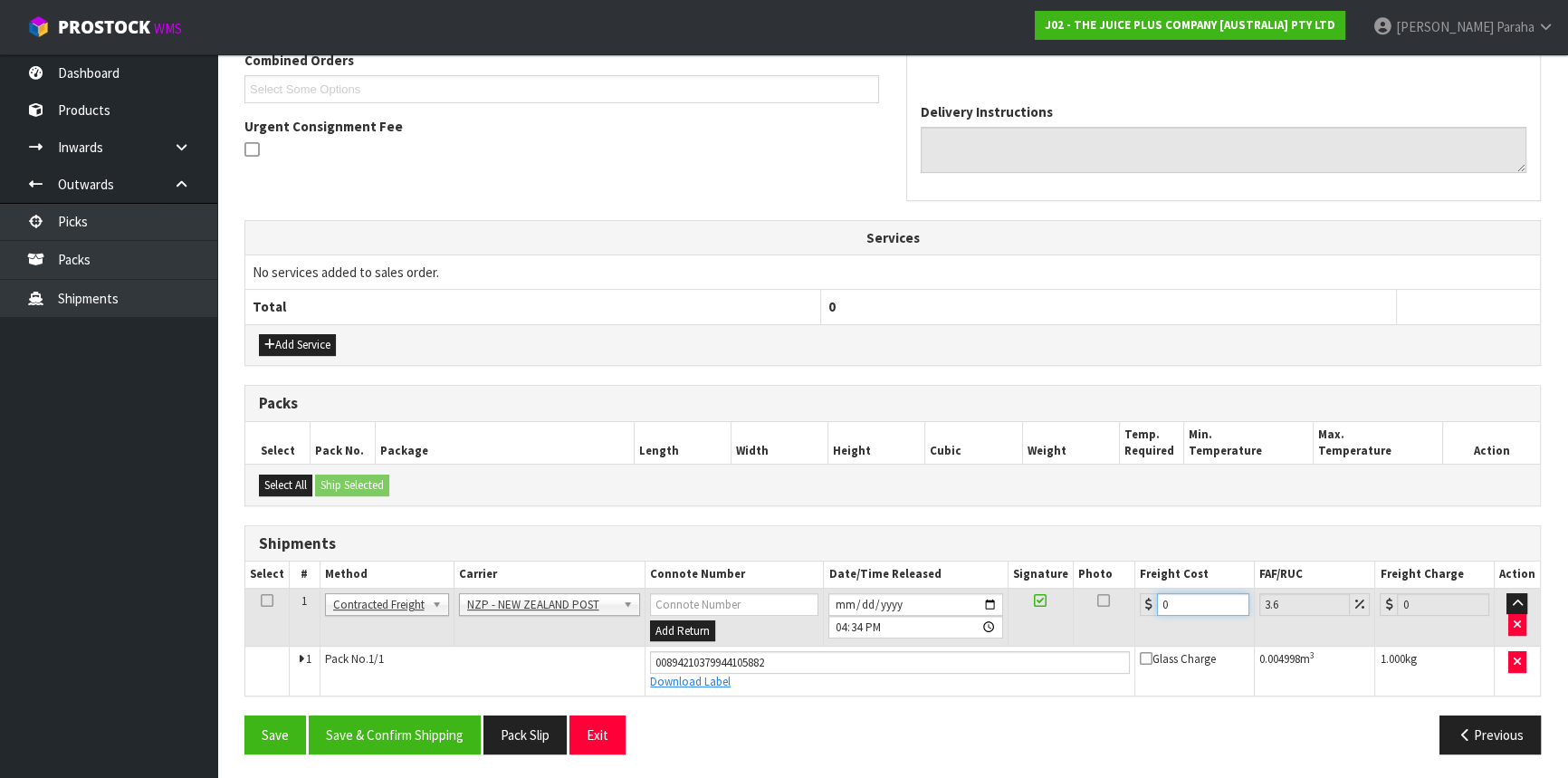
drag, startPoint x: 1147, startPoint y: 607, endPoint x: 1124, endPoint y: 608, distance: 23.0
click at [1124, 608] on tr "1 Client Local Pickup Customer Local Pickup Company Freight Contracted Freight …" at bounding box center [893, 617] width 1295 height 59
click at [412, 716] on button "Save & Confirm Shipping" at bounding box center [394, 735] width 172 height 39
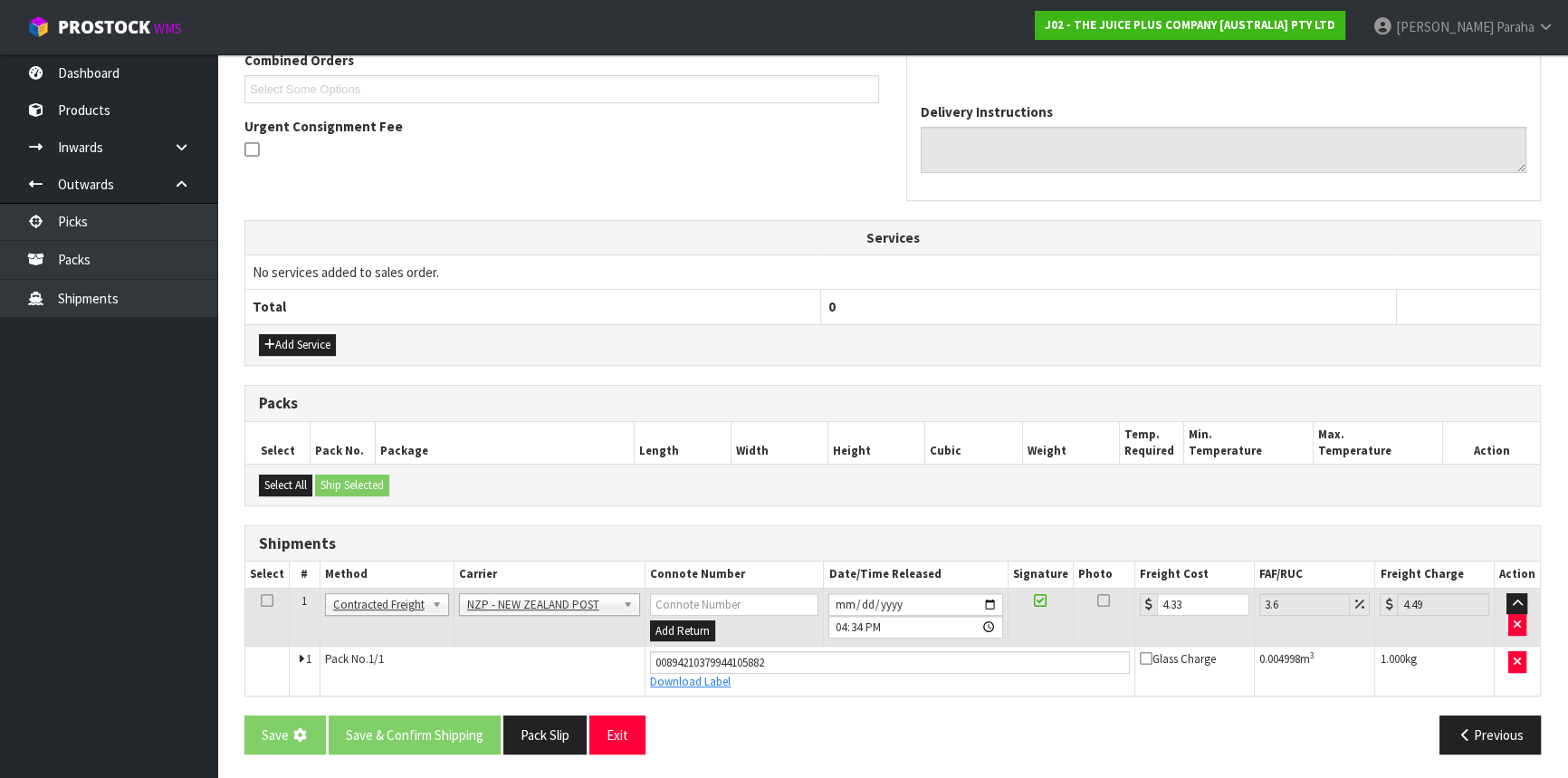
scroll to position [0, 0]
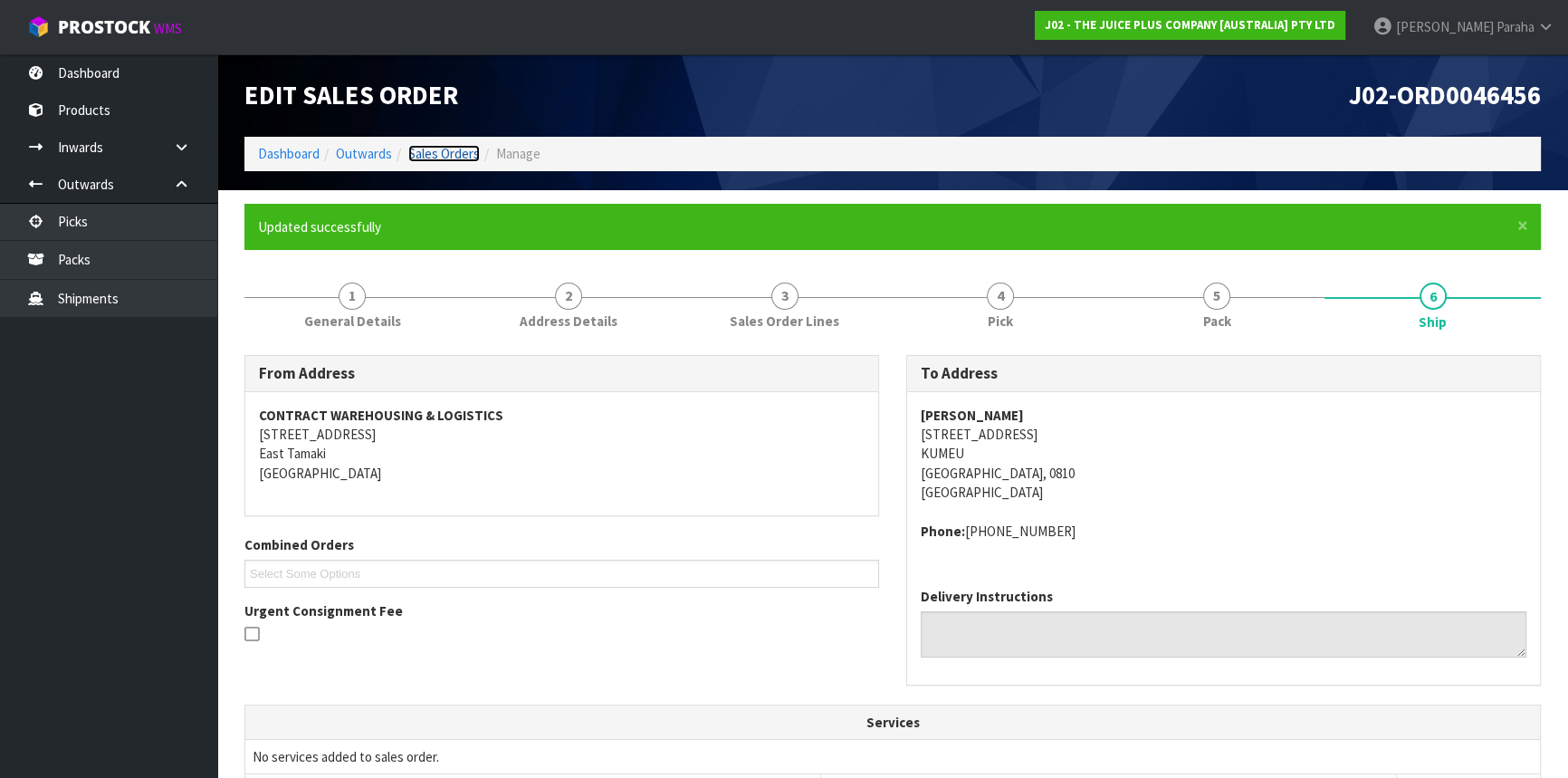
click at [447, 147] on link "Sales Orders" at bounding box center [444, 153] width 71 height 17
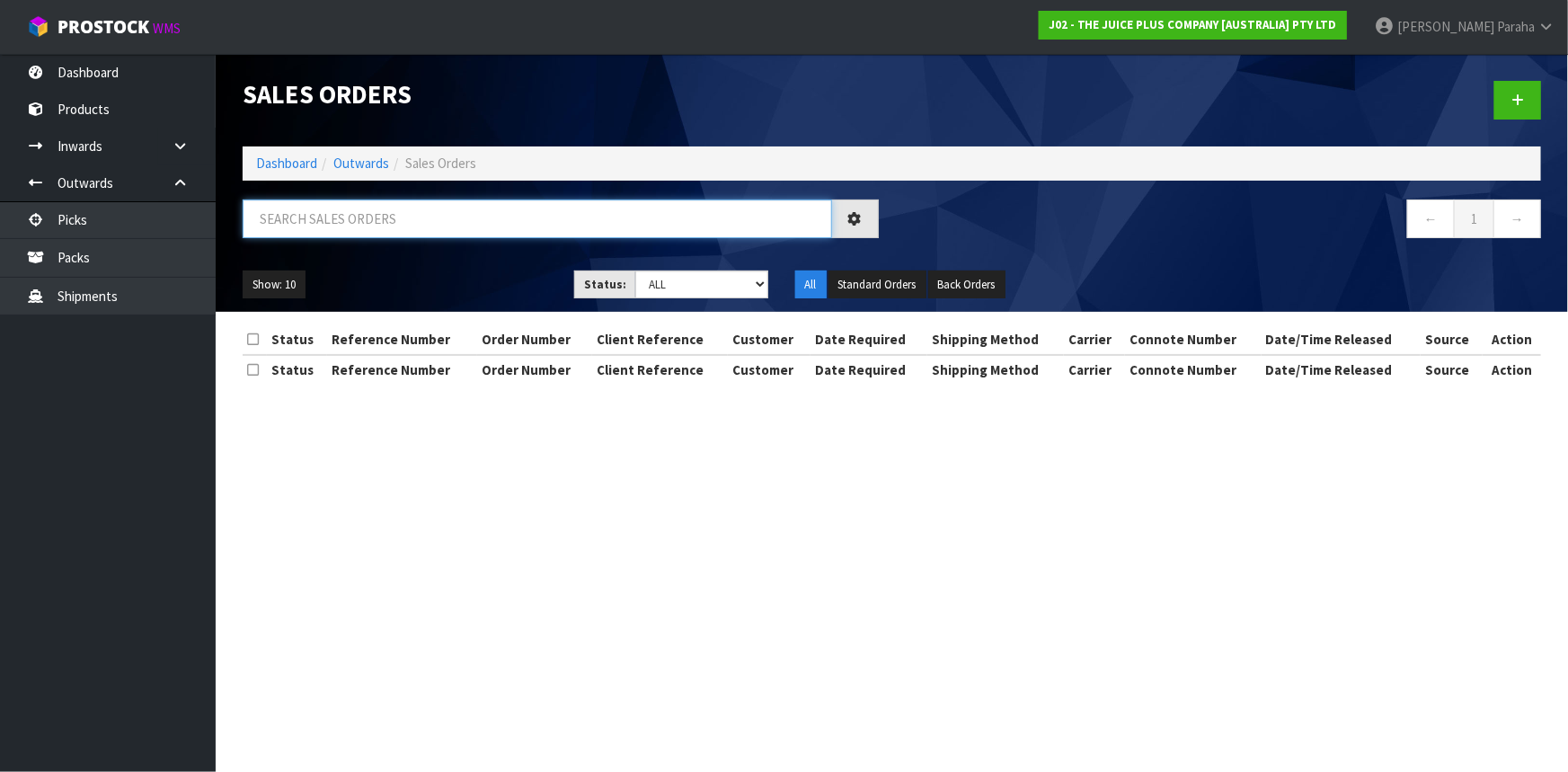
click at [424, 207] on input "text" at bounding box center [538, 218] width 590 height 38
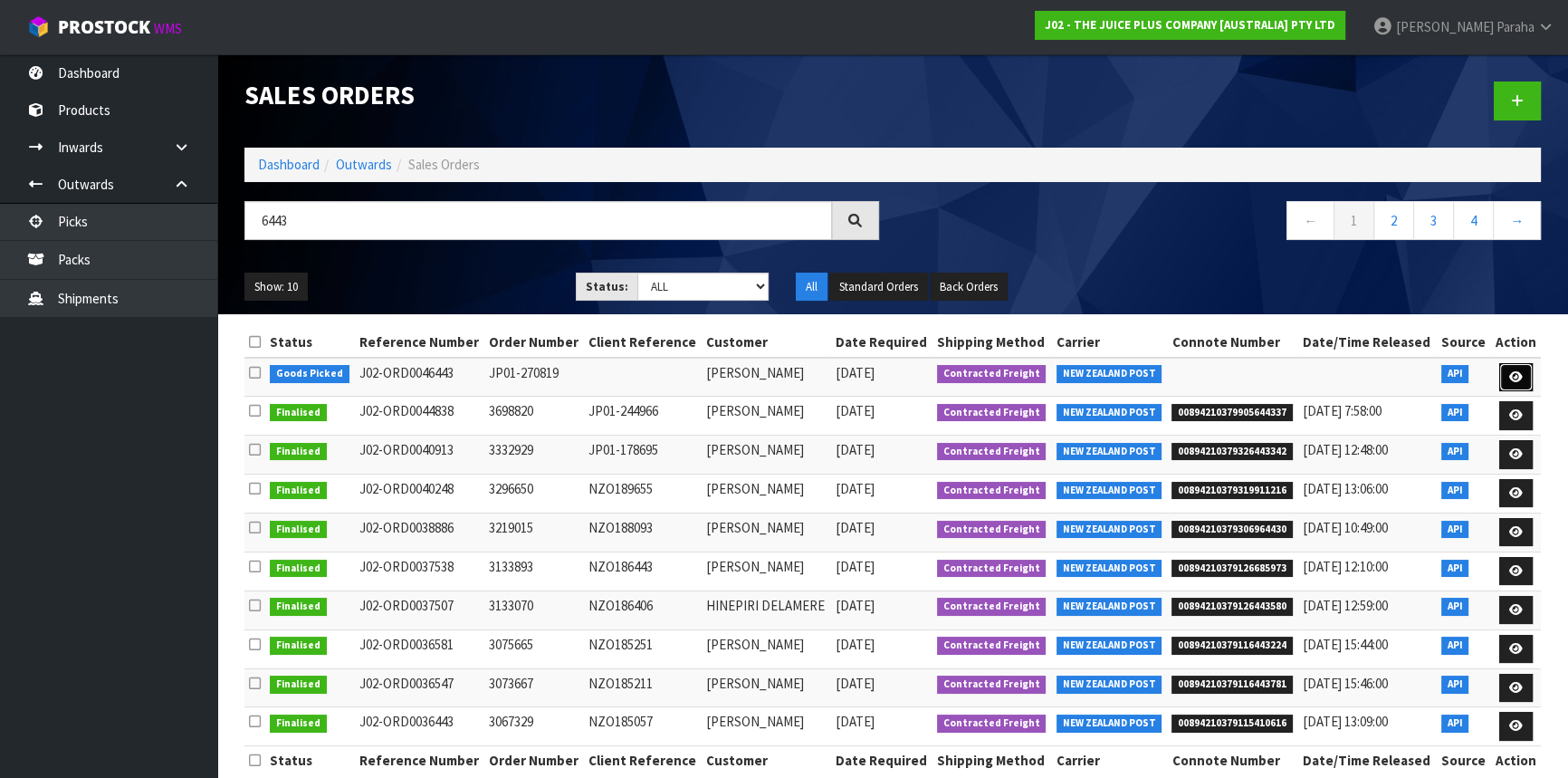
click at [1528, 372] on link at bounding box center [1516, 377] width 34 height 29
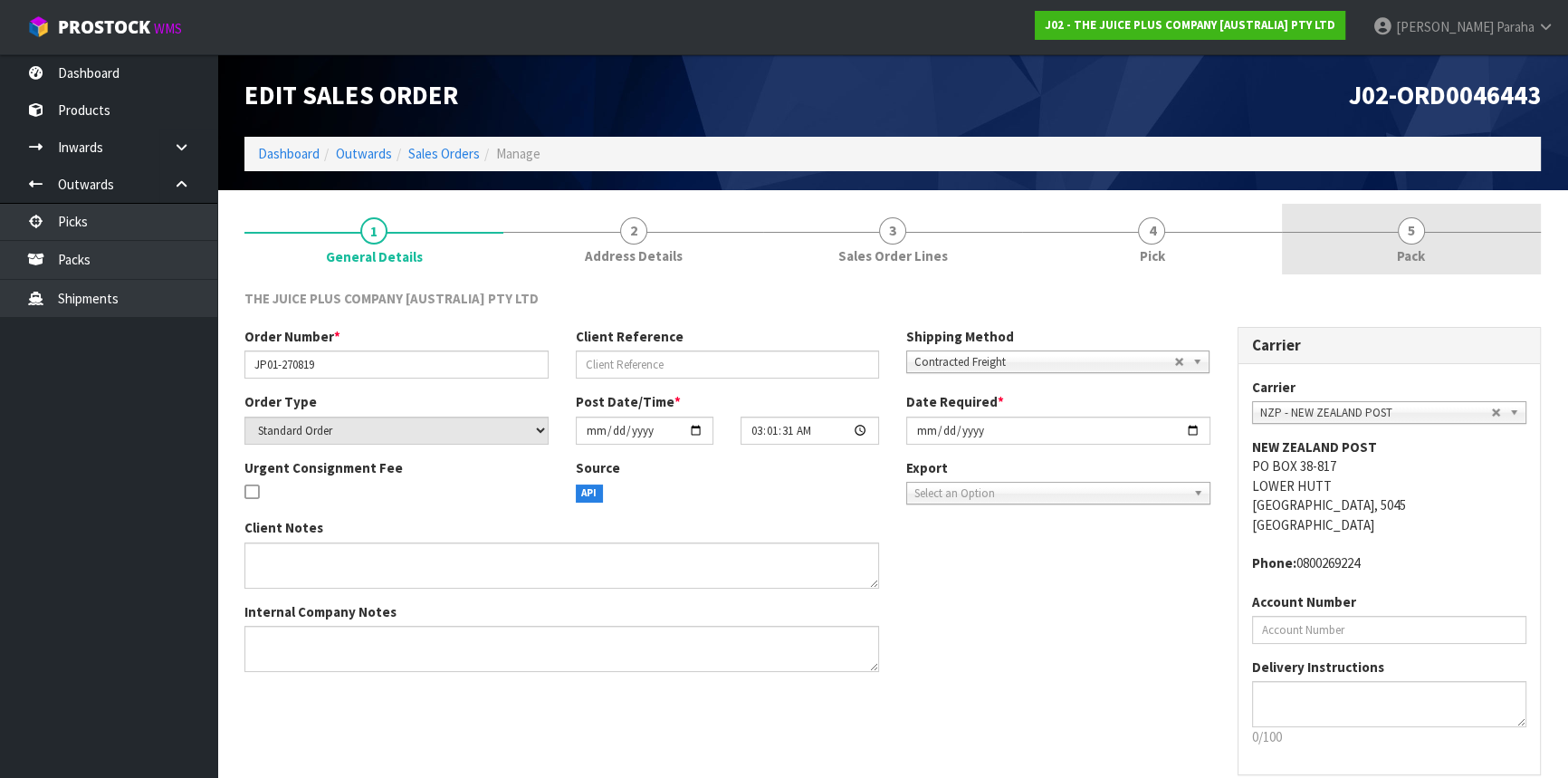
click at [1412, 241] on span "5" at bounding box center [1411, 230] width 27 height 27
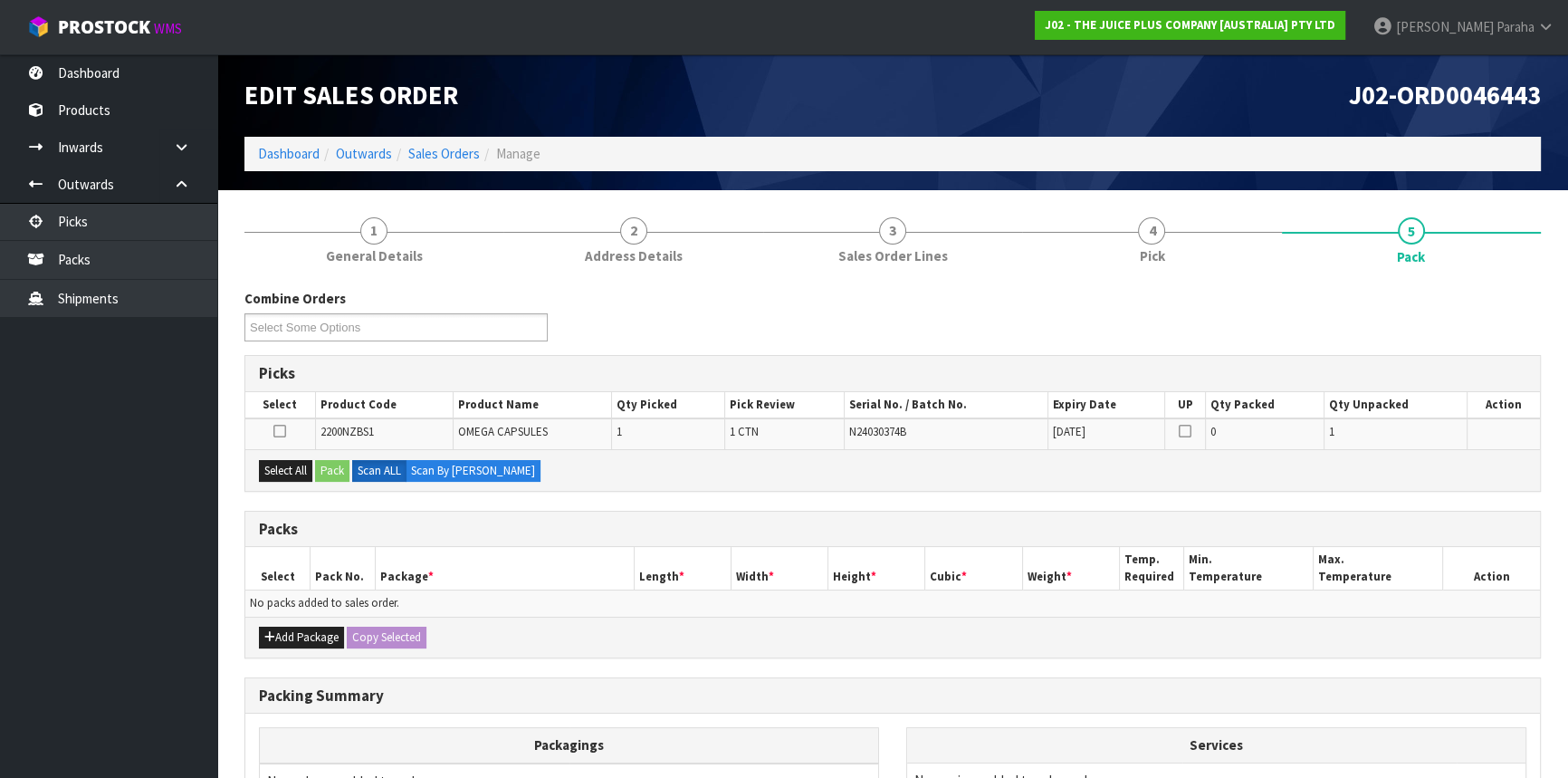
click at [318, 619] on div "Add Package Copy Selected" at bounding box center [893, 637] width 1295 height 40
click at [314, 637] on button "Add Package" at bounding box center [301, 637] width 85 height 22
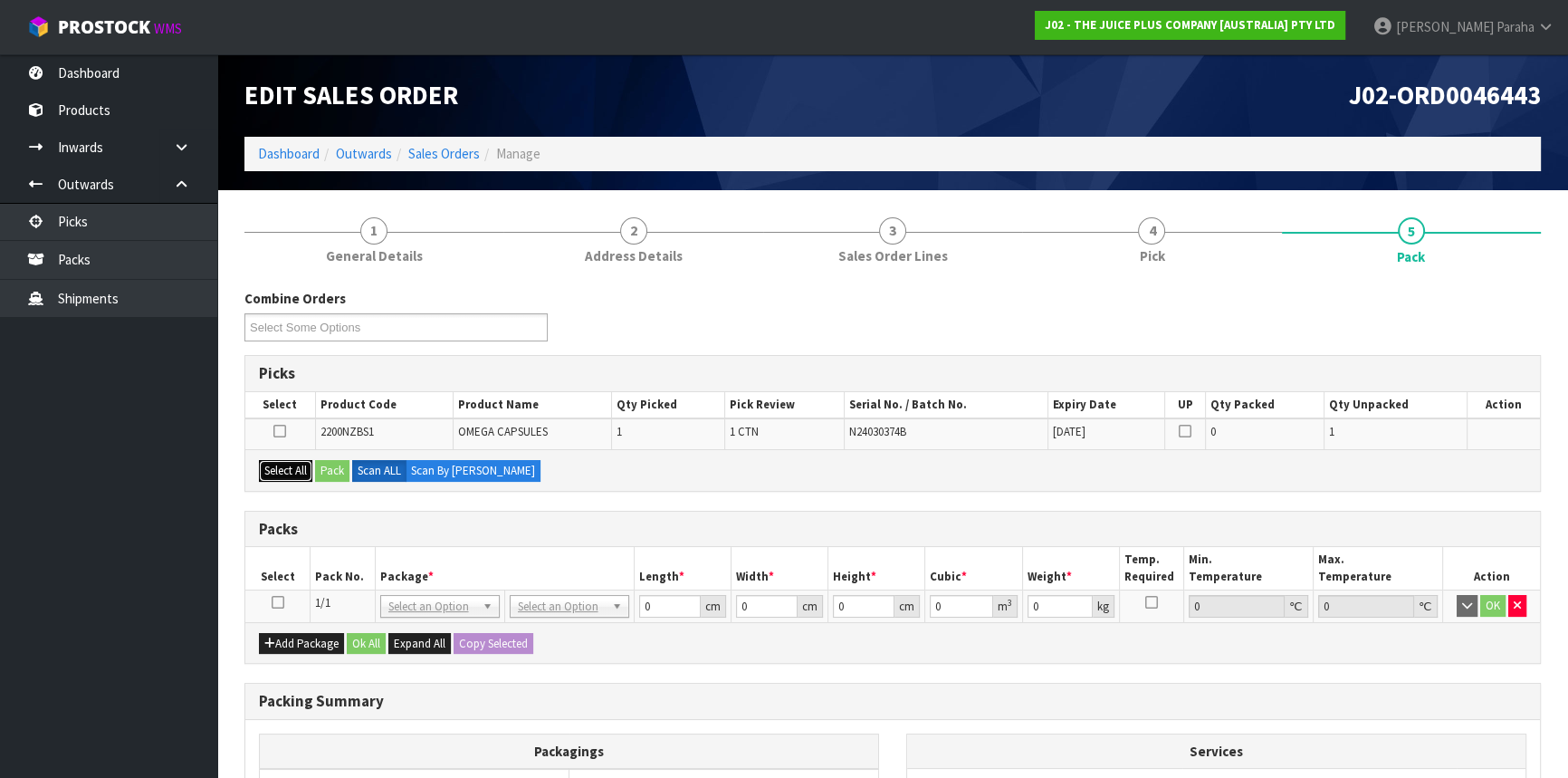
click at [283, 473] on button "Select All" at bounding box center [285, 470] width 54 height 22
click at [324, 468] on button "Pack" at bounding box center [332, 470] width 35 height 22
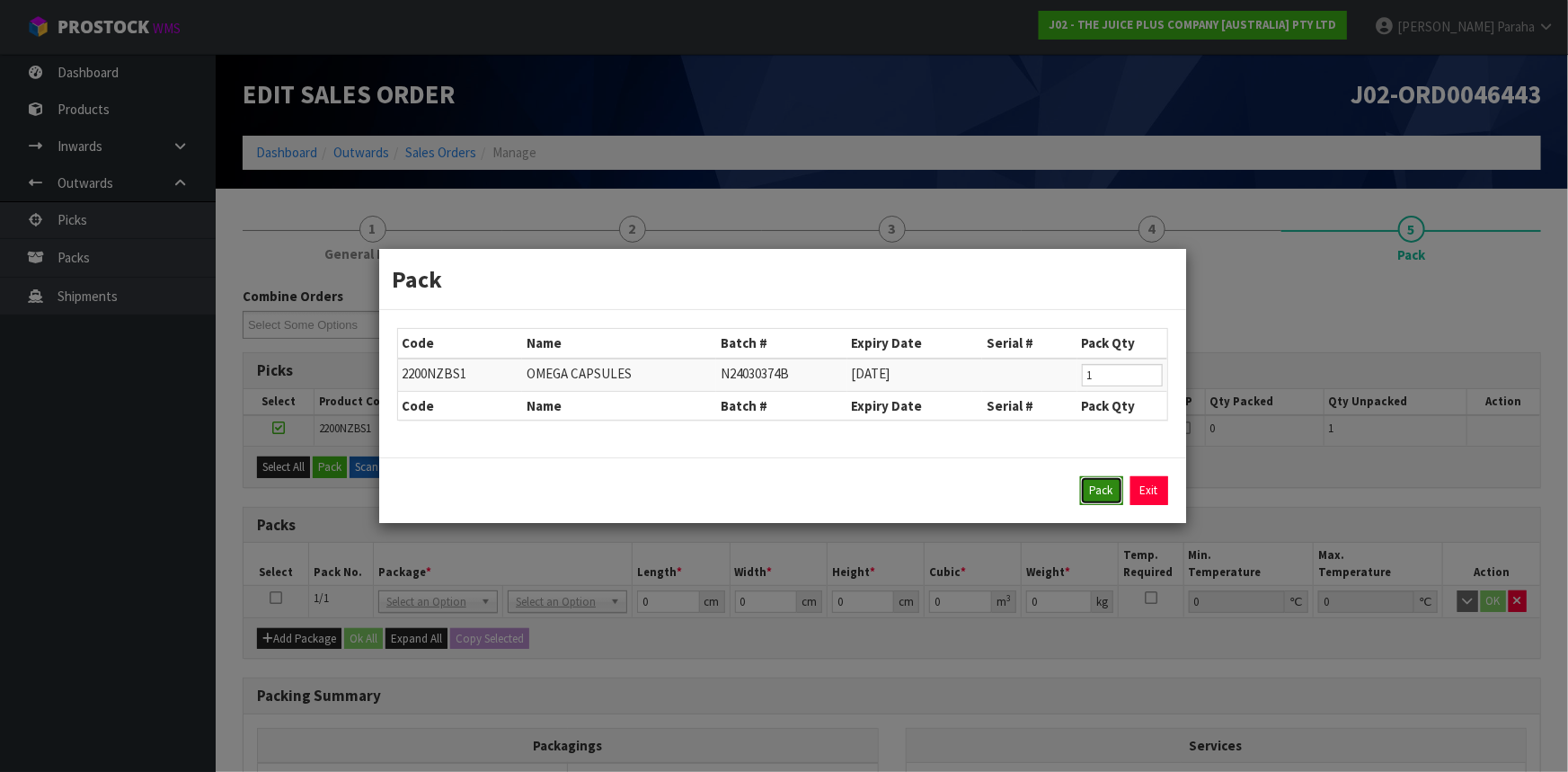
click at [1095, 503] on button "Pack" at bounding box center [1101, 490] width 43 height 29
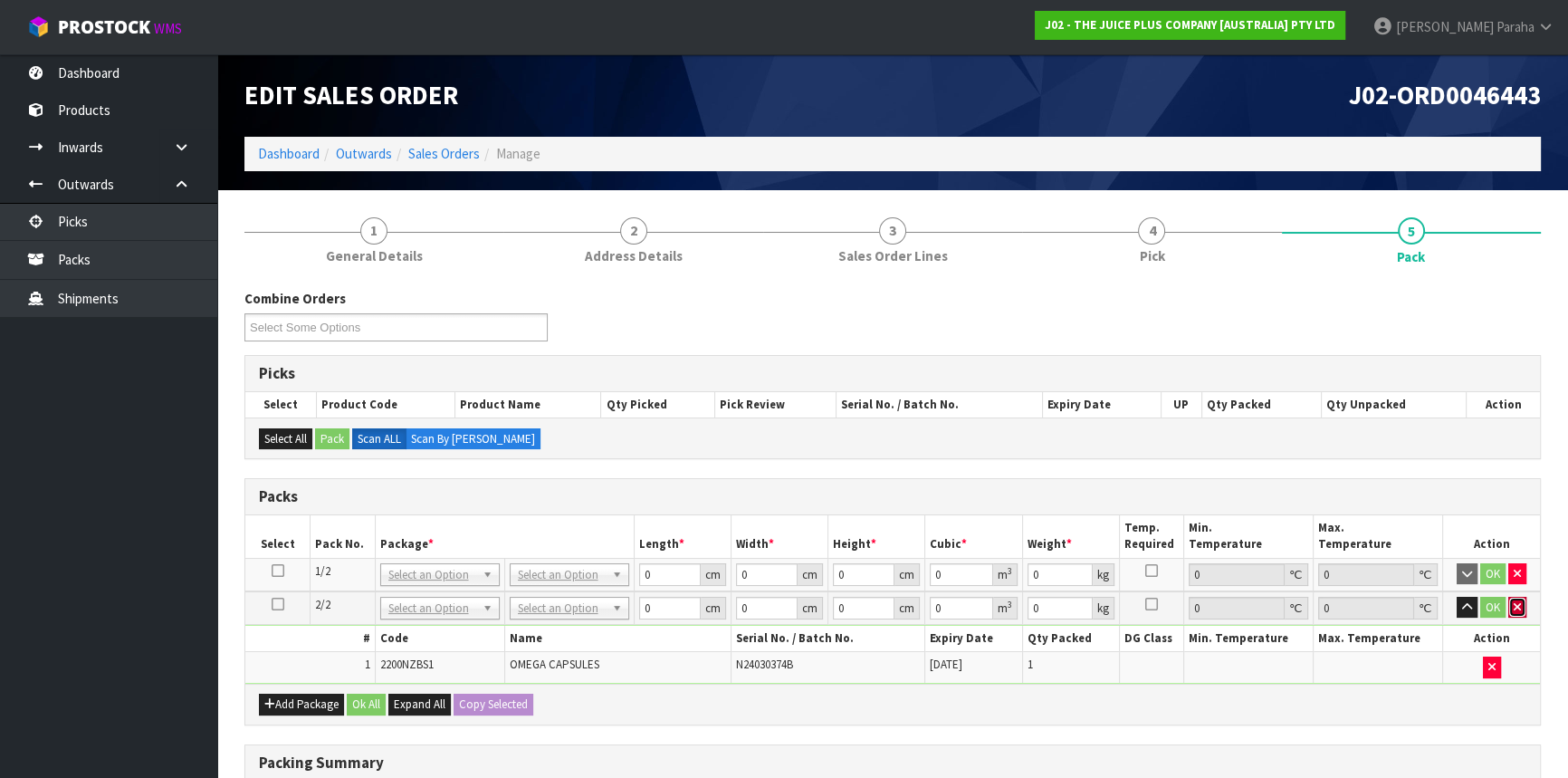
click at [1514, 597] on button "button" at bounding box center [1517, 607] width 18 height 22
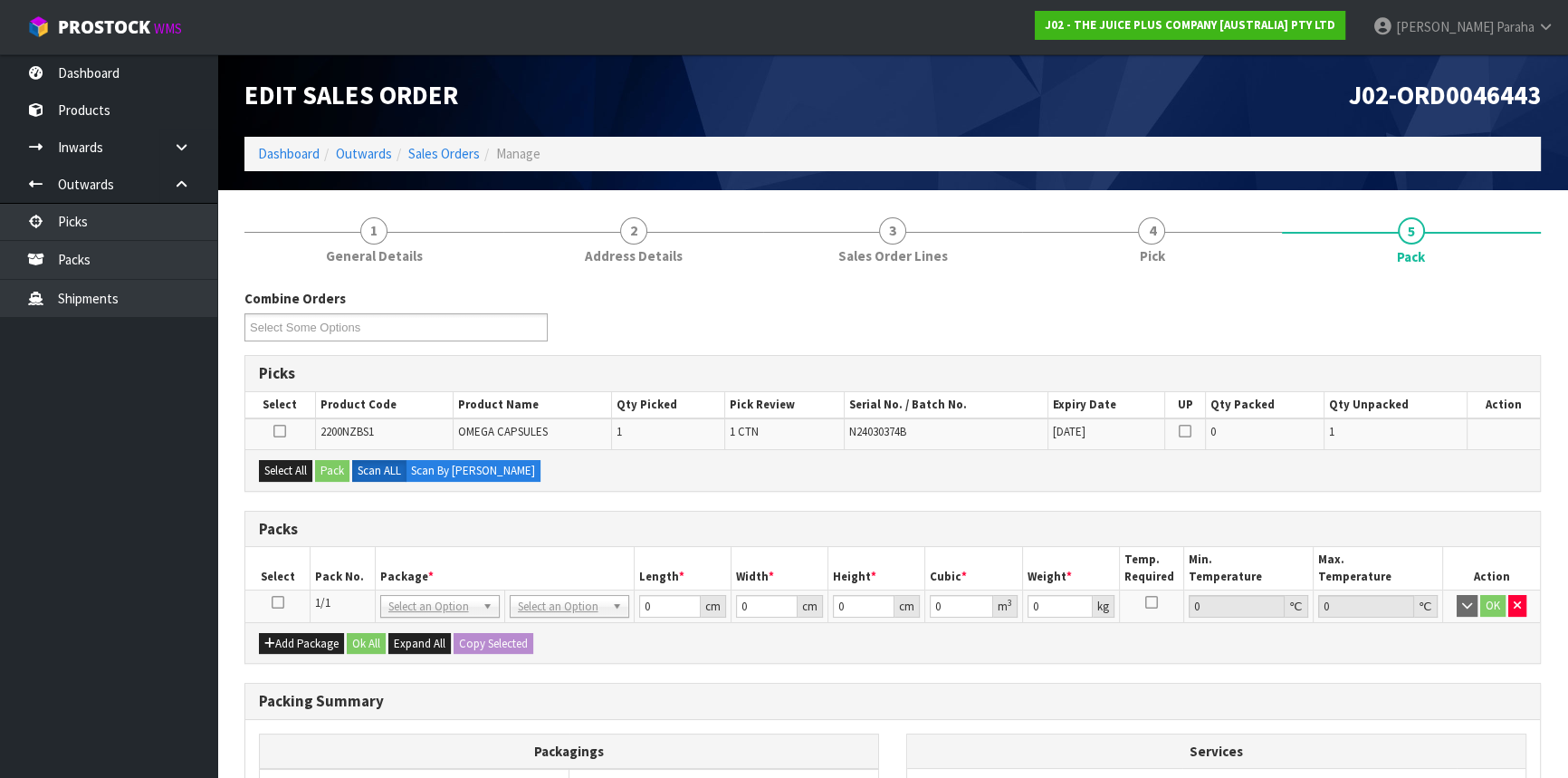
click at [275, 602] on icon at bounding box center [277, 602] width 12 height 1
click at [281, 468] on button "Select All" at bounding box center [285, 470] width 54 height 22
click at [330, 468] on button "Pack" at bounding box center [332, 470] width 35 height 22
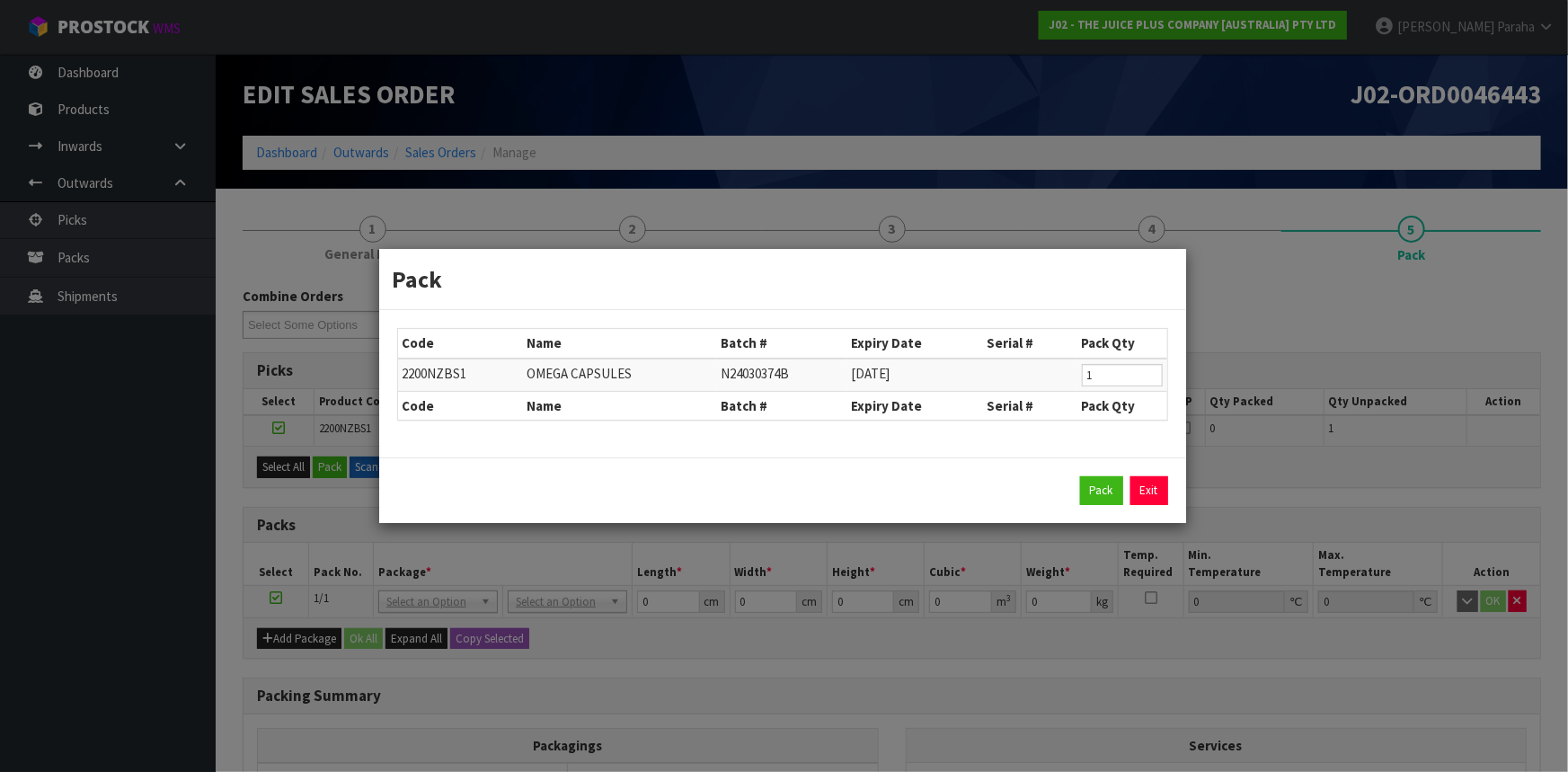
click at [1070, 493] on div "Pack Exit" at bounding box center [782, 490] width 771 height 29
click at [1088, 493] on button "Pack" at bounding box center [1101, 490] width 43 height 29
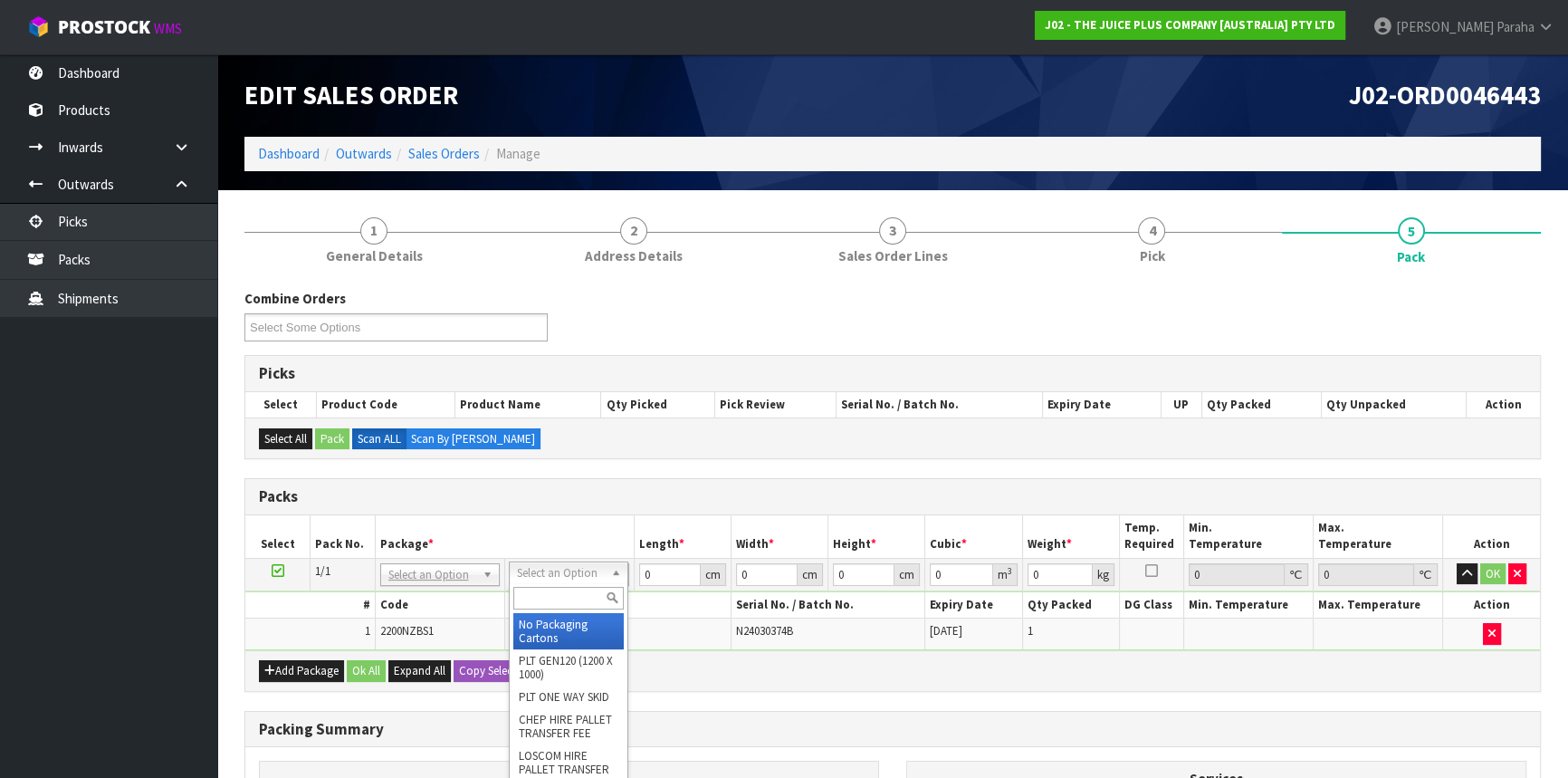
click at [567, 597] on input "text" at bounding box center [568, 598] width 110 height 23
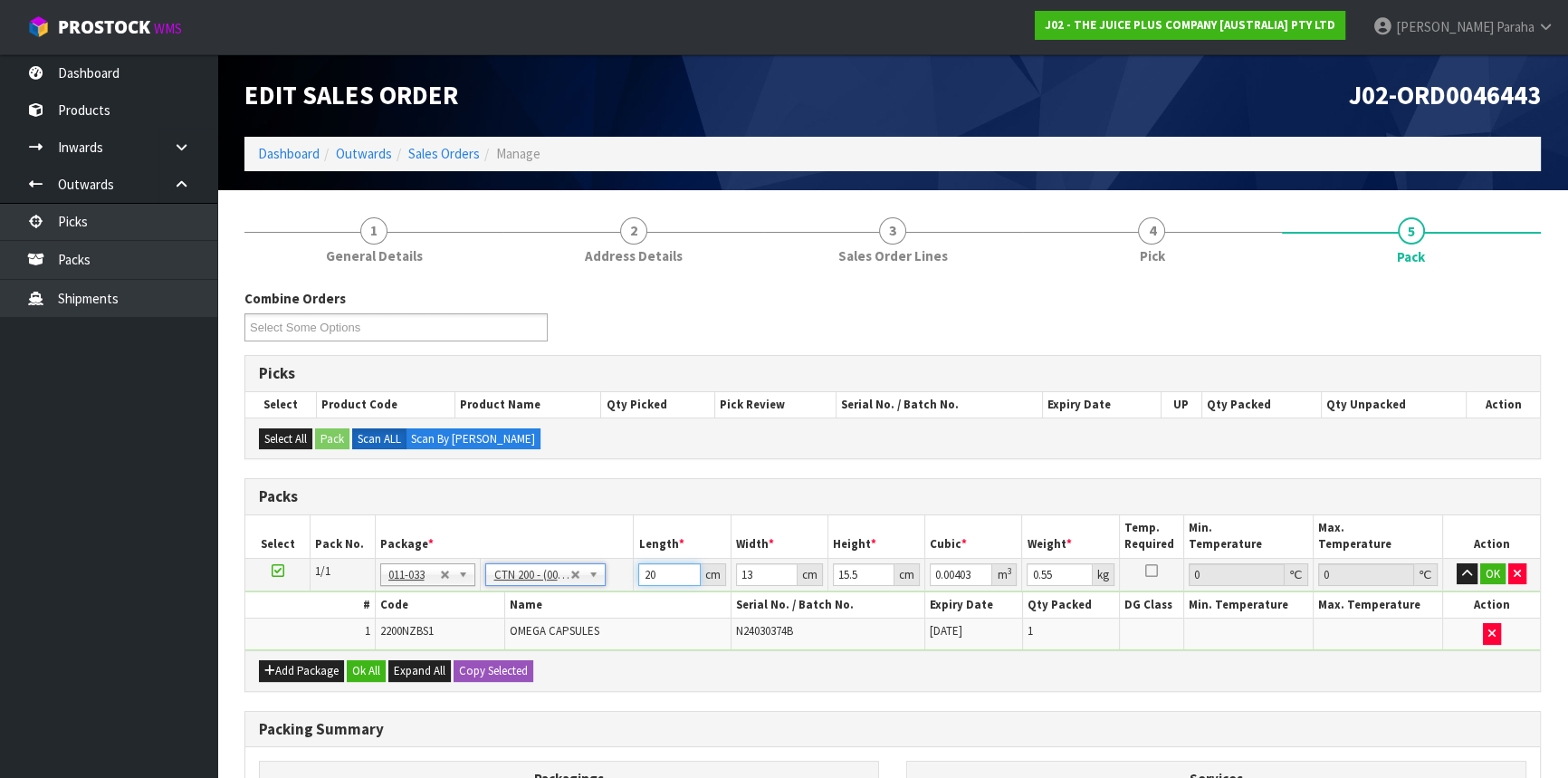
drag, startPoint x: 661, startPoint y: 573, endPoint x: 607, endPoint y: 600, distance: 60.4
click at [607, 599] on tbody "1/1 NONE 007-001 007-002 007-004 007-009 007-013 007-014 007-015 007-017 007-01…" at bounding box center [893, 603] width 1295 height 91
click at [1457, 564] on button "button" at bounding box center [1467, 574] width 21 height 22
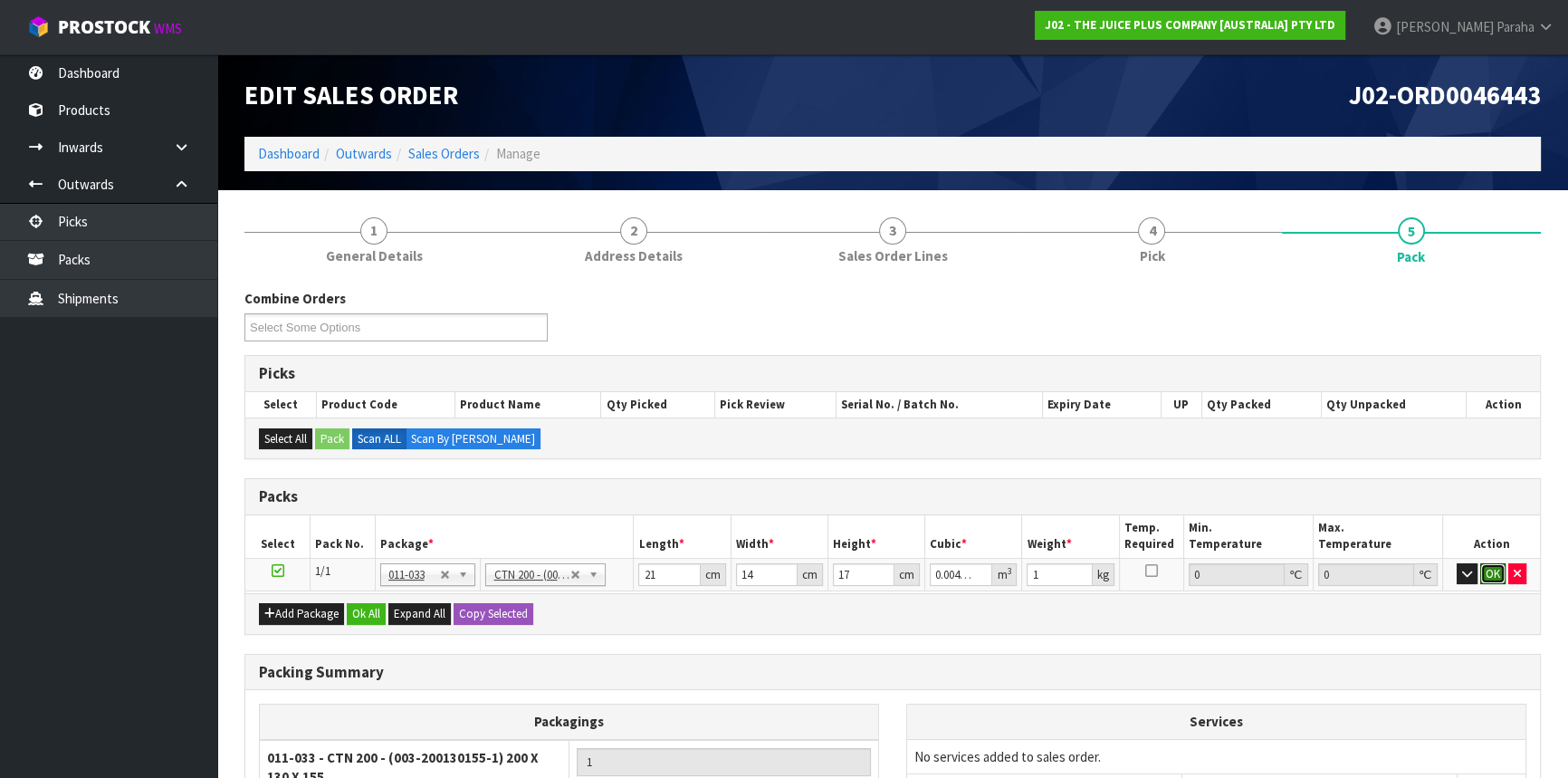
click button "OK" at bounding box center [1493, 574] width 25 height 22
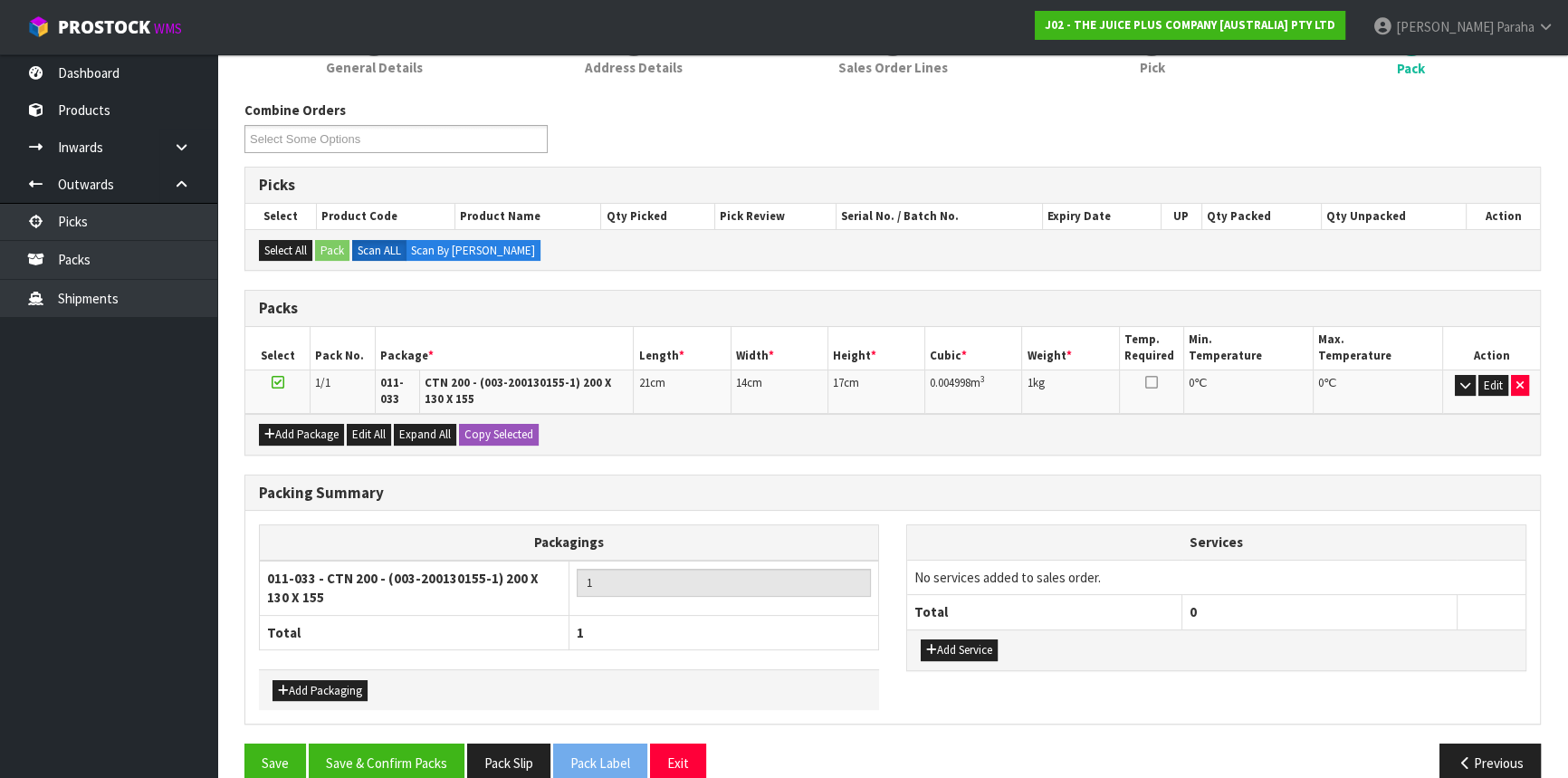
scroll to position [216, 0]
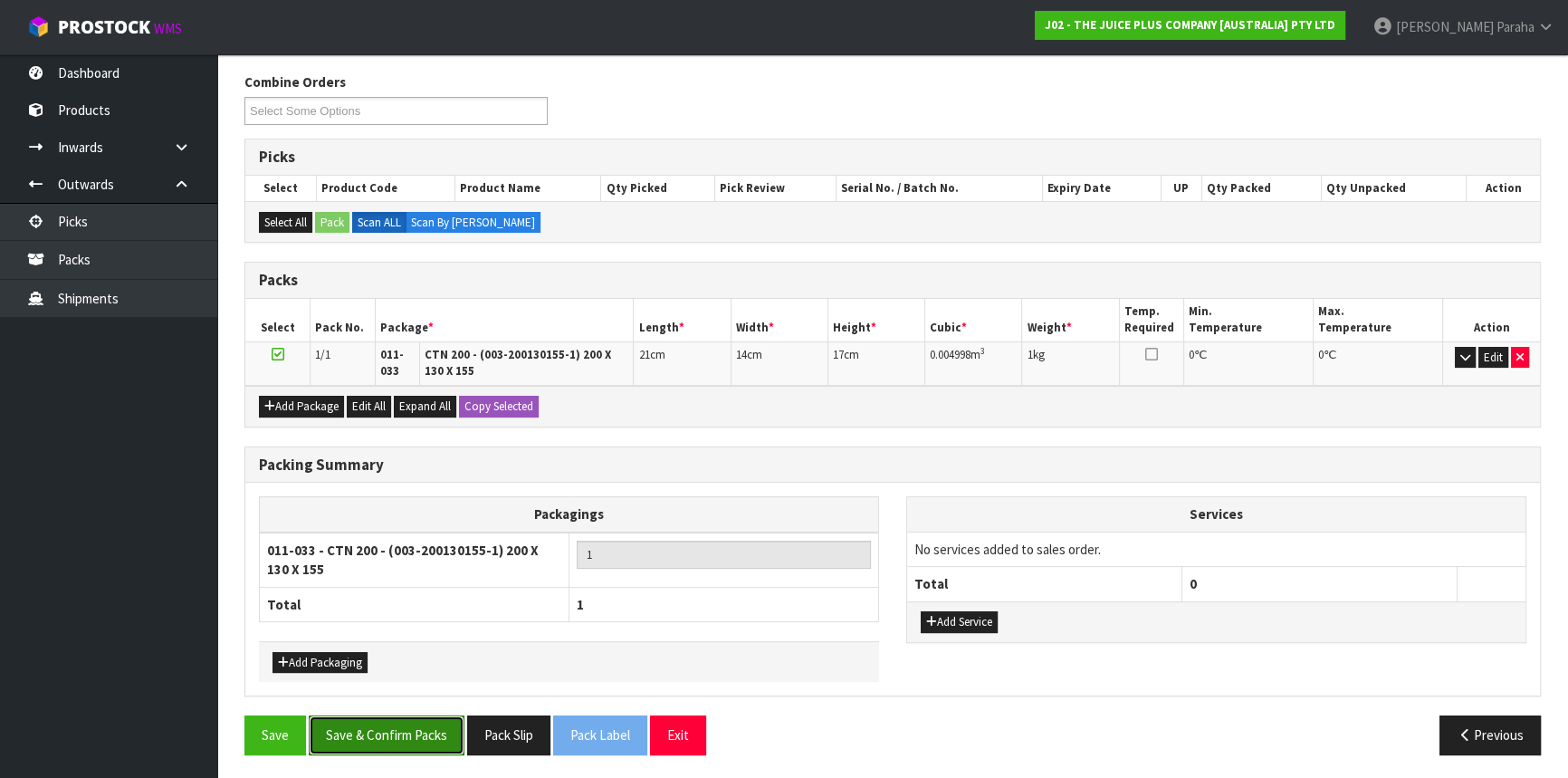
click at [398, 736] on button "Save & Confirm Packs" at bounding box center [387, 735] width 156 height 39
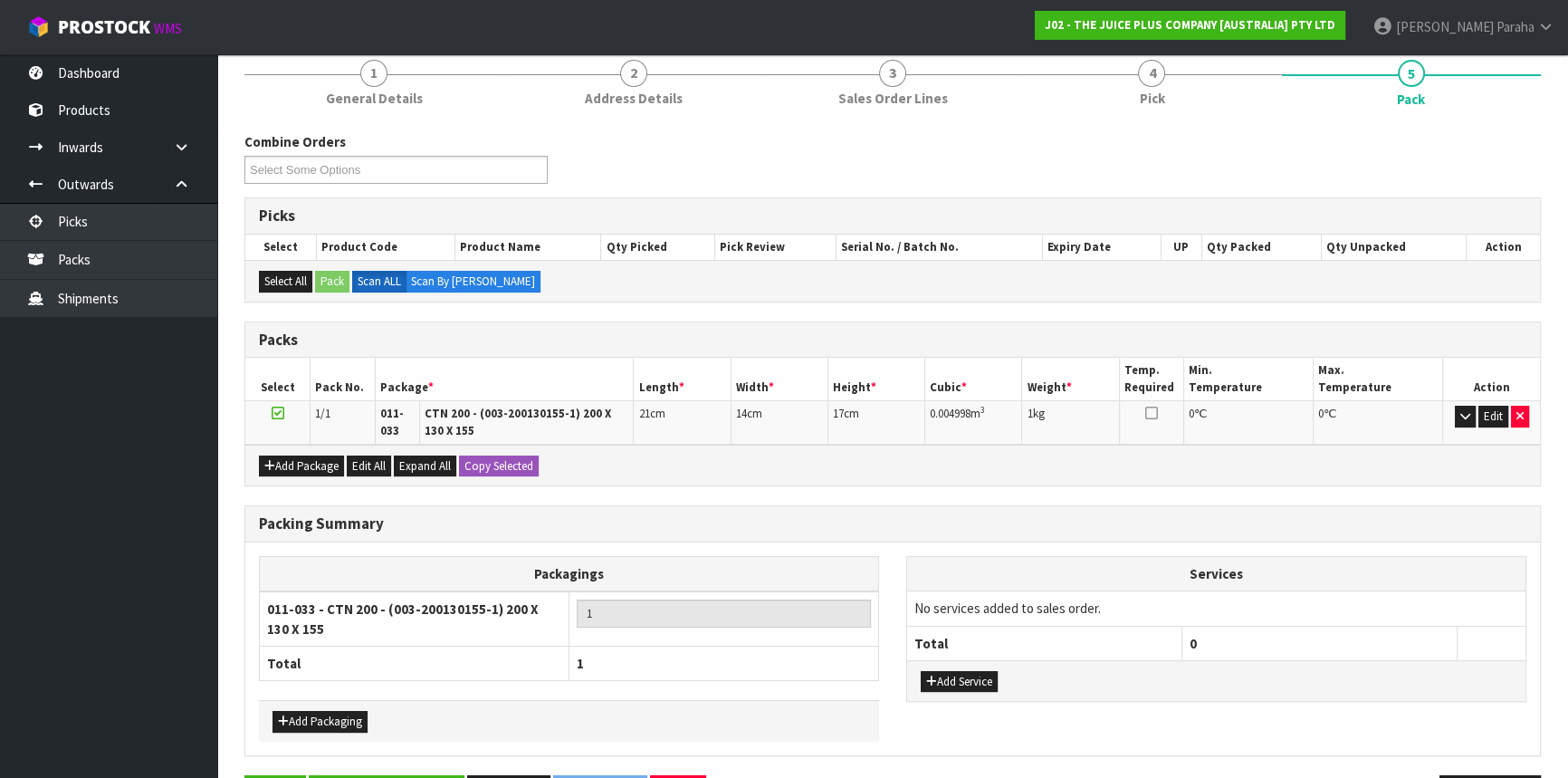
scroll to position [242, 0]
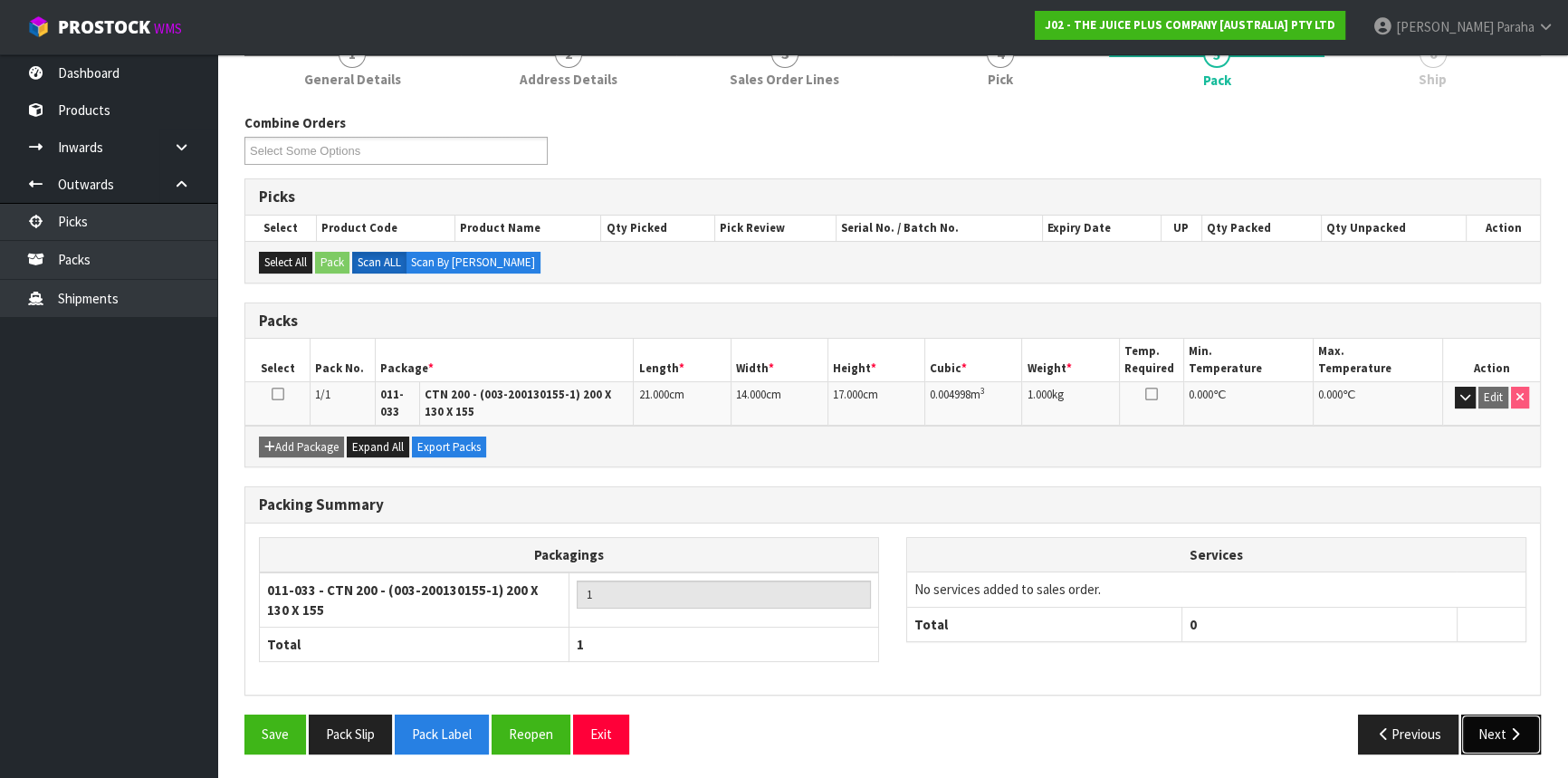
click at [1521, 733] on icon "button" at bounding box center [1515, 734] width 17 height 13
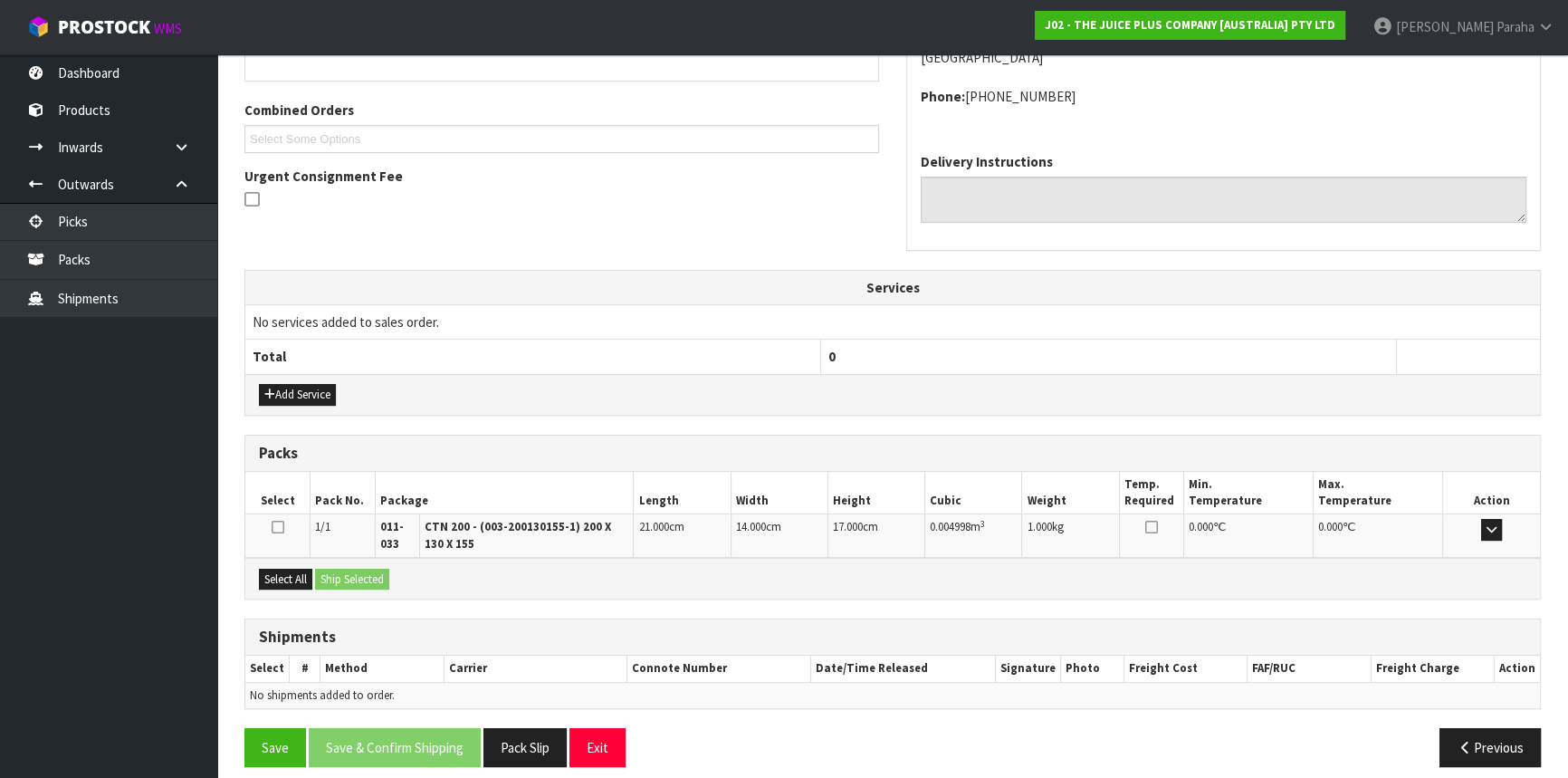
scroll to position [448, 0]
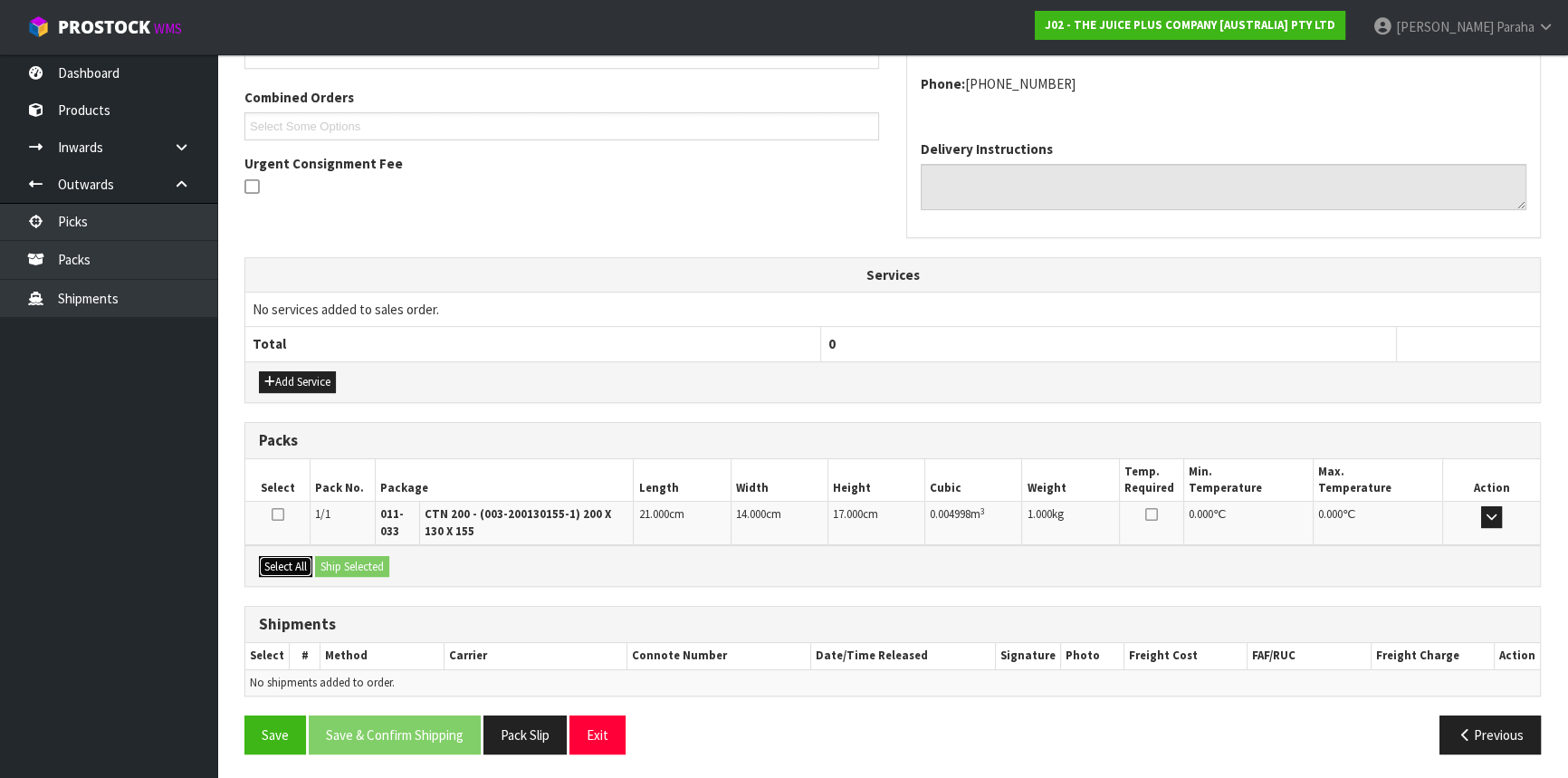
click at [294, 566] on button "Select All" at bounding box center [285, 566] width 54 height 22
click at [388, 561] on button "Ship Selected" at bounding box center [352, 566] width 74 height 22
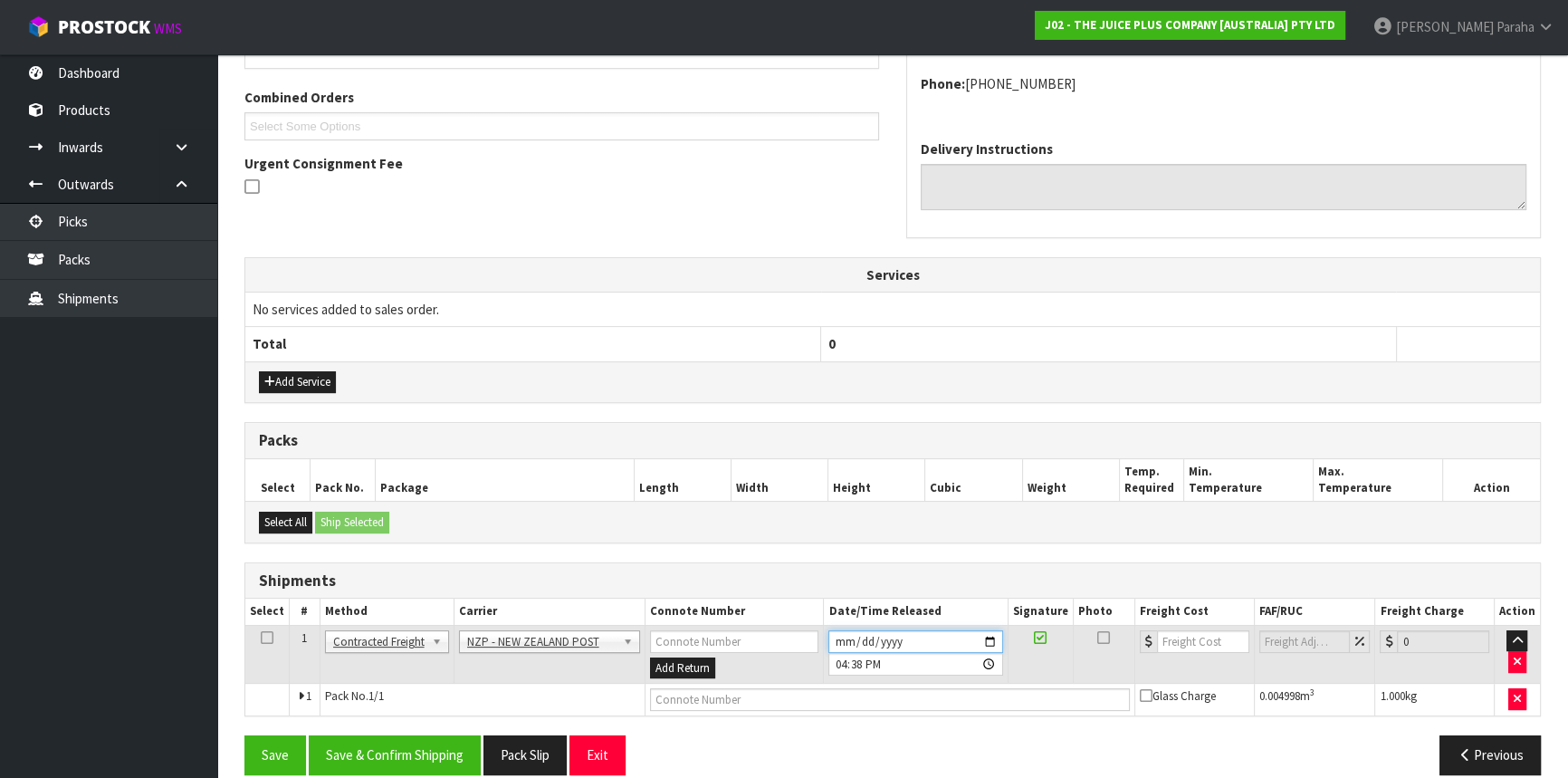
click at [994, 636] on input "[DATE]" at bounding box center [915, 642] width 174 height 23
click at [467, 736] on button "Save & Confirm Shipping" at bounding box center [394, 754] width 172 height 39
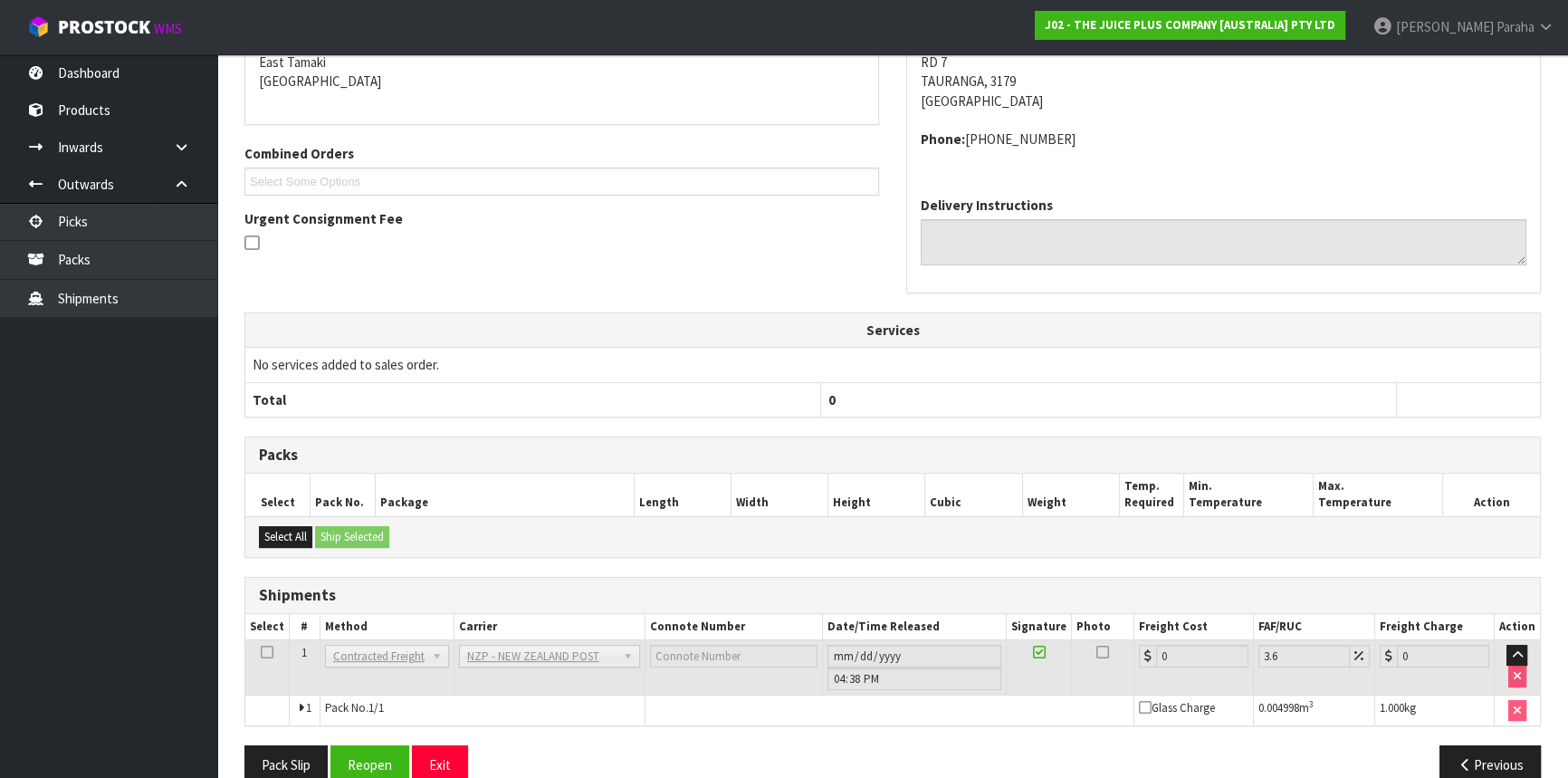
scroll to position [443, 0]
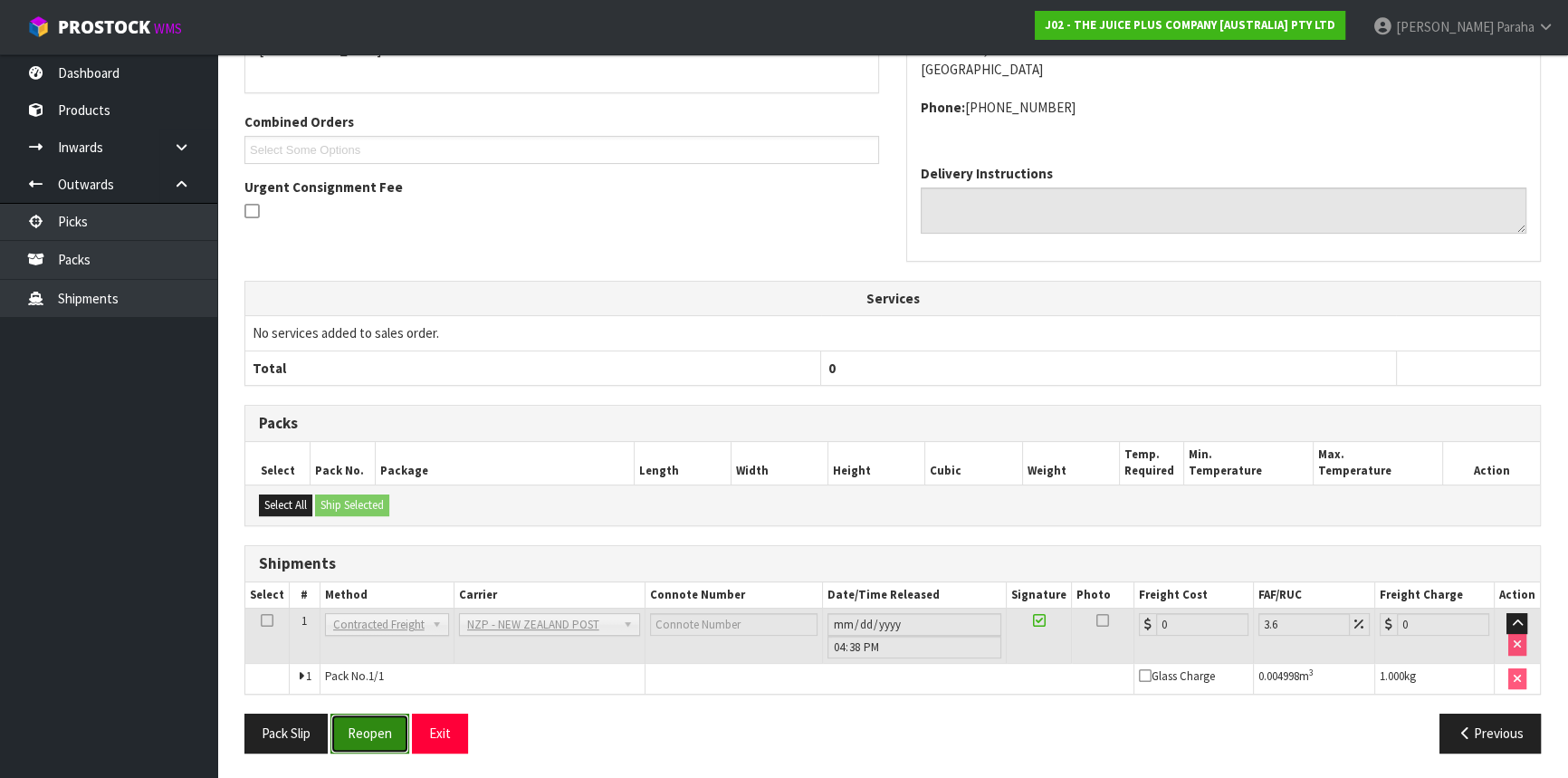
click at [365, 736] on button "Reopen" at bounding box center [370, 733] width 79 height 39
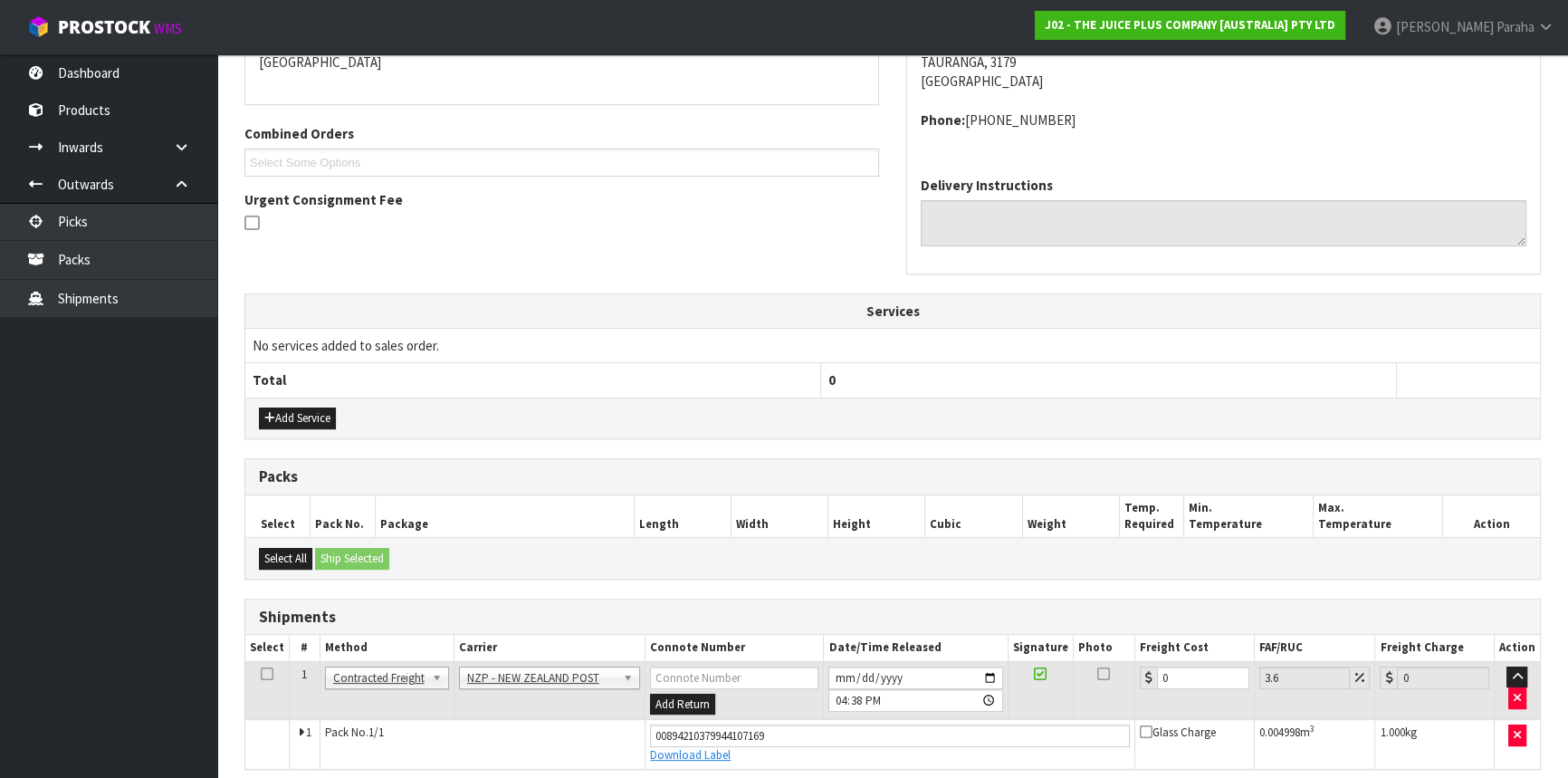
scroll to position [484, 0]
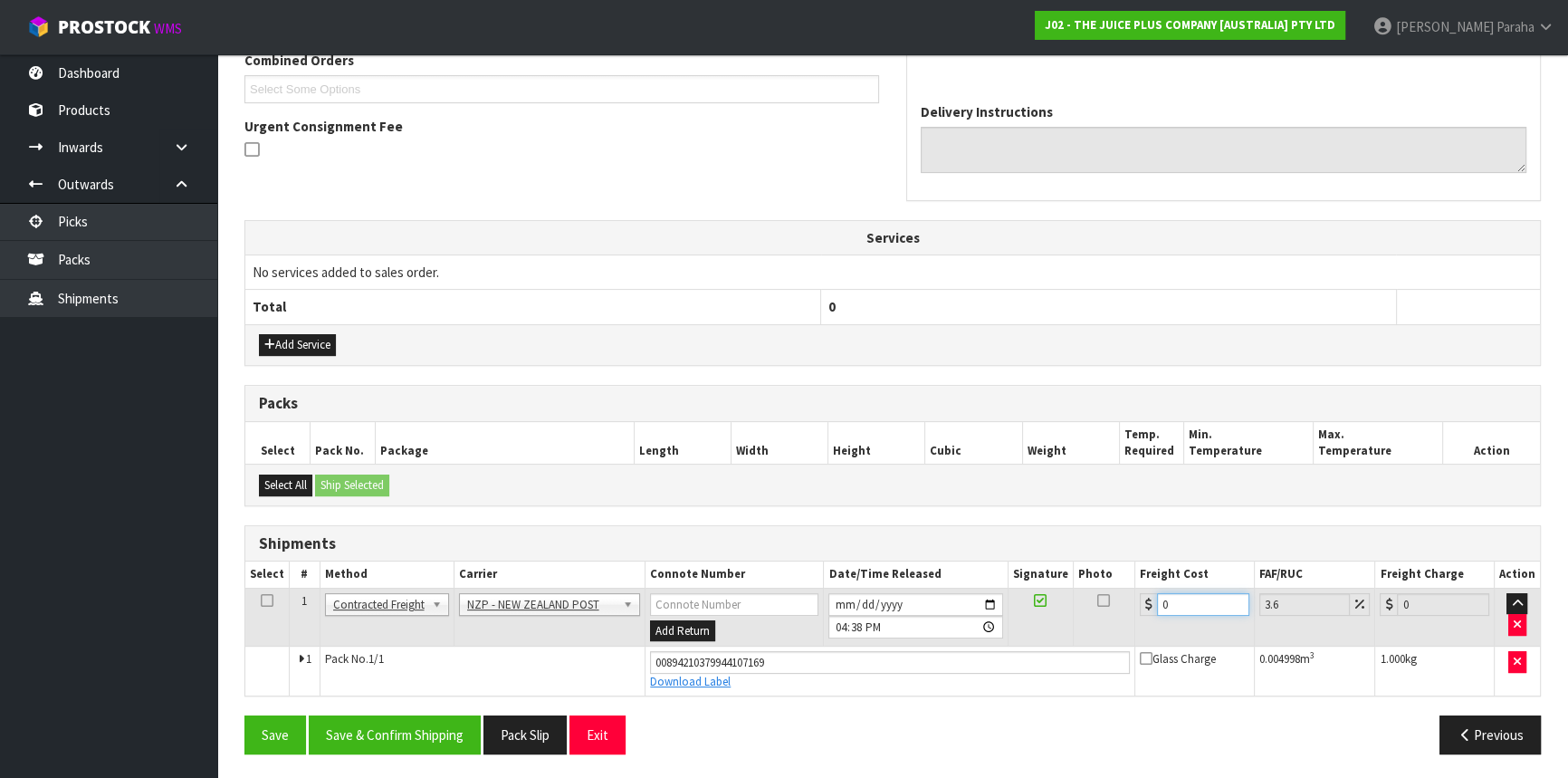
drag, startPoint x: 1176, startPoint y: 595, endPoint x: 1117, endPoint y: 606, distance: 60.0
click at [1117, 606] on tr "1 Client Local Pickup Customer Local Pickup Company Freight Contracted Freight …" at bounding box center [893, 617] width 1295 height 59
click at [416, 728] on button "Save & Confirm Shipping" at bounding box center [394, 735] width 172 height 39
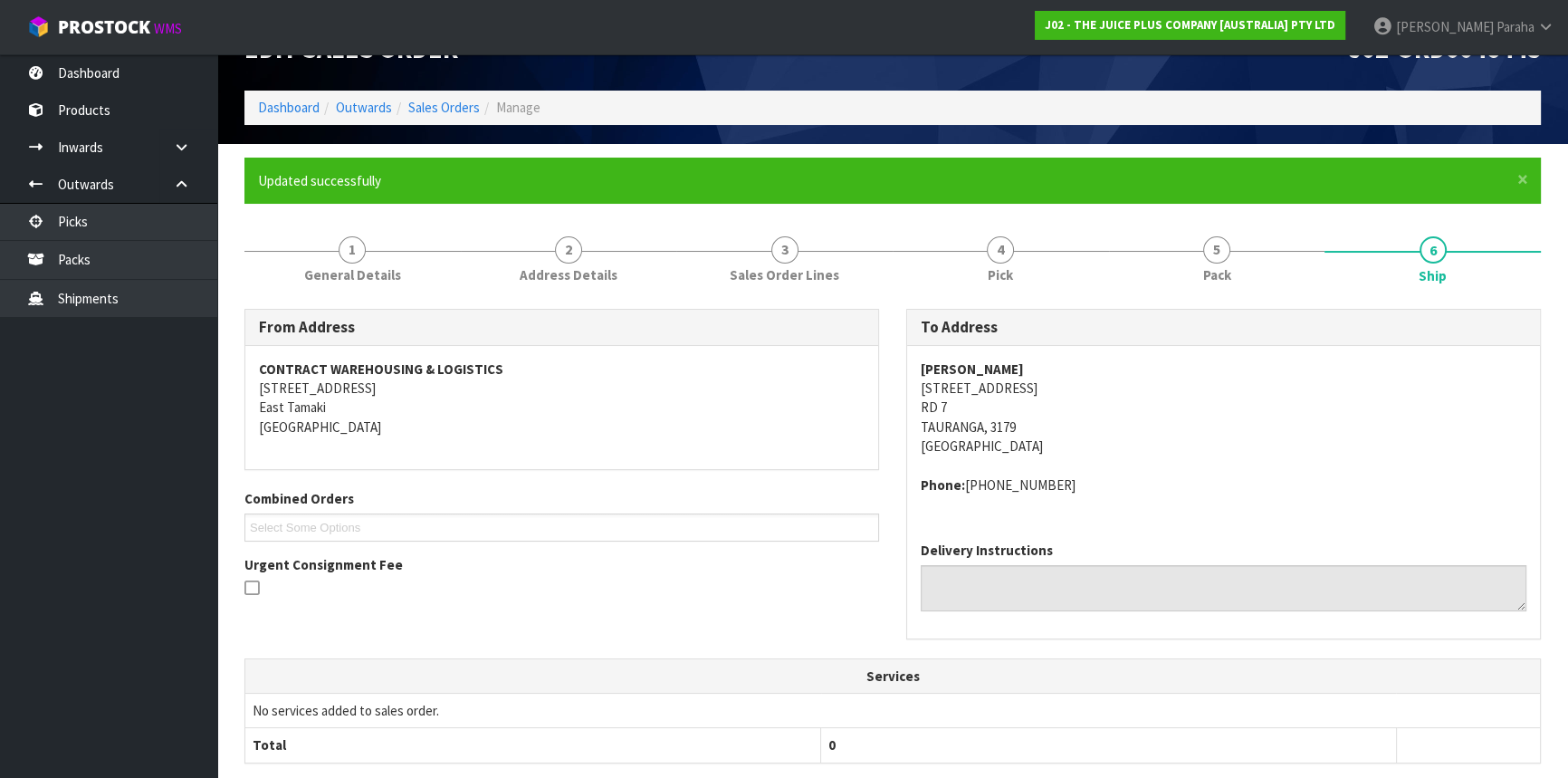
scroll to position [0, 0]
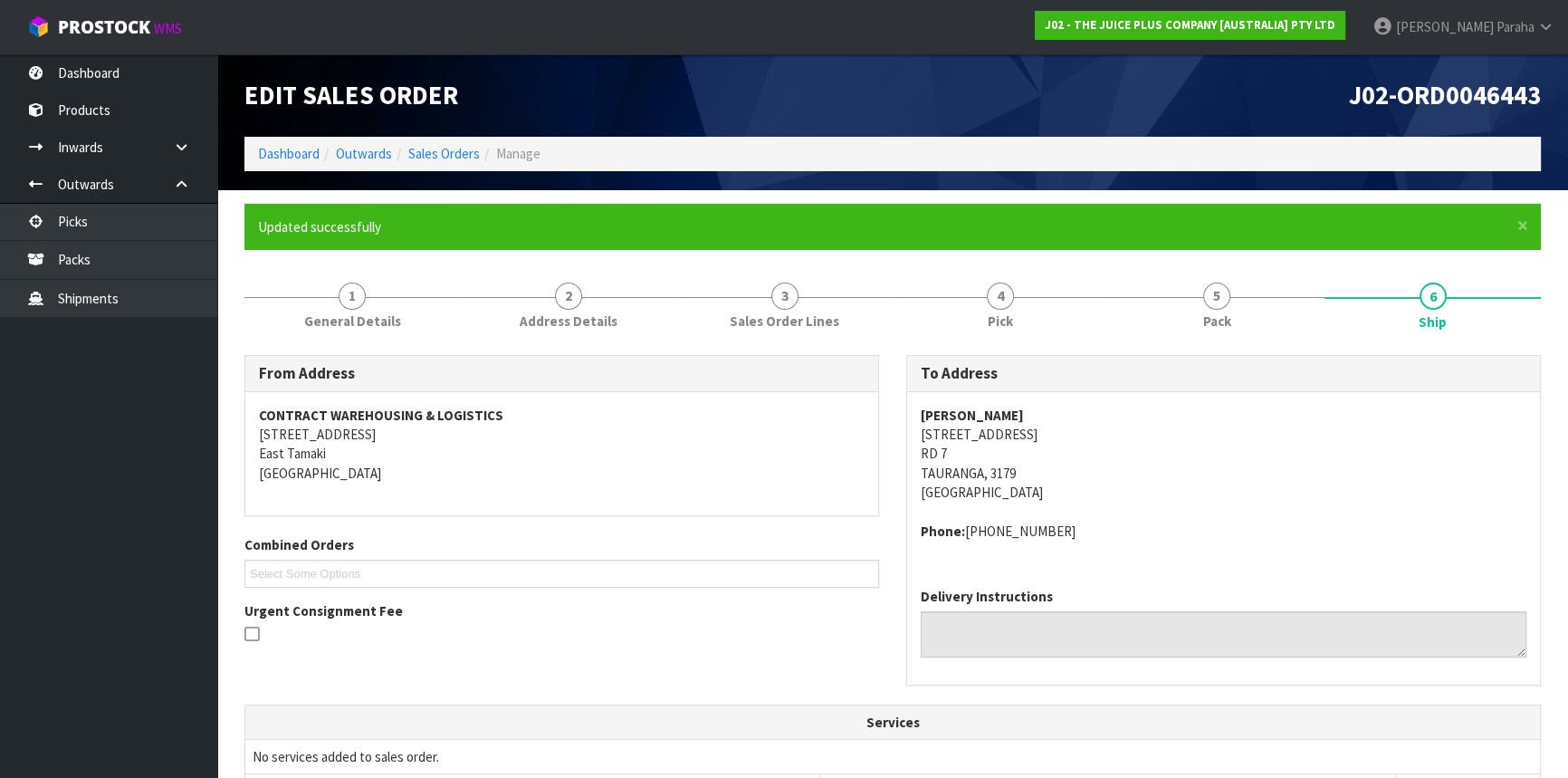
click at [454, 163] on li "Sales Orders" at bounding box center [436, 153] width 87 height 19
click at [458, 151] on link "Sales Orders" at bounding box center [444, 153] width 71 height 17
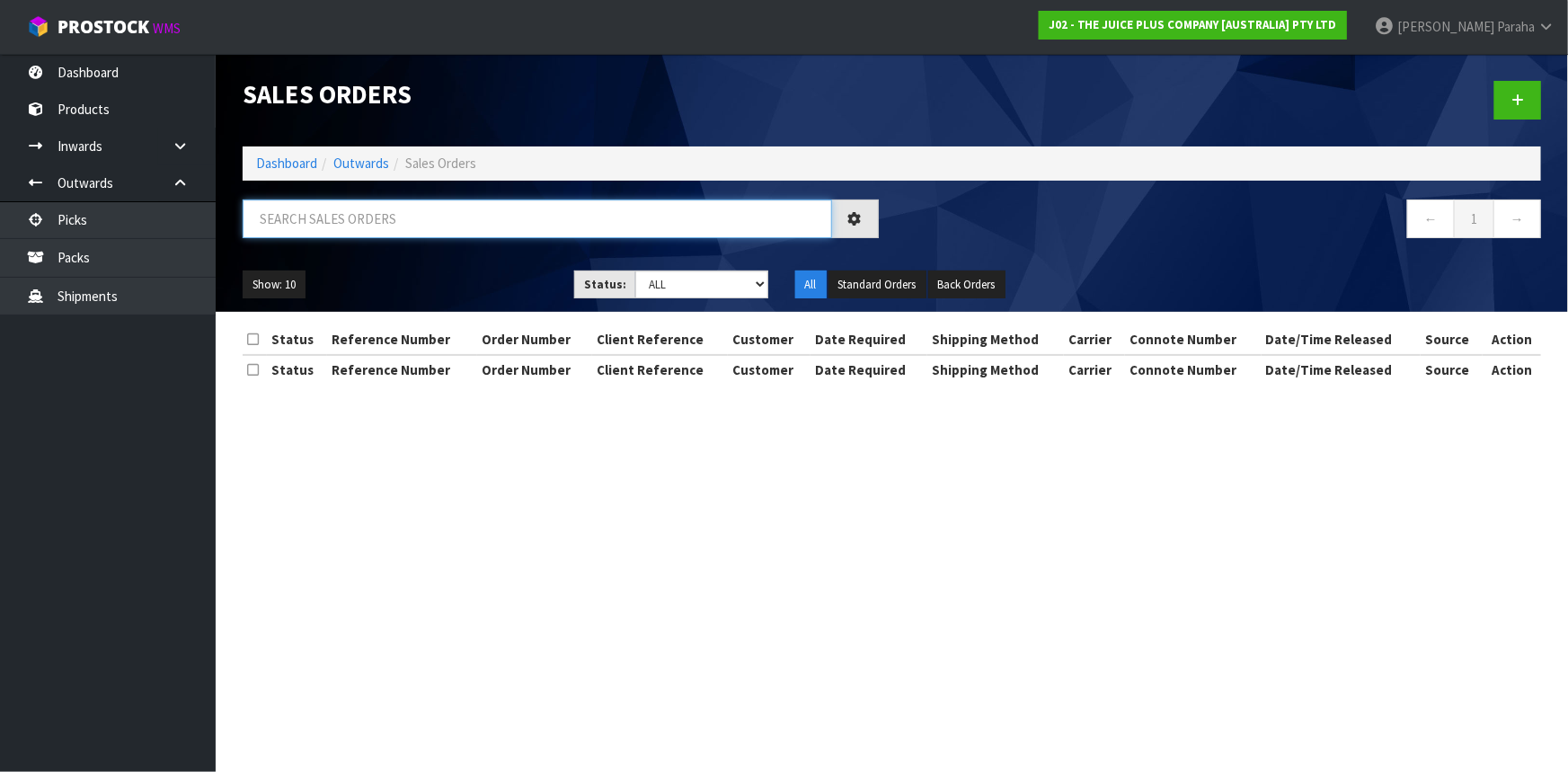
click at [432, 219] on input "text" at bounding box center [538, 218] width 590 height 38
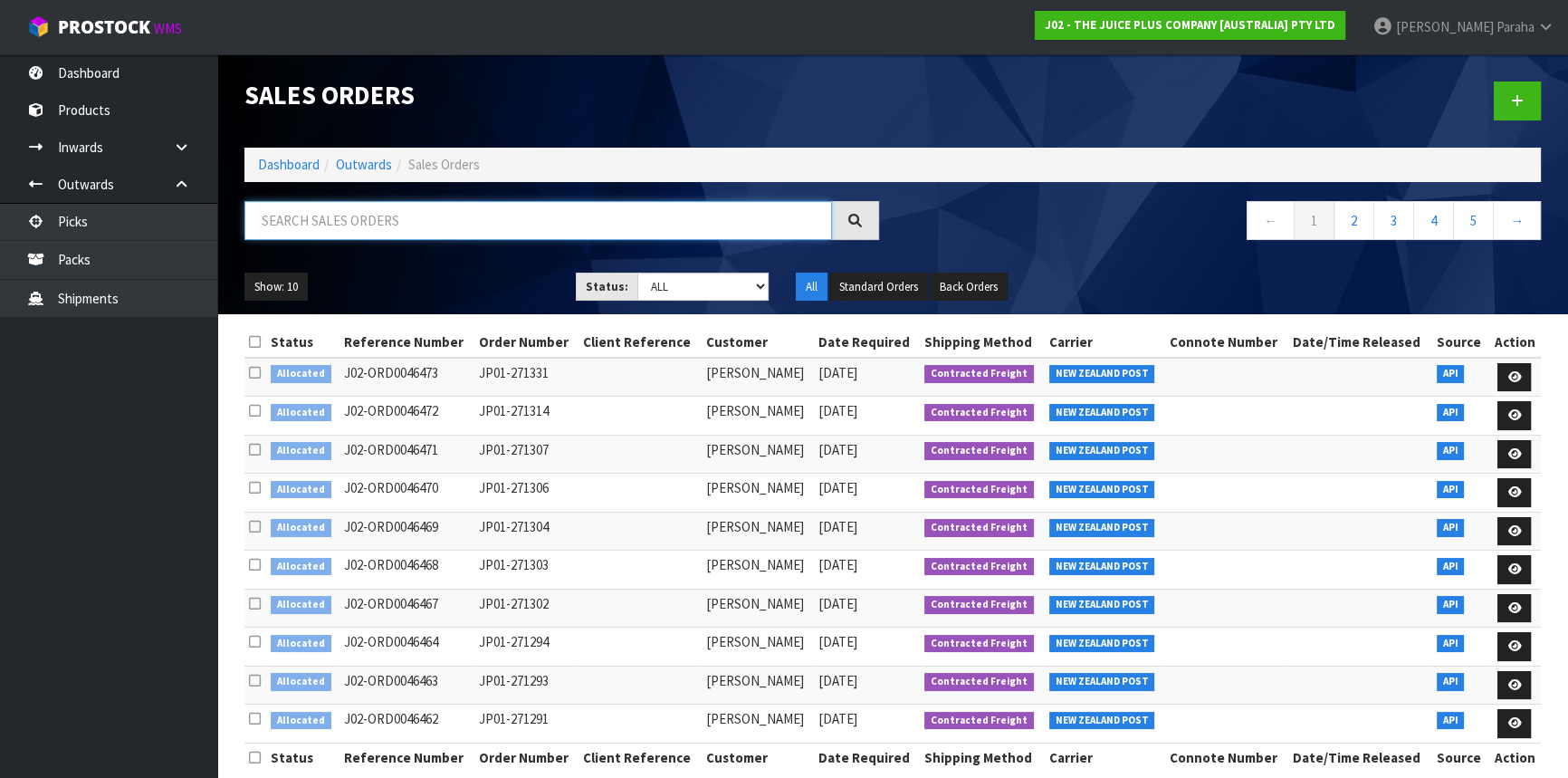
click at [343, 216] on input "text" at bounding box center [538, 220] width 588 height 39
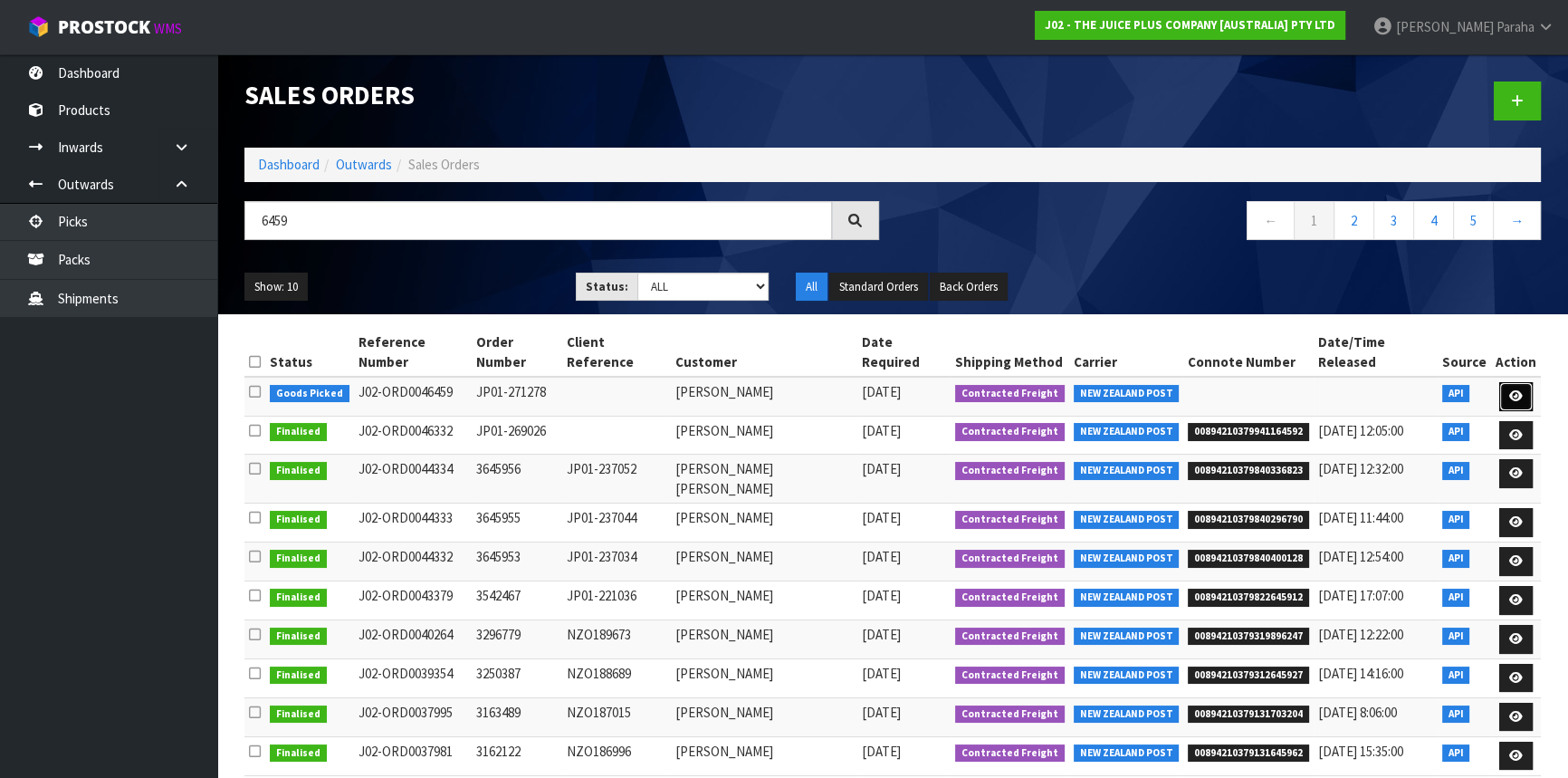
click at [1515, 390] on icon at bounding box center [1516, 396] width 13 height 12
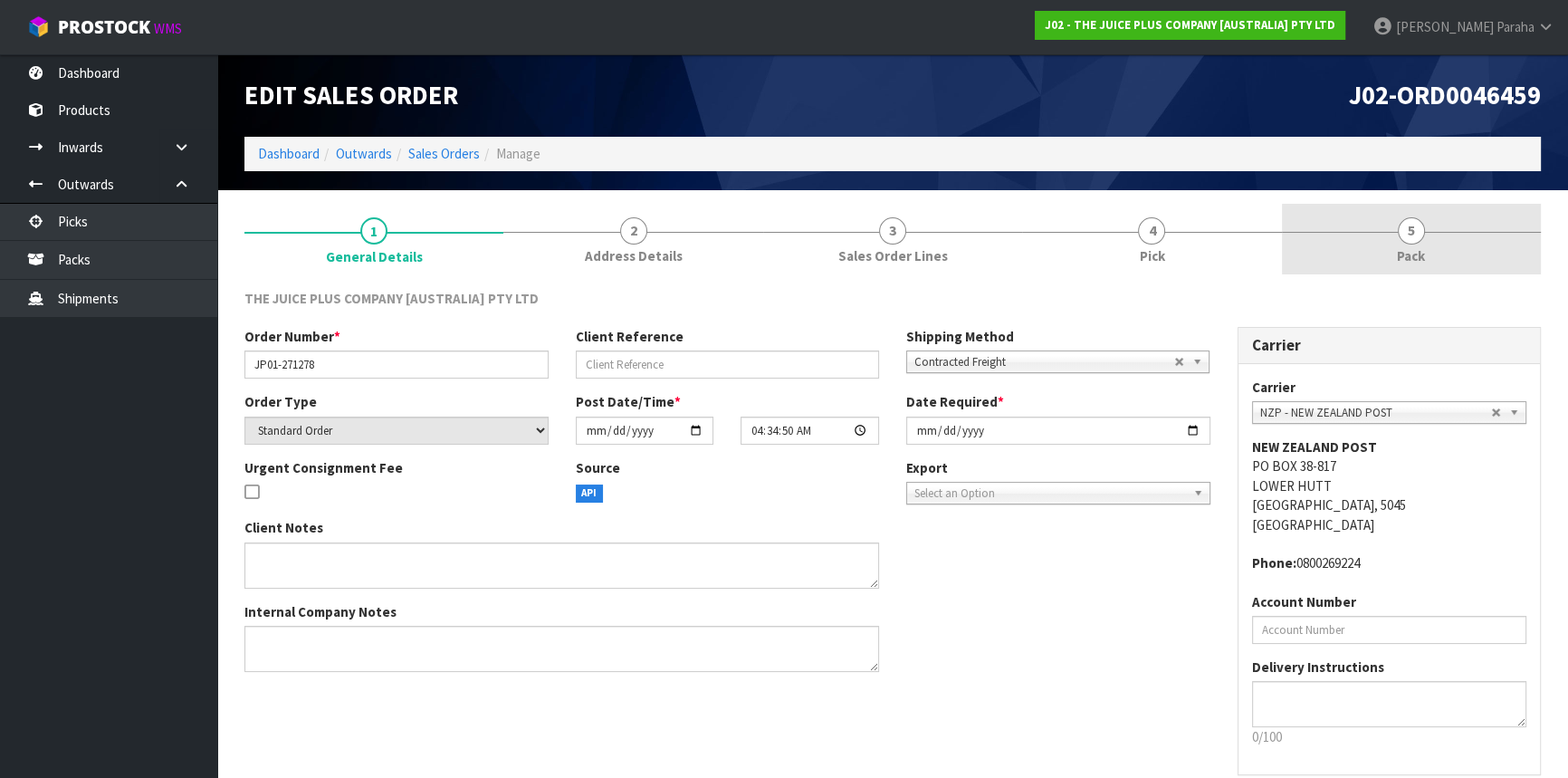
click at [1418, 237] on span "5" at bounding box center [1411, 230] width 27 height 27
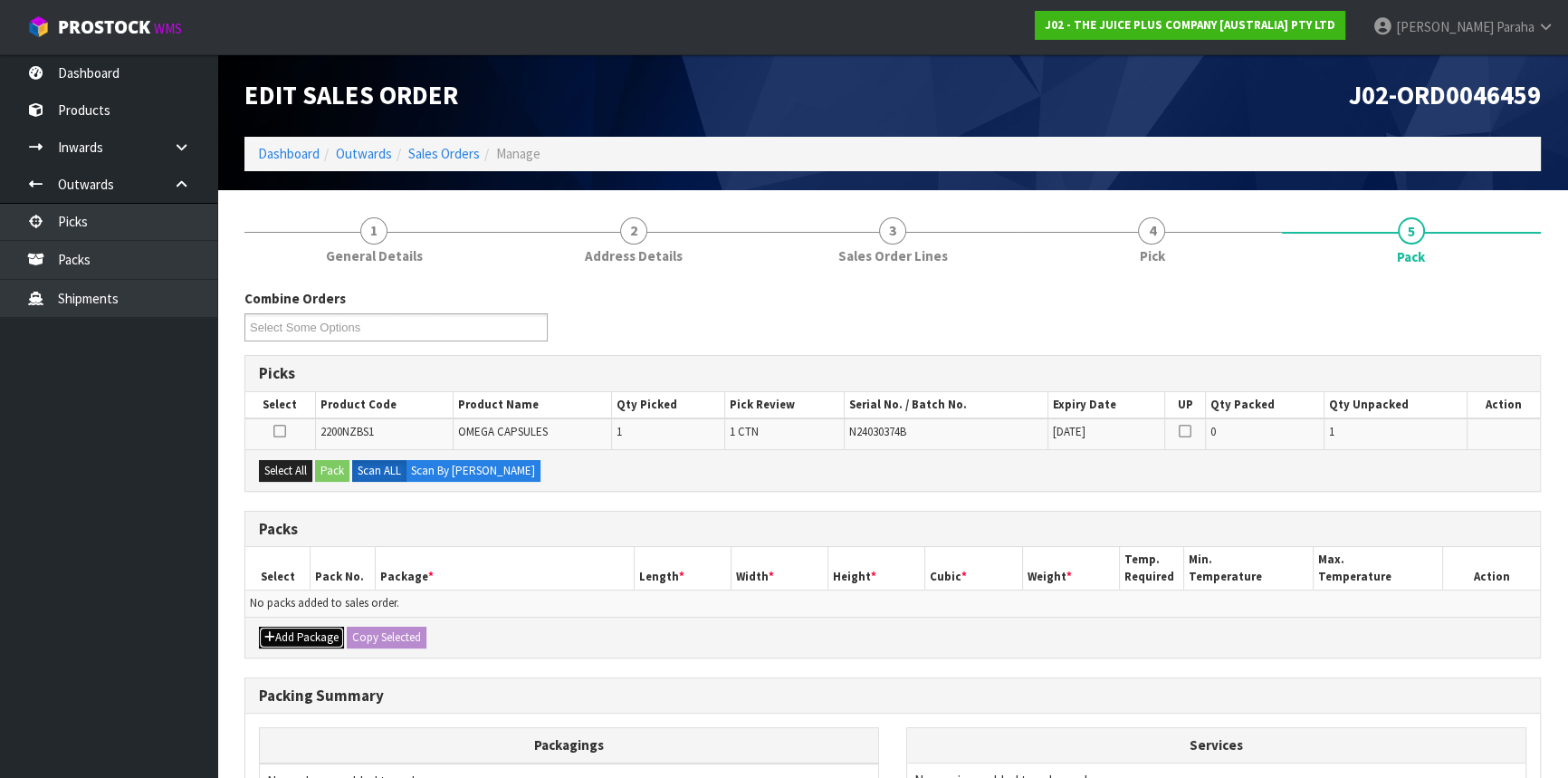
click at [299, 627] on button "Add Package" at bounding box center [301, 637] width 85 height 22
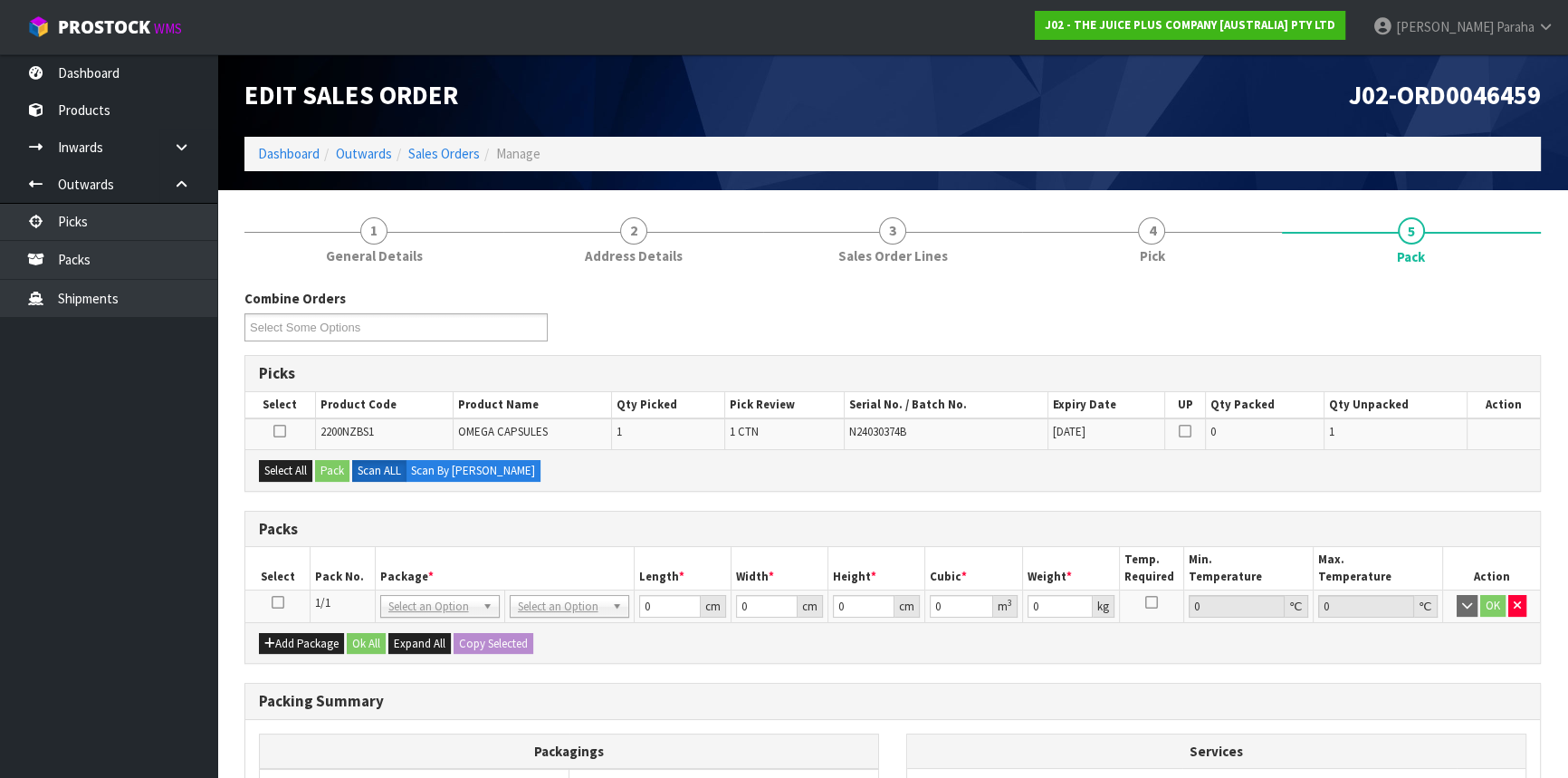
click at [278, 602] on icon at bounding box center [277, 602] width 12 height 1
click at [293, 470] on button "Select All" at bounding box center [285, 470] width 54 height 22
click at [328, 468] on button "Pack" at bounding box center [332, 470] width 35 height 22
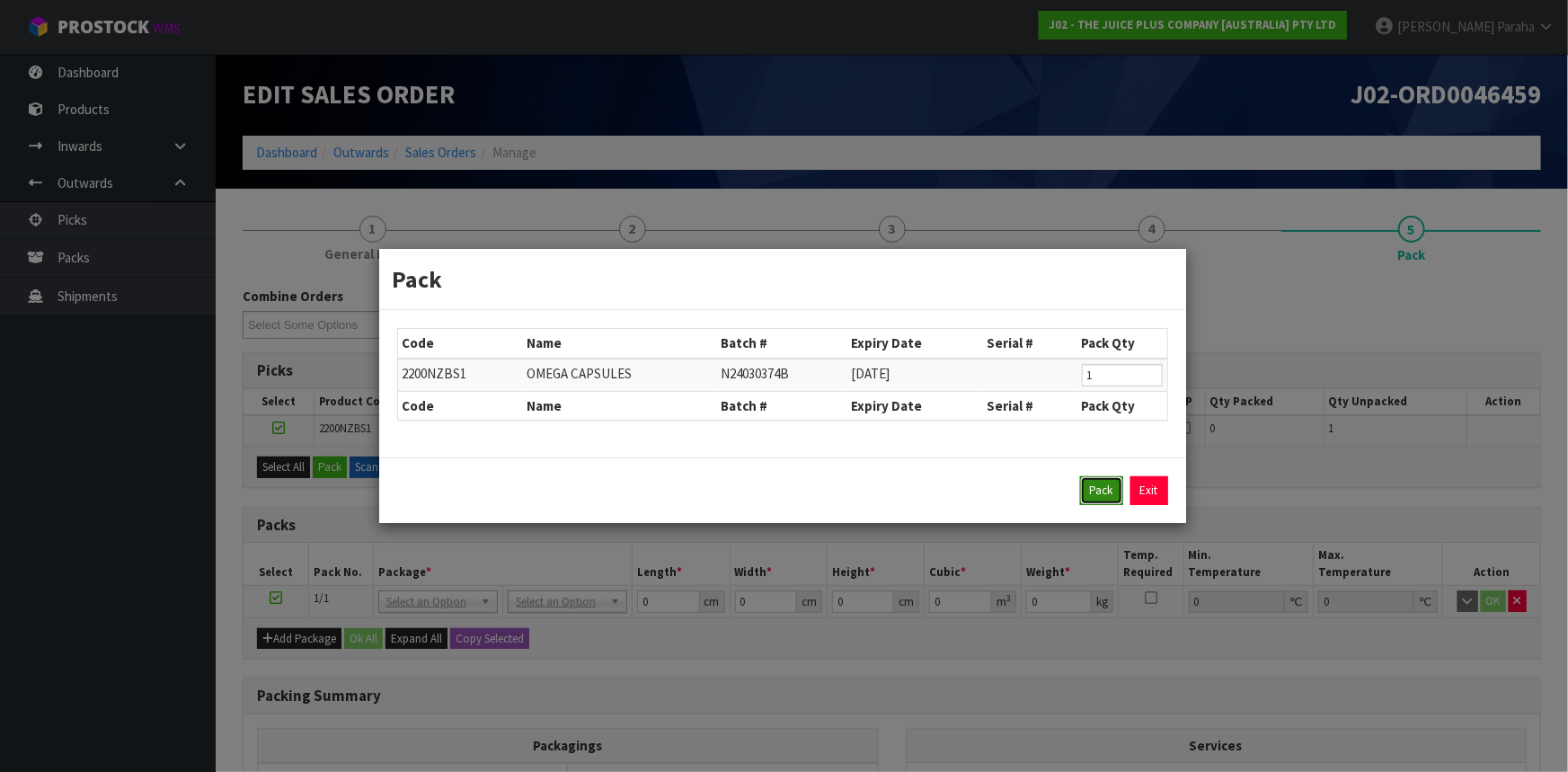
click at [1098, 488] on button "Pack" at bounding box center [1101, 490] width 43 height 29
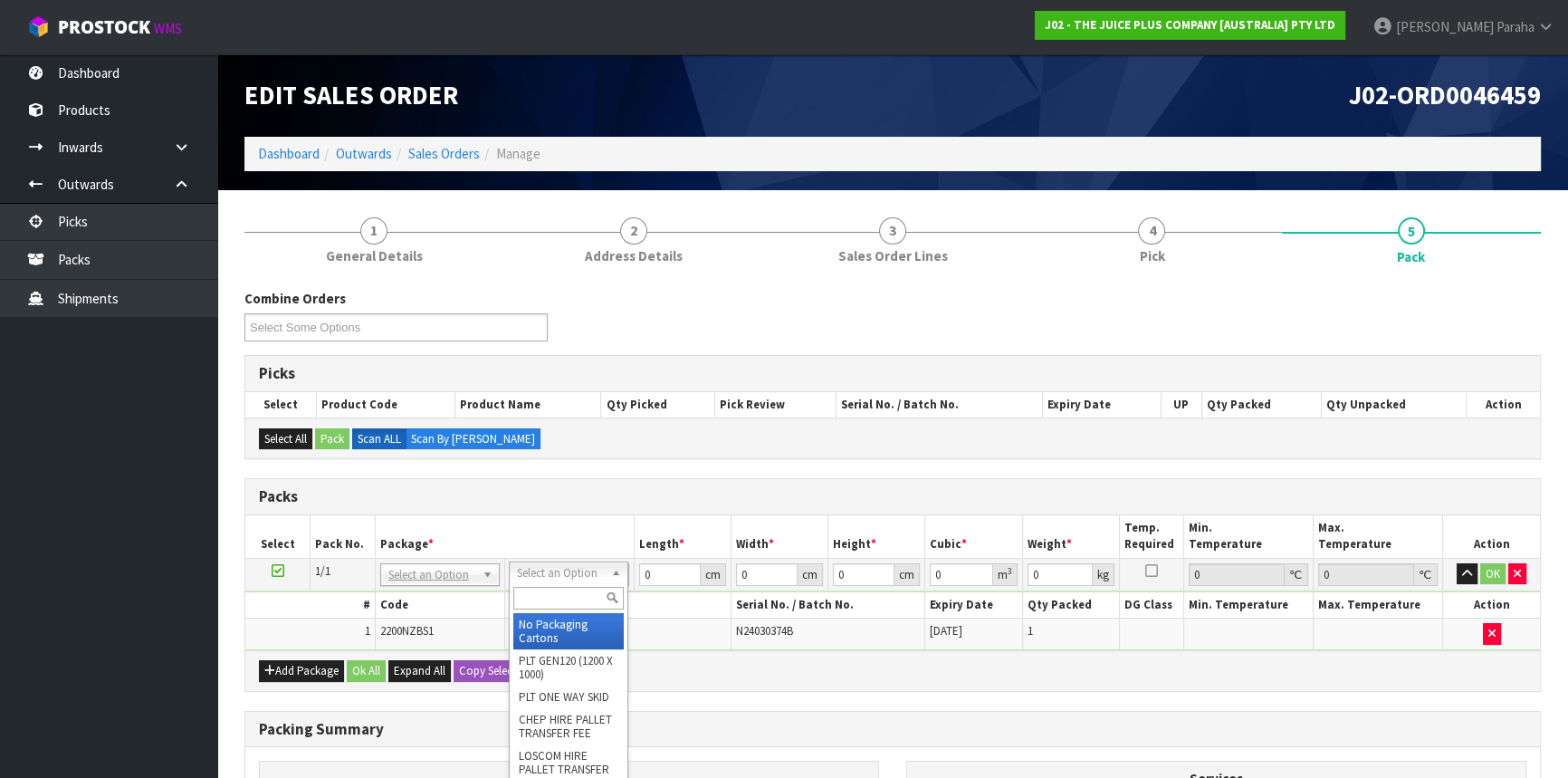
click at [567, 602] on input "text" at bounding box center [568, 598] width 110 height 23
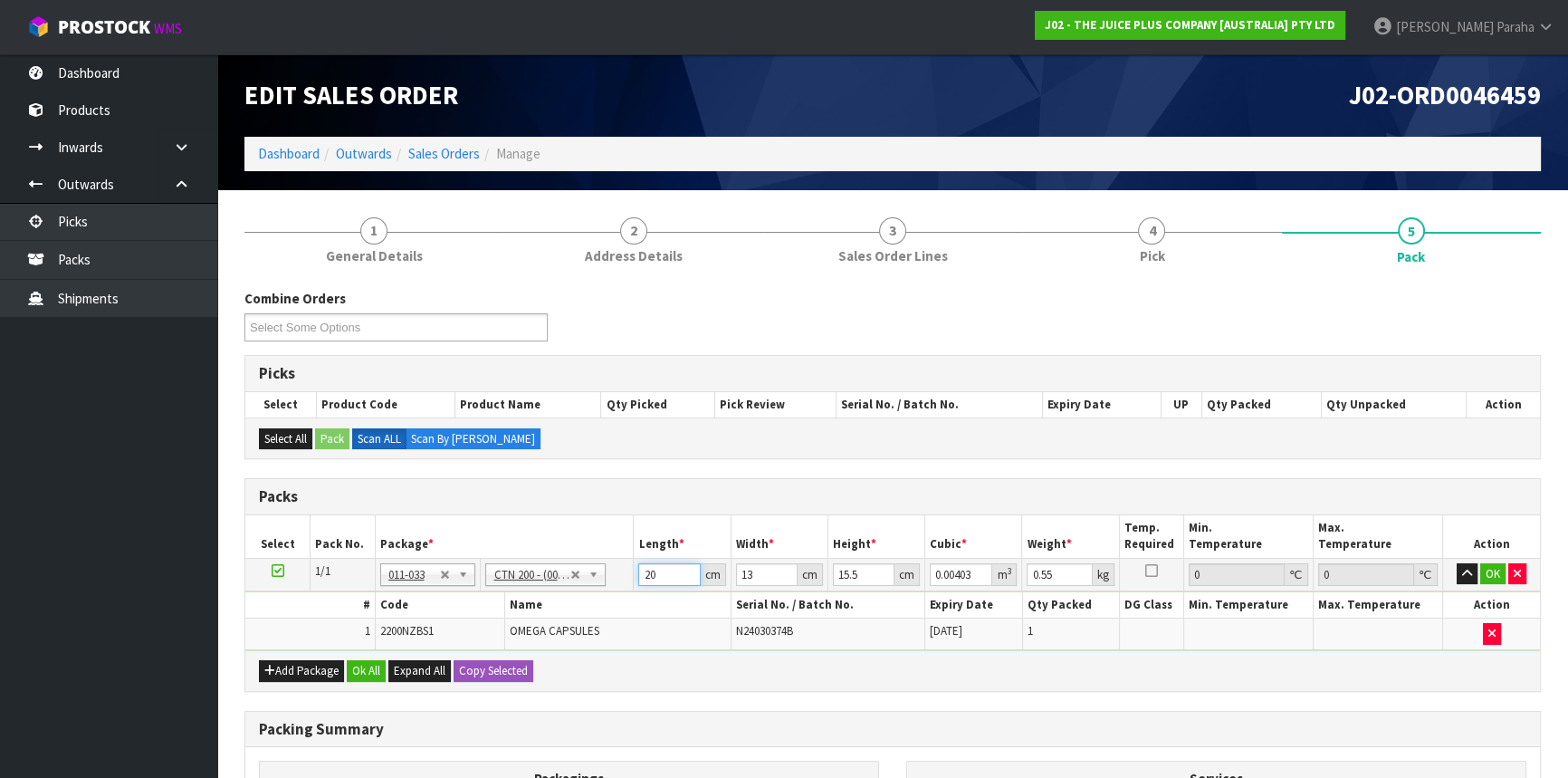
drag, startPoint x: 664, startPoint y: 572, endPoint x: 591, endPoint y: 572, distance: 73.0
click at [591, 572] on tr "1/1 NONE 007-001 007-002 007-004 007-009 007-013 007-014 007-015 007-017 007-01…" at bounding box center [893, 574] width 1295 height 33
click at [1457, 564] on button "button" at bounding box center [1467, 574] width 21 height 22
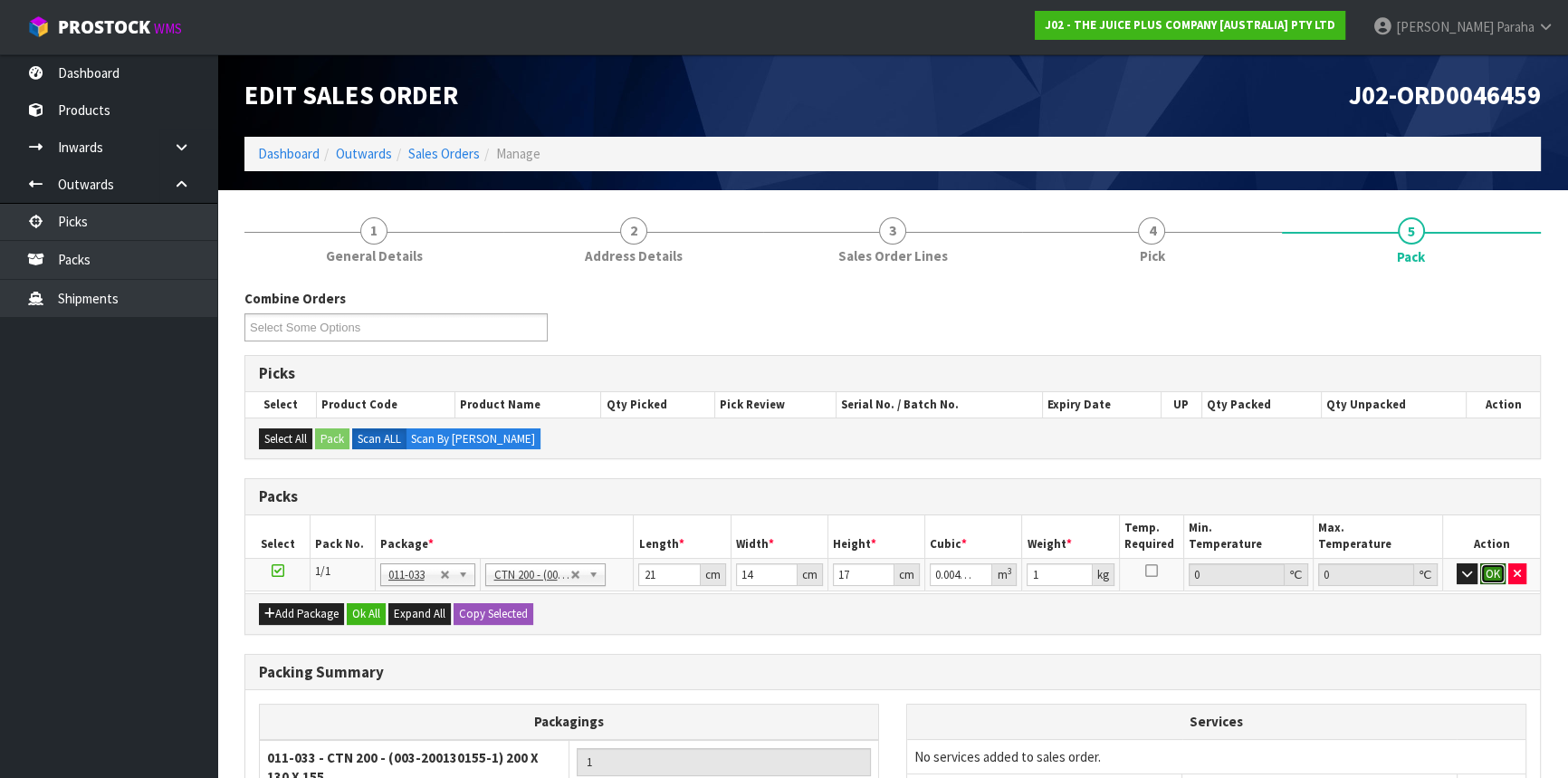
click button "OK" at bounding box center [1493, 574] width 25 height 22
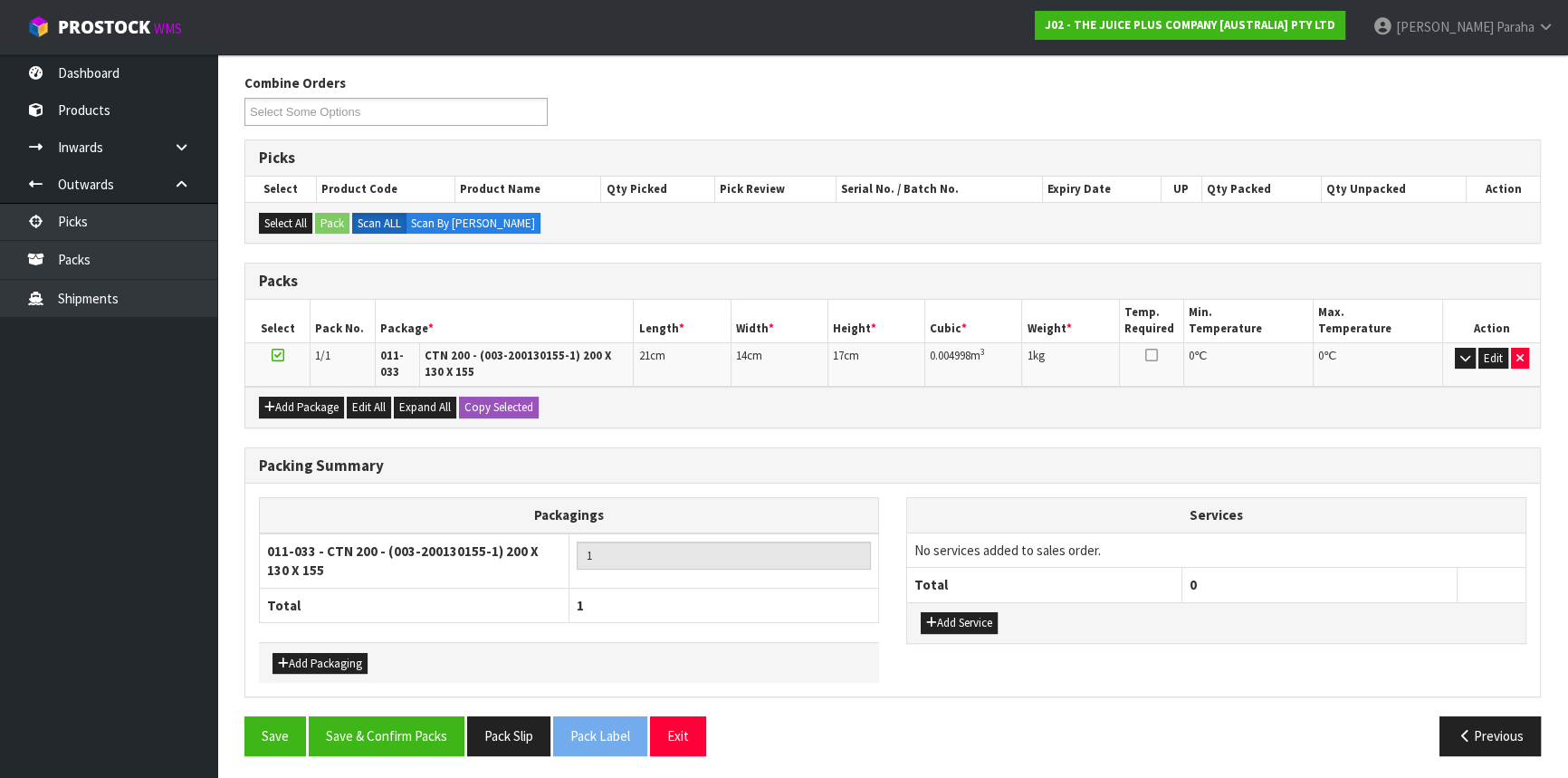
scroll to position [216, 0]
click at [402, 734] on button "Save & Confirm Packs" at bounding box center [387, 735] width 156 height 39
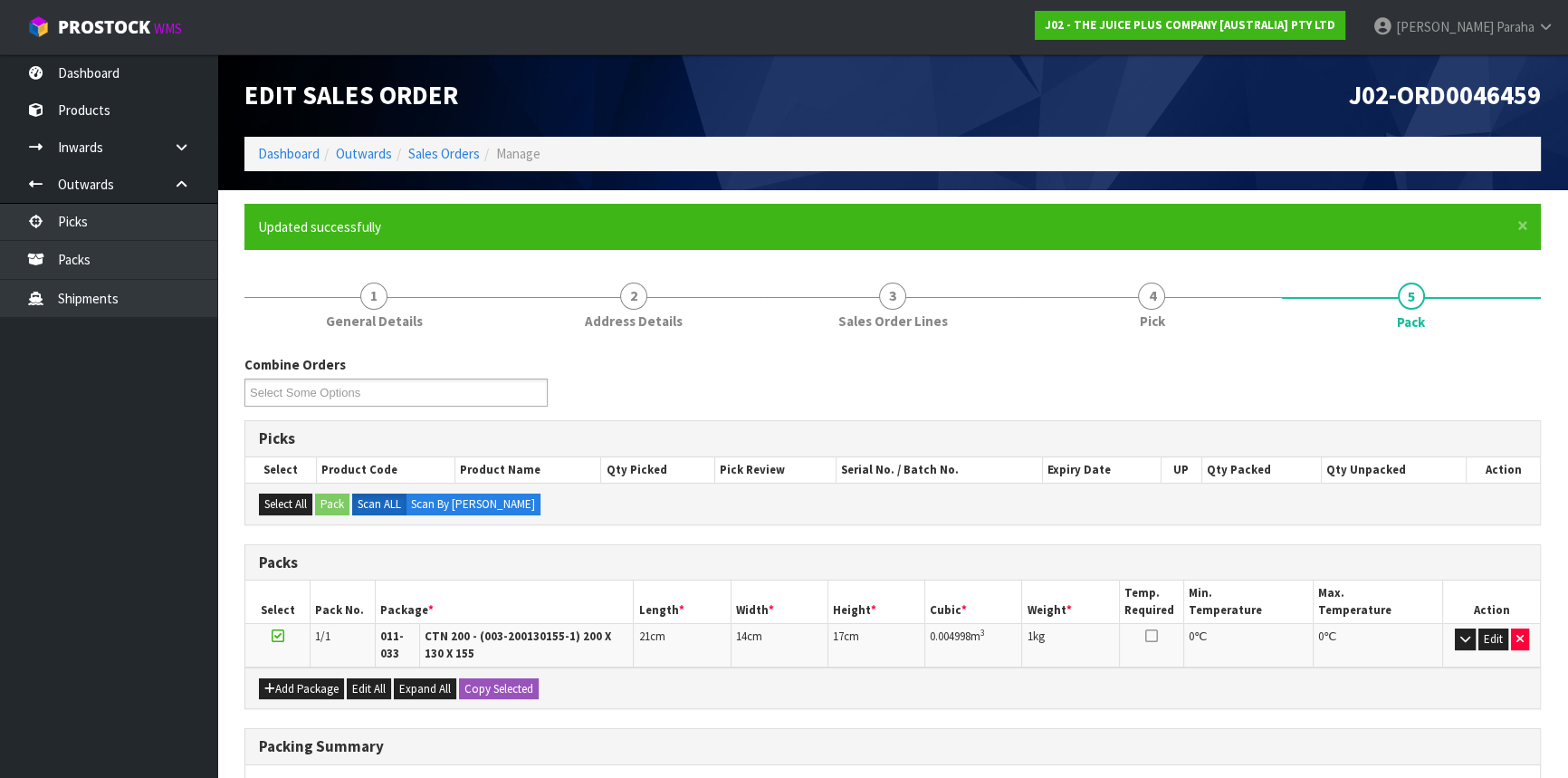
scroll to position [242, 0]
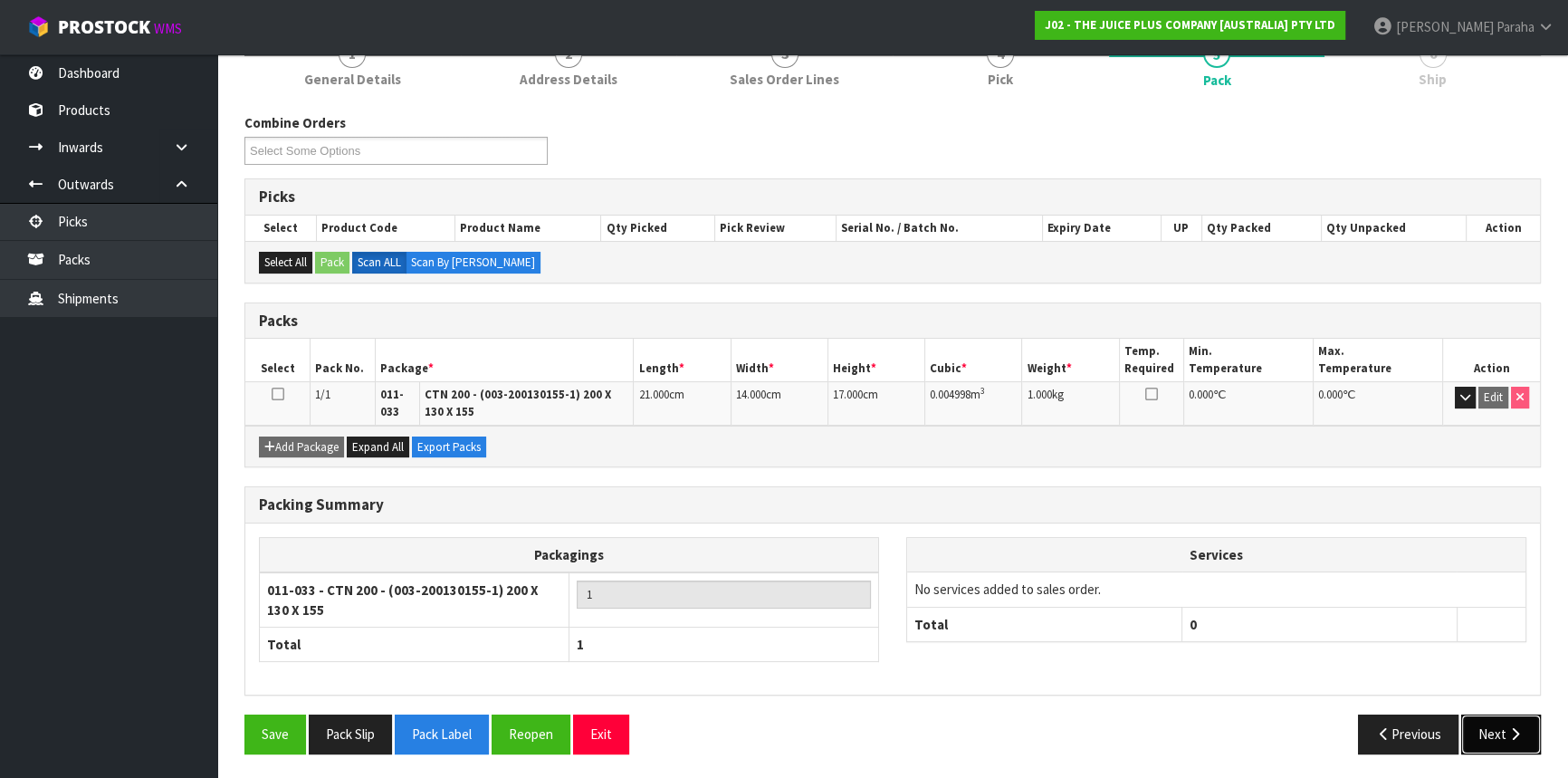
click at [1511, 721] on button "Next" at bounding box center [1501, 734] width 80 height 39
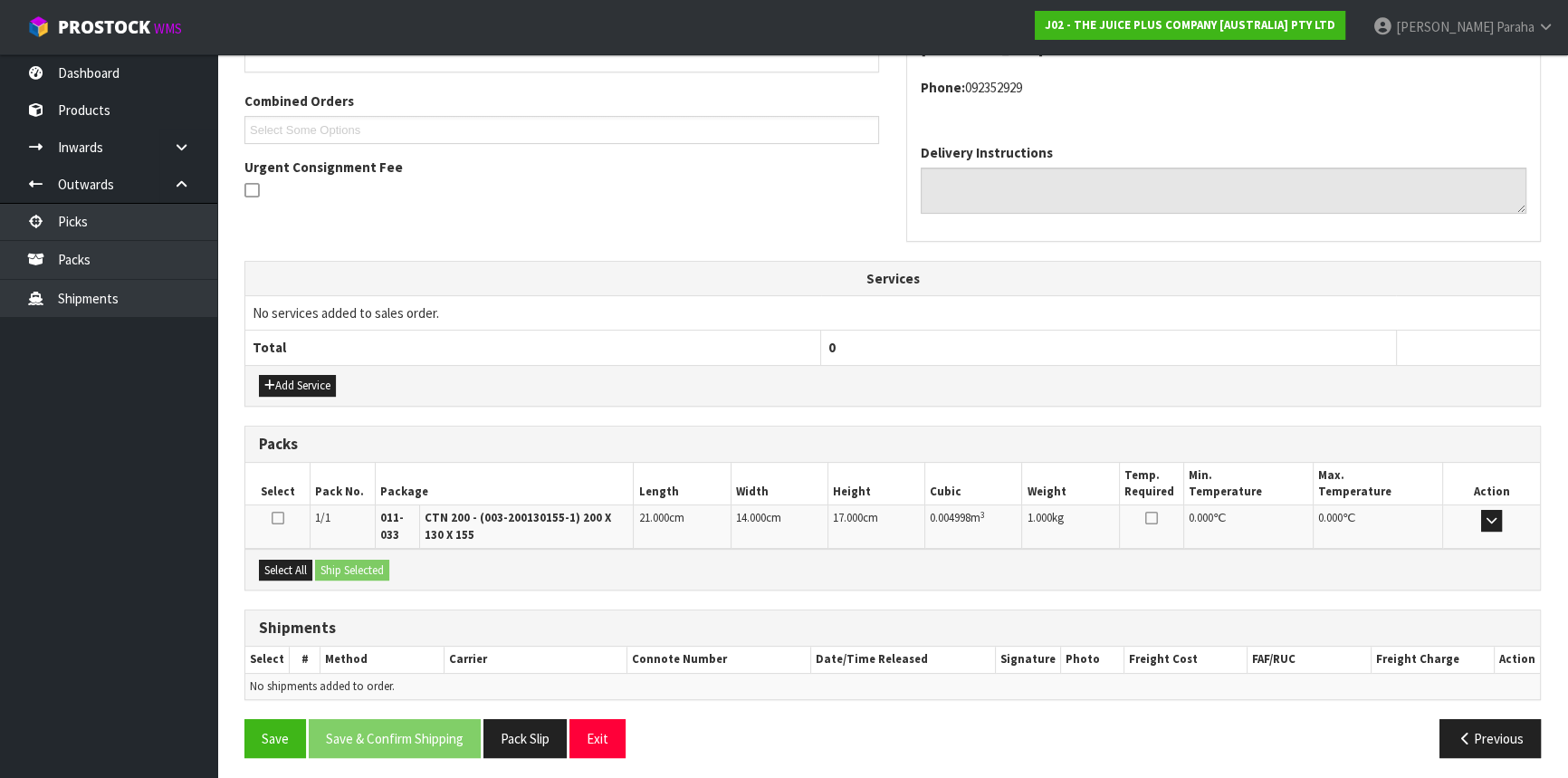
scroll to position [448, 0]
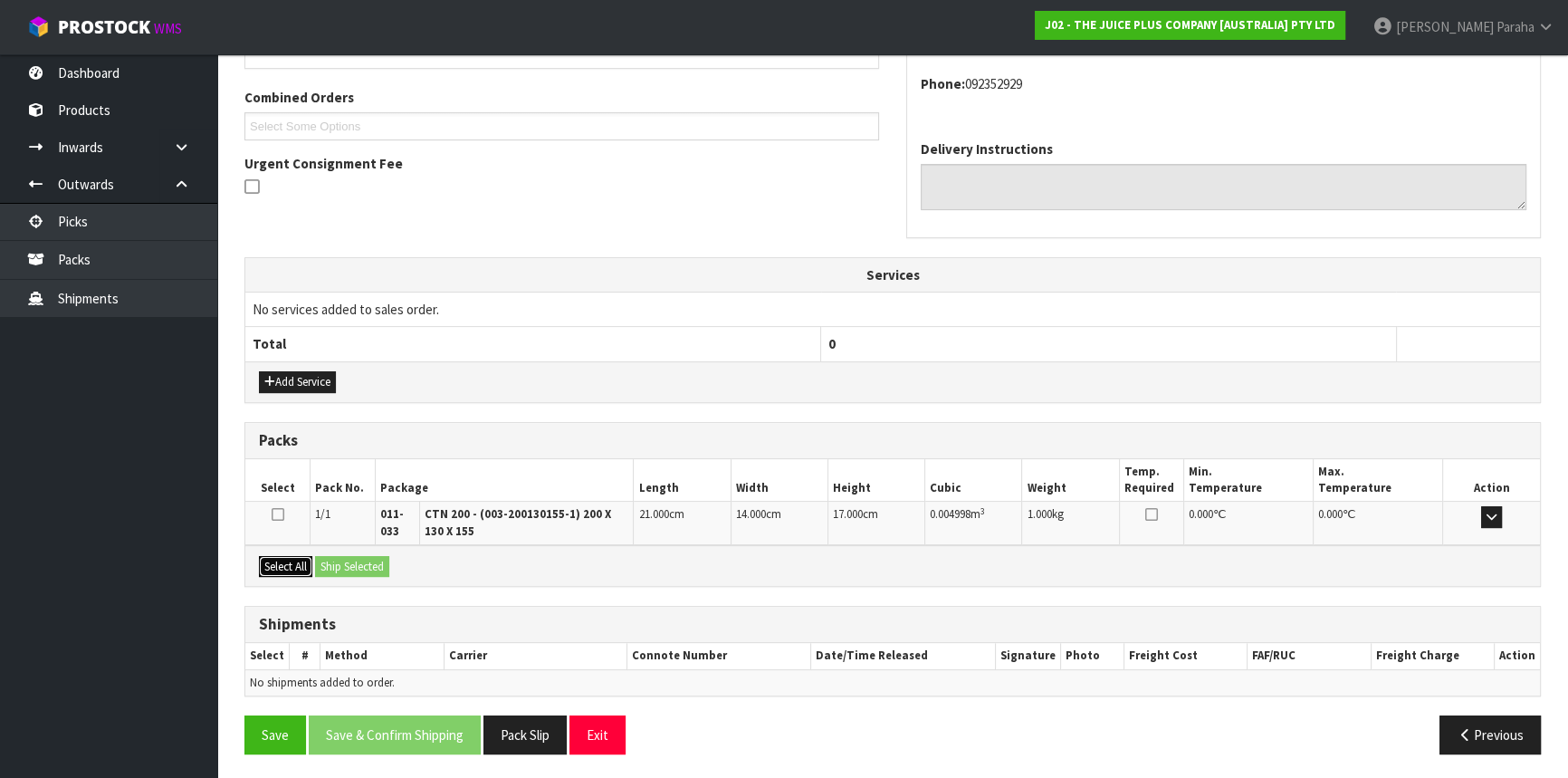
click at [277, 563] on button "Select All" at bounding box center [285, 566] width 54 height 22
click at [364, 558] on button "Ship Selected" at bounding box center [352, 566] width 74 height 22
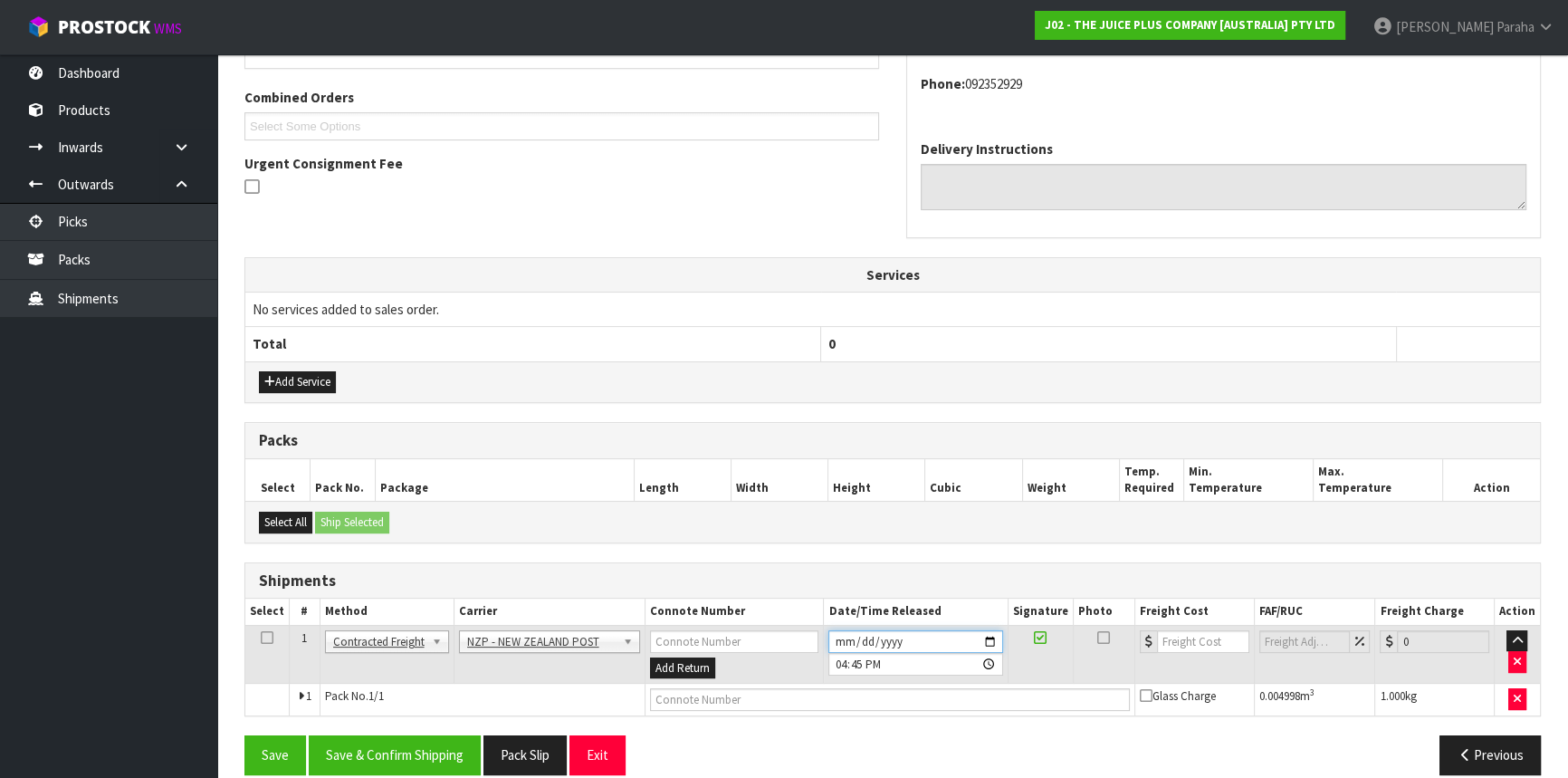
click at [1000, 639] on input "[DATE]" at bounding box center [915, 642] width 174 height 23
click at [990, 636] on input "[DATE]" at bounding box center [915, 642] width 174 height 23
click at [407, 748] on button "Save & Confirm Shipping" at bounding box center [394, 754] width 172 height 39
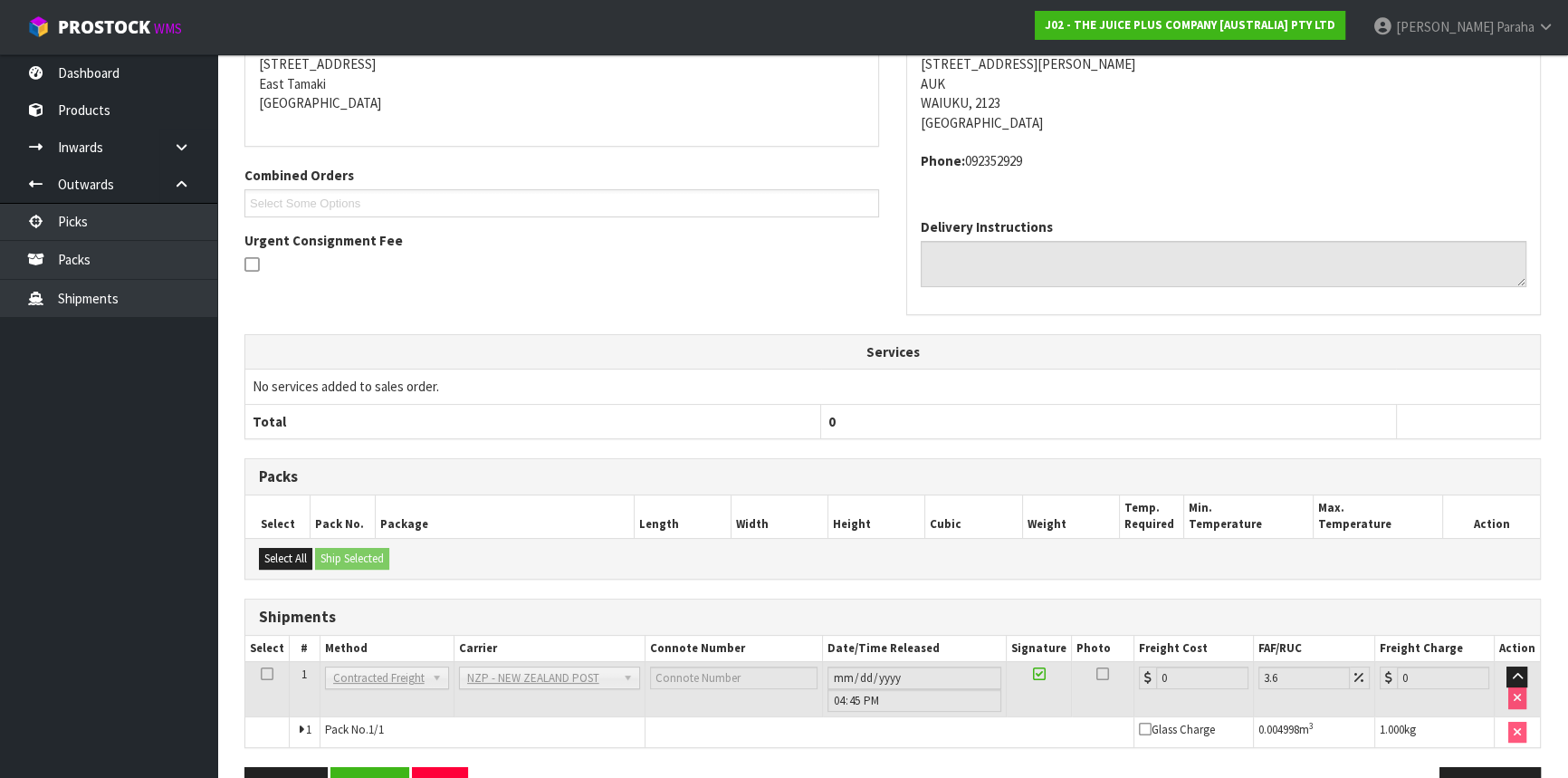
scroll to position [443, 0]
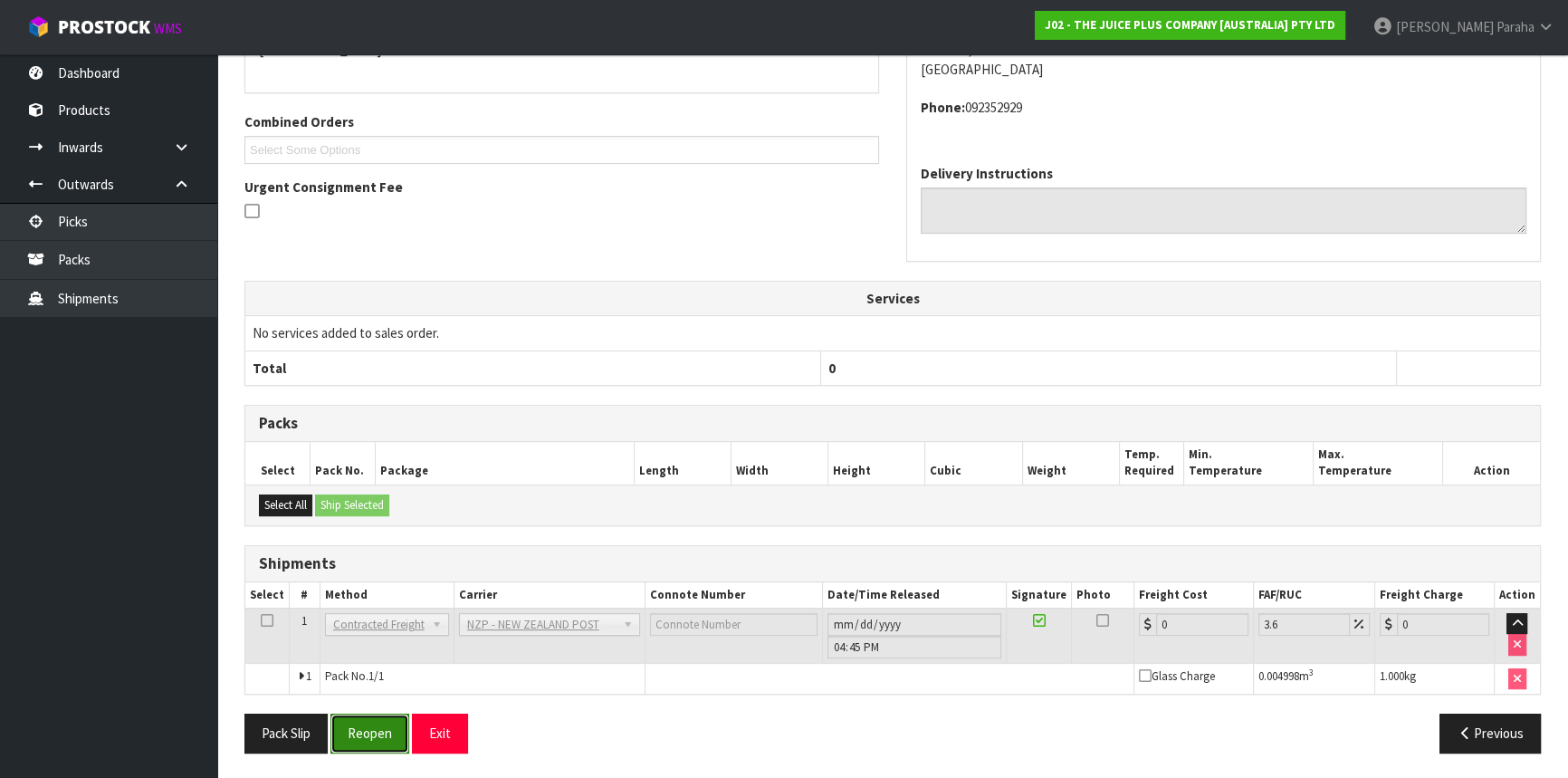
click at [374, 745] on button "Reopen" at bounding box center [370, 733] width 79 height 39
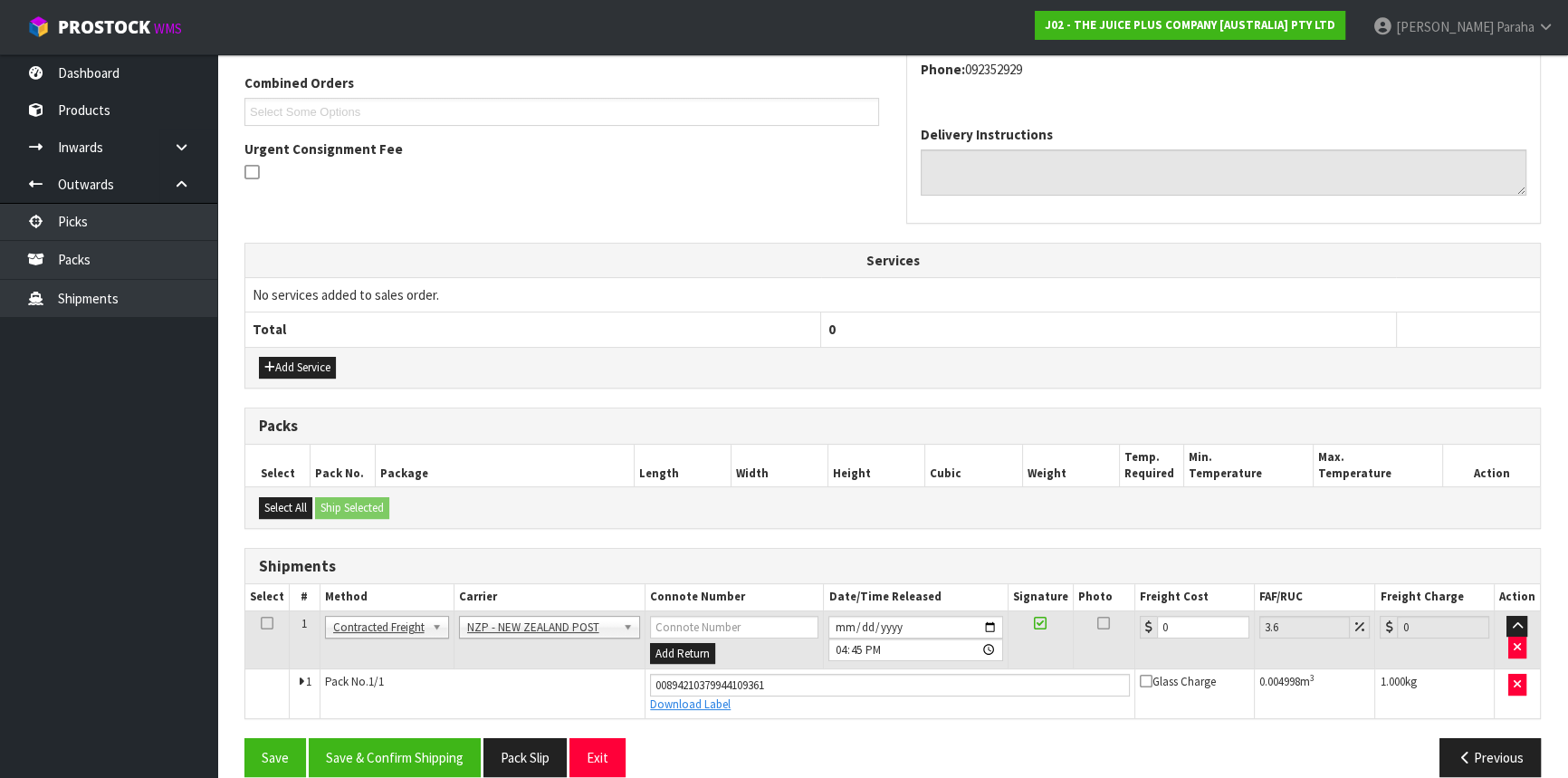
scroll to position [484, 0]
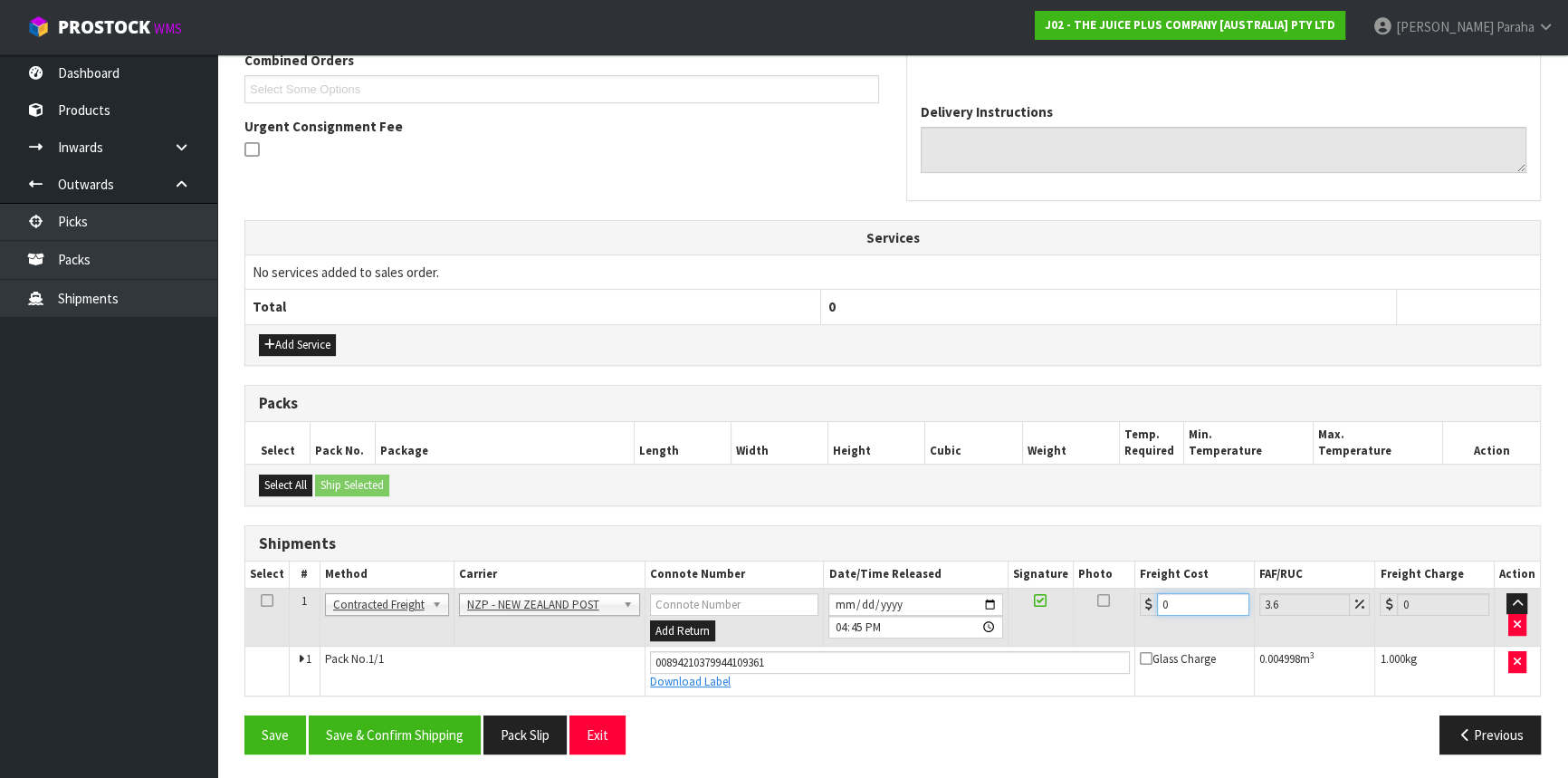
drag, startPoint x: 1177, startPoint y: 604, endPoint x: 1110, endPoint y: 590, distance: 68.4
click at [1128, 601] on tr "1 Client Local Pickup Customer Local Pickup Company Freight Contracted Freight …" at bounding box center [893, 617] width 1295 height 59
click at [424, 734] on button "Save & Confirm Shipping" at bounding box center [394, 735] width 172 height 39
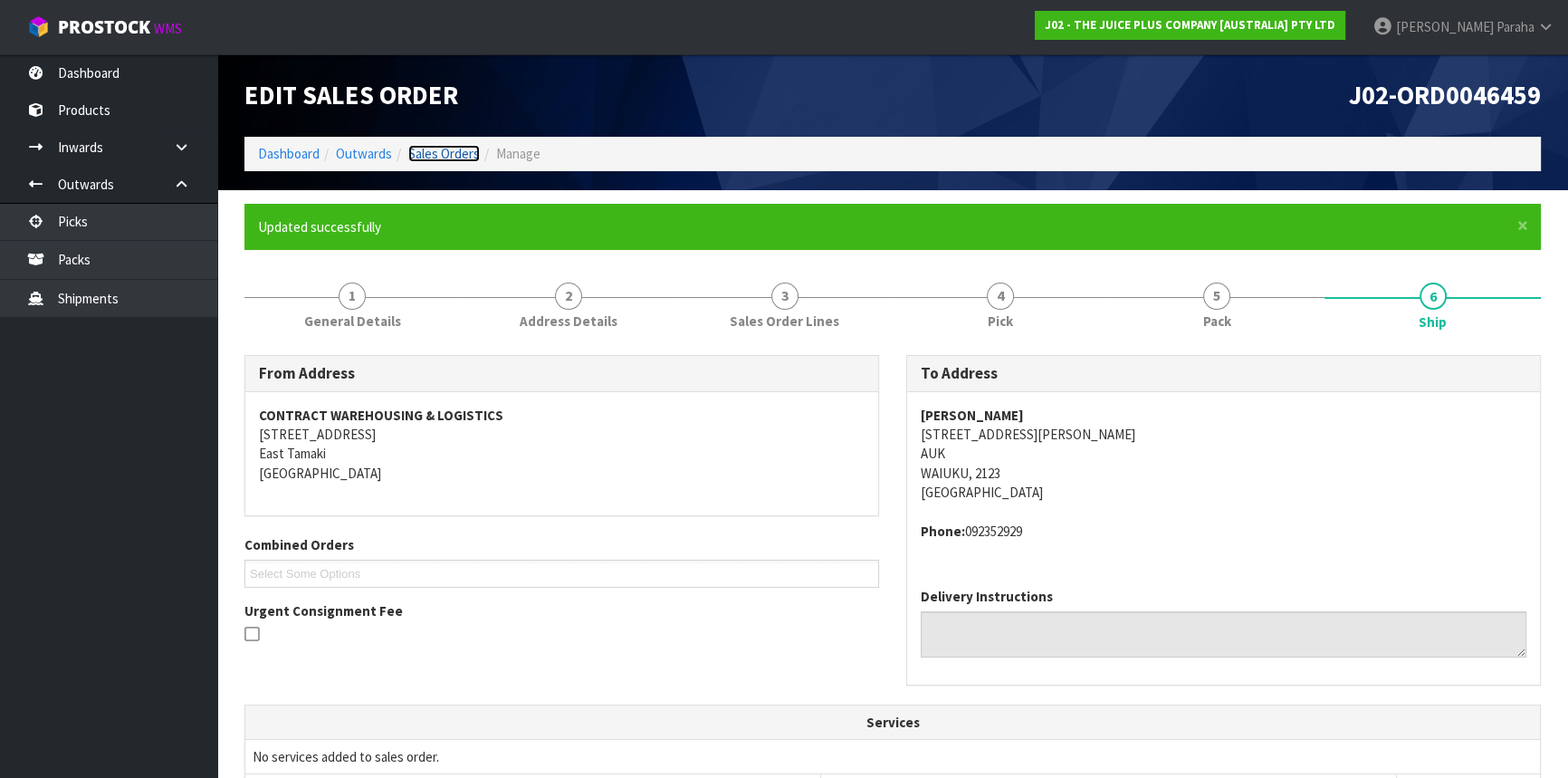
click at [420, 150] on link "Sales Orders" at bounding box center [444, 153] width 71 height 17
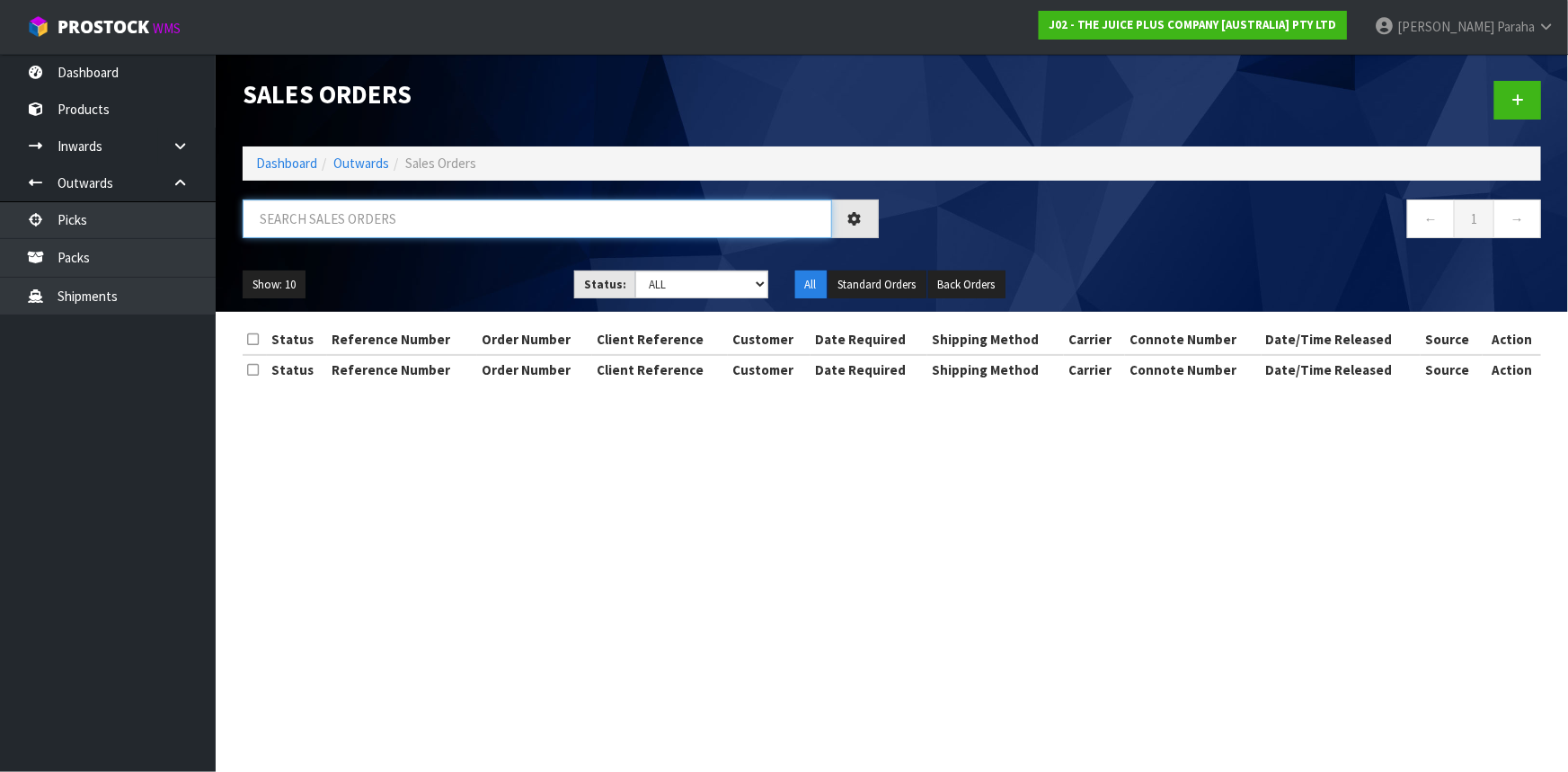
click at [400, 230] on input "text" at bounding box center [538, 218] width 590 height 38
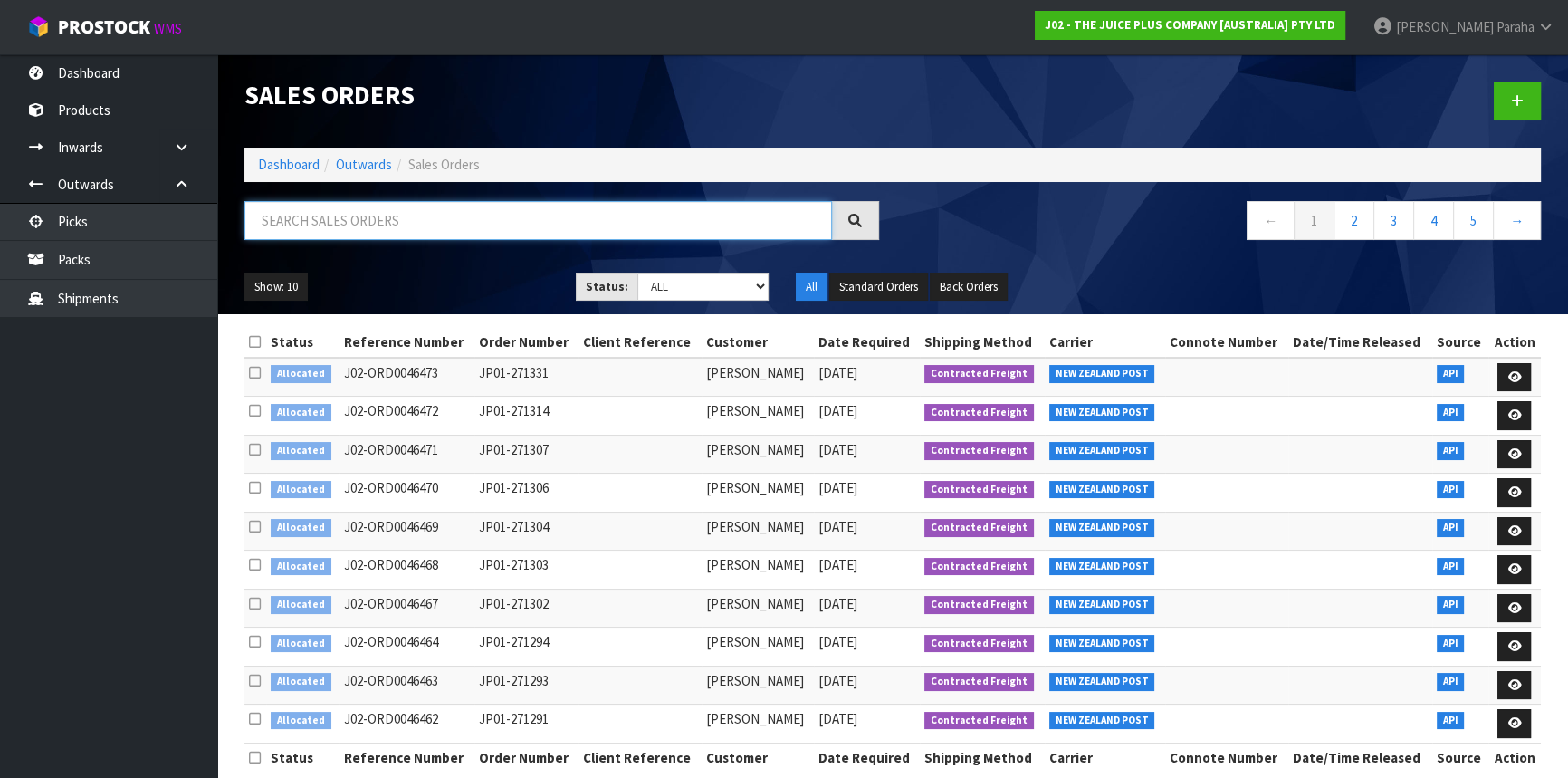
click at [562, 225] on input "text" at bounding box center [538, 220] width 588 height 39
click at [571, 214] on input "text" at bounding box center [538, 220] width 588 height 39
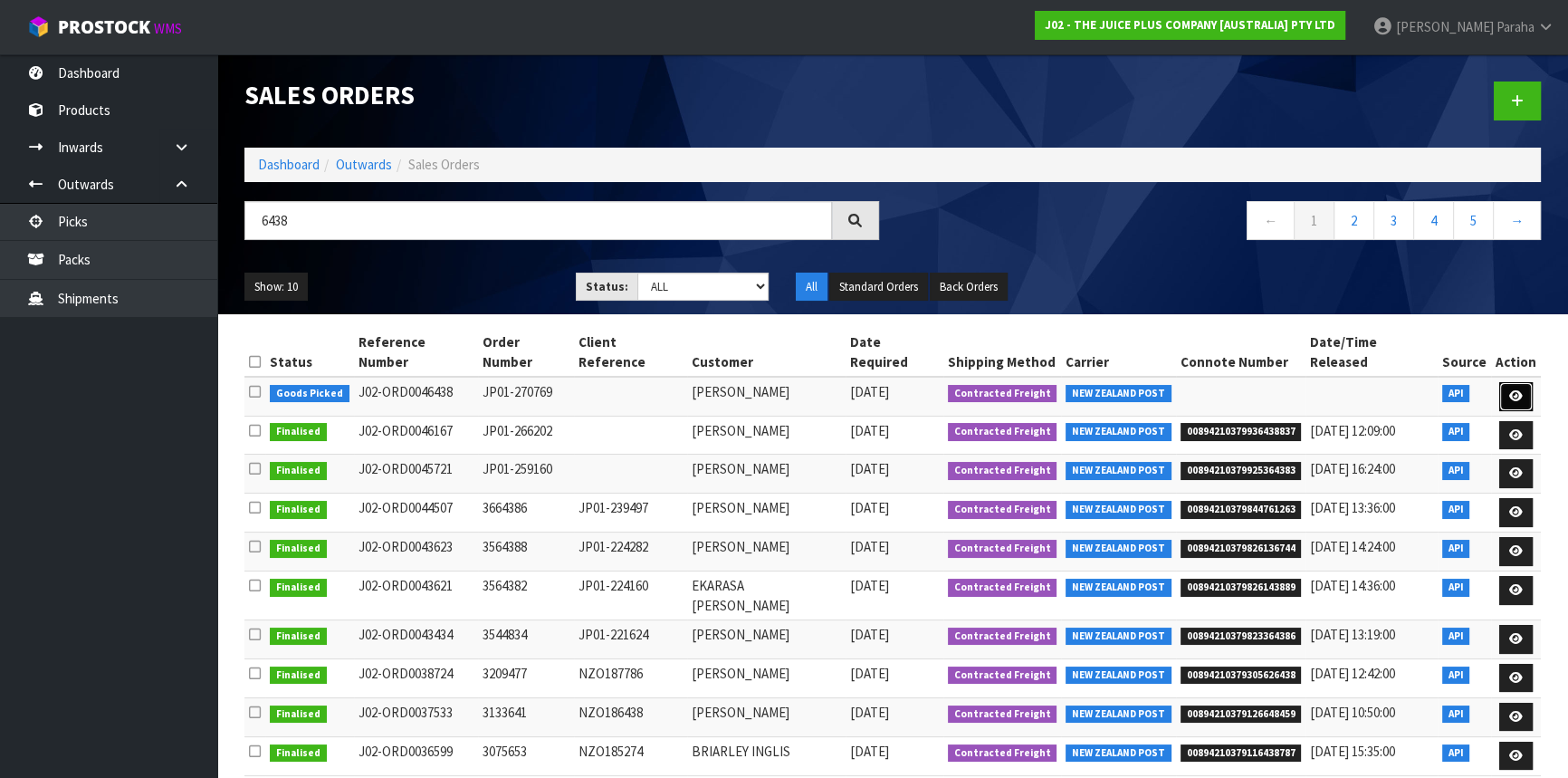
click at [1522, 390] on icon at bounding box center [1516, 396] width 13 height 12
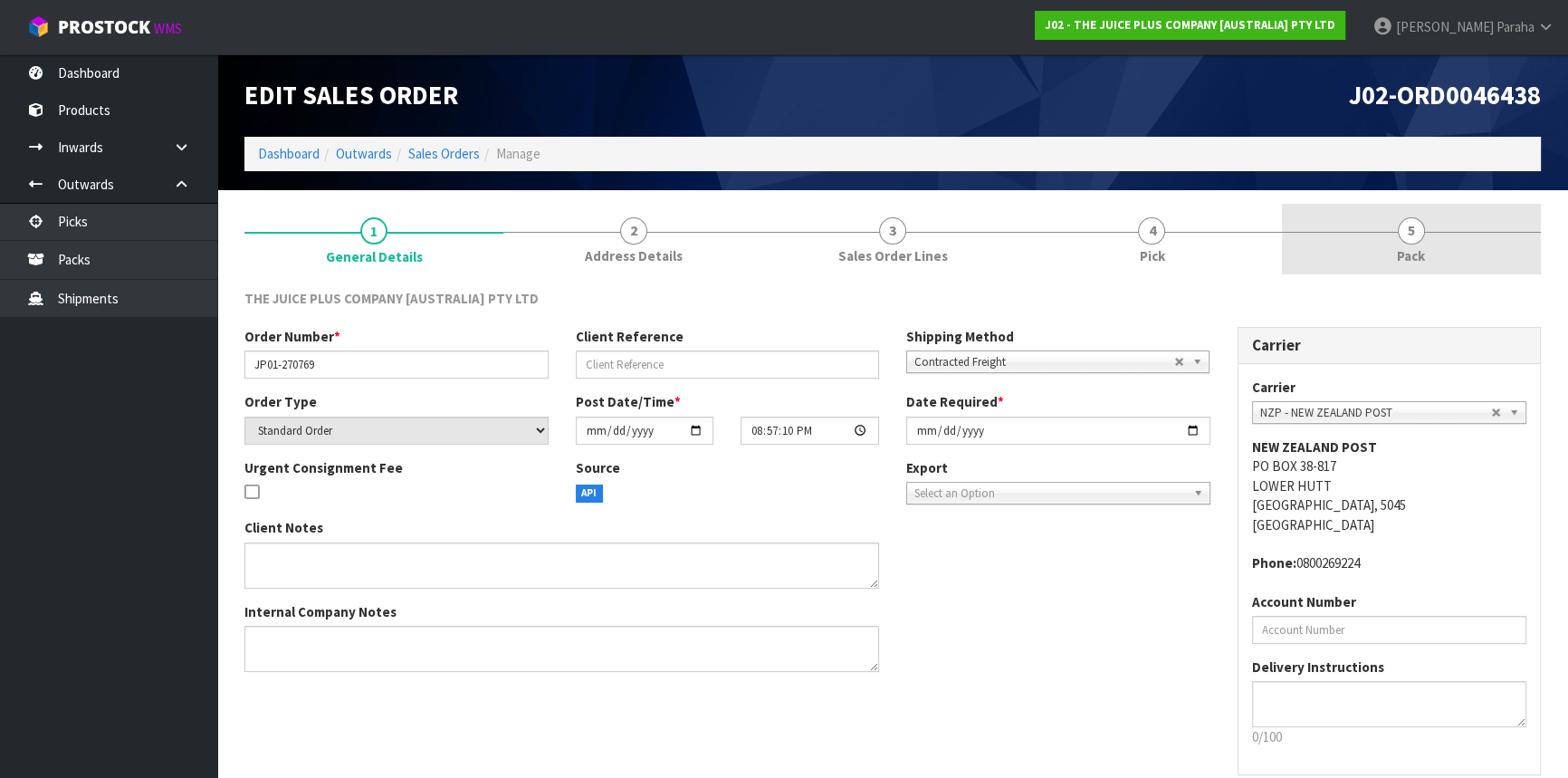
click at [1431, 221] on link "5 Pack" at bounding box center [1411, 240] width 259 height 71
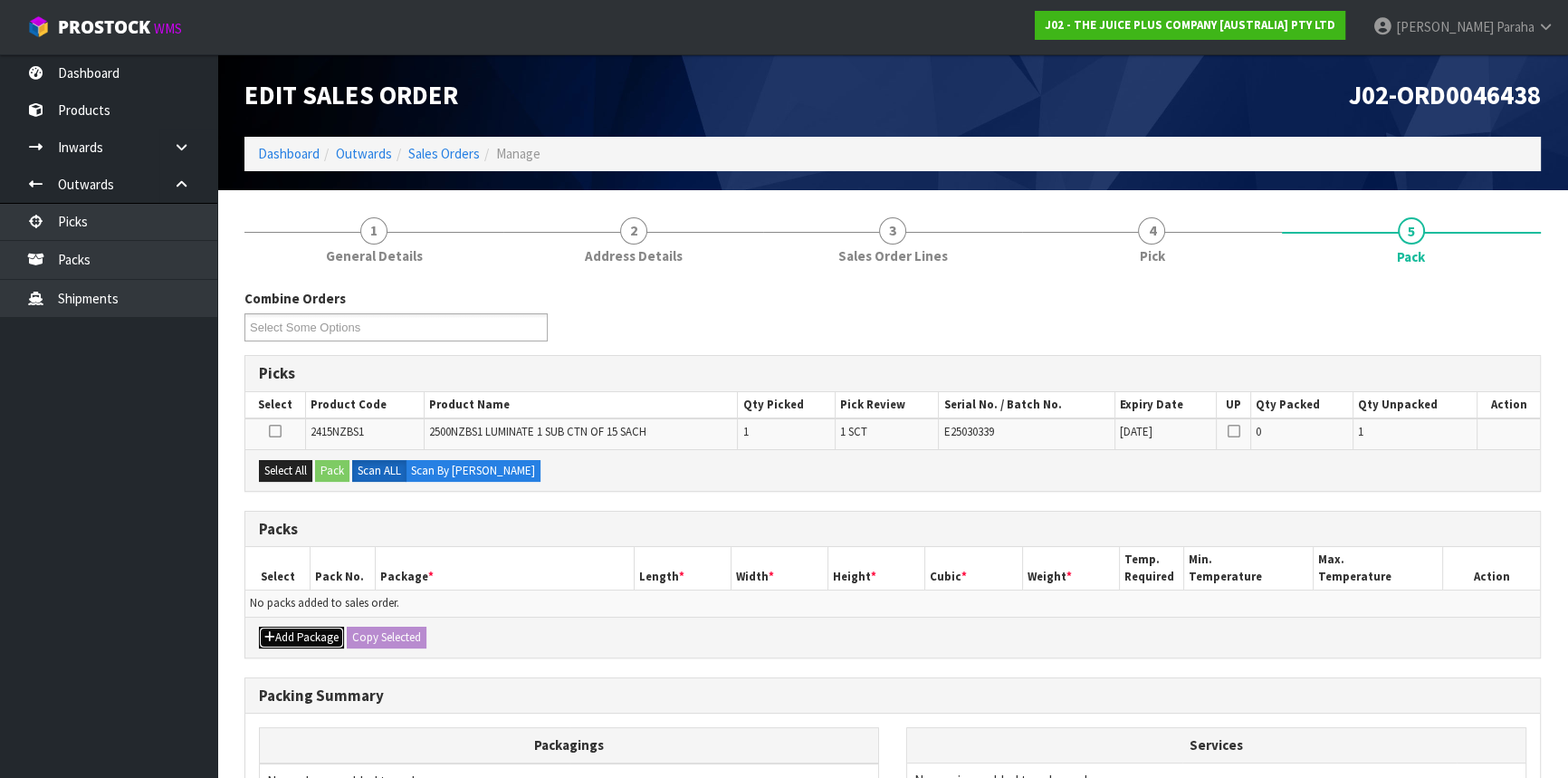
click at [297, 638] on button "Add Package" at bounding box center [301, 637] width 85 height 22
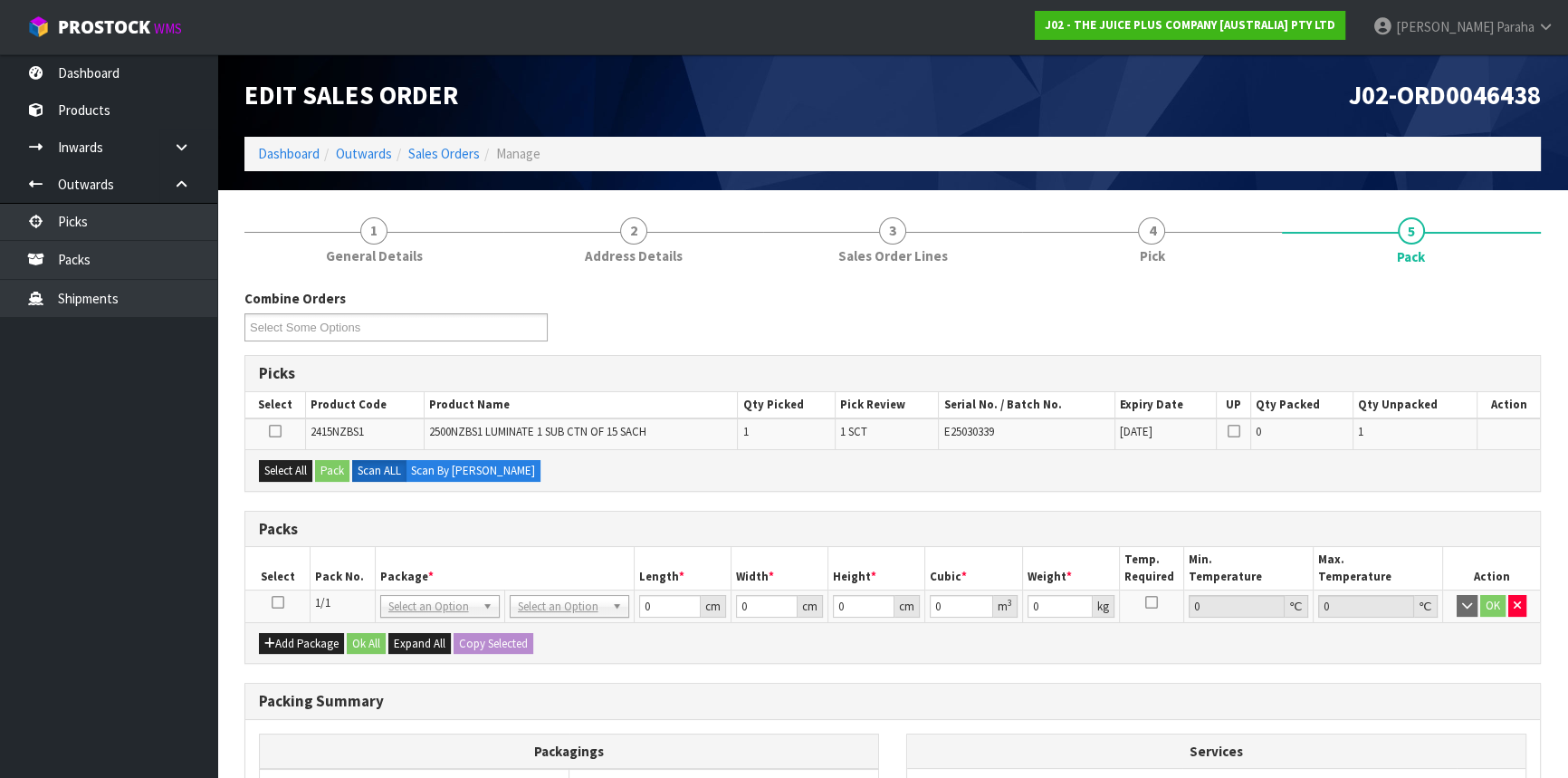
click at [270, 596] on td at bounding box center [277, 607] width 65 height 33
click at [274, 602] on icon at bounding box center [277, 602] width 12 height 1
click at [292, 470] on button "Select All" at bounding box center [285, 470] width 54 height 22
click at [325, 470] on button "Pack" at bounding box center [332, 470] width 35 height 22
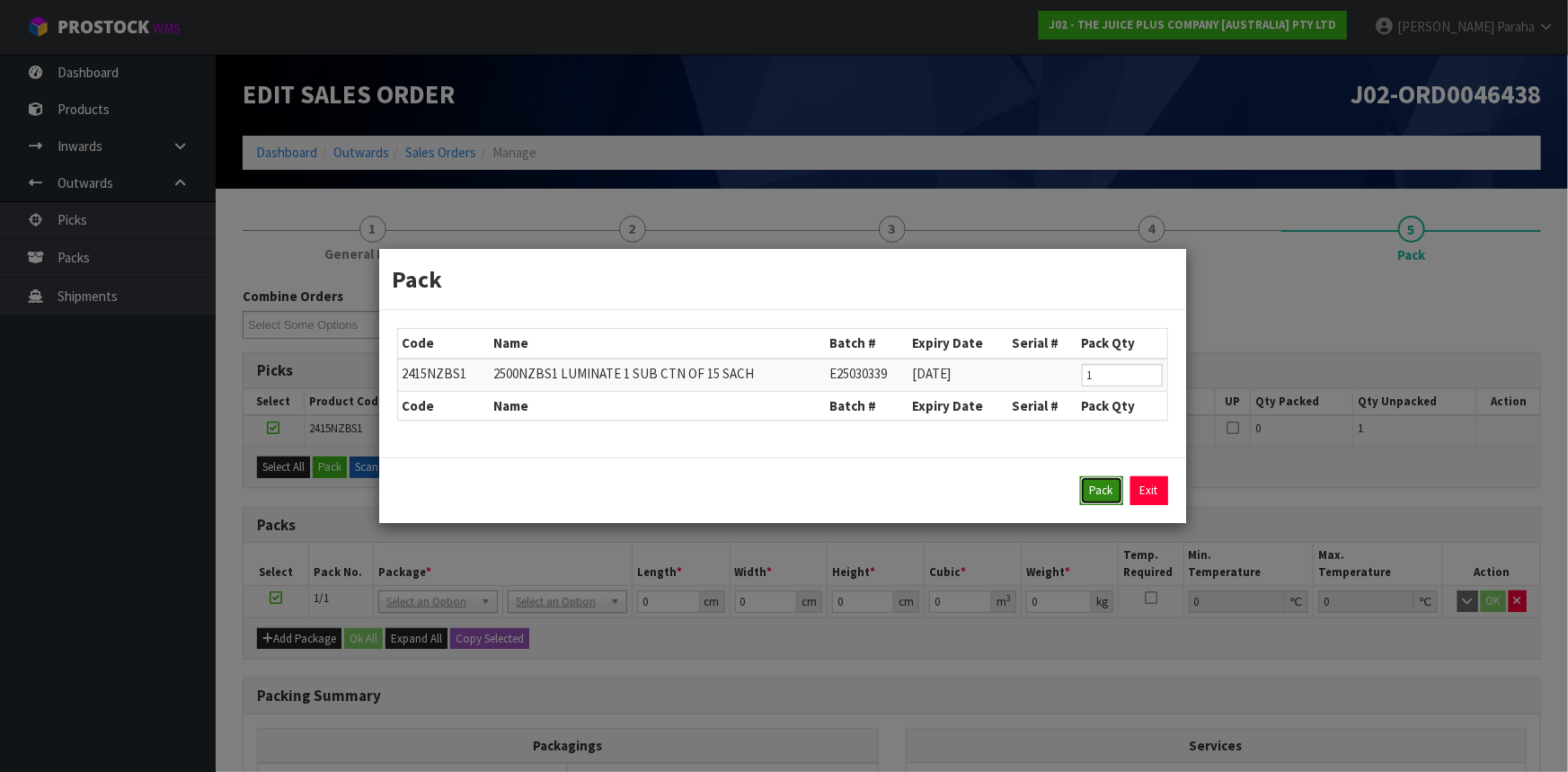
click at [1105, 497] on button "Pack" at bounding box center [1101, 490] width 43 height 29
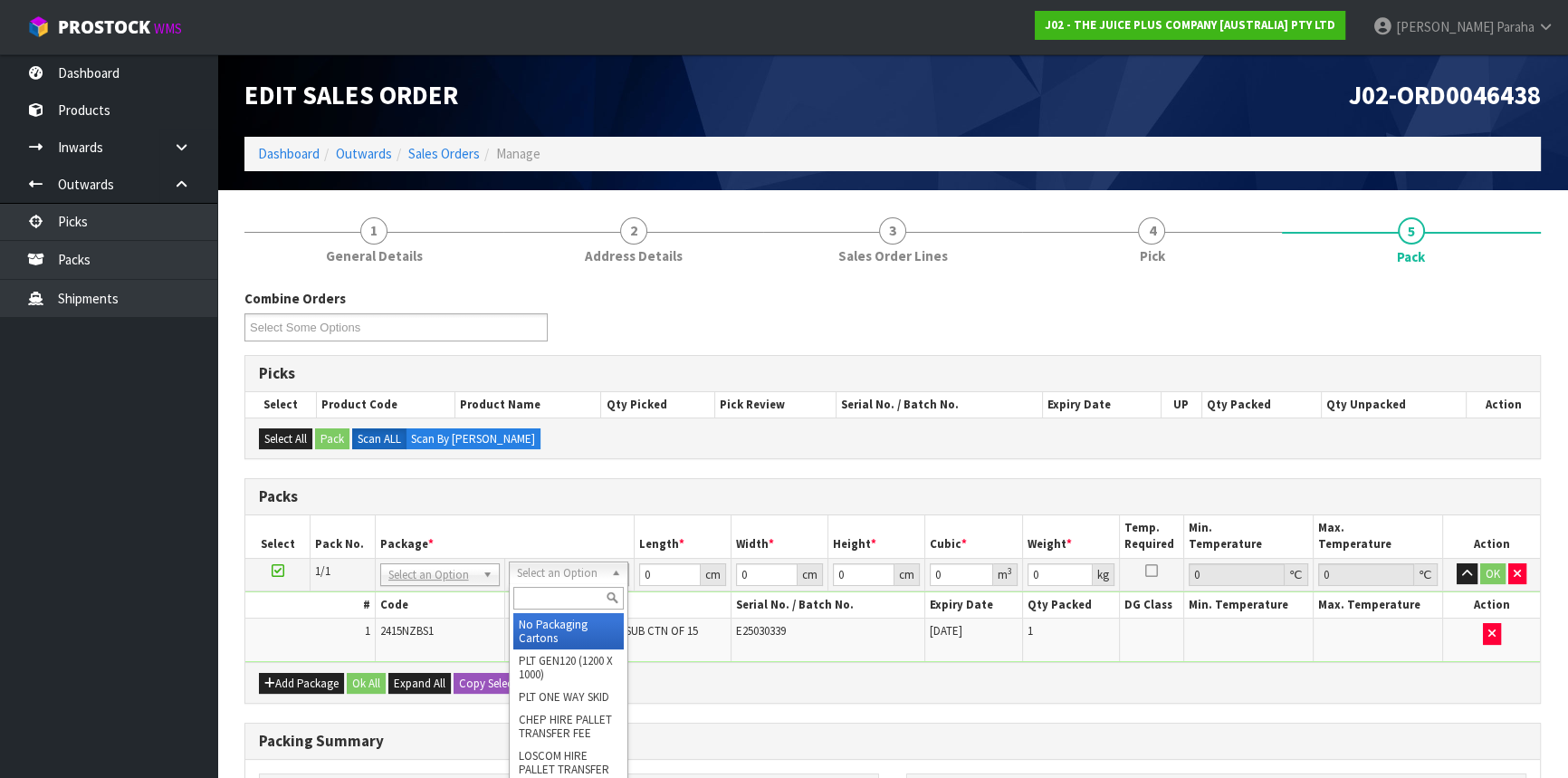
click at [593, 600] on input "text" at bounding box center [568, 598] width 110 height 23
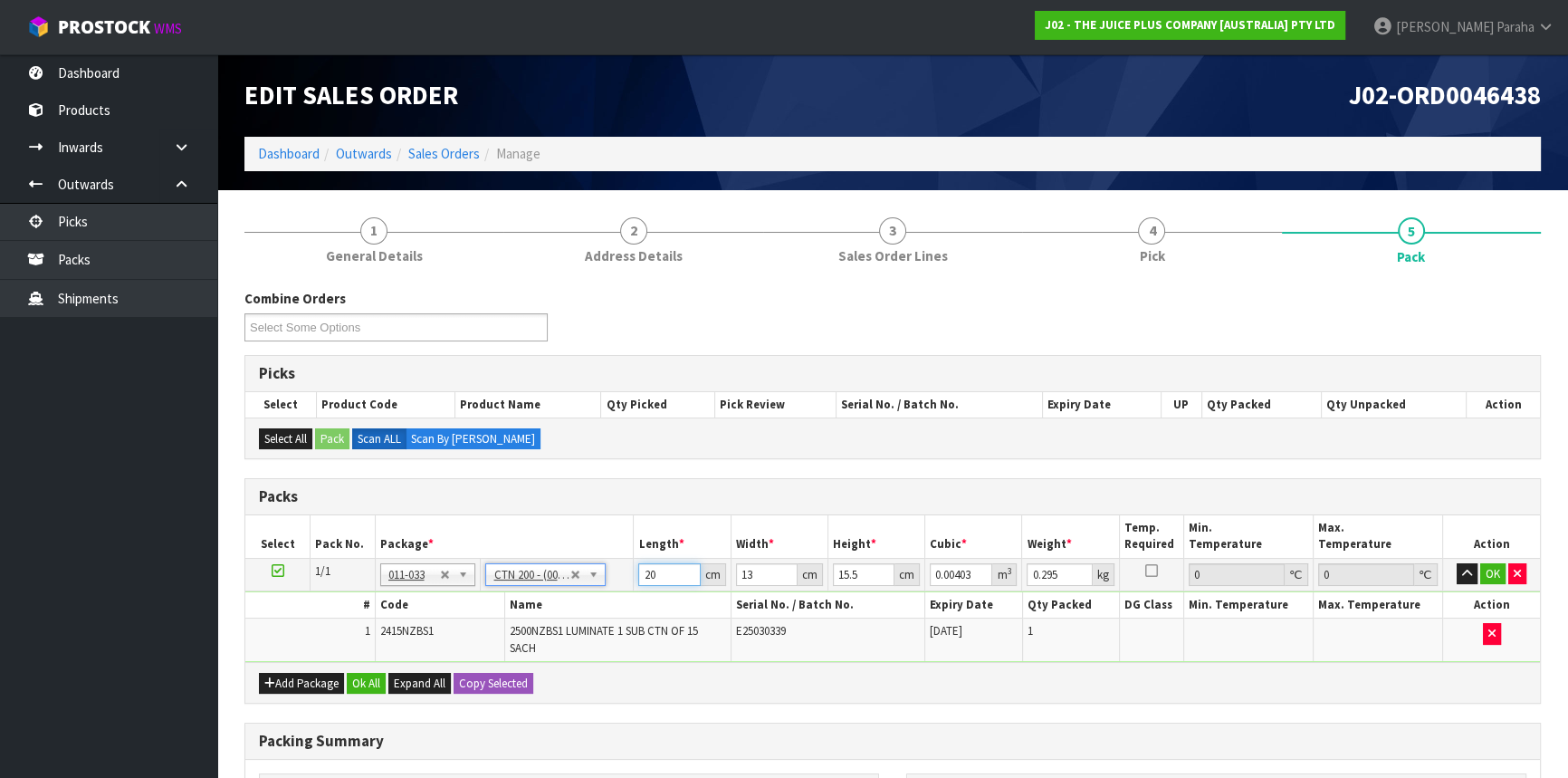
drag, startPoint x: 653, startPoint y: 570, endPoint x: 617, endPoint y: 565, distance: 36.3
click at [618, 565] on tr "1/1 NONE 007-001 007-002 007-004 007-009 007-013 007-014 007-015 007-017 007-01…" at bounding box center [893, 574] width 1295 height 33
click at [1457, 564] on button "button" at bounding box center [1467, 574] width 21 height 22
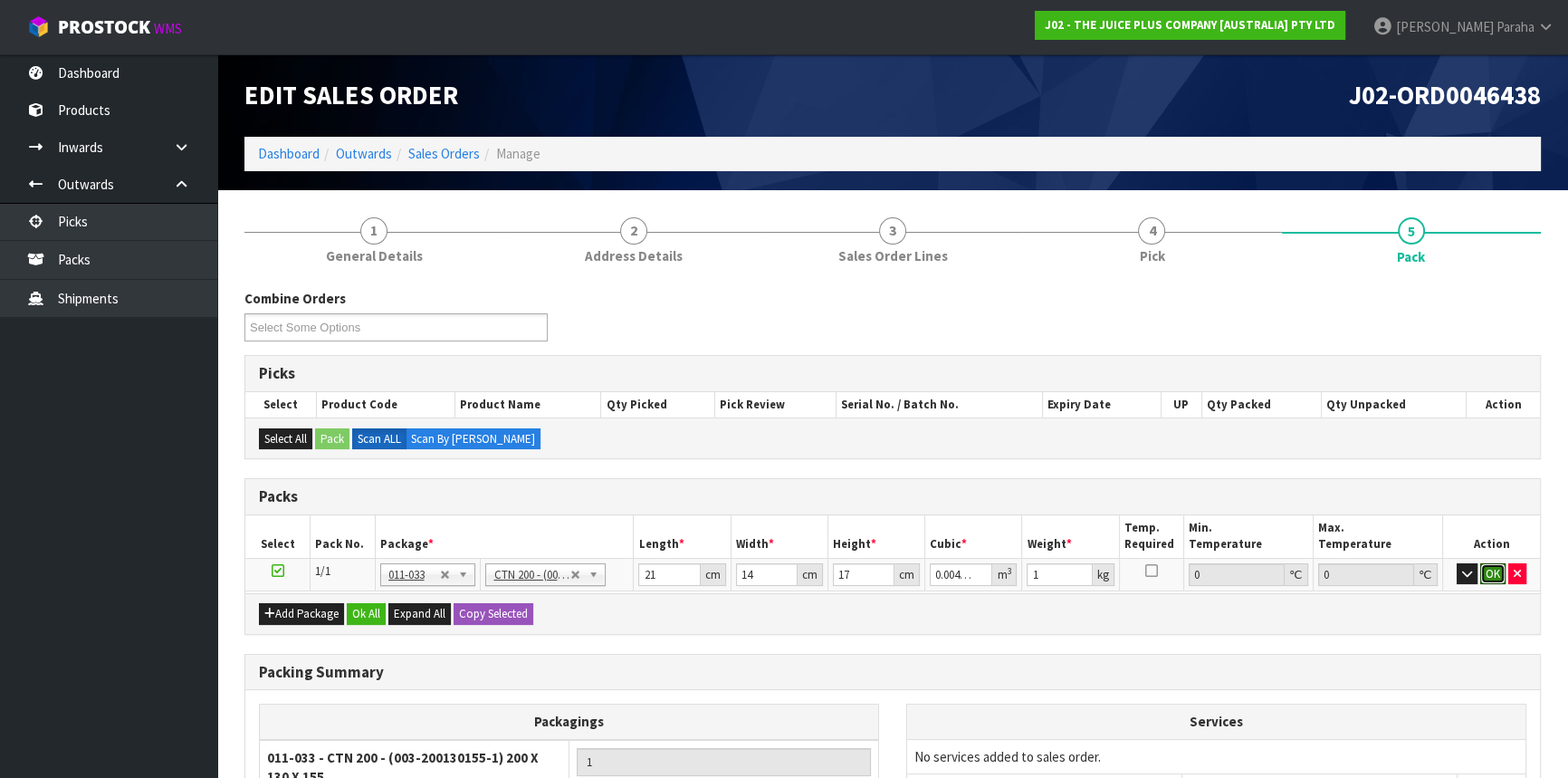
click button "OK" at bounding box center [1493, 574] width 25 height 22
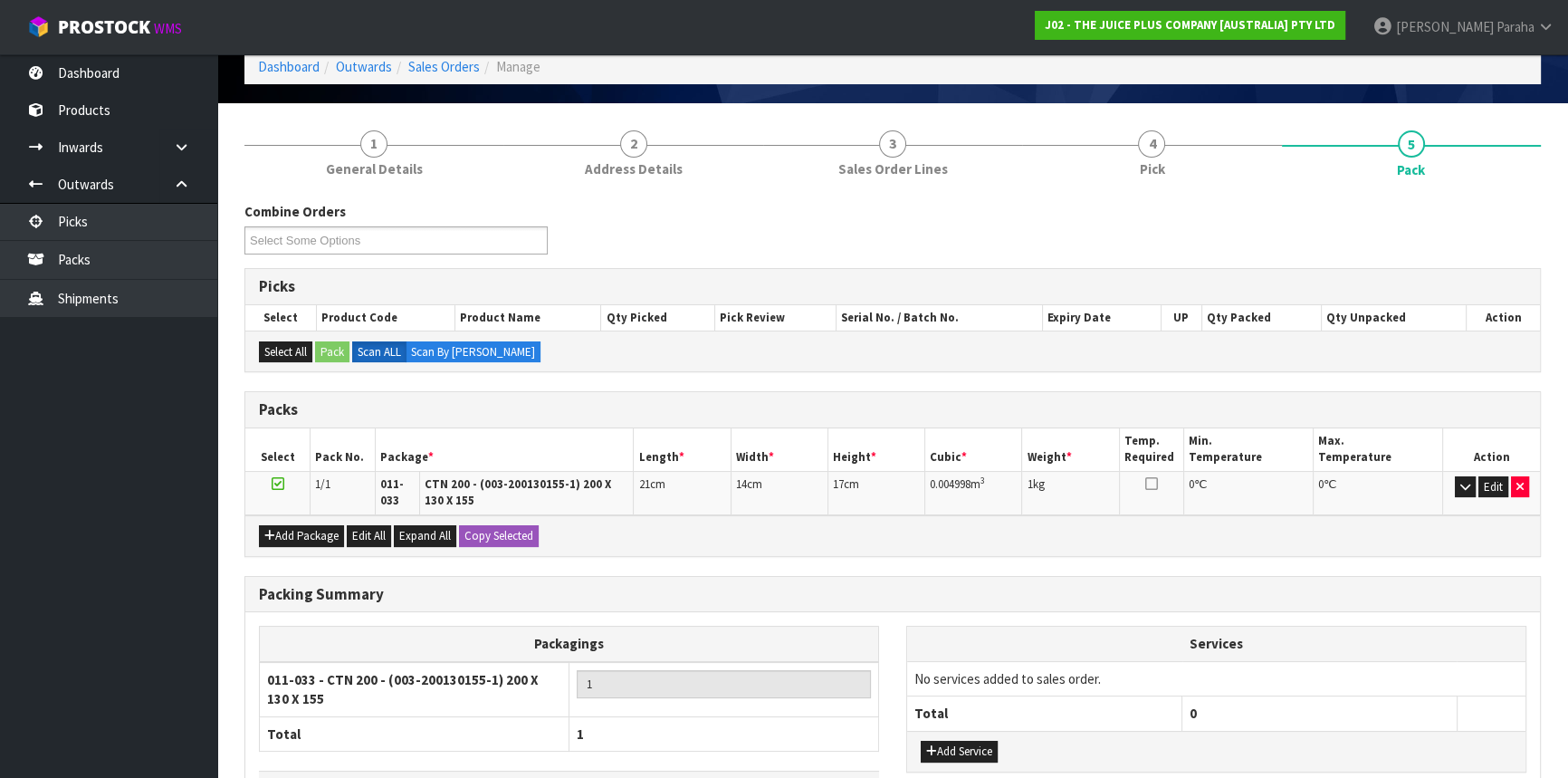
scroll to position [216, 0]
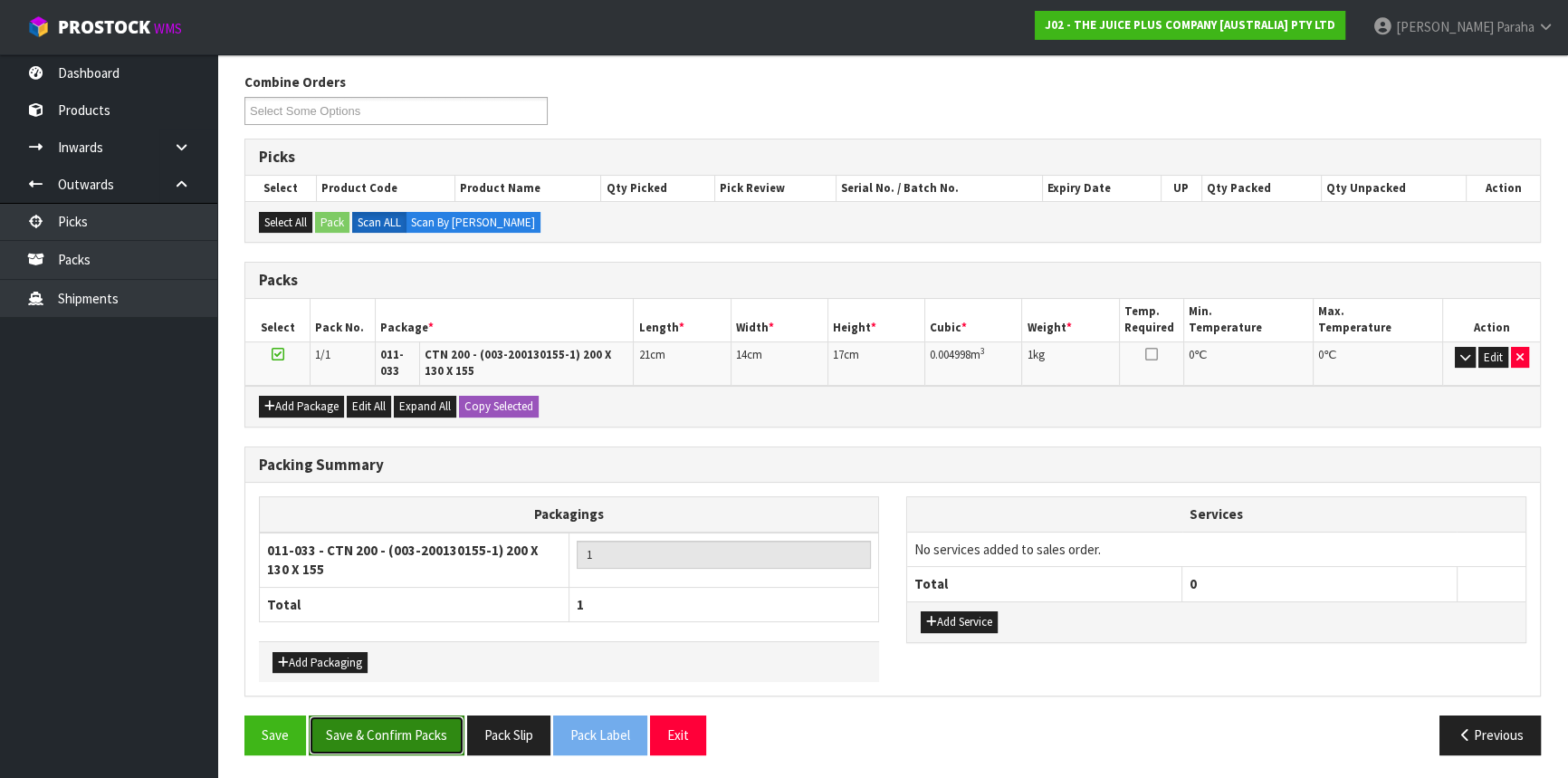
click at [416, 724] on button "Save & Confirm Packs" at bounding box center [387, 735] width 156 height 39
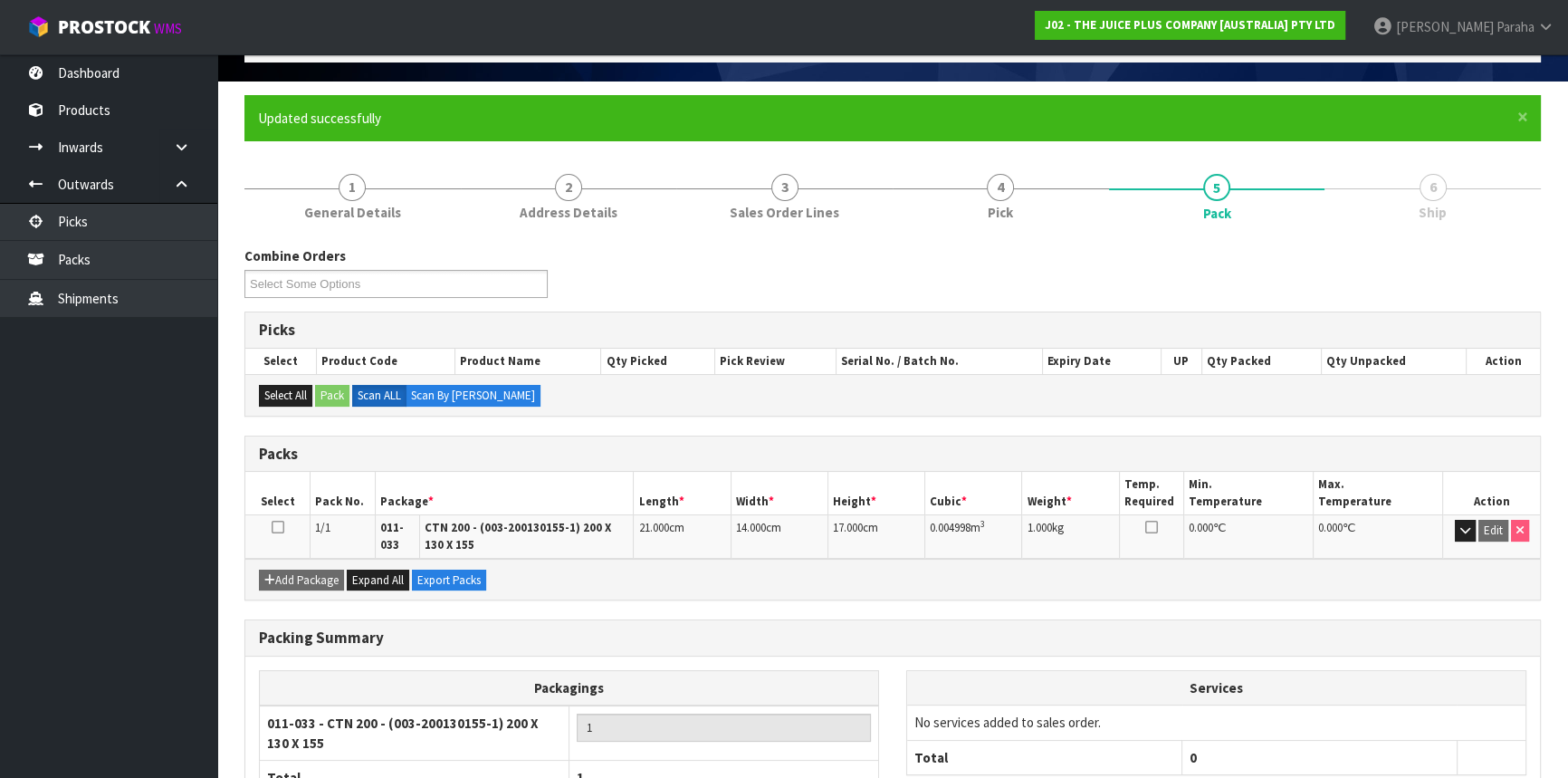
scroll to position [242, 0]
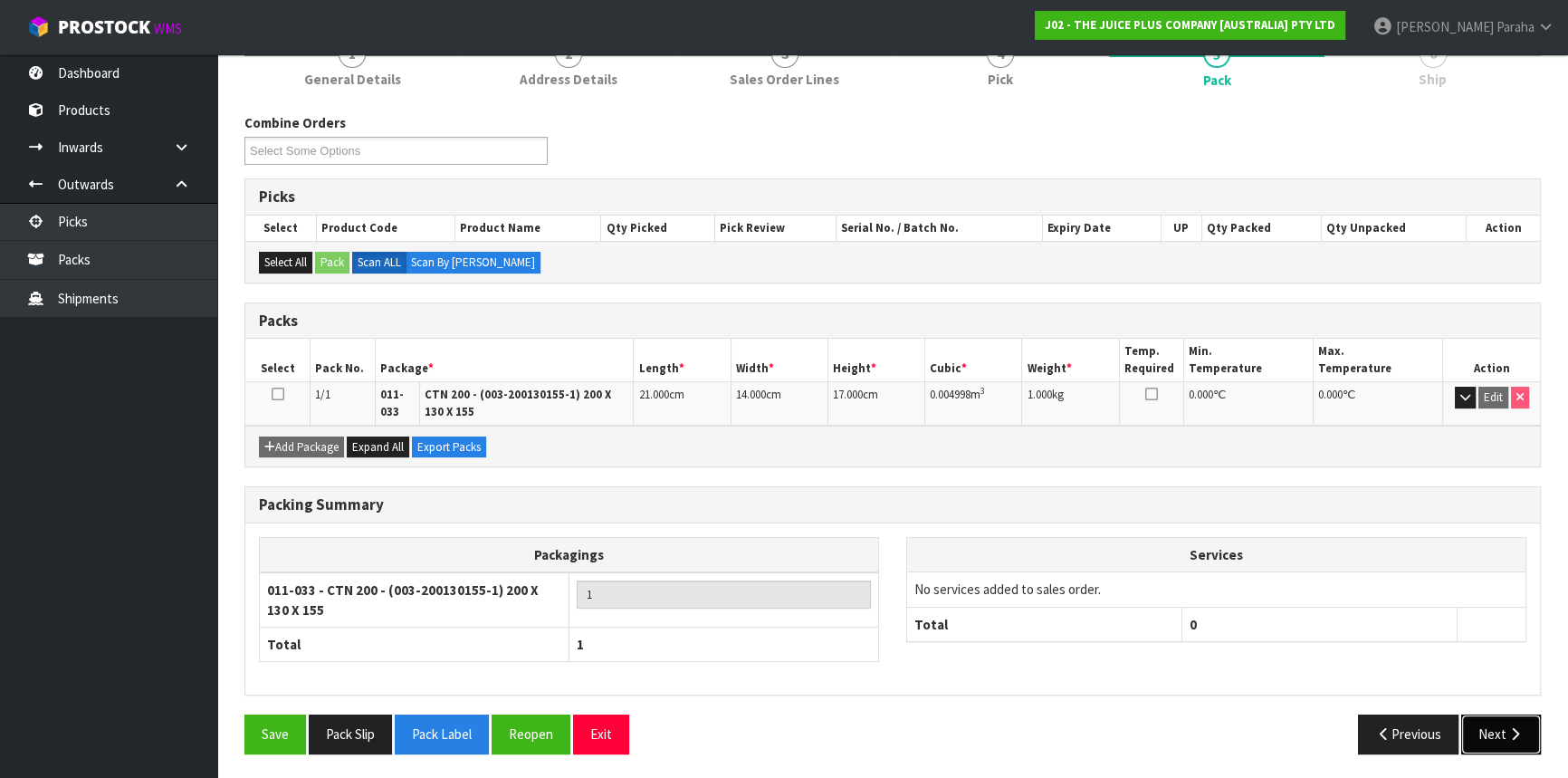
click at [1509, 737] on icon "button" at bounding box center [1515, 734] width 17 height 13
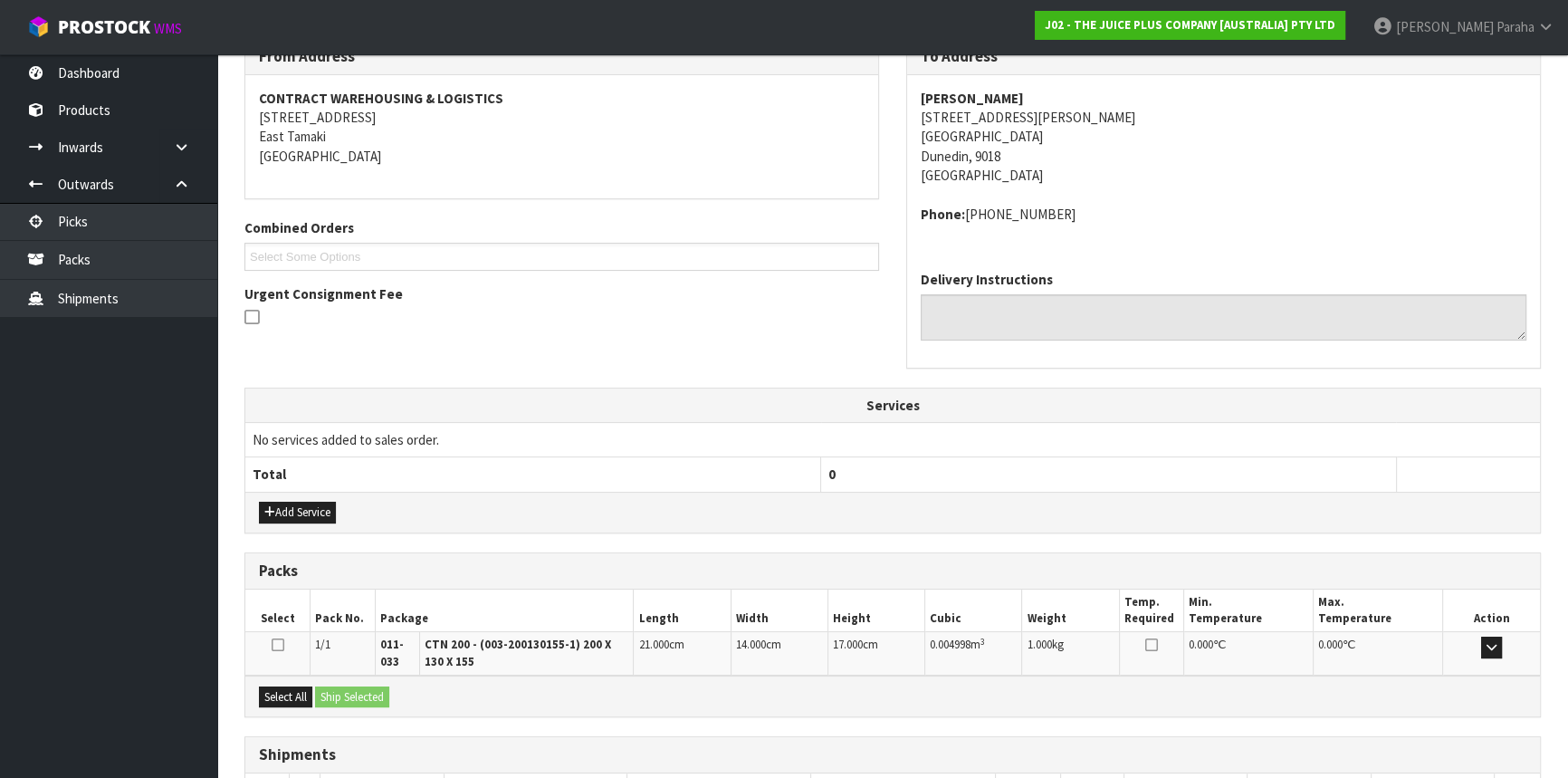
scroll to position [448, 0]
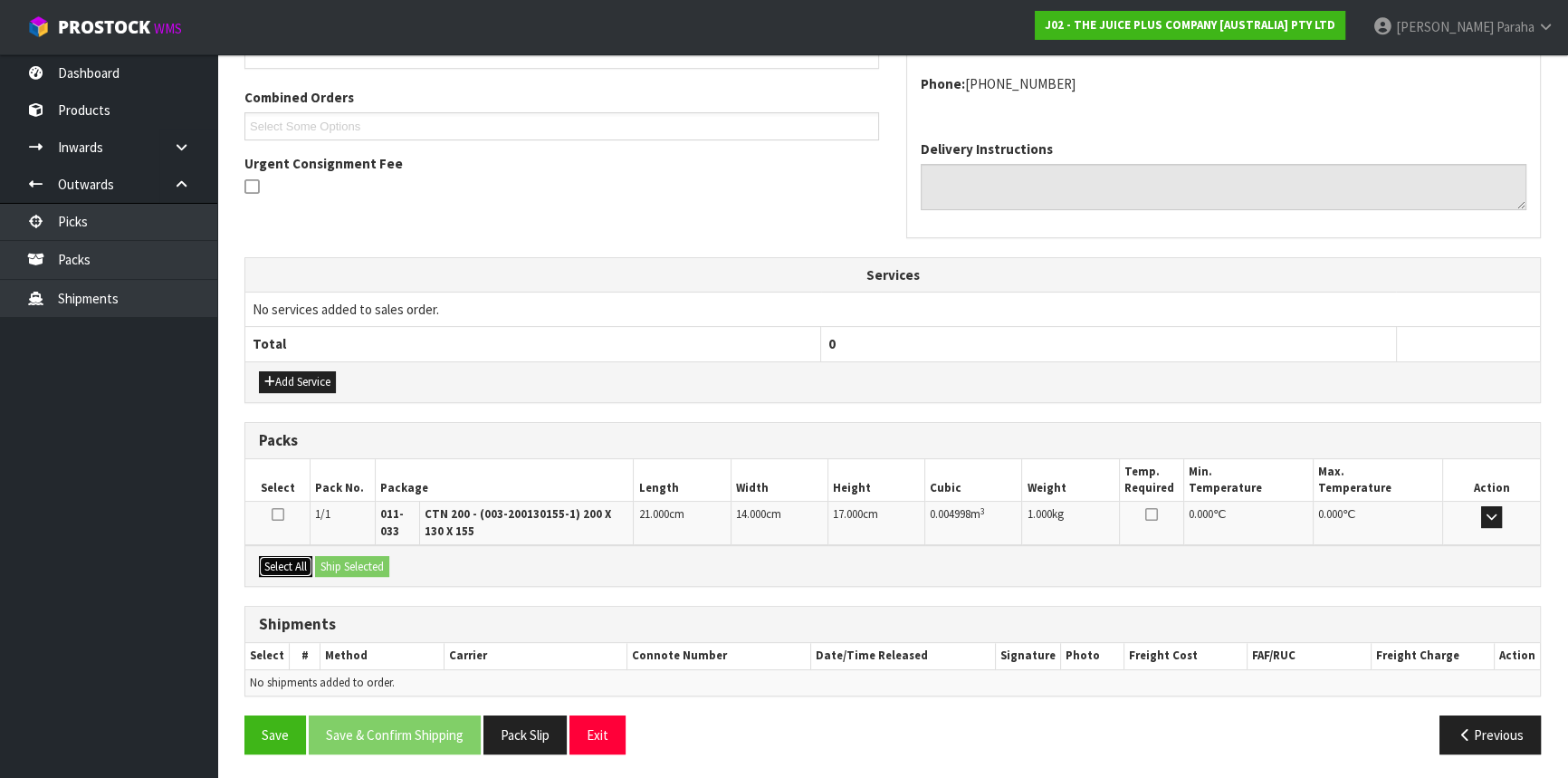
click at [290, 570] on button "Select All" at bounding box center [285, 566] width 54 height 22
click at [324, 569] on button "Ship Selected" at bounding box center [352, 566] width 74 height 22
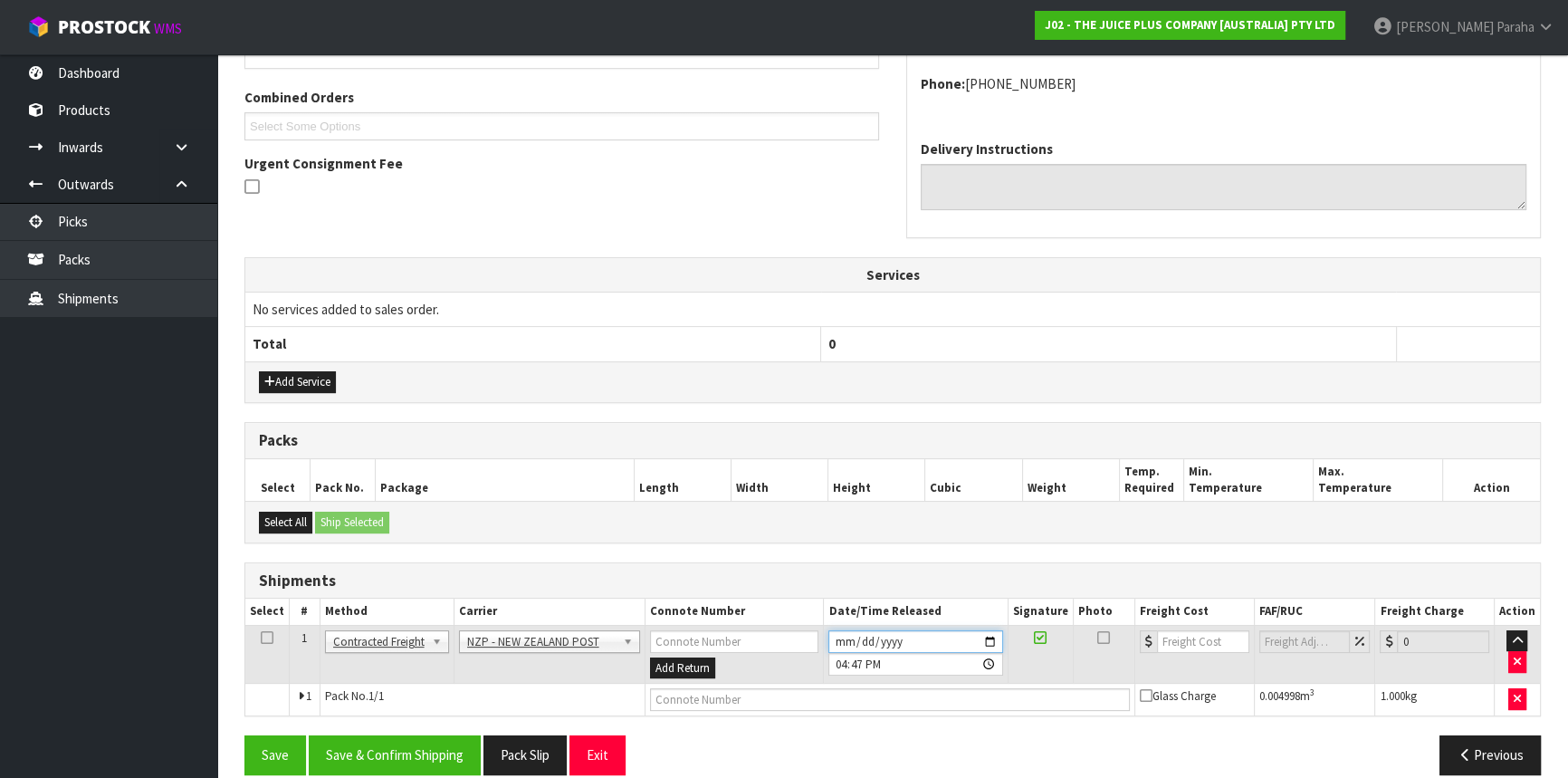
click at [991, 639] on input "[DATE]" at bounding box center [915, 642] width 174 height 23
click at [372, 751] on button "Save & Confirm Shipping" at bounding box center [394, 754] width 172 height 39
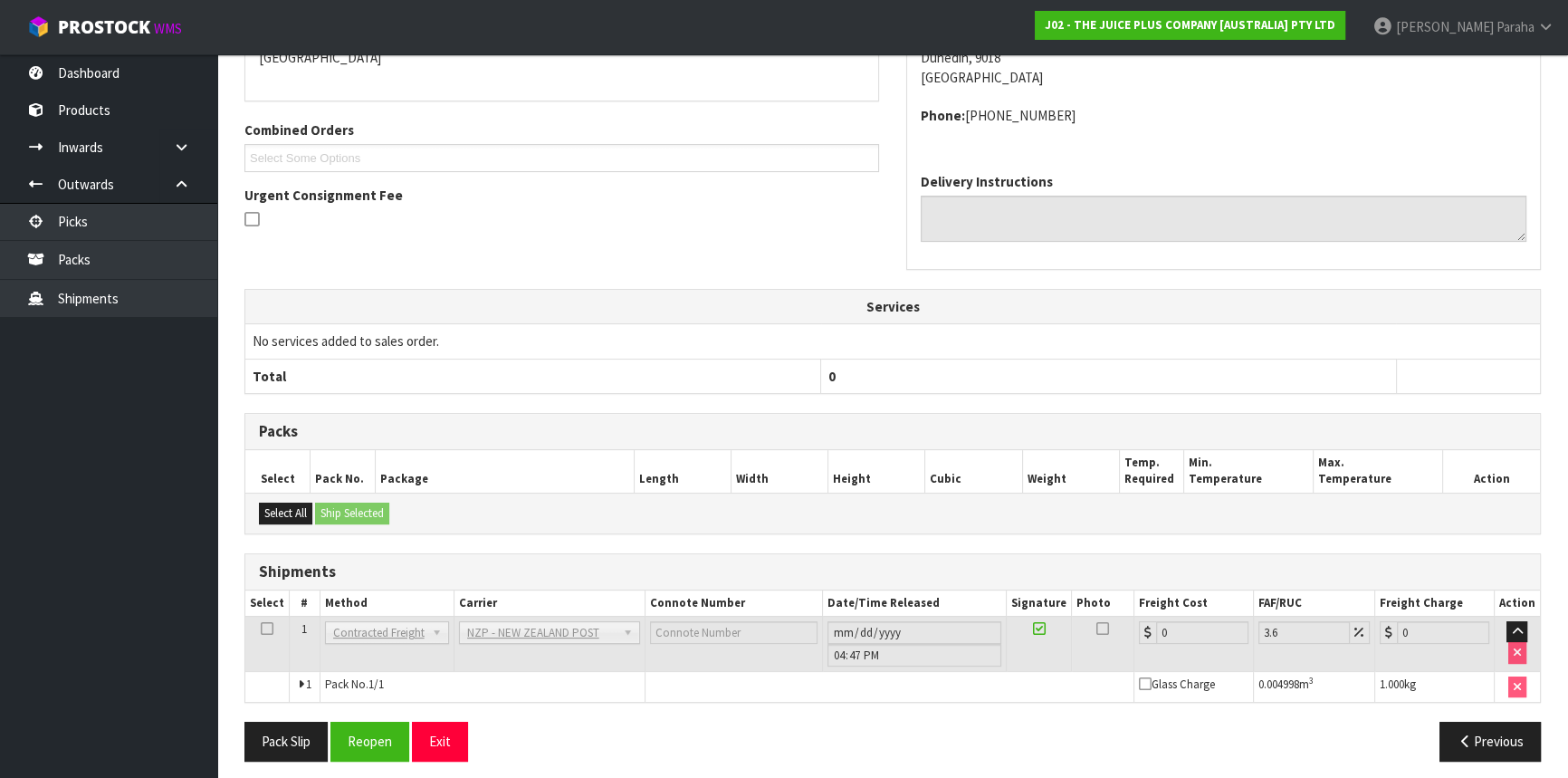
scroll to position [443, 0]
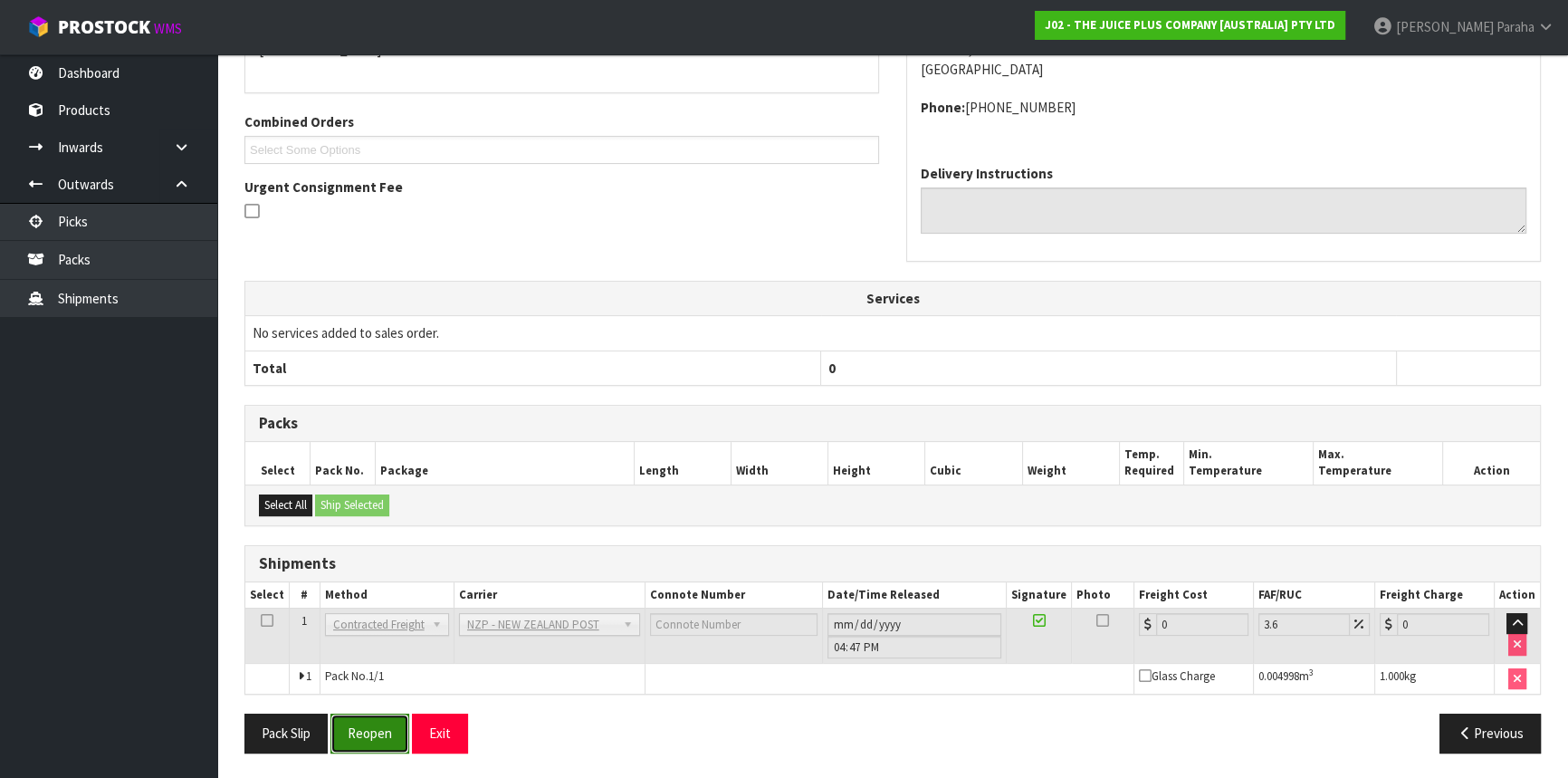
click at [372, 733] on button "Reopen" at bounding box center [370, 733] width 79 height 39
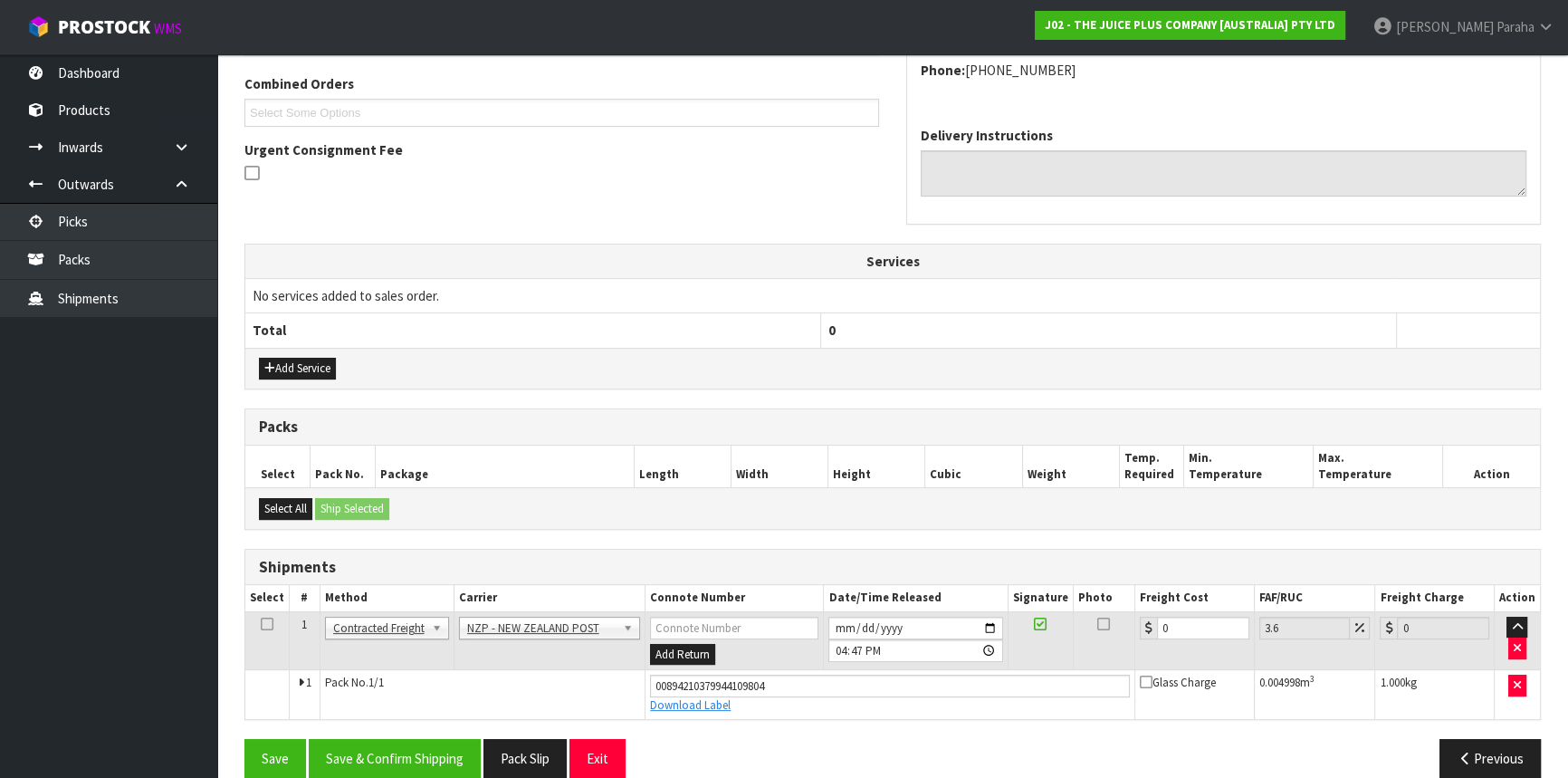
scroll to position [484, 0]
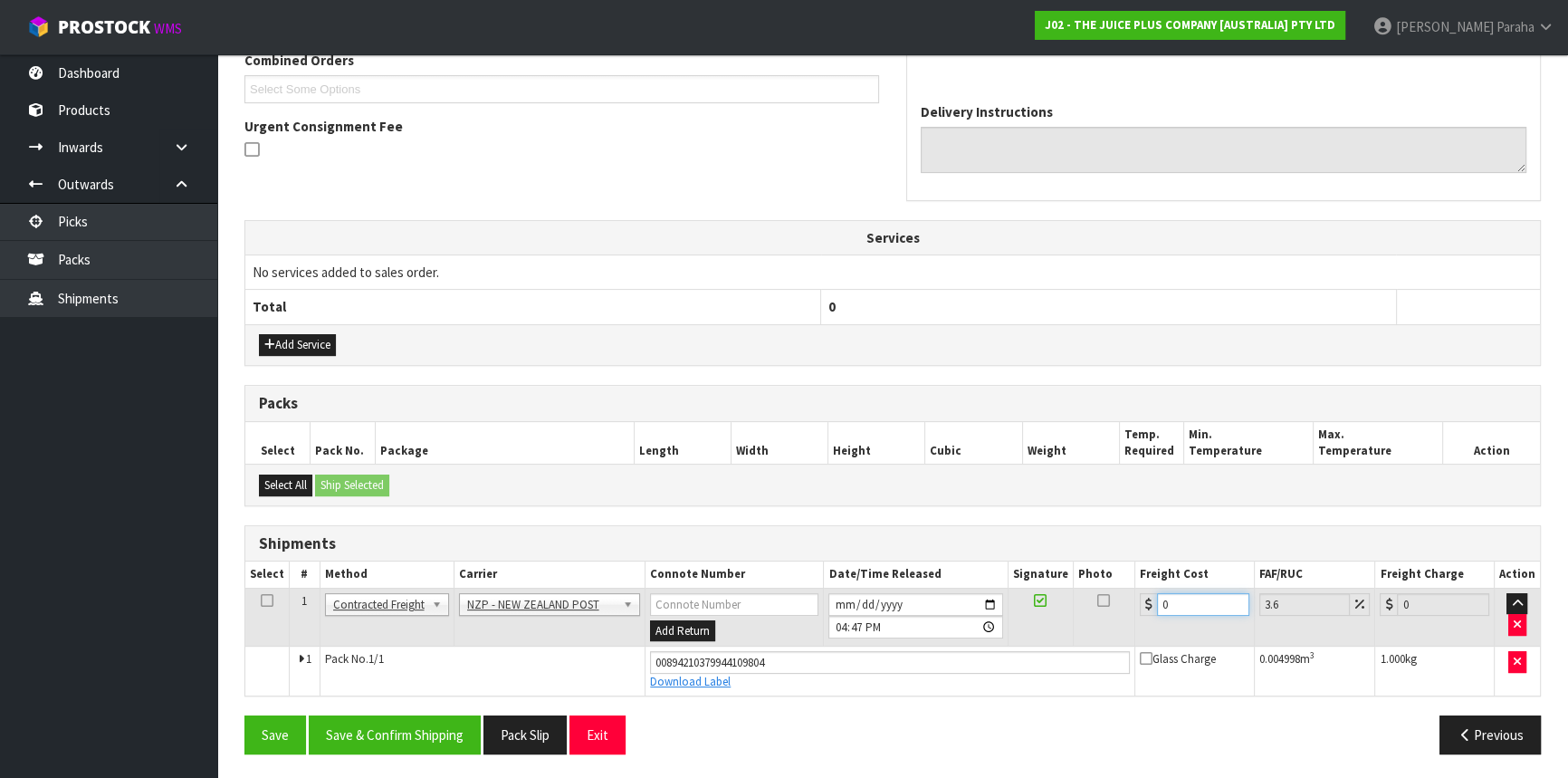
drag, startPoint x: 1178, startPoint y: 595, endPoint x: 1154, endPoint y: 597, distance: 24.1
click at [1154, 597] on div "0" at bounding box center [1195, 605] width 109 height 23
click at [362, 734] on button "Save & Confirm Shipping" at bounding box center [394, 735] width 172 height 39
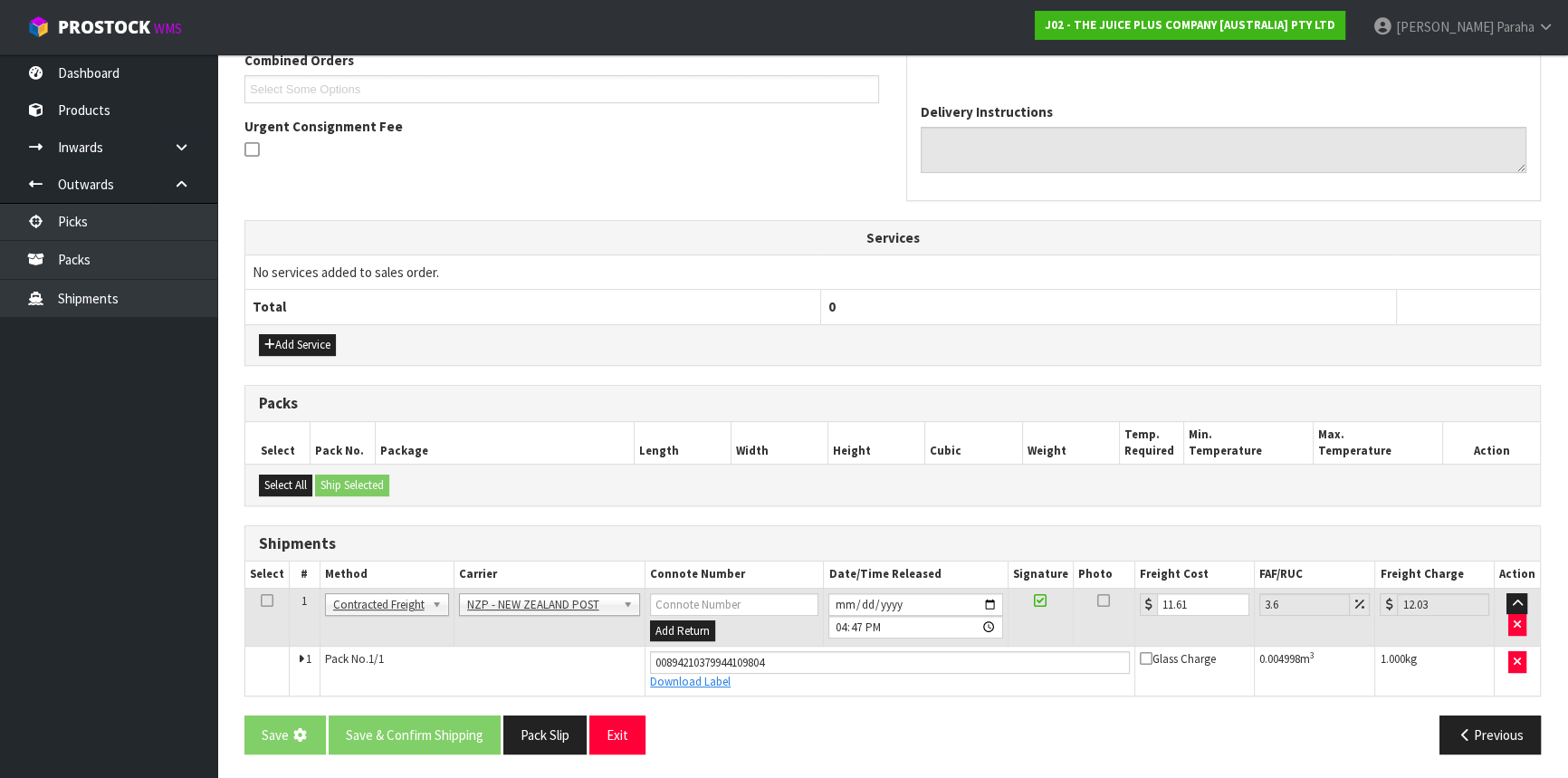
scroll to position [0, 0]
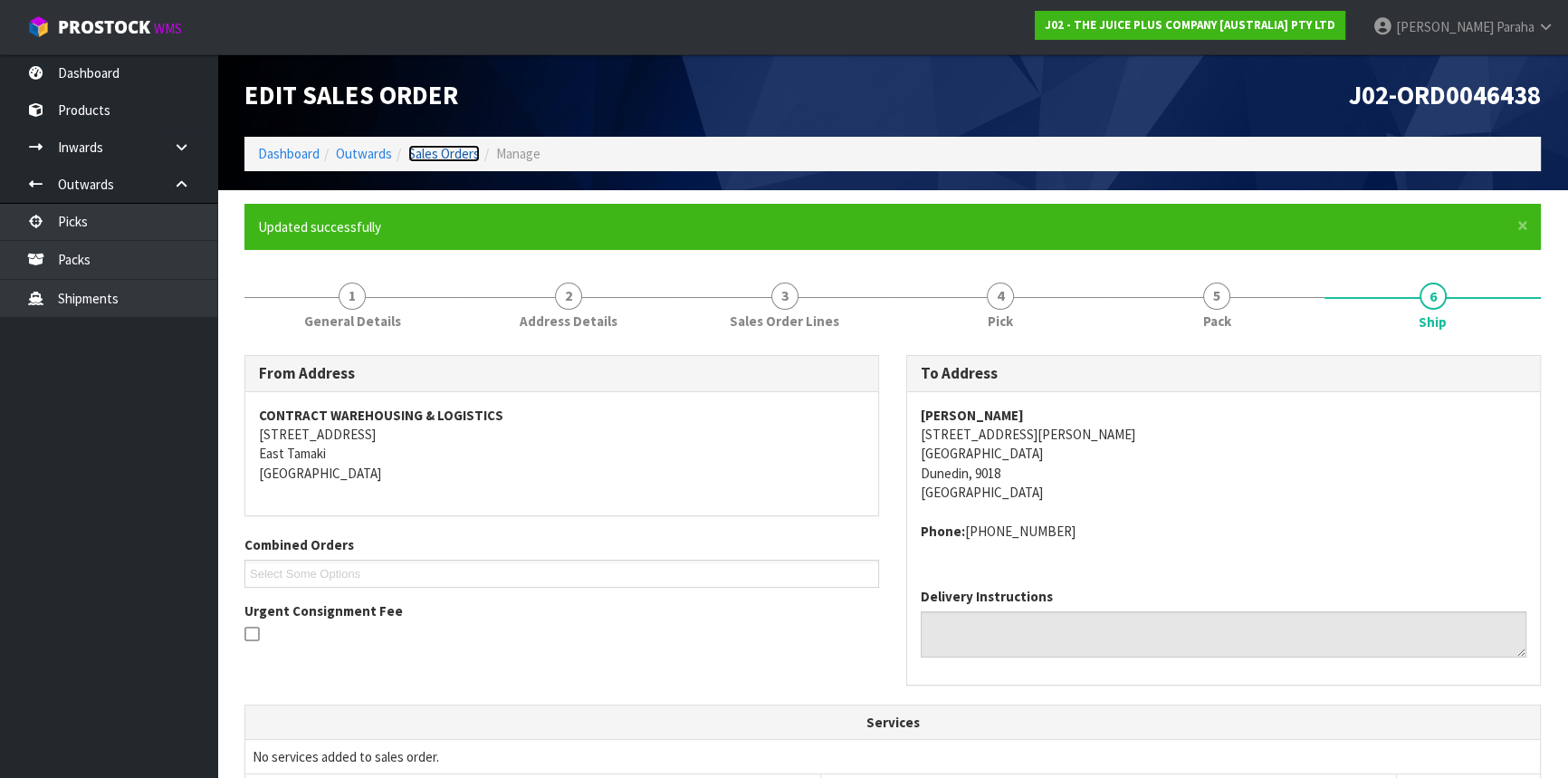
click at [443, 159] on link "Sales Orders" at bounding box center [444, 153] width 71 height 17
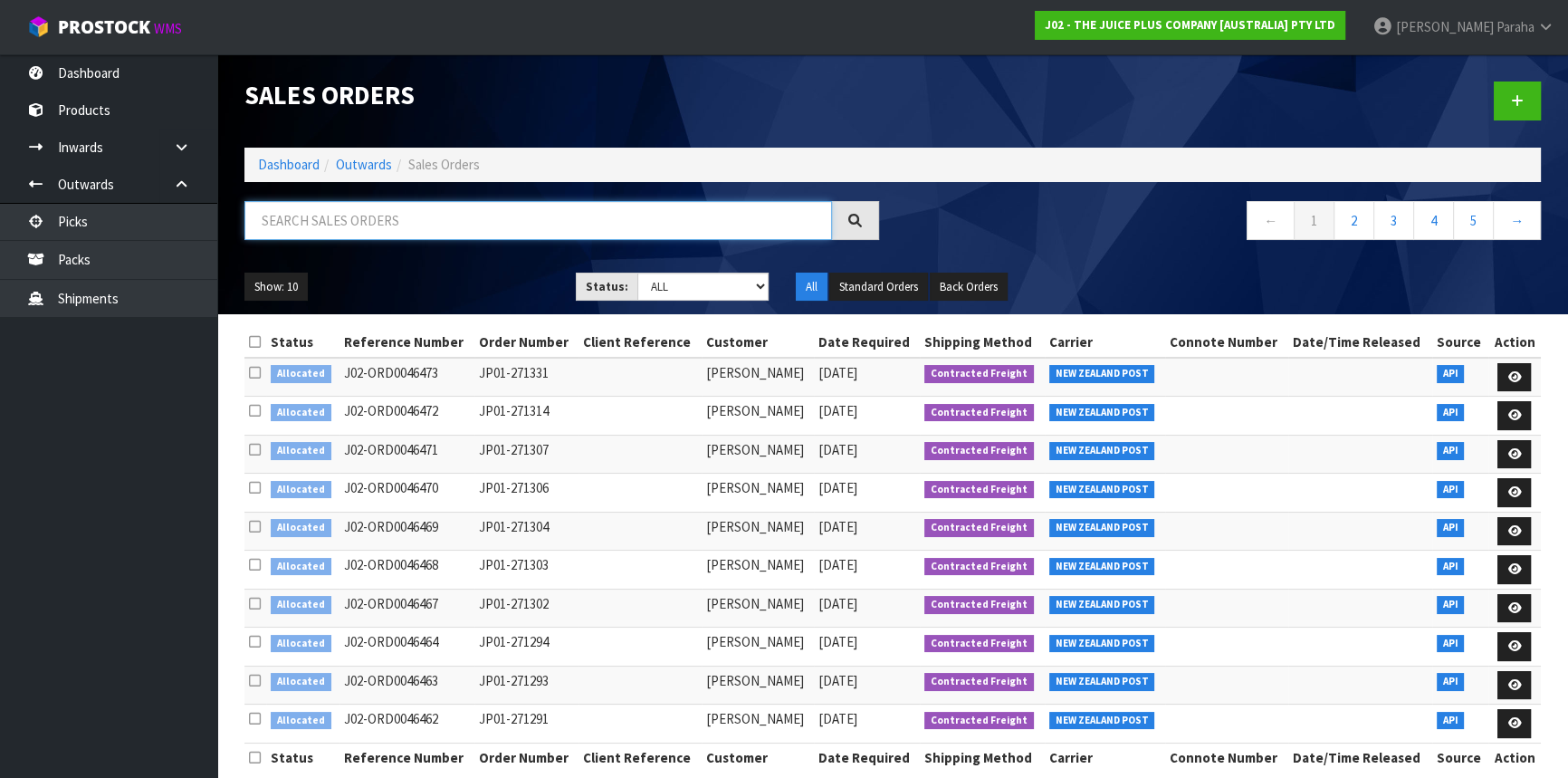
click at [389, 209] on input "text" at bounding box center [538, 220] width 588 height 39
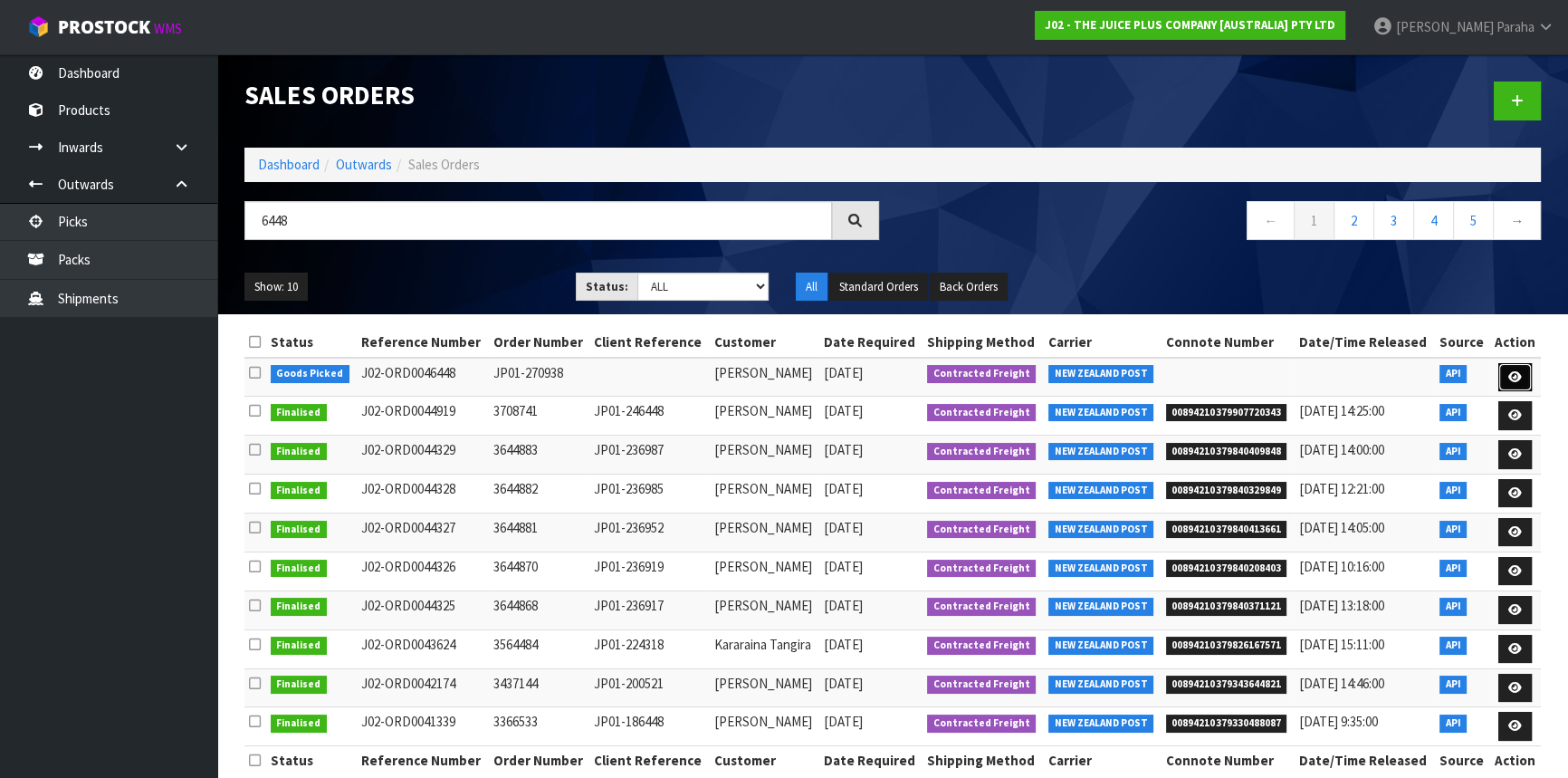
click at [1518, 372] on icon at bounding box center [1515, 377] width 13 height 12
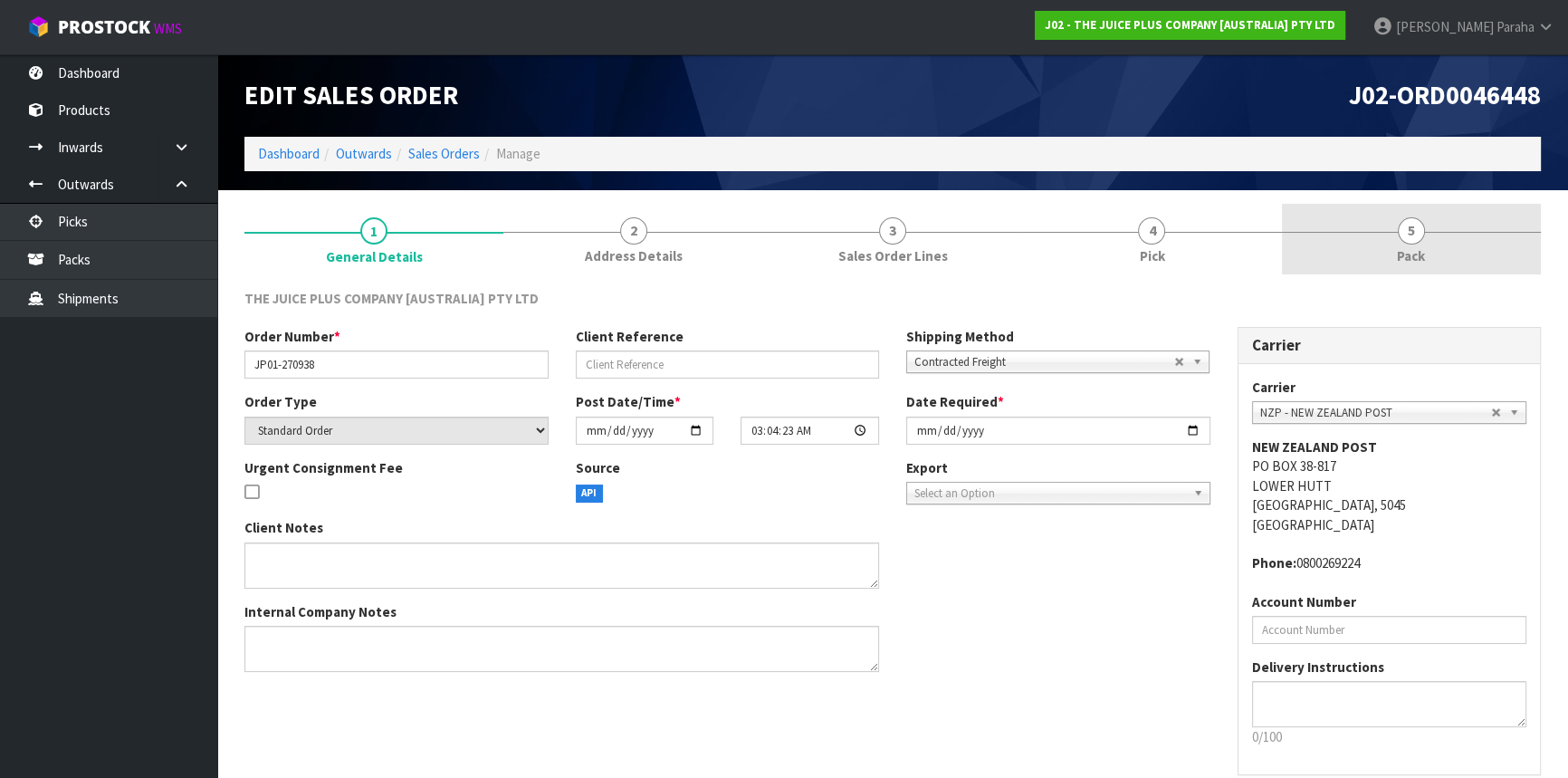
click at [1404, 223] on span "5" at bounding box center [1411, 230] width 27 height 27
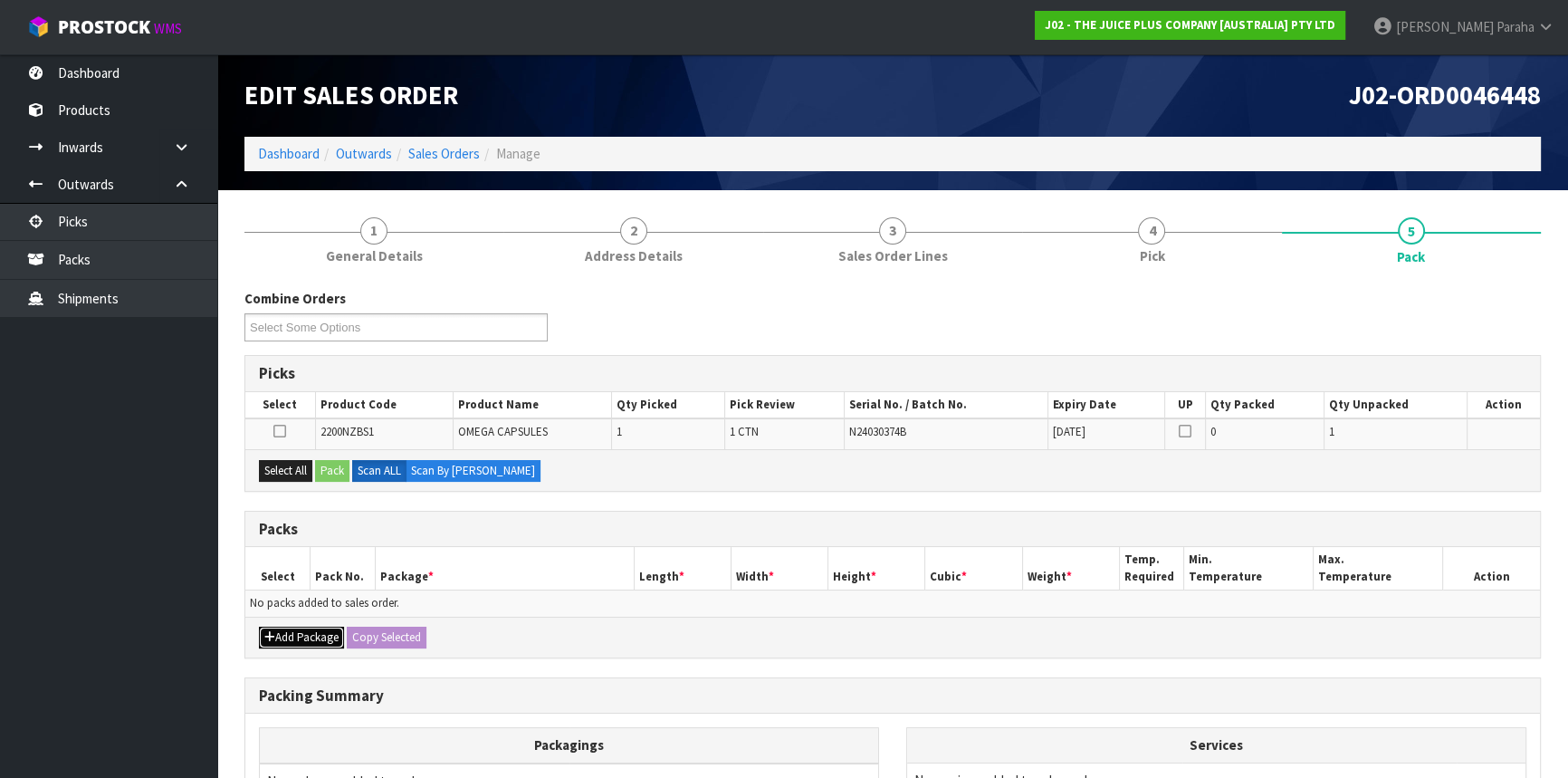
click at [288, 634] on button "Add Package" at bounding box center [301, 637] width 85 height 22
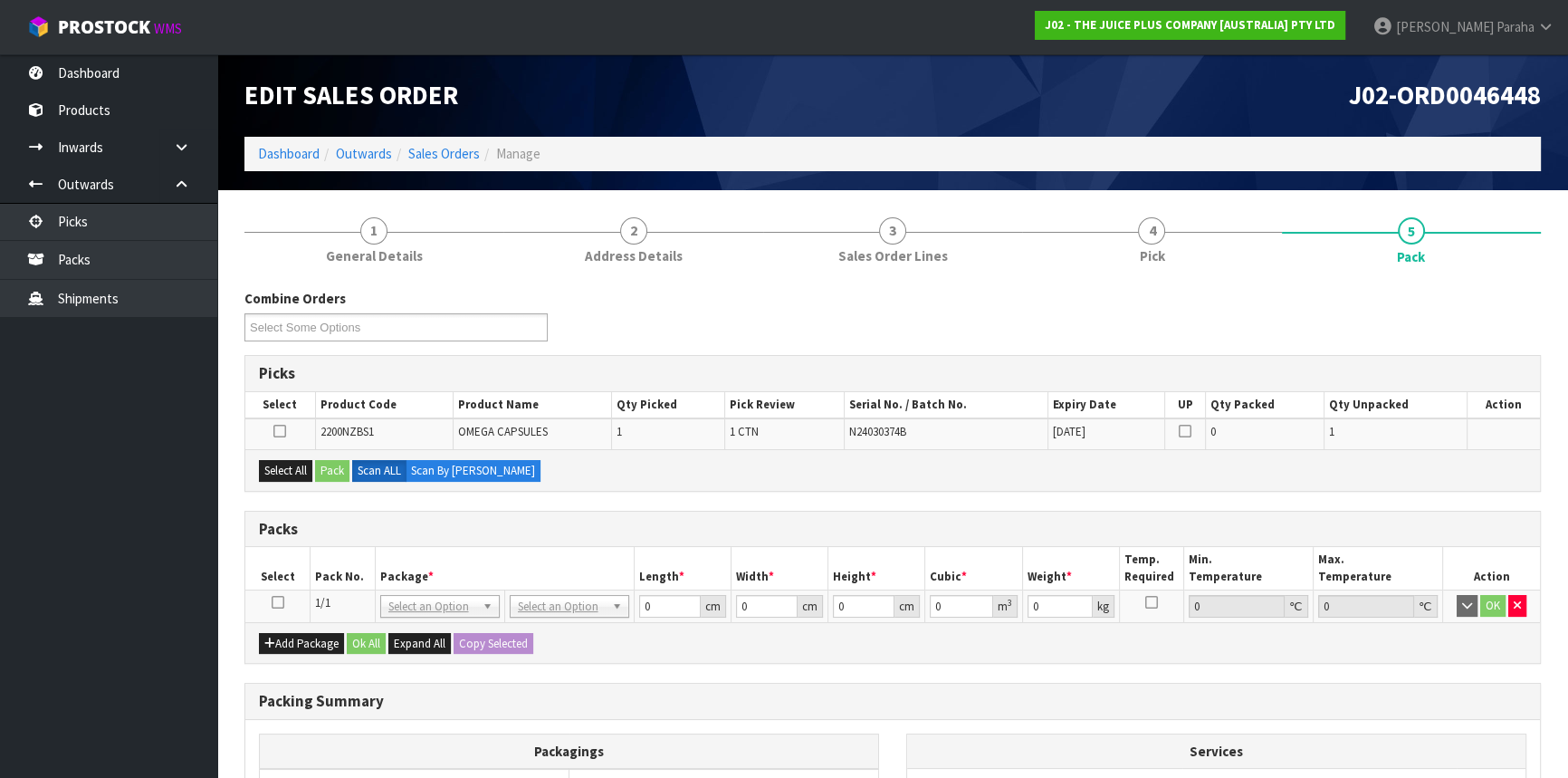
click at [276, 602] on icon at bounding box center [277, 602] width 12 height 1
click at [268, 470] on button "Select All" at bounding box center [285, 470] width 54 height 22
click at [338, 470] on button "Pack" at bounding box center [332, 470] width 35 height 22
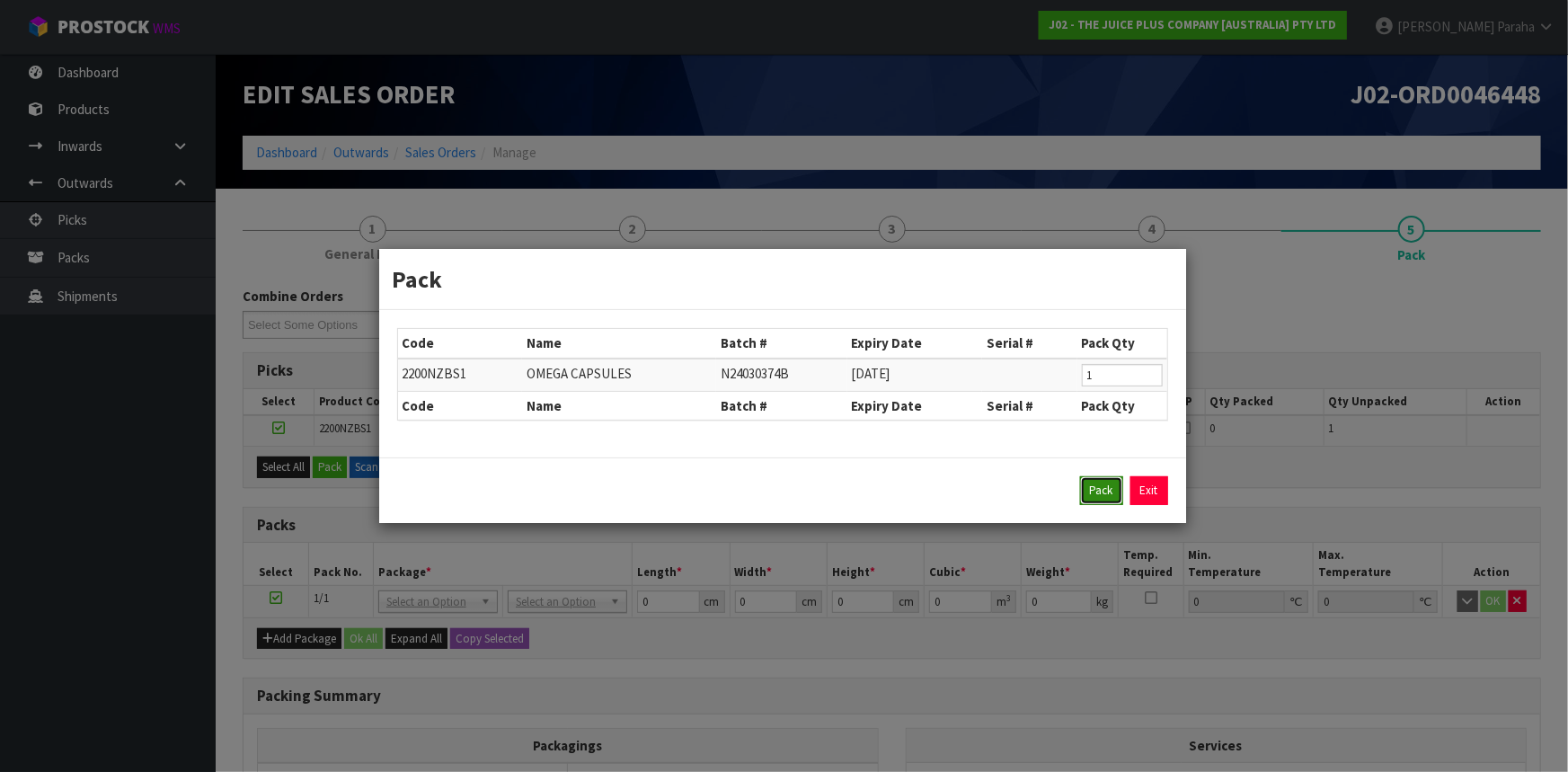
click at [1095, 491] on button "Pack" at bounding box center [1101, 490] width 43 height 29
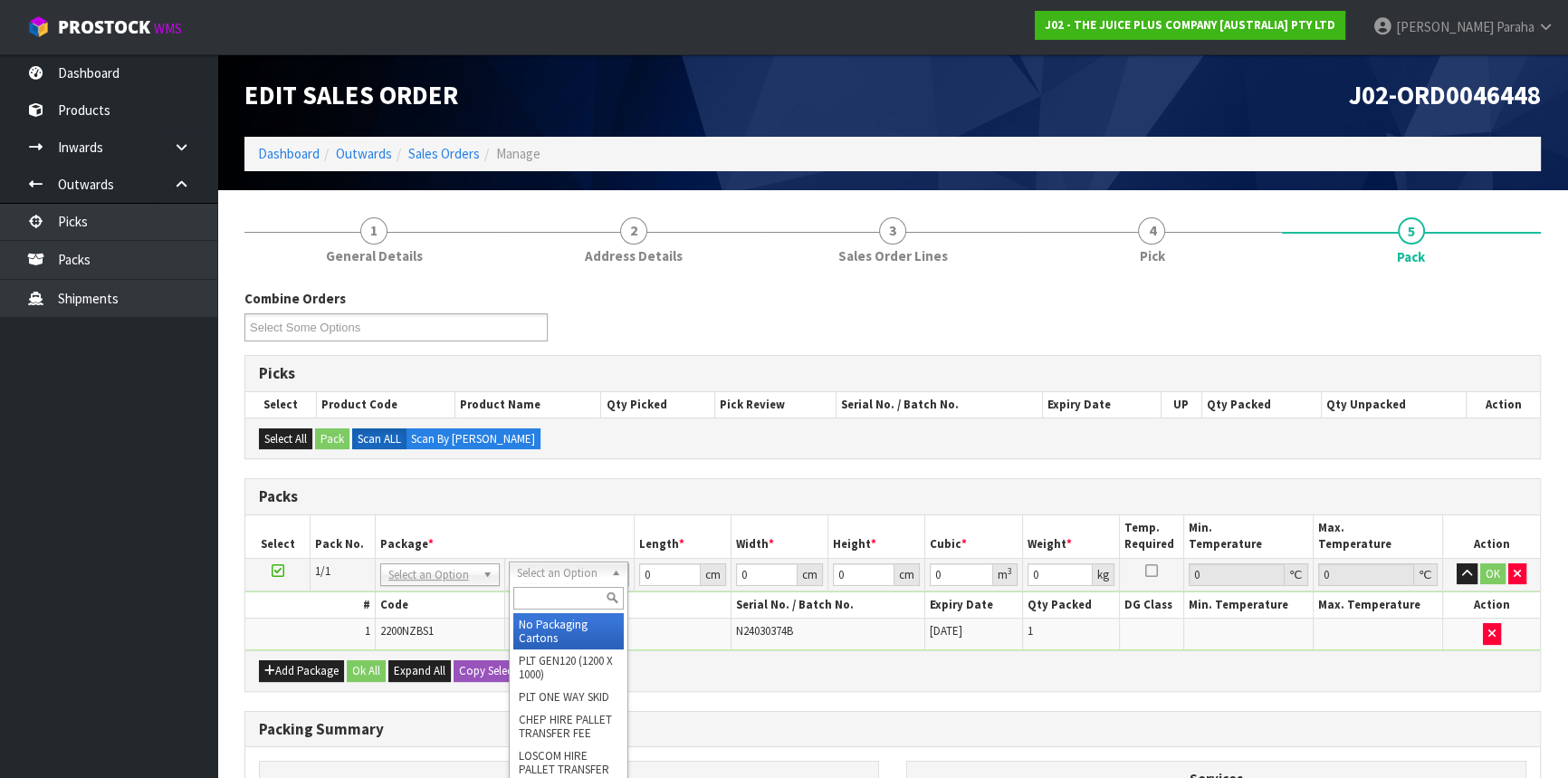
click at [578, 597] on input "text" at bounding box center [568, 598] width 110 height 23
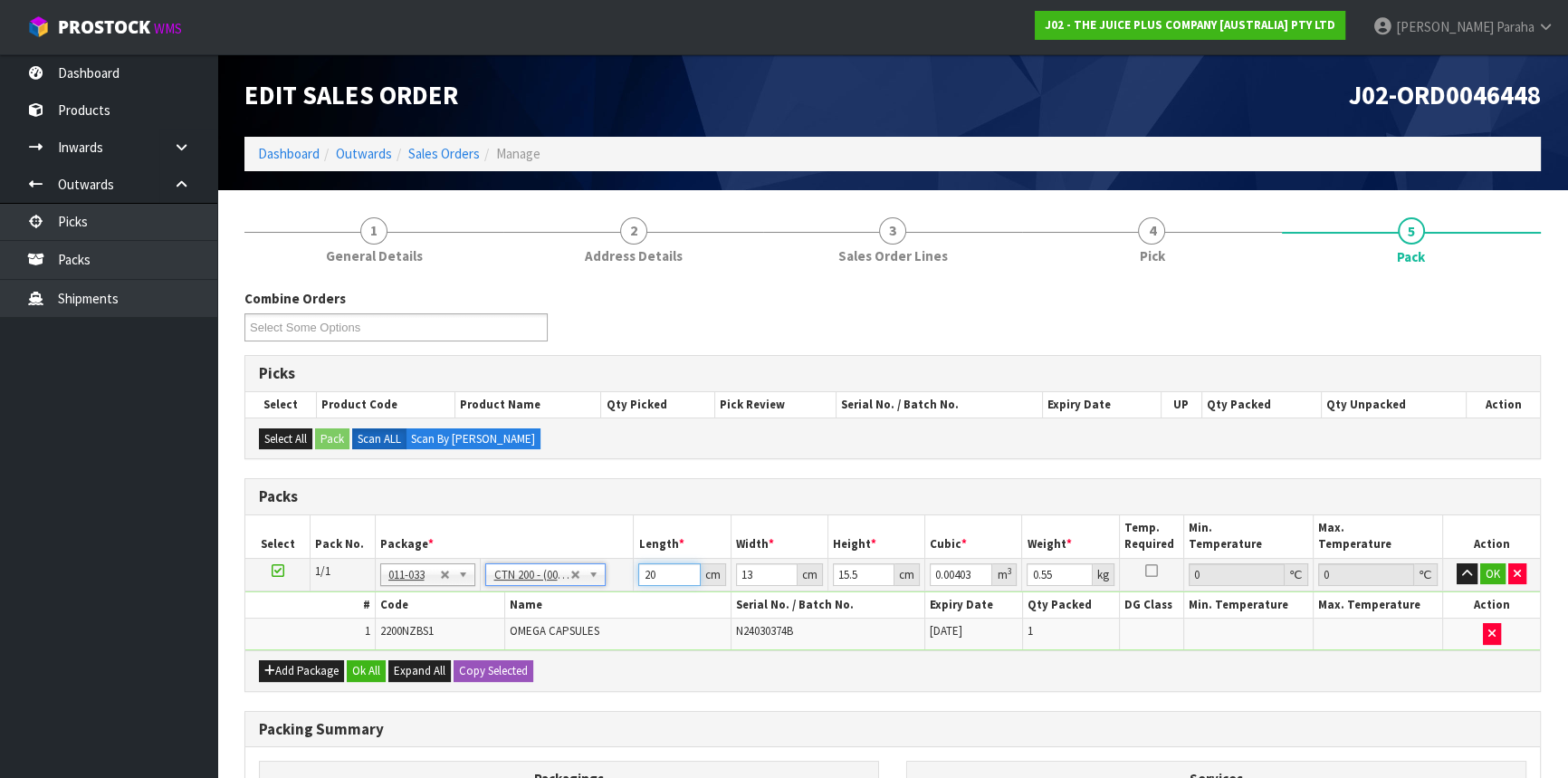
drag, startPoint x: 658, startPoint y: 574, endPoint x: 610, endPoint y: 572, distance: 48.0
click at [610, 572] on tr "1/1 NONE 007-001 007-002 007-004 007-009 007-013 007-014 007-015 007-017 007-01…" at bounding box center [893, 574] width 1295 height 33
click at [1457, 564] on button "button" at bounding box center [1467, 574] width 21 height 22
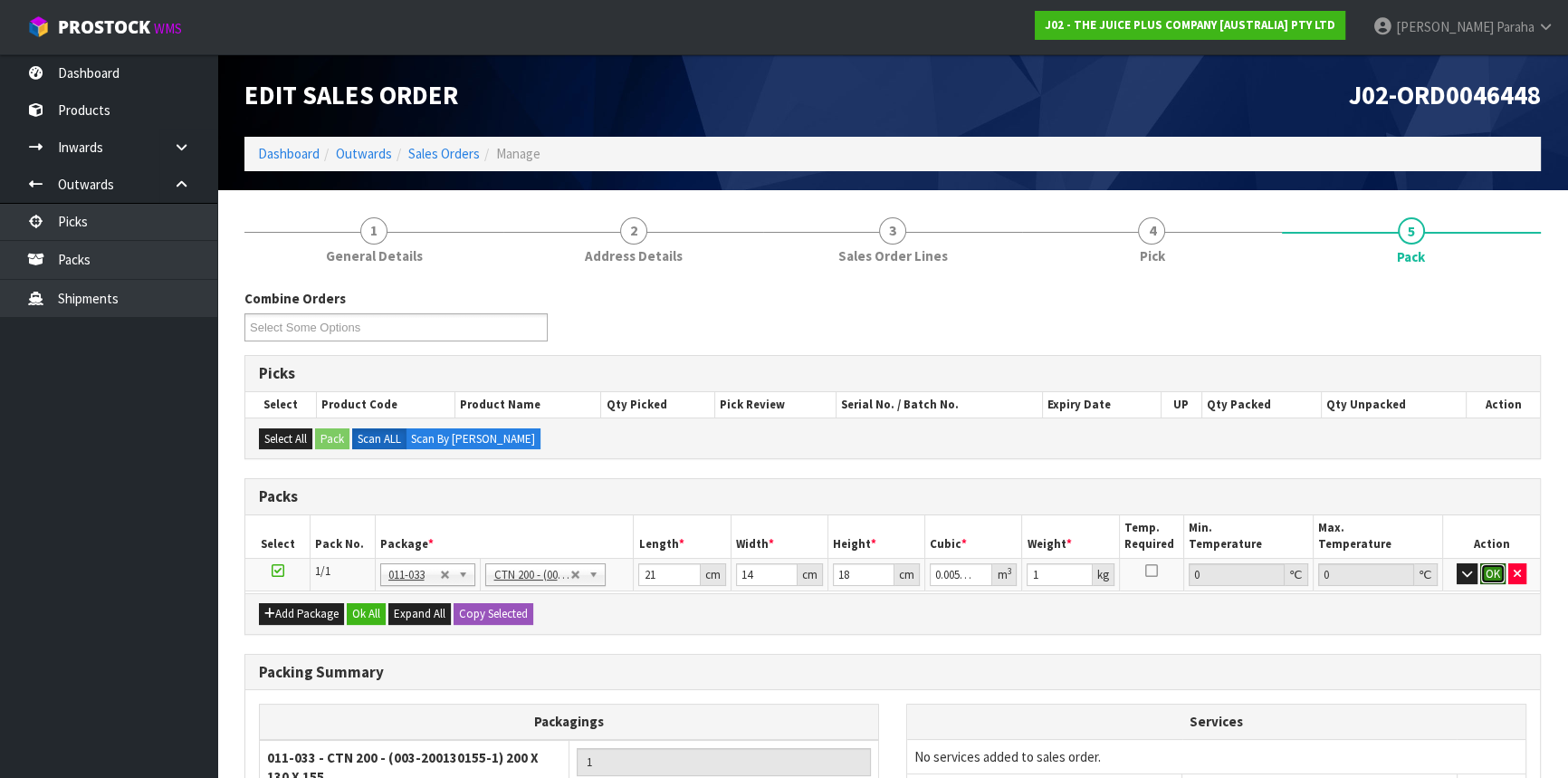
click button "OK" at bounding box center [1493, 574] width 25 height 22
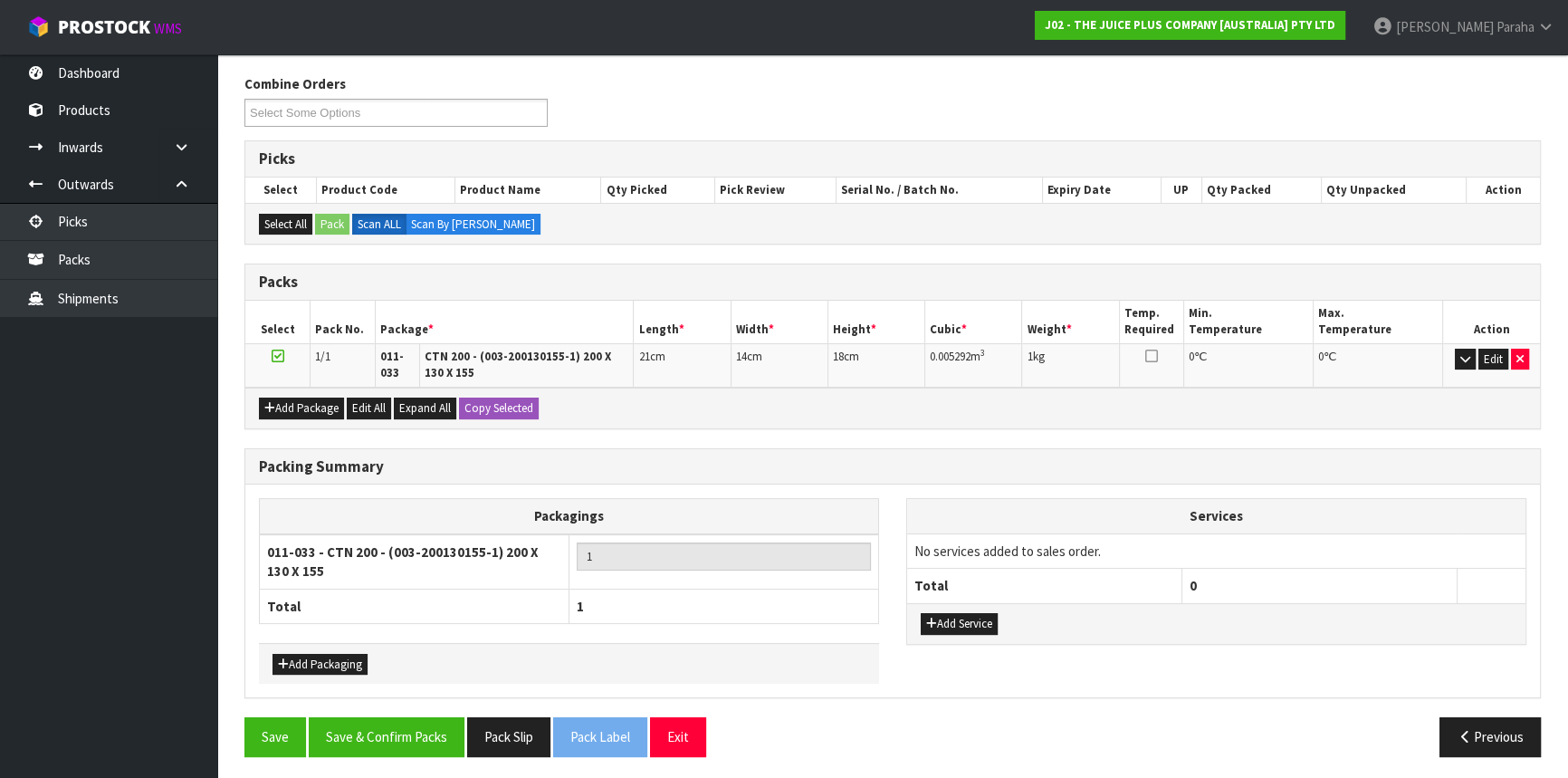
scroll to position [216, 0]
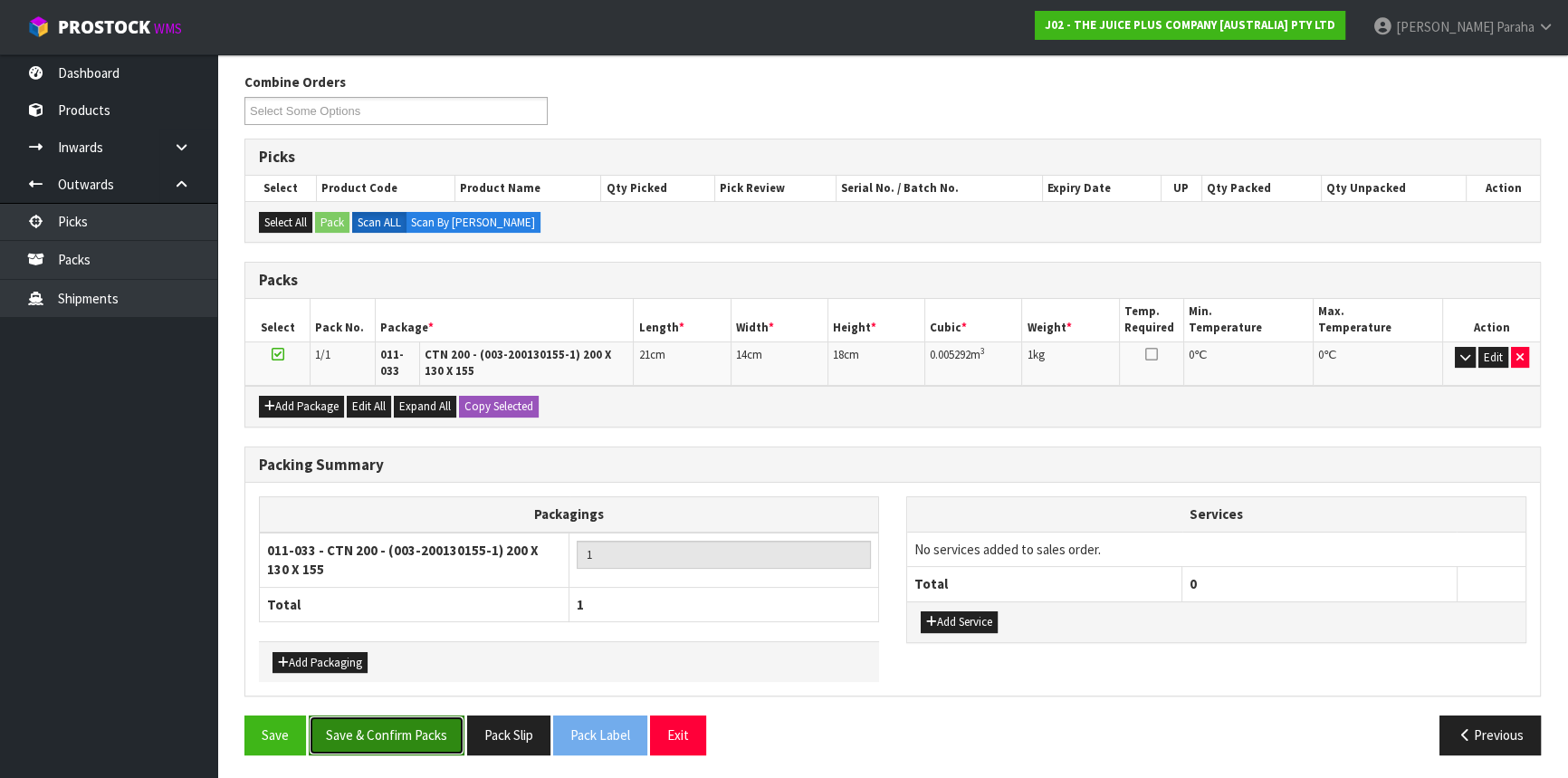
click at [421, 730] on button "Save & Confirm Packs" at bounding box center [387, 735] width 156 height 39
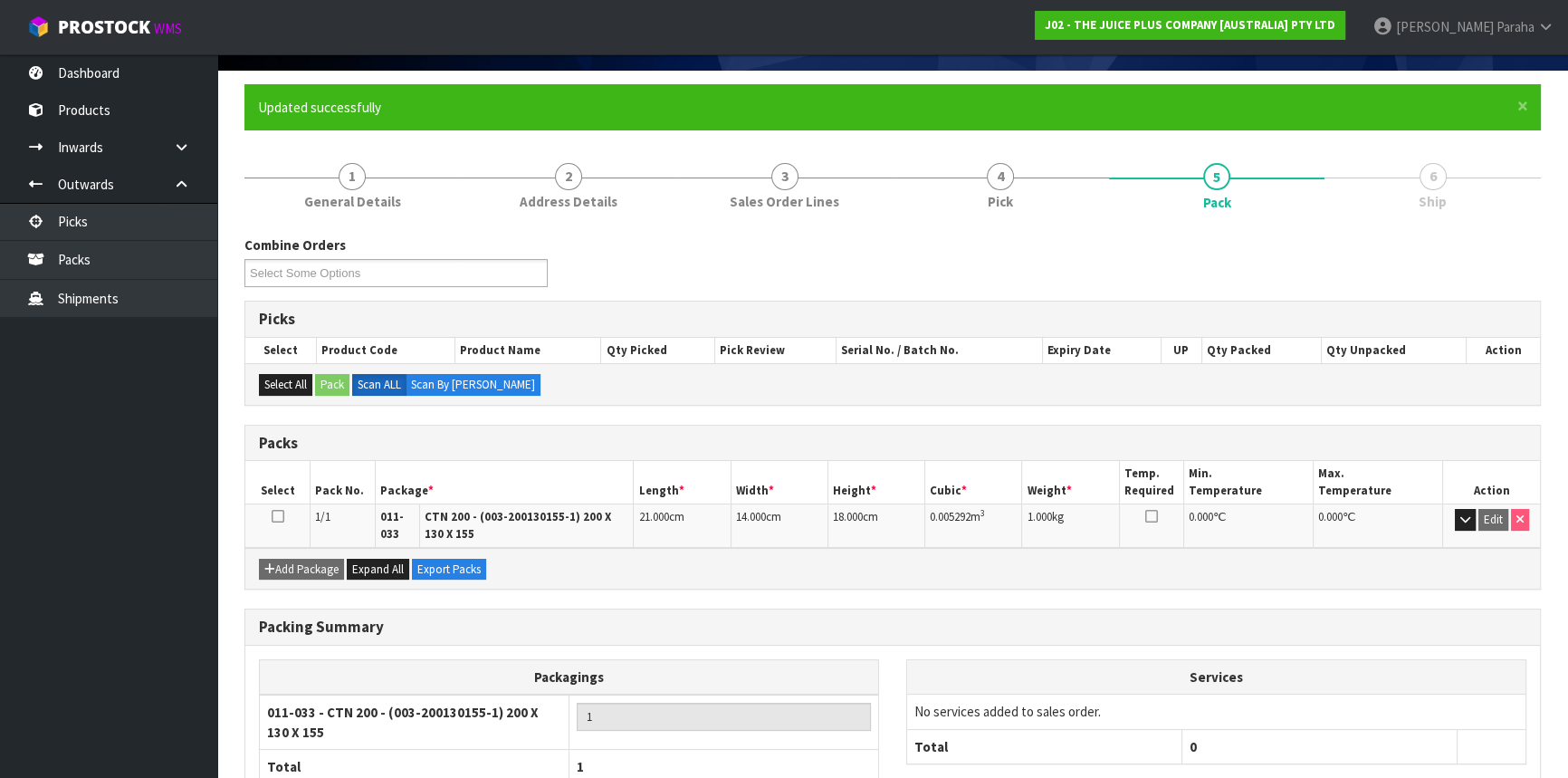
scroll to position [242, 0]
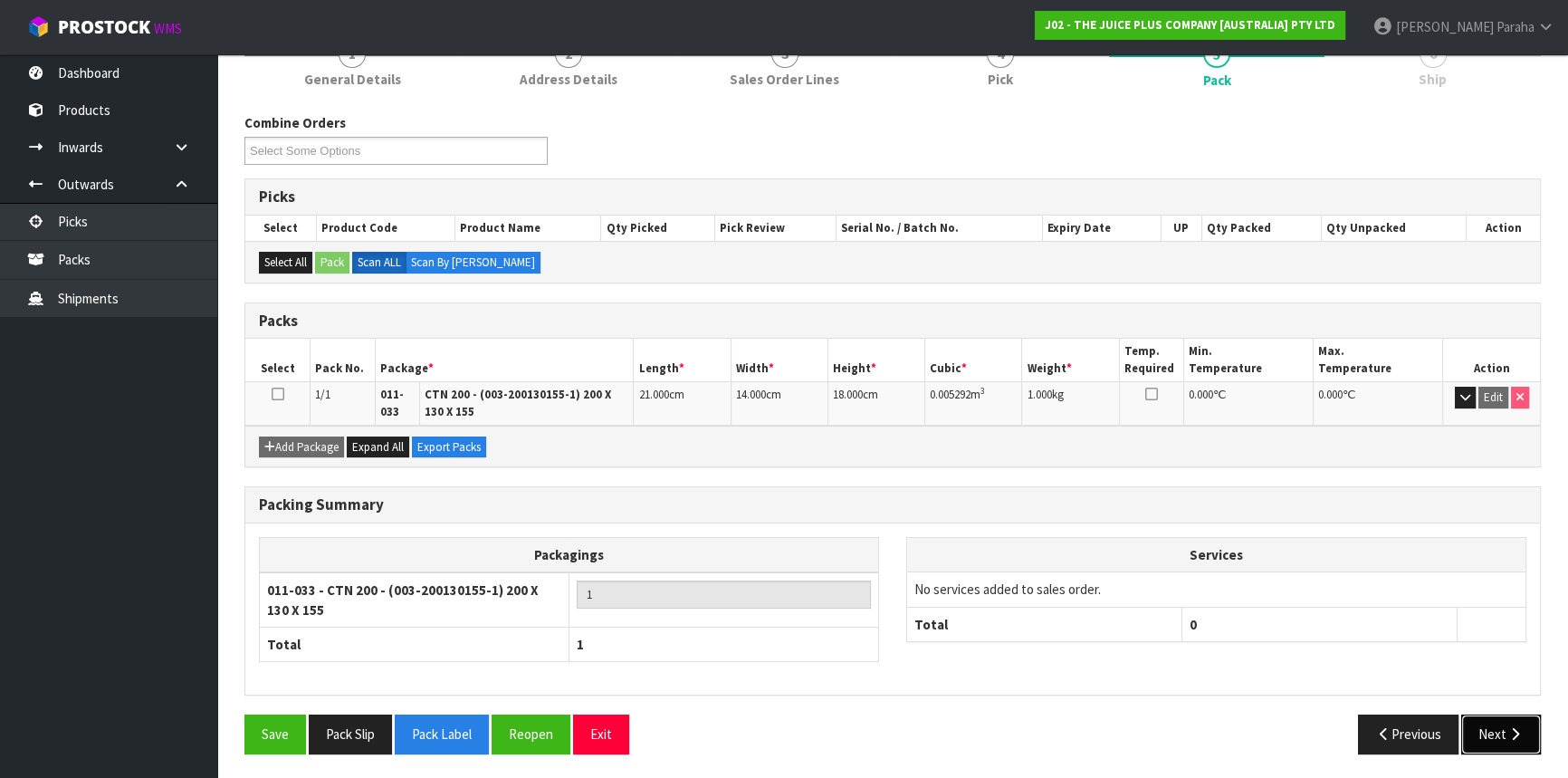
click at [1497, 734] on button "Next" at bounding box center [1501, 734] width 80 height 39
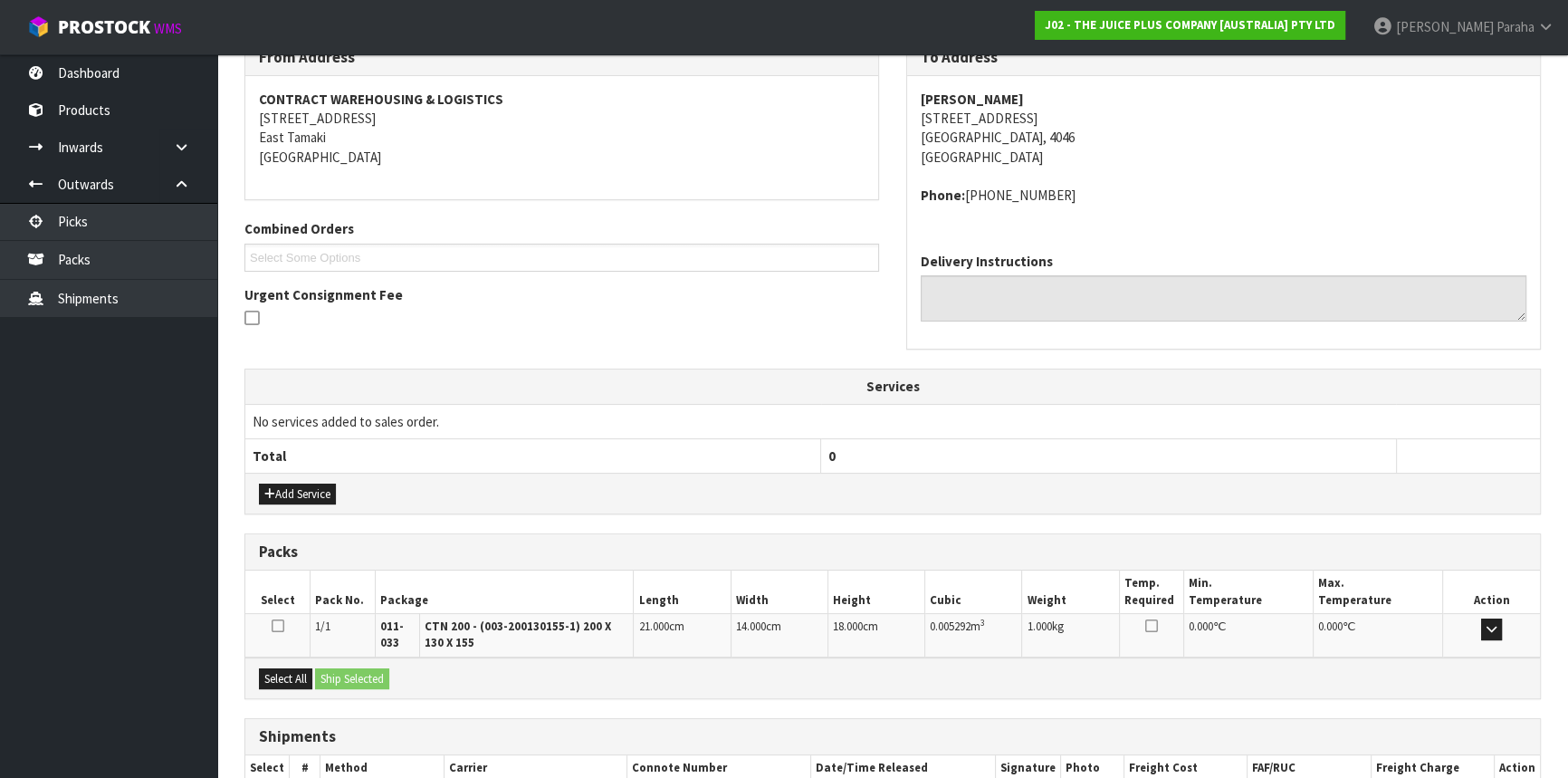
scroll to position [428, 0]
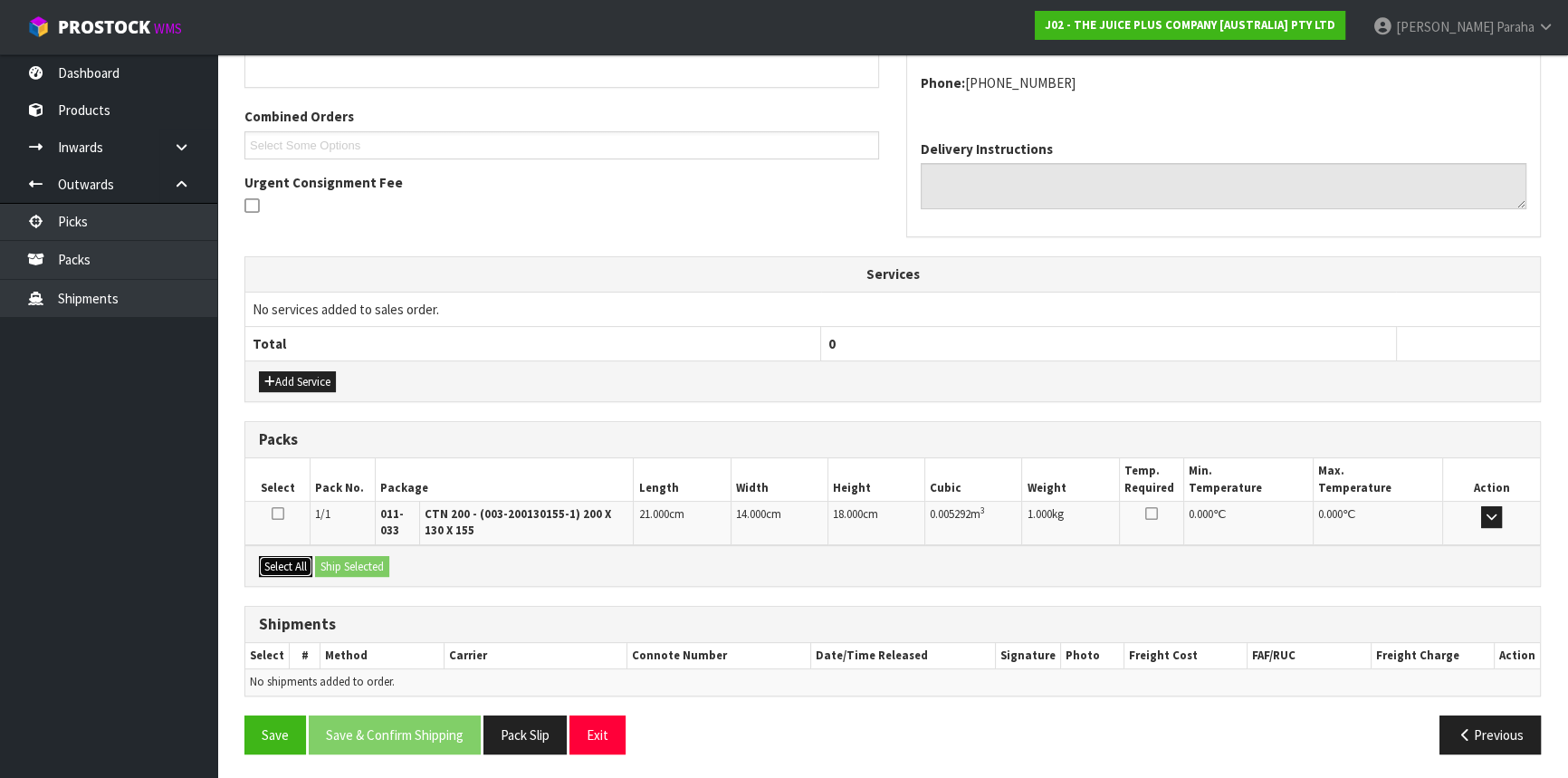
click at [284, 564] on button "Select All" at bounding box center [285, 566] width 54 height 22
click at [356, 557] on button "Ship Selected" at bounding box center [352, 566] width 74 height 22
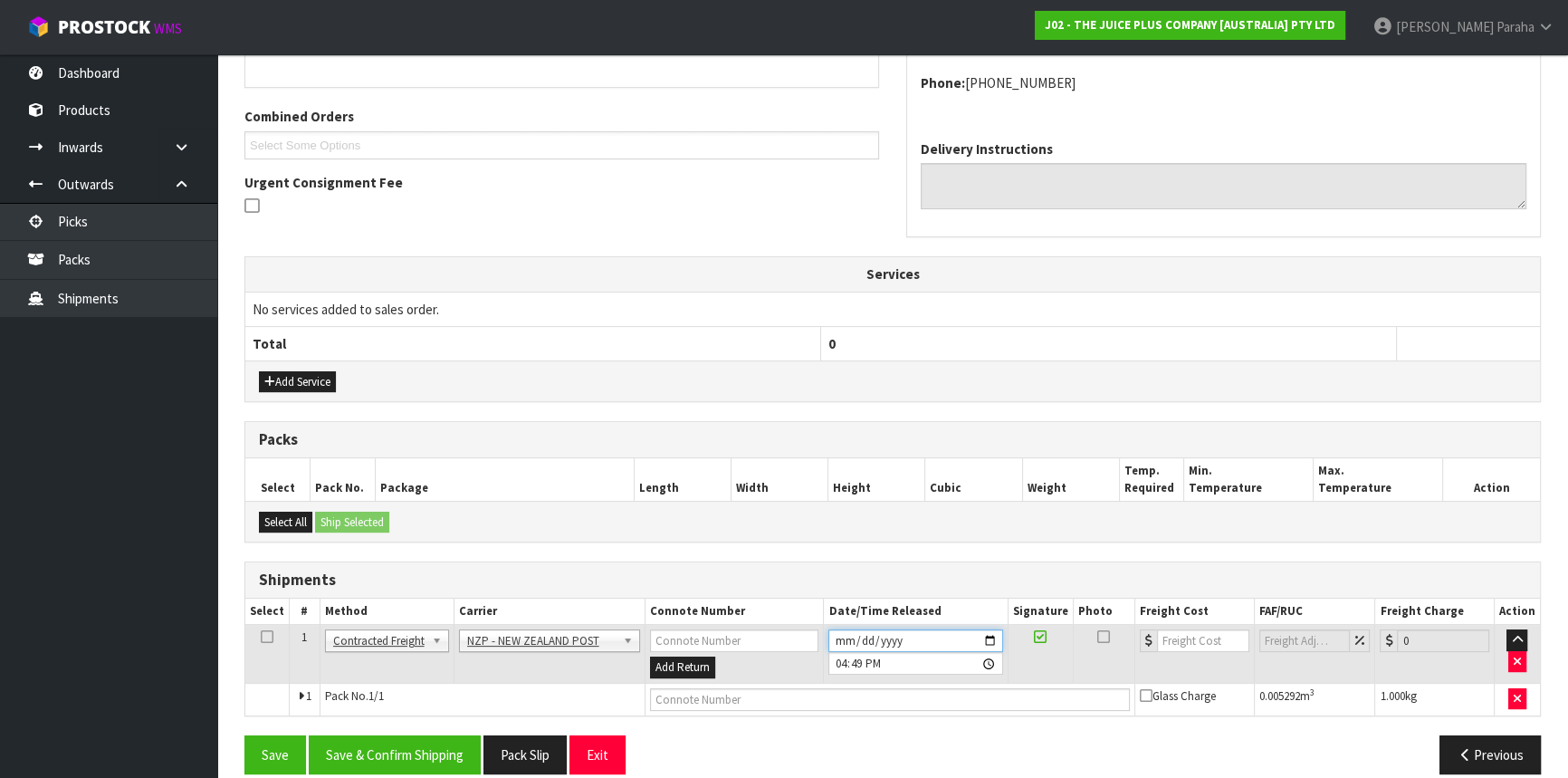
click at [985, 634] on input "[DATE]" at bounding box center [915, 641] width 174 height 23
click at [378, 752] on button "Save & Confirm Shipping" at bounding box center [394, 754] width 172 height 39
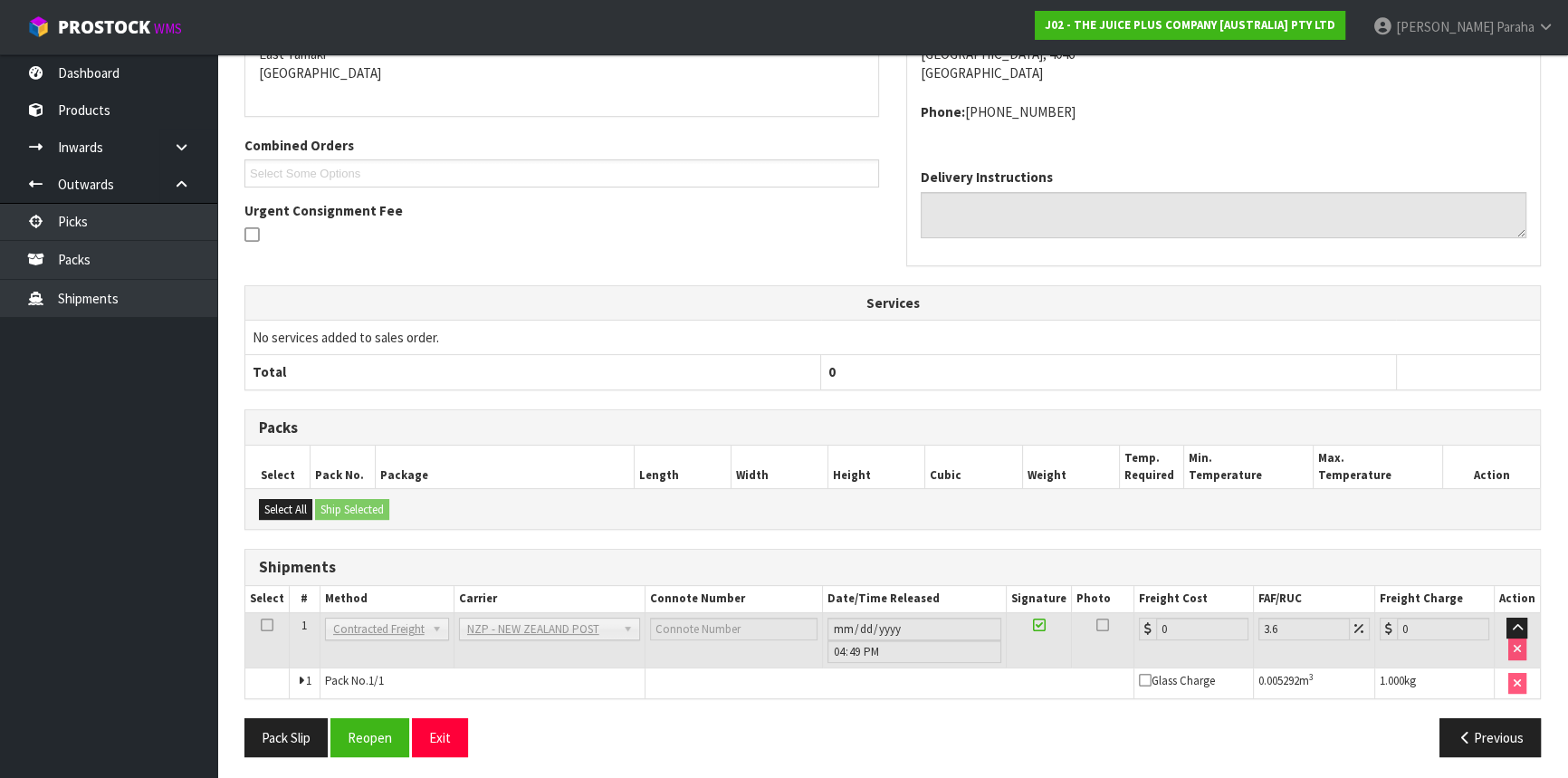
scroll to position [423, 0]
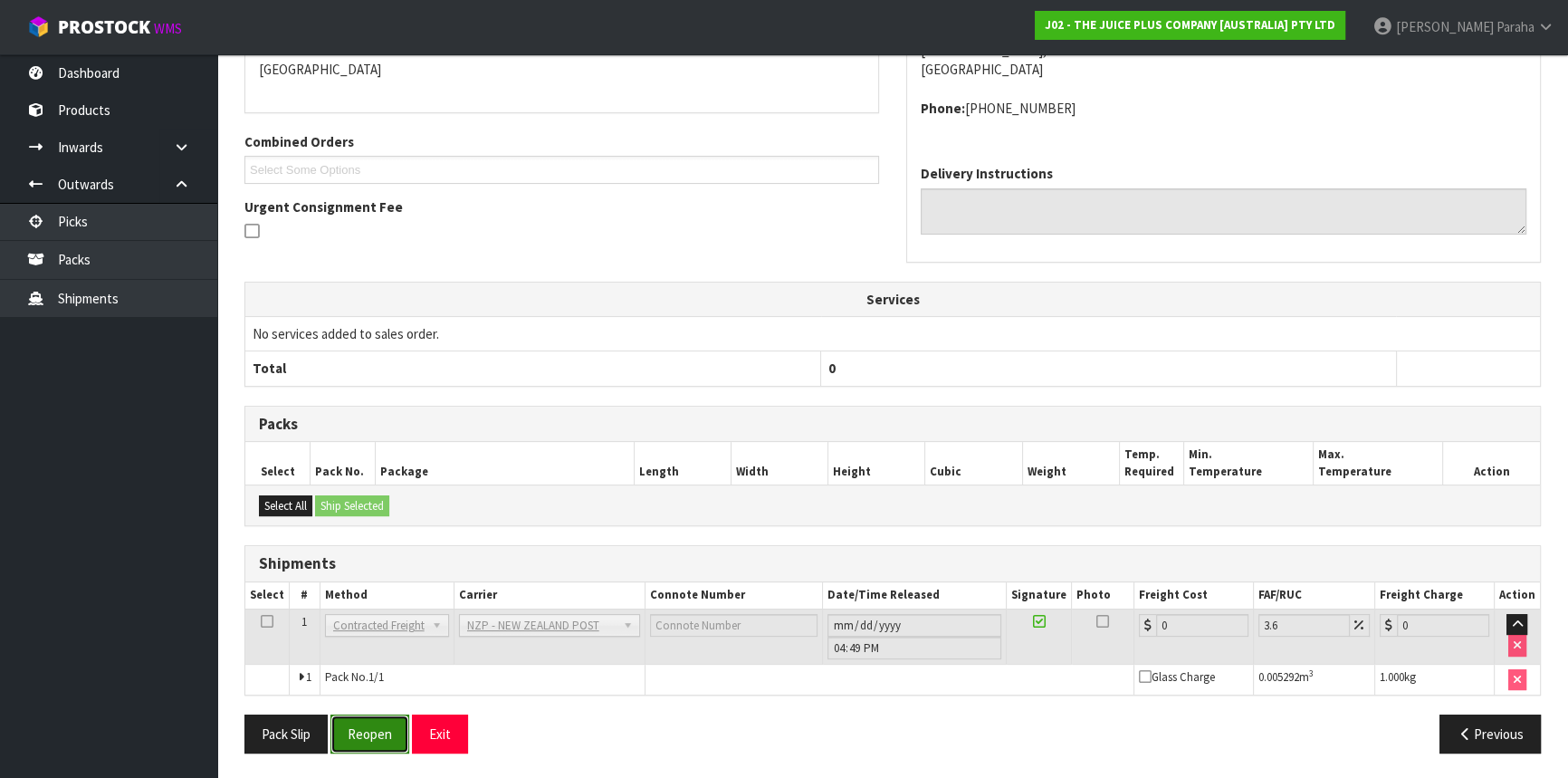
click at [386, 738] on button "Reopen" at bounding box center [370, 734] width 79 height 39
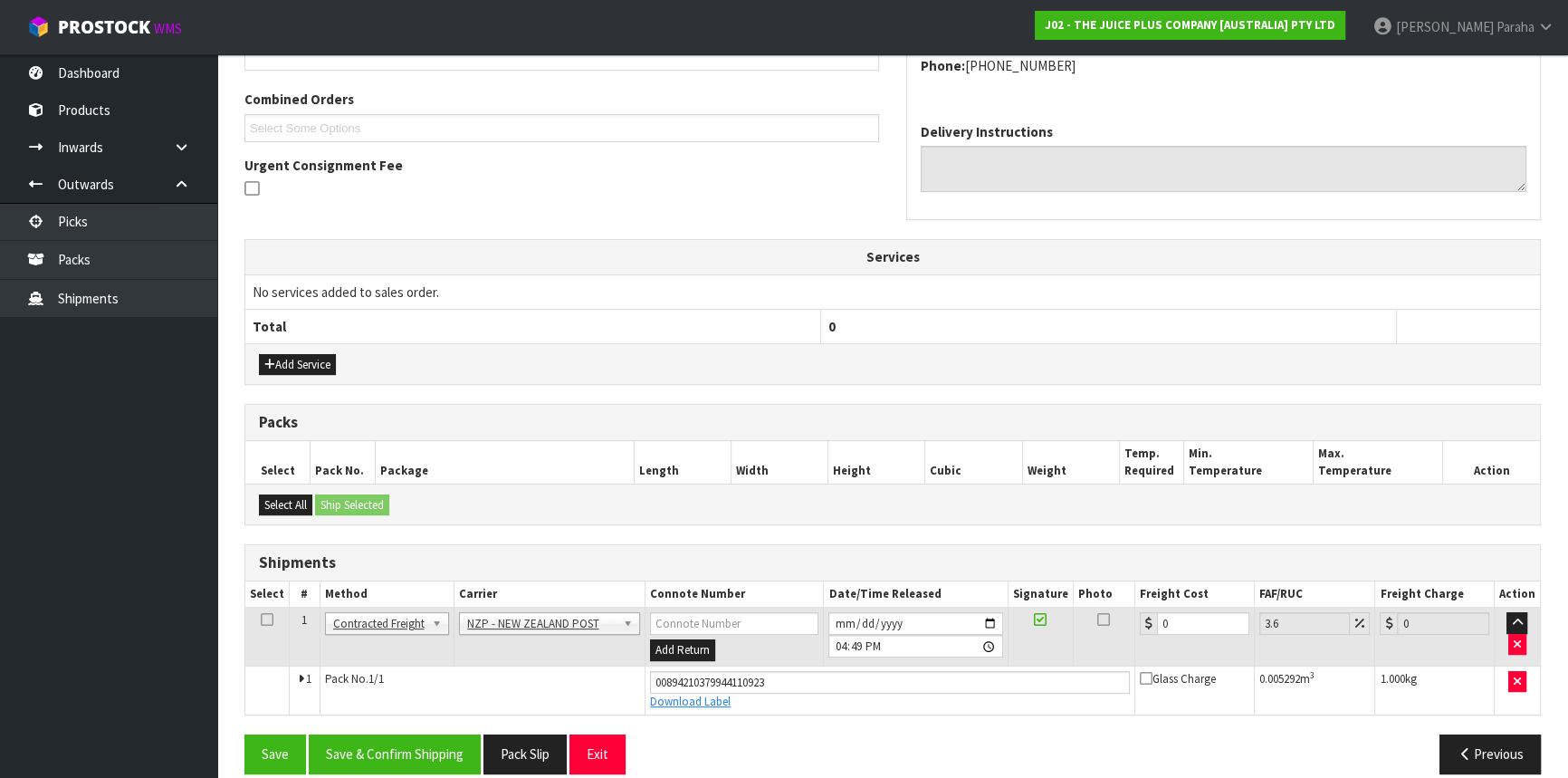
scroll to position [465, 0]
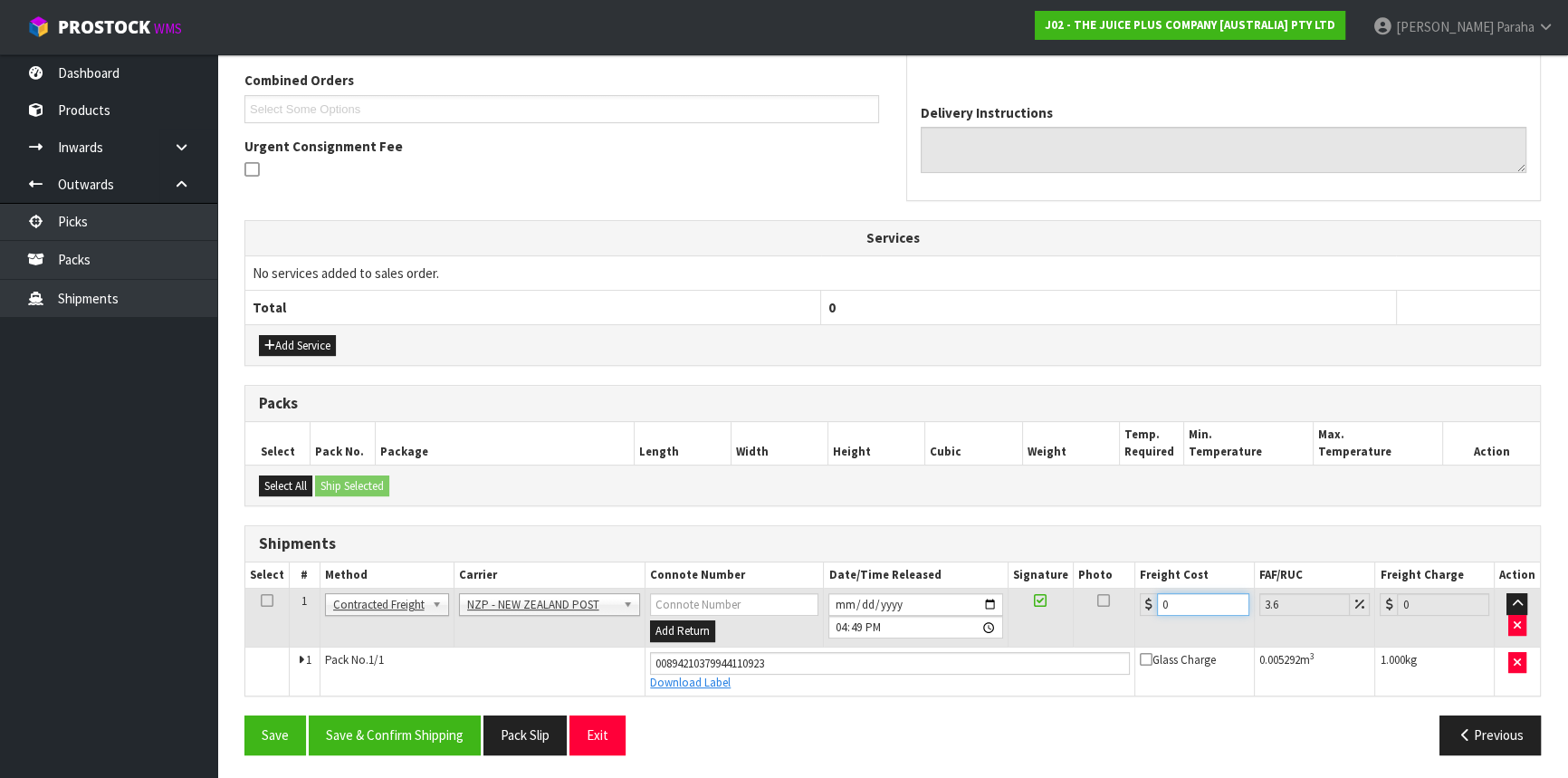
drag, startPoint x: 1190, startPoint y: 602, endPoint x: 1128, endPoint y: 595, distance: 62.4
click at [1128, 595] on tr "1 Client Local Pickup Customer Local Pickup Company Freight Contracted Freight …" at bounding box center [893, 618] width 1295 height 59
click at [380, 724] on button "Save & Confirm Shipping" at bounding box center [394, 735] width 172 height 39
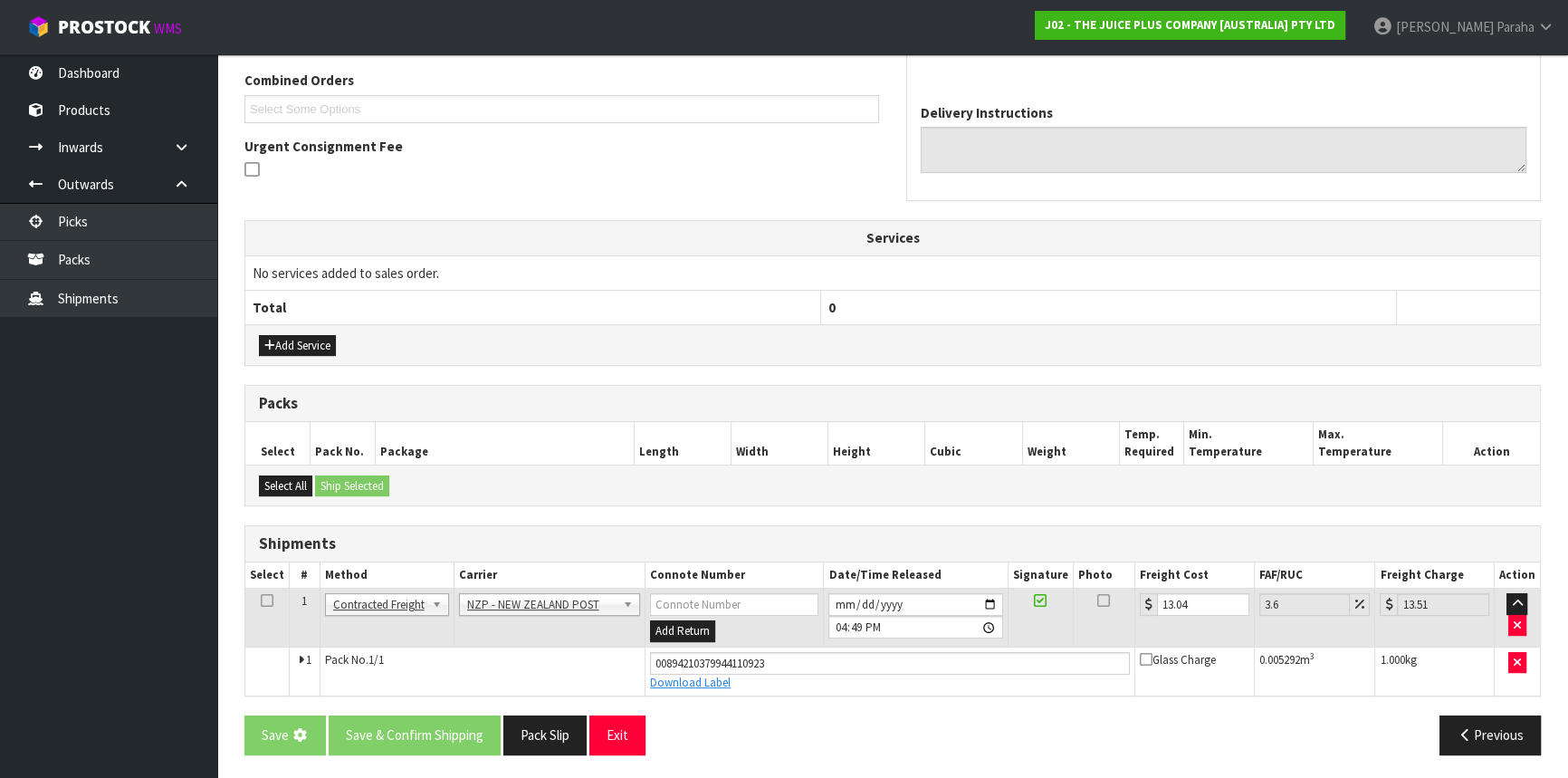
scroll to position [0, 0]
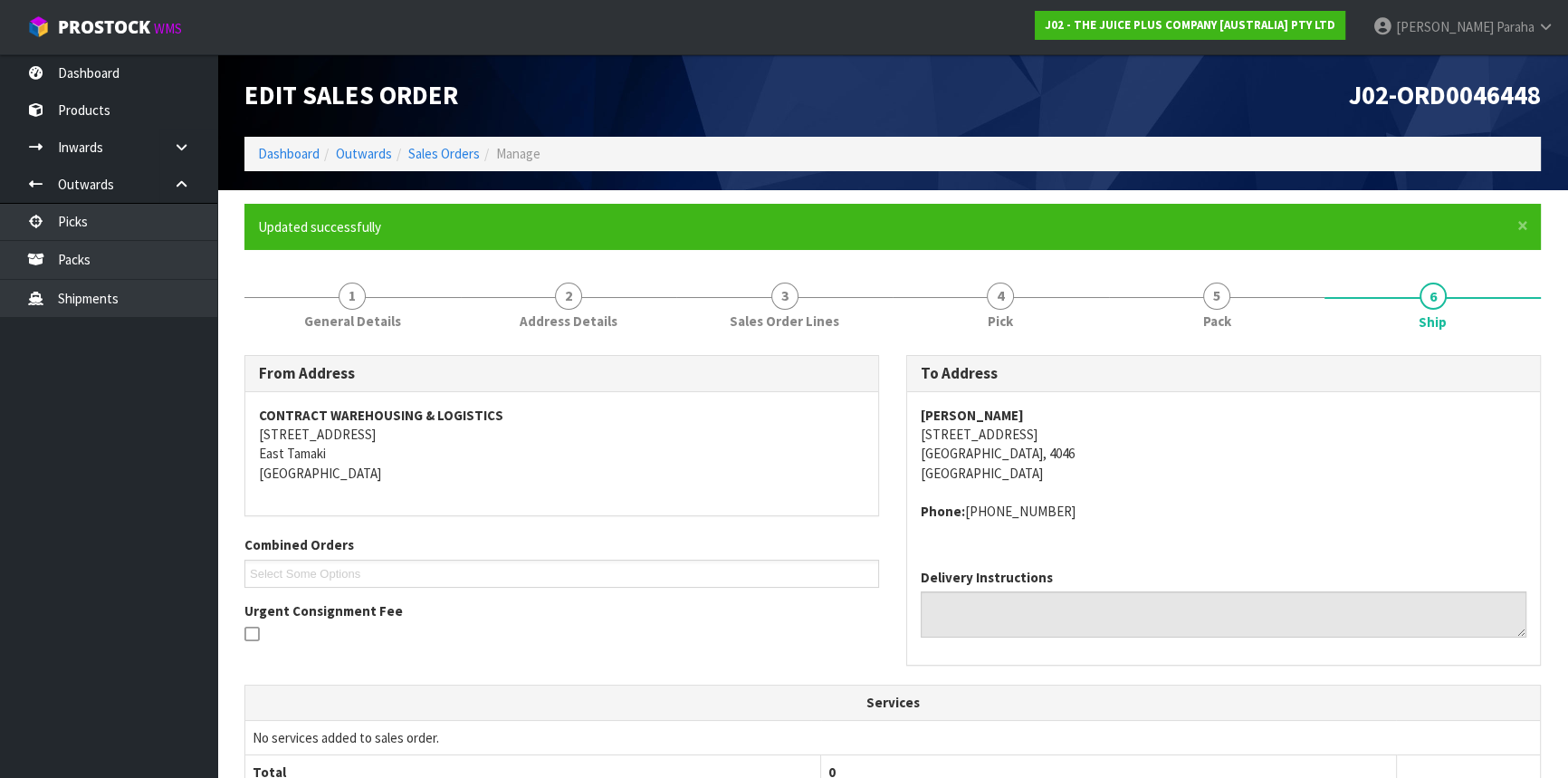
click at [453, 143] on ol "Dashboard Outwards Sales Orders Manage" at bounding box center [893, 153] width 1297 height 34
click at [451, 152] on link "Sales Orders" at bounding box center [444, 153] width 71 height 17
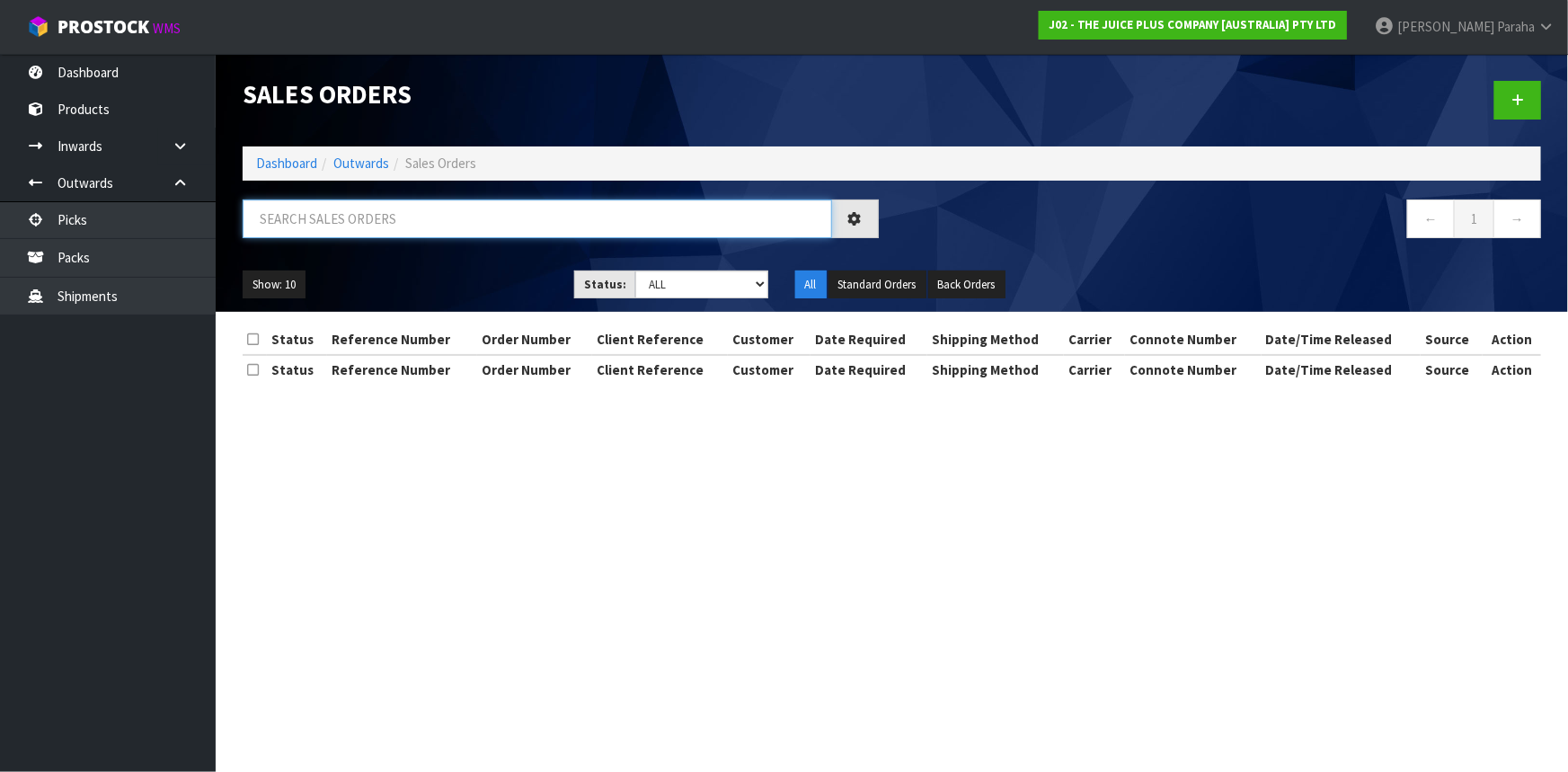
click at [418, 205] on input "text" at bounding box center [538, 218] width 590 height 38
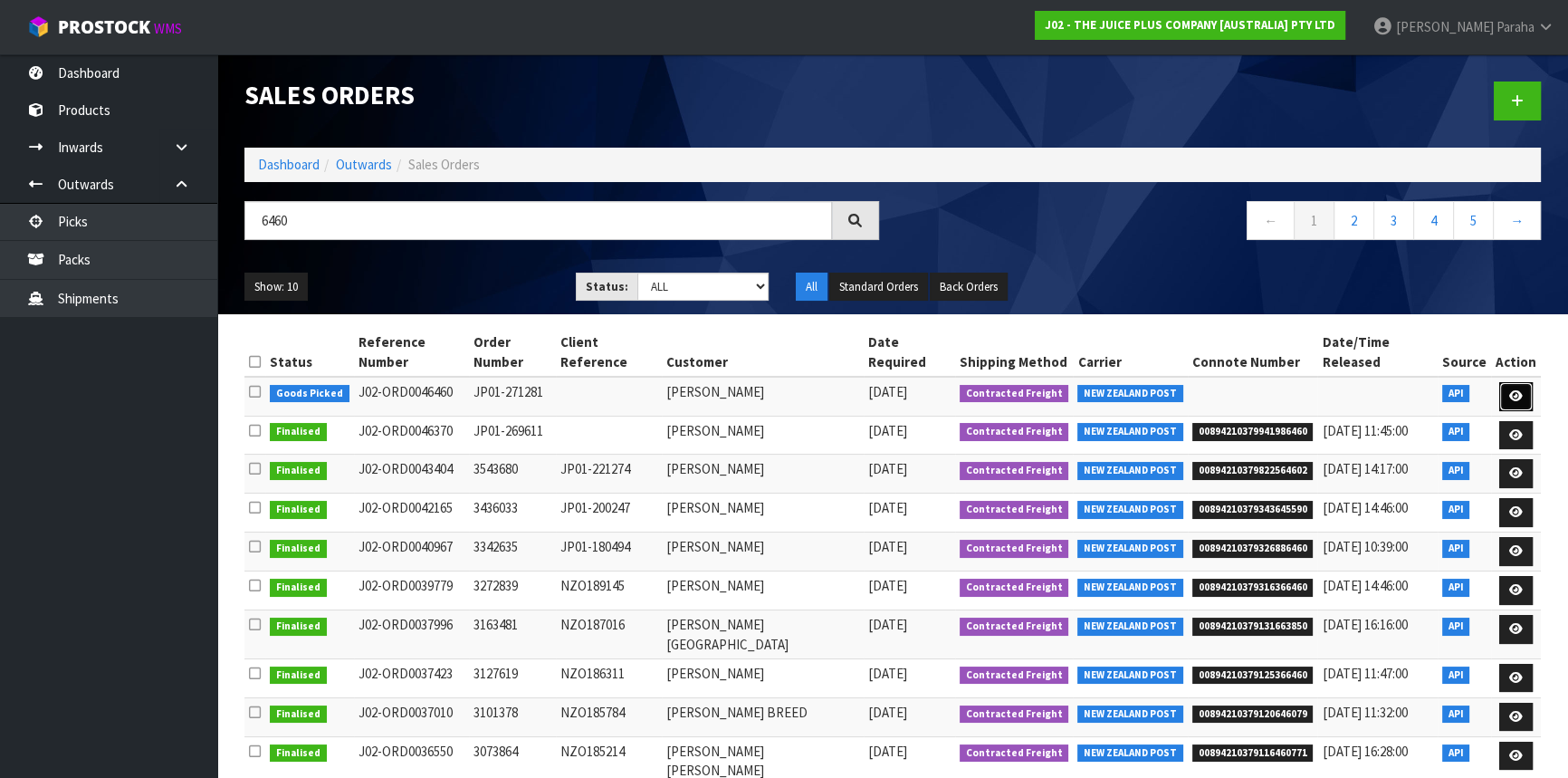
click at [1525, 396] on link at bounding box center [1516, 396] width 34 height 29
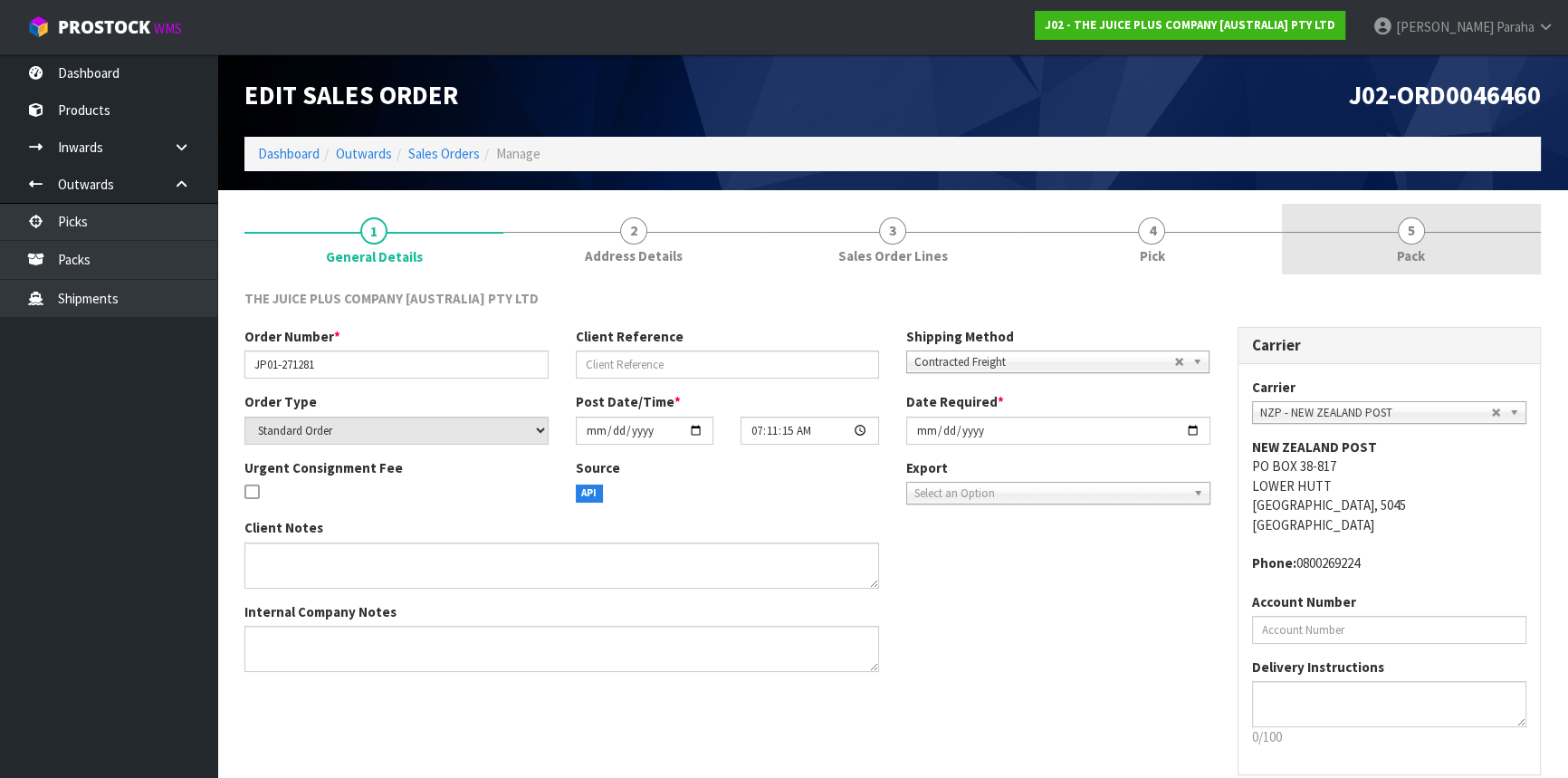
click at [1410, 231] on span "5" at bounding box center [1411, 230] width 27 height 27
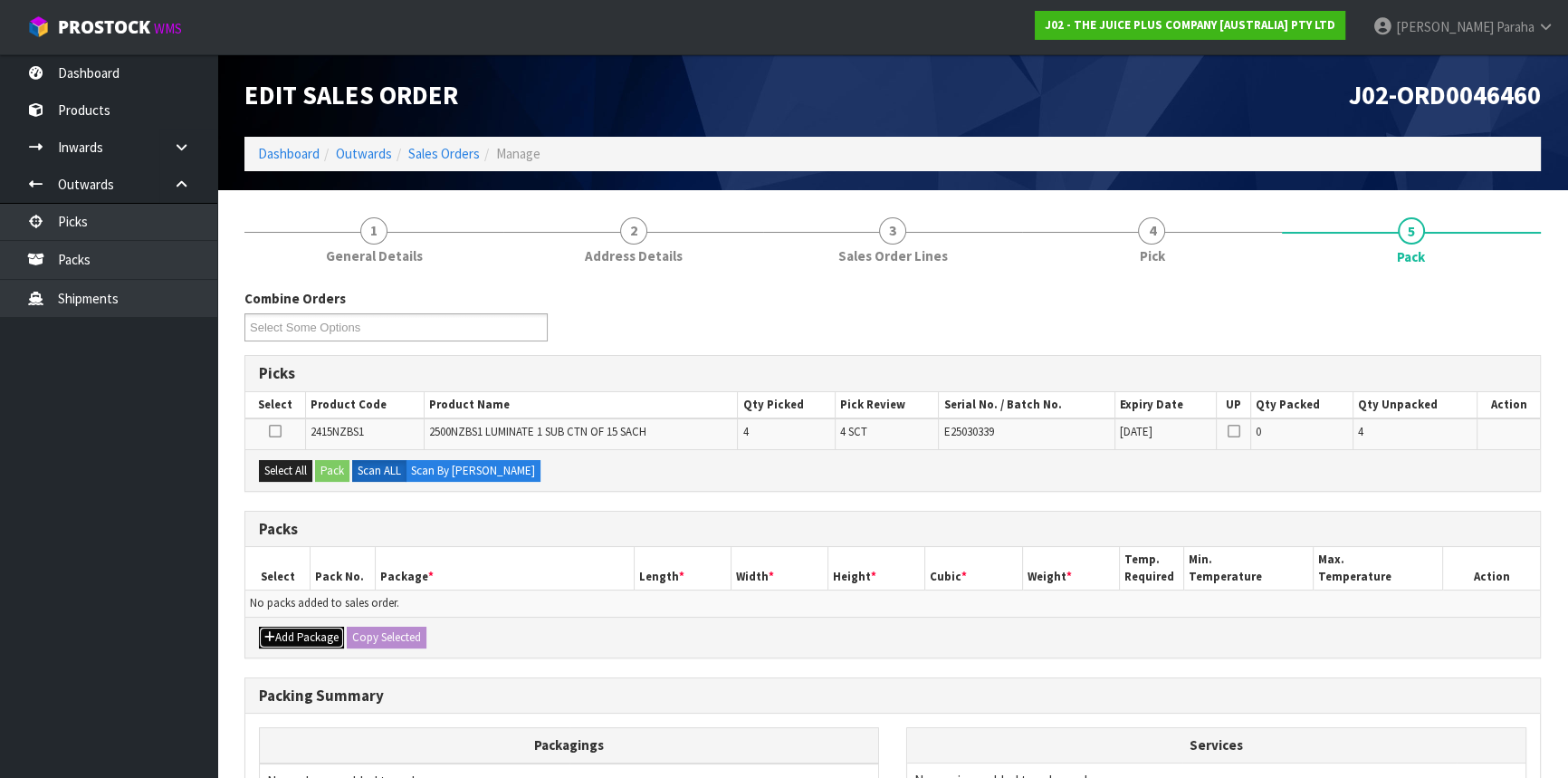
click at [281, 631] on button "Add Package" at bounding box center [301, 637] width 85 height 22
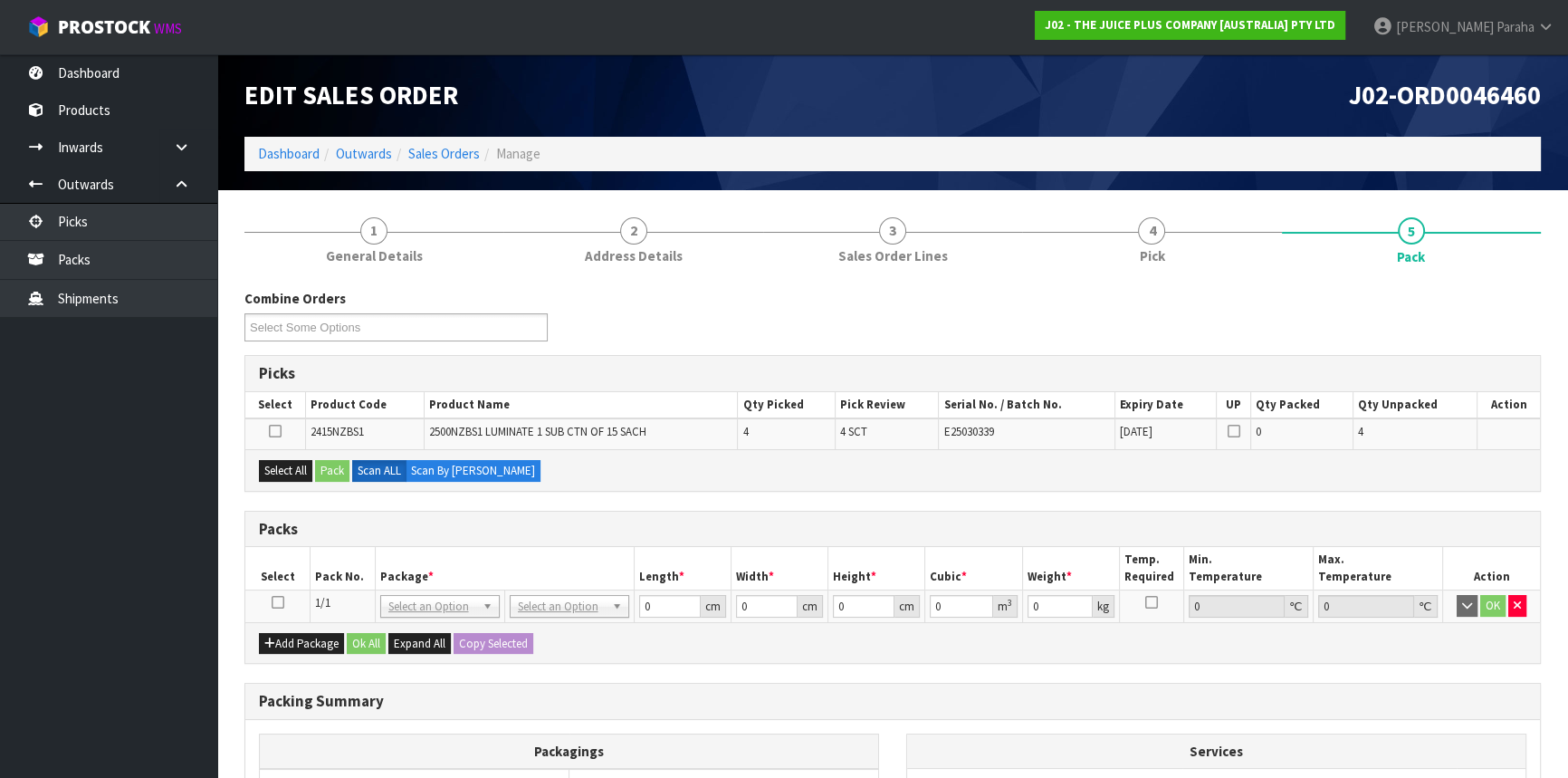
click at [278, 593] on td at bounding box center [277, 607] width 65 height 33
click at [277, 602] on icon at bounding box center [277, 602] width 12 height 1
click at [265, 473] on button "Select All" at bounding box center [285, 470] width 54 height 22
click at [328, 469] on button "Pack" at bounding box center [332, 470] width 35 height 22
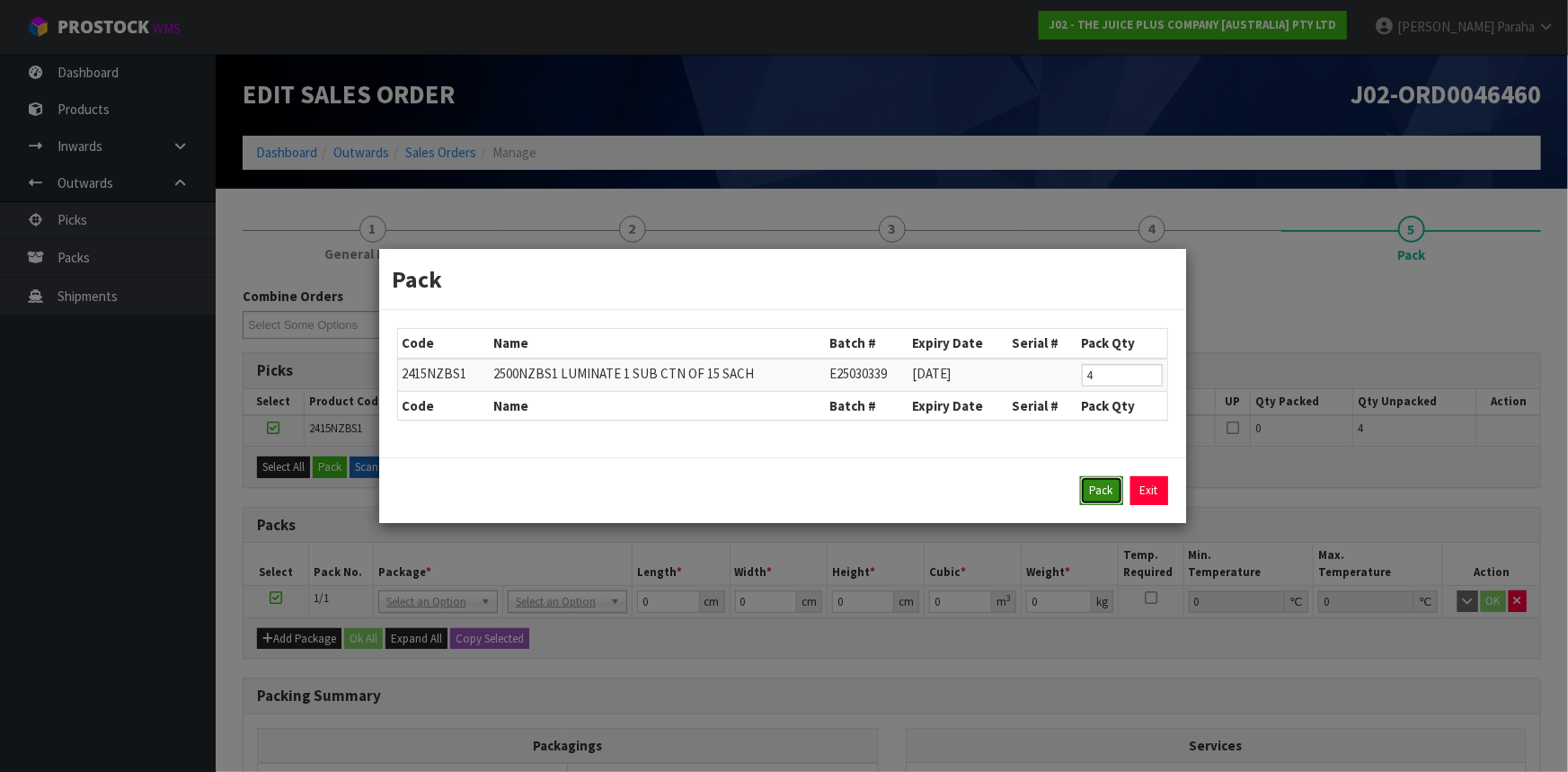
click at [1102, 488] on button "Pack" at bounding box center [1101, 490] width 43 height 29
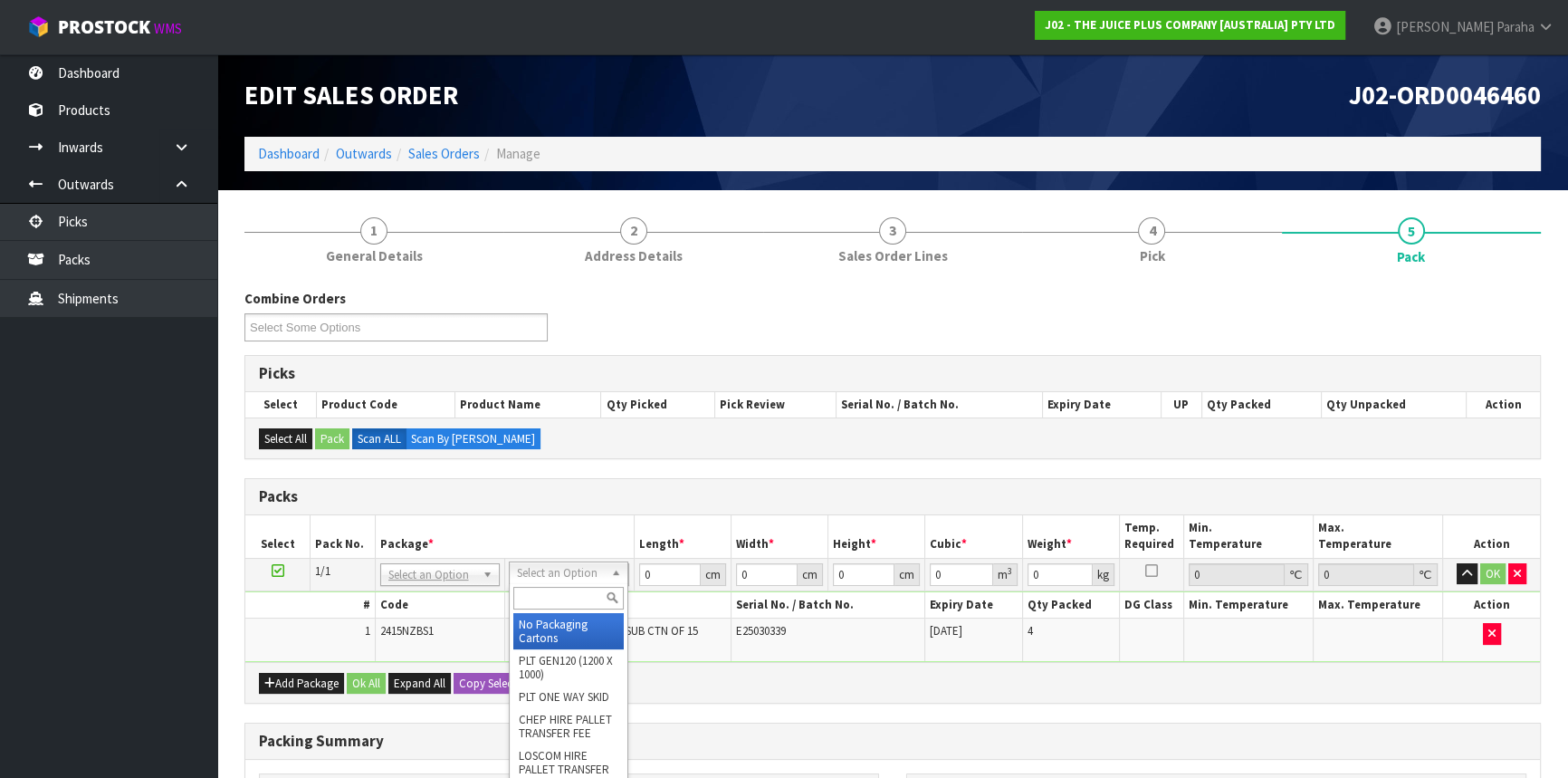
click at [562, 601] on input "text" at bounding box center [568, 598] width 110 height 23
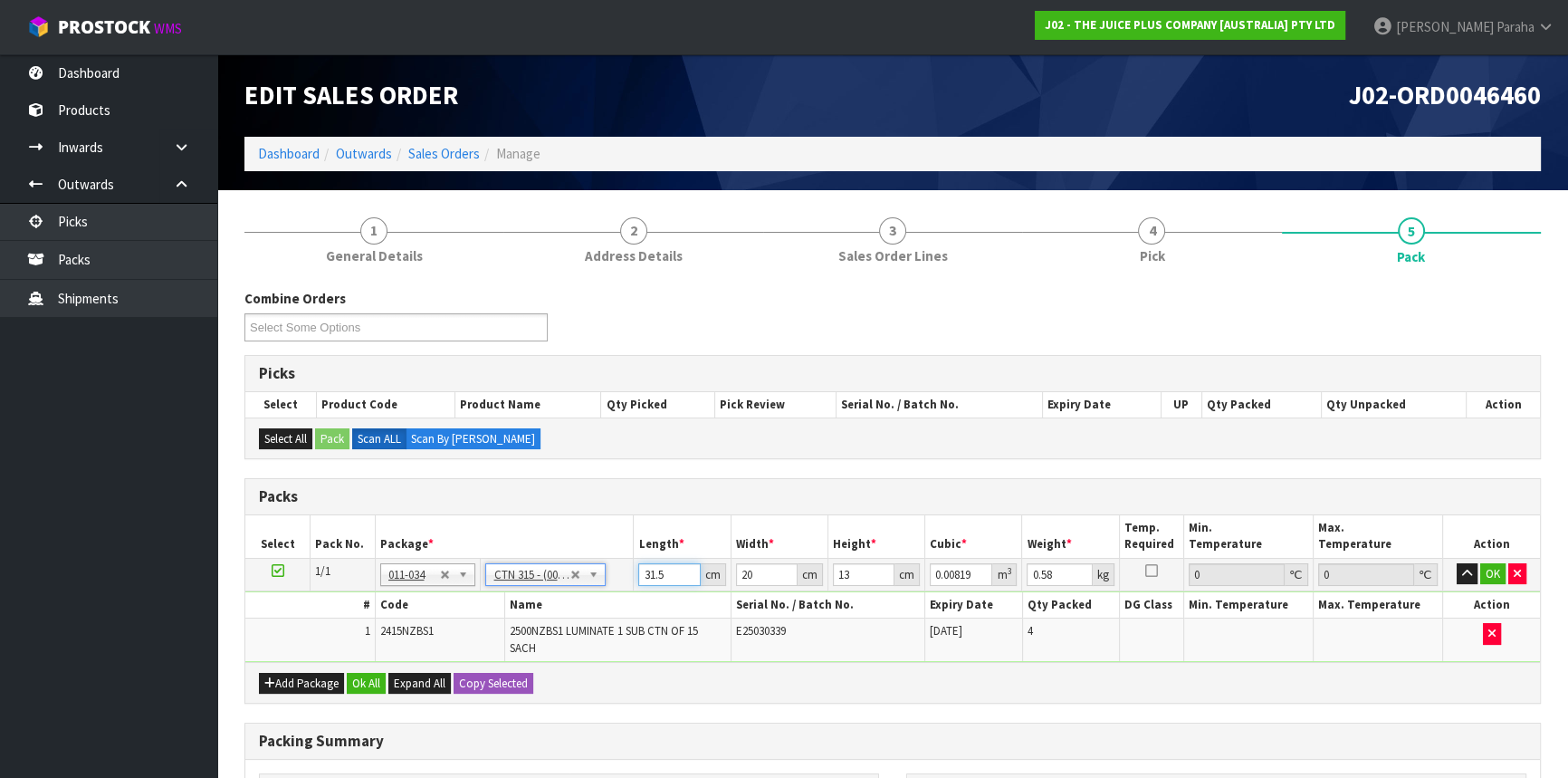
drag, startPoint x: 667, startPoint y: 570, endPoint x: 625, endPoint y: 570, distance: 42.0
click at [625, 570] on tr "1/1 NONE 007-001 007-002 007-004 007-009 007-013 007-014 007-015 007-017 007-01…" at bounding box center [893, 574] width 1295 height 33
click at [1457, 564] on button "button" at bounding box center [1467, 574] width 21 height 22
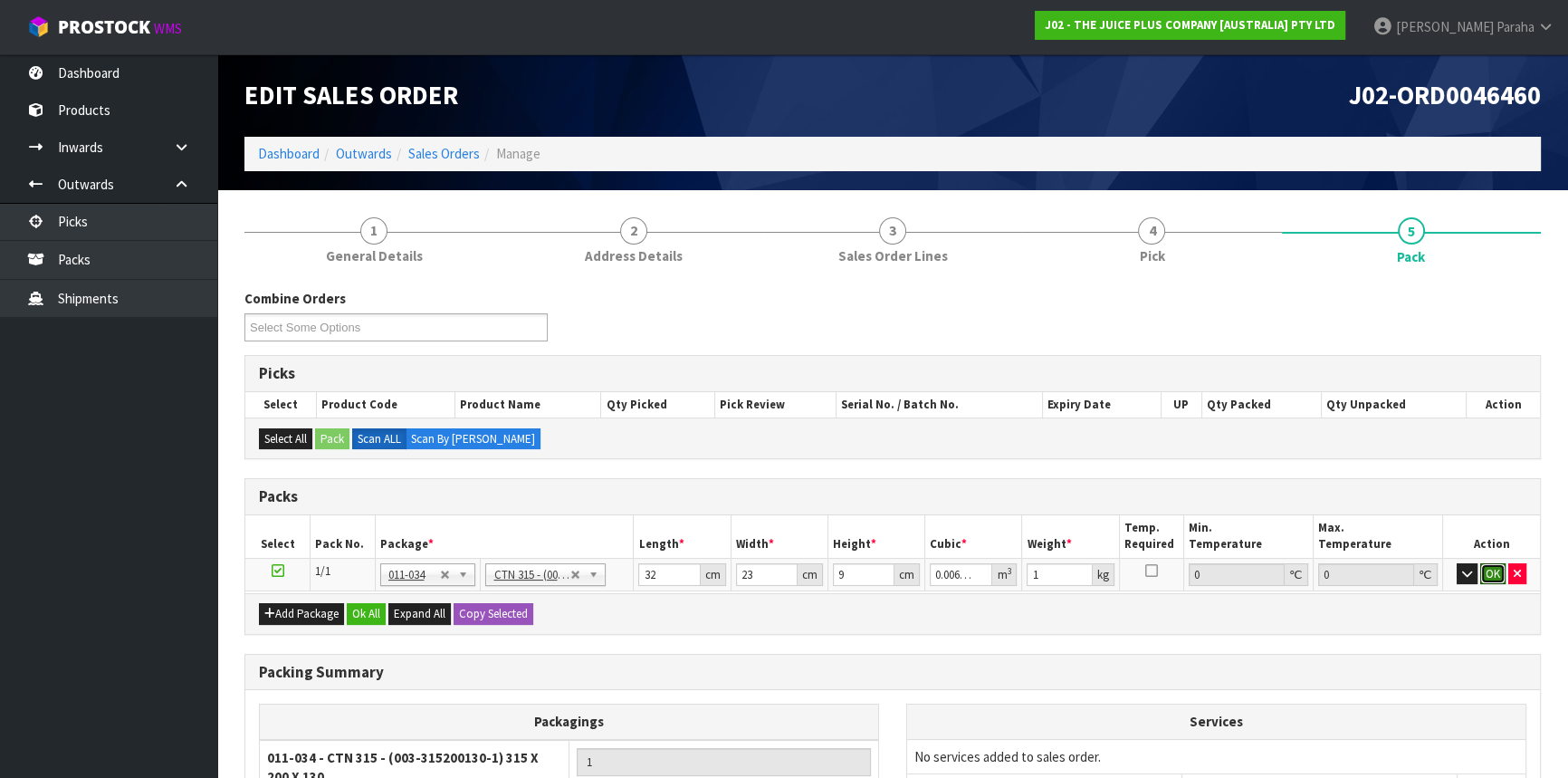
click button "OK" at bounding box center [1493, 574] width 25 height 22
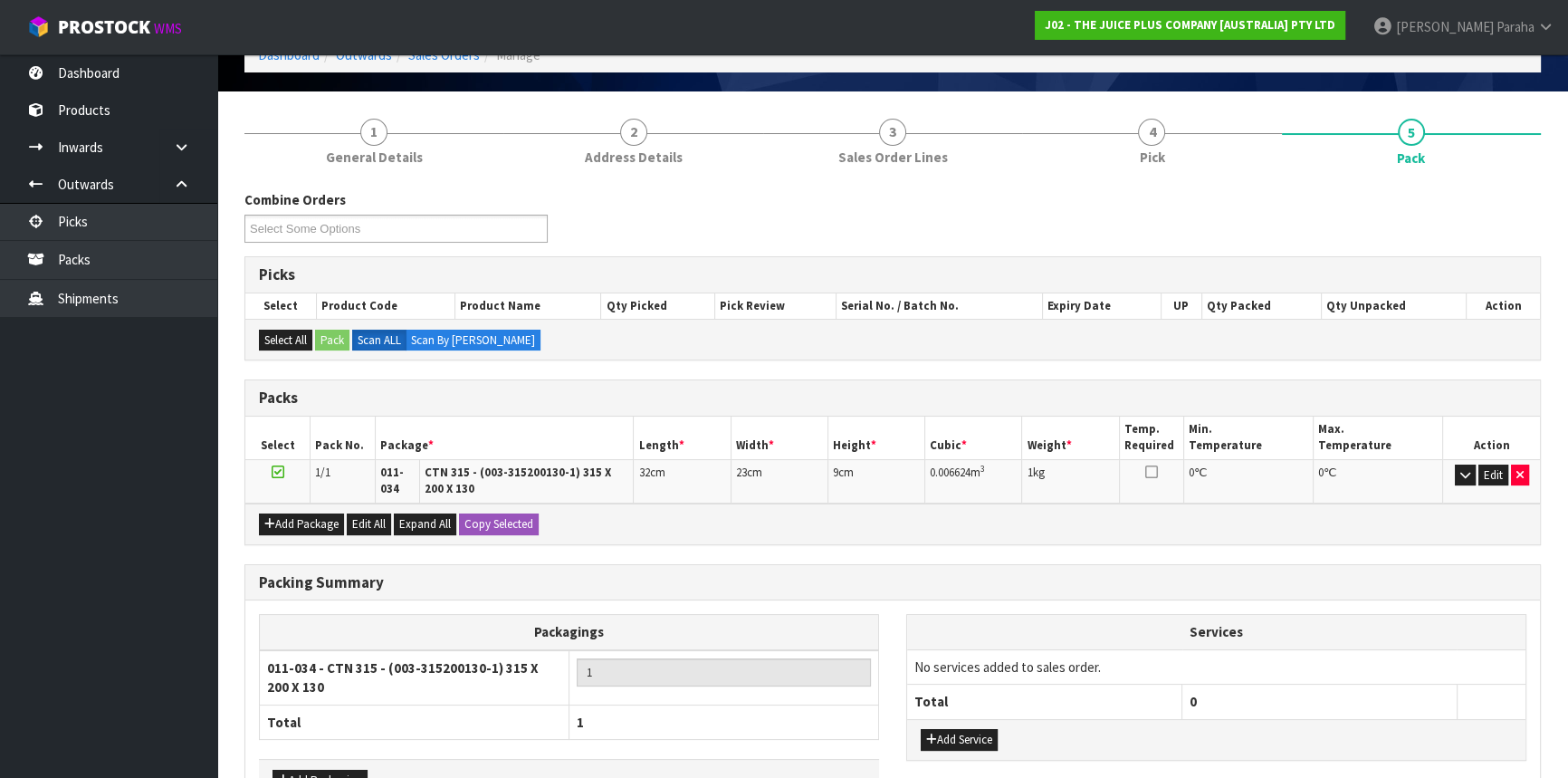
scroll to position [216, 0]
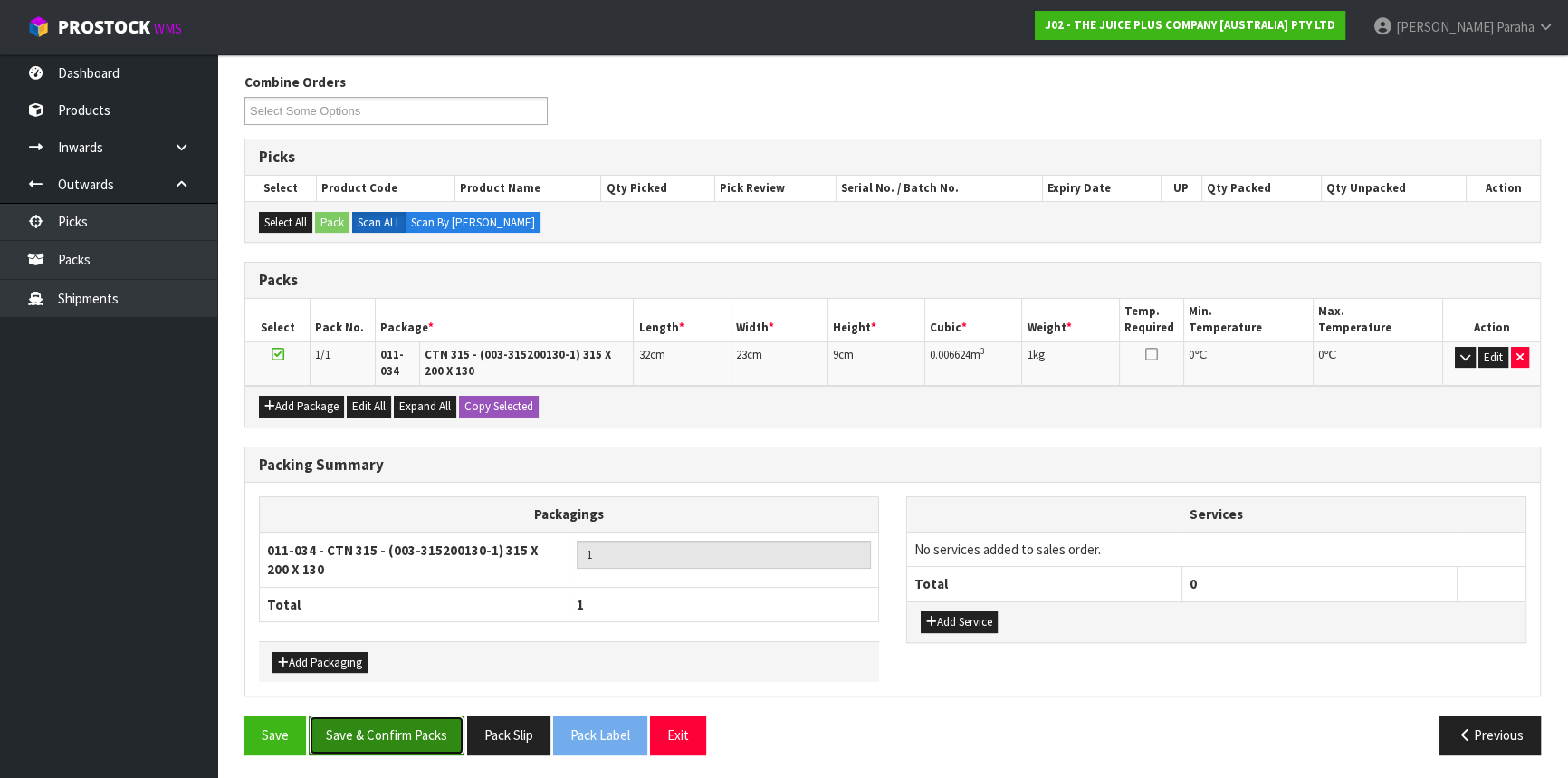
click at [398, 739] on button "Save & Confirm Packs" at bounding box center [387, 735] width 156 height 39
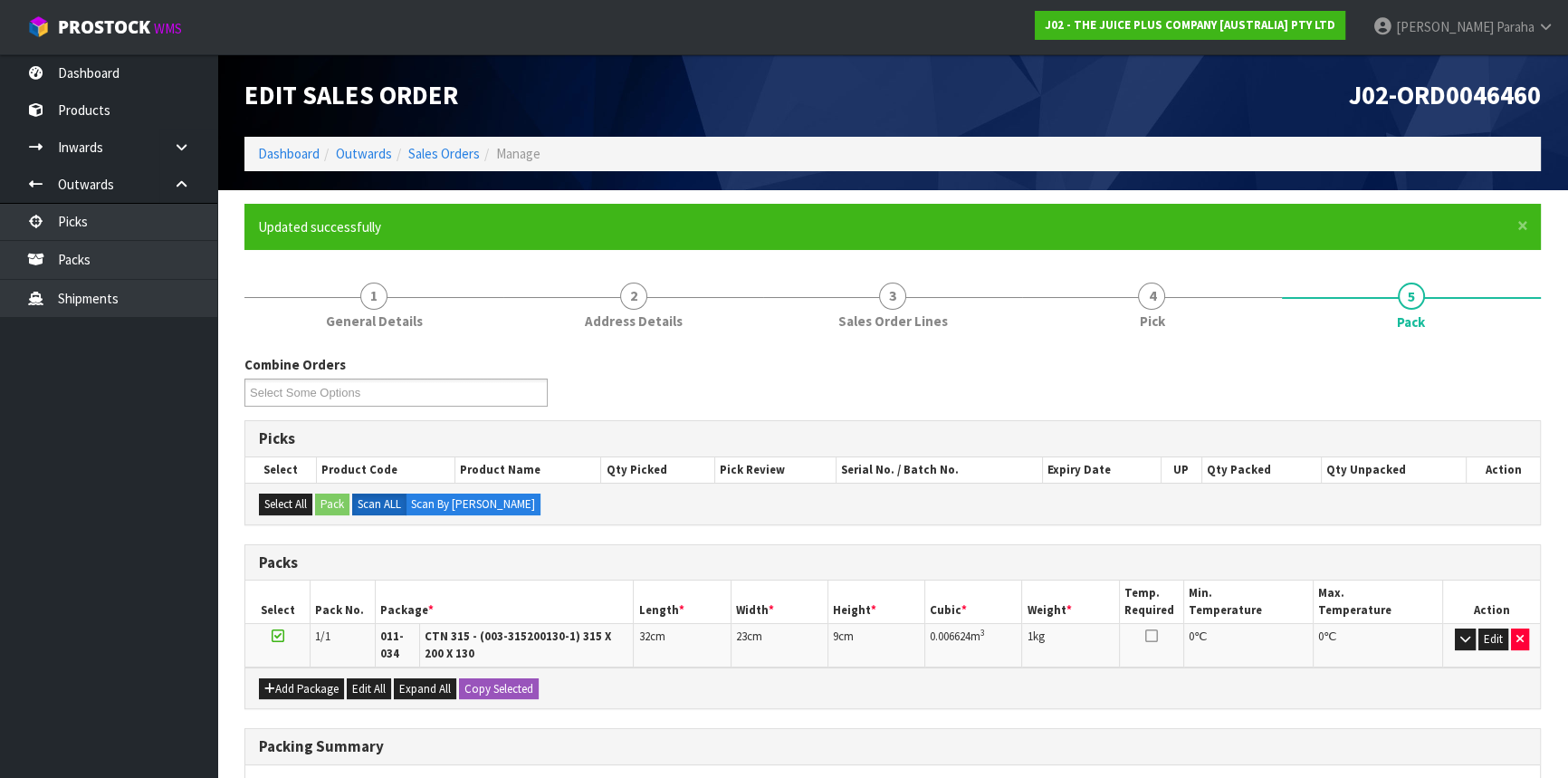
scroll to position [242, 0]
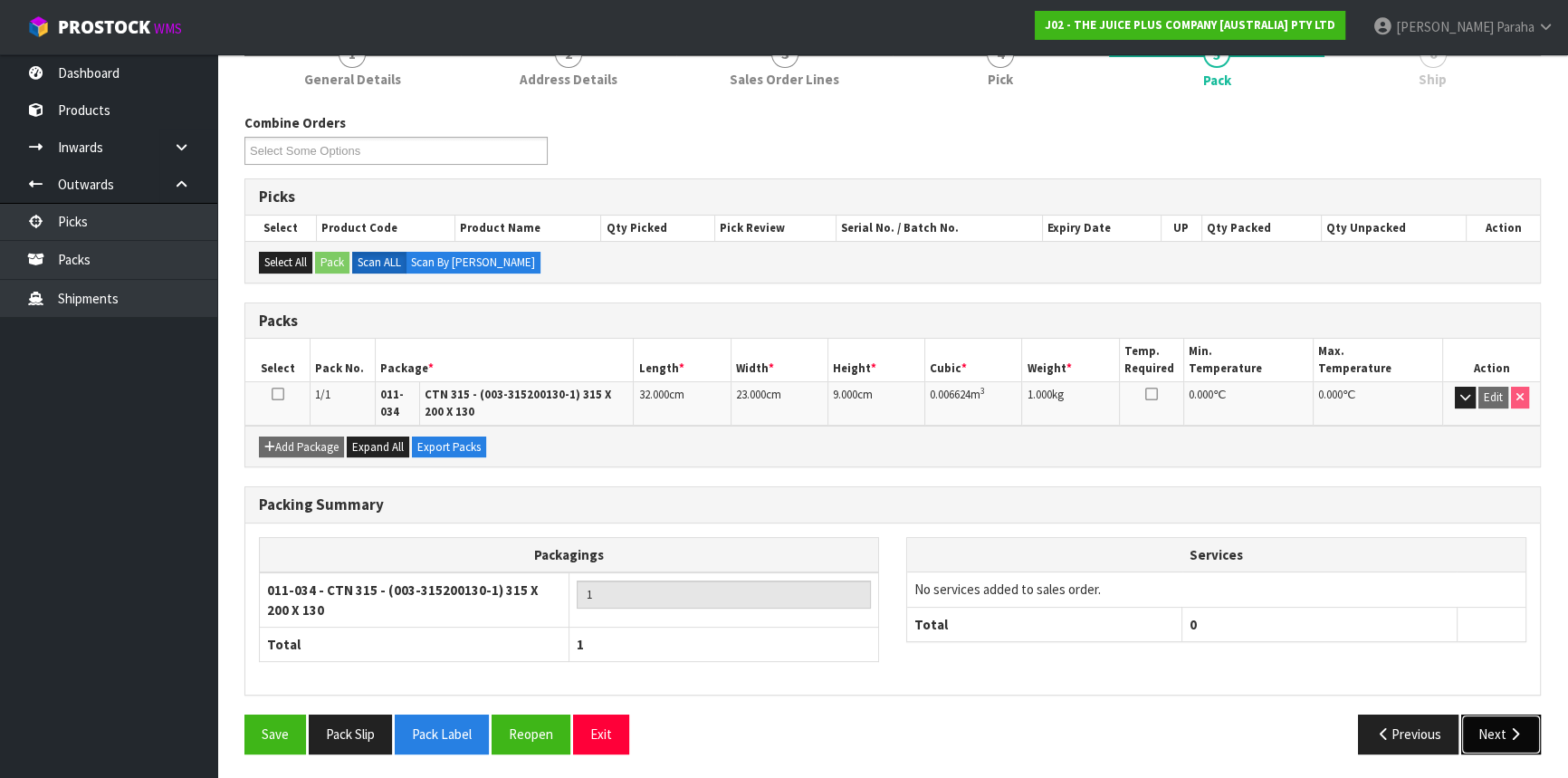
click at [1528, 723] on button "Next" at bounding box center [1501, 734] width 80 height 39
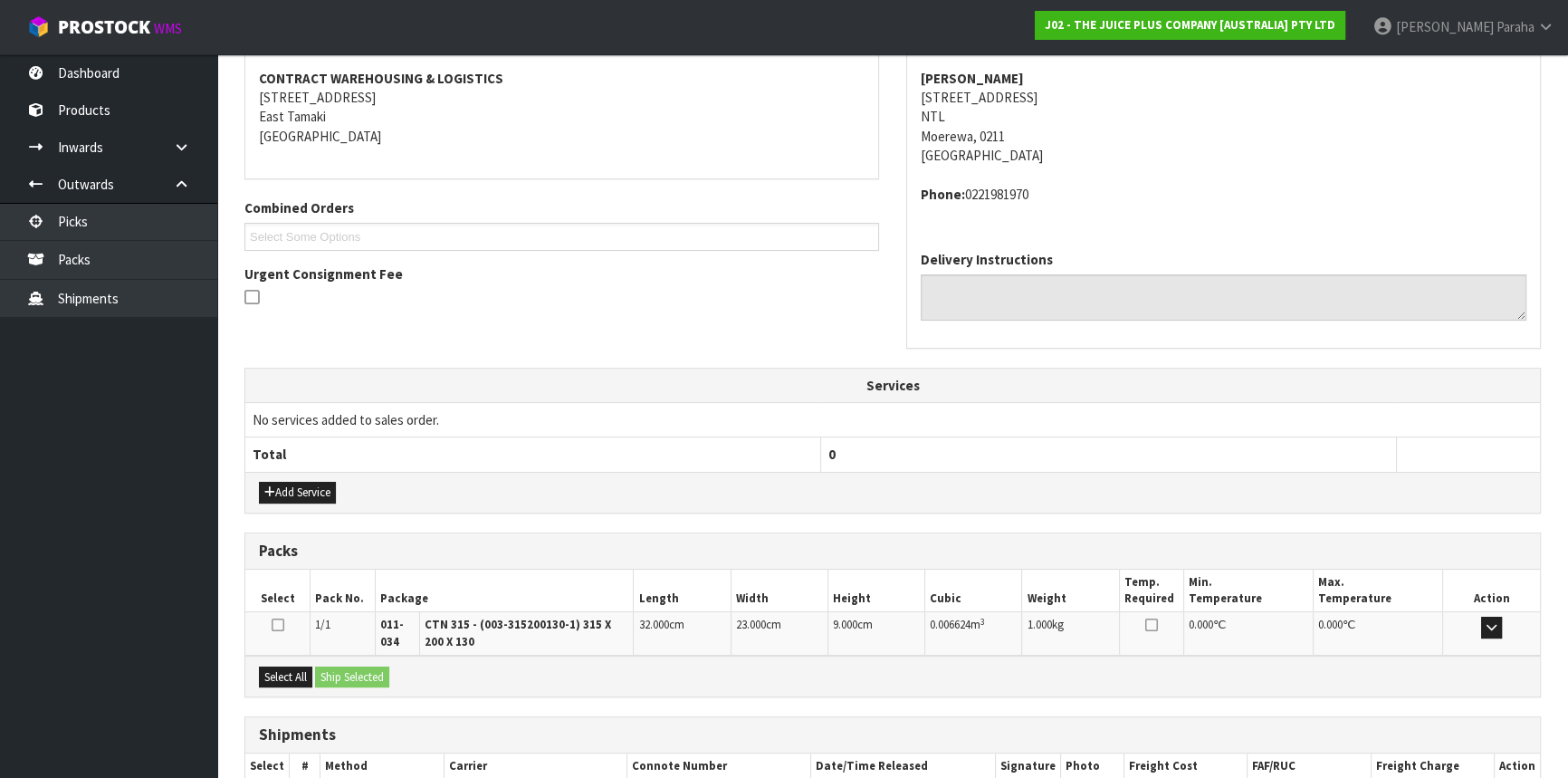
scroll to position [448, 0]
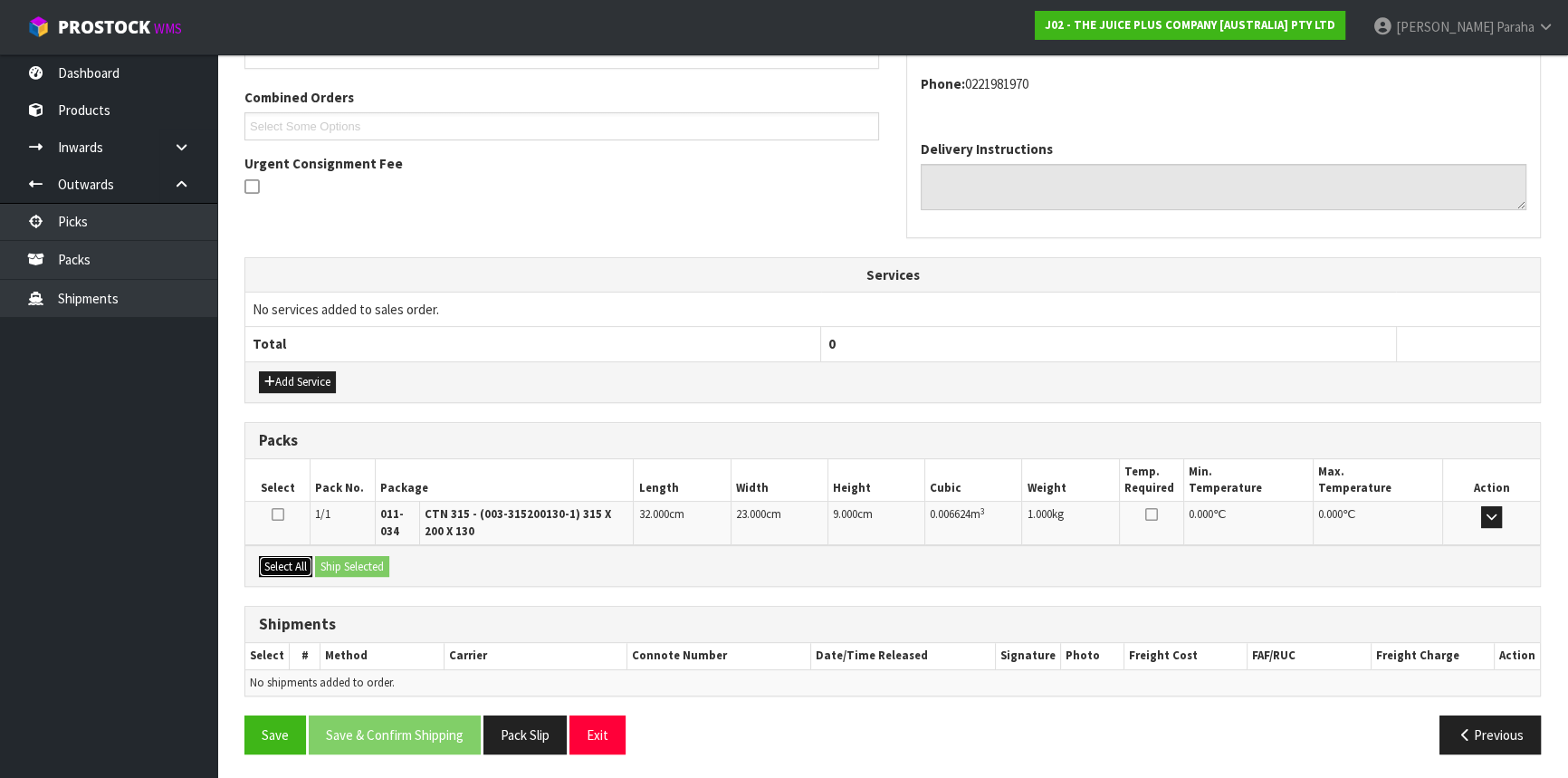
click at [289, 568] on button "Select All" at bounding box center [285, 566] width 54 height 22
click at [345, 557] on button "Ship Selected" at bounding box center [352, 566] width 74 height 22
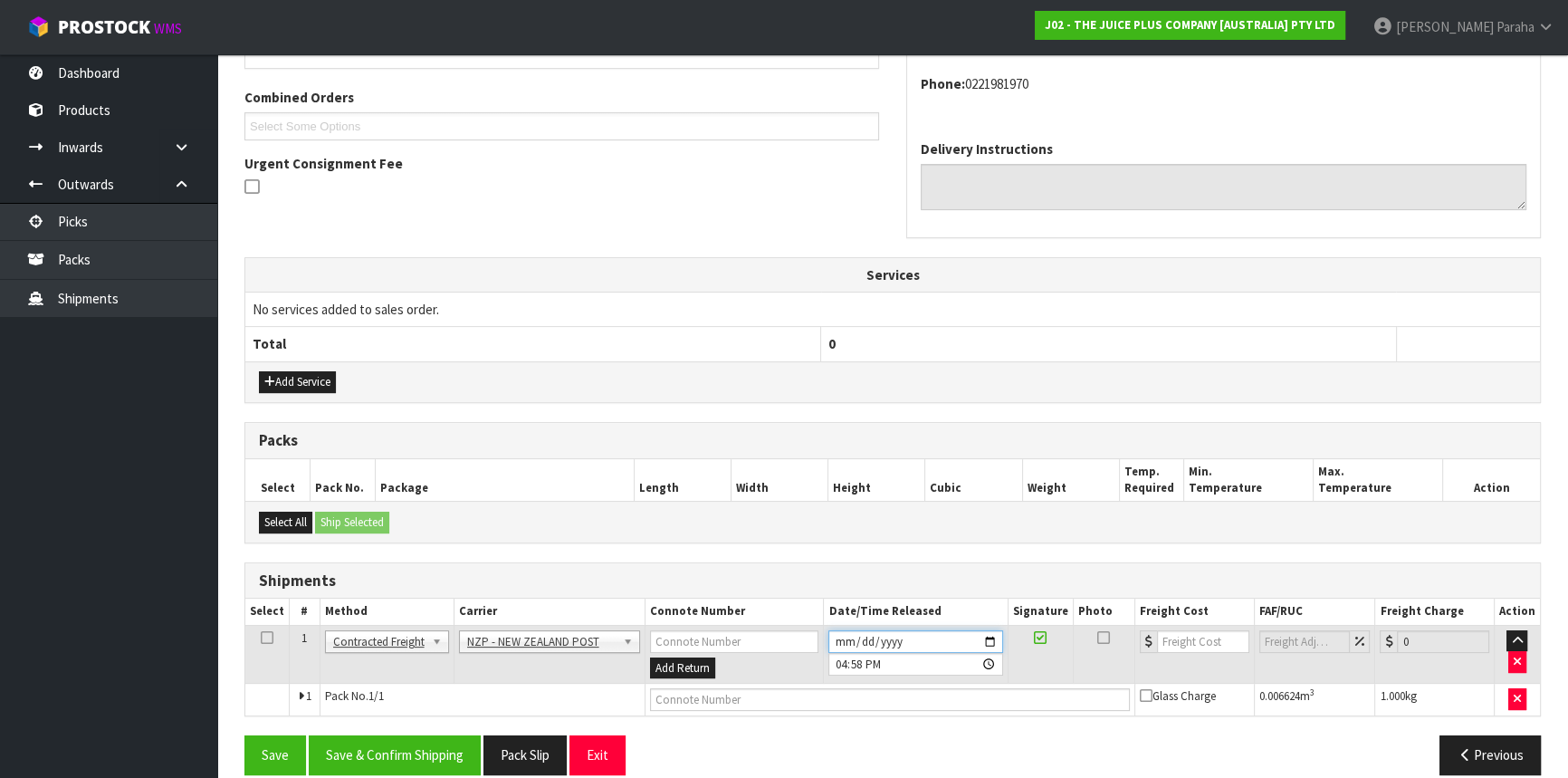
click at [992, 637] on input "[DATE]" at bounding box center [915, 642] width 174 height 23
click at [388, 746] on button "Save & Confirm Shipping" at bounding box center [394, 754] width 172 height 39
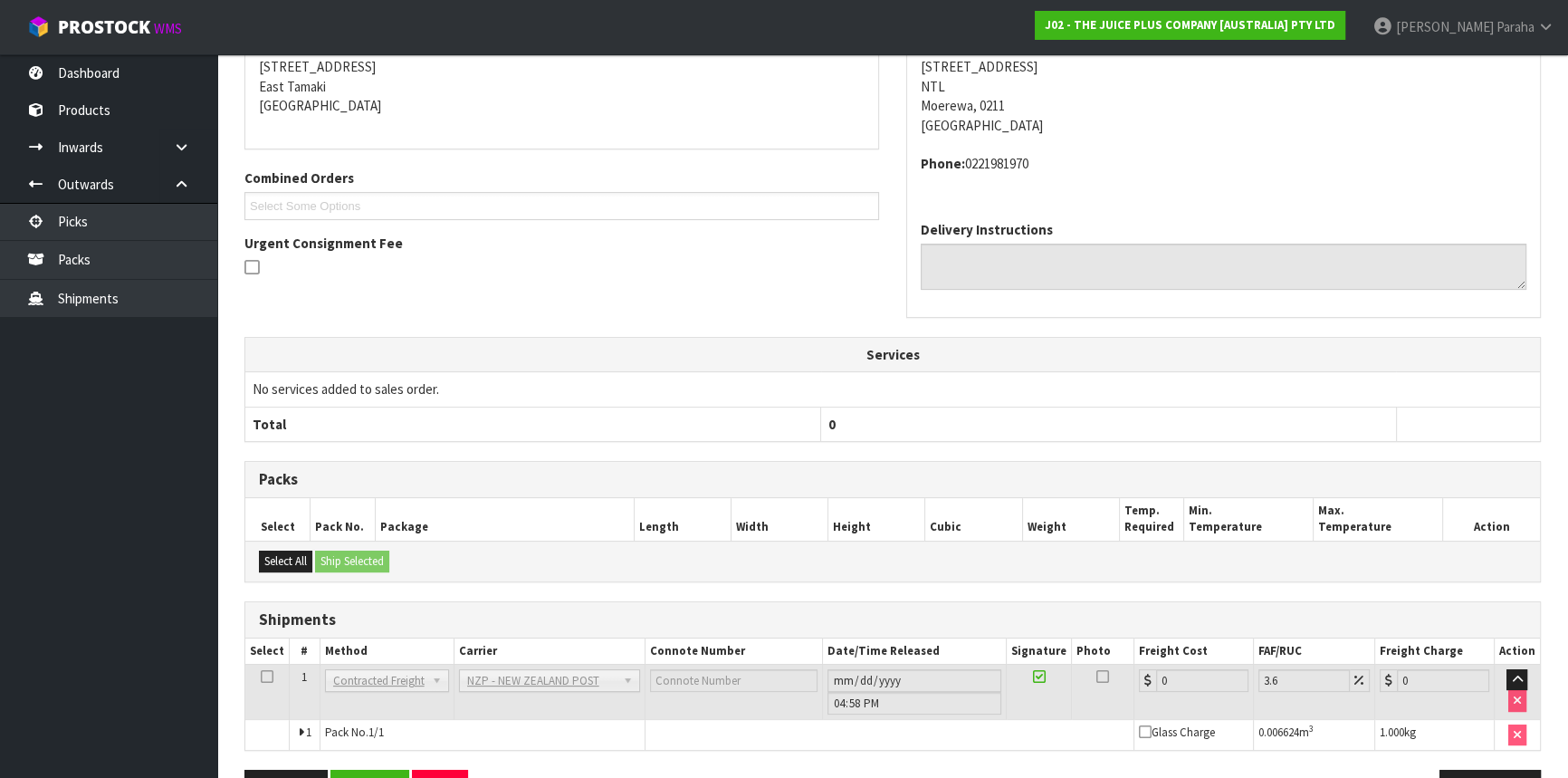
scroll to position [443, 0]
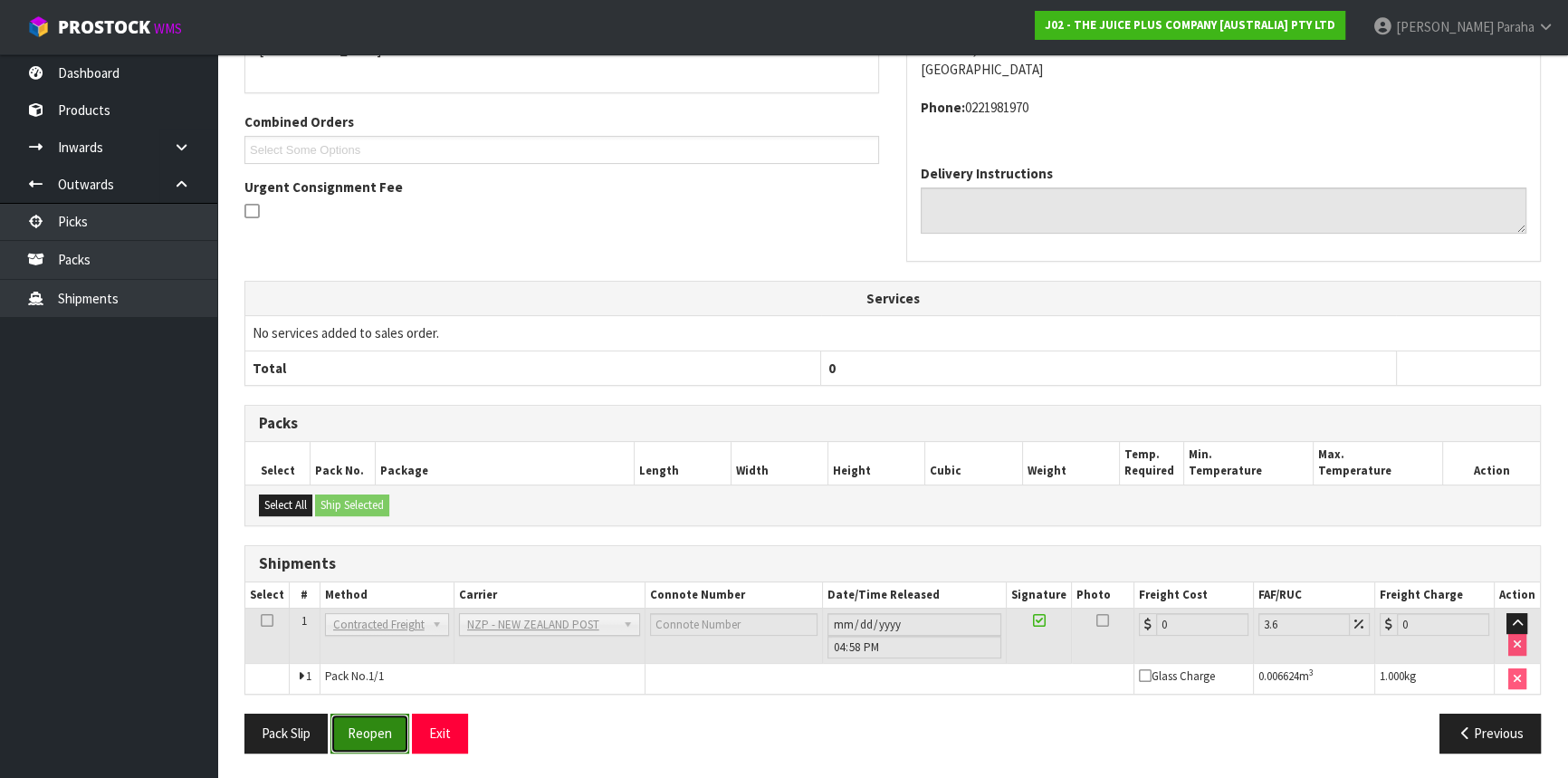
click at [378, 733] on button "Reopen" at bounding box center [370, 733] width 79 height 39
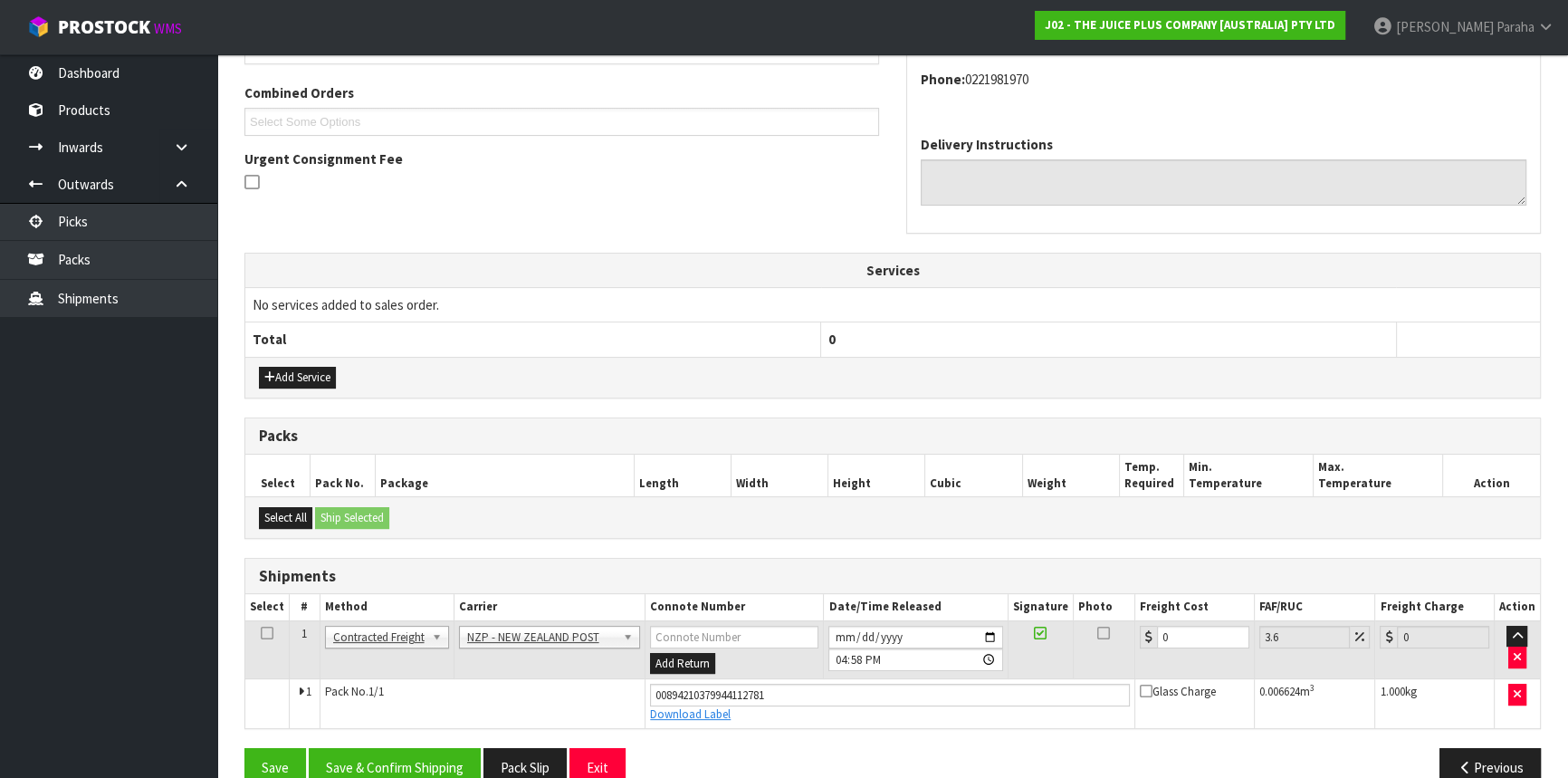
scroll to position [484, 0]
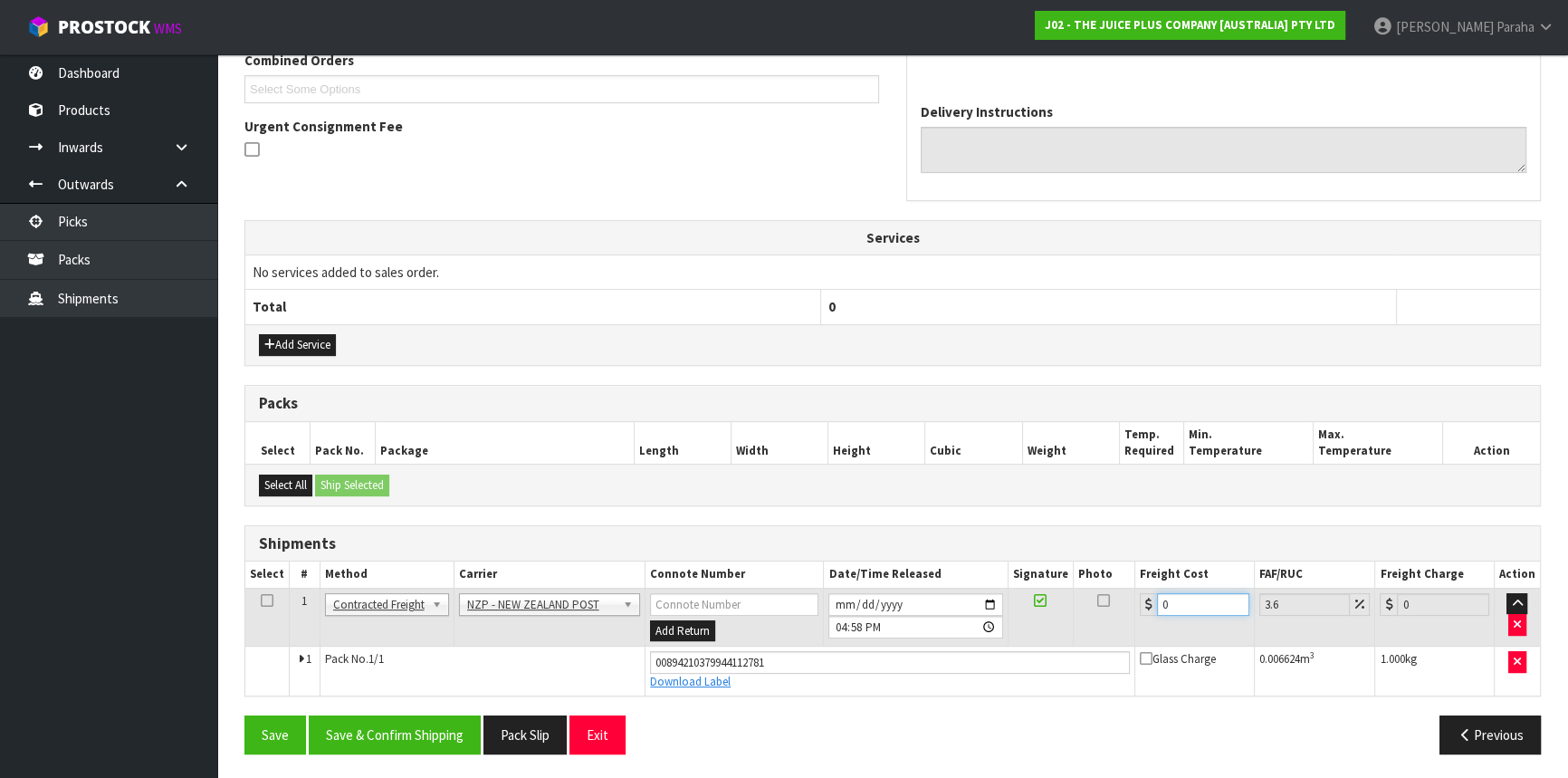
drag, startPoint x: 1176, startPoint y: 600, endPoint x: 1117, endPoint y: 603, distance: 59.1
click at [1119, 605] on tr "1 Client Local Pickup Customer Local Pickup Company Freight Contracted Freight …" at bounding box center [893, 617] width 1295 height 59
click at [384, 722] on button "Save & Confirm Shipping" at bounding box center [394, 735] width 172 height 39
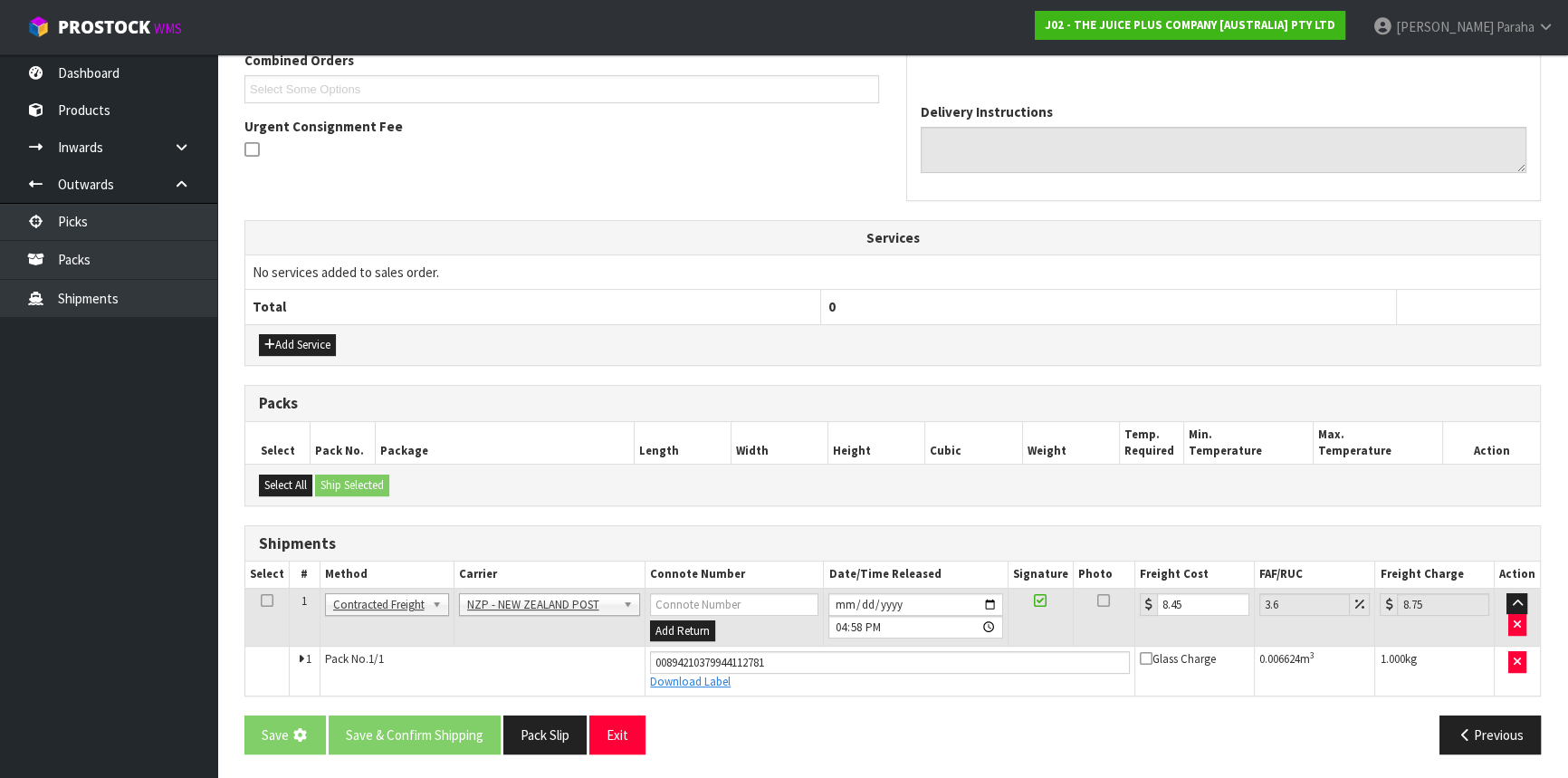
scroll to position [0, 0]
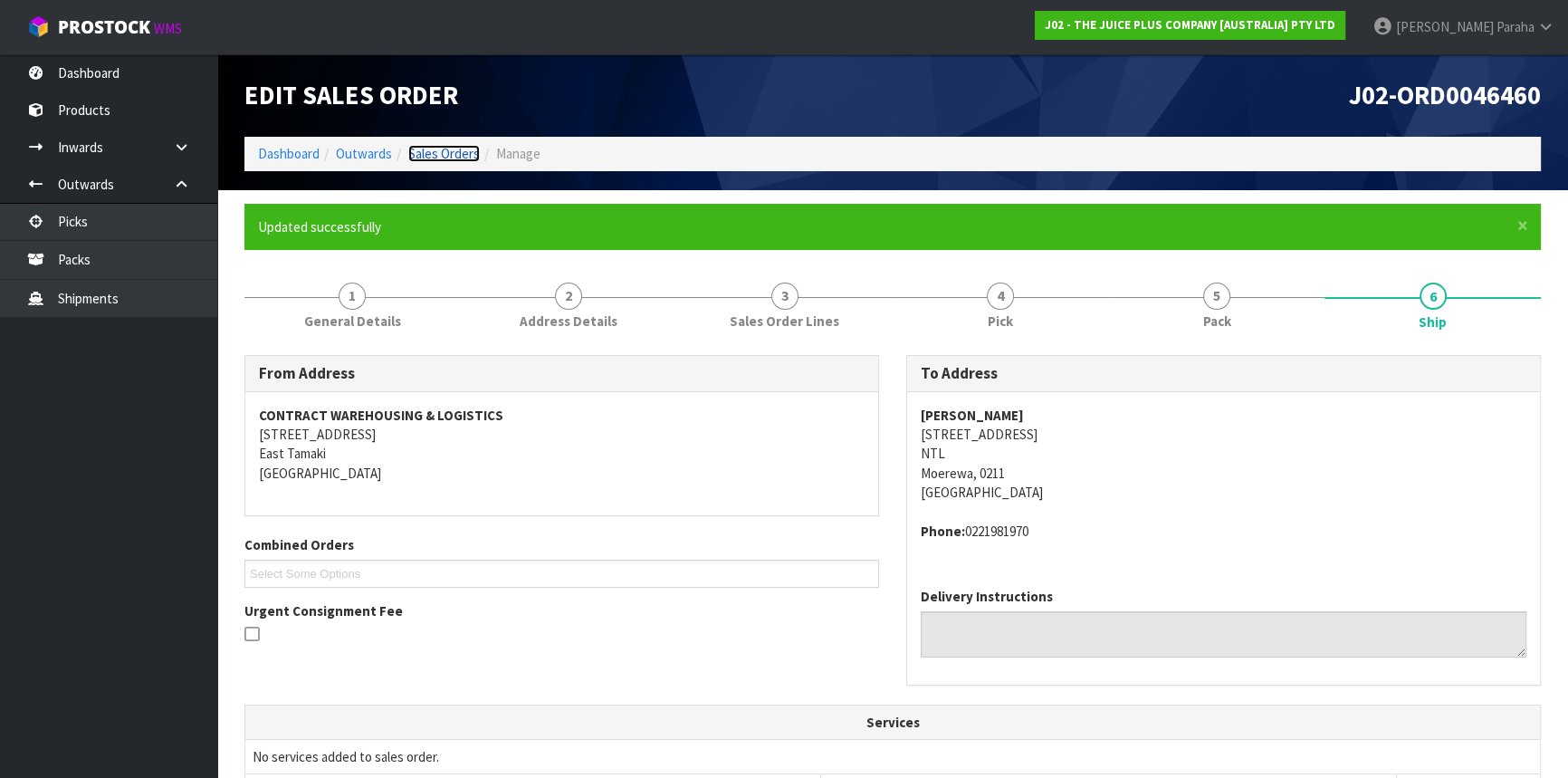
click at [457, 152] on link "Sales Orders" at bounding box center [444, 153] width 71 height 17
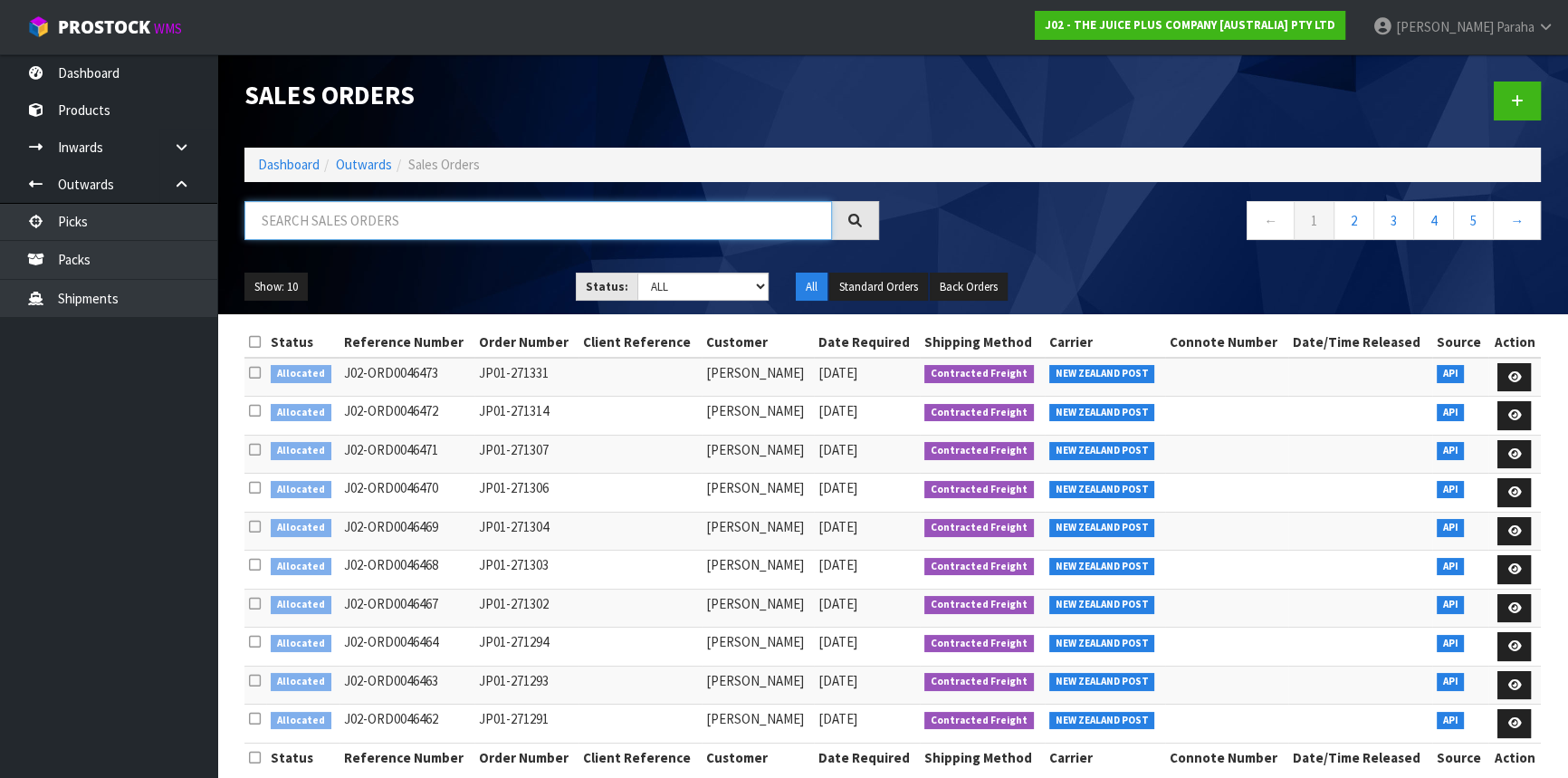
click at [261, 214] on input "text" at bounding box center [538, 220] width 588 height 39
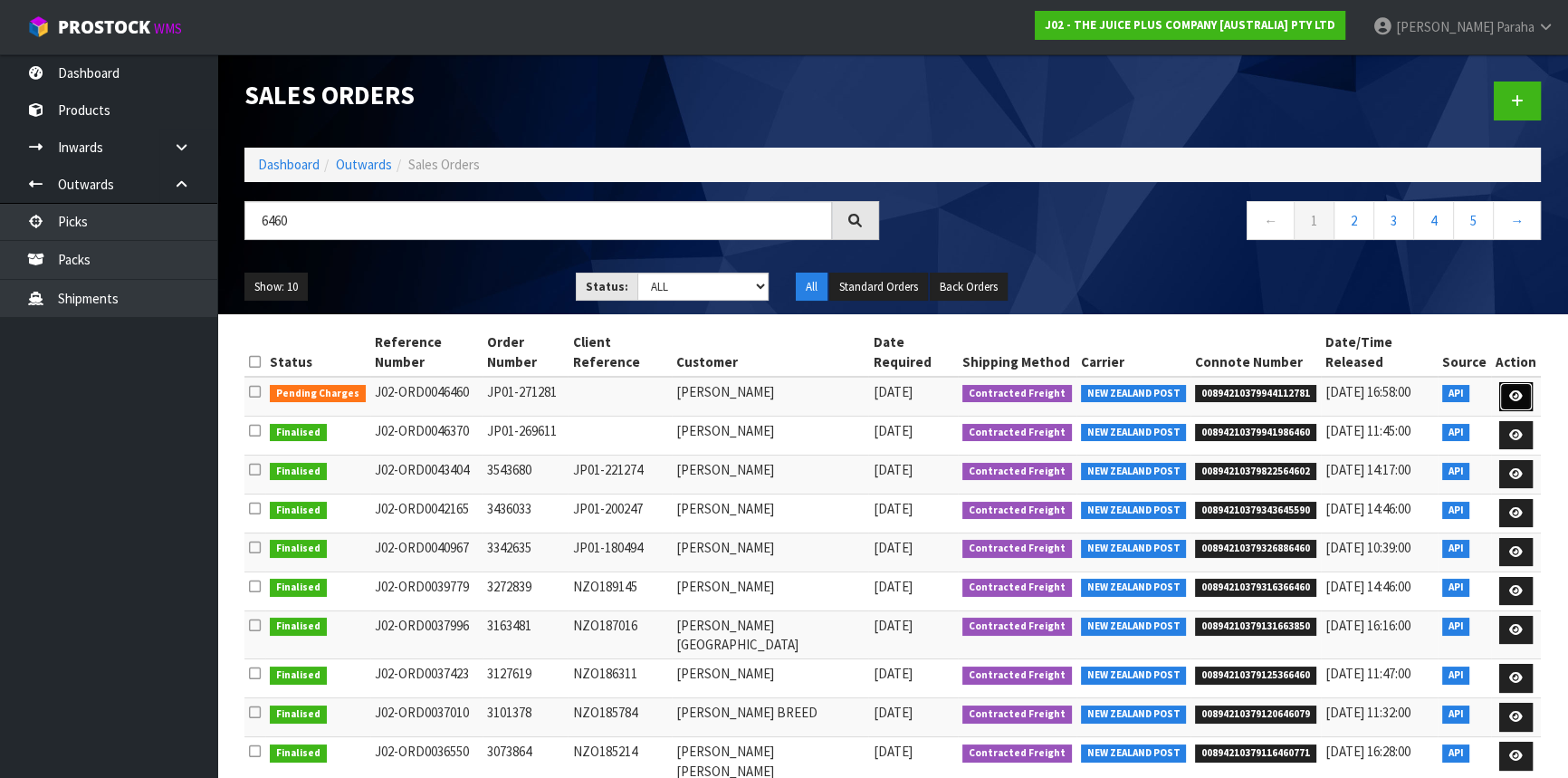
click at [1518, 394] on icon at bounding box center [1516, 396] width 13 height 12
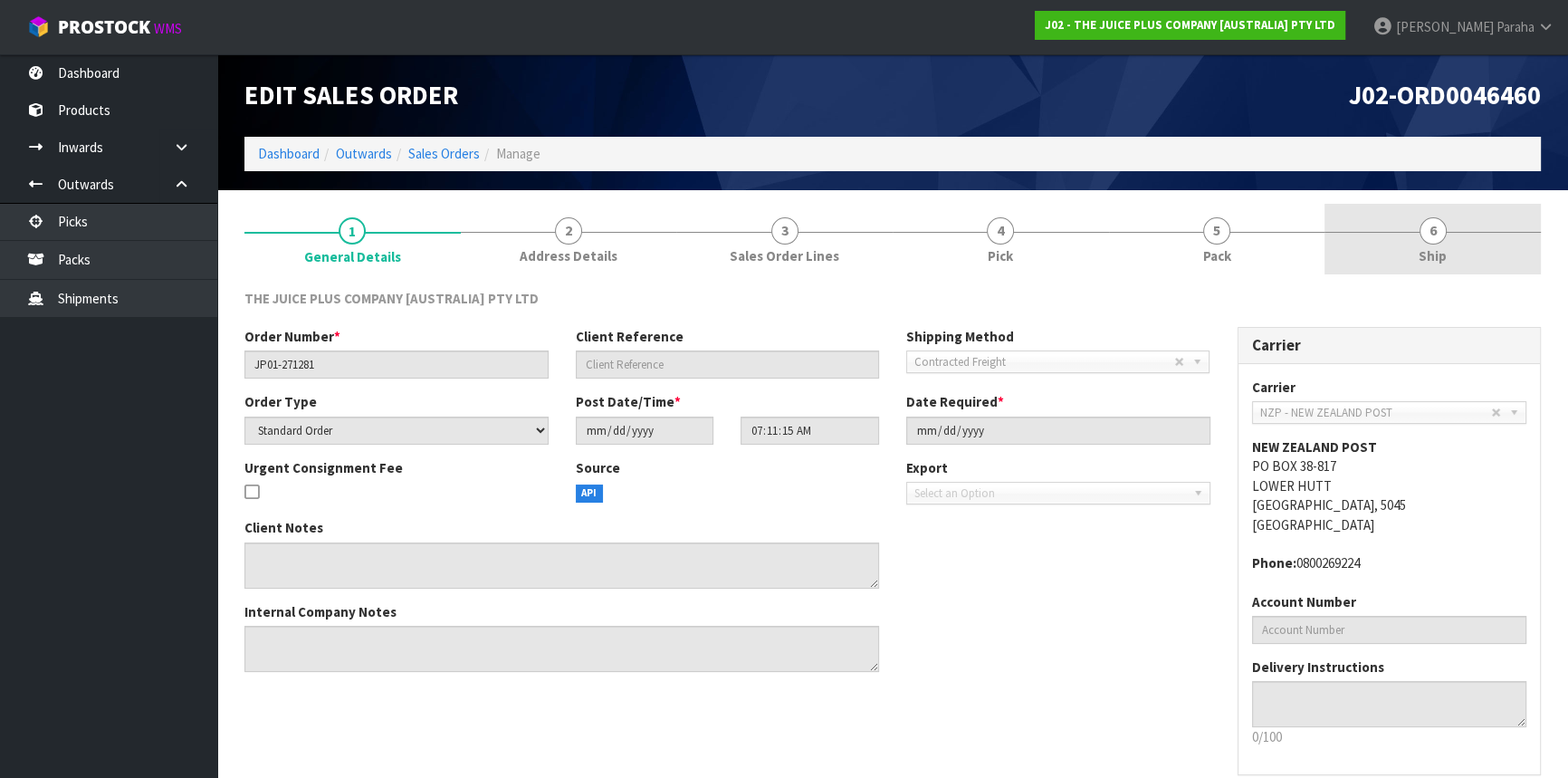
click at [1449, 237] on link "6 Ship" at bounding box center [1433, 240] width 216 height 71
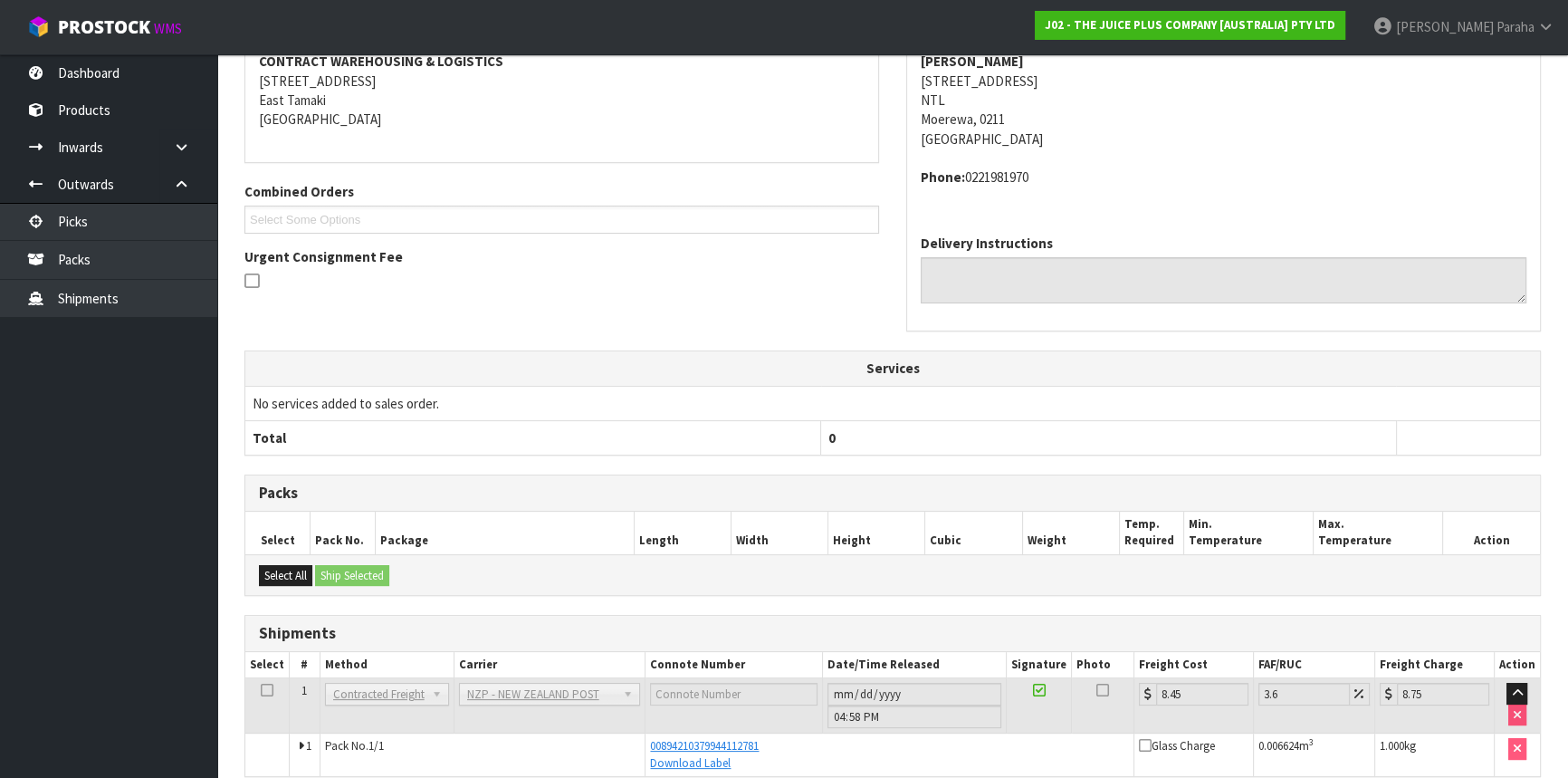
scroll to position [40, 0]
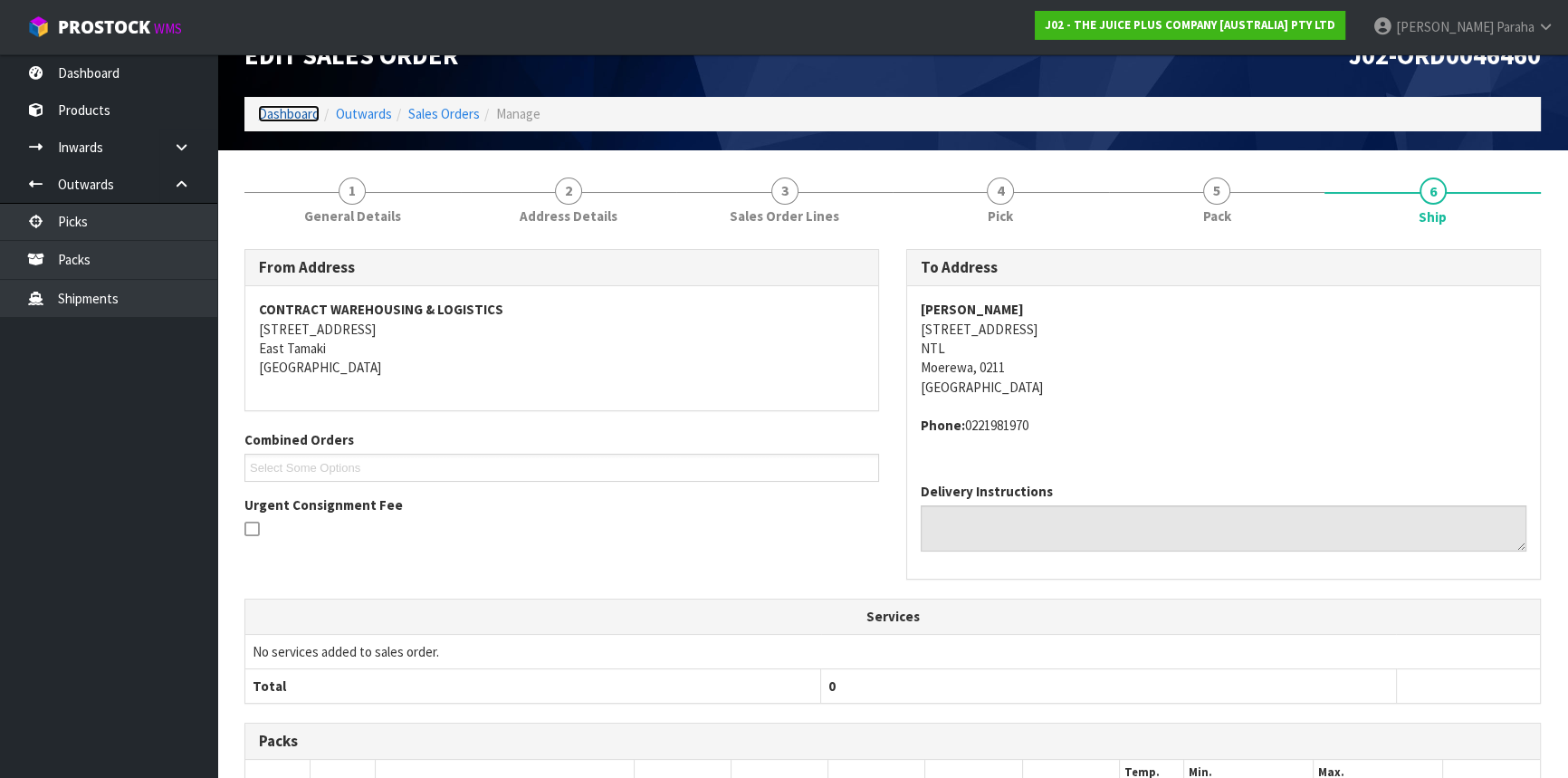
click at [277, 111] on link "Dashboard" at bounding box center [288, 114] width 61 height 17
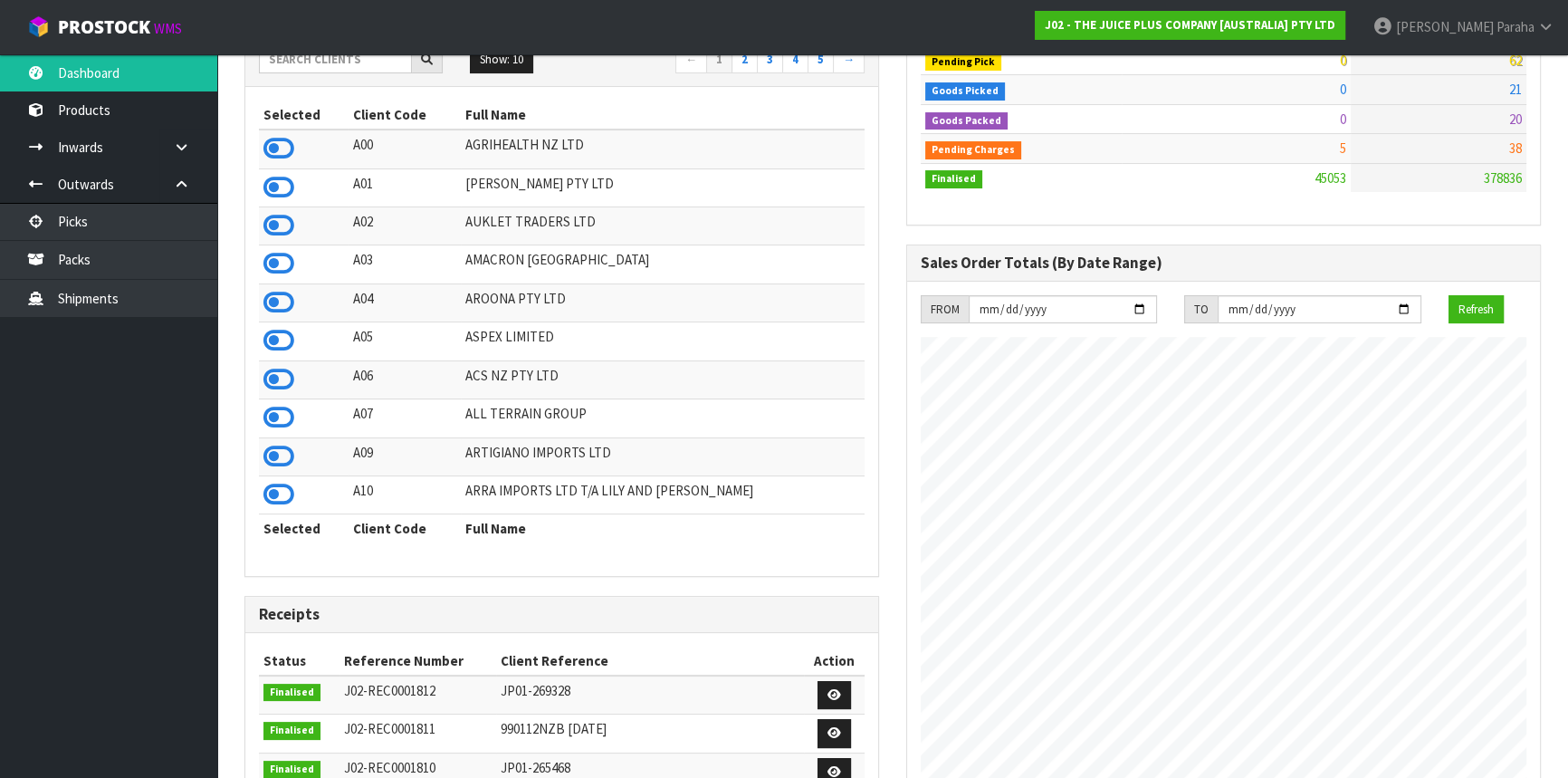
scroll to position [160, 0]
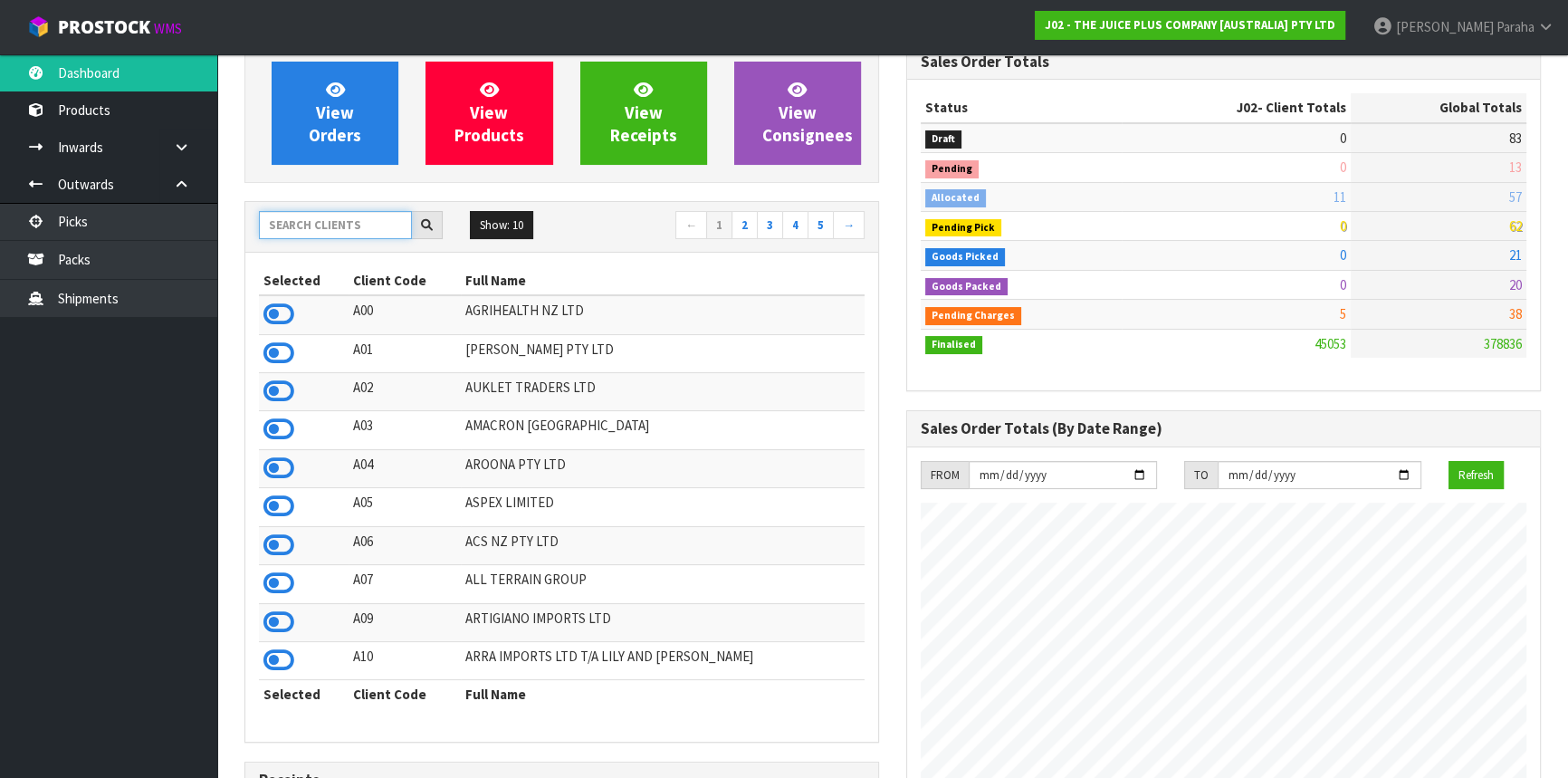
click at [349, 218] on input "text" at bounding box center [335, 225] width 153 height 28
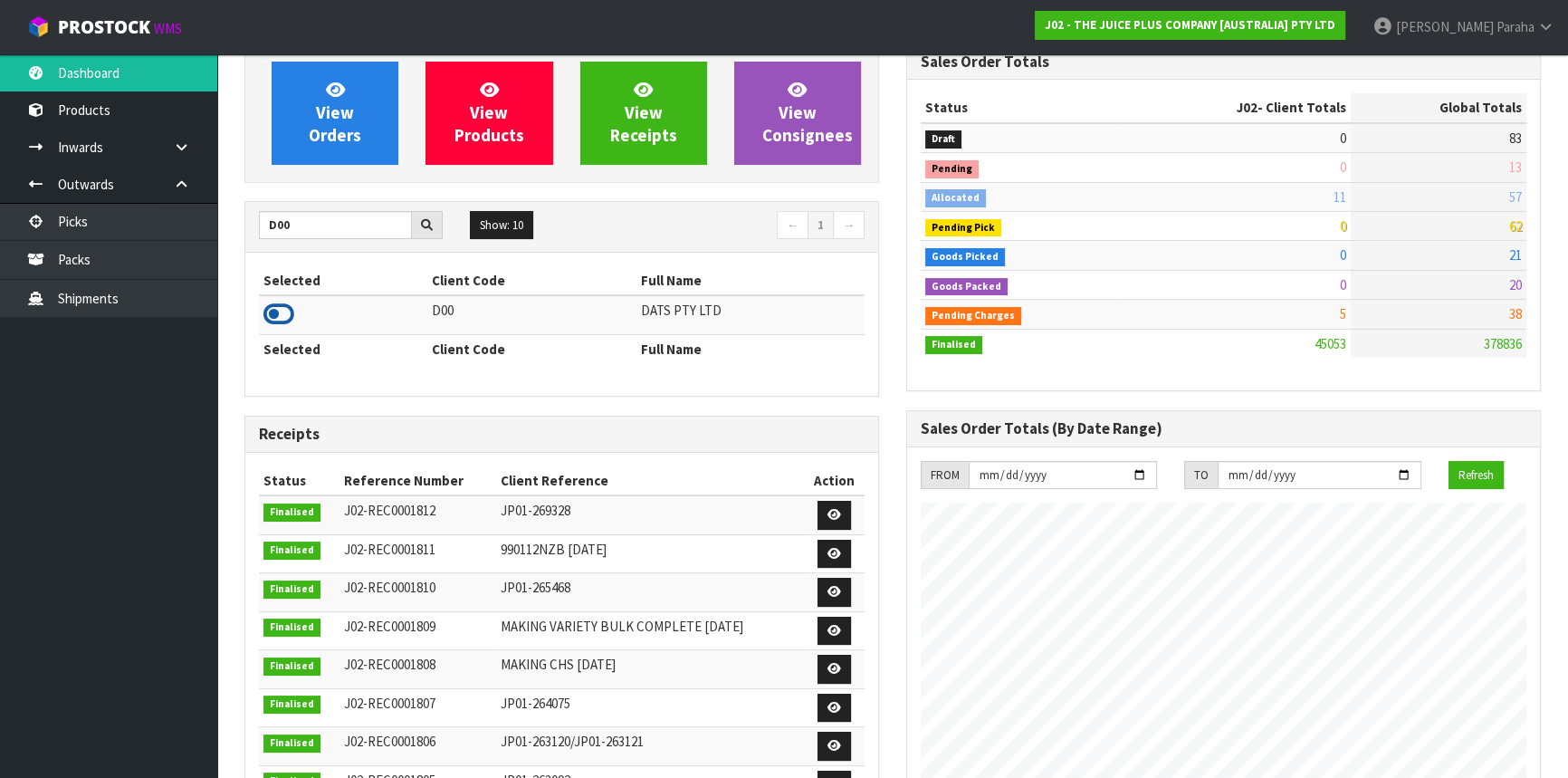
click at [284, 317] on icon at bounding box center [278, 314] width 31 height 27
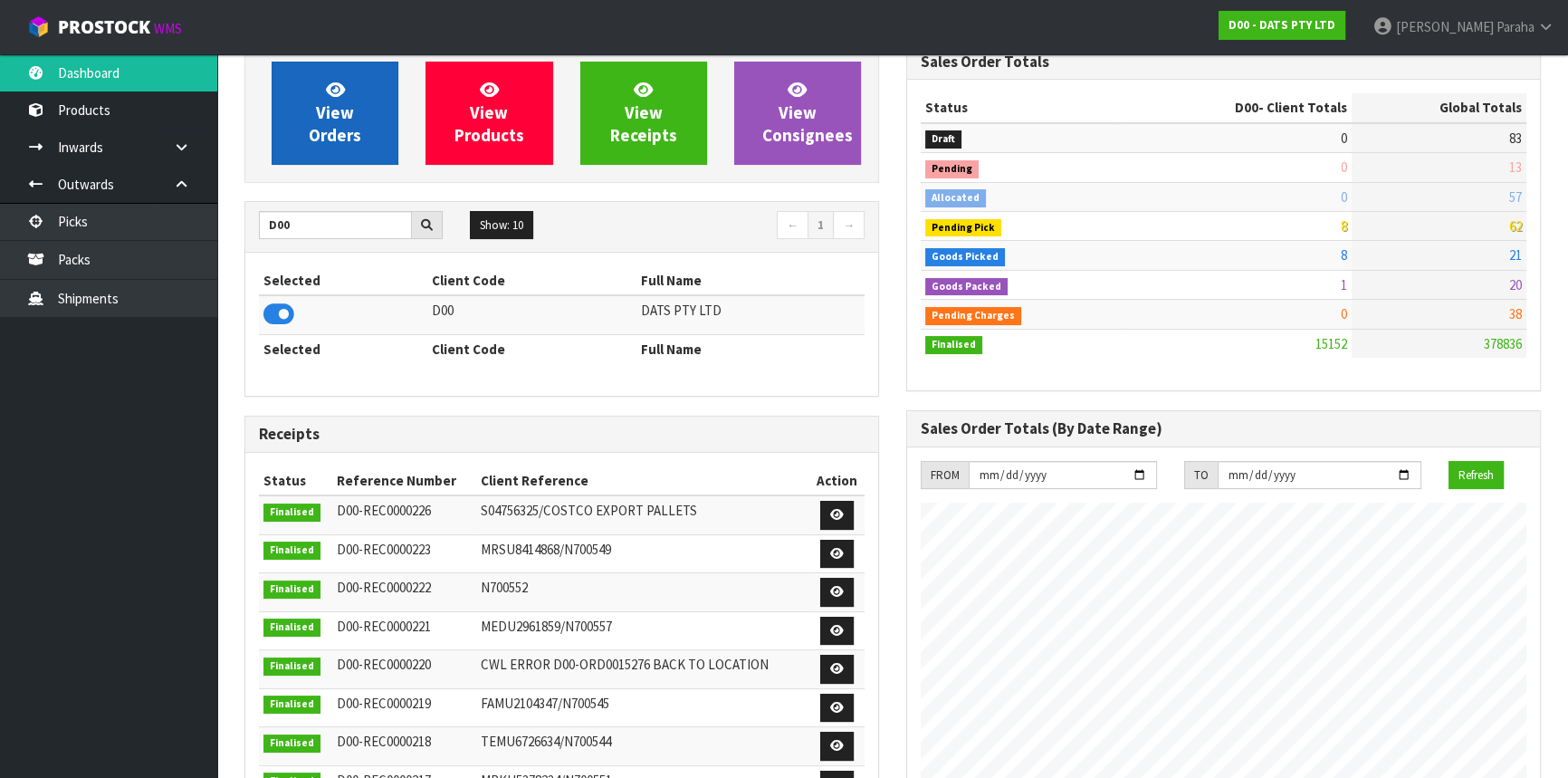
scroll to position [1370, 661]
click at [367, 90] on link "View Orders" at bounding box center [335, 113] width 127 height 103
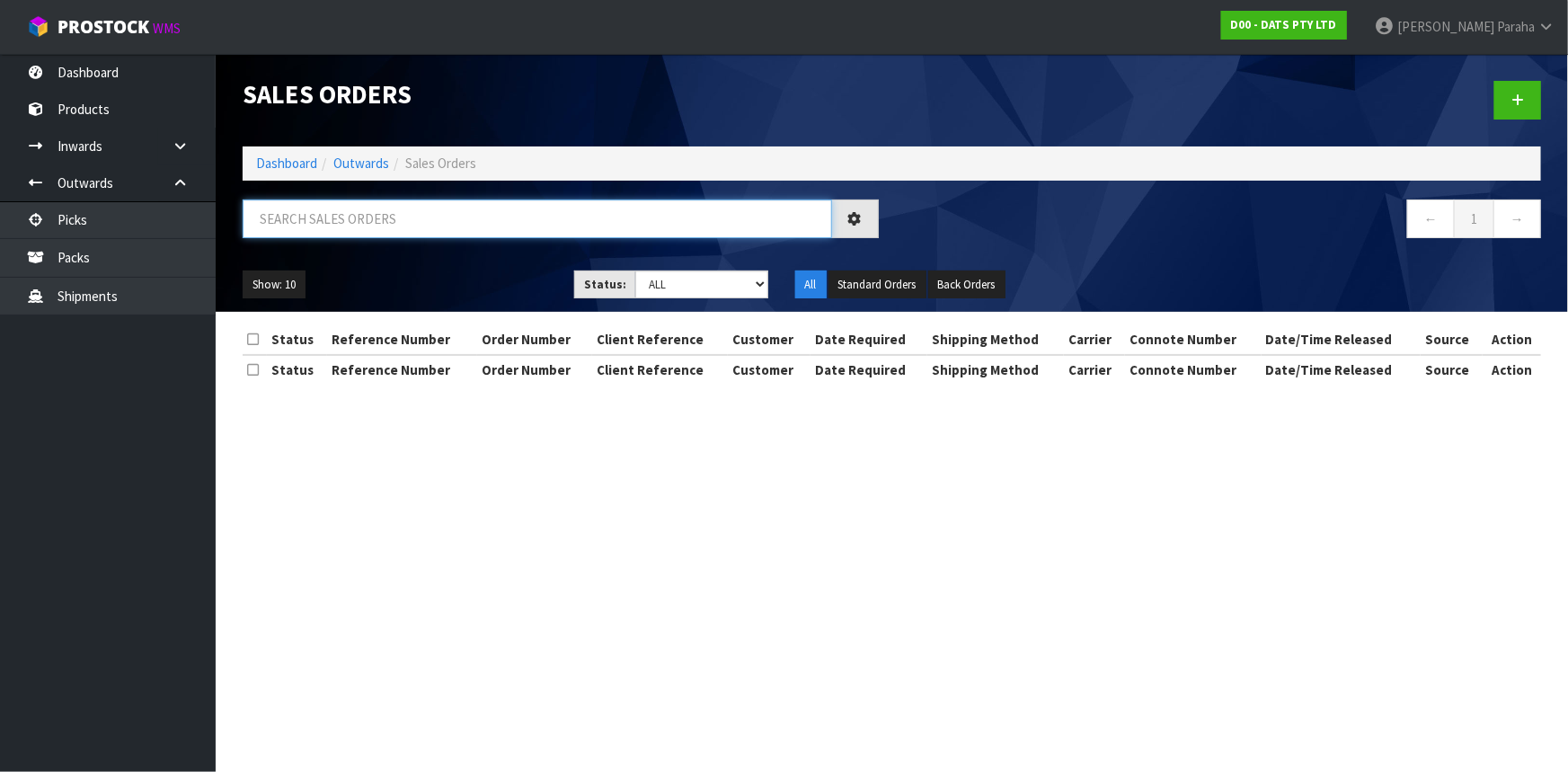
click at [345, 224] on input "text" at bounding box center [538, 218] width 590 height 38
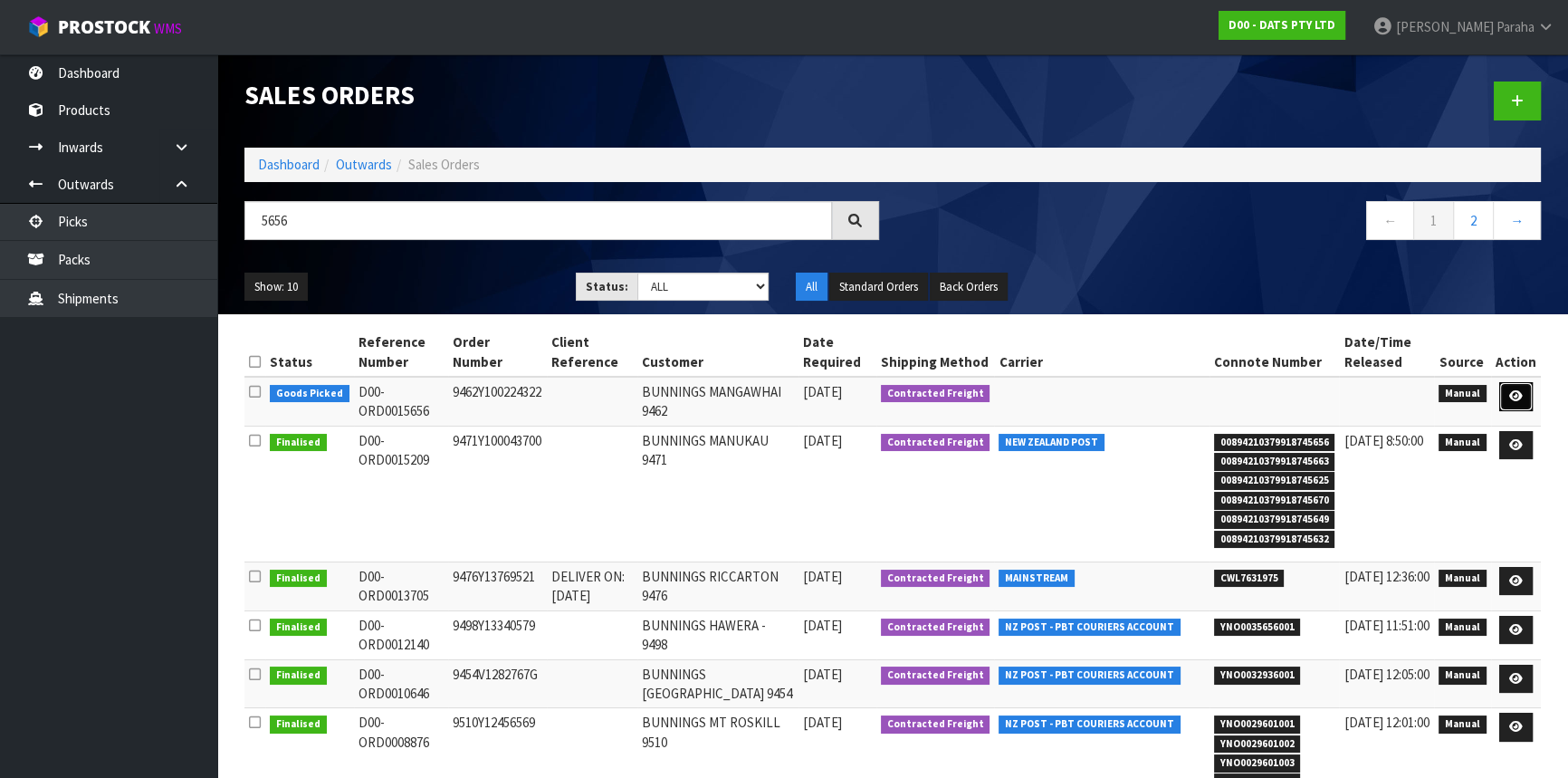
click at [1524, 389] on link at bounding box center [1516, 396] width 34 height 29
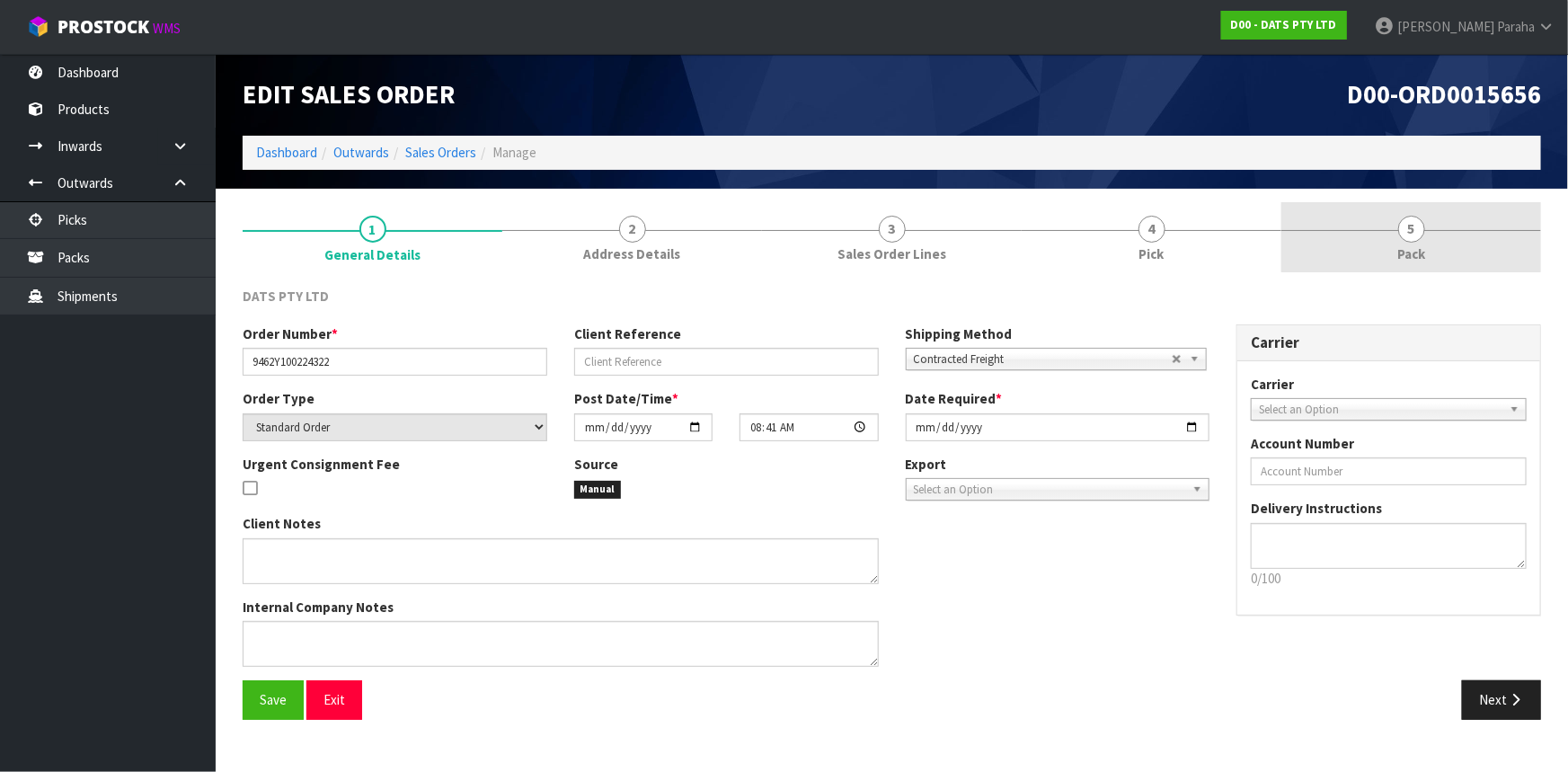
click at [1420, 232] on span "5" at bounding box center [1411, 229] width 27 height 27
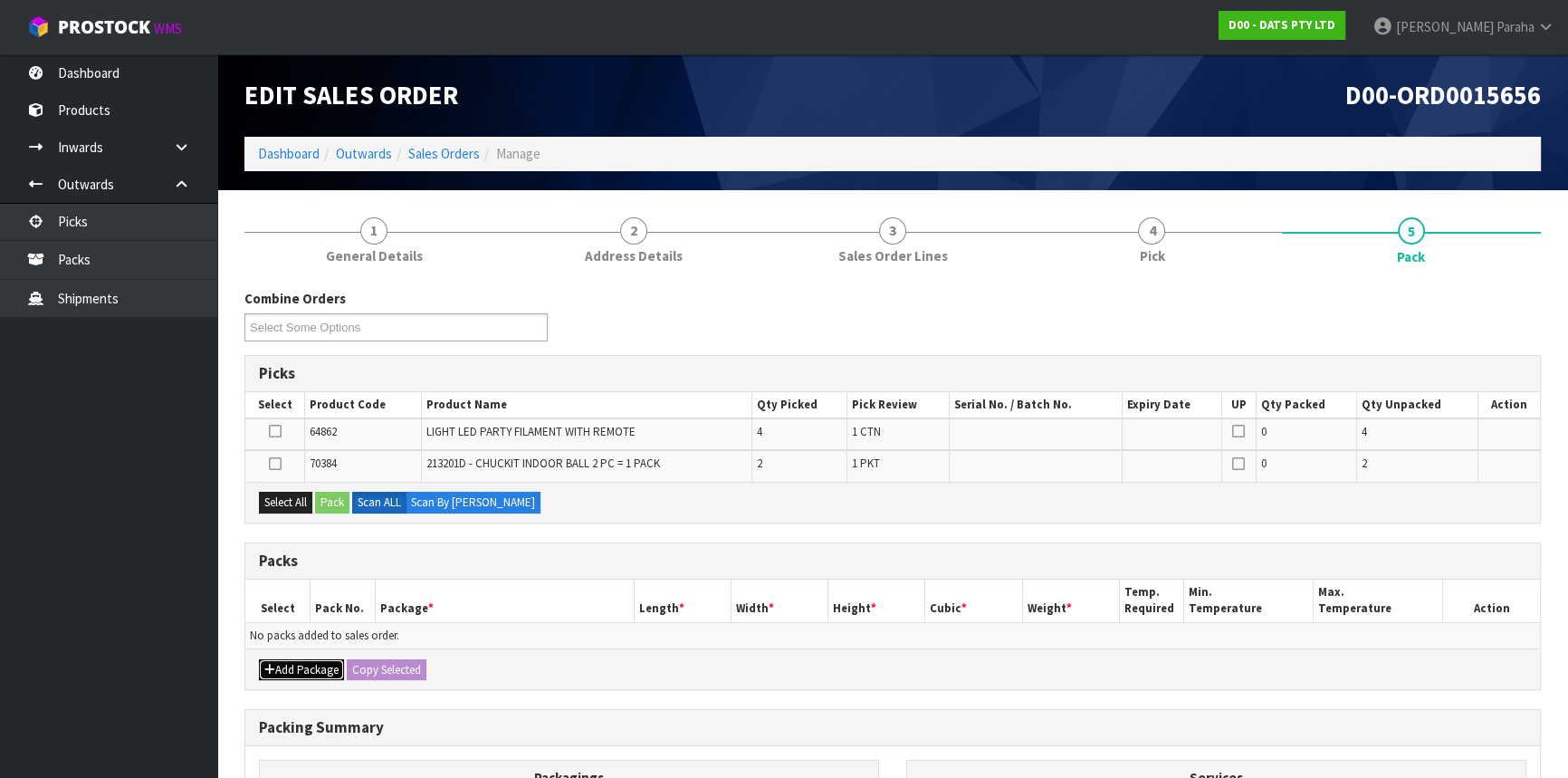
click at [296, 674] on button "Add Package" at bounding box center [301, 670] width 85 height 22
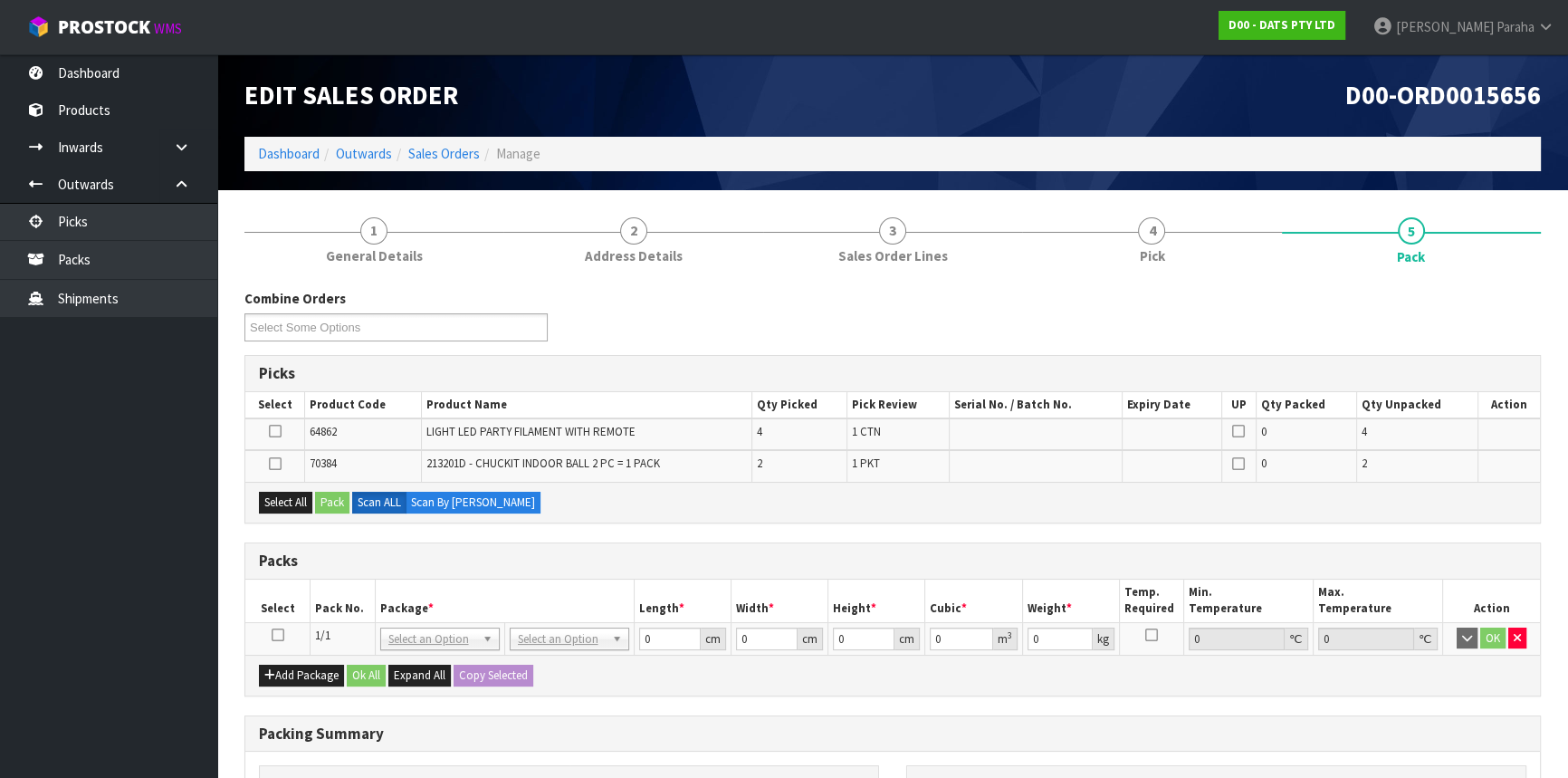
click at [278, 636] on icon at bounding box center [277, 635] width 12 height 1
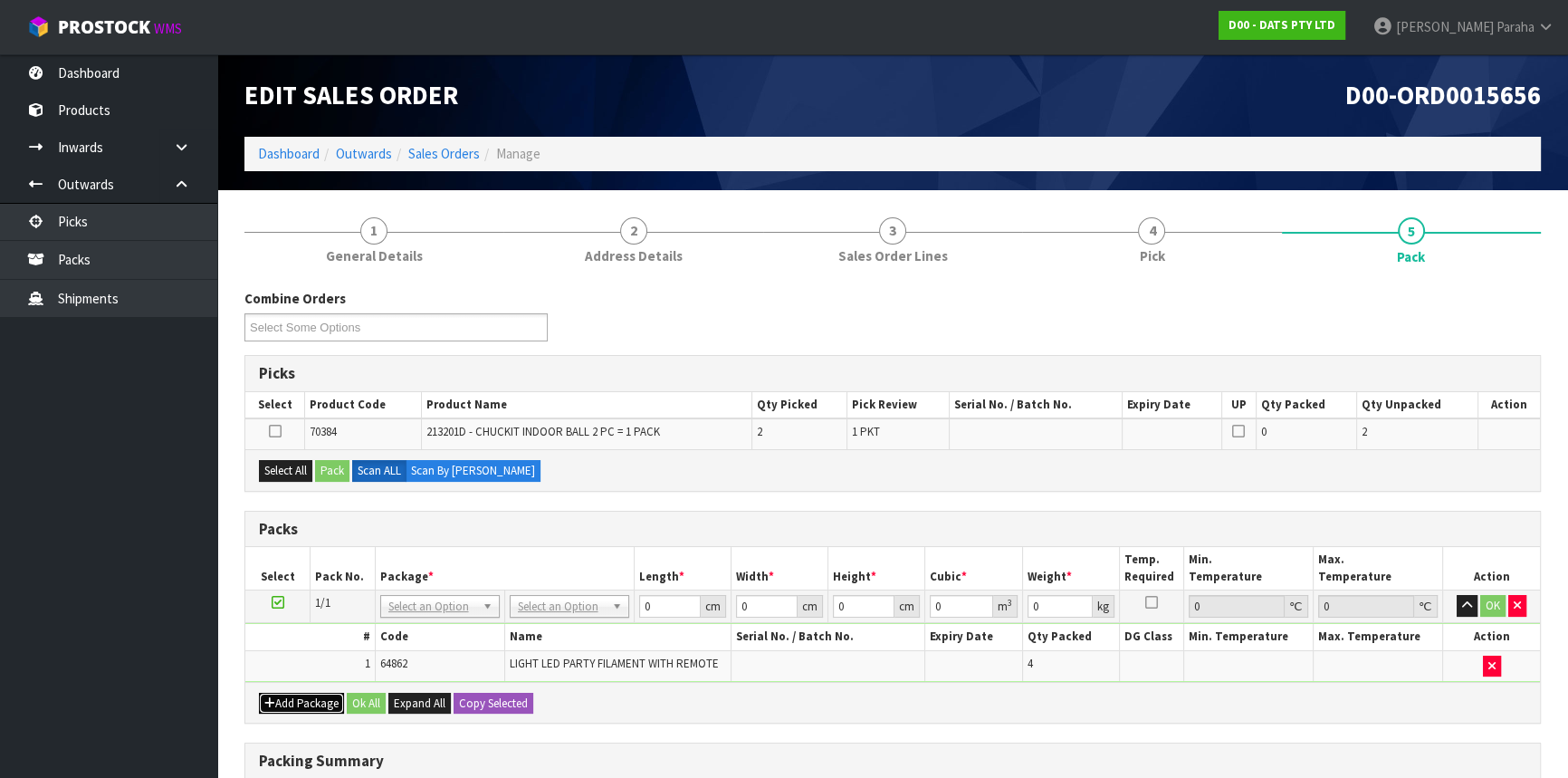
click at [308, 697] on button "Add Package" at bounding box center [301, 703] width 85 height 22
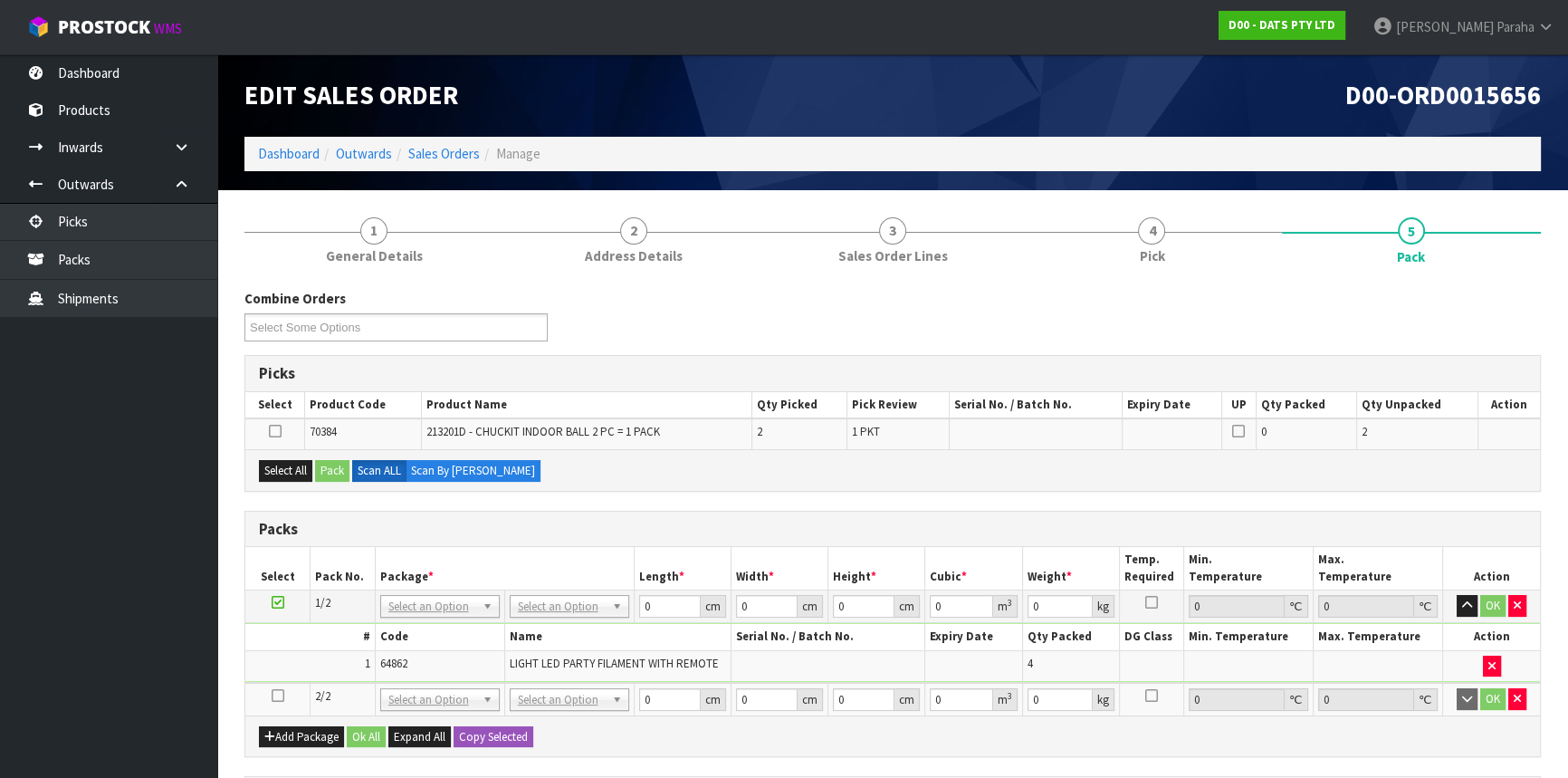
click at [275, 695] on icon at bounding box center [277, 695] width 12 height 1
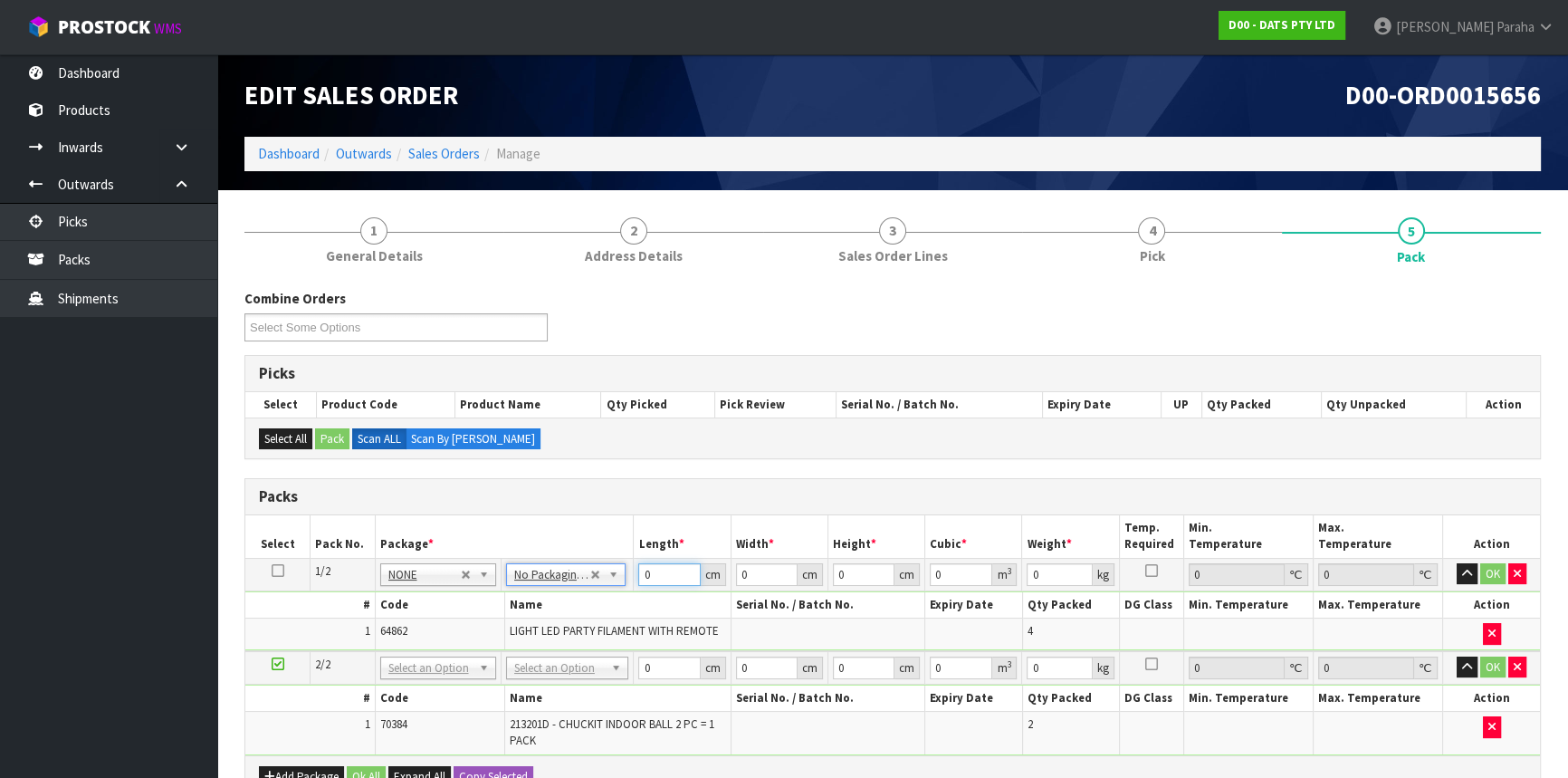
drag, startPoint x: 657, startPoint y: 574, endPoint x: 623, endPoint y: 572, distance: 34.1
click at [624, 573] on tr "1/2 NONE 007-001 007-002 007-004 007-009 007-013 007-014 007-015 007-017 007-01…" at bounding box center [893, 574] width 1295 height 33
click at [1457, 564] on button "button" at bounding box center [1467, 574] width 21 height 22
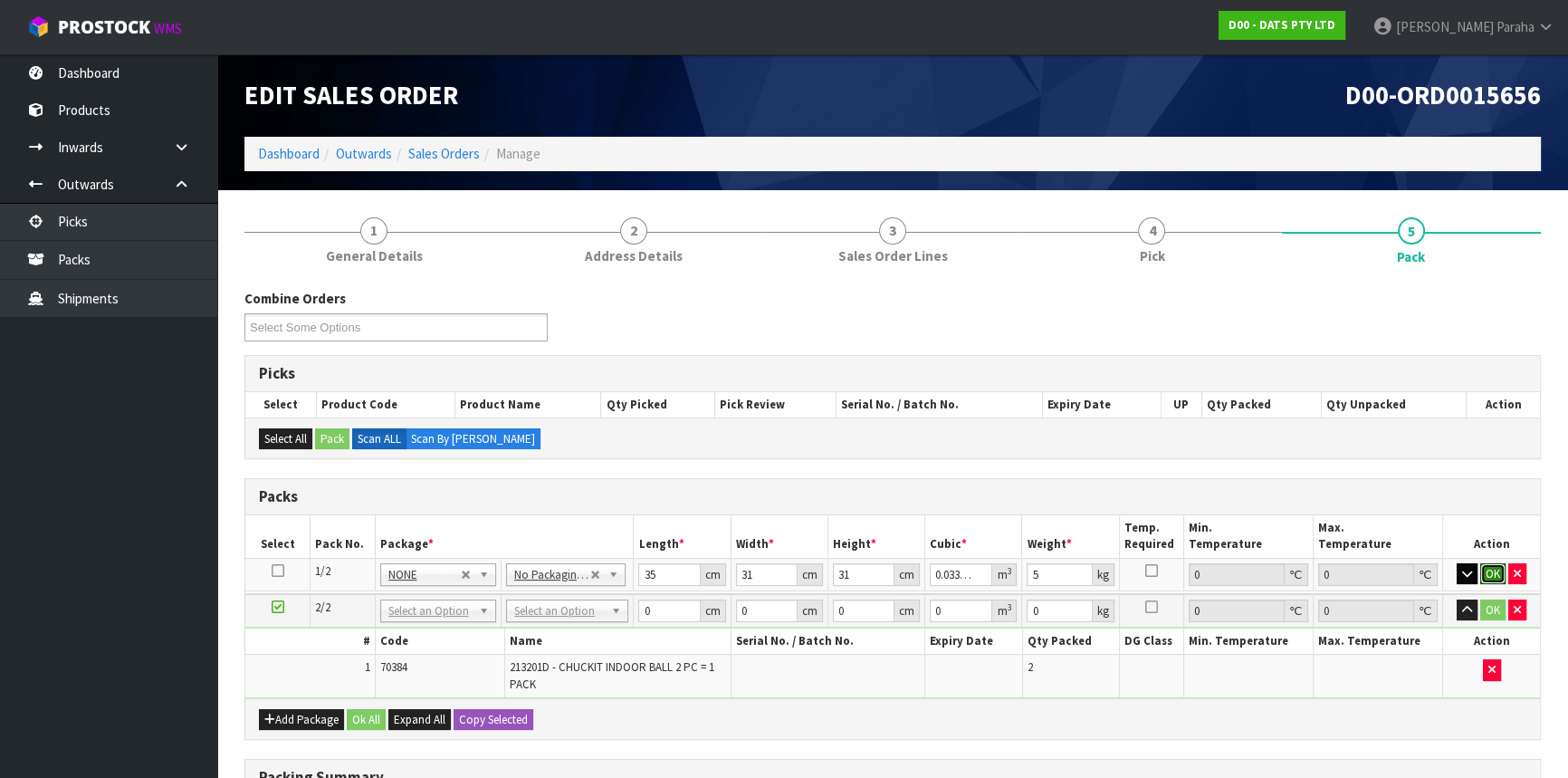
click button "OK" at bounding box center [1493, 574] width 25 height 22
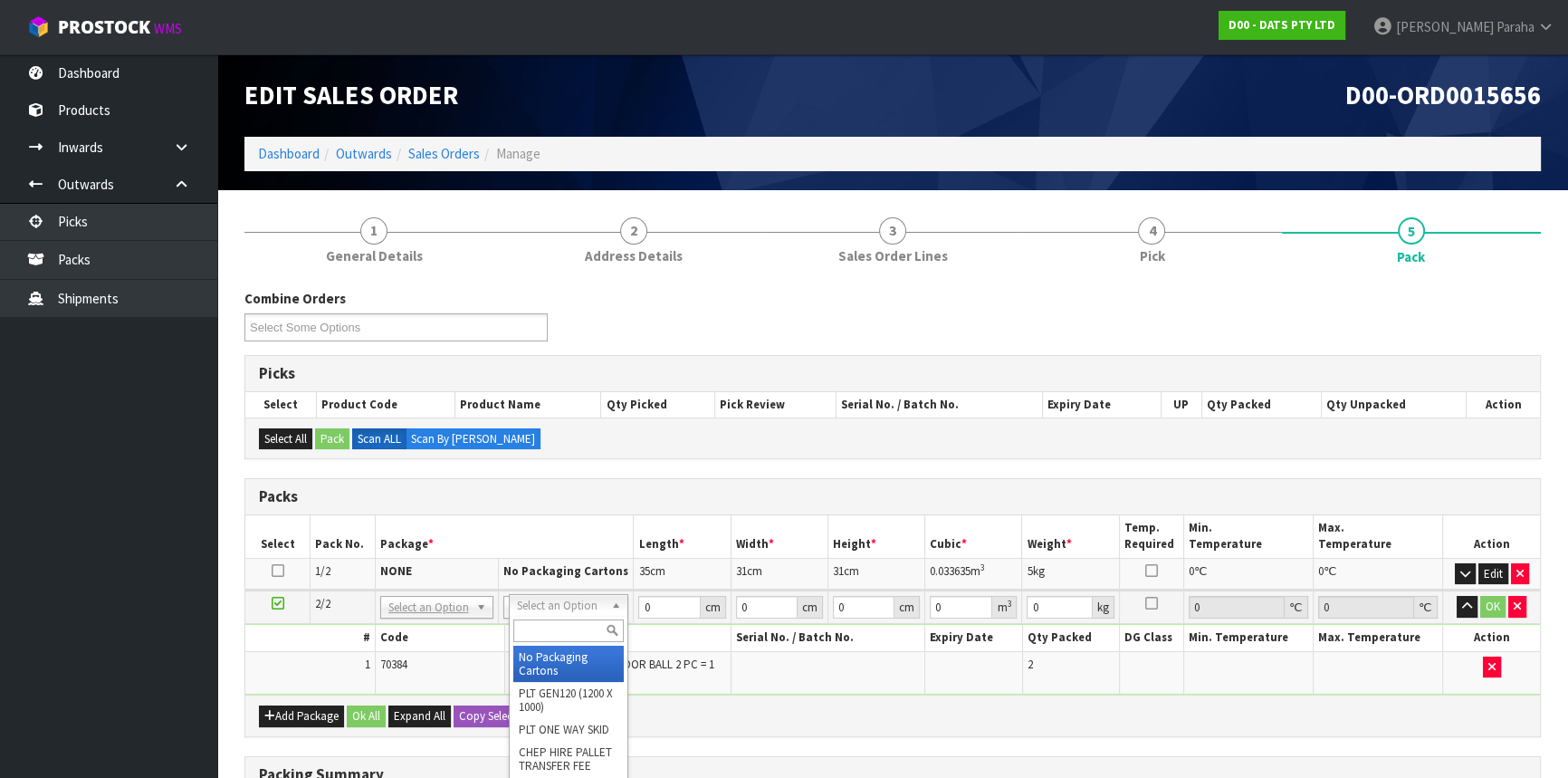
click at [585, 636] on input "text" at bounding box center [568, 630] width 110 height 23
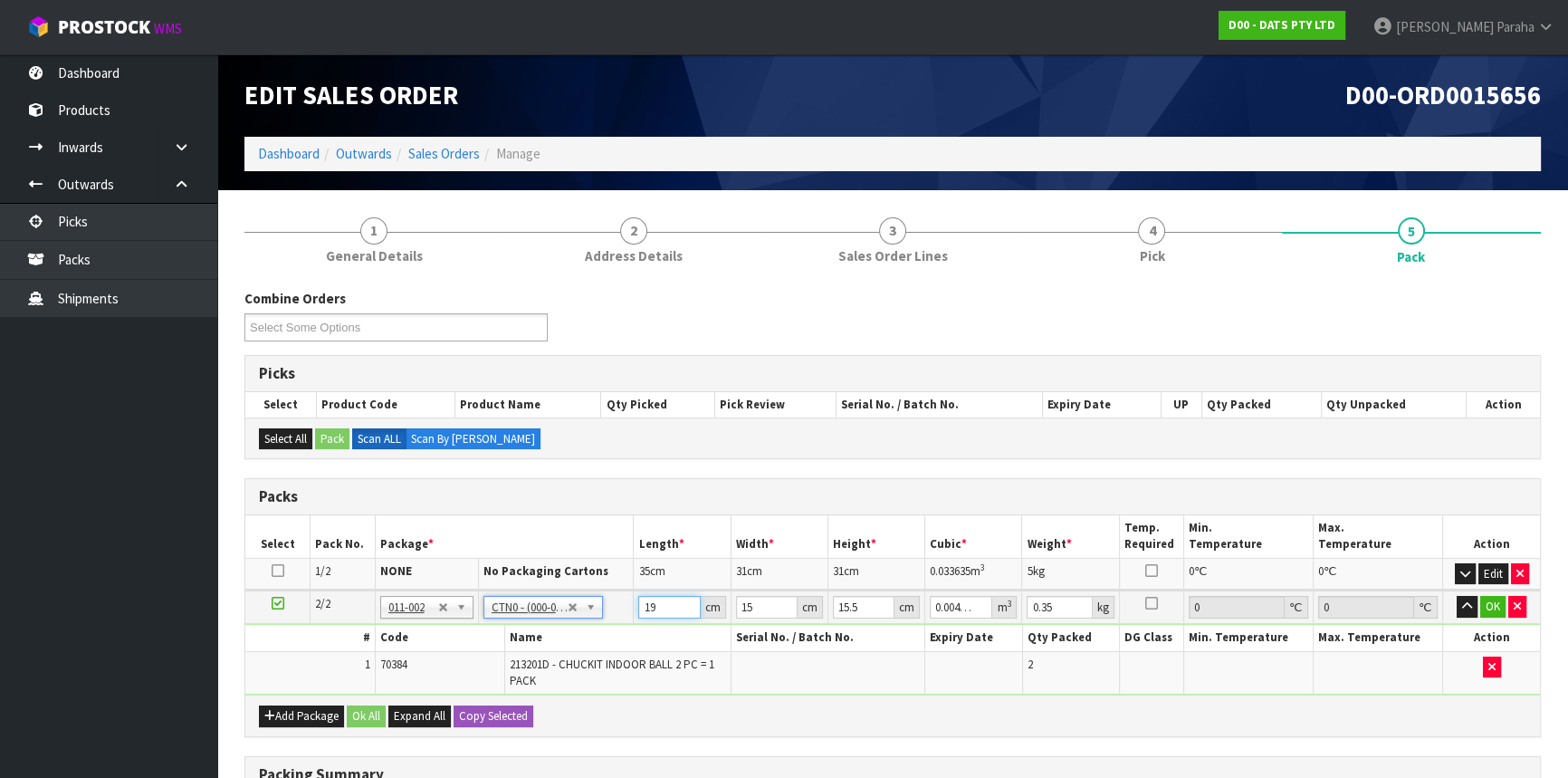
drag, startPoint x: 659, startPoint y: 606, endPoint x: 634, endPoint y: 606, distance: 25.0
click at [623, 607] on tr "2/2 NONE 007-001 007-002 007-004 007-009 007-013 007-014 007-015 007-017 007-01…" at bounding box center [893, 608] width 1295 height 34
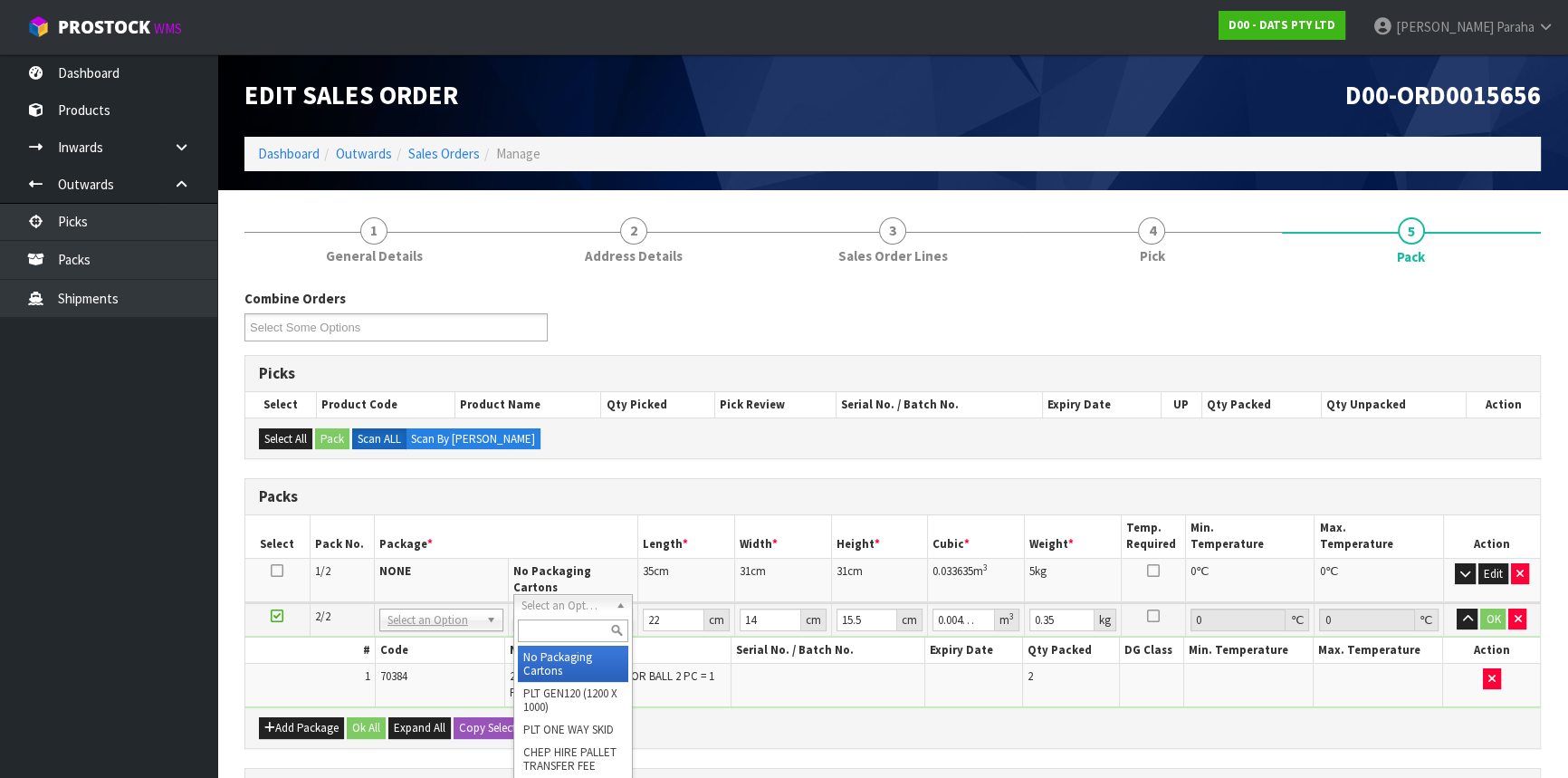
click at [564, 625] on input "text" at bounding box center [573, 630] width 110 height 23
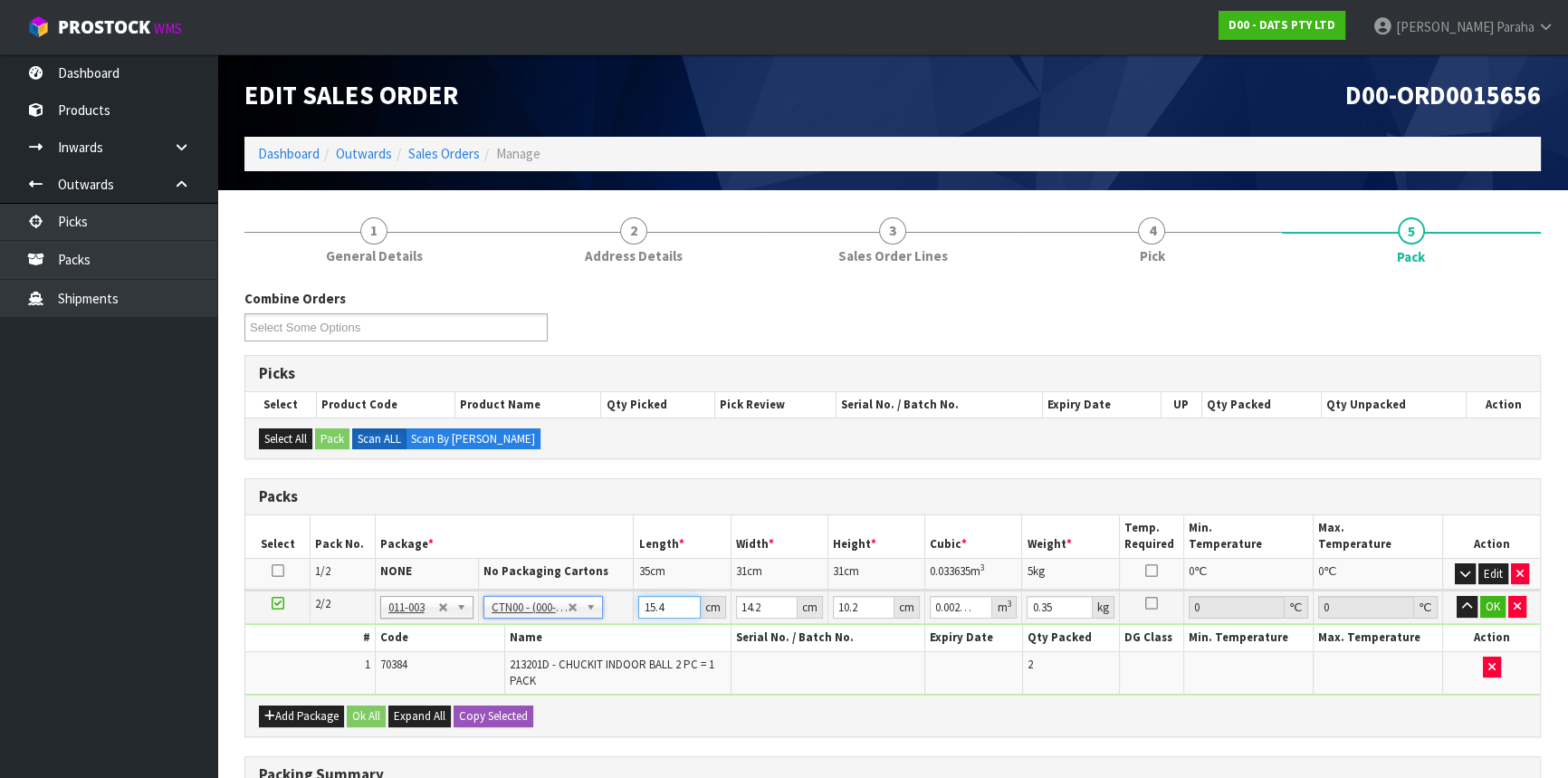
drag, startPoint x: 663, startPoint y: 605, endPoint x: 624, endPoint y: 605, distance: 39.0
click at [624, 605] on tr "2/2 NONE 007-001 007-002 007-004 007-009 007-013 007-014 007-015 007-017 007-01…" at bounding box center [893, 608] width 1295 height 34
click at [1457, 595] on button "button" at bounding box center [1467, 606] width 21 height 22
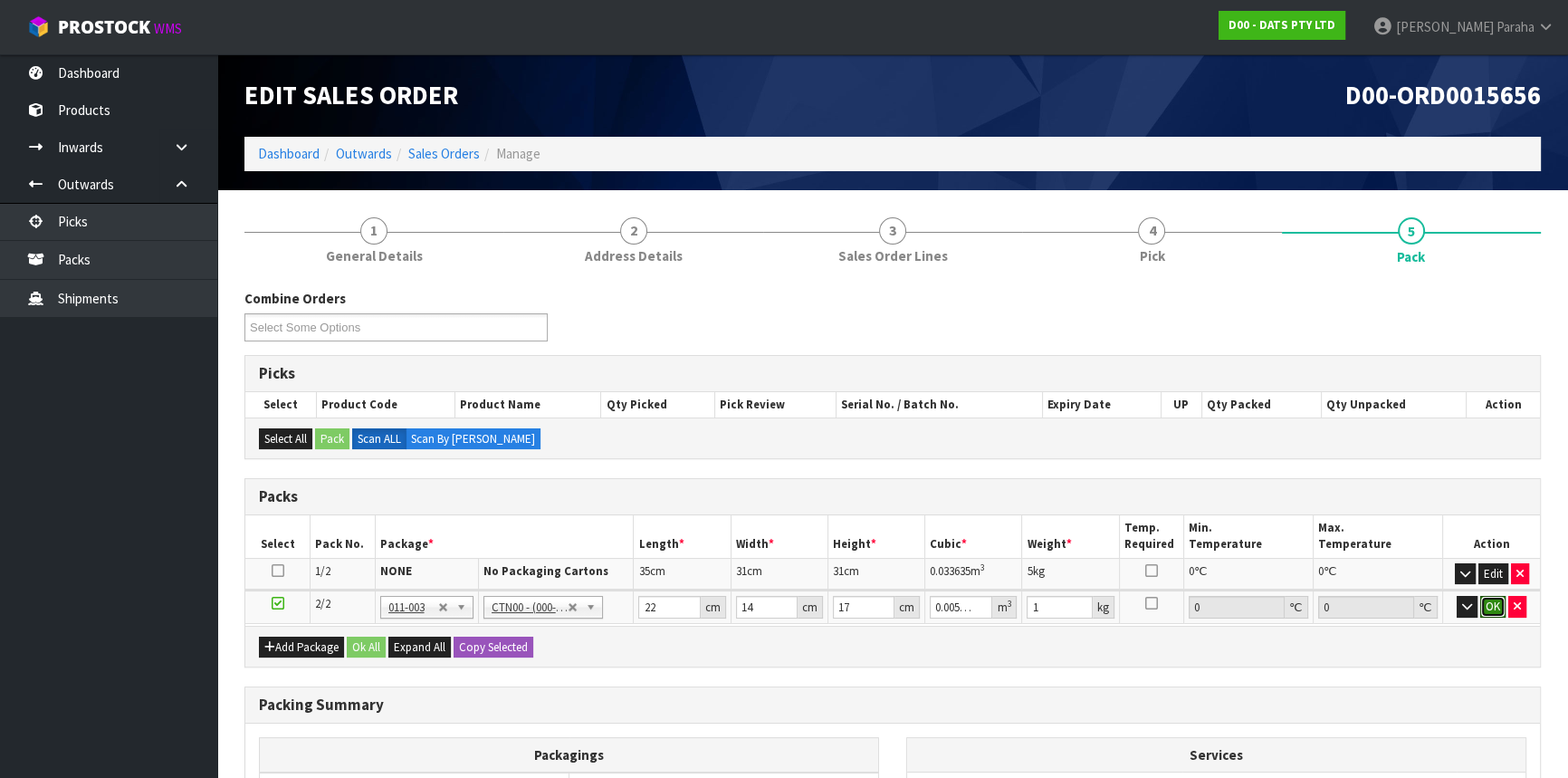
click button "OK" at bounding box center [1493, 606] width 25 height 22
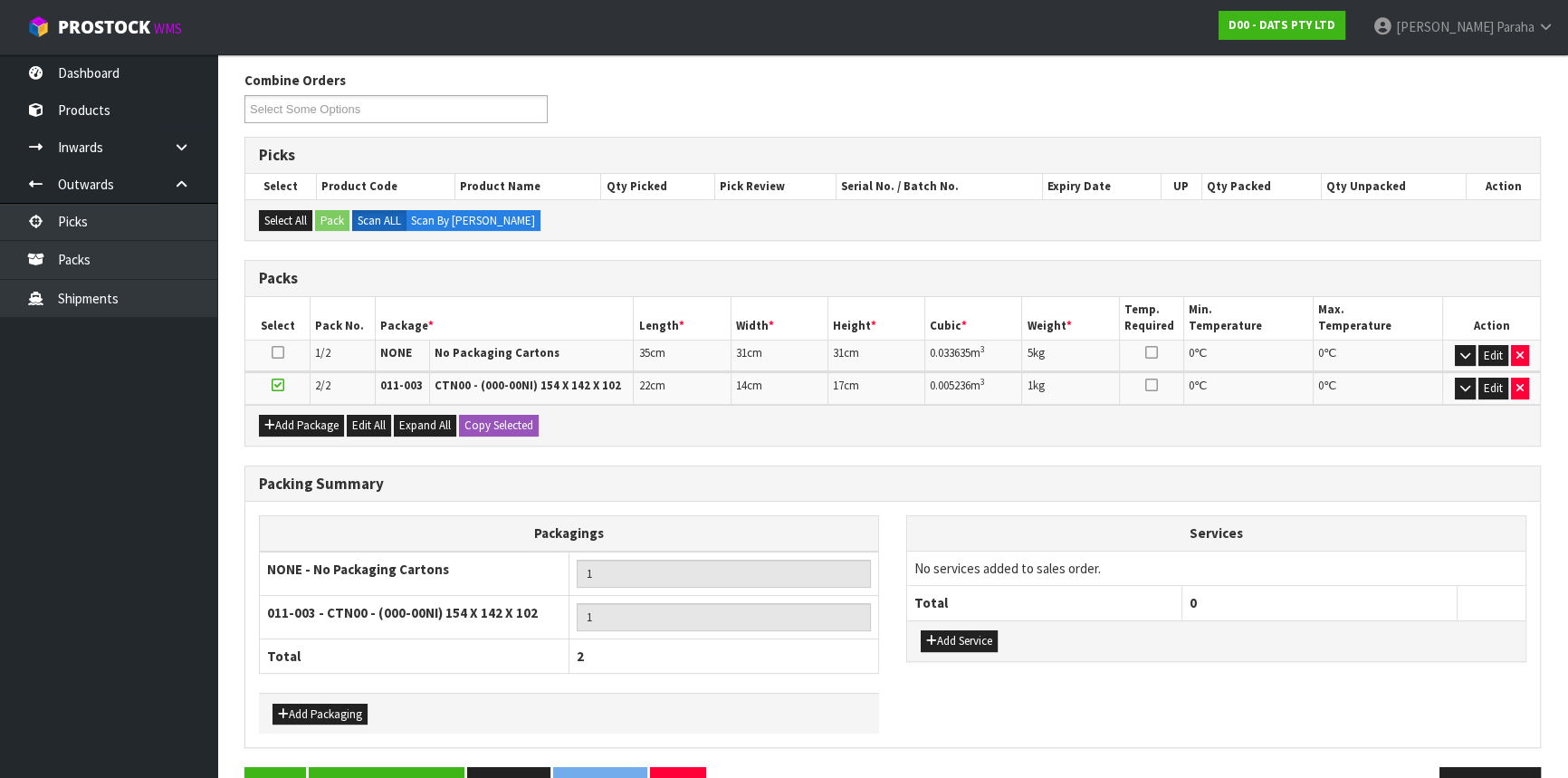
scroll to position [270, 0]
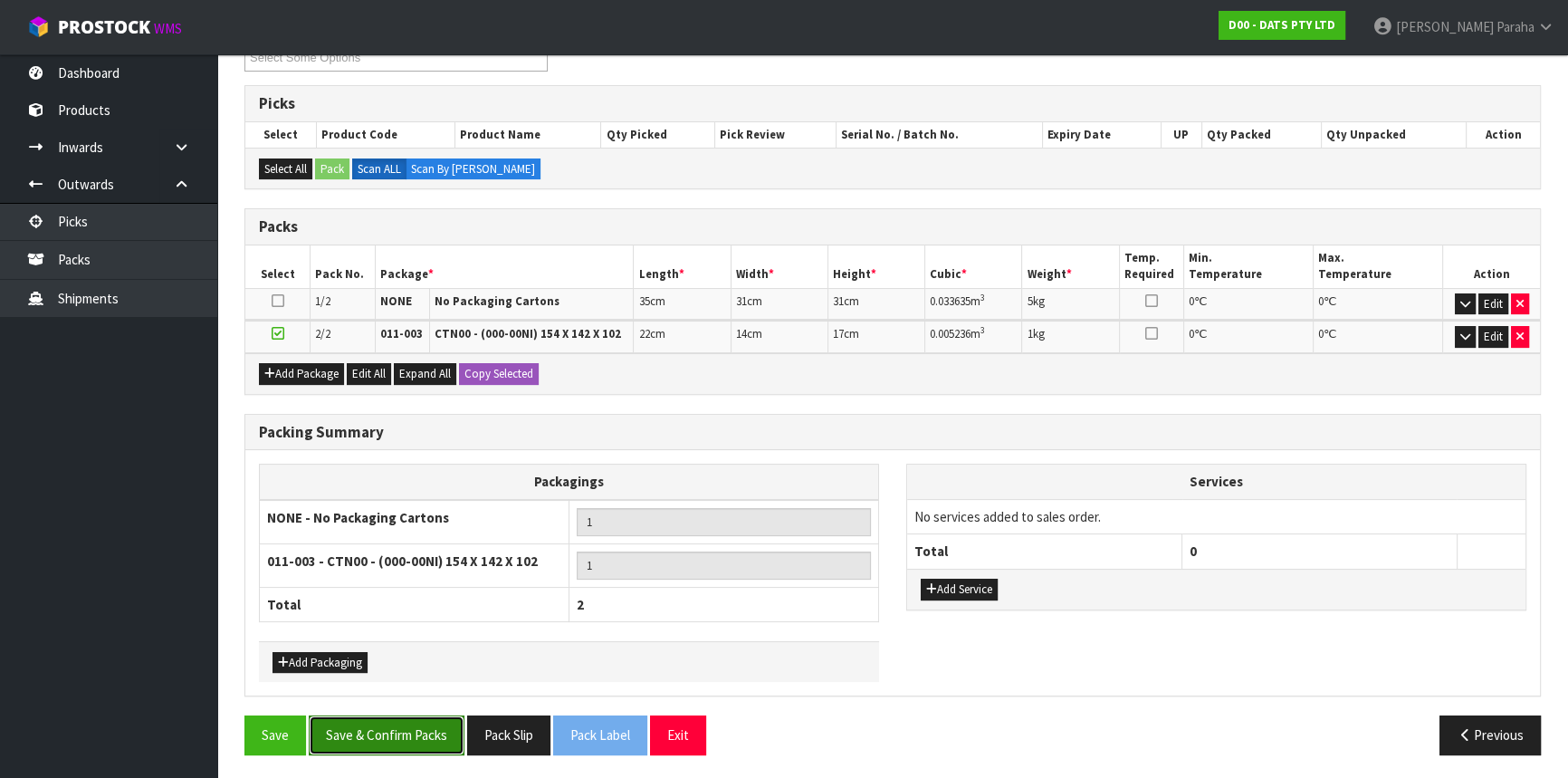
click at [391, 724] on button "Save & Confirm Packs" at bounding box center [387, 735] width 156 height 39
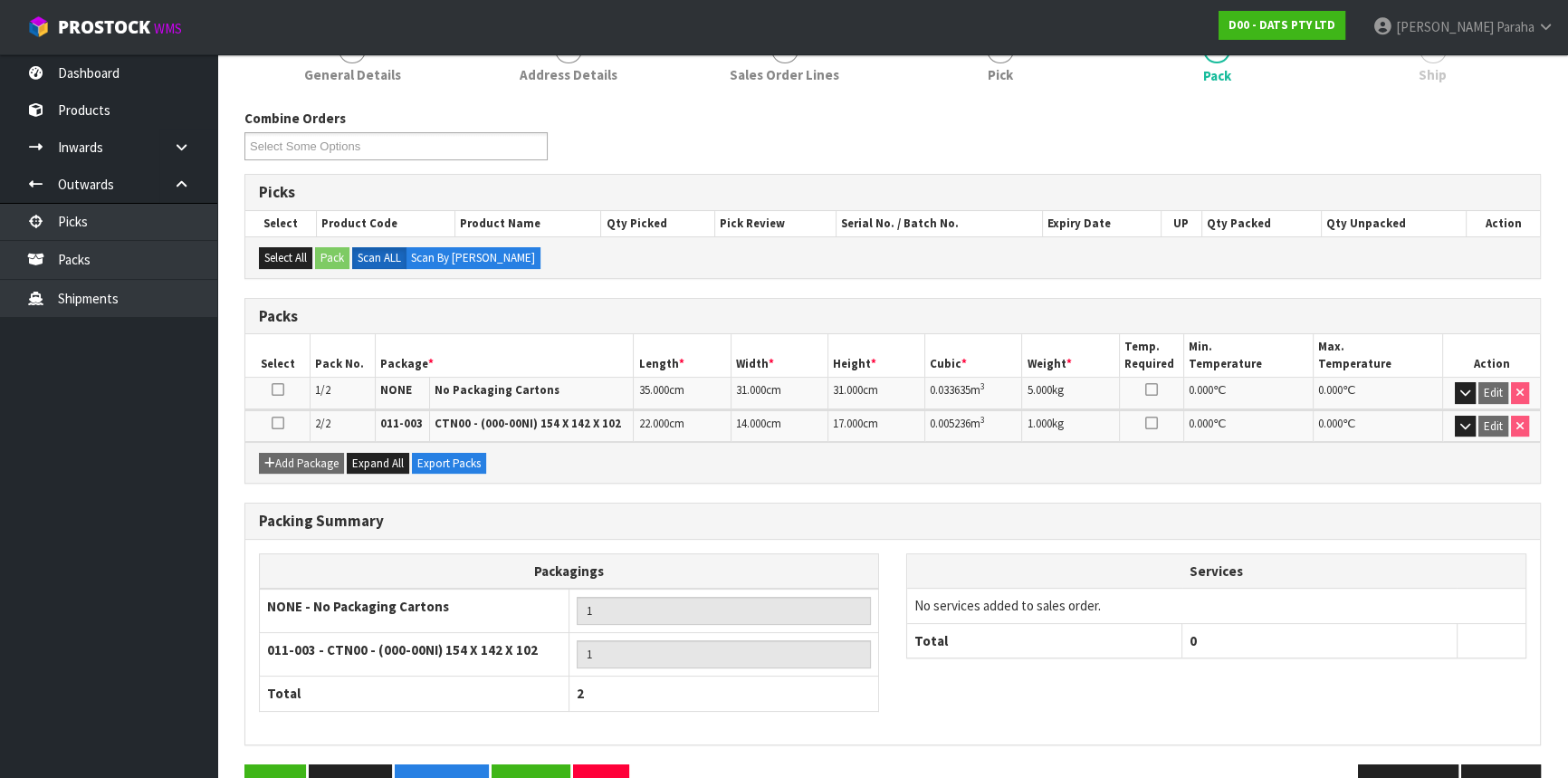
scroll to position [295, 0]
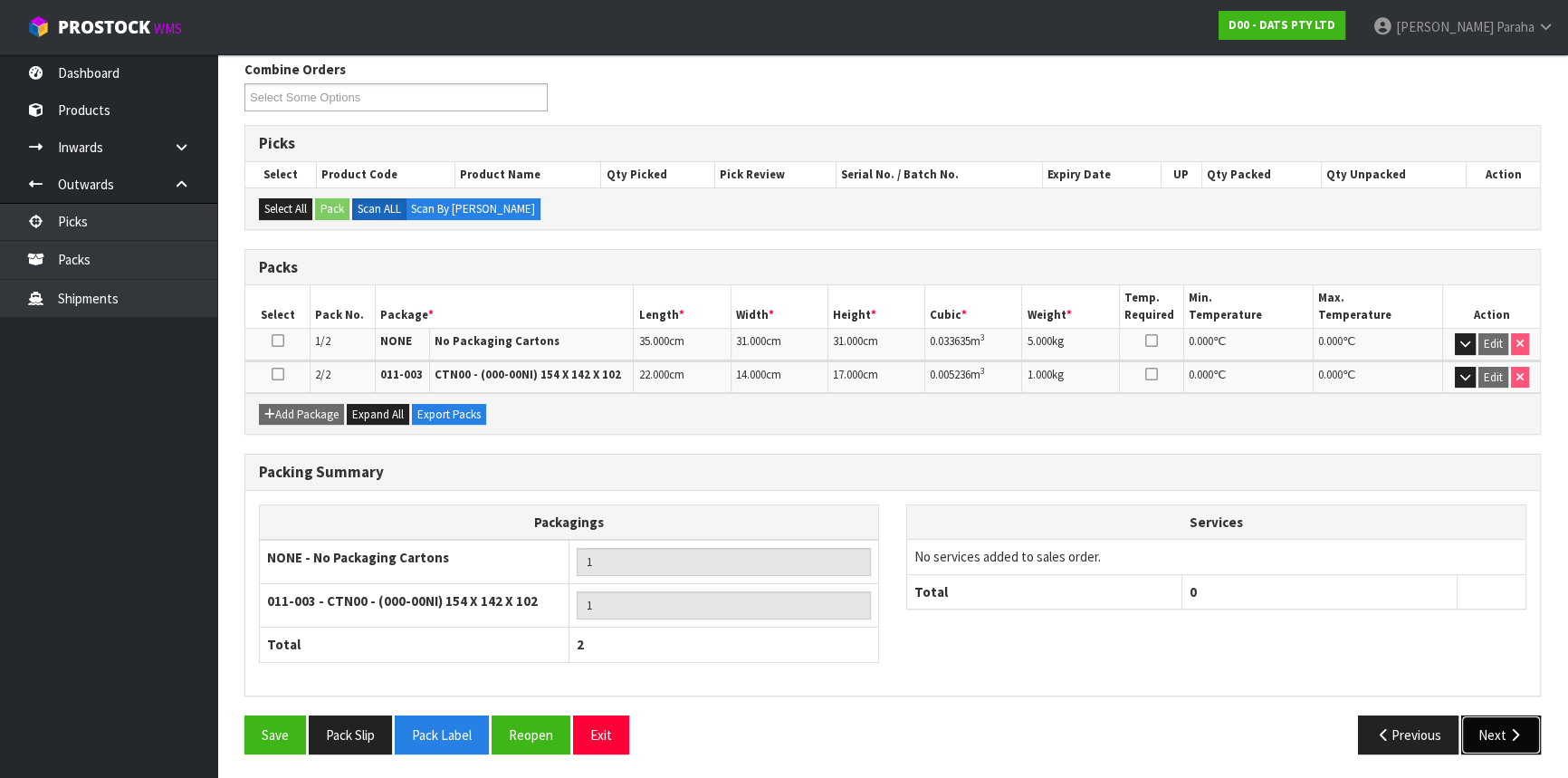
click at [1501, 733] on button "Next" at bounding box center [1501, 735] width 80 height 39
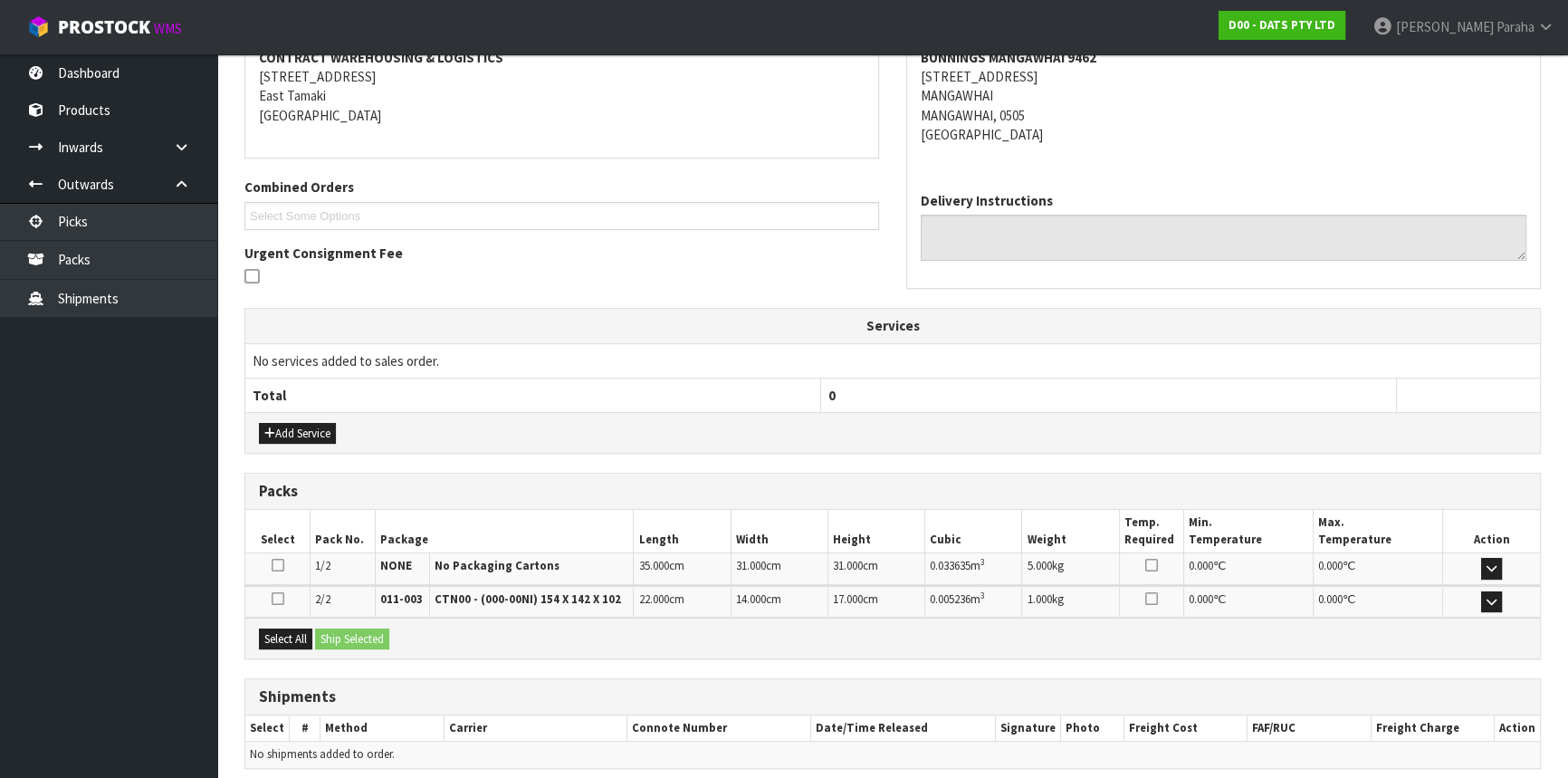
scroll to position [429, 0]
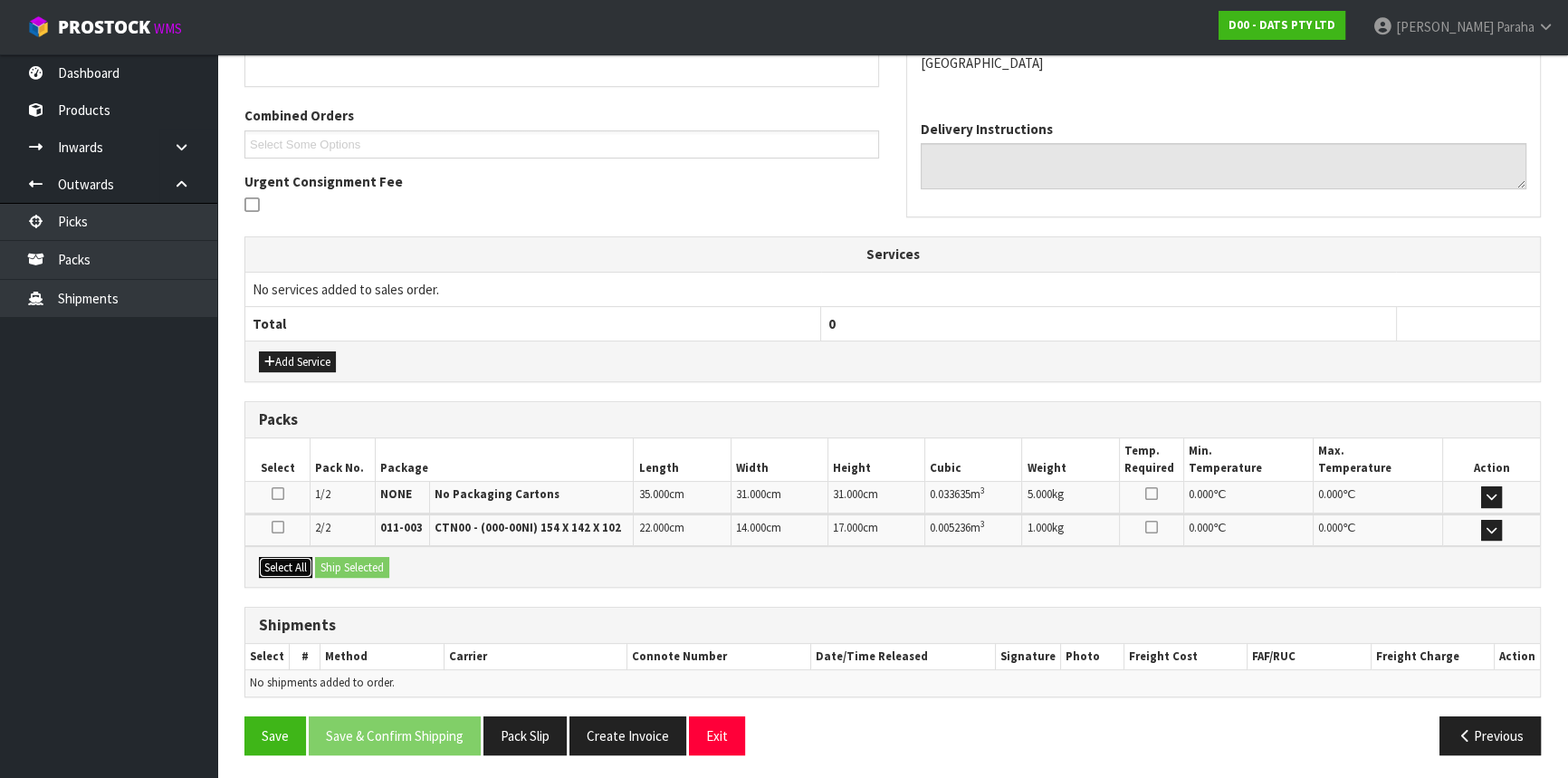
click at [287, 562] on button "Select All" at bounding box center [285, 567] width 54 height 22
click at [340, 564] on button "Ship Selected" at bounding box center [352, 567] width 74 height 22
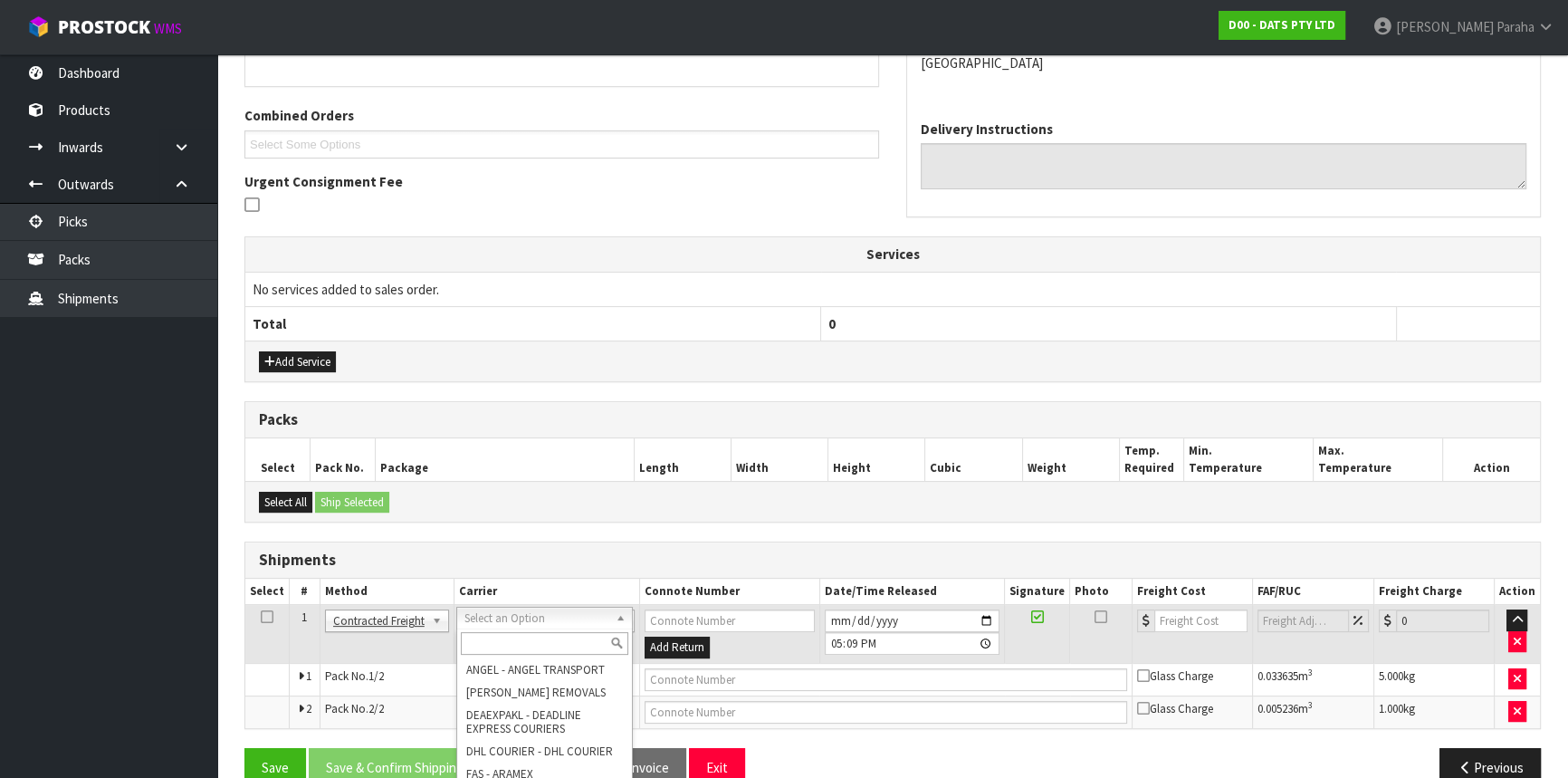
click at [569, 641] on input "text" at bounding box center [545, 643] width 167 height 23
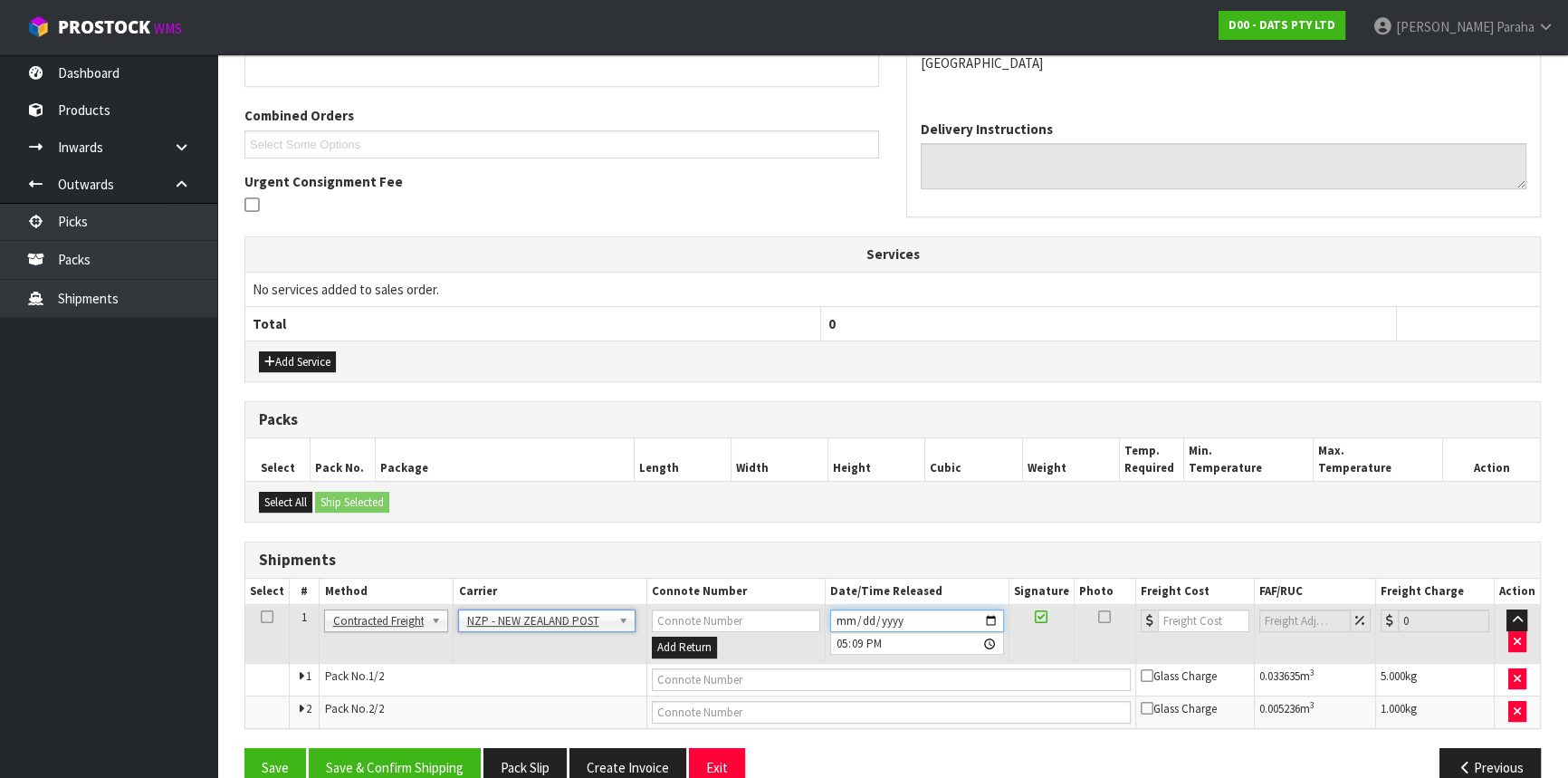
click at [994, 620] on input "[DATE]" at bounding box center [917, 621] width 174 height 23
click at [435, 765] on button "Save & Confirm Shipping" at bounding box center [394, 767] width 172 height 39
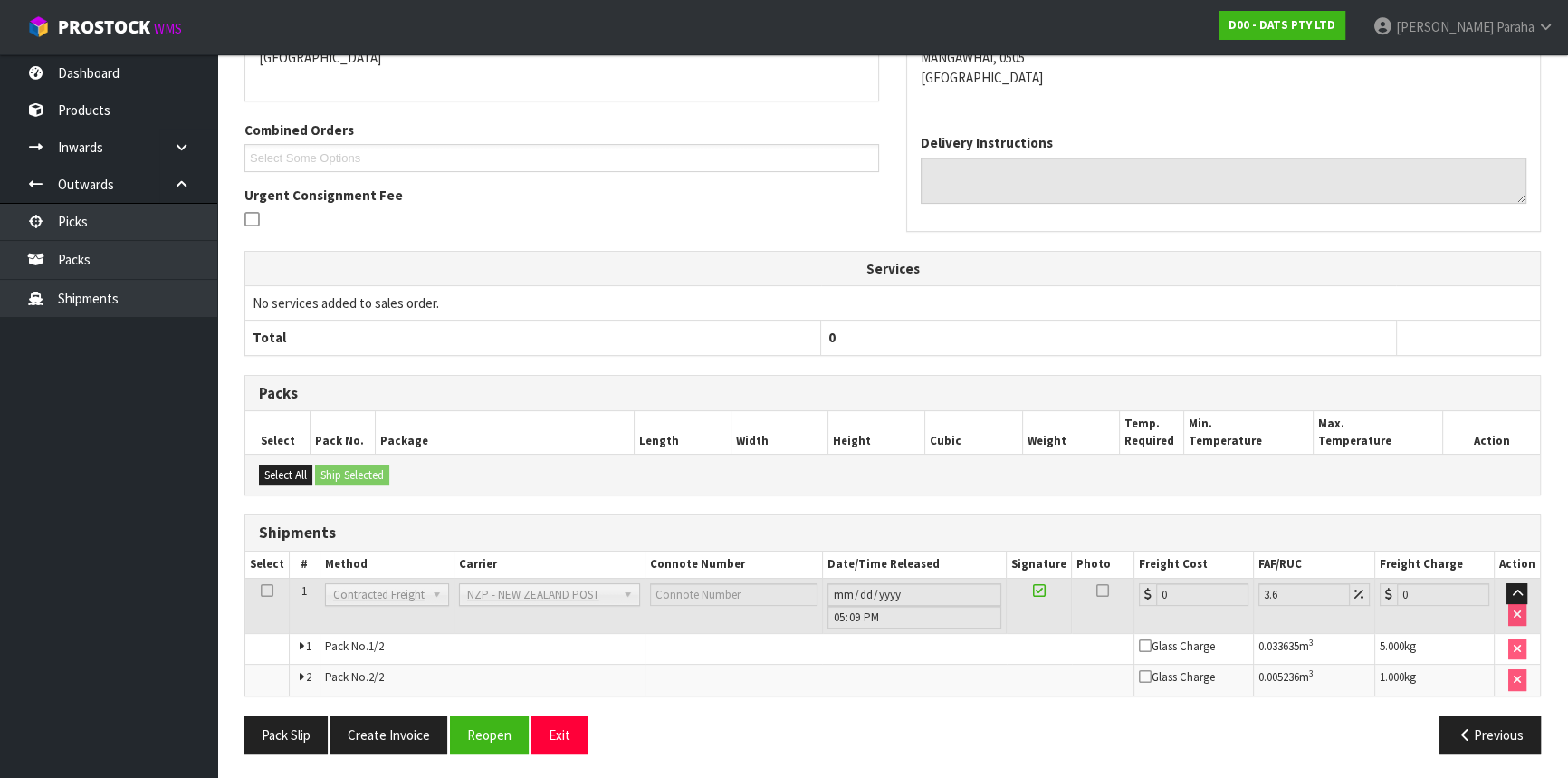
scroll to position [435, 0]
click at [461, 726] on button "Reopen" at bounding box center [489, 735] width 79 height 39
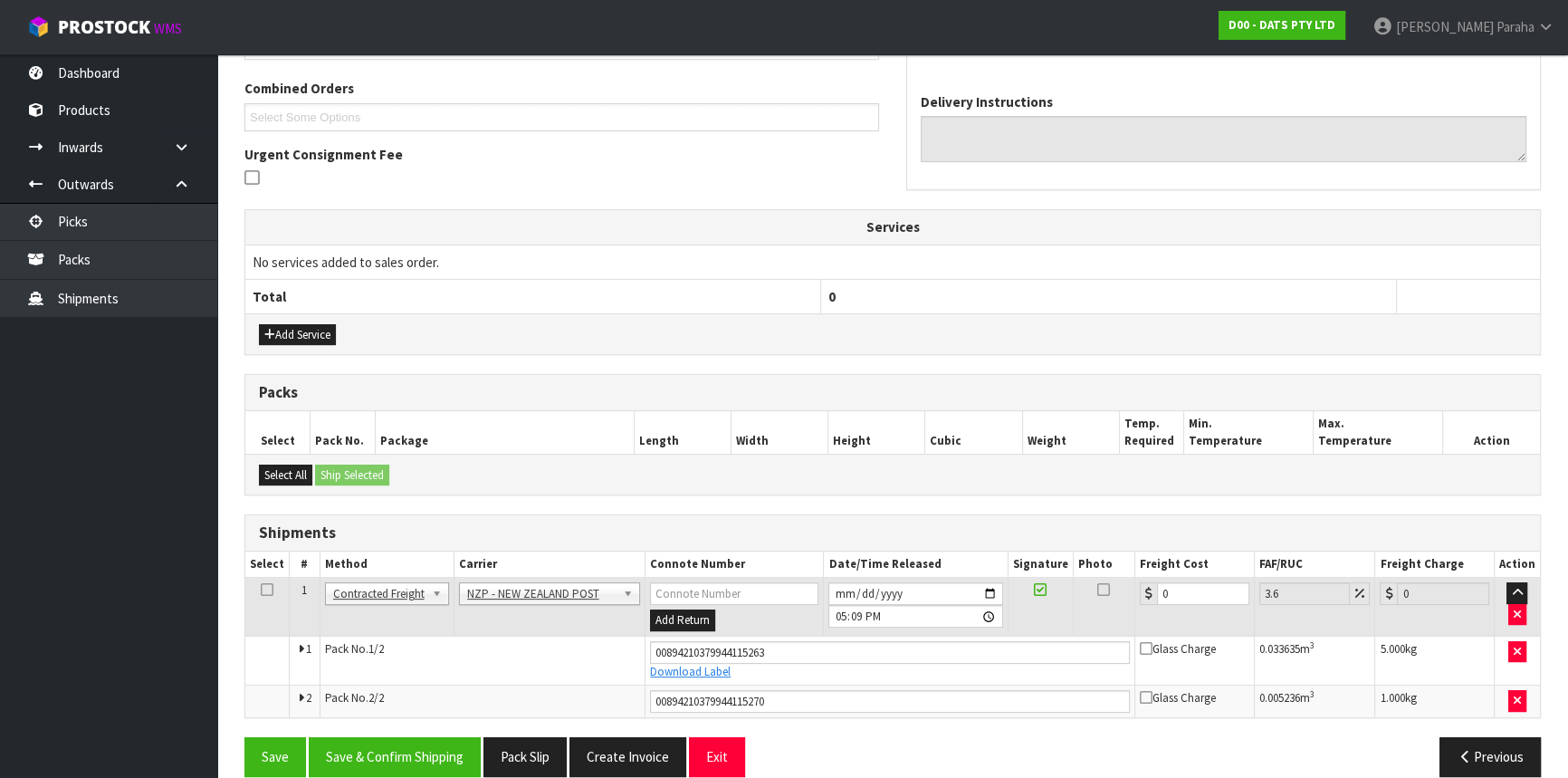
scroll to position [479, 0]
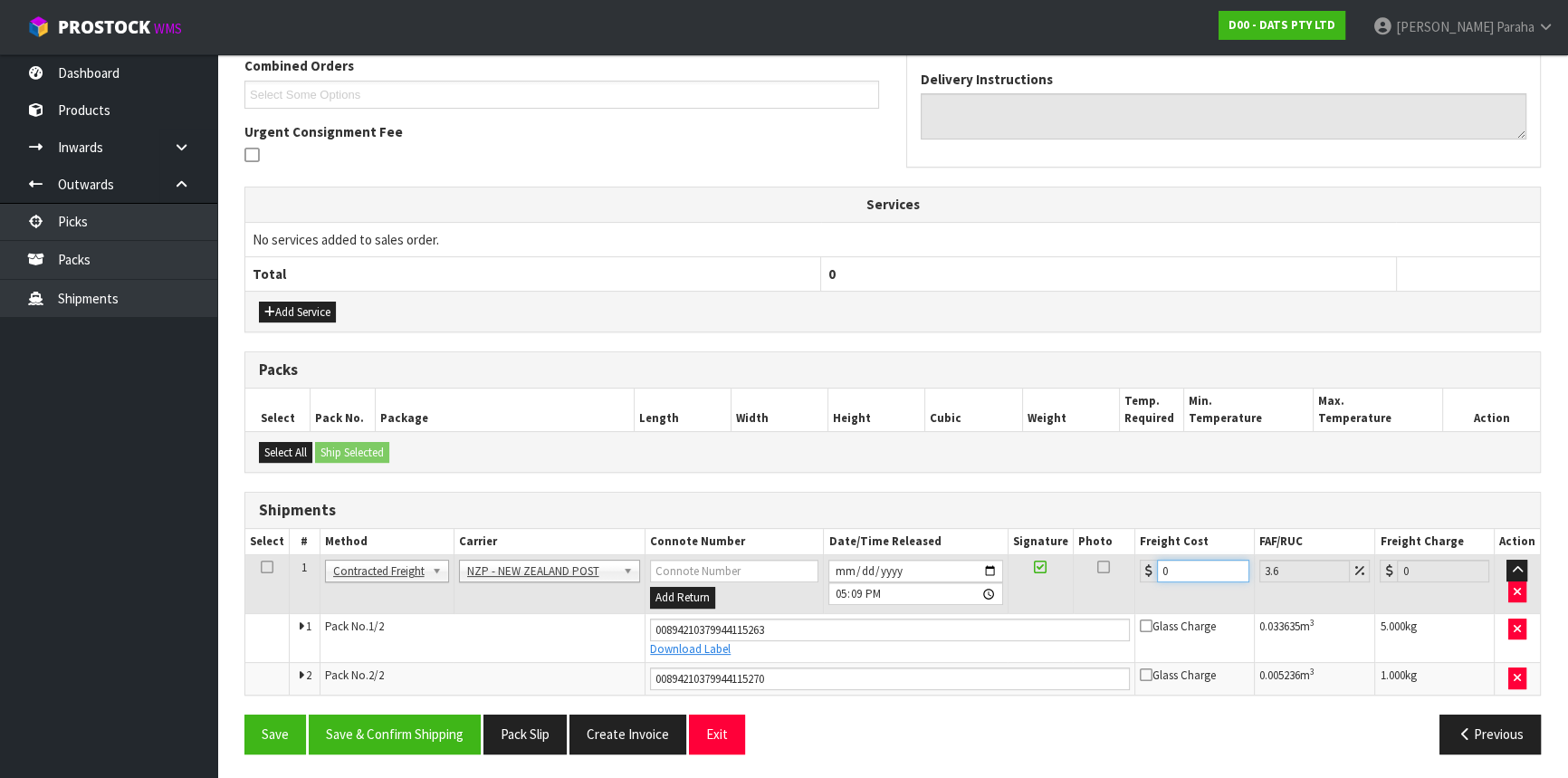
drag, startPoint x: 1182, startPoint y: 558, endPoint x: 1093, endPoint y: 574, distance: 90.4
click at [1090, 580] on tr "1 Client Local Pickup Customer Local Pickup Company Freight Contracted Freight …" at bounding box center [893, 584] width 1295 height 59
click at [441, 736] on button "Save & Confirm Shipping" at bounding box center [394, 734] width 172 height 39
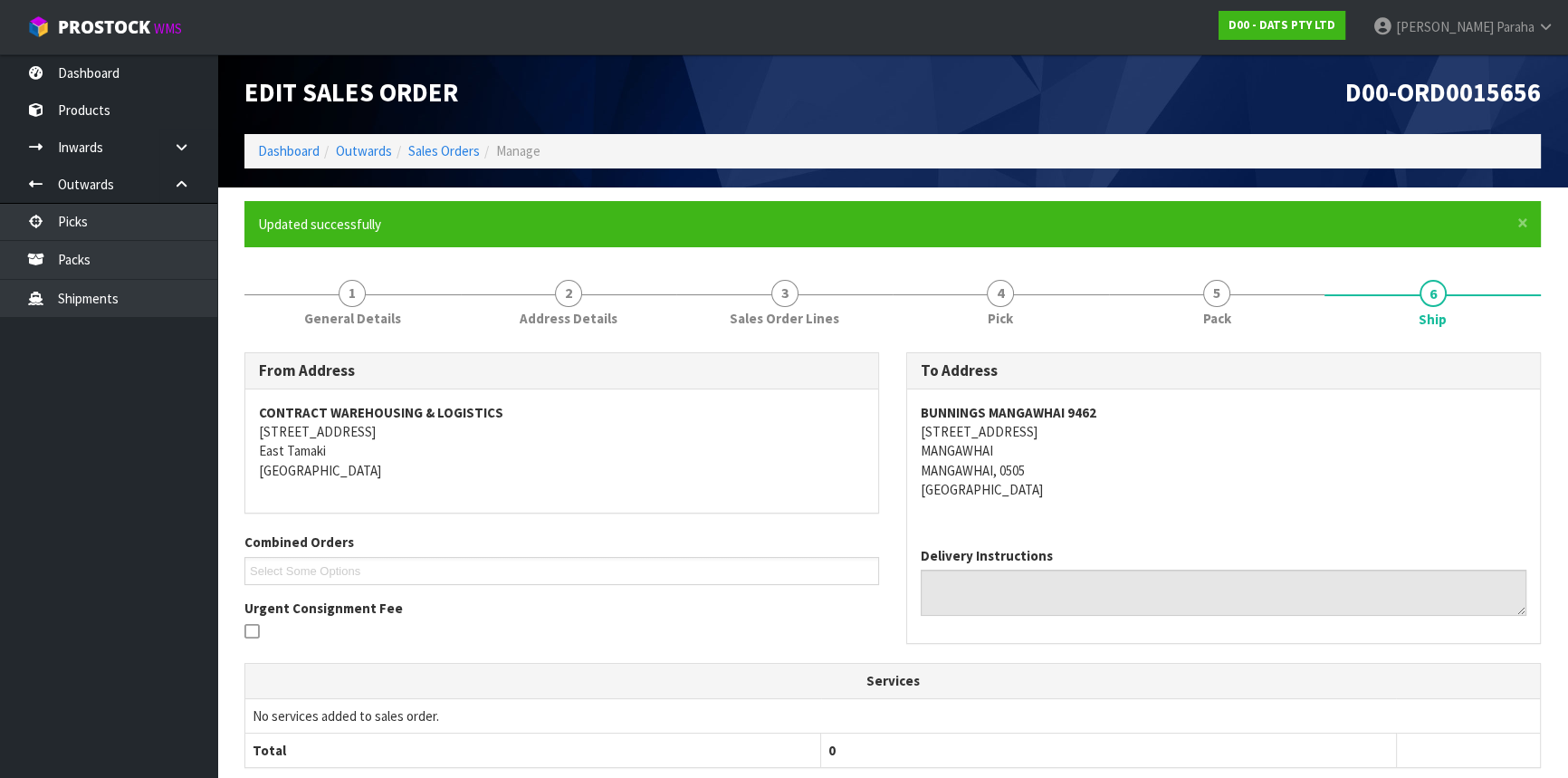
scroll to position [0, 0]
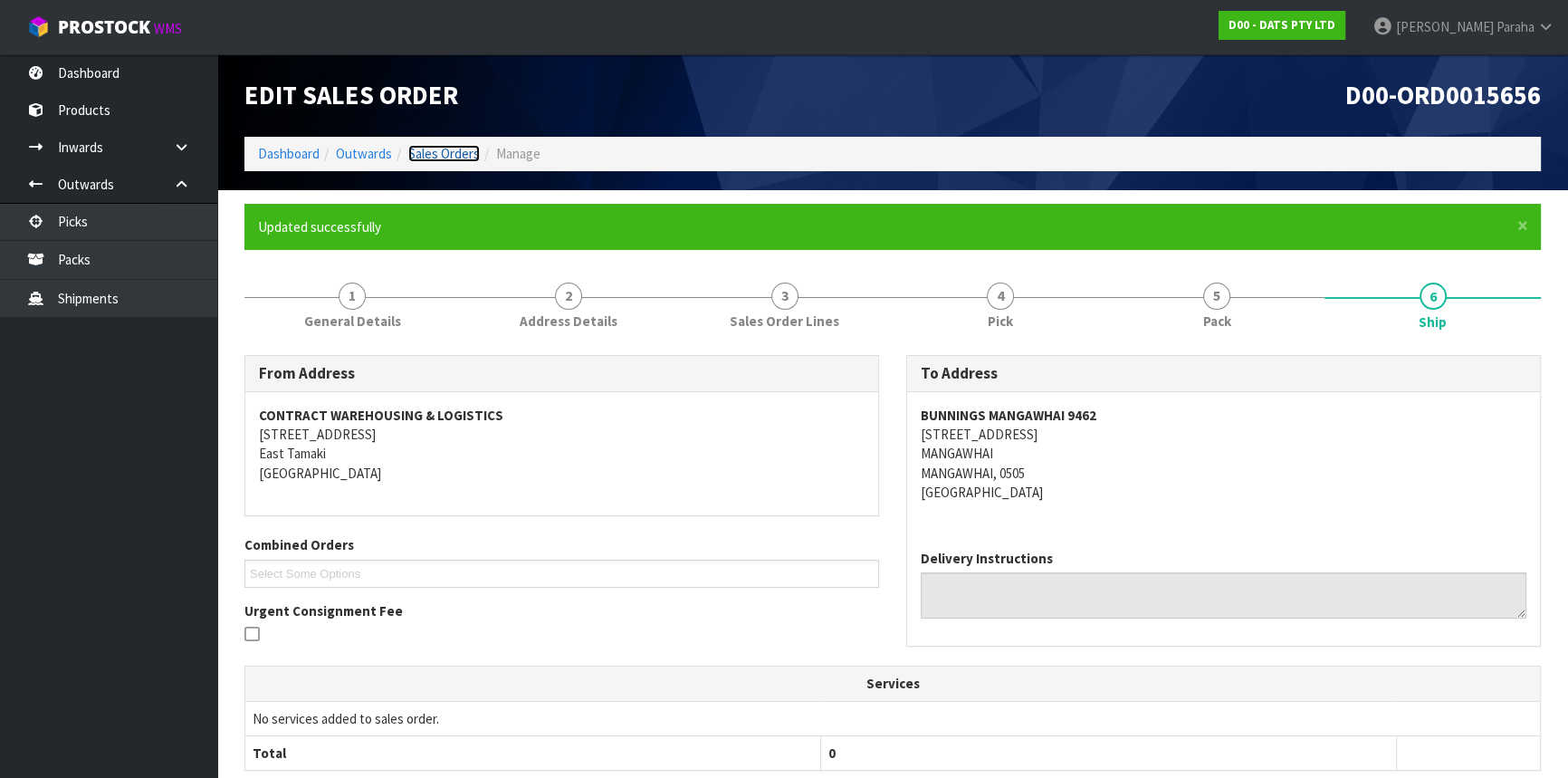
click at [458, 145] on link "Sales Orders" at bounding box center [444, 153] width 71 height 17
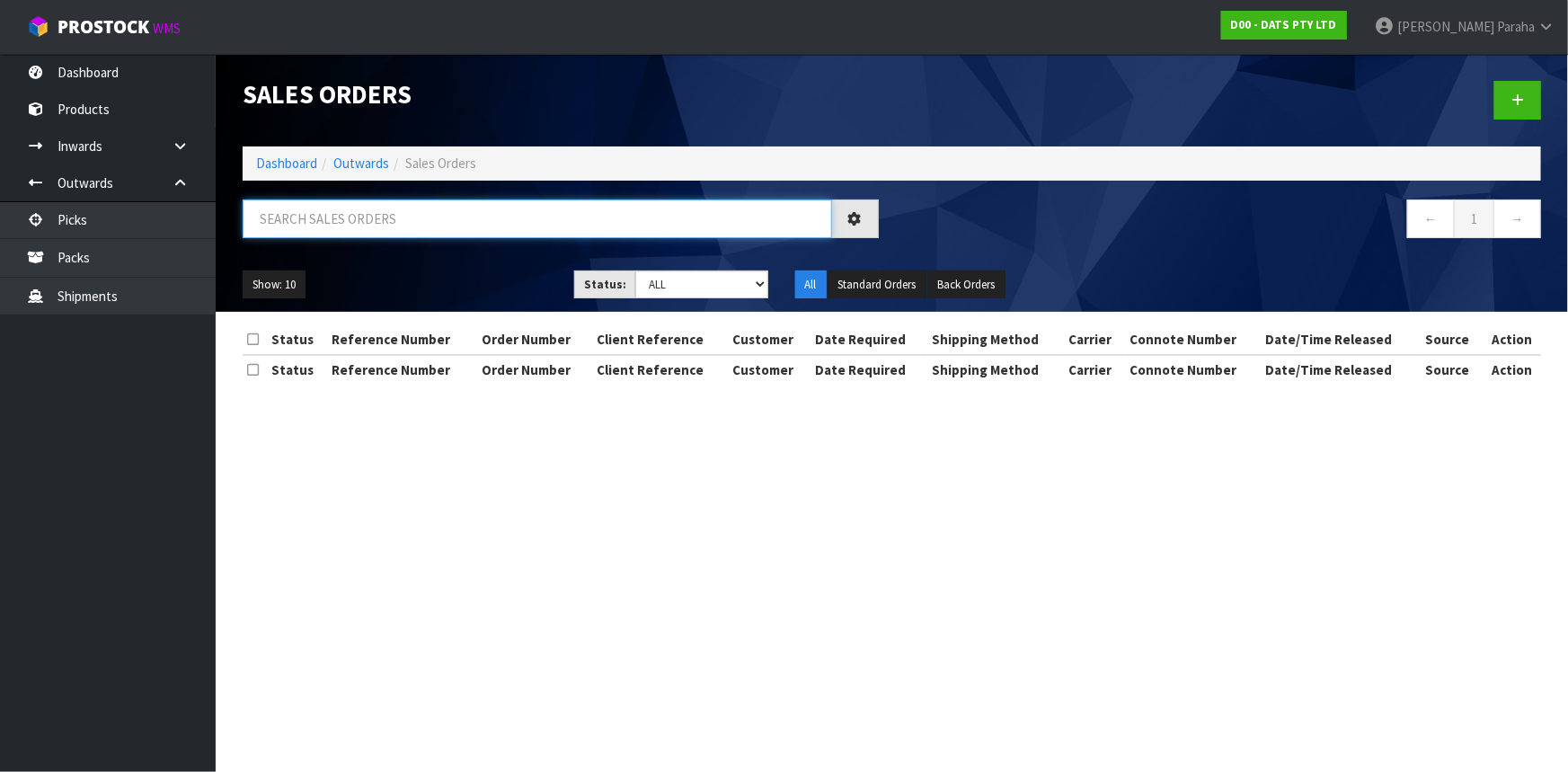
click at [364, 217] on input "text" at bounding box center [538, 218] width 590 height 38
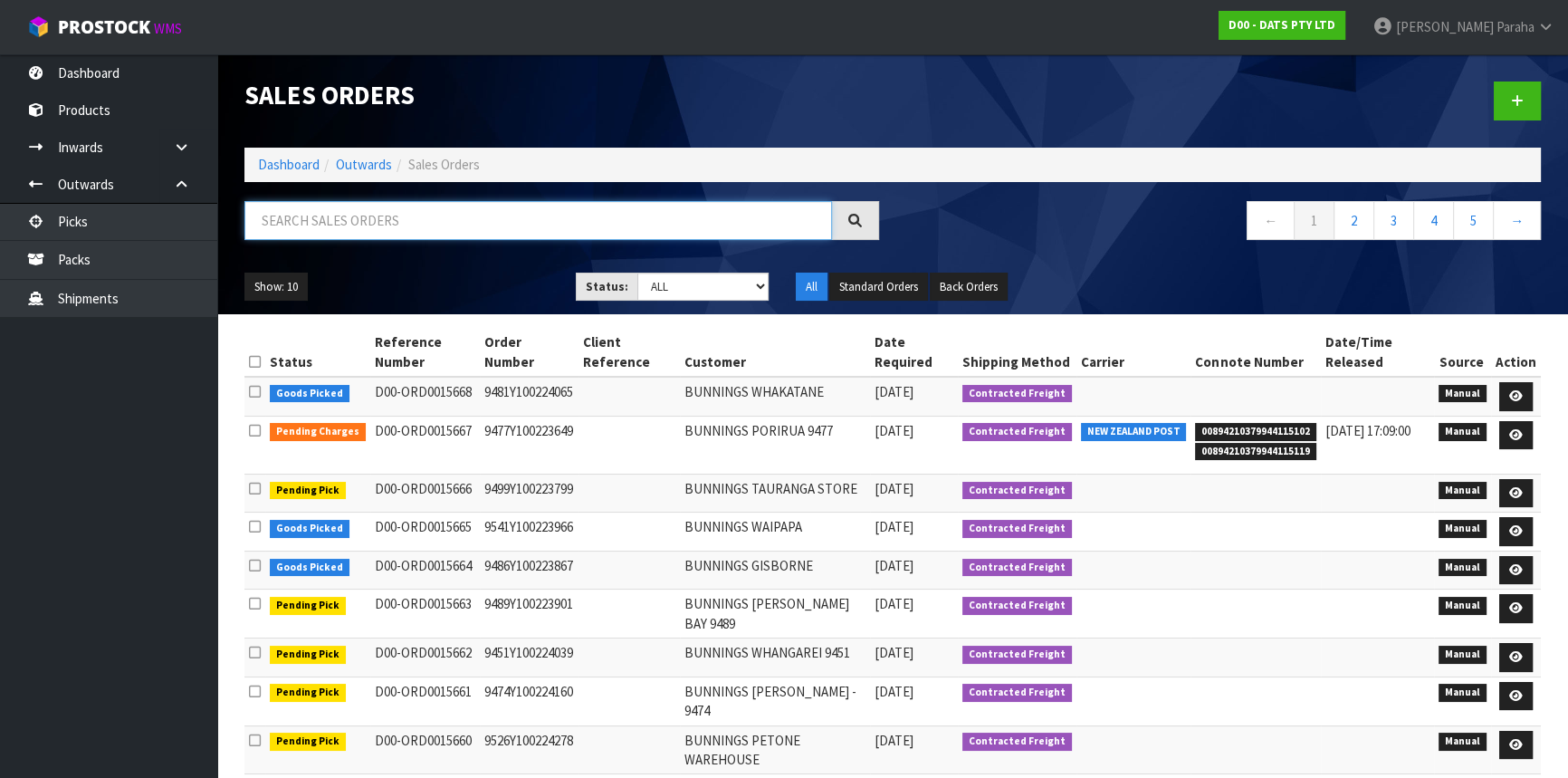
click at [365, 219] on input "text" at bounding box center [538, 220] width 588 height 39
click at [341, 219] on input "text" at bounding box center [538, 220] width 588 height 39
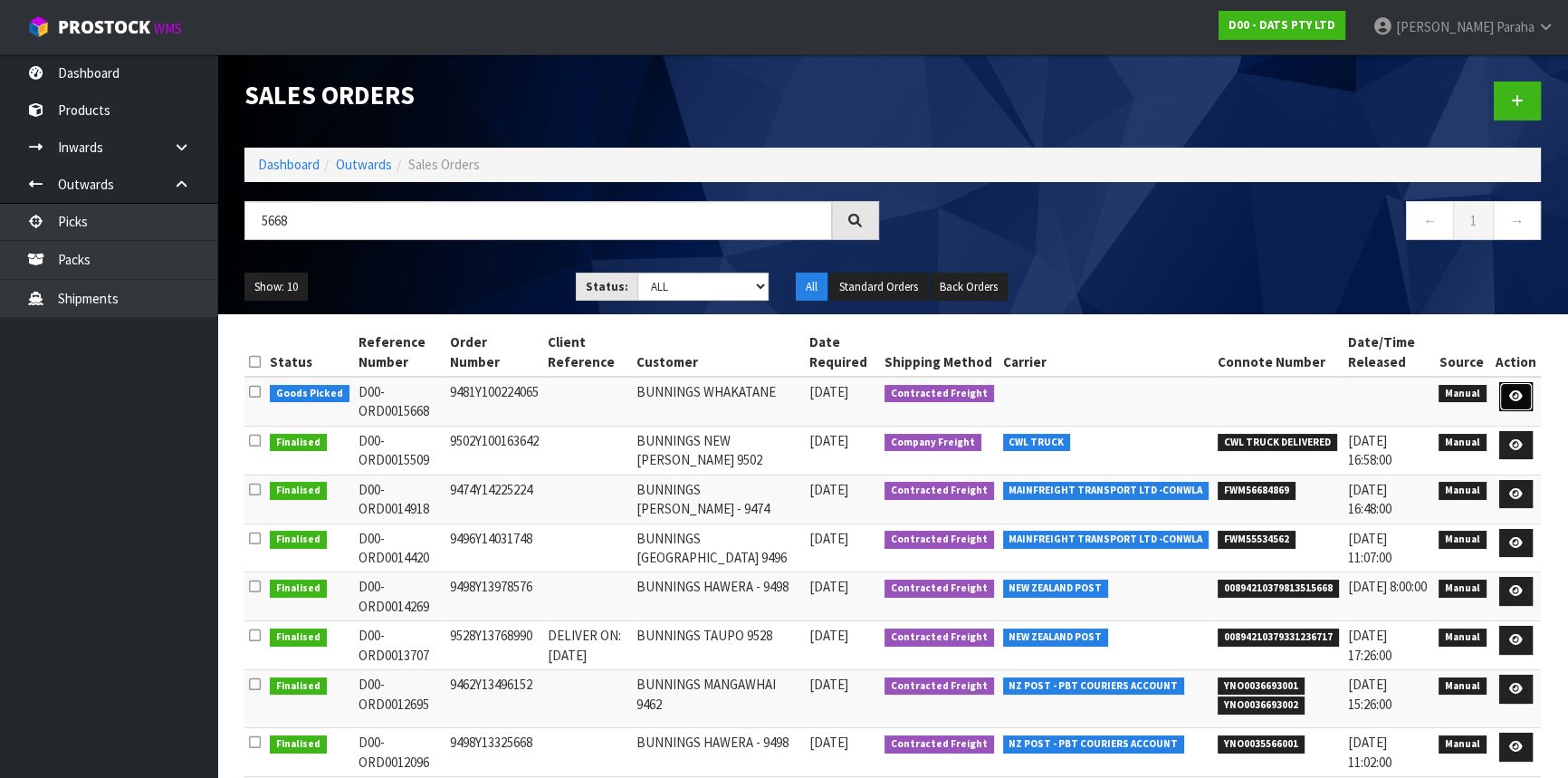
click at [1521, 393] on icon at bounding box center [1516, 396] width 13 height 12
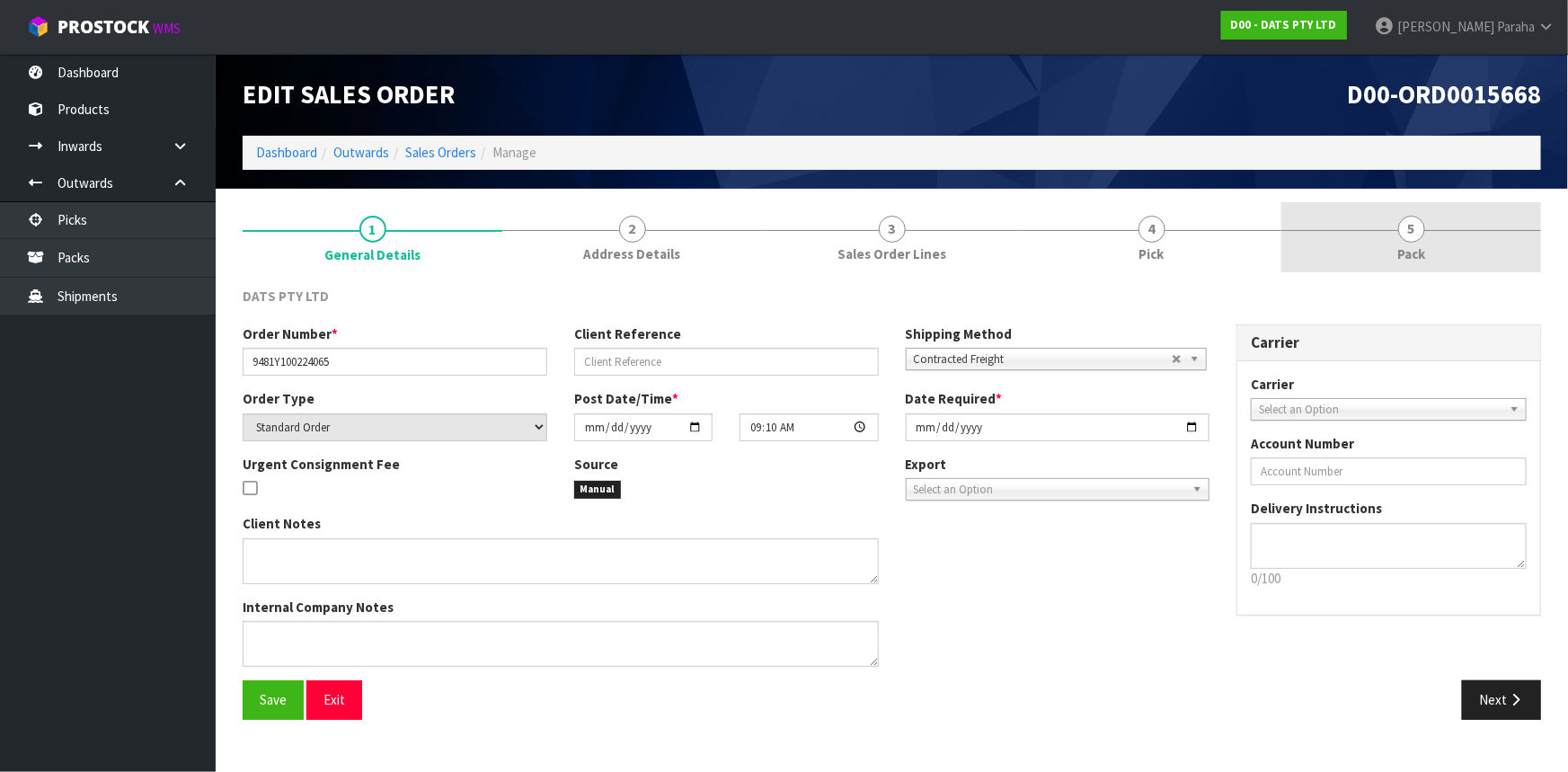
click at [1401, 225] on span "5" at bounding box center [1411, 229] width 27 height 27
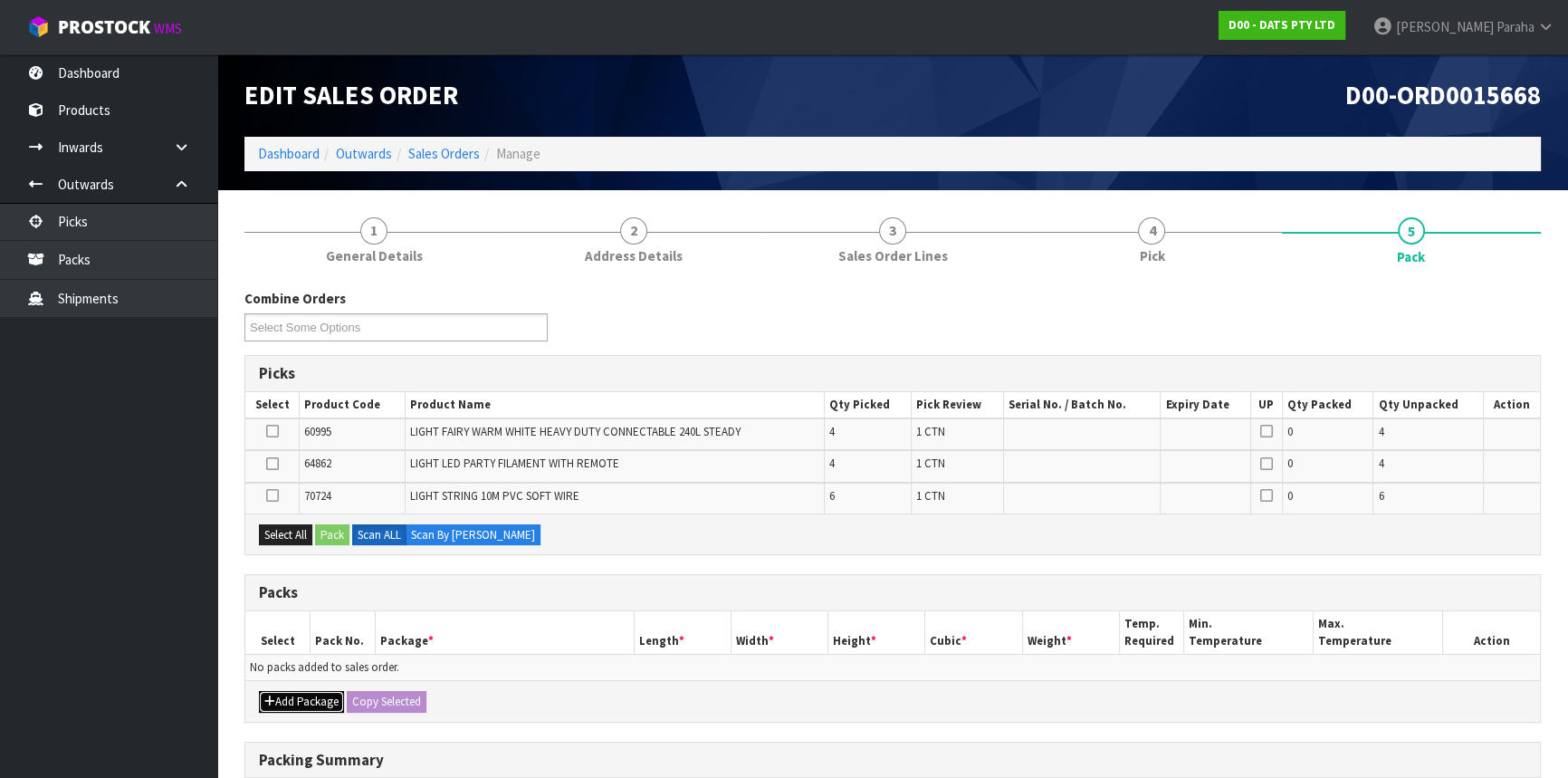
click at [308, 698] on button "Add Package" at bounding box center [301, 702] width 85 height 22
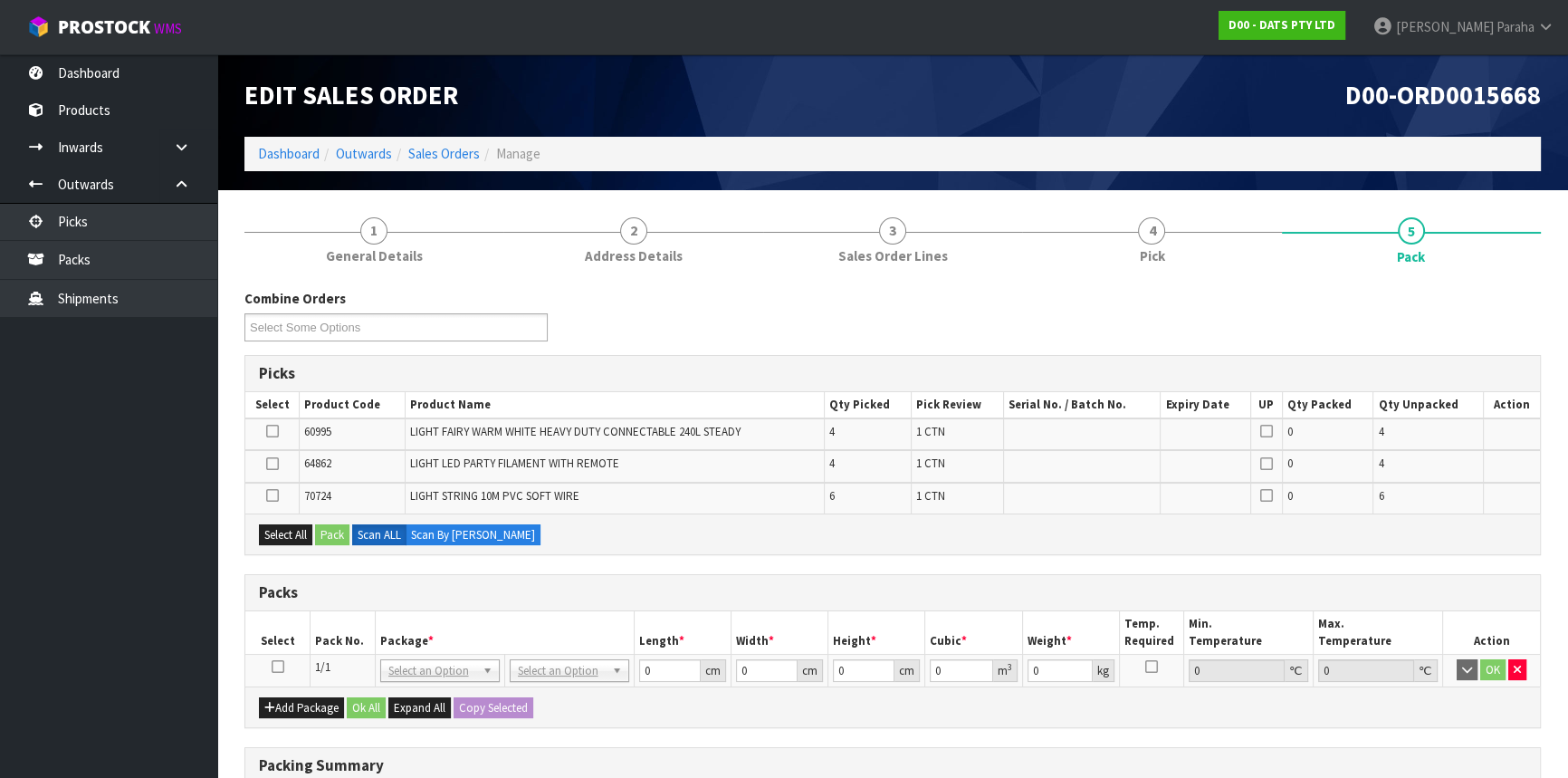
click at [280, 667] on icon at bounding box center [277, 667] width 12 height 1
click at [295, 710] on button "Add Package" at bounding box center [301, 707] width 85 height 22
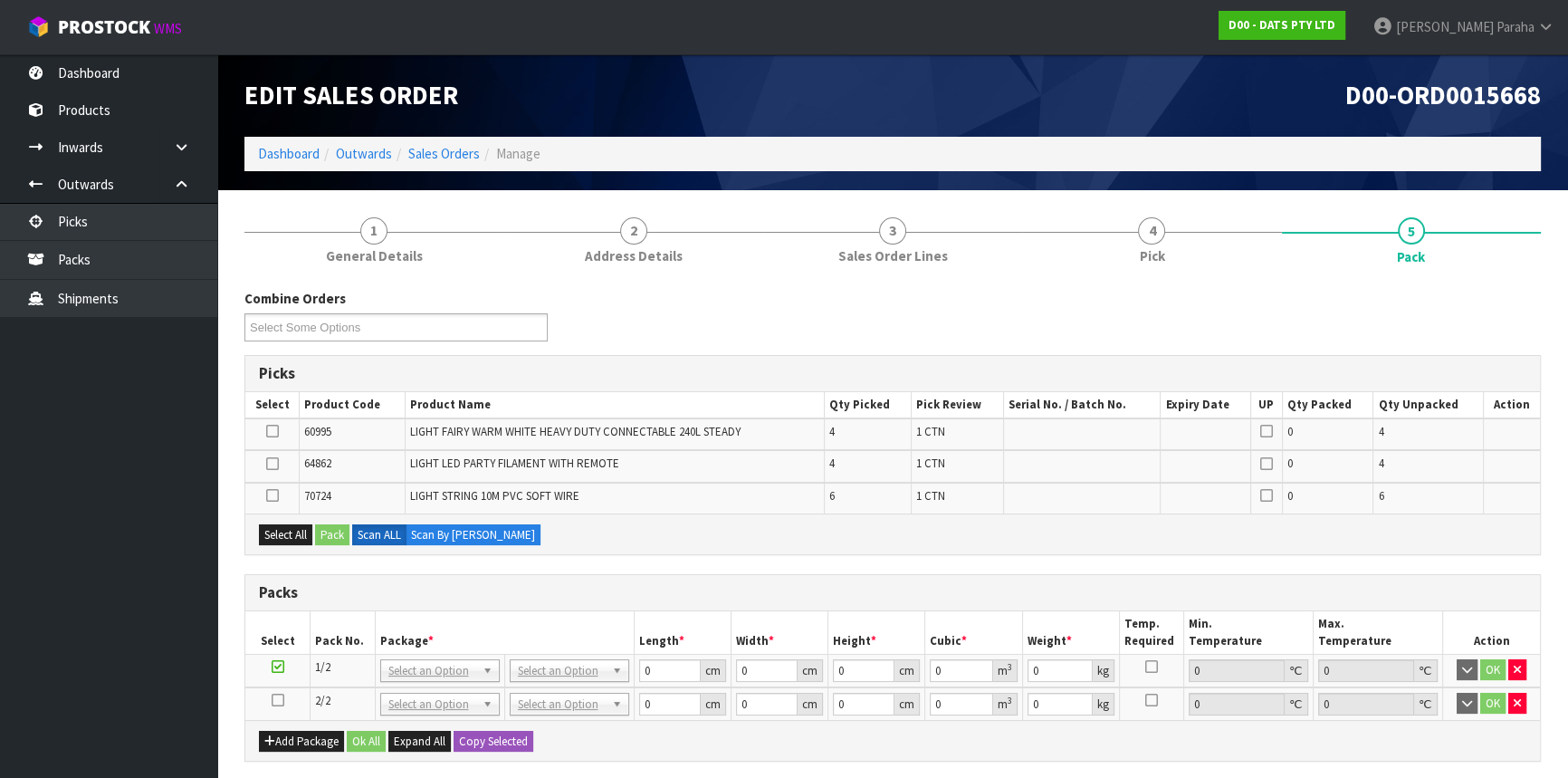
click at [272, 700] on icon at bounding box center [277, 700] width 12 height 1
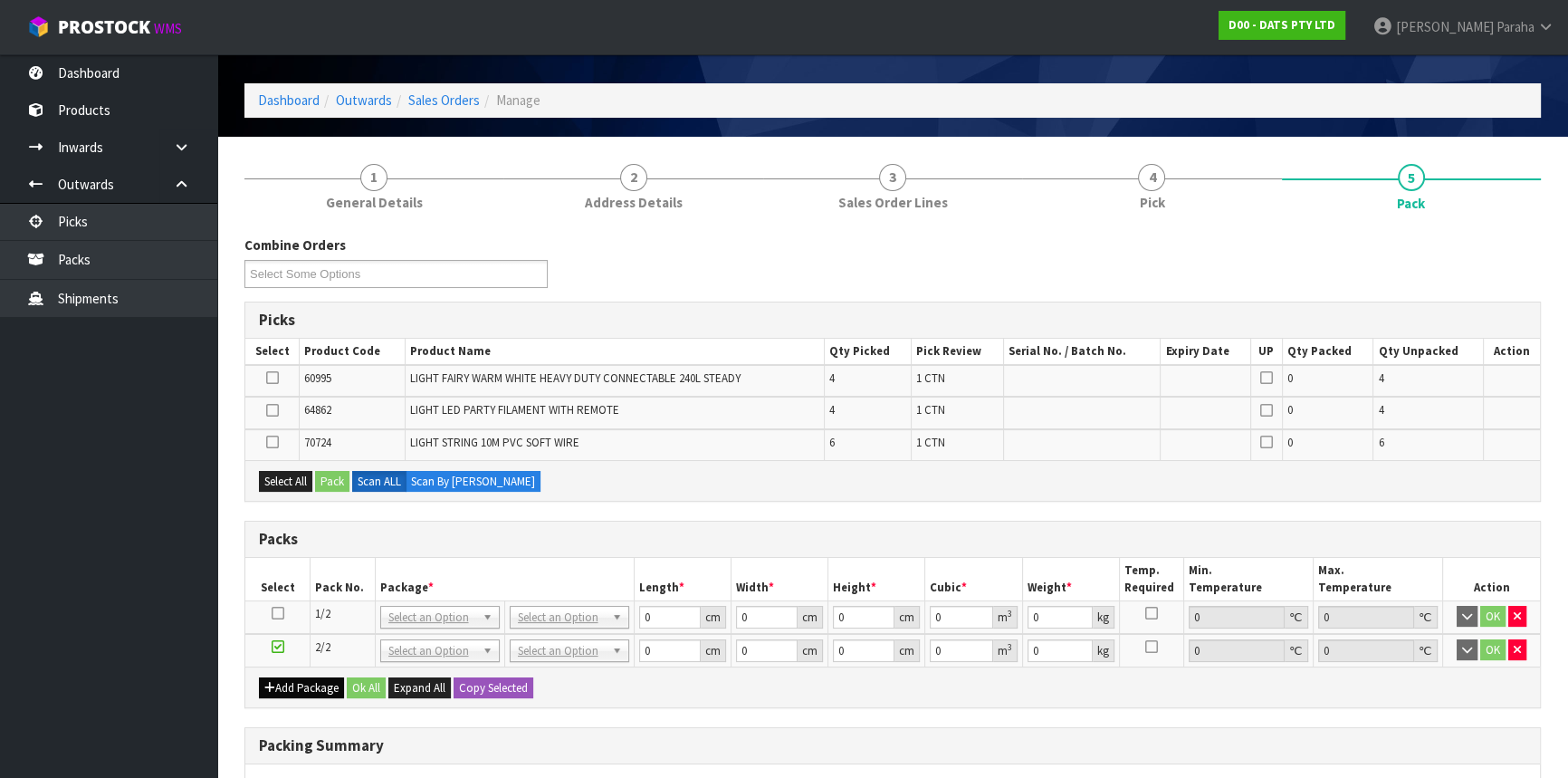
scroll to position [82, 0]
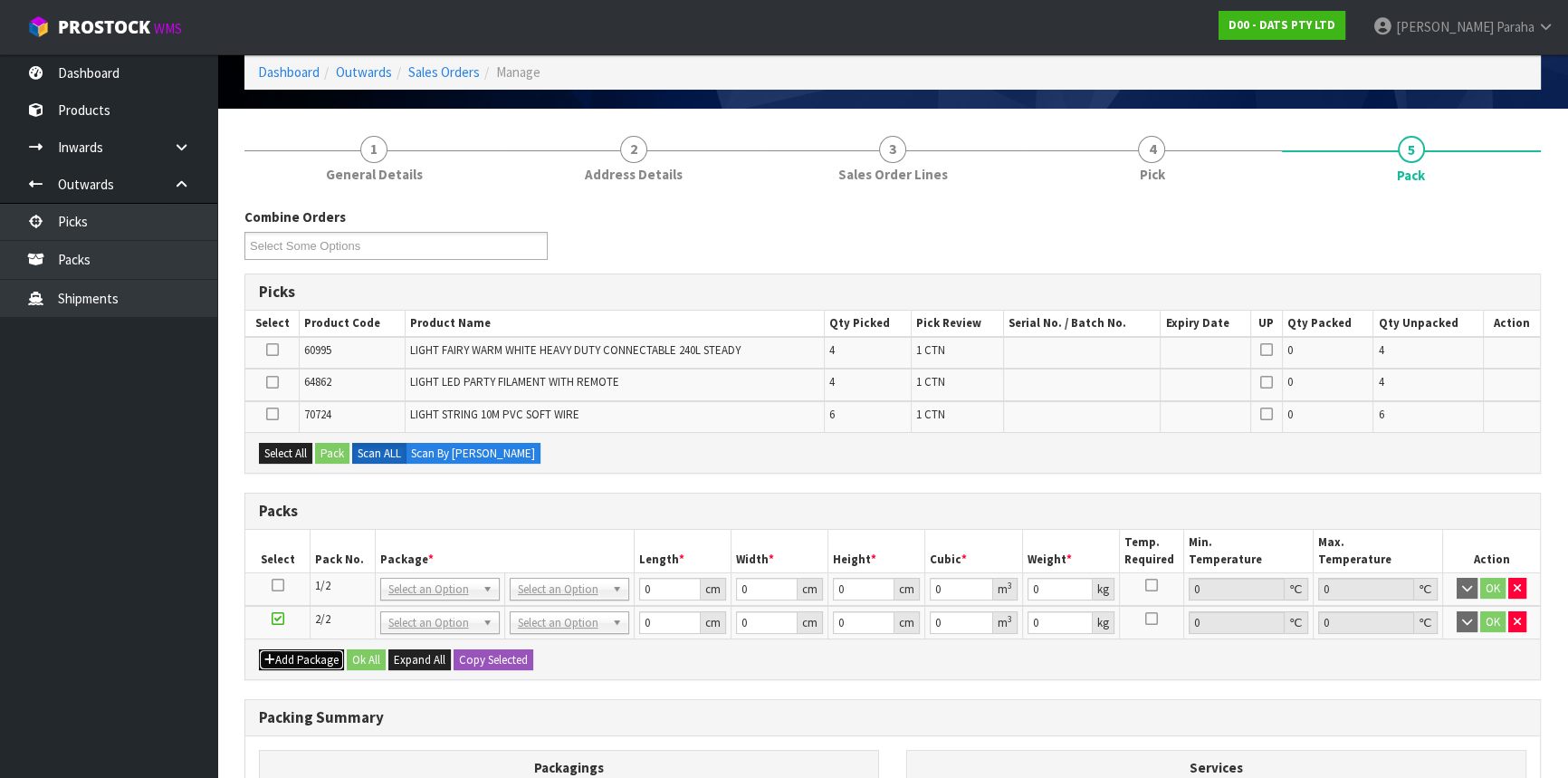
click at [306, 658] on button "Add Package" at bounding box center [301, 659] width 85 height 22
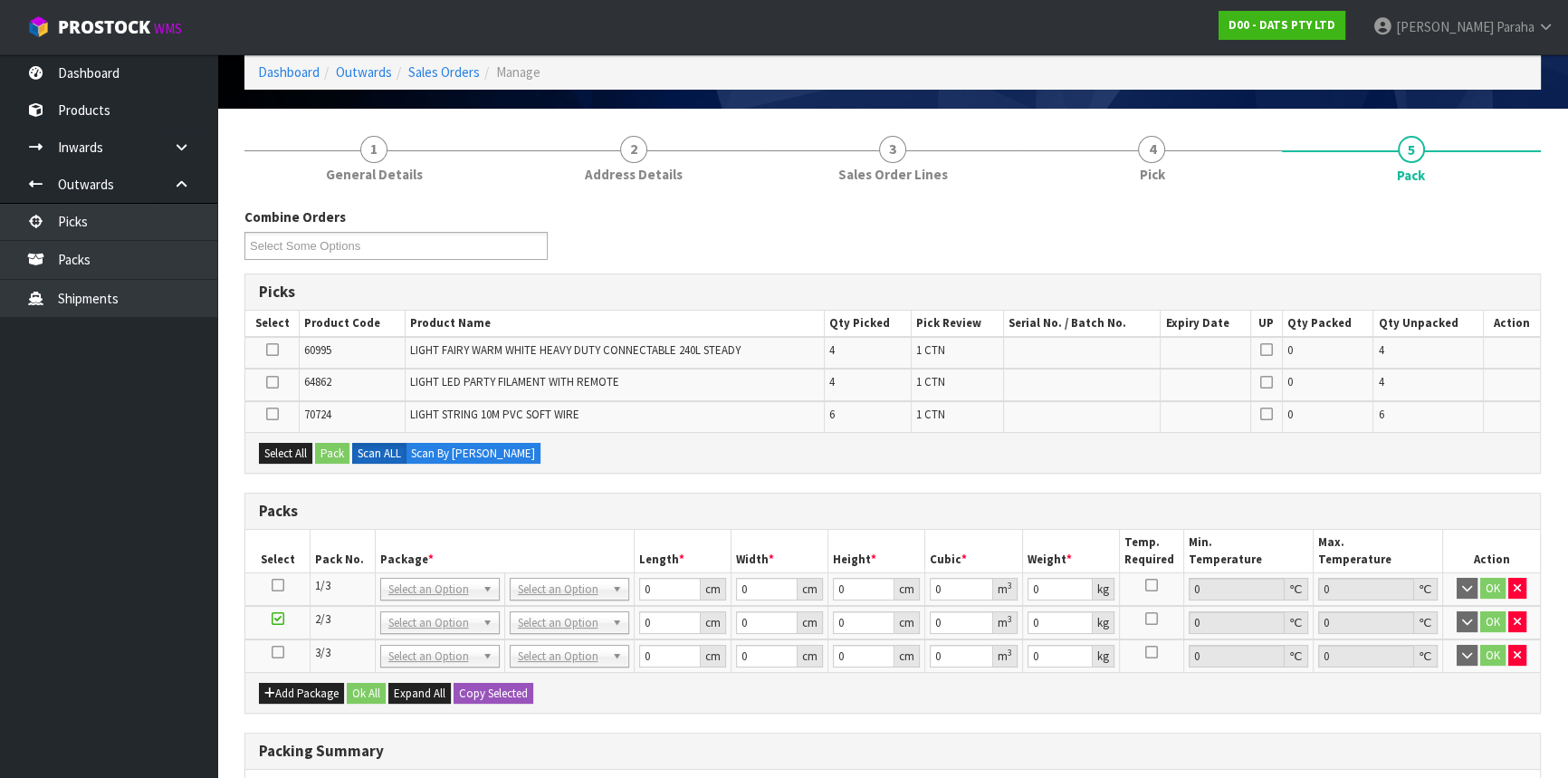
click at [276, 652] on icon at bounding box center [277, 652] width 12 height 1
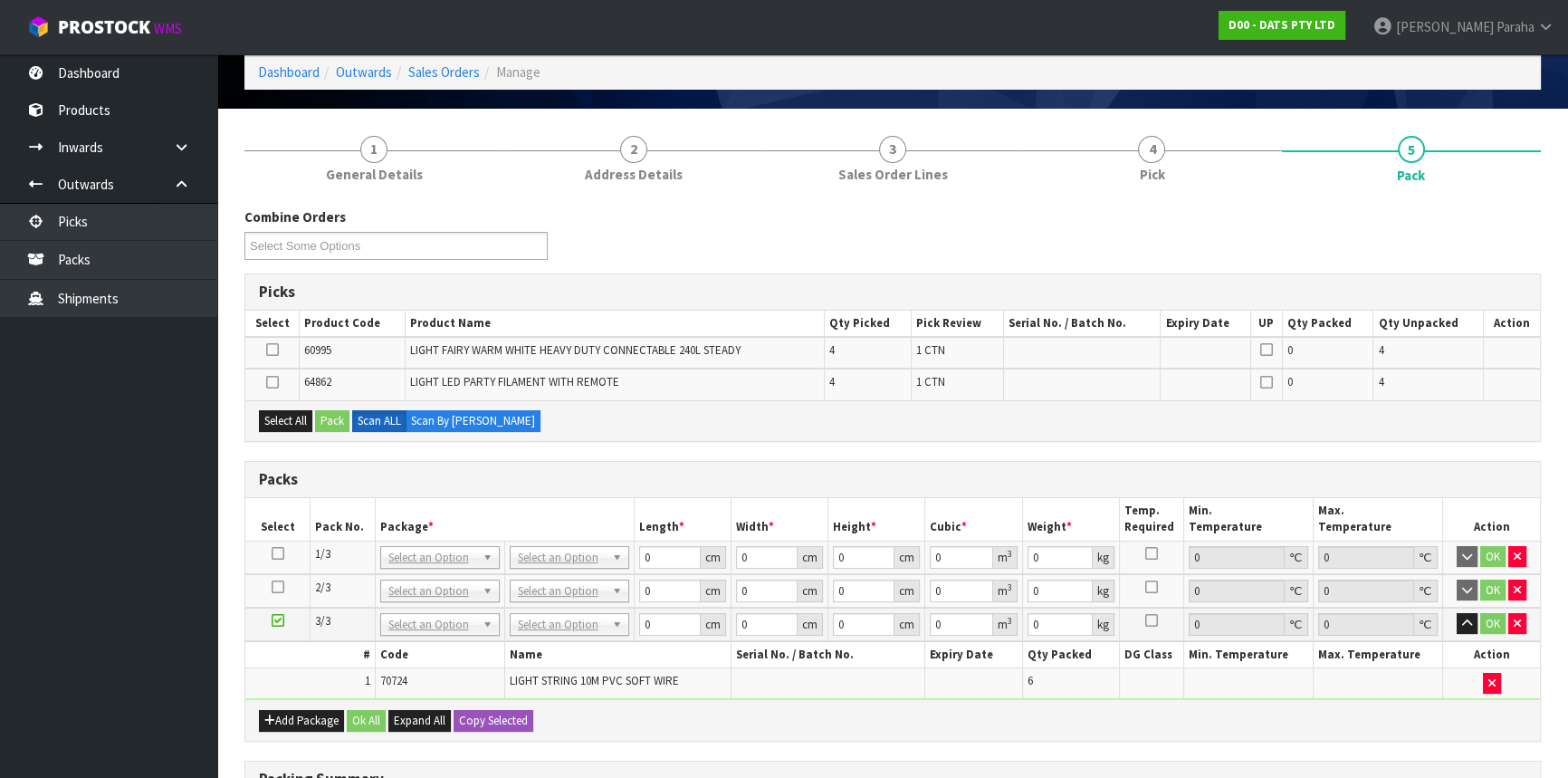
click at [277, 587] on icon at bounding box center [277, 587] width 12 height 1
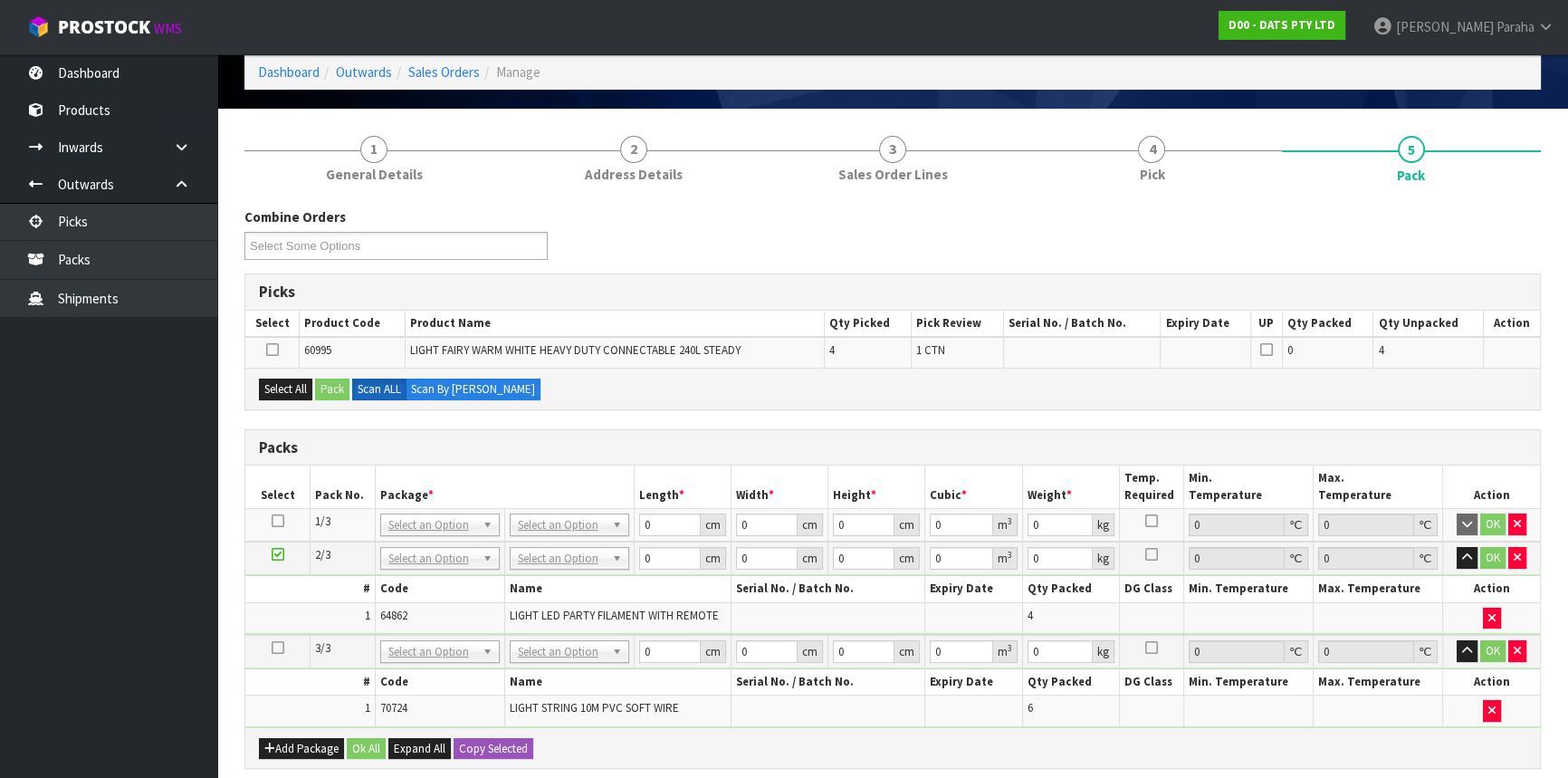
click at [277, 521] on icon at bounding box center [277, 521] width 12 height 1
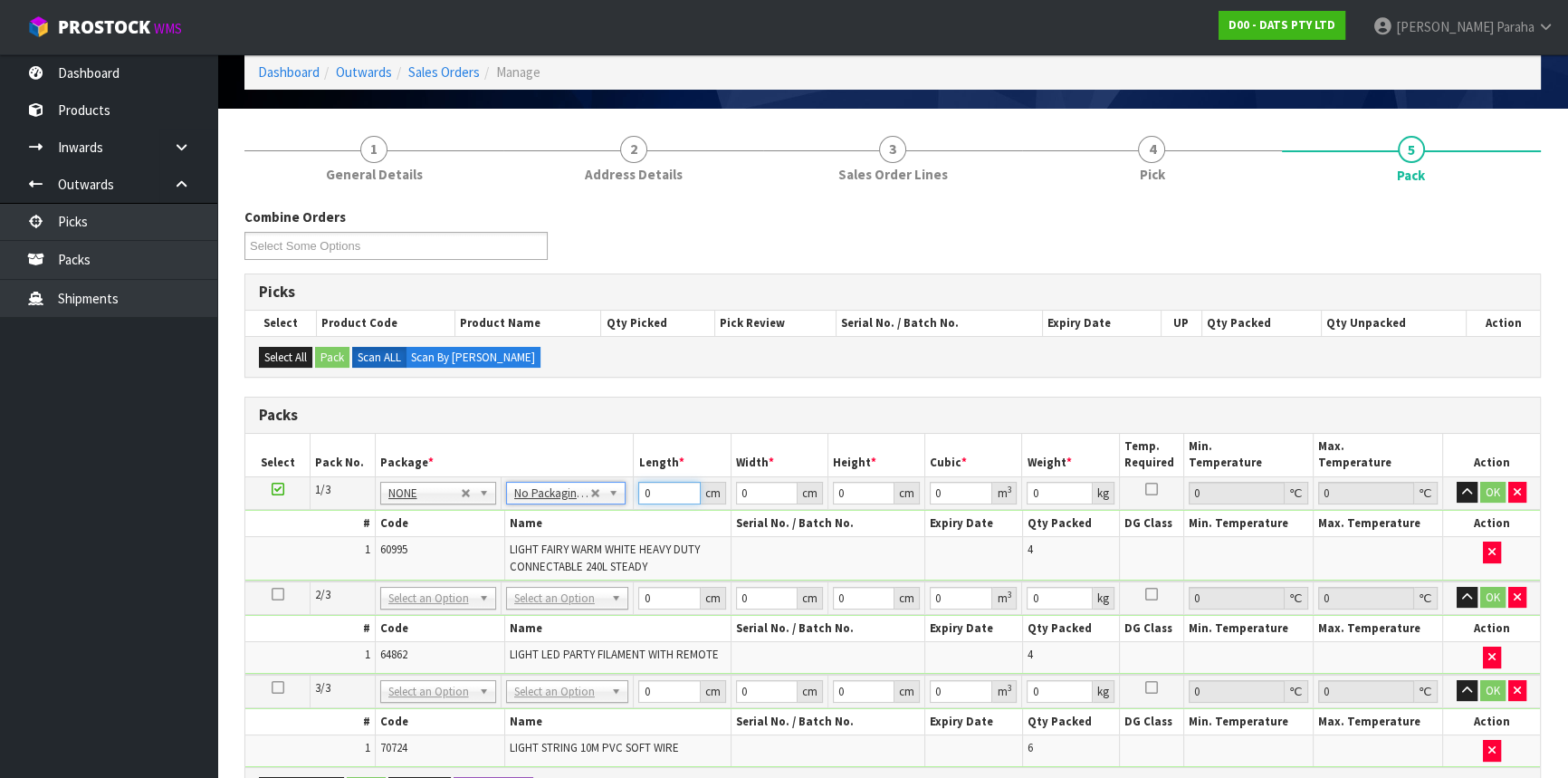
drag, startPoint x: 652, startPoint y: 493, endPoint x: 629, endPoint y: 493, distance: 23.0
click at [629, 493] on tr "1/3 NONE 007-001 007-002 007-004 007-009 007-013 007-014 007-015 007-017 007-01…" at bounding box center [893, 492] width 1295 height 33
click at [1457, 482] on button "button" at bounding box center [1467, 492] width 21 height 22
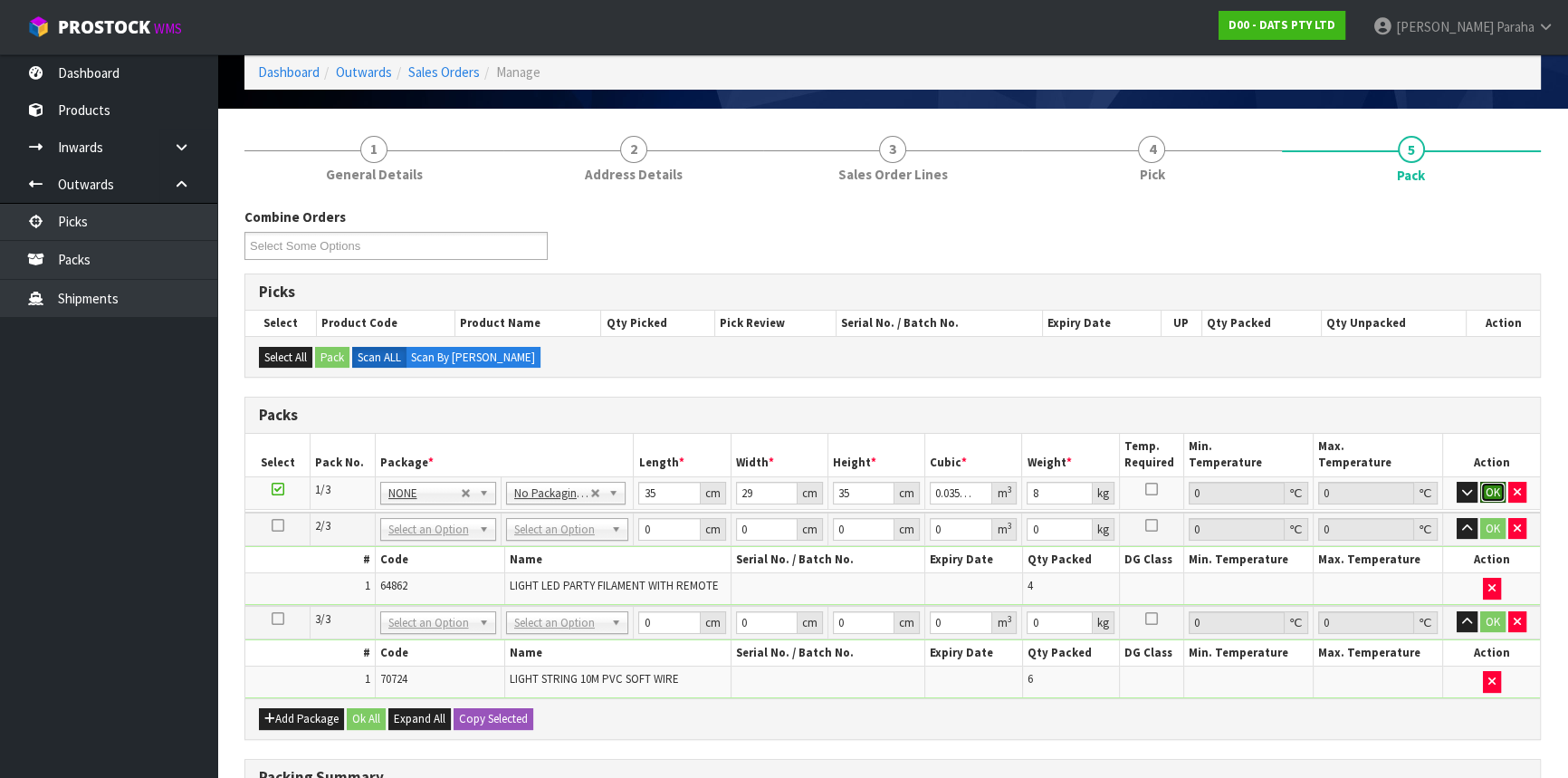
click button "OK" at bounding box center [1493, 492] width 25 height 22
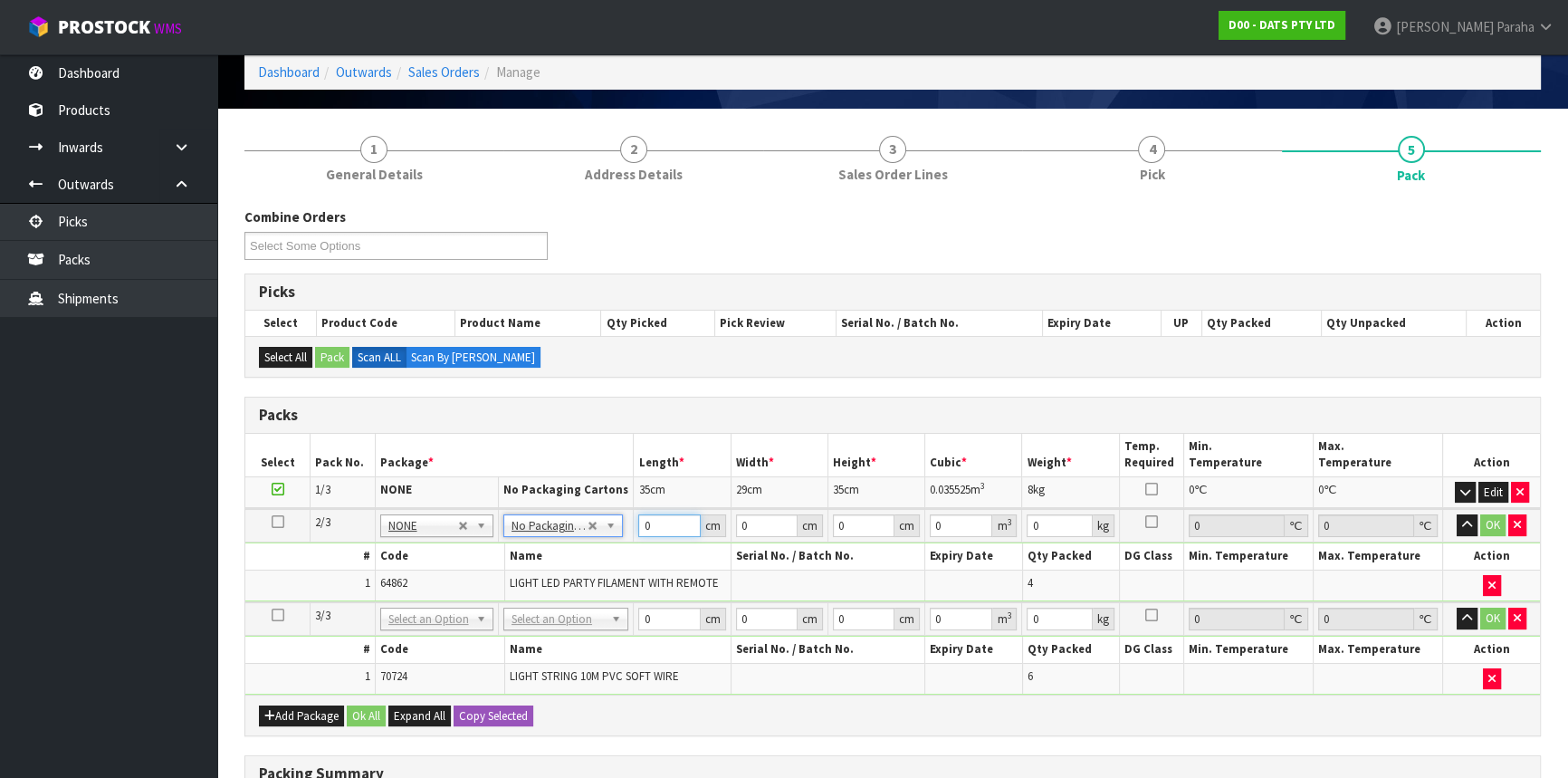
drag, startPoint x: 644, startPoint y: 526, endPoint x: 634, endPoint y: 526, distance: 10.0
click at [634, 526] on td "0 cm" at bounding box center [682, 526] width 97 height 34
click at [1465, 531] on button "button" at bounding box center [1467, 525] width 21 height 22
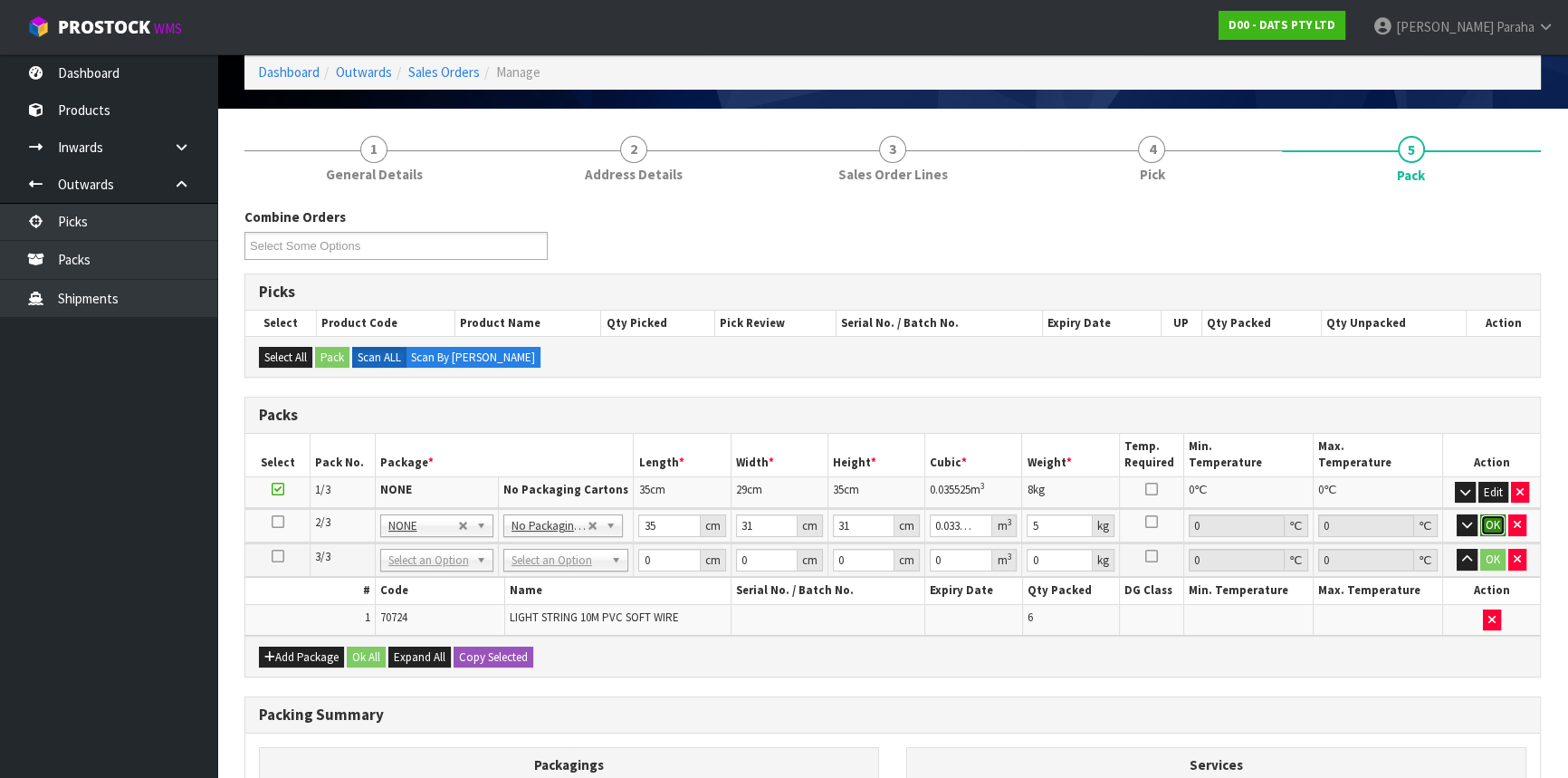
click at [1493, 522] on button "OK" at bounding box center [1493, 525] width 25 height 22
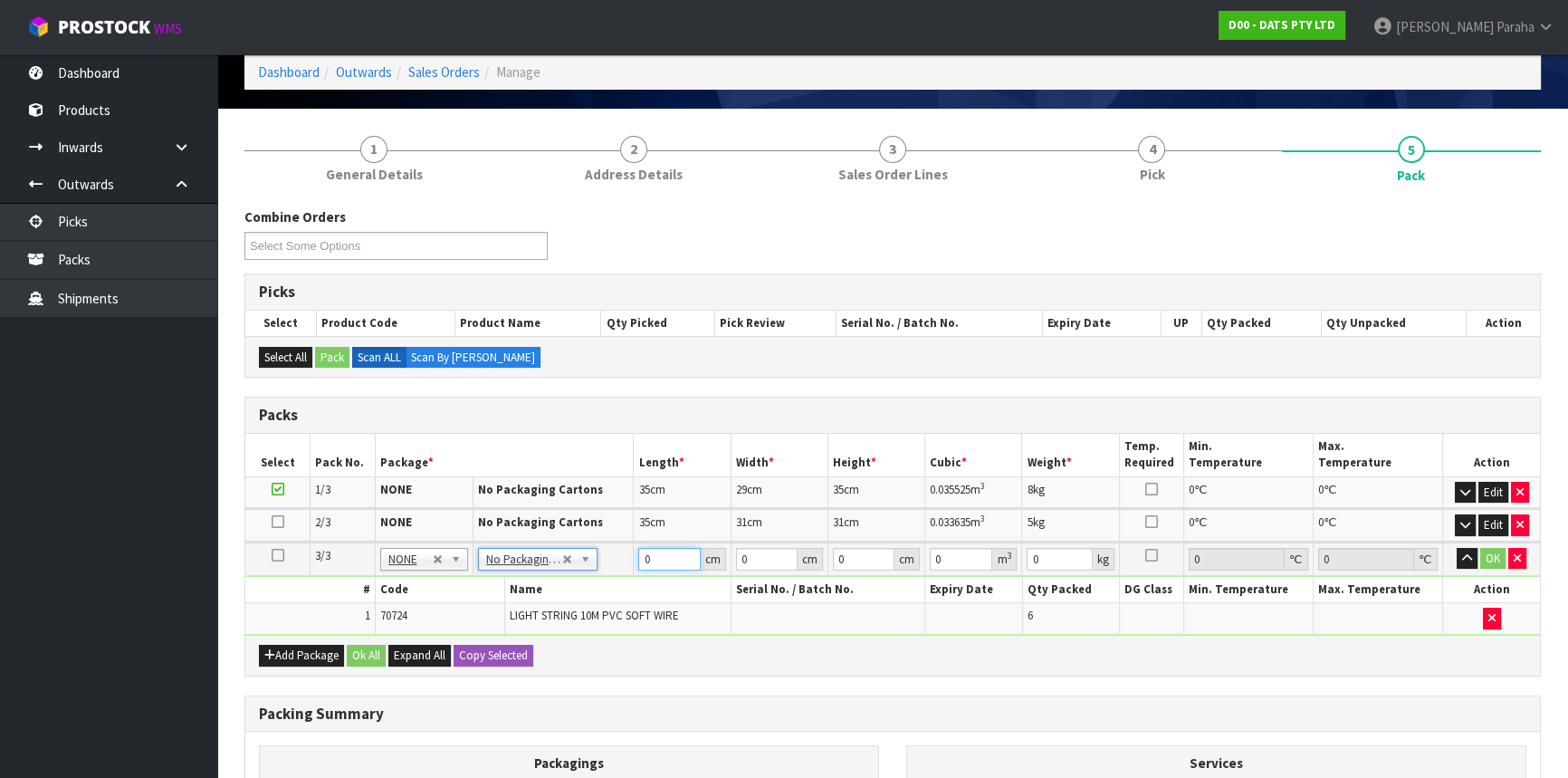
drag, startPoint x: 663, startPoint y: 555, endPoint x: 625, endPoint y: 554, distance: 38.0
click at [625, 555] on tr "3/3 NONE 007-001 007-002 007-004 007-009 007-013 007-014 007-015 007-017 007-01…" at bounding box center [893, 560] width 1295 height 34
click at [1457, 548] on button "button" at bounding box center [1467, 558] width 21 height 22
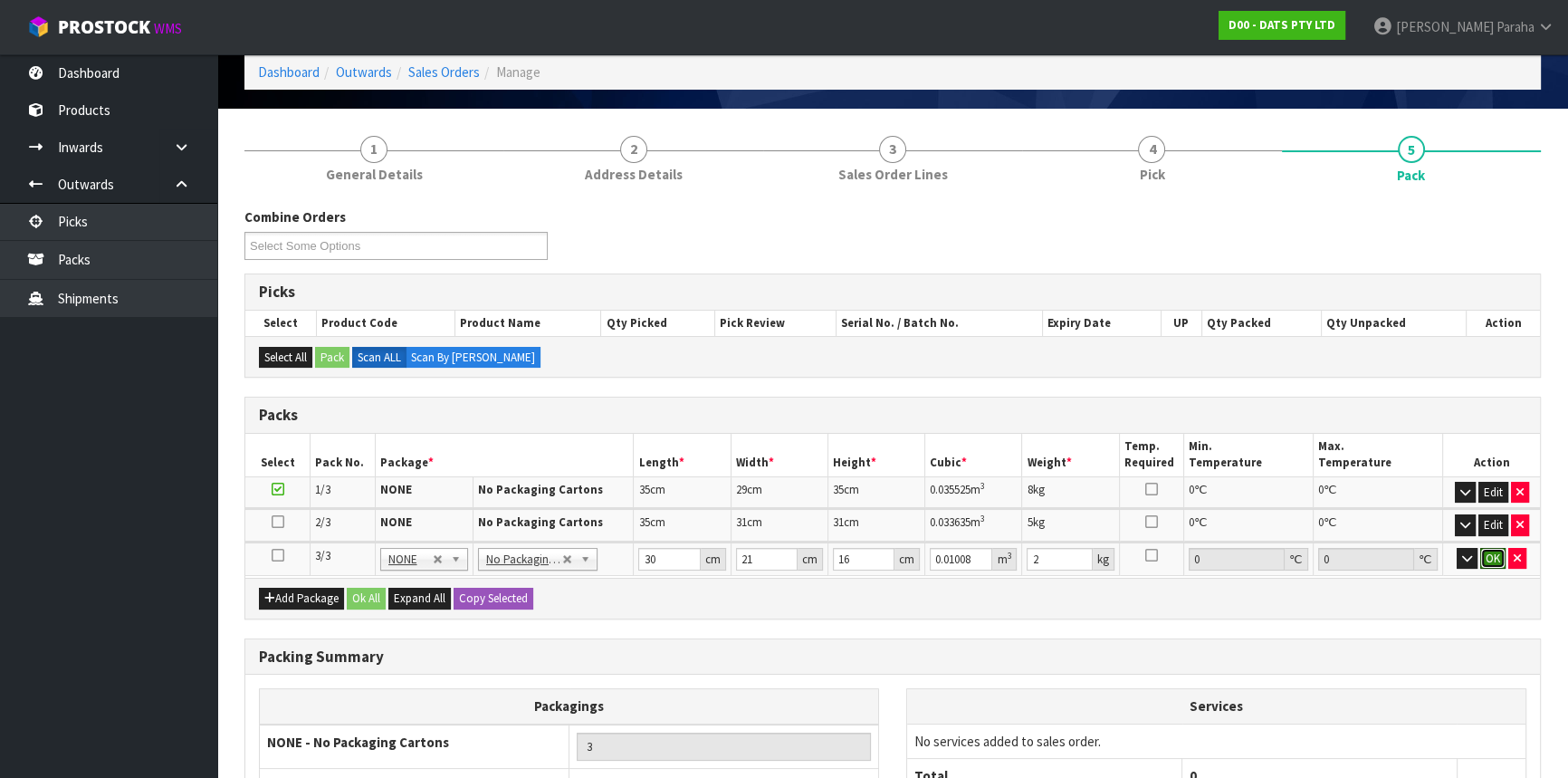
click button "OK" at bounding box center [1493, 558] width 25 height 22
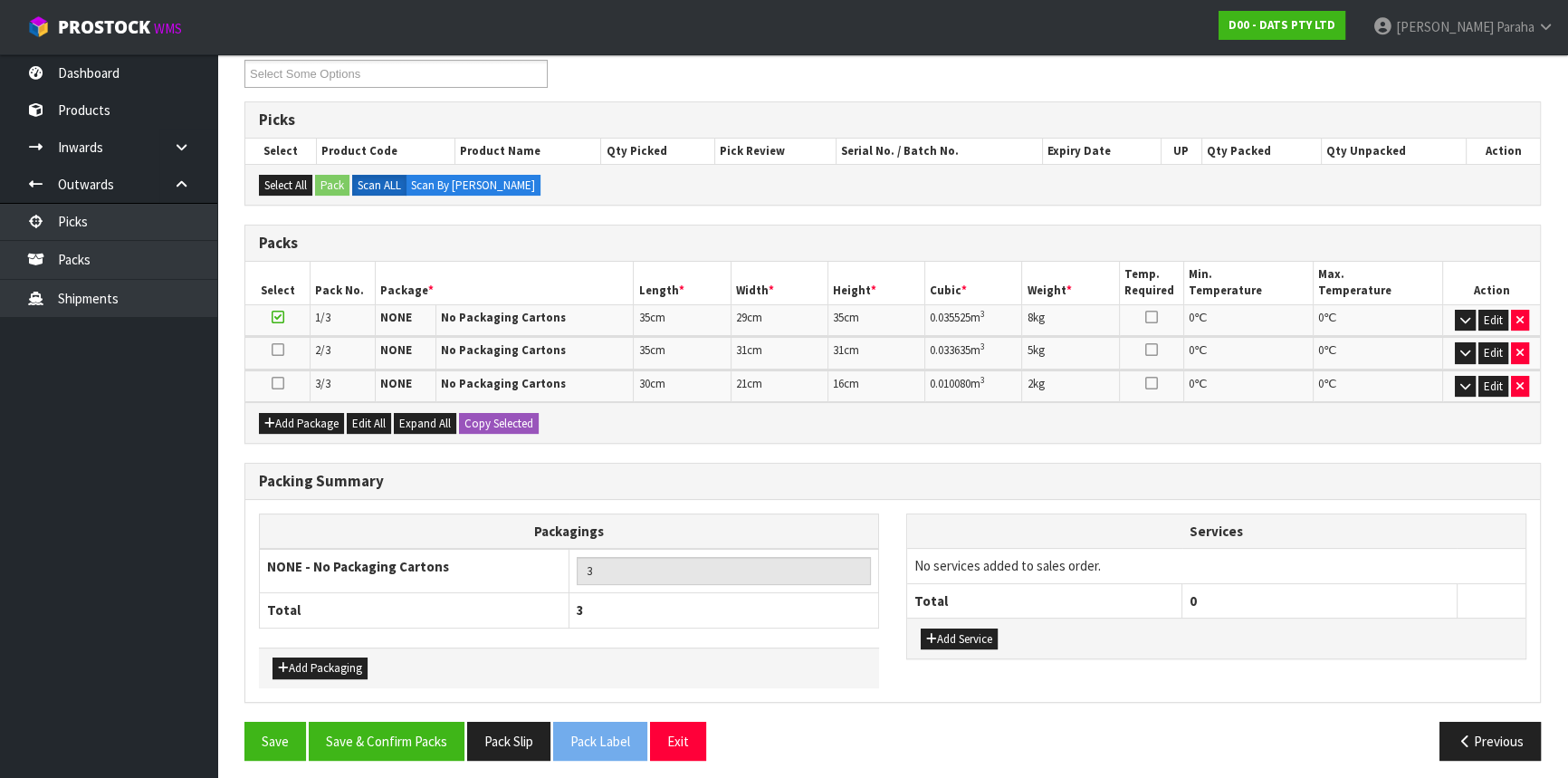
scroll to position [259, 0]
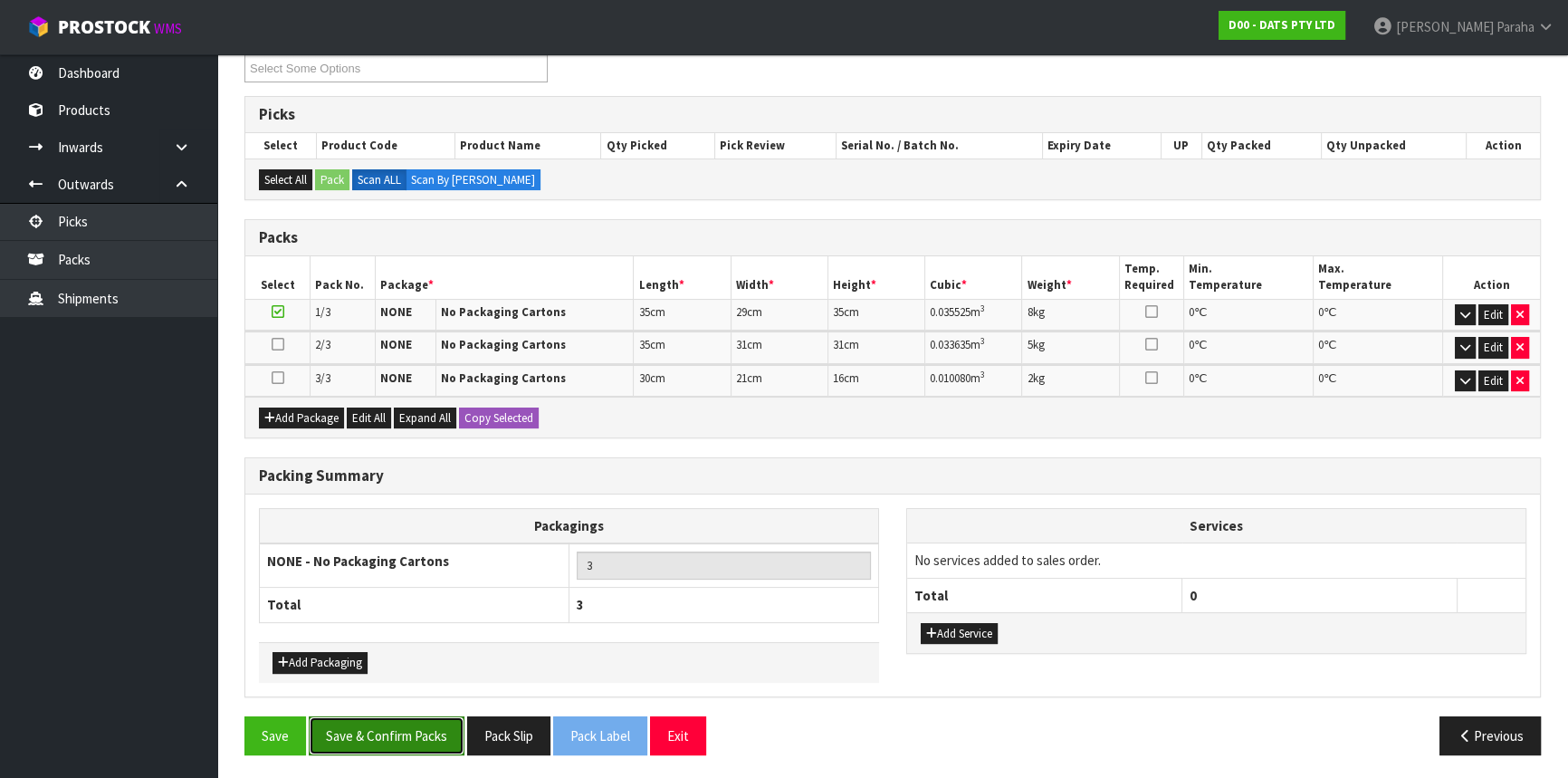
click at [424, 737] on button "Save & Confirm Packs" at bounding box center [387, 735] width 156 height 39
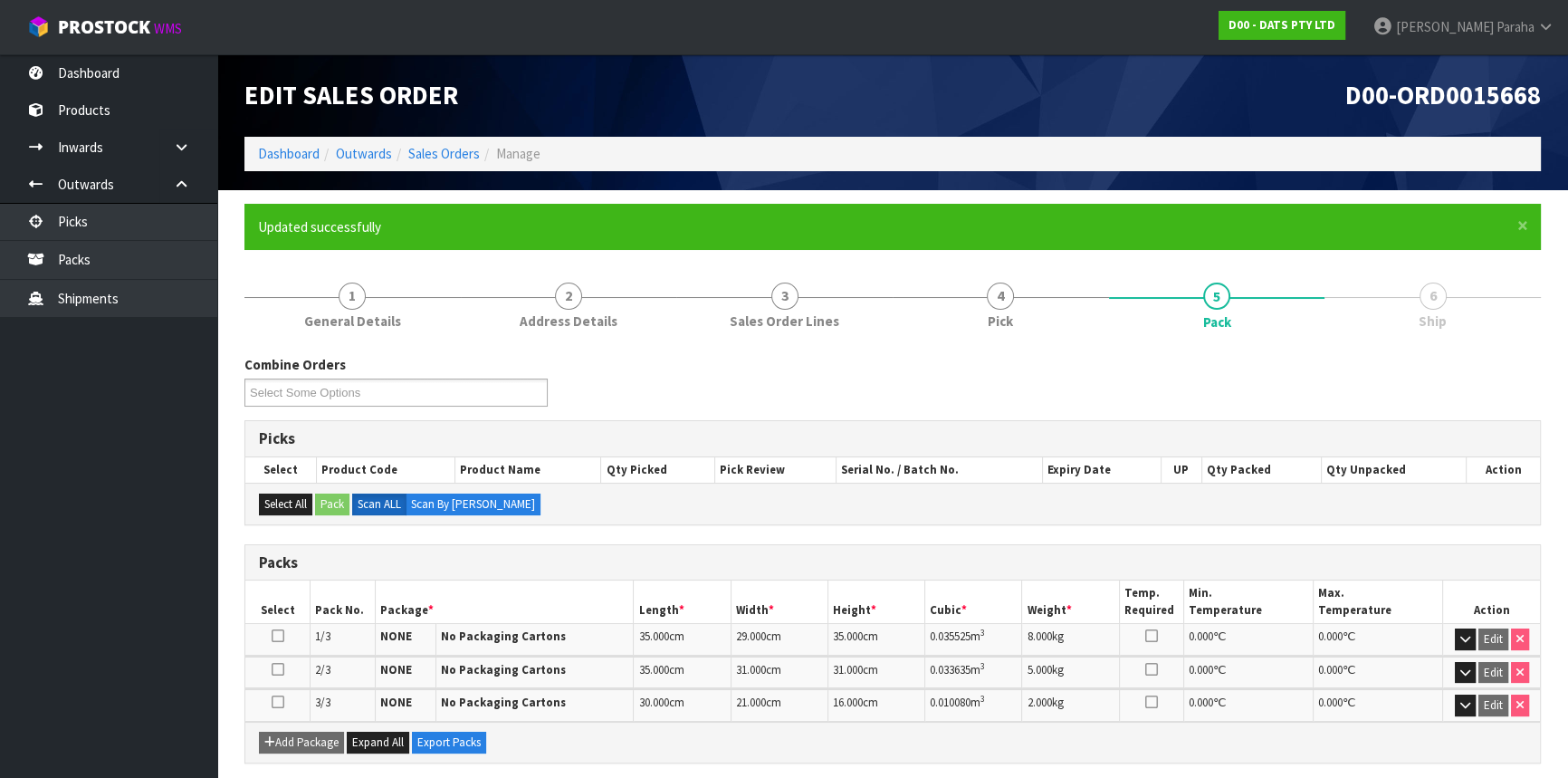
scroll to position [284, 0]
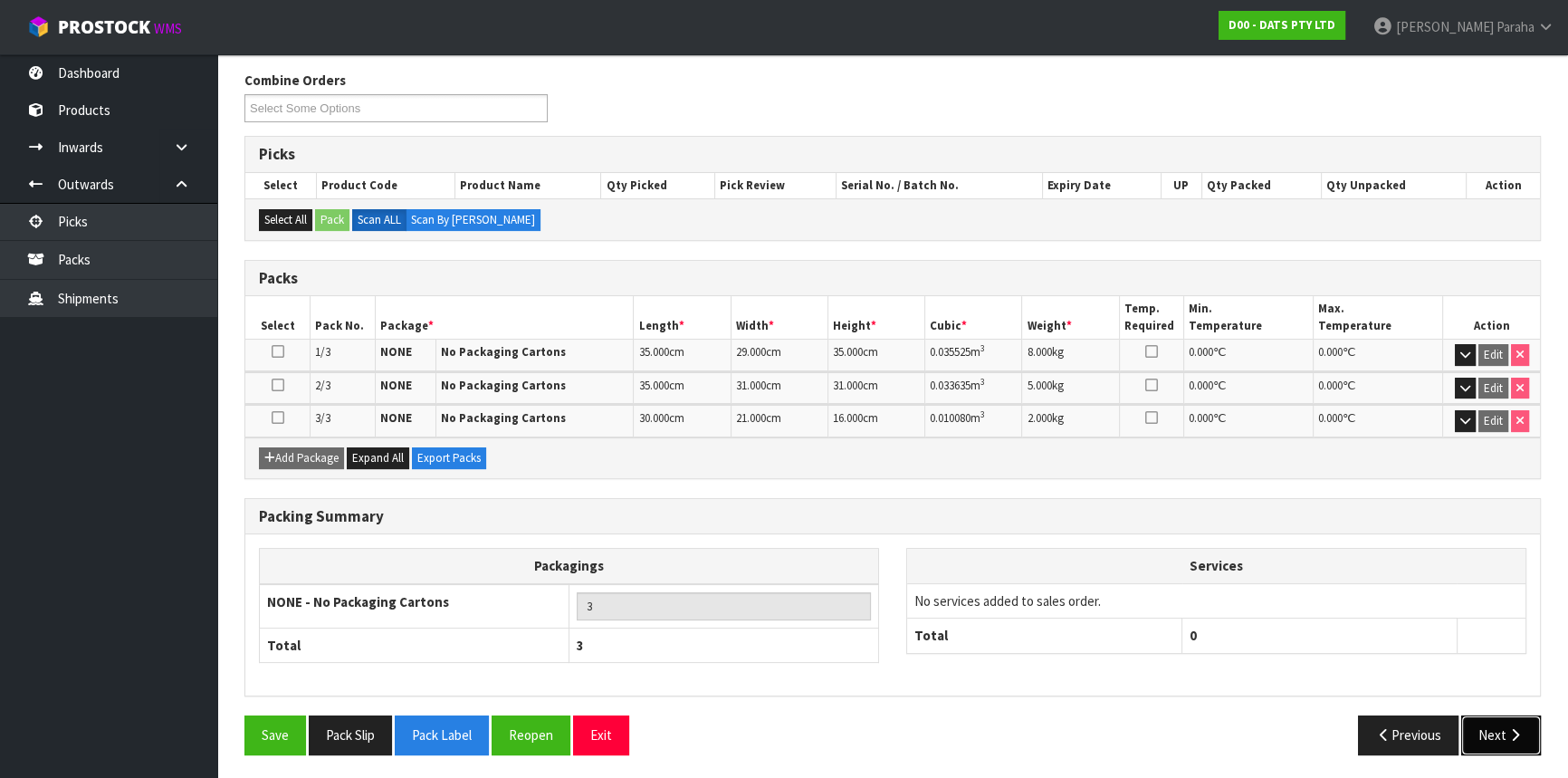
click at [1510, 728] on icon "button" at bounding box center [1515, 735] width 17 height 13
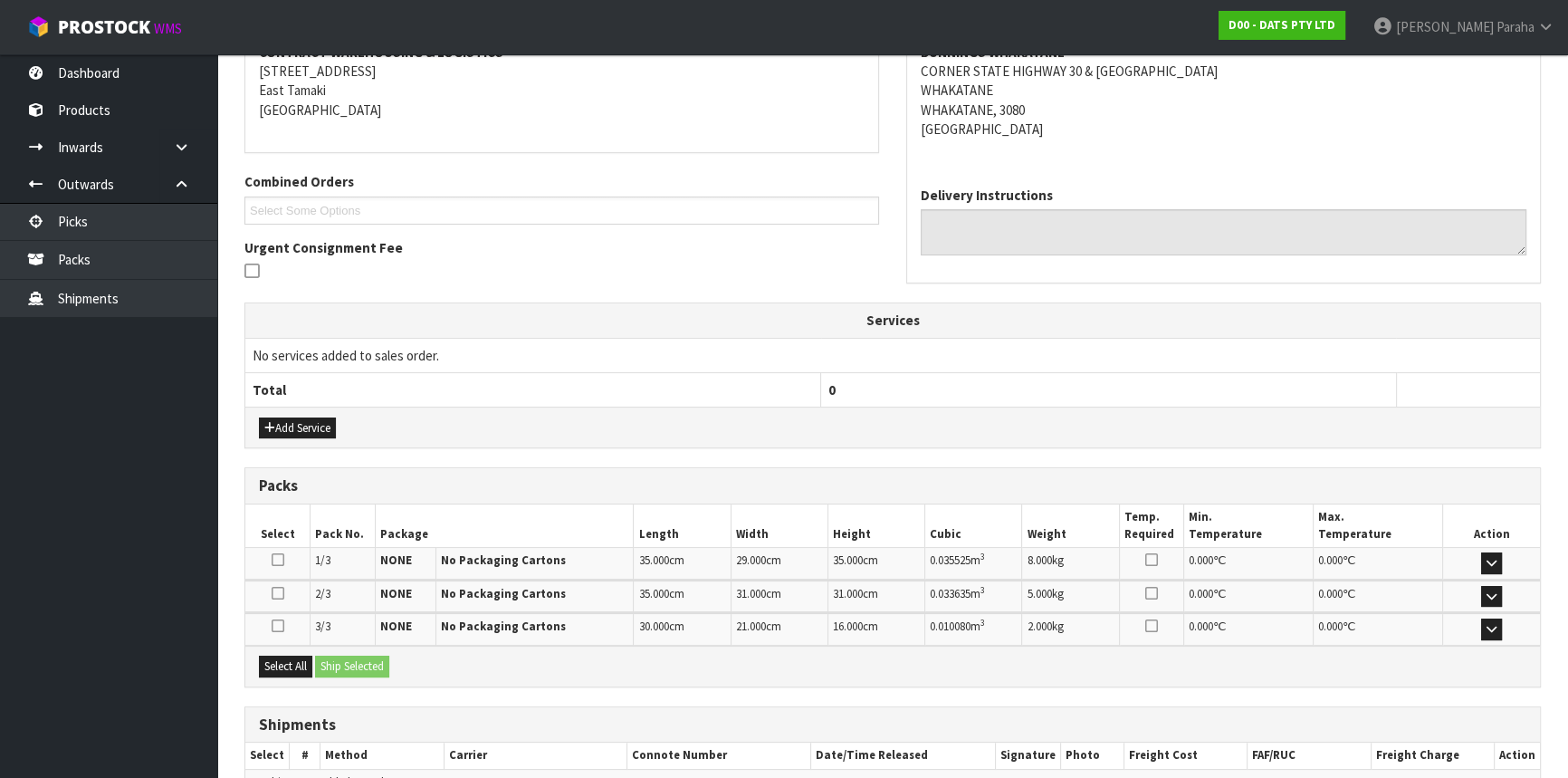
scroll to position [462, 0]
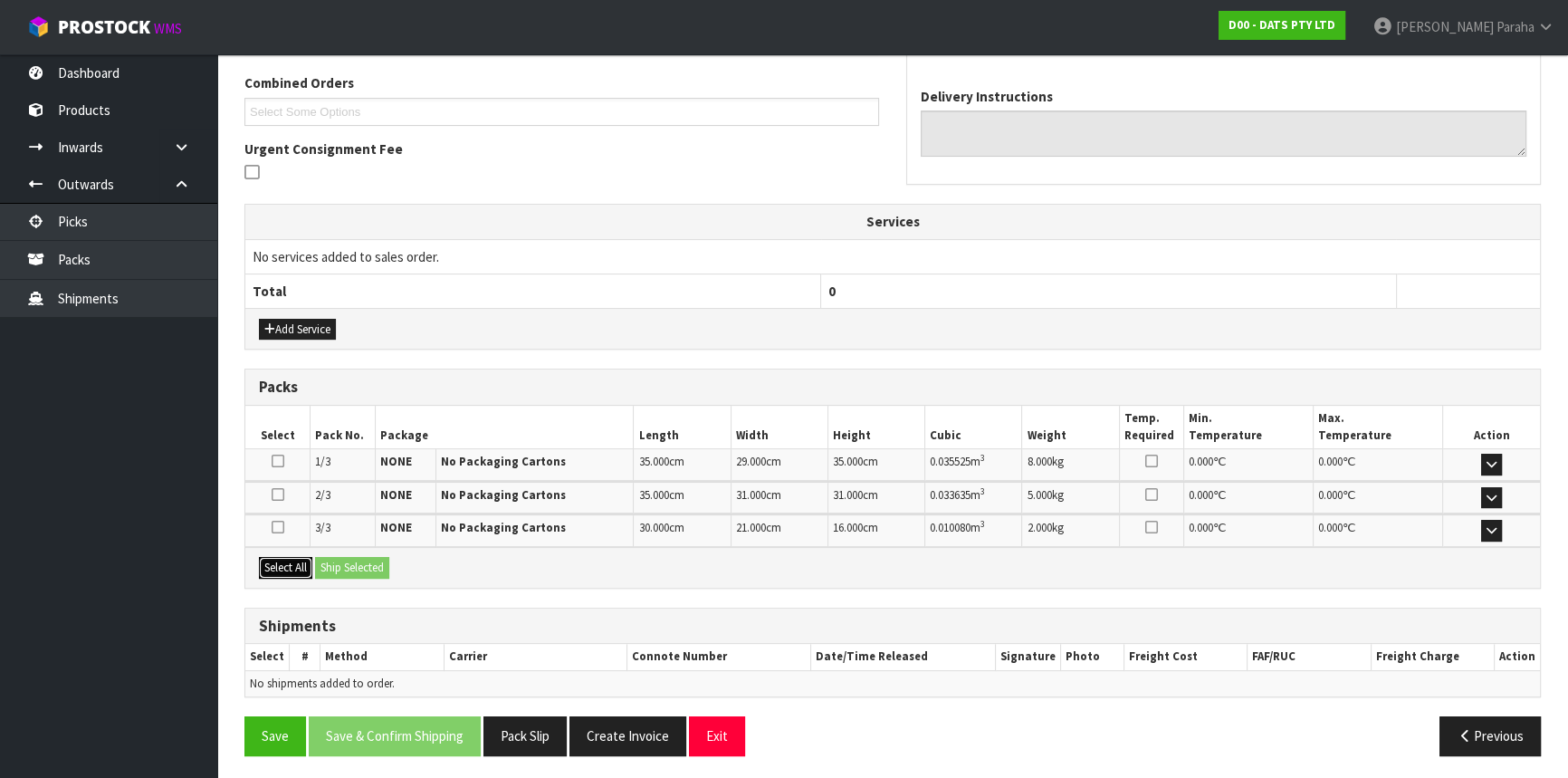
click at [293, 564] on button "Select All" at bounding box center [285, 567] width 54 height 22
click at [359, 564] on button "Ship Selected" at bounding box center [352, 567] width 74 height 22
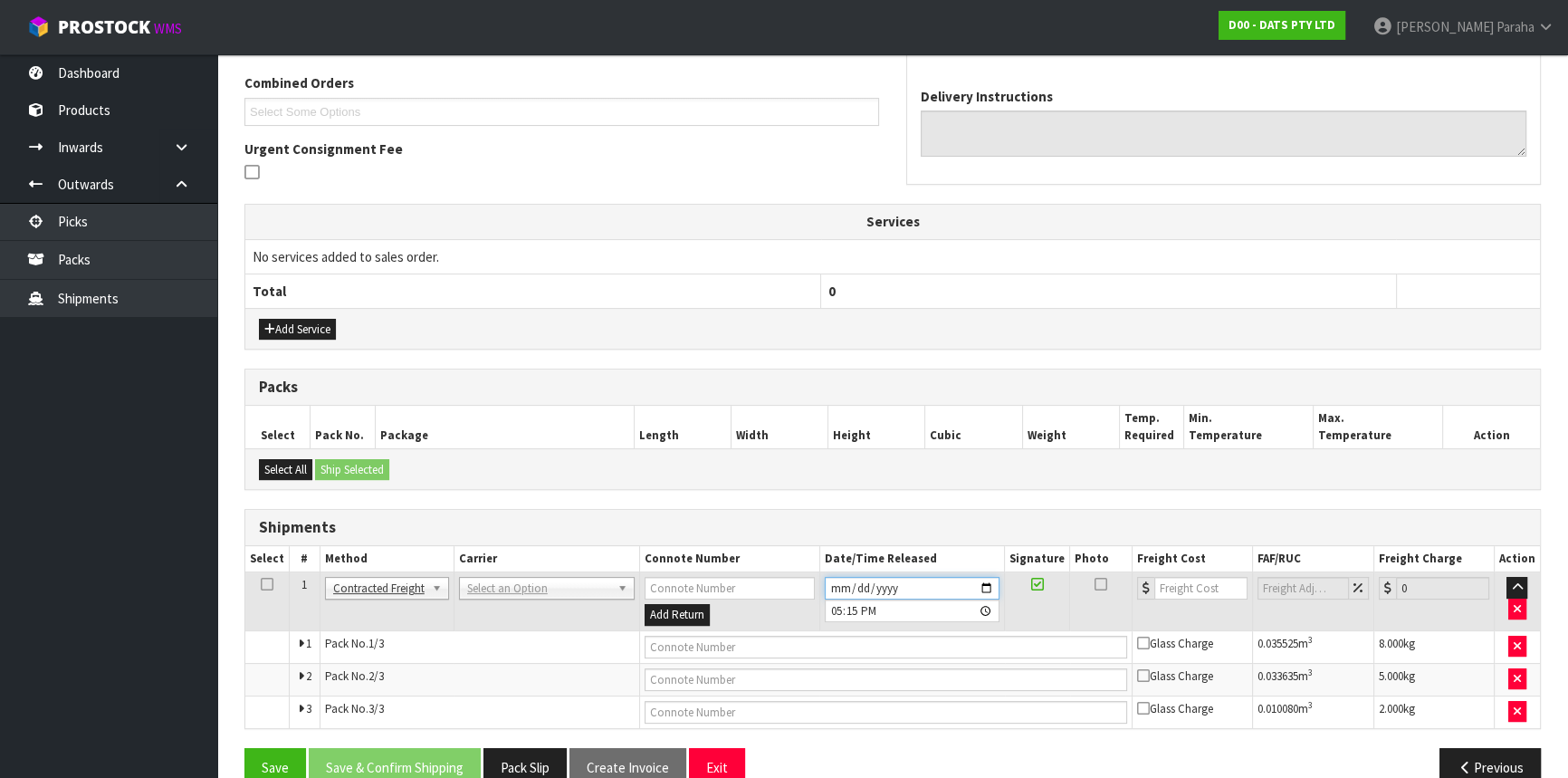
click at [986, 580] on input "[DATE]" at bounding box center [912, 588] width 175 height 23
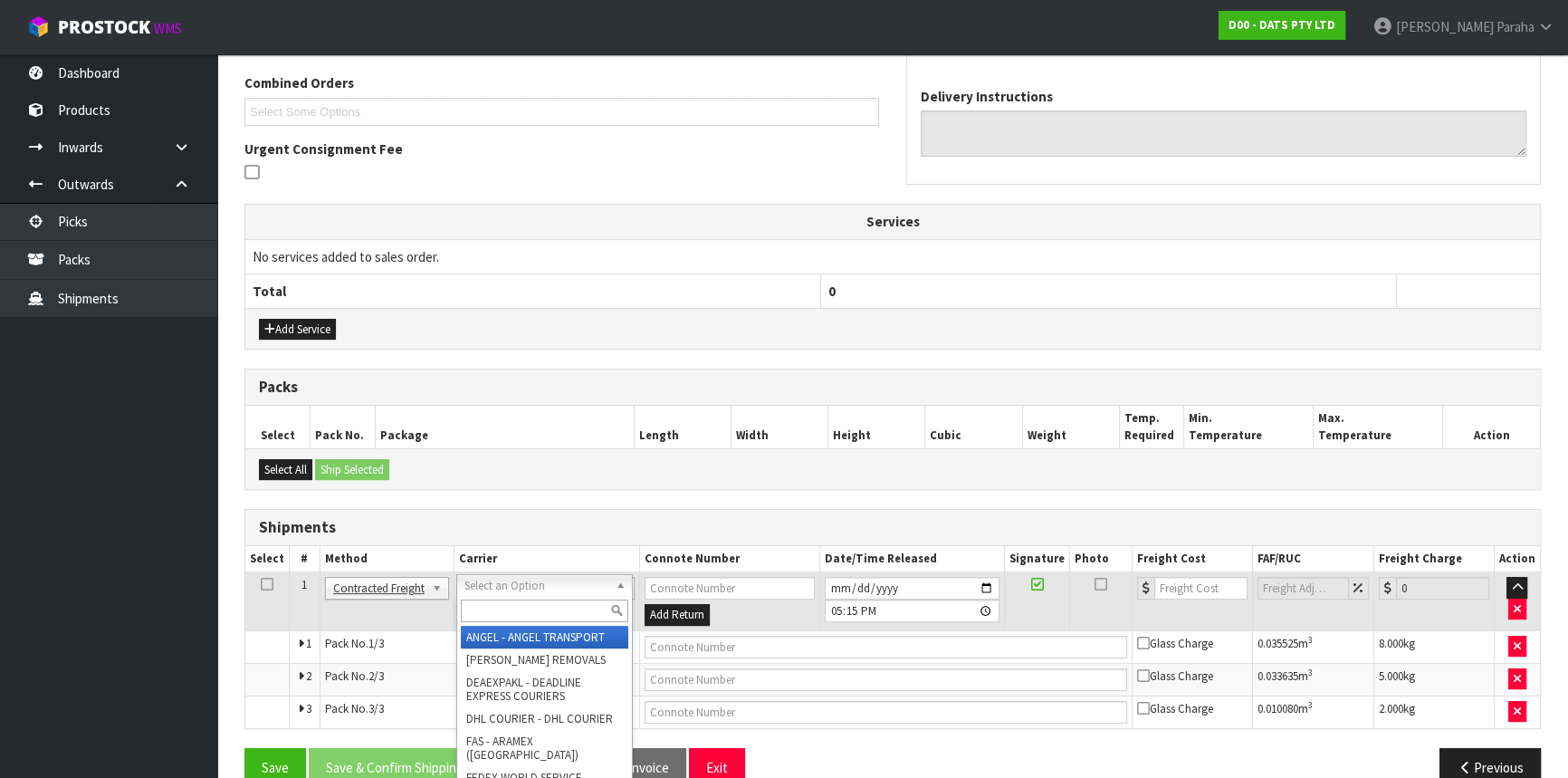
click at [539, 611] on input "text" at bounding box center [545, 611] width 167 height 23
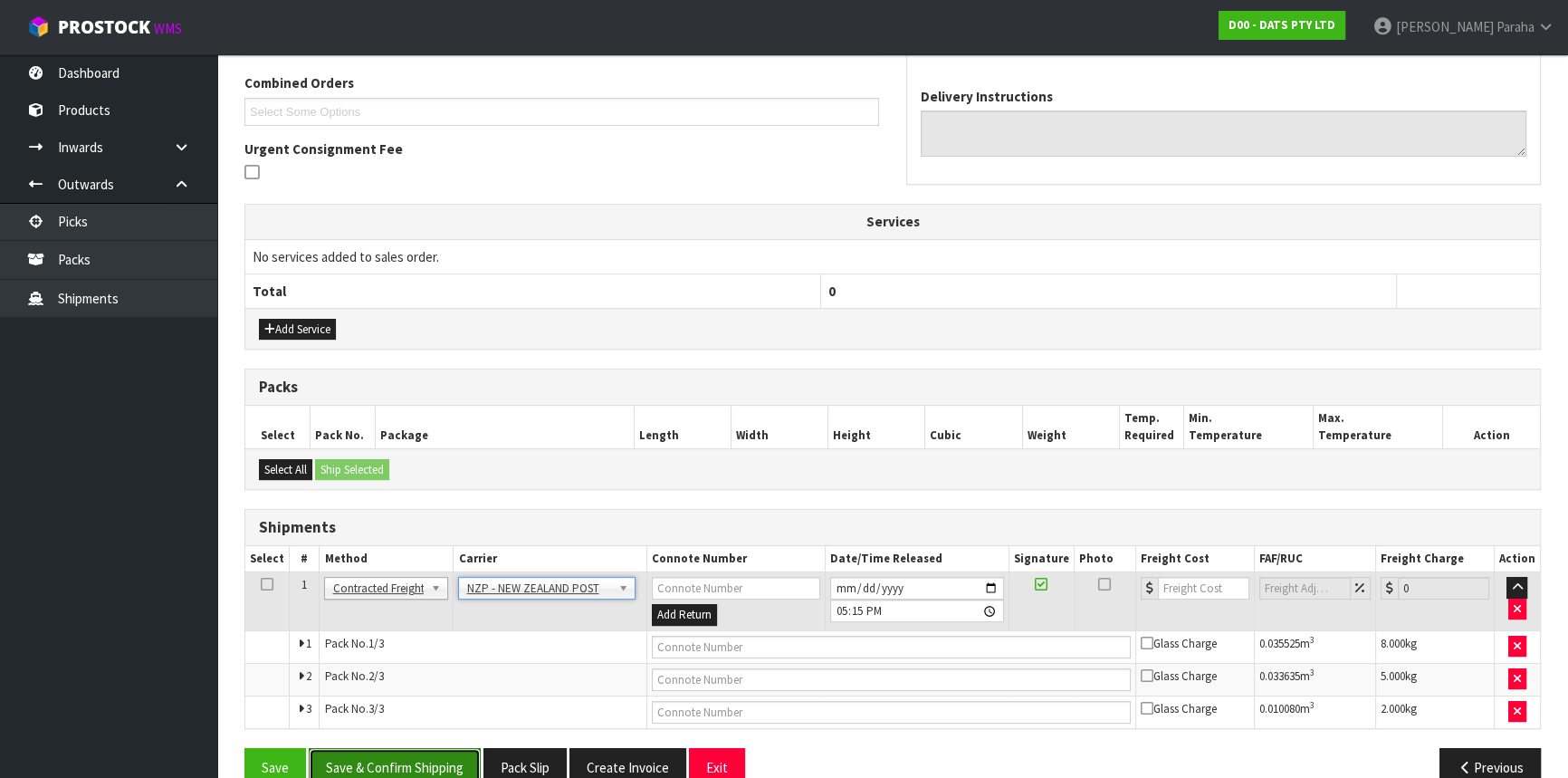
click at [374, 753] on button "Save & Confirm Shipping" at bounding box center [394, 767] width 172 height 39
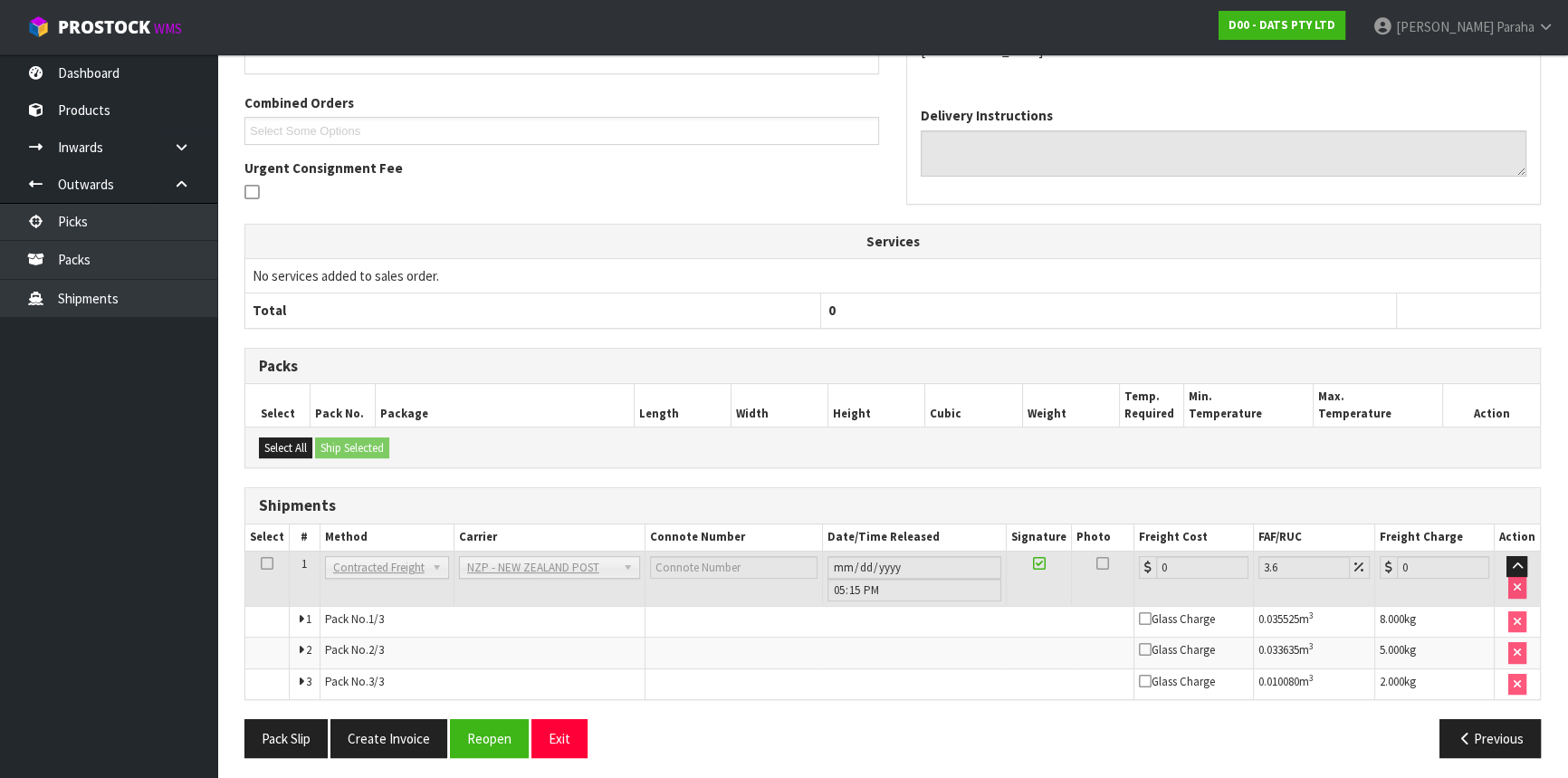
scroll to position [466, 0]
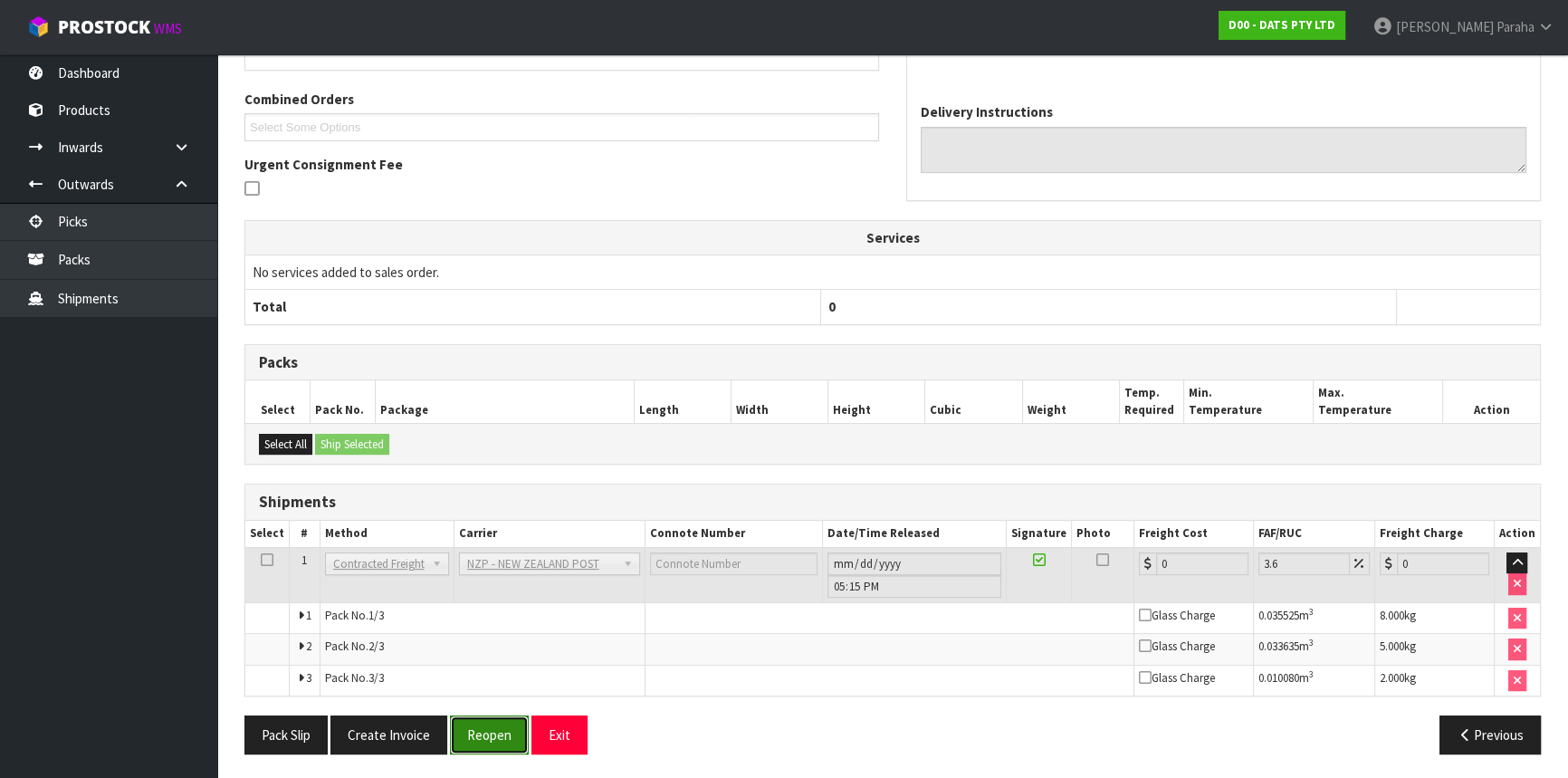
click at [497, 734] on button "Reopen" at bounding box center [489, 735] width 79 height 39
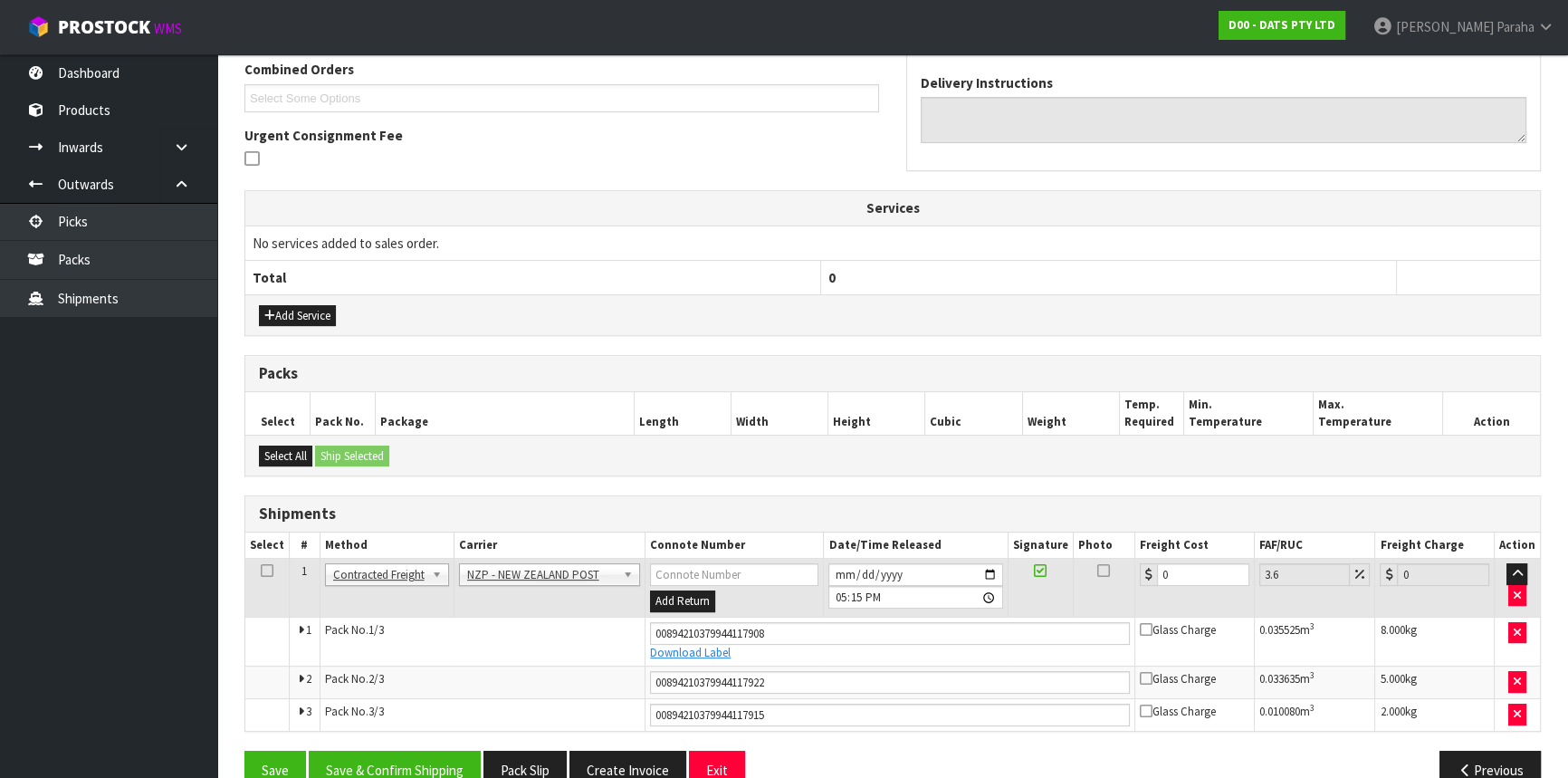
scroll to position [511, 0]
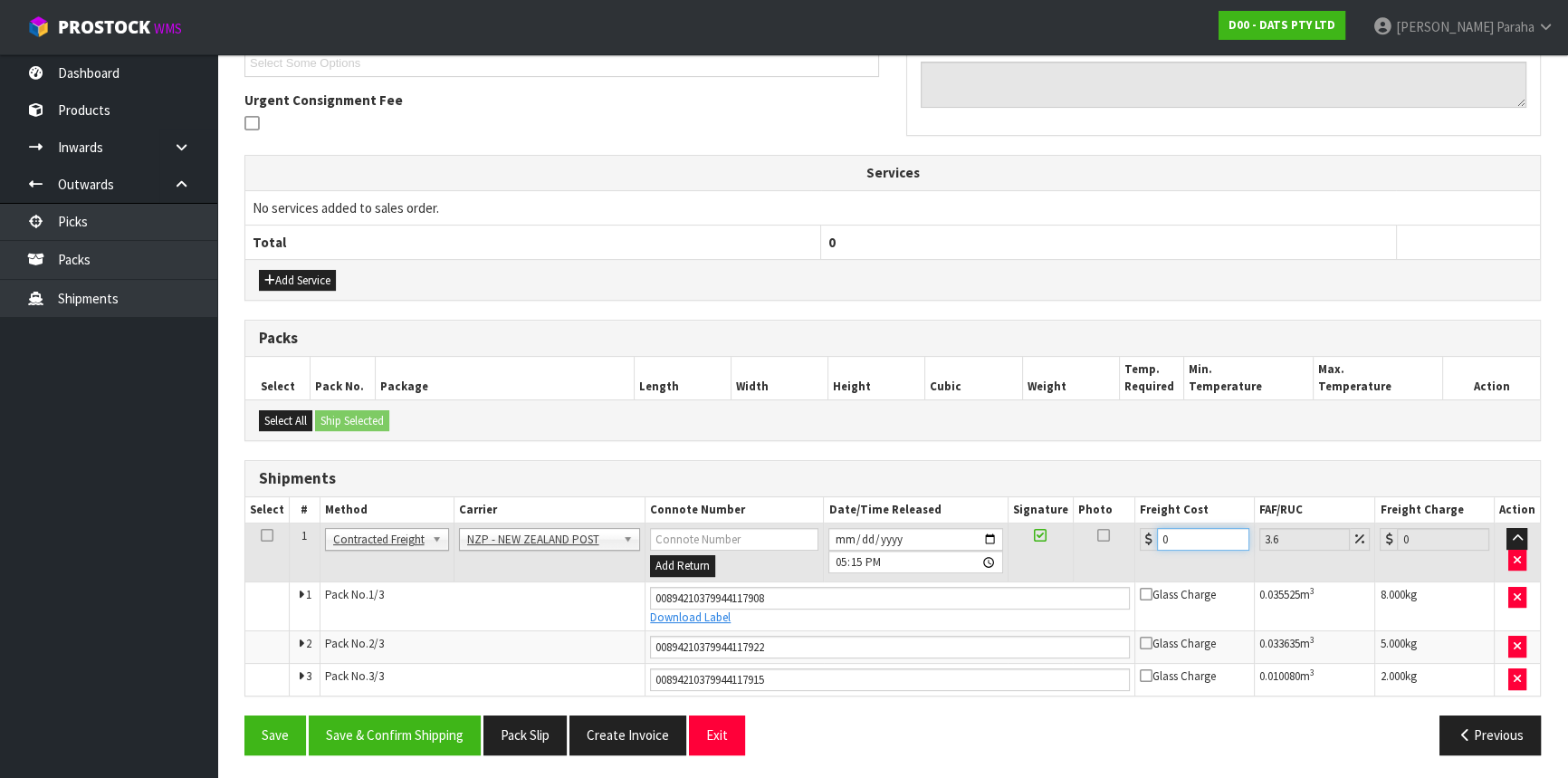
drag, startPoint x: 1144, startPoint y: 534, endPoint x: 1128, endPoint y: 536, distance: 16.1
click at [1130, 534] on tr "1 Client Local Pickup Customer Local Pickup Company Freight Contracted Freight …" at bounding box center [893, 552] width 1295 height 59
click at [433, 738] on button "Save & Confirm Shipping" at bounding box center [394, 735] width 172 height 39
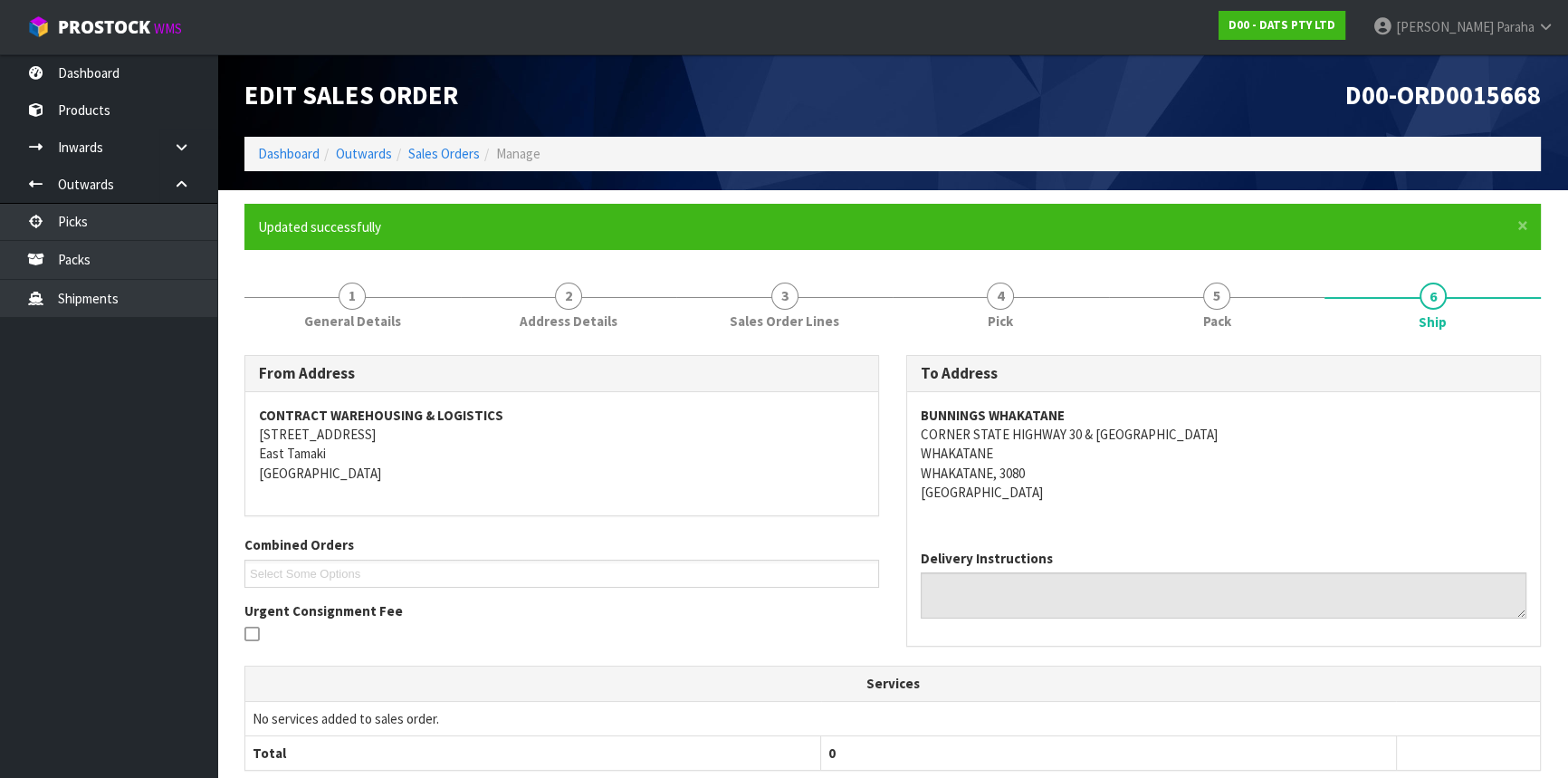
scroll to position [0, 0]
click at [1543, 18] on link "[PERSON_NAME]" at bounding box center [1464, 27] width 209 height 55
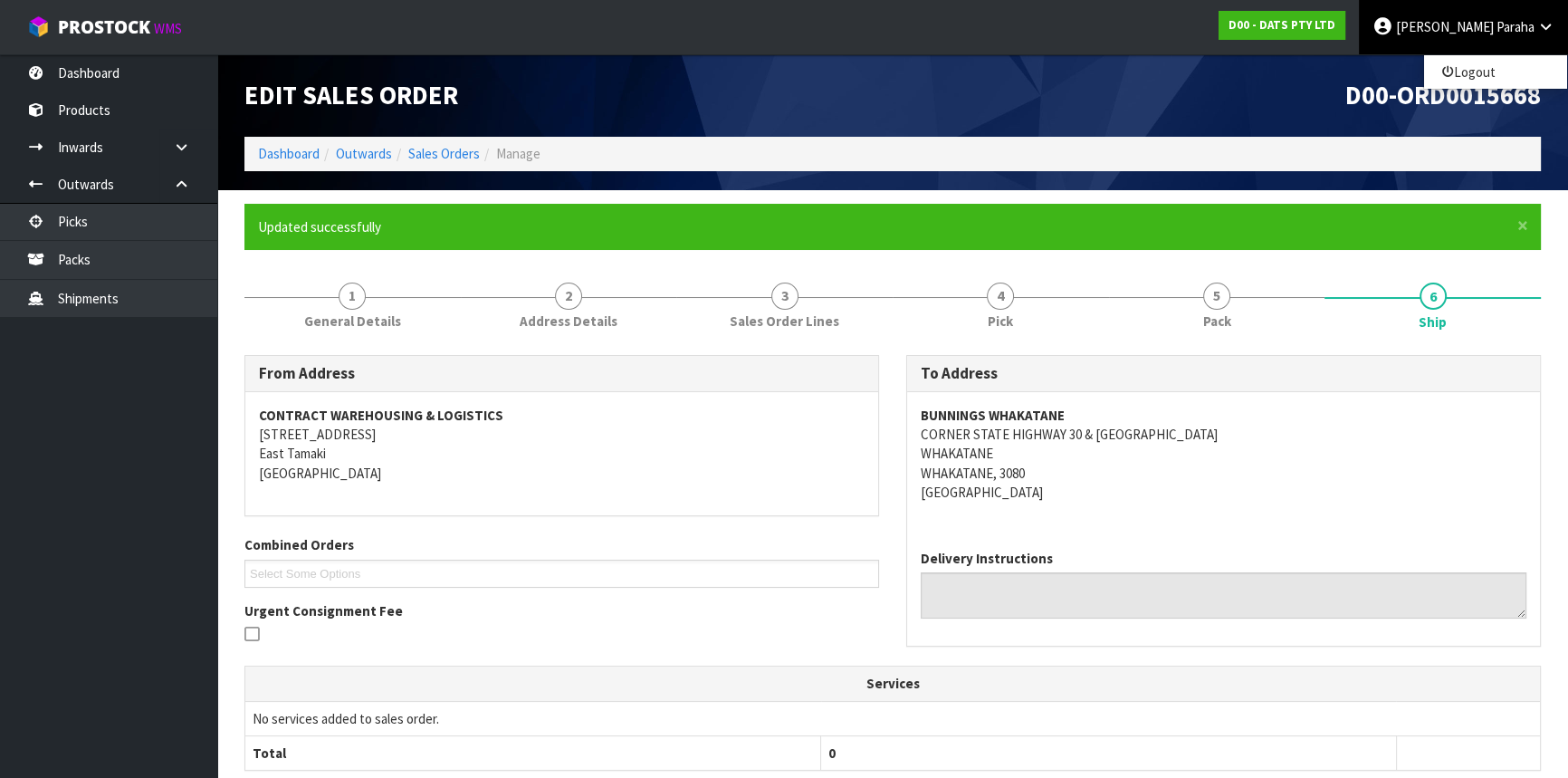
click at [1523, 57] on ul "Logout" at bounding box center [1496, 72] width 145 height 36
click at [1539, 33] on icon at bounding box center [1546, 26] width 17 height 13
click at [1529, 71] on link "Logout" at bounding box center [1496, 72] width 143 height 24
